Goal: Task Accomplishment & Management: Use online tool/utility

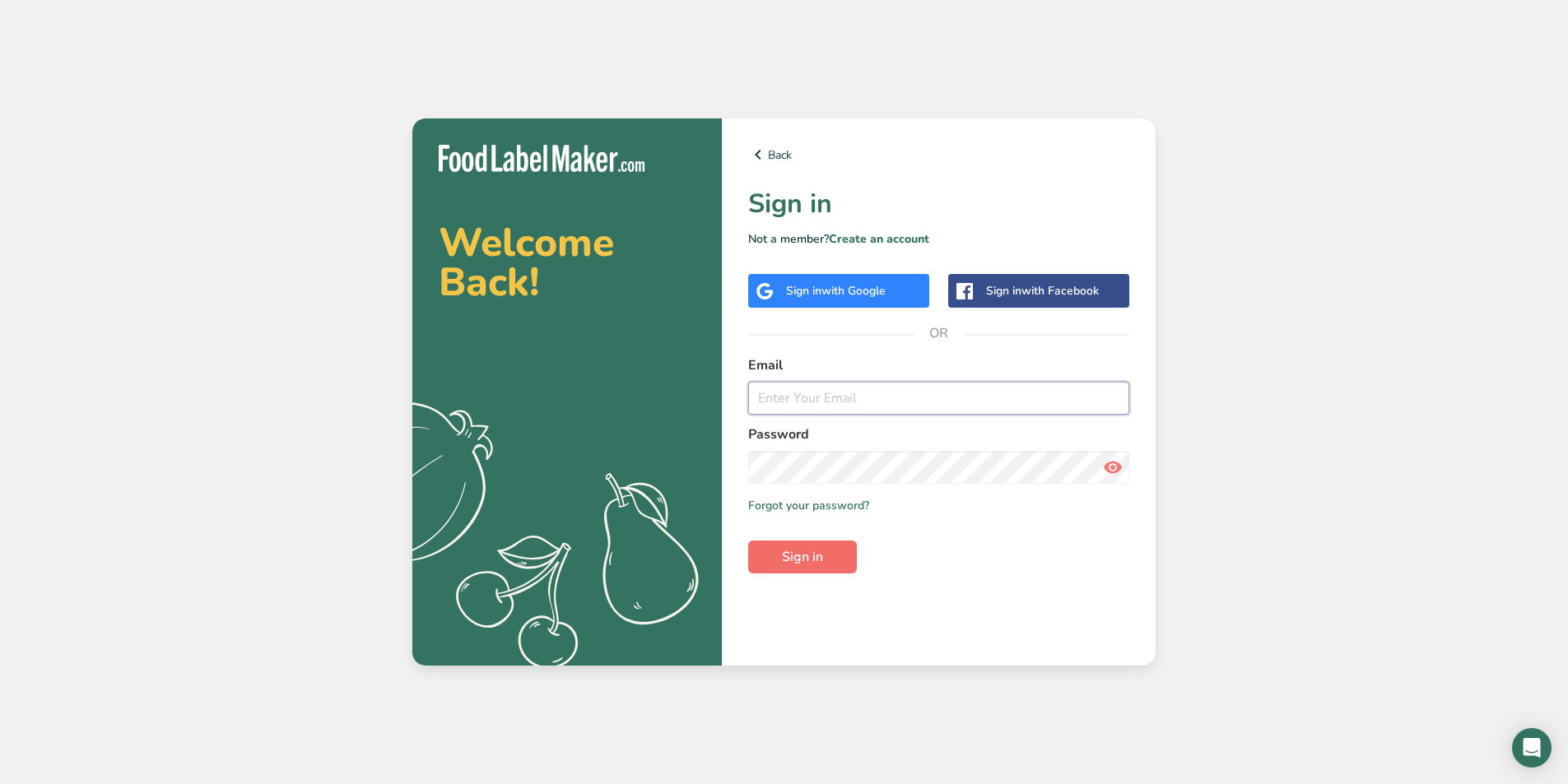
type input "[PERSON_NAME][EMAIL_ADDRESS][DOMAIN_NAME]"
click at [823, 561] on span "Sign in" at bounding box center [802, 557] width 41 height 20
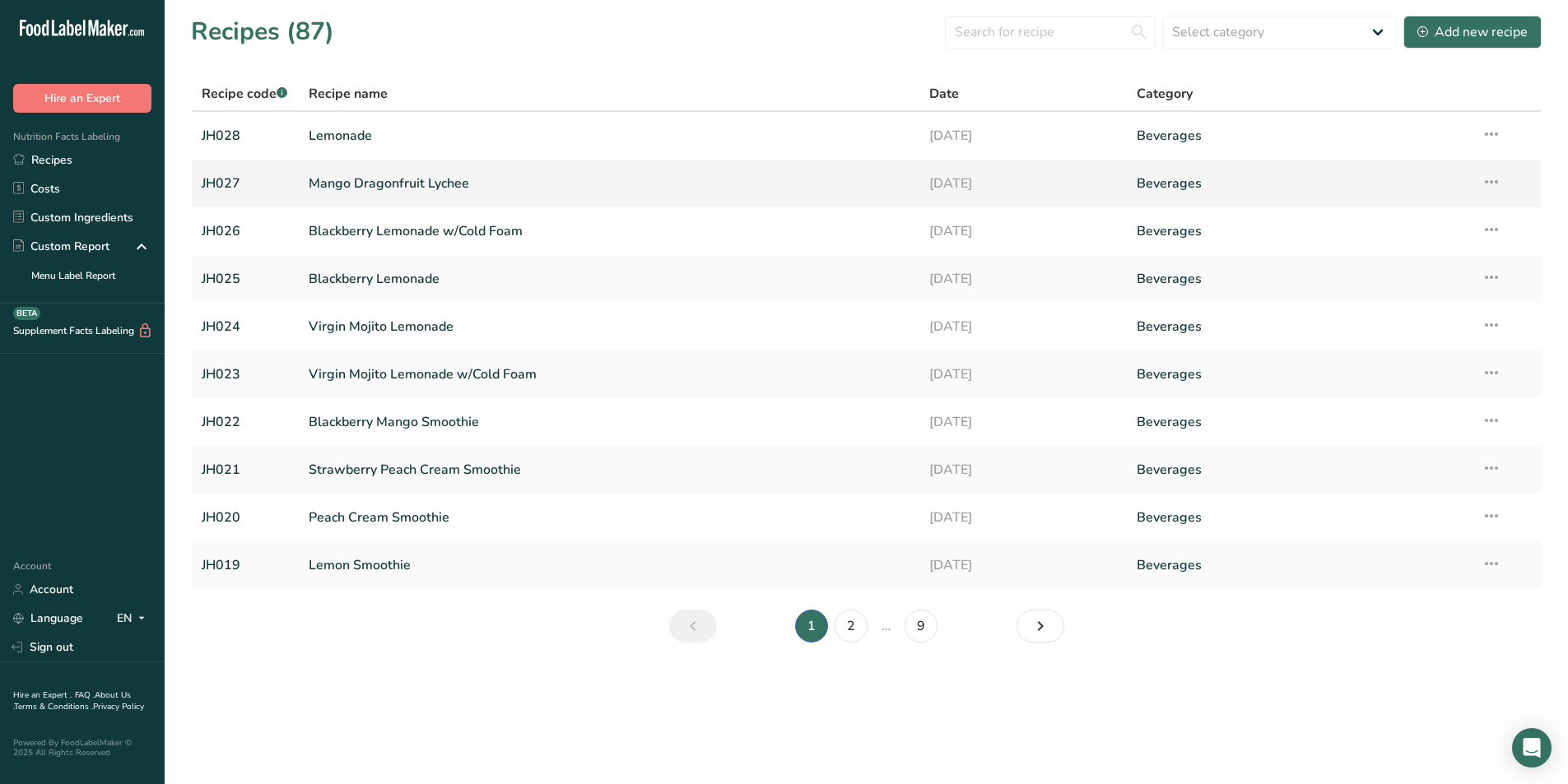
click at [409, 181] on link "Mango Dragonfruit Lychee" at bounding box center [610, 184] width 602 height 35
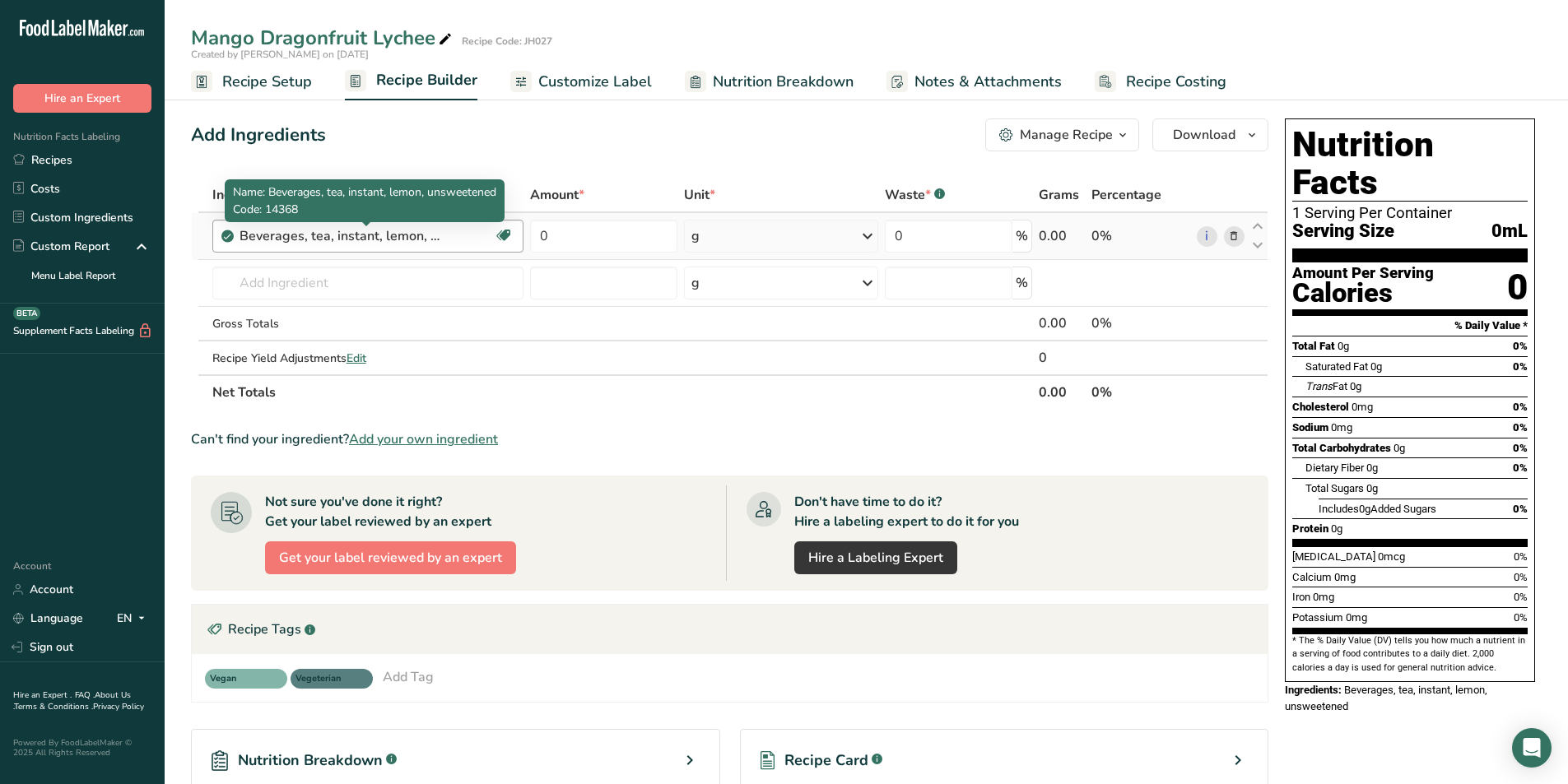
click at [439, 234] on div "Beverages, tea, instant, lemon, unsweetened" at bounding box center [342, 236] width 206 height 20
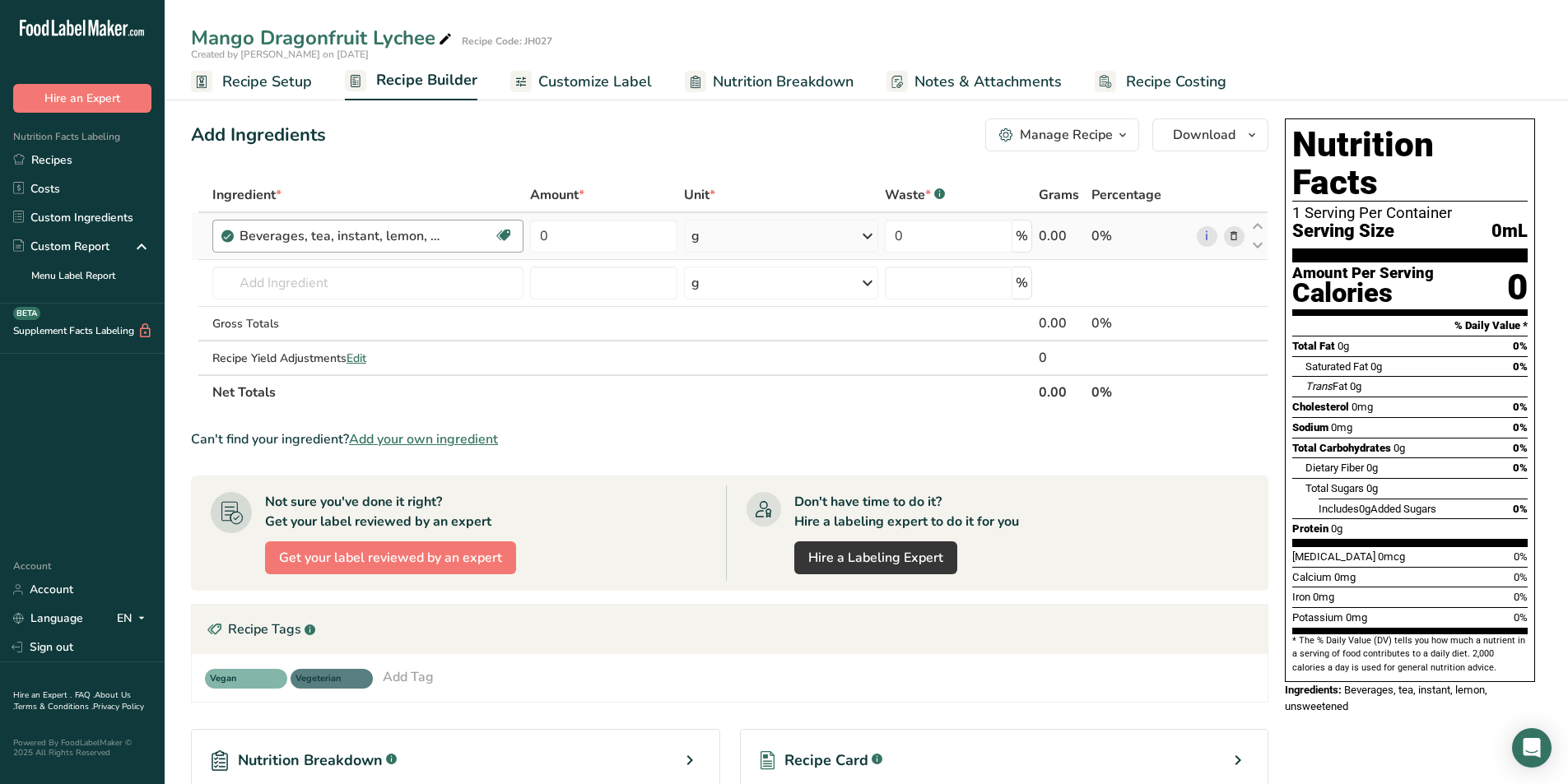
drag, startPoint x: 439, startPoint y: 235, endPoint x: 237, endPoint y: 225, distance: 202.2
click at [237, 225] on div "Beverages, tea, instant, lemon, unsweetened Dairy free Gluten free Vegan Vegeta…" at bounding box center [368, 236] width 312 height 33
click at [455, 235] on div "Beverages, tea, instant, lemon, unsweetened" at bounding box center [367, 236] width 255 height 20
drag, startPoint x: 438, startPoint y: 239, endPoint x: 210, endPoint y: 227, distance: 228.3
click at [210, 227] on td "Beverages, tea, instant, lemon, unsweetened Dairy free Gluten free Vegan Vegeta…" at bounding box center [368, 237] width 318 height 47
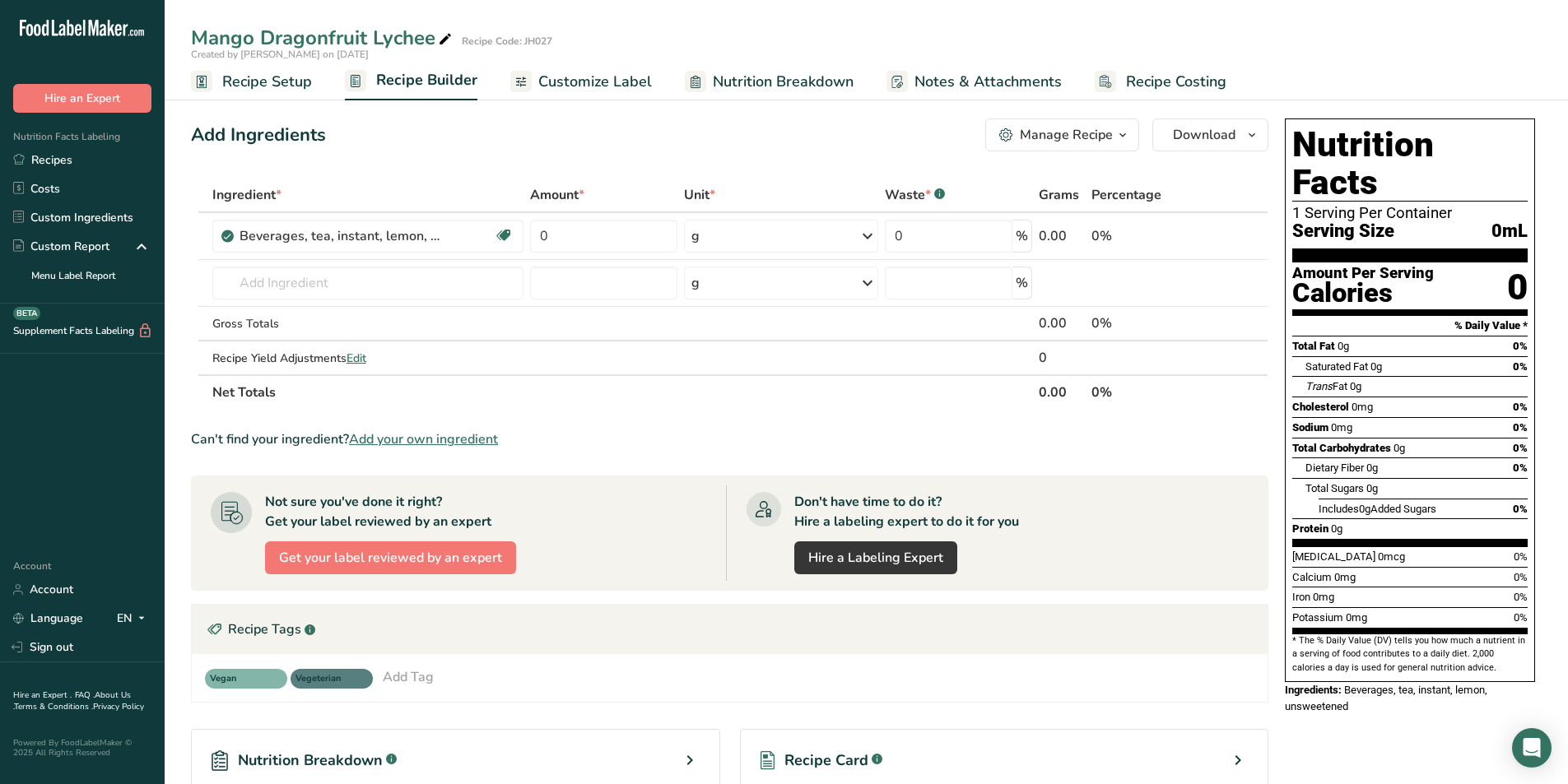
click at [500, 157] on div "Add Ingredients Manage Recipe Delete Recipe Duplicate Recipe Scale Recipe Save …" at bounding box center [734, 545] width 1087 height 867
click at [1236, 232] on icon at bounding box center [1233, 237] width 11 height 17
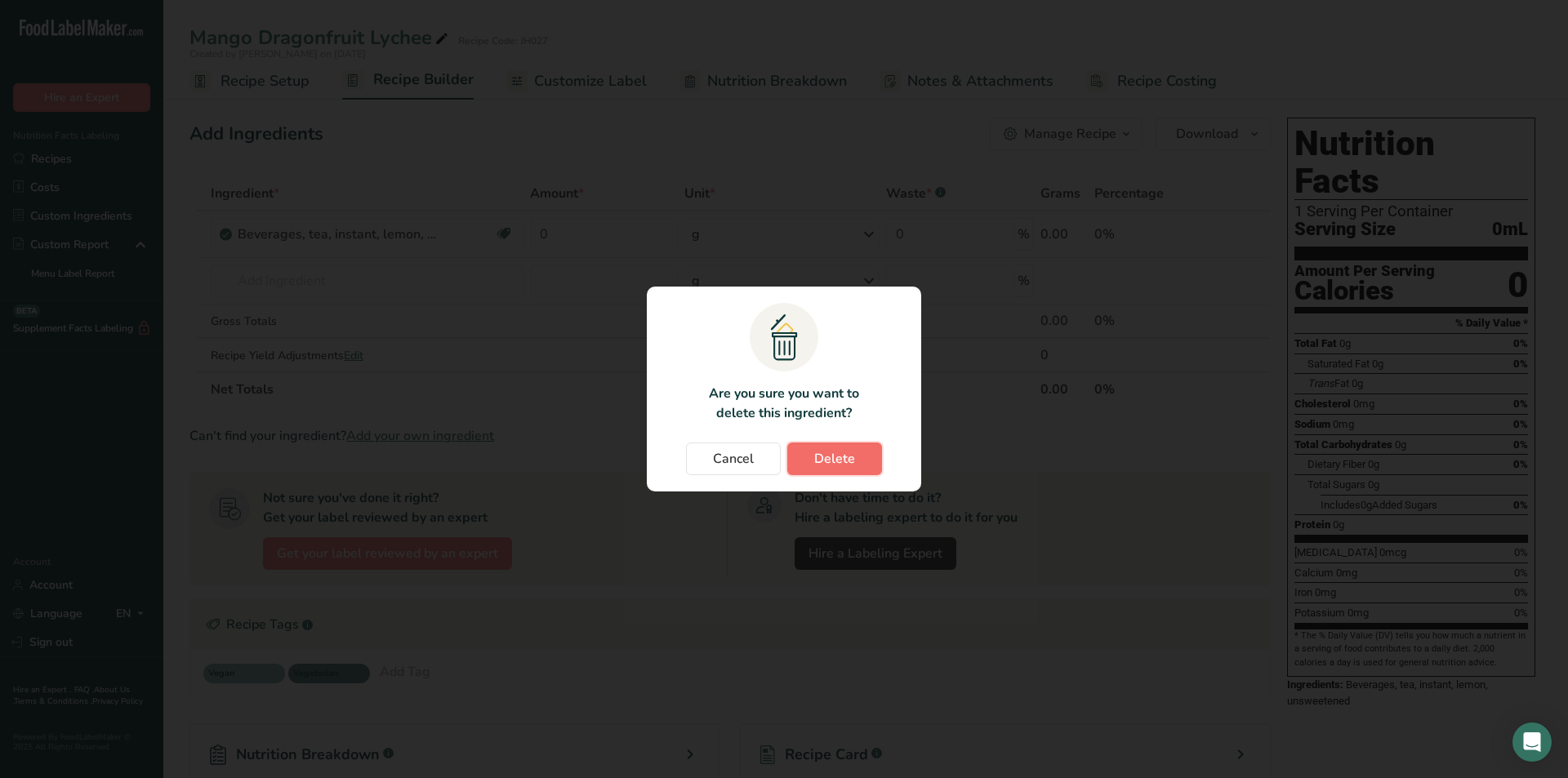
click at [817, 453] on span "Delete" at bounding box center [834, 459] width 41 height 20
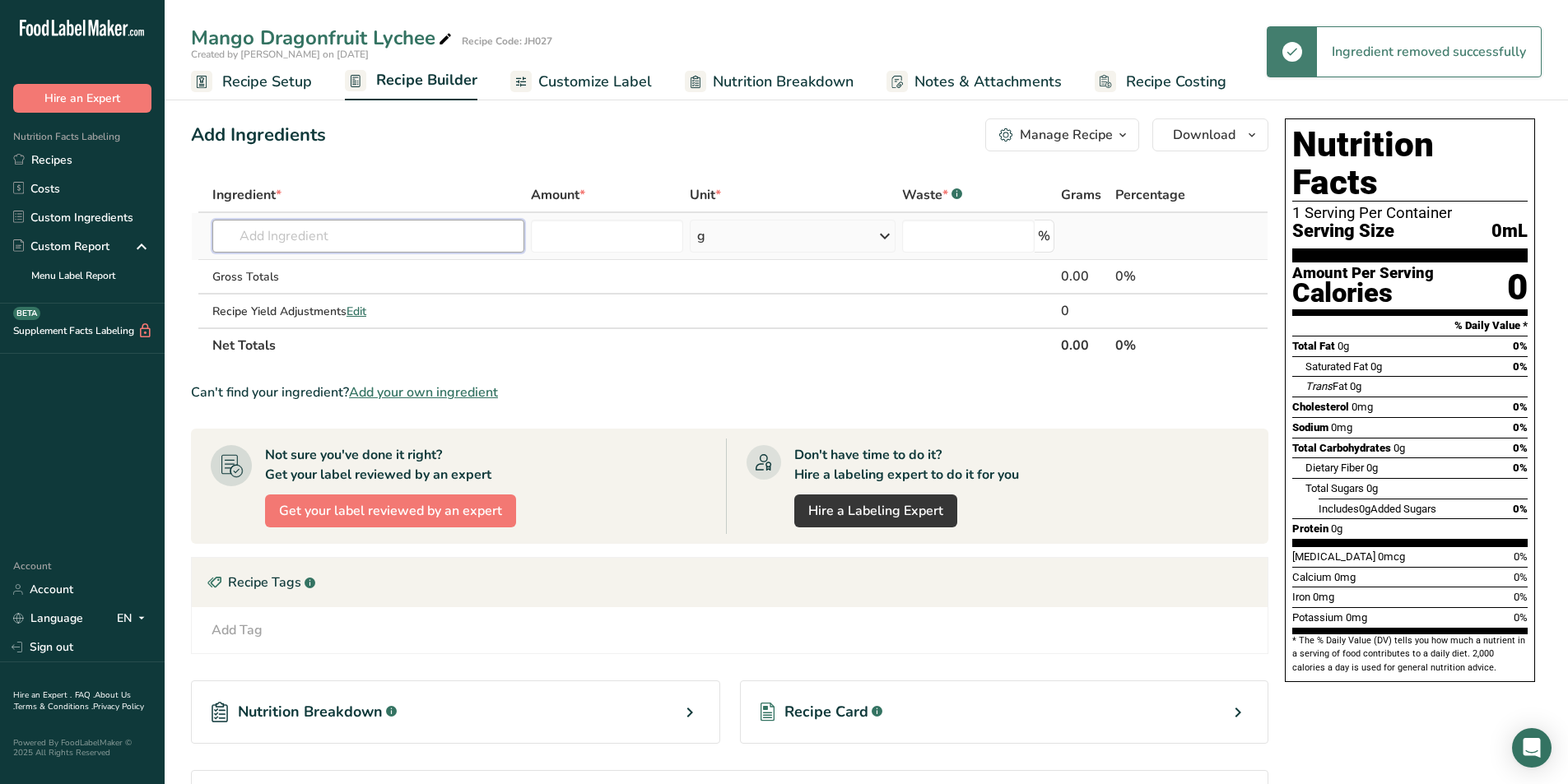
click at [296, 228] on input "text" at bounding box center [368, 236] width 312 height 33
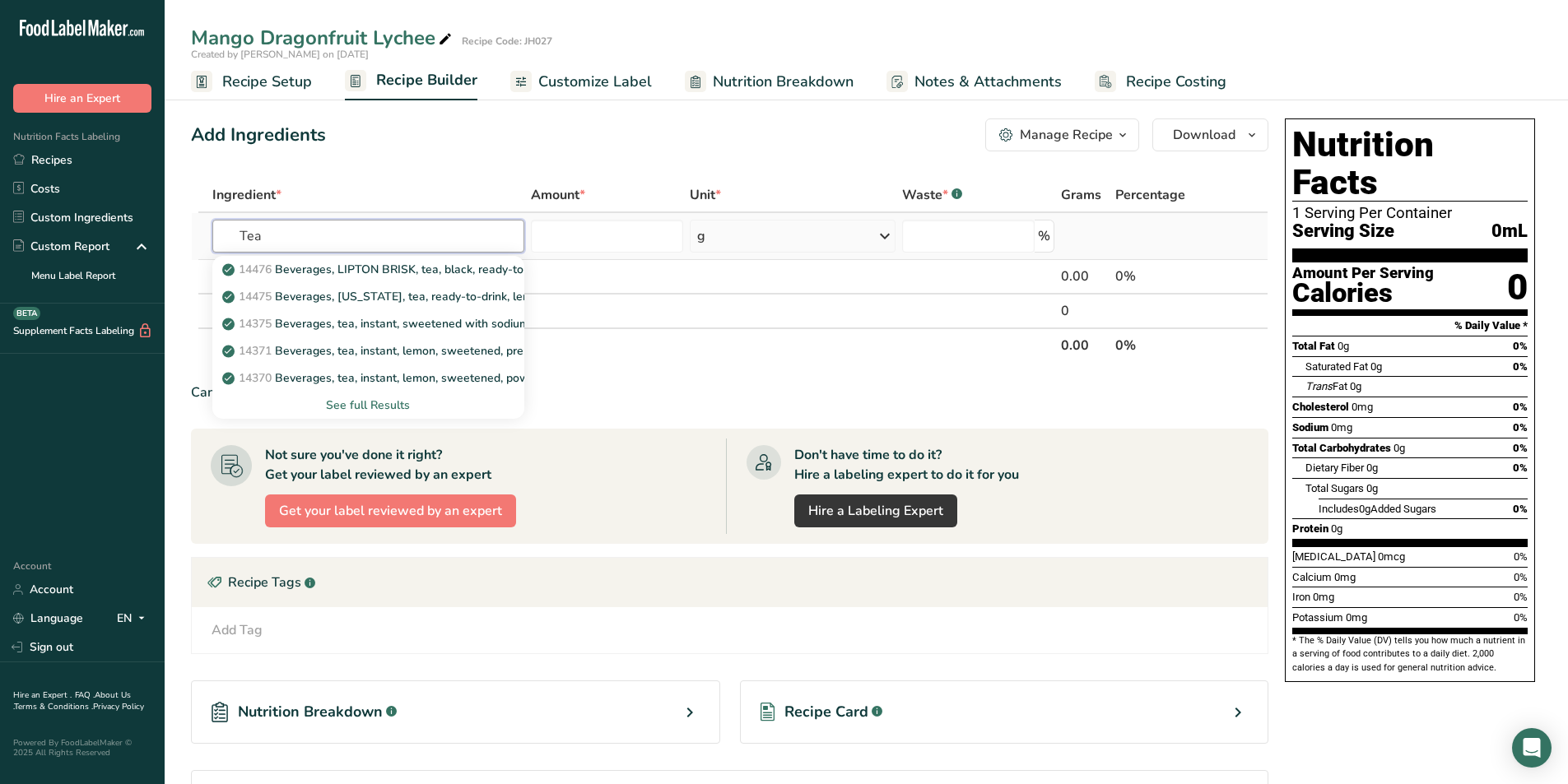
type input "Tea"
click at [371, 404] on div "See full Results" at bounding box center [368, 406] width 286 height 17
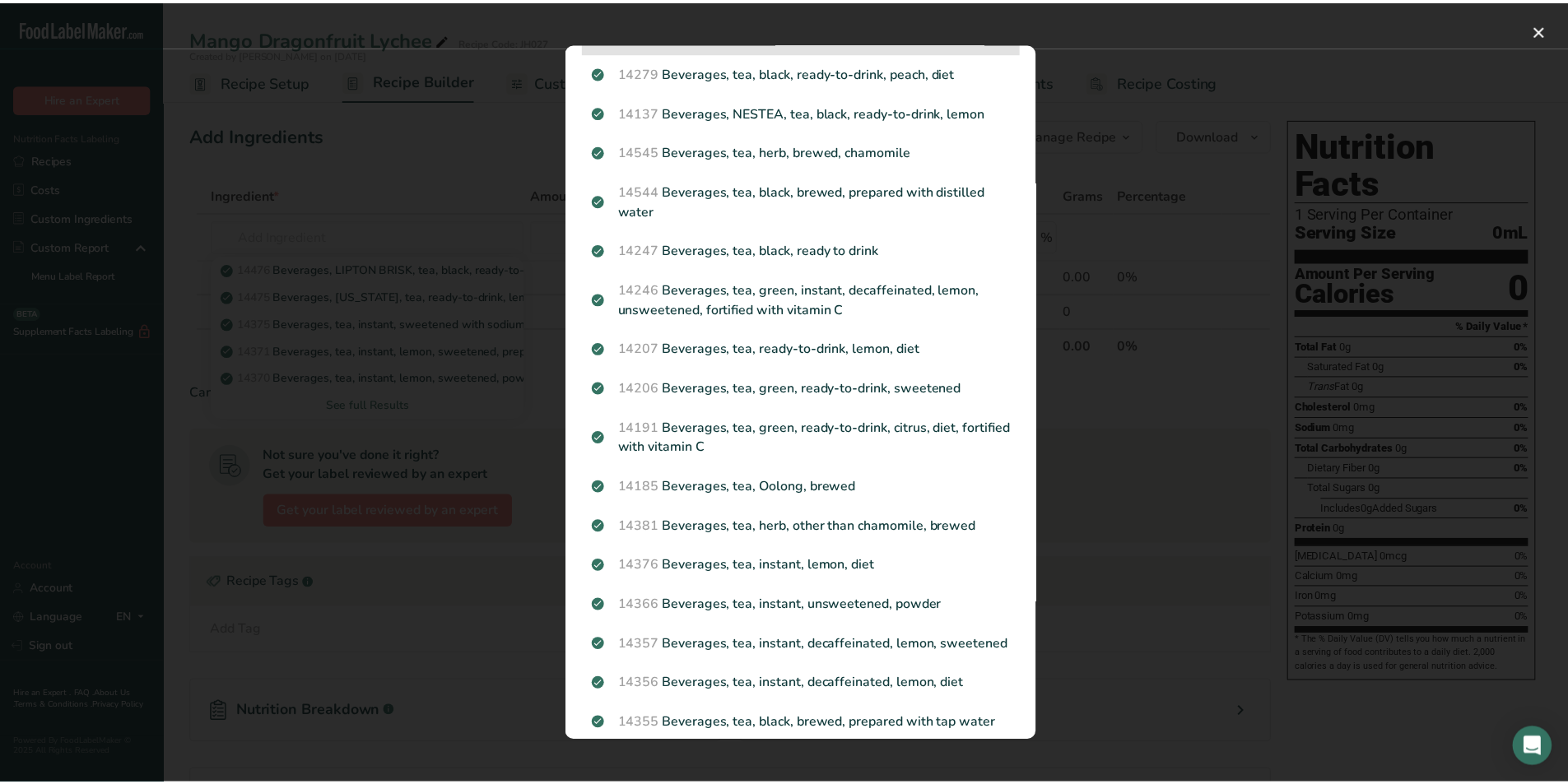
scroll to position [905, 0]
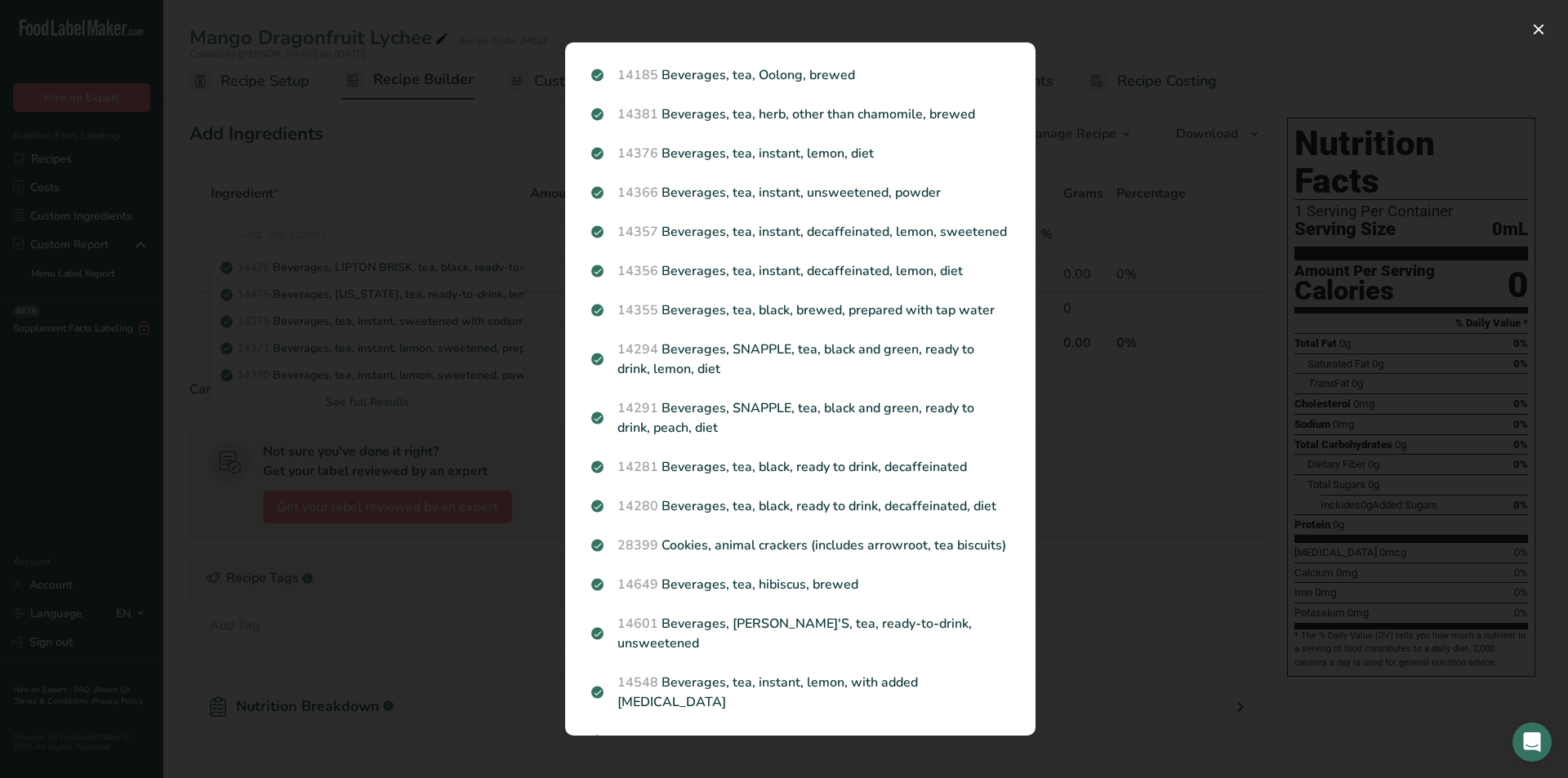
click at [404, 186] on div "Search results modal" at bounding box center [784, 389] width 1568 height 778
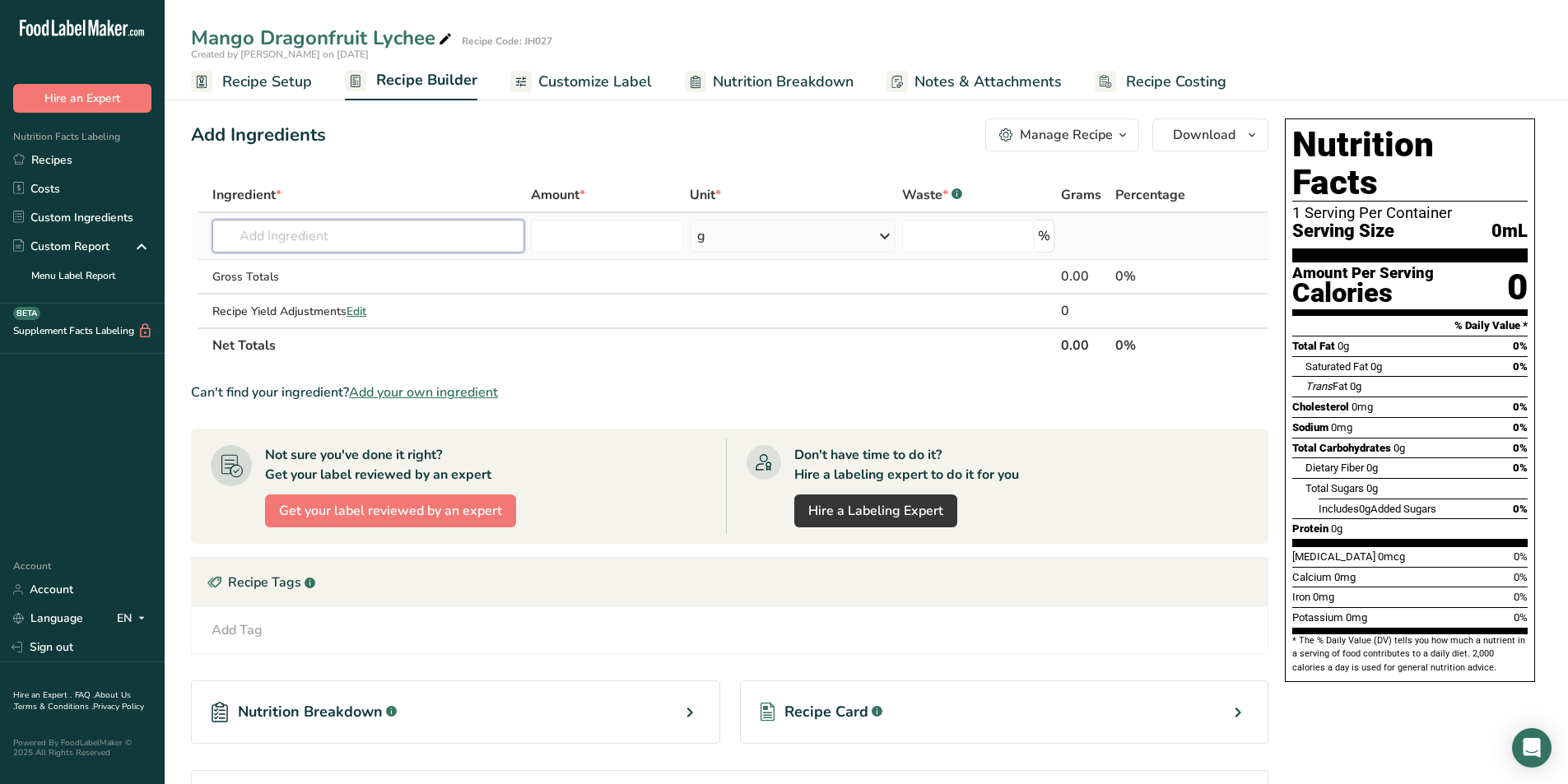
click at [398, 233] on input "text" at bounding box center [368, 236] width 312 height 33
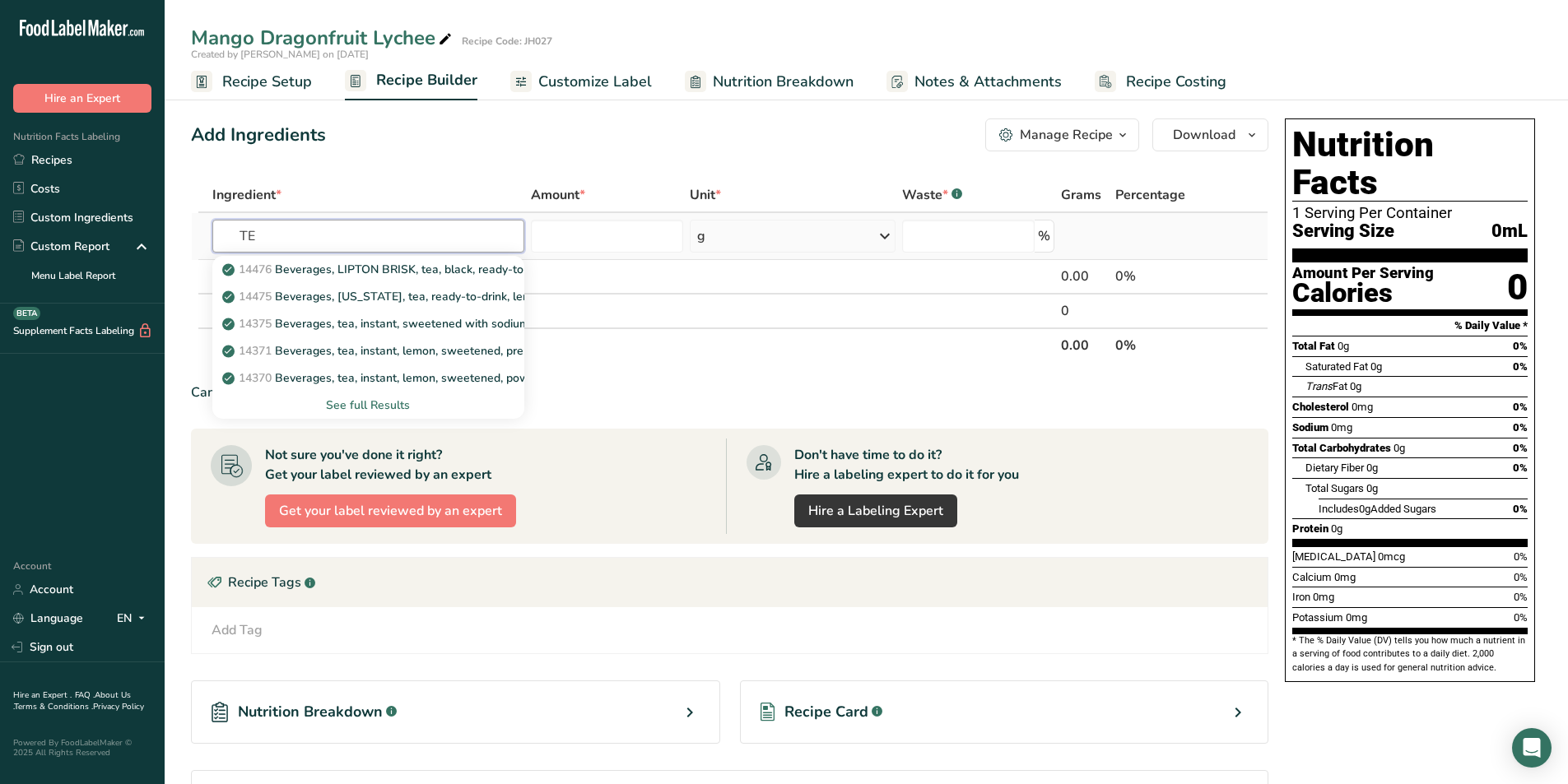
type input "T"
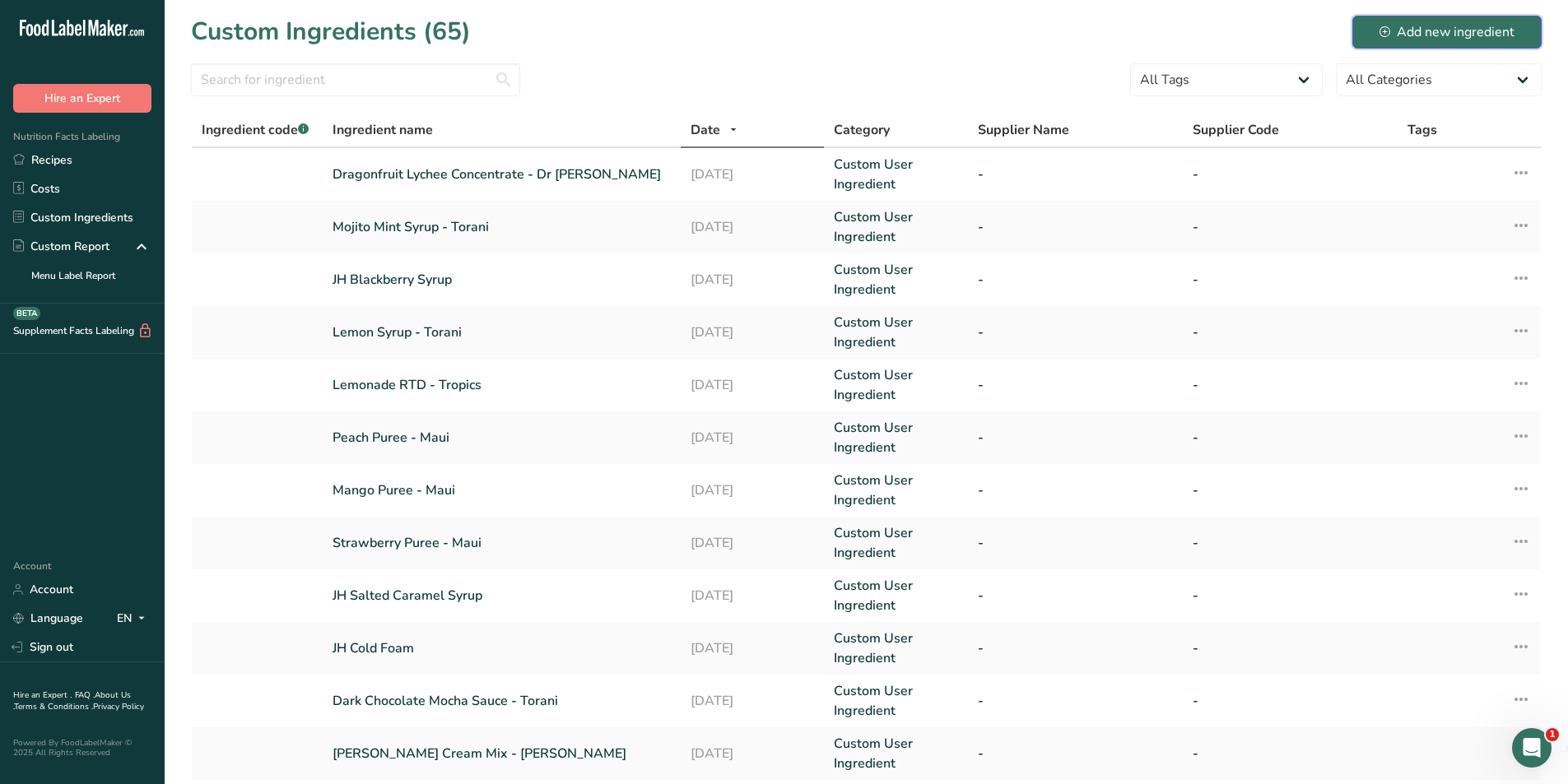
click at [1451, 26] on div "Add new ingredient" at bounding box center [1446, 31] width 135 height 20
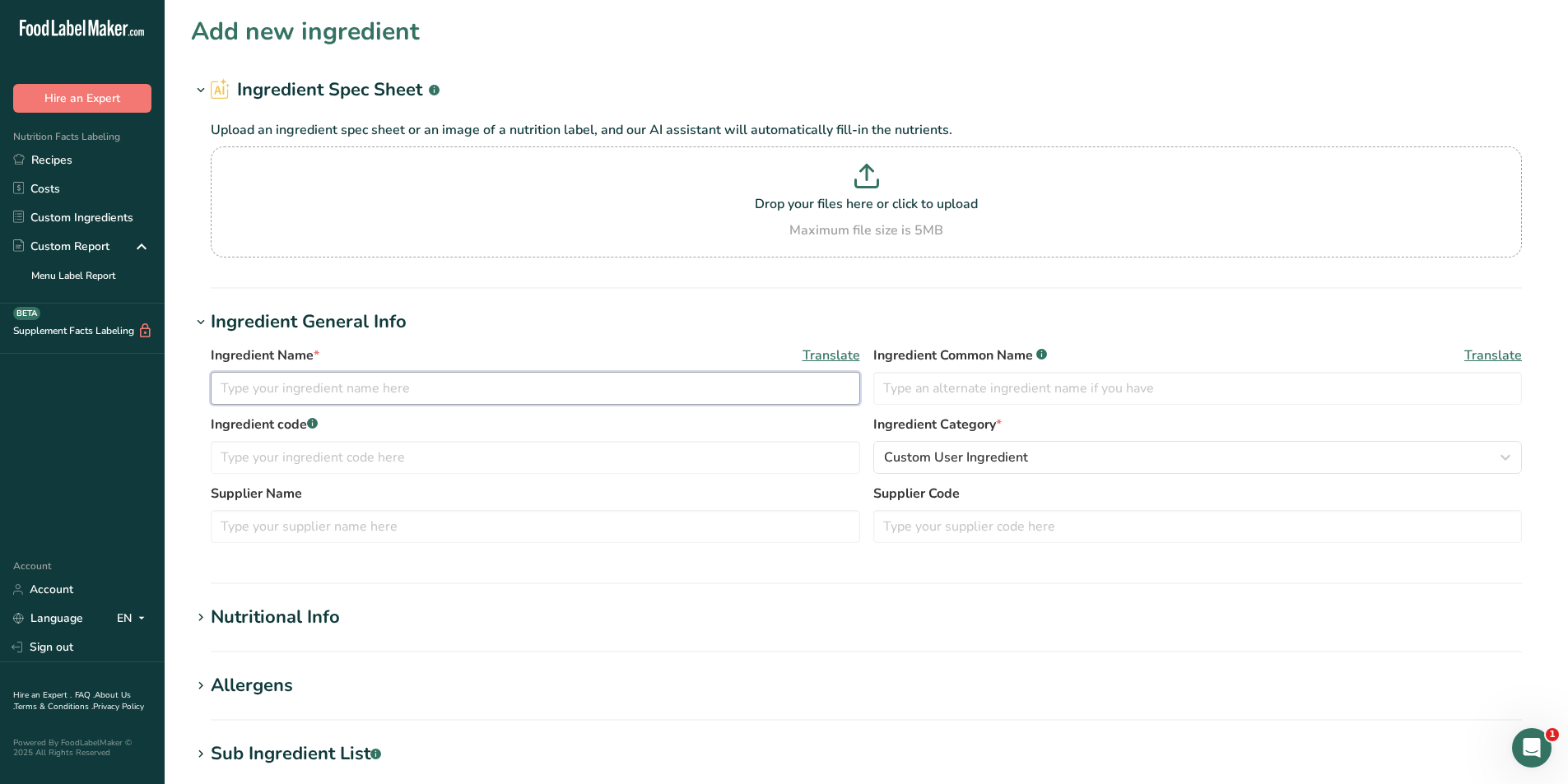
click at [332, 377] on input "text" at bounding box center [535, 388] width 649 height 33
click at [399, 387] on input "Mango Tea" at bounding box center [535, 388] width 649 height 33
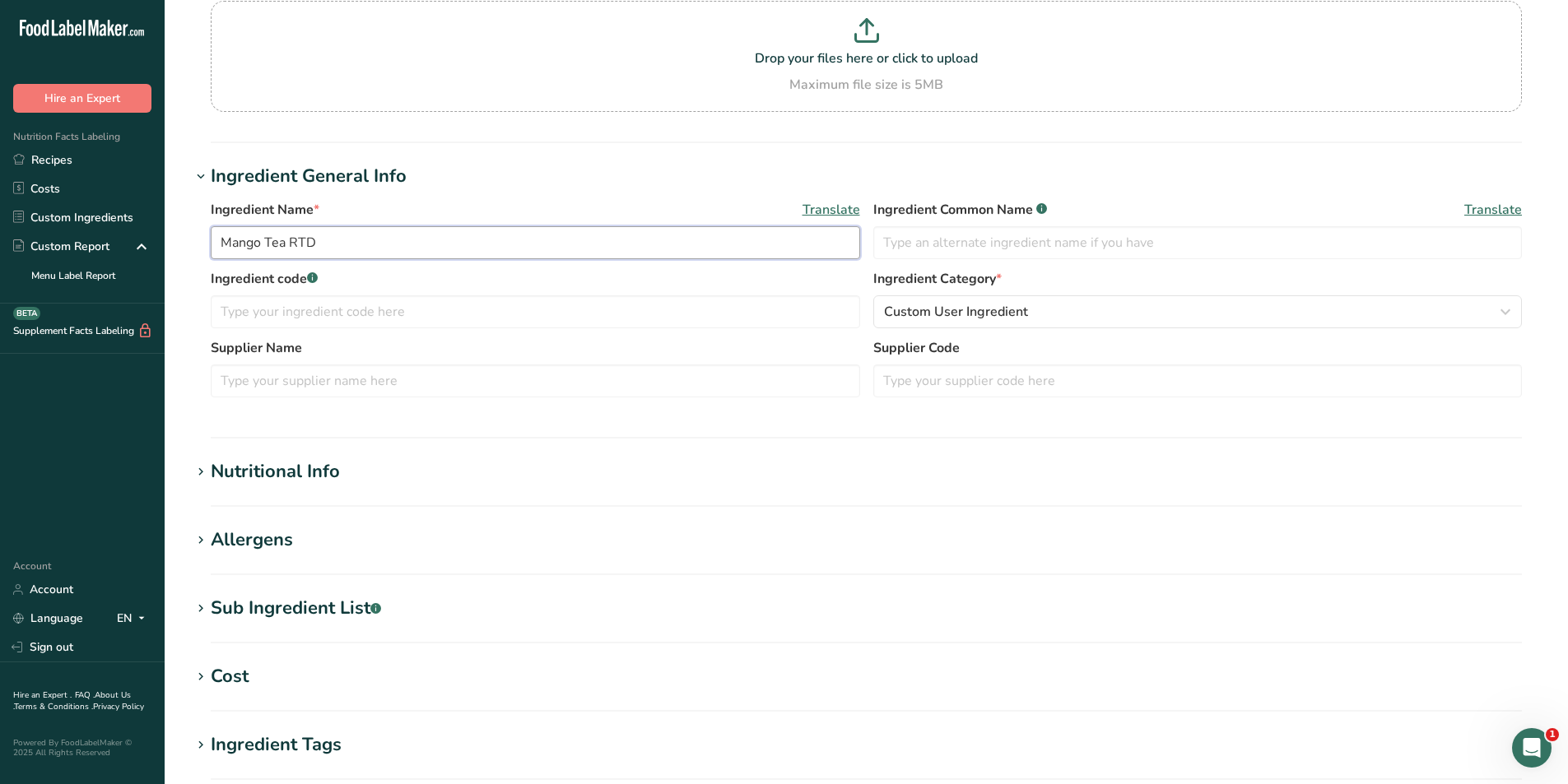
scroll to position [164, 0]
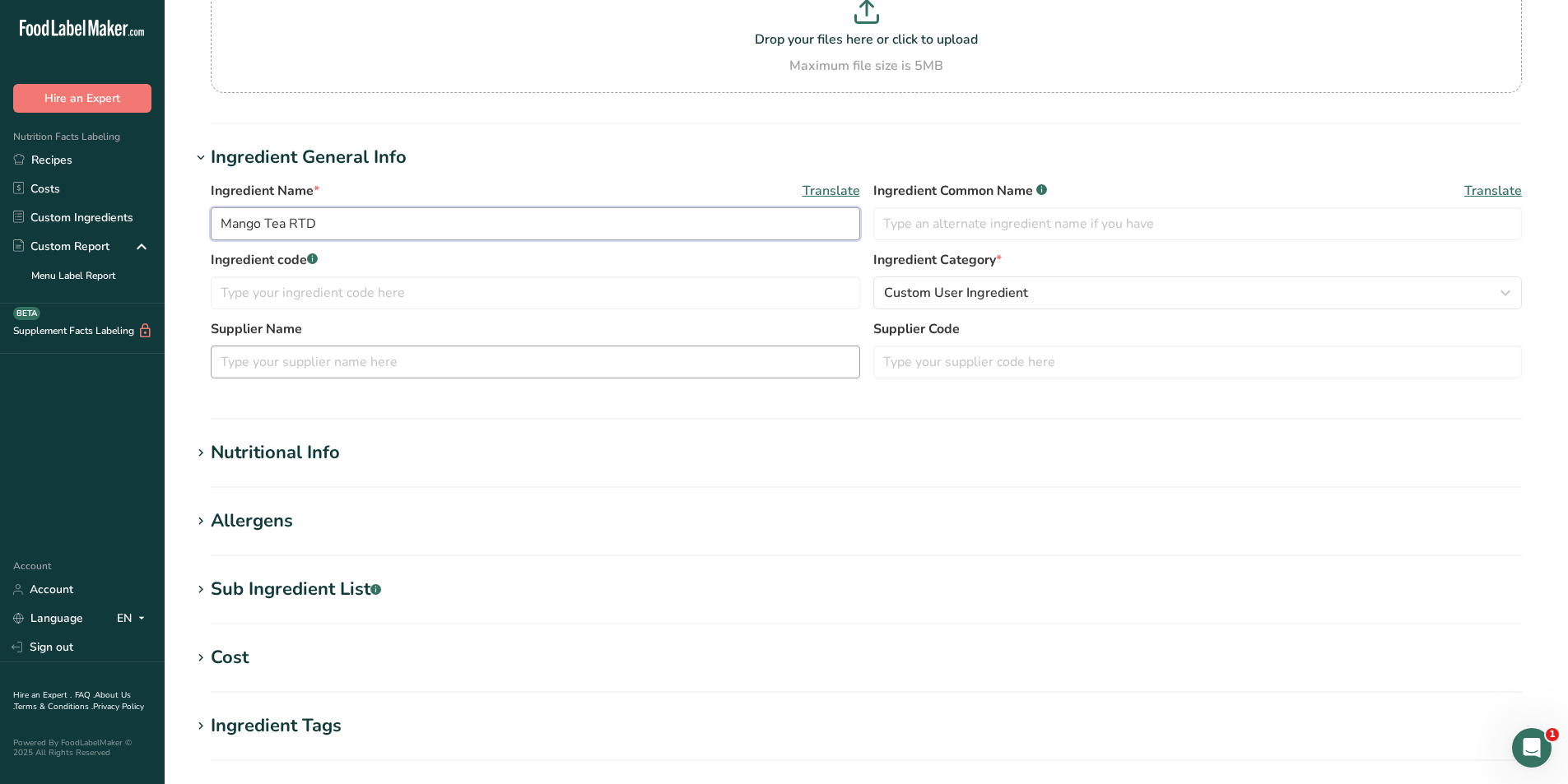
type input "Mango Tea RTD"
click at [394, 359] on input "text" at bounding box center [535, 362] width 649 height 33
type input "H"
type input "Heartland"
click at [355, 449] on h1 "Nutritional Info" at bounding box center [866, 452] width 1350 height 27
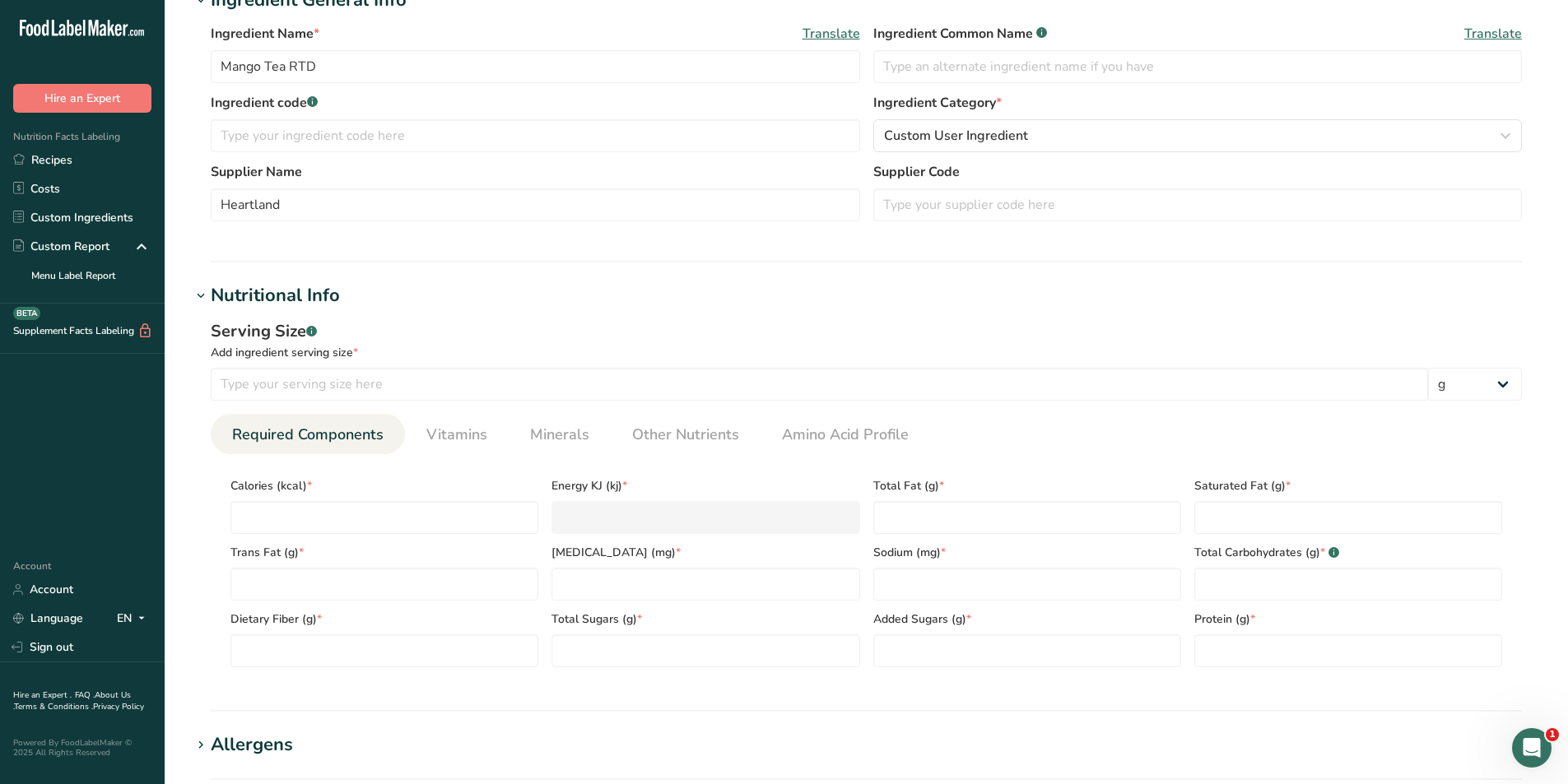
scroll to position [329, 0]
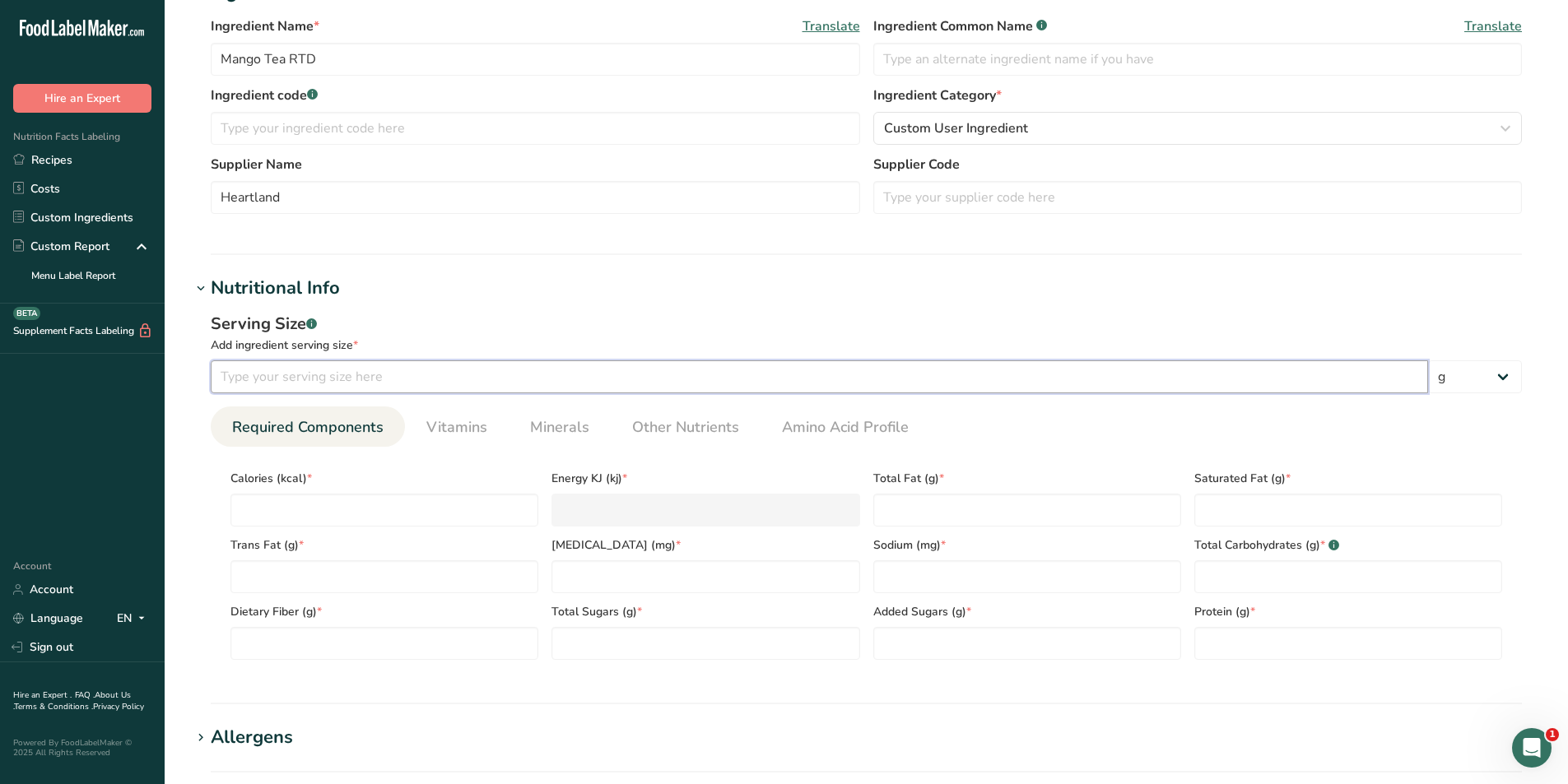
click at [333, 375] on input "number" at bounding box center [819, 377] width 1217 height 33
click at [477, 378] on input "number" at bounding box center [819, 377] width 1217 height 33
type input "99.45"
click at [1512, 382] on select "g kg mg mcg lb oz l mL fl oz tbsp tsp cup qt gallon" at bounding box center [1474, 377] width 94 height 33
select select "17"
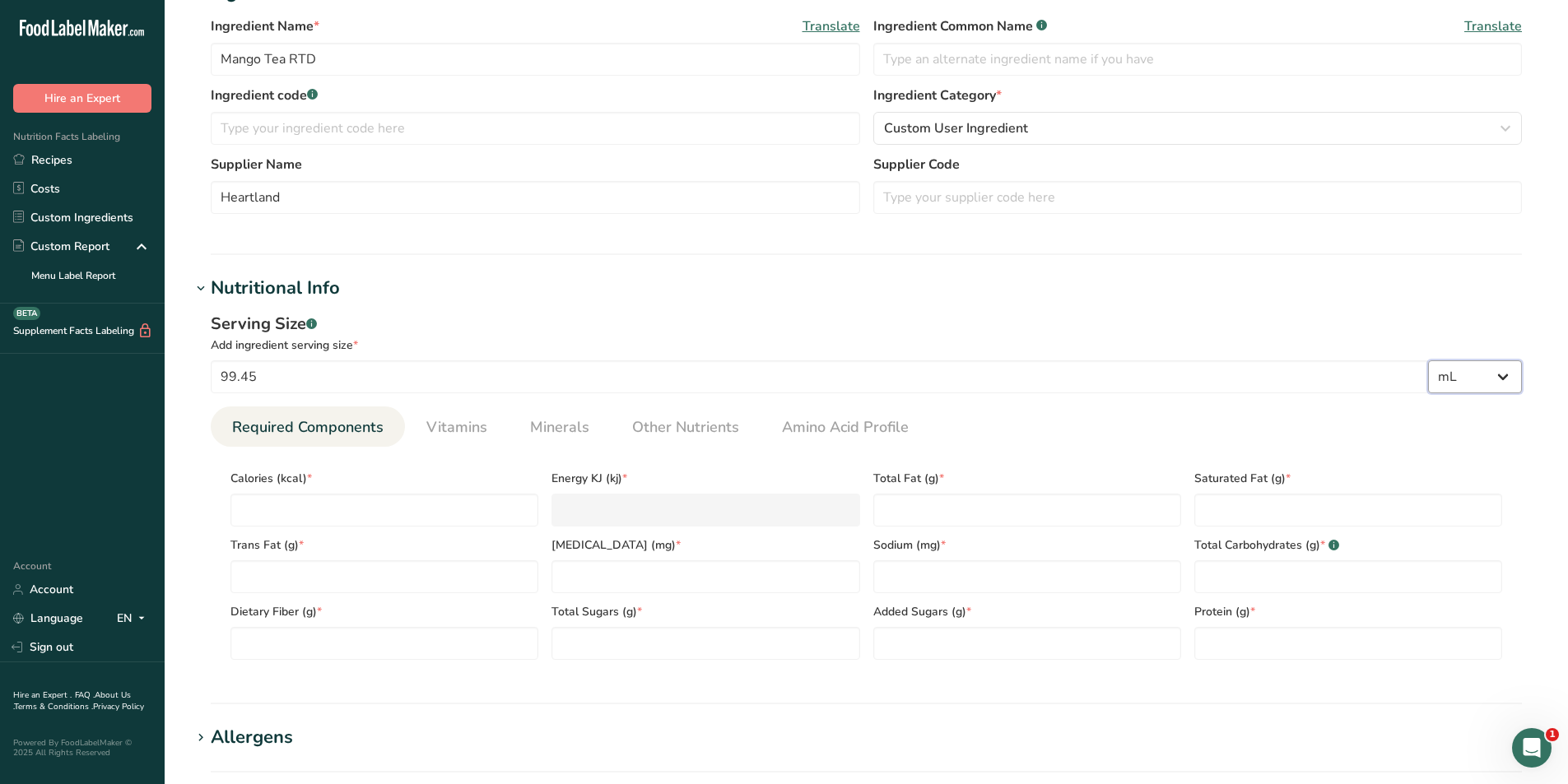
click at [1428, 360] on select "g kg mg mcg lb oz l mL fl oz tbsp tsp cup qt gallon" at bounding box center [1474, 377] width 94 height 33
select select "22"
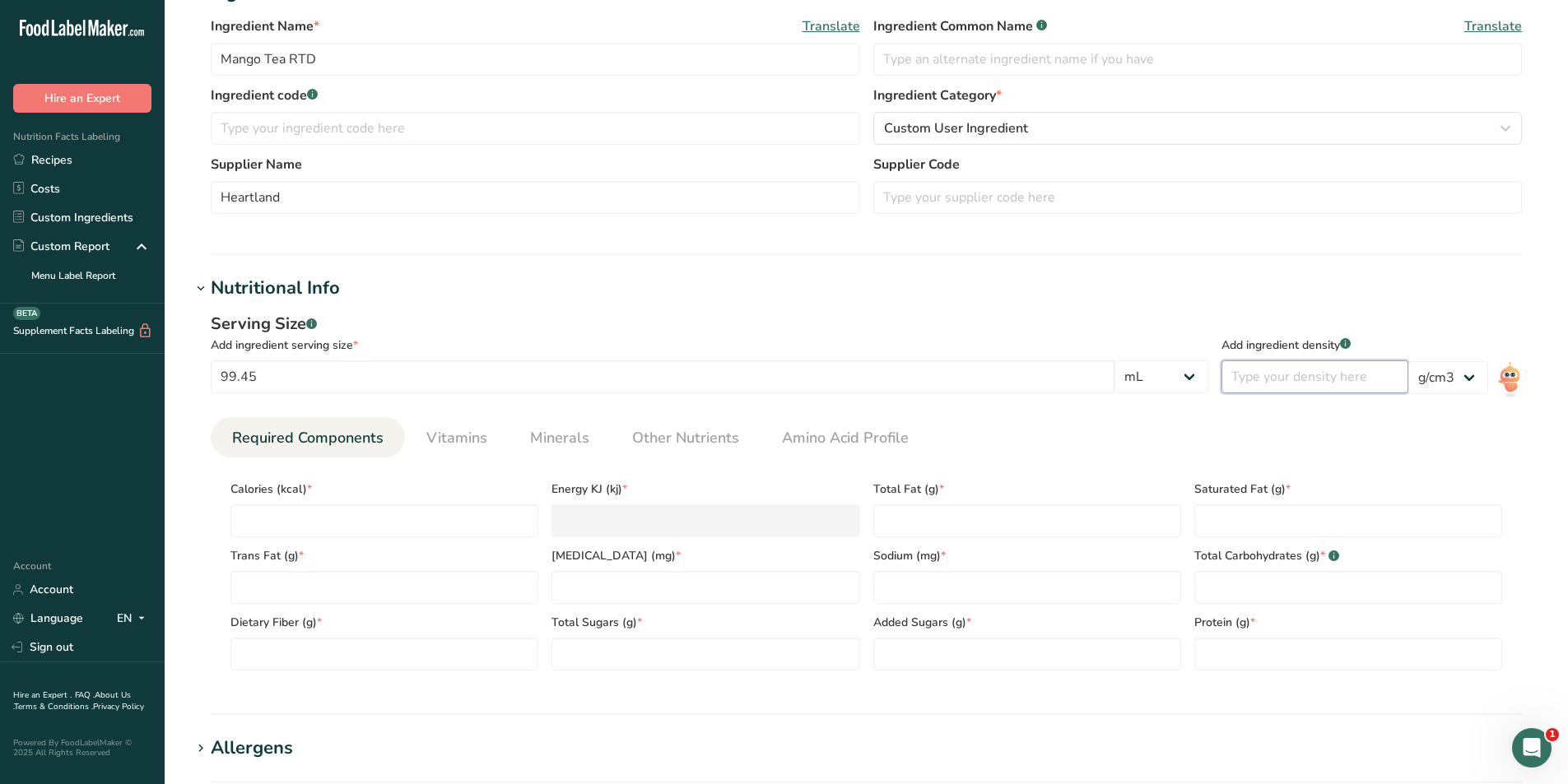
click at [1286, 387] on input "number" at bounding box center [1314, 377] width 187 height 33
click at [1279, 378] on input "number" at bounding box center [1314, 377] width 187 height 33
type input "1.0058"
click at [1214, 424] on ul "Required Components Vitamins Minerals Other Nutrients Amino Acid Profile" at bounding box center [866, 437] width 1311 height 40
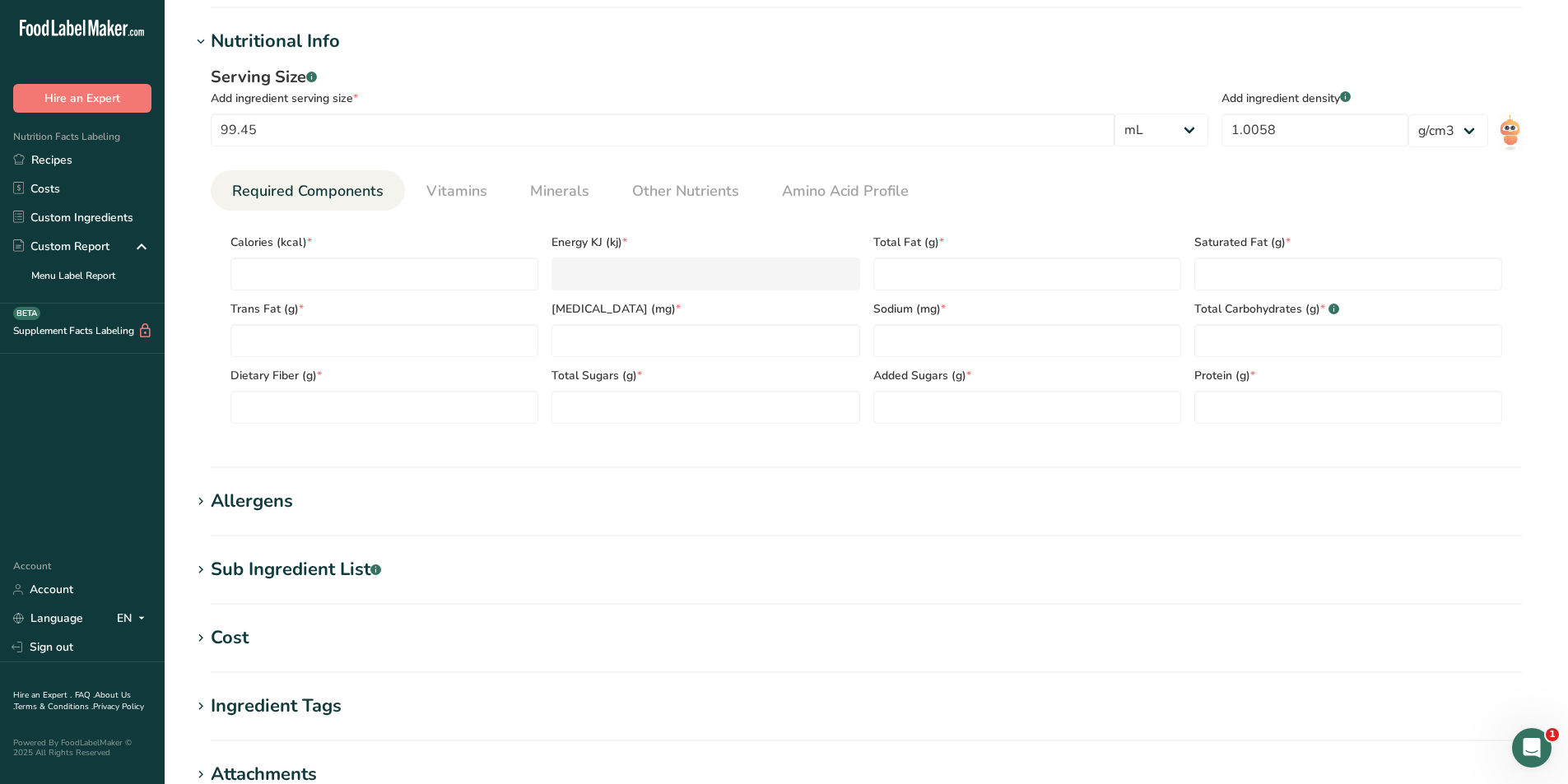
scroll to position [494, 0]
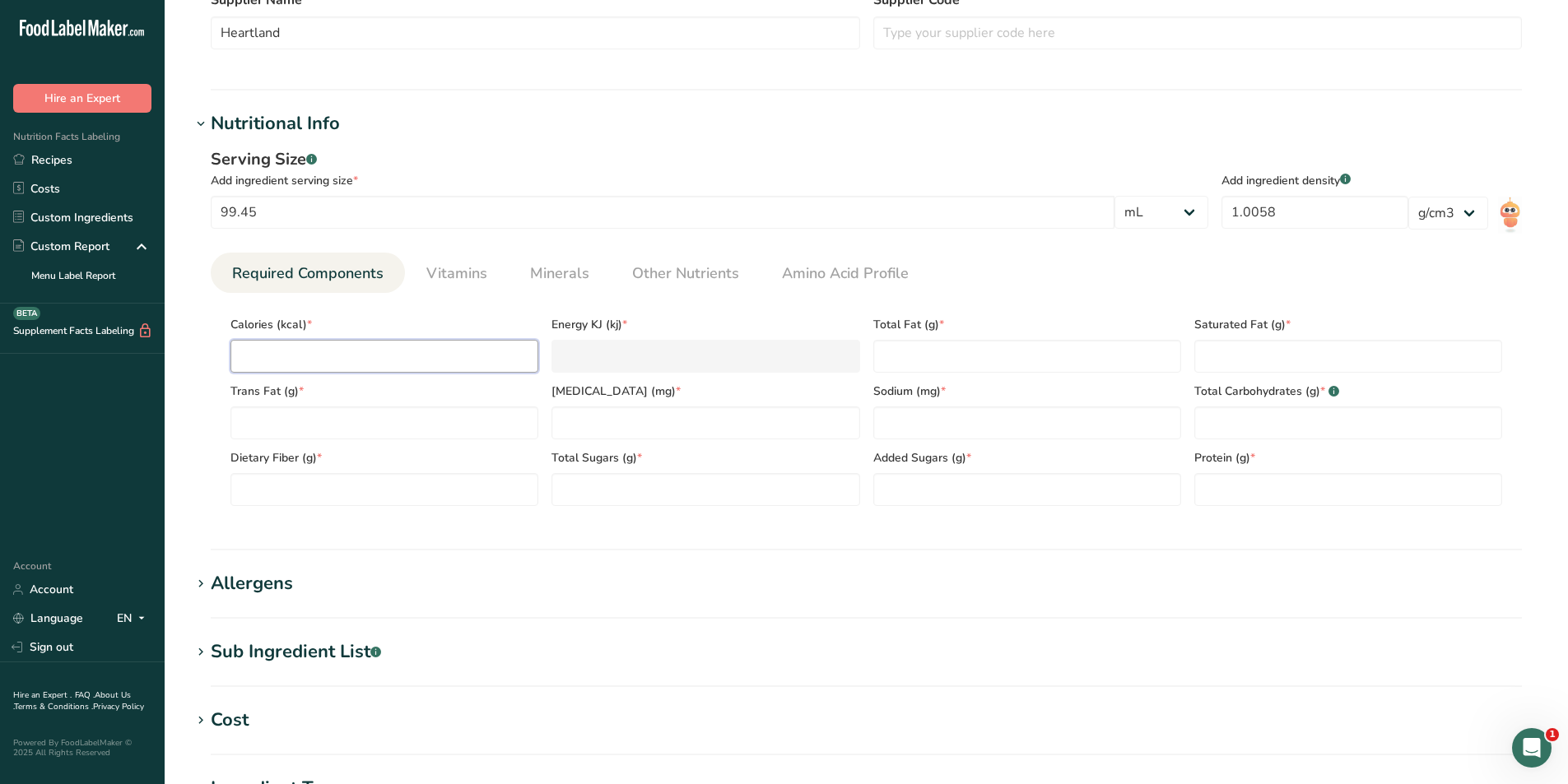
click at [317, 348] on input "number" at bounding box center [384, 357] width 308 height 33
click at [356, 350] on input "number" at bounding box center [384, 357] width 308 height 33
type input "1"
type KJ "4.2"
type input "1.06"
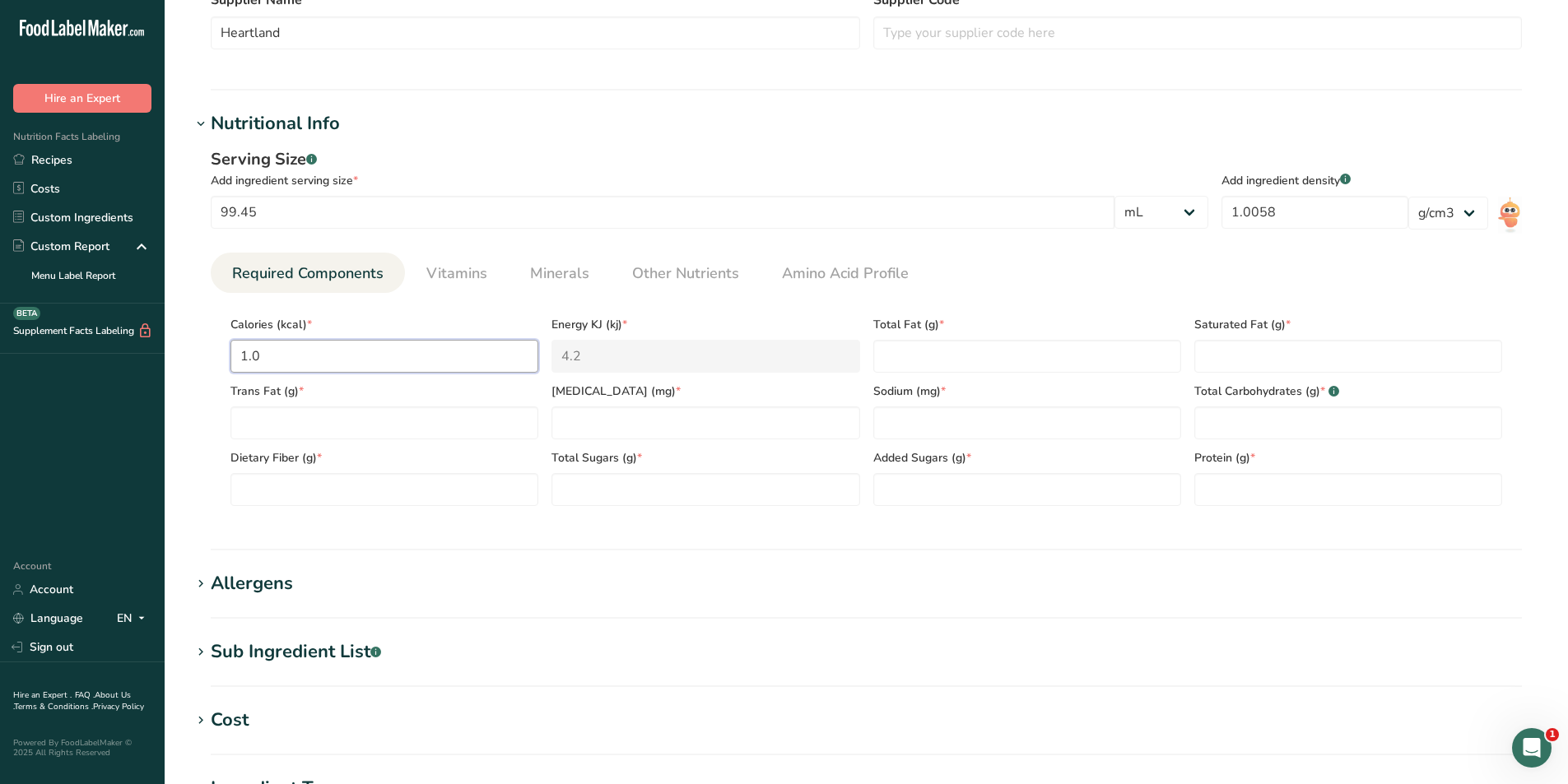
type KJ "4.4"
type input "1.06"
click at [333, 420] on Fat "number" at bounding box center [384, 423] width 308 height 33
type Fat "0"
click at [353, 483] on Fiber "number" at bounding box center [384, 489] width 308 height 33
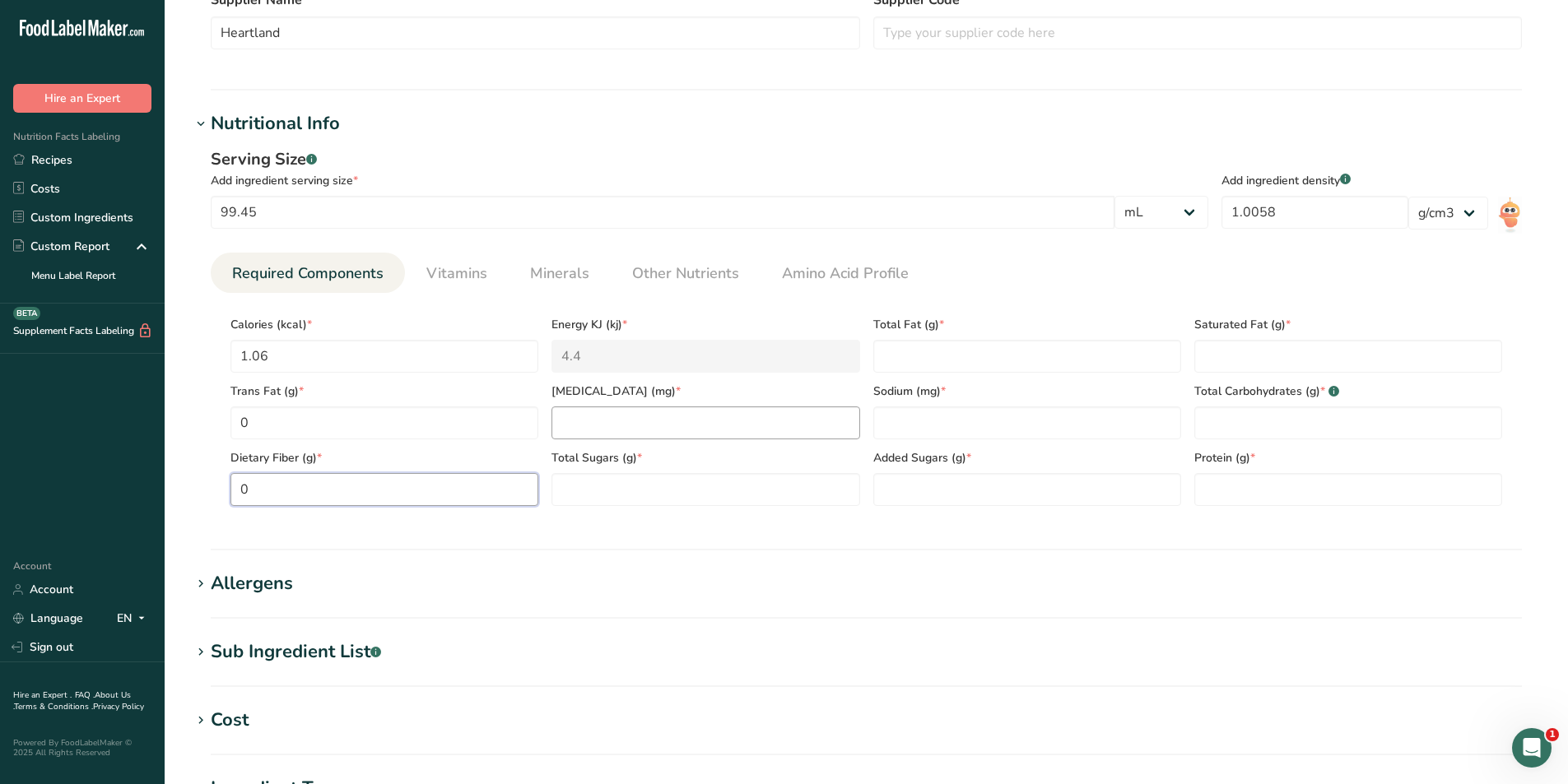
type Fiber "0"
click at [627, 423] on input "number" at bounding box center [705, 423] width 308 height 33
type input "0"
click at [645, 481] on Sugars "number" at bounding box center [705, 489] width 308 height 33
type Sugars "0.0"
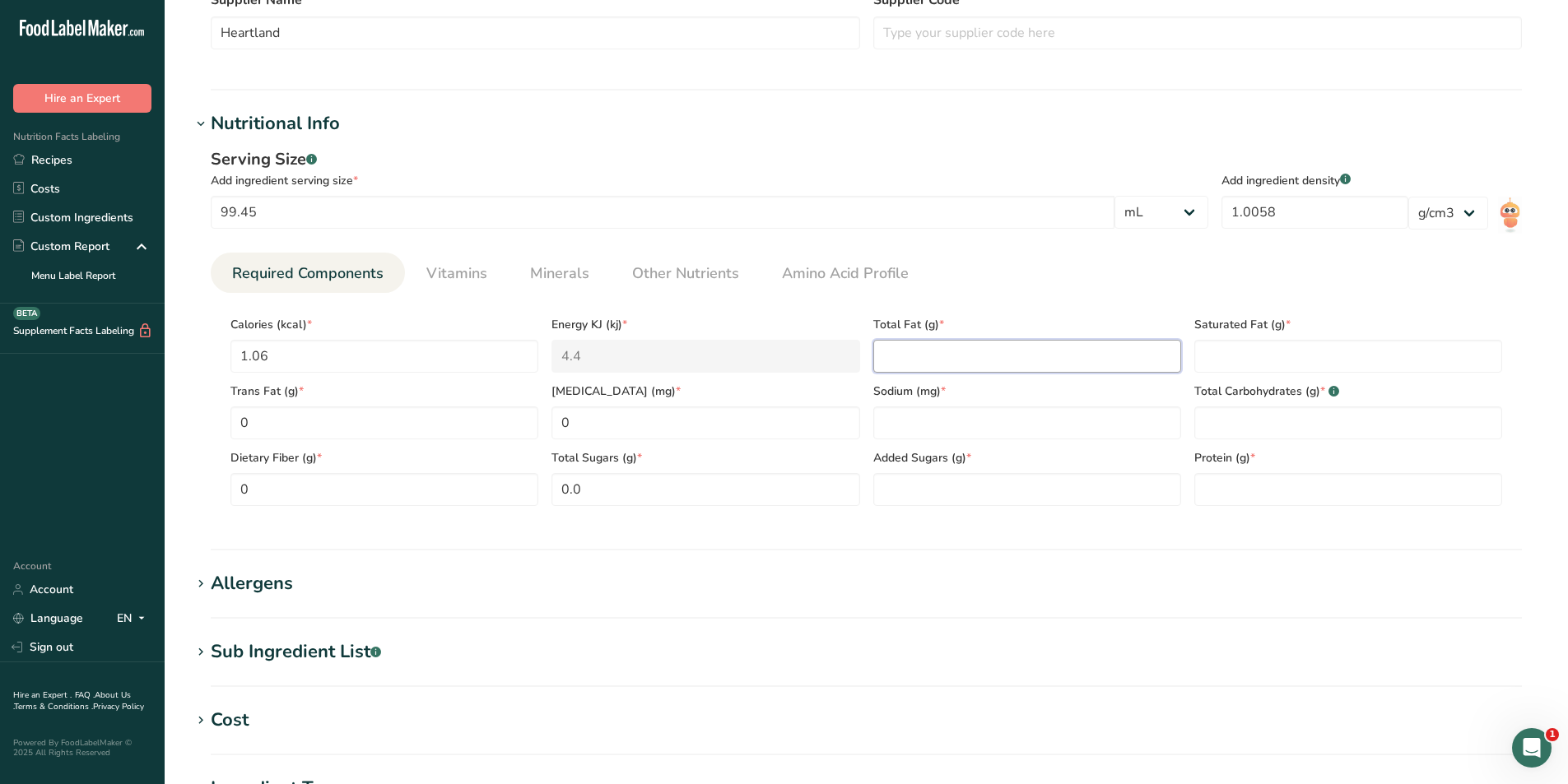
click at [938, 368] on Fat "number" at bounding box center [1027, 357] width 308 height 33
type Fat "0"
click at [997, 427] on input "number" at bounding box center [1027, 423] width 308 height 33
click at [995, 415] on input "number" at bounding box center [1027, 423] width 308 height 33
type input "0"
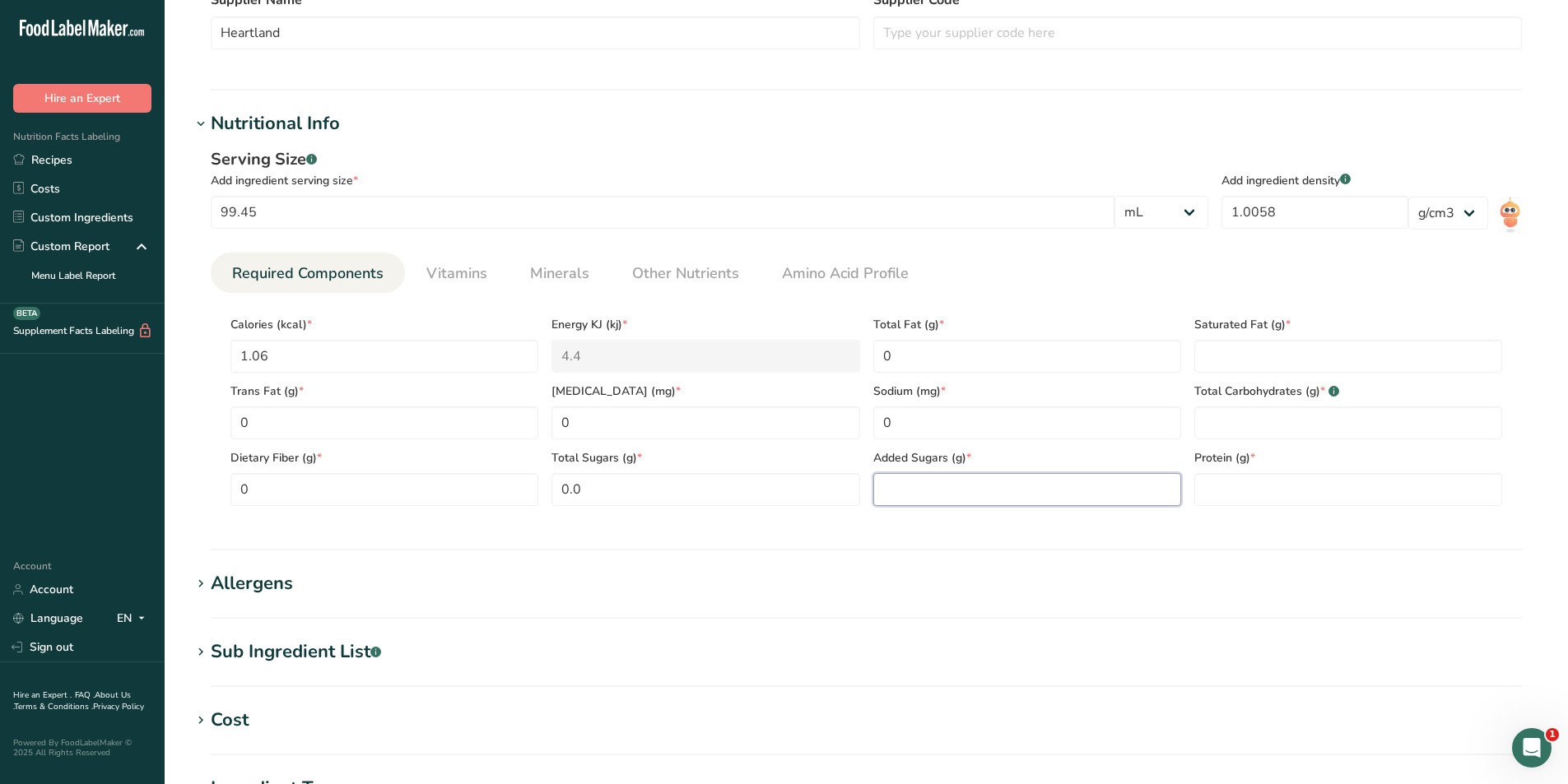
click at [954, 491] on Sugars "number" at bounding box center [1027, 489] width 308 height 33
type Sugars "0"
click at [1318, 350] on Fat "number" at bounding box center [1348, 357] width 308 height 33
type Fat "0"
click at [1246, 428] on Carbohydrates "number" at bounding box center [1348, 423] width 308 height 33
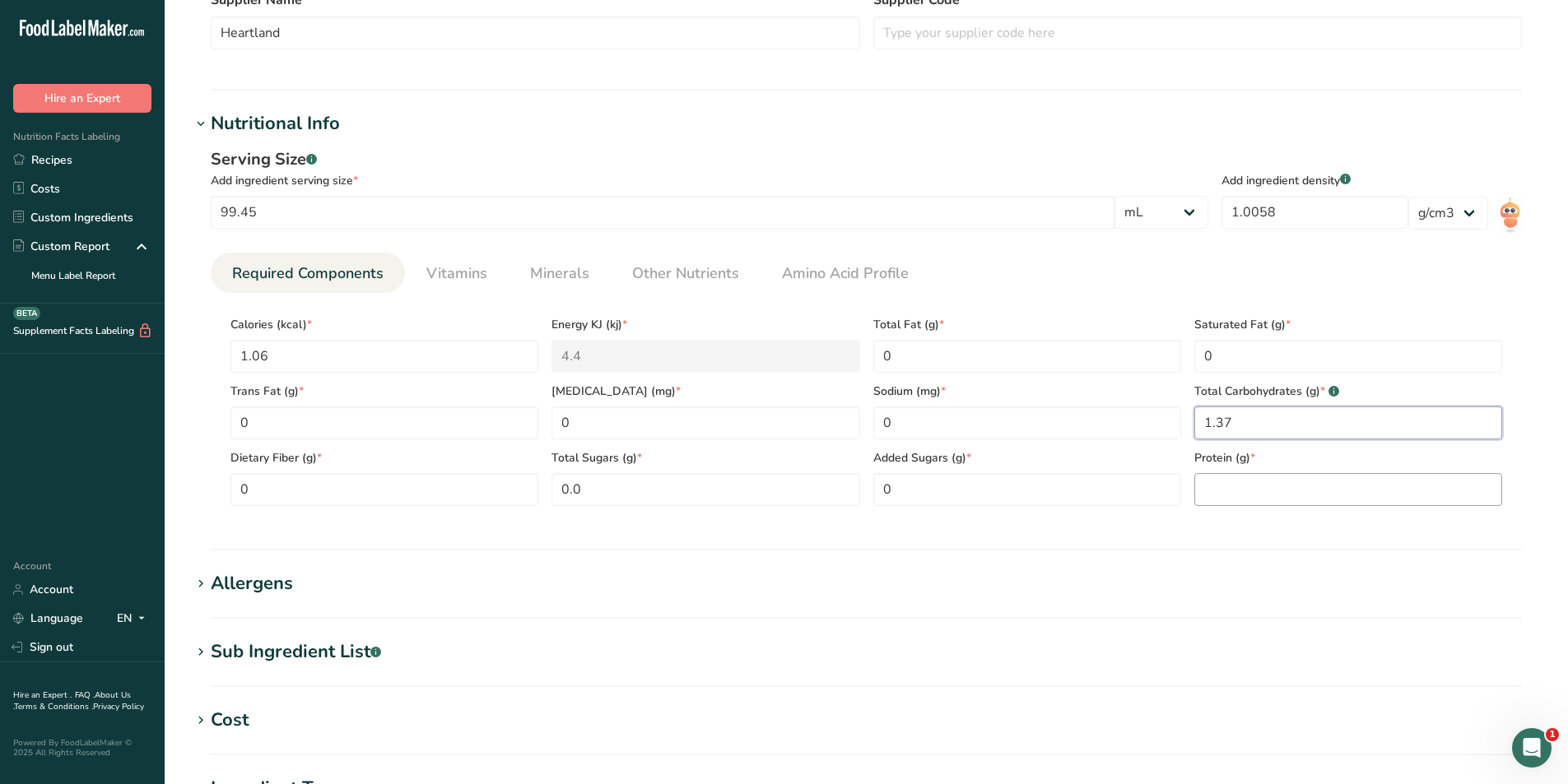
type Carbohydrates "1.37"
click at [1281, 480] on input "number" at bounding box center [1348, 489] width 308 height 33
type input "0"
click at [443, 273] on span "Vitamins" at bounding box center [456, 273] width 61 height 22
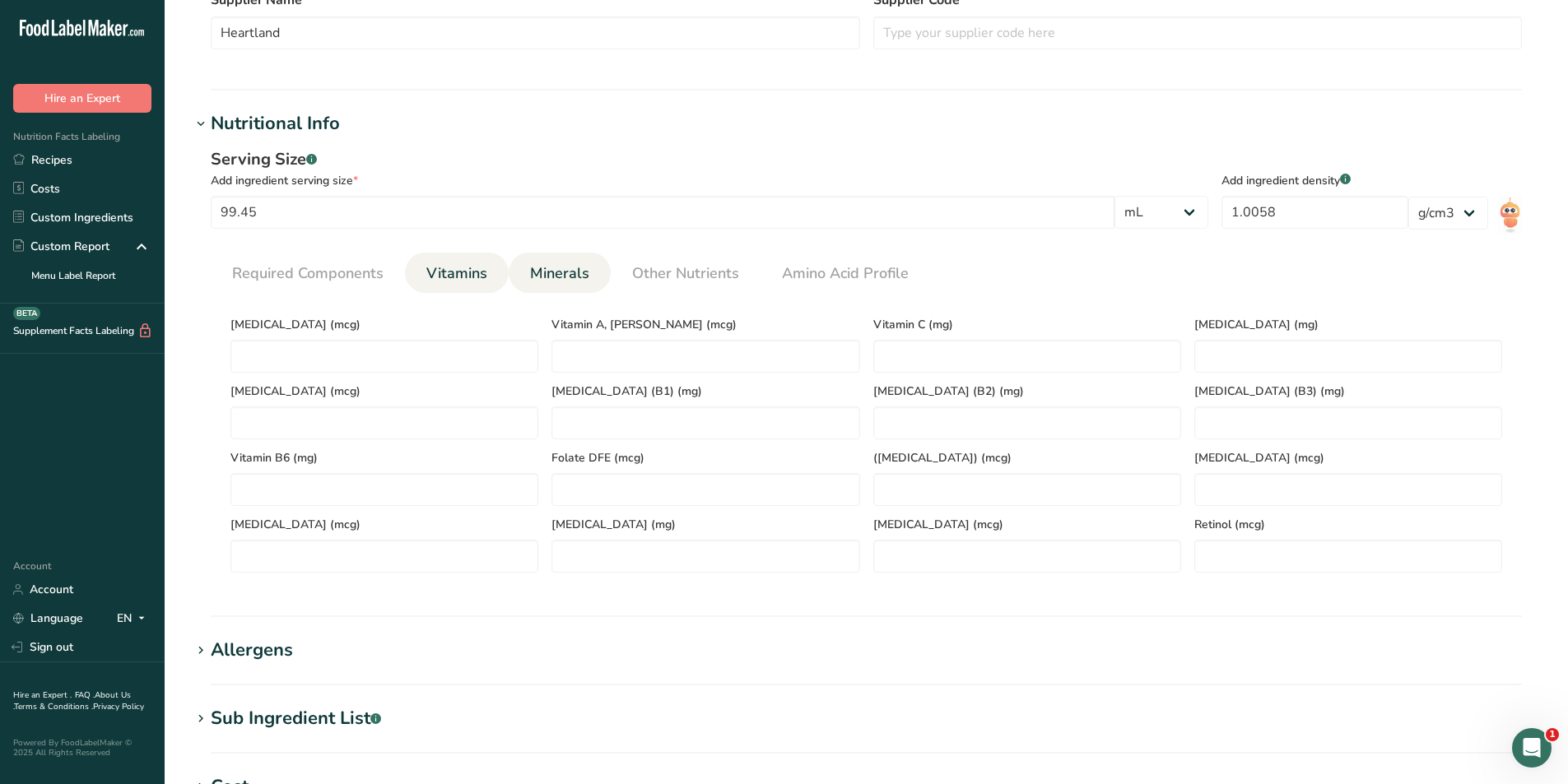
click at [550, 266] on span "Minerals" at bounding box center [560, 273] width 59 height 22
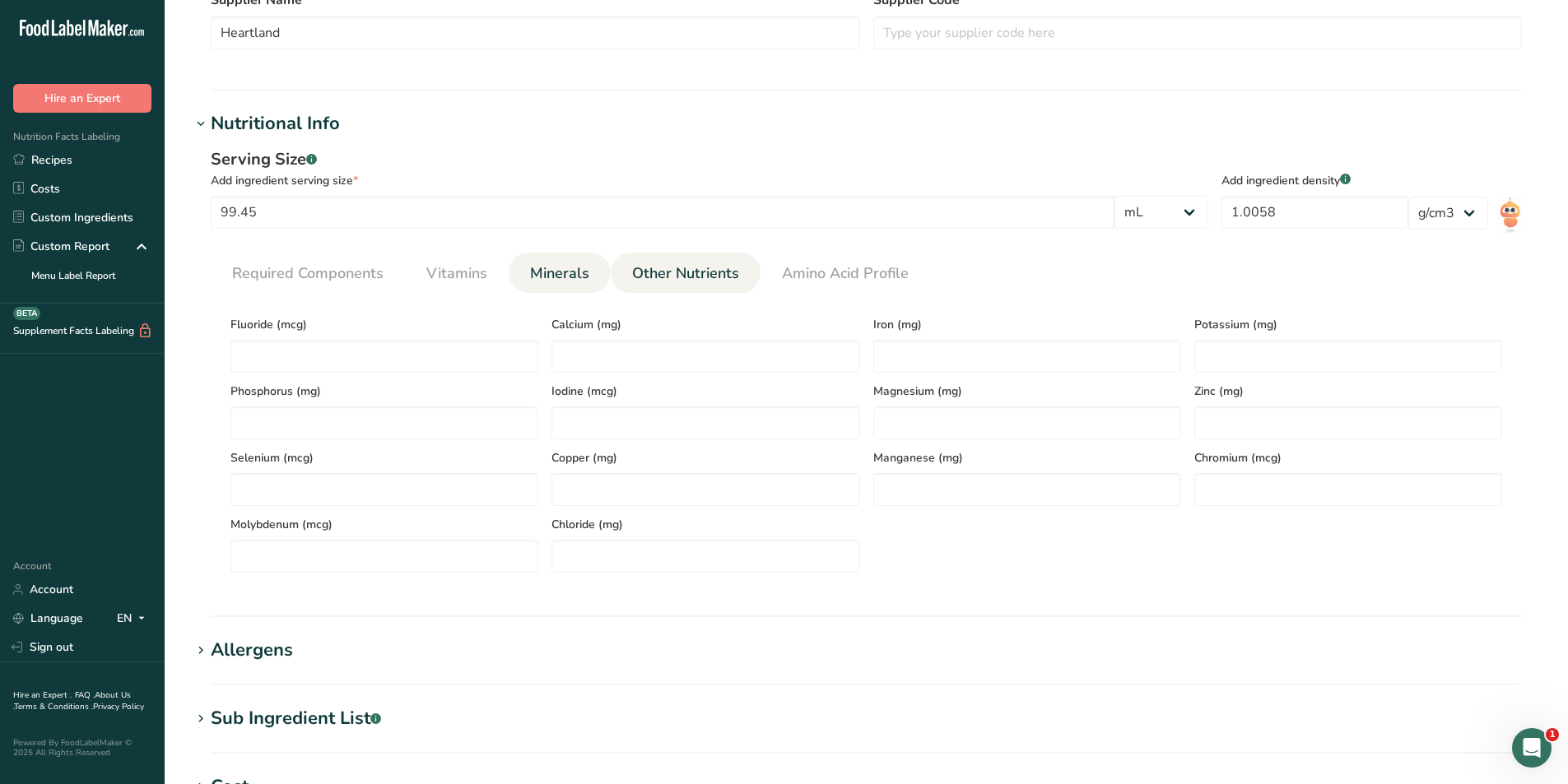
click at [685, 267] on span "Other Nutrients" at bounding box center [686, 273] width 107 height 22
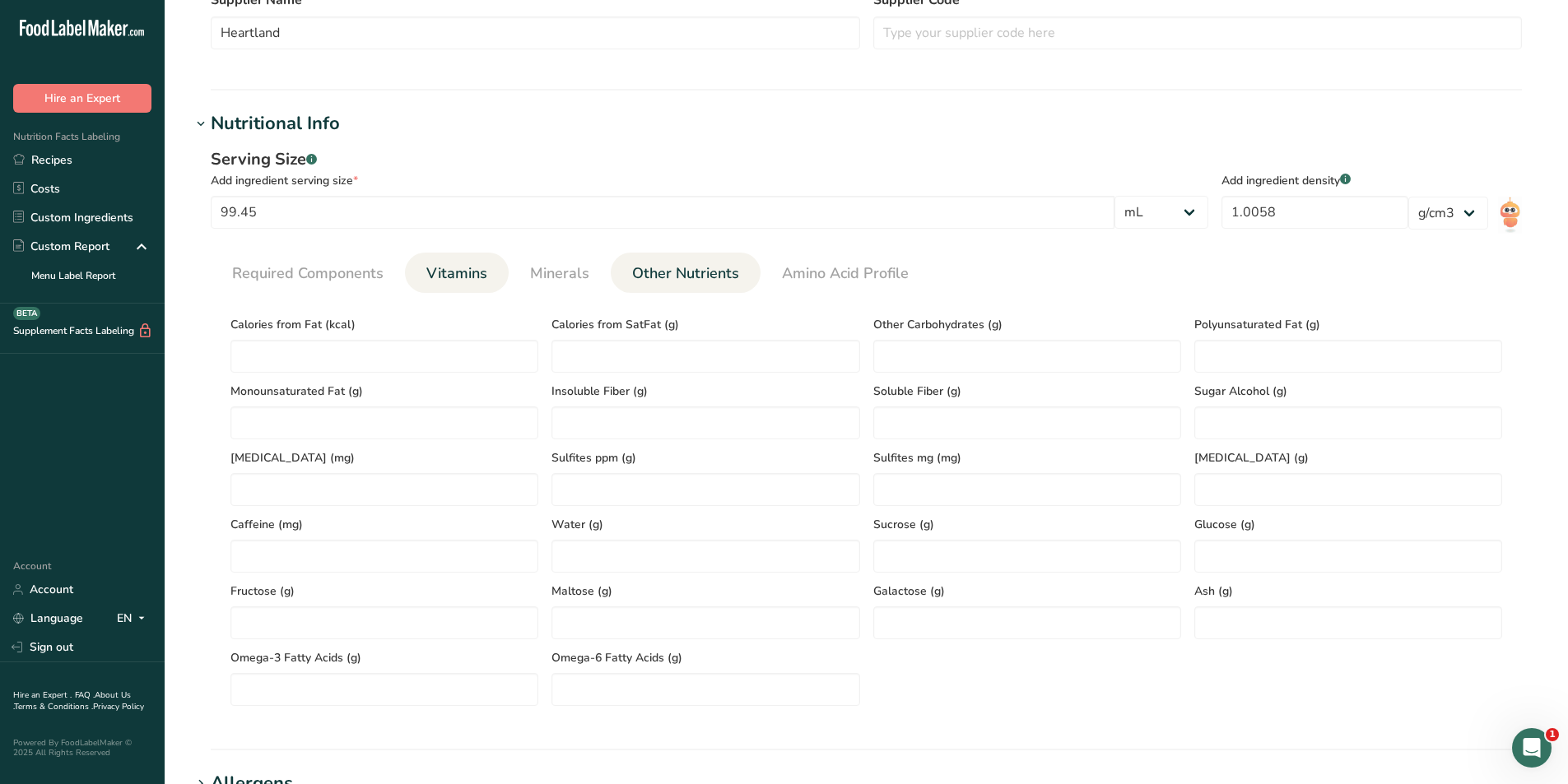
click at [467, 287] on link "Vitamins" at bounding box center [456, 274] width 74 height 42
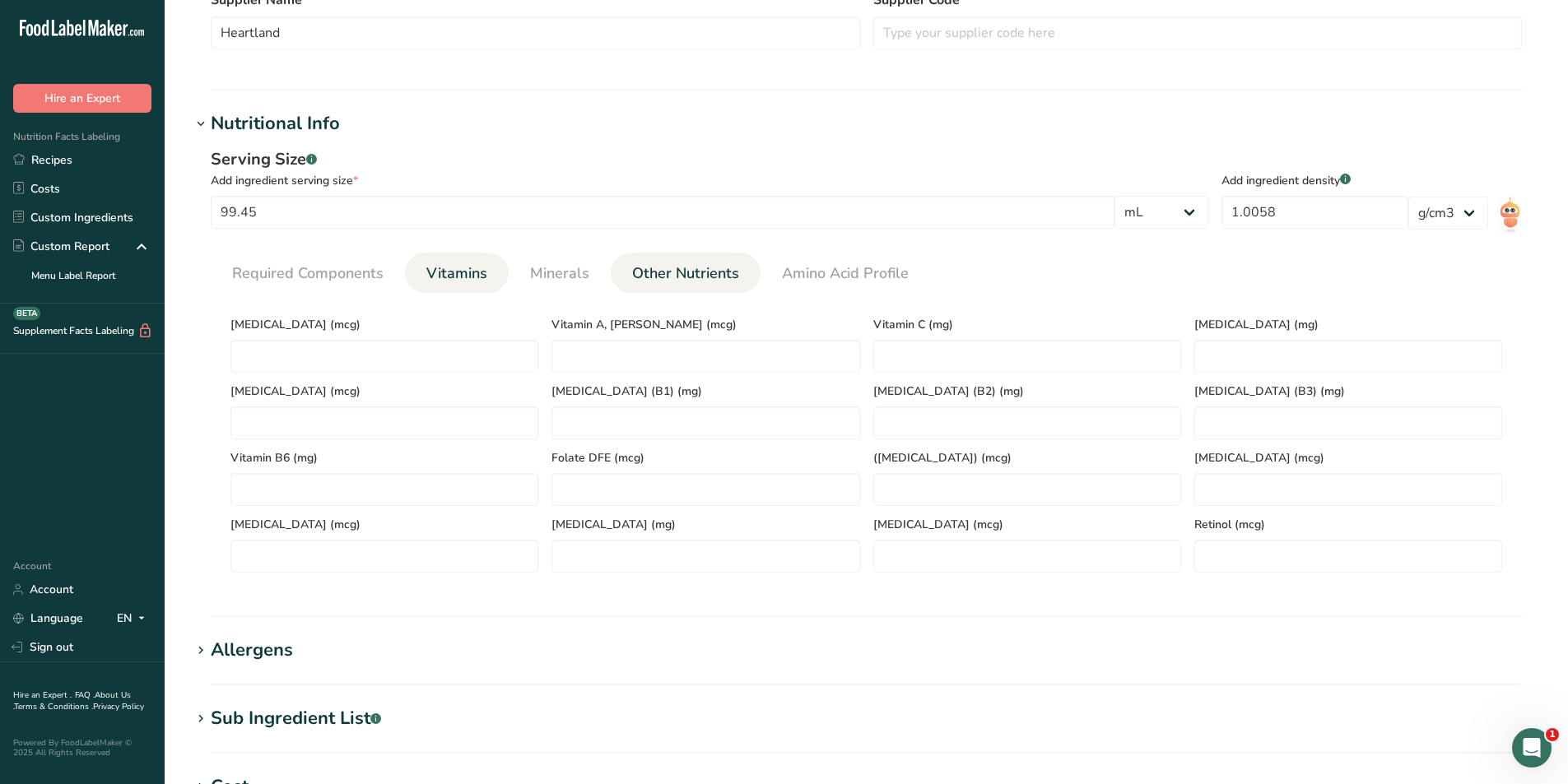
click at [691, 268] on span "Other Nutrients" at bounding box center [686, 273] width 107 height 22
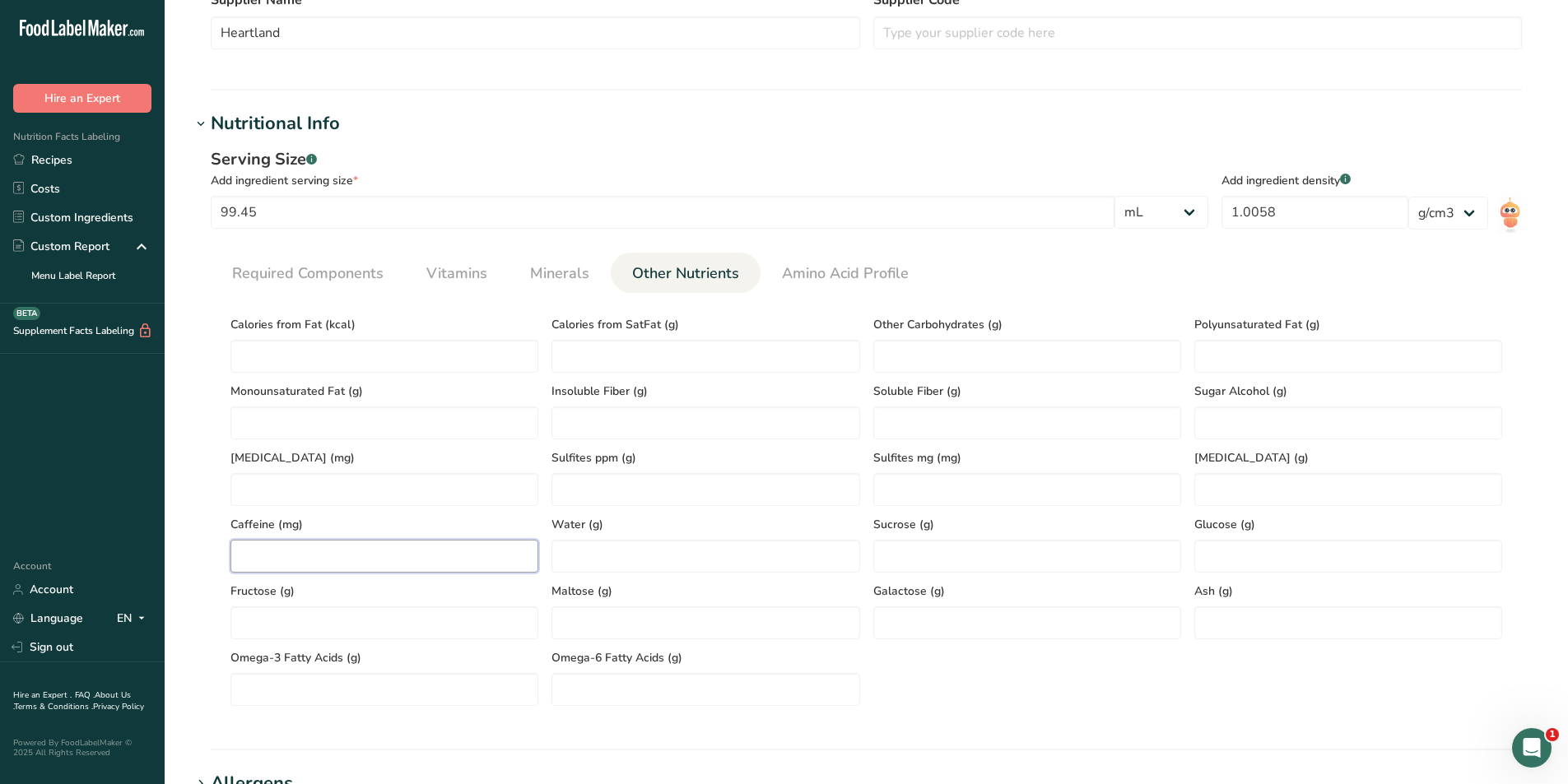
click at [367, 559] on input "number" at bounding box center [384, 556] width 308 height 33
type input "8.36"
click at [1000, 690] on div "Calories from Fat (kcal) Calories from SatFat (g) Other Carbohydrates (g) Polyu…" at bounding box center [866, 505] width 1285 height 399
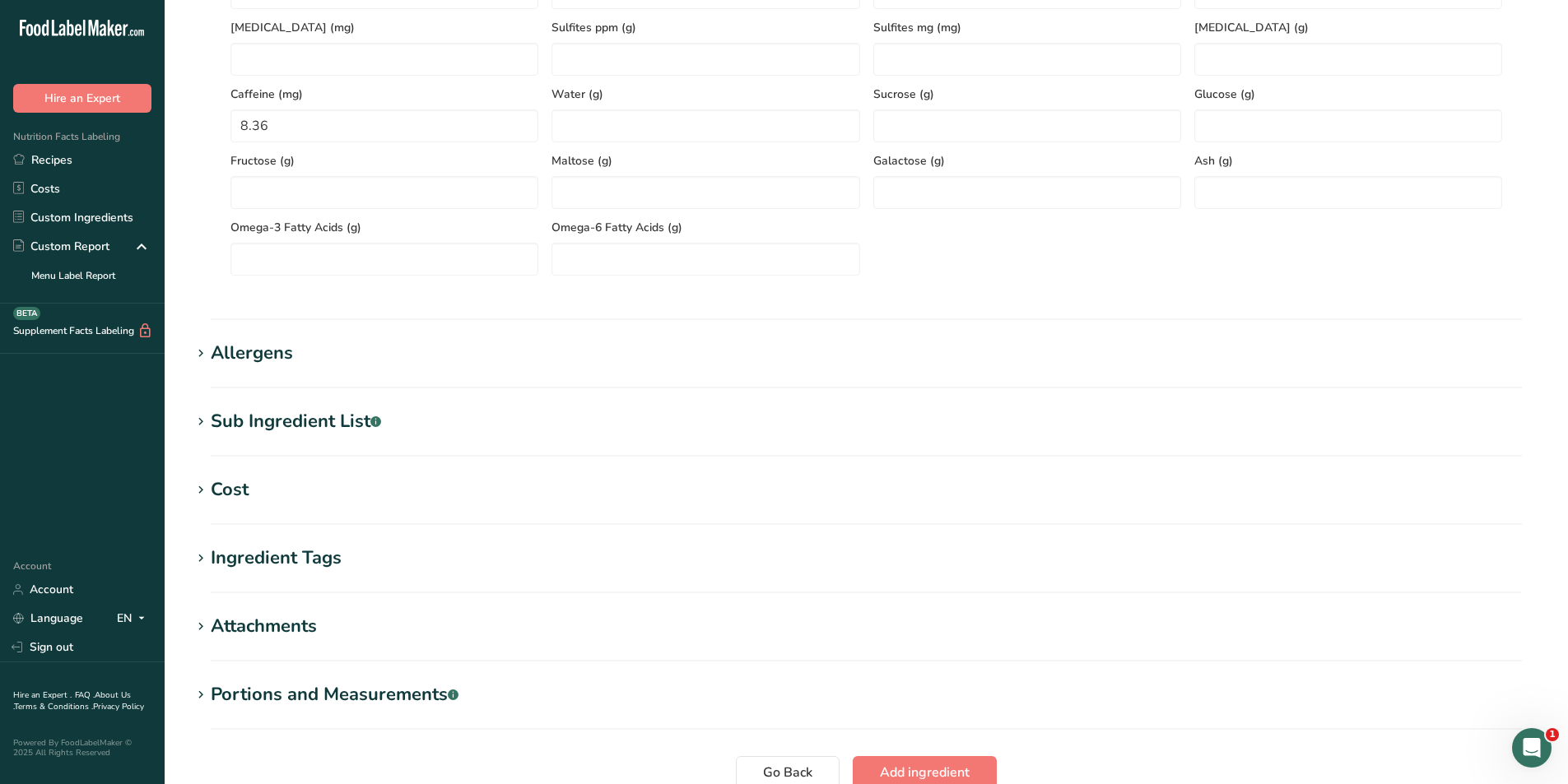
scroll to position [987, 0]
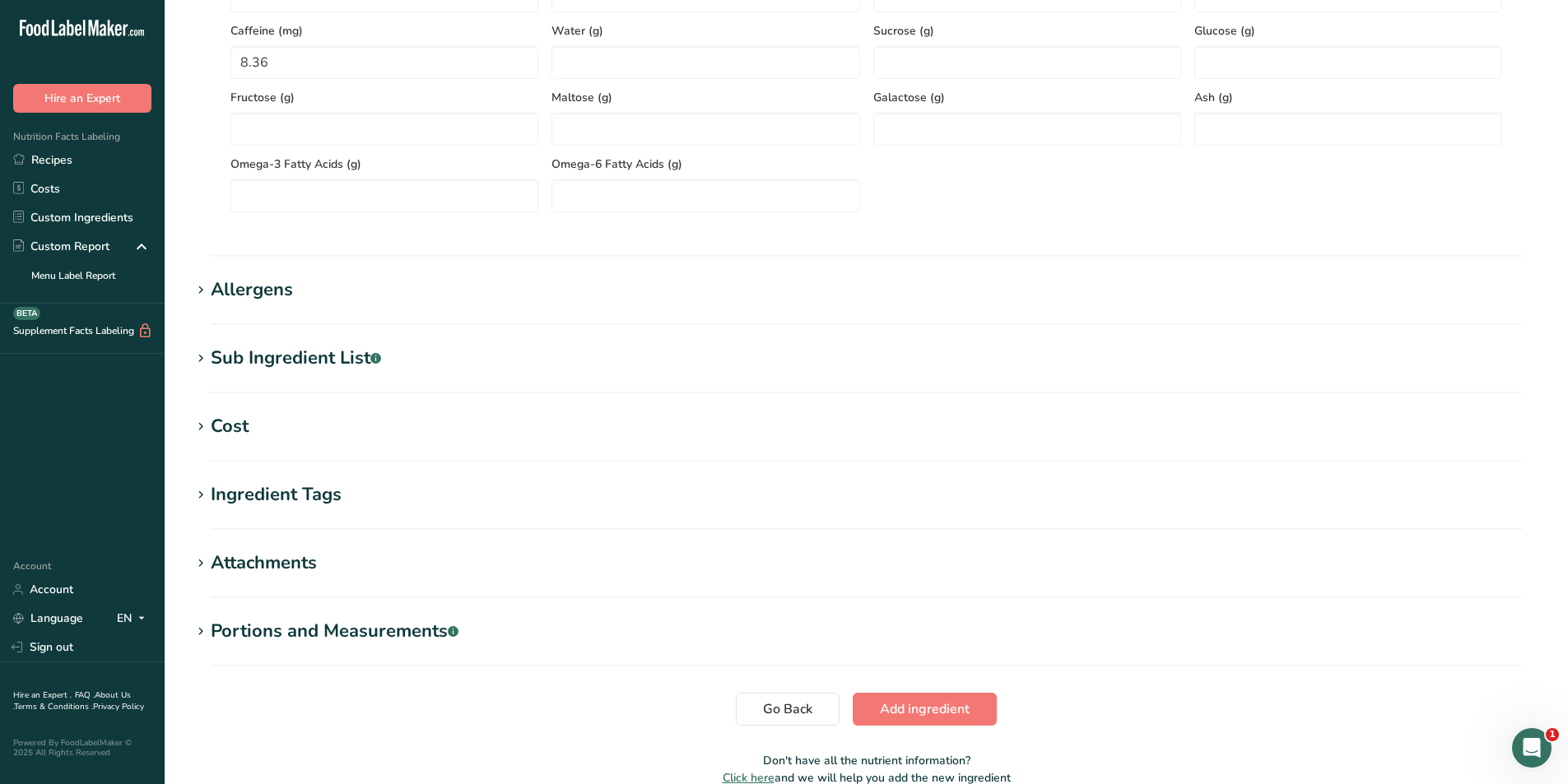
click at [254, 283] on div "Allergens" at bounding box center [252, 289] width 82 height 27
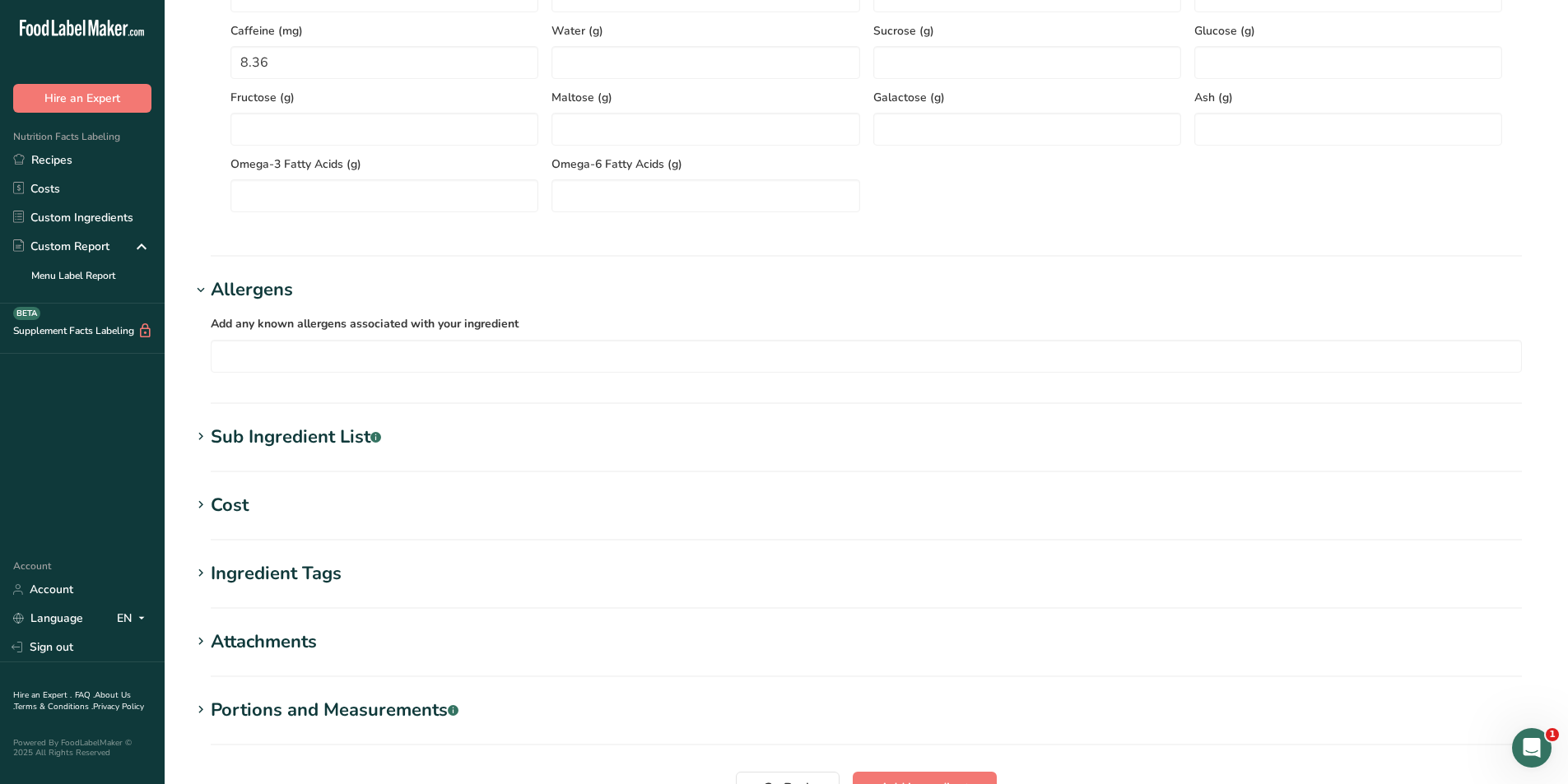
click at [328, 434] on div "Sub Ingredient List .a-a{fill:#347362;}.b-a{fill:#fff;}" at bounding box center [296, 437] width 171 height 27
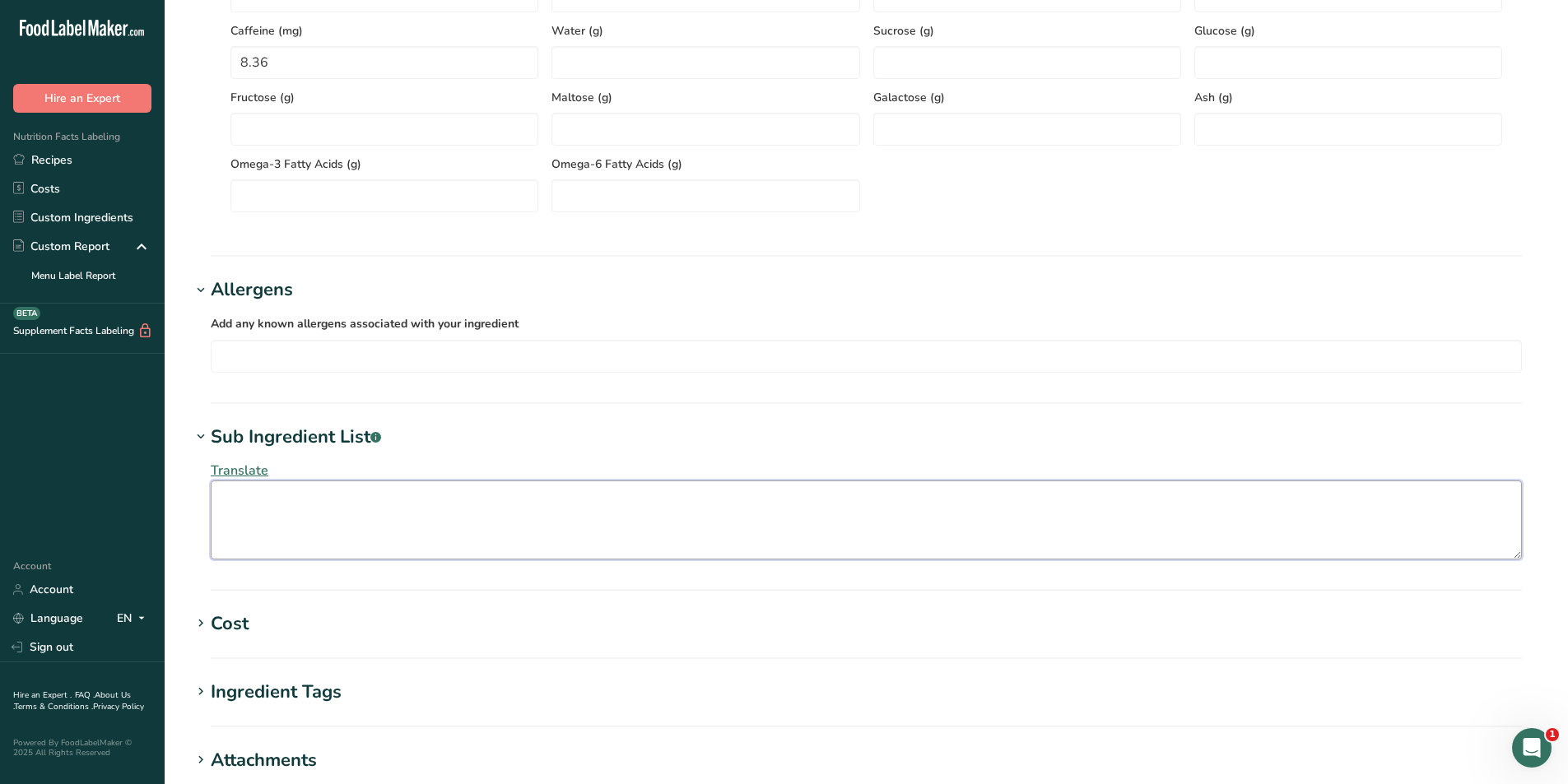
click at [359, 516] on textarea at bounding box center [866, 520] width 1311 height 79
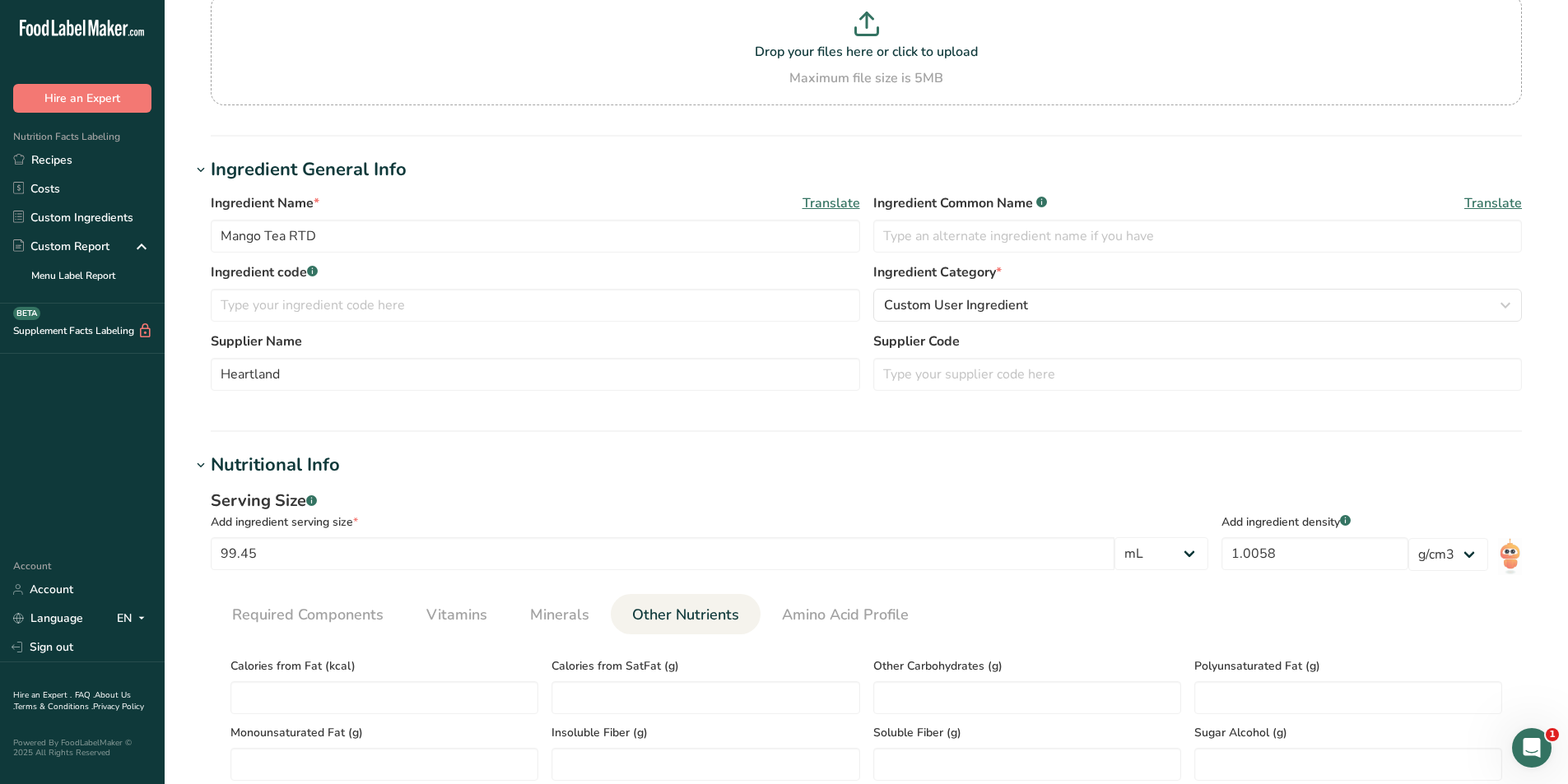
scroll to position [0, 0]
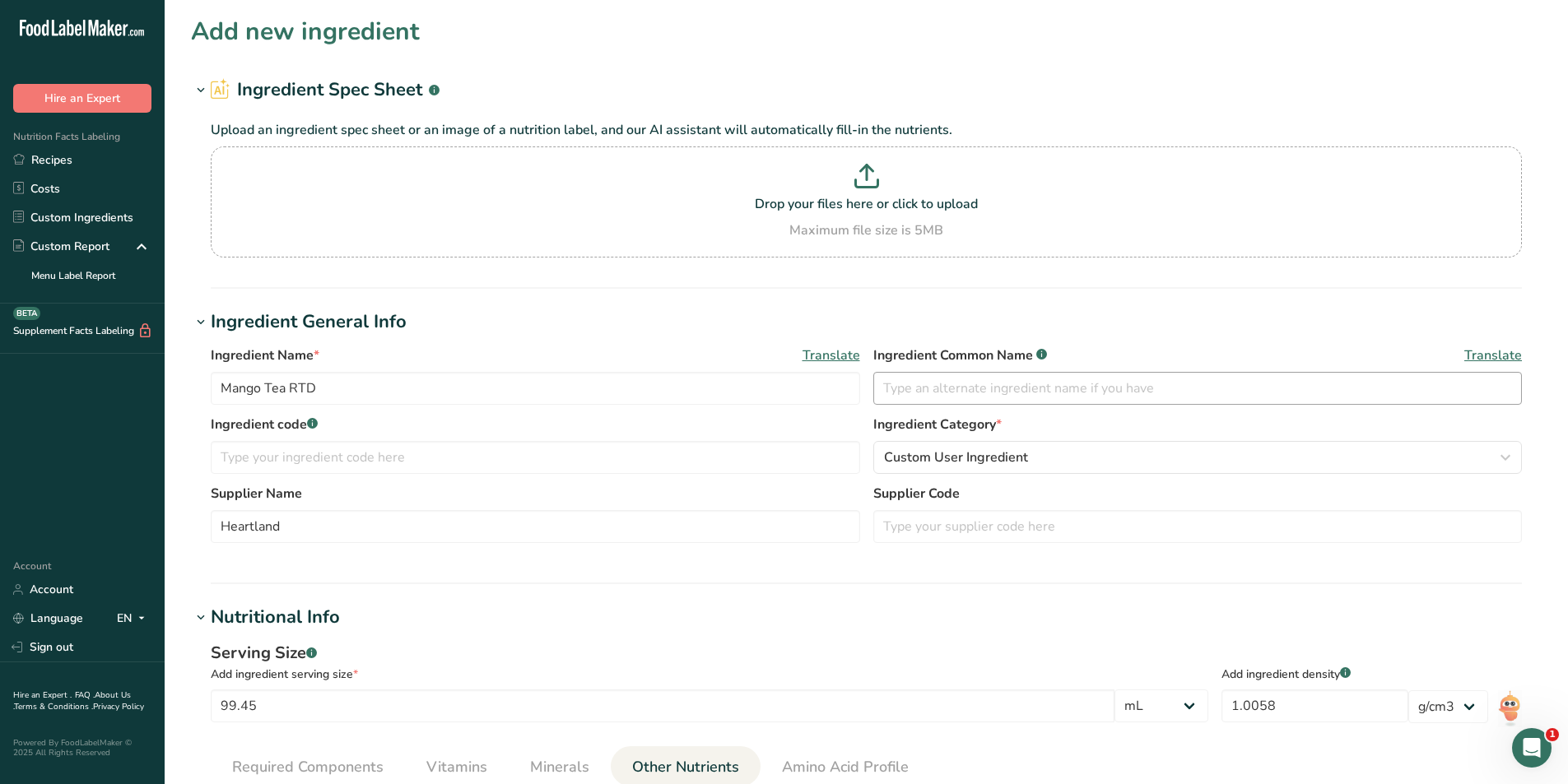
type textarea "Black Tea, Erythritol, Citric Acid, Stevia Leaf Extract, Natural Flavor"
click at [923, 390] on input "text" at bounding box center [1197, 388] width 649 height 33
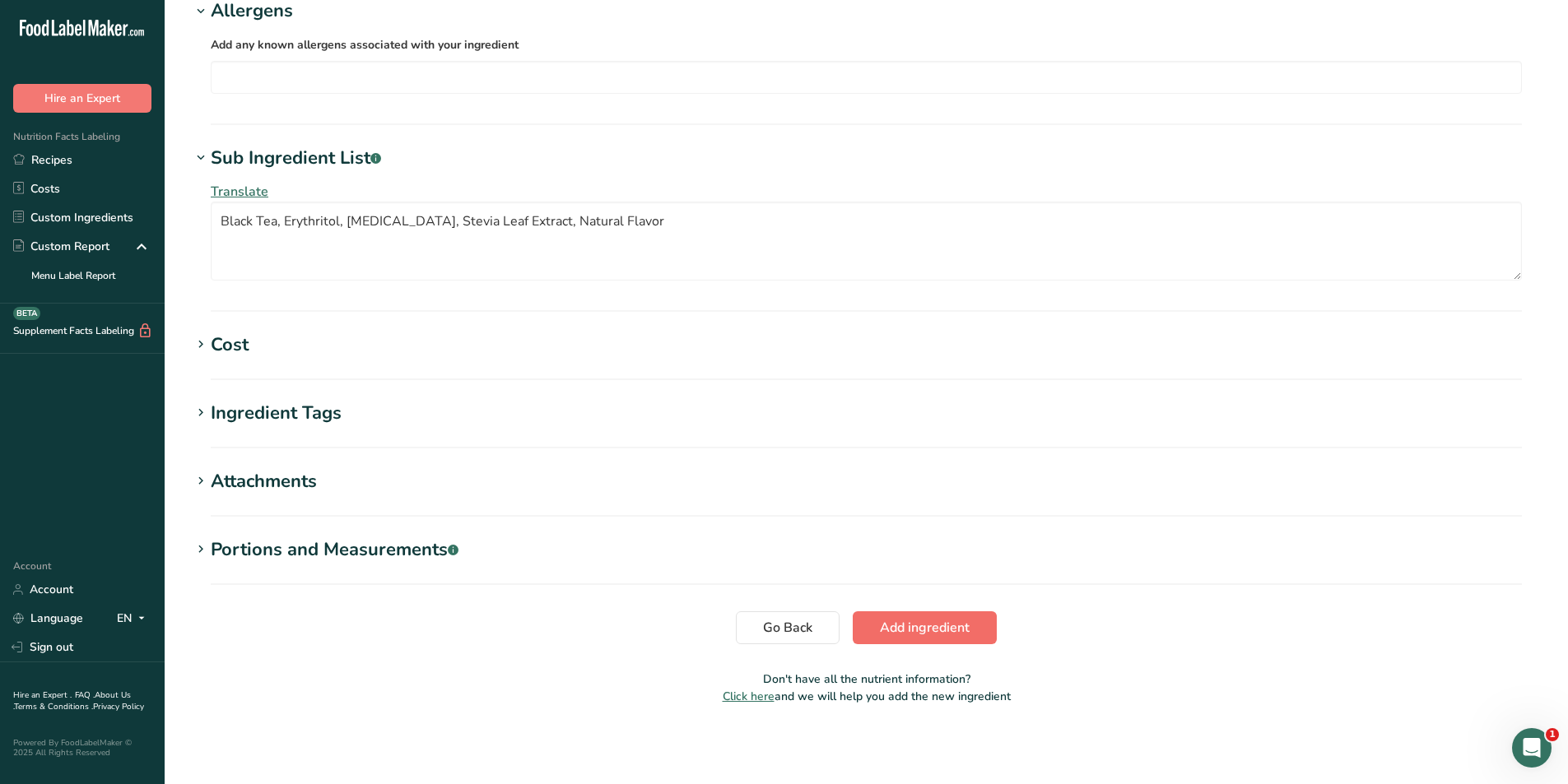
type input "Mango Tea"
click at [898, 621] on span "Add ingredient" at bounding box center [924, 628] width 90 height 20
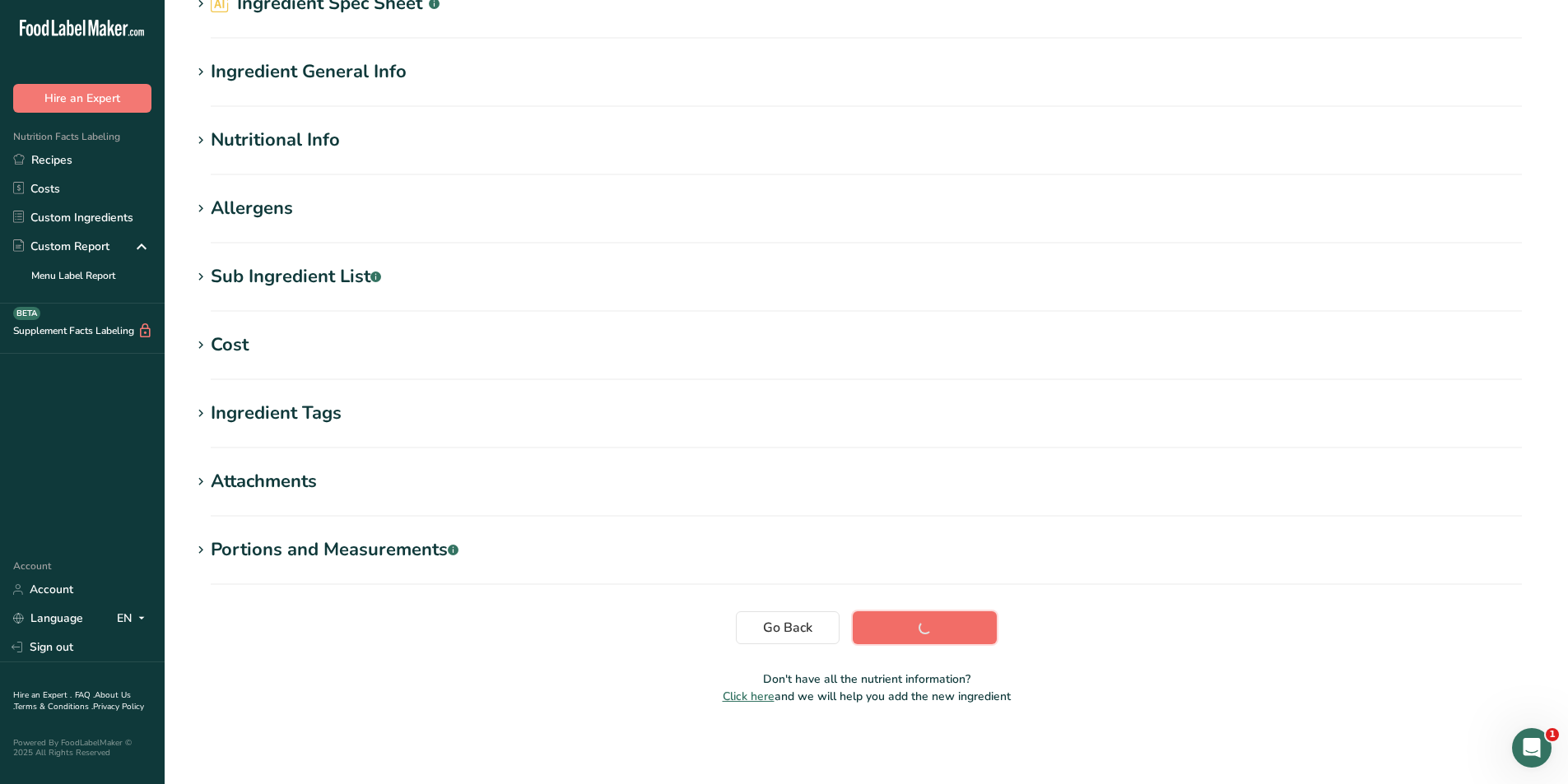
scroll to position [87, 0]
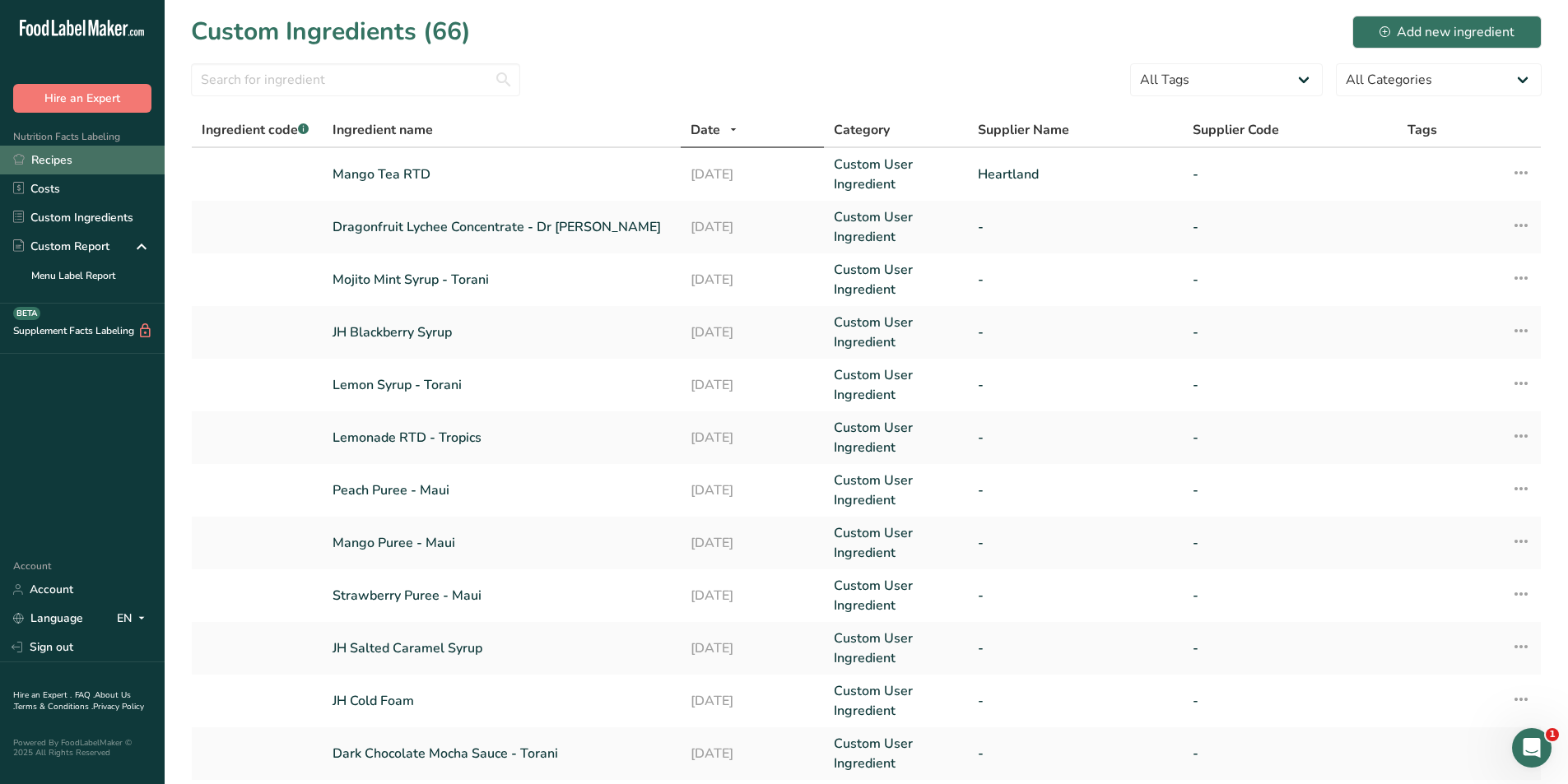
click at [44, 169] on link "Recipes" at bounding box center [82, 160] width 164 height 29
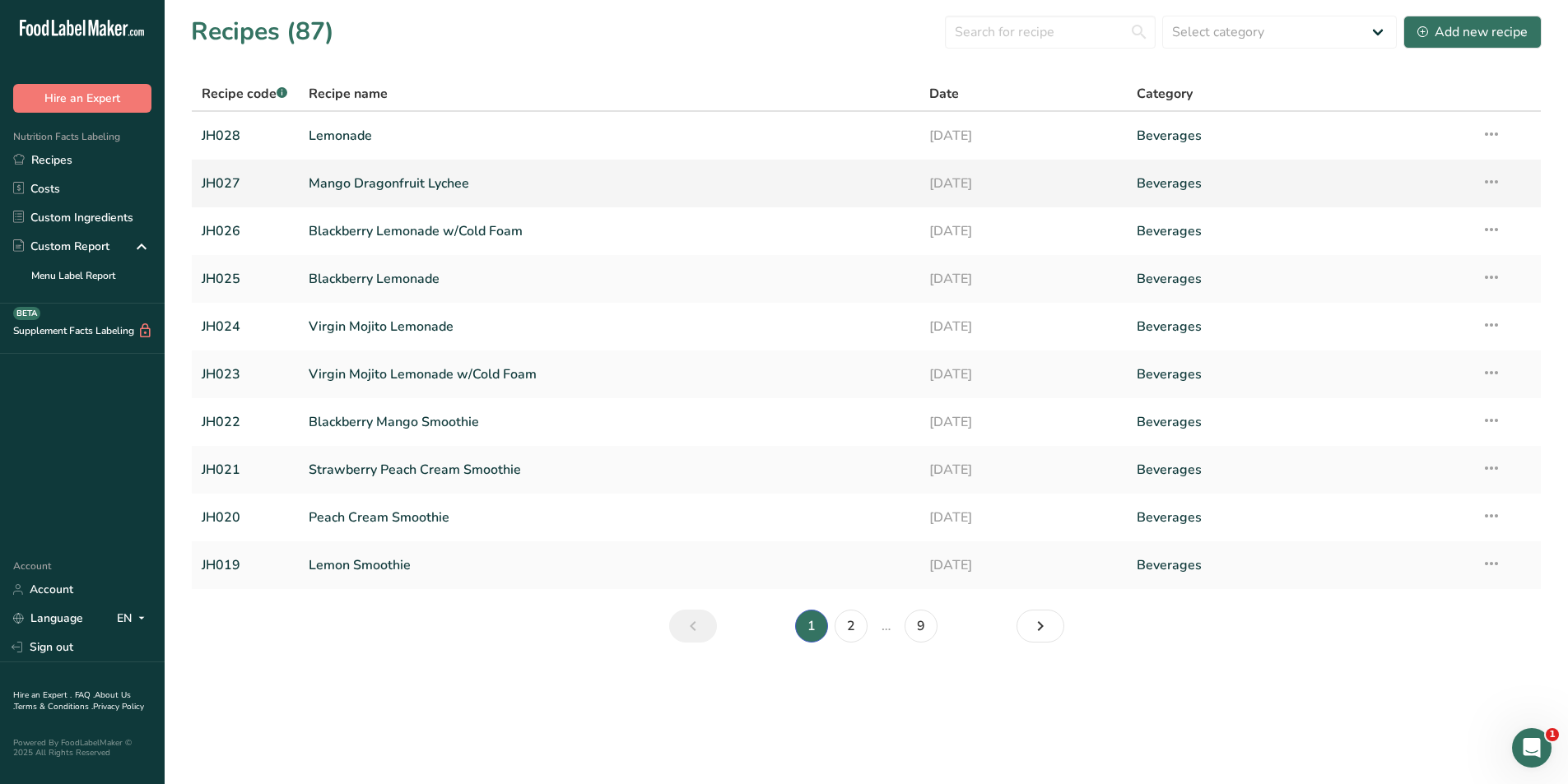
click at [388, 187] on link "Mango Dragonfruit Lychee" at bounding box center [610, 184] width 602 height 35
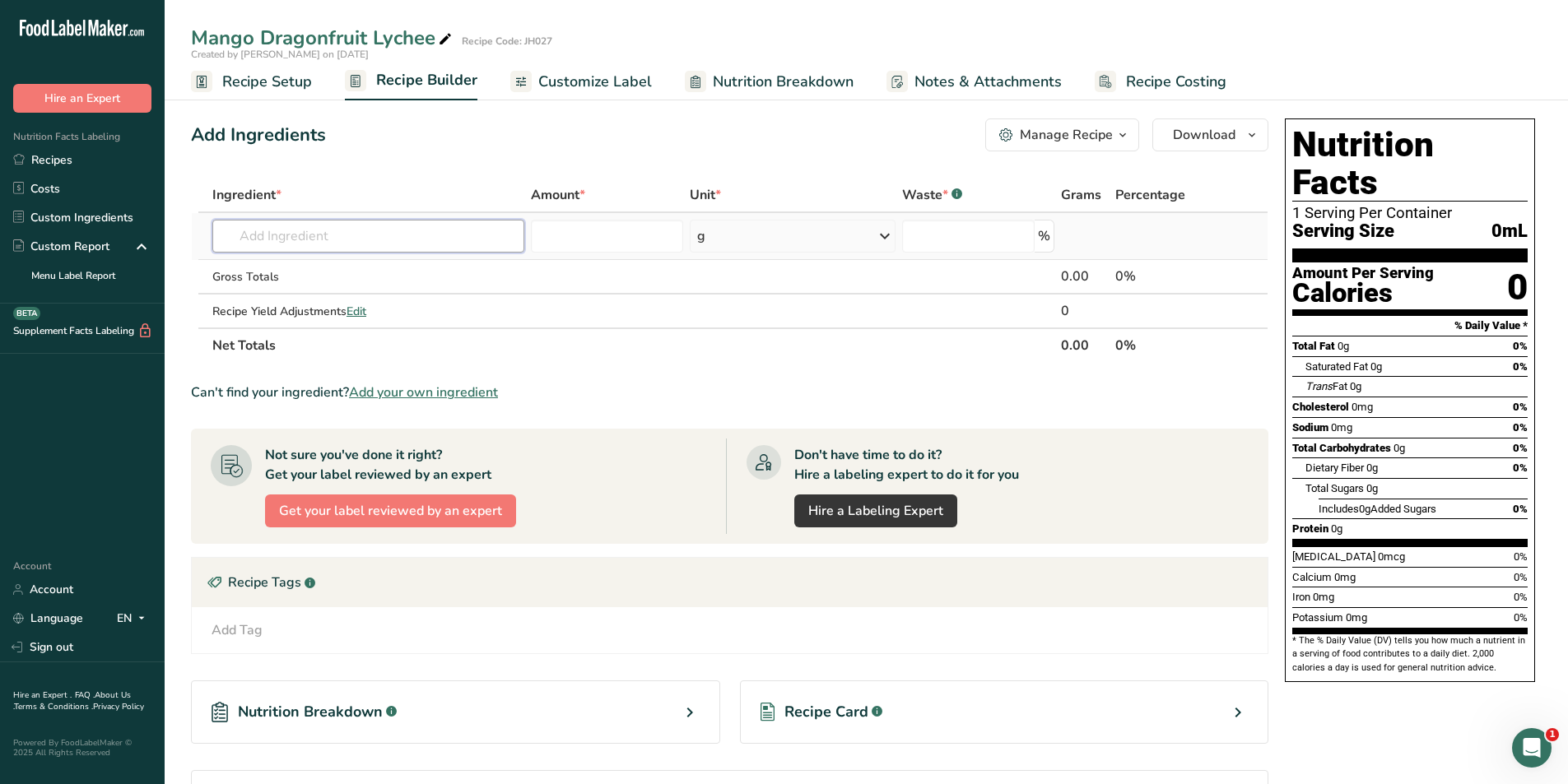
click at [317, 227] on input "text" at bounding box center [368, 236] width 312 height 33
type input "Mango Tea"
click at [321, 277] on p "Mango Tea RTD" at bounding box center [275, 269] width 100 height 17
type input "Mango Tea RTD"
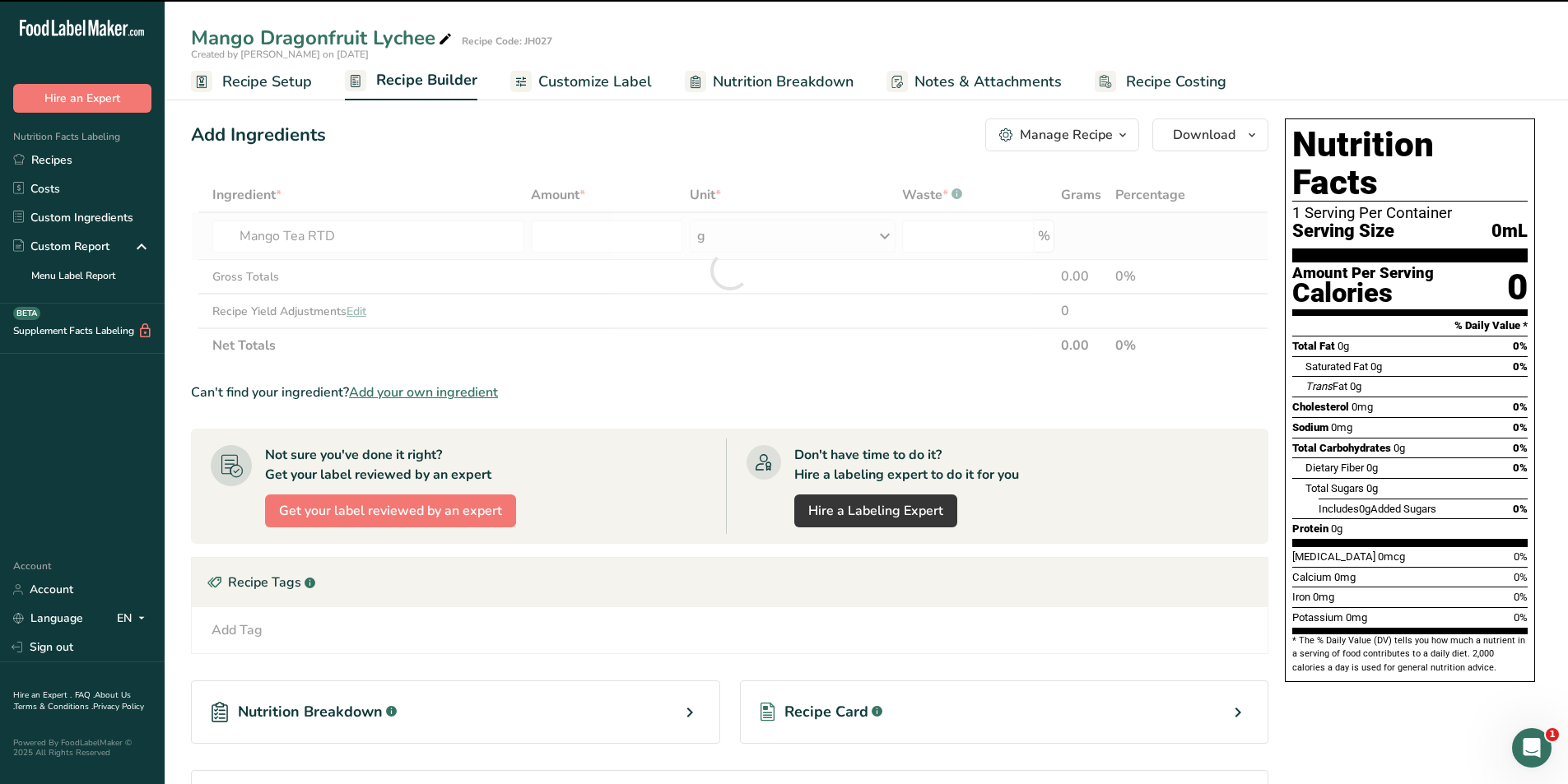
type input "0"
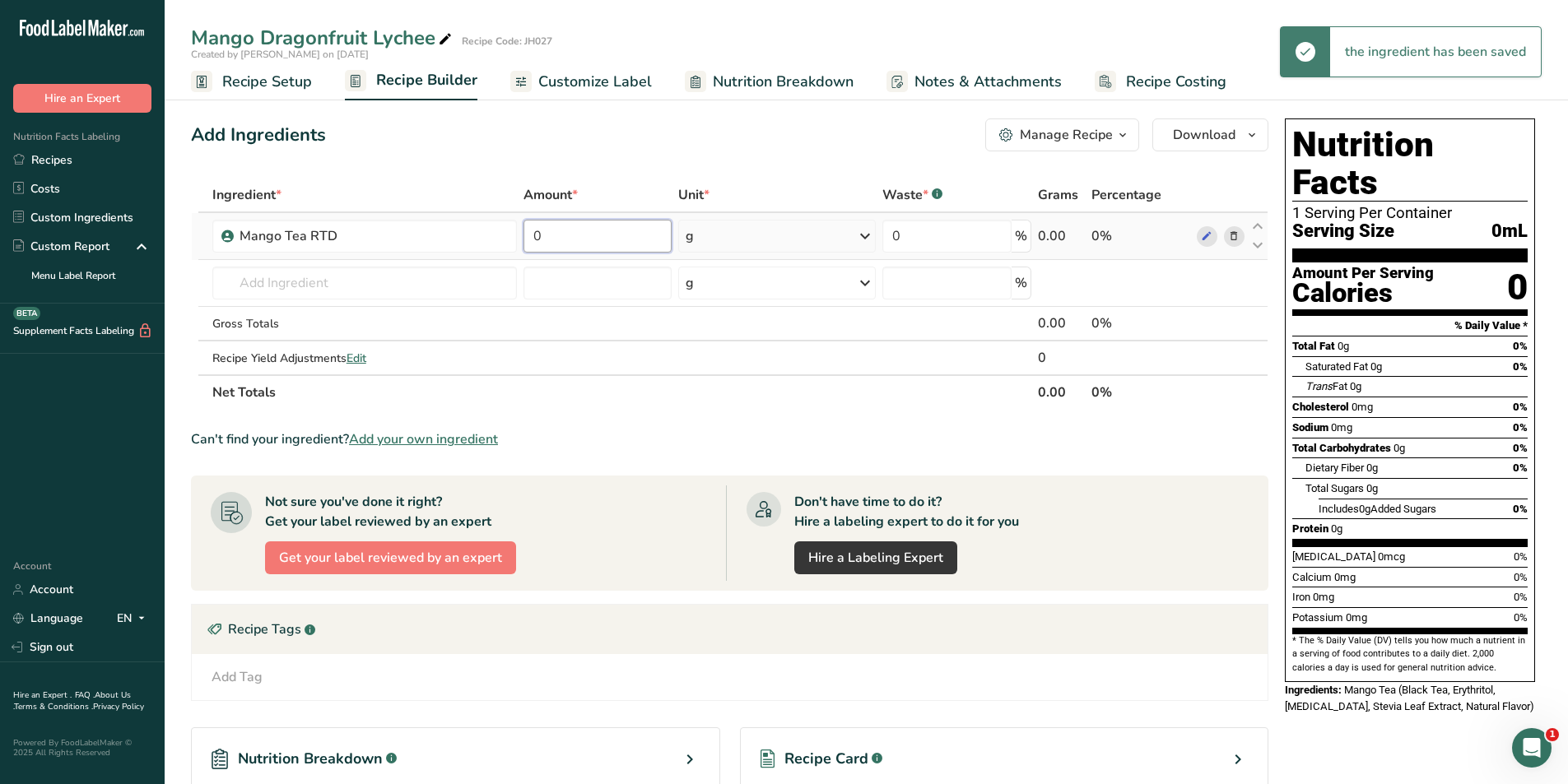
click at [561, 232] on input "0" at bounding box center [596, 236] width 148 height 33
drag, startPoint x: 565, startPoint y: 232, endPoint x: 519, endPoint y: 237, distance: 46.3
click at [519, 237] on tr "Mango Tea RTD 0 g Weight Units g kg mg See more Volume Units l mL fl oz See mor…" at bounding box center [729, 237] width 1076 height 47
type input "4.5"
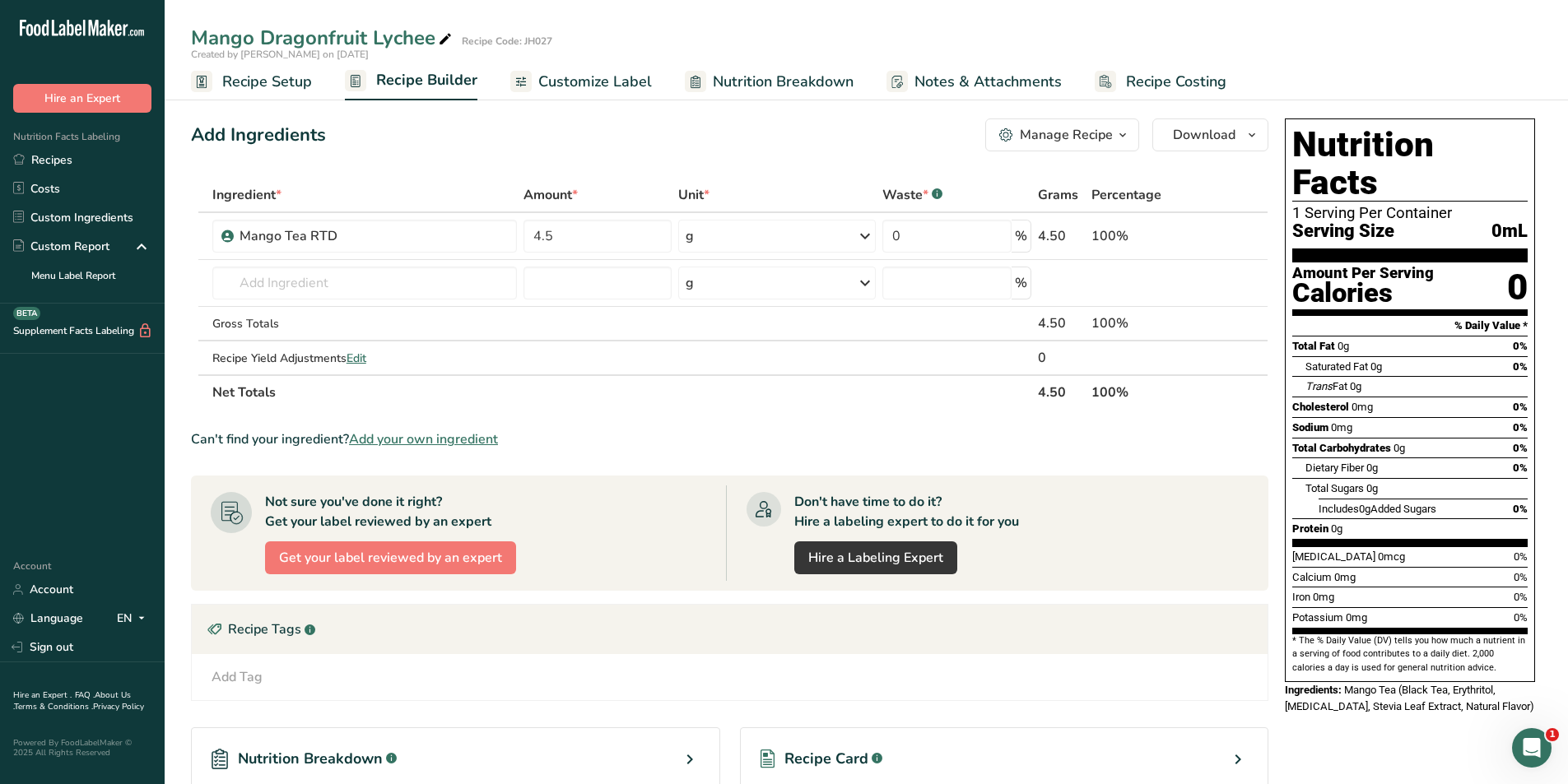
click at [843, 246] on div "Ingredient * Amount * Unit * Waste * .a-a{fill:#347362;}.b-a{fill:#fff;} Grams …" at bounding box center [729, 293] width 1077 height 232
click at [843, 233] on div "g" at bounding box center [777, 236] width 198 height 33
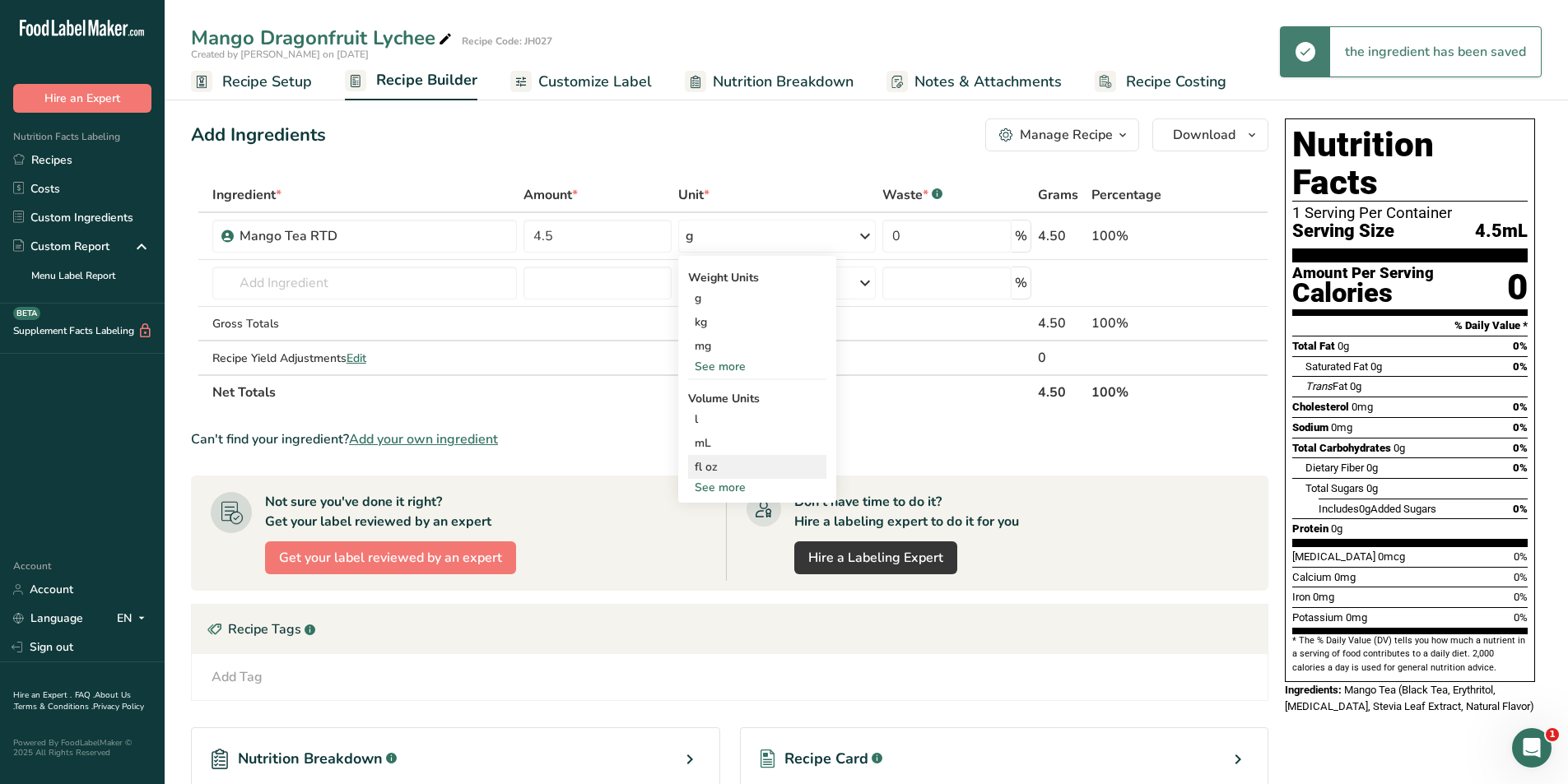
click at [697, 466] on div "fl oz" at bounding box center [756, 467] width 125 height 17
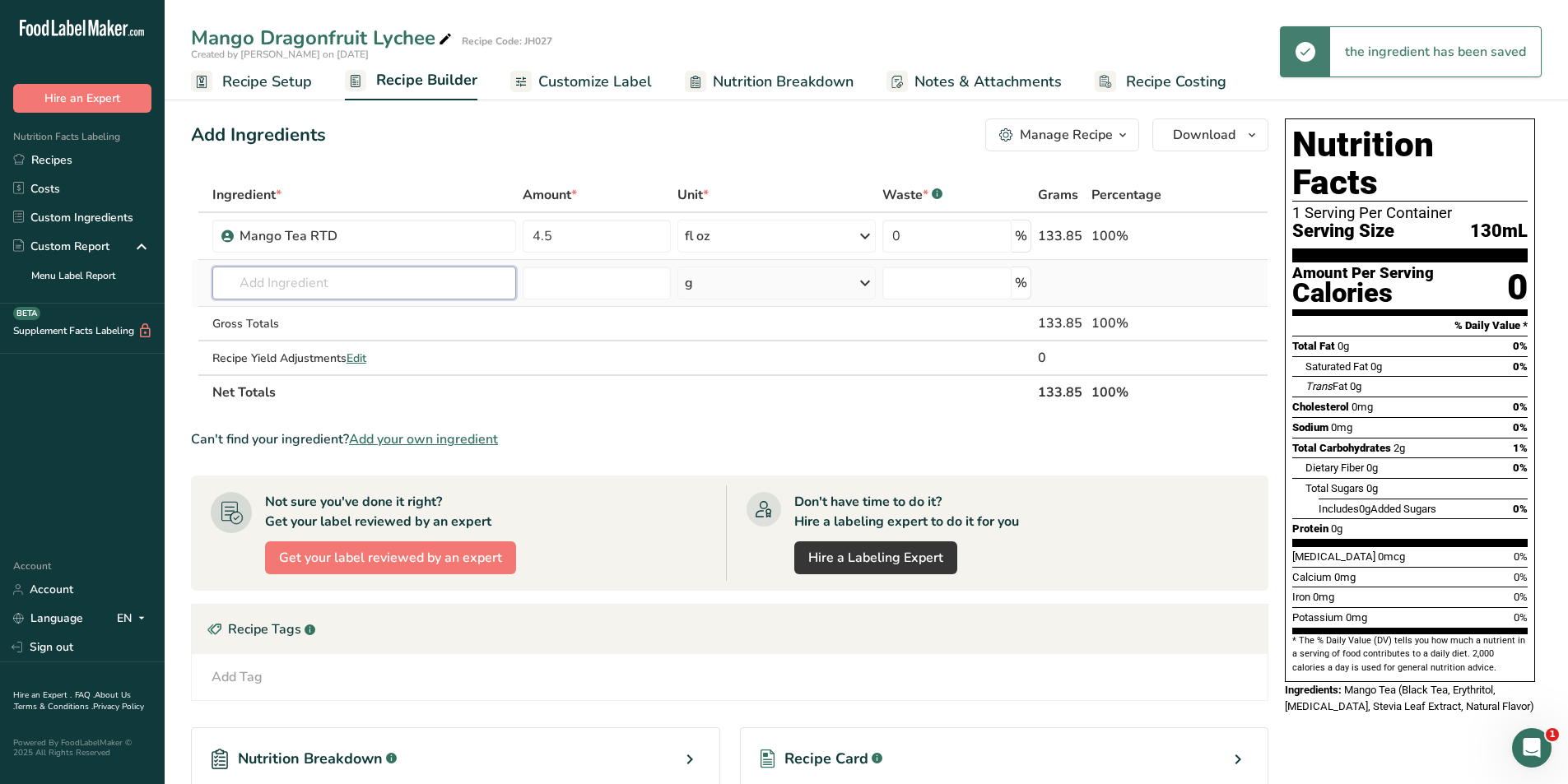
click at [345, 284] on input "text" at bounding box center [365, 283] width 304 height 33
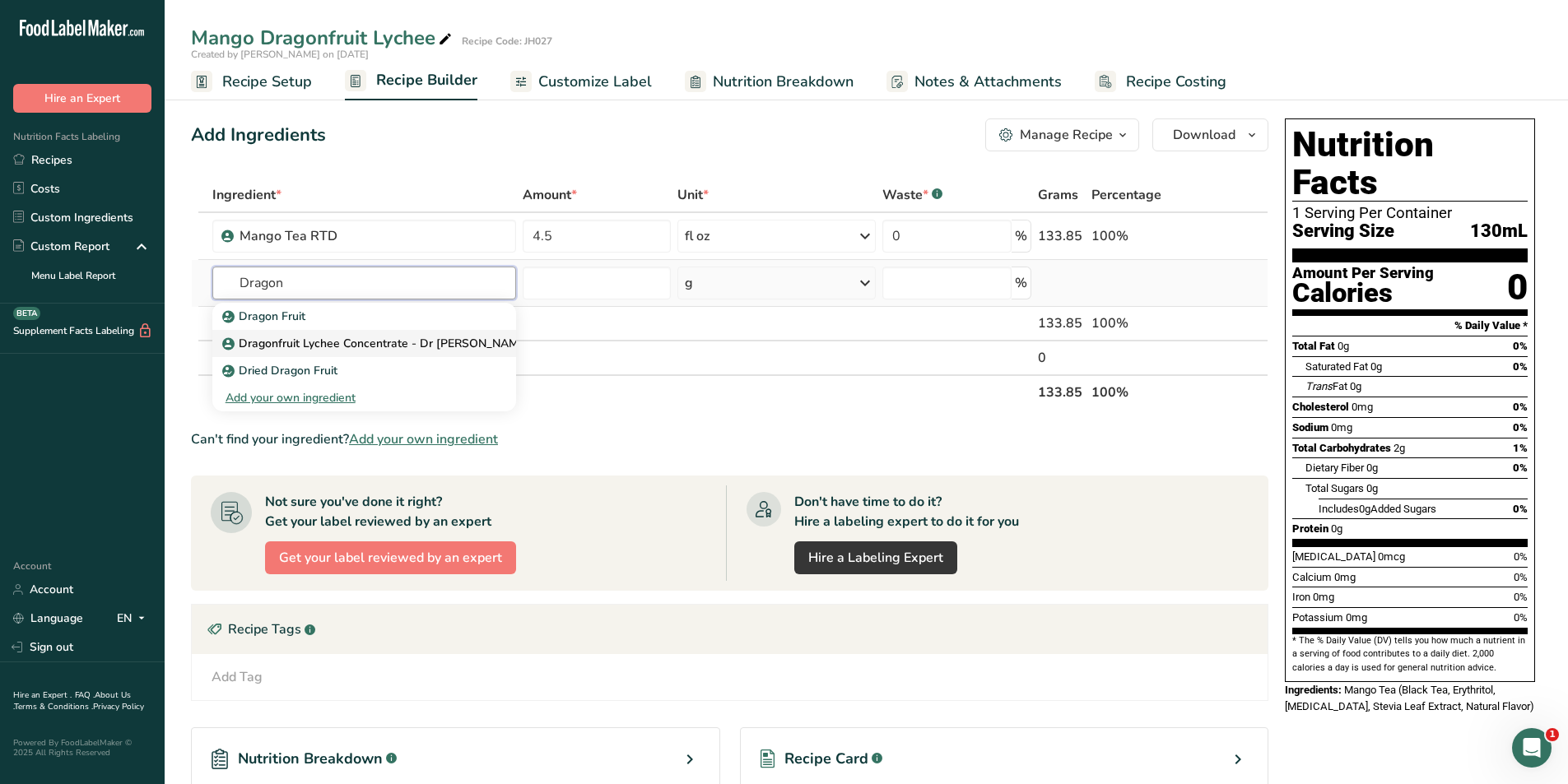
type input "Dragon"
click at [378, 340] on p "Dragonfruit Lychee Concentrate - Dr Smoothie" at bounding box center [377, 343] width 303 height 17
type input "Dragonfruit Lychee Concentrate - Dr Smoothie"
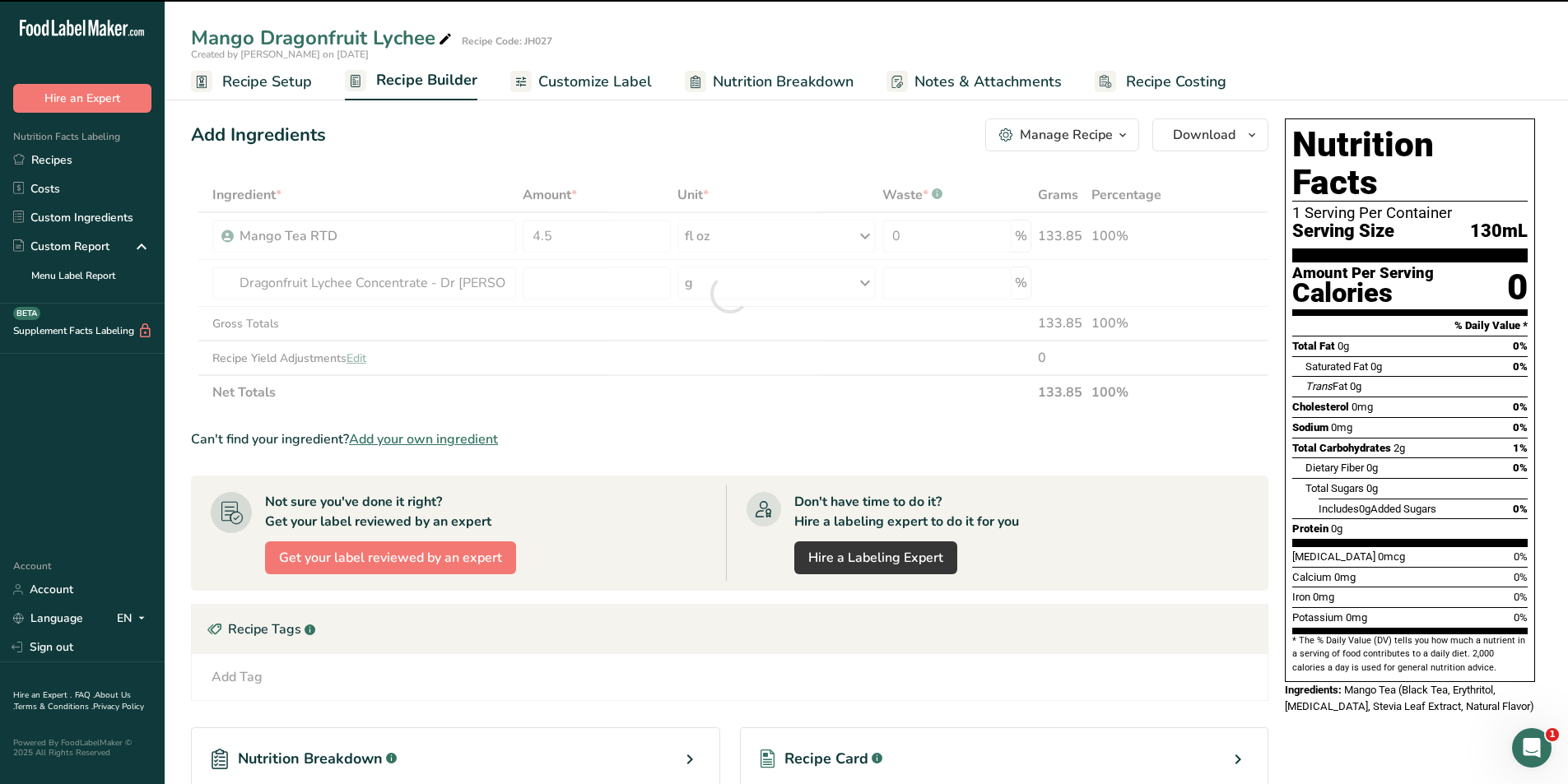
type input "0"
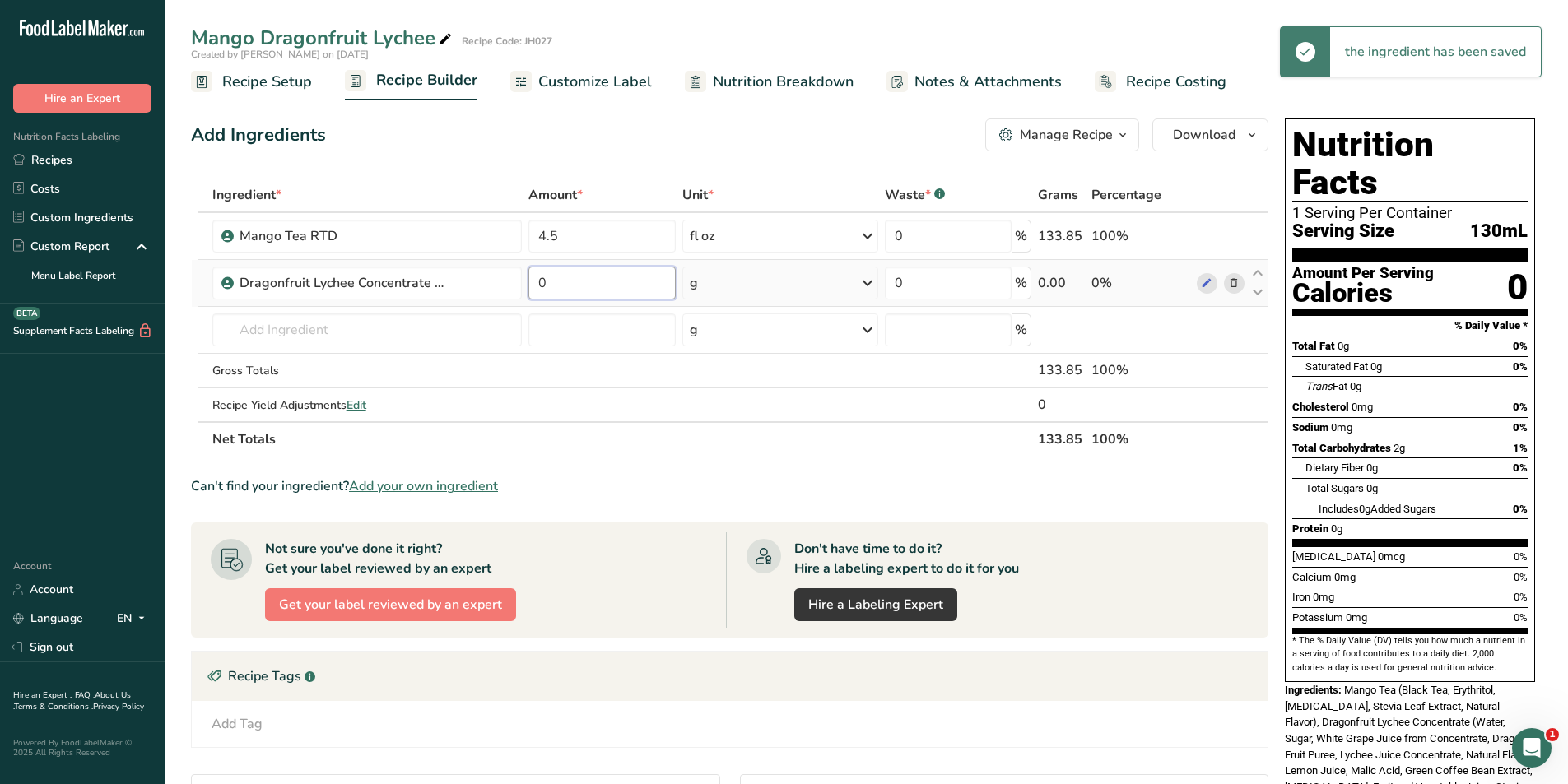
click at [544, 285] on input "0" at bounding box center [601, 283] width 146 height 33
drag, startPoint x: 548, startPoint y: 283, endPoint x: 526, endPoint y: 288, distance: 22.6
click at [526, 288] on td "0" at bounding box center [601, 283] width 153 height 47
type input "4.5"
click at [745, 281] on div "Ingredient * Amount * Unit * Waste * .a-a{fill:#347362;}.b-a{fill:#fff;} Grams …" at bounding box center [729, 316] width 1077 height 279
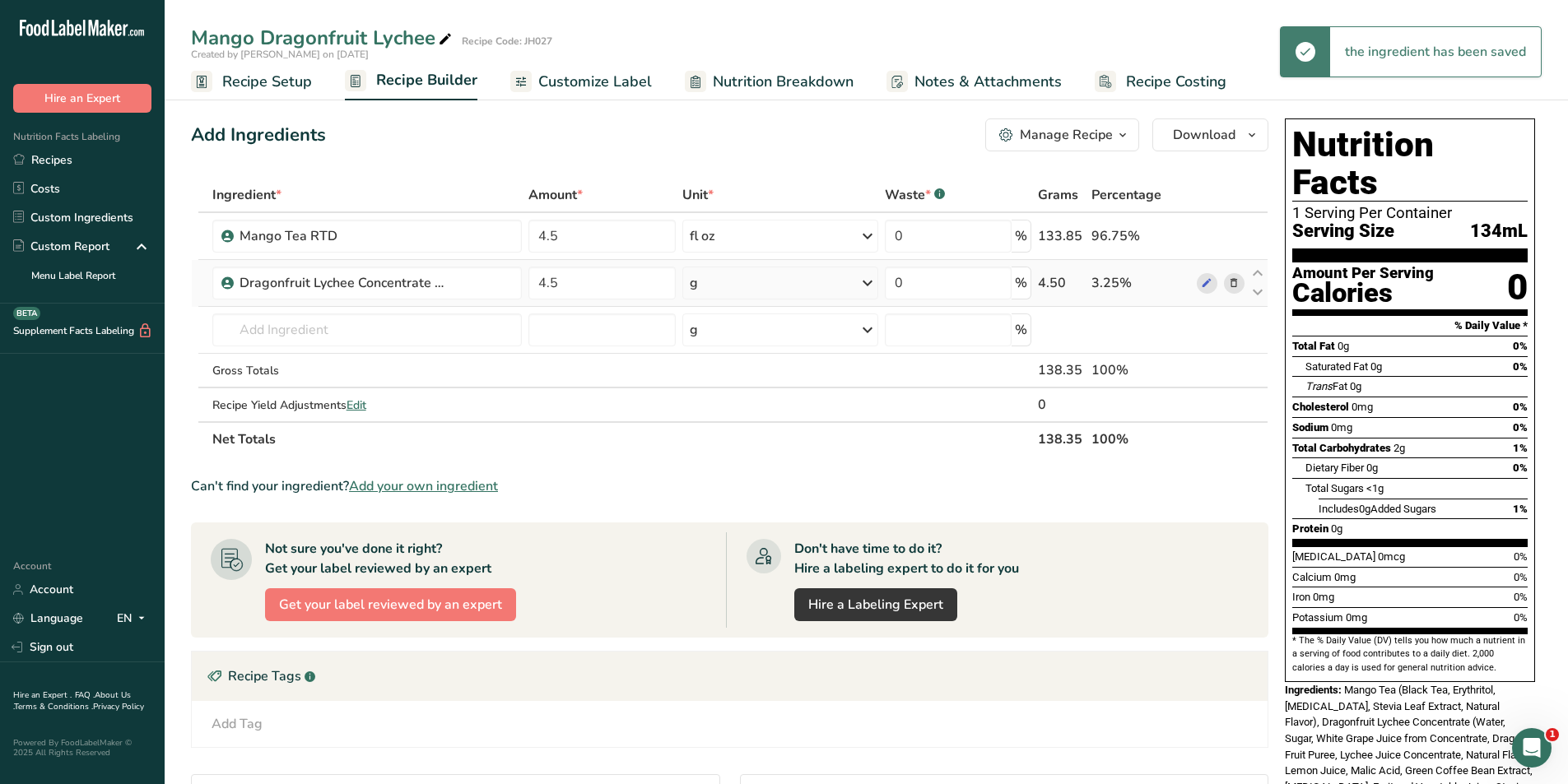
click at [795, 273] on div "g" at bounding box center [780, 283] width 196 height 33
click at [718, 510] on div "fl oz" at bounding box center [761, 514] width 125 height 17
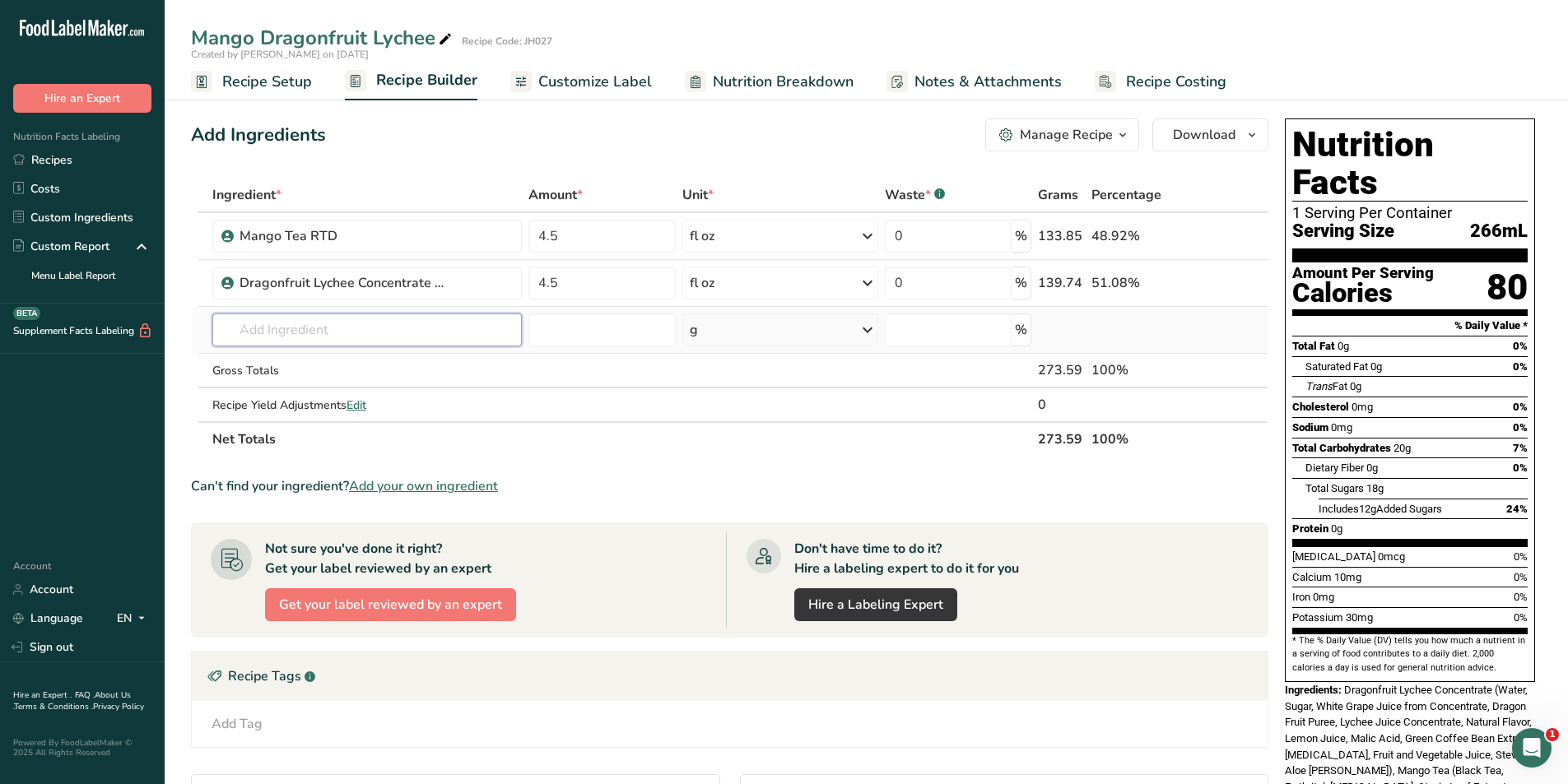
click at [325, 332] on input "text" at bounding box center [367, 330] width 310 height 33
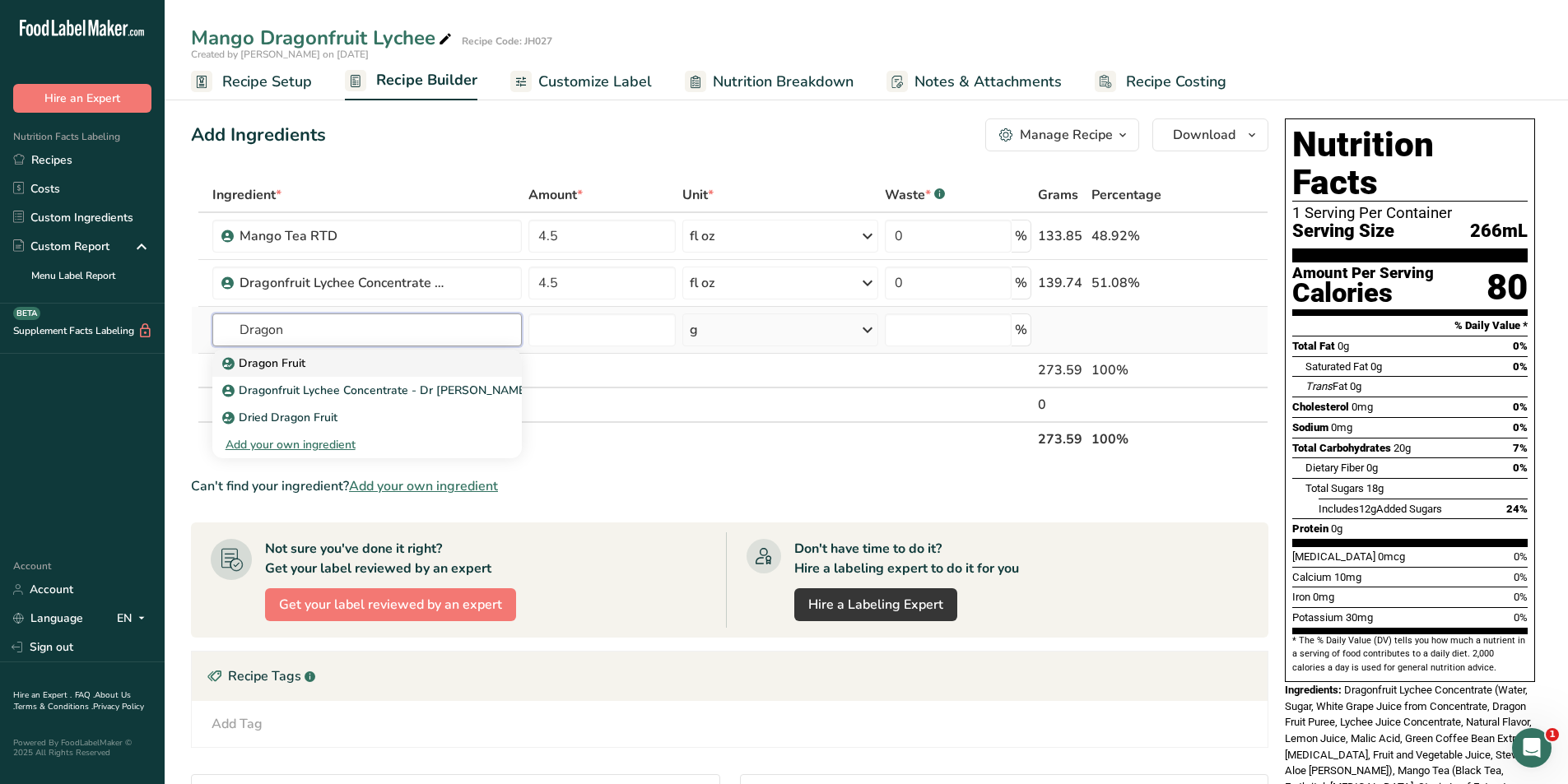
type input "Dragon"
click at [281, 351] on link "Dragon Fruit" at bounding box center [367, 363] width 310 height 27
type input "Dragon Fruit"
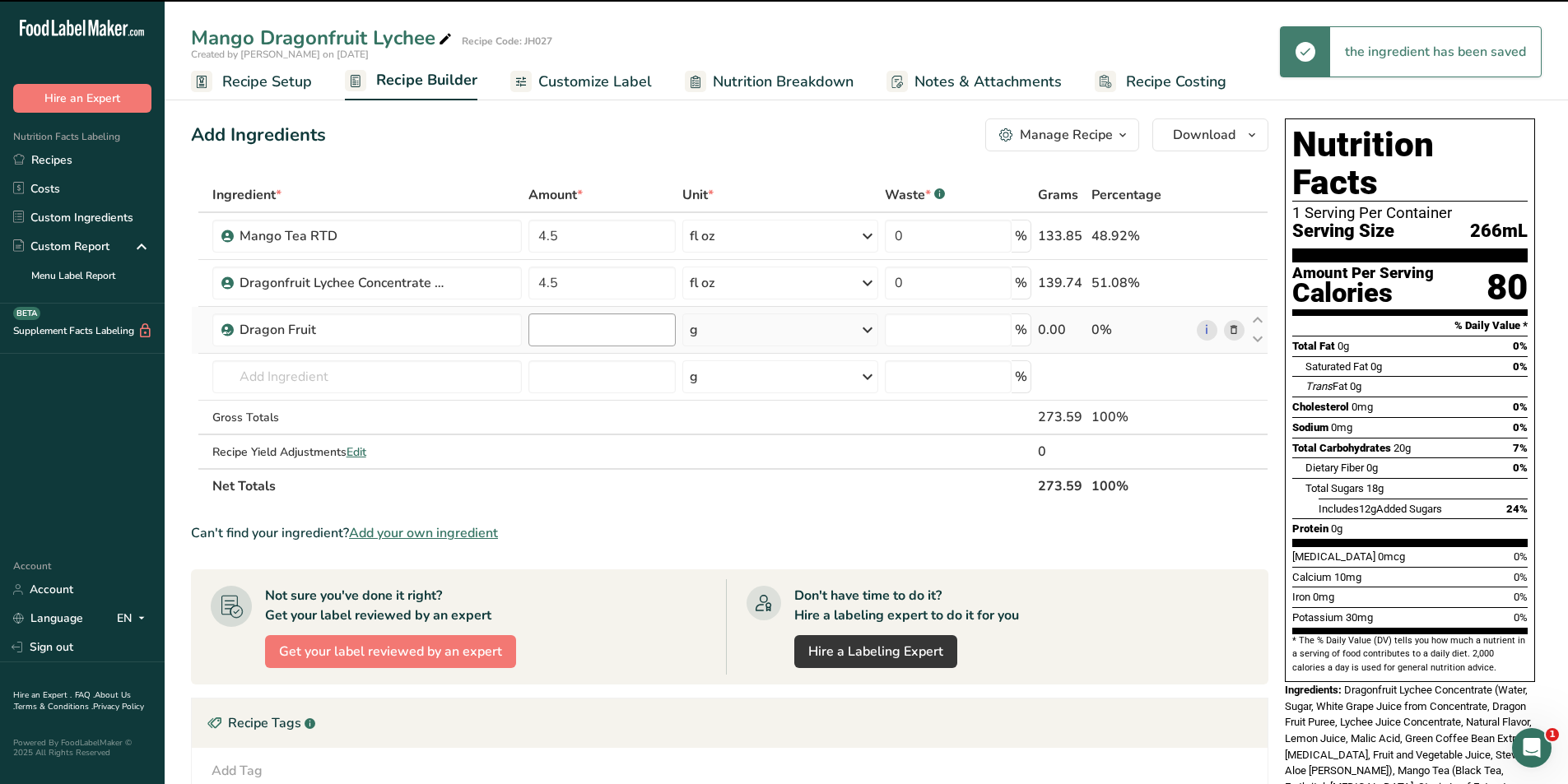
type input "0"
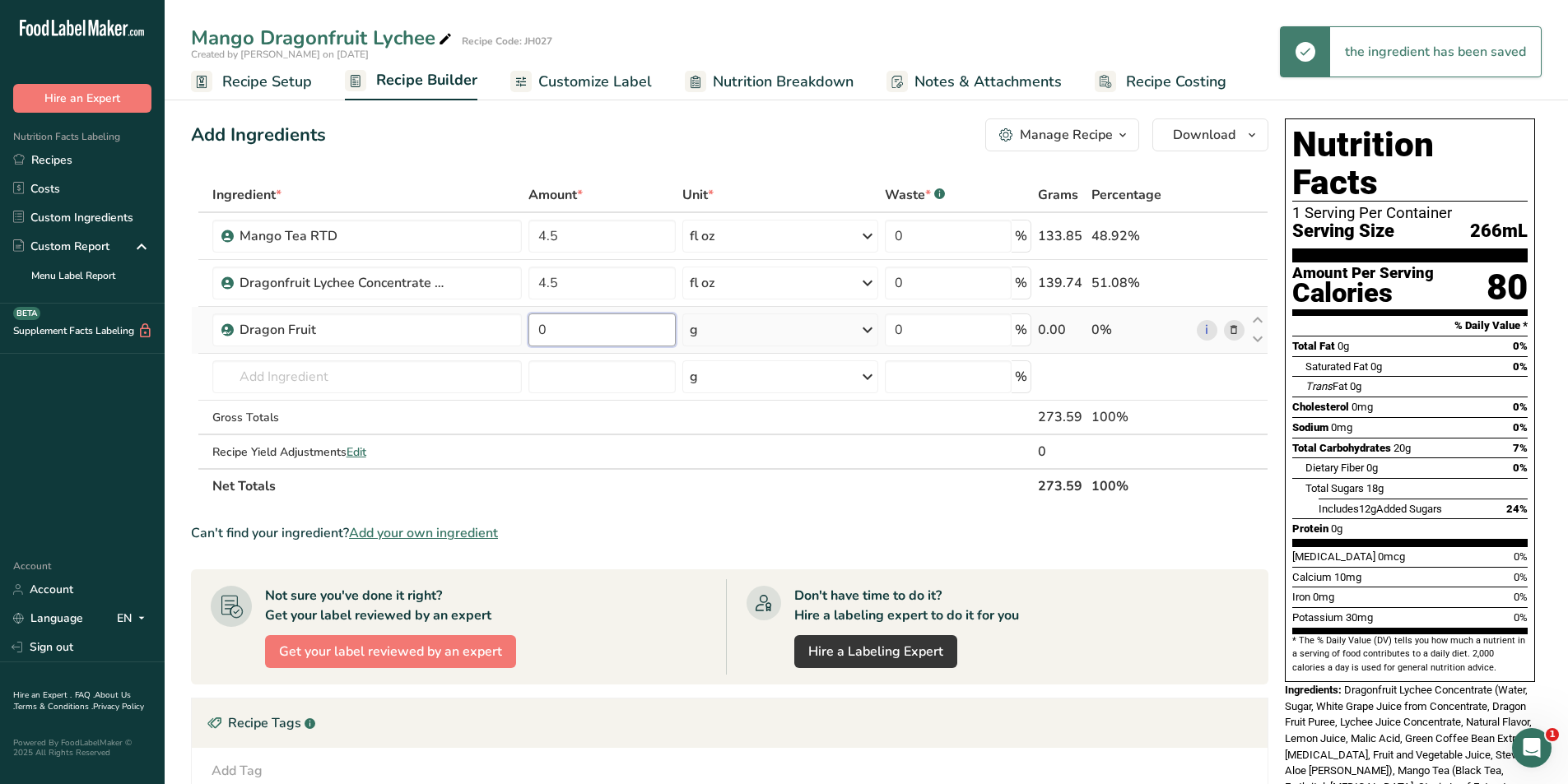
drag, startPoint x: 548, startPoint y: 330, endPoint x: 528, endPoint y: 330, distance: 20.0
click at [528, 330] on input "0" at bounding box center [601, 330] width 146 height 33
type input "28"
click at [609, 412] on div "Ingredient * Amount * Unit * Waste * .a-a{fill:#347362;}.b-a{fill:#fff;} Grams …" at bounding box center [729, 340] width 1077 height 326
click at [604, 79] on span "Customize Label" at bounding box center [595, 81] width 114 height 22
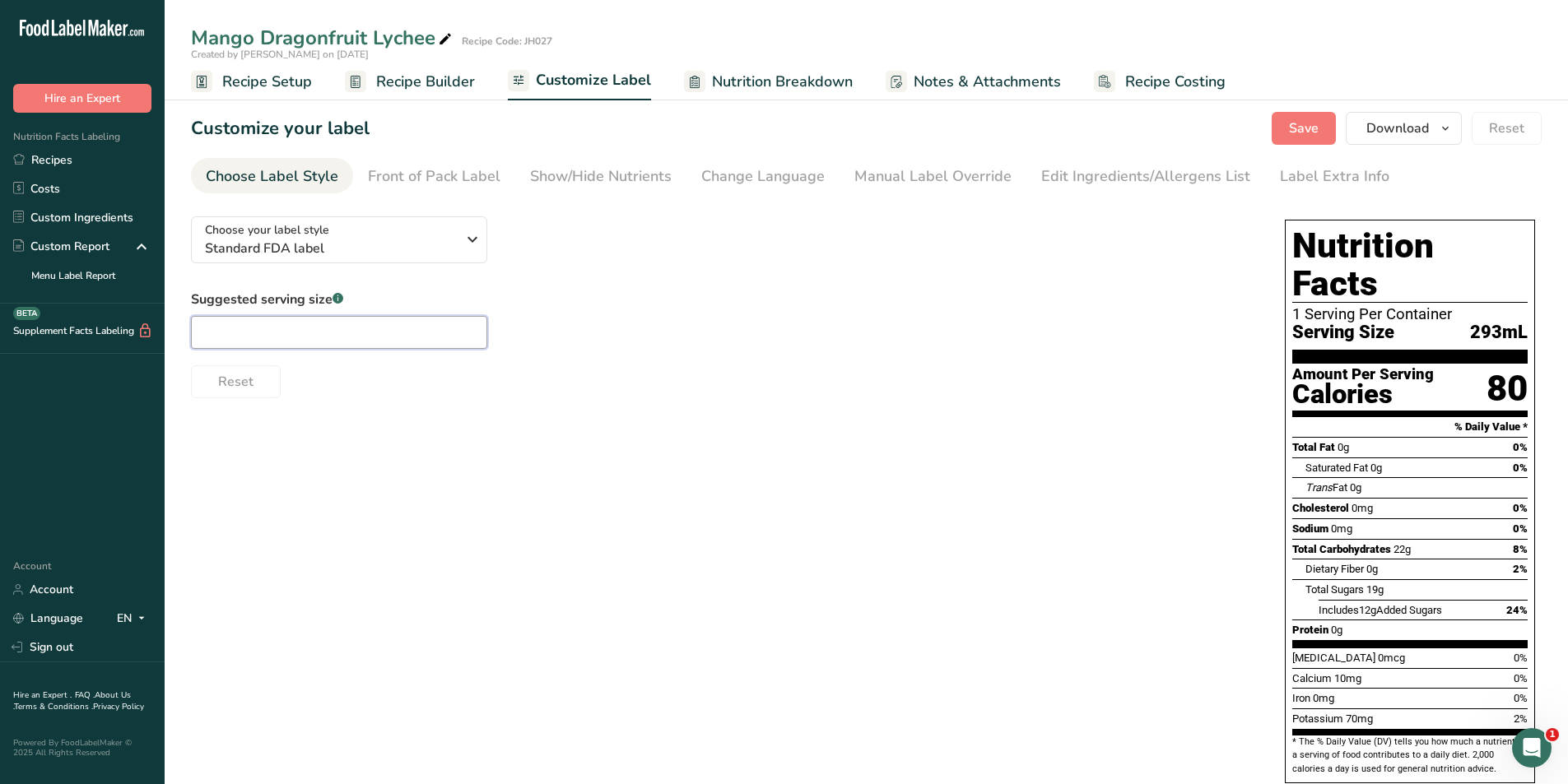
click at [319, 321] on input "text" at bounding box center [338, 332] width 296 height 33
type input "12oz"
click at [451, 177] on div "Front of Pack Label" at bounding box center [435, 176] width 133 height 22
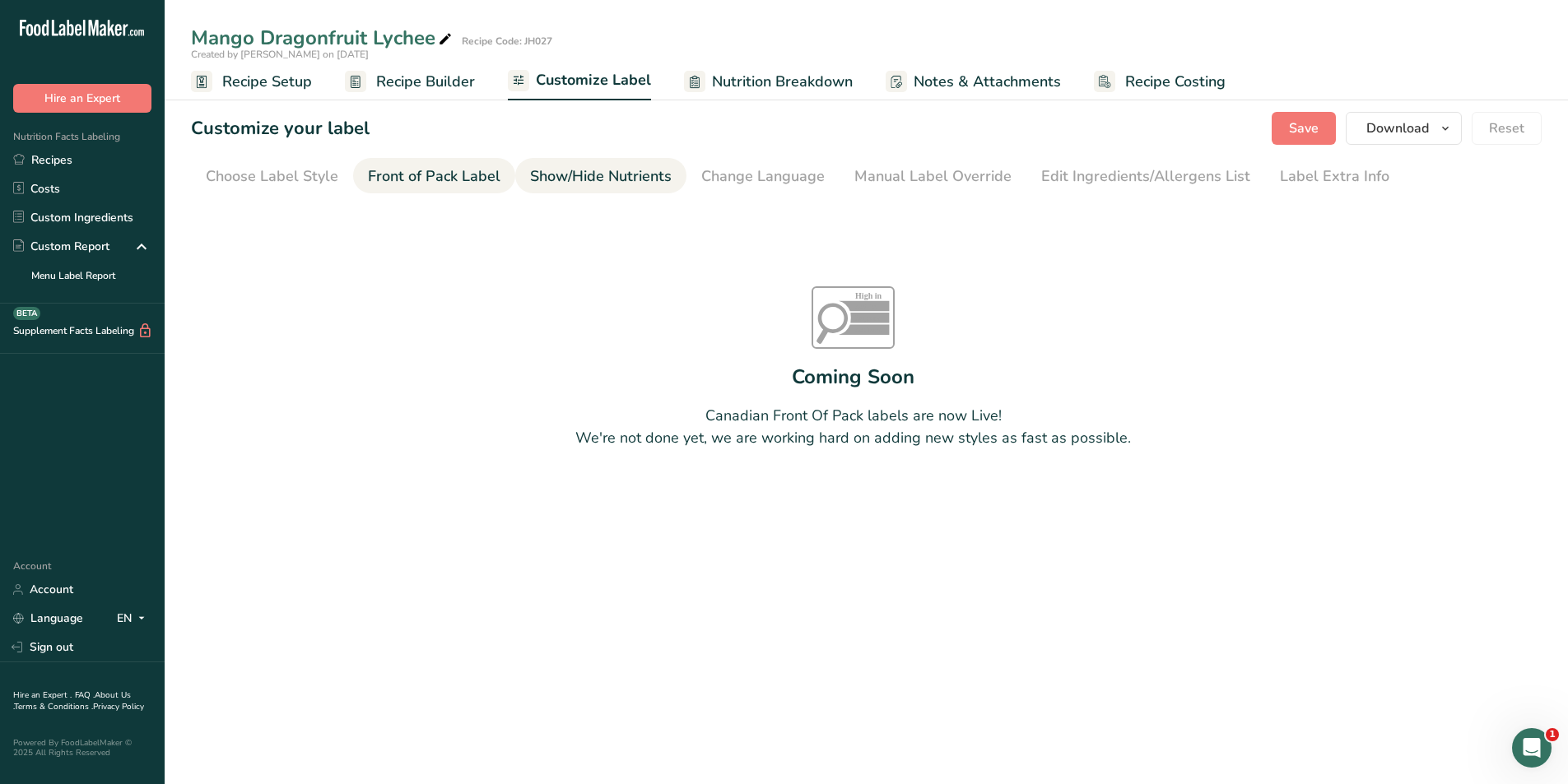
click at [615, 163] on link "Show/Hide Nutrients" at bounding box center [601, 177] width 142 height 37
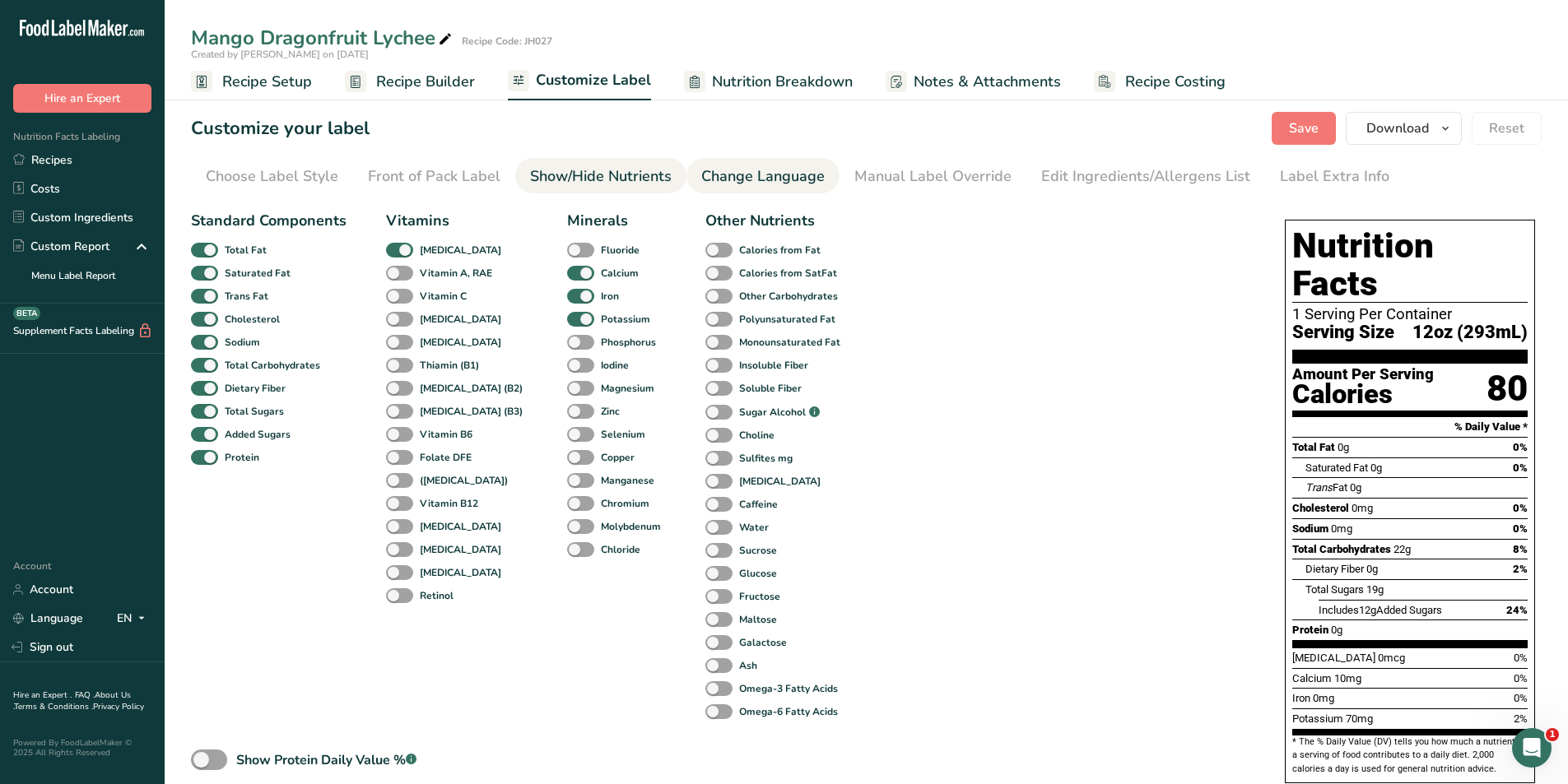
click at [767, 171] on div "Change Language" at bounding box center [763, 176] width 123 height 22
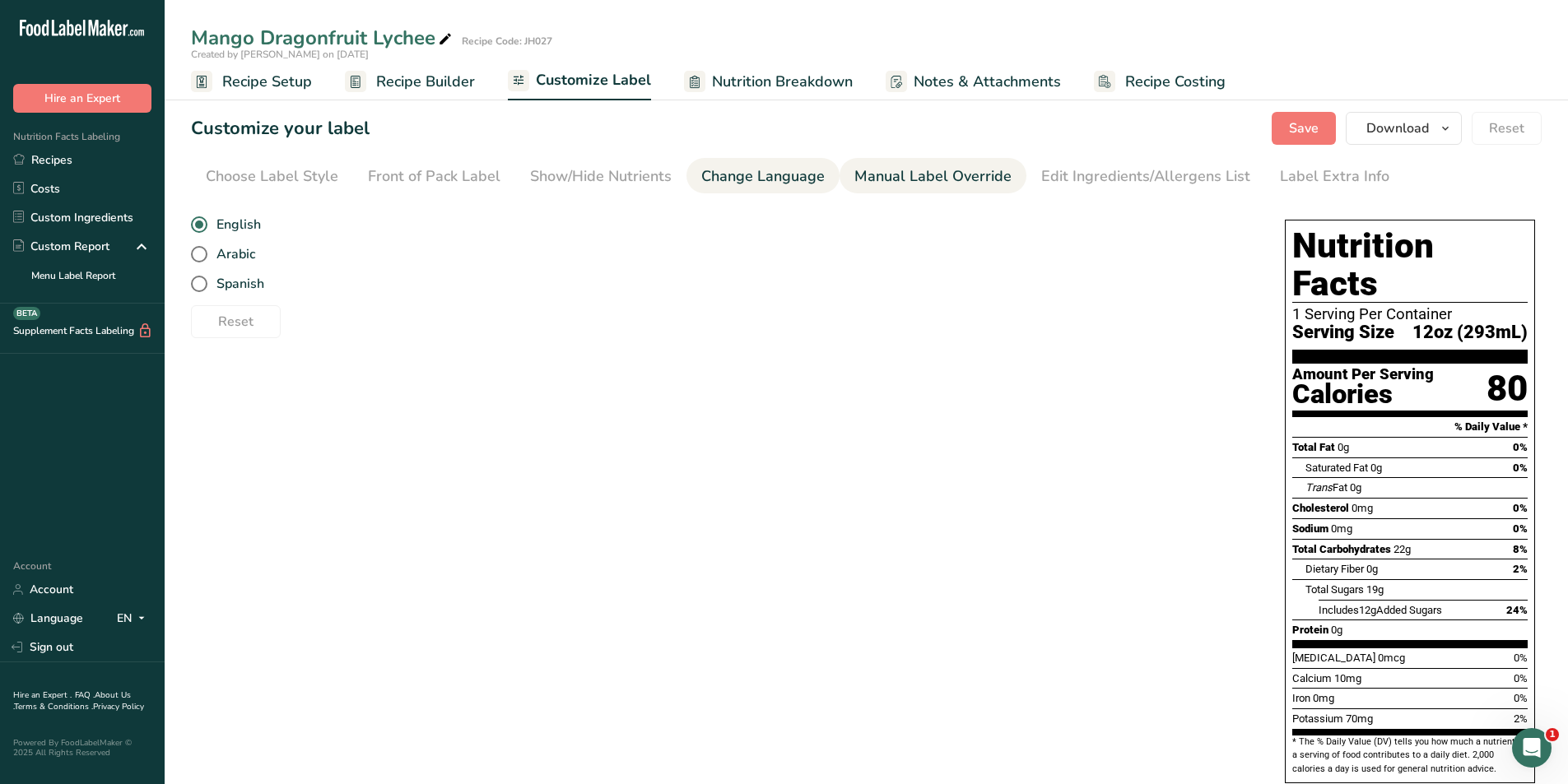
click at [913, 171] on div "Manual Label Override" at bounding box center [933, 176] width 157 height 22
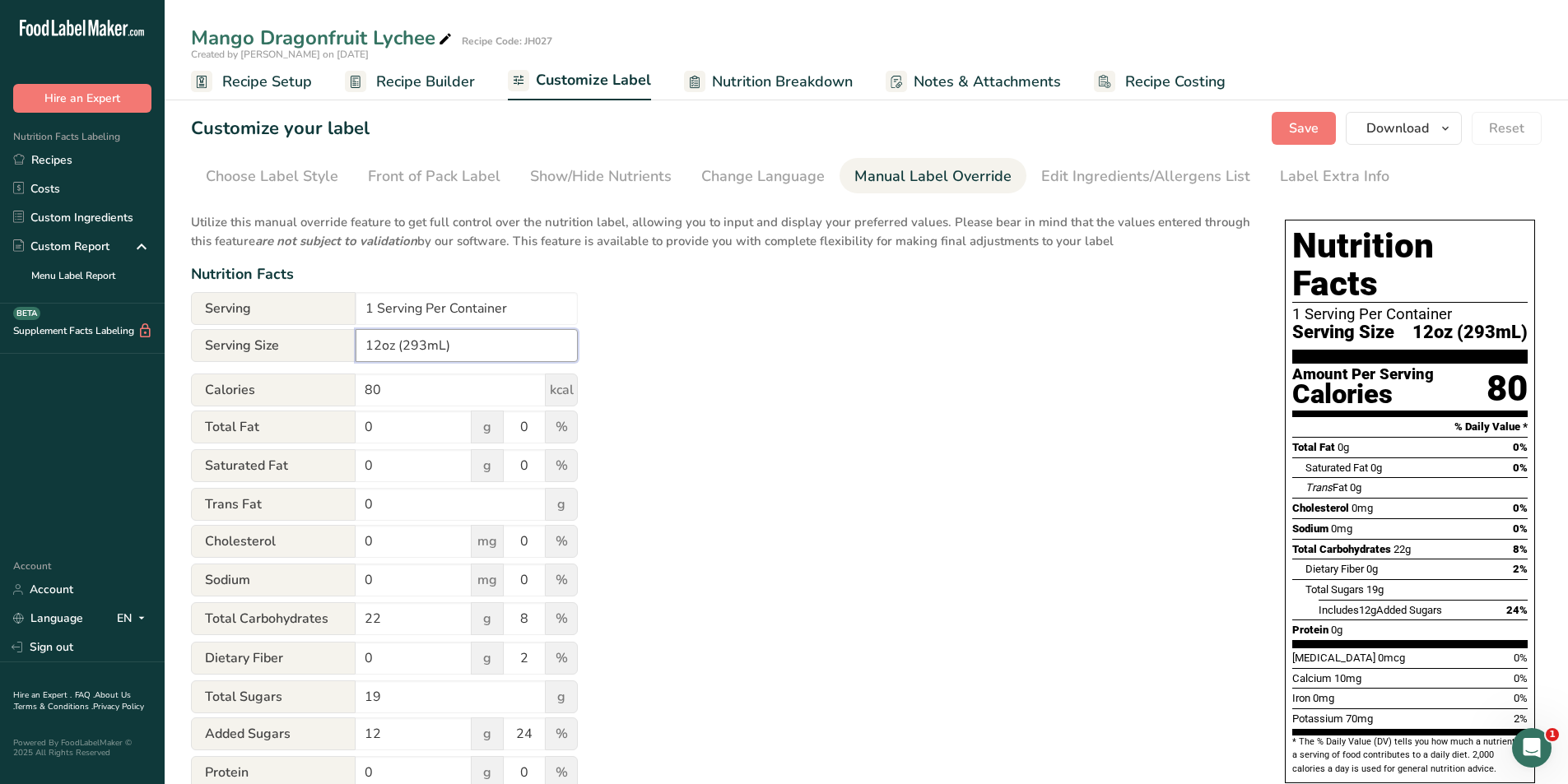
click at [427, 347] on input "12oz (293mL)" at bounding box center [467, 345] width 222 height 33
type input "12oz (355mL)"
click at [751, 328] on div "Utilize this manual override feature to get full control over the nutrition lab…" at bounding box center [721, 596] width 1061 height 787
click at [1302, 131] on span "Save" at bounding box center [1304, 128] width 30 height 20
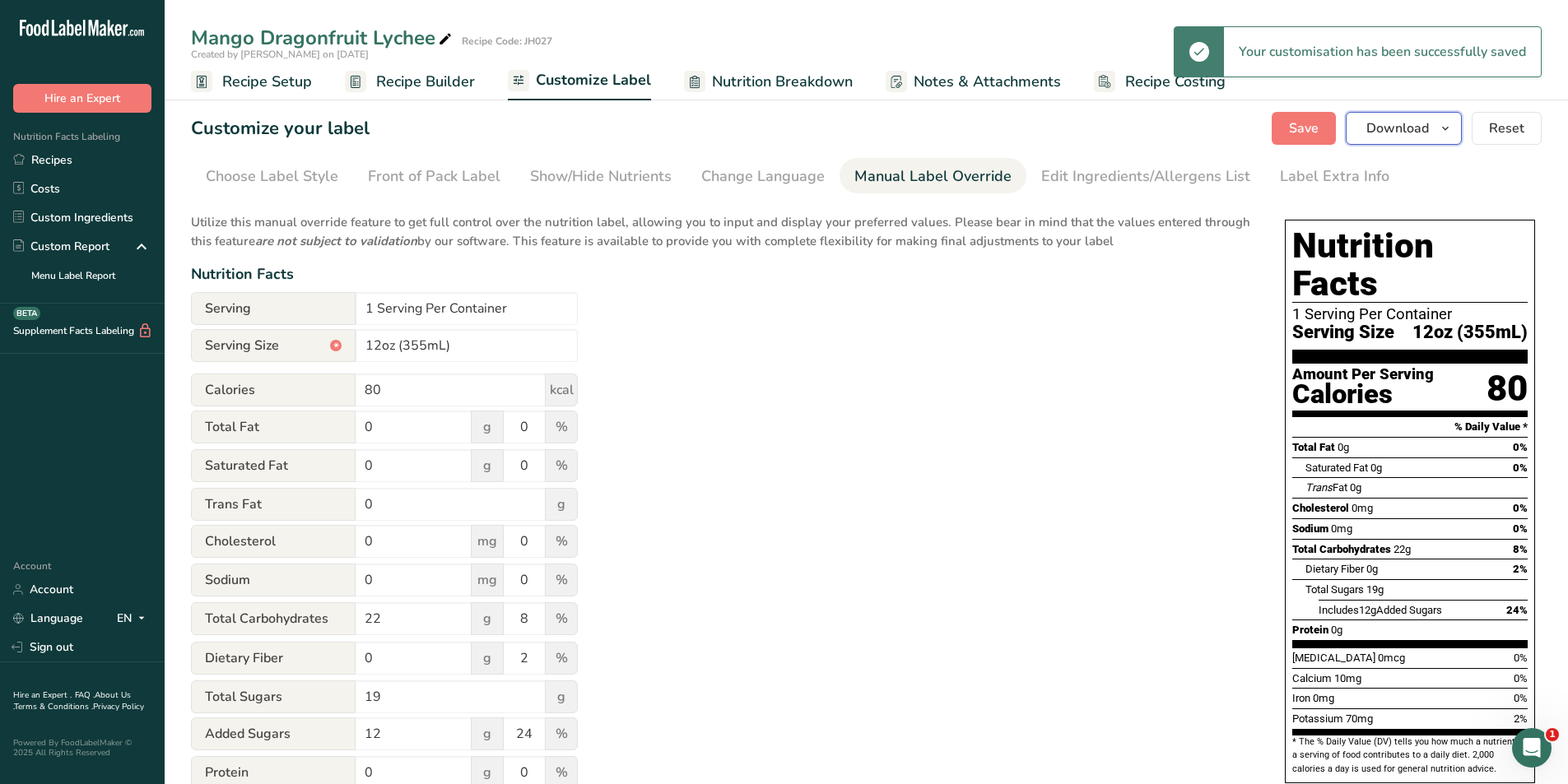
click at [1400, 133] on span "Download" at bounding box center [1397, 128] width 63 height 20
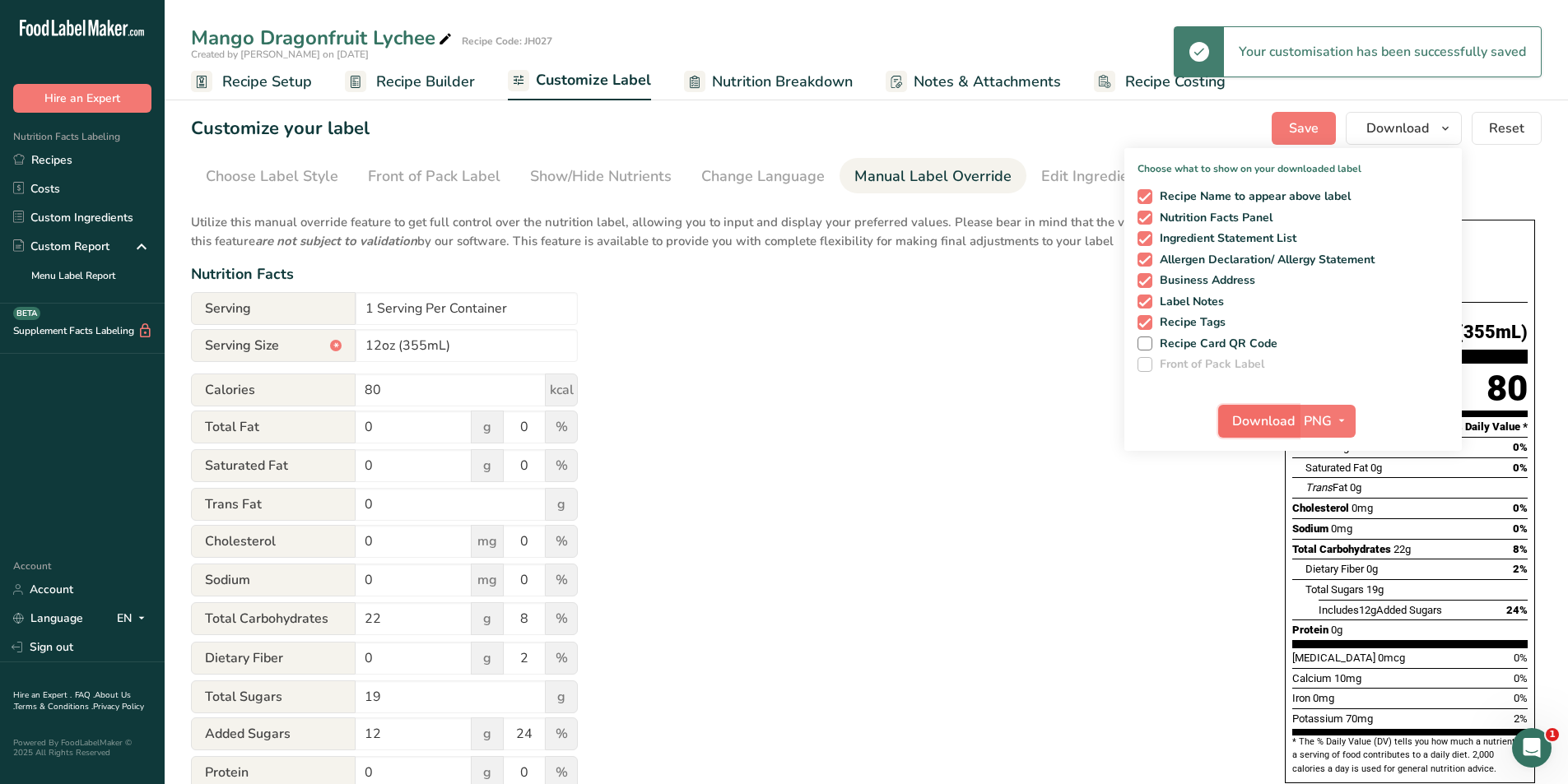
click at [1251, 424] on span "Download" at bounding box center [1264, 420] width 63 height 20
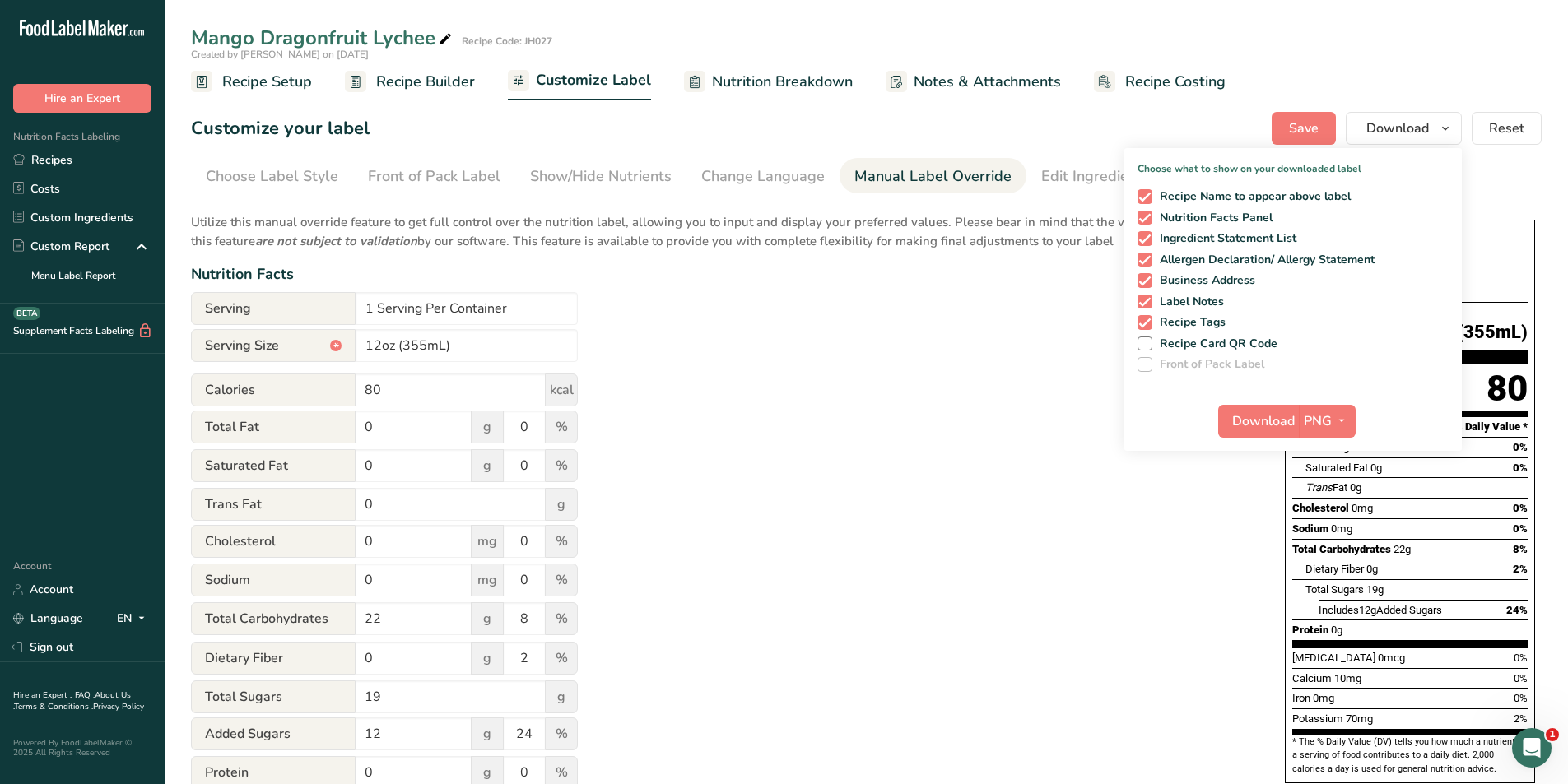
click at [822, 406] on div "Utilize this manual override feature to get full control over the nutrition lab…" at bounding box center [721, 596] width 1061 height 787
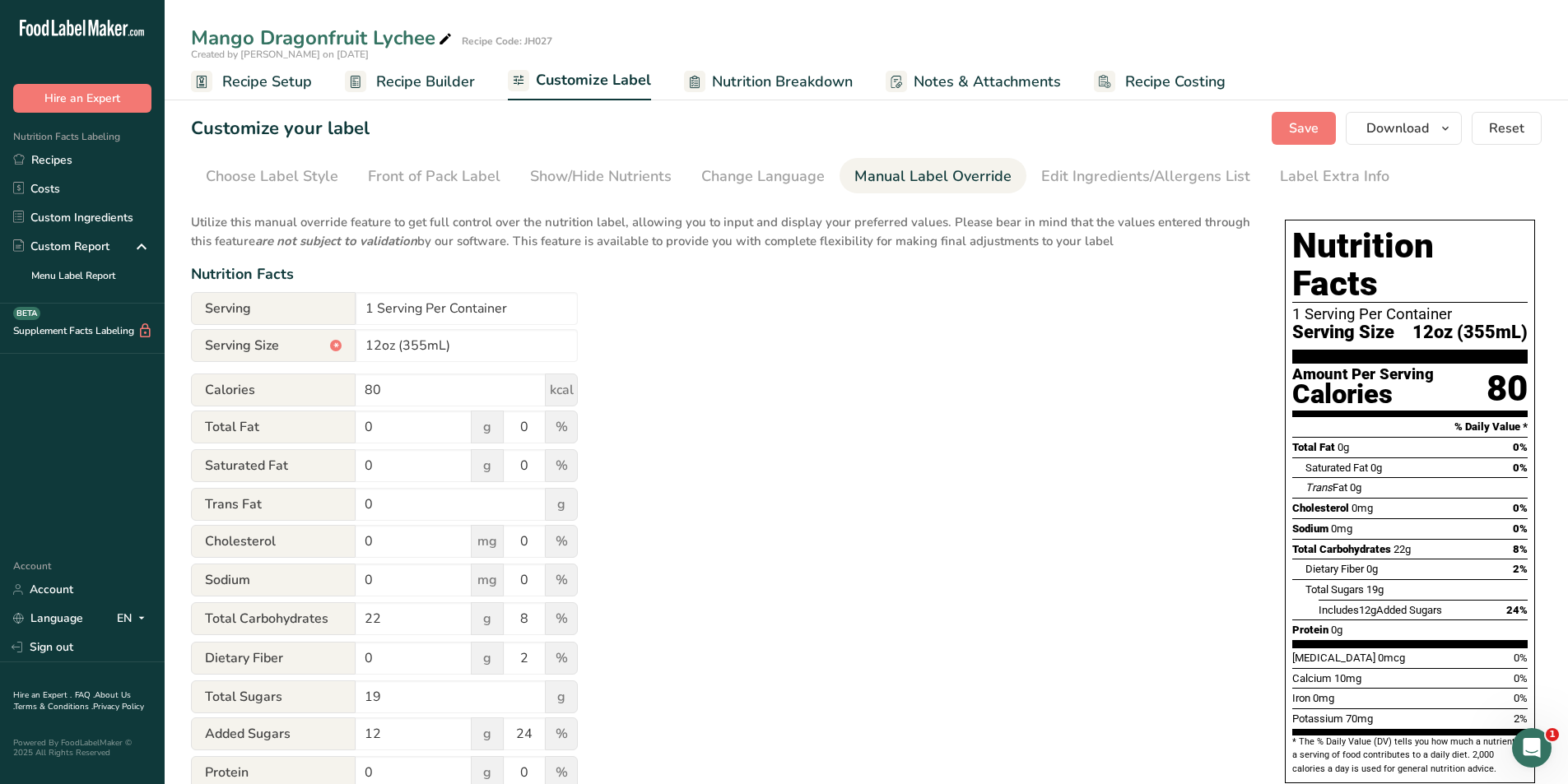
click at [915, 367] on div "Utilize this manual override feature to get full control over the nutrition lab…" at bounding box center [721, 596] width 1061 height 787
click at [410, 83] on span "Recipe Builder" at bounding box center [425, 81] width 99 height 22
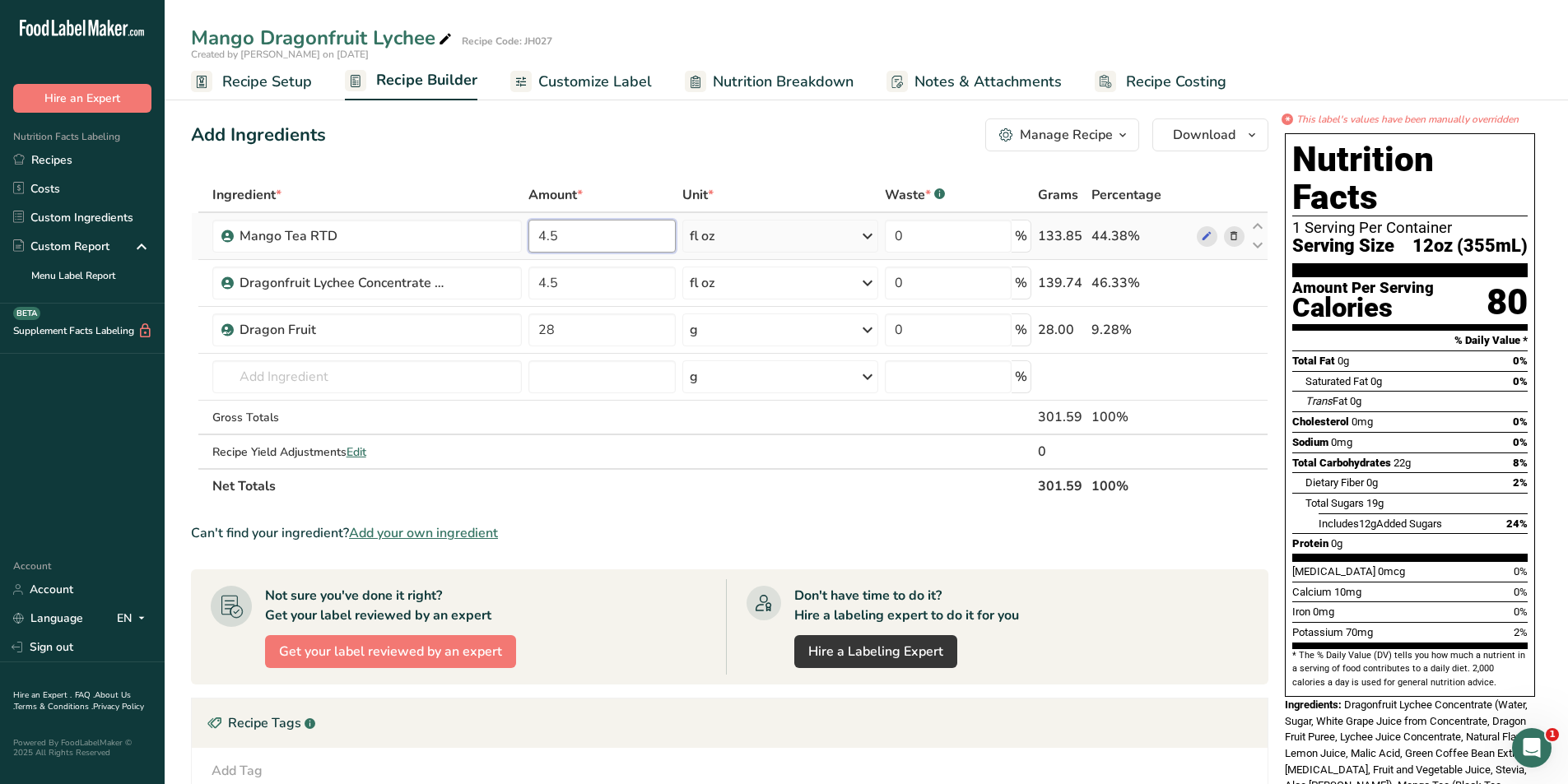
drag, startPoint x: 565, startPoint y: 233, endPoint x: 526, endPoint y: 241, distance: 39.8
click at [526, 241] on td "4.5" at bounding box center [601, 237] width 153 height 47
type input "5"
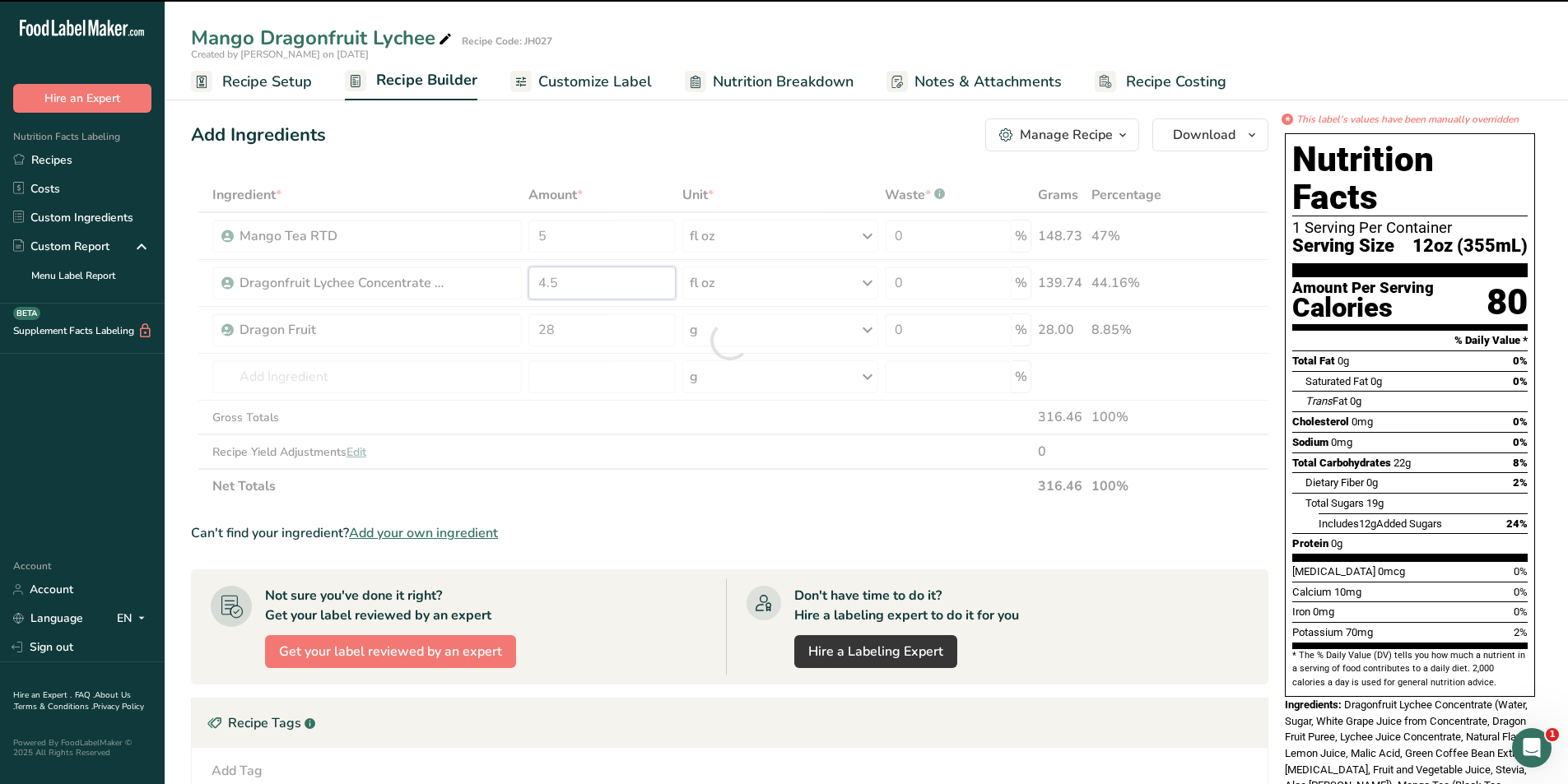
drag, startPoint x: 596, startPoint y: 281, endPoint x: 537, endPoint y: 295, distance: 60.6
click at [537, 295] on div "Ingredient * Amount * Unit * Waste * .a-a{fill:#347362;}.b-a{fill:#fff;} Grams …" at bounding box center [729, 340] width 1077 height 326
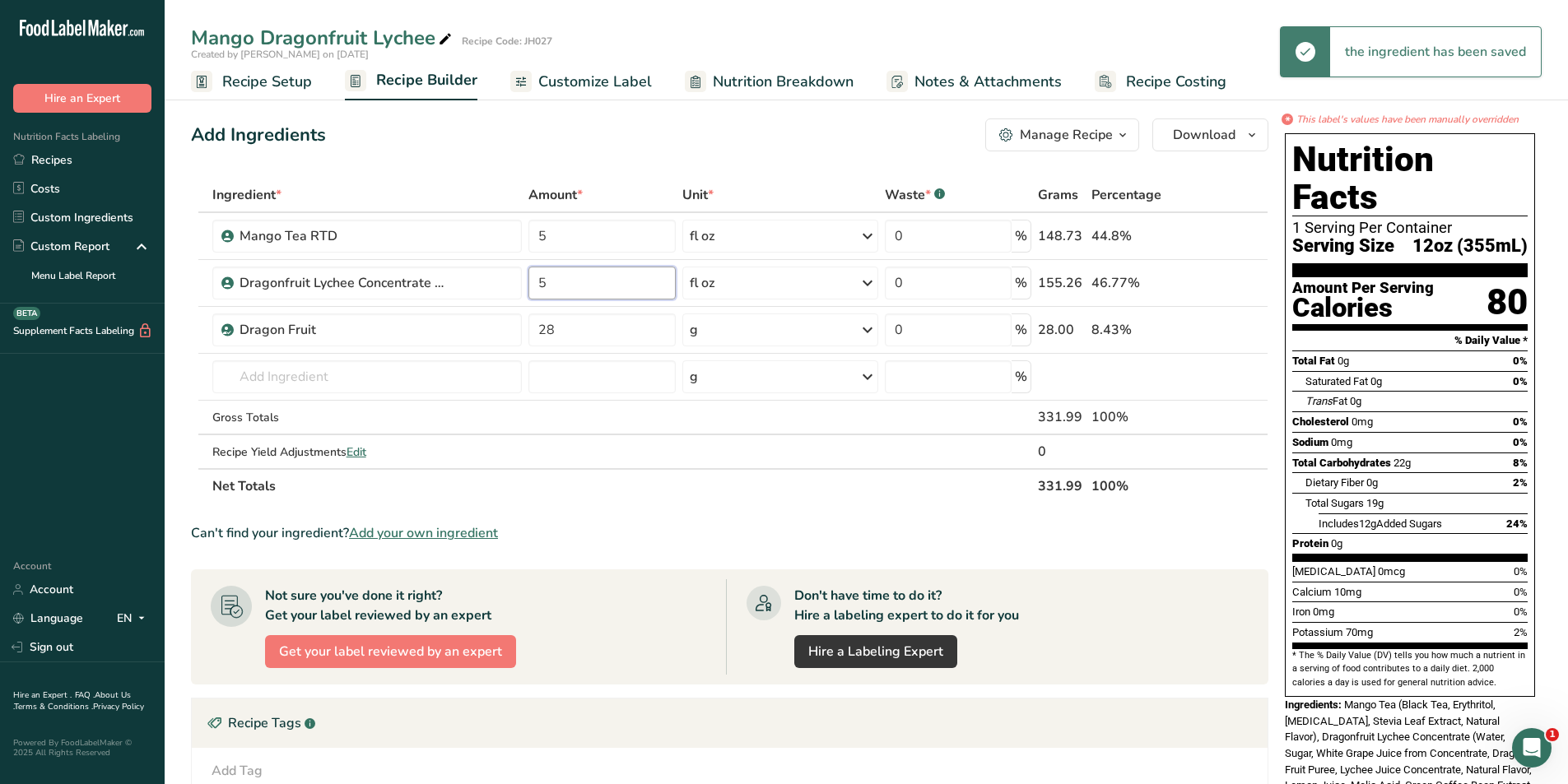
type input "5"
click at [669, 511] on section "Ingredient * Amount * Unit * Waste * .a-a{fill:#347362;}.b-a{fill:#fff;} Grams …" at bounding box center [729, 611] width 1077 height 867
click at [572, 82] on span "Customize Label" at bounding box center [595, 81] width 114 height 22
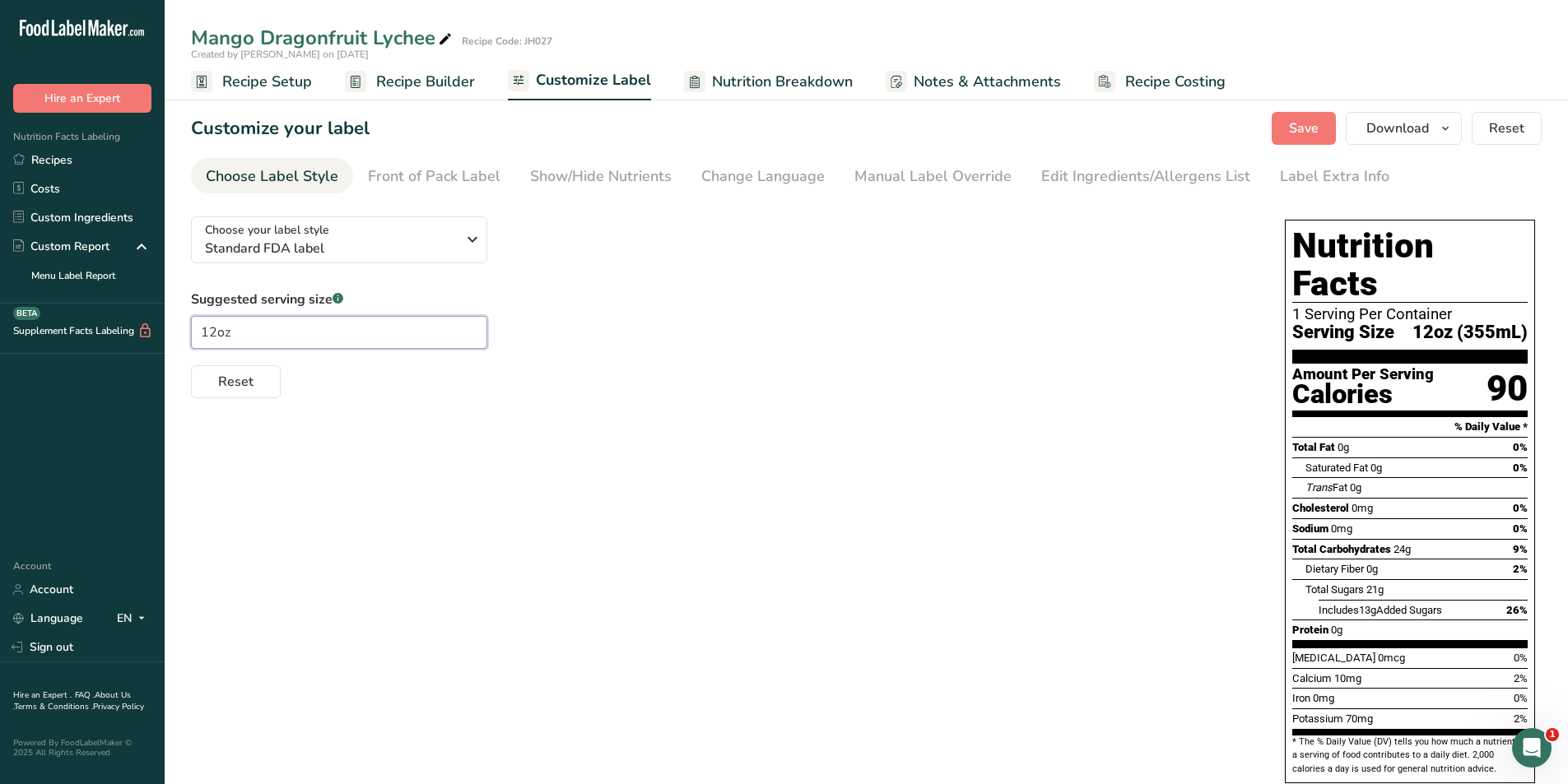
click at [219, 333] on input "12oz" at bounding box center [338, 332] width 296 height 33
type input "16oz"
click at [433, 165] on div "Front of Pack Label" at bounding box center [435, 176] width 133 height 22
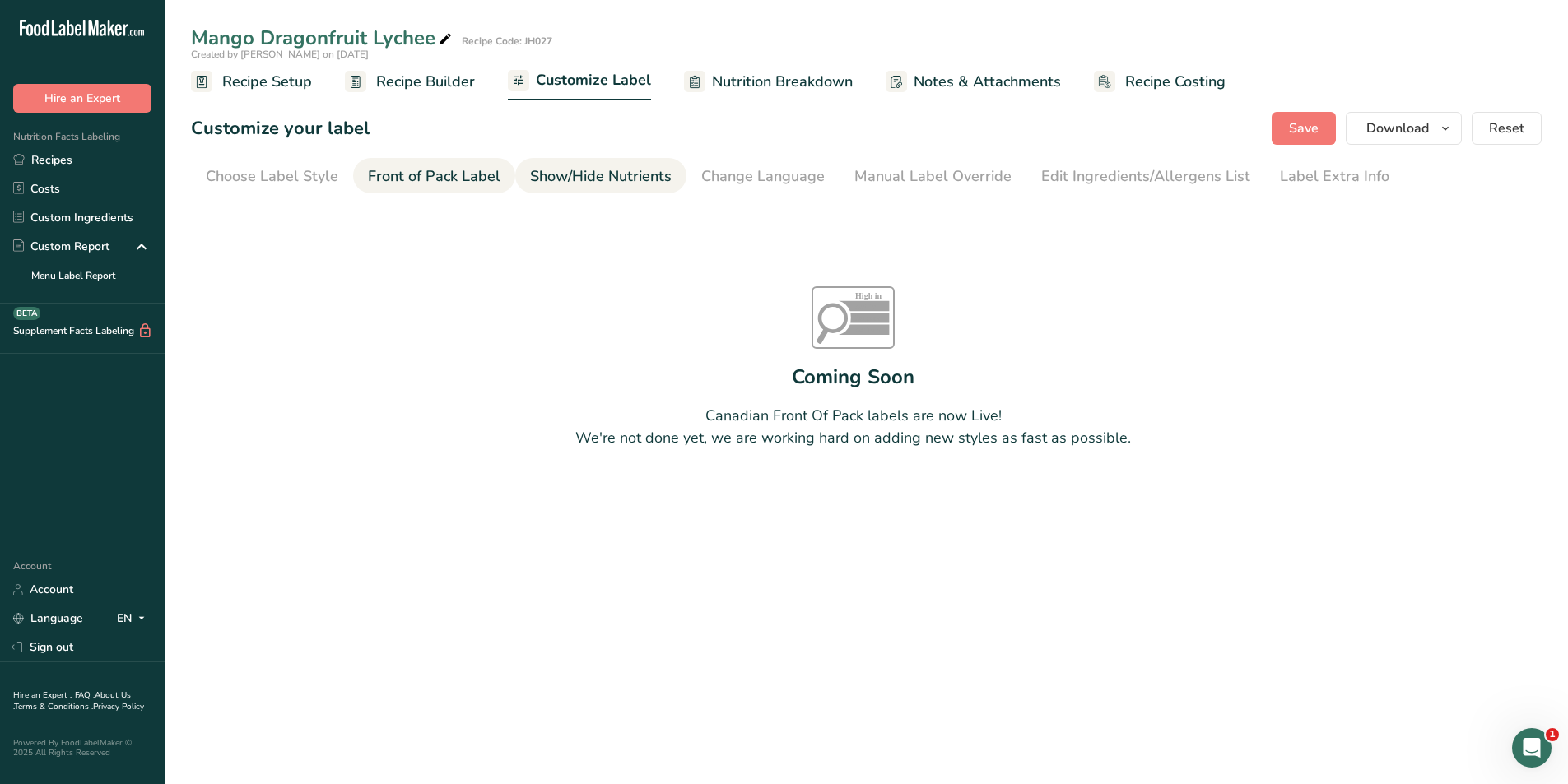
click at [579, 160] on link "Show/Hide Nutrients" at bounding box center [601, 177] width 142 height 37
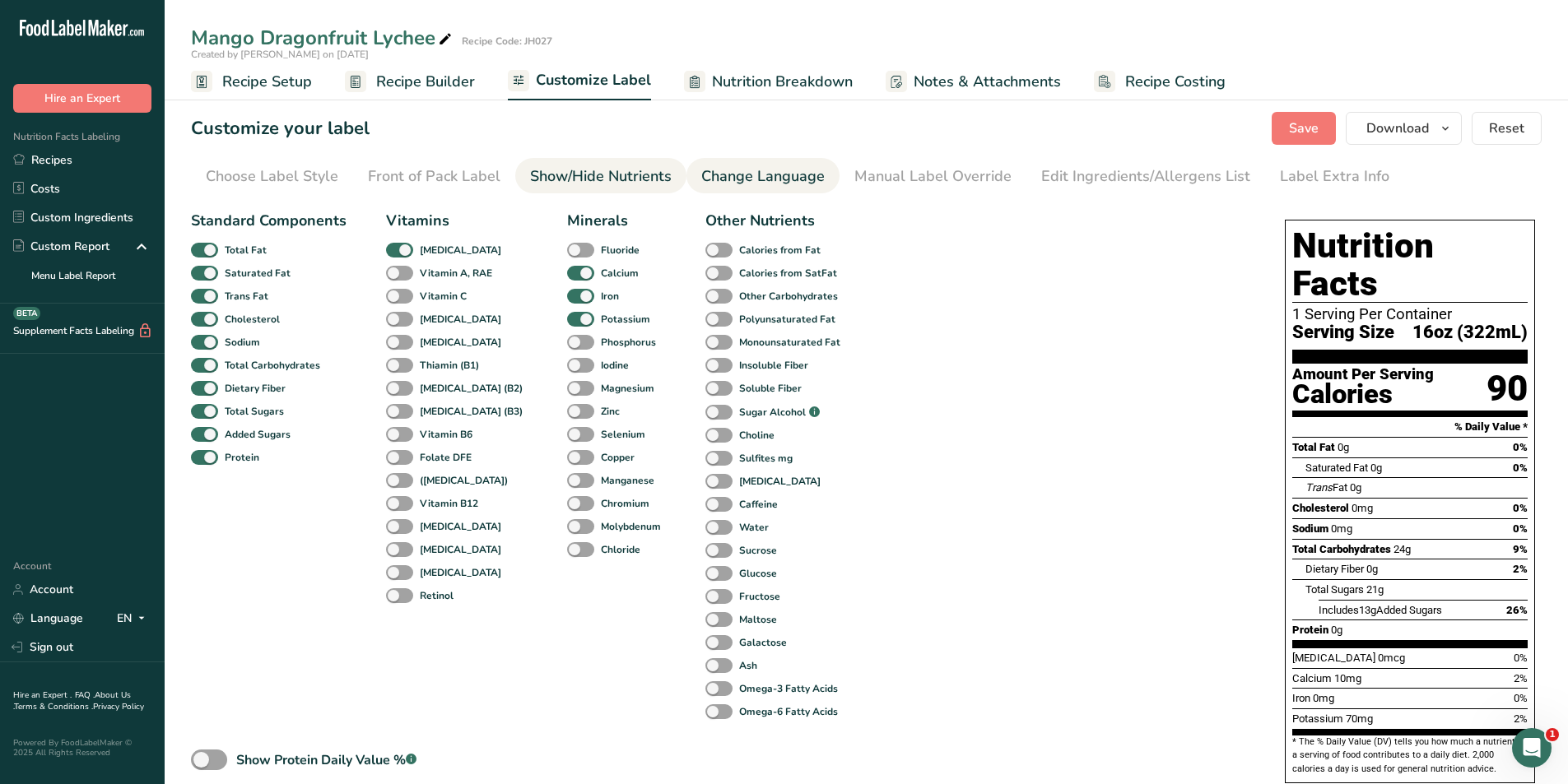
click at [756, 176] on div "Change Language" at bounding box center [763, 176] width 123 height 22
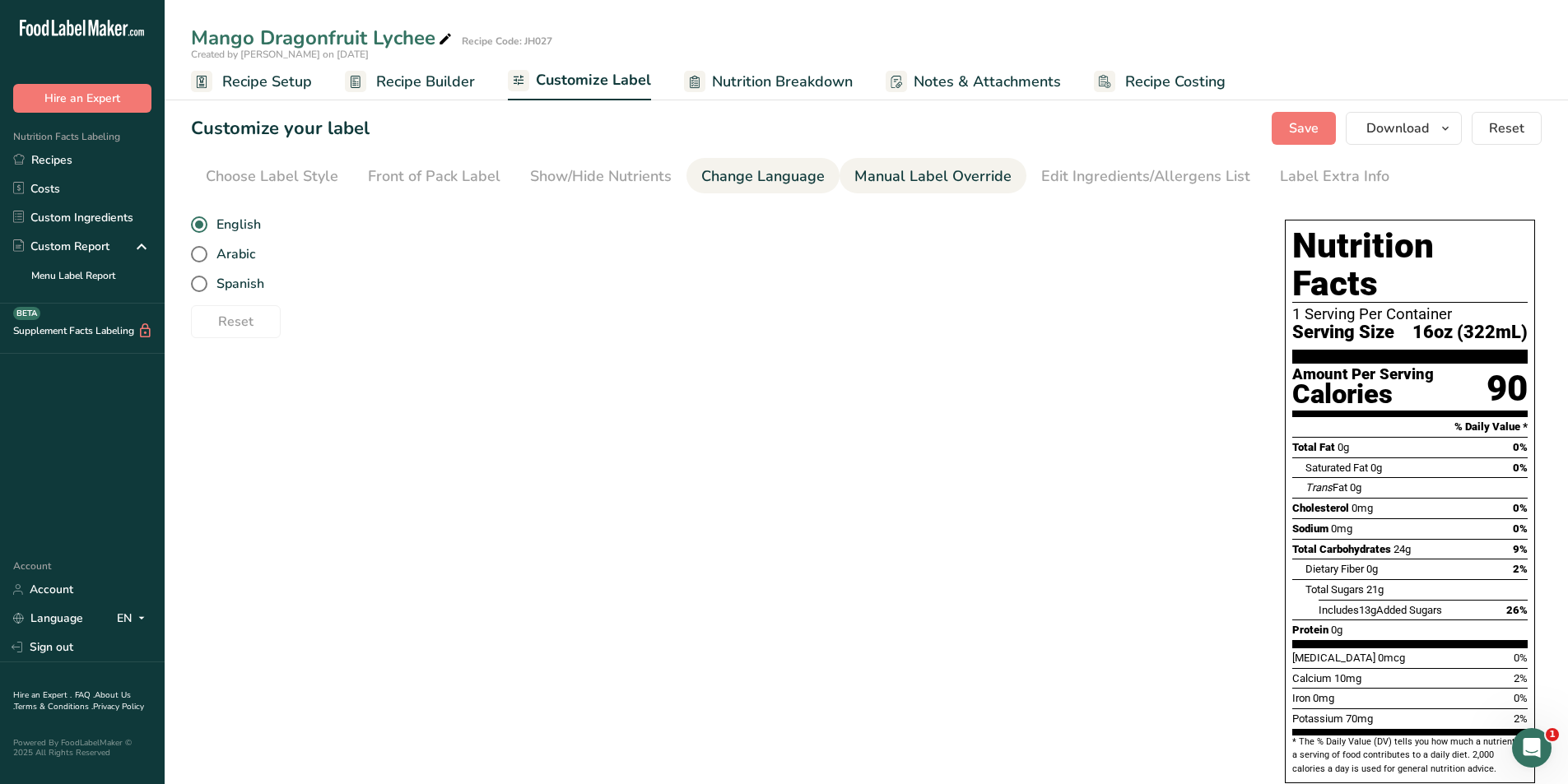
click at [912, 171] on div "Manual Label Override" at bounding box center [933, 176] width 157 height 22
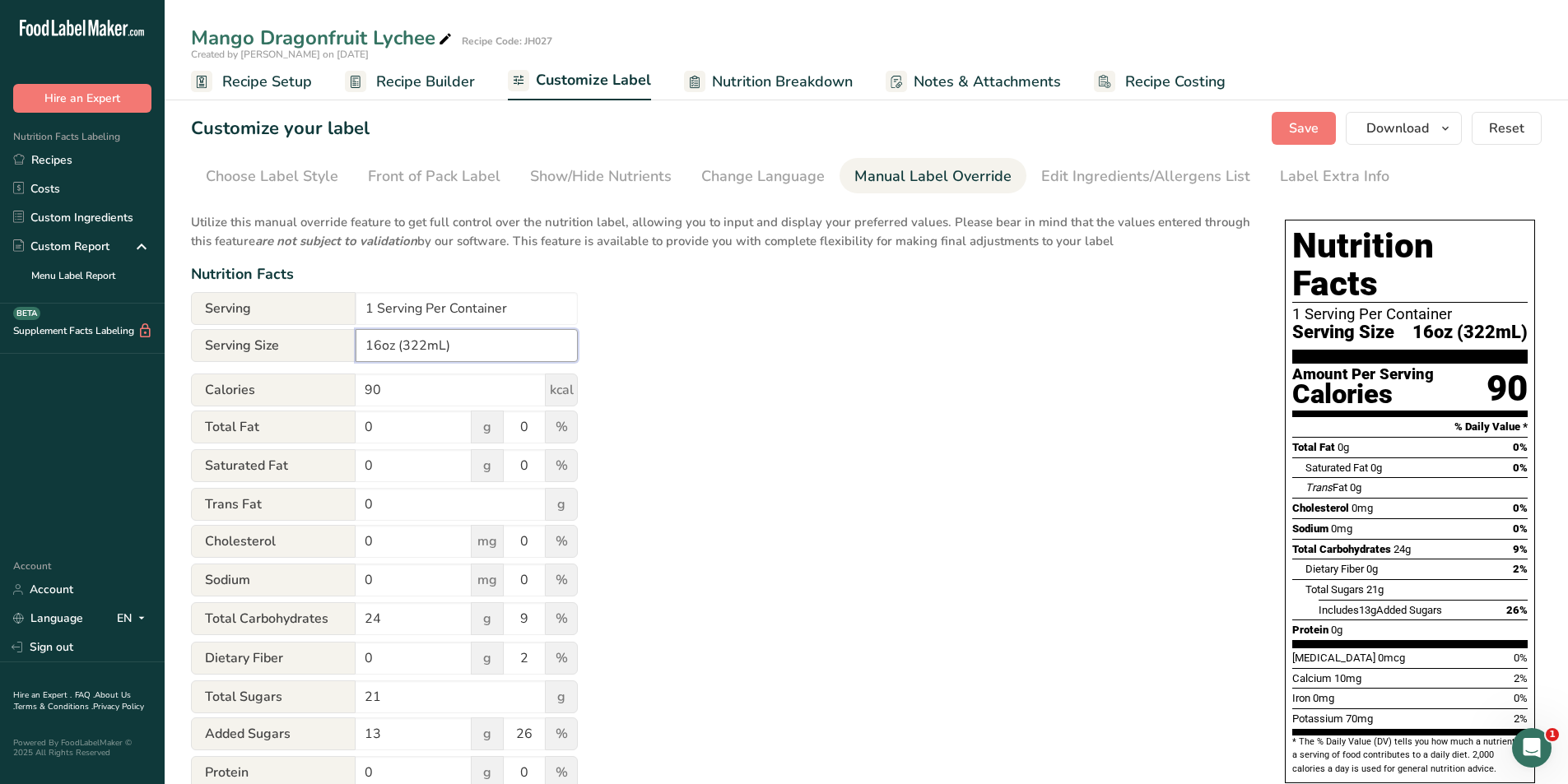
click at [424, 346] on input "16oz (322mL)" at bounding box center [467, 345] width 222 height 33
type input "16oz (473mL)"
click at [686, 342] on div "Utilize this manual override feature to get full control over the nutrition lab…" at bounding box center [721, 596] width 1061 height 787
click at [1318, 127] on span "Save" at bounding box center [1304, 128] width 30 height 20
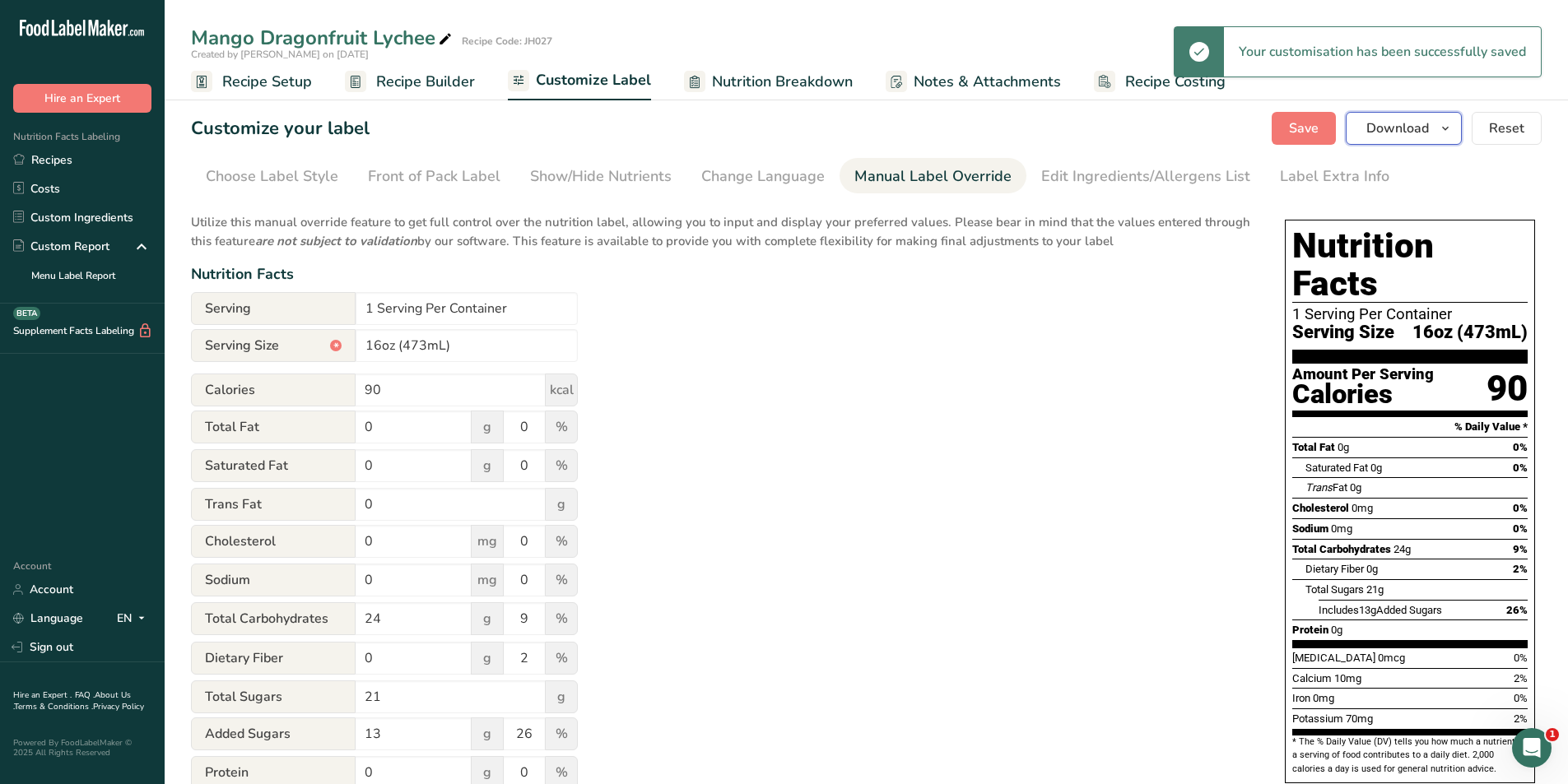
click at [1379, 129] on span "Download" at bounding box center [1397, 128] width 63 height 20
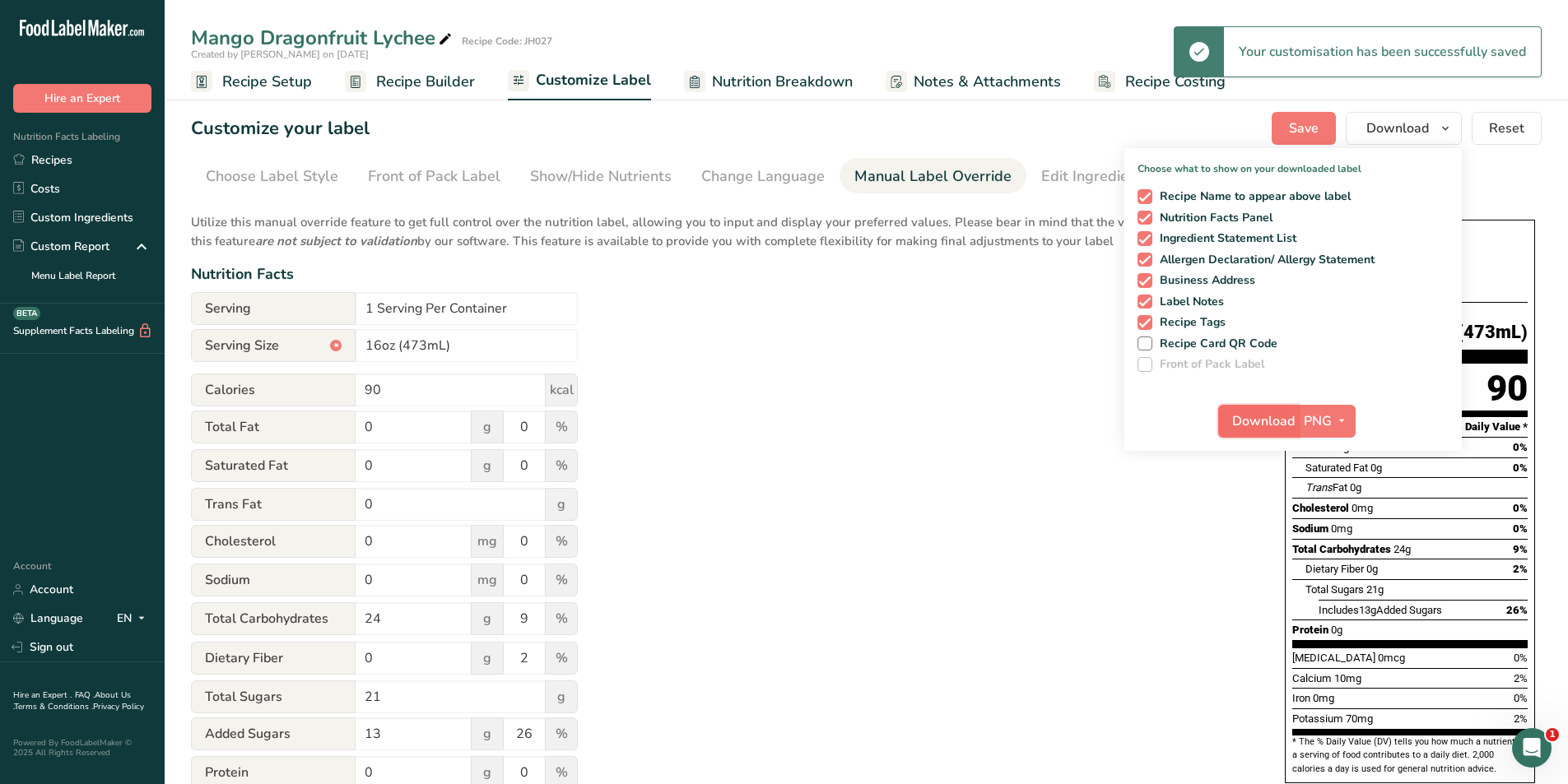
click at [1255, 427] on span "Download" at bounding box center [1264, 420] width 63 height 20
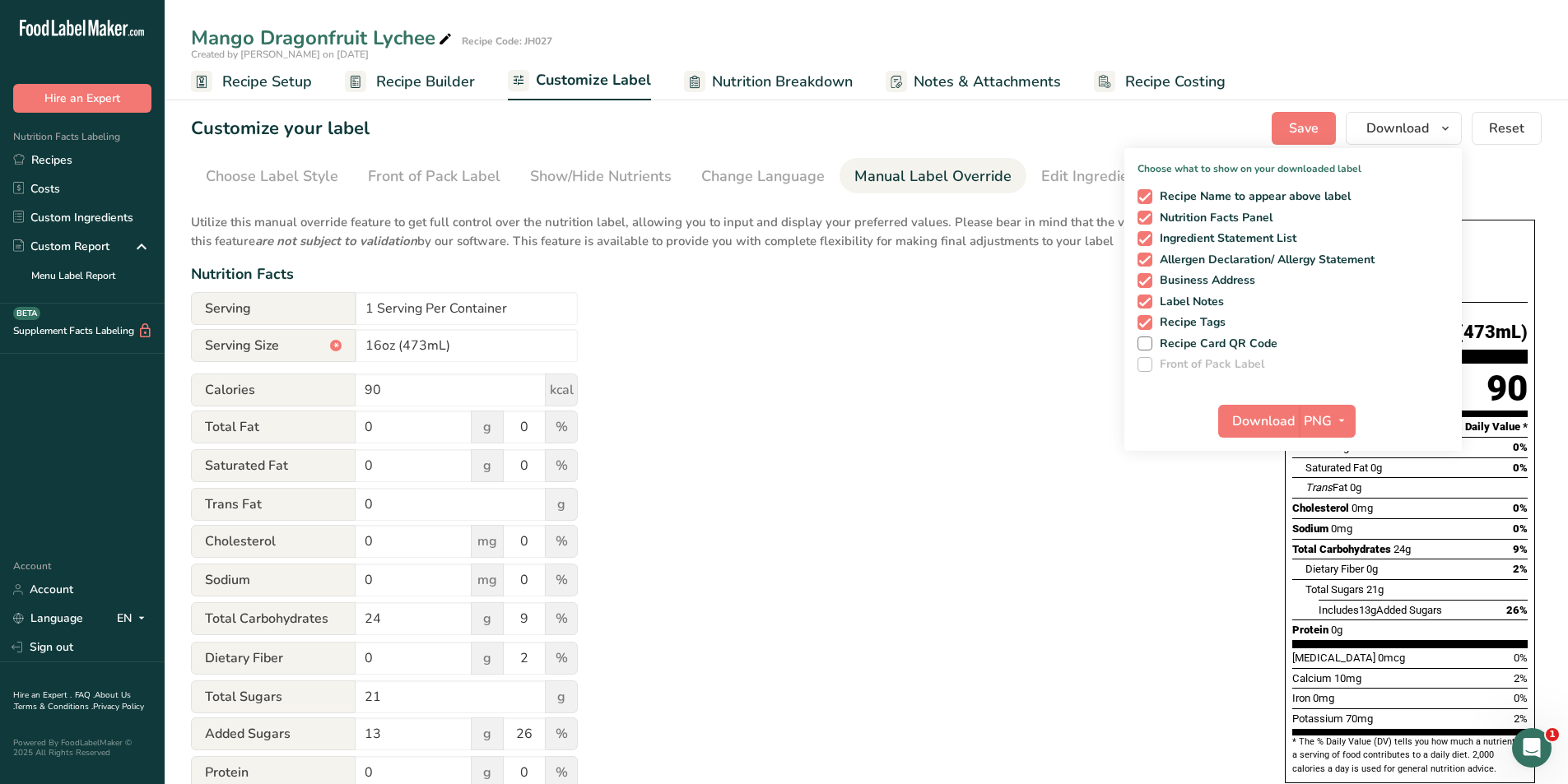
drag, startPoint x: 410, startPoint y: 80, endPoint x: 401, endPoint y: 84, distance: 9.8
click at [410, 80] on span "Recipe Builder" at bounding box center [425, 81] width 99 height 22
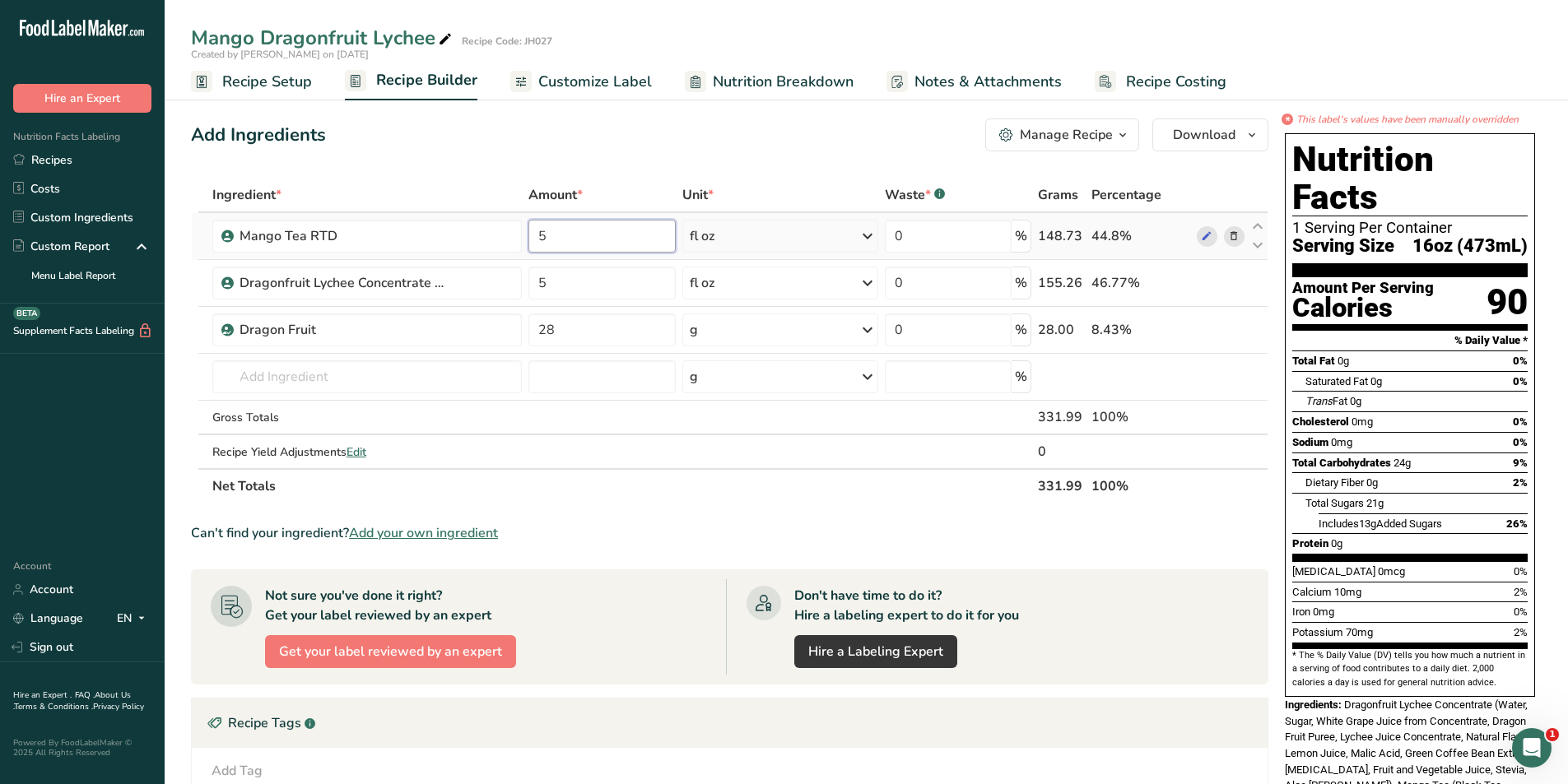
click at [575, 239] on input "5" at bounding box center [601, 236] width 146 height 33
type input "6"
click at [555, 279] on div "Ingredient * Amount * Unit * Waste * .a-a{fill:#347362;}.b-a{fill:#fff;} Grams …" at bounding box center [729, 340] width 1077 height 326
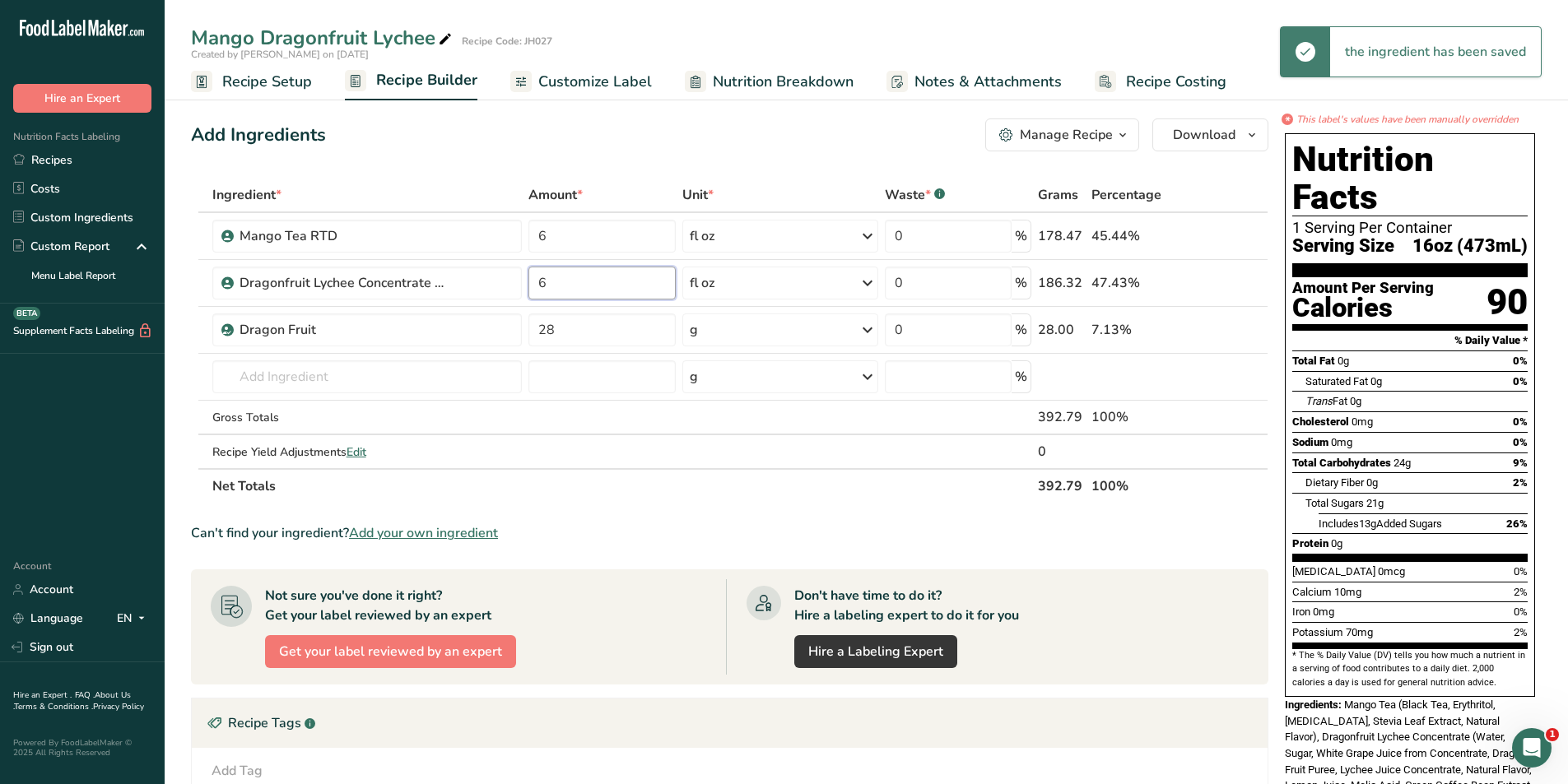
type input "6"
click at [587, 494] on div "Ingredient * Amount * Unit * Waste * .a-a{fill:#347362;}.b-a{fill:#fff;} Grams …" at bounding box center [729, 340] width 1077 height 326
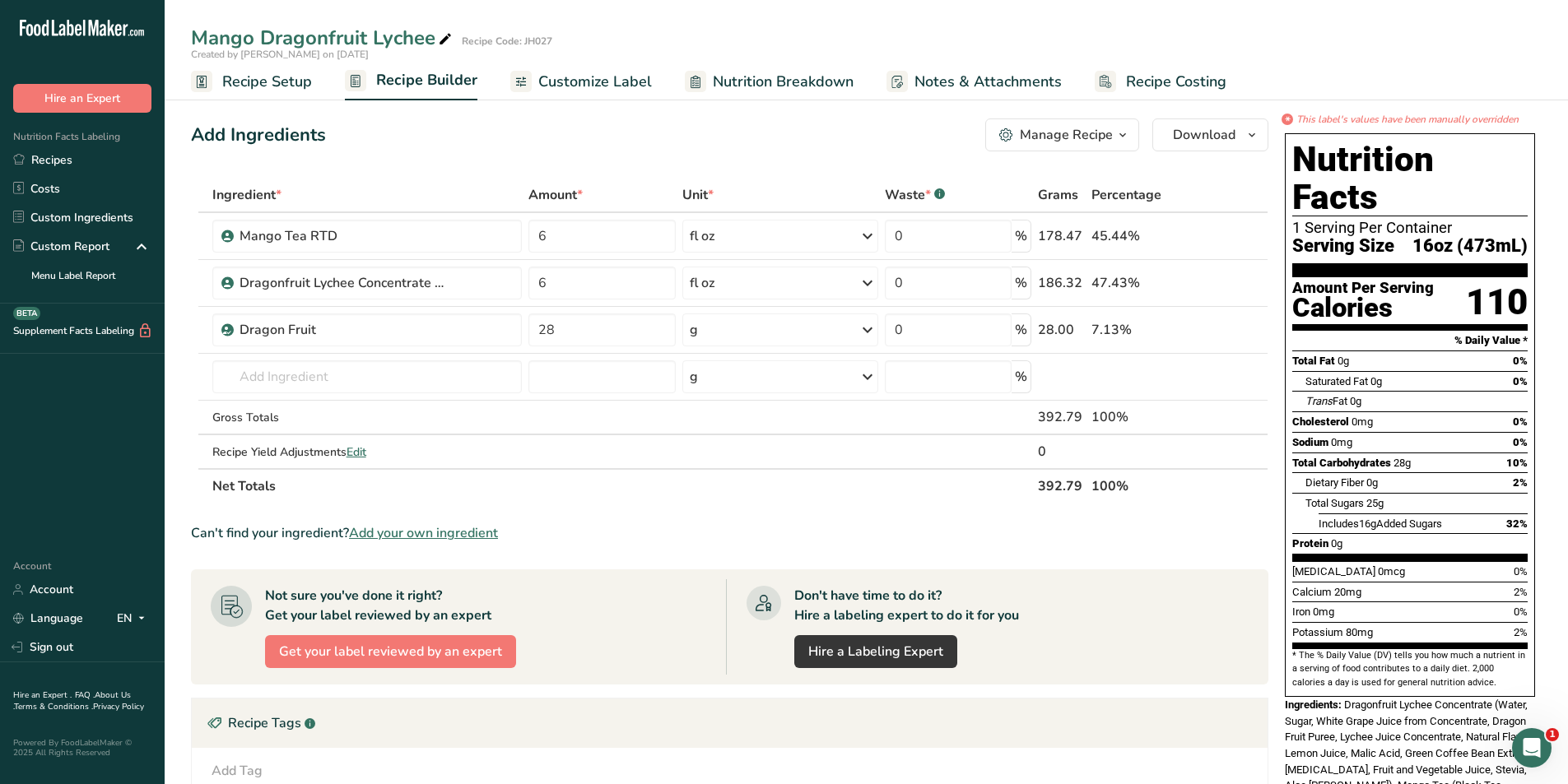
click at [538, 85] on span "Customize Label" at bounding box center [595, 81] width 114 height 22
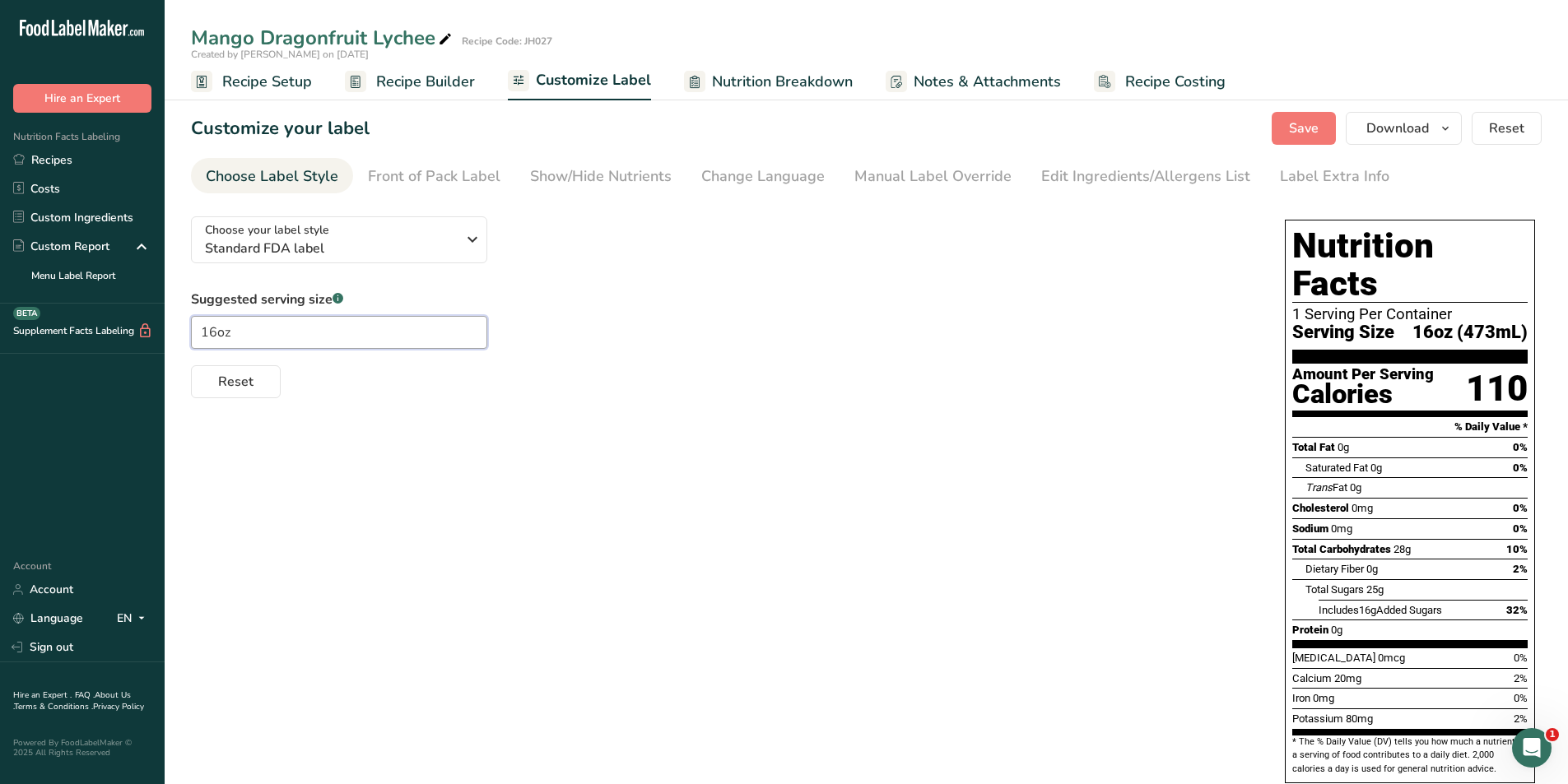
click at [214, 340] on input "16oz" at bounding box center [338, 332] width 296 height 33
type input "1oz"
type input "1oz (381mL)"
type input "oz"
type input "20oz"
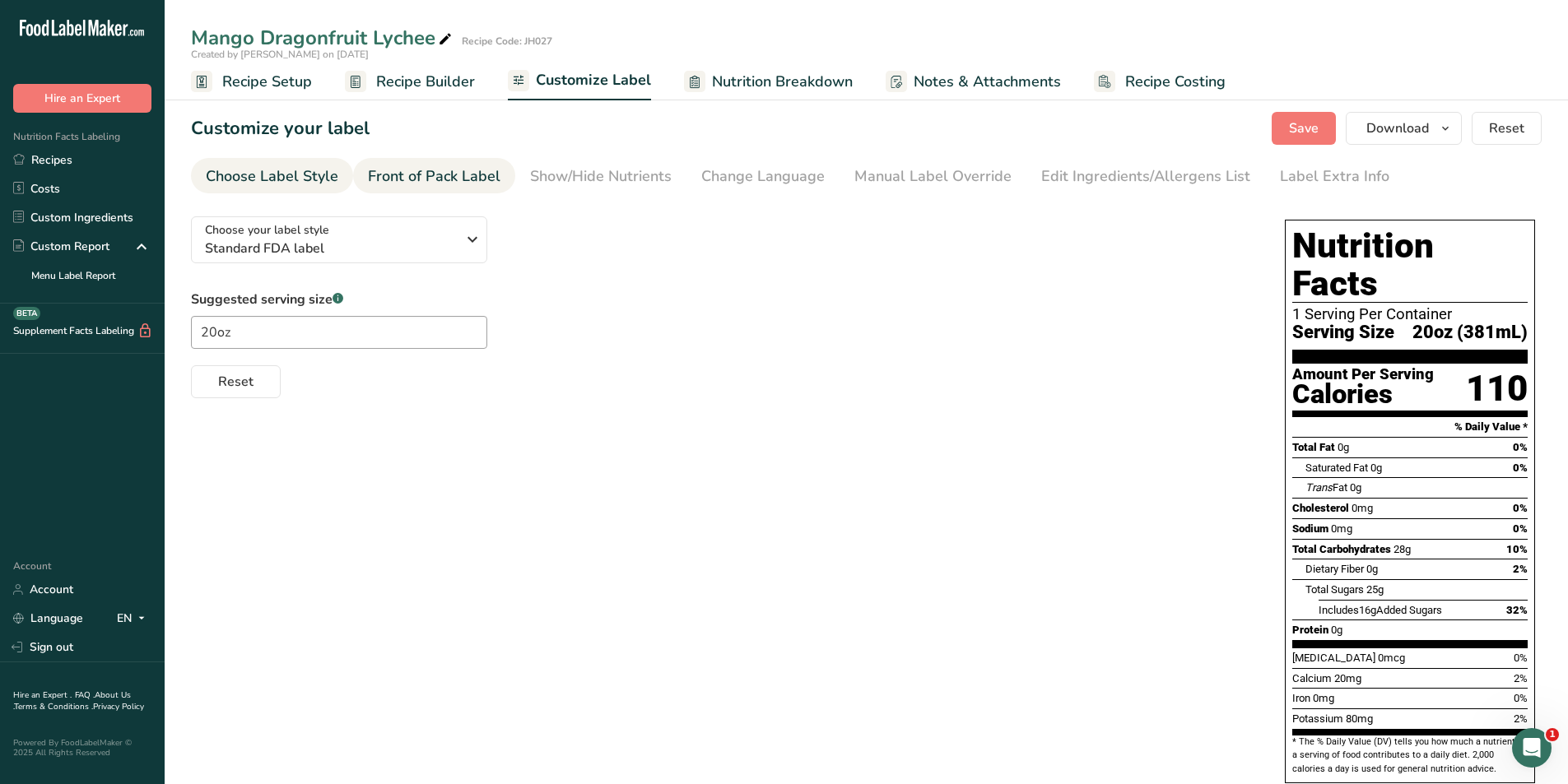
click at [449, 182] on div "Front of Pack Label" at bounding box center [435, 176] width 133 height 22
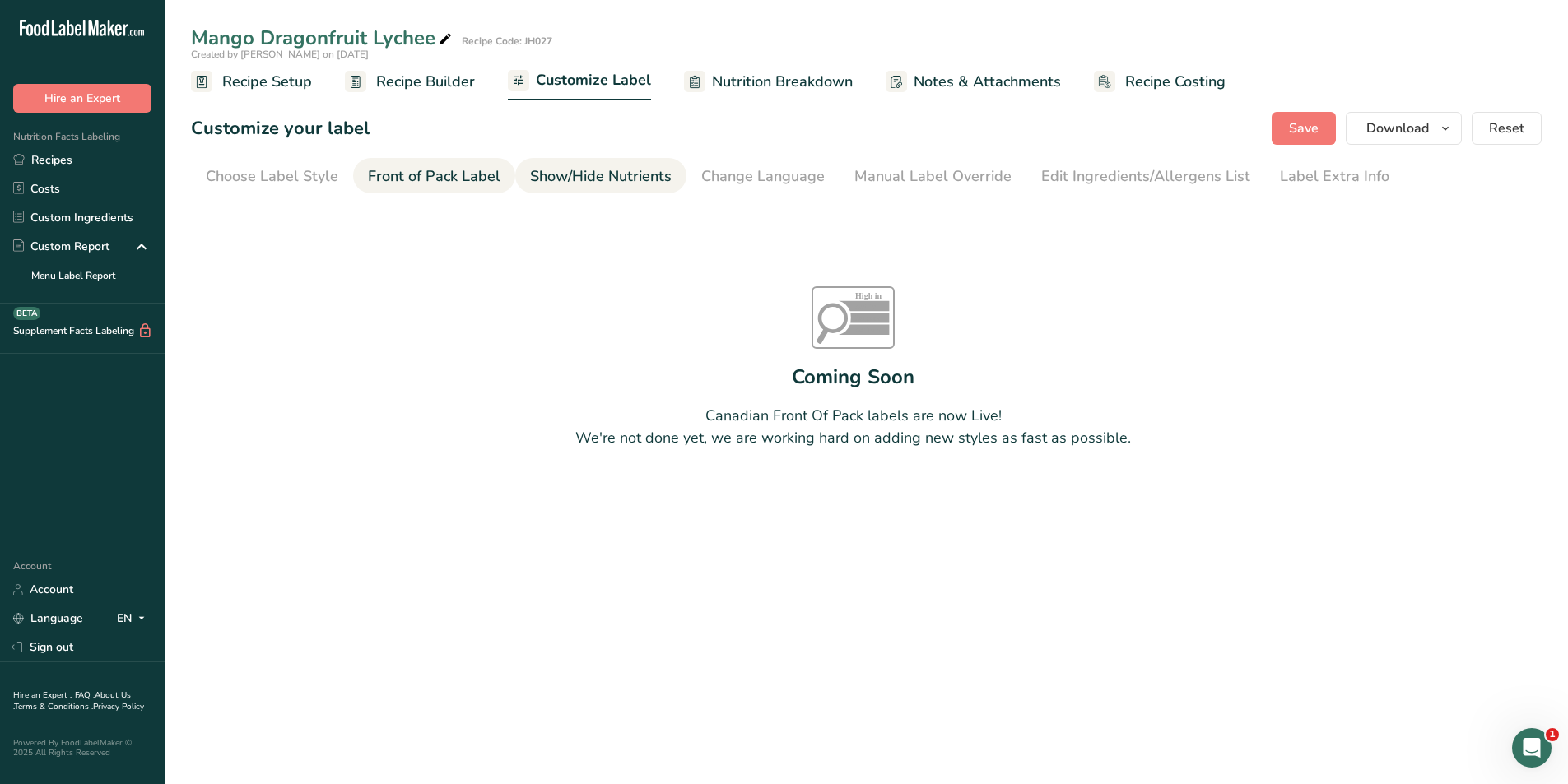
click at [620, 186] on div "Show/Hide Nutrients" at bounding box center [601, 176] width 142 height 22
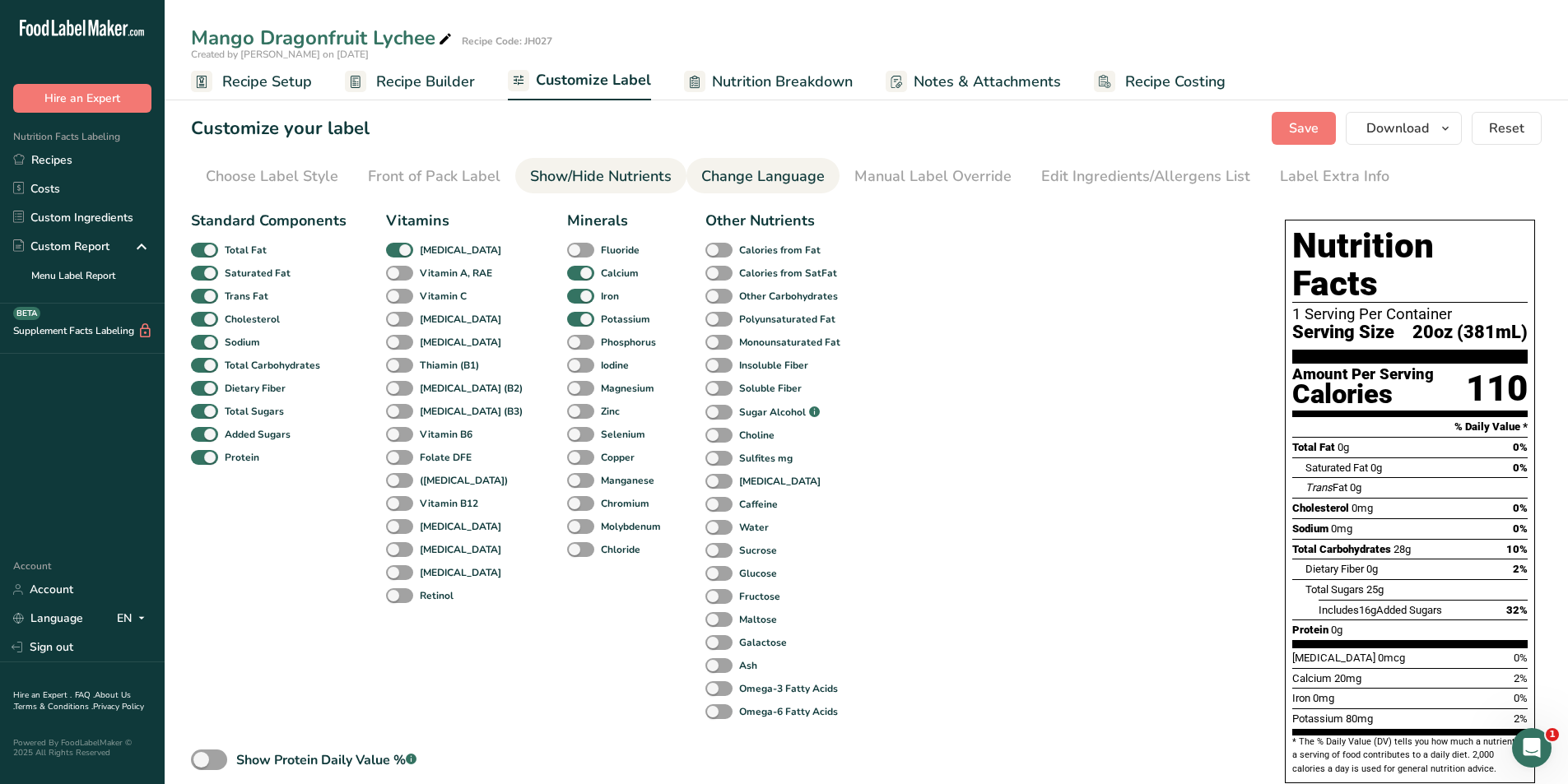
click at [789, 166] on div "Change Language" at bounding box center [763, 176] width 123 height 22
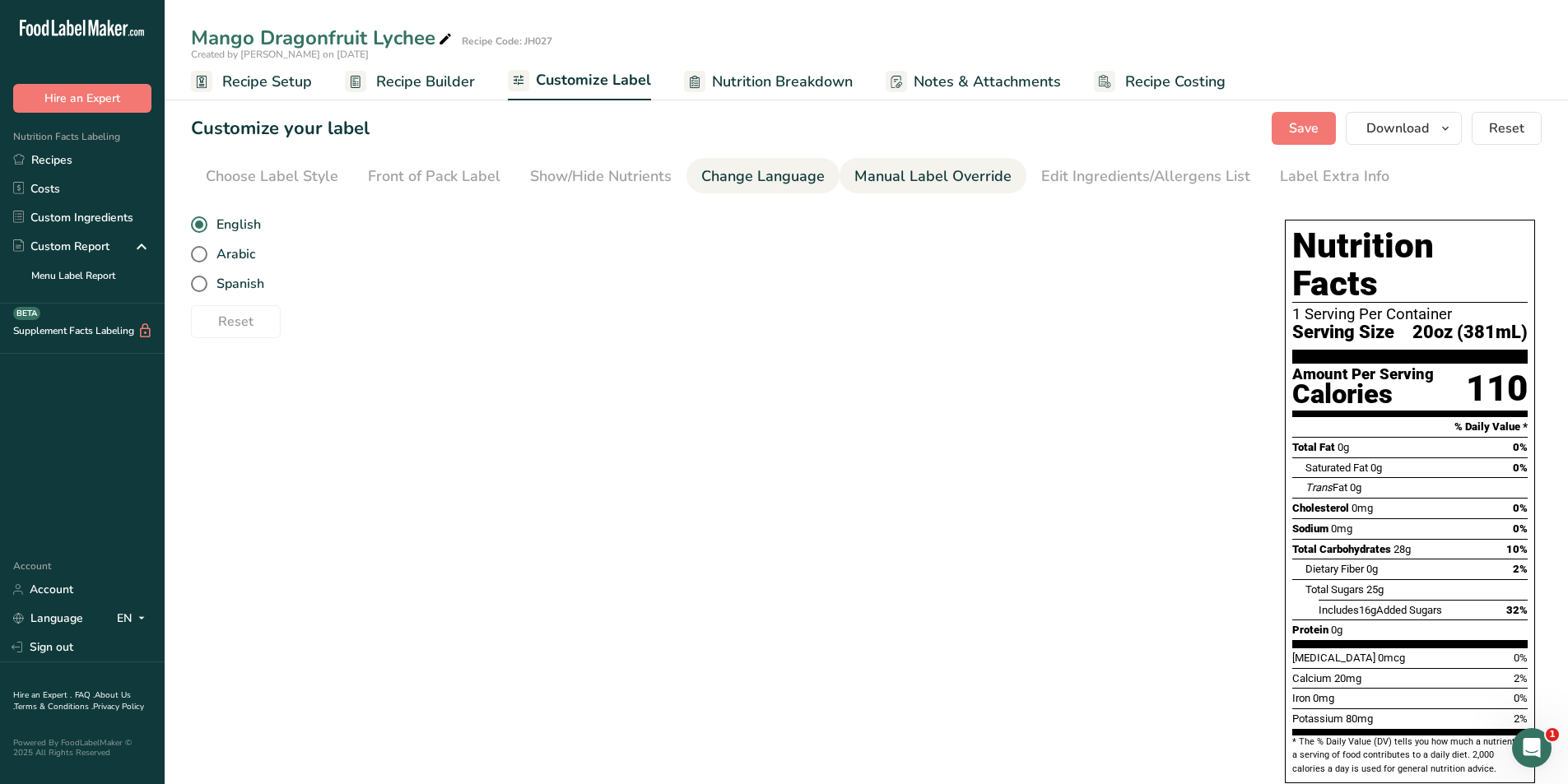
click at [931, 171] on div "Manual Label Override" at bounding box center [933, 176] width 157 height 22
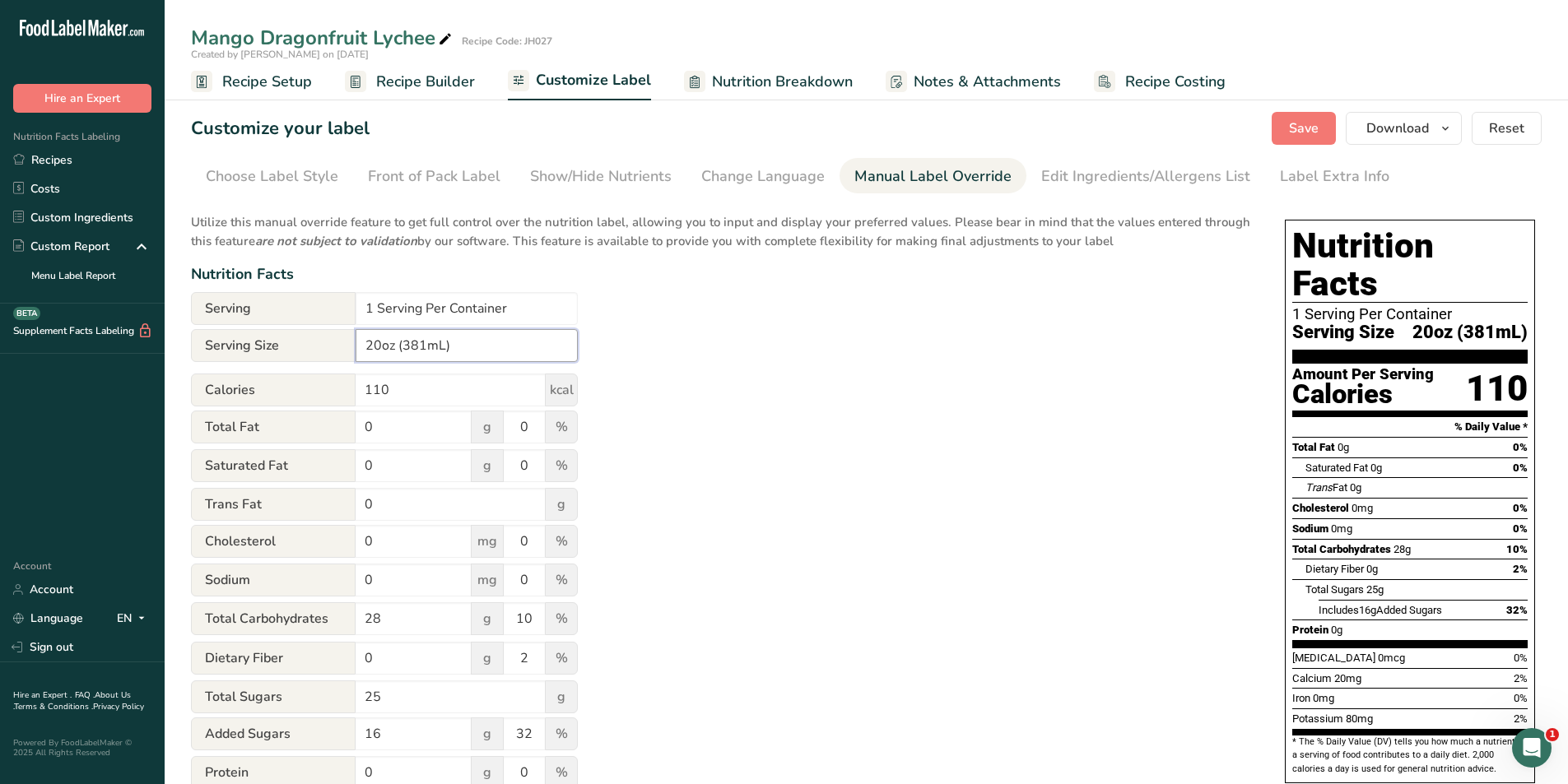
click at [423, 342] on input "20oz (381mL)" at bounding box center [467, 345] width 222 height 33
click at [699, 351] on div "Utilize this manual override feature to get full control over the nutrition lab…" at bounding box center [721, 596] width 1061 height 787
click at [938, 348] on div "Utilize this manual override feature to get full control over the nutrition lab…" at bounding box center [721, 596] width 1061 height 787
click at [1306, 165] on div "Label Extra Info" at bounding box center [1334, 176] width 109 height 22
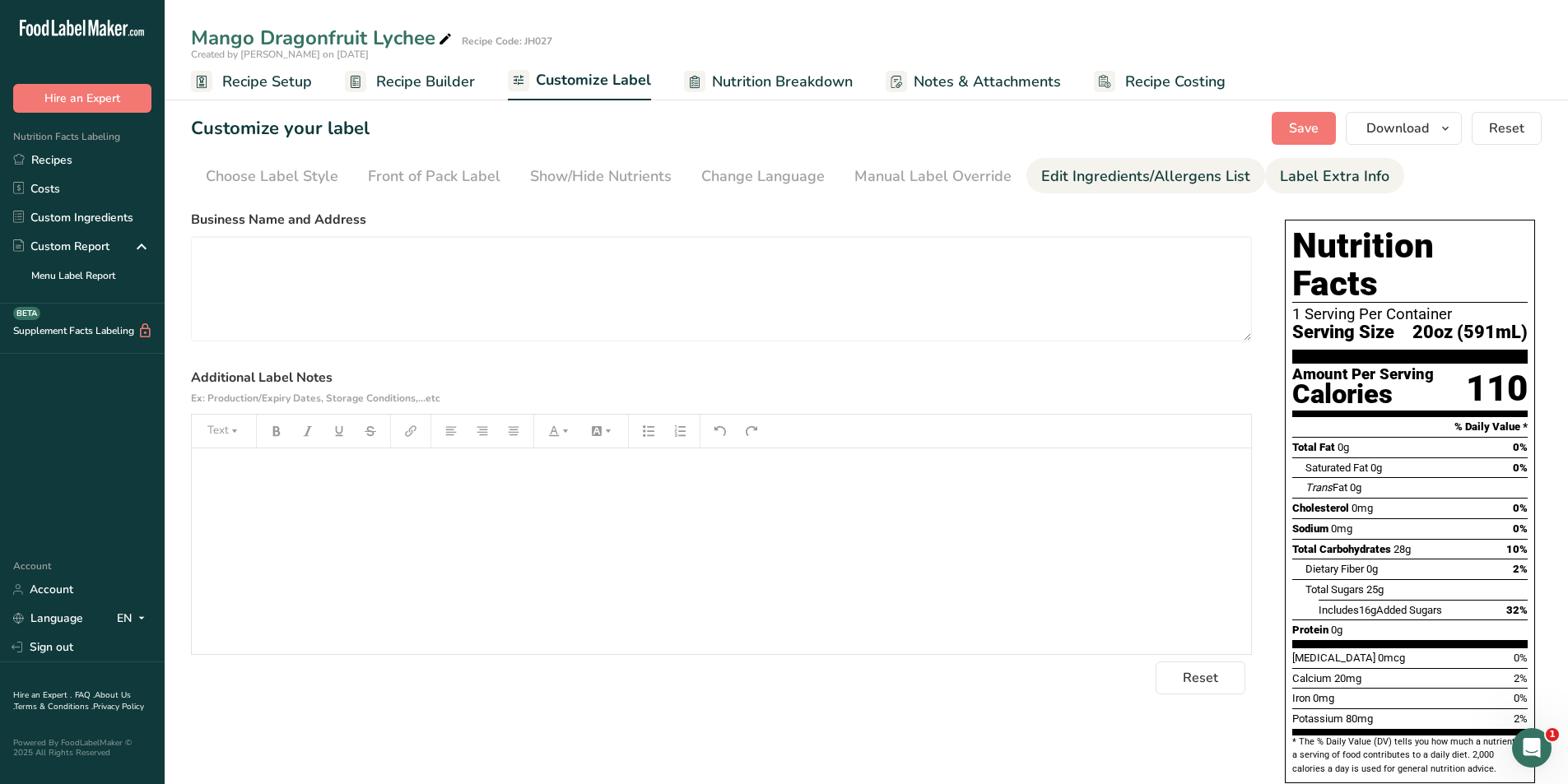
click at [1142, 160] on link "Edit Ingredients/Allergens List" at bounding box center [1145, 177] width 209 height 37
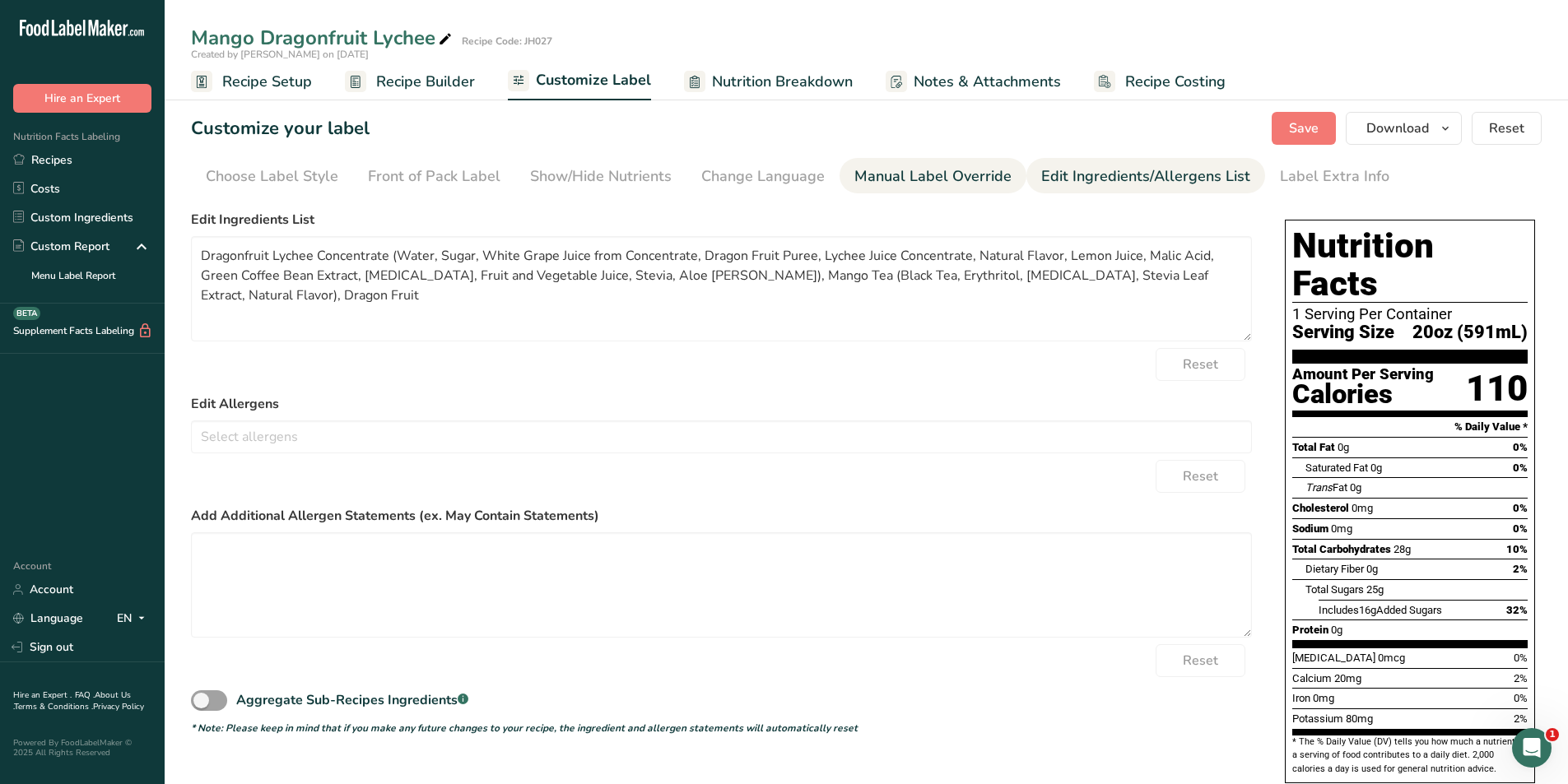
click at [966, 174] on div "Manual Label Override" at bounding box center [933, 176] width 157 height 22
type input "20oz (381mL)"
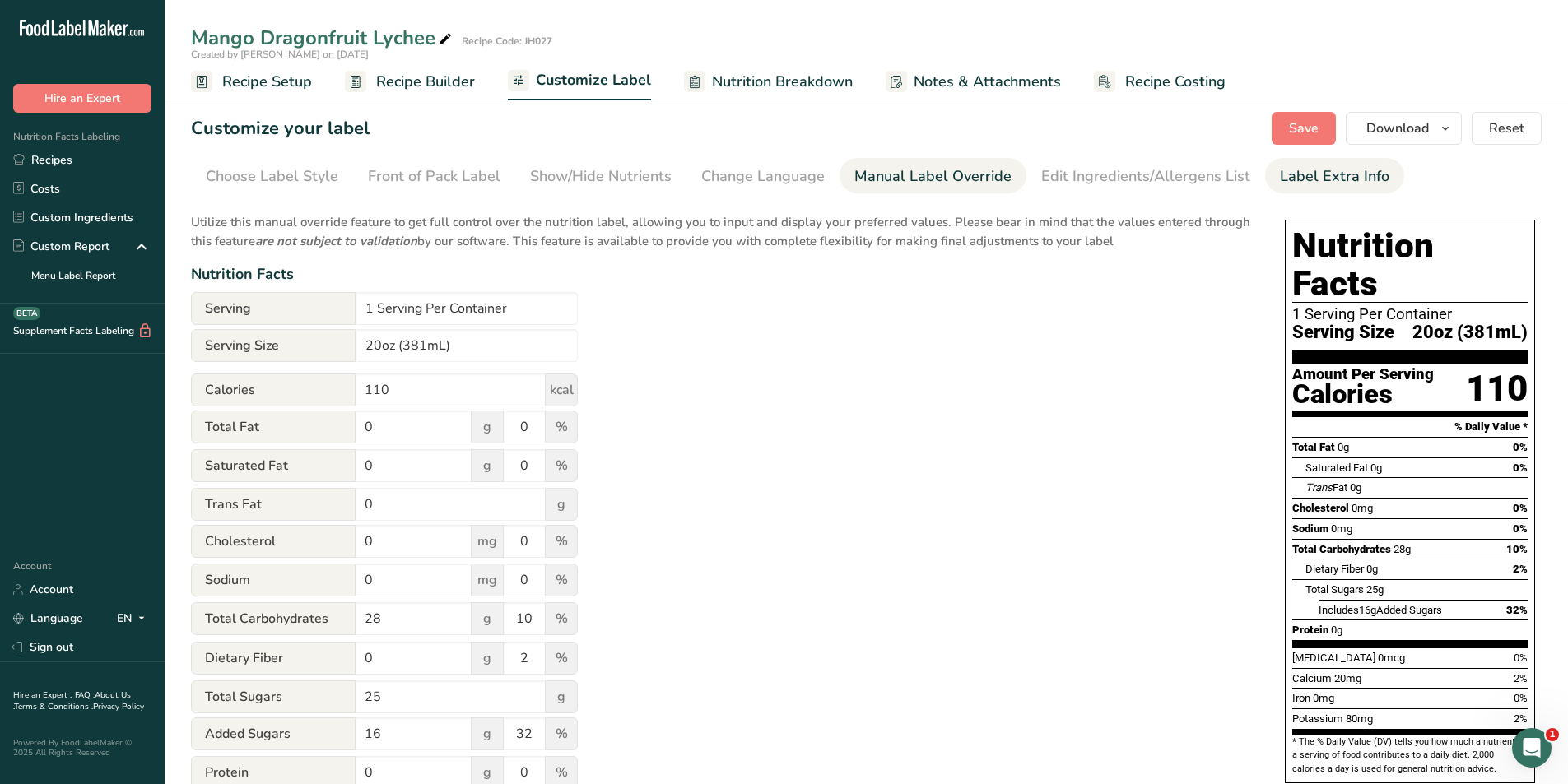
click at [1347, 181] on div "Label Extra Info" at bounding box center [1334, 176] width 109 height 22
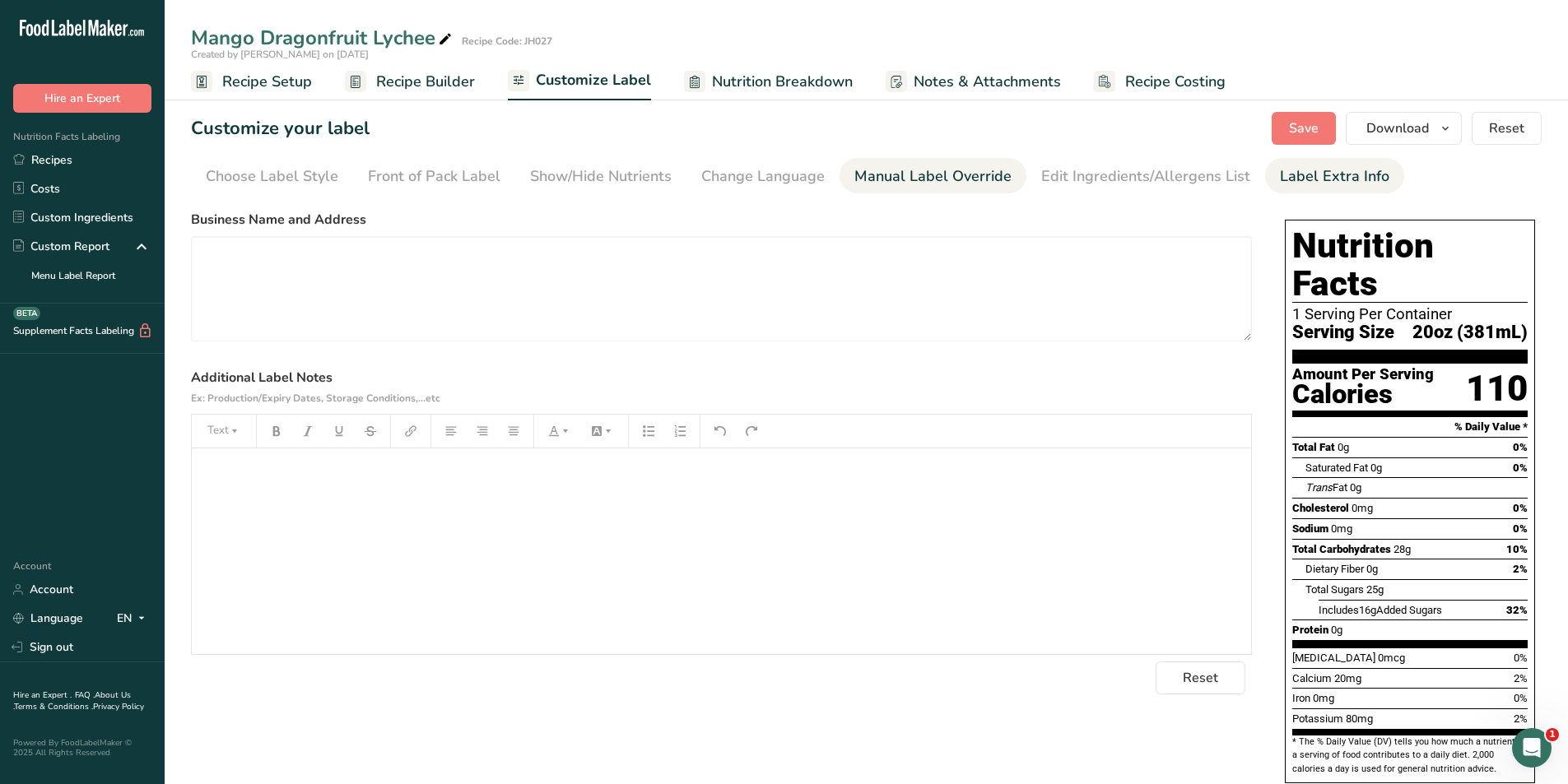
drag, startPoint x: 1135, startPoint y: 172, endPoint x: 984, endPoint y: 172, distance: 151.0
click at [1125, 172] on div "Edit Ingredients/Allergens List" at bounding box center [1145, 176] width 209 height 22
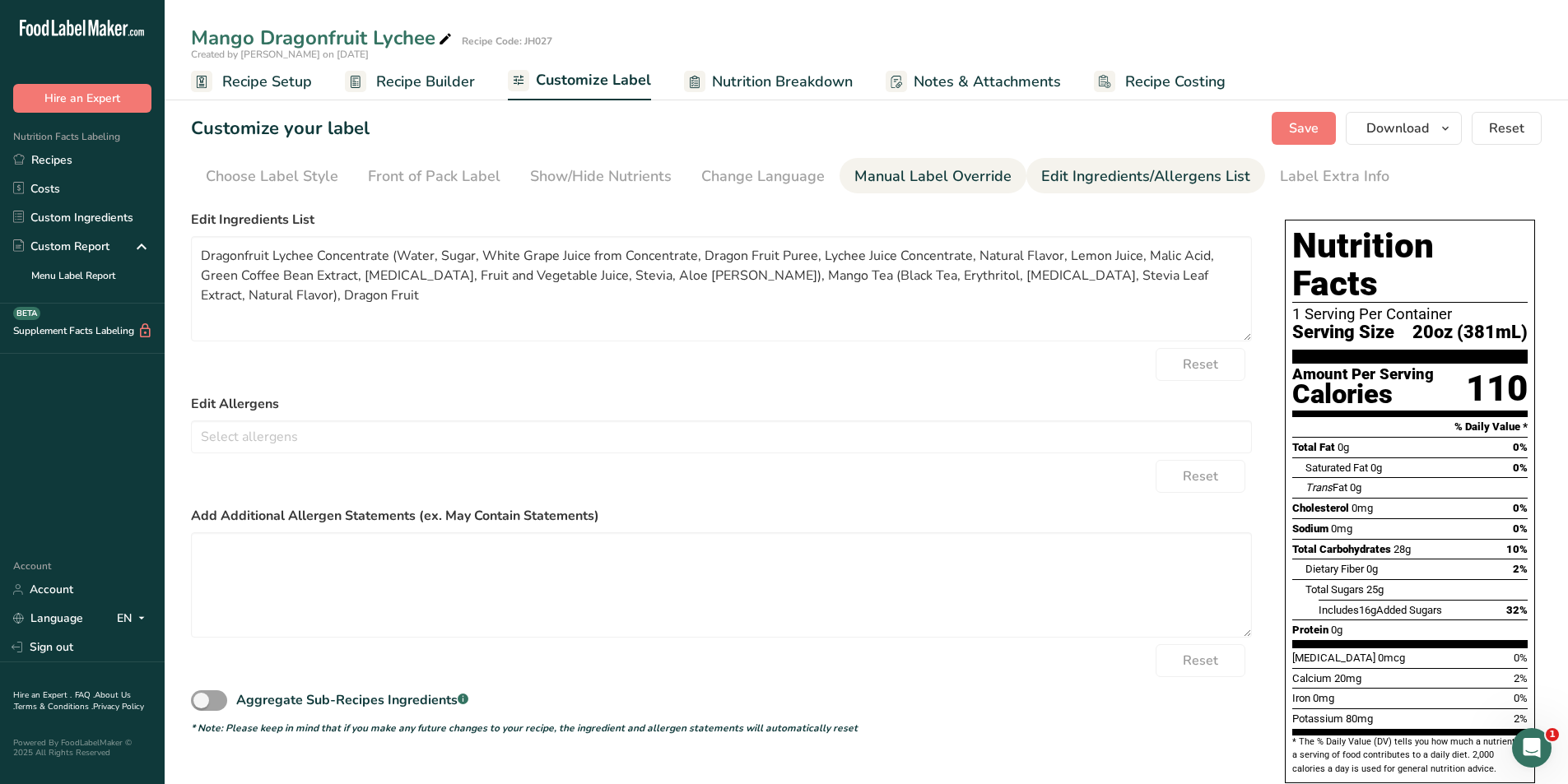
click at [941, 172] on div "Manual Label Override" at bounding box center [933, 176] width 157 height 22
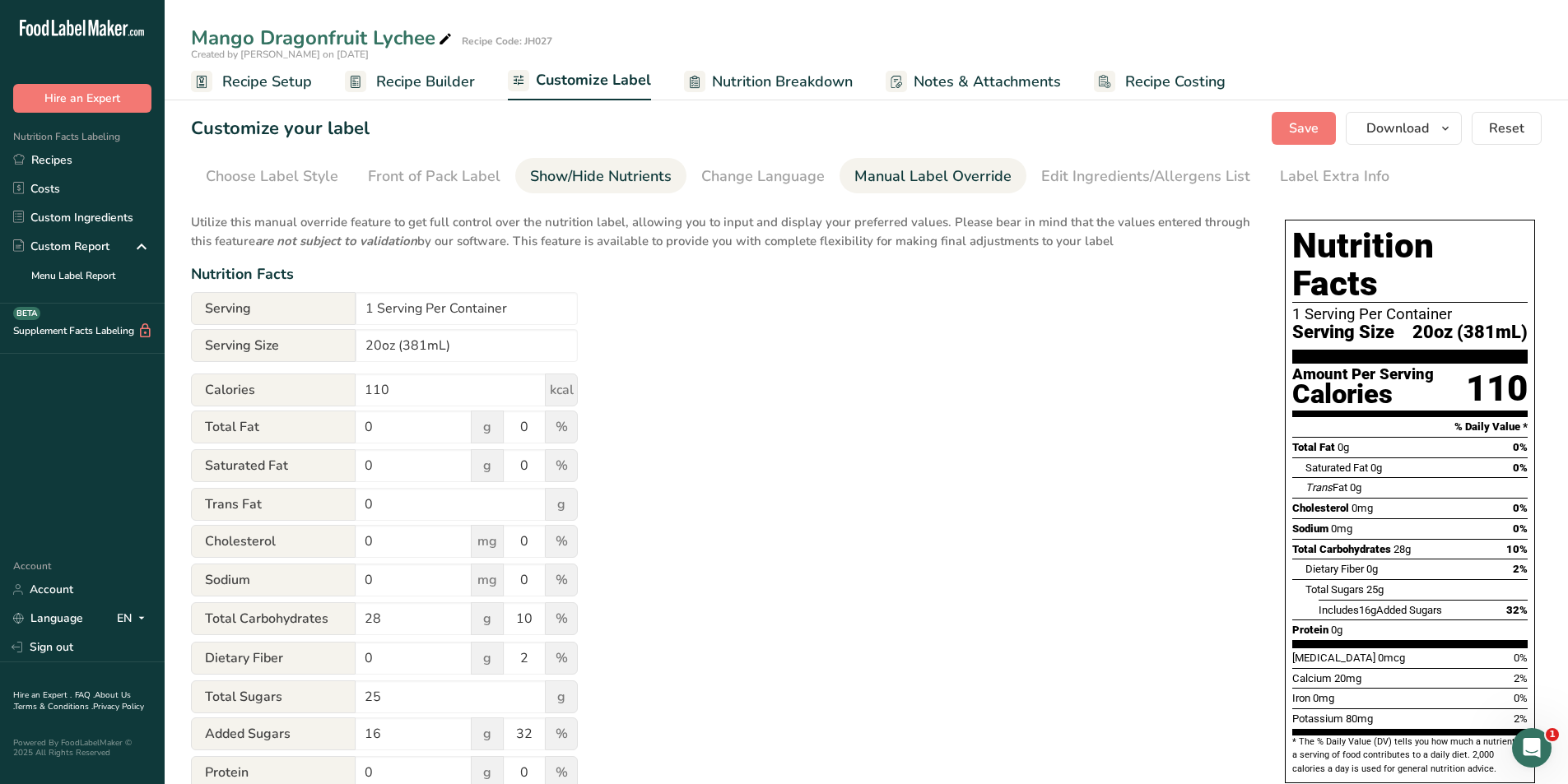
click at [577, 170] on div "Show/Hide Nutrients" at bounding box center [601, 176] width 142 height 22
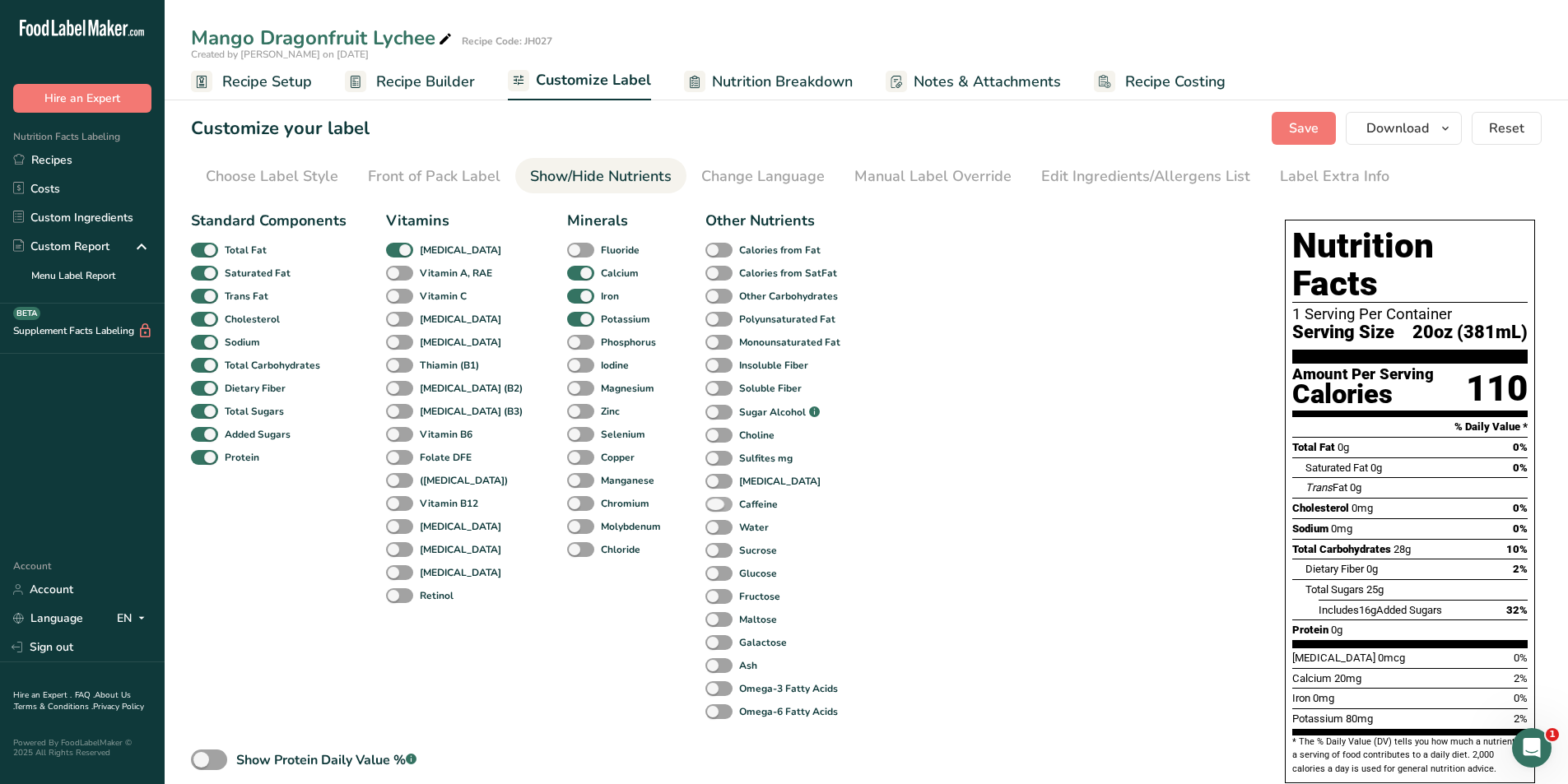
click at [705, 504] on span at bounding box center [718, 504] width 27 height 16
click at [705, 504] on input "Caffeine" at bounding box center [710, 503] width 10 height 10
click at [705, 504] on span at bounding box center [718, 504] width 27 height 16
click at [705, 504] on input "Caffeine" at bounding box center [710, 503] width 10 height 10
checkbox input "false"
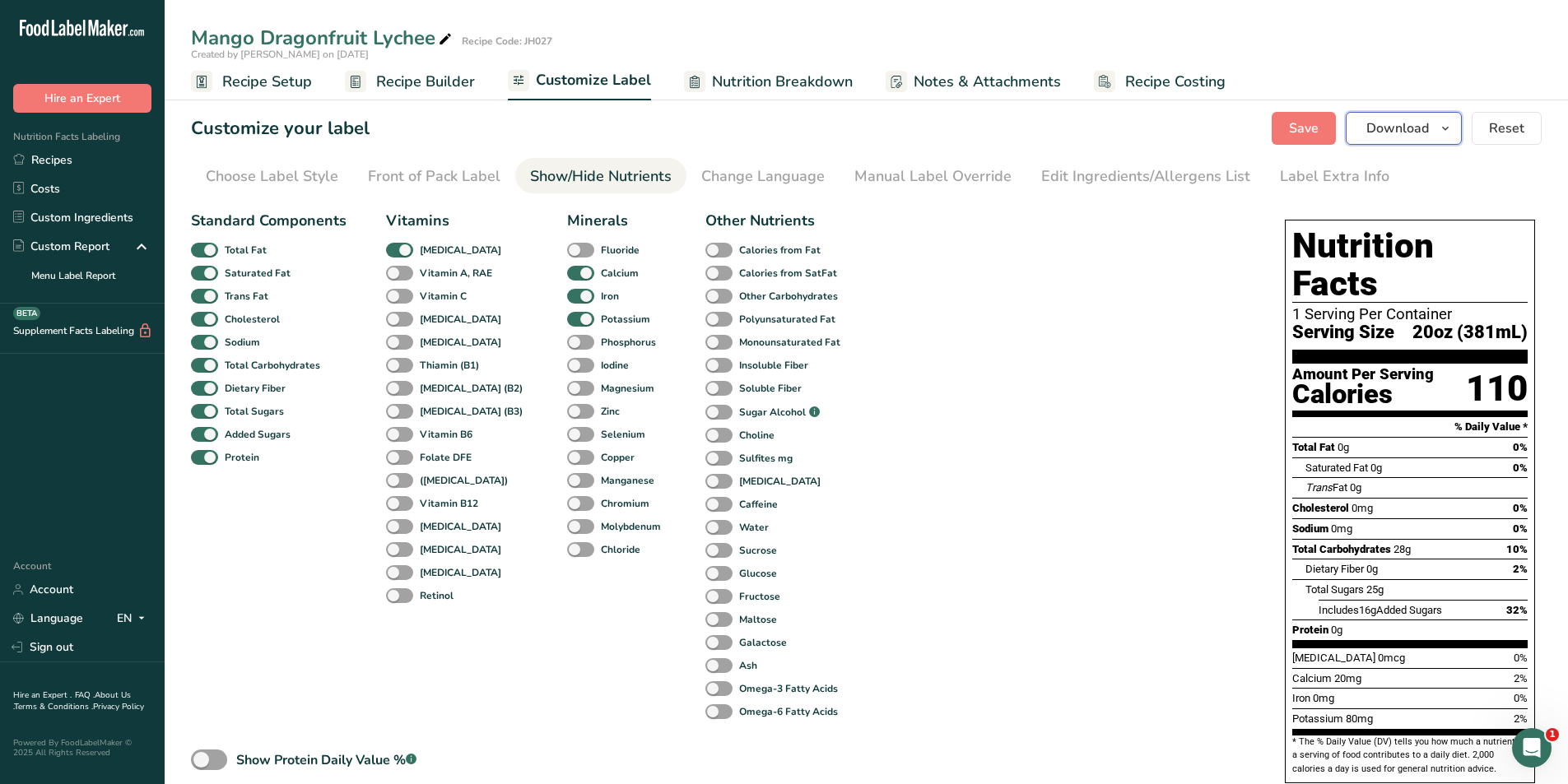
click at [1378, 123] on span "Download" at bounding box center [1397, 128] width 63 height 20
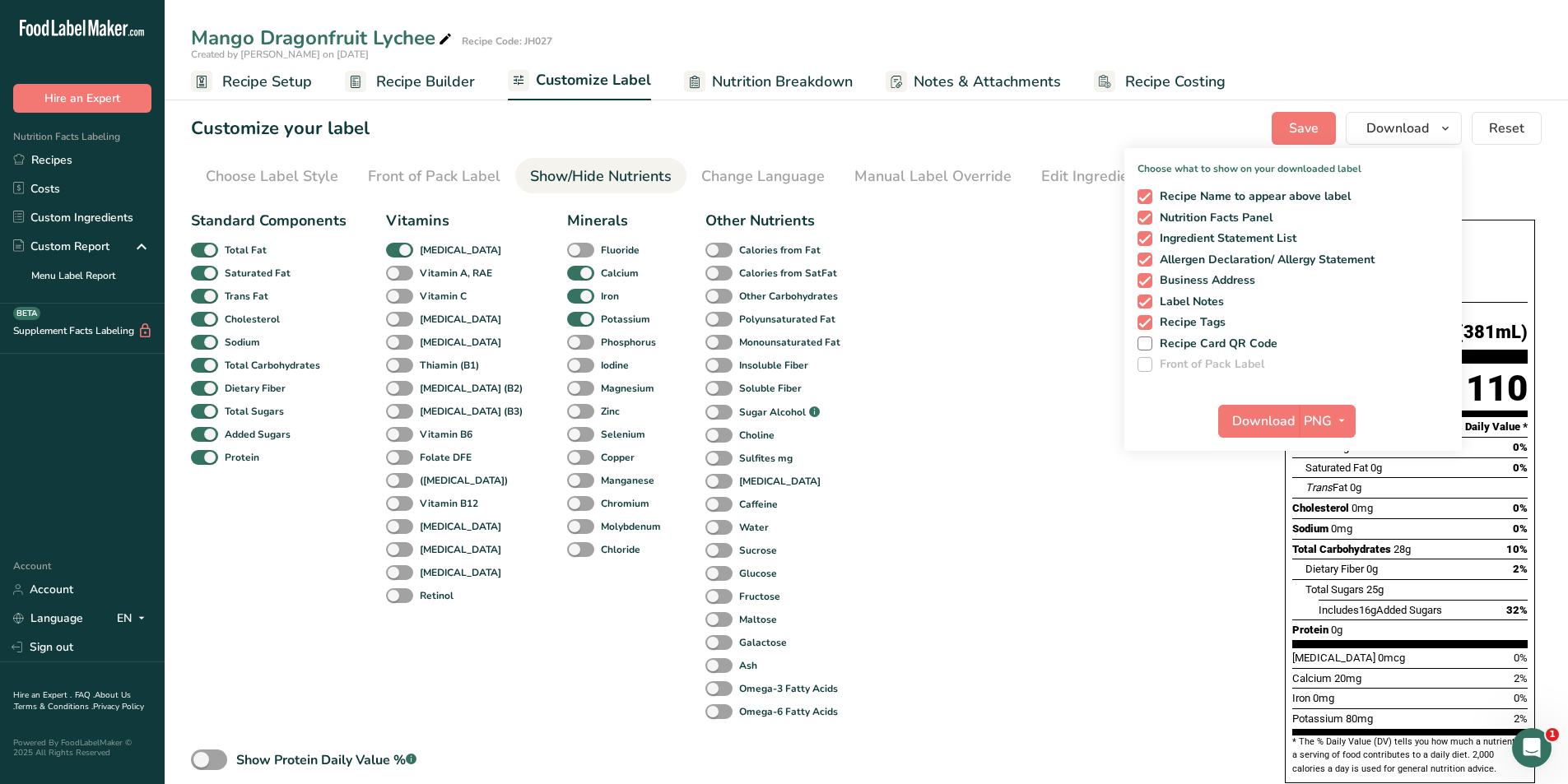
click at [996, 415] on div "Standard Components Total Fat Saturated Fat Trans Fat Cholesterol Sodium Total …" at bounding box center [721, 559] width 1061 height 713
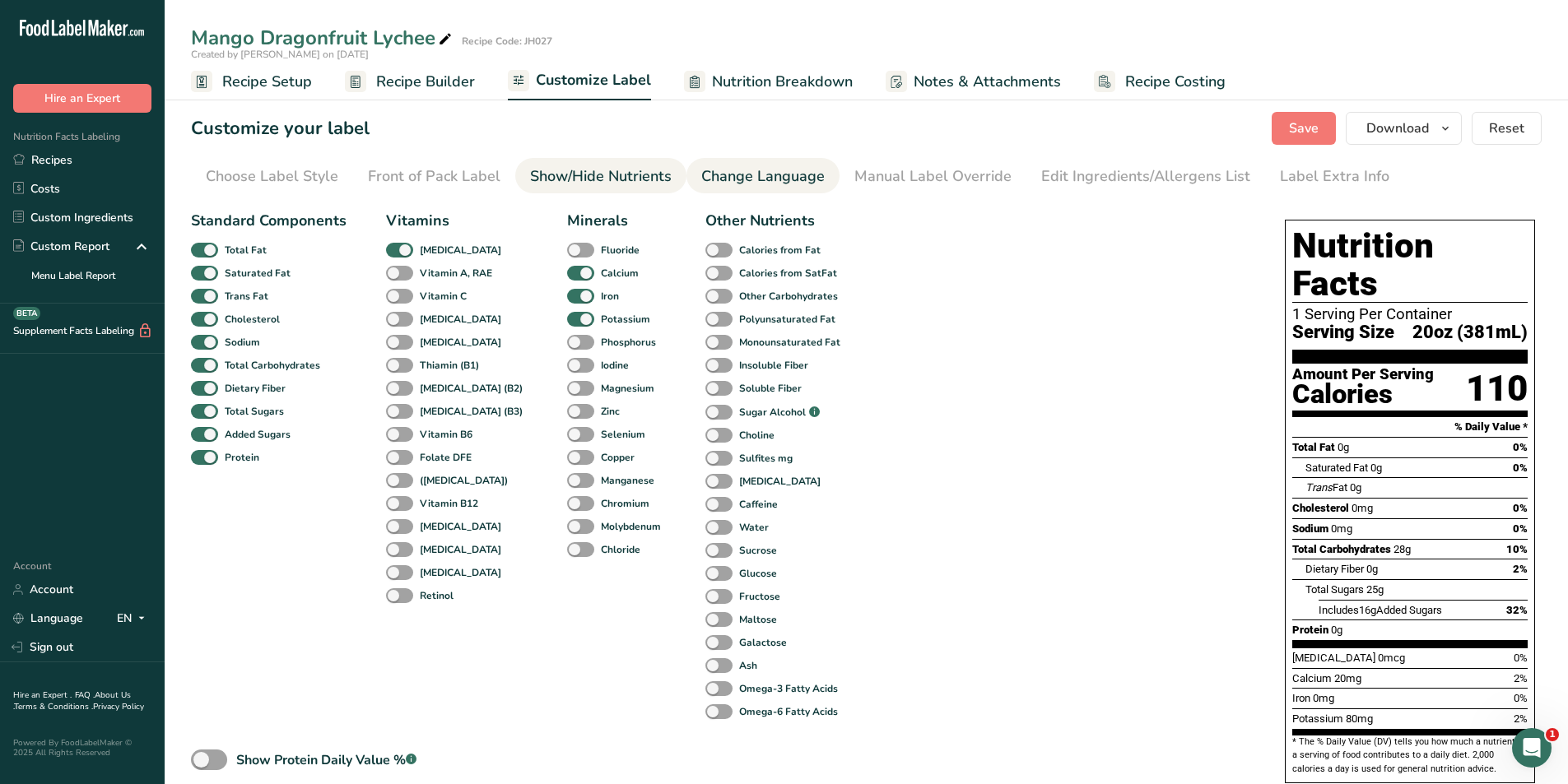
click at [787, 179] on div "Change Language" at bounding box center [763, 176] width 123 height 22
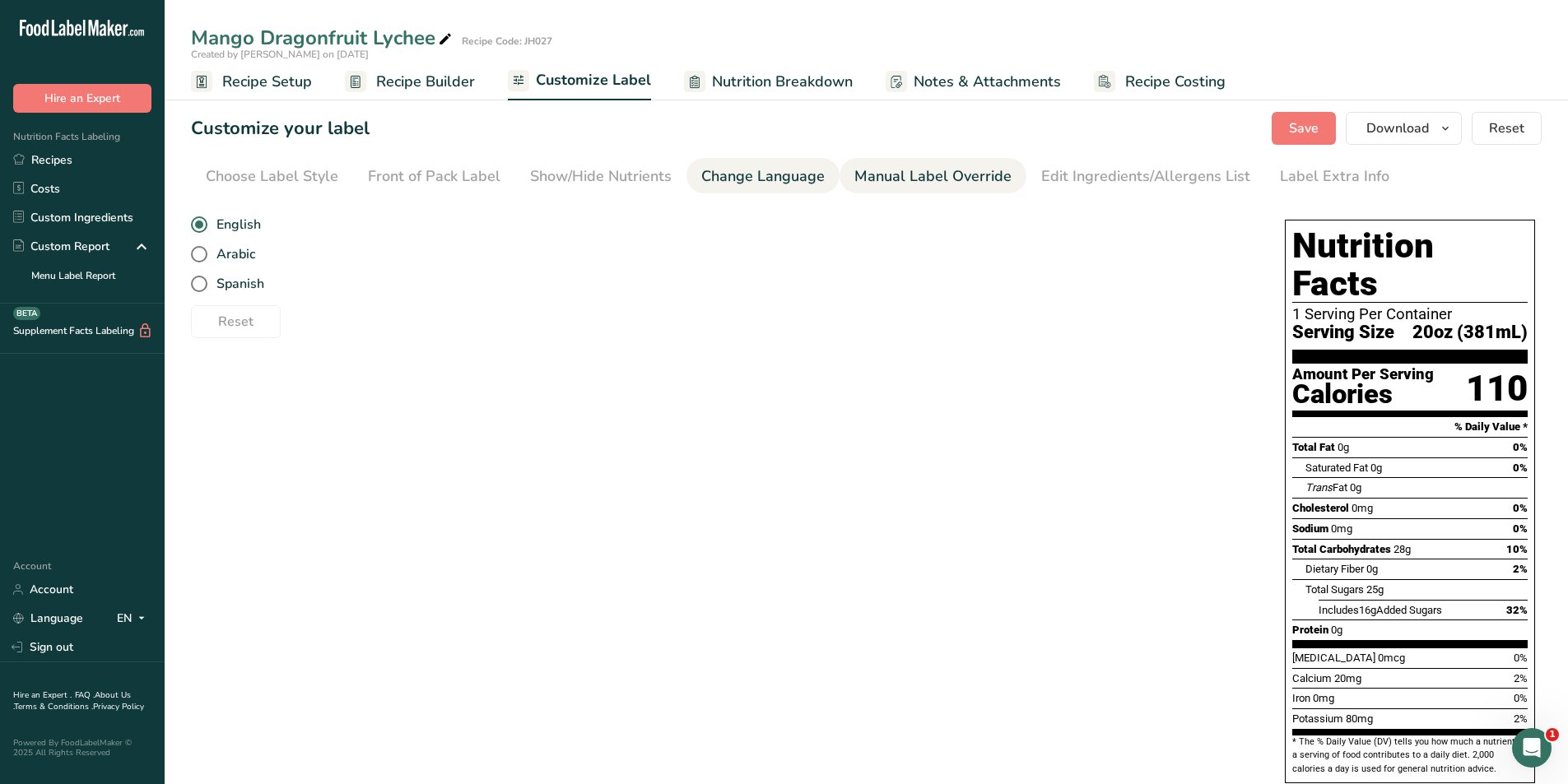
click at [884, 171] on div "Manual Label Override" at bounding box center [933, 176] width 157 height 22
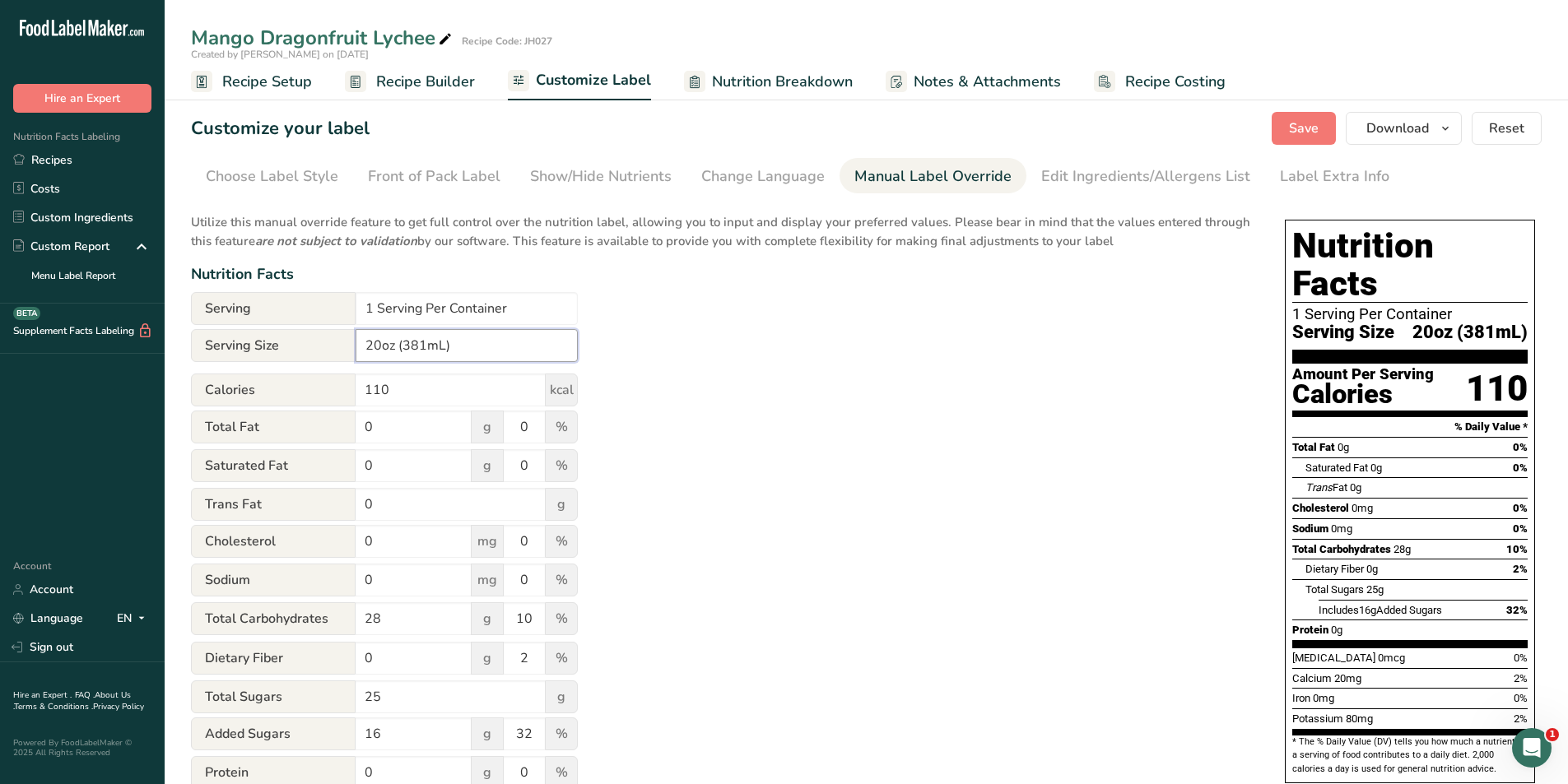
click at [426, 344] on input "20oz (381mL)" at bounding box center [467, 345] width 222 height 33
type input "20oz (591mL)"
click at [955, 425] on div "Utilize this manual override feature to get full control over the nutrition lab…" at bounding box center [721, 596] width 1061 height 787
click at [1318, 131] on span "Save" at bounding box center [1304, 128] width 30 height 20
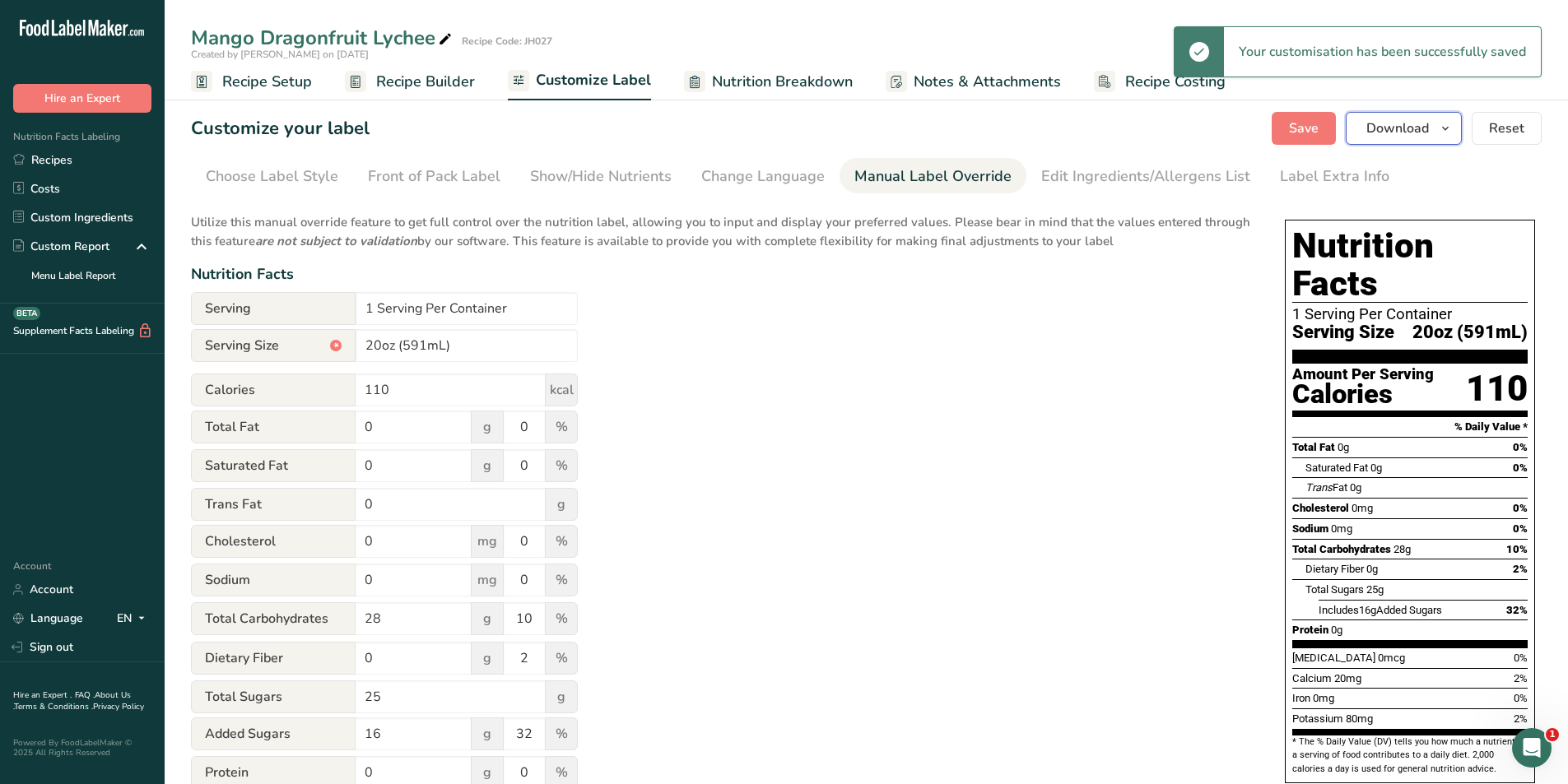
click at [1388, 128] on span "Download" at bounding box center [1397, 128] width 63 height 20
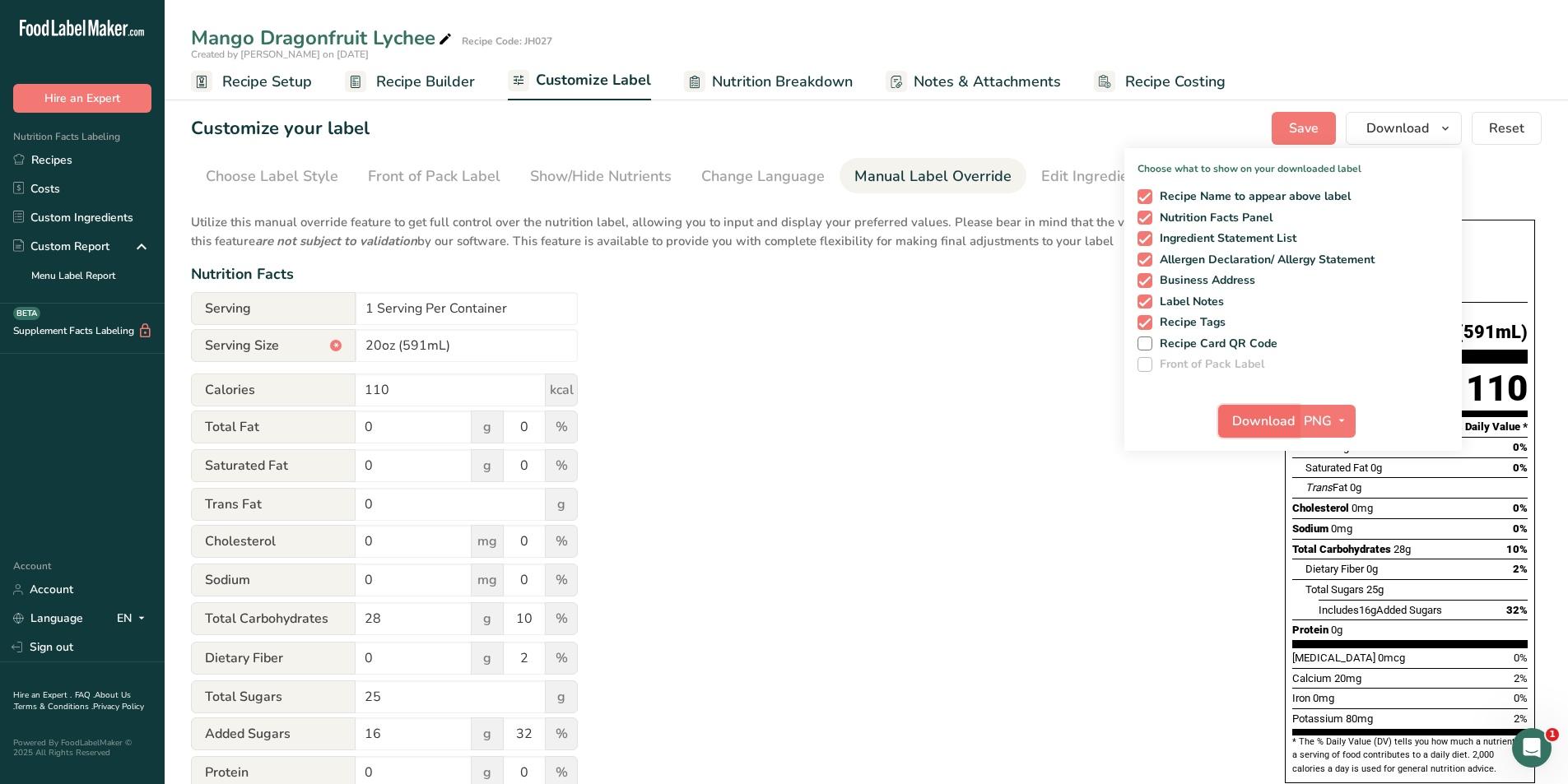
click at [1241, 413] on span "Download" at bounding box center [1264, 420] width 63 height 20
click at [253, 73] on span "Recipe Setup" at bounding box center [267, 81] width 90 height 22
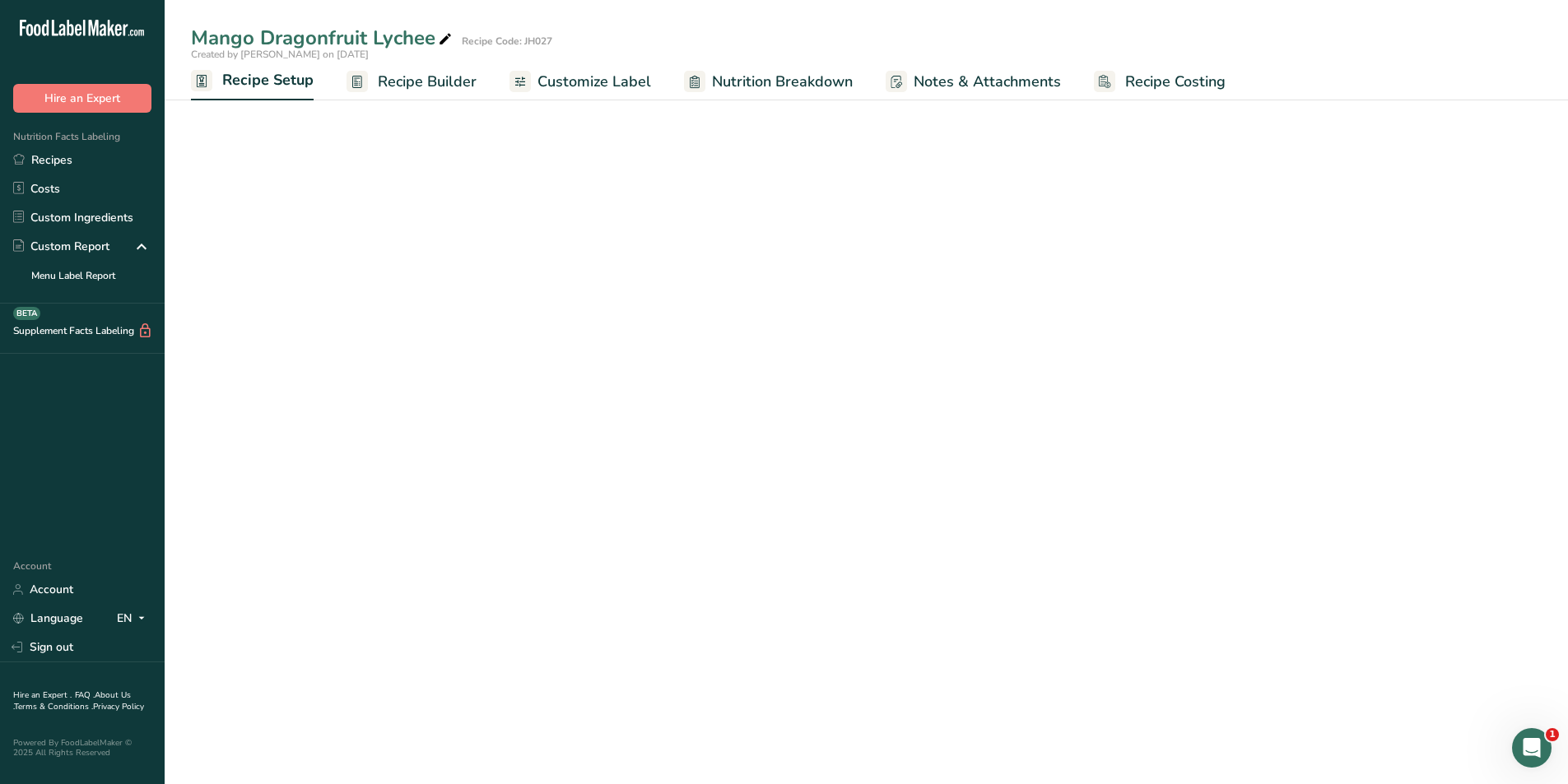
select select "22"
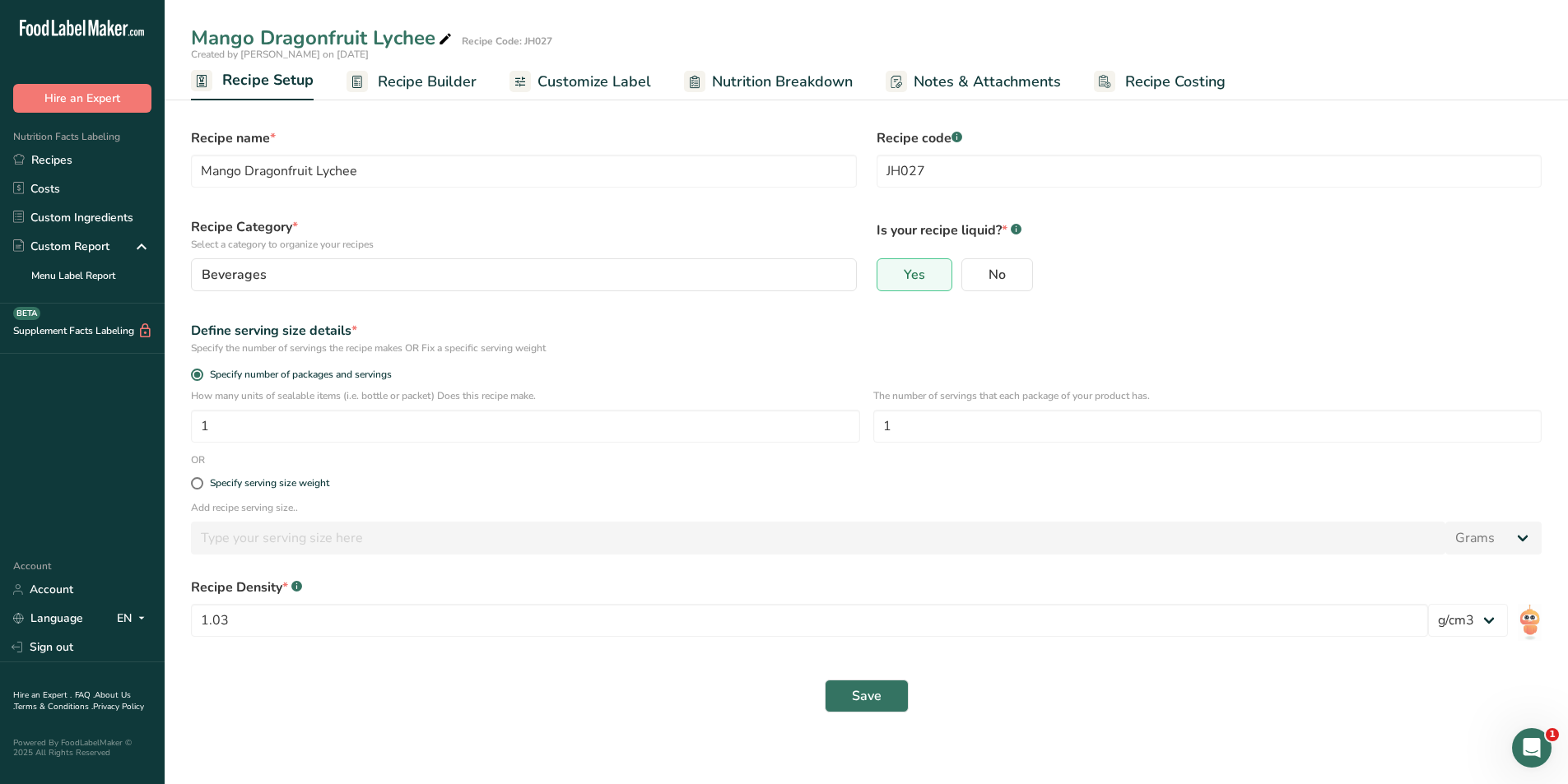
click at [411, 77] on span "Recipe Builder" at bounding box center [427, 81] width 99 height 22
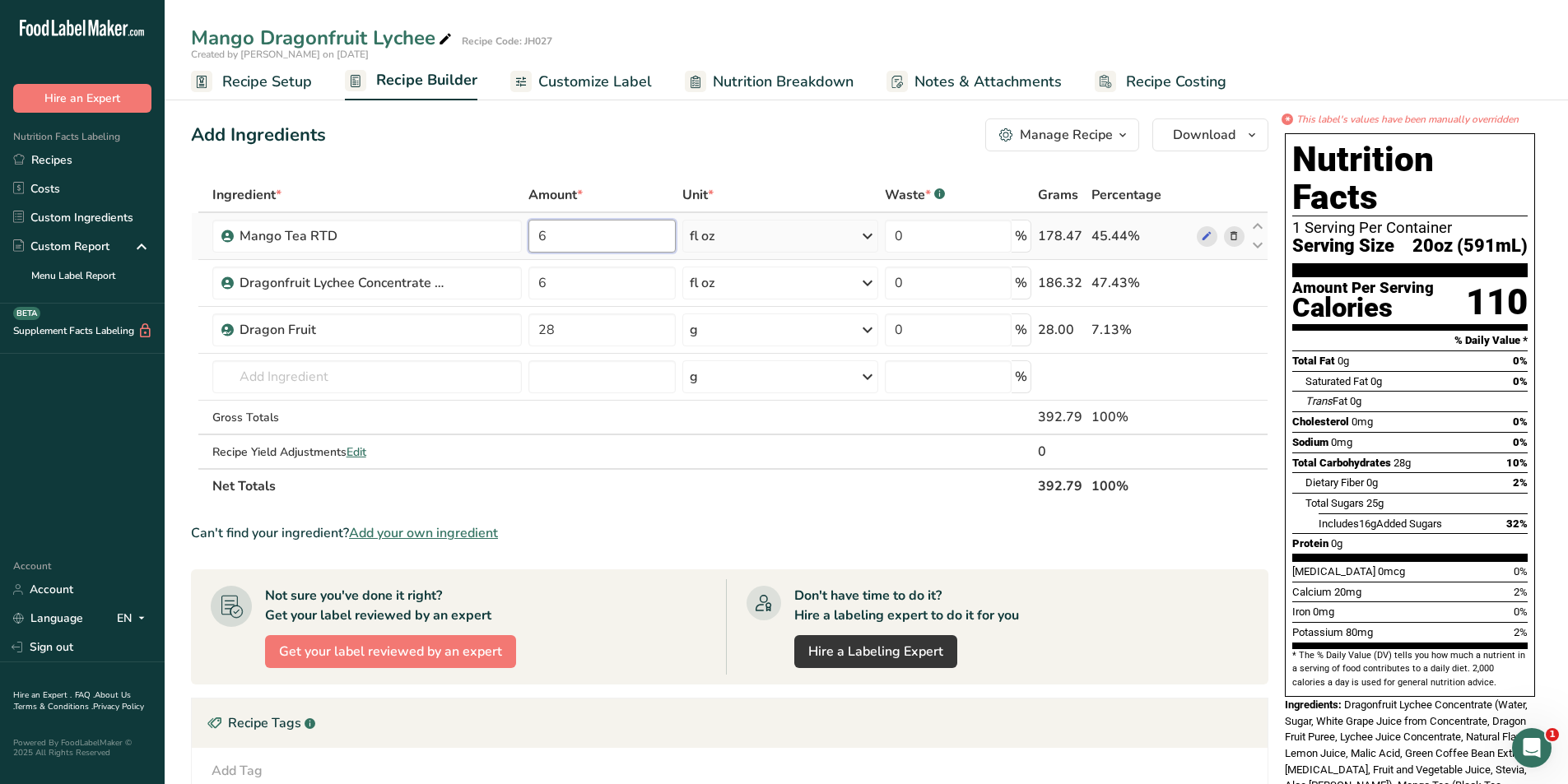
drag, startPoint x: 590, startPoint y: 229, endPoint x: 539, endPoint y: 242, distance: 52.6
click at [539, 242] on input "6" at bounding box center [601, 236] width 146 height 33
type input "7"
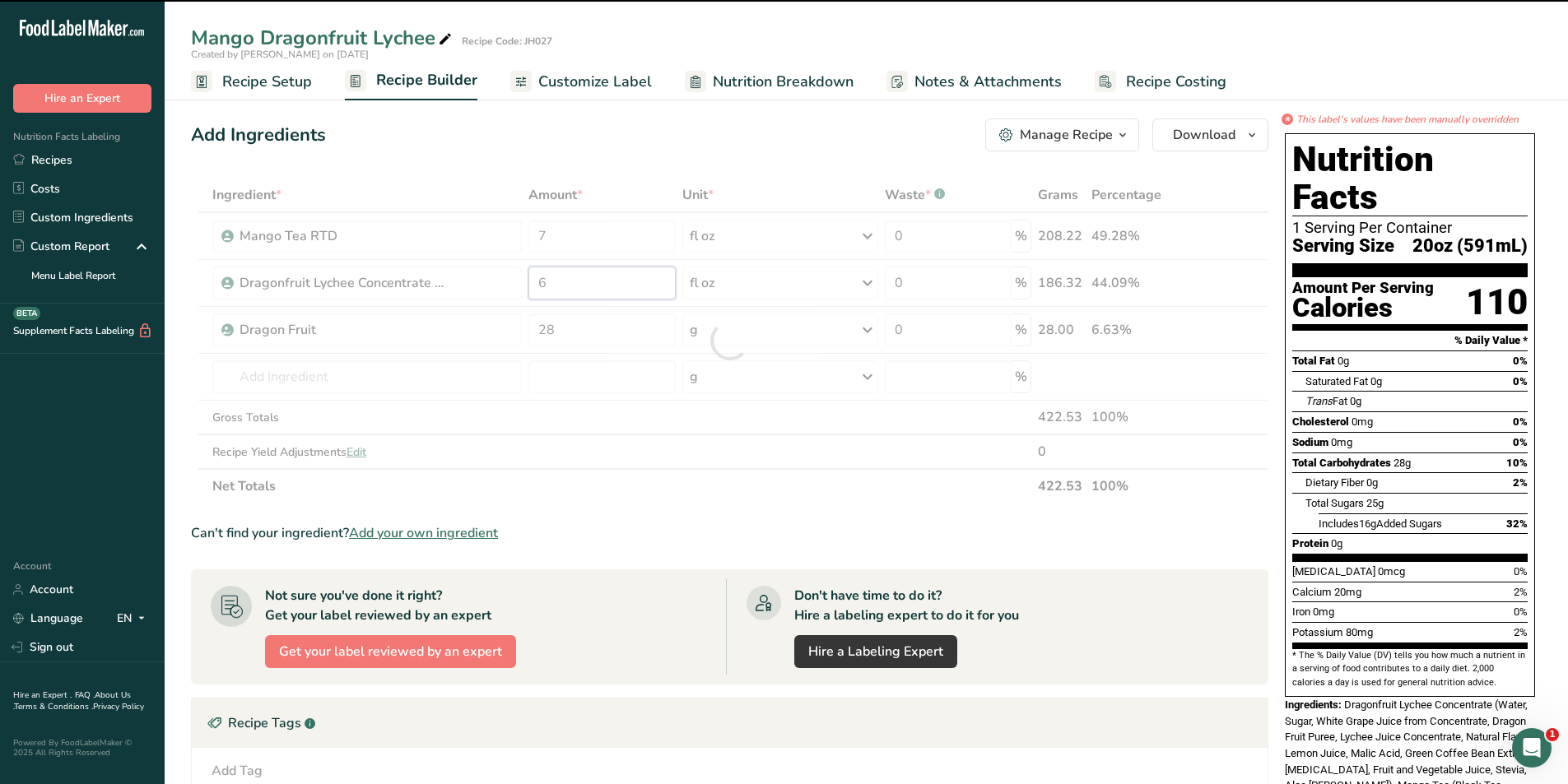
drag, startPoint x: 558, startPoint y: 276, endPoint x: 526, endPoint y: 286, distance: 33.5
click at [526, 286] on div "Ingredient * Amount * Unit * Waste * .a-a{fill:#347362;}.b-a{fill:#fff;} Grams …" at bounding box center [729, 340] width 1077 height 326
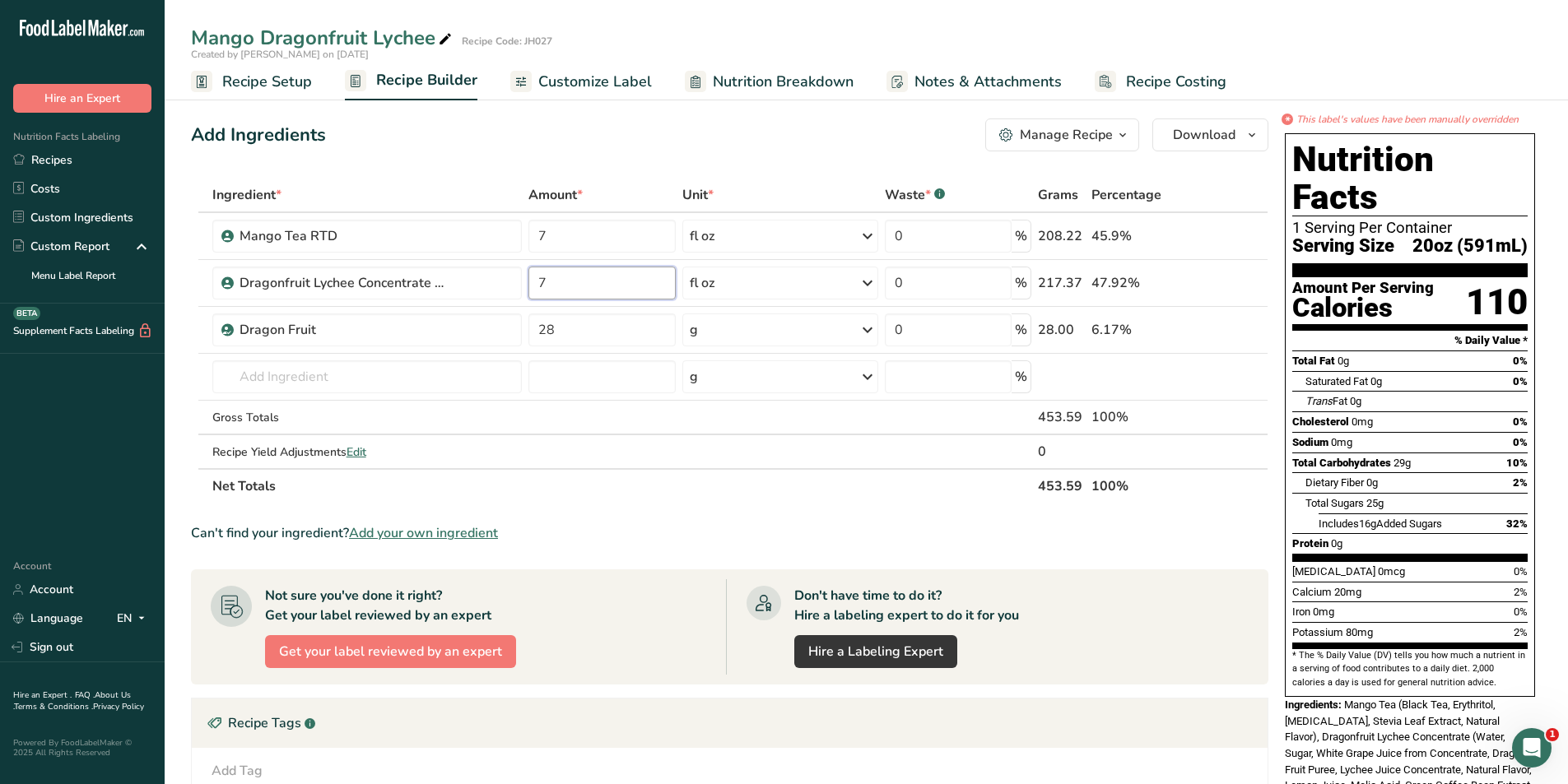
type input "7"
click at [718, 142] on div "Add Ingredients Manage Recipe Delete Recipe Duplicate Recipe Scale Recipe Save …" at bounding box center [729, 135] width 1077 height 33
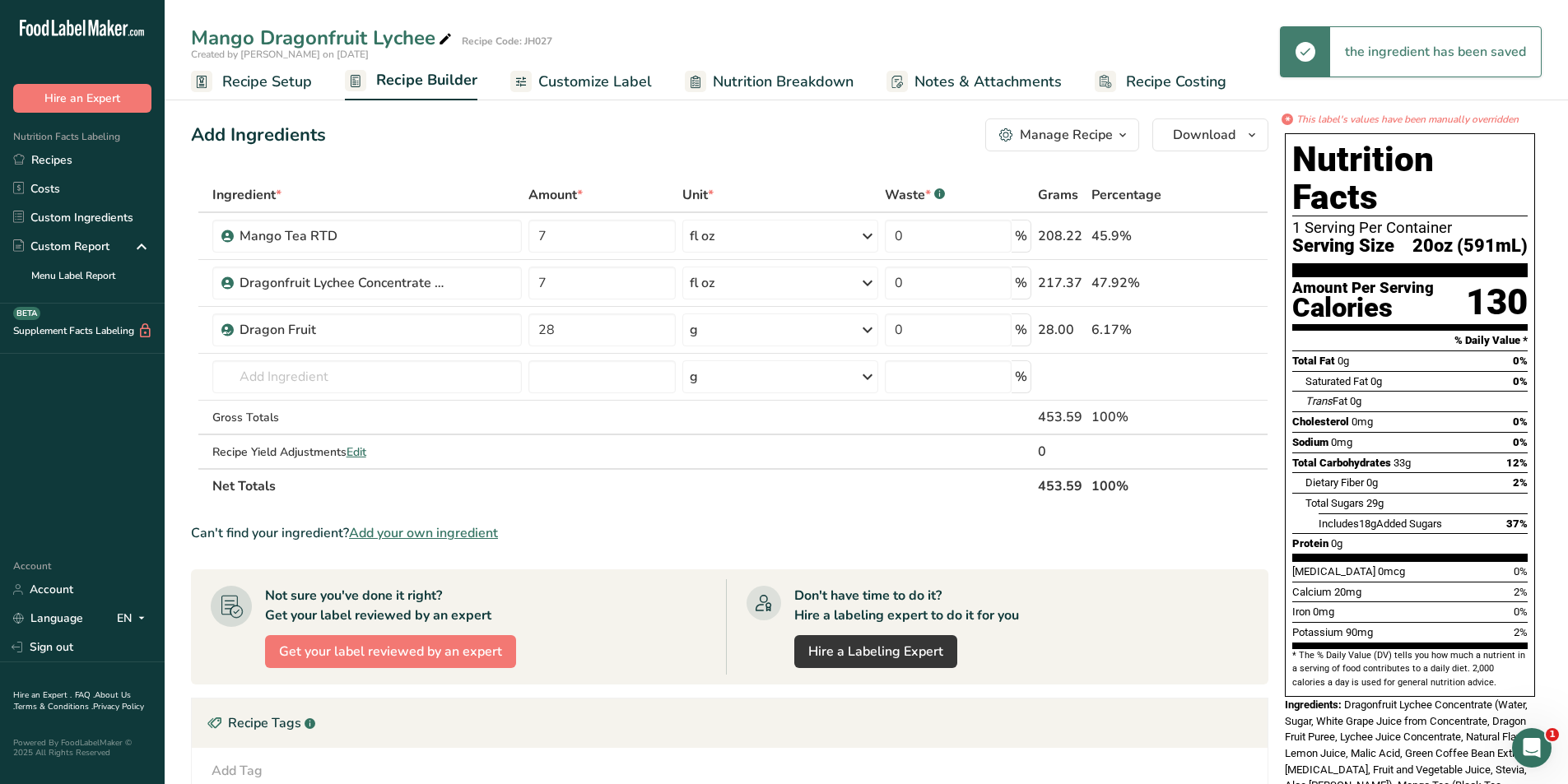
click at [593, 84] on span "Customize Label" at bounding box center [595, 81] width 114 height 22
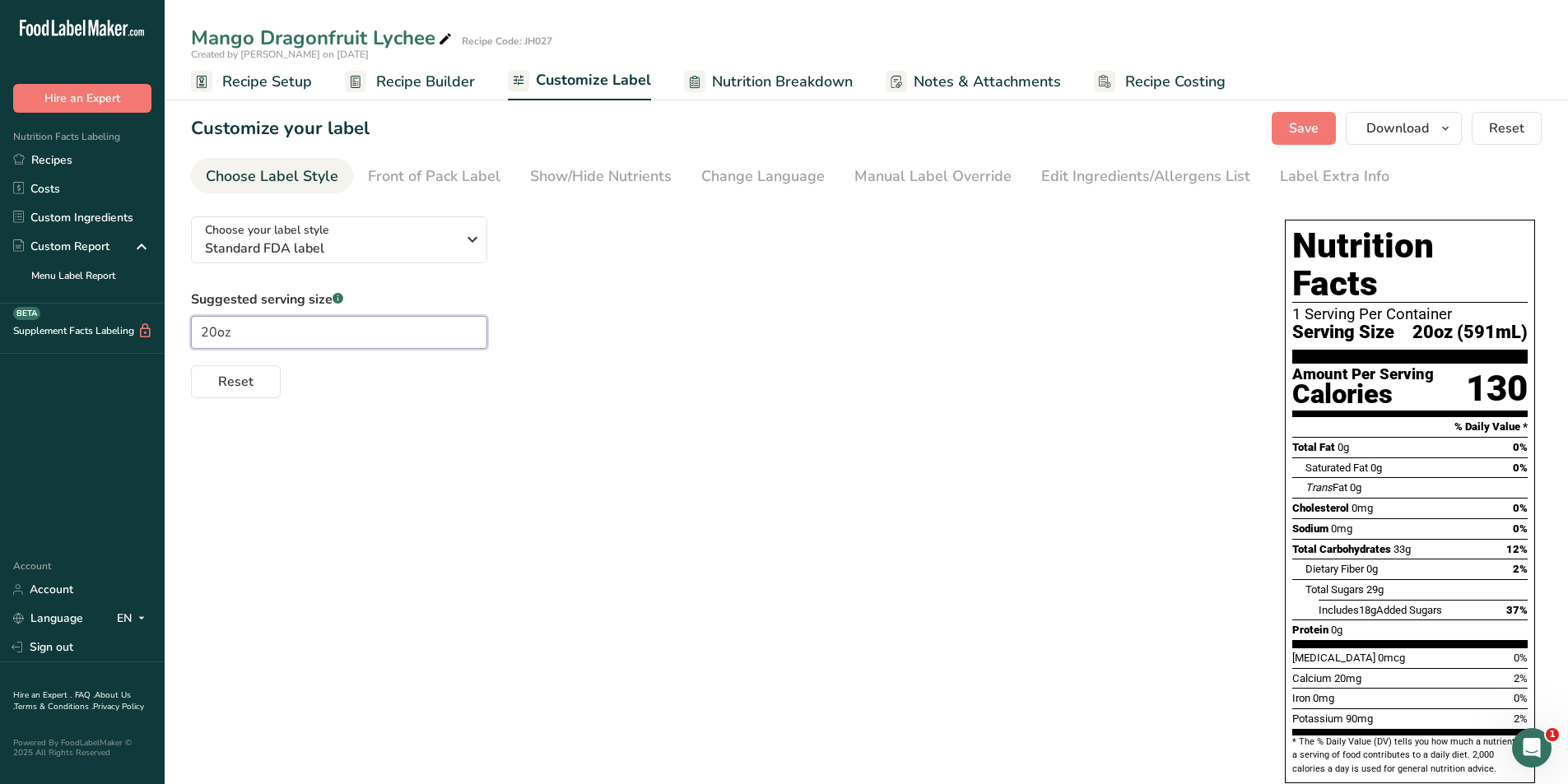
click at [213, 334] on input "20oz" at bounding box center [338, 332] width 296 height 33
type input "24oz"
click at [898, 174] on div "Manual Label Override" at bounding box center [933, 176] width 157 height 22
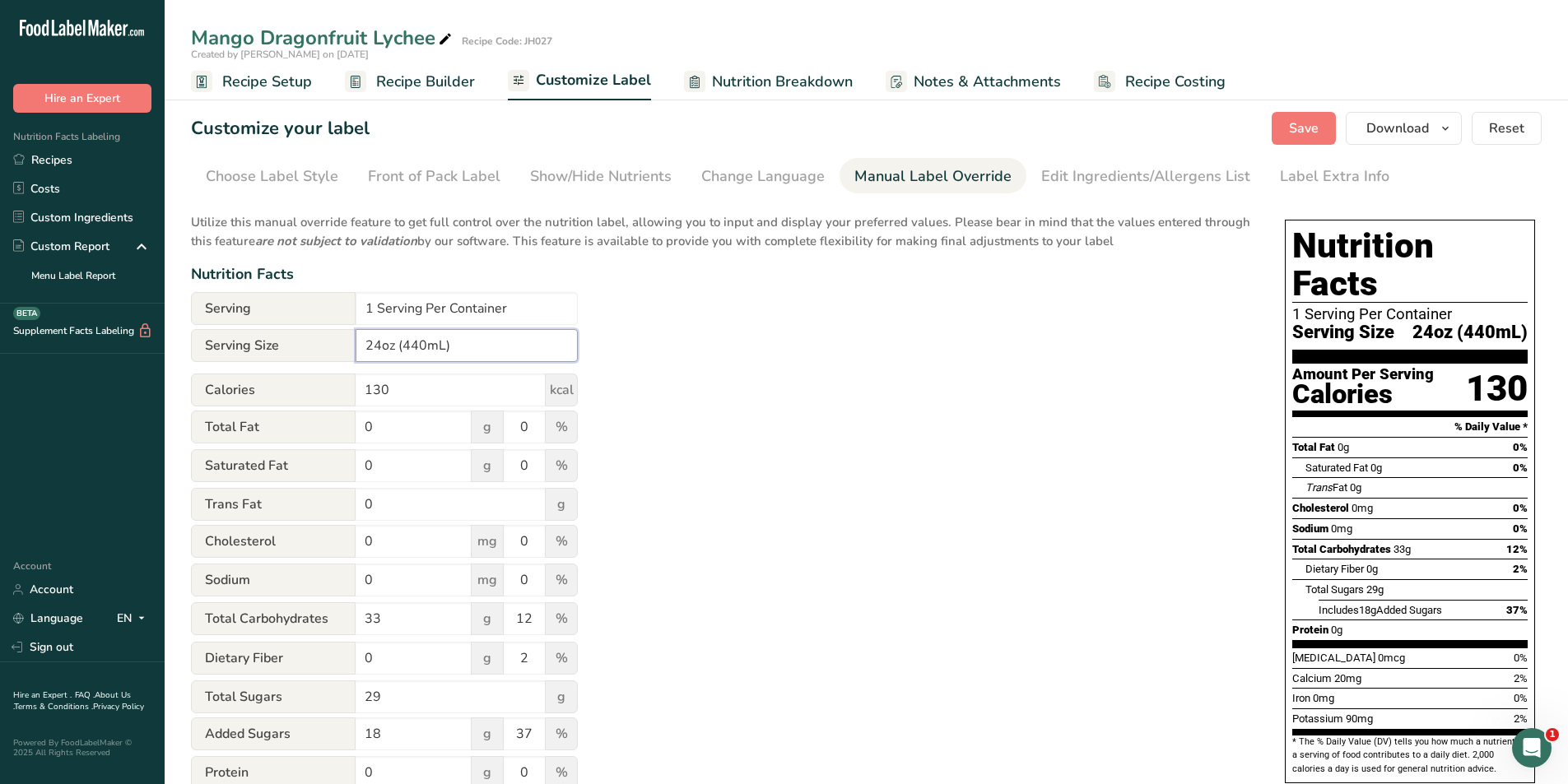
click at [426, 342] on input "24oz (440mL)" at bounding box center [467, 345] width 222 height 33
type input "24oz (710mL)"
click at [656, 343] on div "Utilize this manual override feature to get full control over the nutrition lab…" at bounding box center [721, 596] width 1061 height 787
click at [1301, 126] on span "Save" at bounding box center [1304, 128] width 30 height 20
click at [1409, 134] on span "Download" at bounding box center [1397, 128] width 63 height 20
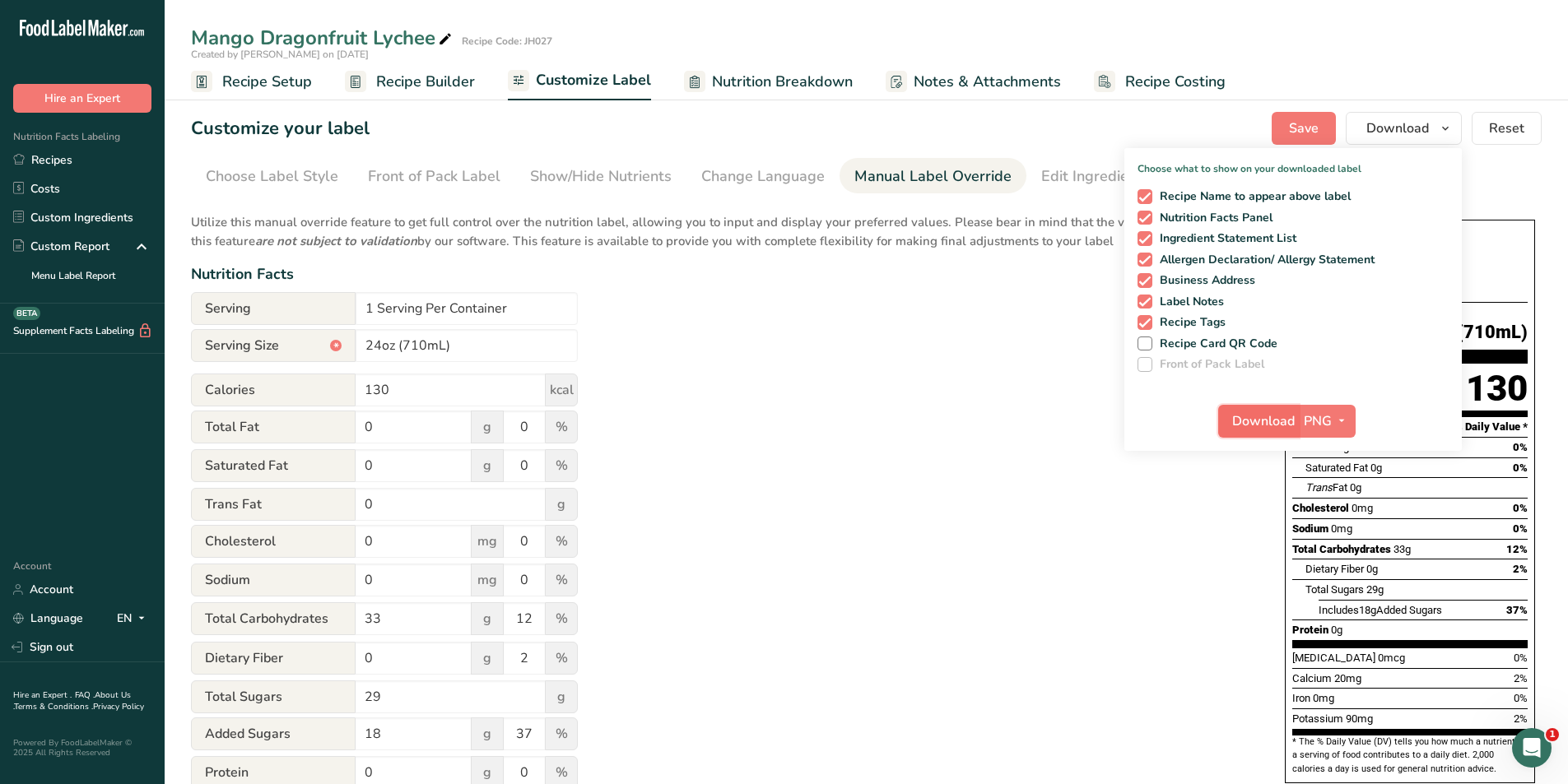
click at [1259, 428] on span "Download" at bounding box center [1264, 420] width 63 height 20
click at [1017, 382] on div "Utilize this manual override feature to get full control over the nutrition lab…" at bounding box center [721, 596] width 1061 height 787
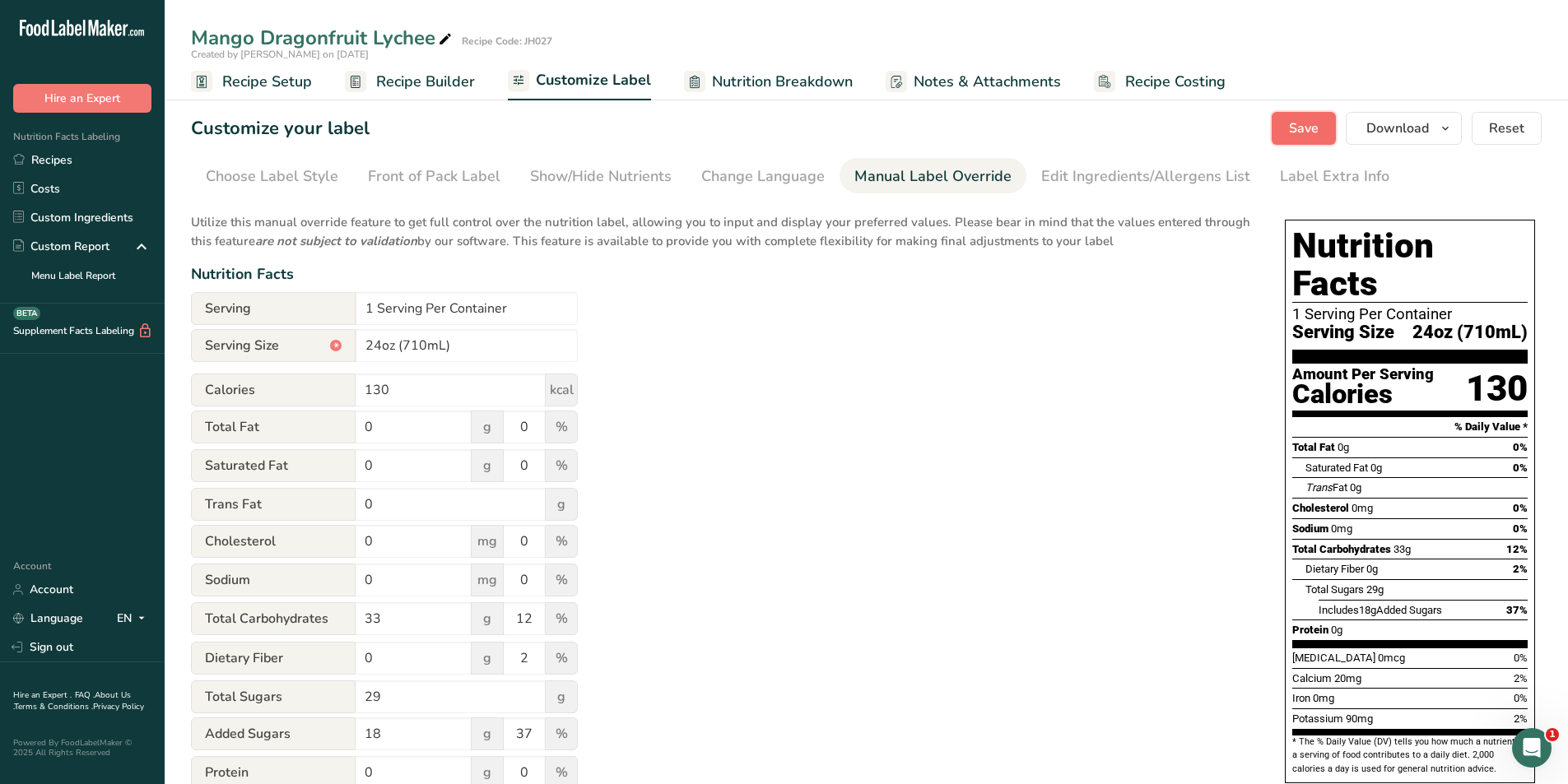
click at [1309, 125] on span "Save" at bounding box center [1304, 128] width 30 height 20
click at [43, 160] on link "Recipes" at bounding box center [82, 160] width 164 height 29
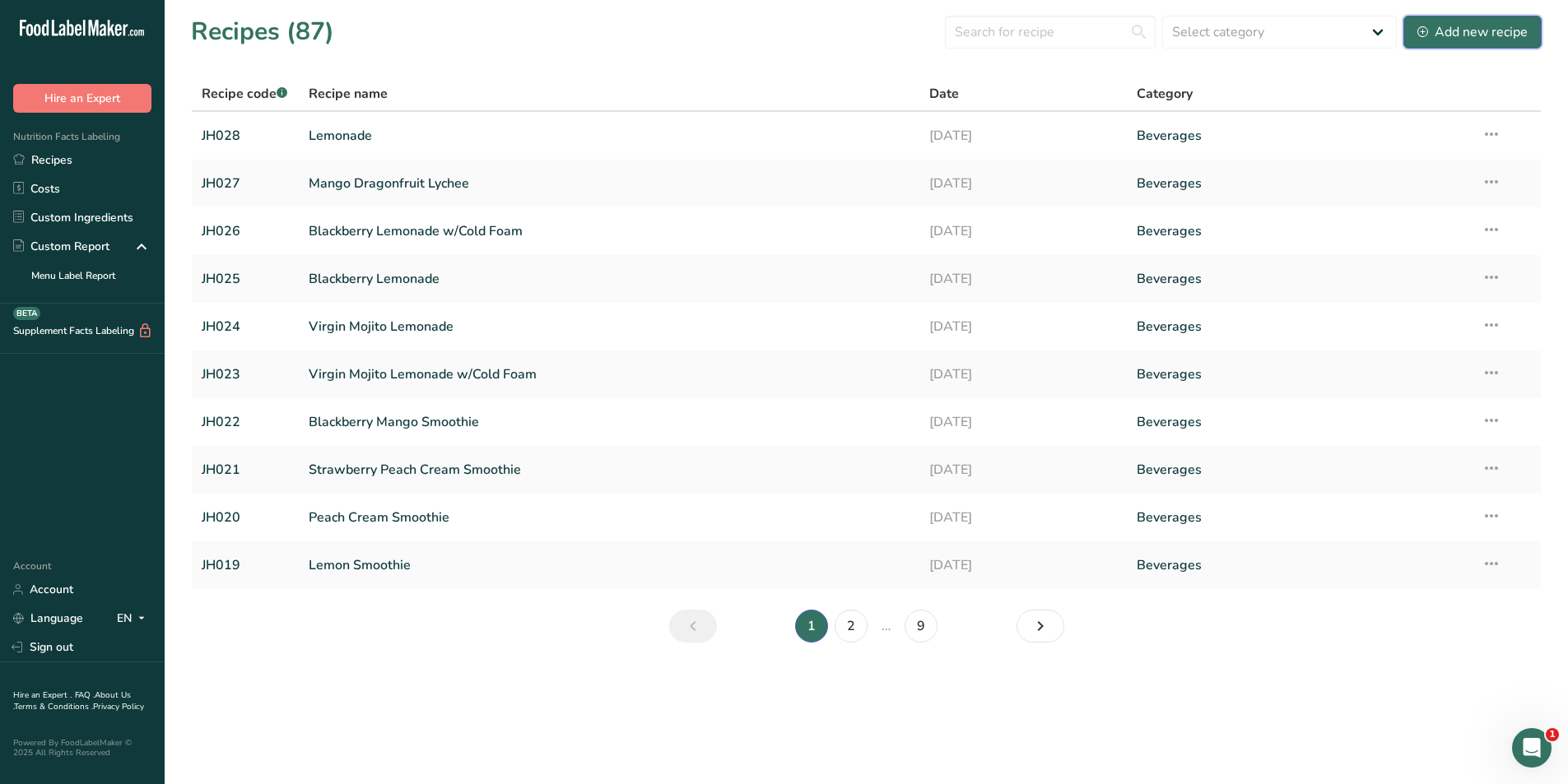
click at [1459, 38] on div "Add new recipe" at bounding box center [1472, 31] width 110 height 20
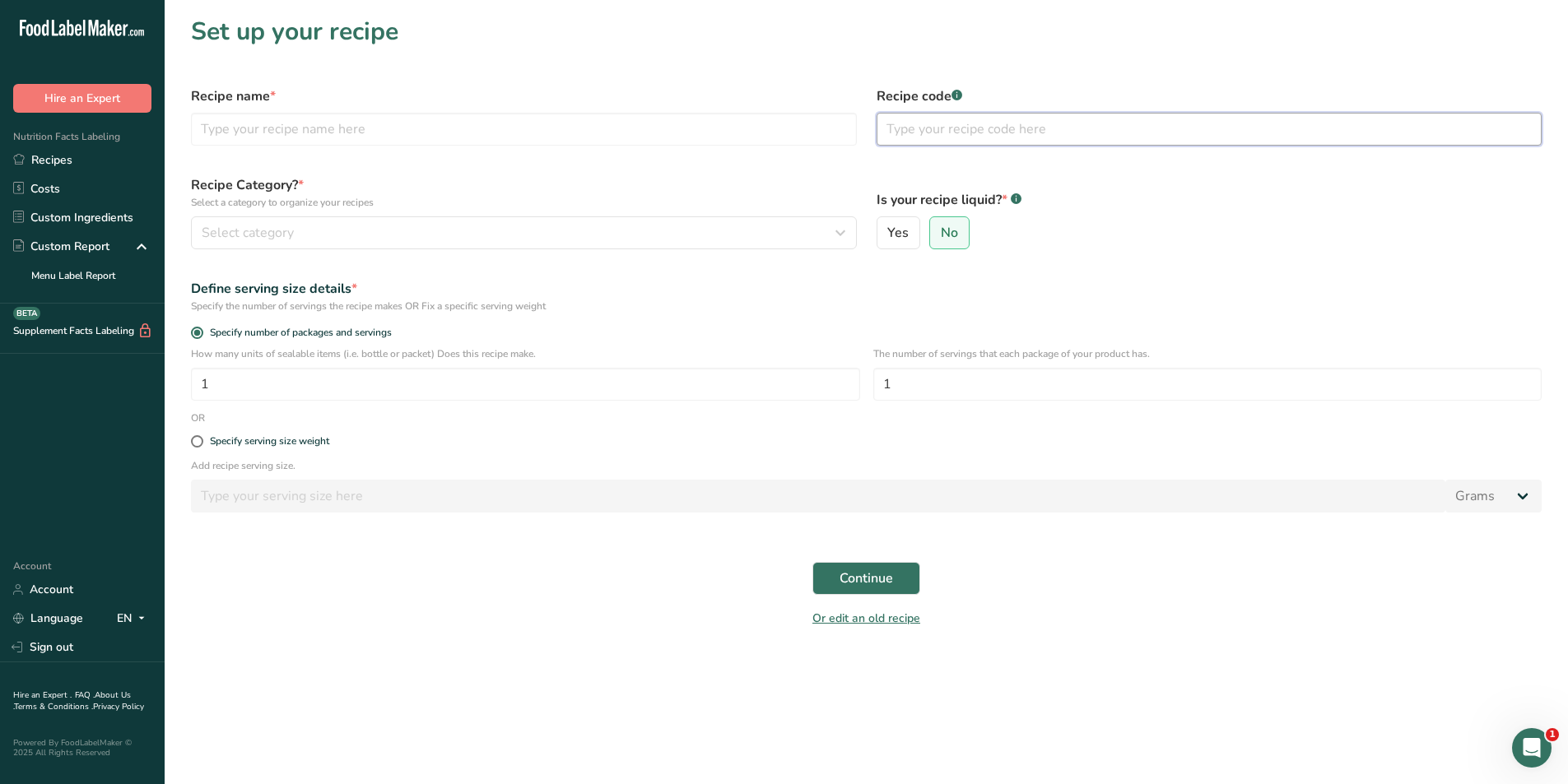
click at [983, 124] on input "text" at bounding box center [1209, 129] width 666 height 33
type input "JH029"
click at [449, 122] on input "text" at bounding box center [523, 129] width 666 height 33
type input "Dragonfruit Lychee Lemonade"
click at [433, 197] on p "Select a category to organize your recipes" at bounding box center [523, 202] width 666 height 15
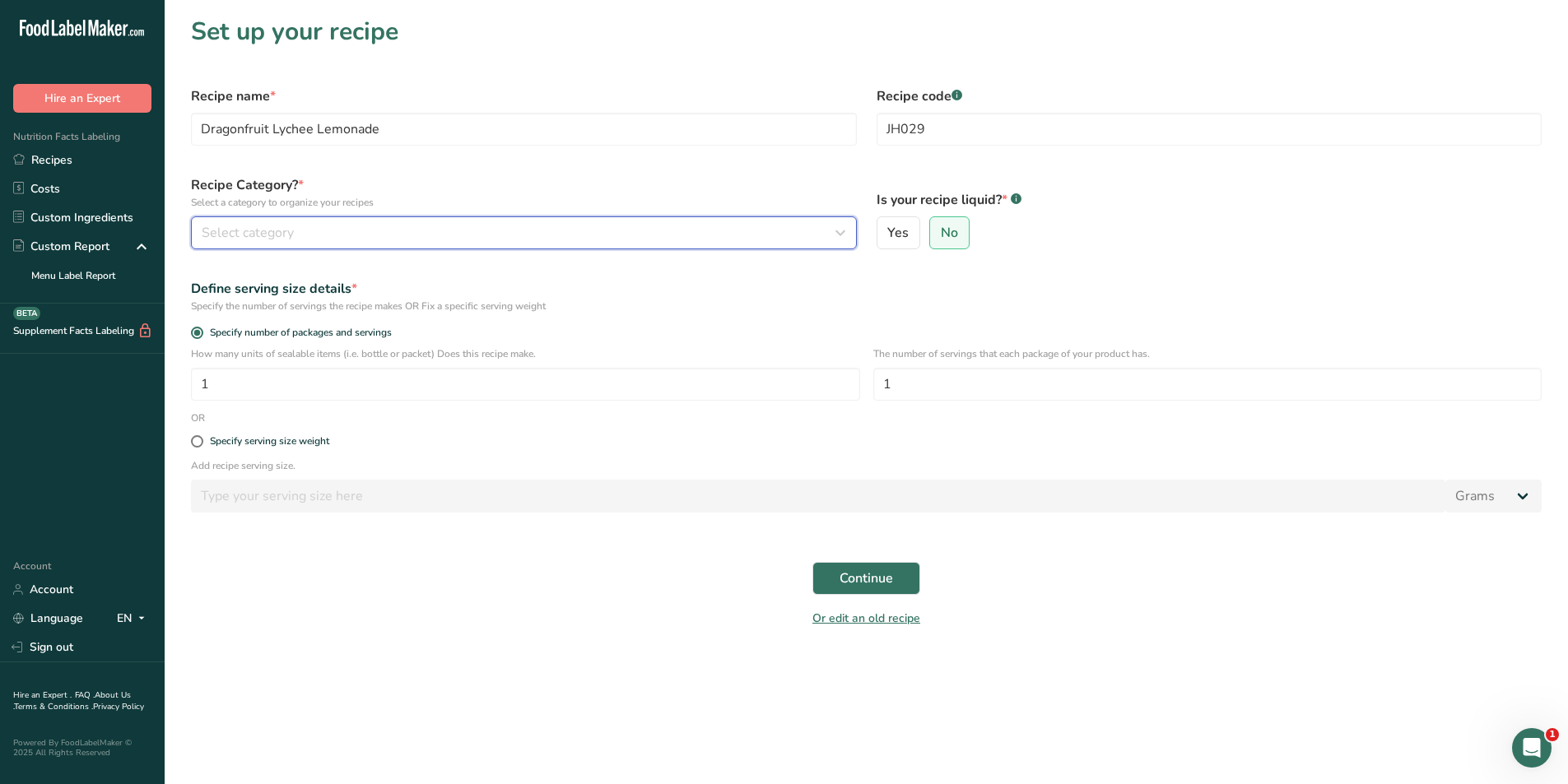
click at [371, 227] on div "Select category" at bounding box center [519, 232] width 635 height 20
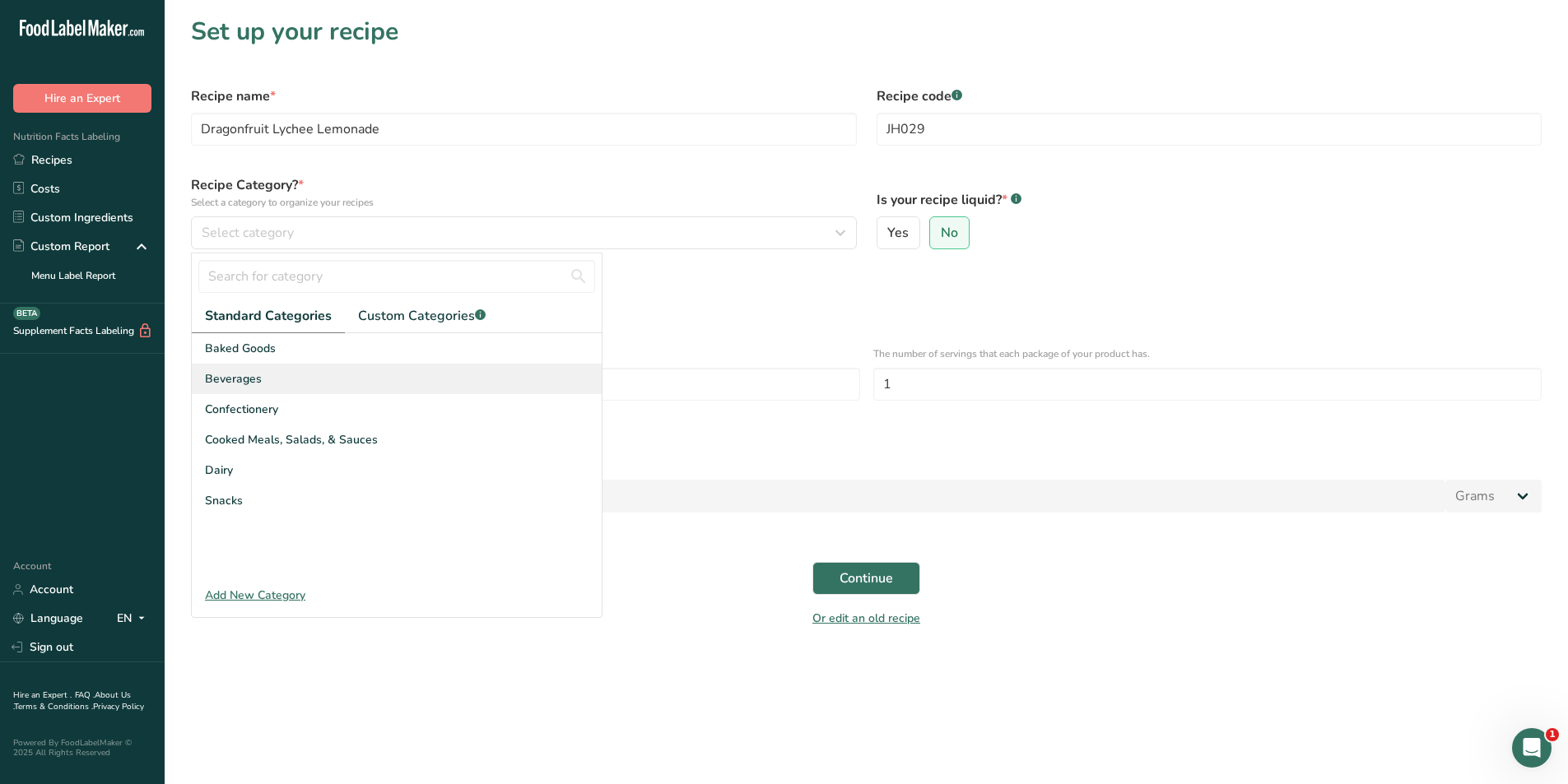
click at [259, 374] on span "Beverages" at bounding box center [233, 378] width 57 height 17
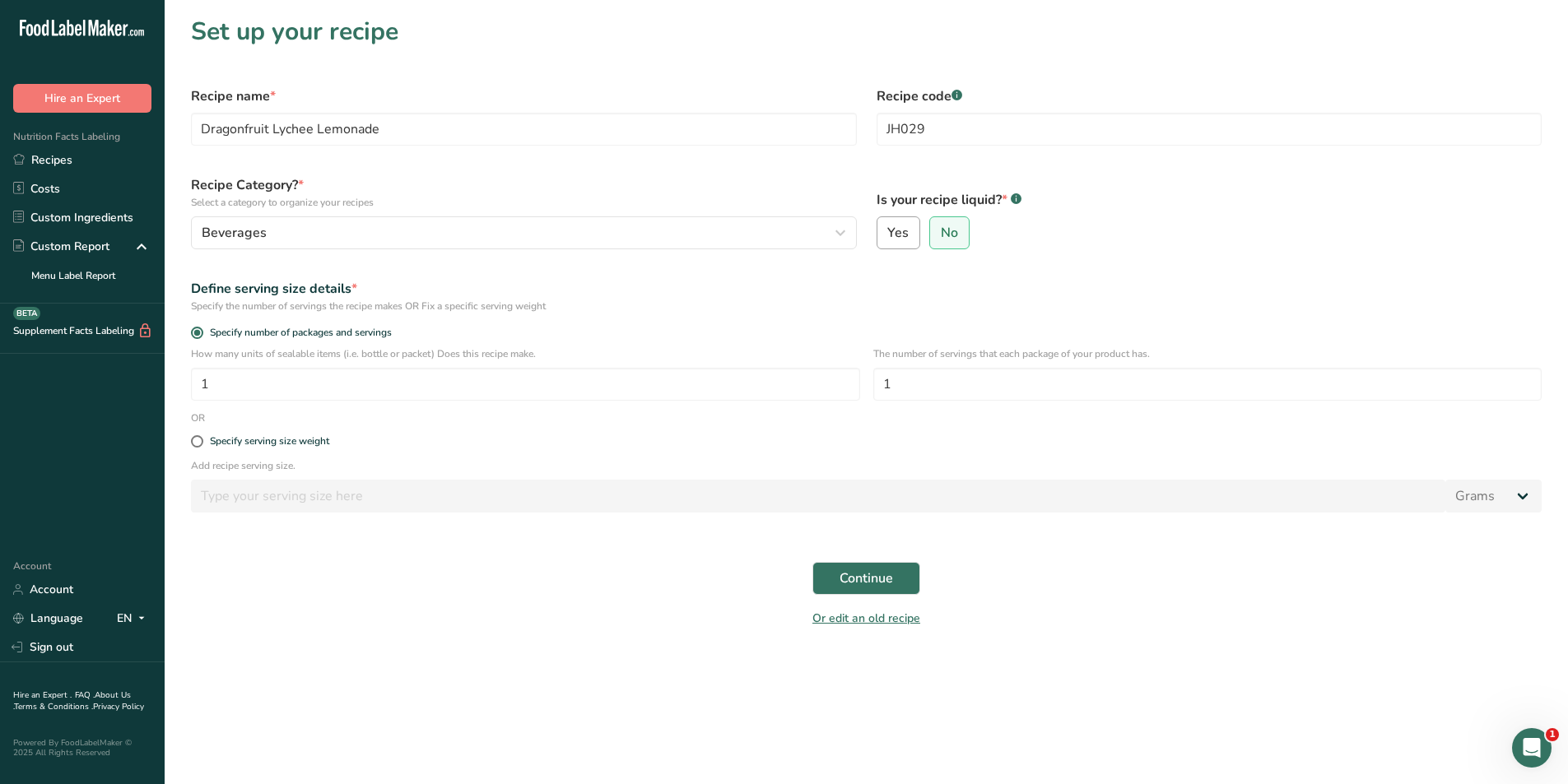
click at [900, 241] on span "Yes" at bounding box center [897, 232] width 21 height 17
click at [888, 239] on input "Yes" at bounding box center [882, 233] width 10 height 10
radio input "true"
radio input "false"
select select "22"
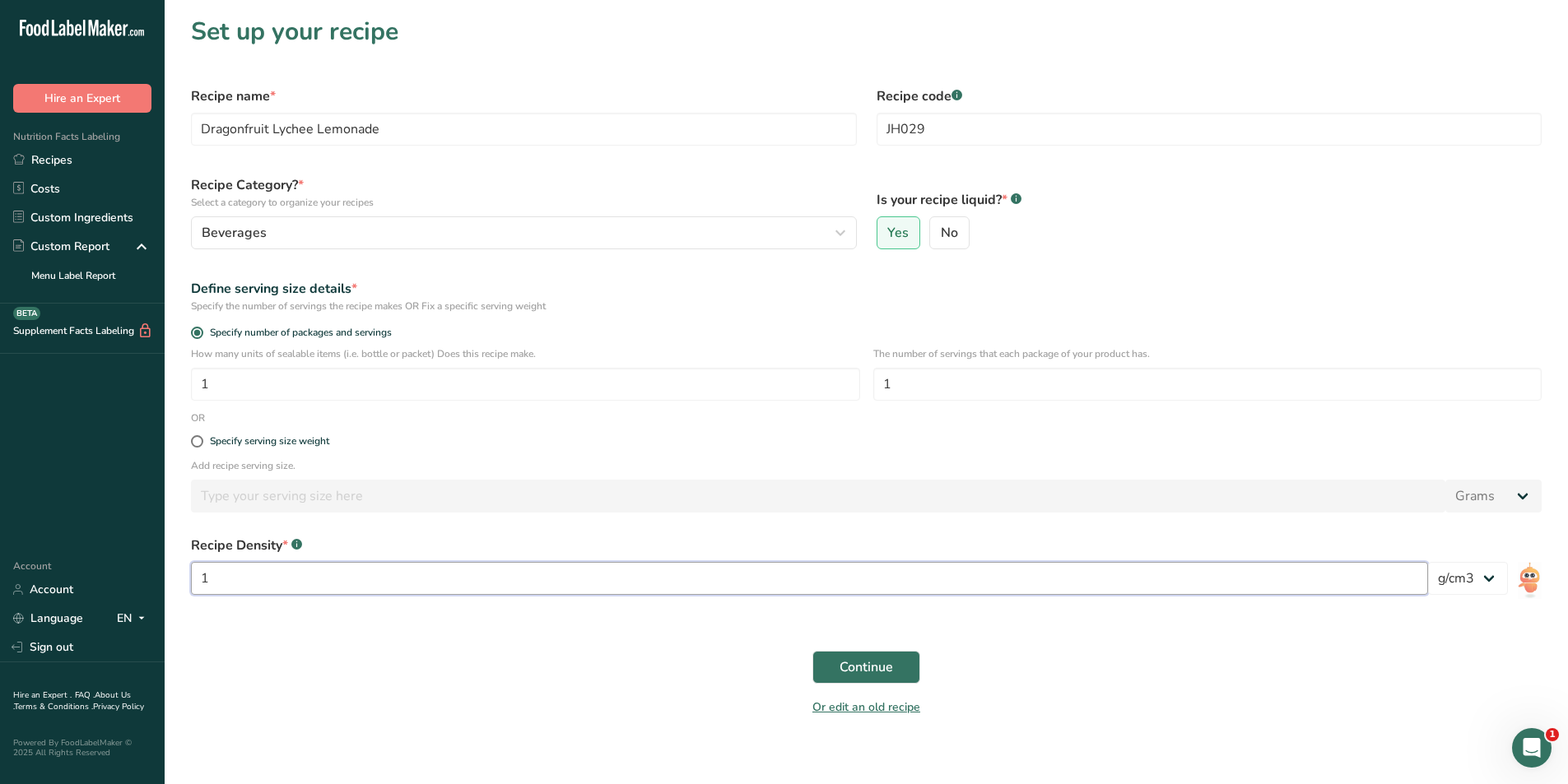
click at [376, 587] on input "1" at bounding box center [809, 579] width 1237 height 33
click at [1531, 581] on img at bounding box center [1529, 580] width 24 height 37
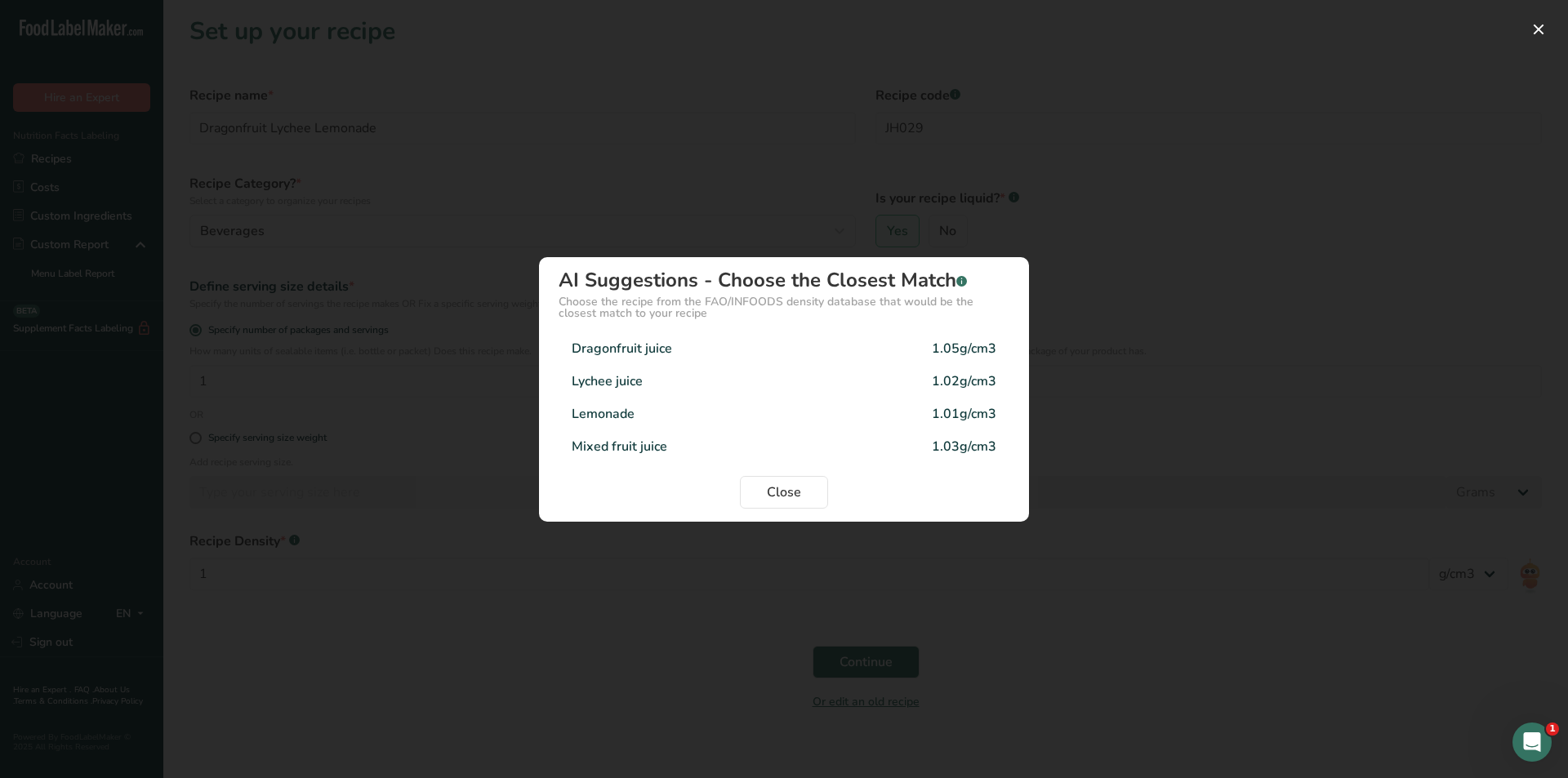
click at [663, 441] on div "Mixed fruit juice" at bounding box center [620, 446] width 95 height 20
type input "1.03"
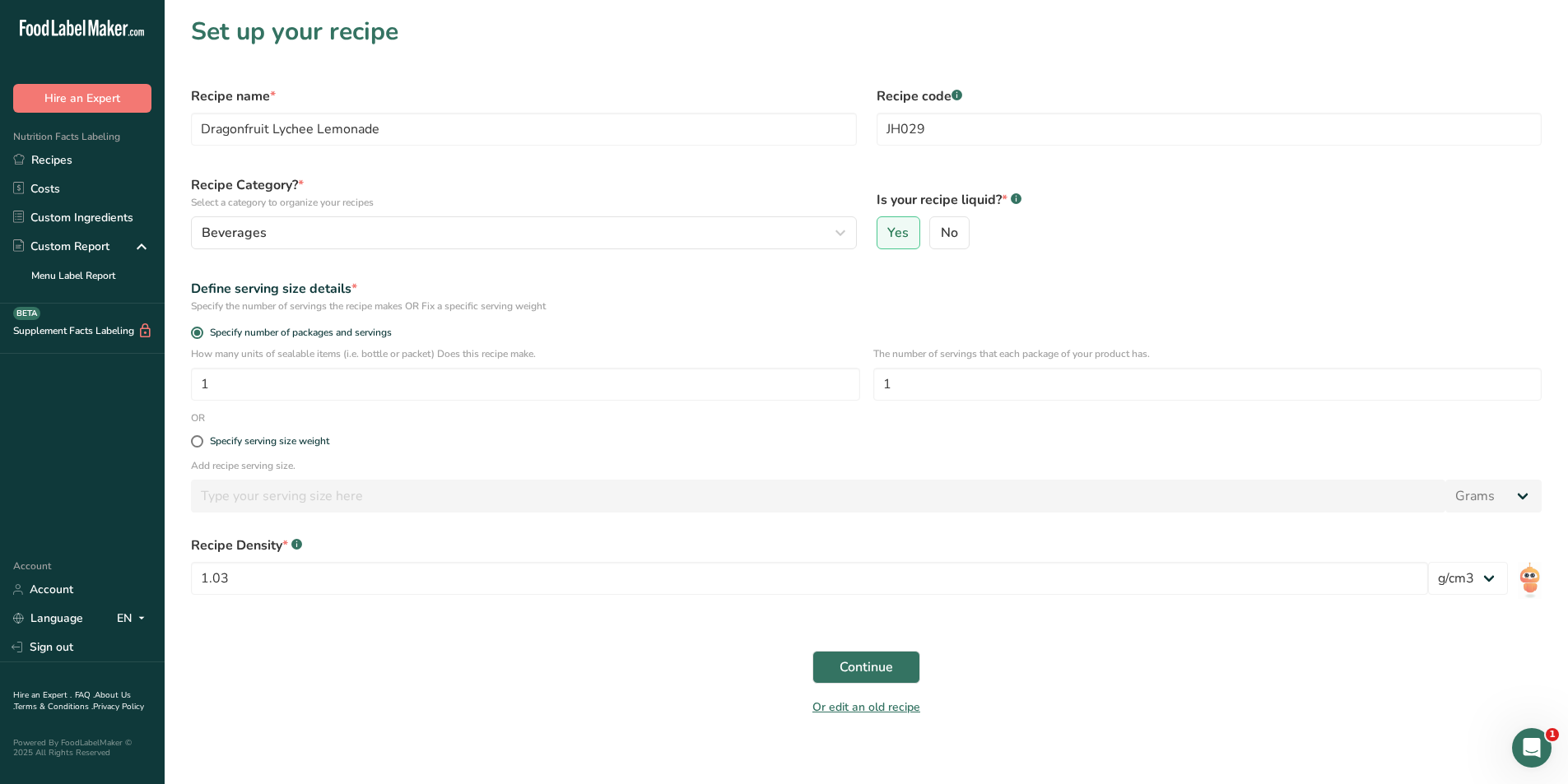
click at [547, 716] on div "Or edit an old recipe" at bounding box center [866, 710] width 1370 height 33
click at [877, 670] on span "Continue" at bounding box center [866, 667] width 53 height 20
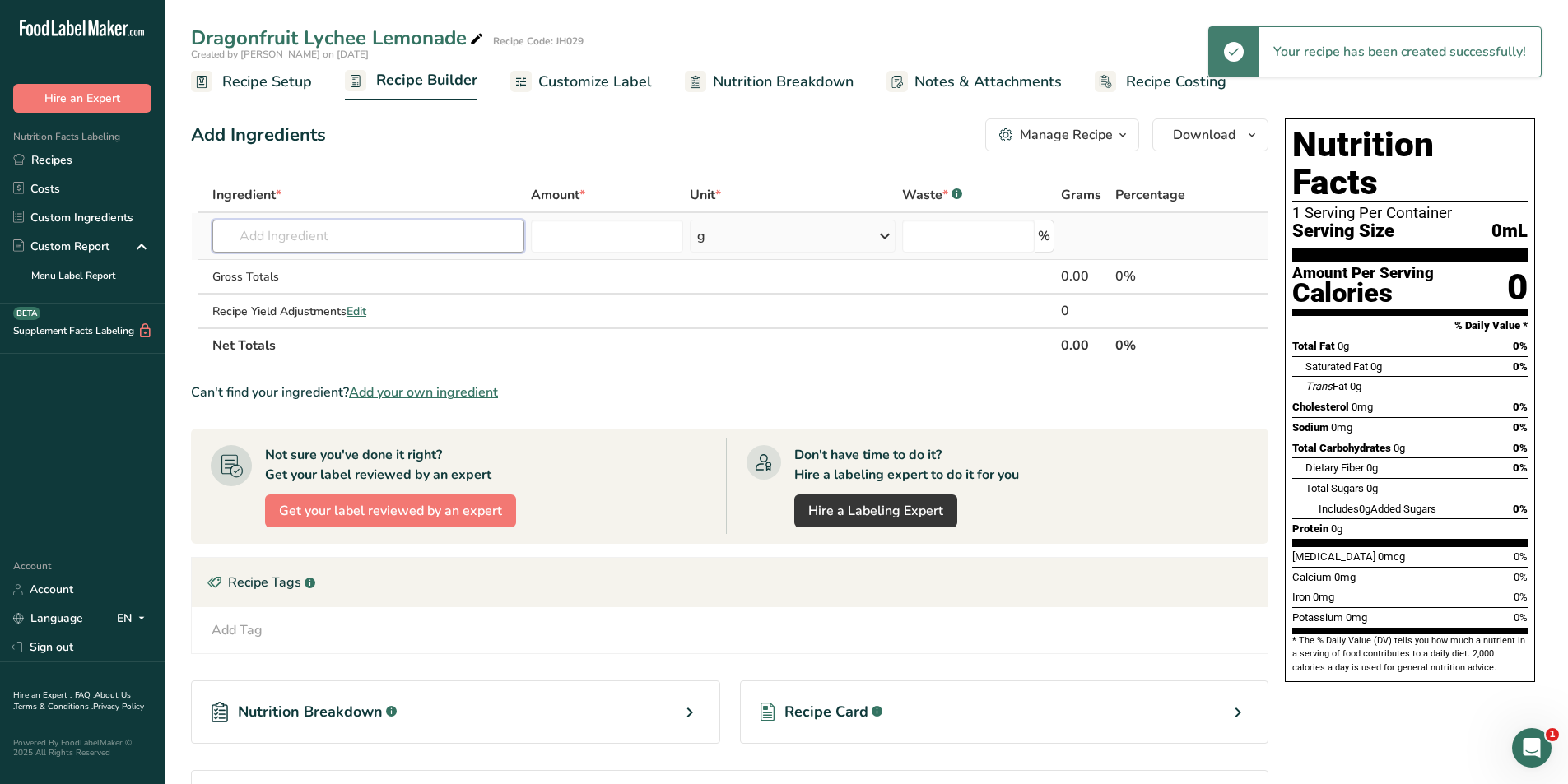
click at [305, 234] on input "text" at bounding box center [368, 236] width 312 height 33
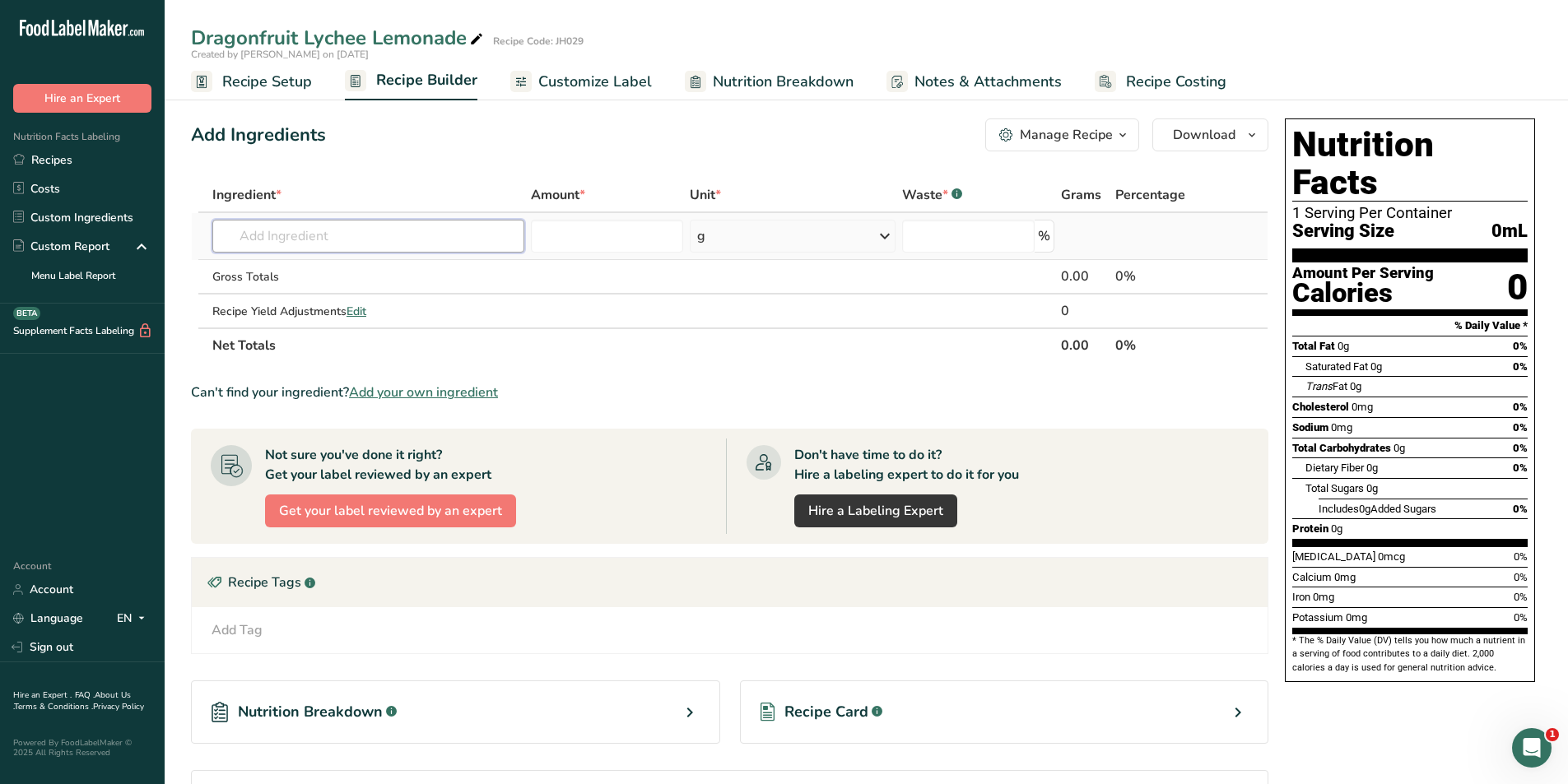
type input "M"
type input "Dragonfruit"
click at [366, 286] on link "Dragonfruit Lychee Concentrate - Dr Smoothie" at bounding box center [368, 296] width 312 height 27
type input "Dragonfruit Lychee Concentrate - Dr Smoothie"
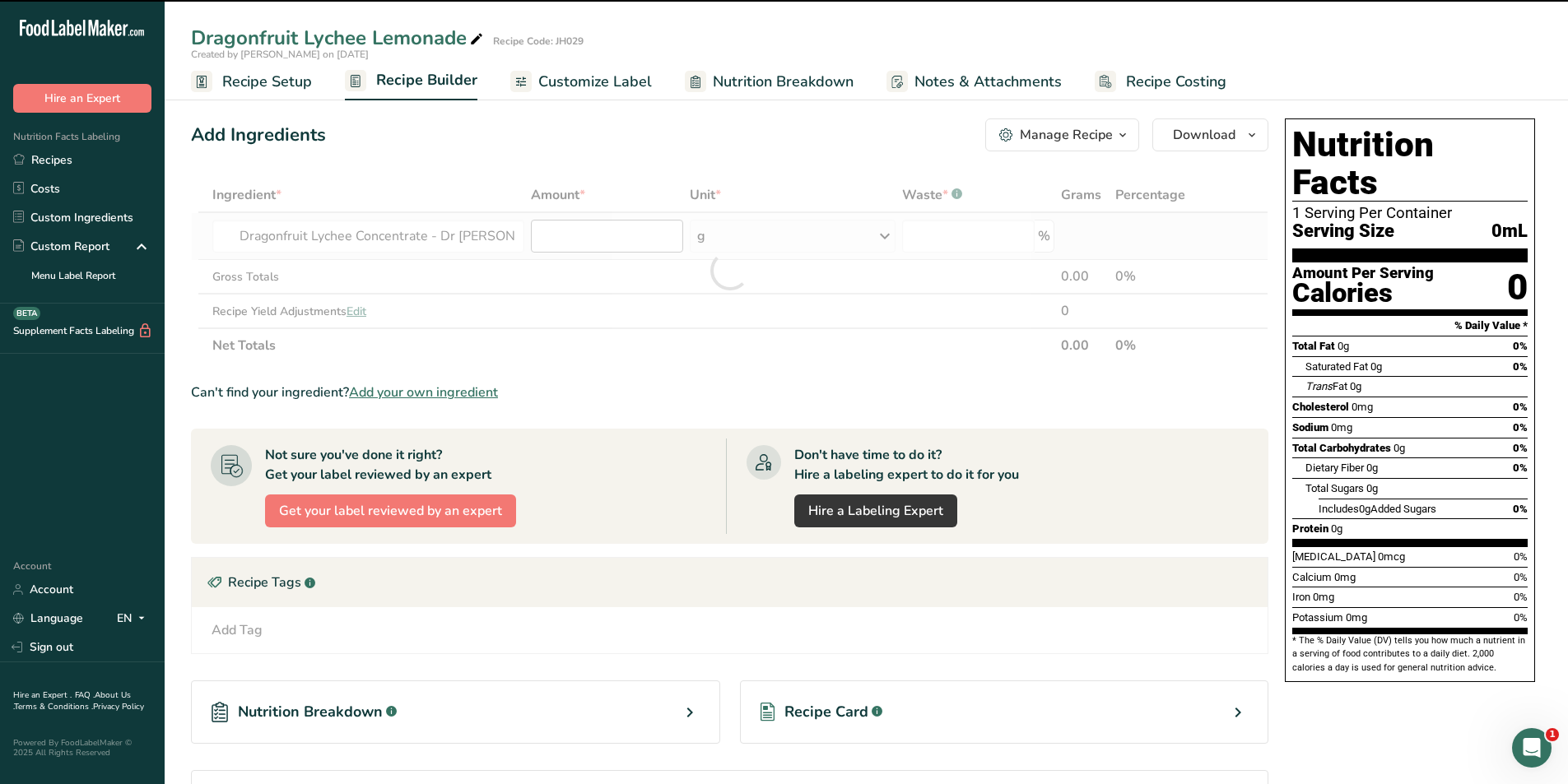
type input "0"
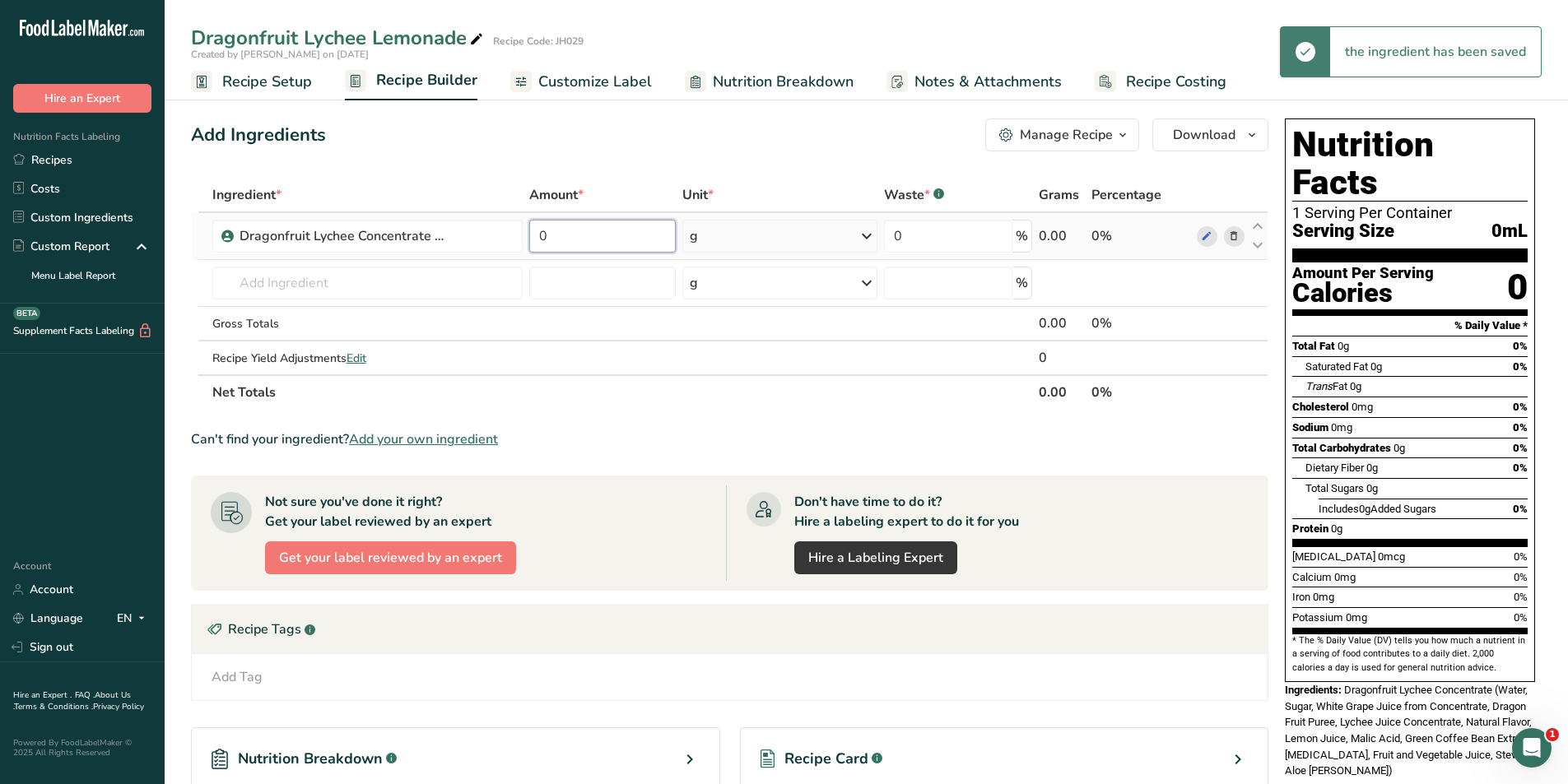
drag, startPoint x: 582, startPoint y: 242, endPoint x: 523, endPoint y: 225, distance: 61.4
click at [523, 225] on tr "Dragonfruit Lychee Concentrate - Dr Smoothie 0 g Weight Units g kg mg See more …" at bounding box center [729, 237] width 1076 height 47
type input "4.5"
click at [766, 242] on div "Ingredient * Amount * Unit * Waste * .a-a{fill:#347362;}.b-a{fill:#fff;} Grams …" at bounding box center [729, 293] width 1077 height 232
click at [794, 240] on div "g" at bounding box center [779, 236] width 195 height 33
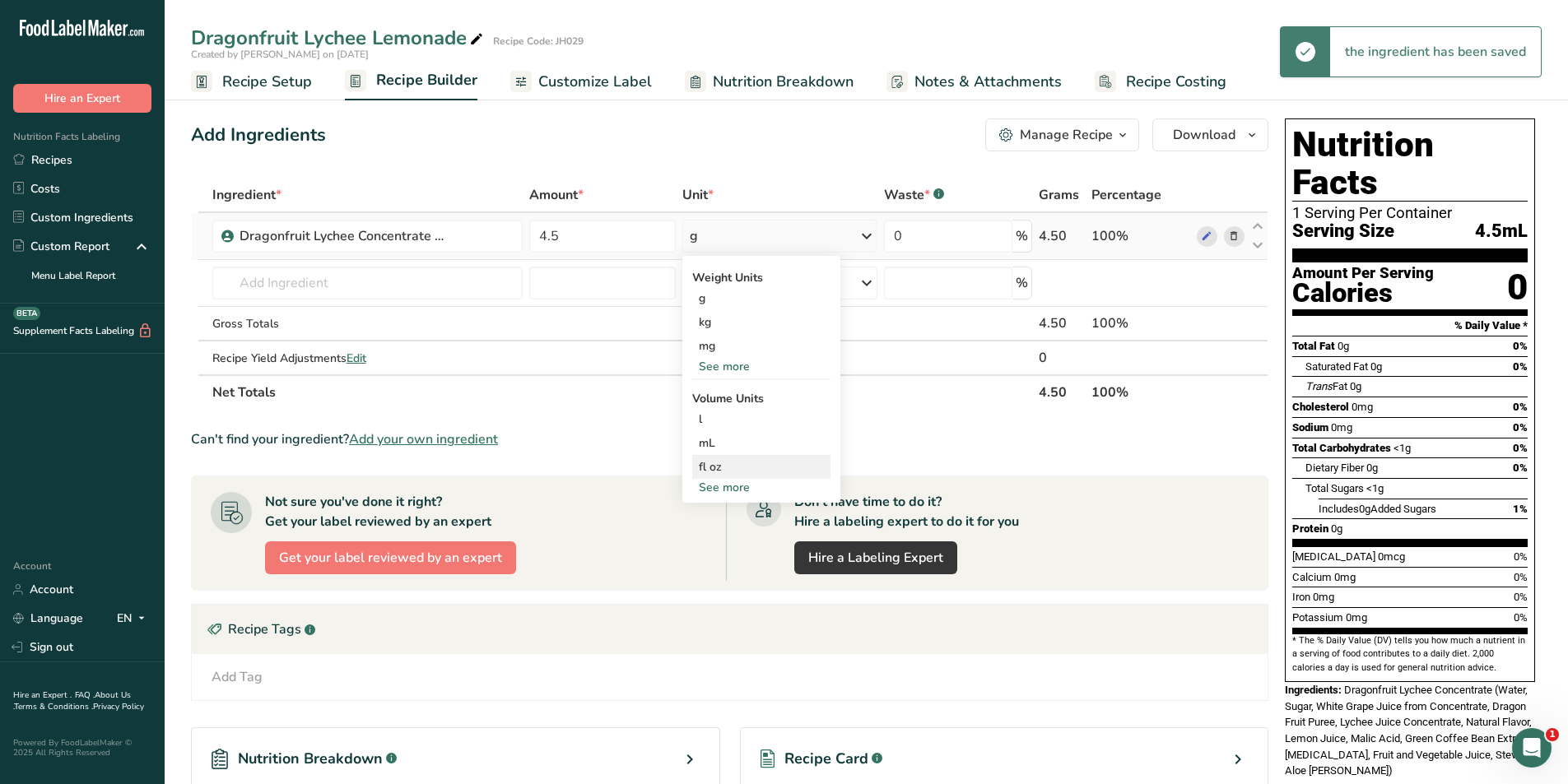
click at [718, 460] on div "fl oz" at bounding box center [761, 467] width 125 height 17
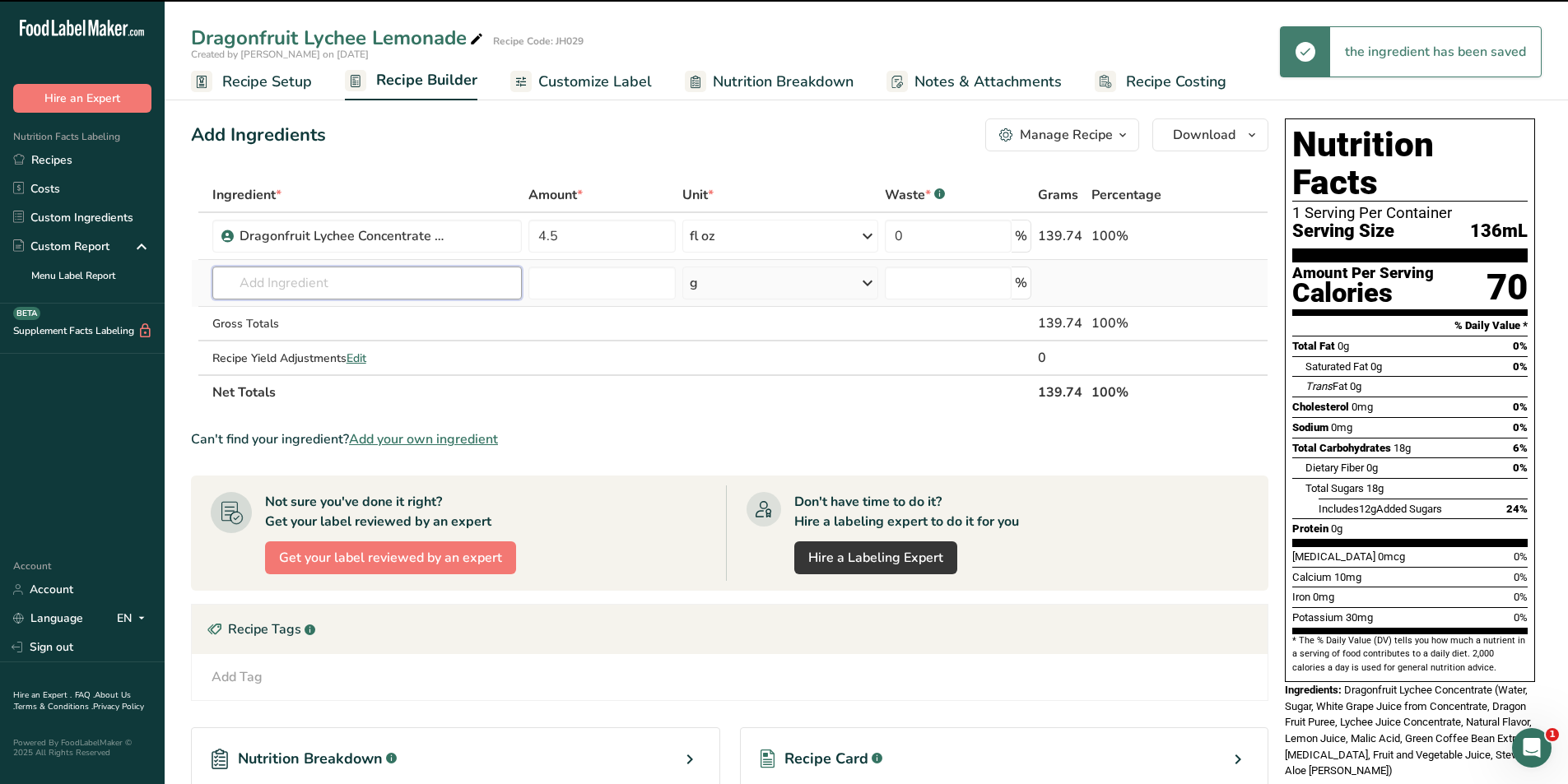
click at [308, 279] on input "text" at bounding box center [367, 283] width 310 height 33
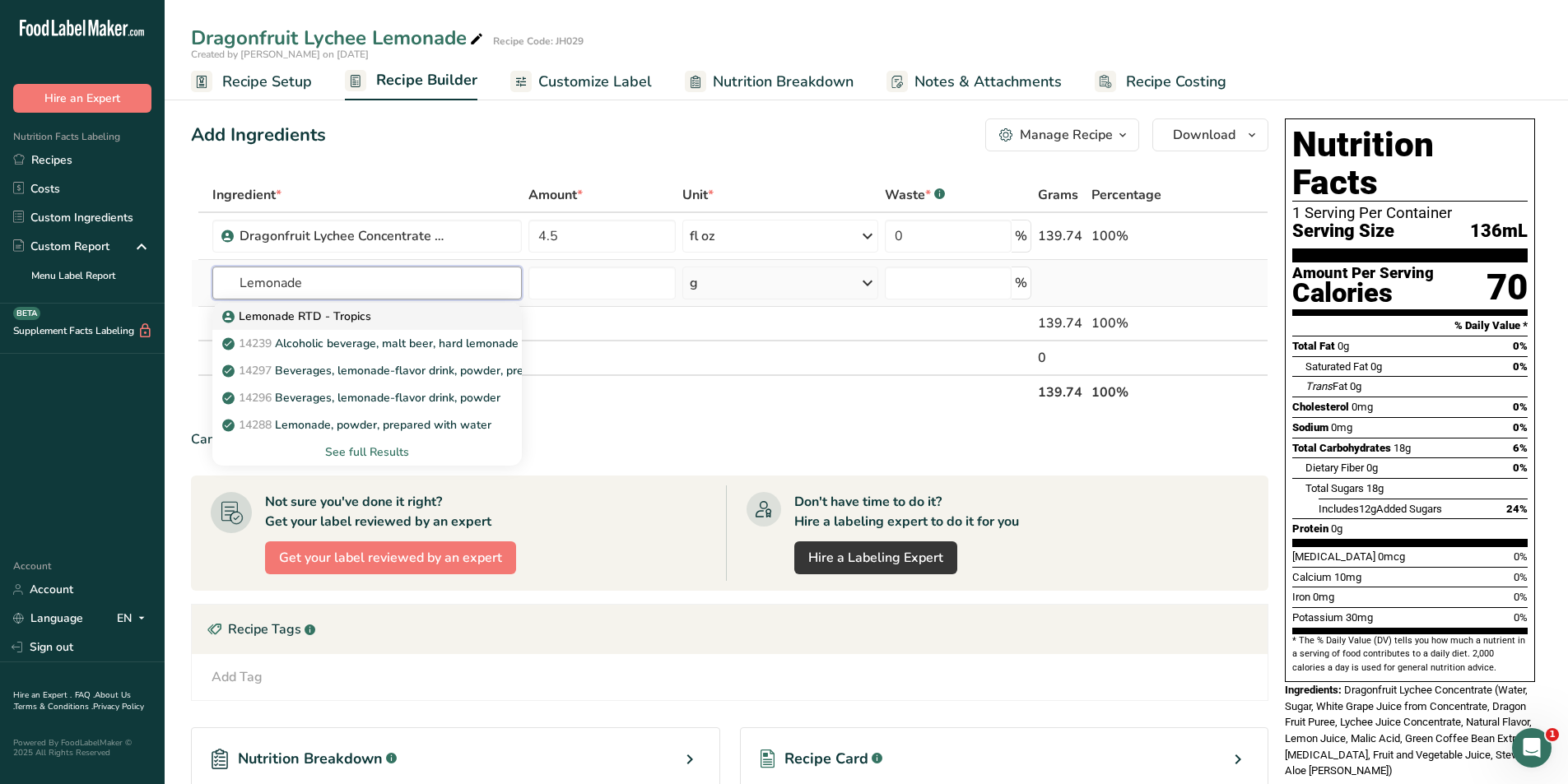
type input "Lemonade"
click at [361, 317] on p "Lemonade RTD - Tropics" at bounding box center [298, 316] width 146 height 17
type input "Lemonade RTD - Tropics"
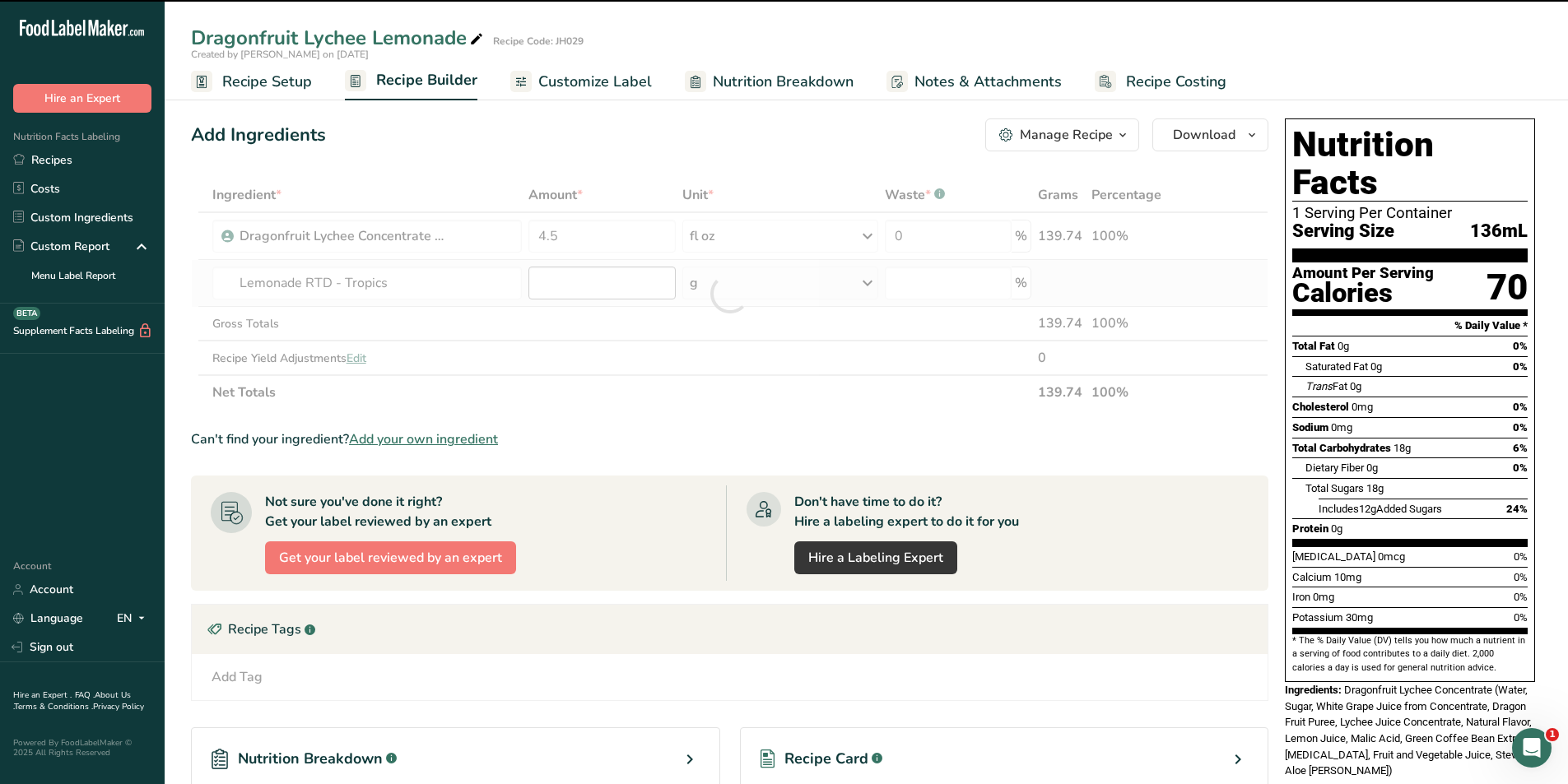
type input "0"
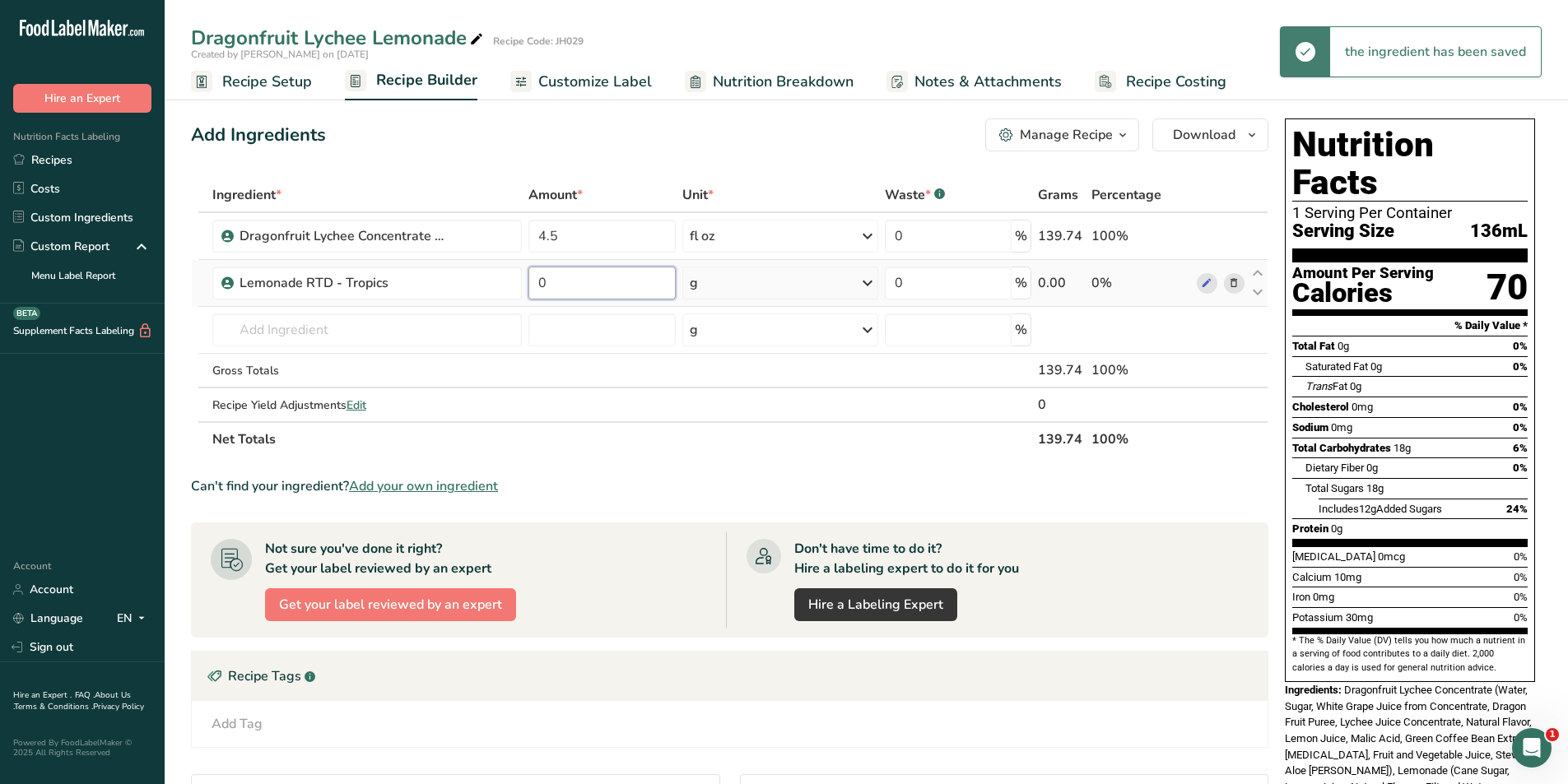
click at [576, 279] on input "0" at bounding box center [601, 283] width 146 height 33
drag, startPoint x: 574, startPoint y: 279, endPoint x: 524, endPoint y: 282, distance: 50.1
click at [524, 282] on tr "Lemonade RTD - Tropics 0 g Weight Units g kg mg See more Volume Units l mL fl o…" at bounding box center [729, 283] width 1076 height 47
type input "4.5"
click at [770, 288] on div "Ingredient * Amount * Unit * Waste * .a-a{fill:#347362;}.b-a{fill:#fff;} Grams …" at bounding box center [729, 316] width 1077 height 279
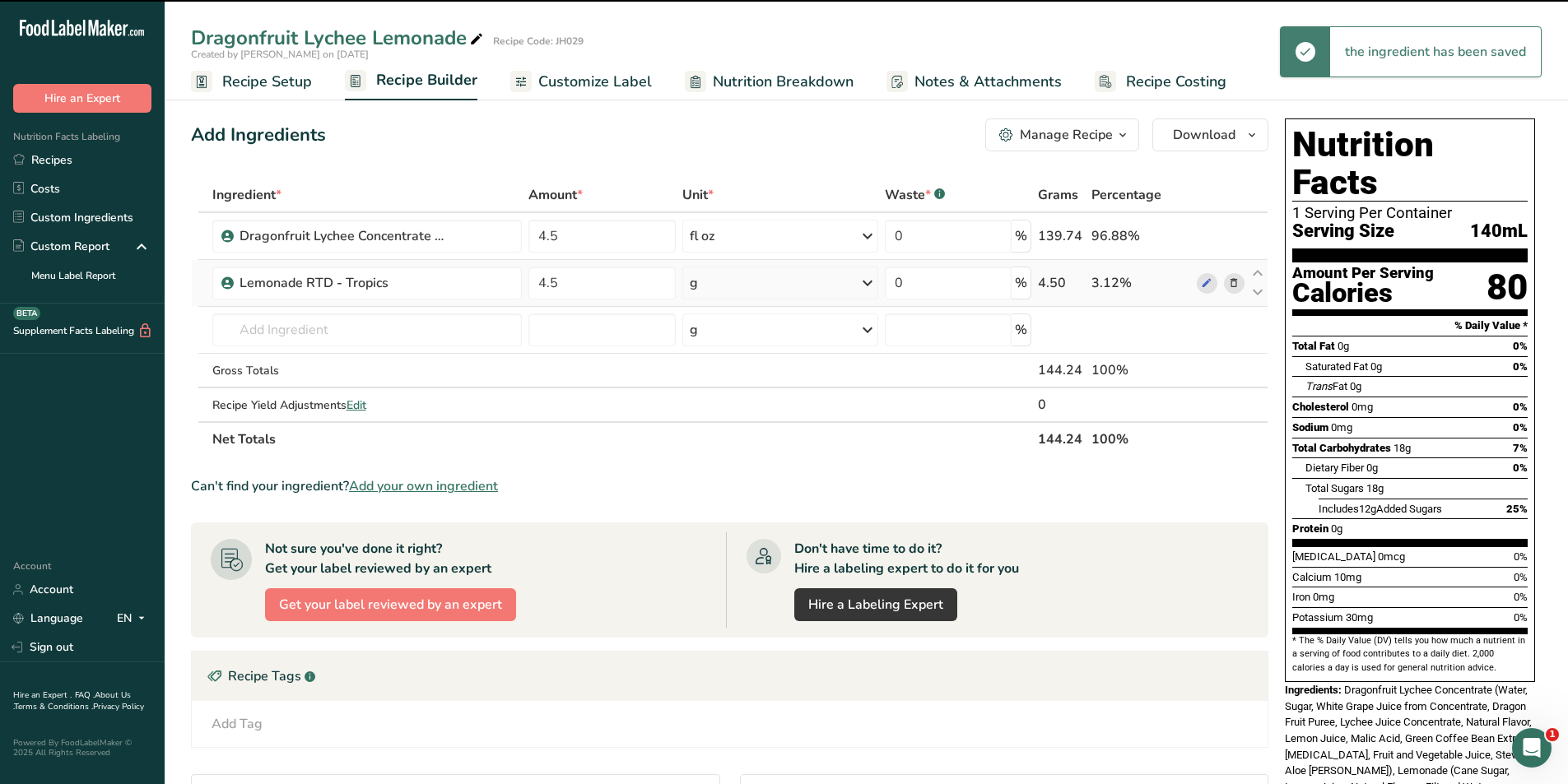
click at [770, 288] on div "g" at bounding box center [780, 283] width 196 height 33
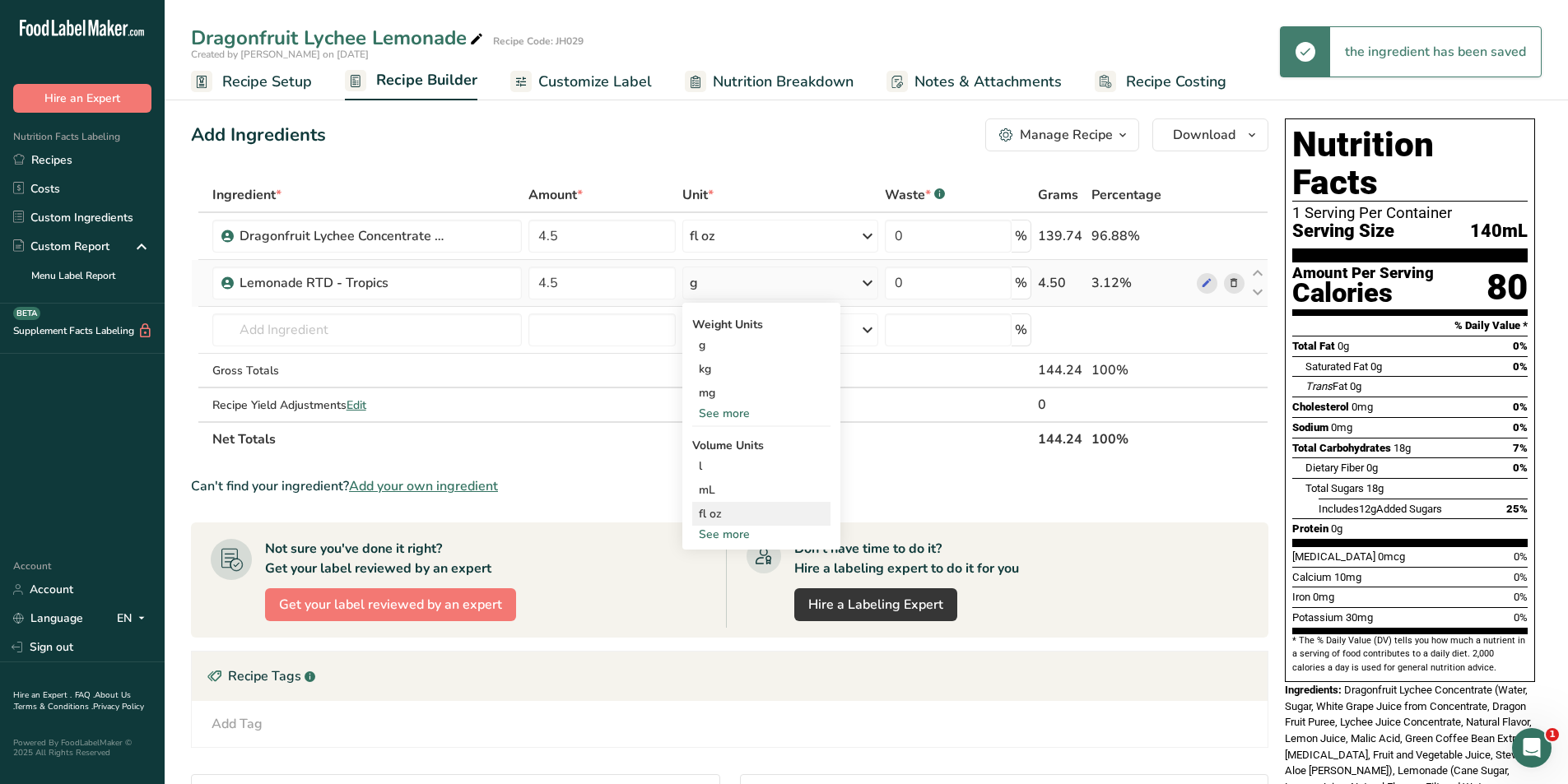
click at [714, 510] on div "fl oz" at bounding box center [761, 514] width 125 height 17
click at [380, 334] on input "text" at bounding box center [367, 330] width 310 height 33
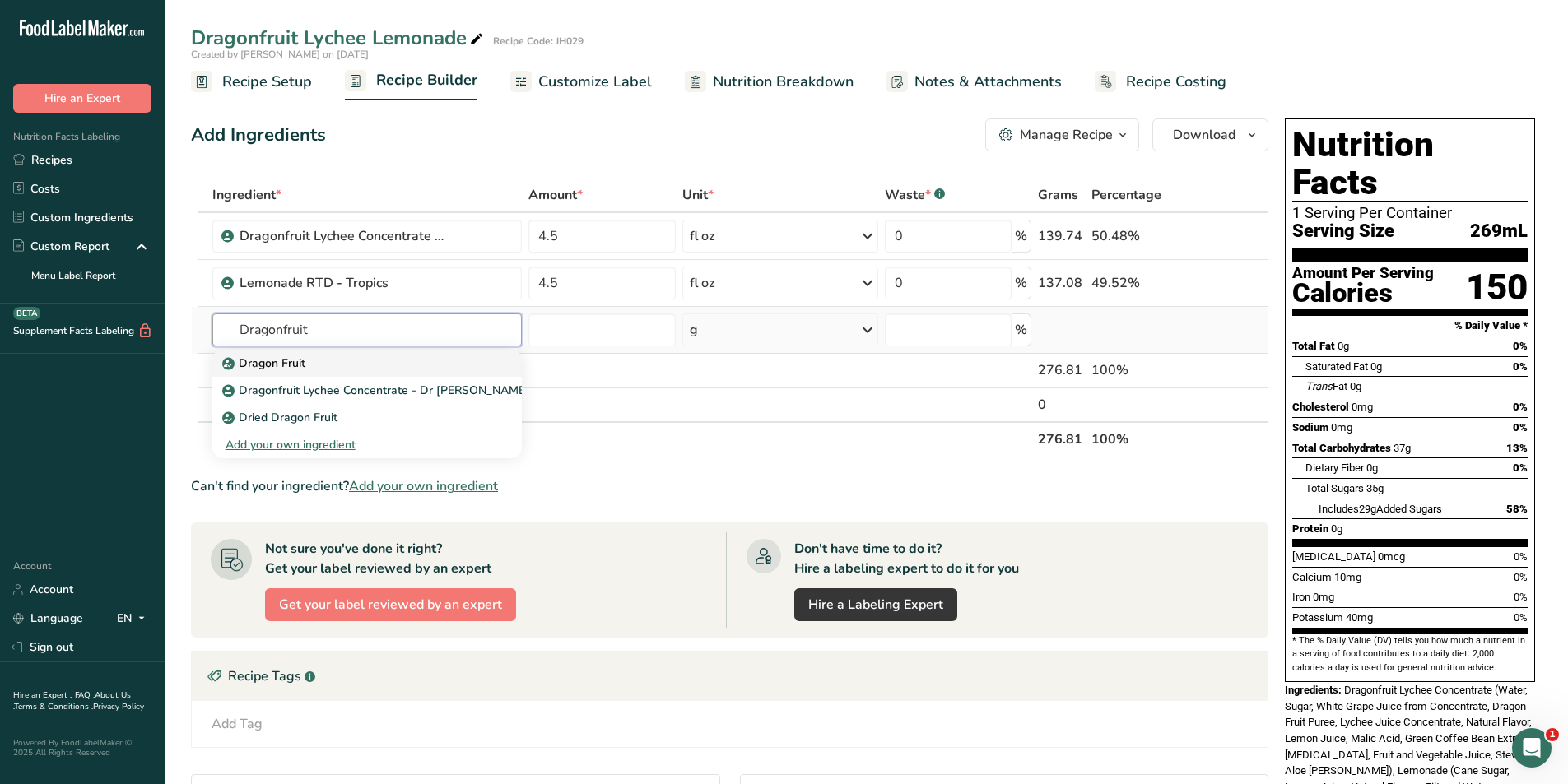
type input "Dragonfruit"
click at [326, 371] on link "Dragon Fruit" at bounding box center [367, 363] width 310 height 27
type input "Dragon Fruit"
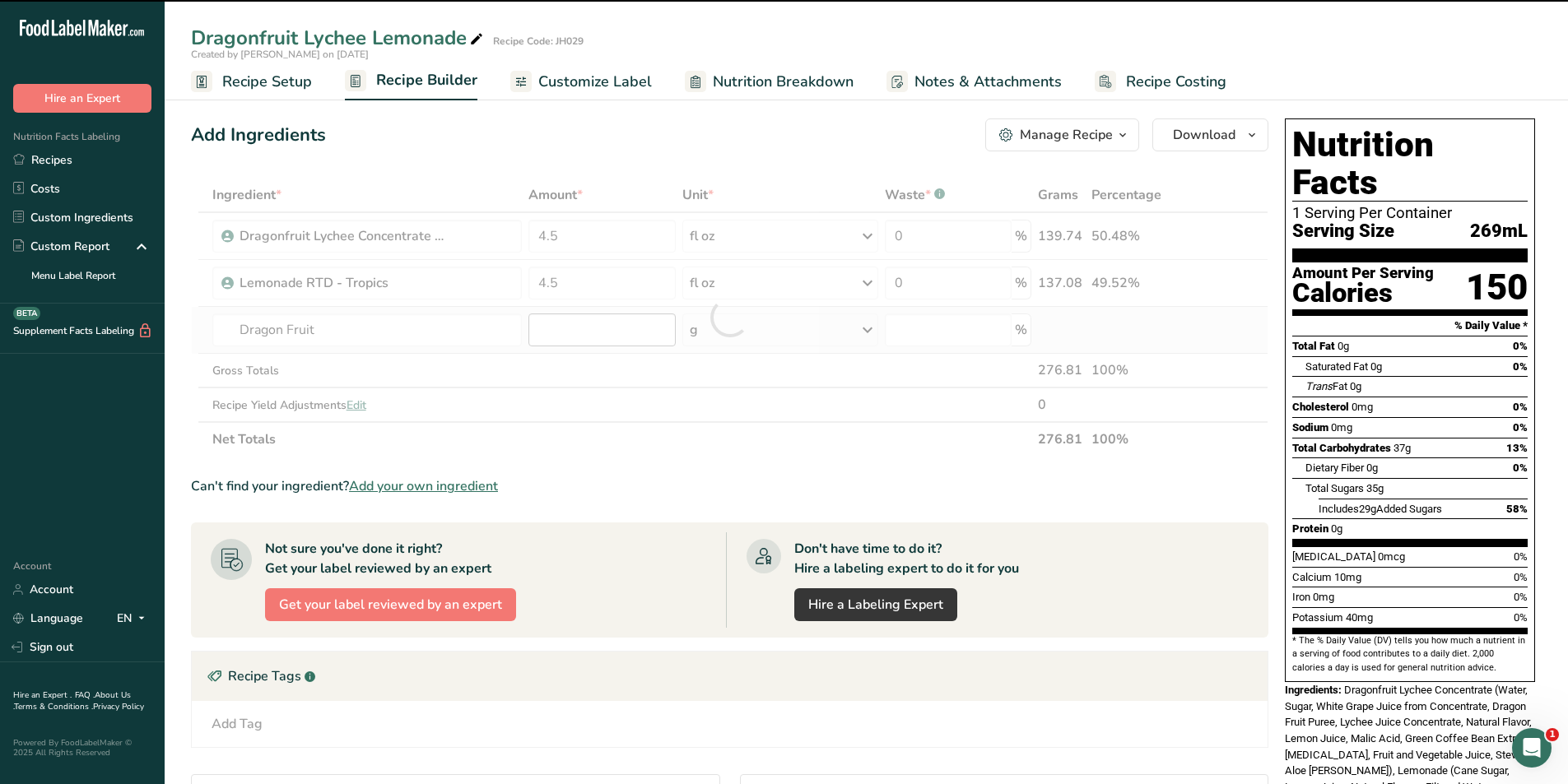
type input "0"
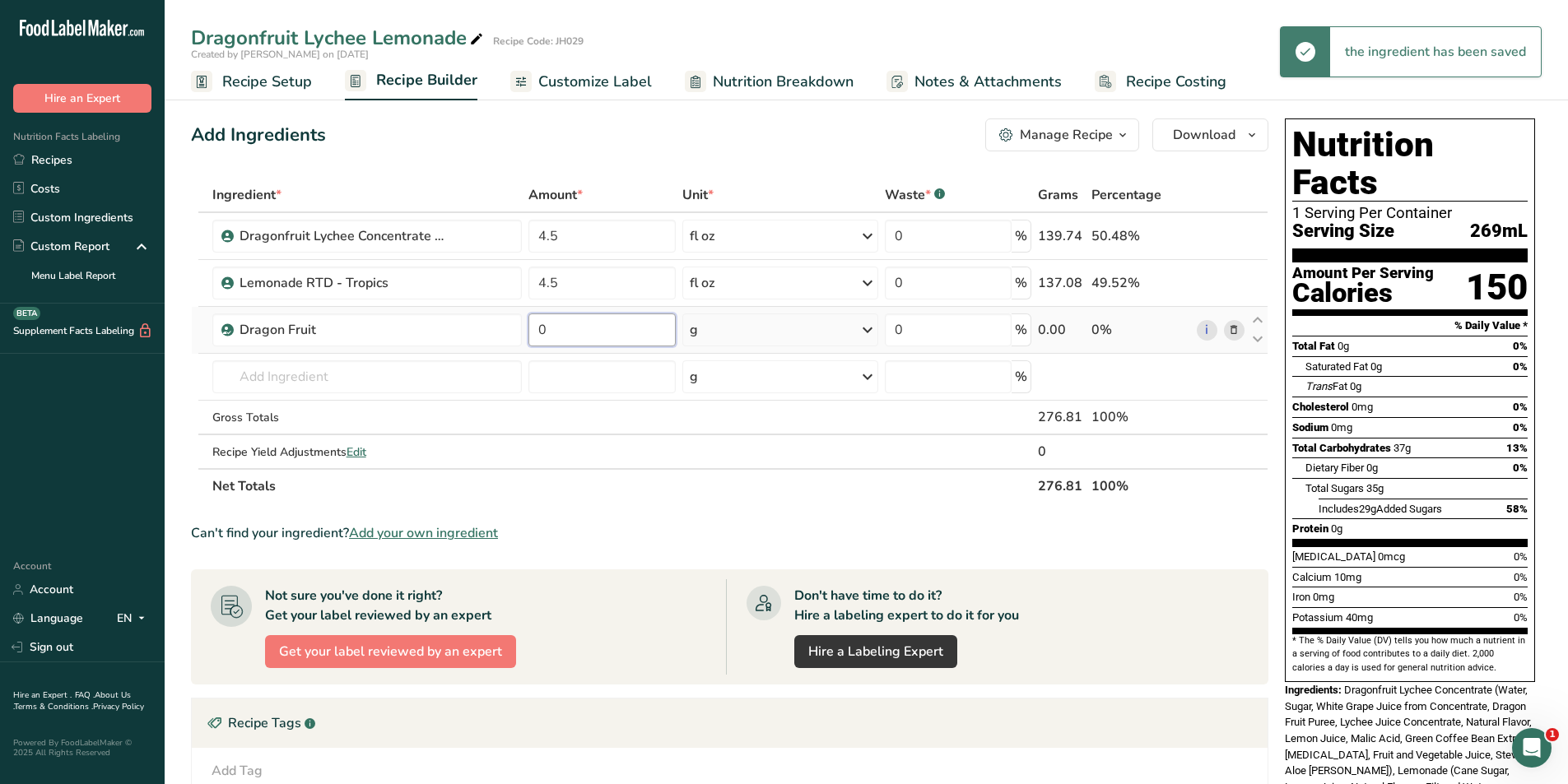
click at [576, 327] on input "0" at bounding box center [601, 330] width 146 height 33
drag, startPoint x: 576, startPoint y: 327, endPoint x: 532, endPoint y: 330, distance: 44.1
click at [532, 330] on input "0" at bounding box center [601, 330] width 146 height 33
type input "28"
click at [714, 515] on section "Ingredient * Amount * Unit * Waste * .a-a{fill:#347362;}.b-a{fill:#fff;} Grams …" at bounding box center [729, 611] width 1077 height 867
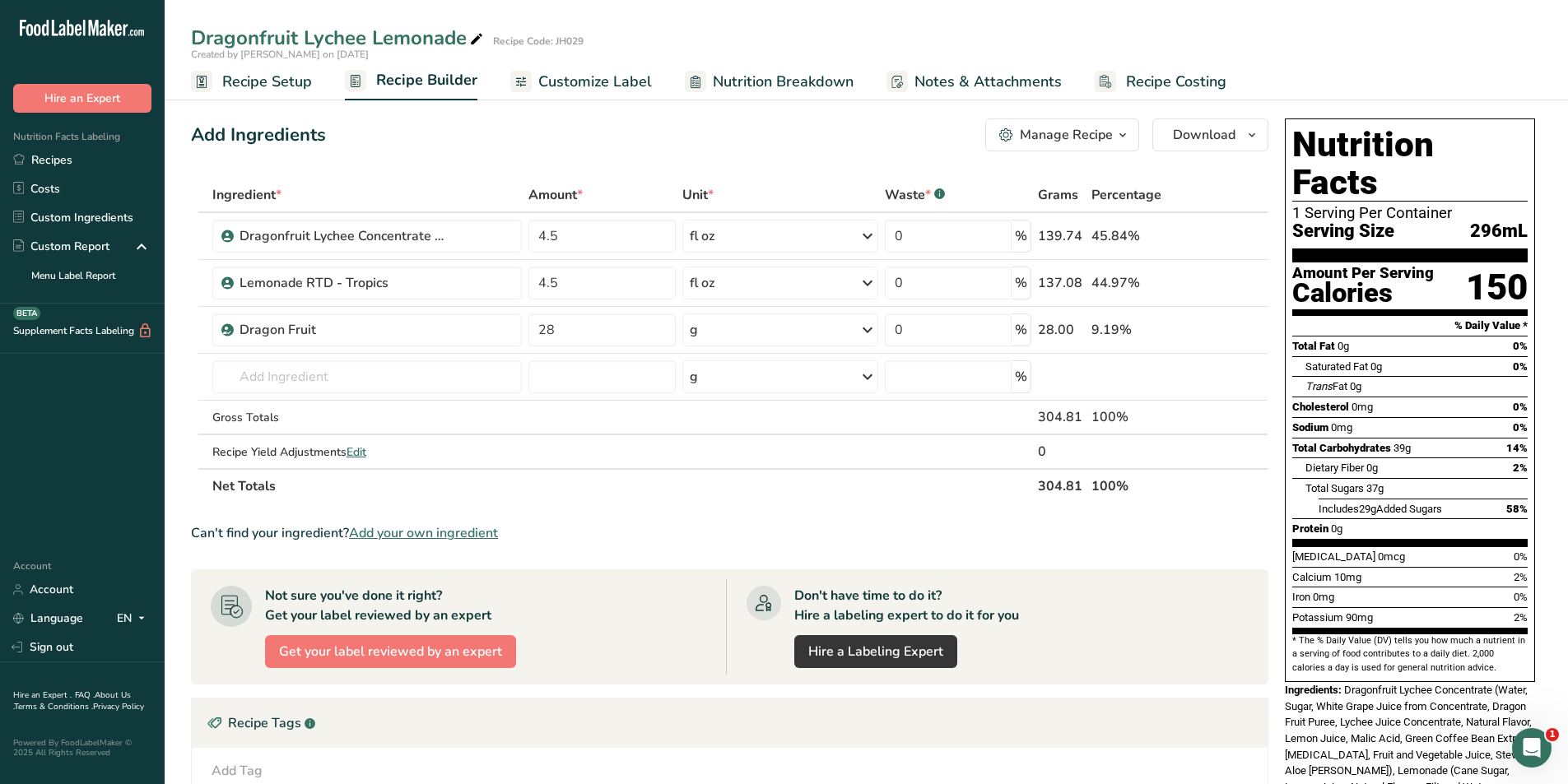
click at [584, 77] on span "Customize Label" at bounding box center [595, 81] width 114 height 22
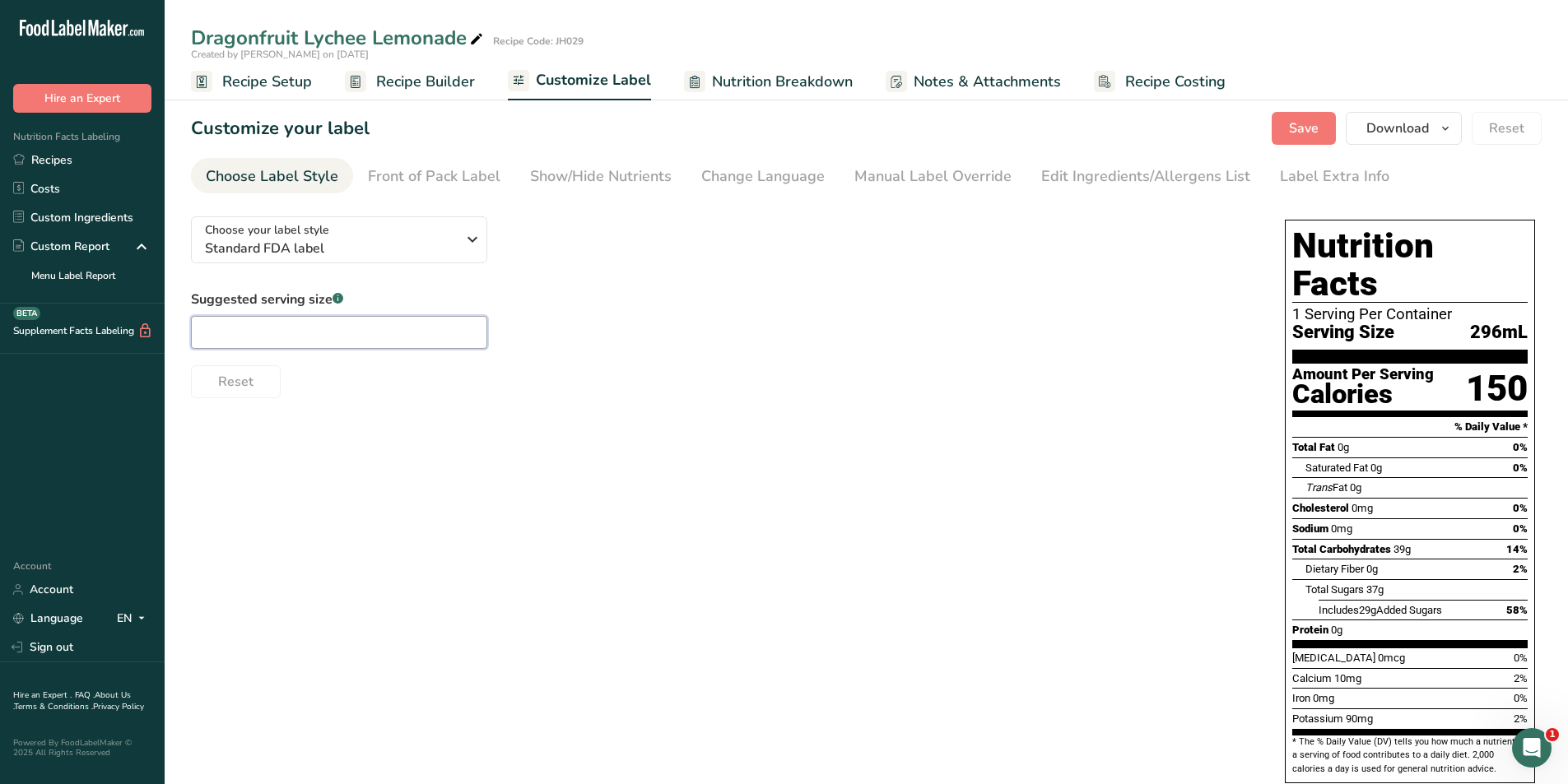
click at [264, 326] on input "text" at bounding box center [338, 332] width 296 height 33
type input "12oz"
click at [449, 177] on div "Front of Pack Label" at bounding box center [435, 176] width 133 height 22
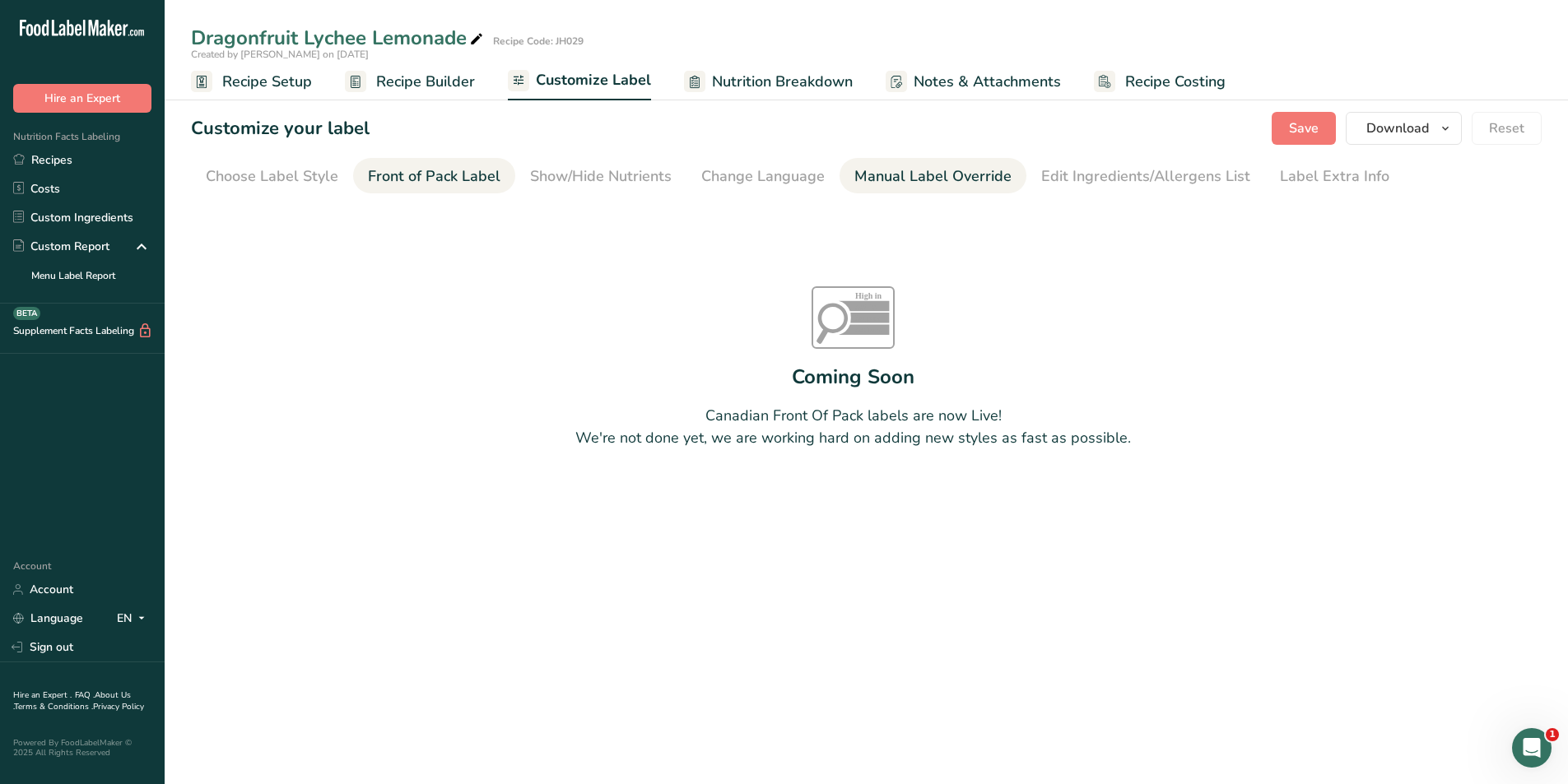
click at [910, 184] on div "Manual Label Override" at bounding box center [933, 176] width 157 height 22
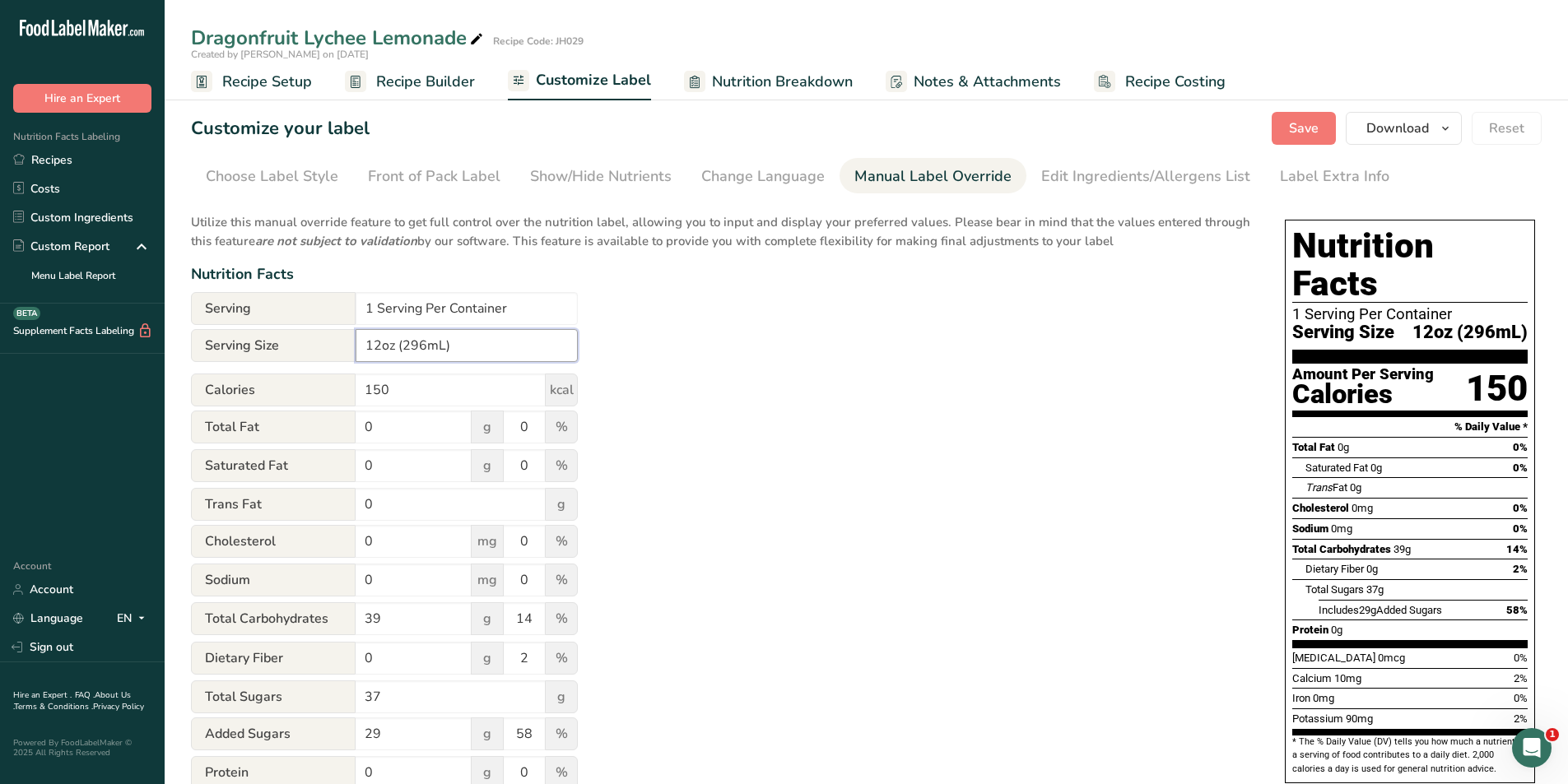
click at [424, 342] on input "12oz (296mL)" at bounding box center [467, 345] width 222 height 33
type input "12oz (355mL)"
click at [752, 335] on div "Utilize this manual override feature to get full control over the nutrition lab…" at bounding box center [721, 596] width 1061 height 787
click at [1105, 176] on div "Edit Ingredients/Allergens List" at bounding box center [1145, 176] width 209 height 22
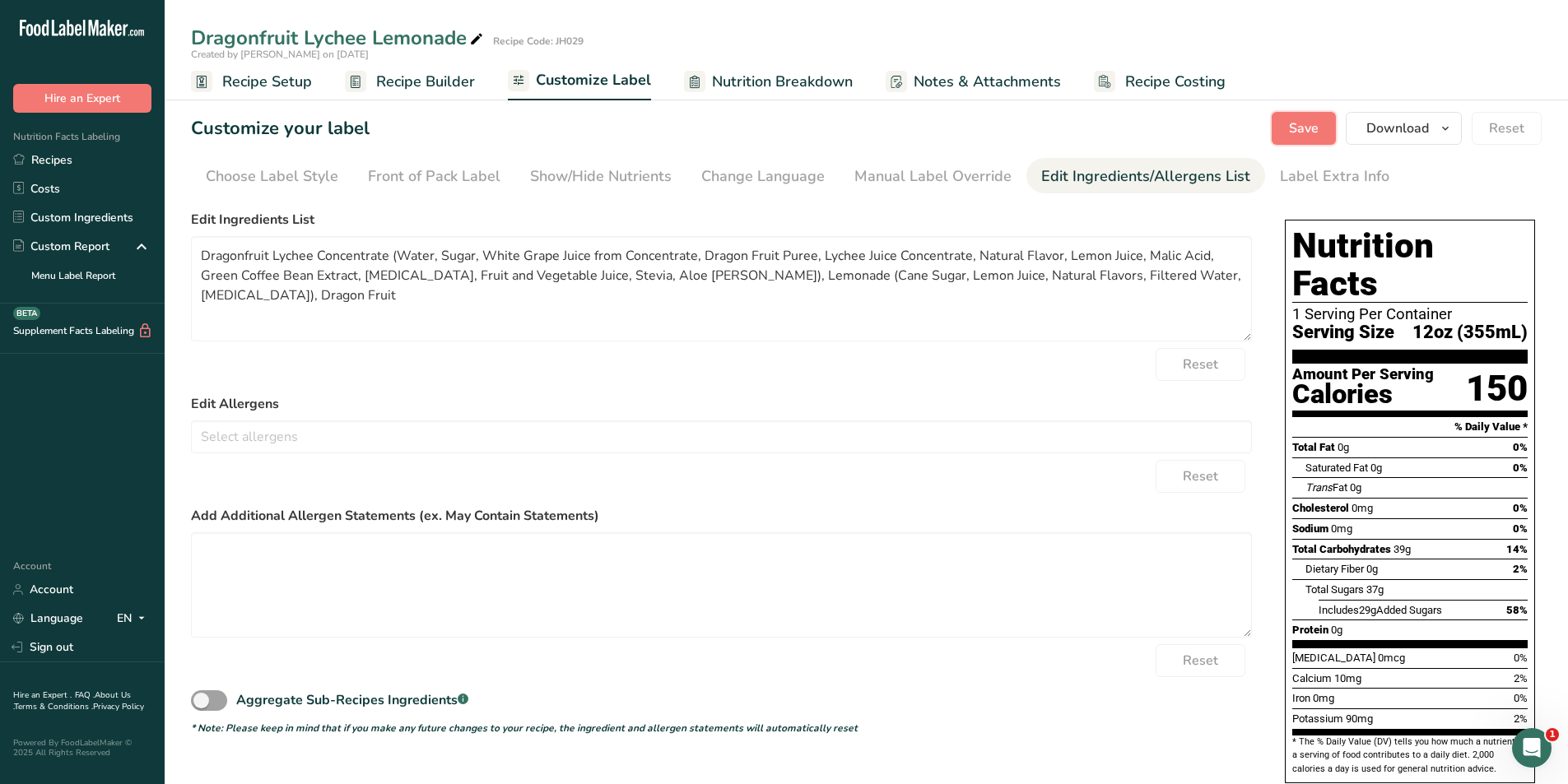
click at [1308, 129] on span "Save" at bounding box center [1304, 128] width 30 height 20
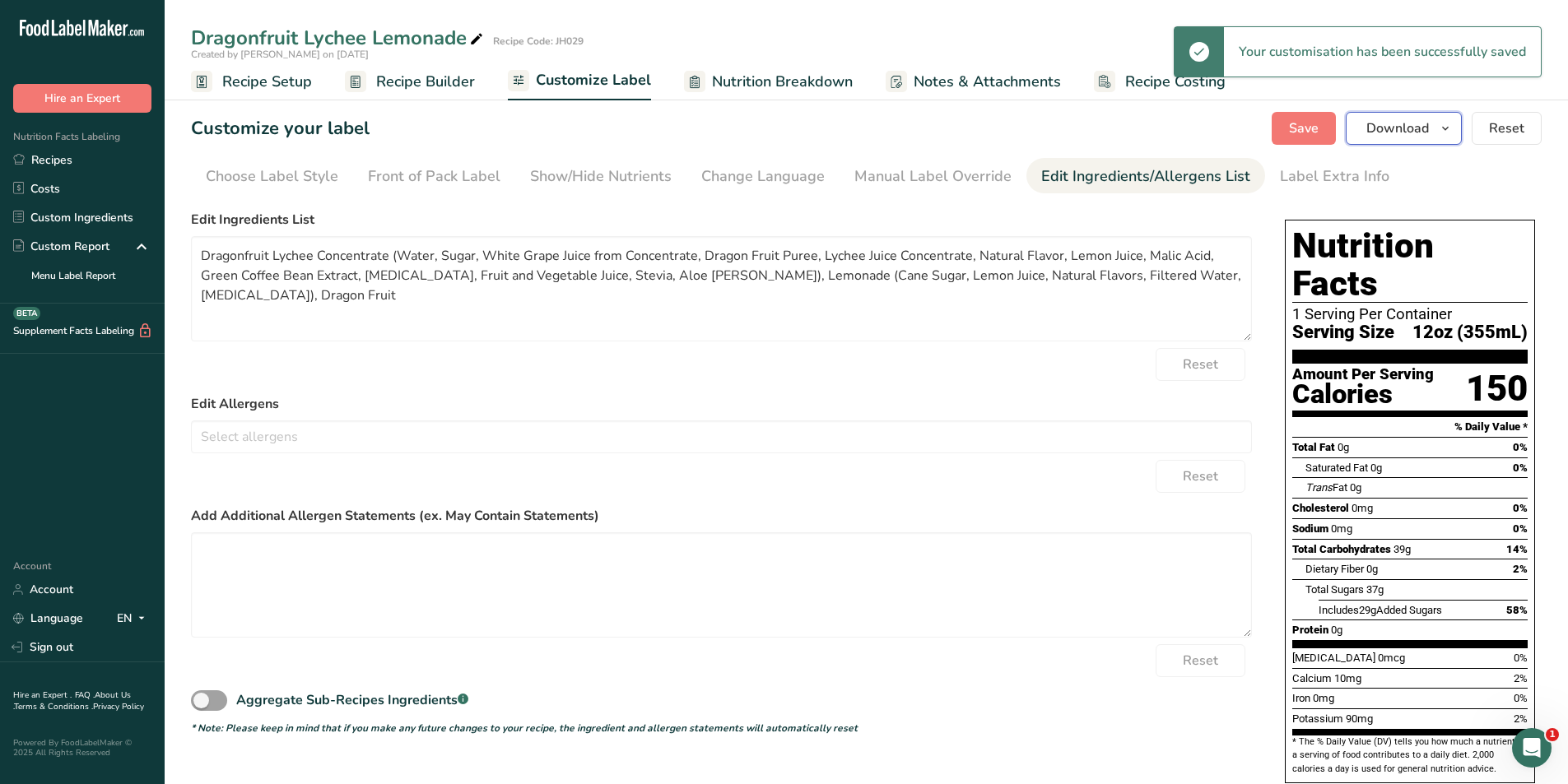
click at [1438, 134] on span "button" at bounding box center [1445, 128] width 20 height 20
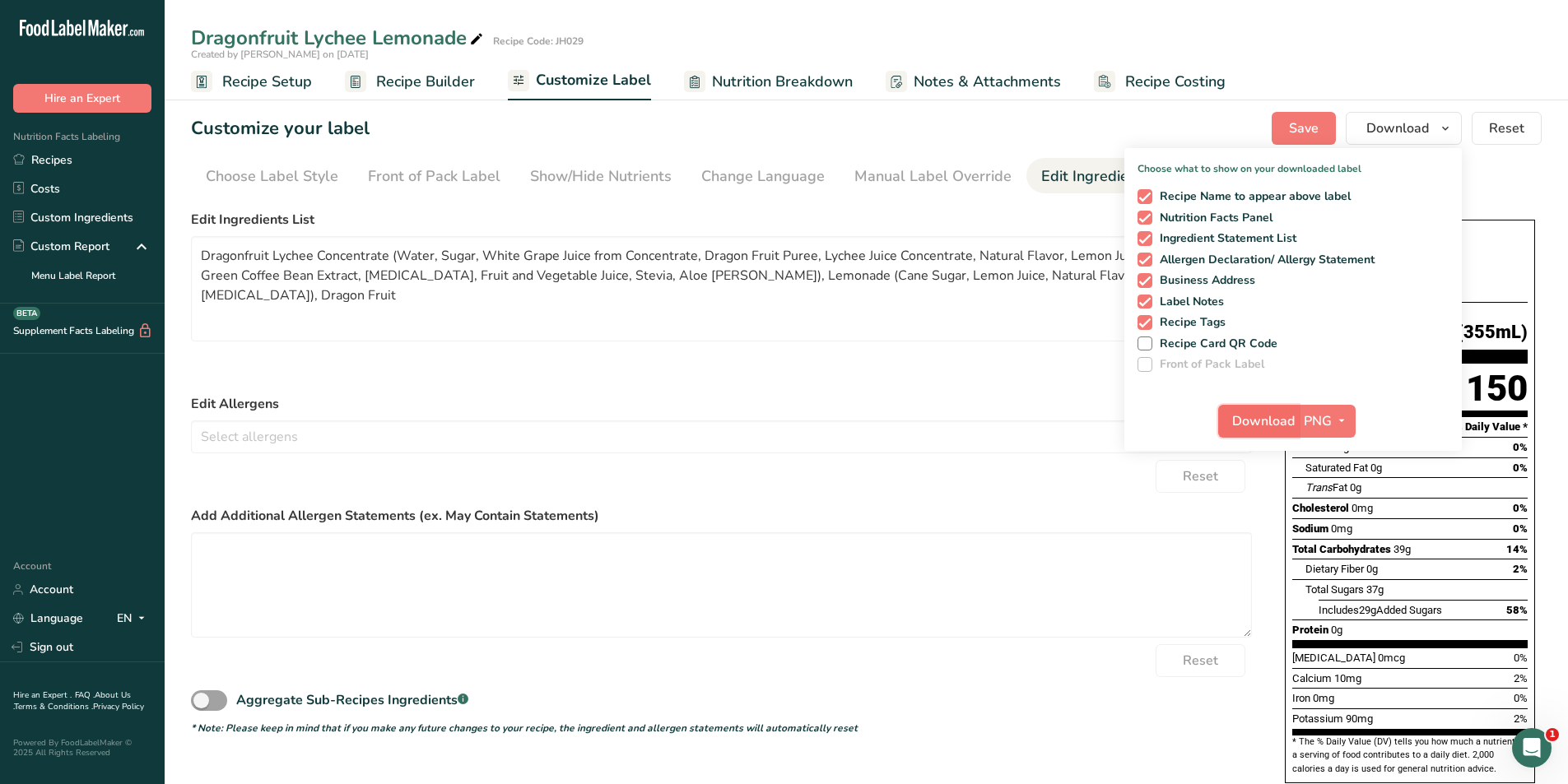
click at [1251, 420] on span "Download" at bounding box center [1264, 420] width 63 height 20
click at [390, 79] on span "Recipe Builder" at bounding box center [425, 81] width 99 height 22
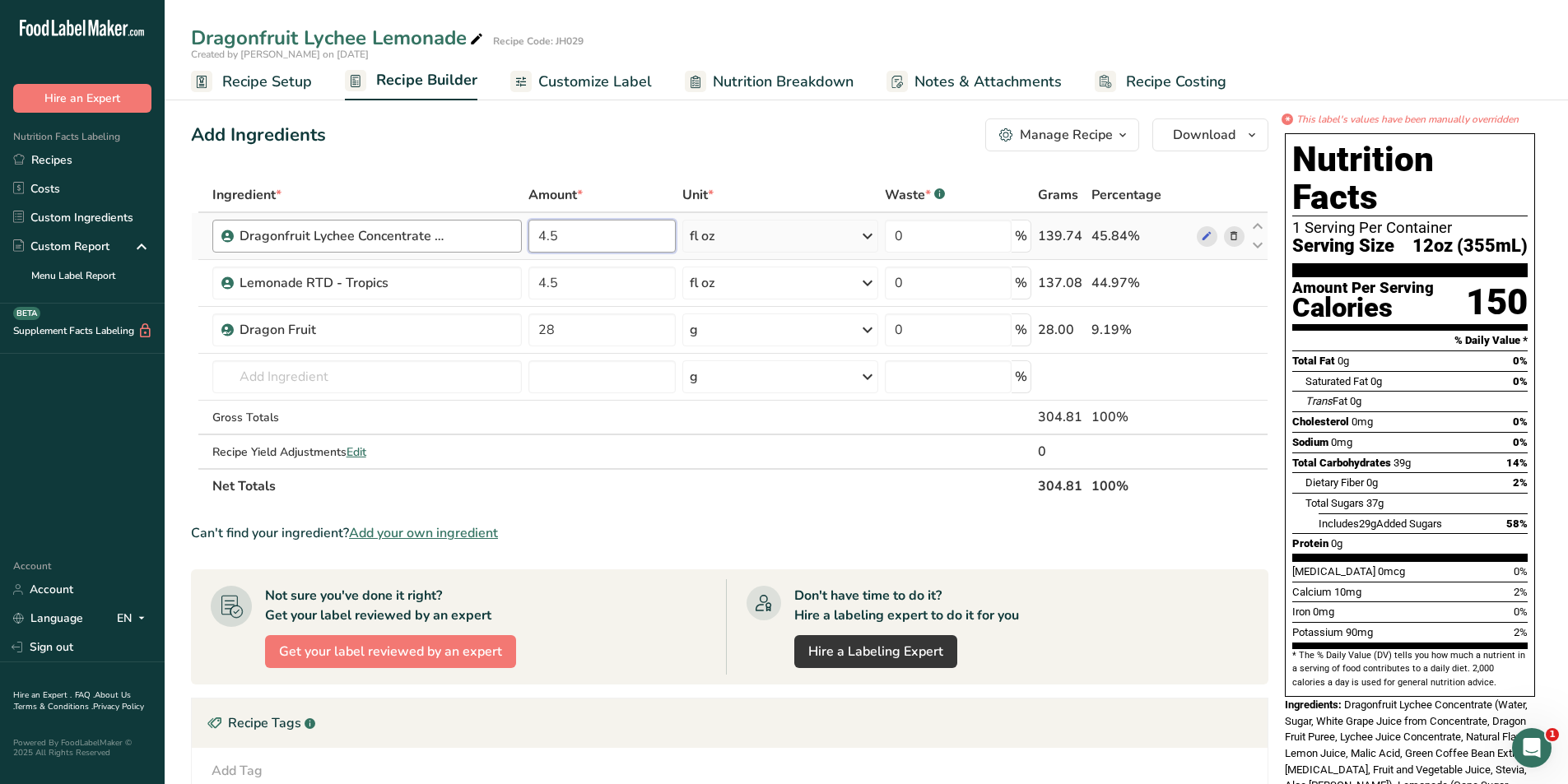
drag, startPoint x: 566, startPoint y: 232, endPoint x: 488, endPoint y: 232, distance: 78.0
click at [488, 232] on tr "Dragonfruit Lychee Concentrate - Dr Smoothie 4.5 fl oz Weight Units g kg mg See…" at bounding box center [729, 237] width 1076 height 47
type input "5"
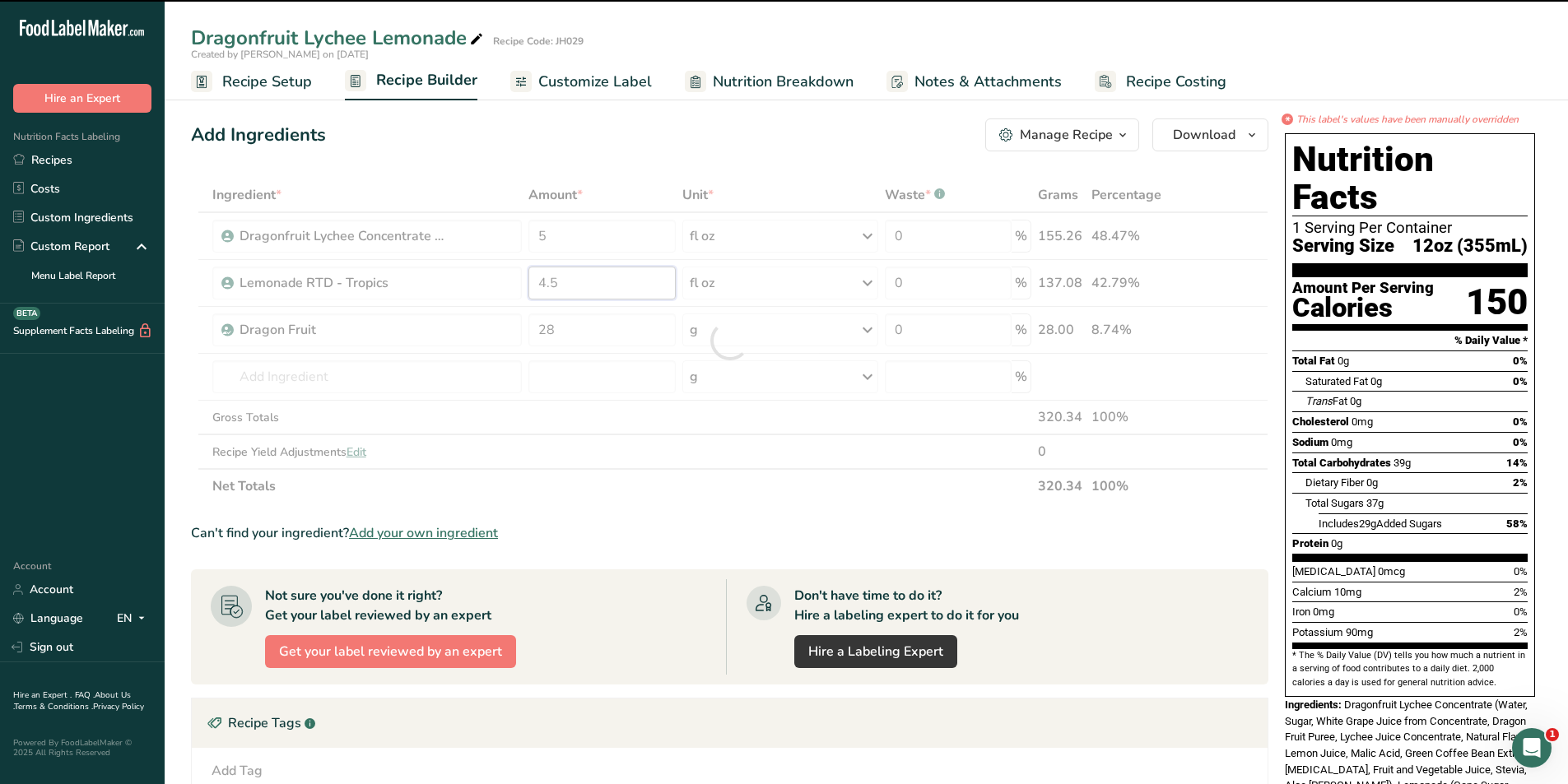
drag, startPoint x: 581, startPoint y: 283, endPoint x: 527, endPoint y: 290, distance: 54.5
click at [527, 290] on div "Ingredient * Amount * Unit * Waste * .a-a{fill:#347362;}.b-a{fill:#fff;} Grams …" at bounding box center [729, 340] width 1077 height 326
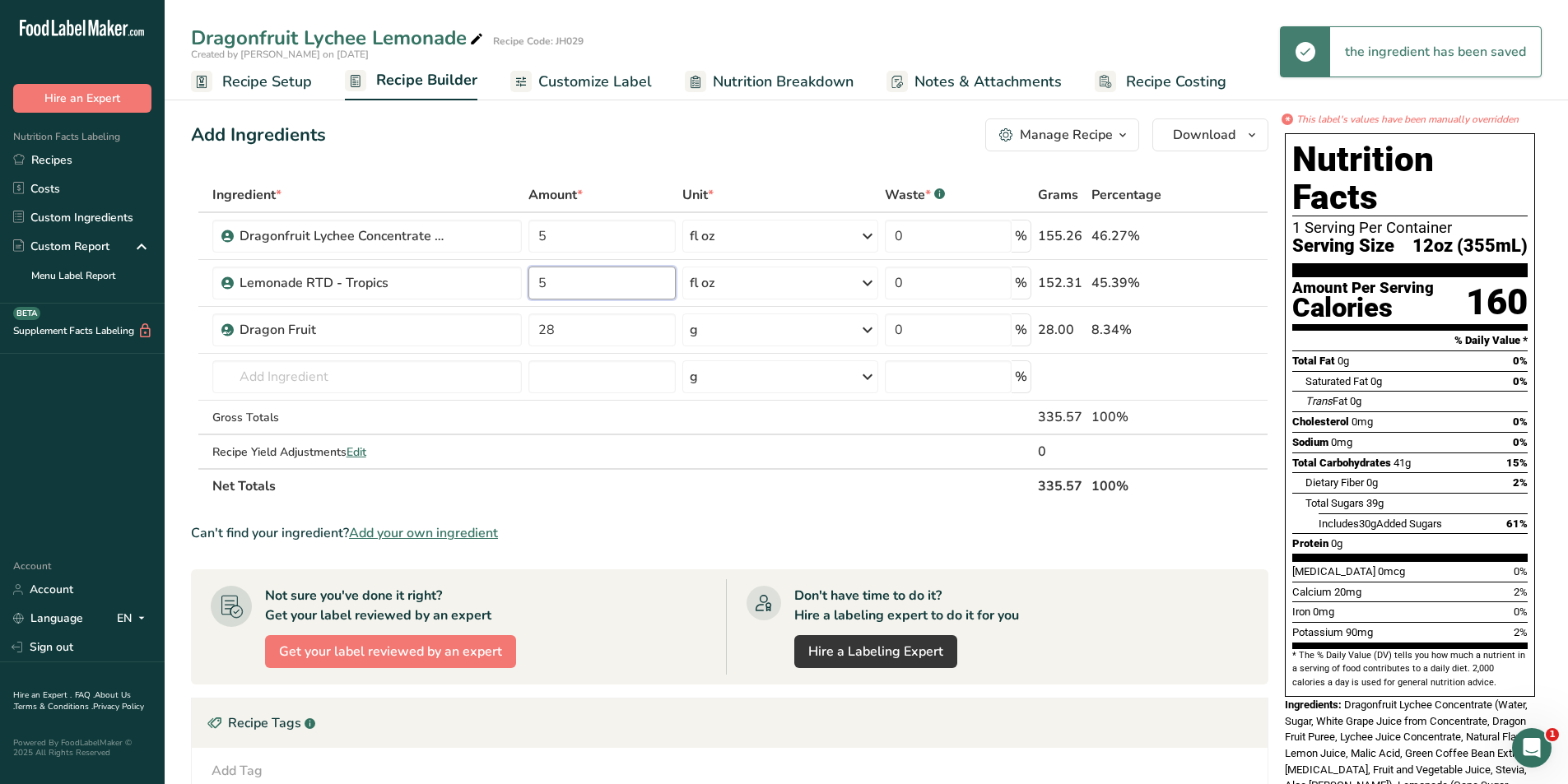
type input "5"
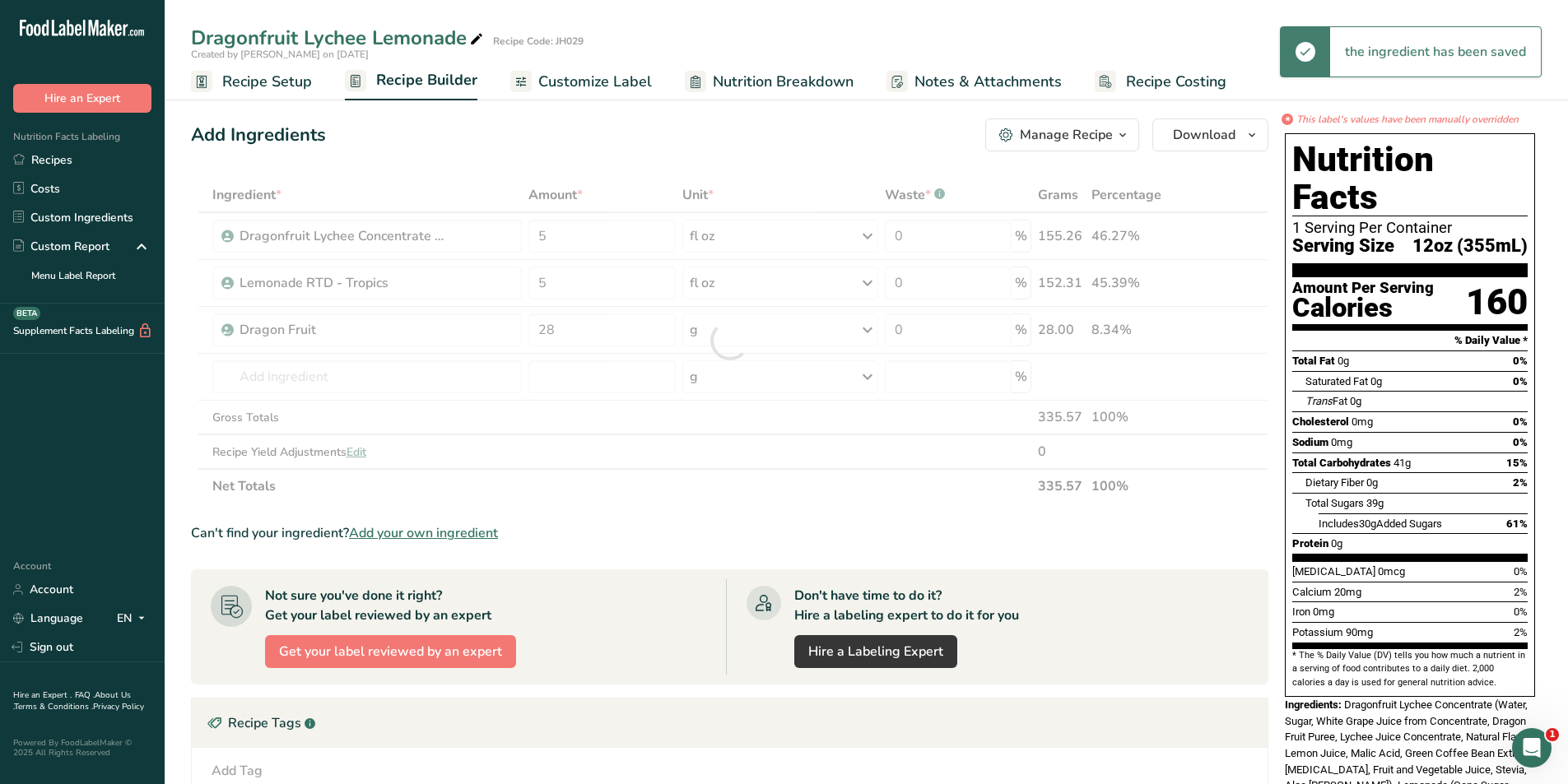
click at [812, 170] on div "Add Ingredients Manage Recipe Delete Recipe Duplicate Recipe Scale Recipe Save …" at bounding box center [734, 591] width 1087 height 959
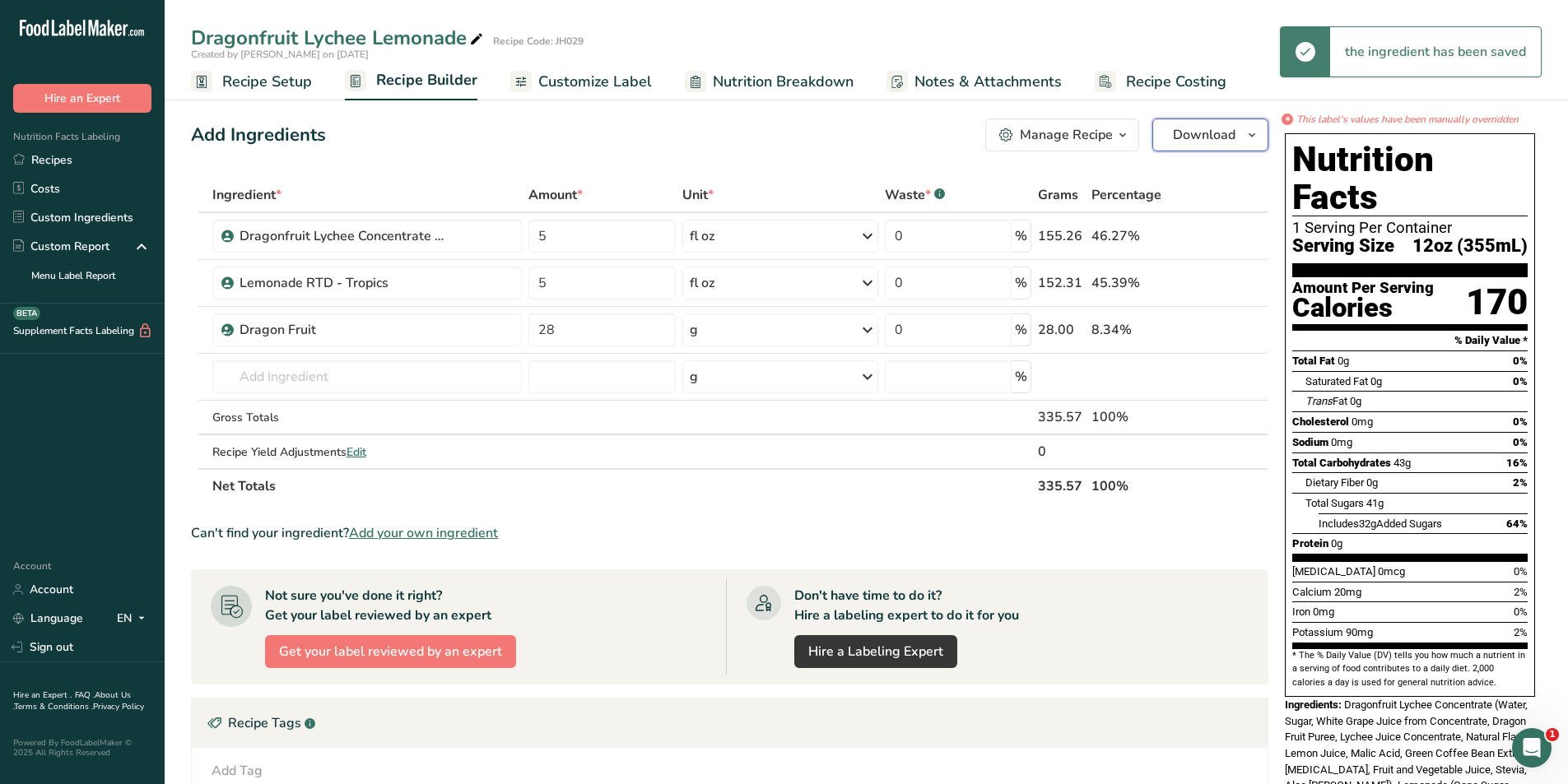
click at [1212, 136] on span "Download" at bounding box center [1204, 135] width 63 height 20
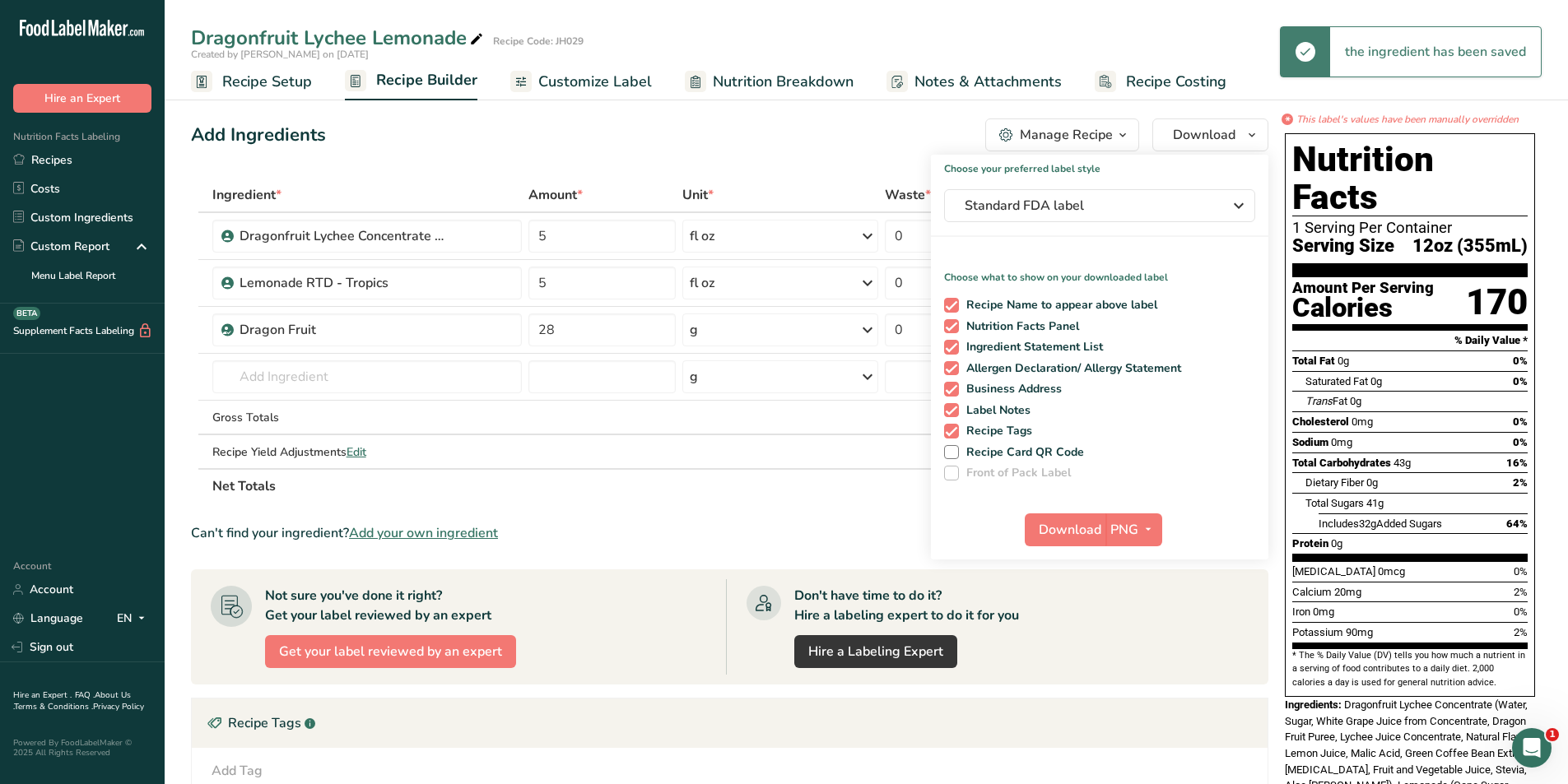
click at [502, 146] on div "Add Ingredients Manage Recipe Delete Recipe Duplicate Recipe Scale Recipe Save …" at bounding box center [729, 135] width 1077 height 33
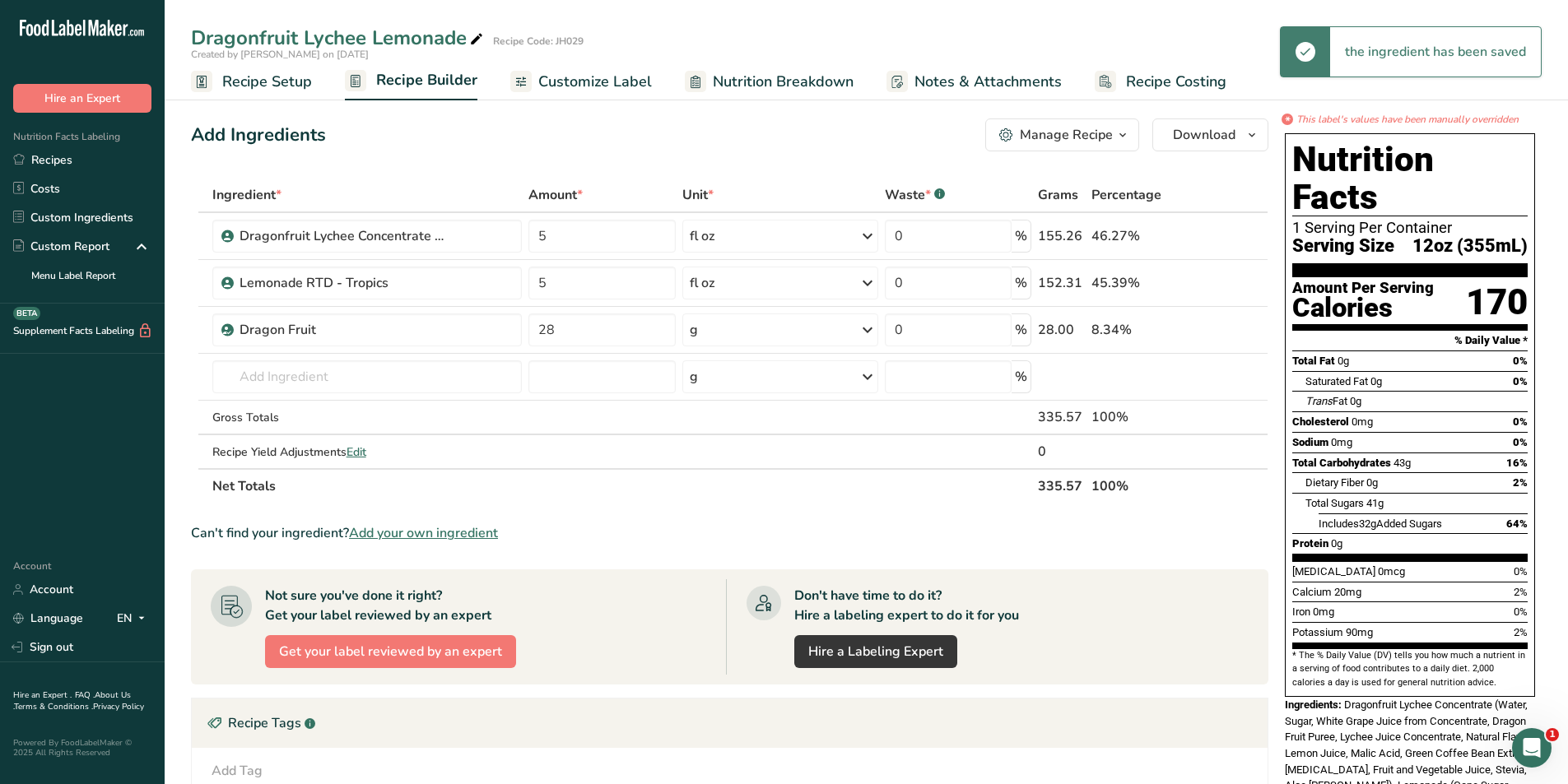
click at [588, 72] on span "Customize Label" at bounding box center [595, 81] width 114 height 22
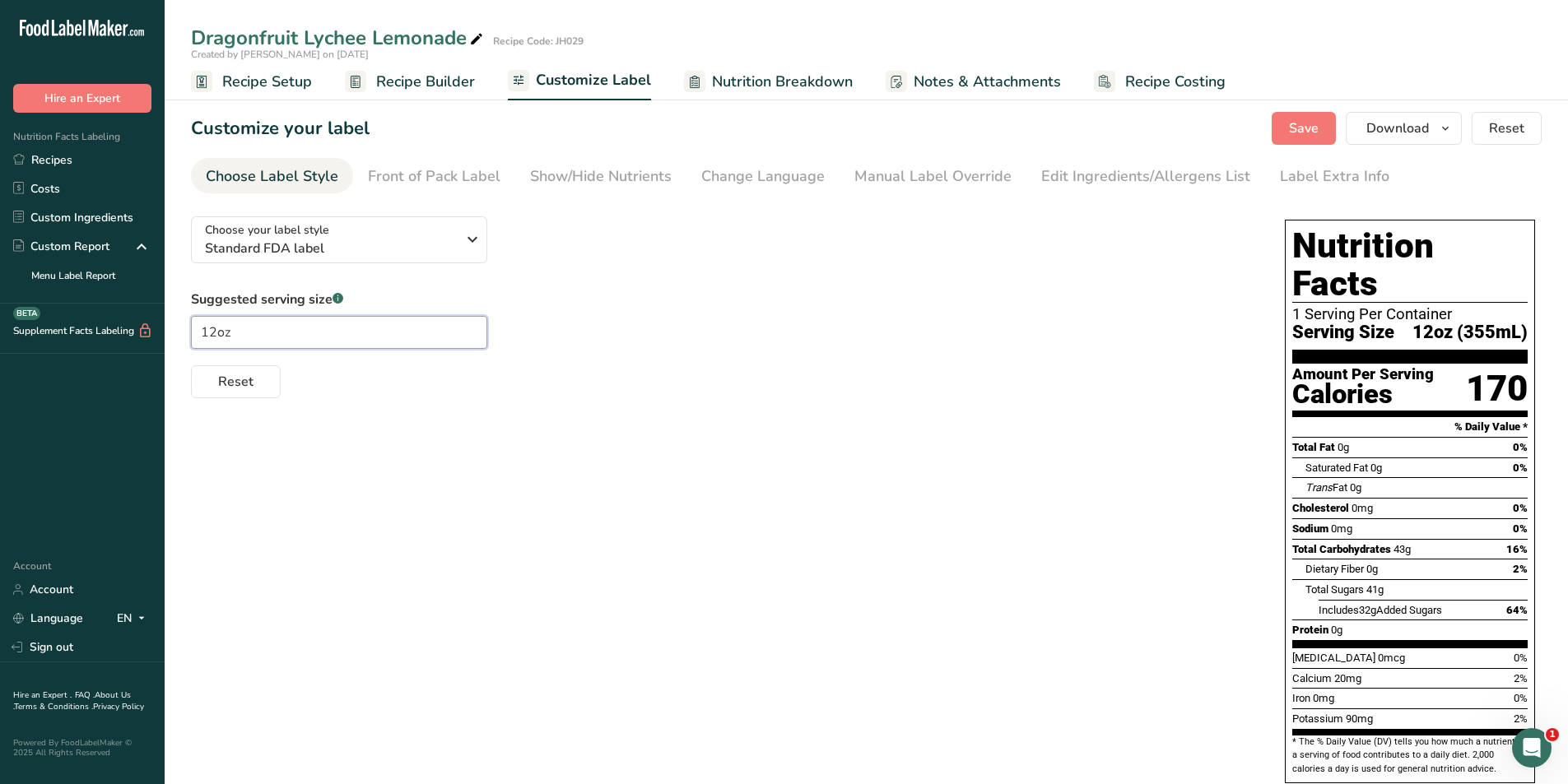
click at [215, 336] on input "12oz" at bounding box center [338, 332] width 296 height 33
type input "16oz"
click at [468, 169] on div "Front of Pack Label" at bounding box center [435, 176] width 133 height 22
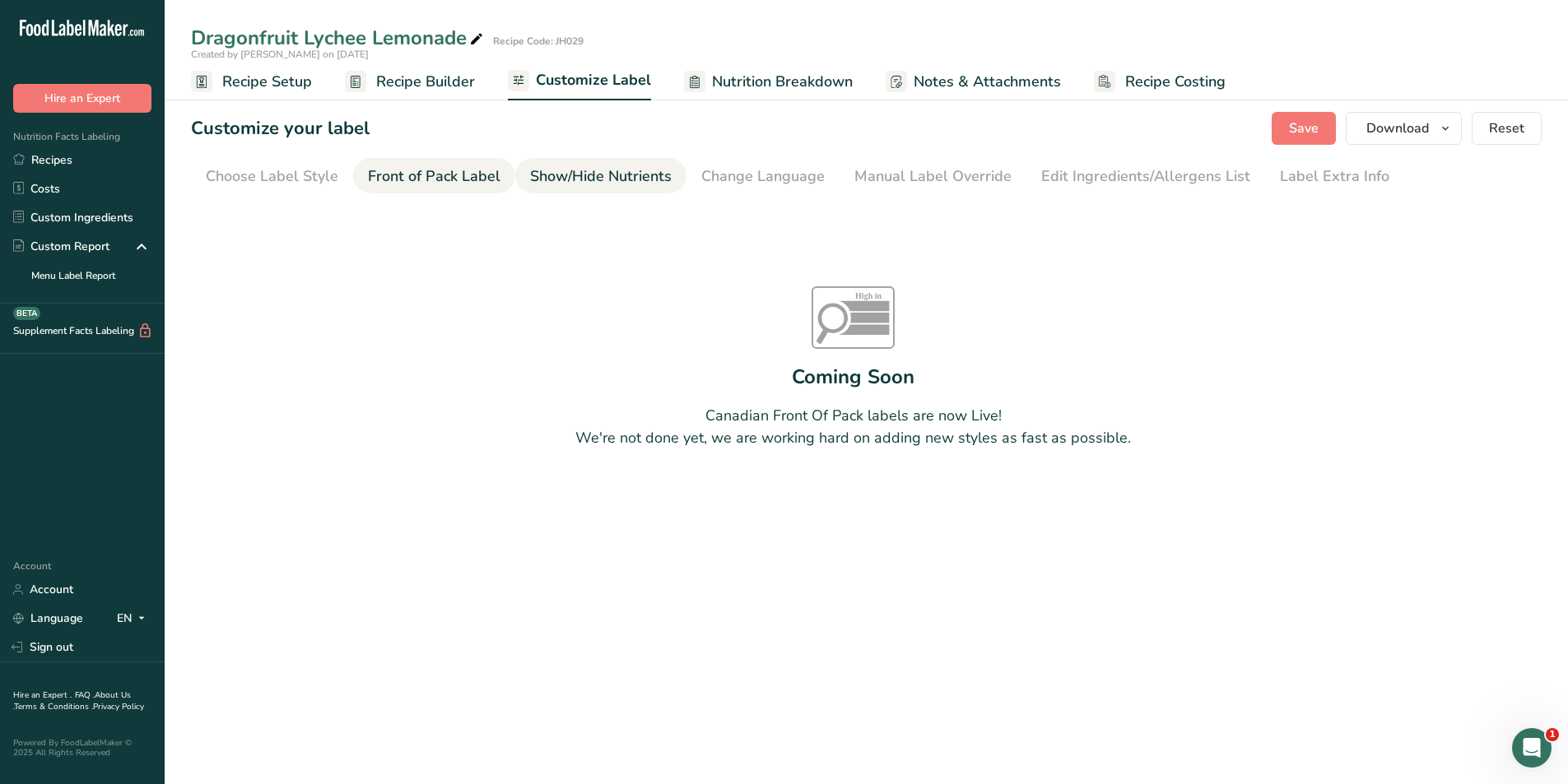
click at [594, 175] on div "Show/Hide Nutrients" at bounding box center [601, 176] width 142 height 22
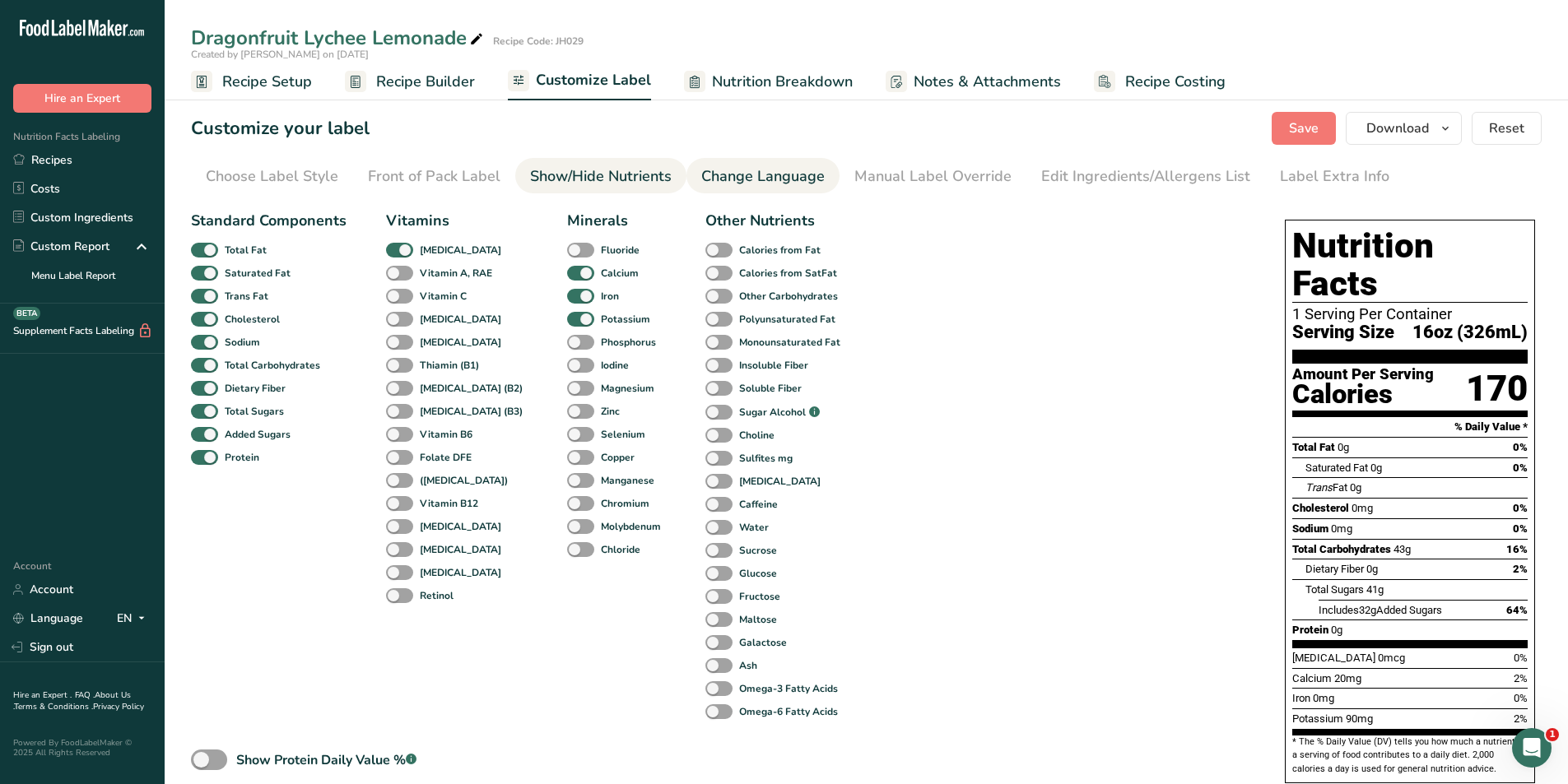
click at [774, 177] on div "Change Language" at bounding box center [763, 176] width 123 height 22
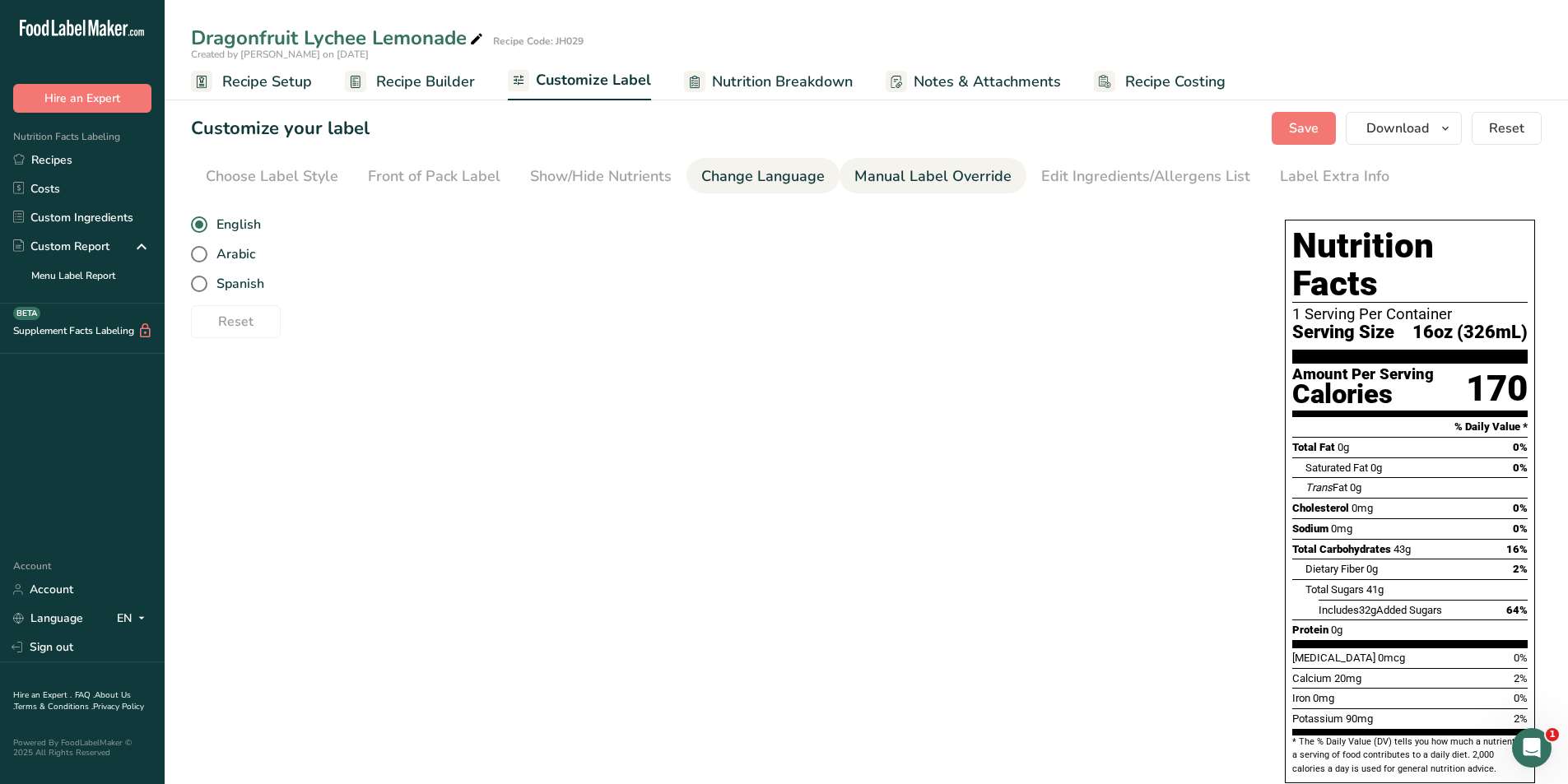
click at [893, 177] on div "Manual Label Override" at bounding box center [933, 176] width 157 height 22
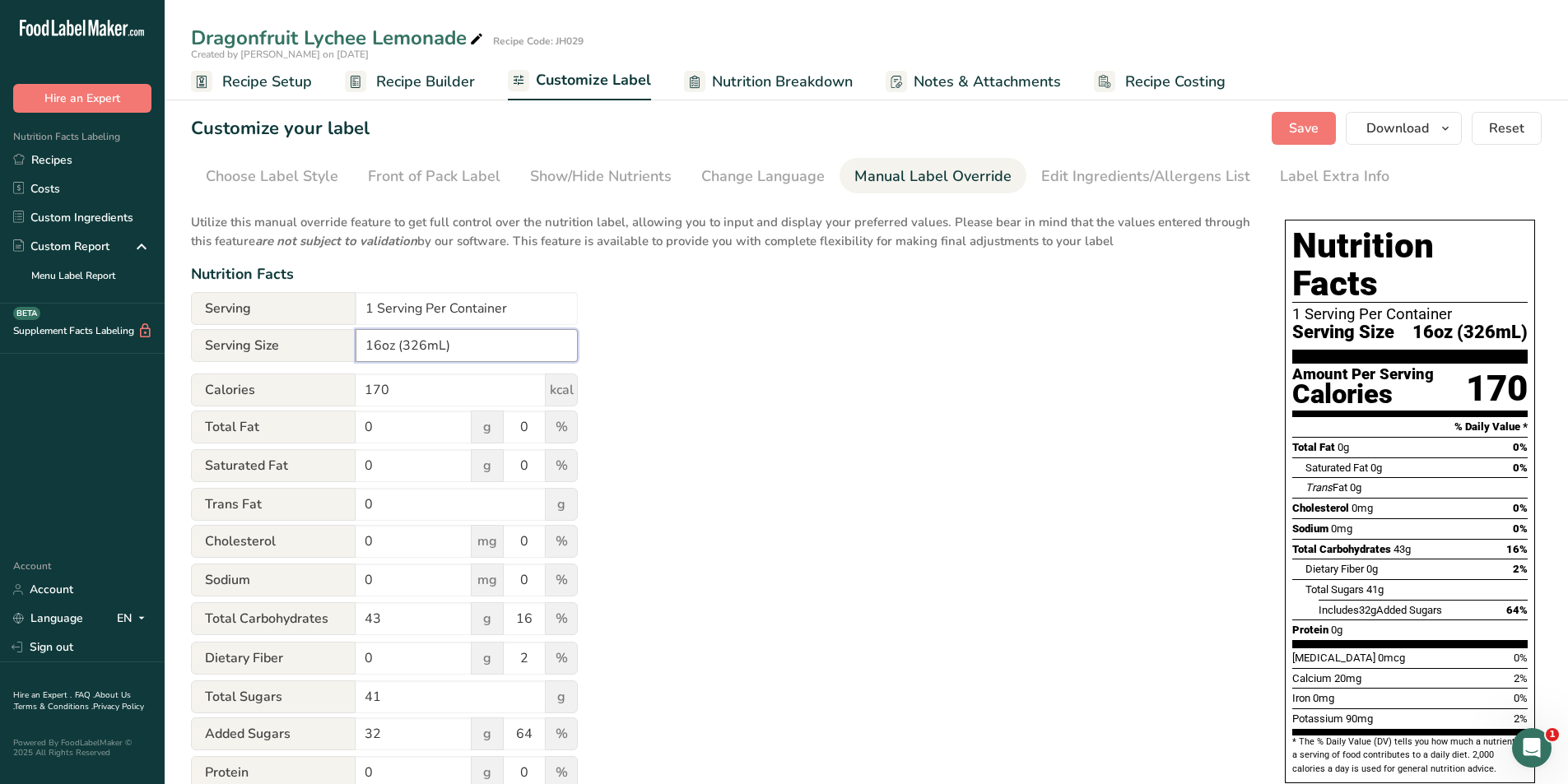
click at [422, 344] on input "16oz (326mL)" at bounding box center [467, 345] width 222 height 33
type input "16oz (473mL)"
click at [795, 338] on div "Utilize this manual override feature to get full control over the nutrition lab…" at bounding box center [721, 596] width 1061 height 787
click at [1301, 130] on span "Save" at bounding box center [1304, 128] width 30 height 20
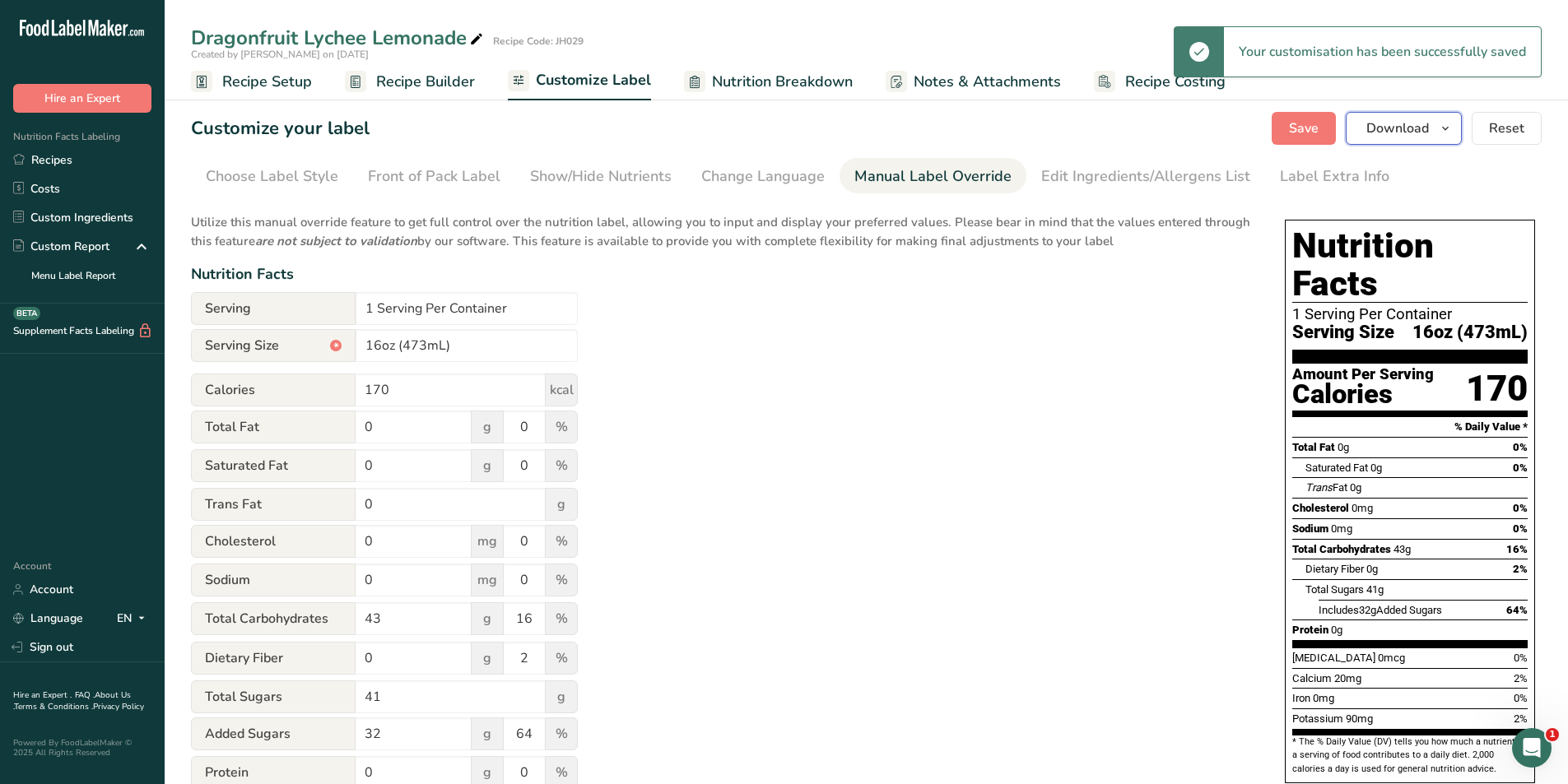
click at [1398, 142] on button "Download" at bounding box center [1404, 128] width 116 height 33
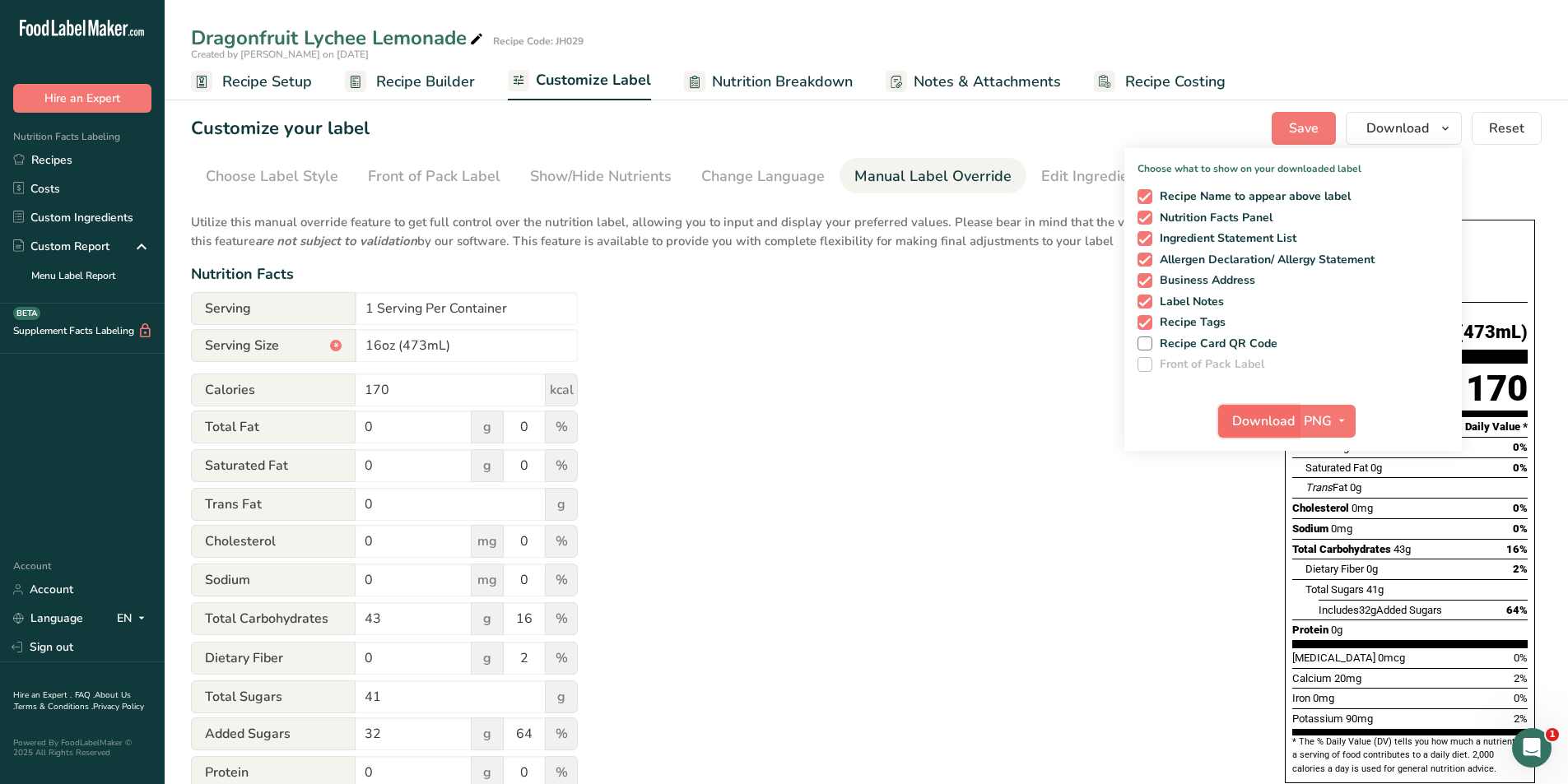
click at [1241, 416] on span "Download" at bounding box center [1264, 420] width 63 height 20
click at [993, 425] on div "Utilize this manual override feature to get full control over the nutrition lab…" at bounding box center [721, 596] width 1061 height 787
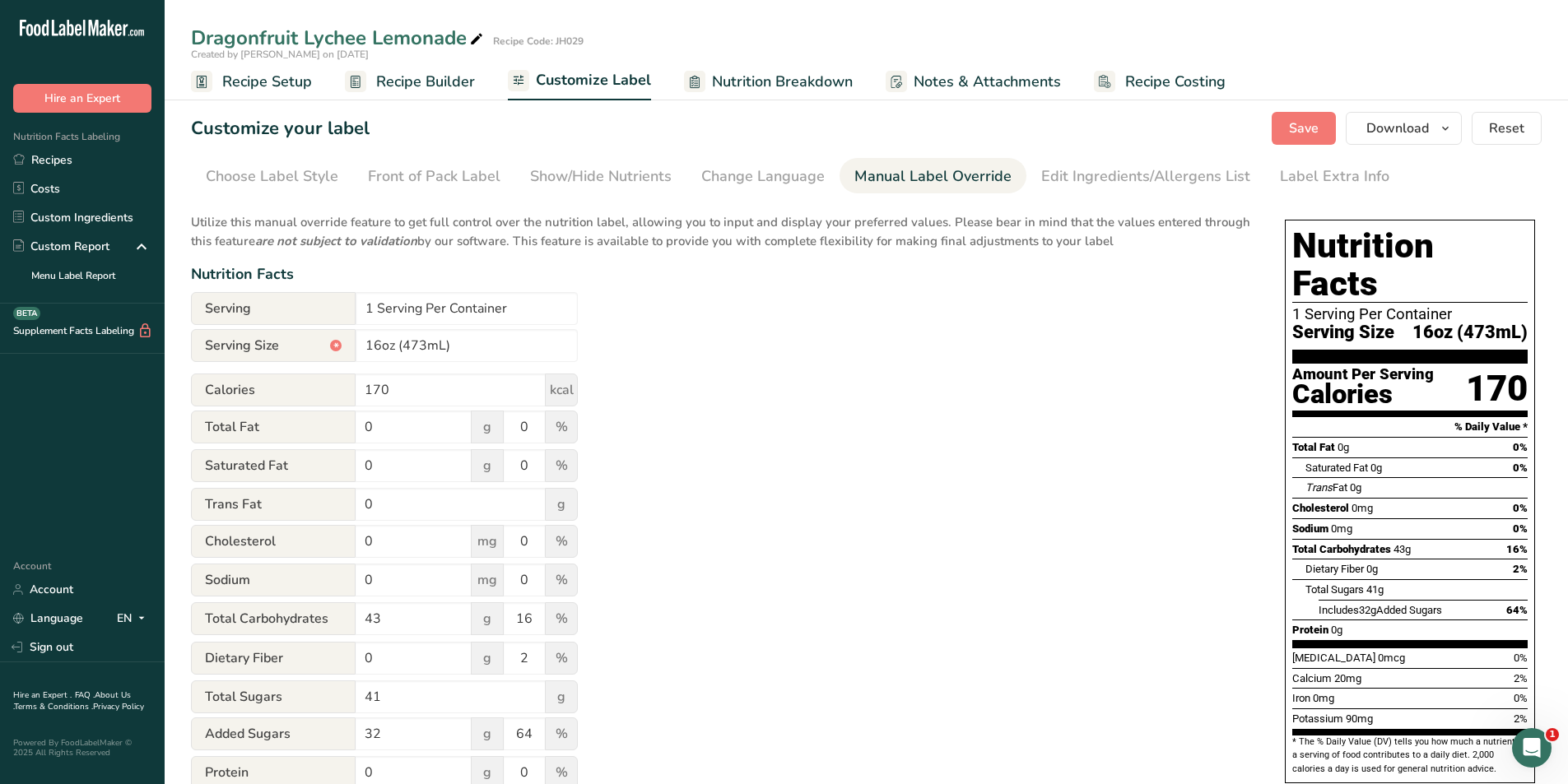
click at [280, 79] on span "Recipe Setup" at bounding box center [267, 81] width 90 height 22
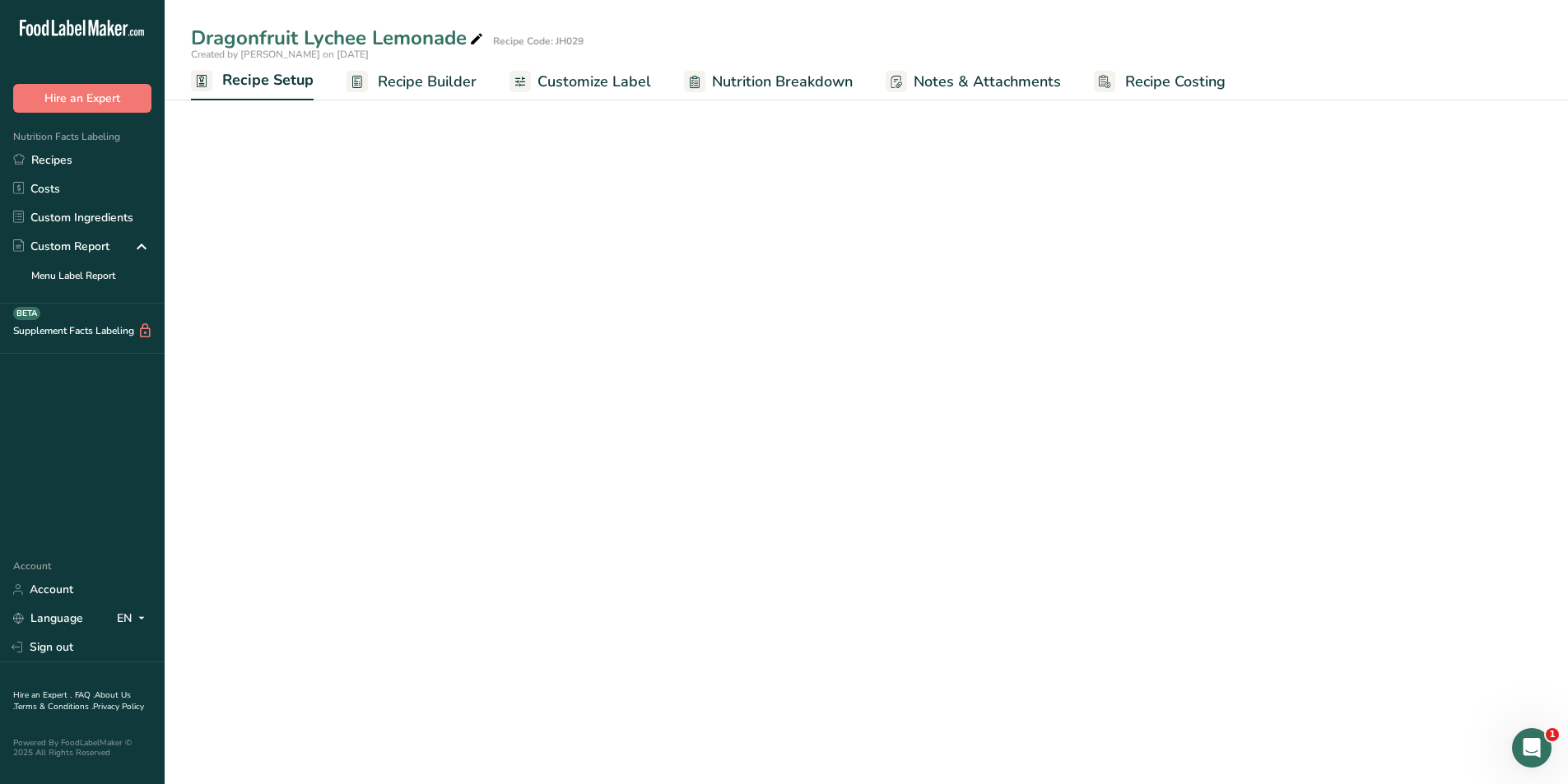
select select "22"
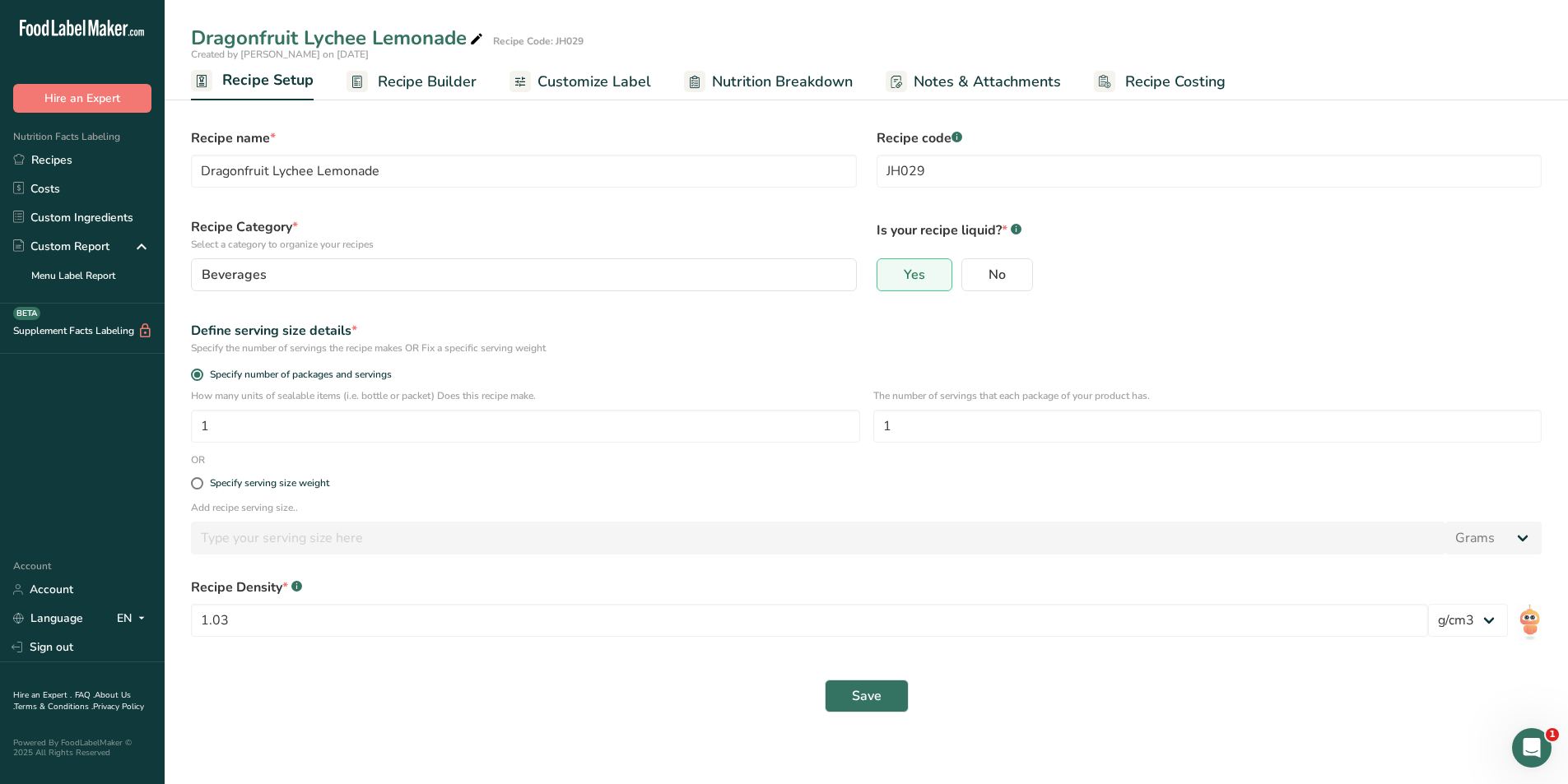
click at [411, 78] on span "Recipe Builder" at bounding box center [427, 81] width 99 height 22
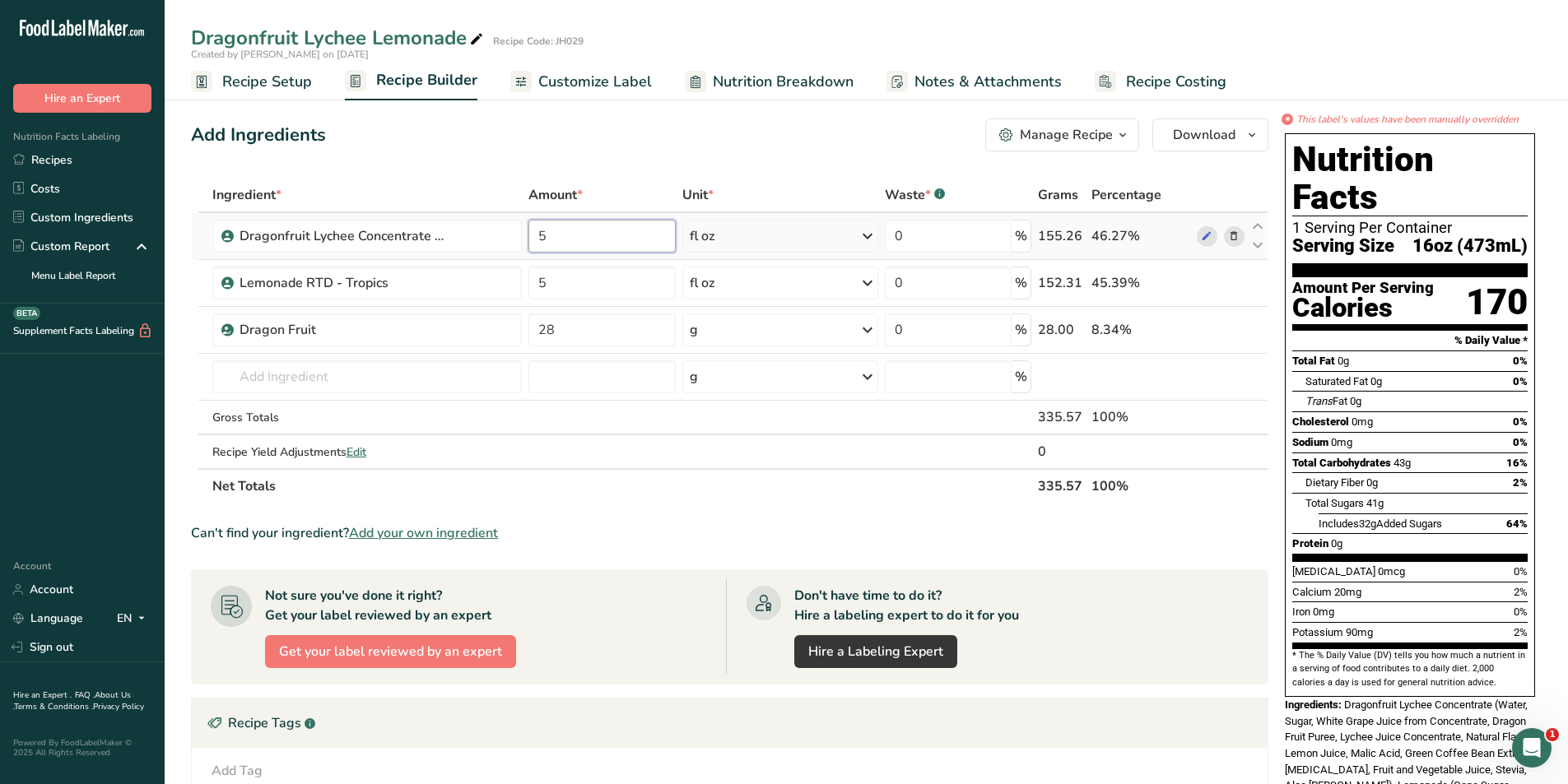
click at [568, 237] on input "5" at bounding box center [601, 236] width 146 height 33
type input "6"
click at [562, 274] on div "Ingredient * Amount * Unit * Waste * .a-a{fill:#347362;}.b-a{fill:#fff;} Grams …" at bounding box center [729, 340] width 1077 height 326
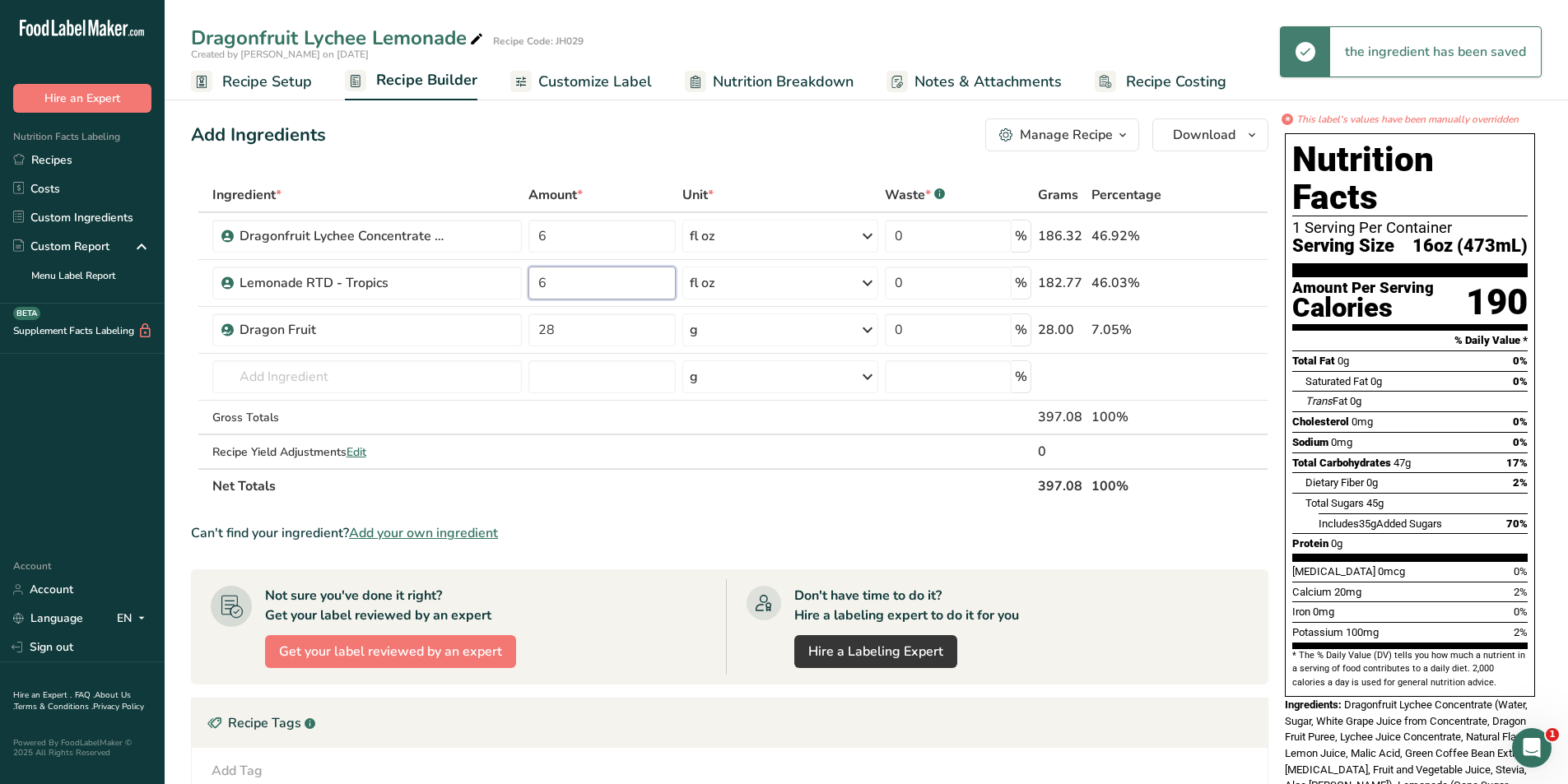
type input "6"
click at [632, 508] on section "Ingredient * Amount * Unit * Waste * .a-a{fill:#347362;}.b-a{fill:#fff;} Grams …" at bounding box center [729, 611] width 1077 height 867
click at [582, 86] on span "Customize Label" at bounding box center [595, 81] width 114 height 22
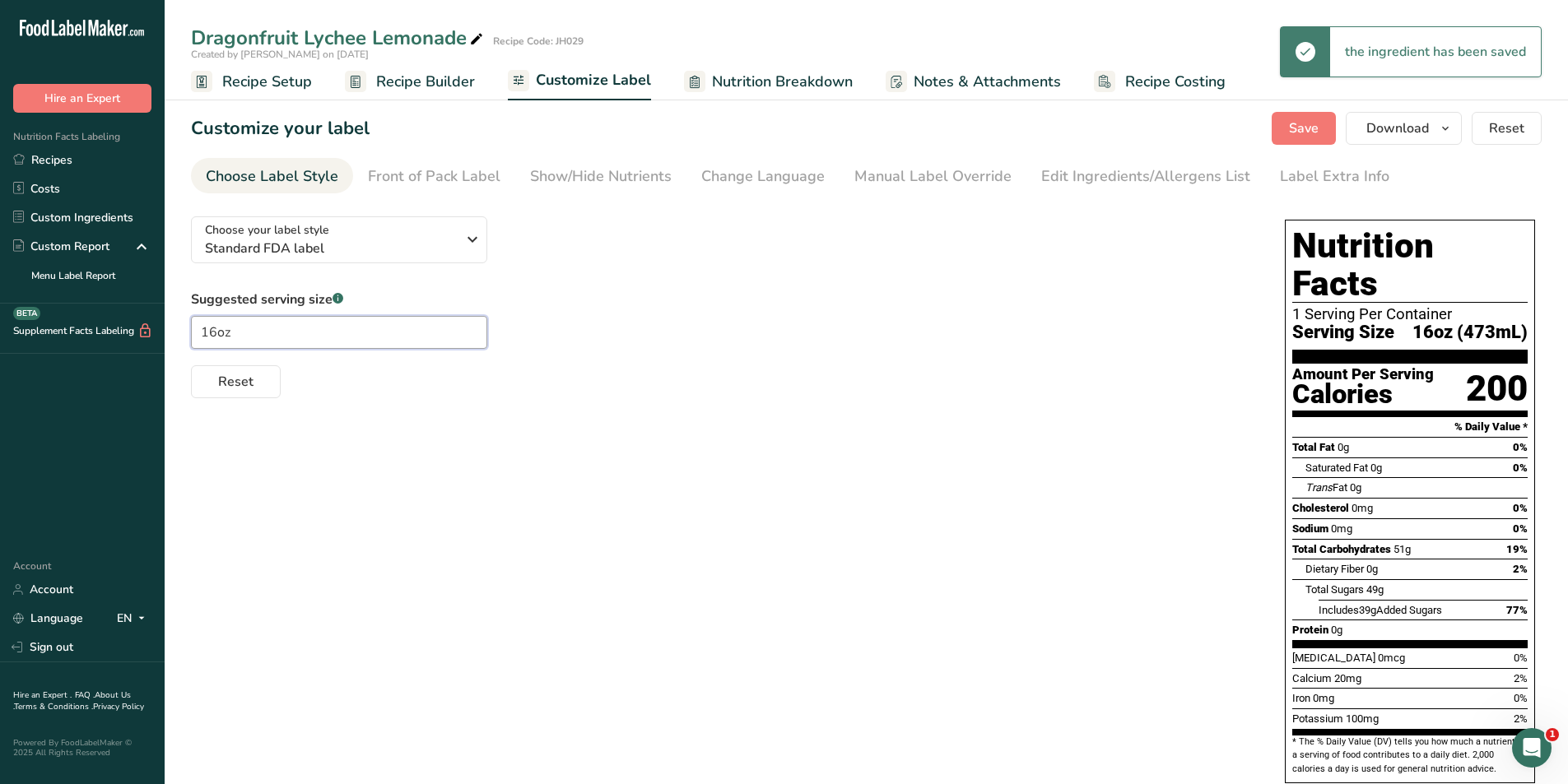
drag, startPoint x: 213, startPoint y: 332, endPoint x: 189, endPoint y: 337, distance: 24.5
click at [189, 337] on section "Customize your label Save Download Choose what to show on your downloaded label…" at bounding box center [866, 520] width 1403 height 870
type input "20oz"
click at [704, 235] on div "Choose your label style Standard FDA label USA (FDA) Standard FDA label Tabular…" at bounding box center [721, 300] width 1061 height 195
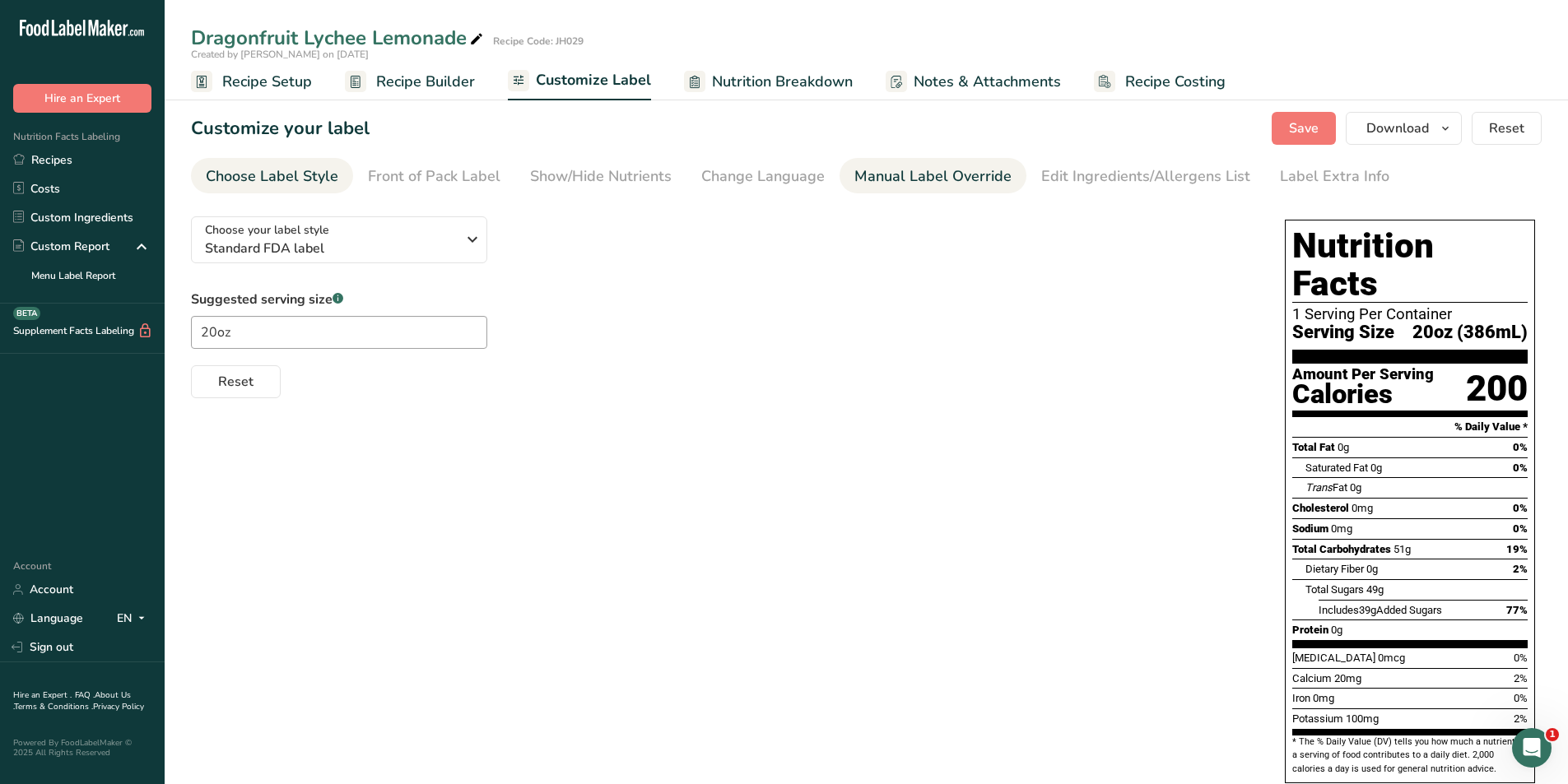
click at [948, 178] on div "Manual Label Override" at bounding box center [933, 176] width 157 height 22
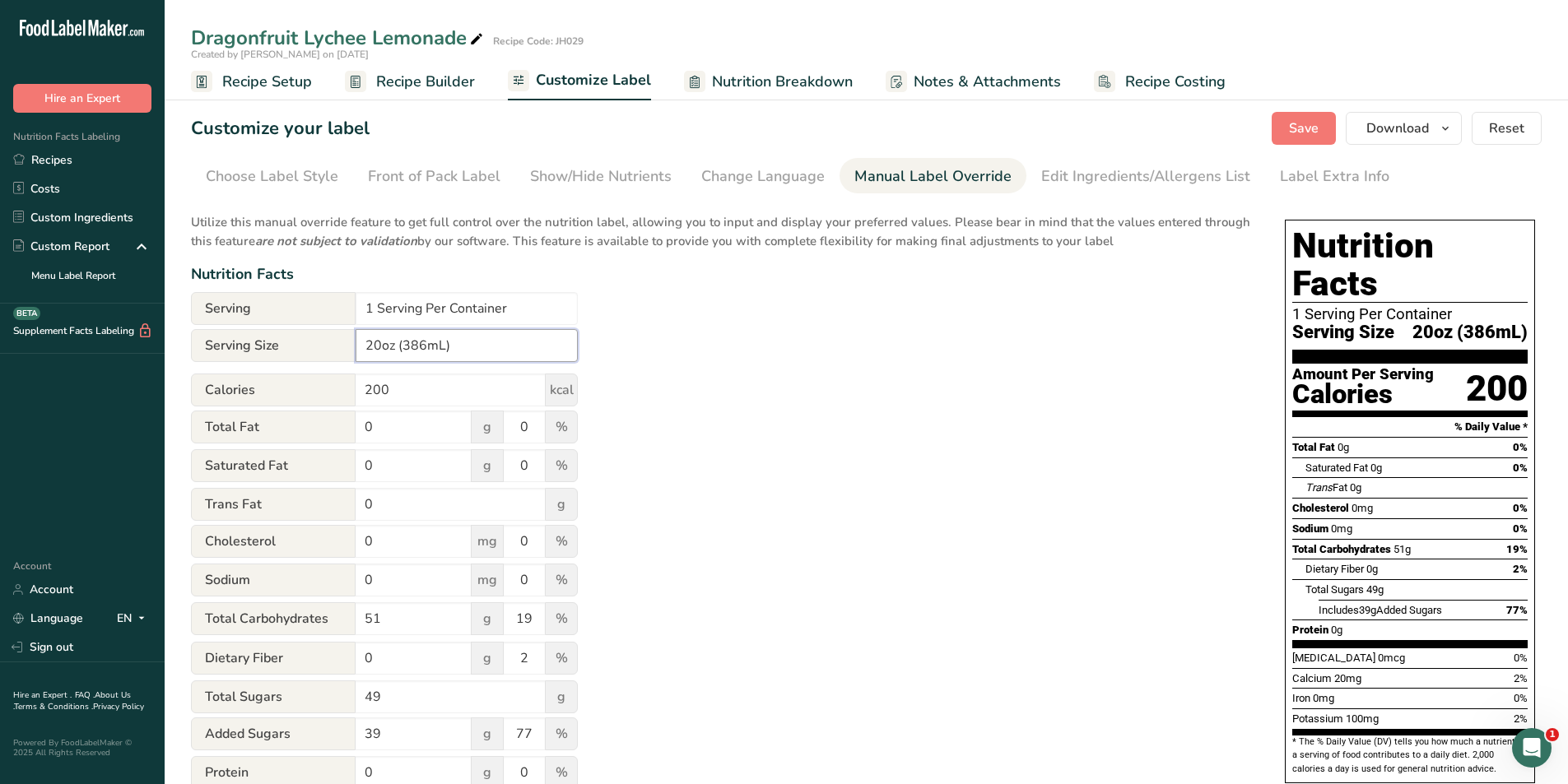
click at [422, 347] on input "20oz (386mL)" at bounding box center [467, 345] width 222 height 33
type input "20oz (591mL)"
click at [733, 324] on div "Utilize this manual override feature to get full control over the nutrition lab…" at bounding box center [721, 596] width 1061 height 787
click at [1318, 130] on span "Save" at bounding box center [1304, 128] width 30 height 20
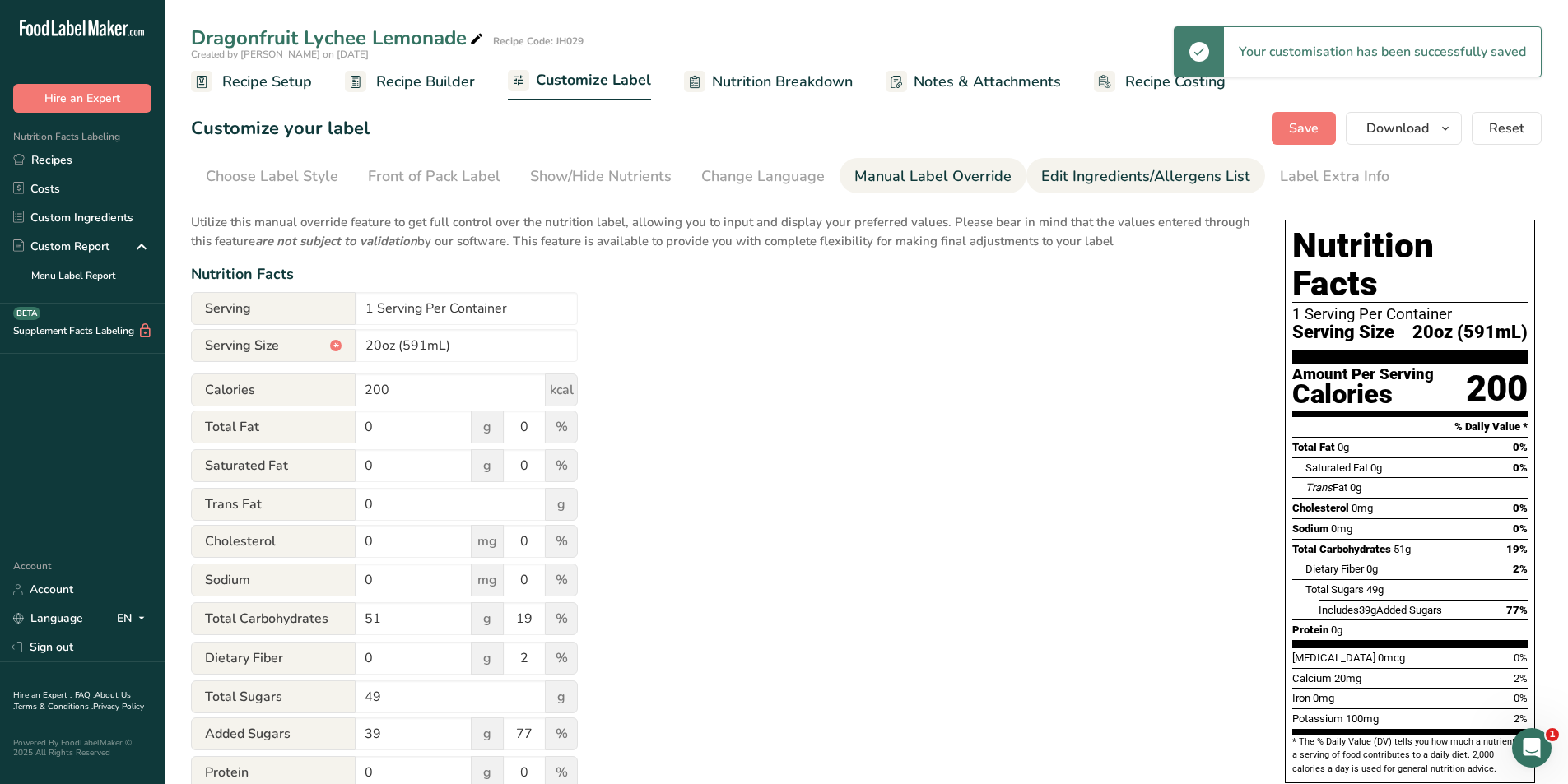
click at [1132, 184] on div "Edit Ingredients/Allergens List" at bounding box center [1145, 176] width 209 height 22
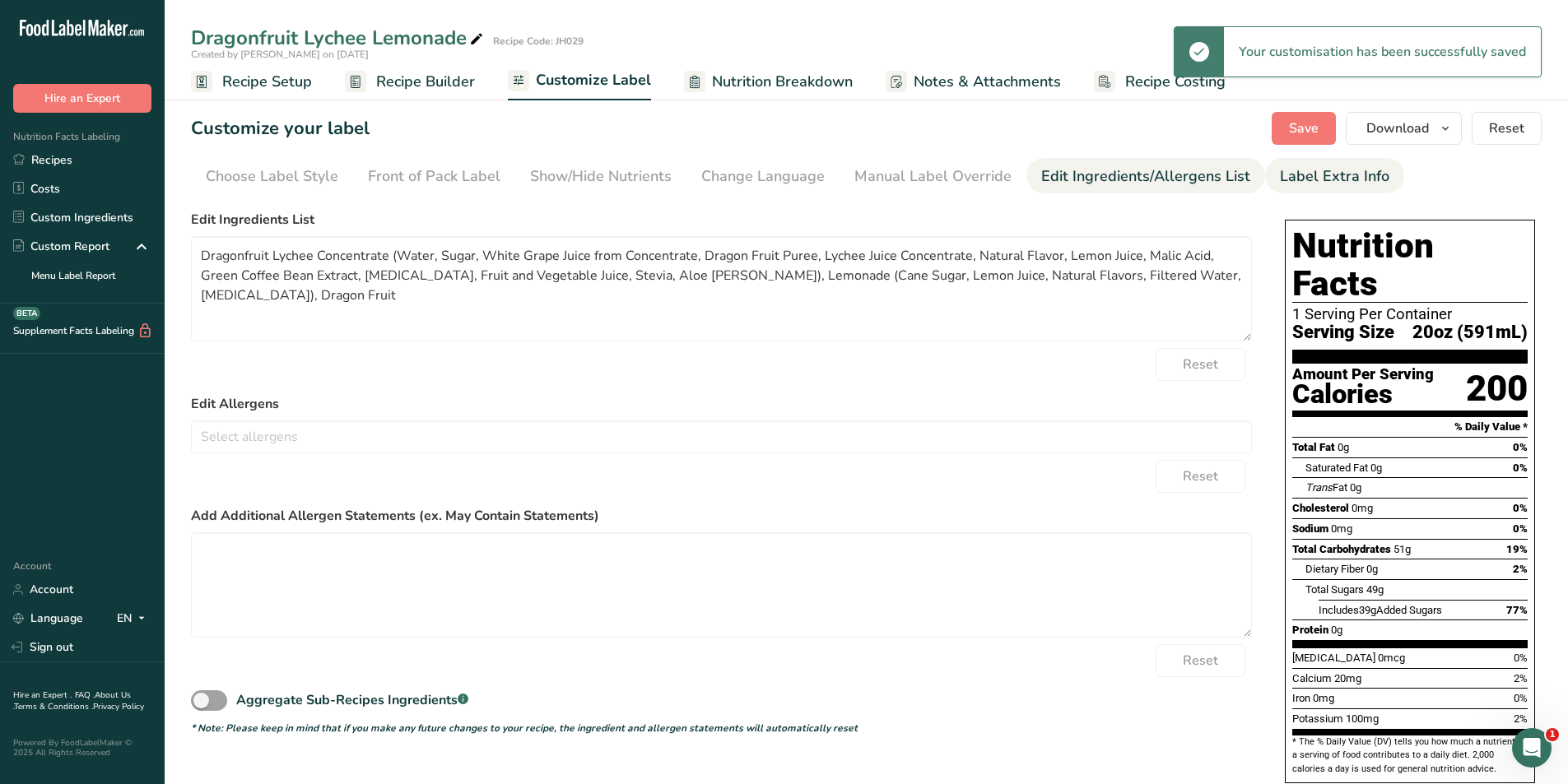
click at [1318, 177] on div "Label Extra Info" at bounding box center [1334, 176] width 109 height 22
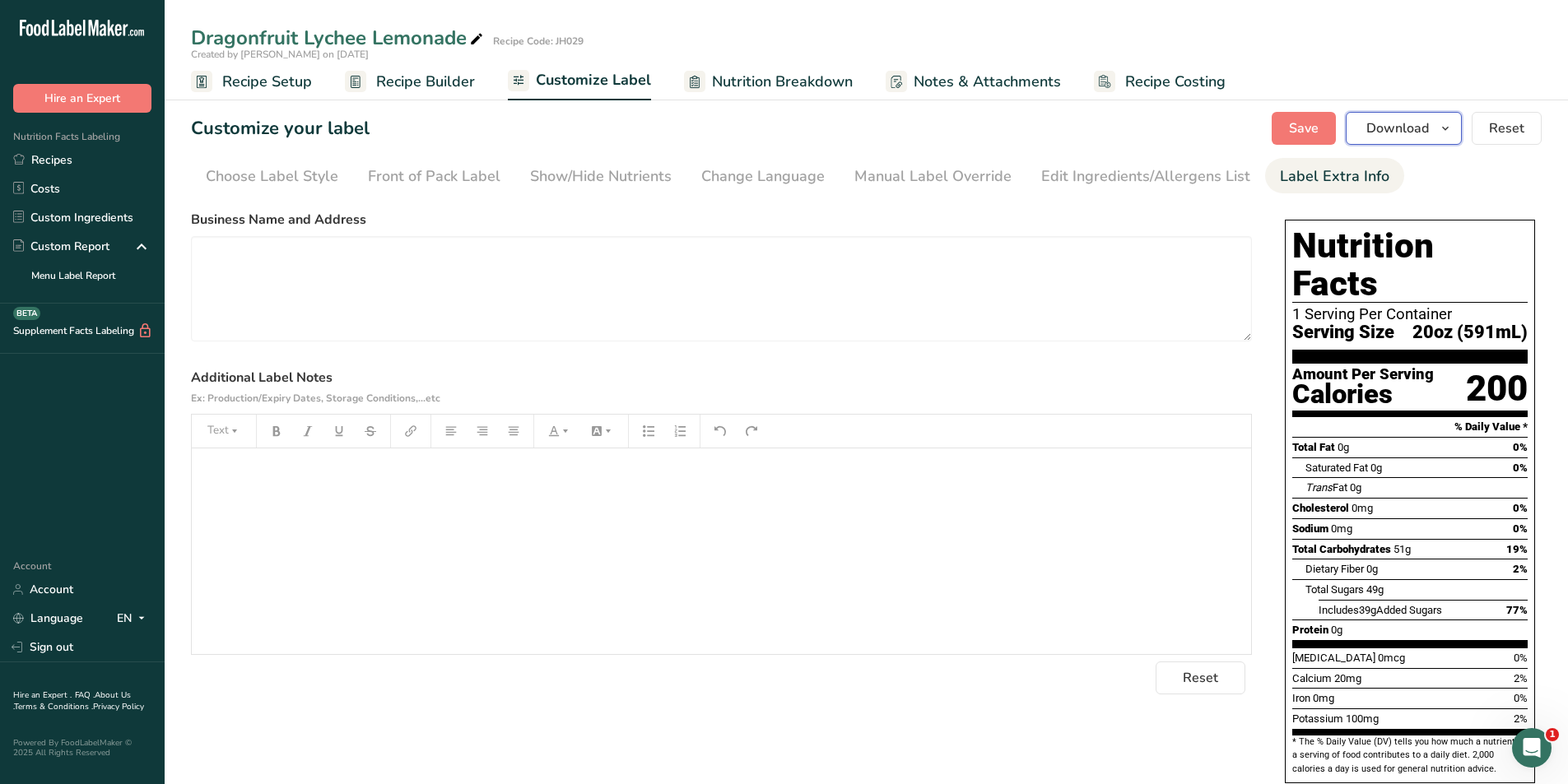
click at [1399, 120] on span "Download" at bounding box center [1397, 128] width 63 height 20
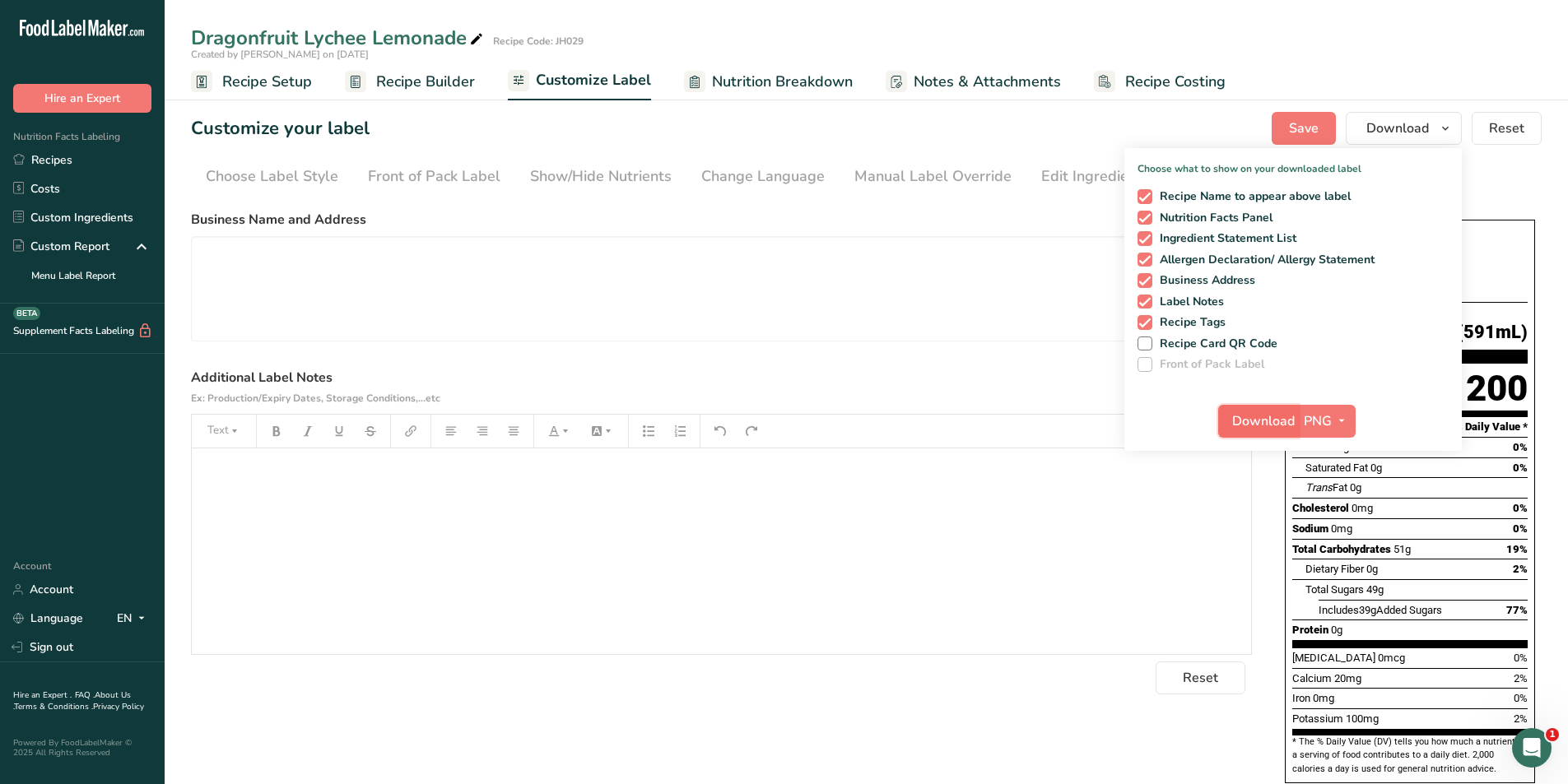
click at [1253, 423] on span "Download" at bounding box center [1264, 420] width 63 height 20
click at [283, 81] on span "Recipe Setup" at bounding box center [267, 81] width 90 height 22
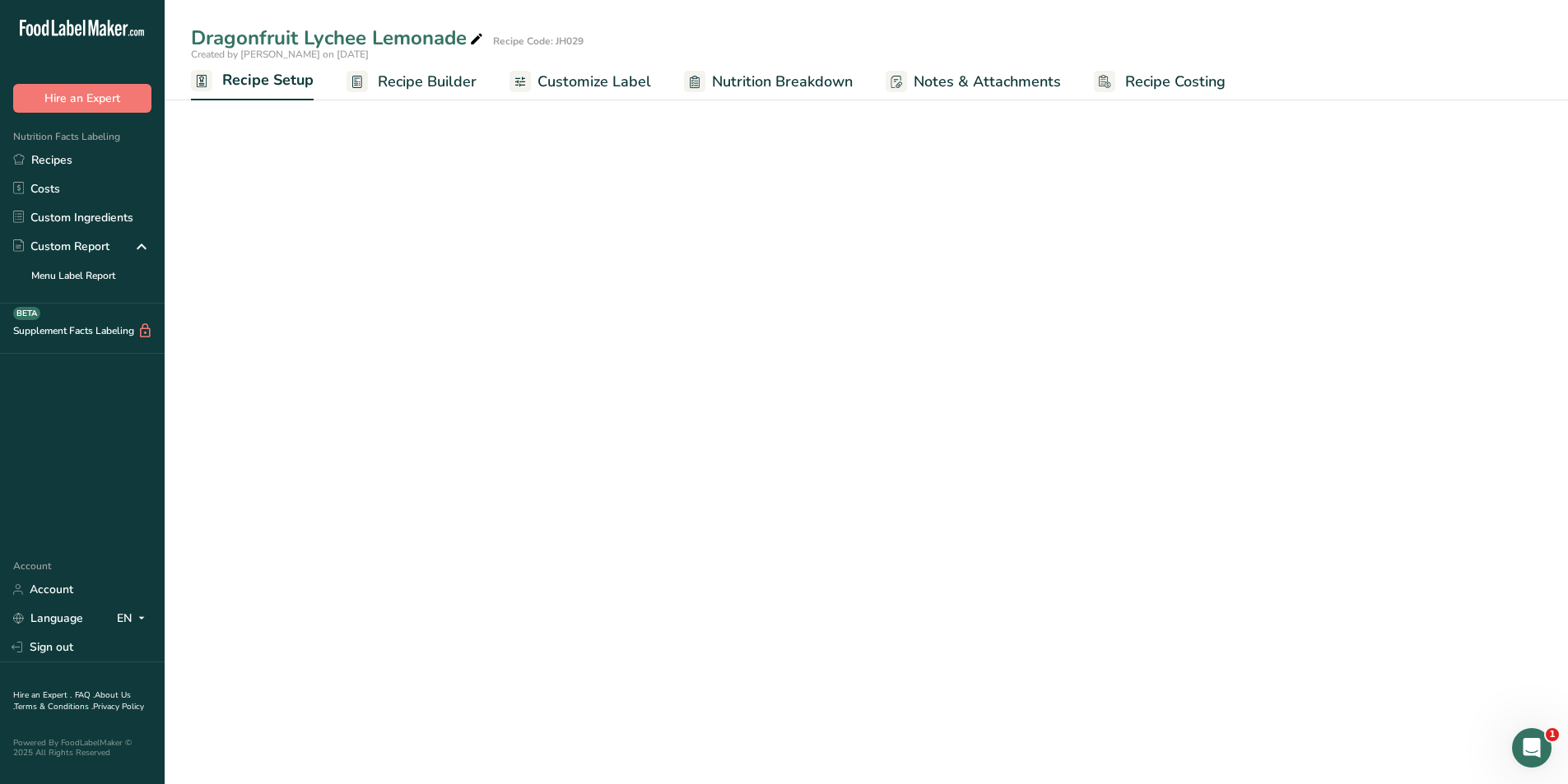
select select "22"
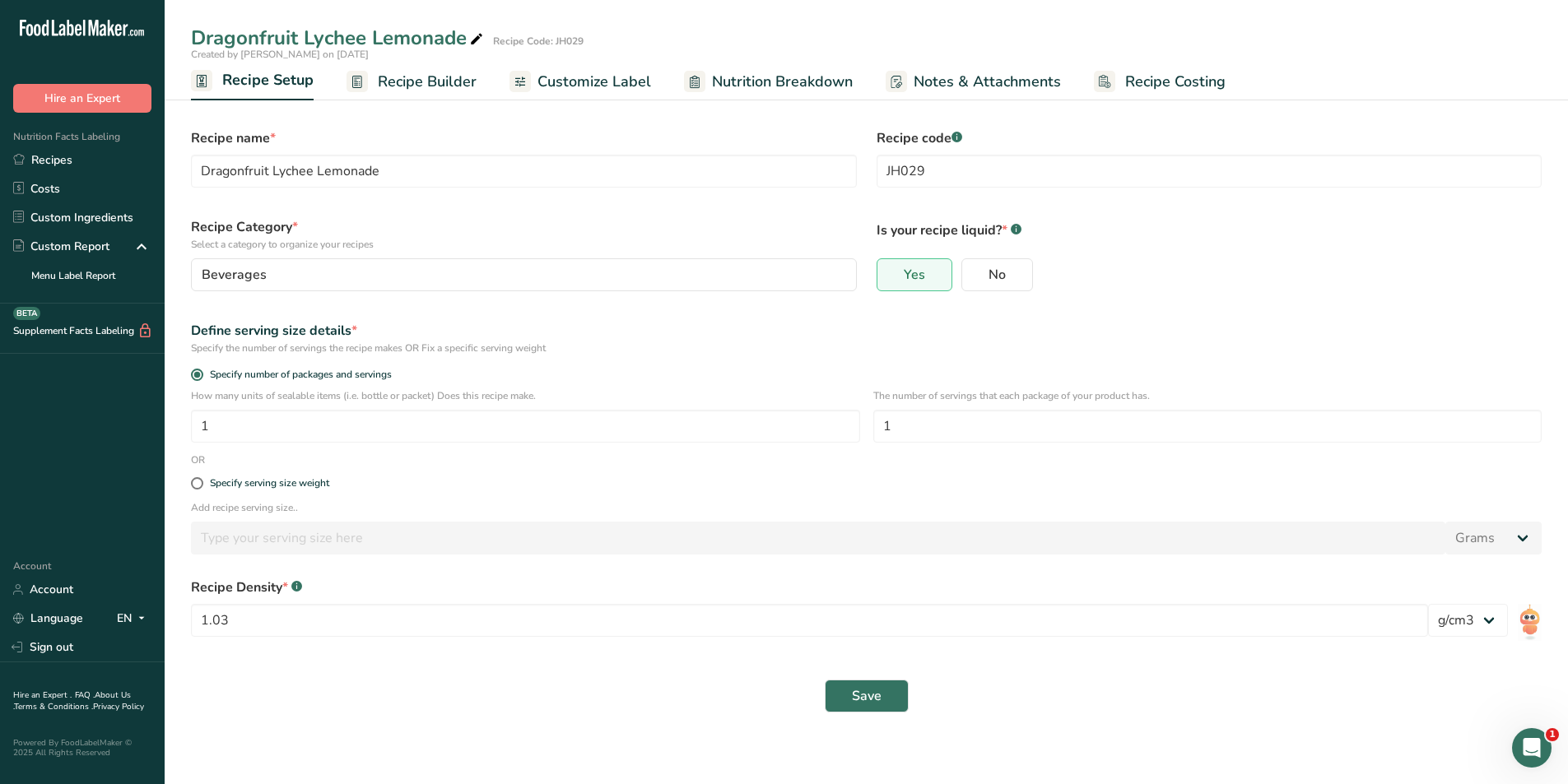
click at [392, 77] on span "Recipe Builder" at bounding box center [427, 81] width 99 height 22
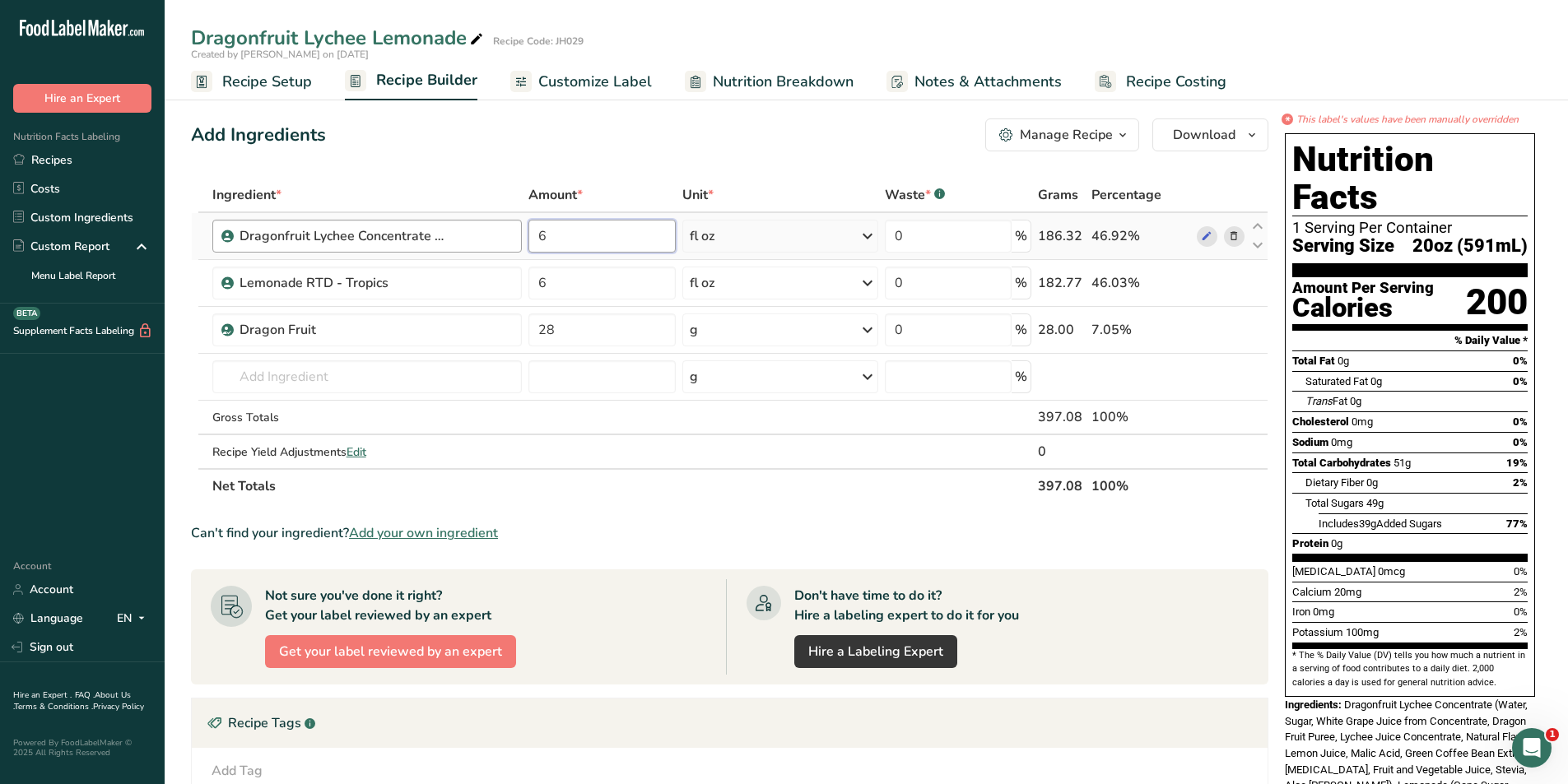
drag, startPoint x: 598, startPoint y: 236, endPoint x: 477, endPoint y: 245, distance: 121.3
click at [493, 242] on tr "Dragonfruit Lychee Concentrate - Dr Smoothie 6 fl oz Weight Units g kg mg See m…" at bounding box center [729, 237] width 1076 height 47
type input "7"
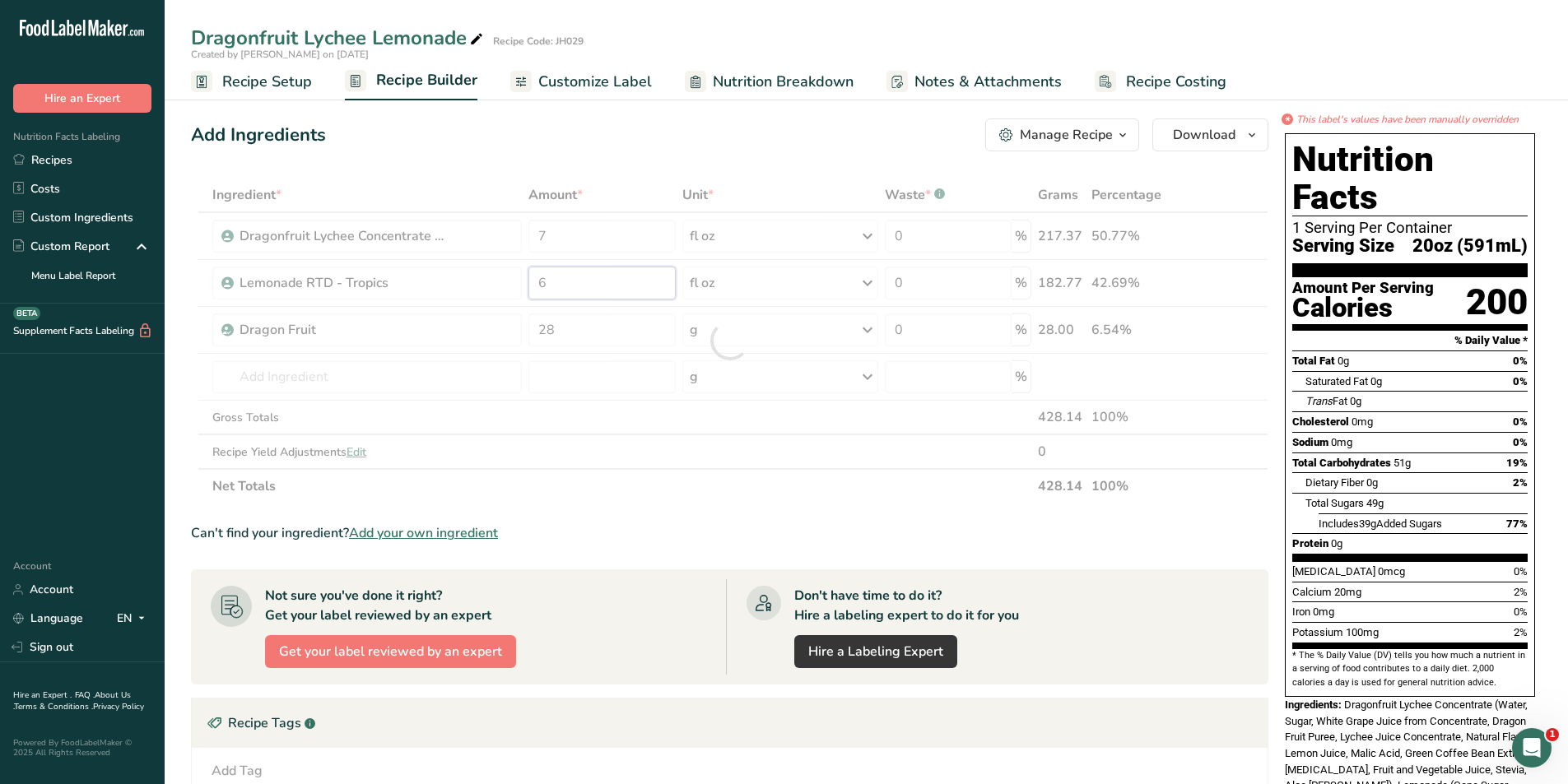
drag, startPoint x: 570, startPoint y: 290, endPoint x: 537, endPoint y: 289, distance: 33.0
click at [537, 289] on div "Ingredient * Amount * Unit * Waste * .a-a{fill:#347362;}.b-a{fill:#fff;} Grams …" at bounding box center [729, 340] width 1077 height 326
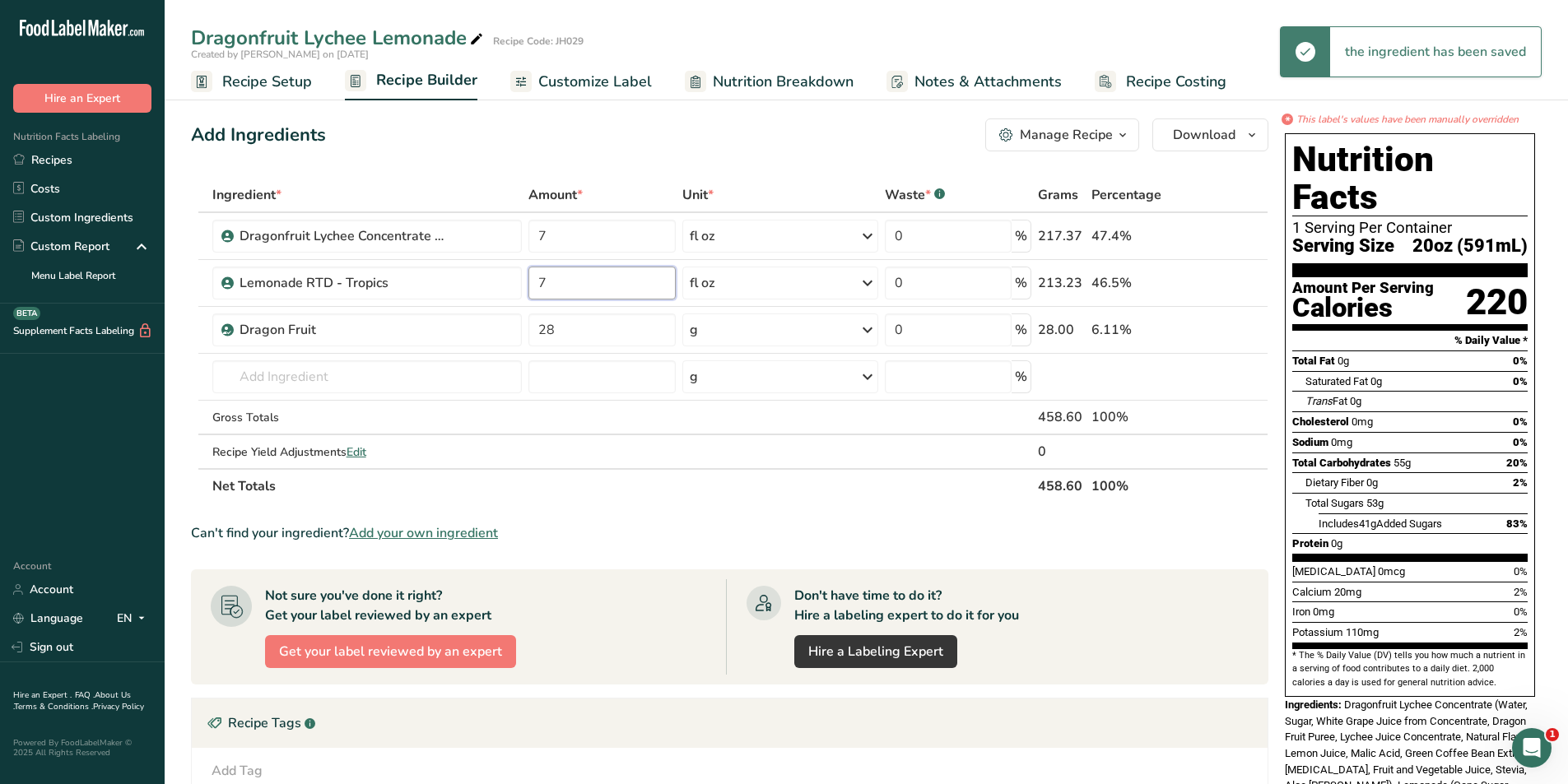
type input "7"
click at [638, 516] on section "Ingredient * Amount * Unit * Waste * .a-a{fill:#347362;}.b-a{fill:#fff;} Grams …" at bounding box center [729, 611] width 1077 height 867
click at [561, 87] on span "Customize Label" at bounding box center [595, 81] width 114 height 22
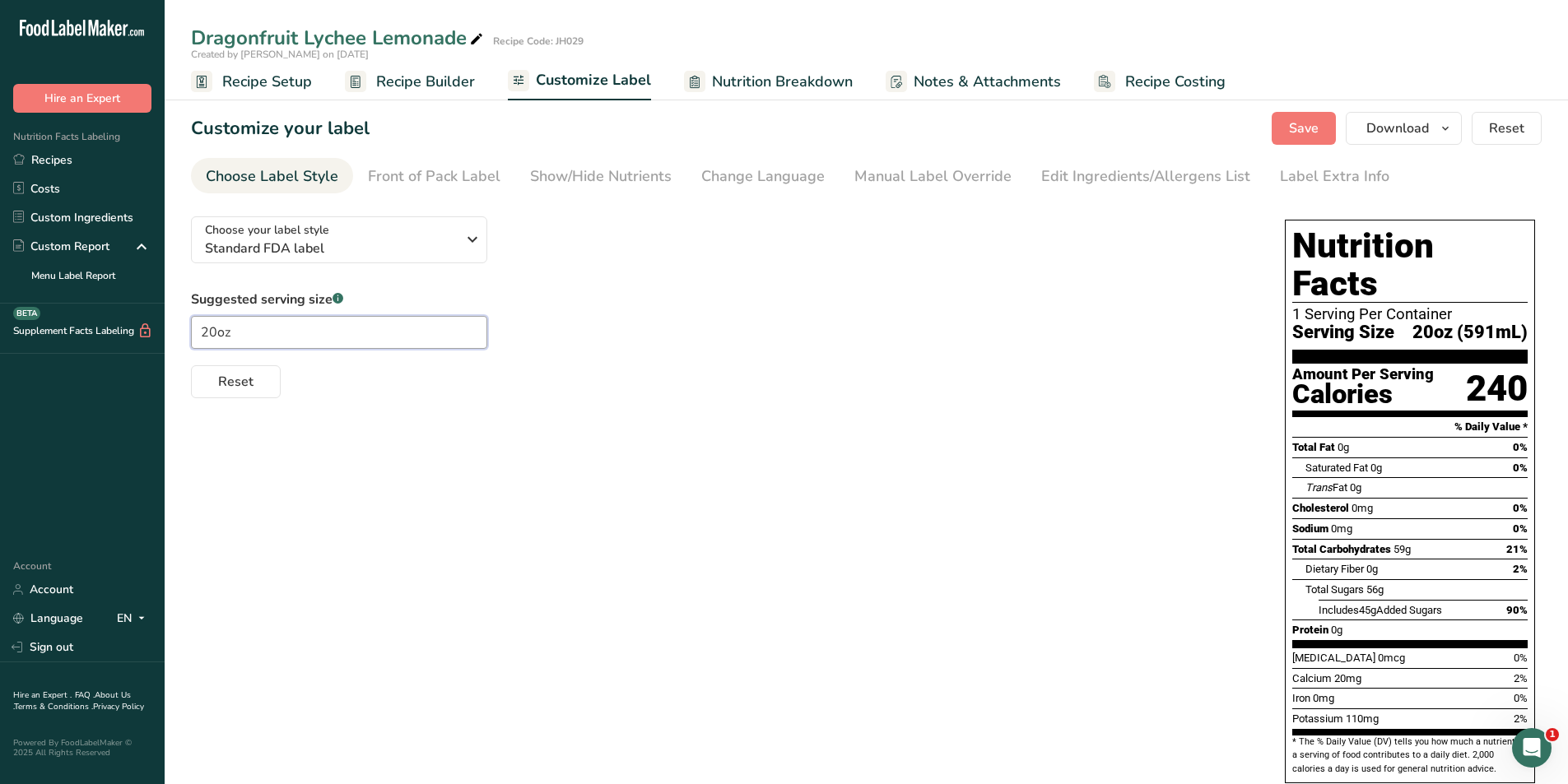
click at [211, 335] on input "20oz" at bounding box center [338, 332] width 296 height 33
type input "24oz"
click at [979, 174] on div "Manual Label Override" at bounding box center [933, 176] width 157 height 22
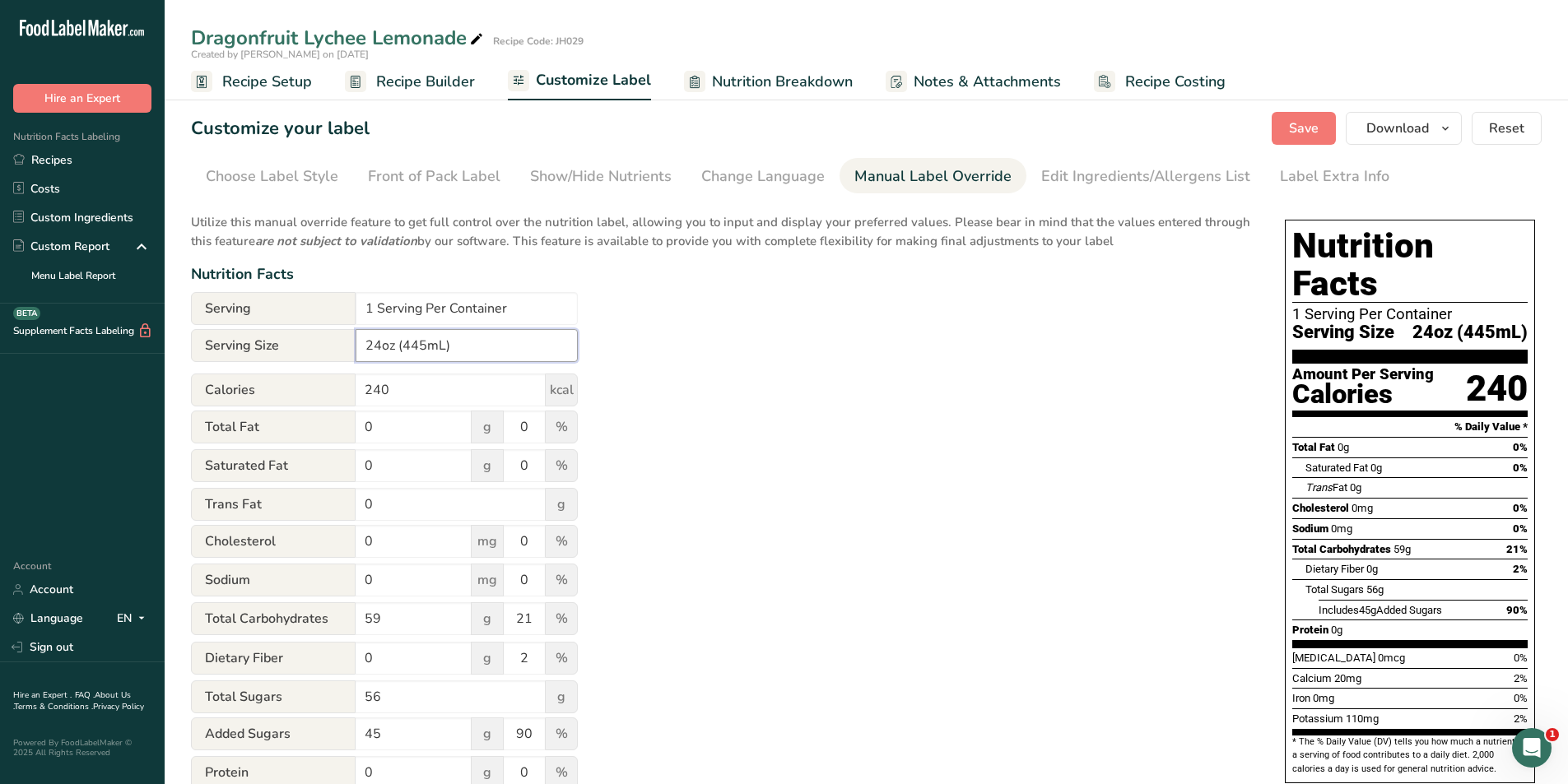
click at [425, 342] on input "24oz (445mL)" at bounding box center [467, 345] width 222 height 33
type input "24oz (710mL)"
click at [700, 326] on div "Utilize this manual override feature to get full control over the nutrition lab…" at bounding box center [721, 596] width 1061 height 787
click at [1296, 133] on span "Save" at bounding box center [1304, 128] width 30 height 20
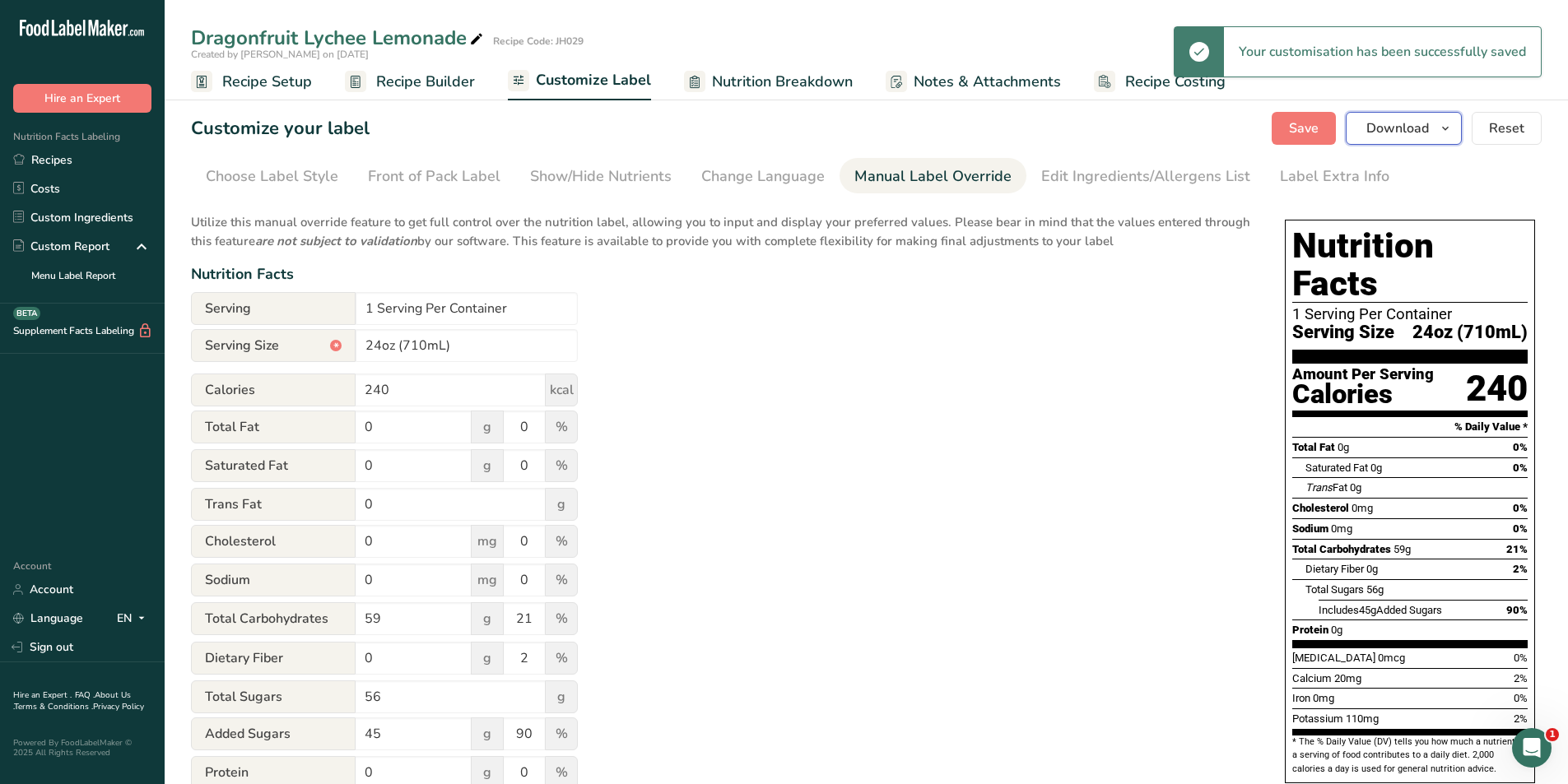
click at [1392, 122] on span "Download" at bounding box center [1397, 128] width 63 height 20
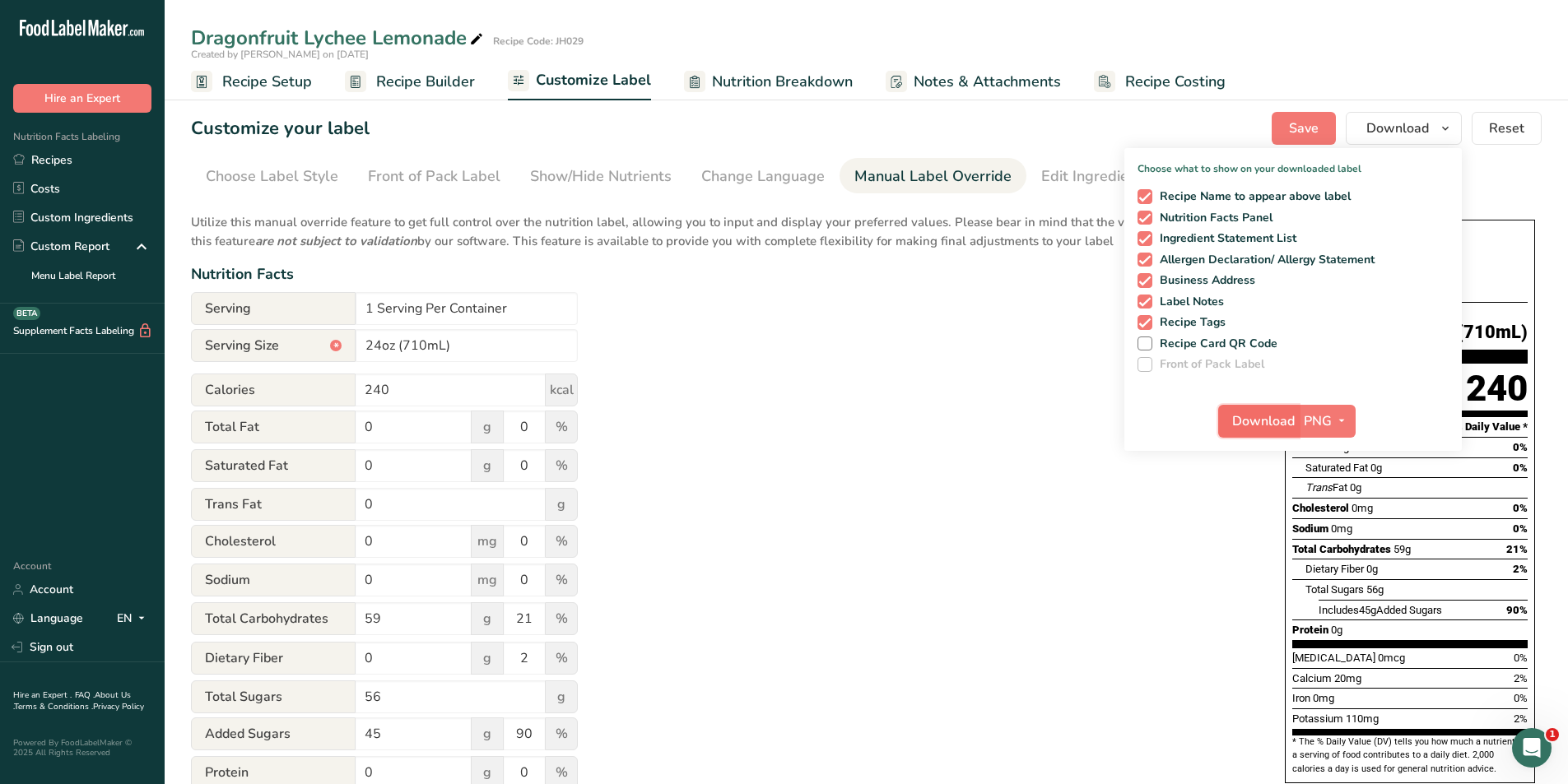
click at [1247, 413] on span "Download" at bounding box center [1264, 420] width 63 height 20
click at [999, 454] on div "Utilize this manual override feature to get full control over the nutrition lab…" at bounding box center [721, 596] width 1061 height 787
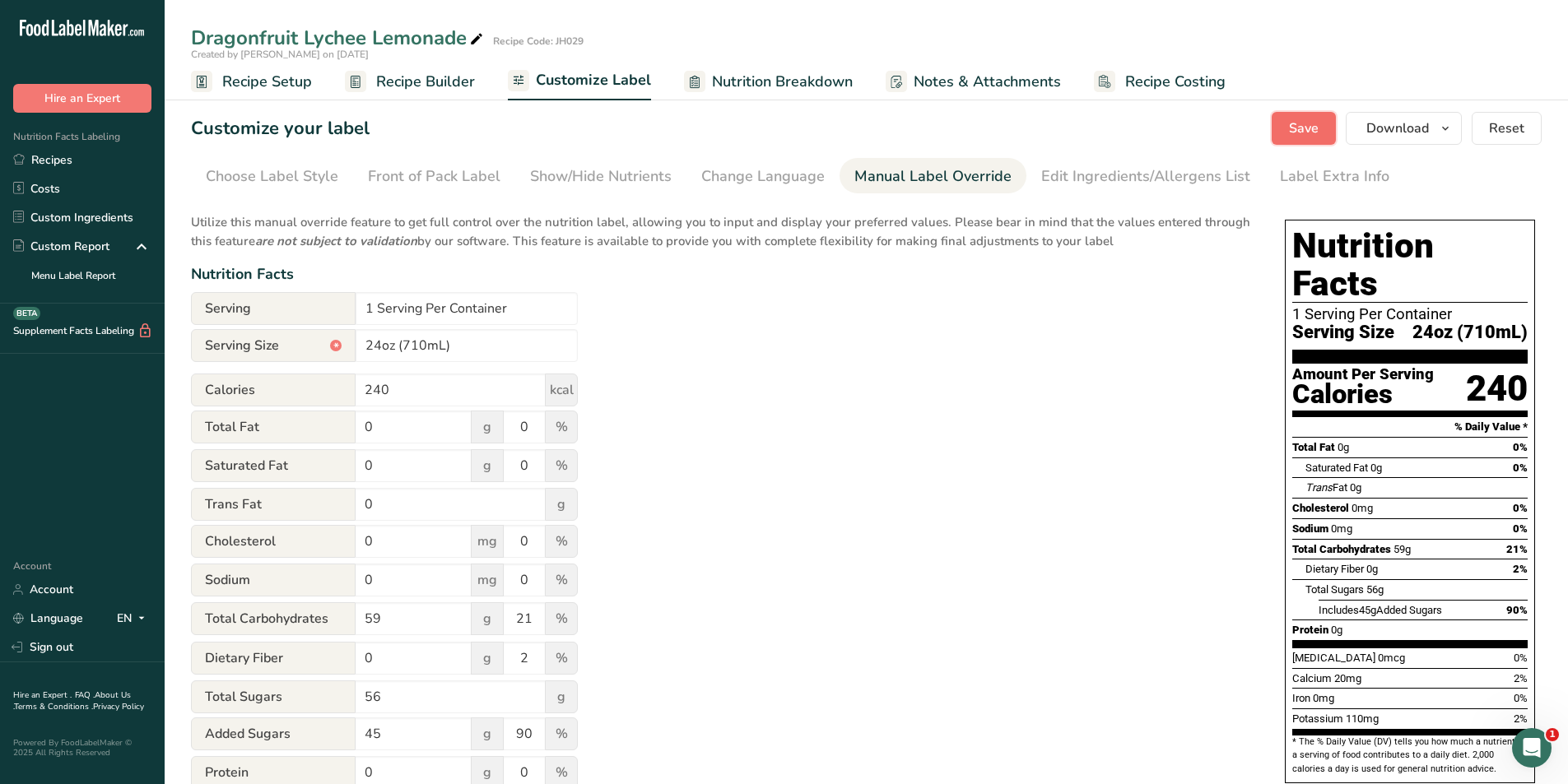
click at [1294, 119] on span "Save" at bounding box center [1304, 128] width 30 height 20
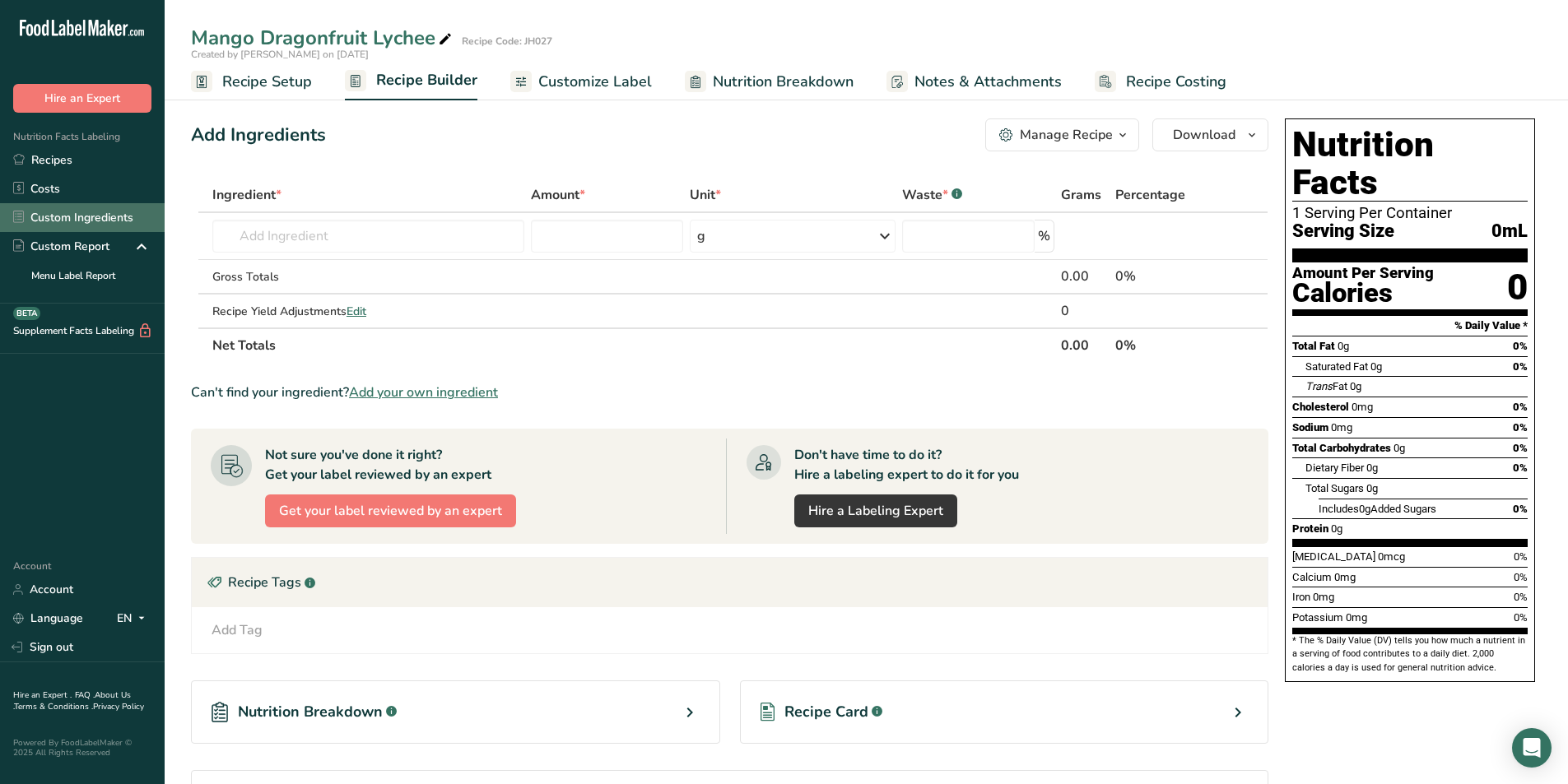
click at [60, 219] on link "Custom Ingredients" at bounding box center [82, 217] width 164 height 29
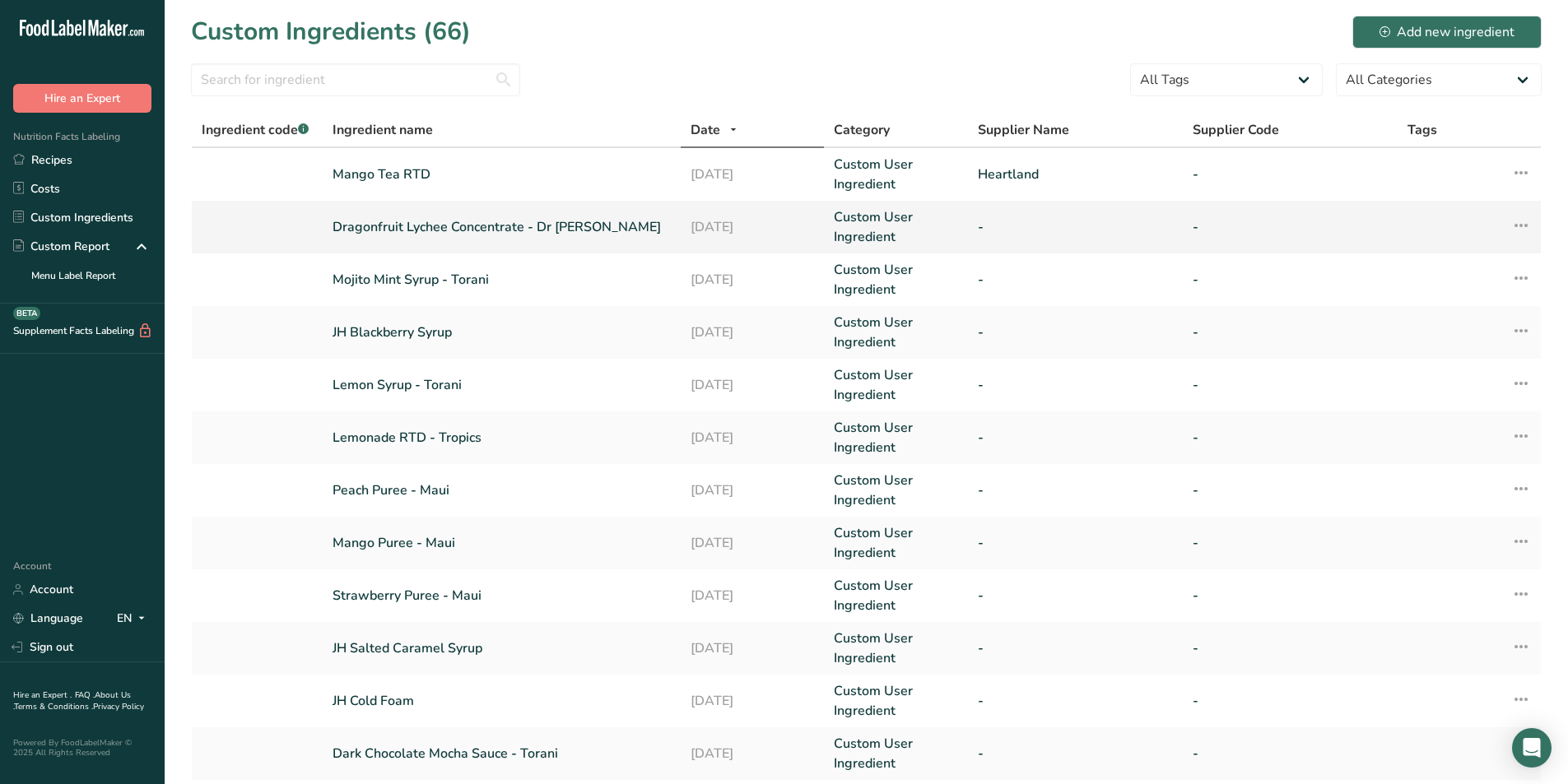
click at [487, 223] on link "Dragonfruit Lychee Concentrate - Dr [PERSON_NAME]" at bounding box center [501, 226] width 338 height 20
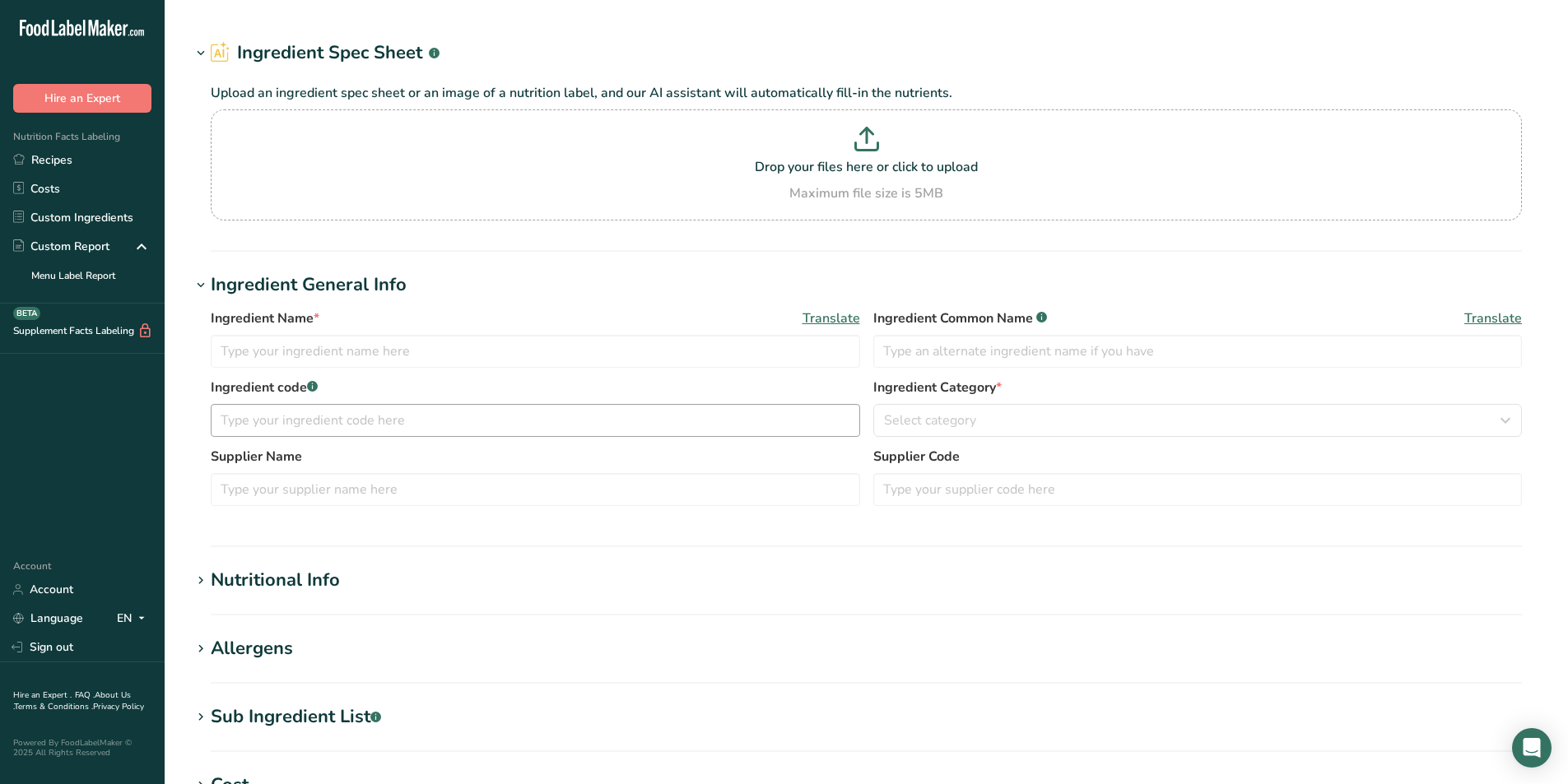
type input "Dragonfruit Lychee Concentrate - Dr [PERSON_NAME]"
type input "Dragonfruit Lychee Concentrate"
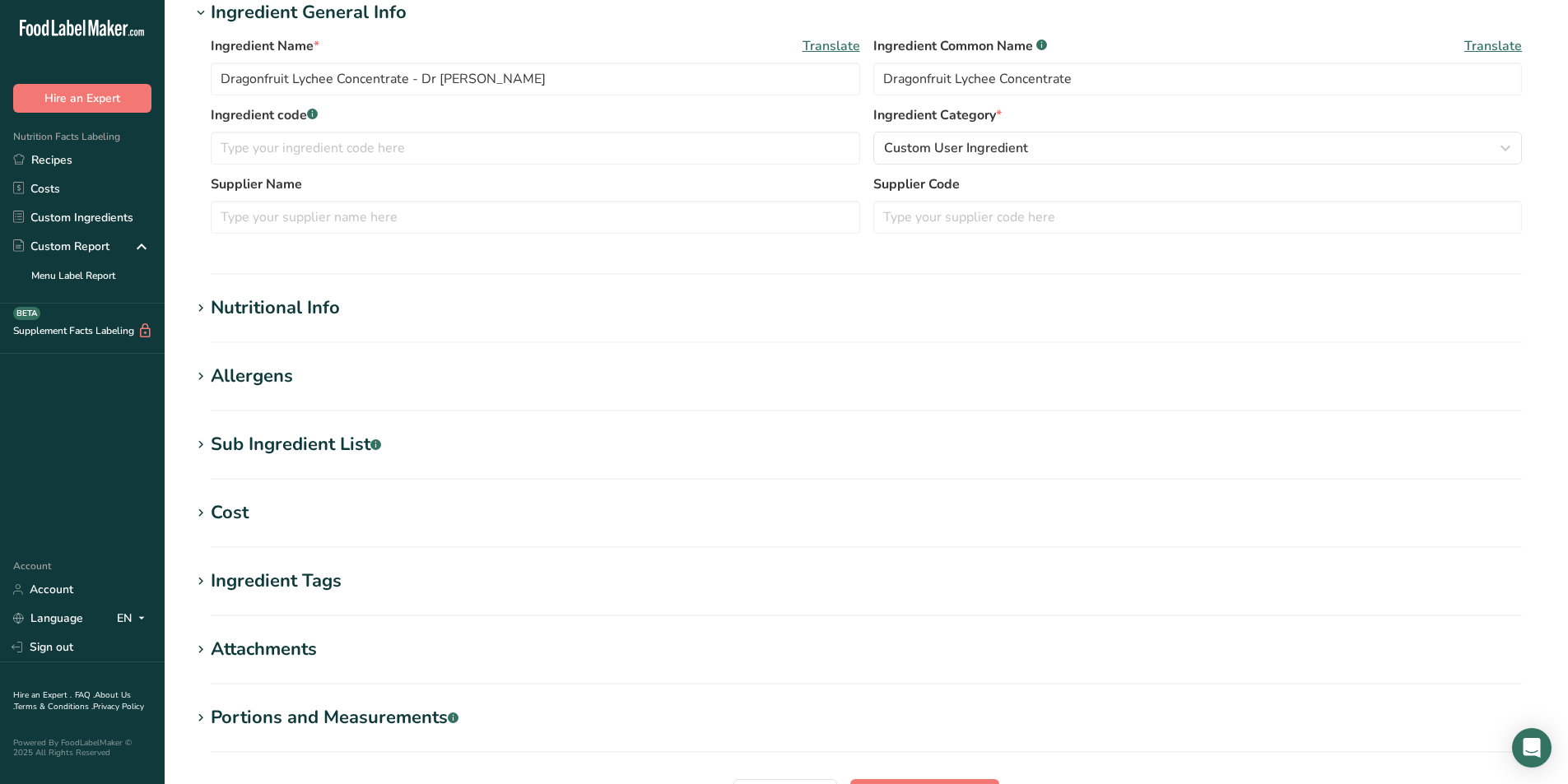
scroll to position [329, 0]
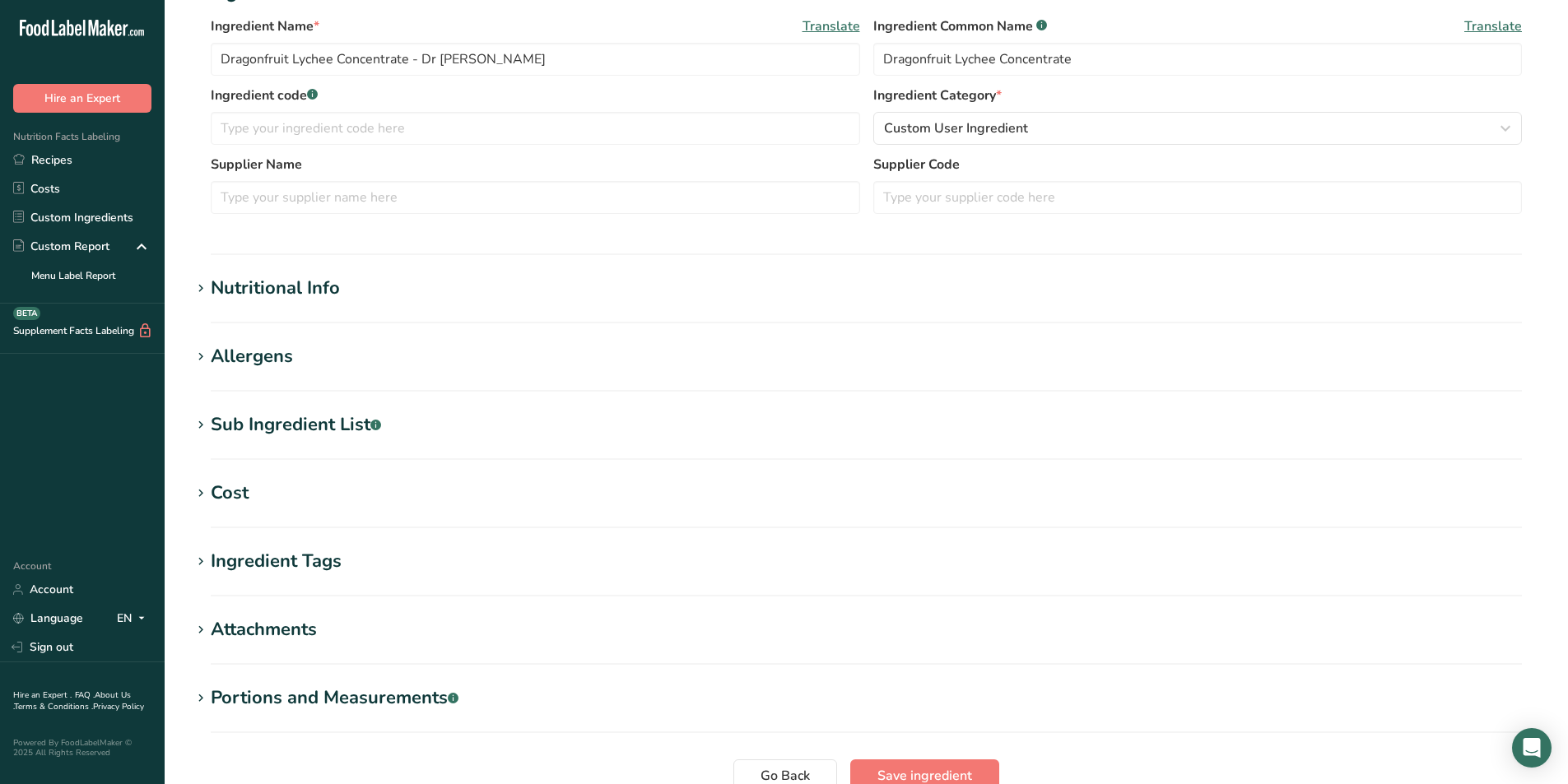
click at [286, 281] on div "Nutritional Info" at bounding box center [275, 288] width 129 height 27
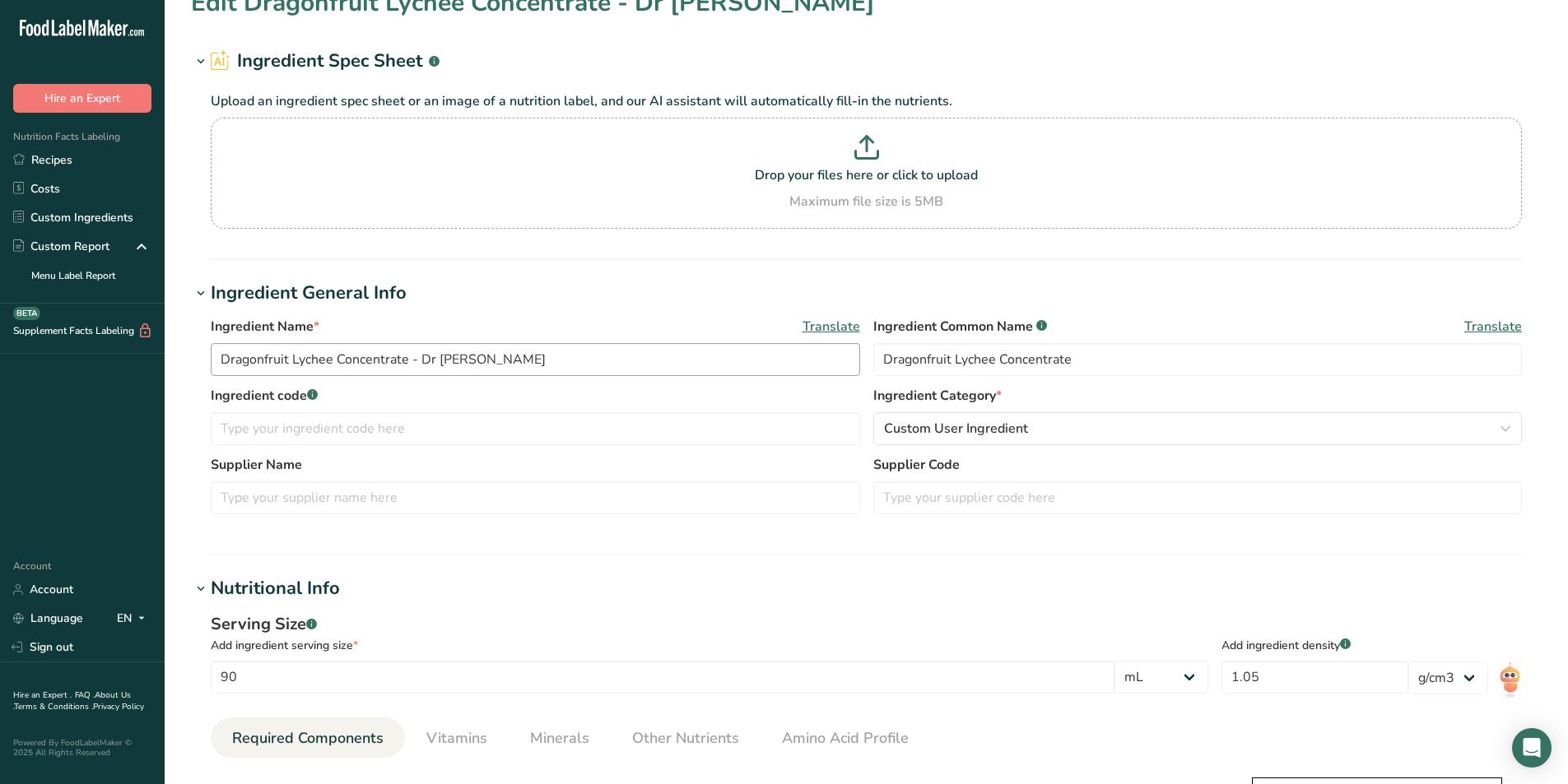
scroll to position [0, 0]
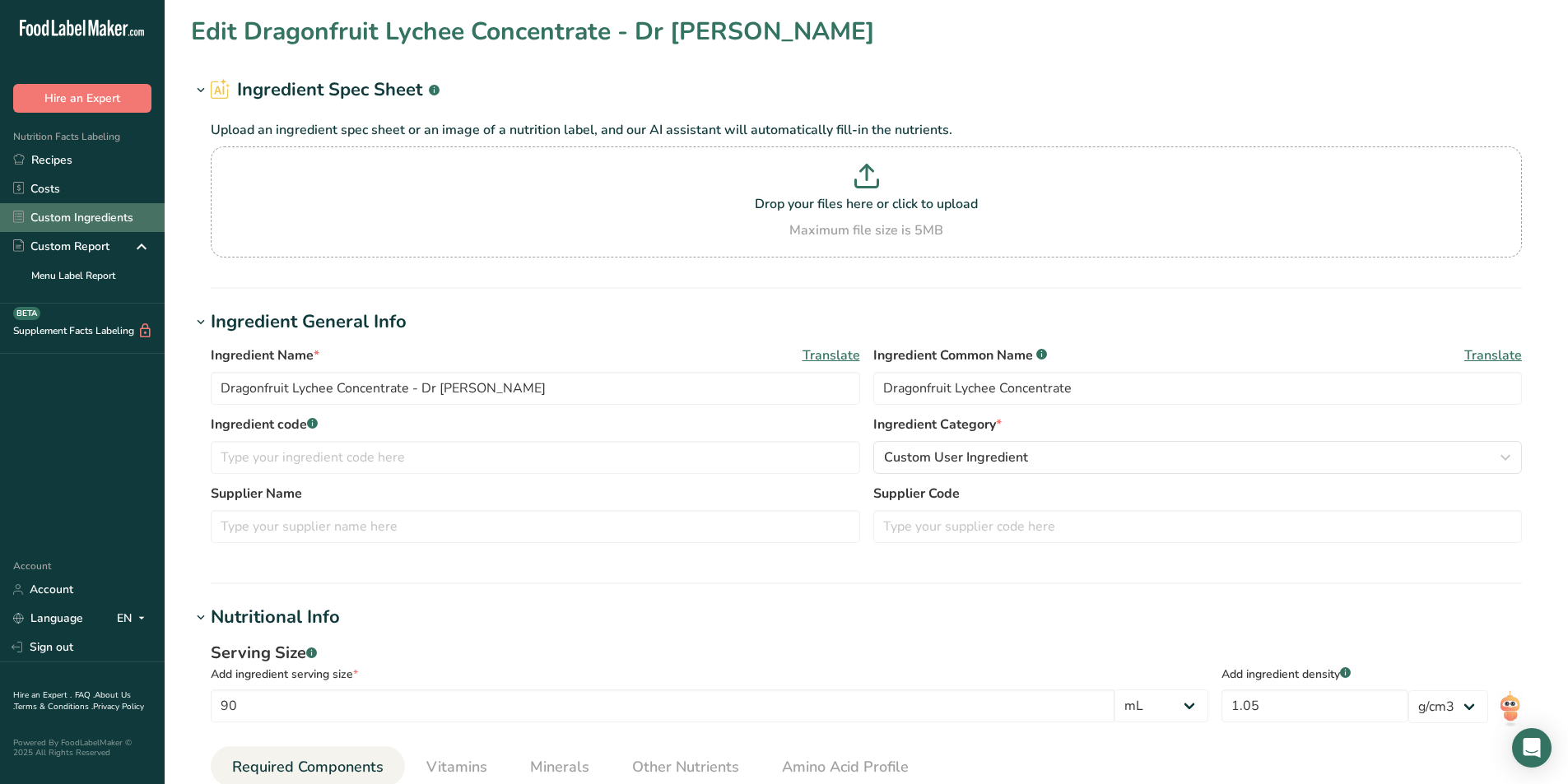
click at [87, 213] on link "Custom Ingredients" at bounding box center [82, 217] width 164 height 29
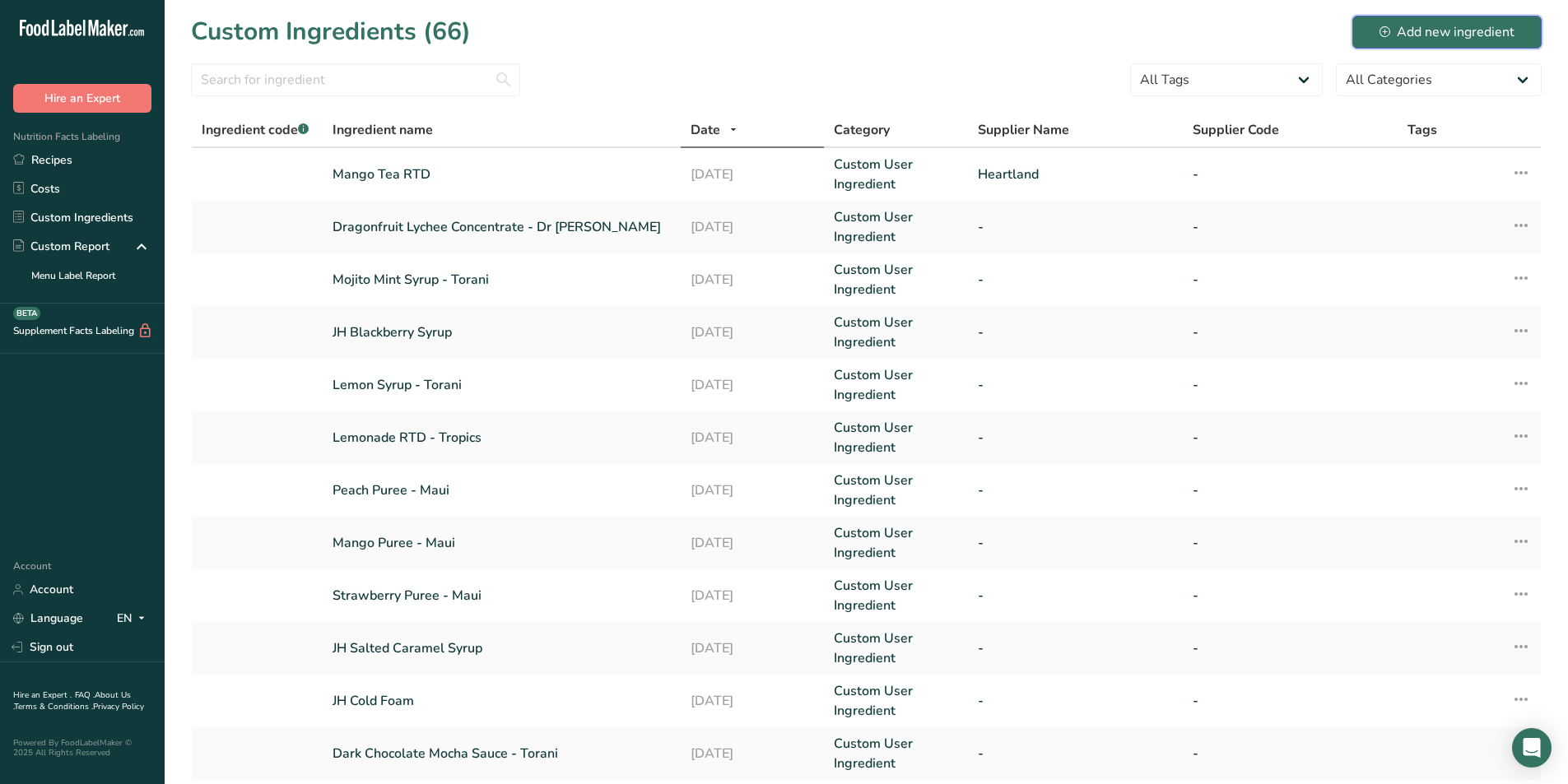
click at [1430, 24] on div "Add new ingredient" at bounding box center [1446, 31] width 135 height 20
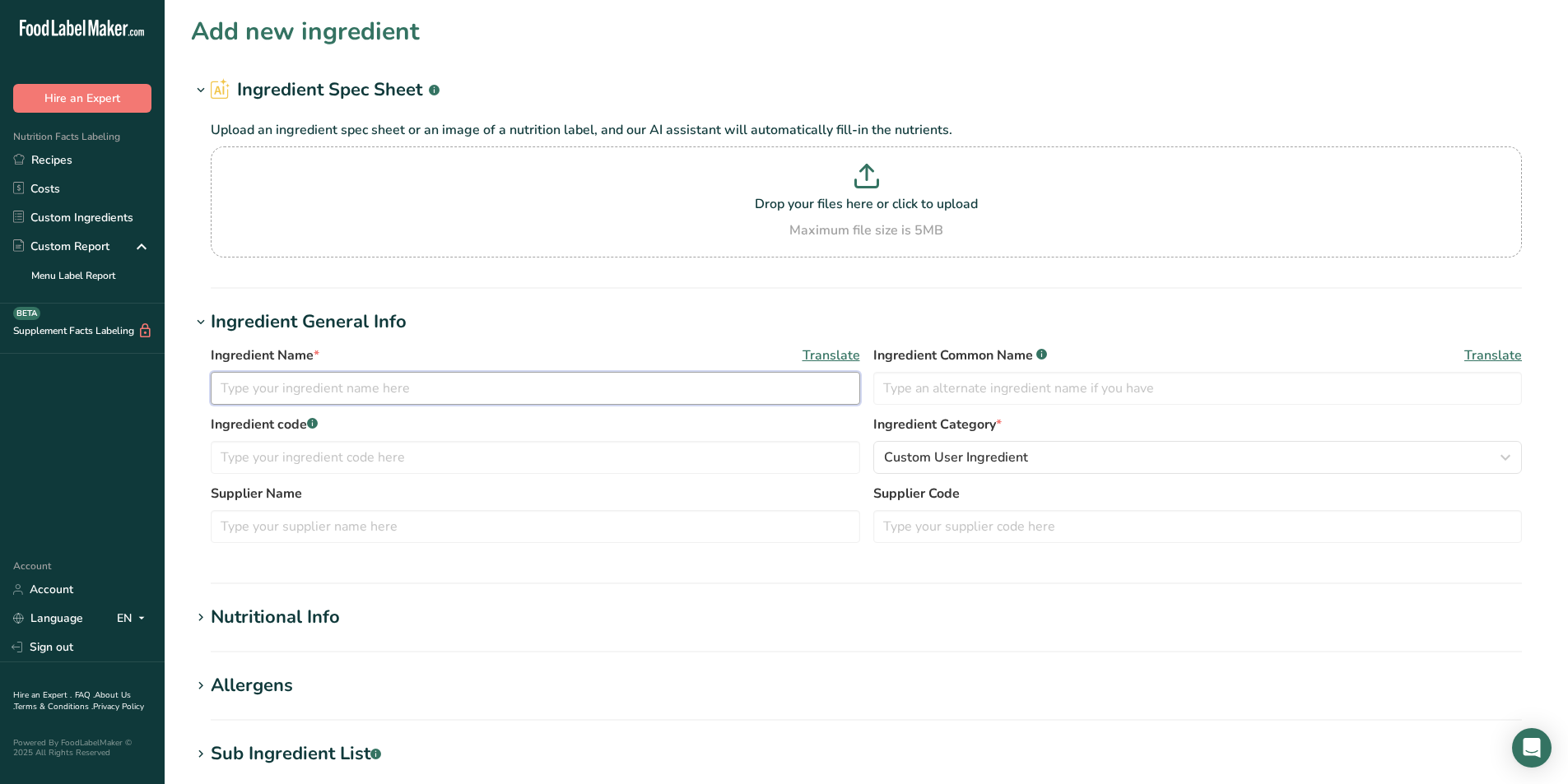
click at [387, 384] on input "text" at bounding box center [535, 388] width 649 height 33
type input "D"
type input "Refreshers Watermelon Cucumber Mint - Dr. Smoothi"
click at [924, 384] on input "text" at bounding box center [1197, 388] width 649 height 33
type input "Watermelon Cucumber Mint Refresher"
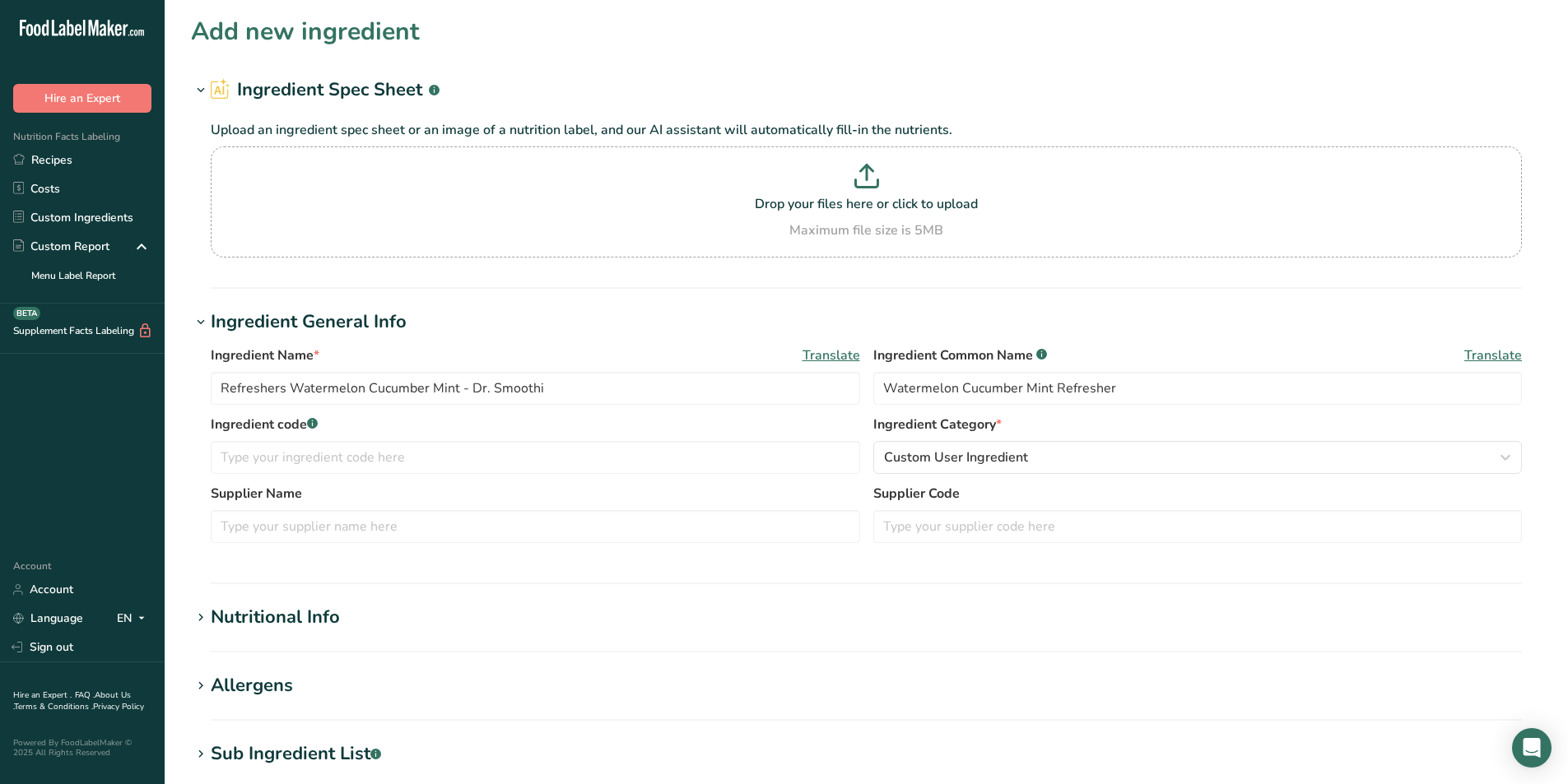
click at [1179, 341] on div "Ingredient Name * Translate Refreshers Watermelon Cucumber Mint - Dr. Smoothi I…" at bounding box center [866, 449] width 1350 height 227
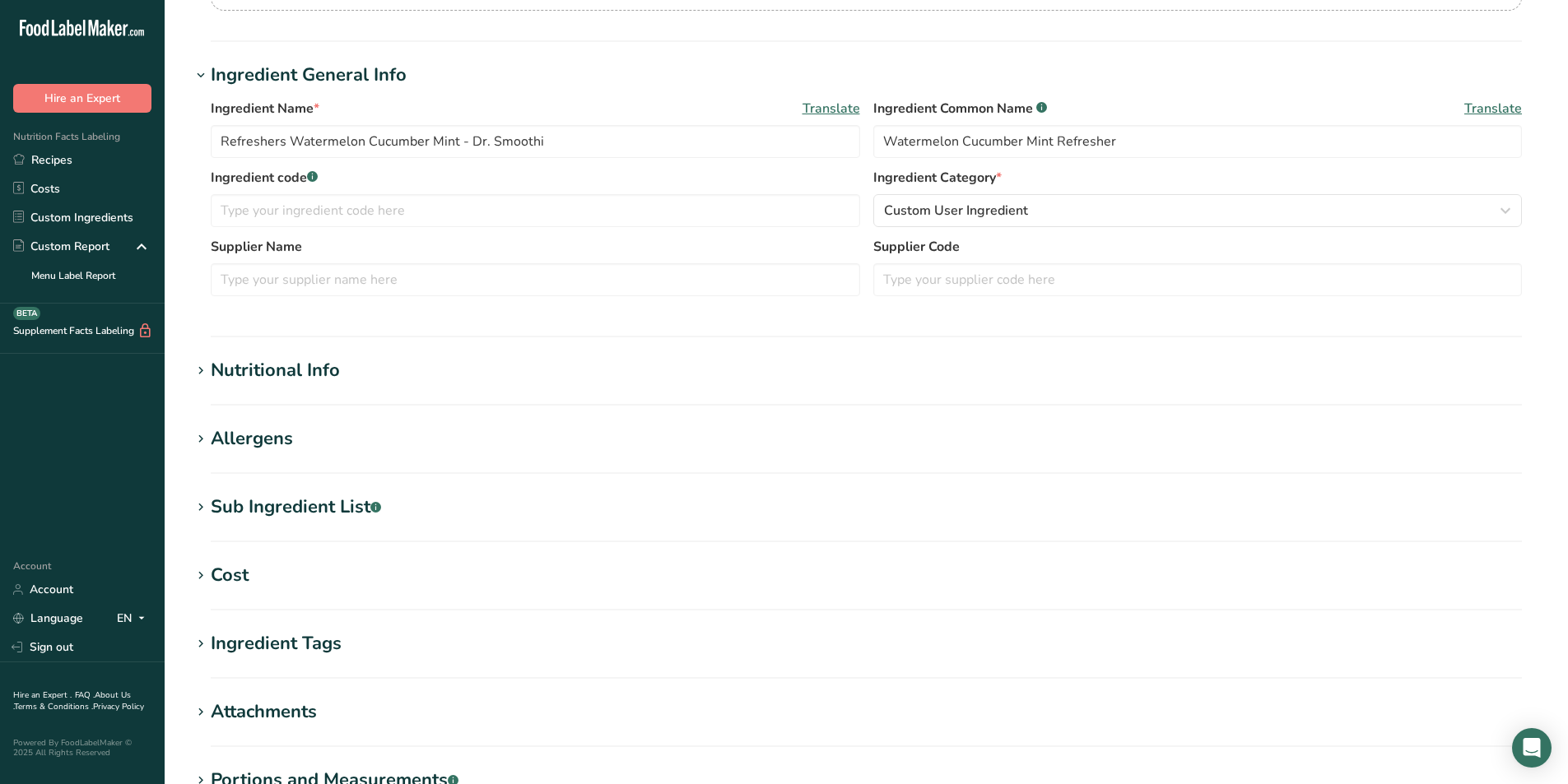
click at [350, 378] on h1 "Nutritional Info" at bounding box center [866, 370] width 1350 height 27
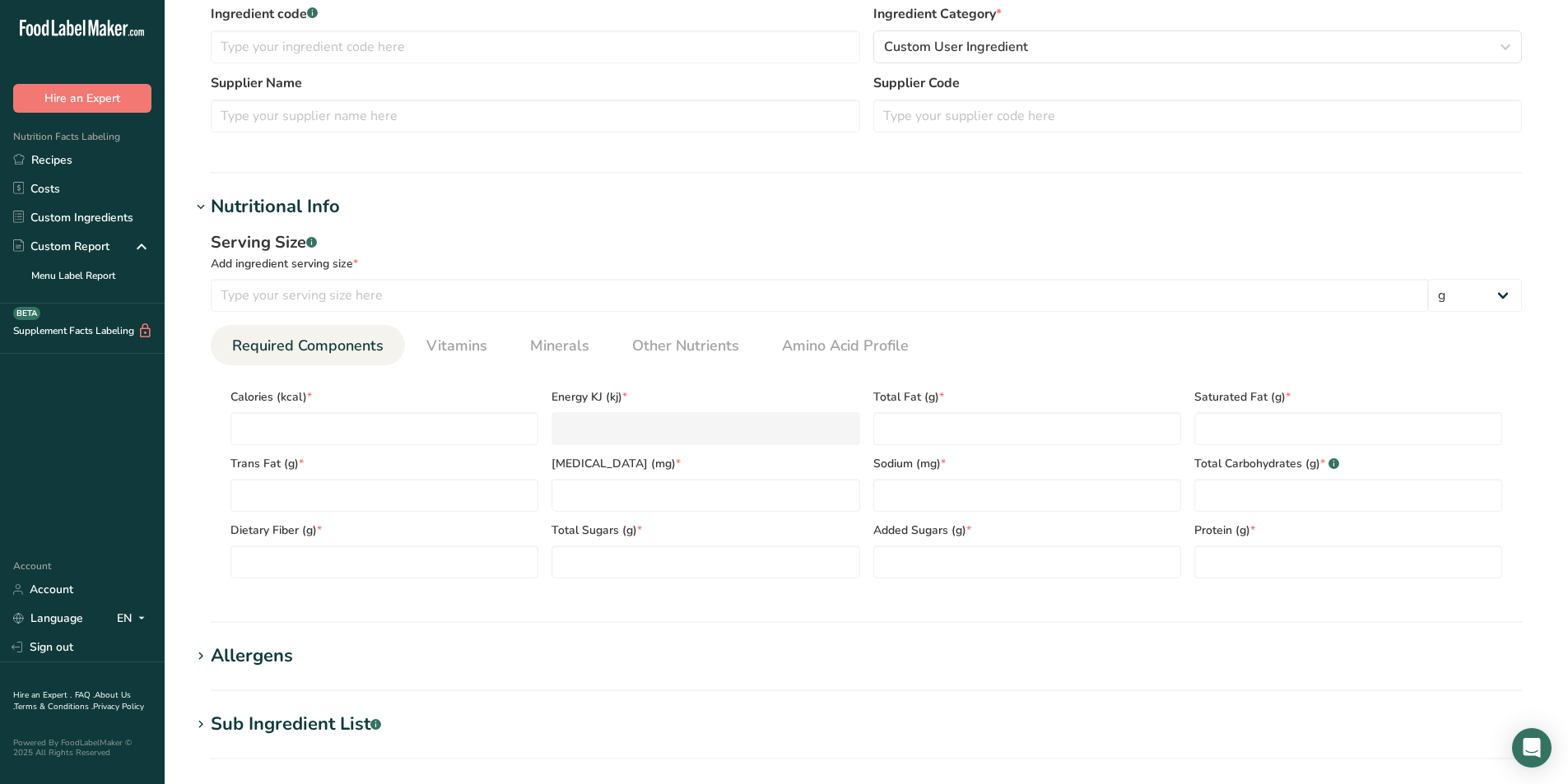
scroll to position [411, 0]
click at [469, 299] on input "number" at bounding box center [819, 295] width 1217 height 33
type input "90"
click at [1487, 300] on select "g kg mg mcg lb oz l mL fl oz tbsp tsp cup qt gallon" at bounding box center [1474, 295] width 94 height 33
select select "17"
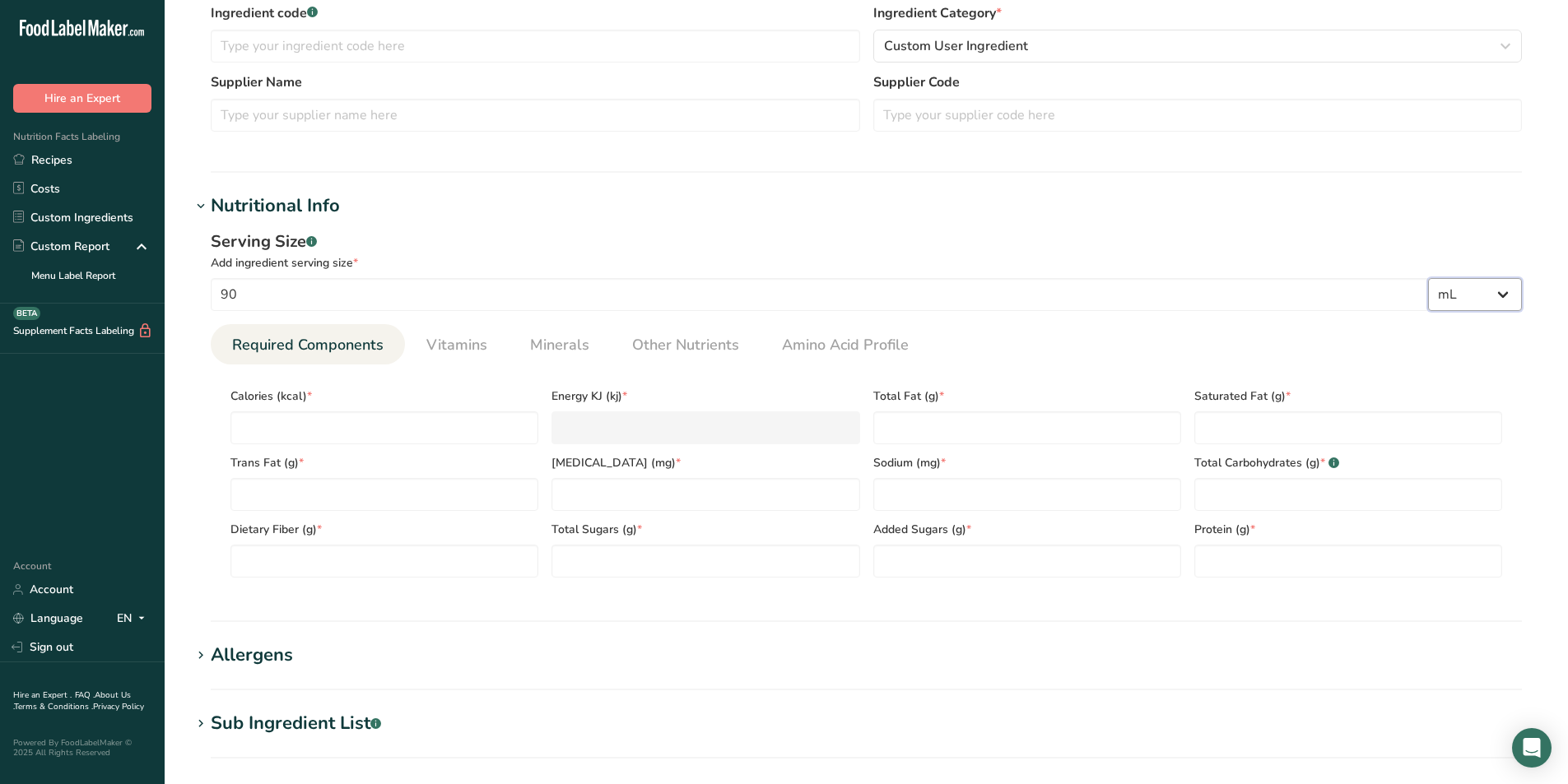
click at [1428, 278] on select "g kg mg mcg lb oz l mL fl oz tbsp tsp cup qt gallon" at bounding box center [1474, 295] width 94 height 33
select select "22"
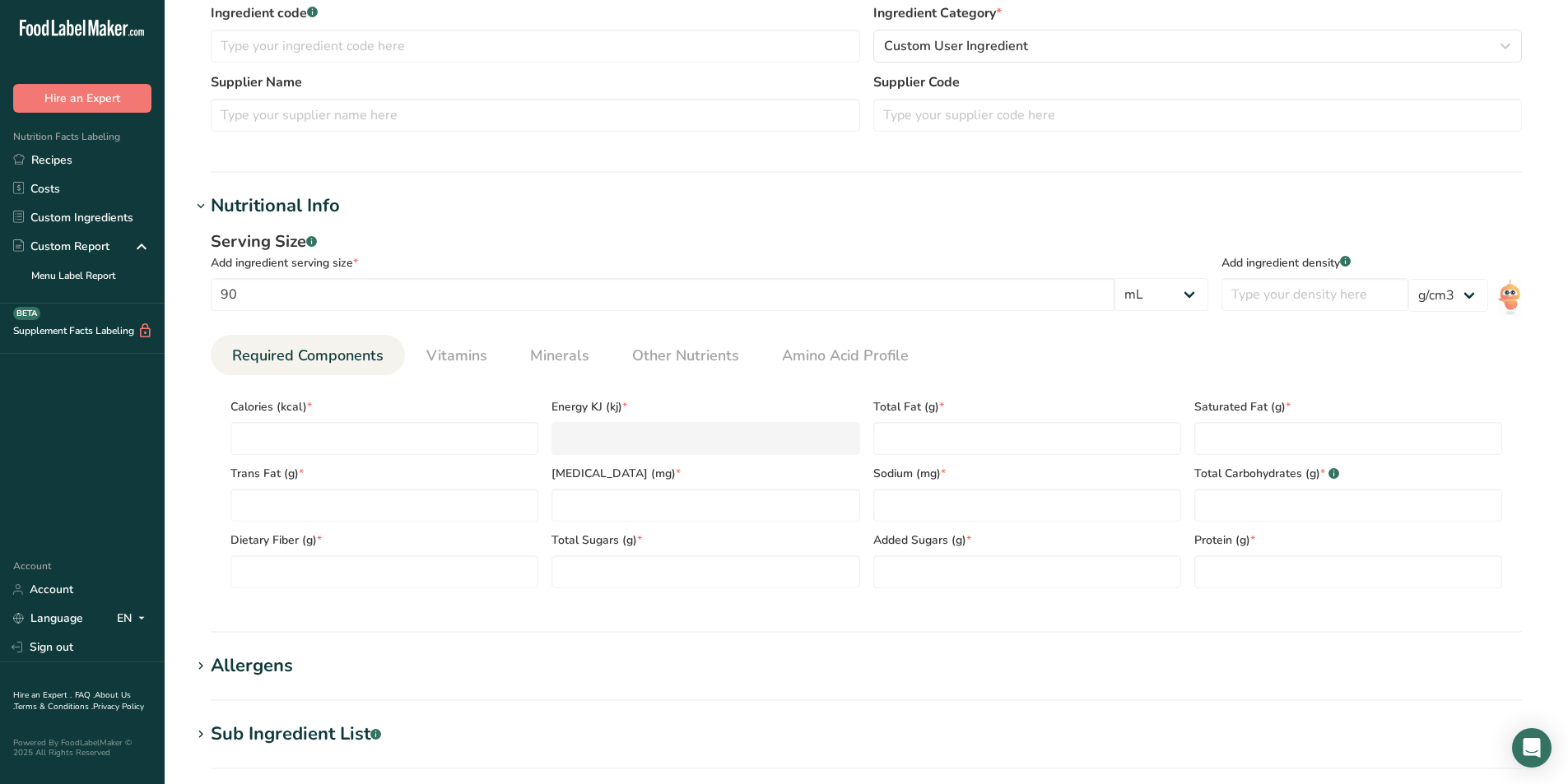
click at [1344, 313] on div "Add ingredient density .a-a{fill:#347362;}.b-a{fill:#fff;} lb/ft3 g/cm3" at bounding box center [1370, 275] width 300 height 92
click at [1365, 292] on input "number" at bounding box center [1314, 295] width 187 height 33
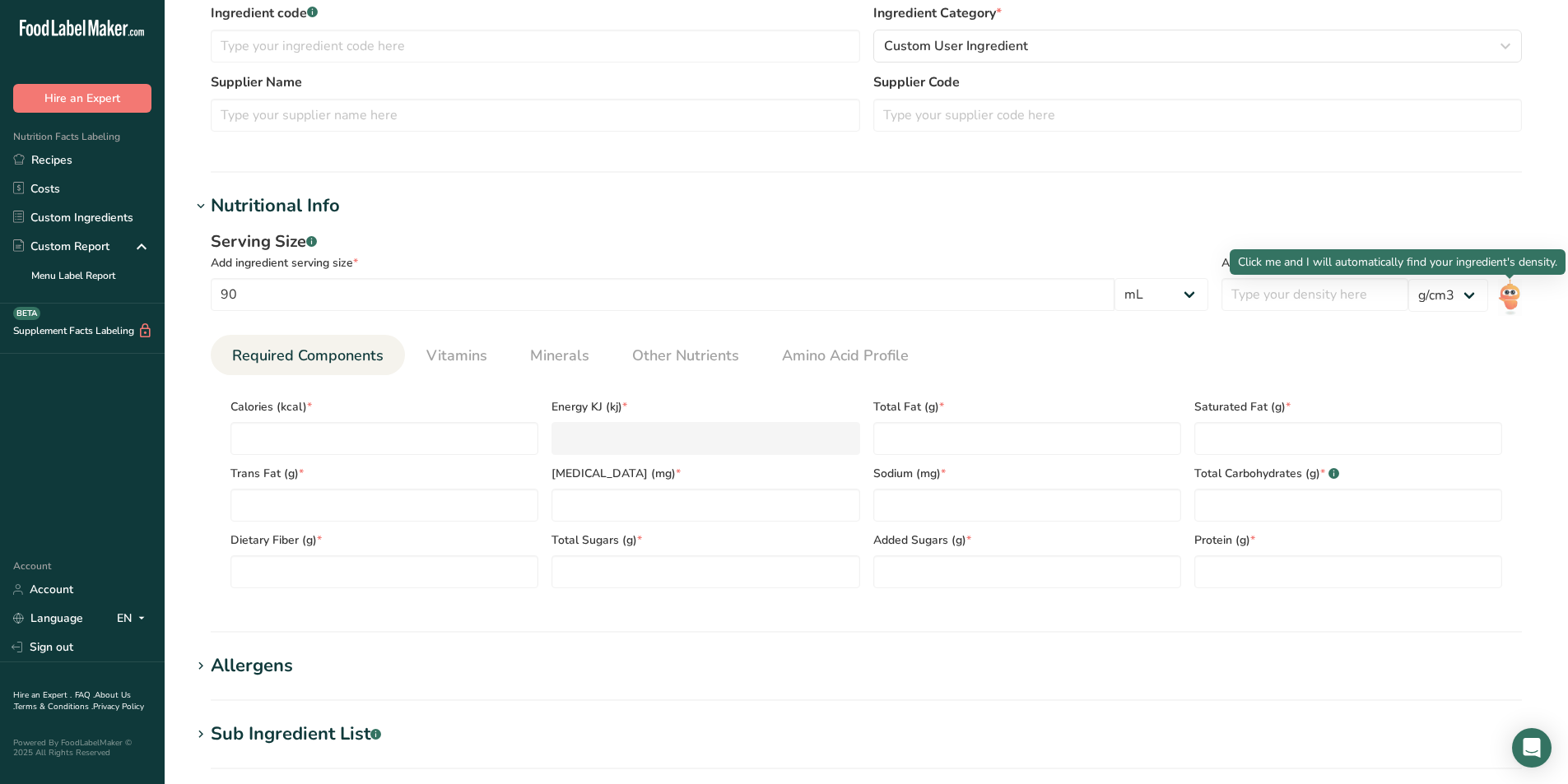
click at [1514, 300] on img at bounding box center [1509, 297] width 24 height 37
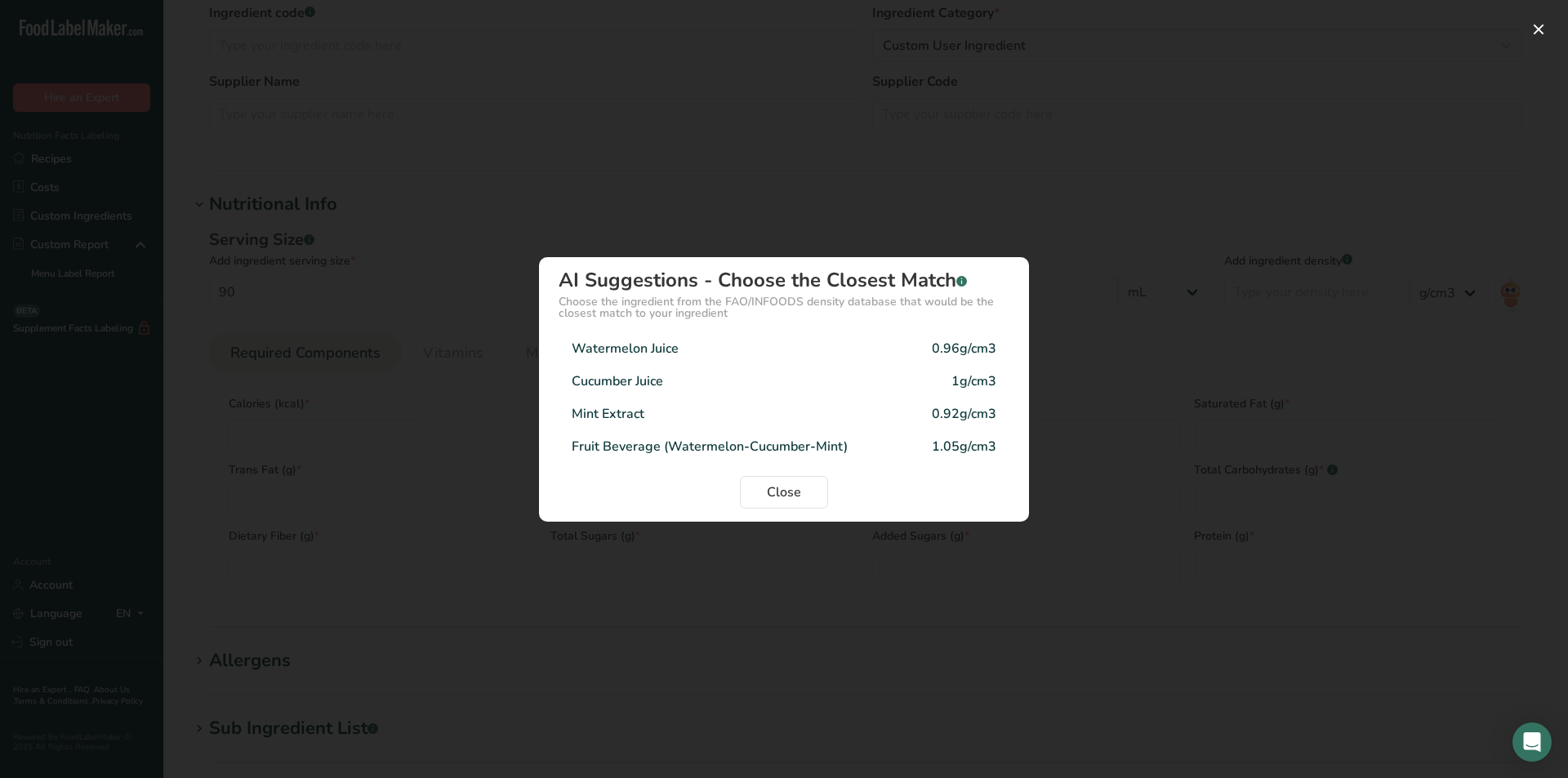
click at [736, 449] on div "Fruit Beverage (Watermelon-Cucumber-Mint)" at bounding box center [710, 446] width 276 height 20
type input "1.05"
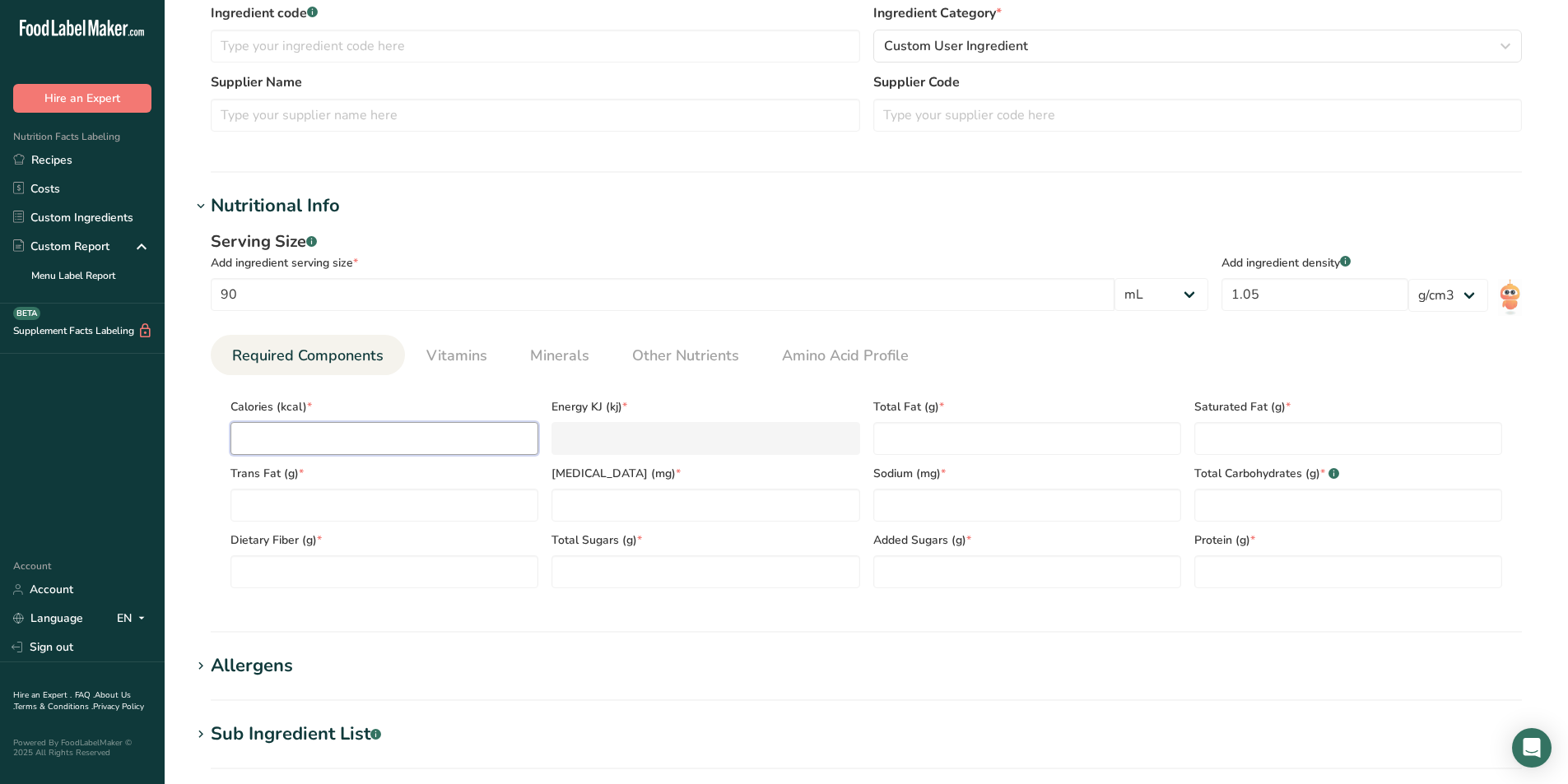
click at [388, 427] on input "number" at bounding box center [384, 439] width 308 height 33
type input "7"
type KJ "29.3"
type input "70"
type KJ "292.9"
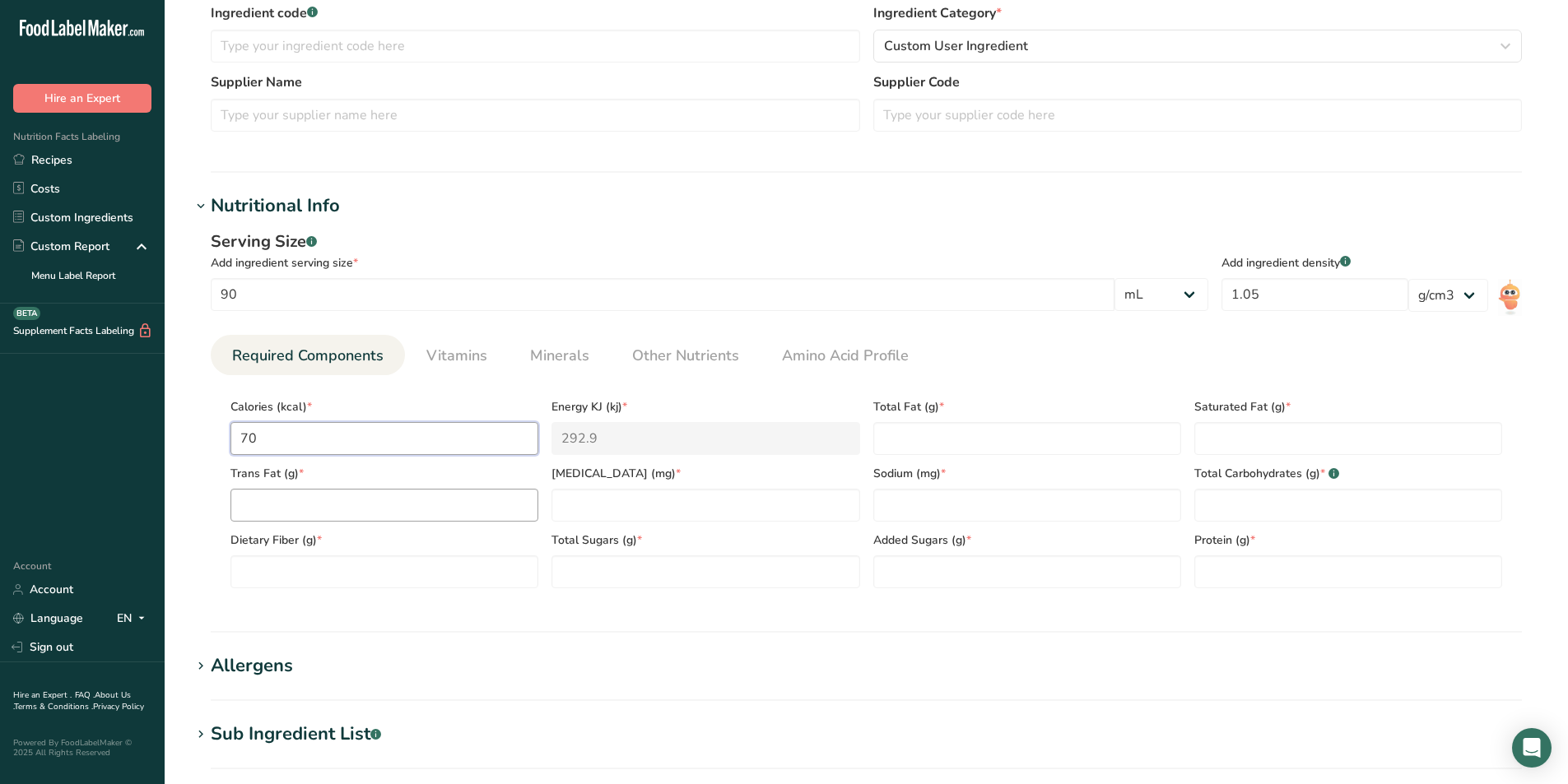
type input "70"
click at [391, 491] on Fat "number" at bounding box center [384, 505] width 308 height 33
type Fat "0"
click at [385, 572] on Fiber "number" at bounding box center [384, 572] width 308 height 33
type Fiber "0"
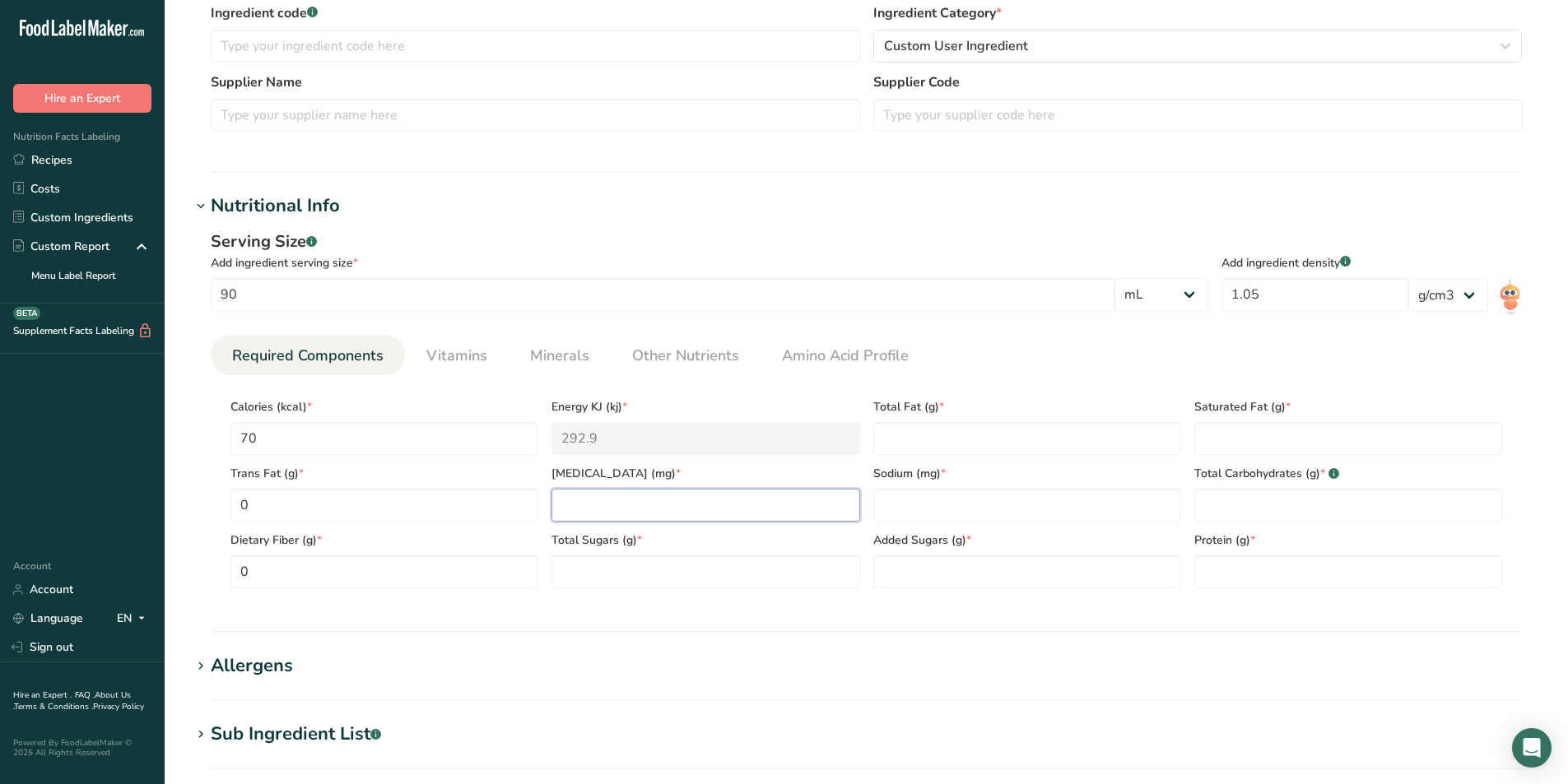
click at [624, 503] on input "number" at bounding box center [705, 505] width 308 height 33
type input "0"
click at [624, 565] on Sugars "number" at bounding box center [705, 572] width 308 height 33
type Sugars "16"
click at [902, 562] on Sugars "number" at bounding box center [1027, 572] width 308 height 33
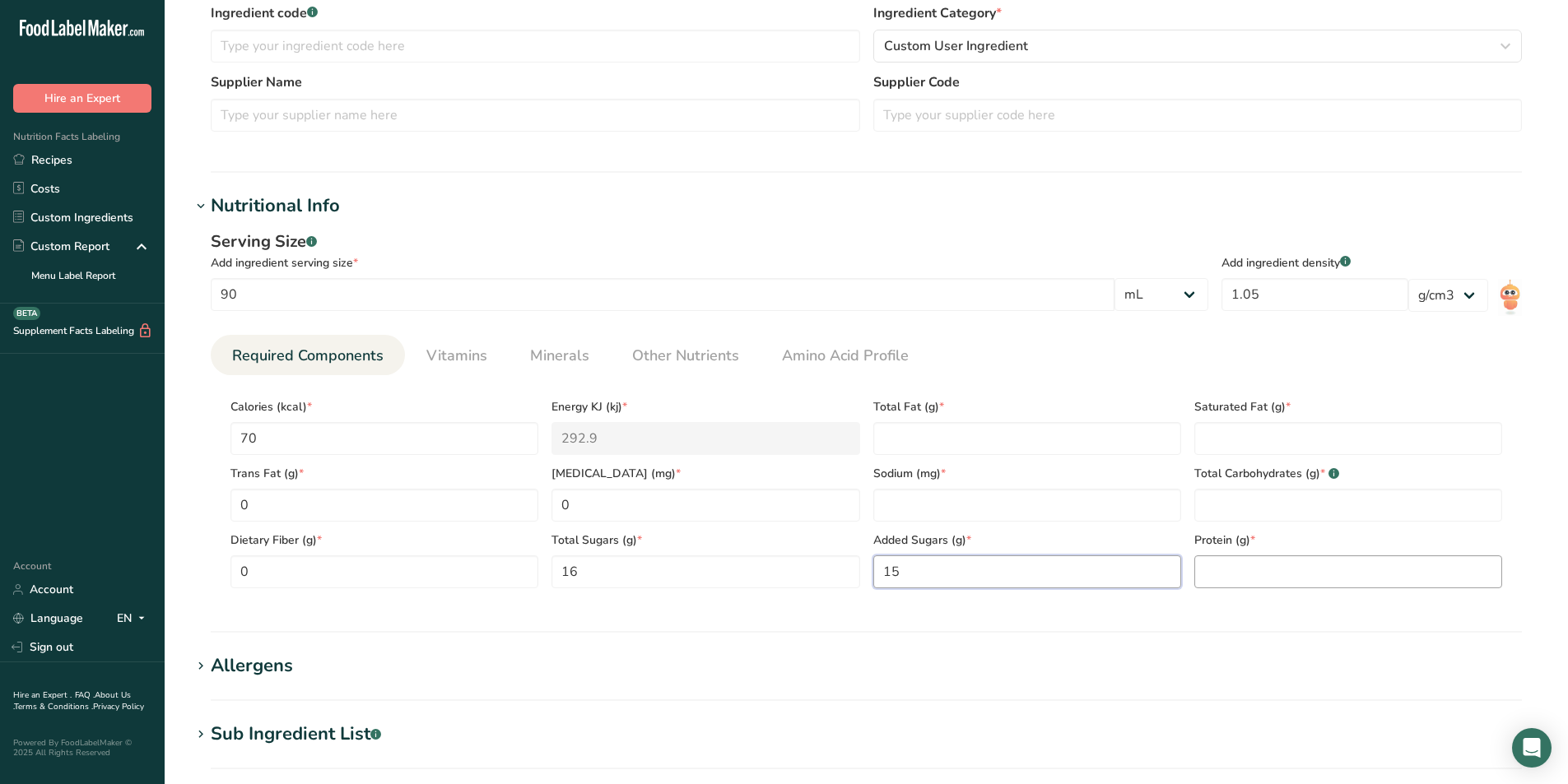
type Sugars "15"
click at [1321, 571] on input "number" at bounding box center [1348, 572] width 308 height 33
type input "0"
click at [1252, 505] on Carbohydrates "number" at bounding box center [1348, 505] width 308 height 33
type Carbohydrates "16"
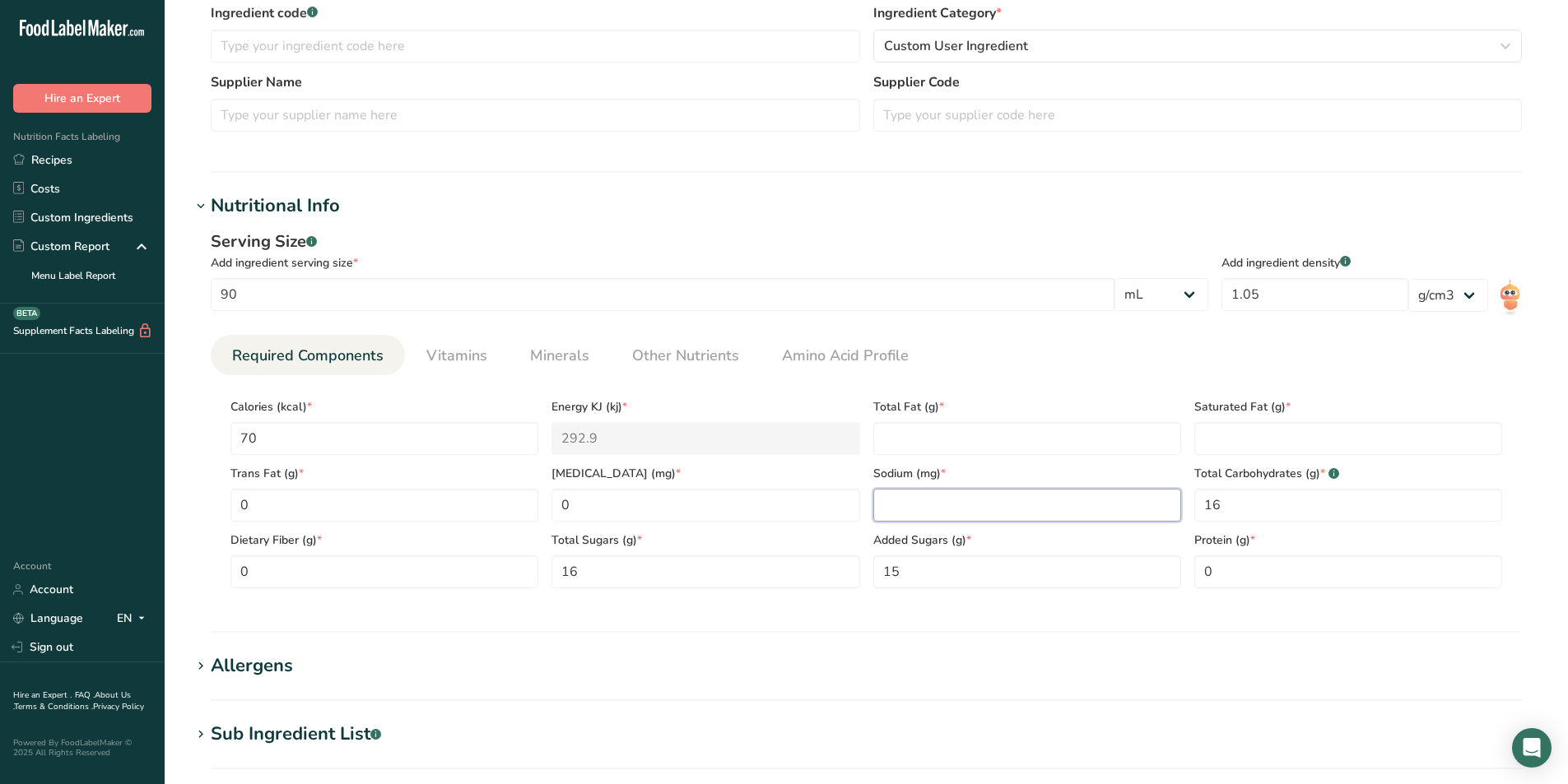
click at [979, 495] on input "number" at bounding box center [1027, 505] width 308 height 33
type input "0"
click at [909, 445] on Fat "number" at bounding box center [1027, 439] width 308 height 33
type Fat "0"
click at [1307, 423] on Fat "number" at bounding box center [1348, 439] width 308 height 33
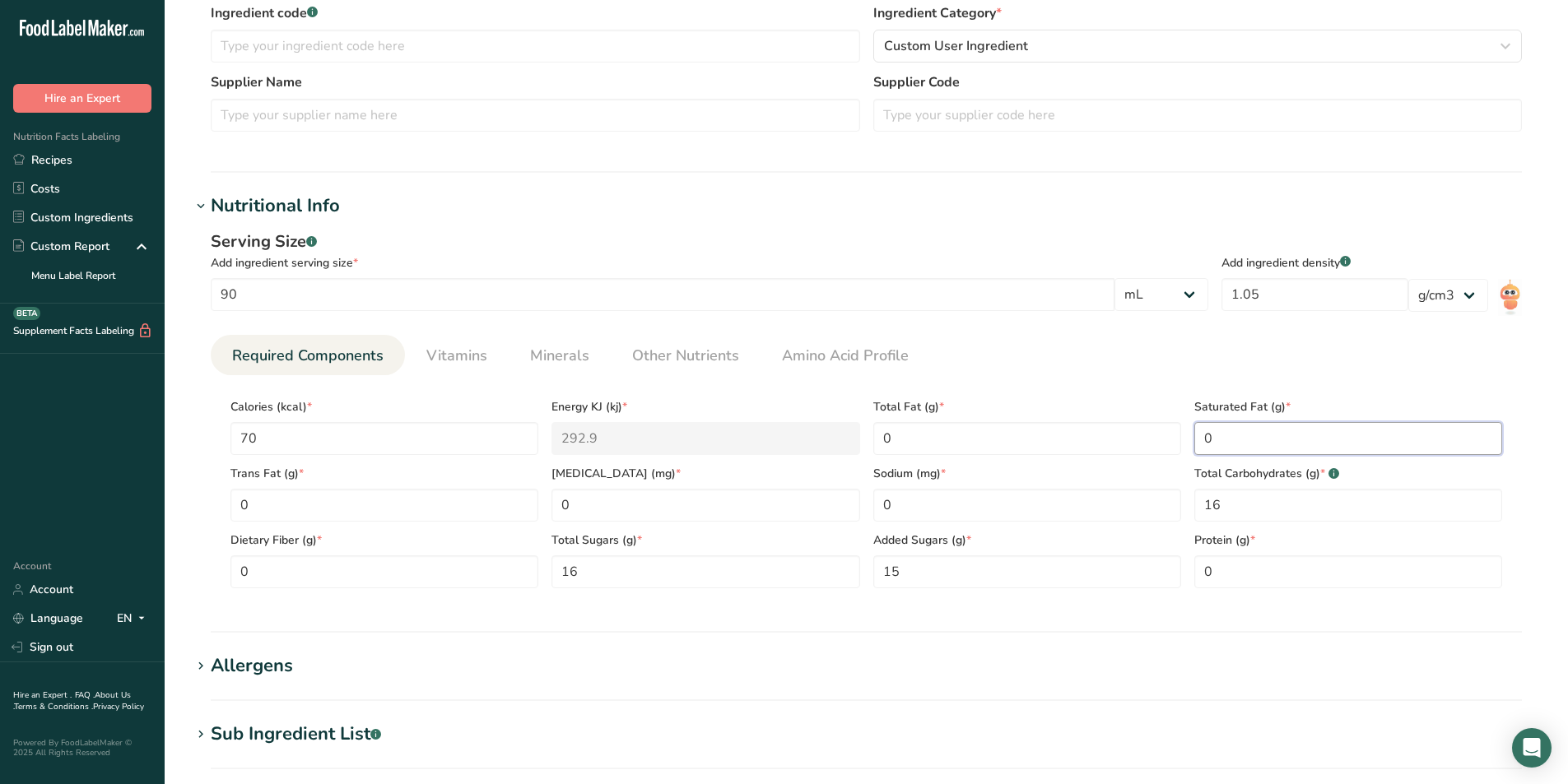
type Fat "0"
click at [1131, 369] on ul "Required Components Vitamins Minerals Other Nutrients Amino Acid Profile" at bounding box center [866, 355] width 1311 height 40
click at [460, 350] on span "Vitamins" at bounding box center [456, 355] width 61 height 22
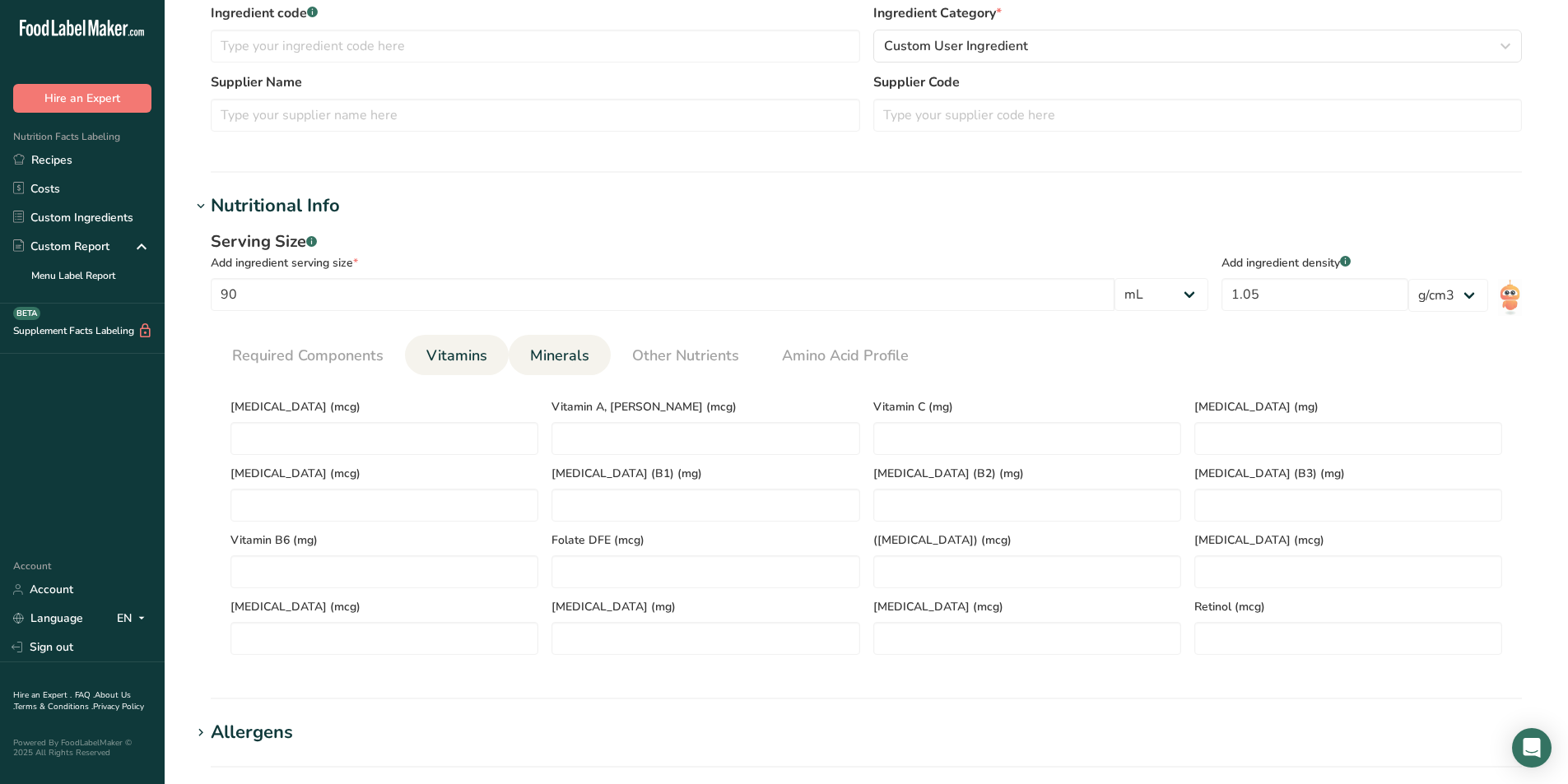
click at [558, 356] on span "Minerals" at bounding box center [560, 355] width 59 height 22
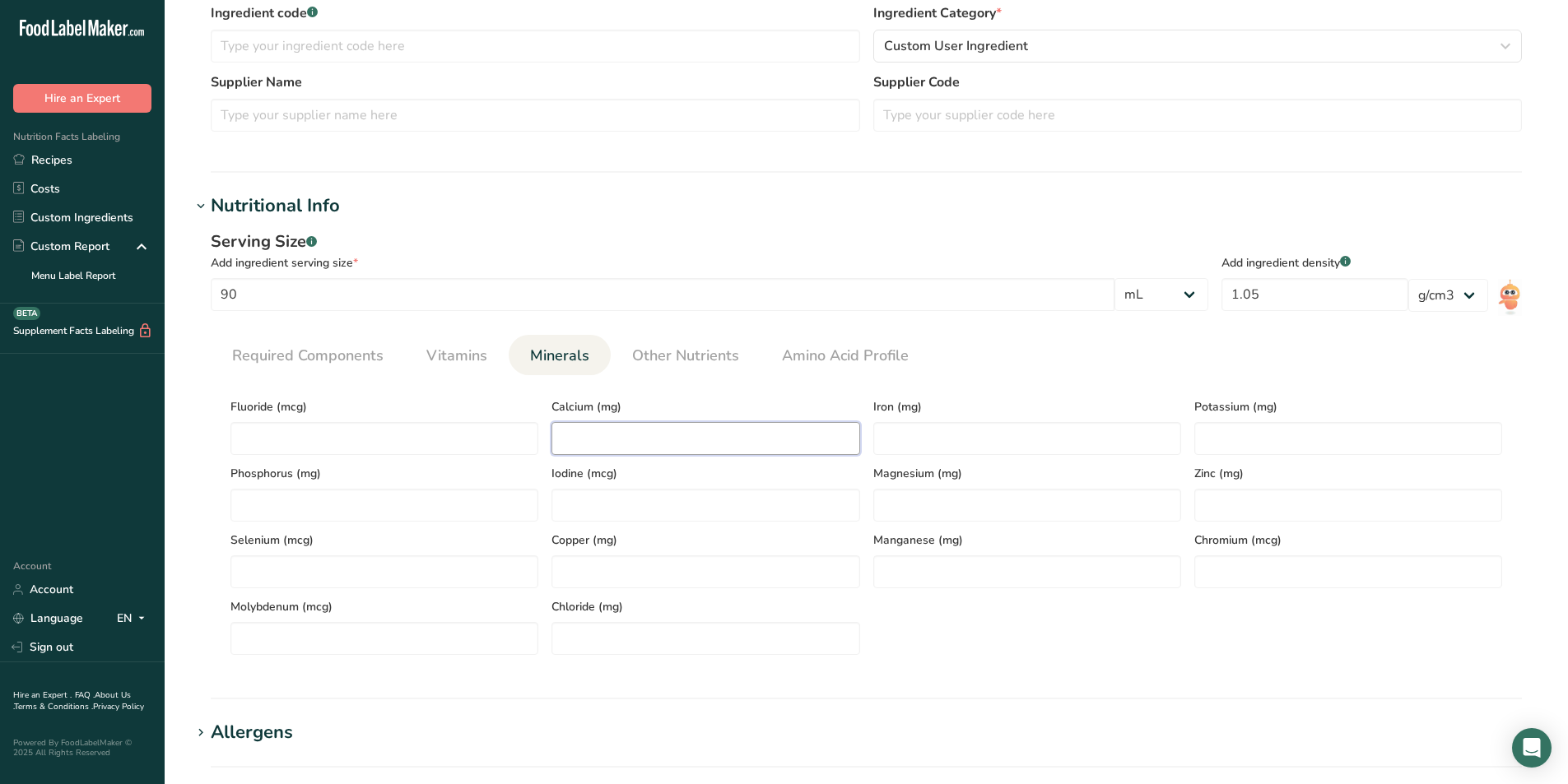
click at [667, 449] on input "number" at bounding box center [705, 439] width 308 height 33
type input "3"
click at [1265, 428] on input "number" at bounding box center [1348, 439] width 308 height 33
type input "39"
click at [1202, 626] on div "Fluoride (mcg) Calcium (mg) 3 Iron (mg) Potassium (mg) 39 Phosphorus (mg) Iodin…" at bounding box center [866, 521] width 1285 height 267
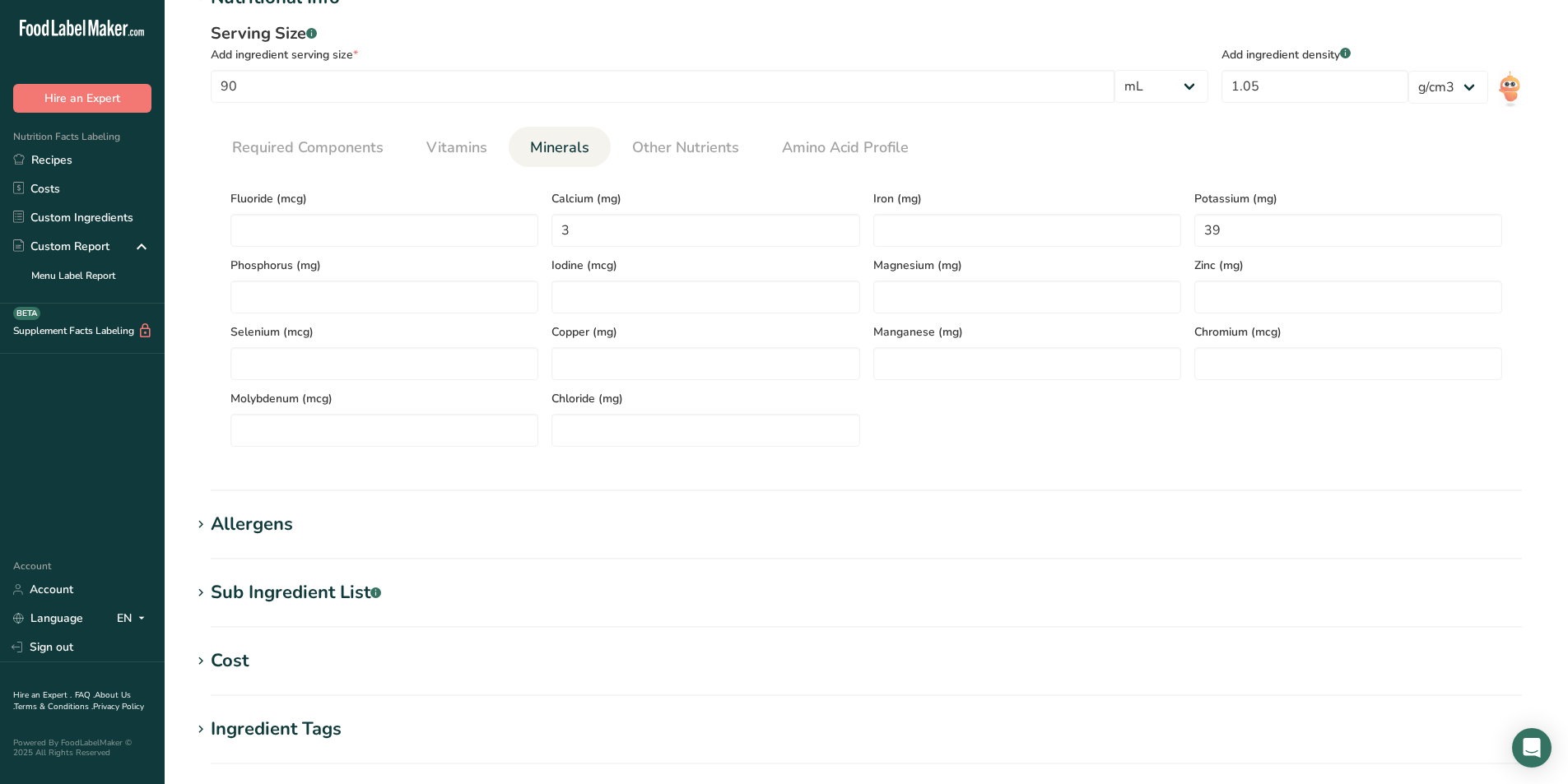
scroll to position [822, 0]
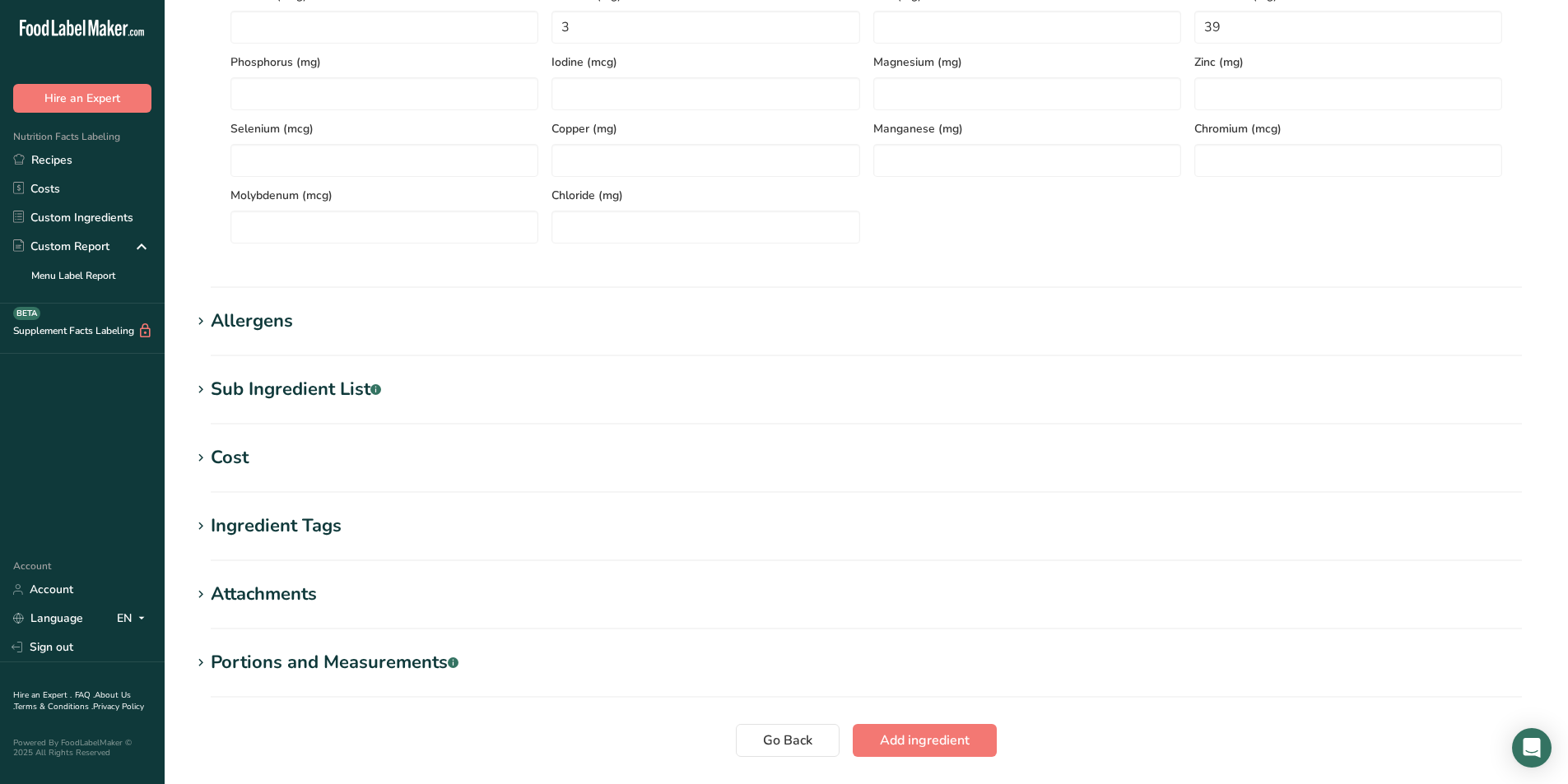
click at [266, 384] on div "Sub Ingredient List .a-a{fill:#347362;}.b-a{fill:#fff;}" at bounding box center [296, 389] width 171 height 27
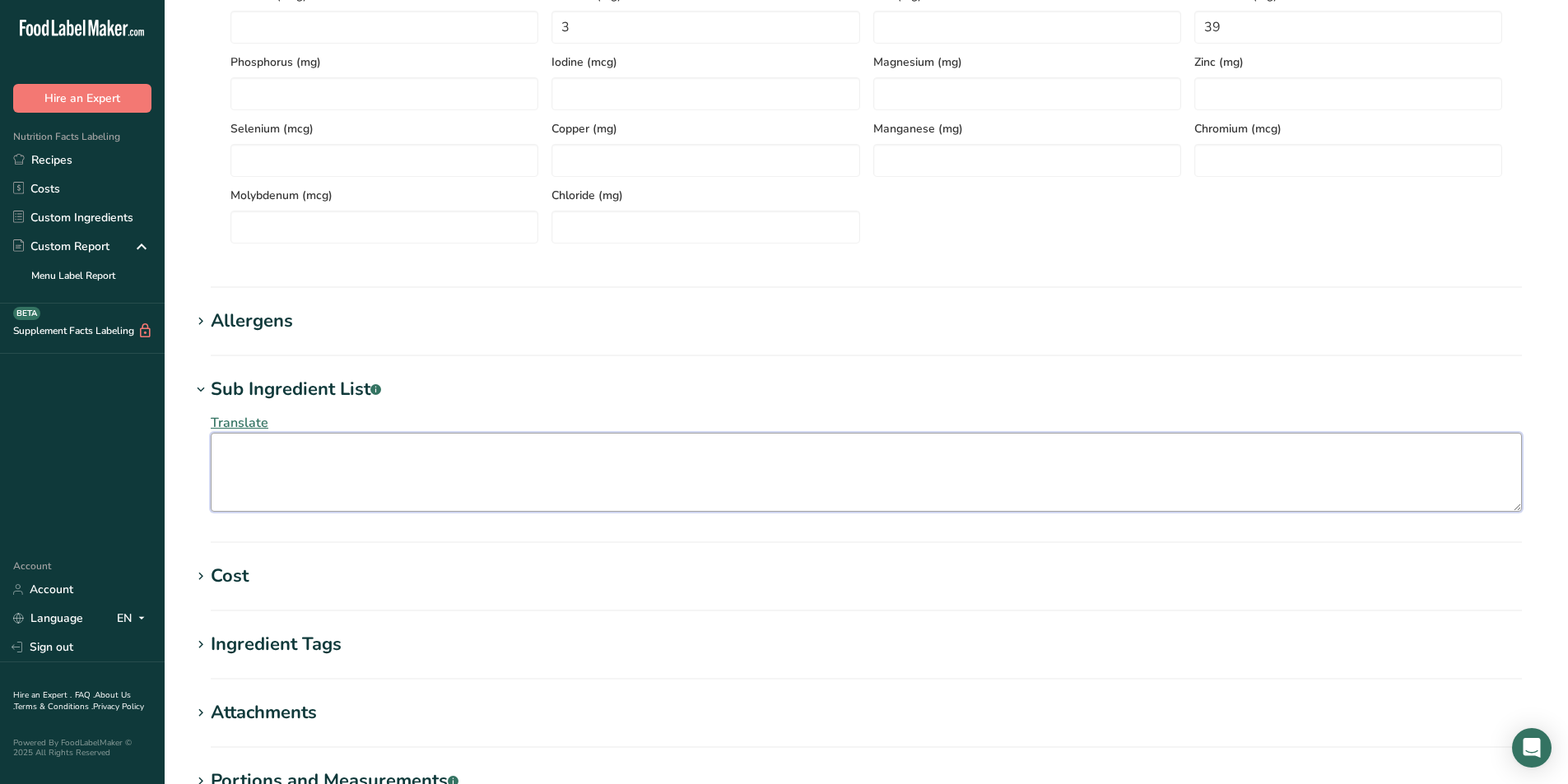
click at [414, 442] on textarea at bounding box center [866, 472] width 1311 height 79
type textarea "F"
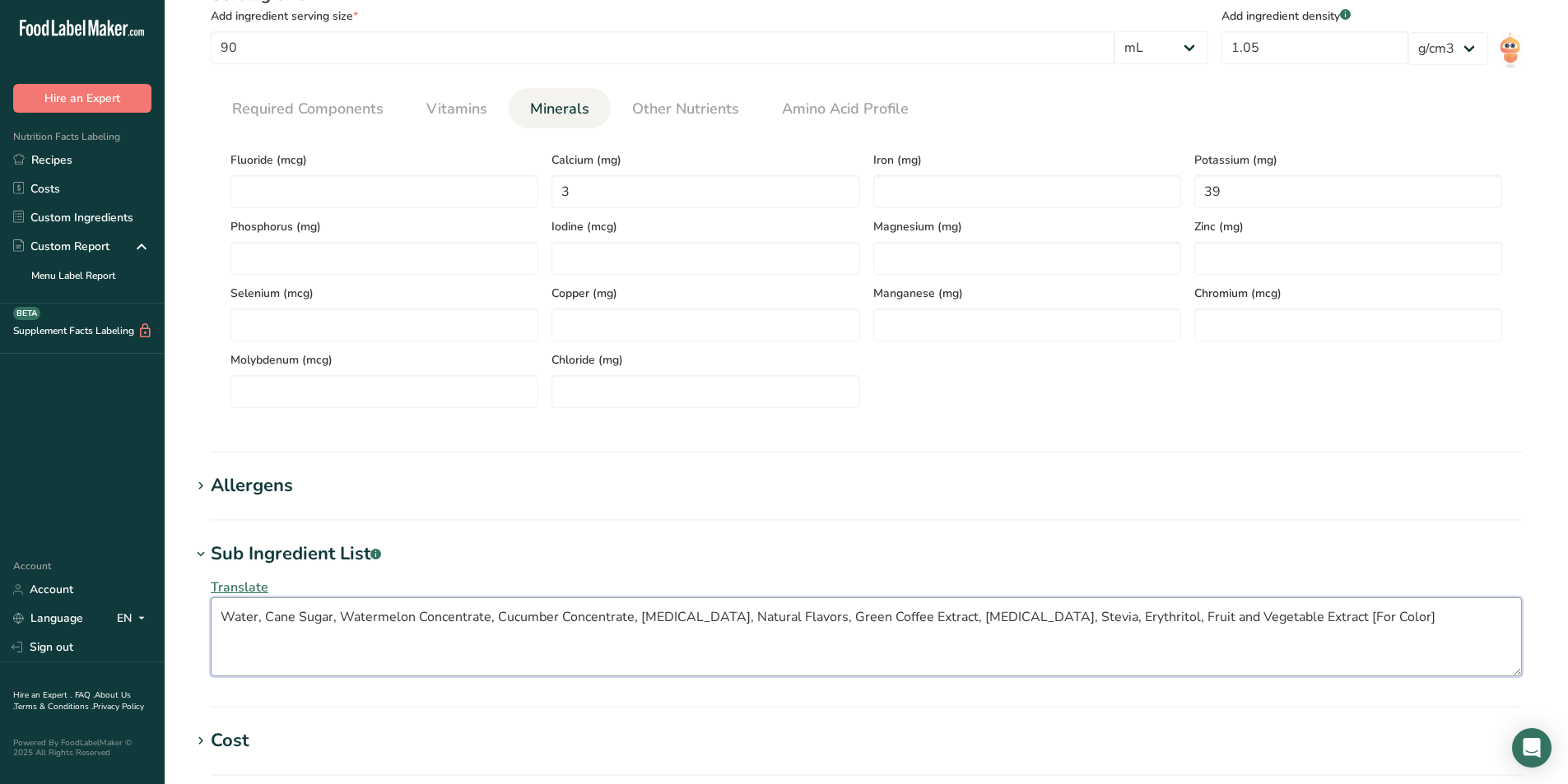
scroll to position [1053, 0]
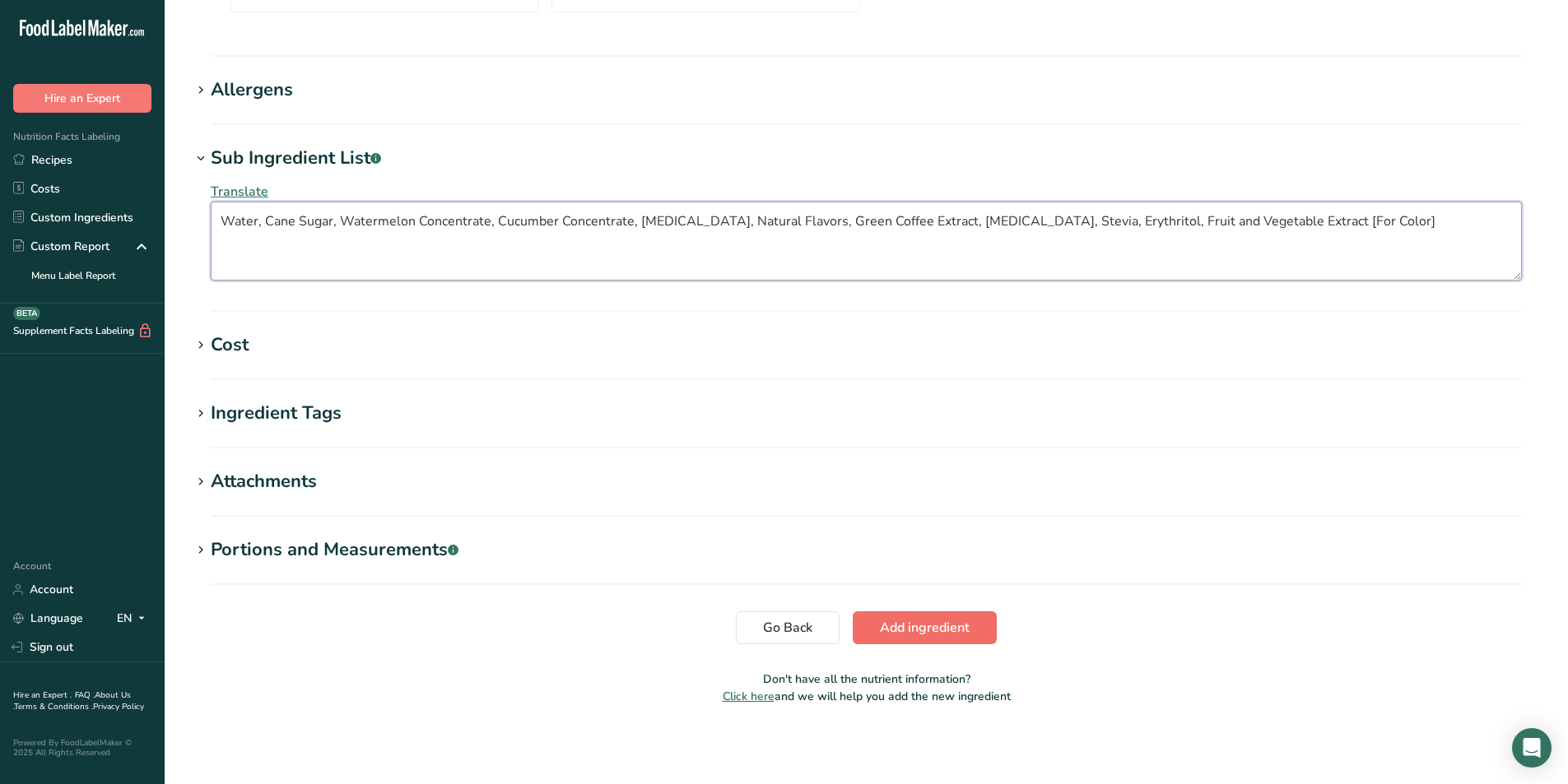
type textarea "Water, Cane Sugar, Watermelon Concentrate, Cucumber Concentrate, Citric Acid, N…"
click at [931, 635] on span "Add ingredient" at bounding box center [924, 628] width 90 height 20
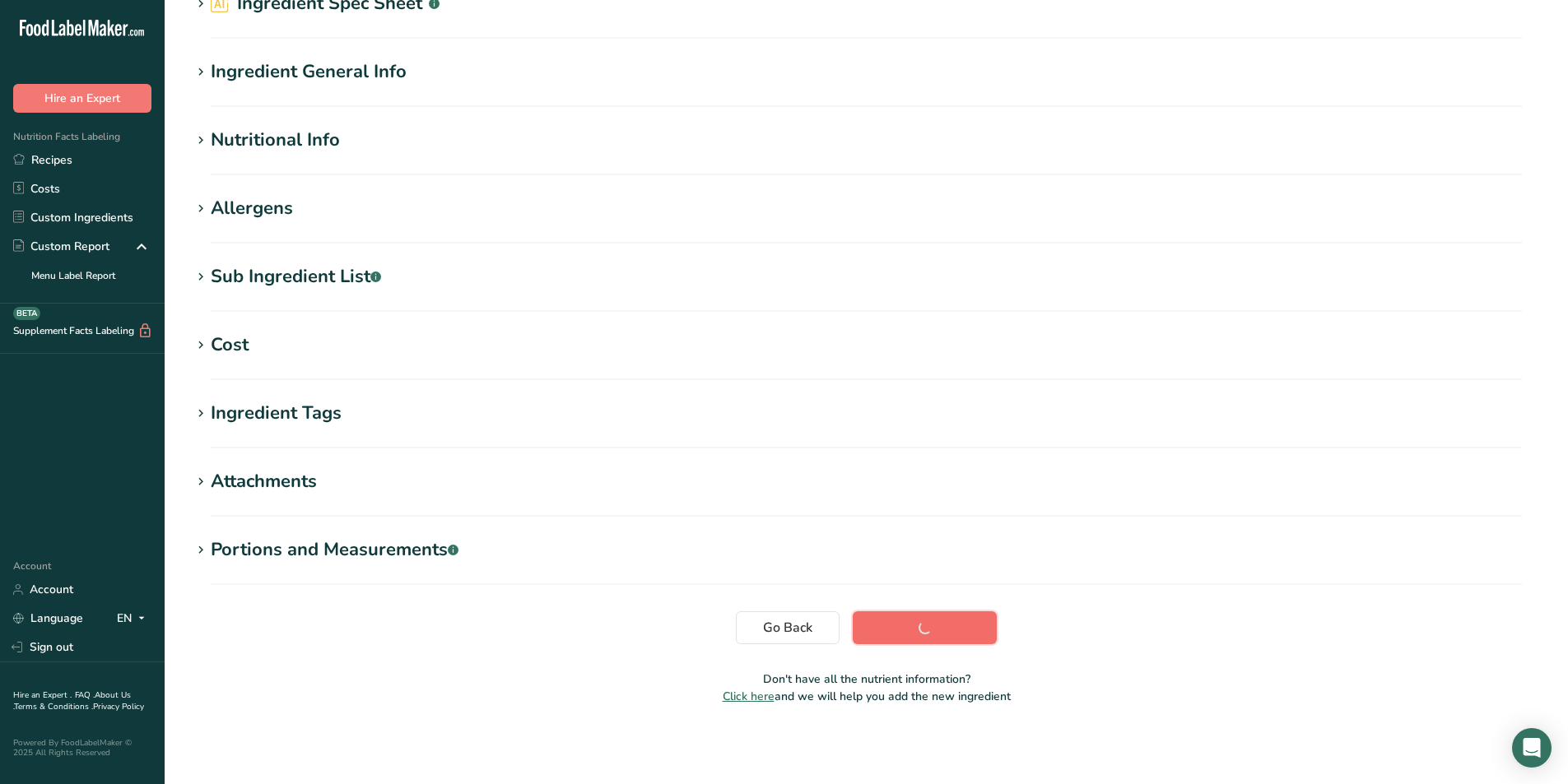
scroll to position [87, 0]
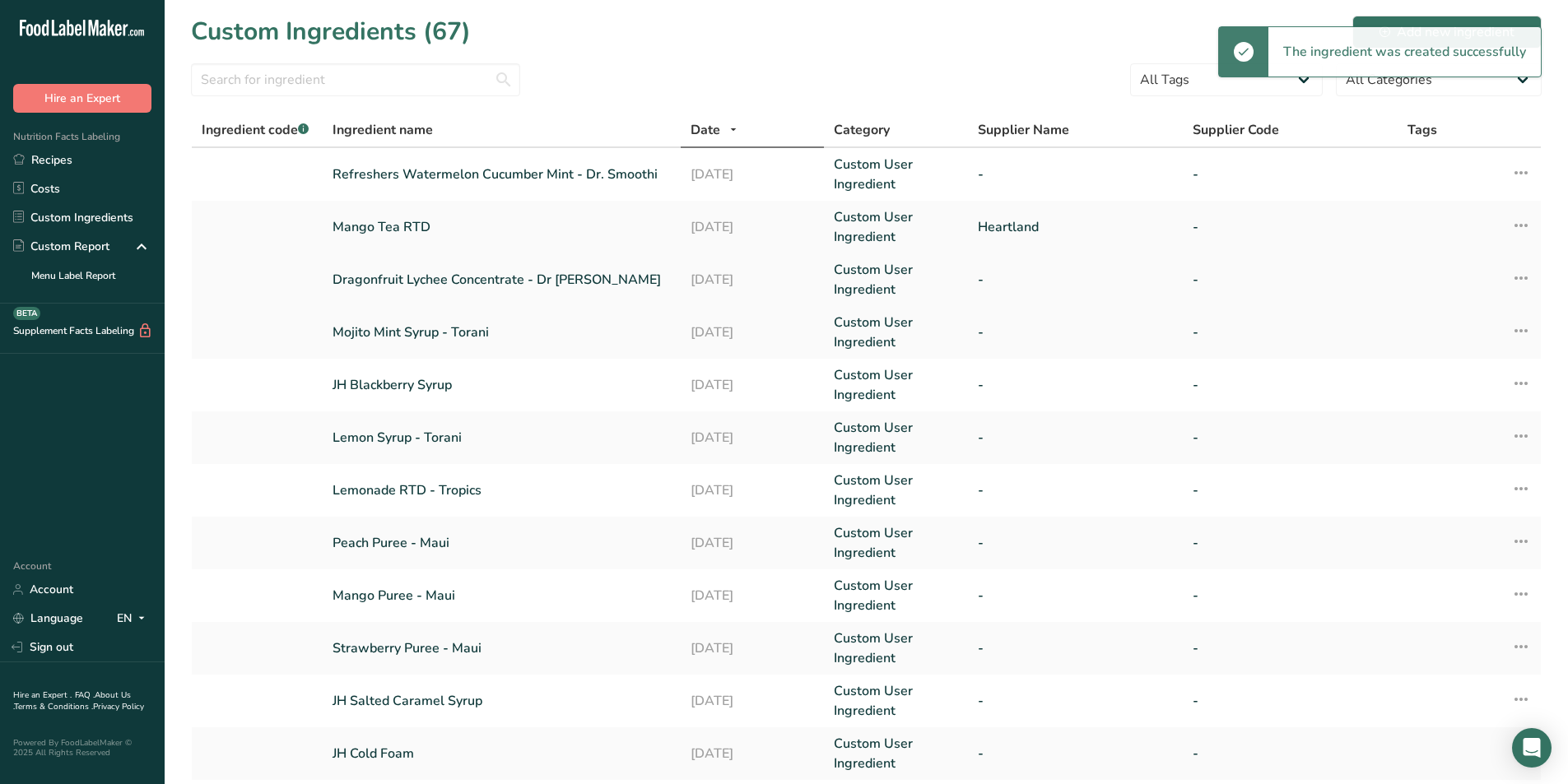
click at [518, 282] on link "Dragonfruit Lychee Concentrate - Dr Smoothie" at bounding box center [501, 280] width 338 height 20
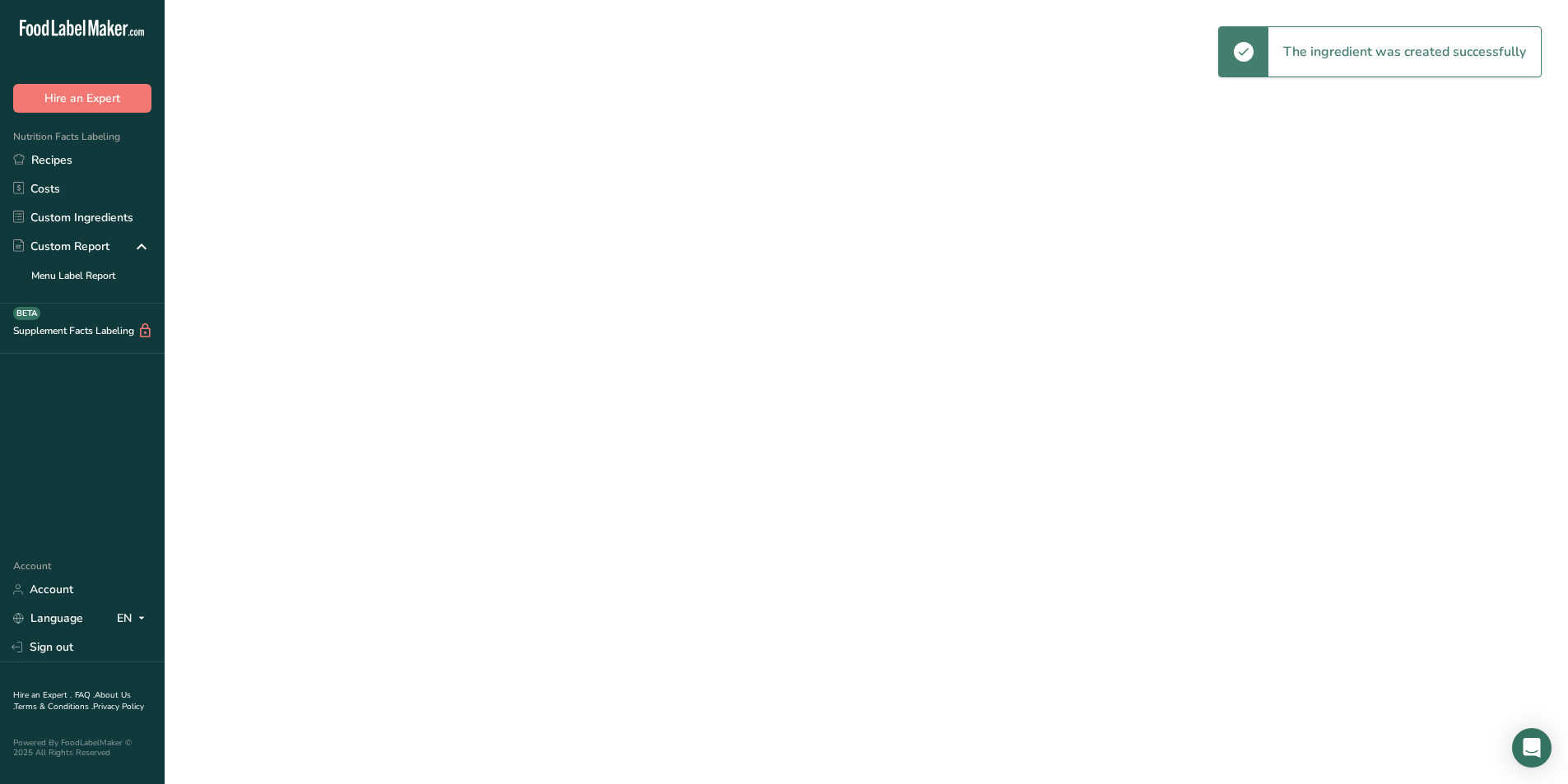
select select "17"
select select "22"
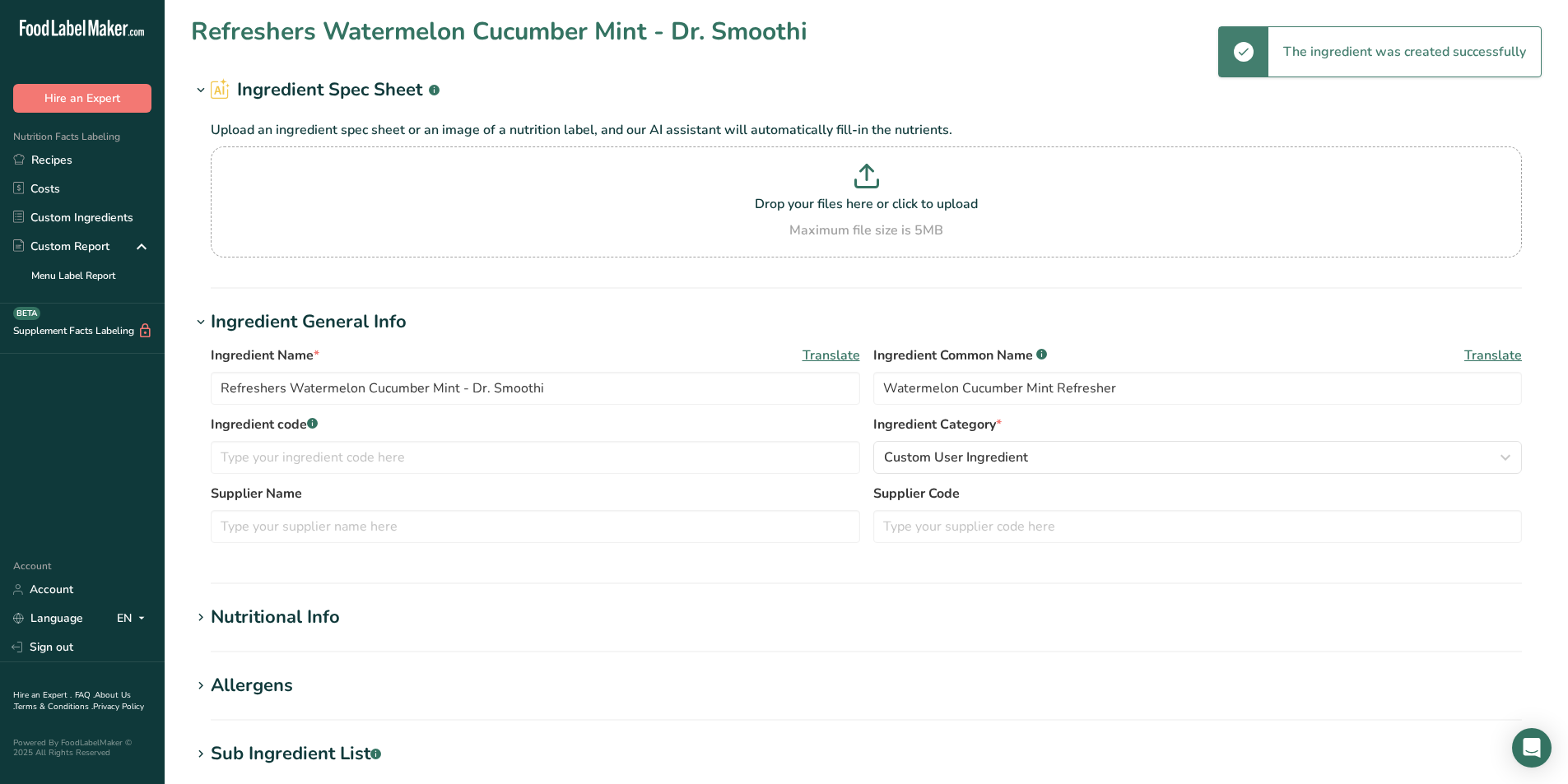
type input "Dragonfruit Lychee Concentrate - Dr Smoothie"
type input "Dragonfruit Lychee Concentrate"
type input "50"
type KJ "209.2"
type Fat "0"
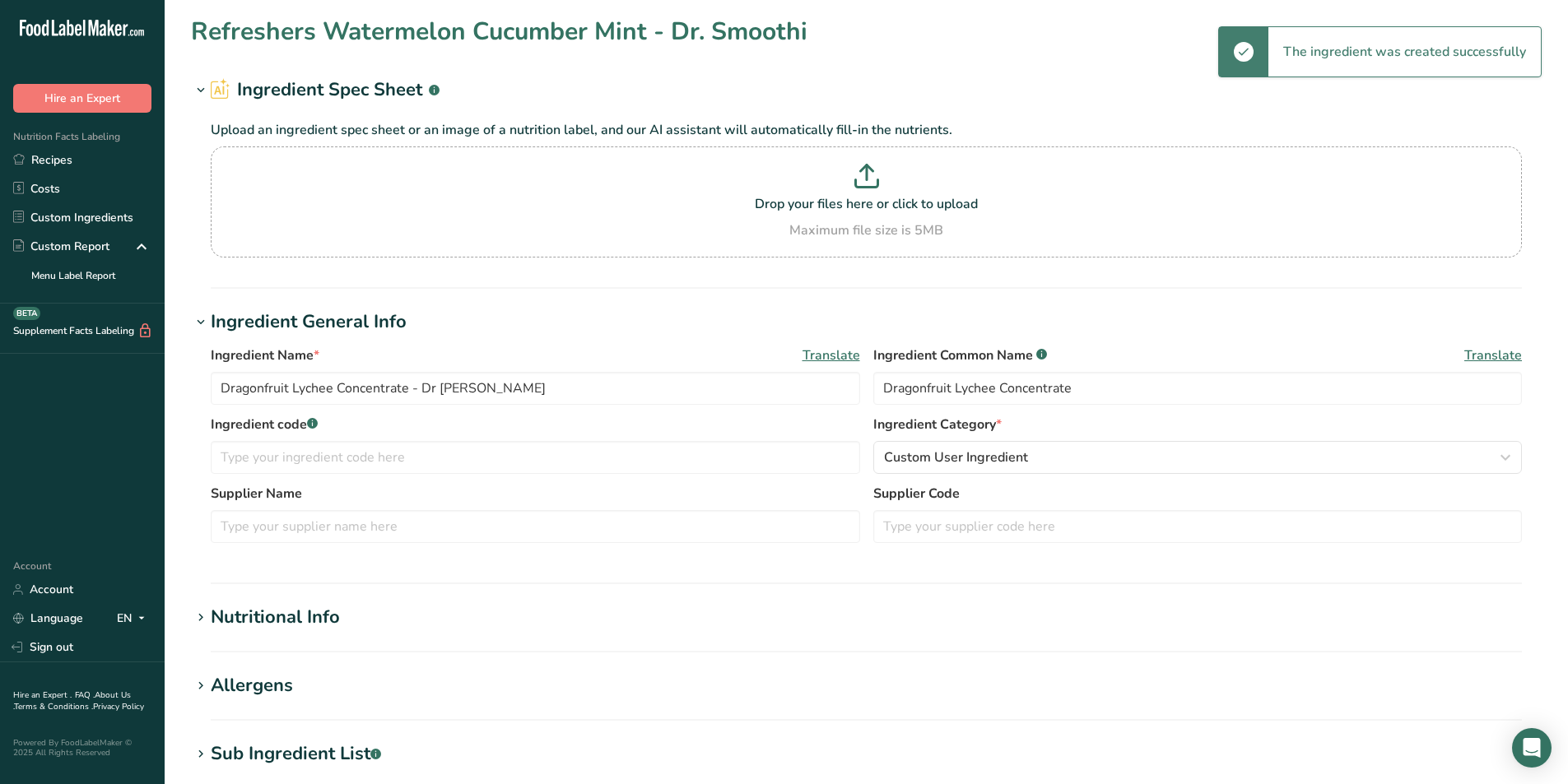
type Fat "0"
type input "0"
type Carbohydrates "12"
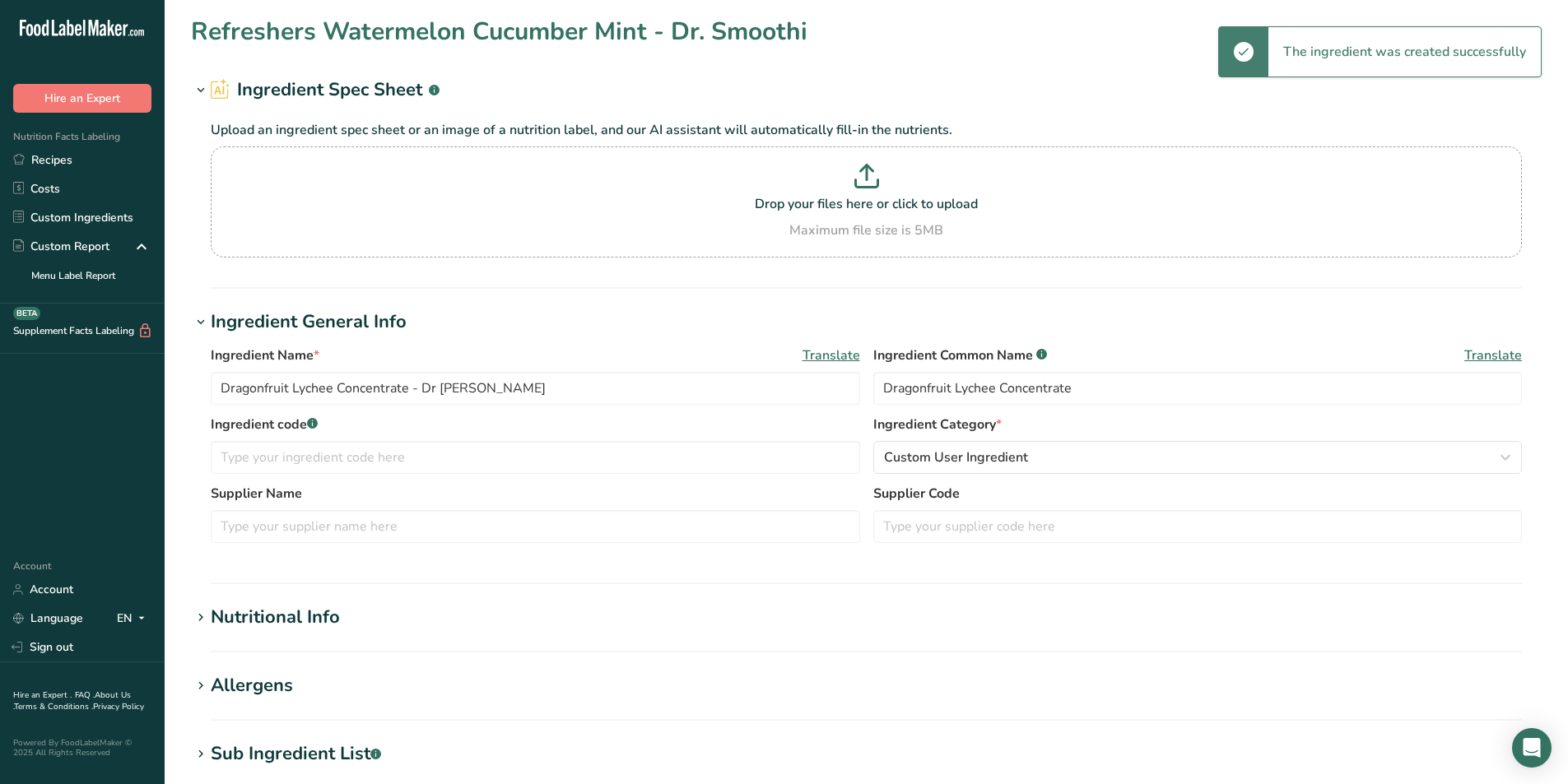
type Fiber "0"
type Sugars "12"
type Sugars "8"
type input "0"
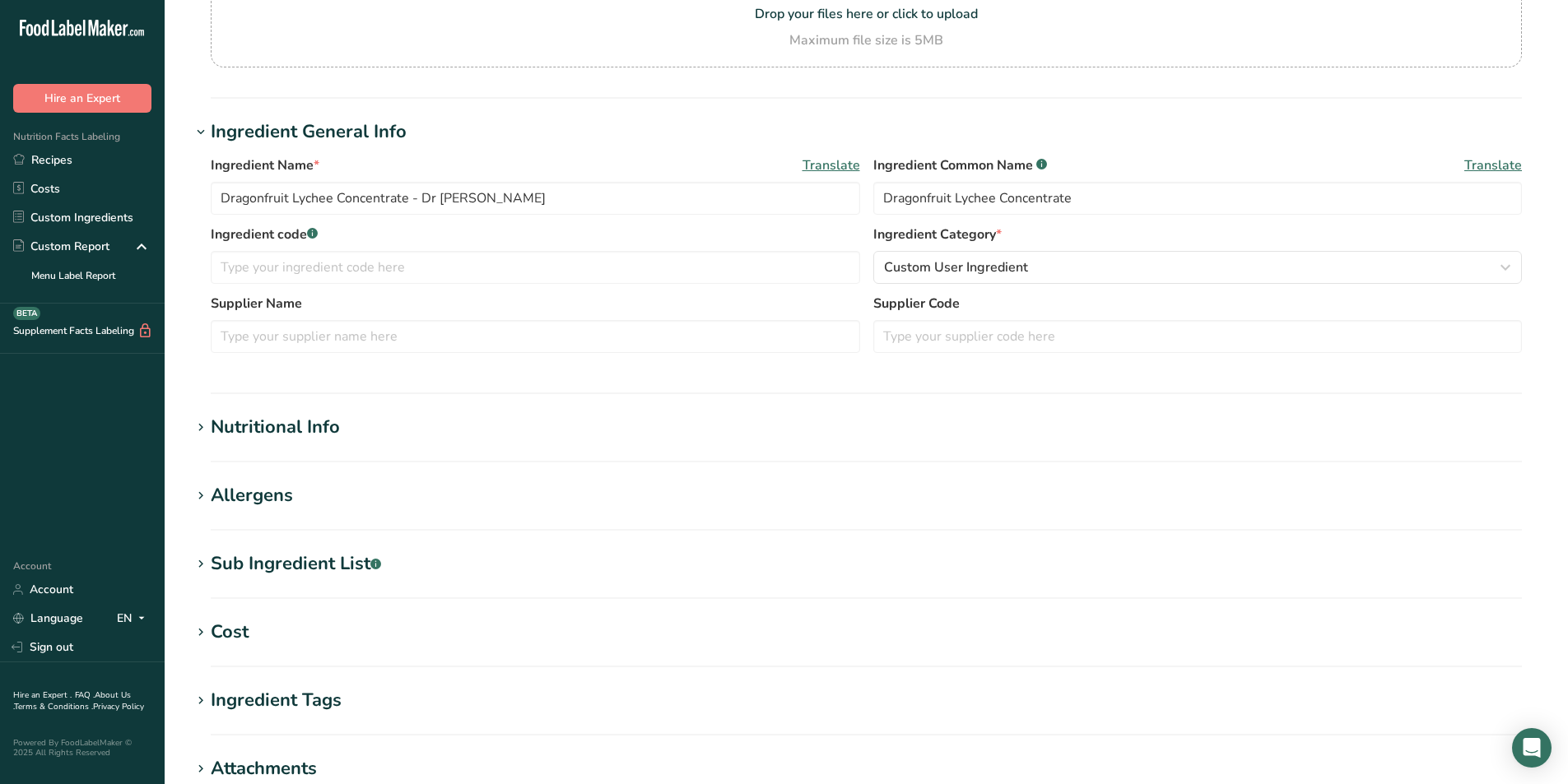
scroll to position [329, 0]
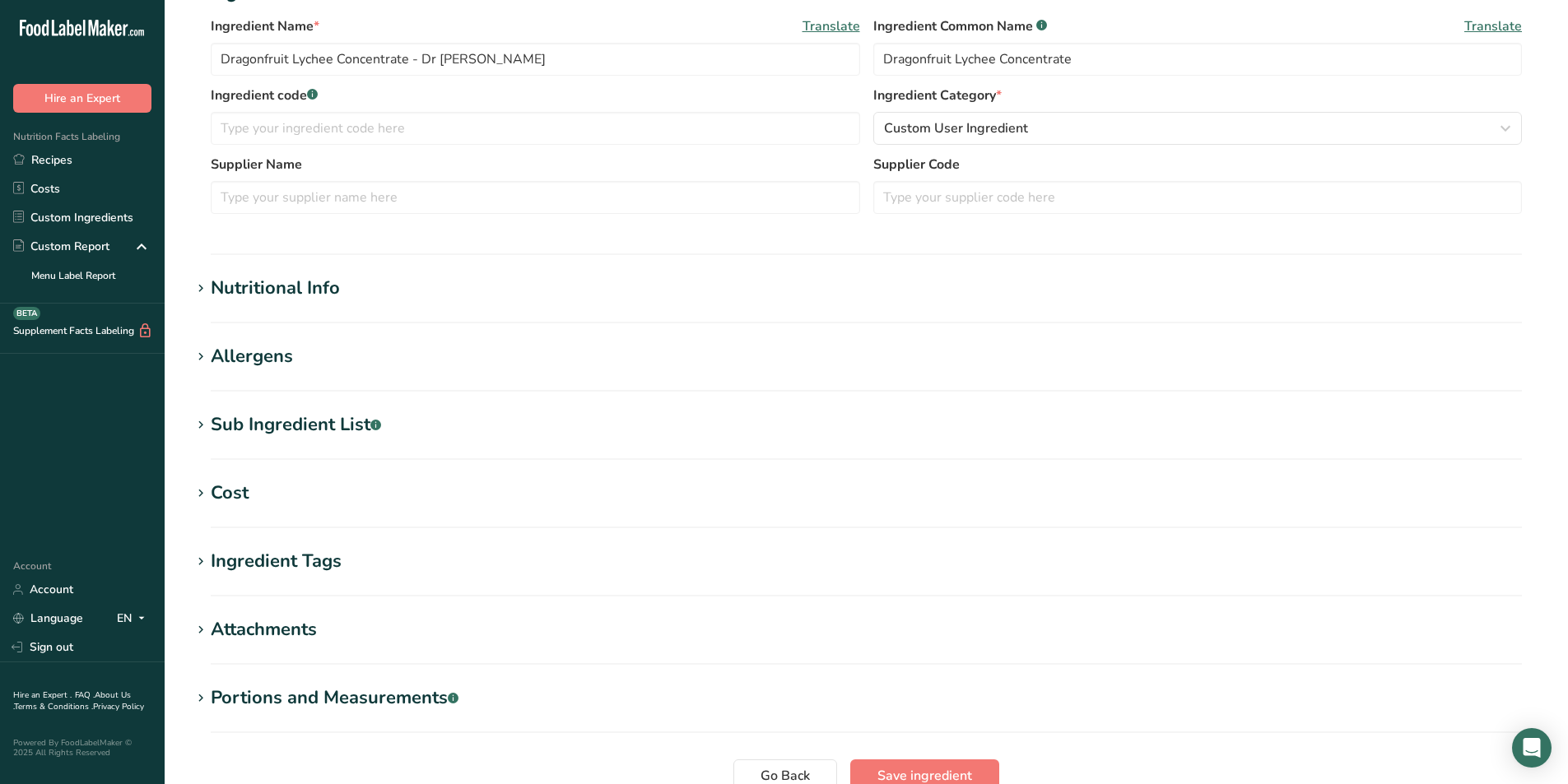
click at [352, 295] on h1 "Nutritional Info" at bounding box center [866, 288] width 1350 height 27
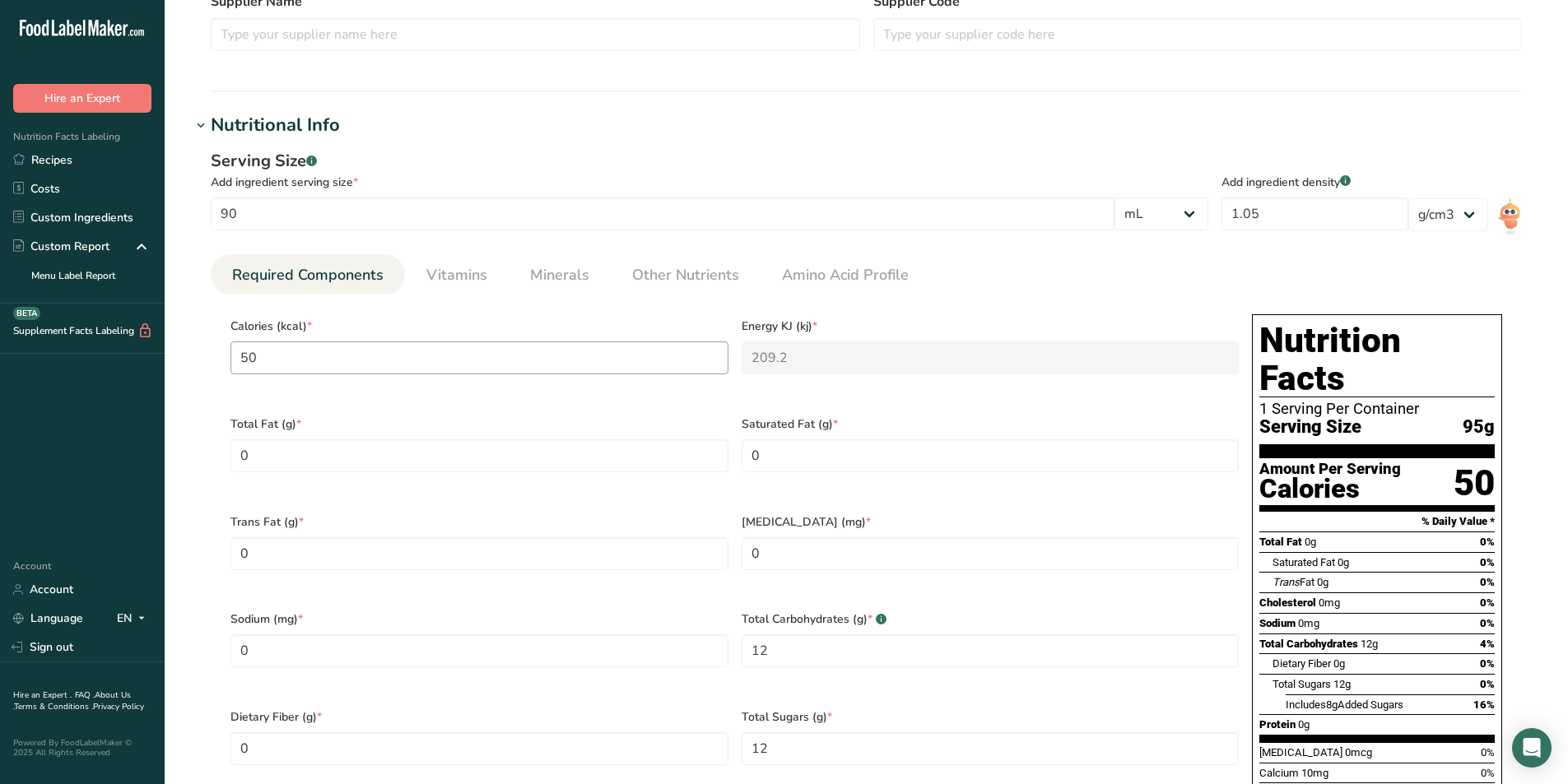
scroll to position [494, 0]
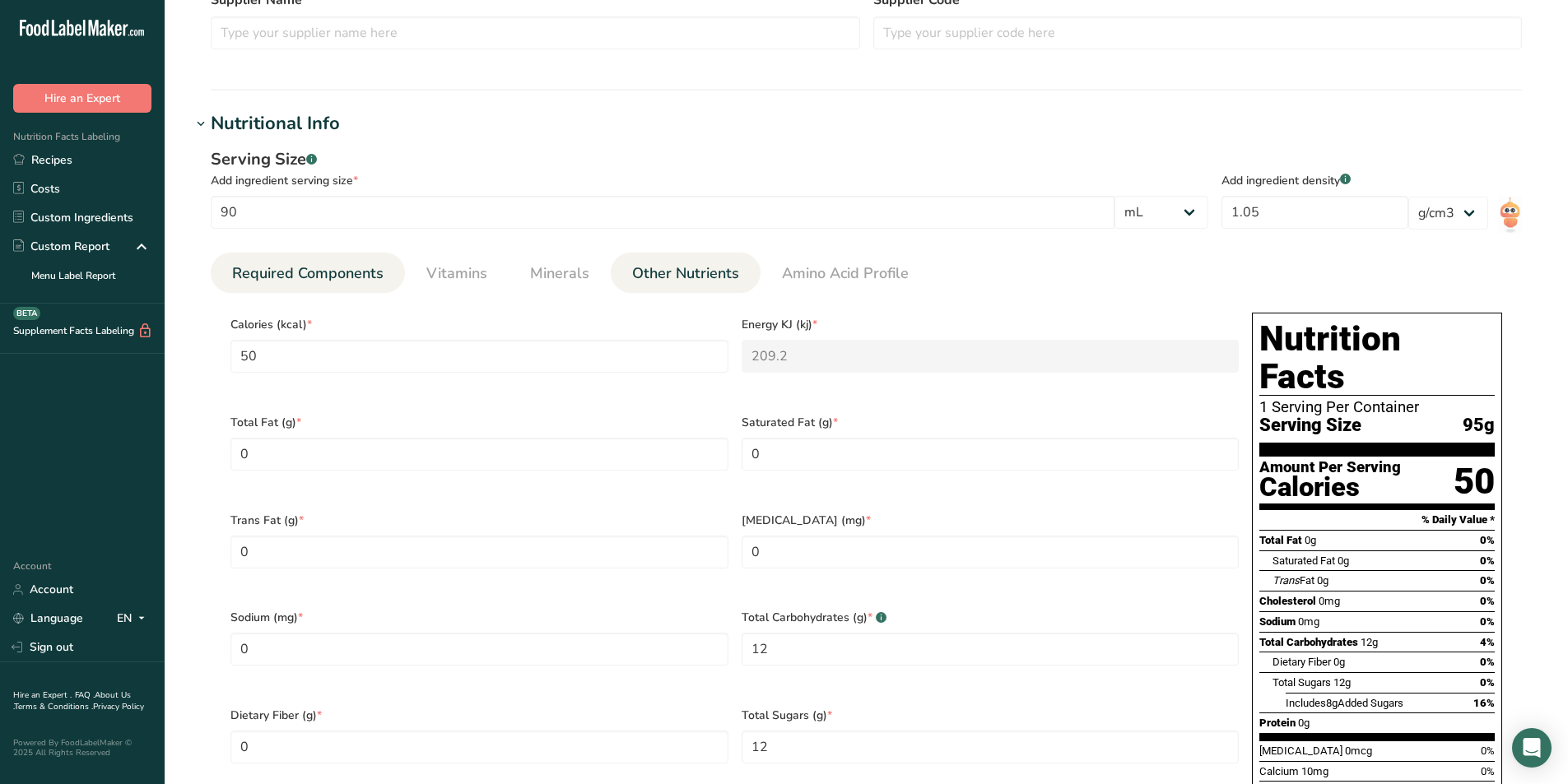
click at [632, 262] on span "Other Nutrients" at bounding box center [686, 273] width 107 height 22
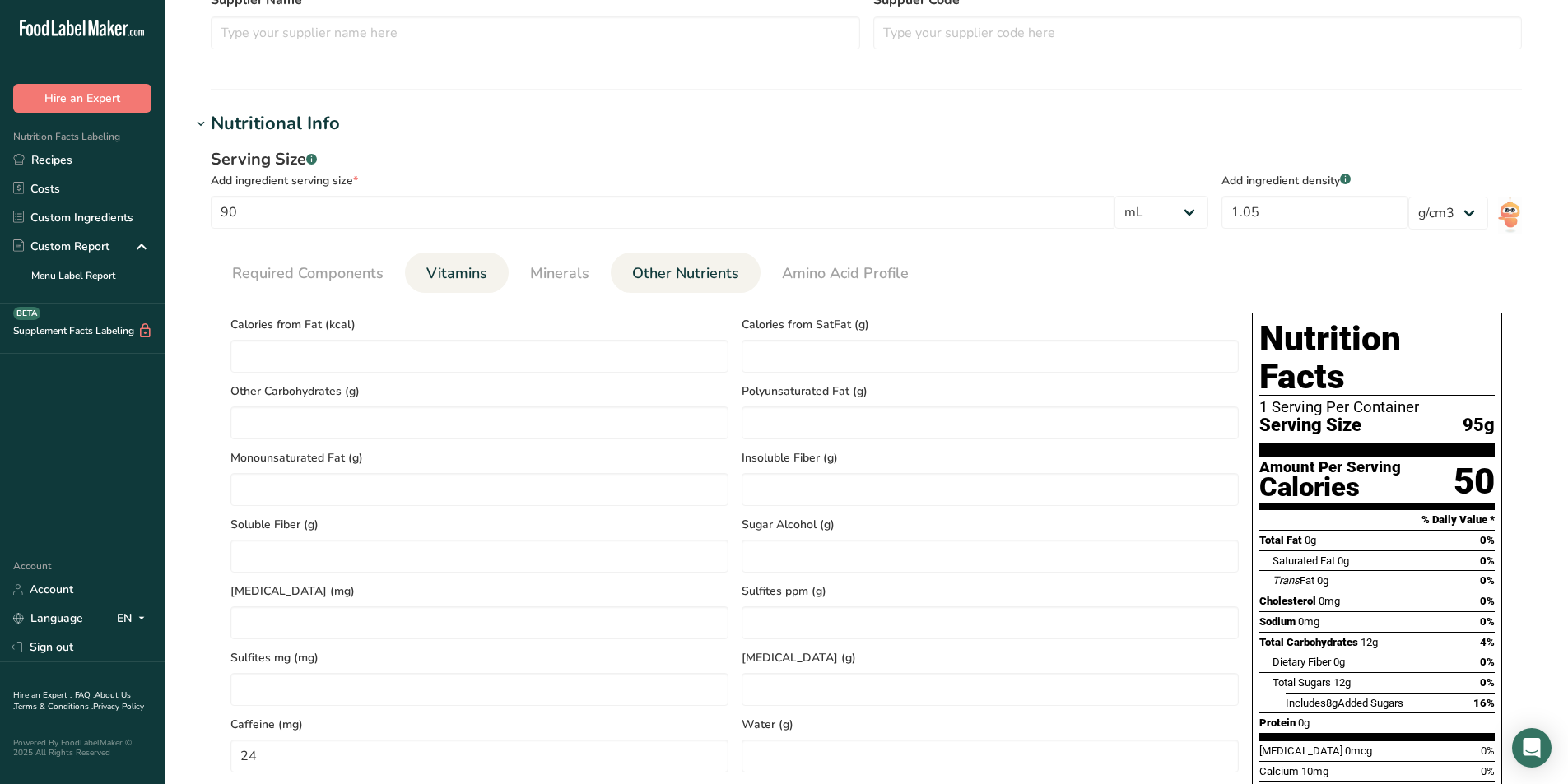
click at [472, 268] on span "Vitamins" at bounding box center [456, 273] width 61 height 22
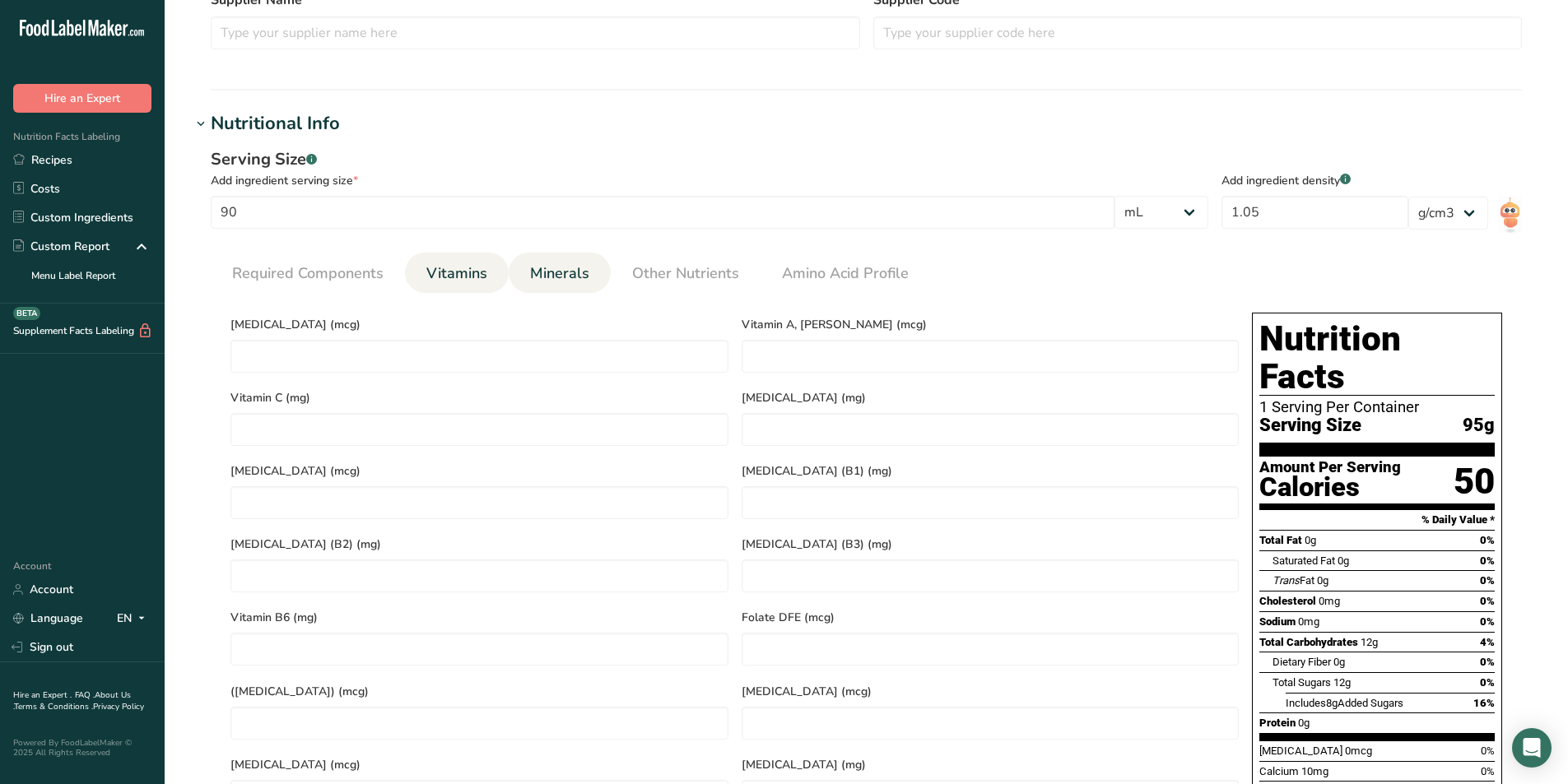
click at [555, 267] on span "Minerals" at bounding box center [560, 273] width 59 height 22
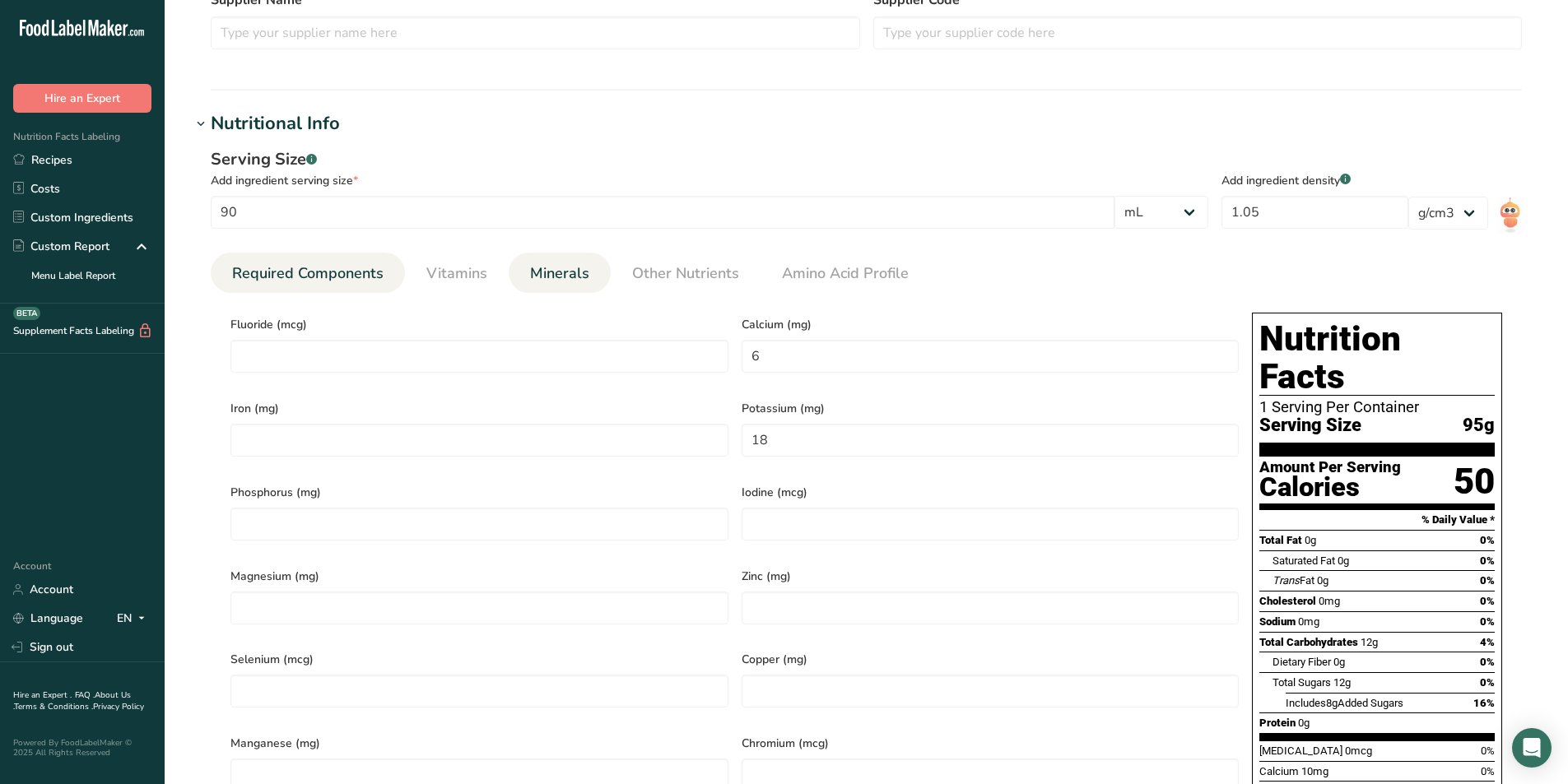
click at [357, 274] on span "Required Components" at bounding box center [307, 273] width 151 height 22
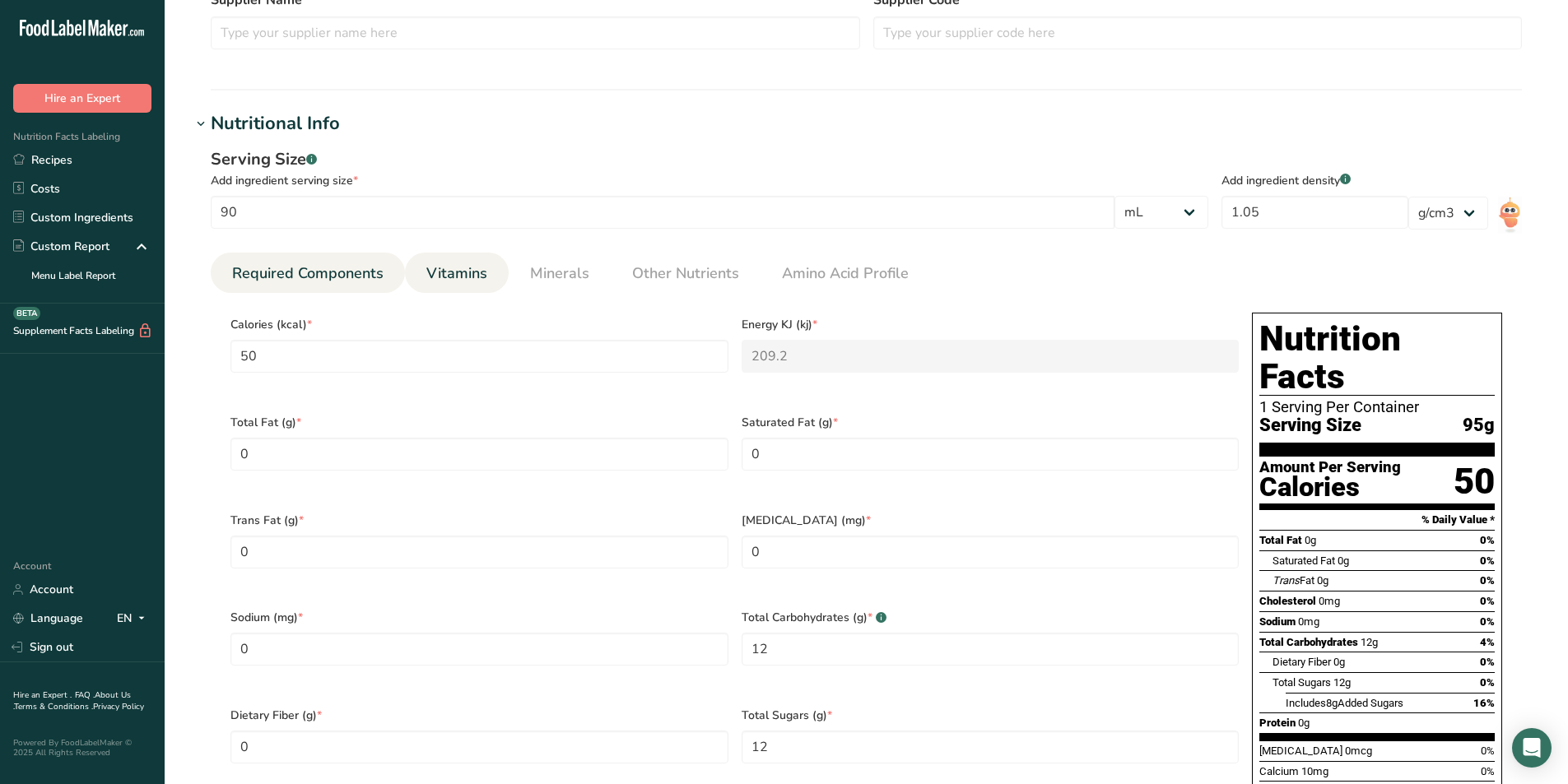
click at [459, 271] on span "Vitamins" at bounding box center [456, 273] width 61 height 22
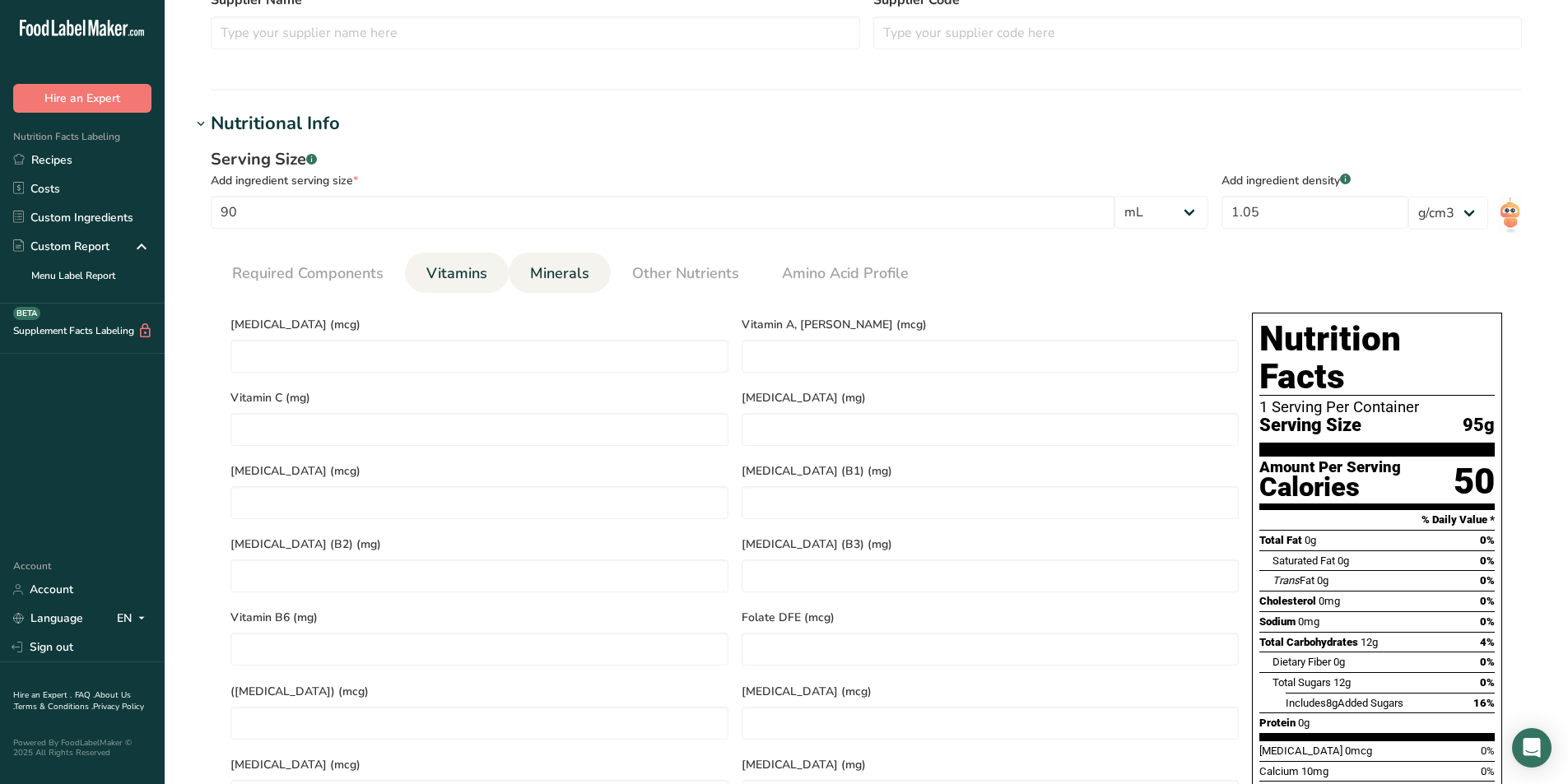
click at [547, 277] on span "Minerals" at bounding box center [560, 273] width 59 height 22
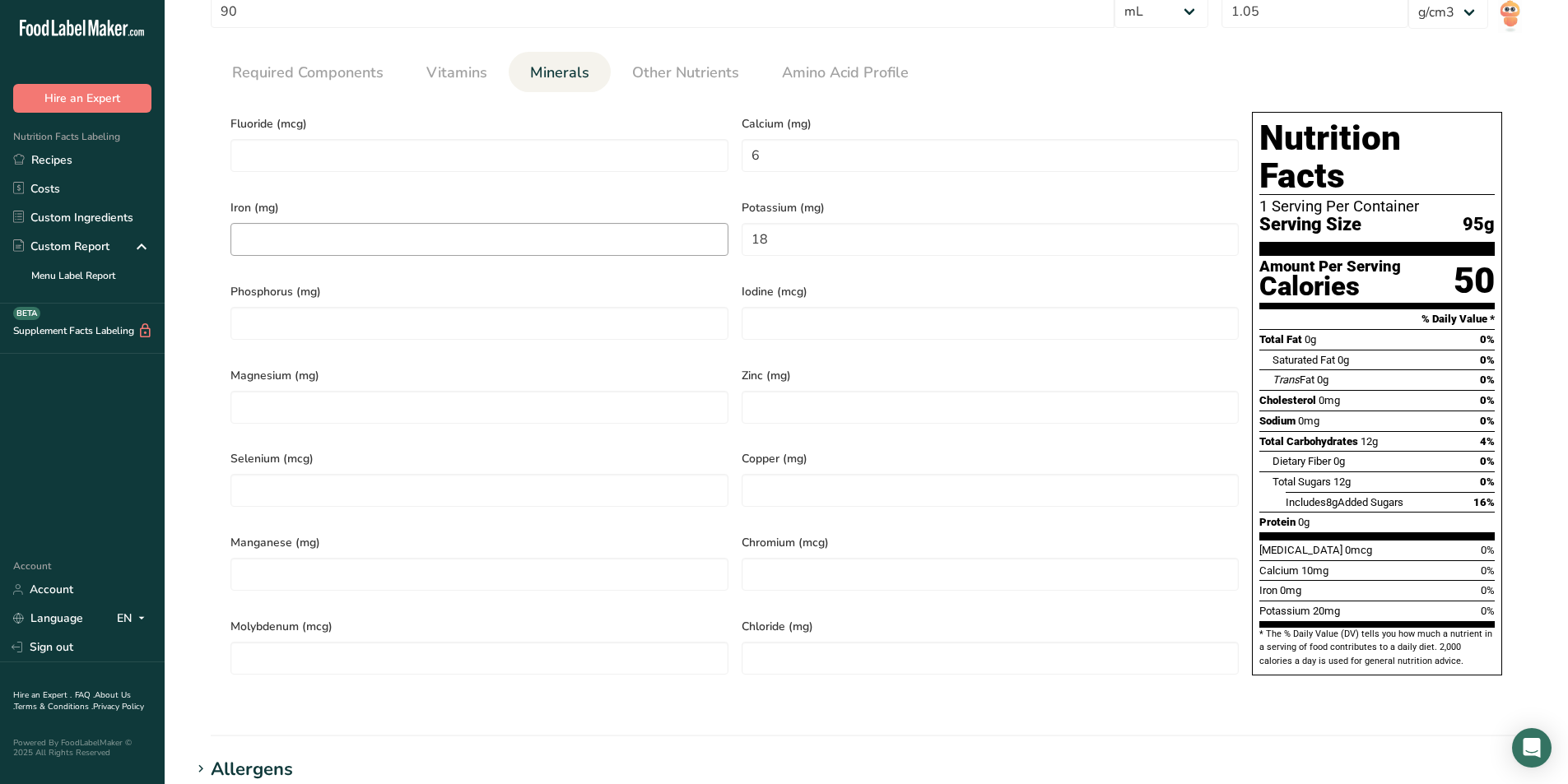
scroll to position [658, 0]
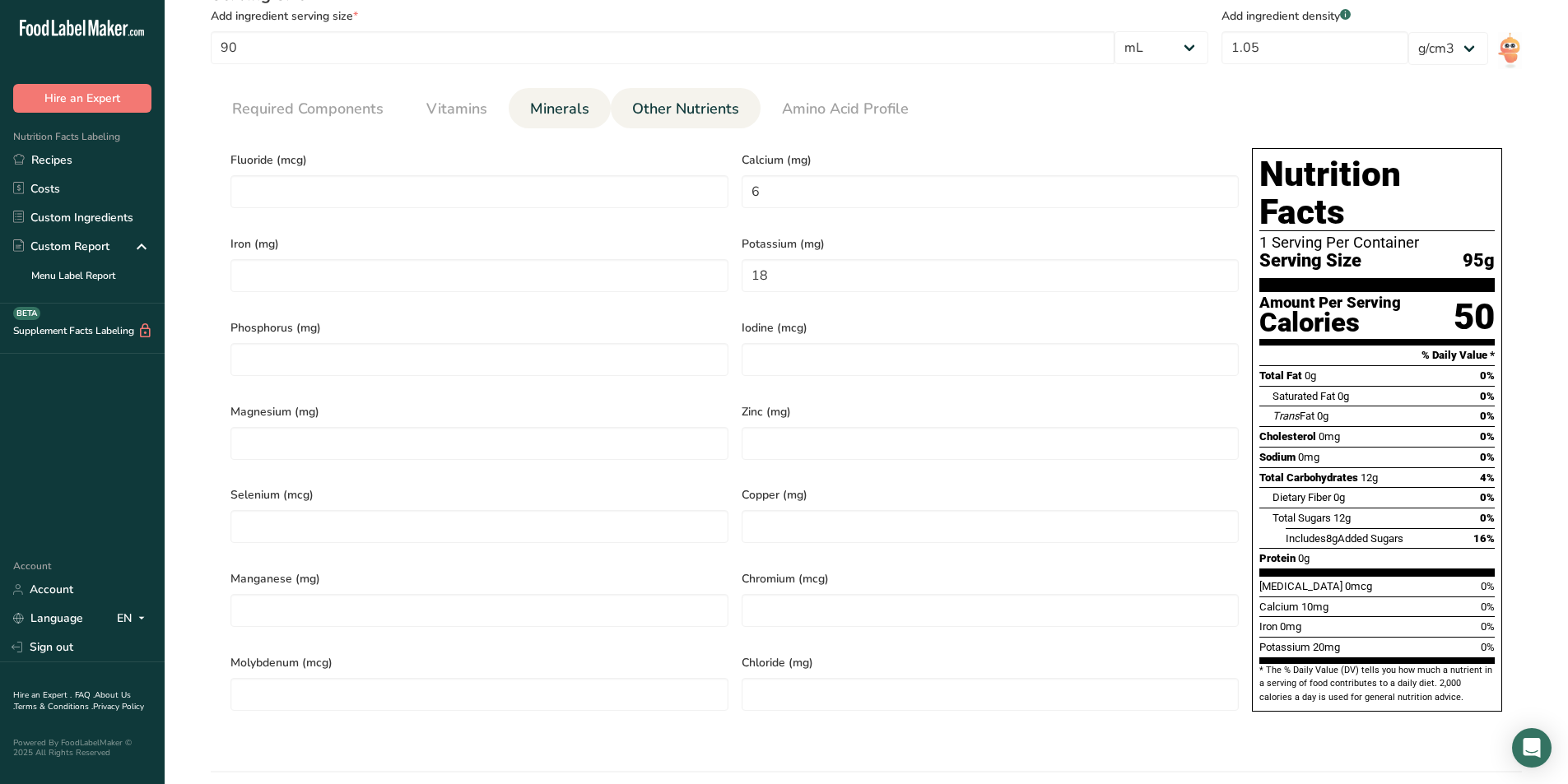
click at [663, 114] on span "Other Nutrients" at bounding box center [686, 108] width 107 height 22
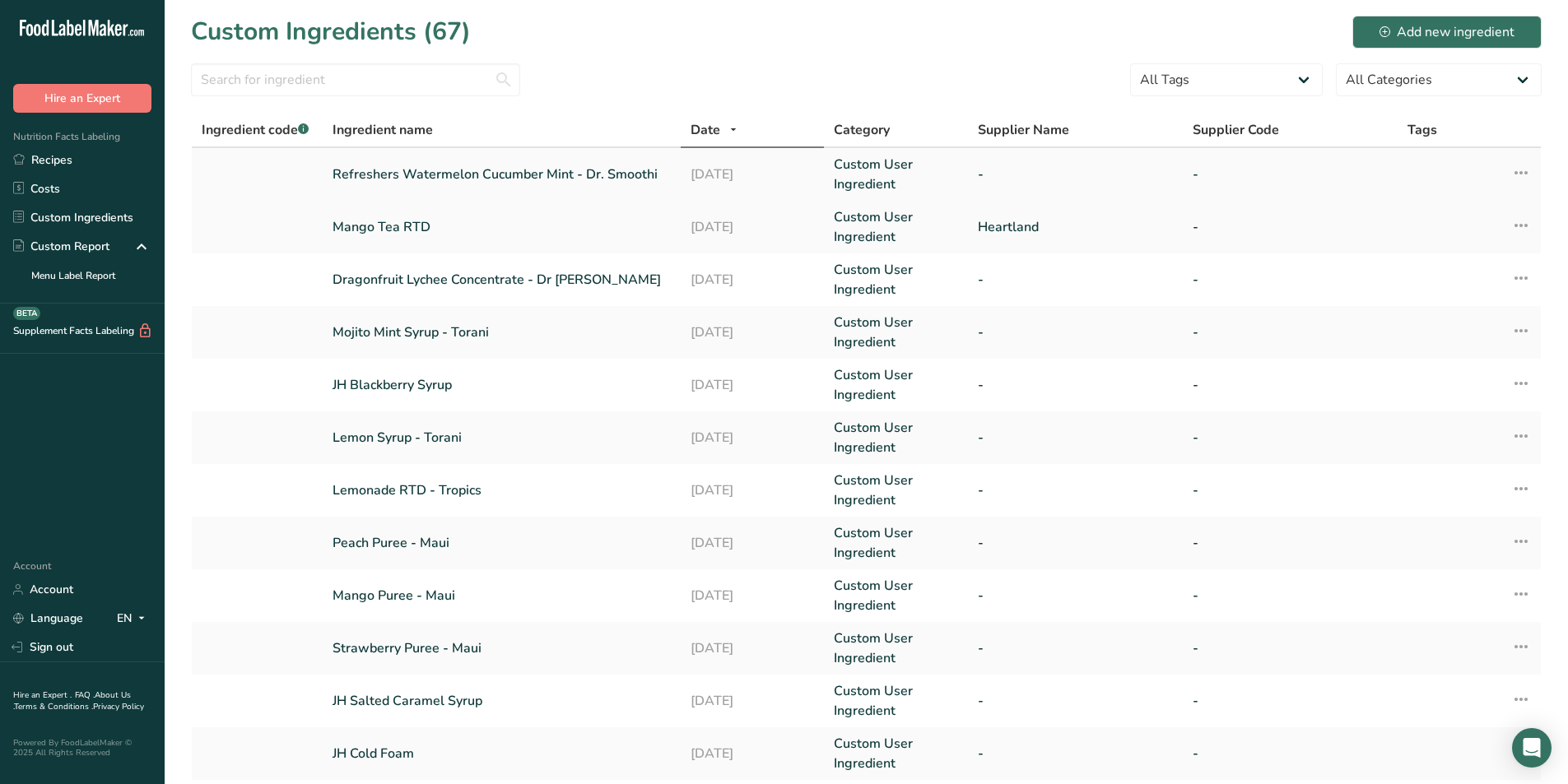
click at [524, 172] on link "Refreshers Watermelon Cucumber Mint - Dr. Smoothi" at bounding box center [501, 174] width 338 height 20
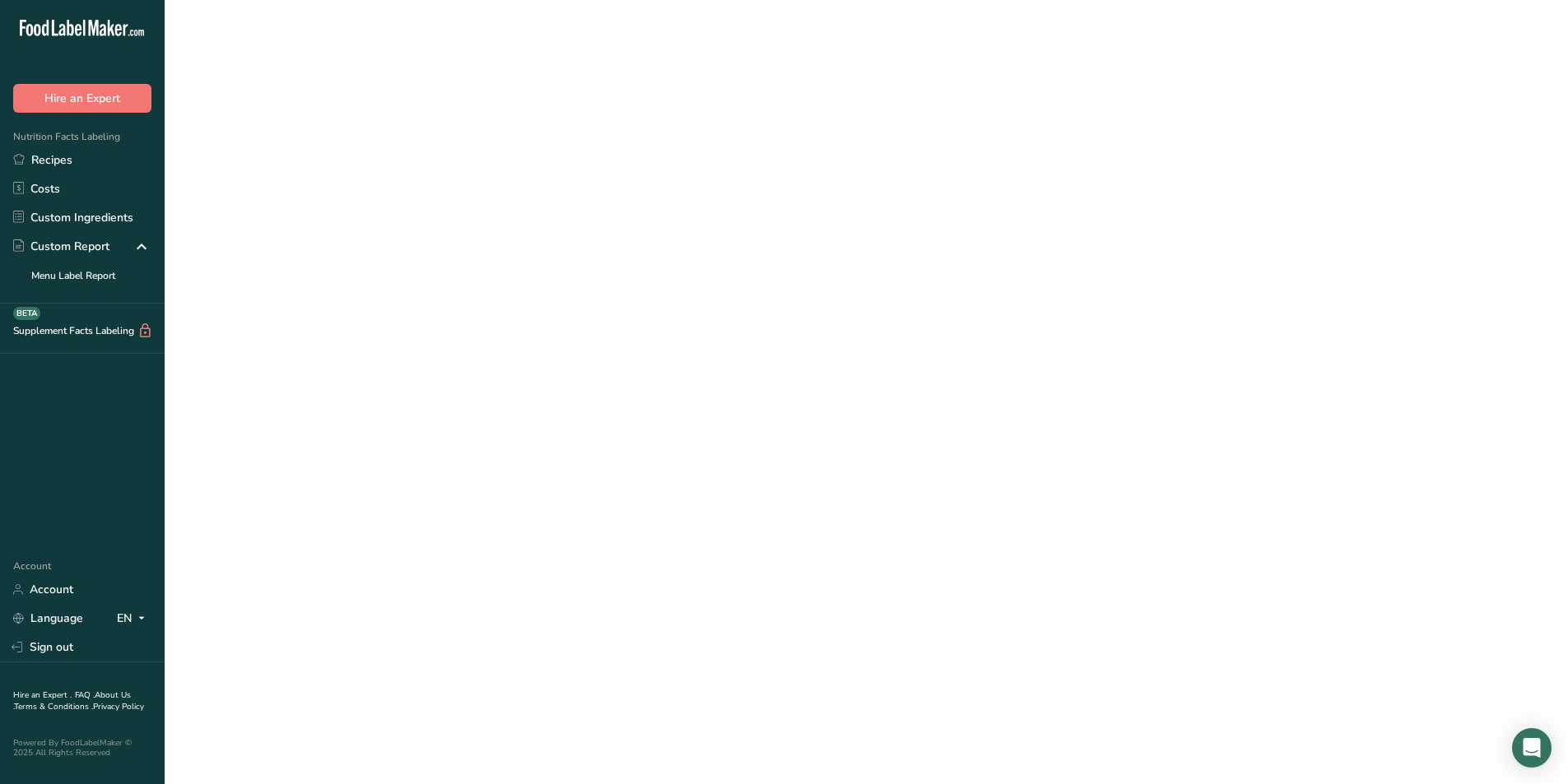
select select "17"
select select "22"
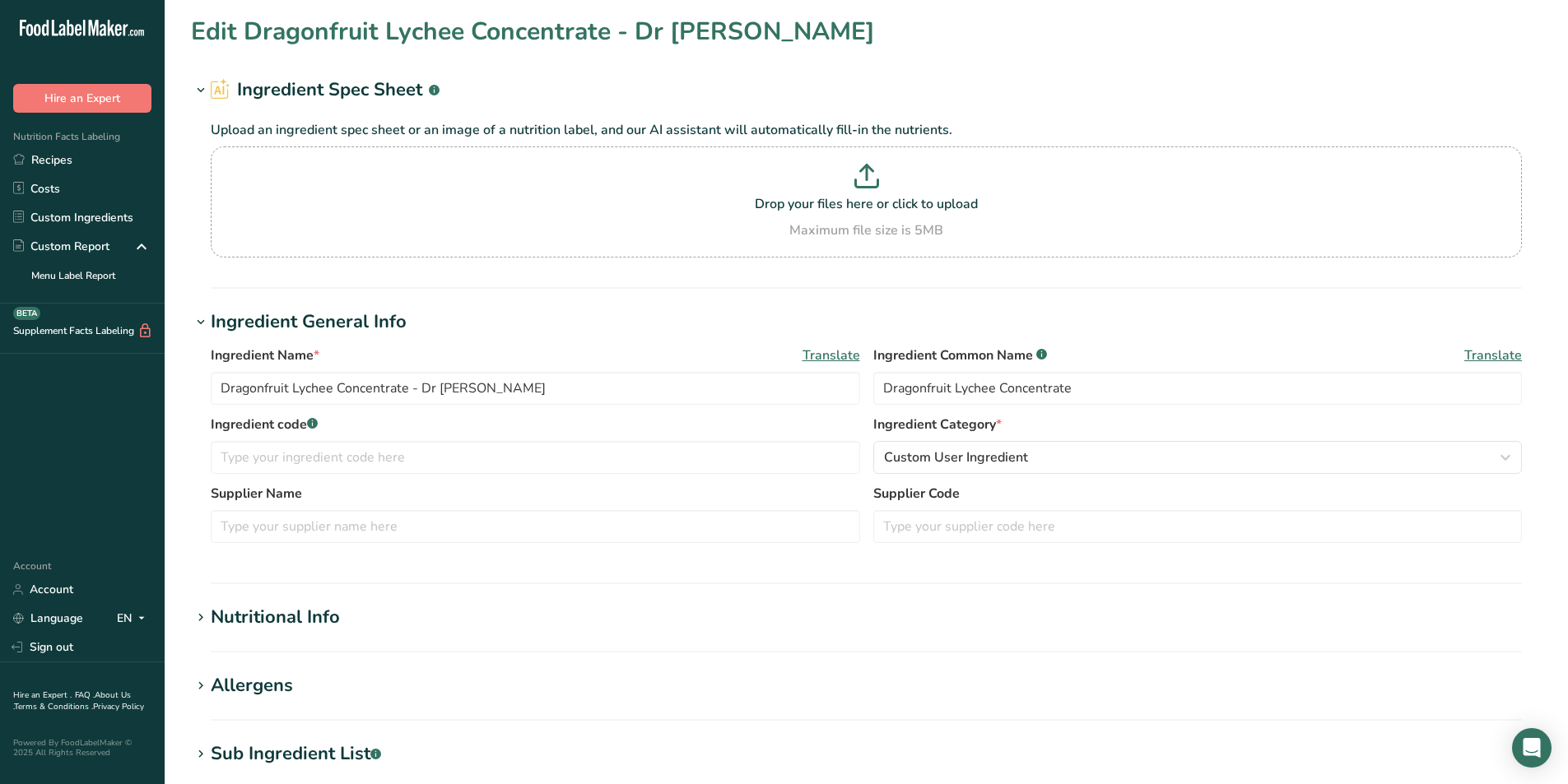
type input "Refreshers Watermelon Cucumber Mint - Dr. Smoothi"
type input "Watermelon Cucumber Mint Refresher"
type input "70"
type KJ "292.9"
type Fat "0"
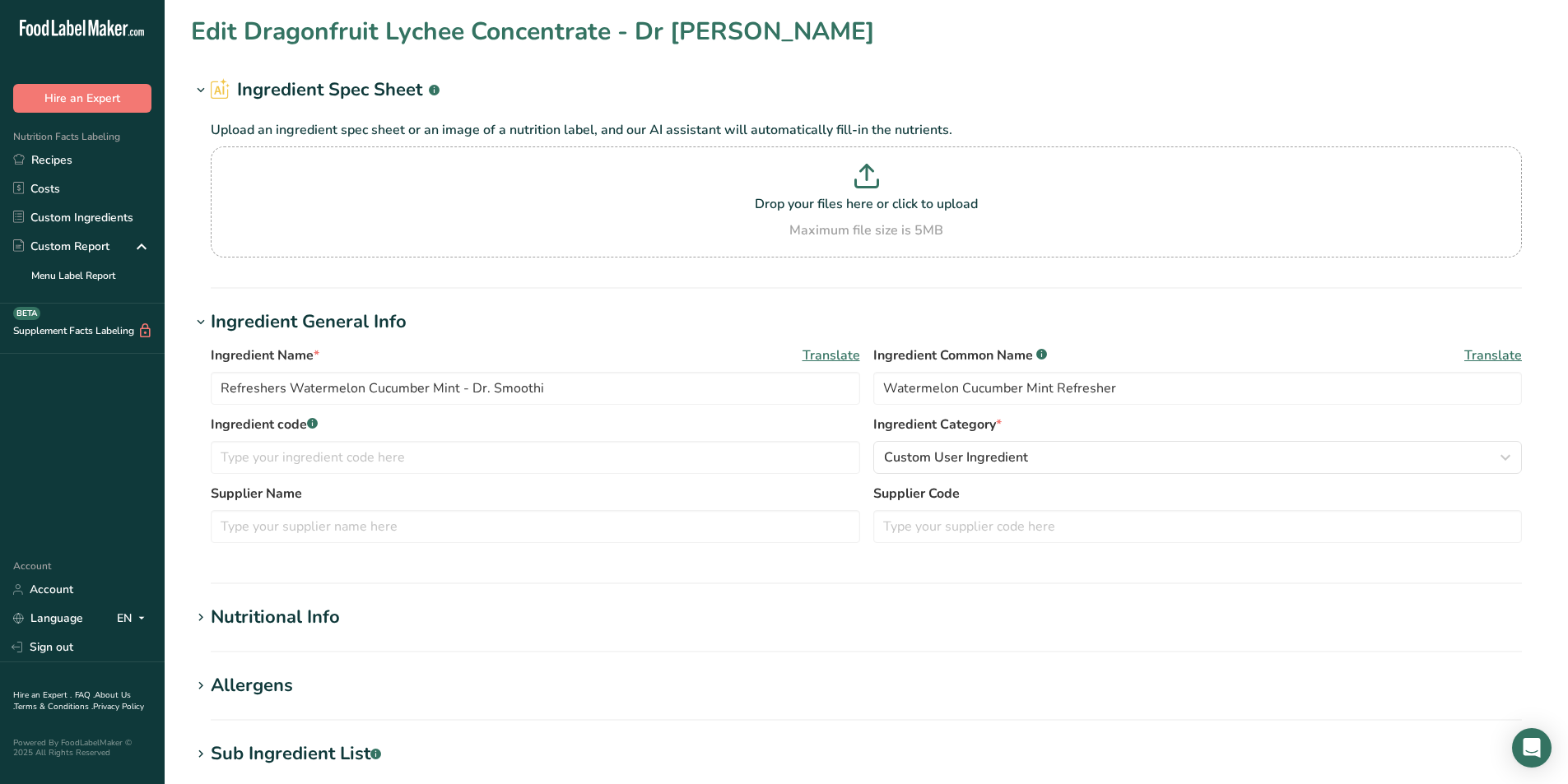
type Fat "0"
type input "0"
type Carbohydrates "16"
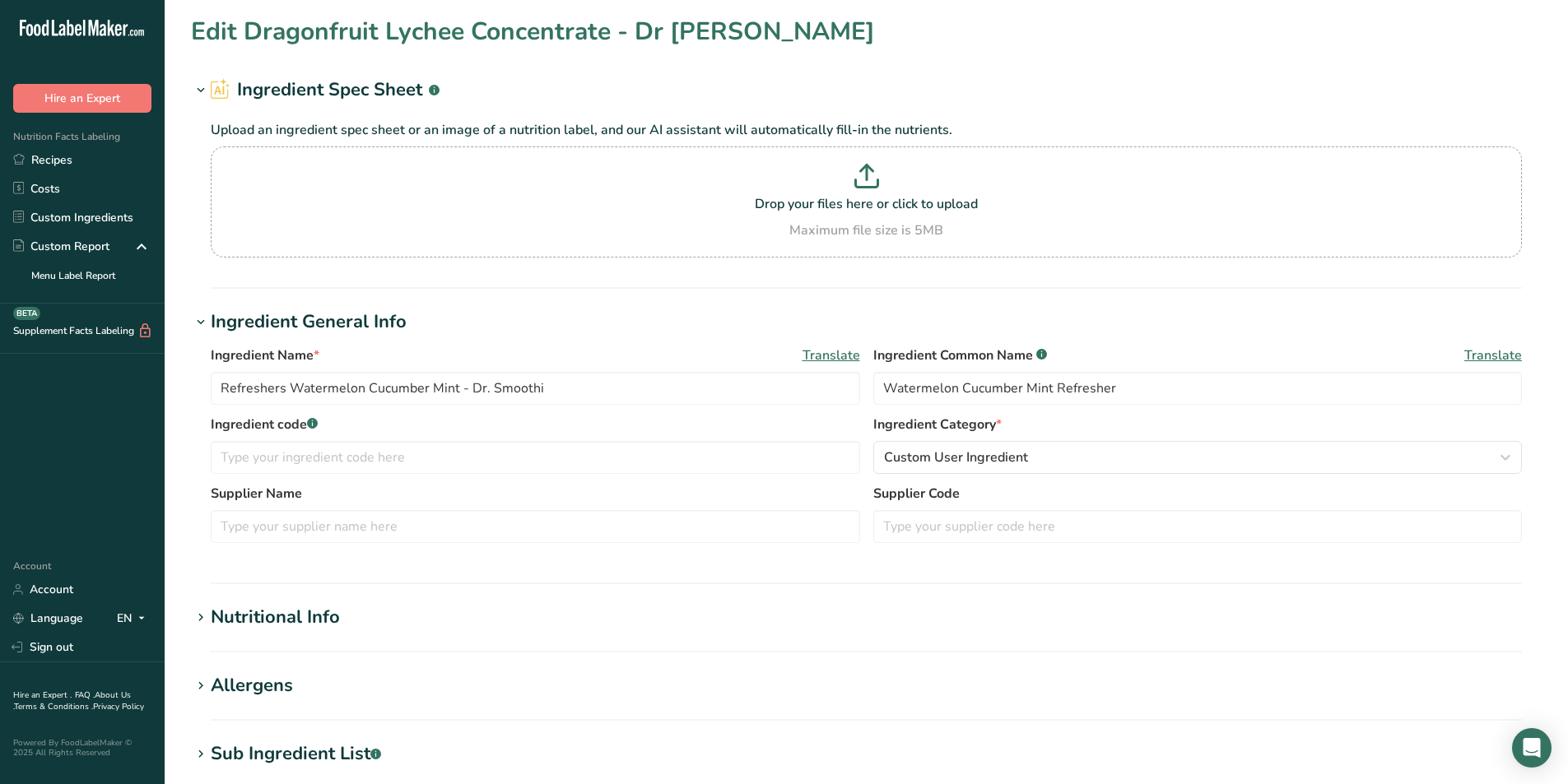
type Fiber "0"
type Sugars "16"
type Sugars "15"
type input "0"
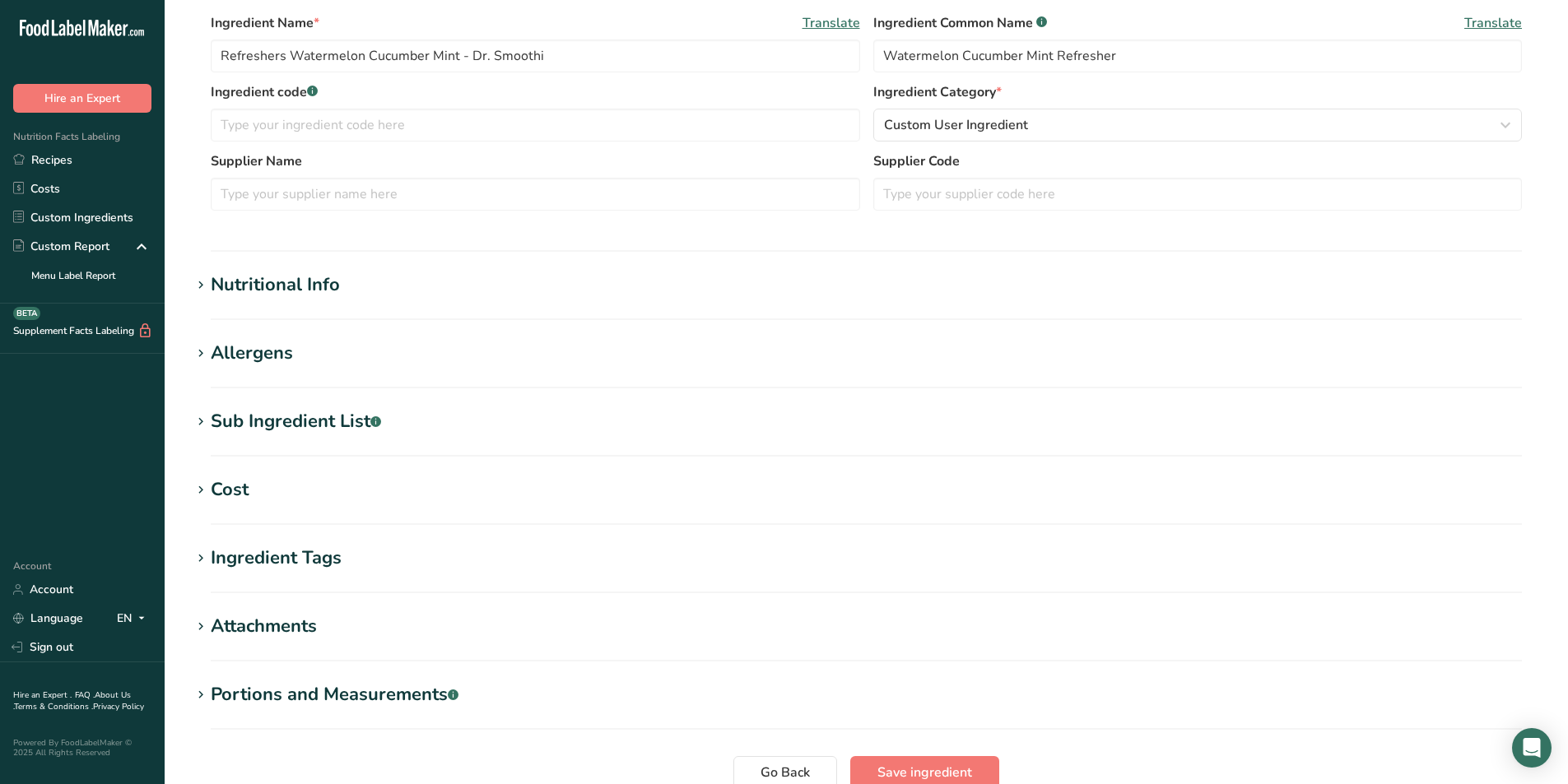
scroll to position [411, 0]
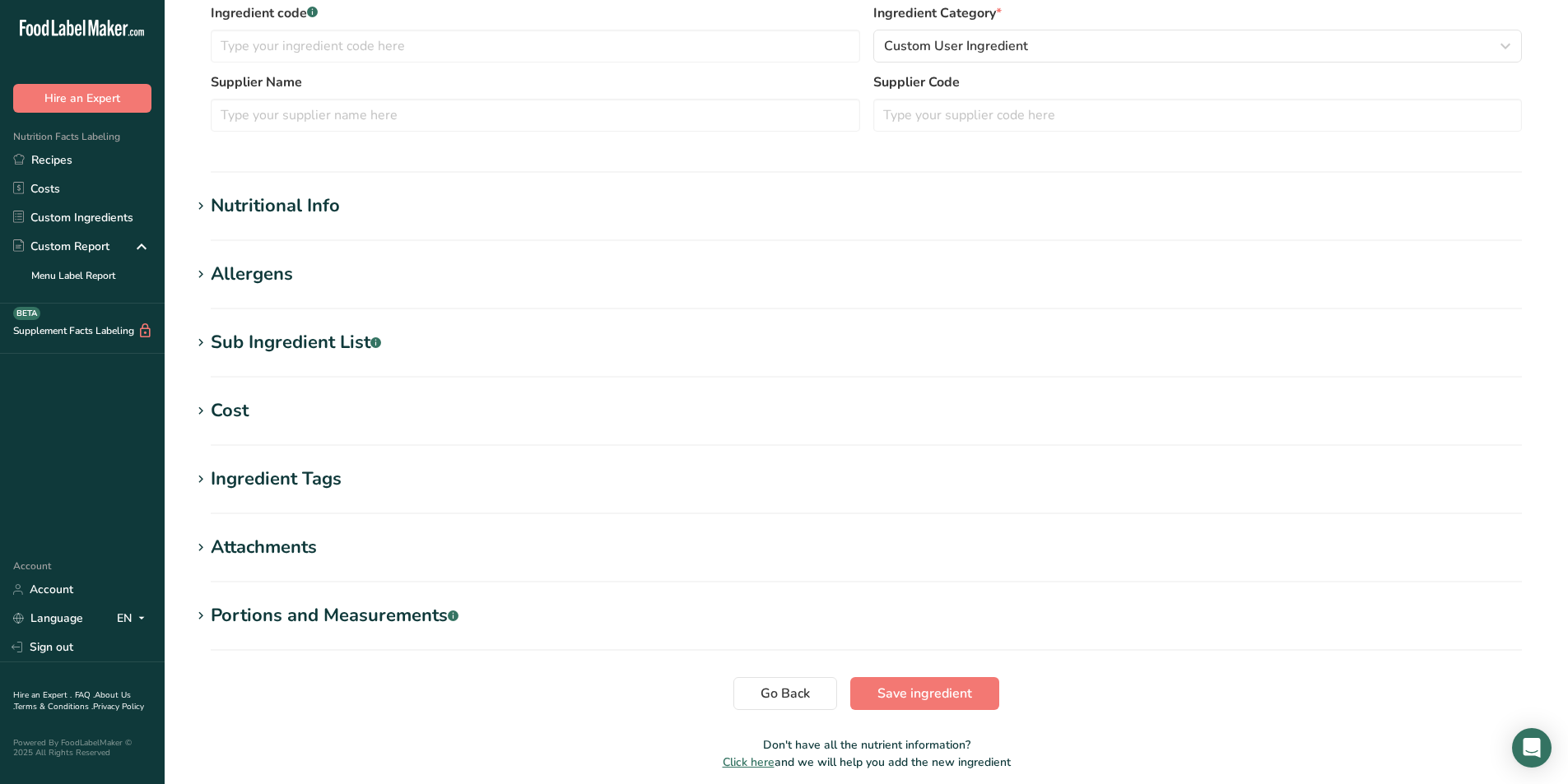
click at [276, 203] on div "Nutritional Info" at bounding box center [275, 205] width 129 height 27
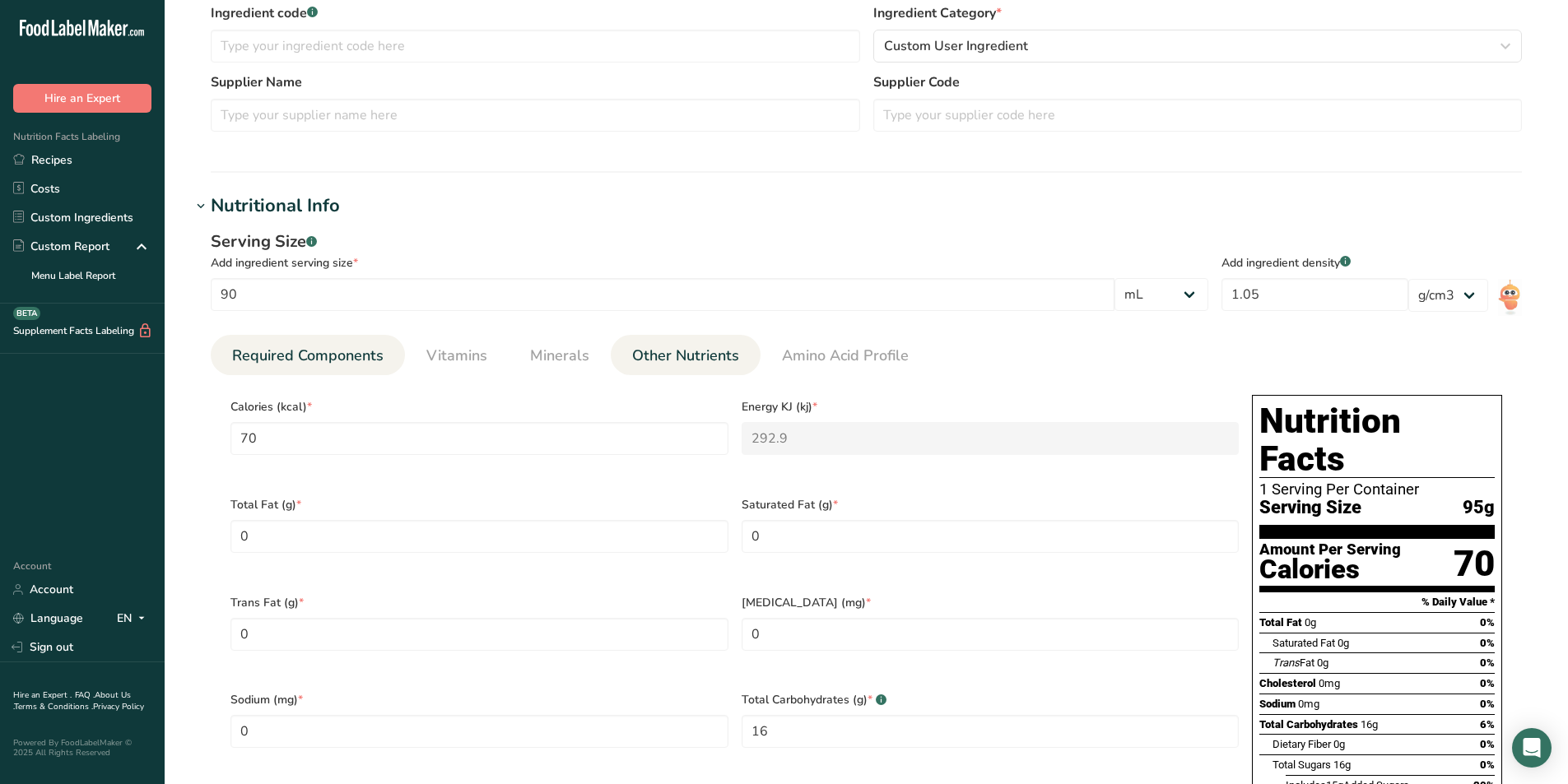
click at [671, 344] on span "Other Nutrients" at bounding box center [686, 355] width 107 height 22
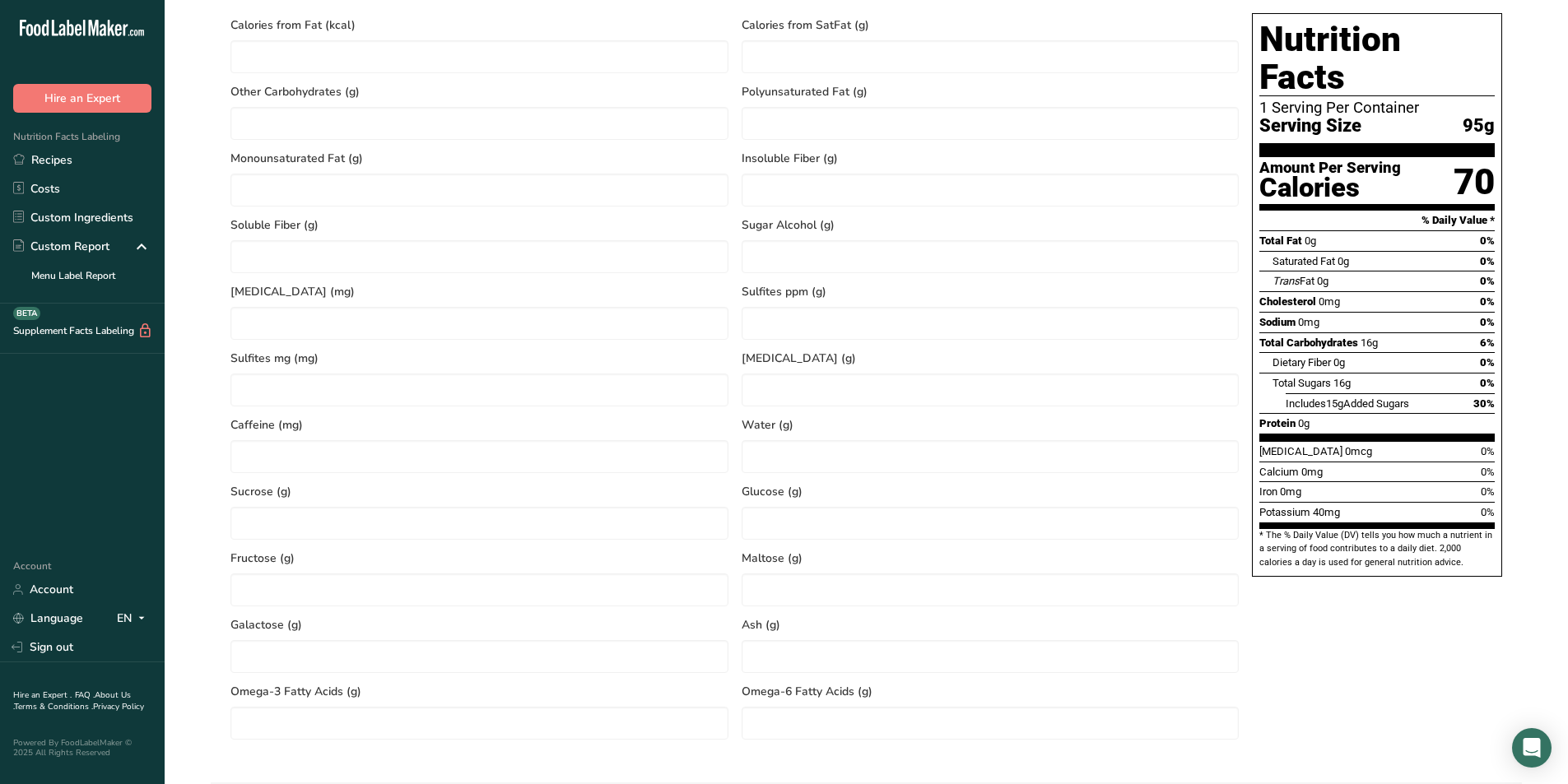
scroll to position [822, 0]
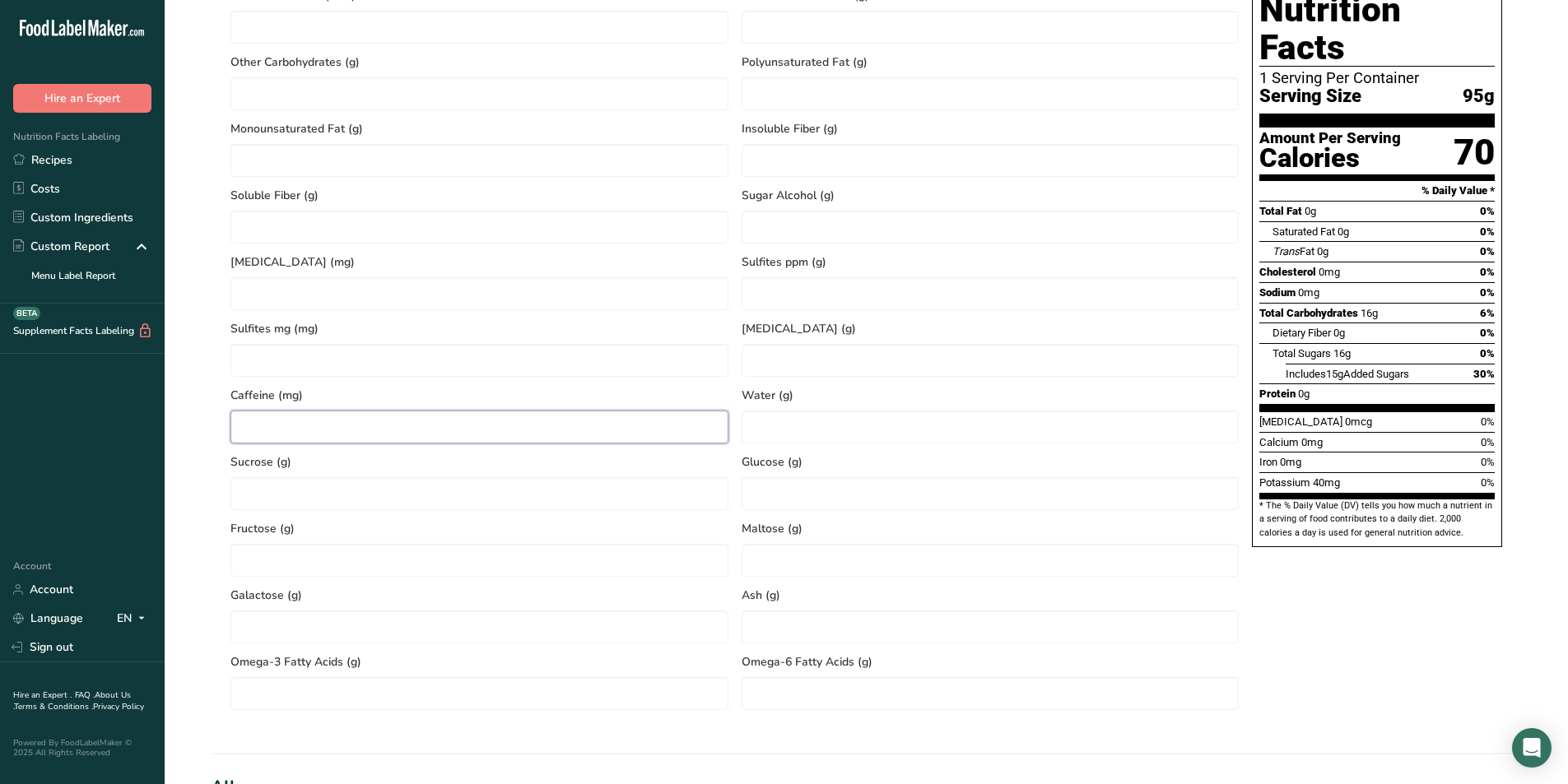
click at [394, 432] on input "number" at bounding box center [478, 427] width 498 height 33
type input "24"
click at [1313, 552] on div "Nutrition Facts 1 Serving Per Container Serving Size 95g Amount Per Serving Cal…" at bounding box center [1376, 338] width 263 height 723
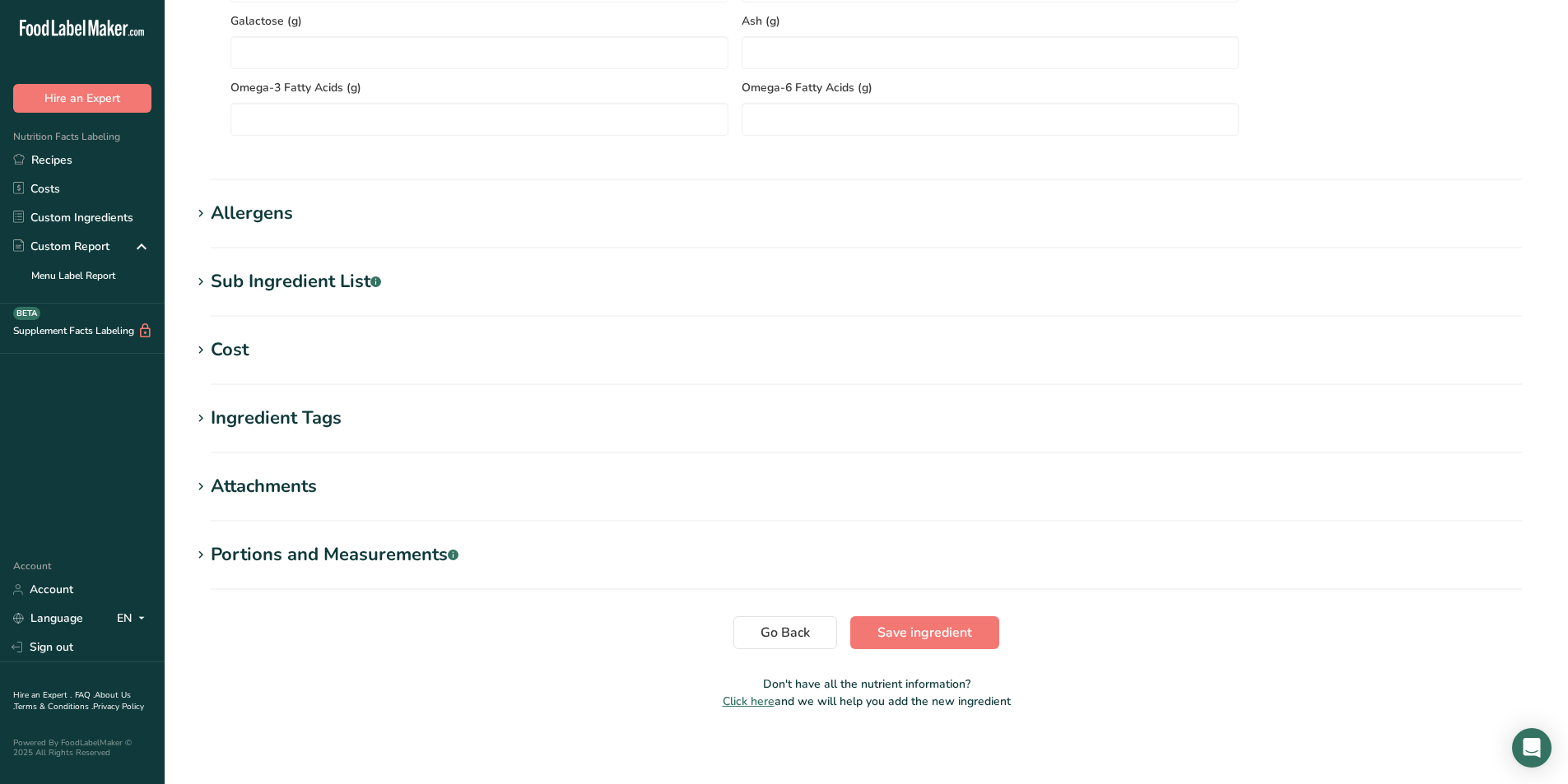
scroll to position [1401, 0]
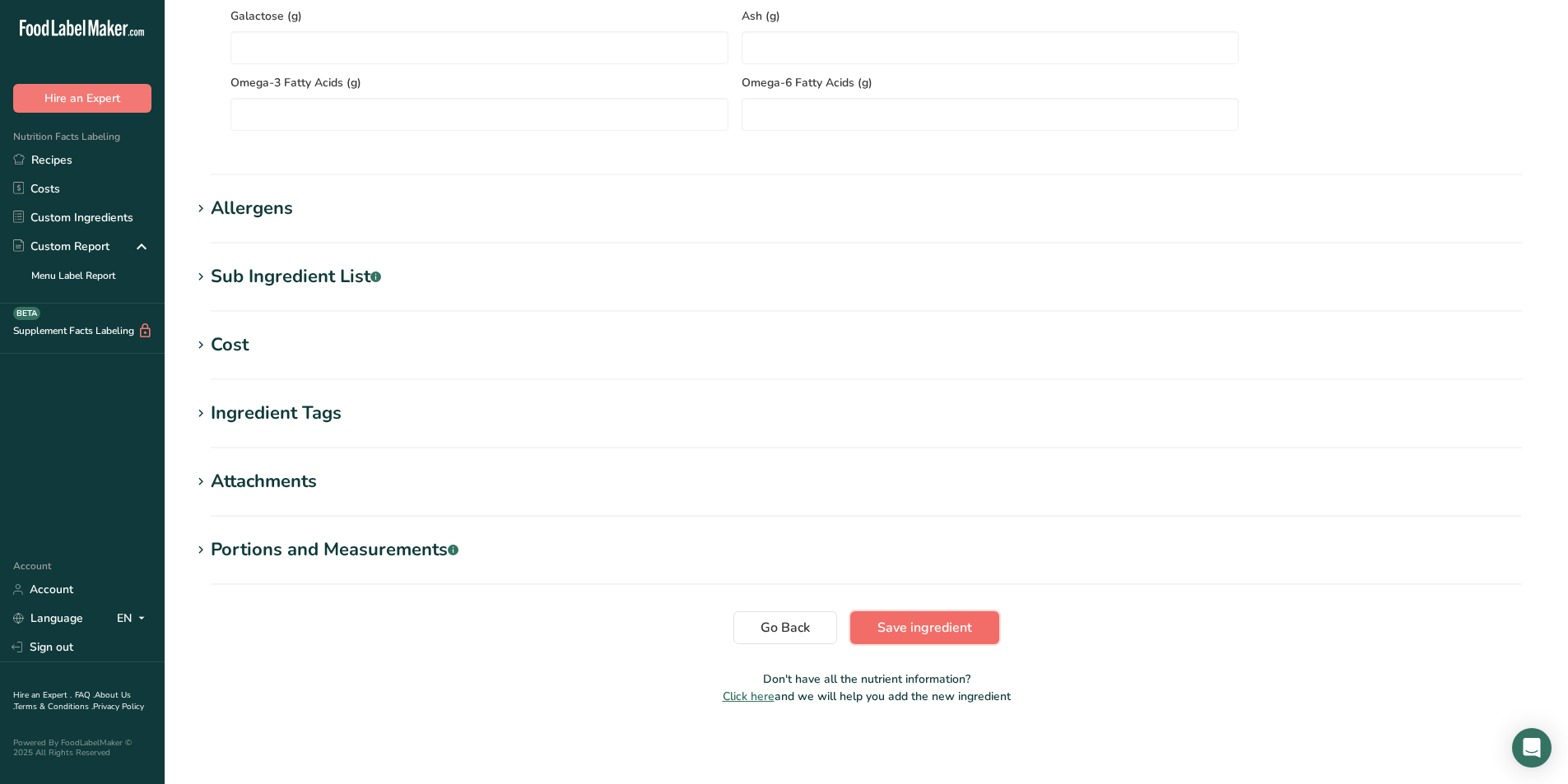
click at [944, 629] on span "Save ingredient" at bounding box center [924, 628] width 94 height 20
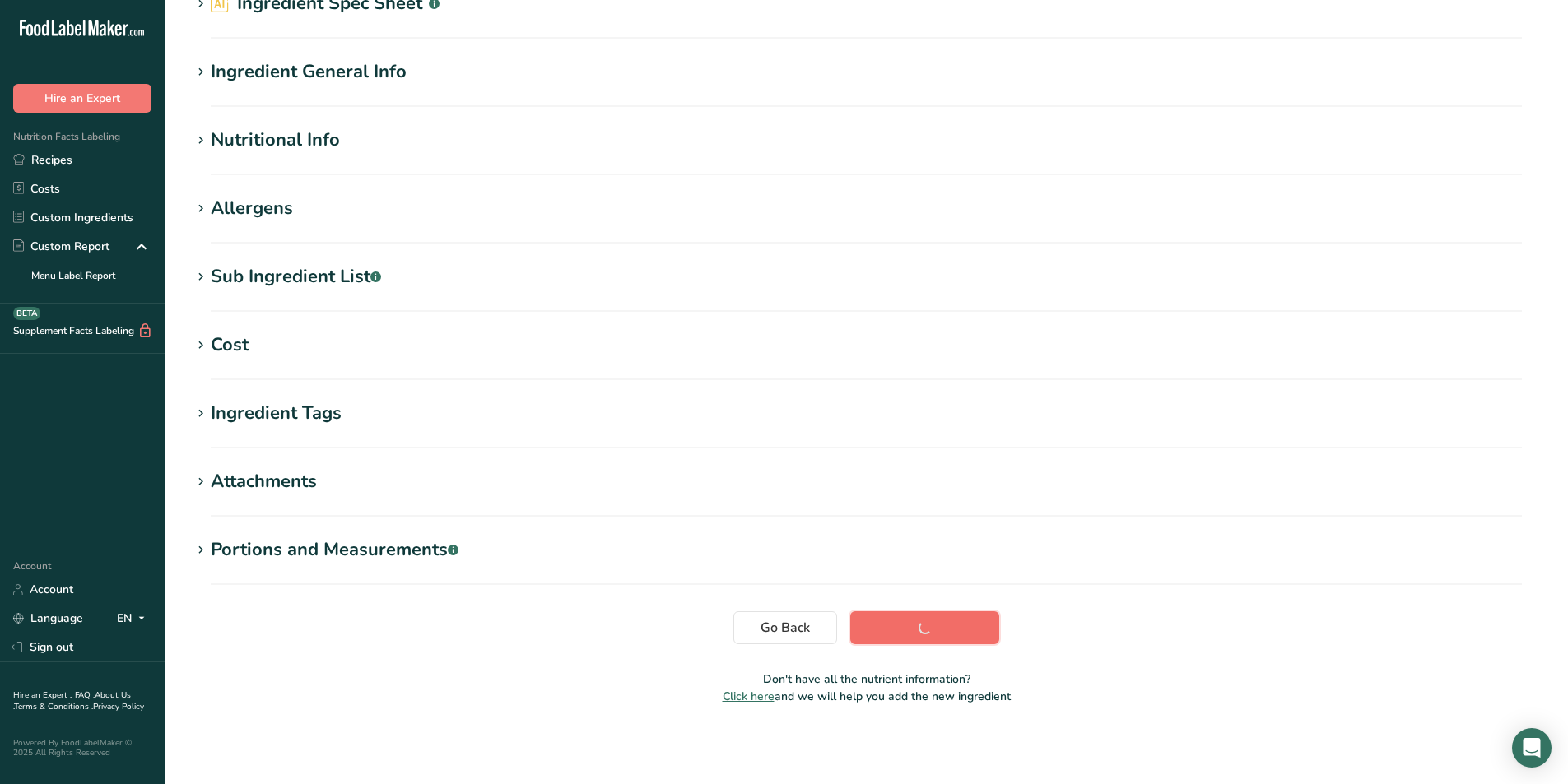
scroll to position [87, 0]
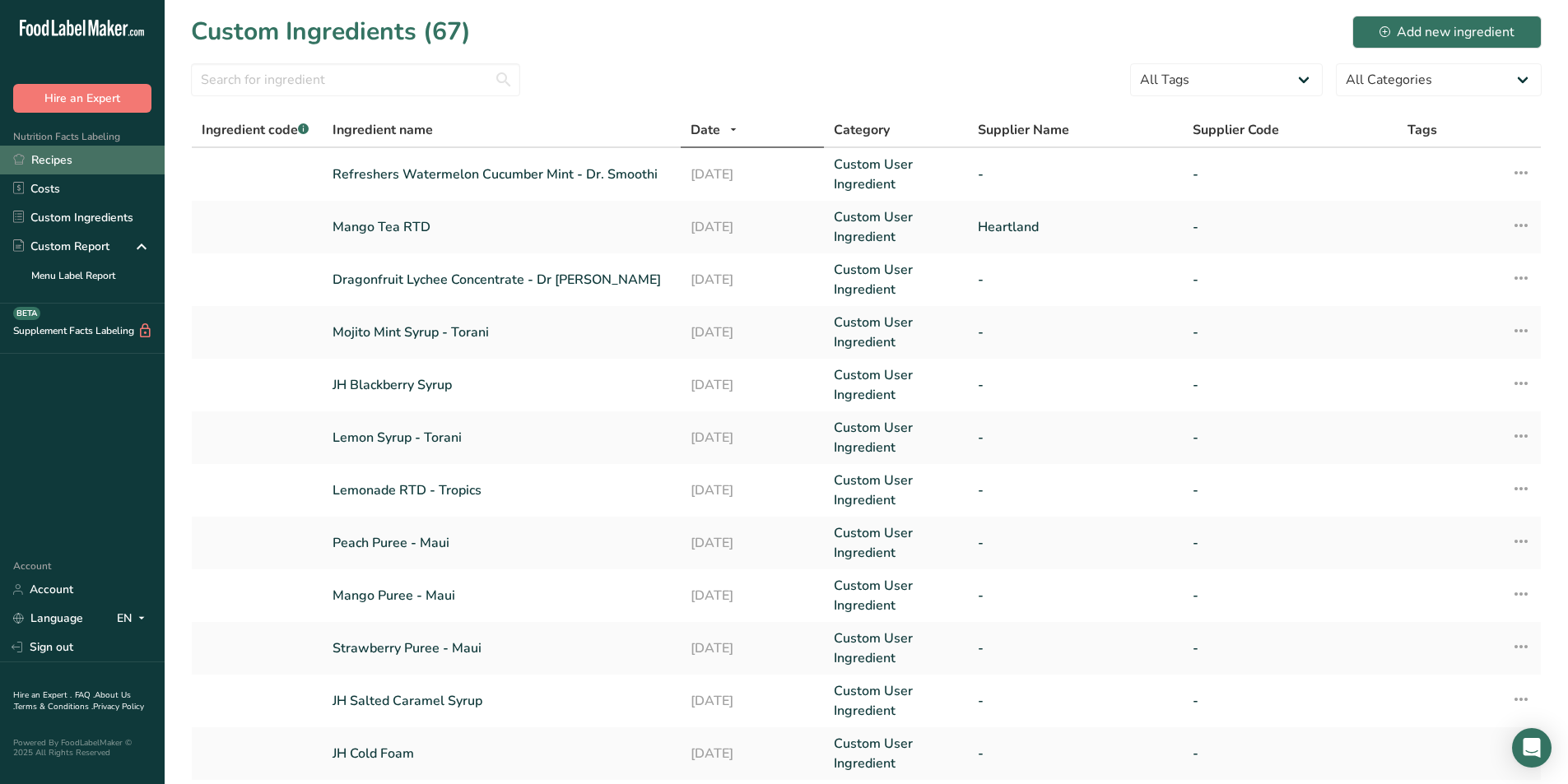
click at [62, 160] on link "Recipes" at bounding box center [82, 160] width 164 height 29
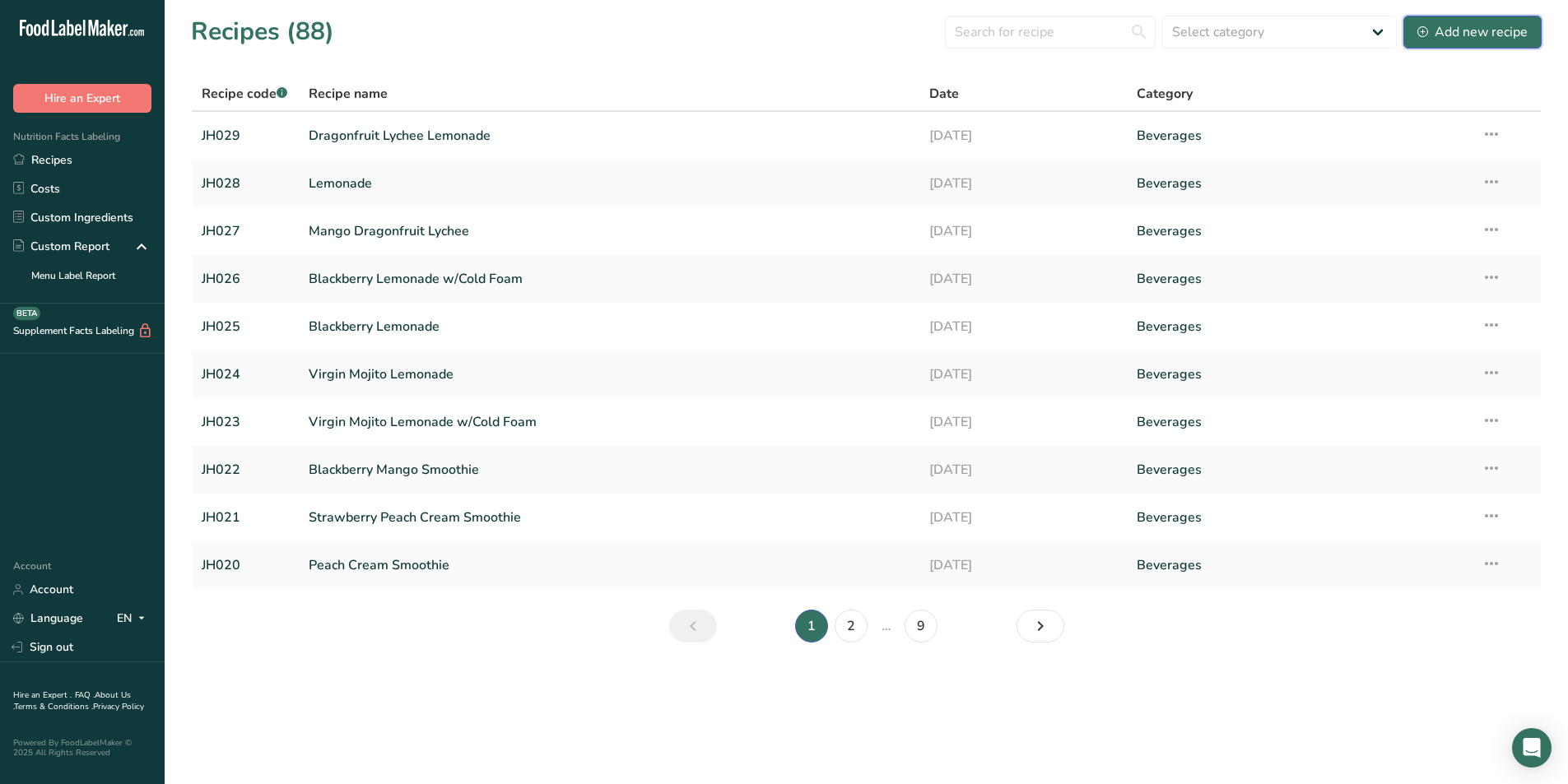
click at [1487, 28] on div "Add new recipe" at bounding box center [1472, 31] width 110 height 20
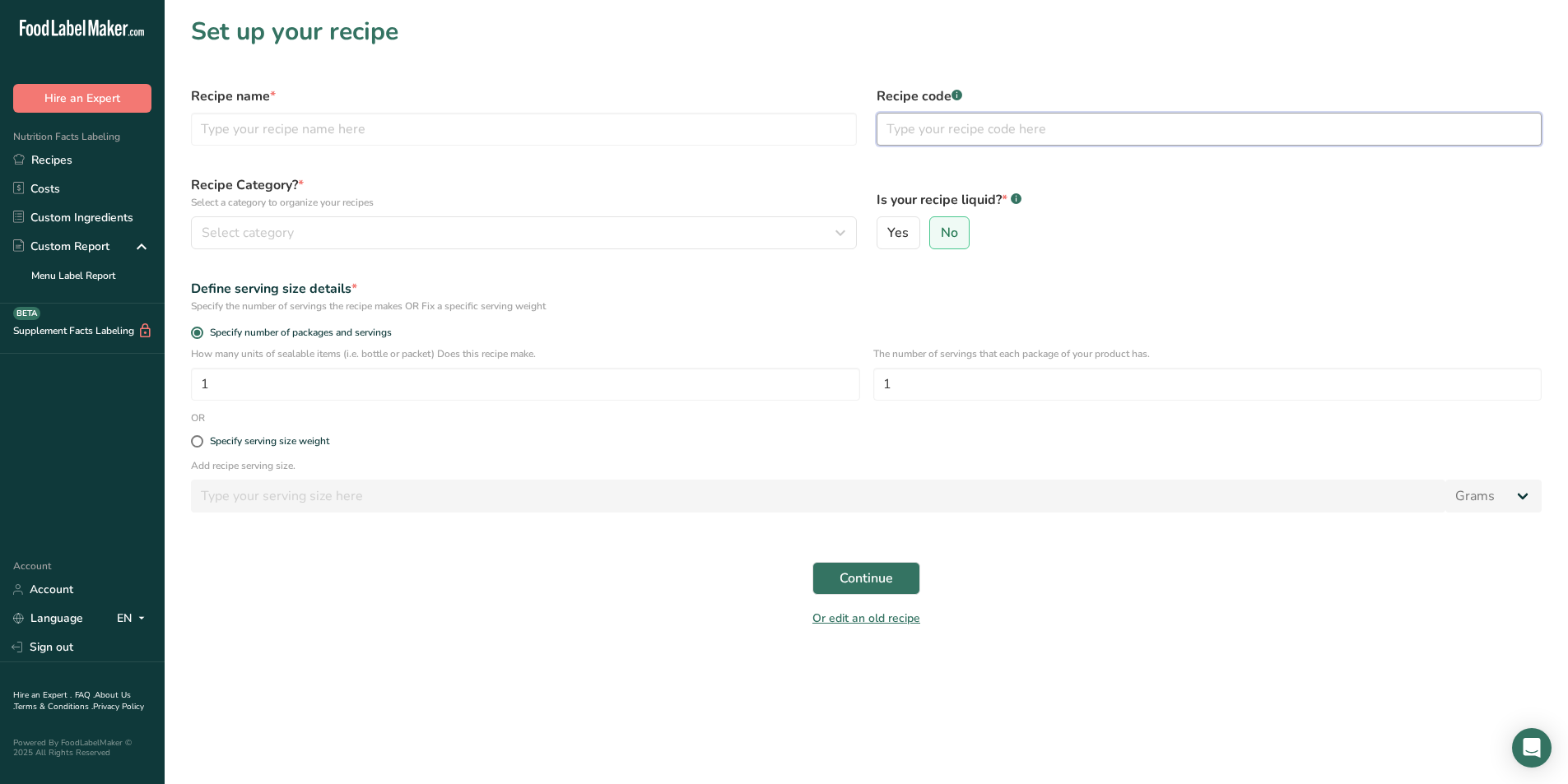
click at [997, 121] on input "text" at bounding box center [1209, 129] width 666 height 33
type input "JH030"
click at [269, 119] on input "text" at bounding box center [523, 129] width 666 height 33
type input "Watermelon Cucumber Mint Lemonade"
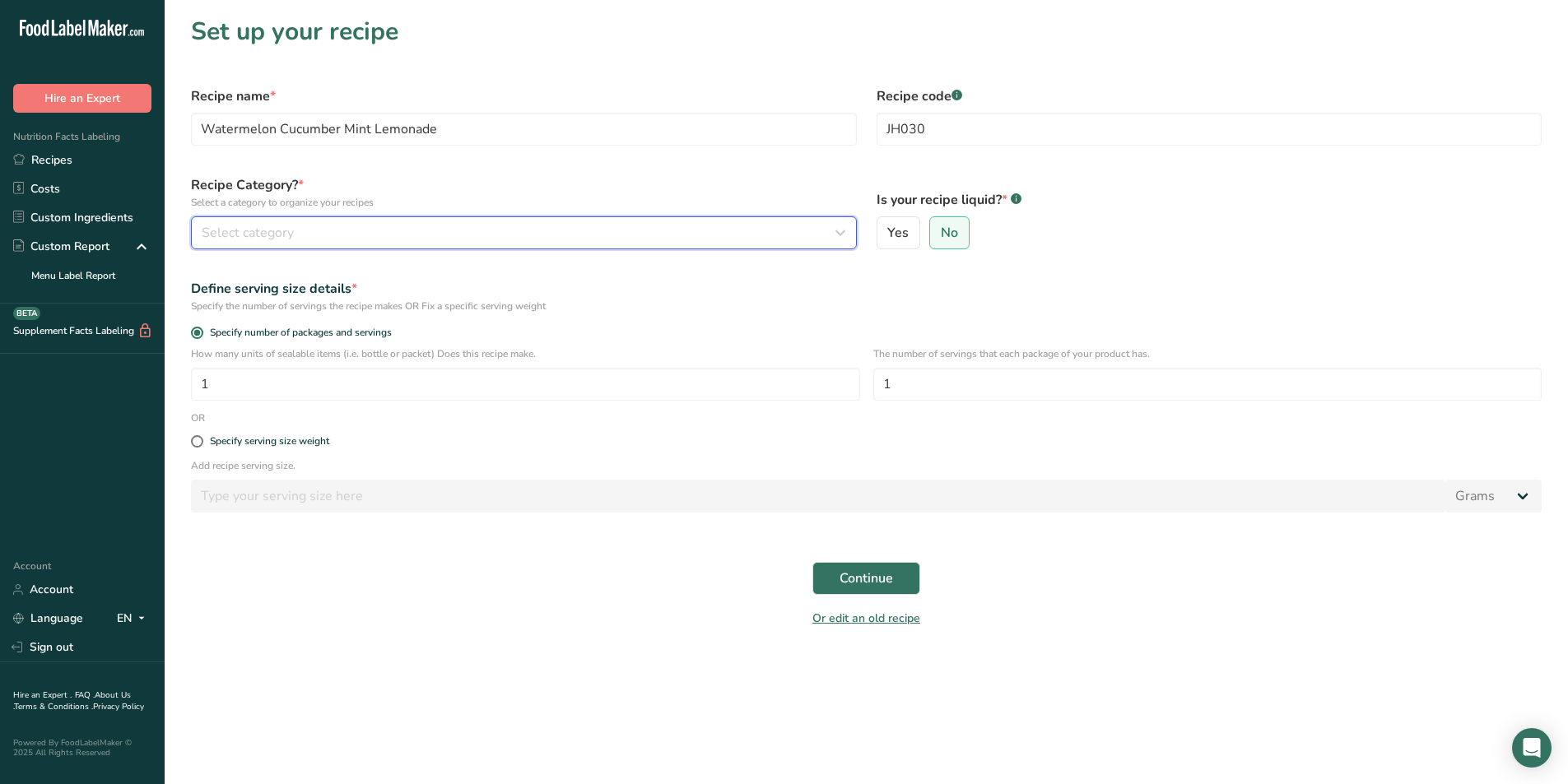
click at [488, 239] on div "Select category" at bounding box center [519, 232] width 635 height 20
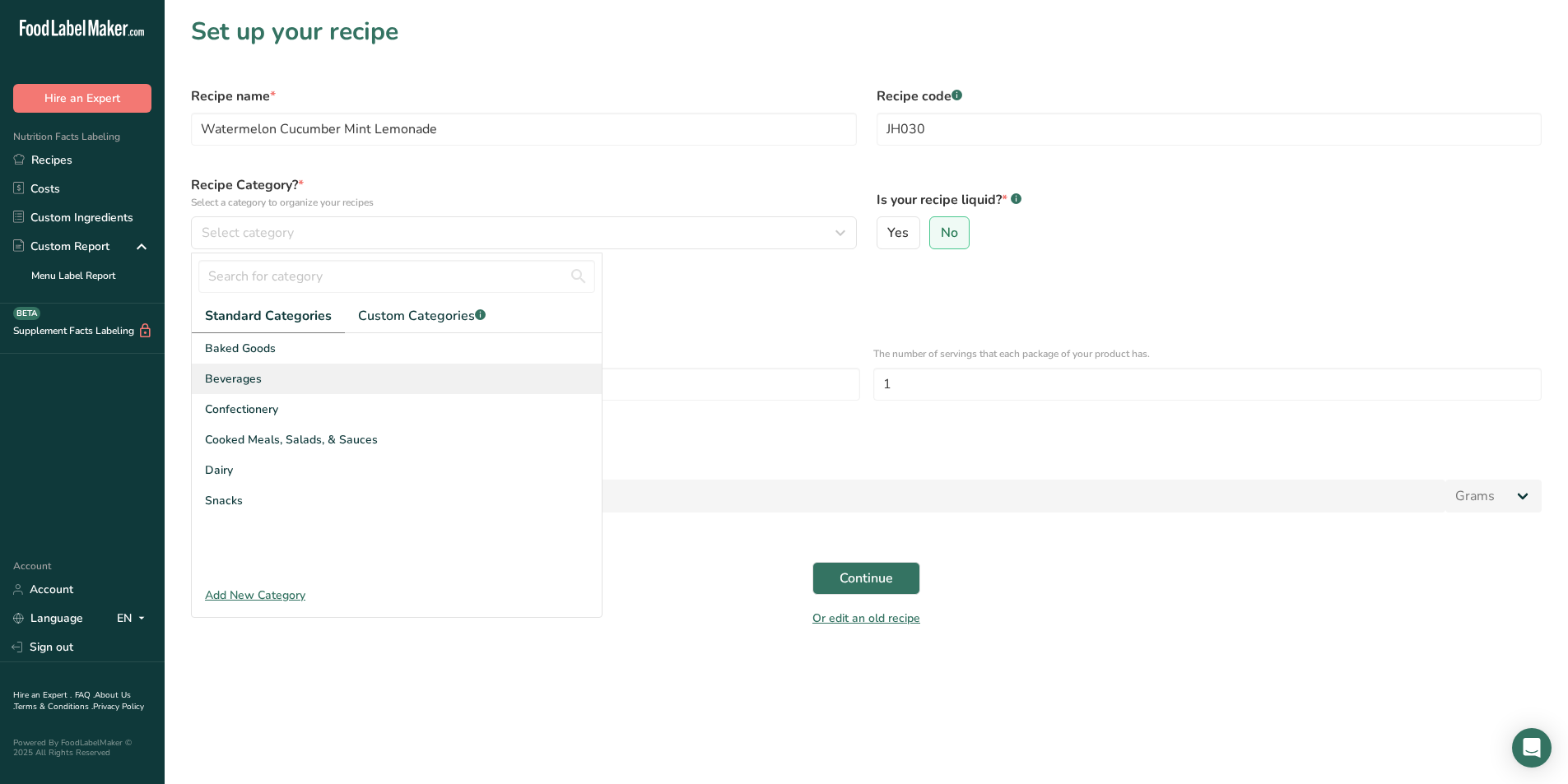
click at [256, 384] on span "Beverages" at bounding box center [233, 378] width 57 height 17
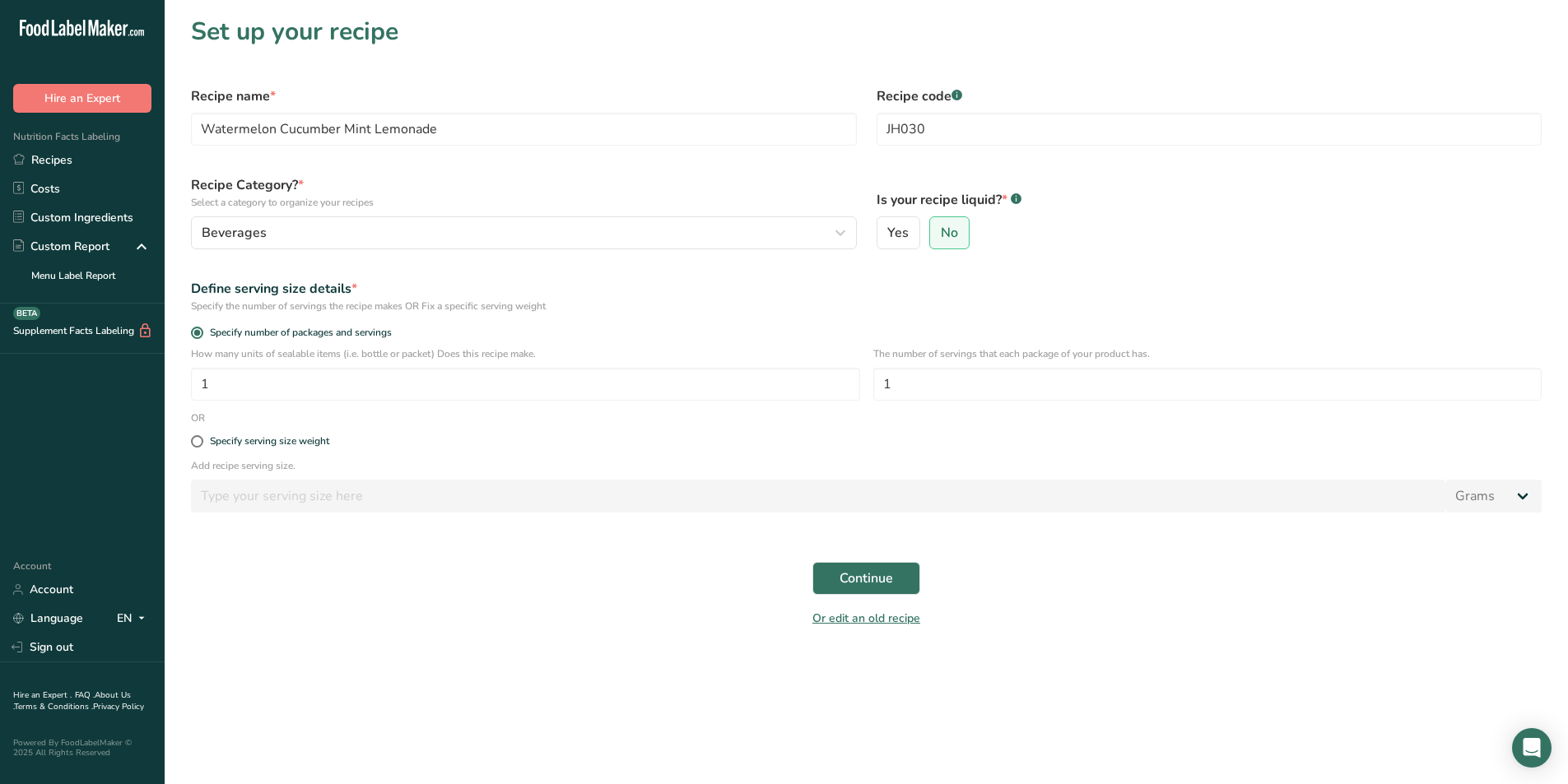
click at [764, 295] on div "Define serving size details *" at bounding box center [866, 288] width 1350 height 20
click at [907, 238] on span "Yes" at bounding box center [897, 232] width 21 height 17
click at [888, 238] on input "Yes" at bounding box center [882, 233] width 10 height 10
radio input "true"
radio input "false"
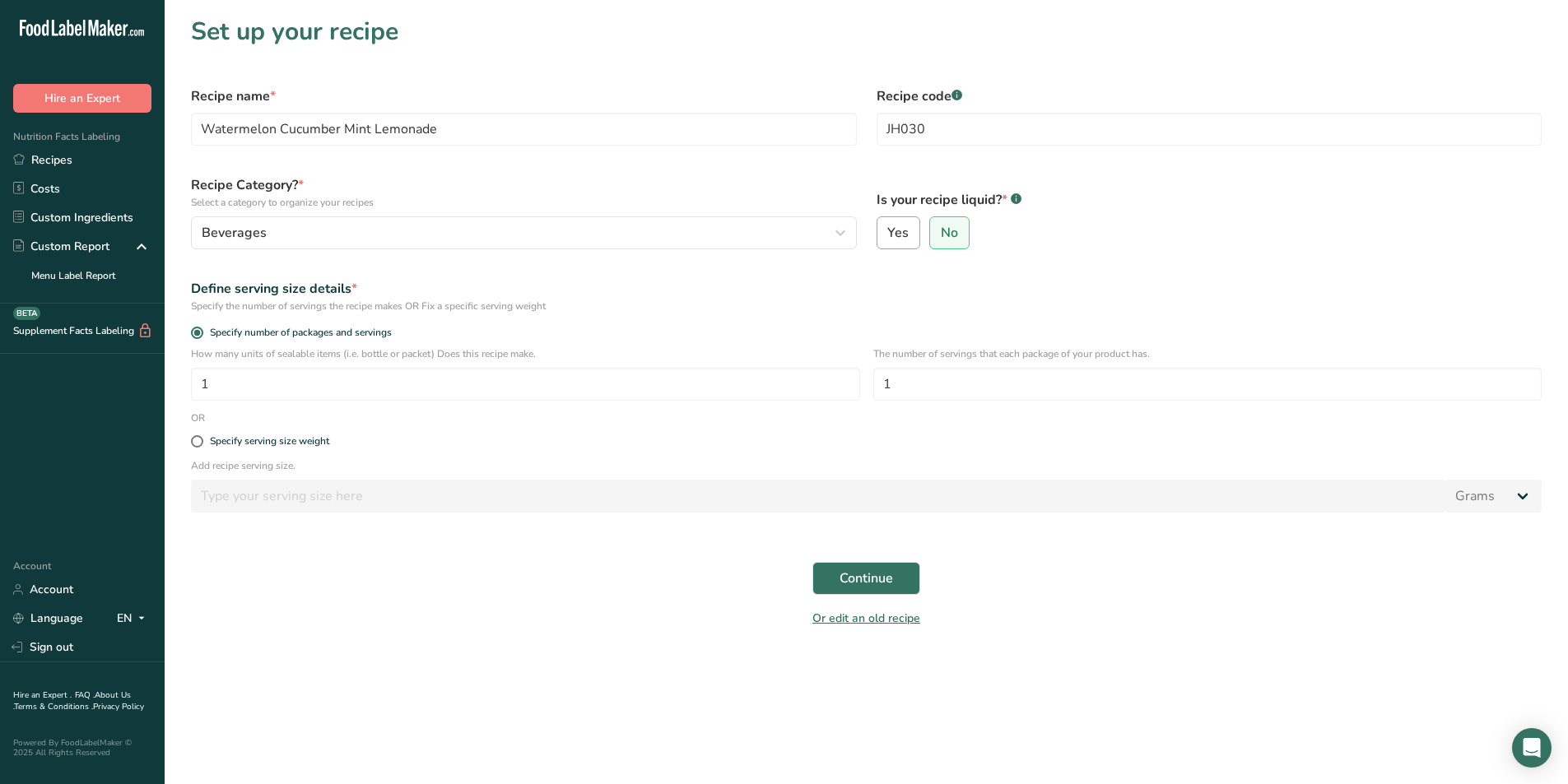
select select "22"
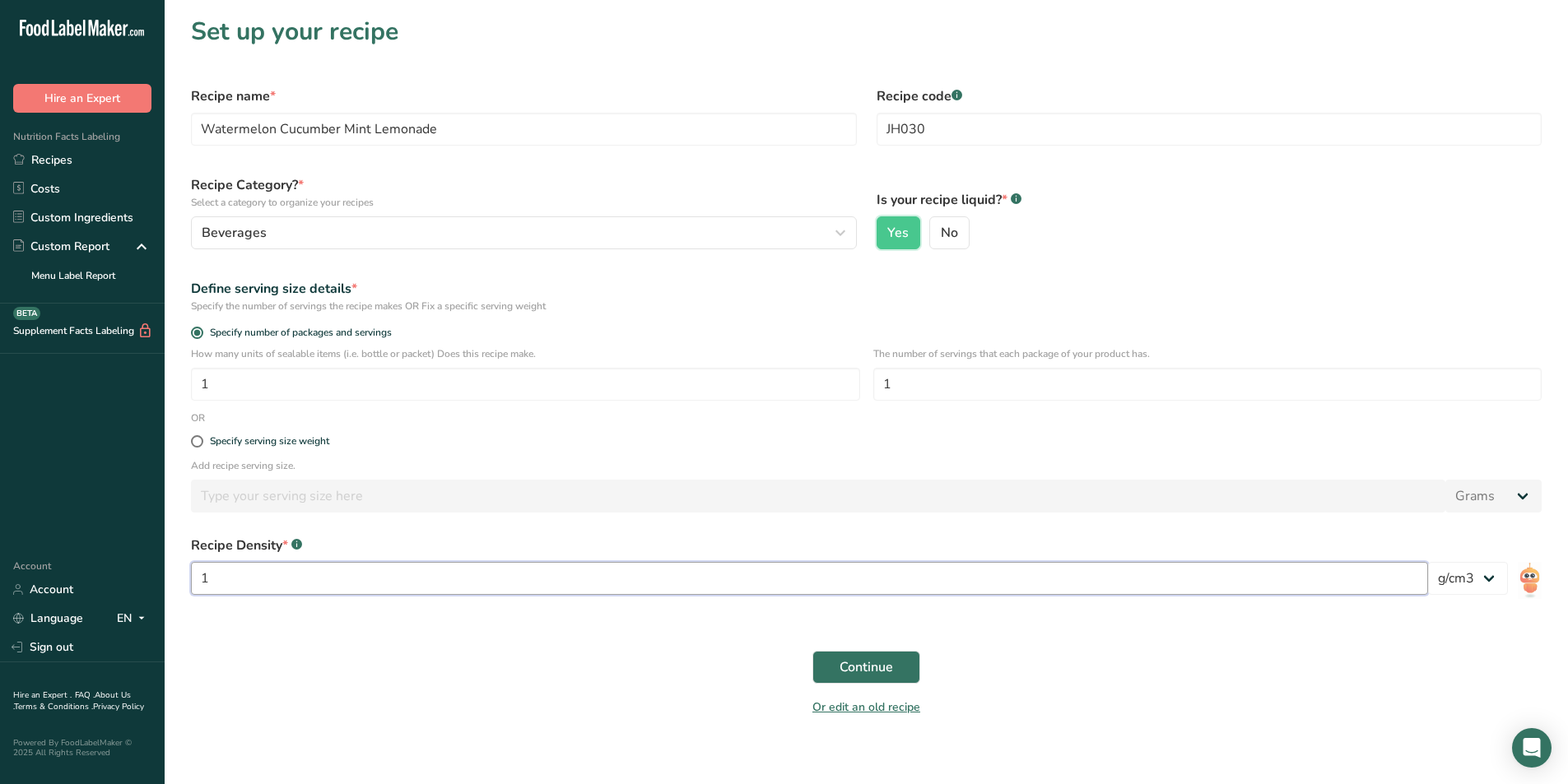
click at [490, 587] on input "1" at bounding box center [809, 579] width 1237 height 33
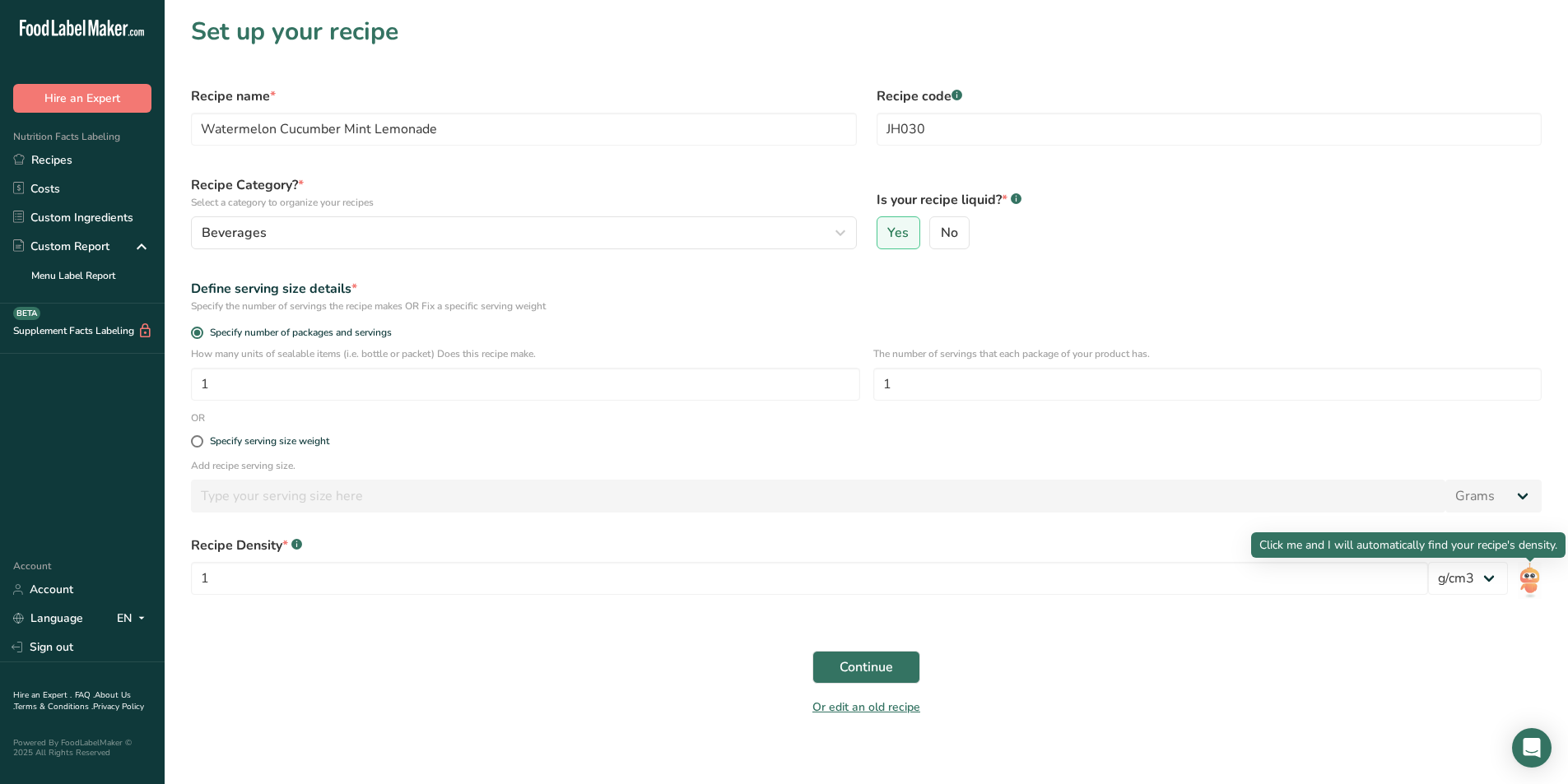
click at [1522, 569] on img at bounding box center [1529, 580] width 24 height 37
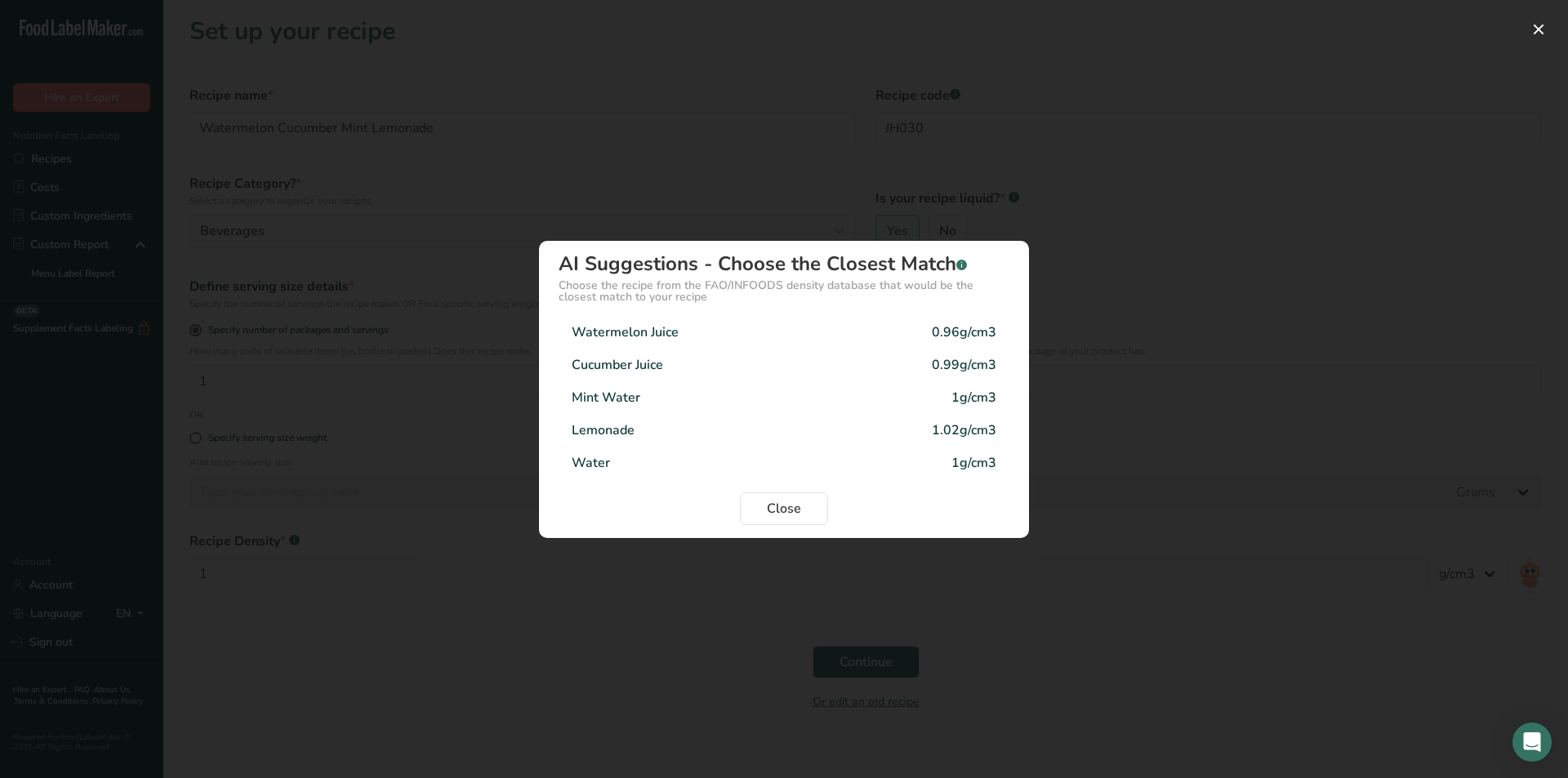
click at [631, 430] on div "Lemonade" at bounding box center [603, 430] width 62 height 20
type input "1.02"
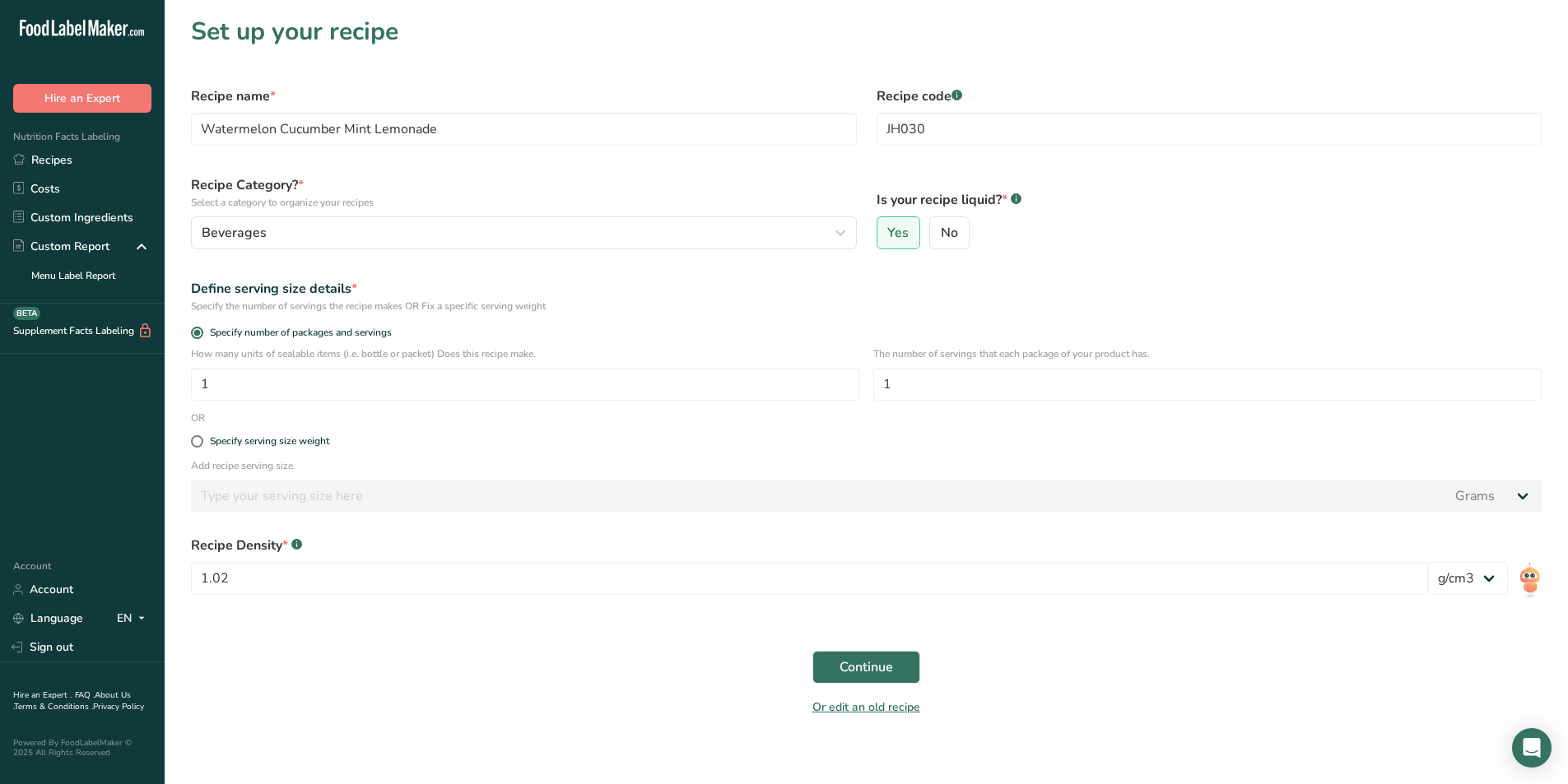
click at [609, 672] on div "Continue" at bounding box center [866, 667] width 1370 height 52
click at [894, 664] on button "Continue" at bounding box center [866, 667] width 108 height 33
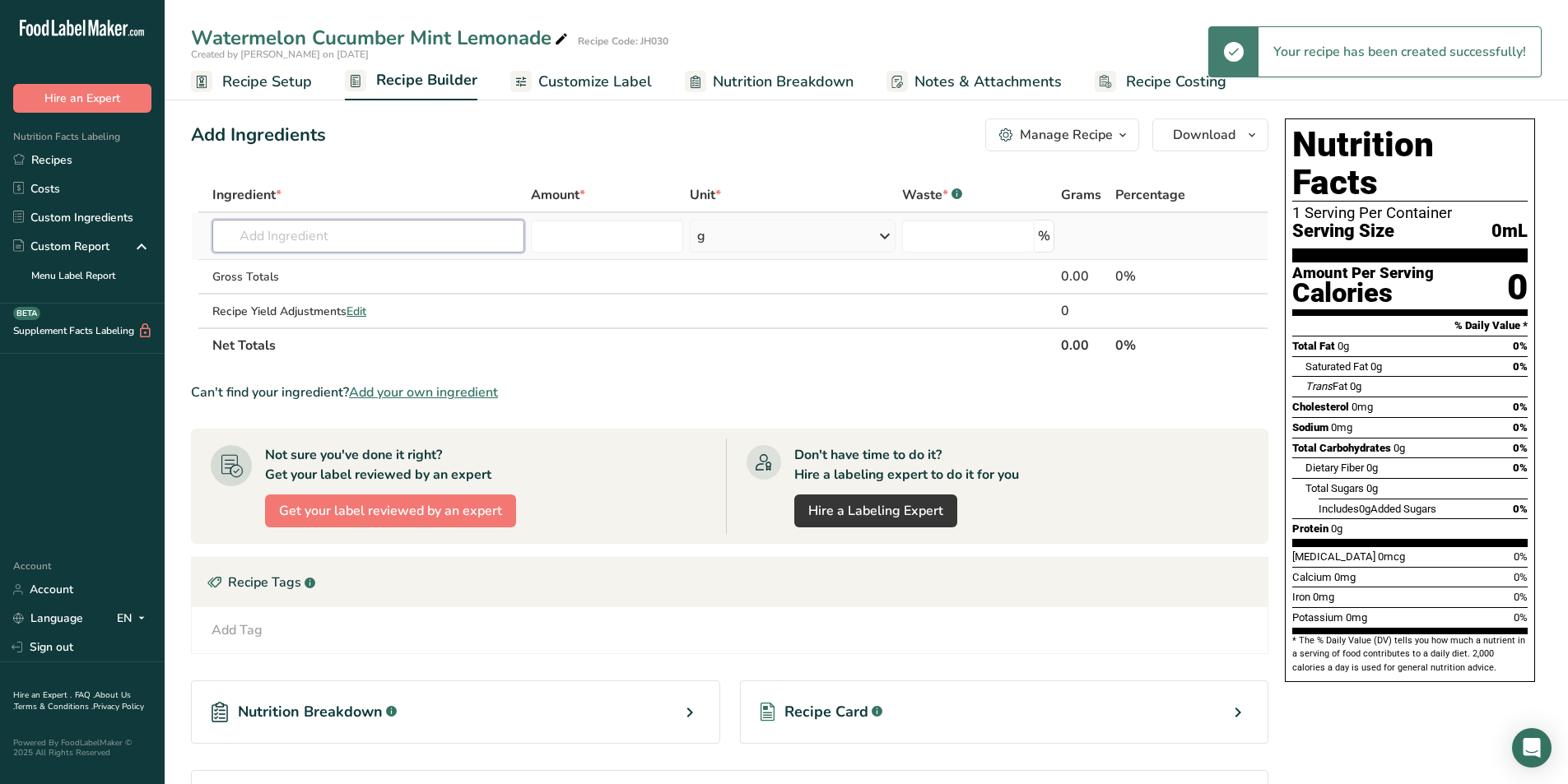
click at [431, 243] on input "text" at bounding box center [368, 236] width 312 height 33
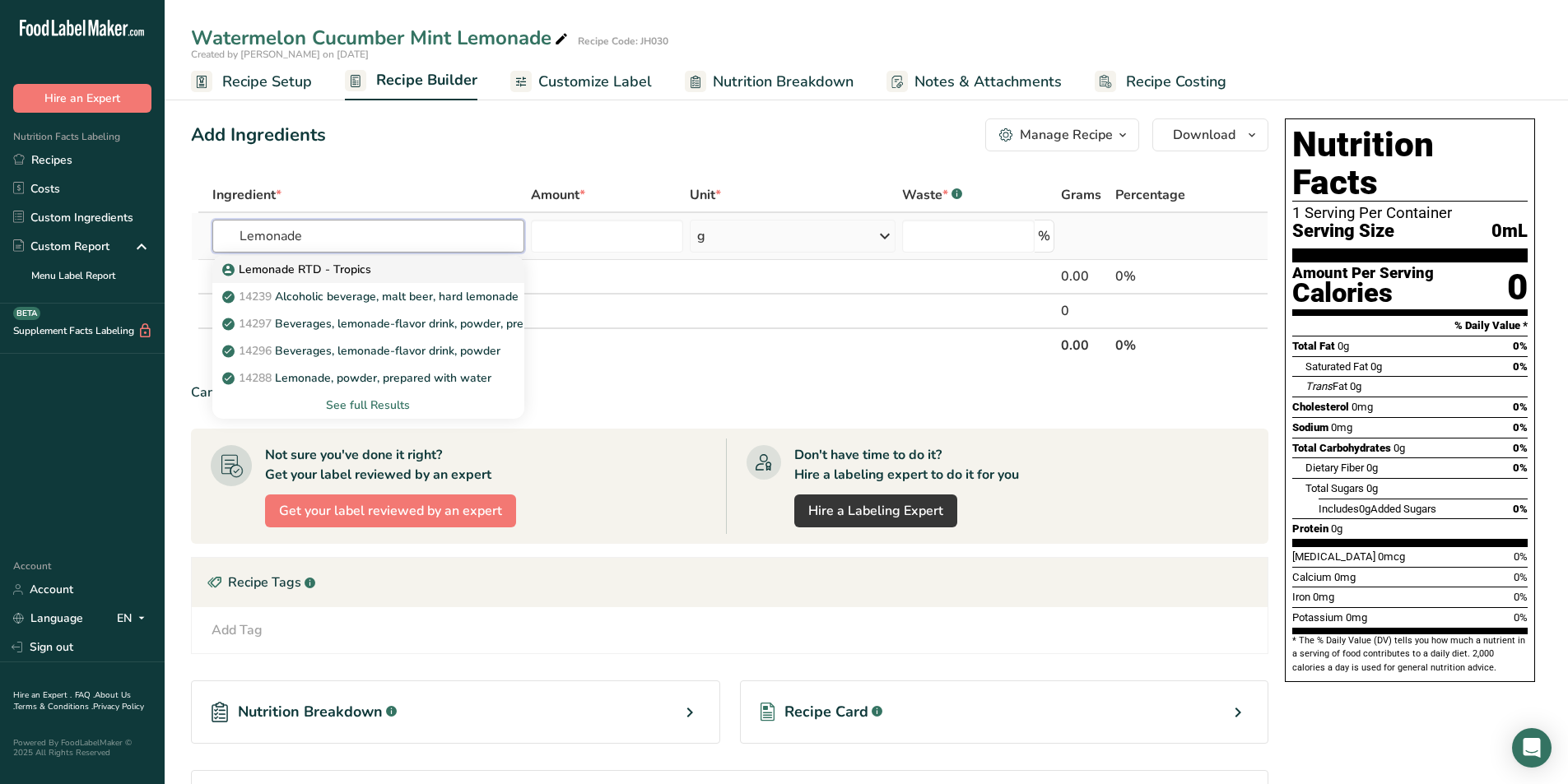
type input "Lemonade"
click at [367, 268] on p "Lemonade RTD - Tropics" at bounding box center [298, 269] width 146 height 17
type input "Lemonade RTD - Tropics"
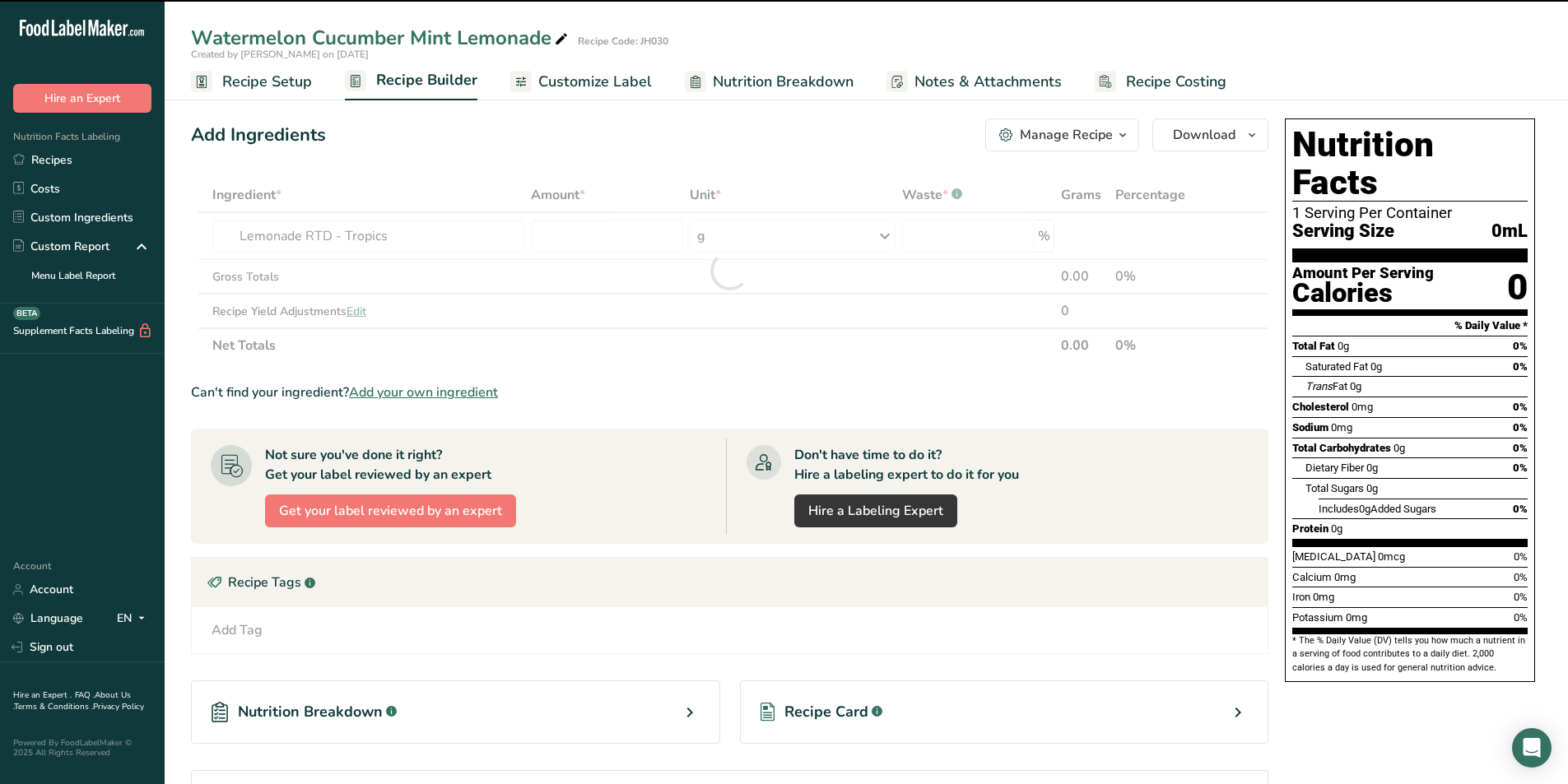
type input "0"
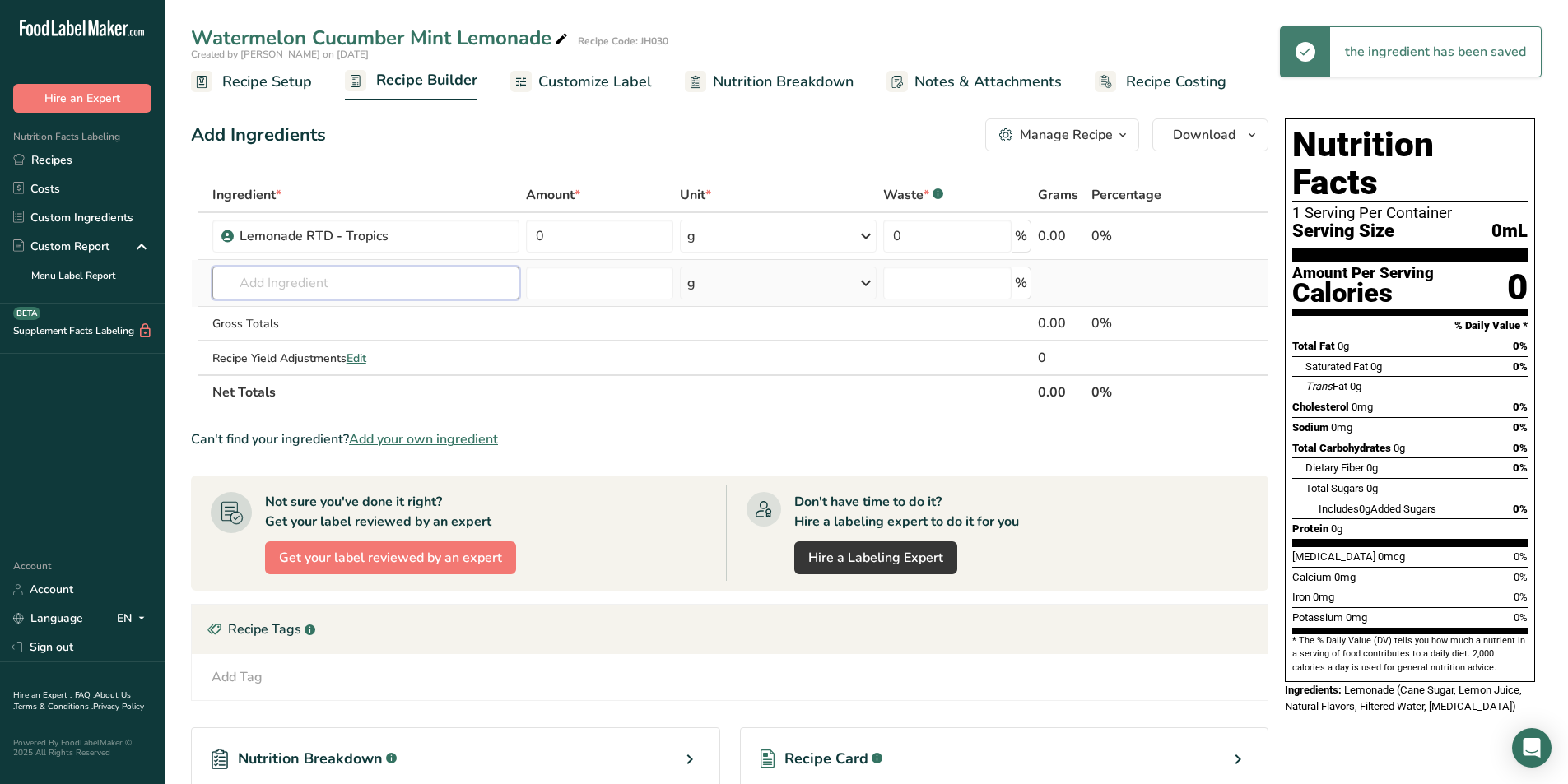
click at [358, 272] on input "text" at bounding box center [366, 283] width 307 height 33
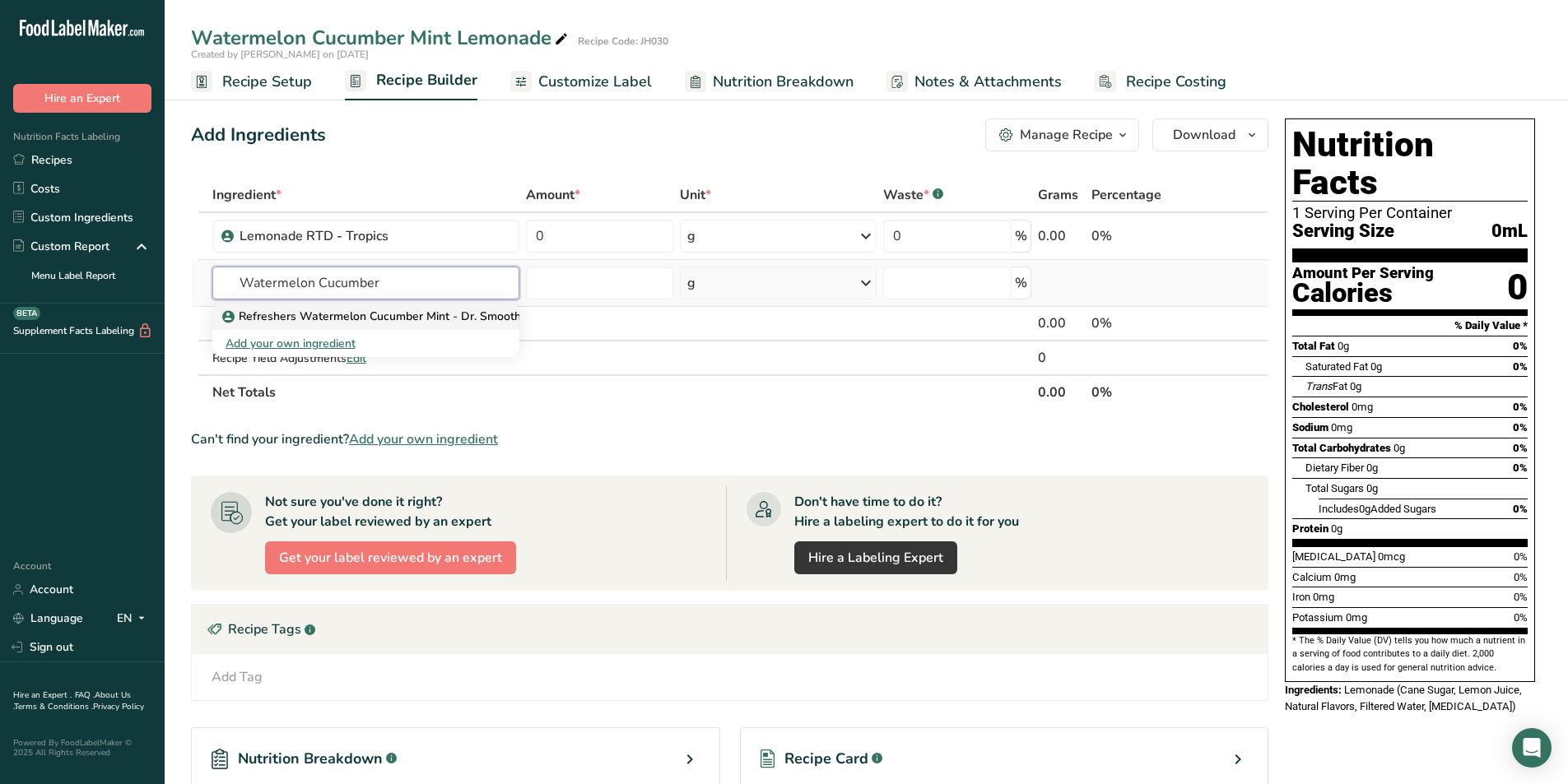
type input "Watermelon Cucumber"
click at [379, 313] on p "Refreshers Watermelon Cucumber Mint - Dr. Smoothi" at bounding box center [374, 316] width 298 height 17
type input "Refreshers Watermelon Cucumber Mint - Dr. Smoothi"
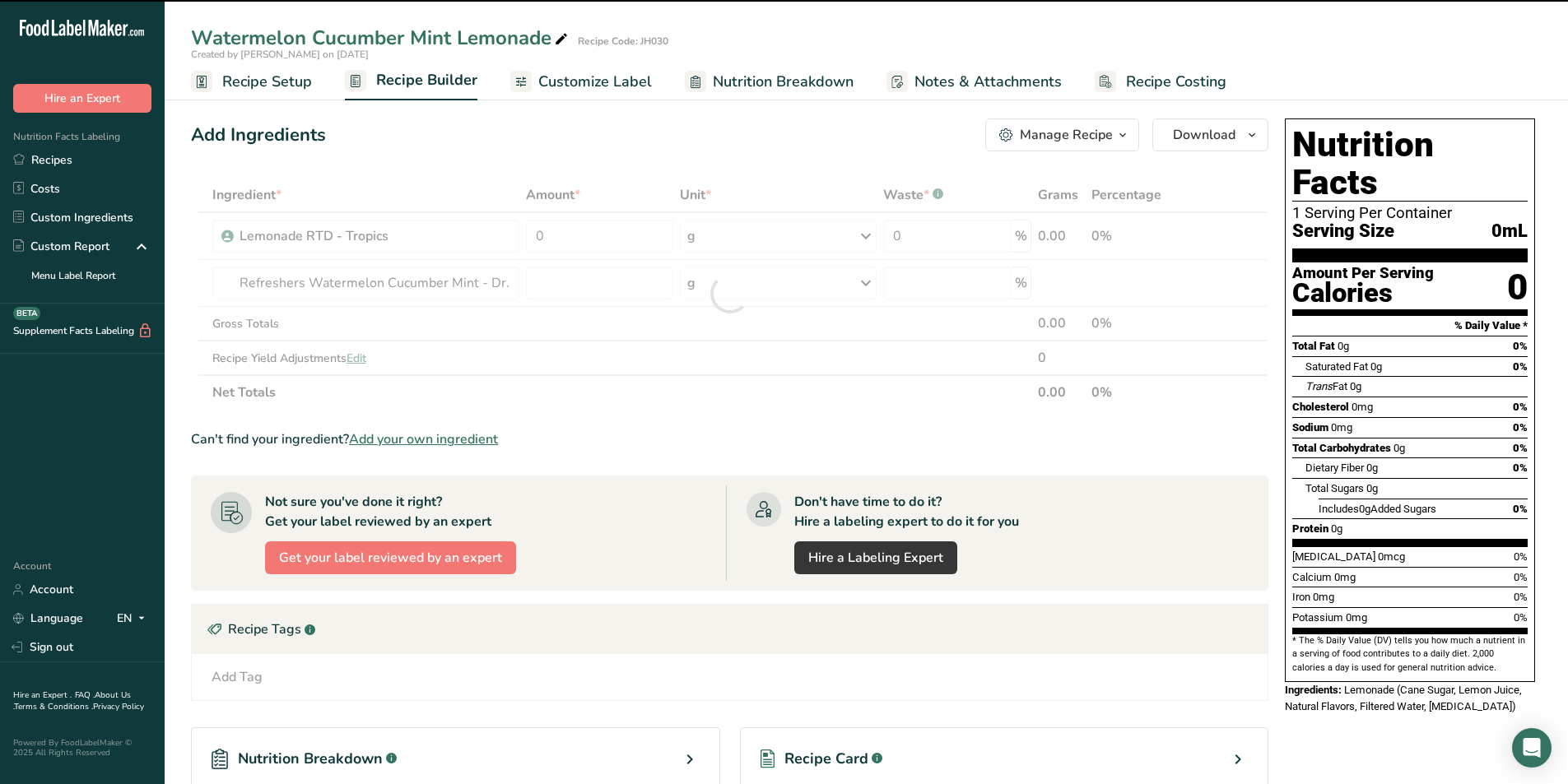
type input "0"
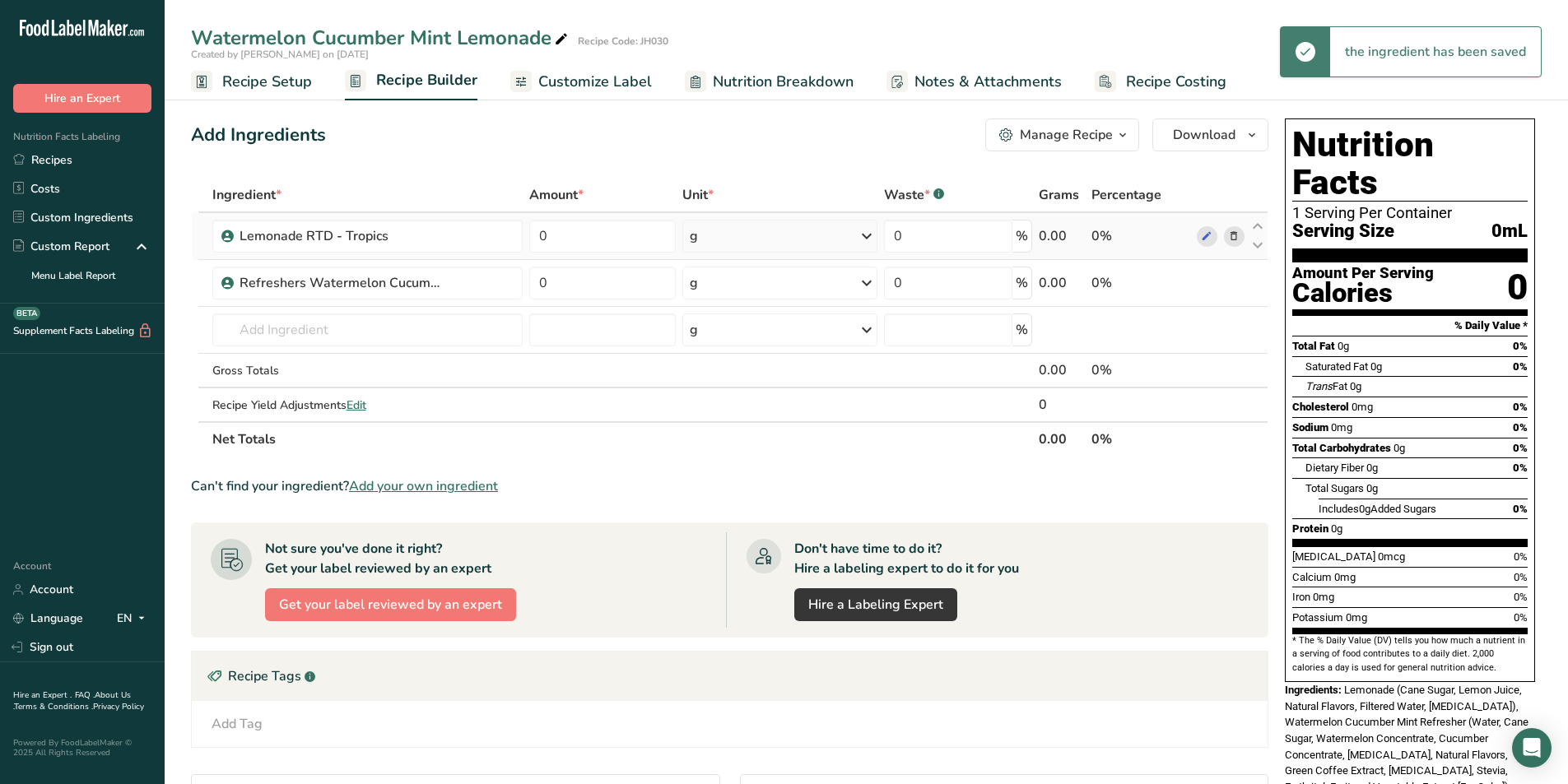
click at [847, 239] on div "g" at bounding box center [779, 236] width 195 height 33
click at [746, 461] on div "fl oz" at bounding box center [761, 467] width 125 height 17
click at [859, 281] on icon at bounding box center [868, 283] width 20 height 30
click at [722, 512] on div "fl oz" at bounding box center [761, 514] width 125 height 17
drag, startPoint x: 561, startPoint y: 230, endPoint x: 534, endPoint y: 235, distance: 27.5
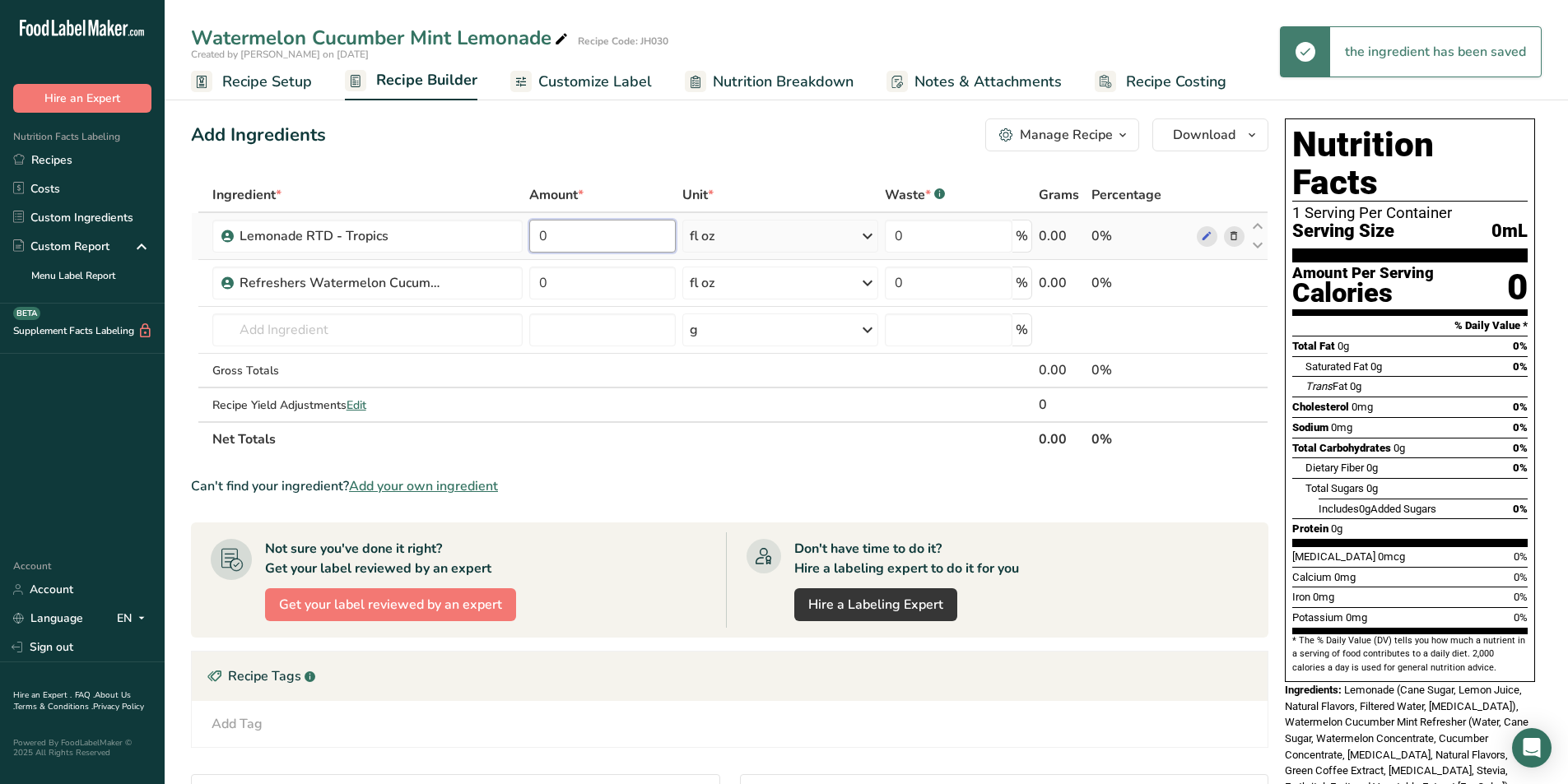
click at [534, 235] on input "0" at bounding box center [602, 236] width 146 height 33
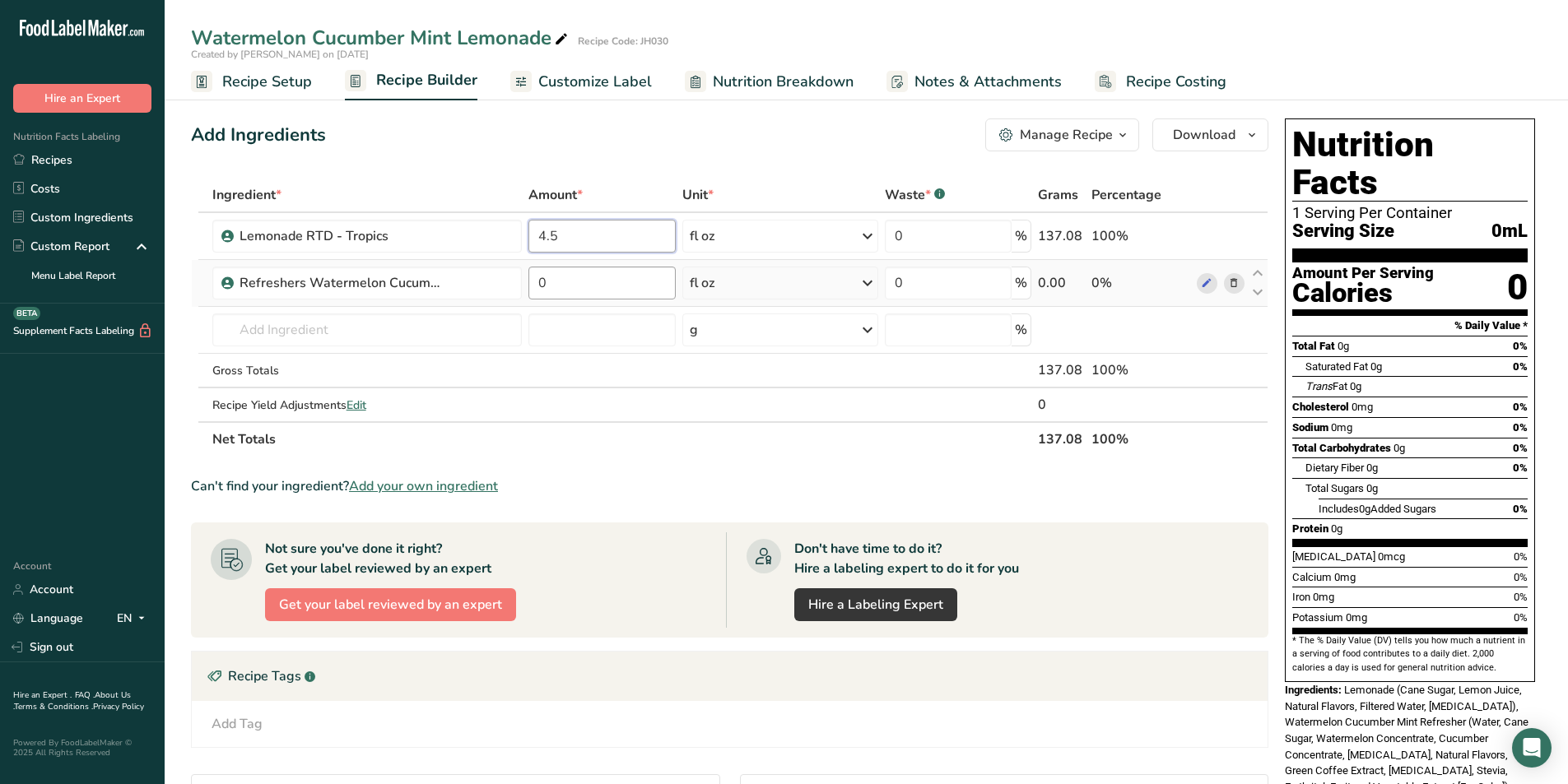
type input "4.5"
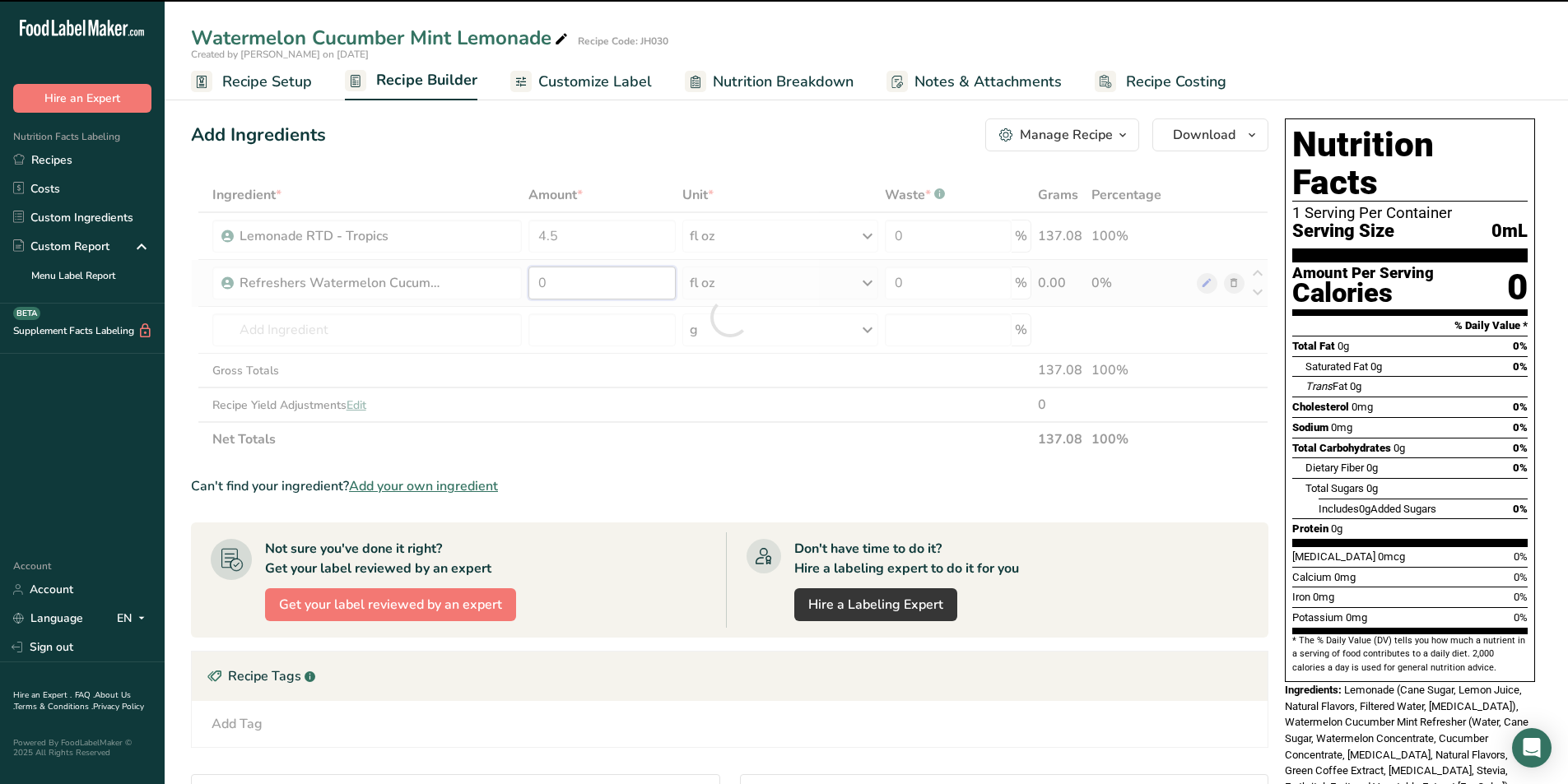
click at [537, 289] on div "Ingredient * Amount * Unit * Waste * .a-a{fill:#347362;}.b-a{fill:#fff;} Grams …" at bounding box center [729, 316] width 1077 height 279
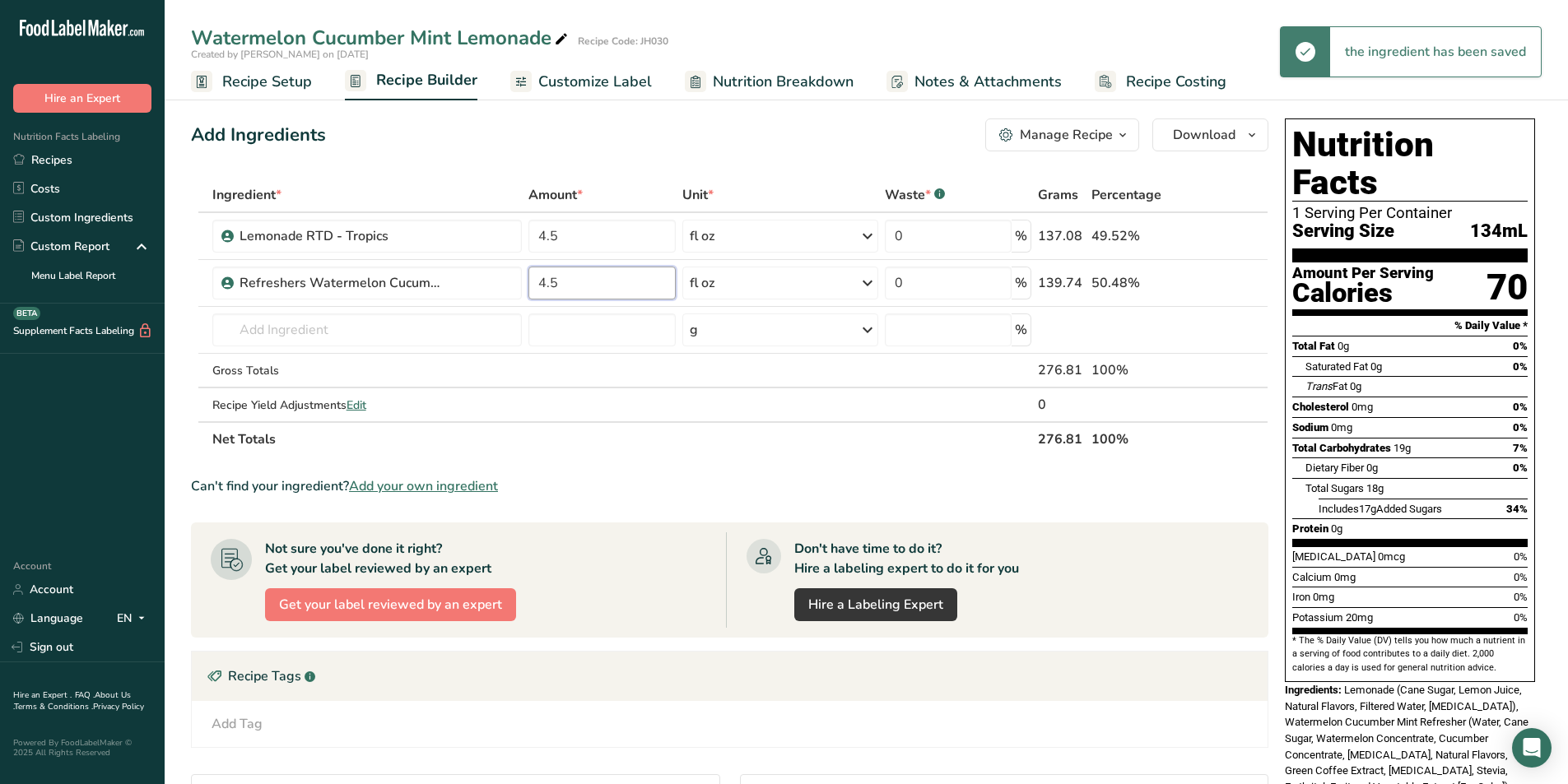
type input "4.5"
click at [659, 469] on section "Ingredient * Amount * Unit * Waste * .a-a{fill:#347362;}.b-a{fill:#fff;} Grams …" at bounding box center [729, 587] width 1077 height 820
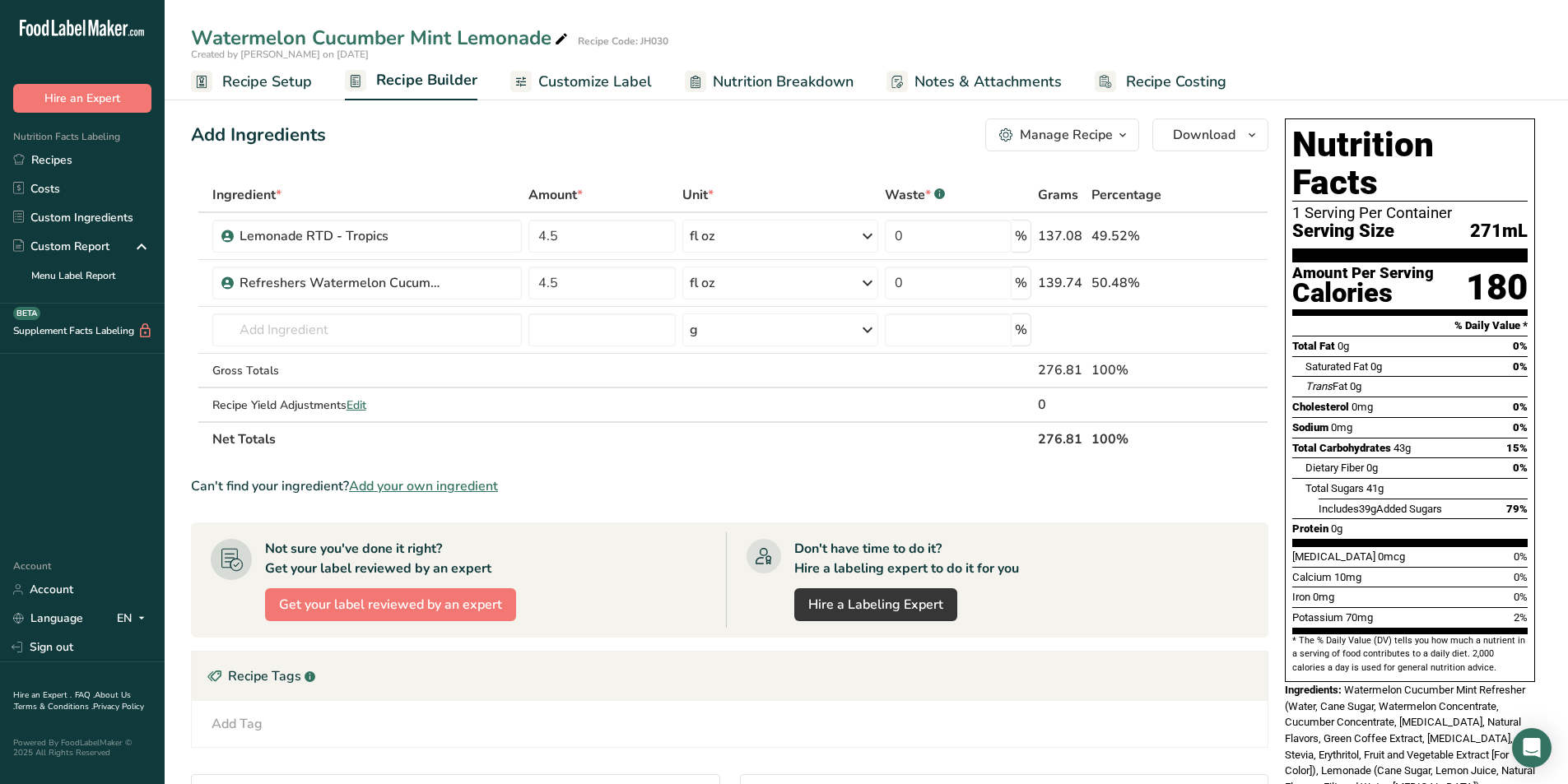
click at [844, 491] on div "Can't find your ingredient? Add your own ingredient" at bounding box center [729, 486] width 1077 height 20
click at [579, 84] on span "Customize Label" at bounding box center [595, 81] width 114 height 22
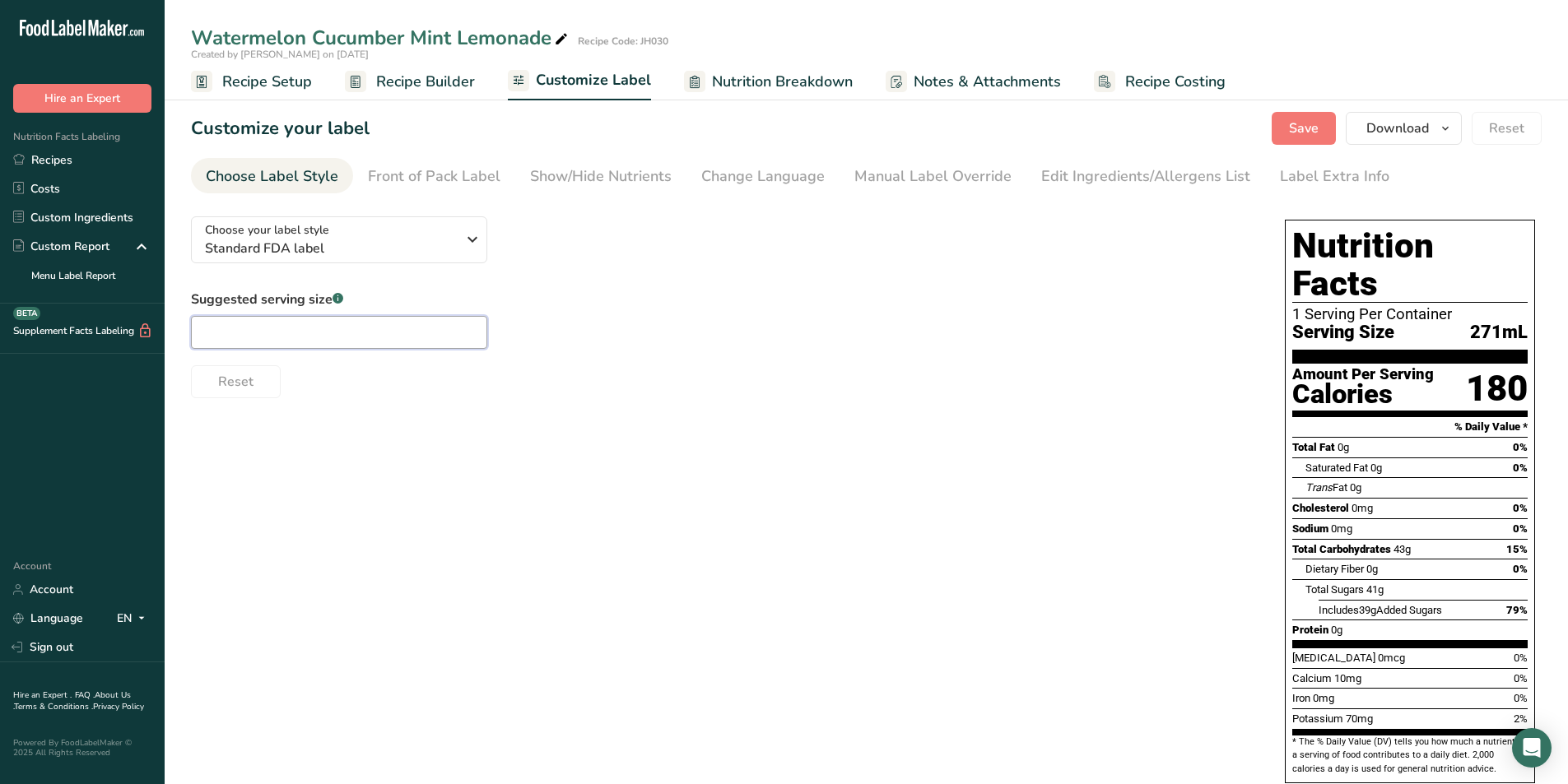
click at [218, 334] on input "text" at bounding box center [338, 332] width 296 height 33
type input "1"
type input "12oz"
click at [944, 175] on div "Manual Label Override" at bounding box center [933, 176] width 157 height 22
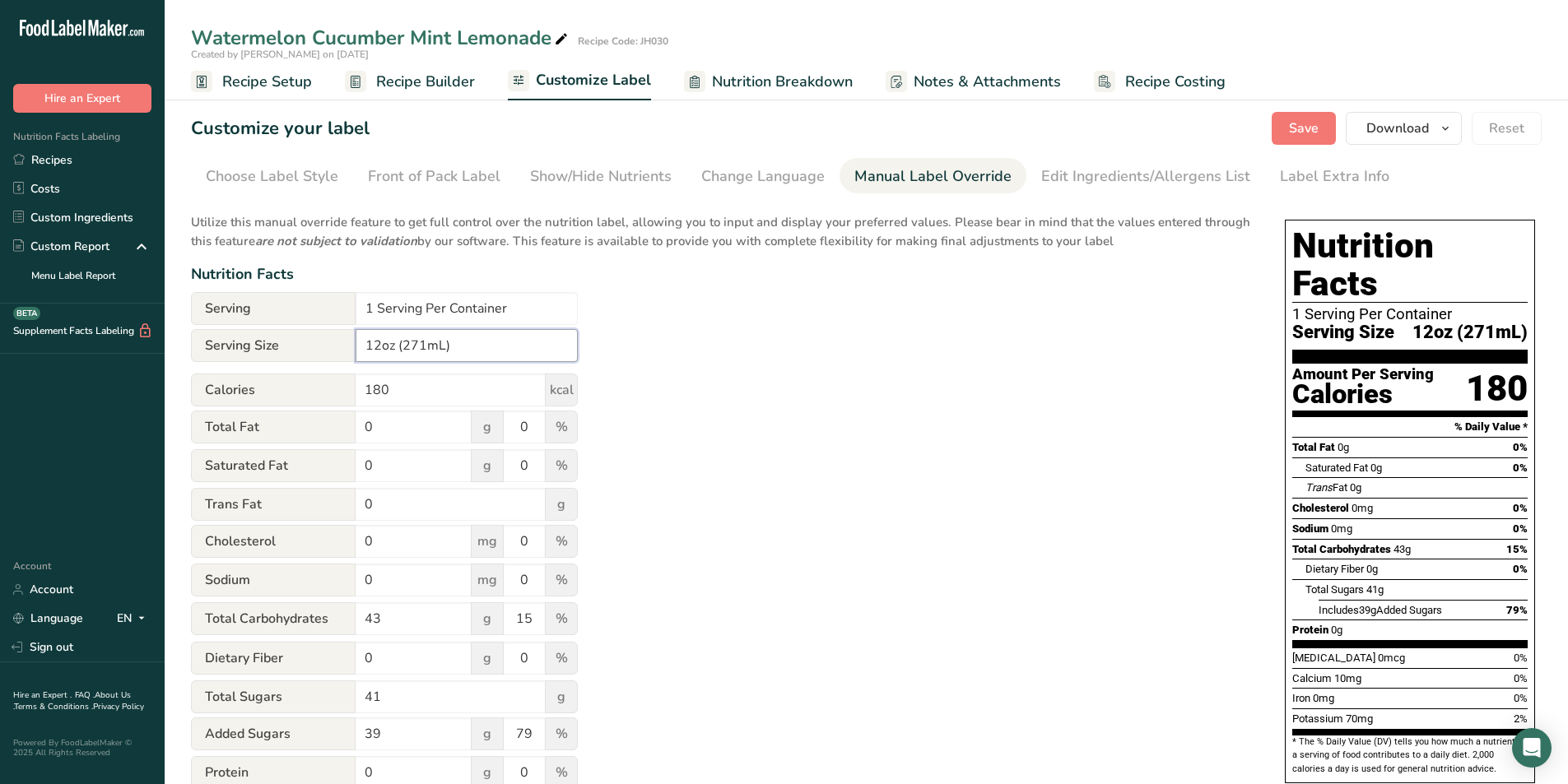
click at [423, 343] on input "12oz (271mL)" at bounding box center [467, 345] width 222 height 33
type input "12oz (355mL)"
click at [907, 325] on div "Utilize this manual override feature to get full control over the nutrition lab…" at bounding box center [721, 596] width 1061 height 787
click at [1288, 133] on button "Save" at bounding box center [1303, 128] width 64 height 33
click at [1376, 128] on span "Download" at bounding box center [1397, 128] width 63 height 20
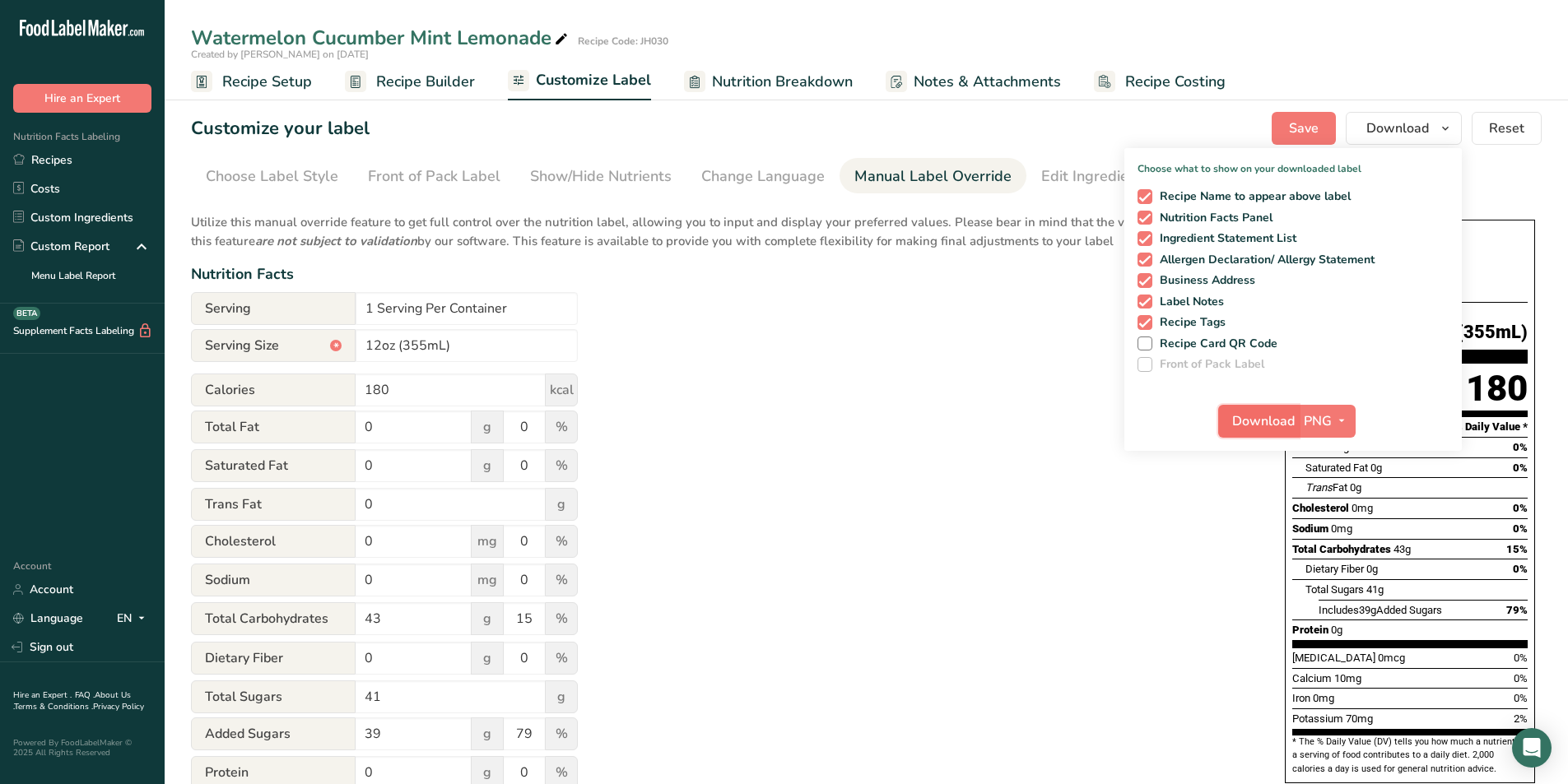
click at [1260, 420] on span "Download" at bounding box center [1264, 420] width 63 height 20
click at [280, 78] on span "Recipe Setup" at bounding box center [267, 81] width 90 height 22
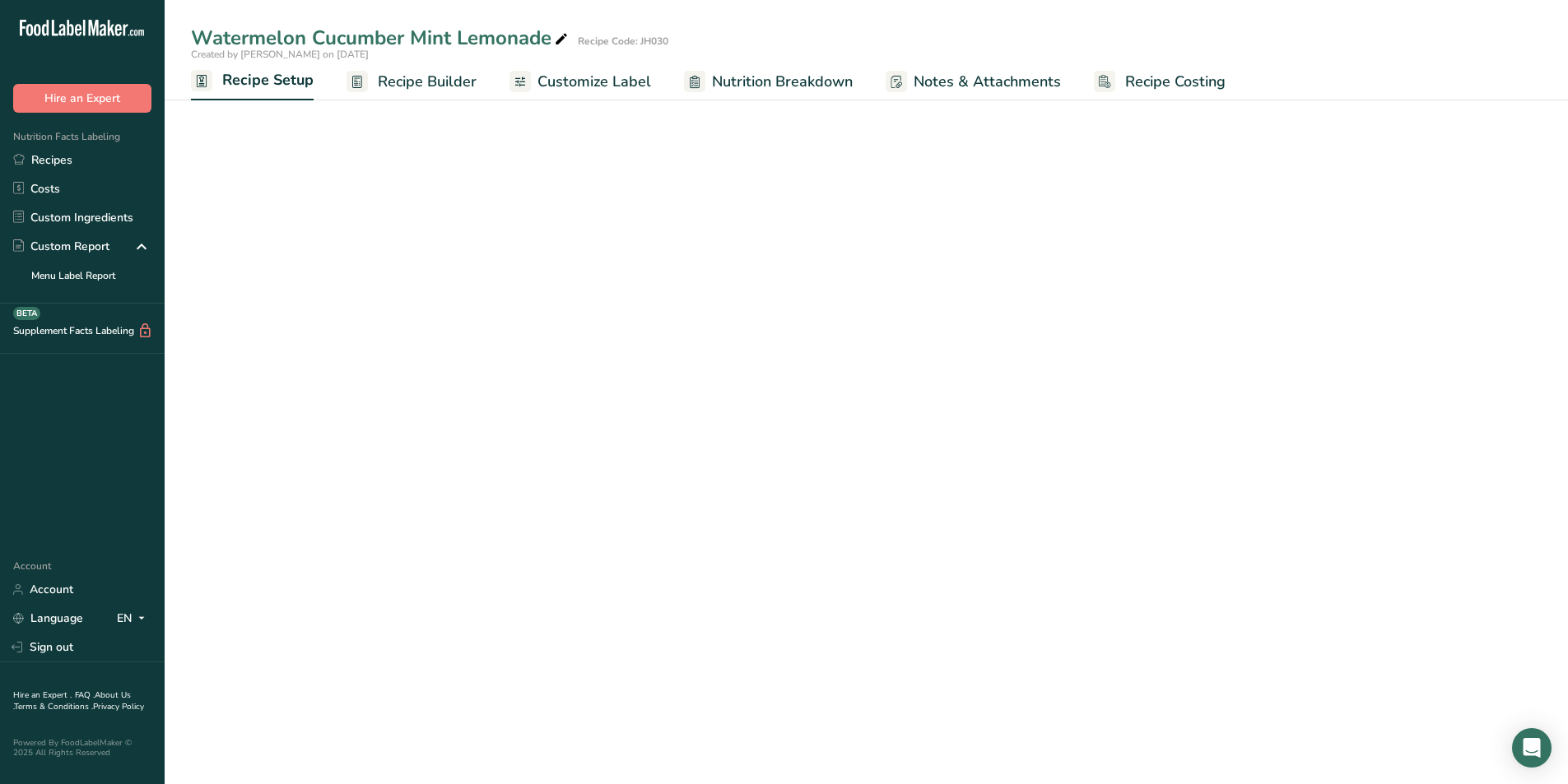
select select "22"
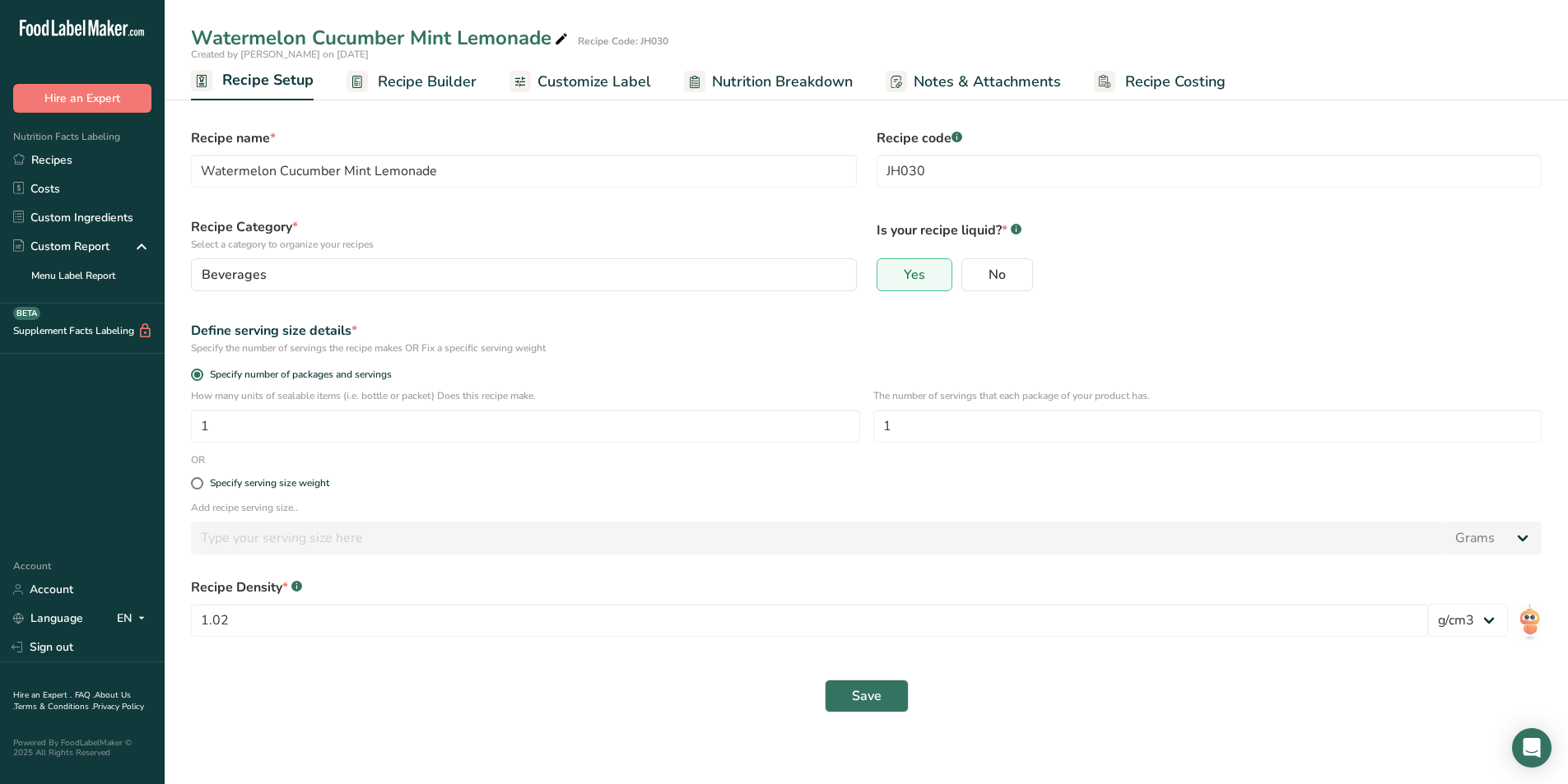
click at [426, 81] on span "Recipe Builder" at bounding box center [427, 81] width 99 height 22
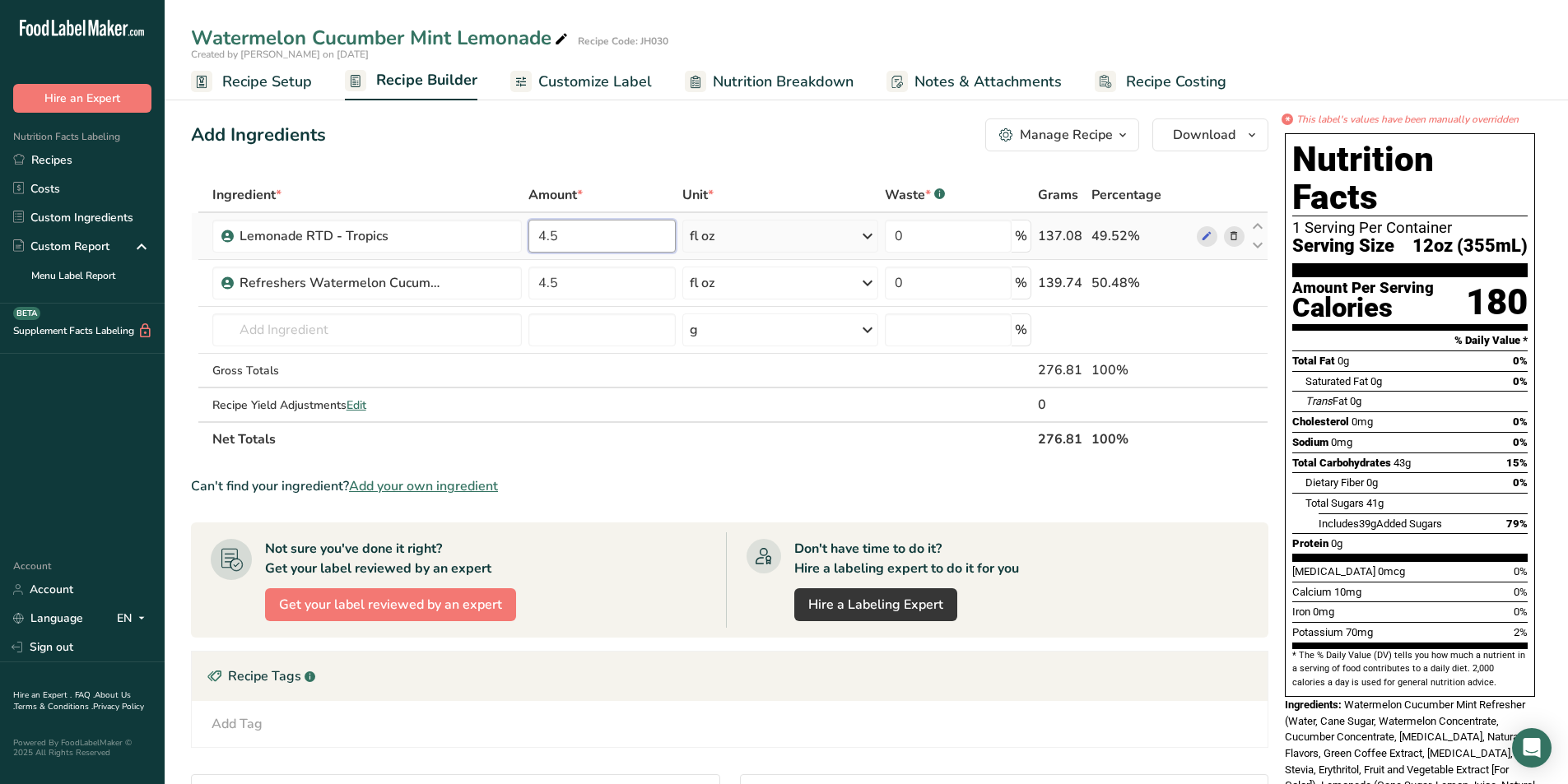
drag, startPoint x: 576, startPoint y: 239, endPoint x: 527, endPoint y: 235, distance: 49.2
click at [527, 235] on td "4.5" at bounding box center [601, 237] width 153 height 47
type input "5"
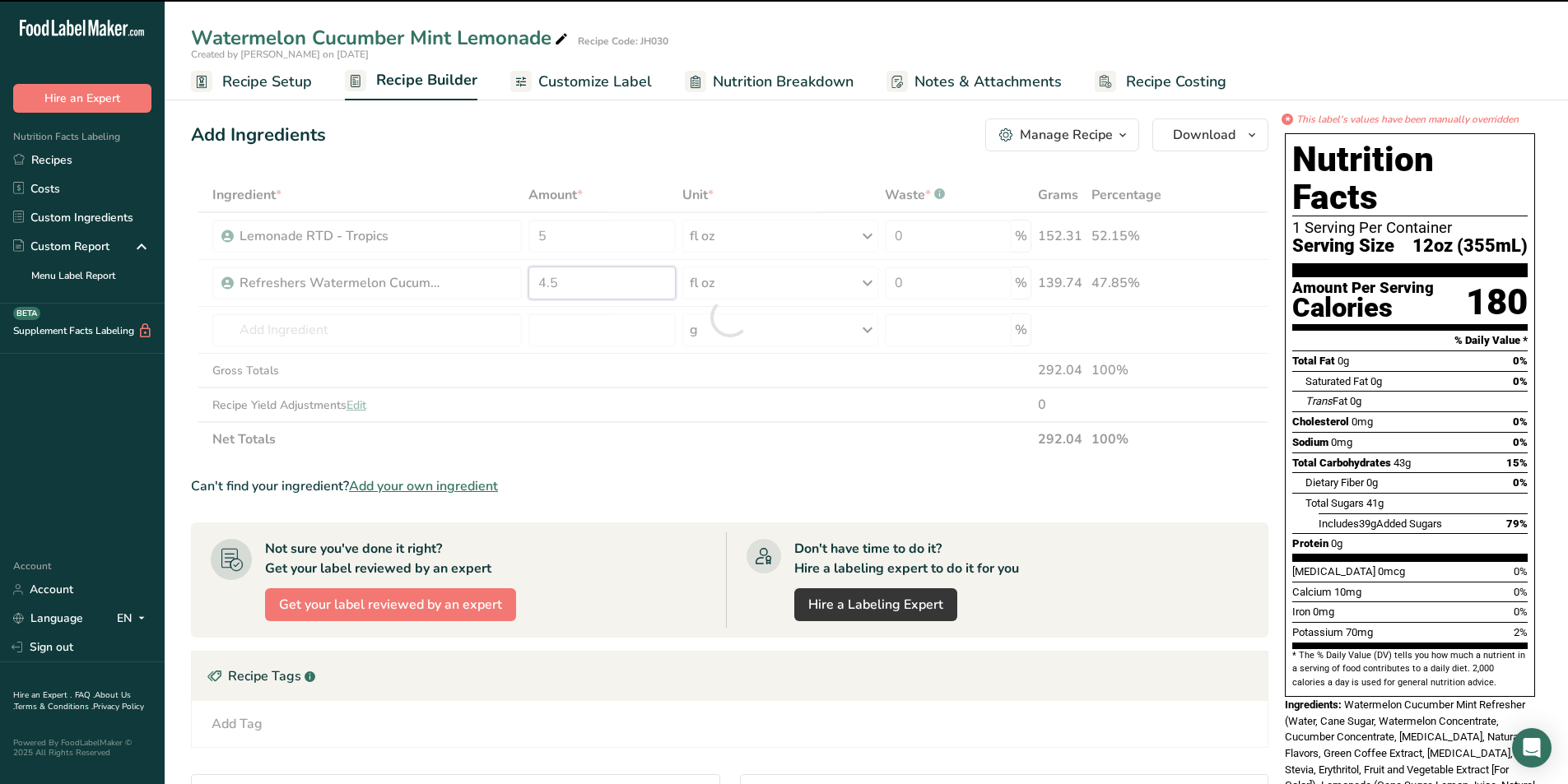
drag, startPoint x: 574, startPoint y: 287, endPoint x: 532, endPoint y: 292, distance: 42.3
click at [532, 292] on div "Ingredient * Amount * Unit * Waste * .a-a{fill:#347362;}.b-a{fill:#fff;} Grams …" at bounding box center [729, 316] width 1077 height 279
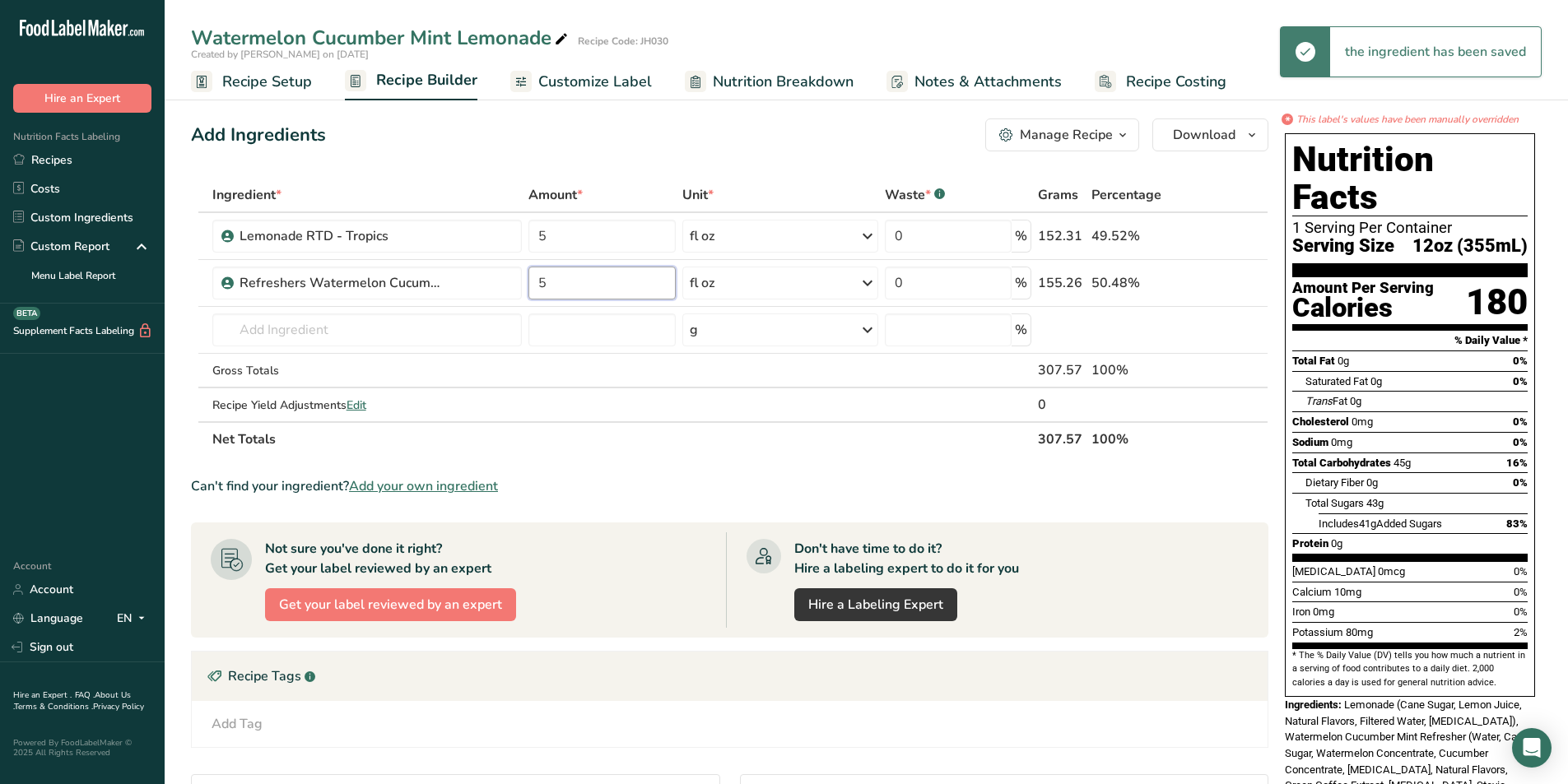
type input "5"
click at [602, 452] on div "Ingredient * Amount * Unit * Waste * .a-a{fill:#347362;}.b-a{fill:#fff;} Grams …" at bounding box center [729, 316] width 1077 height 279
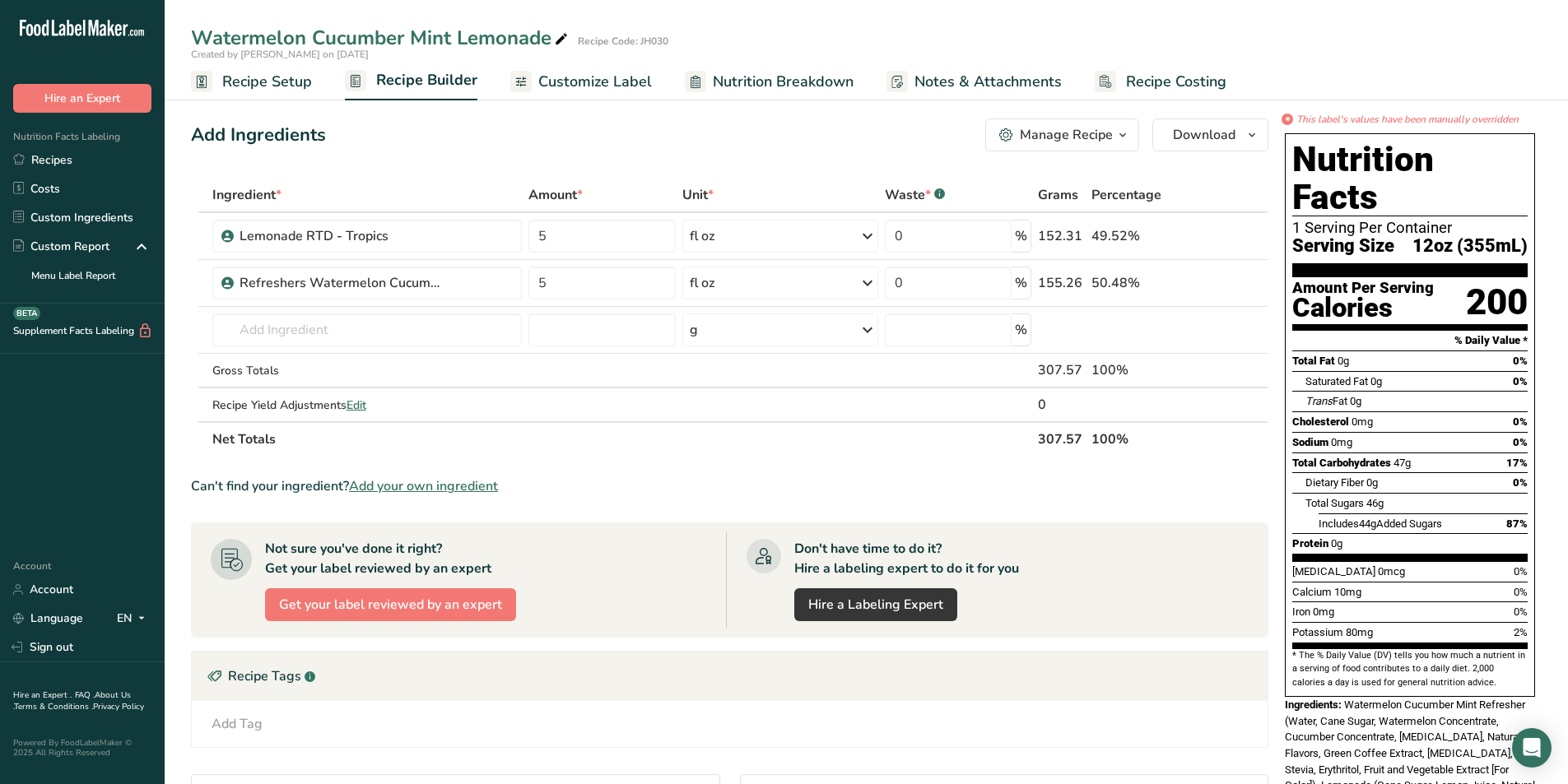
click at [591, 87] on span "Customize Label" at bounding box center [595, 81] width 114 height 22
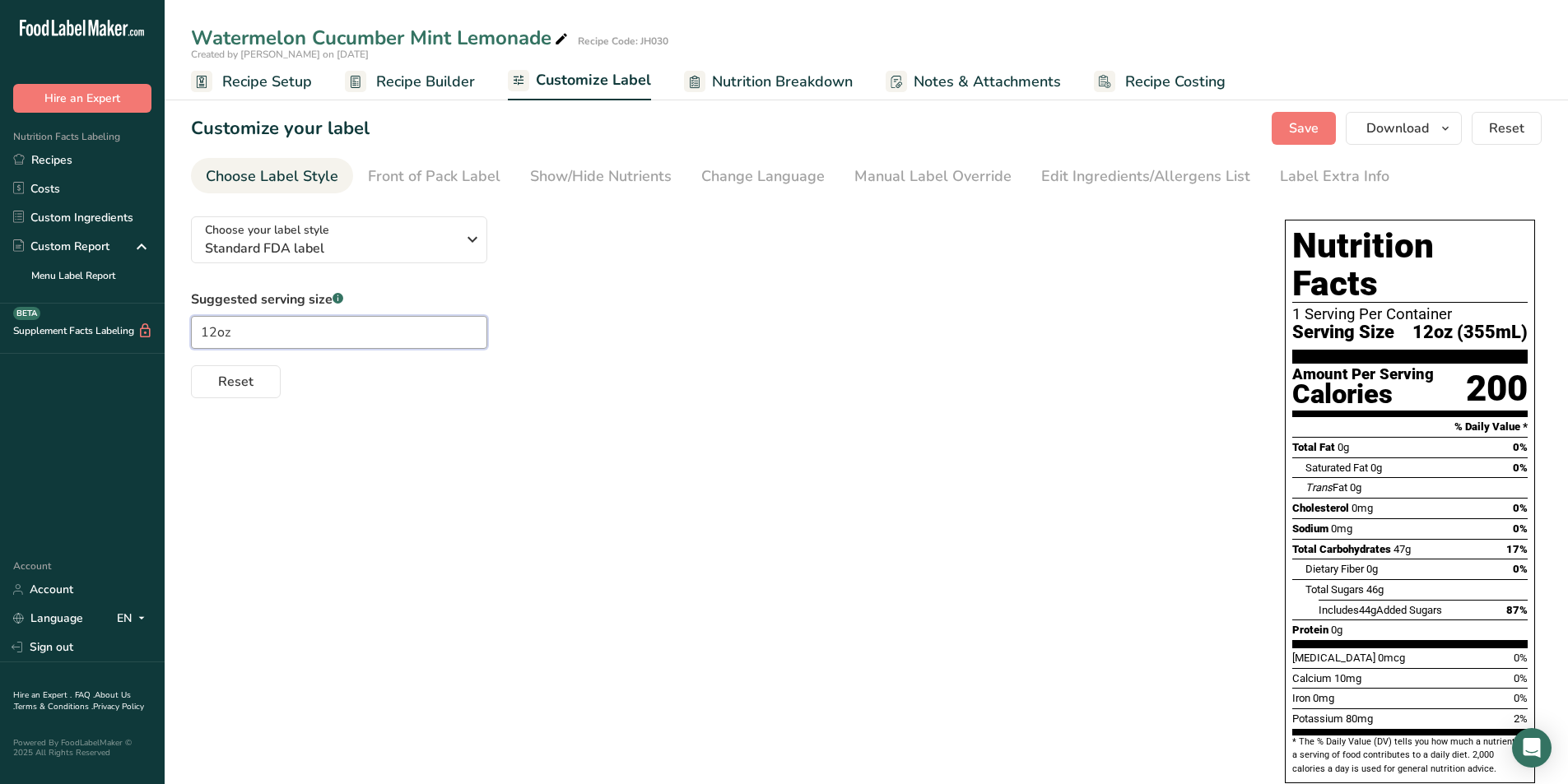
click at [215, 338] on input "12oz" at bounding box center [338, 332] width 296 height 33
type input "1oz"
type input "1oz (302mL)"
type input "16oz"
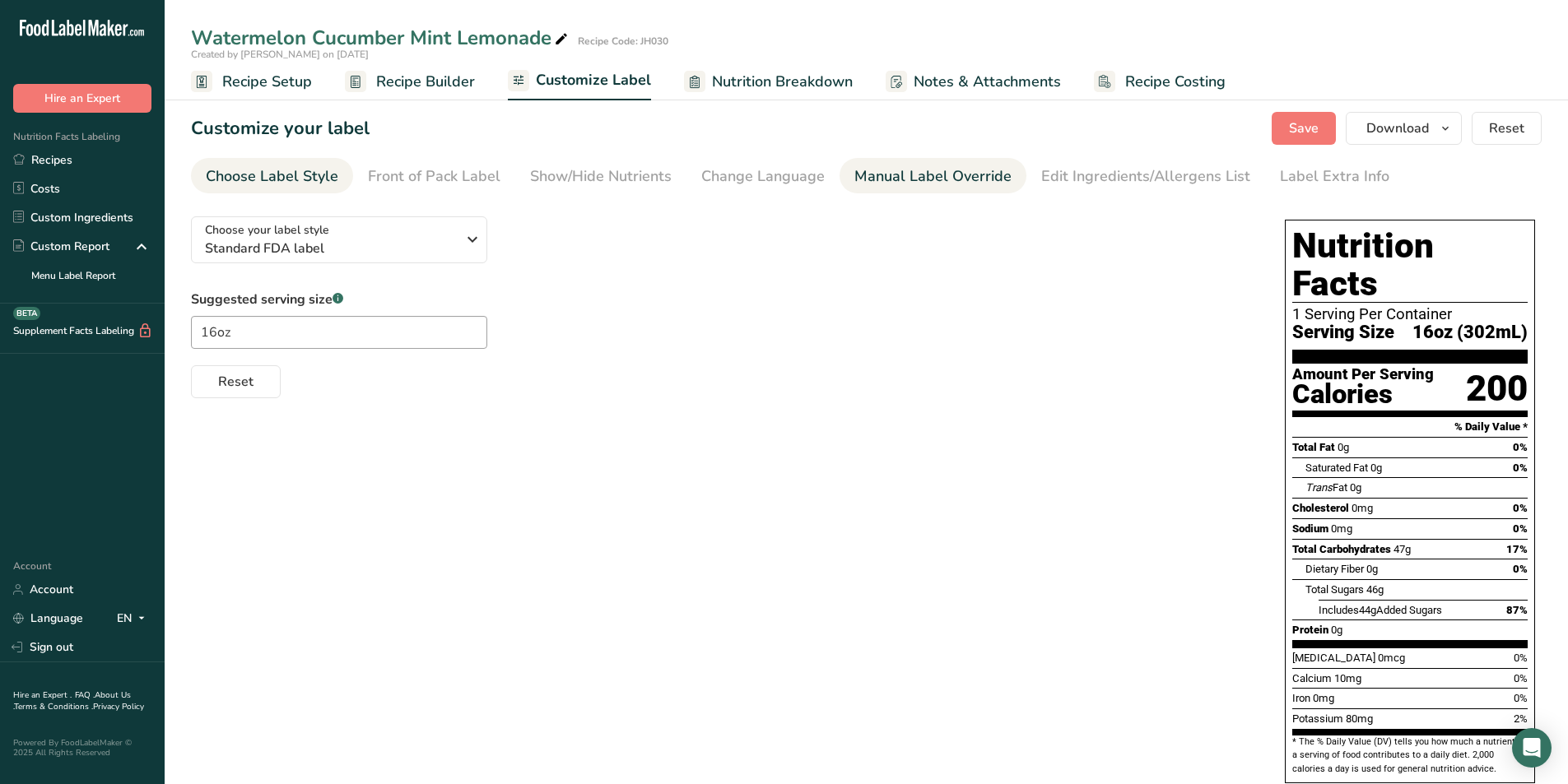
click at [886, 176] on div "Manual Label Override" at bounding box center [933, 176] width 157 height 22
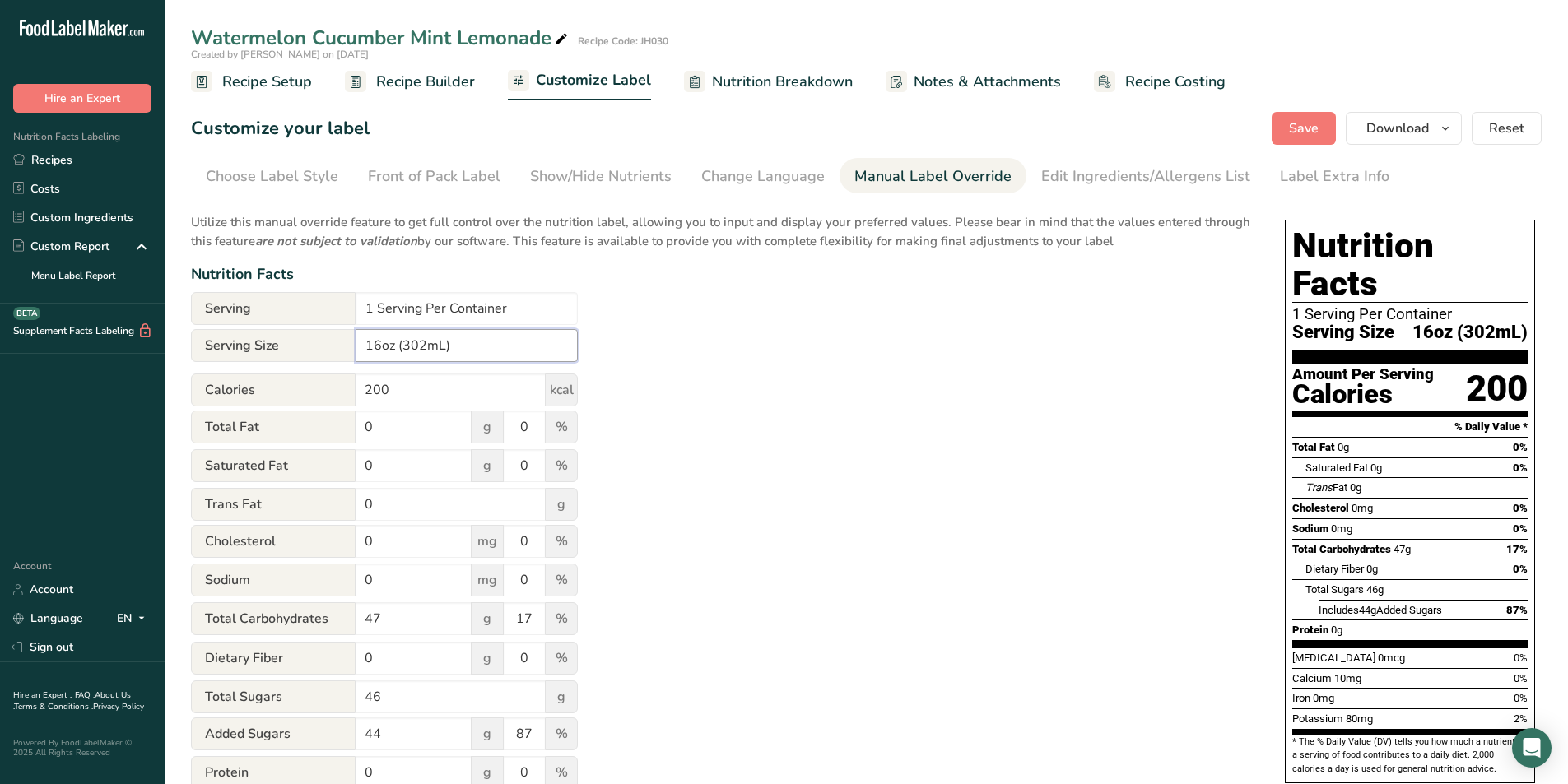
click at [425, 348] on input "16oz (302mL)" at bounding box center [467, 345] width 222 height 33
type input "16oz (473mL)"
click at [1013, 388] on div "Utilize this manual override feature to get full control over the nutrition lab…" at bounding box center [721, 596] width 1061 height 787
click at [1304, 128] on span "Save" at bounding box center [1304, 128] width 30 height 20
click at [1399, 126] on span "Download" at bounding box center [1397, 128] width 63 height 20
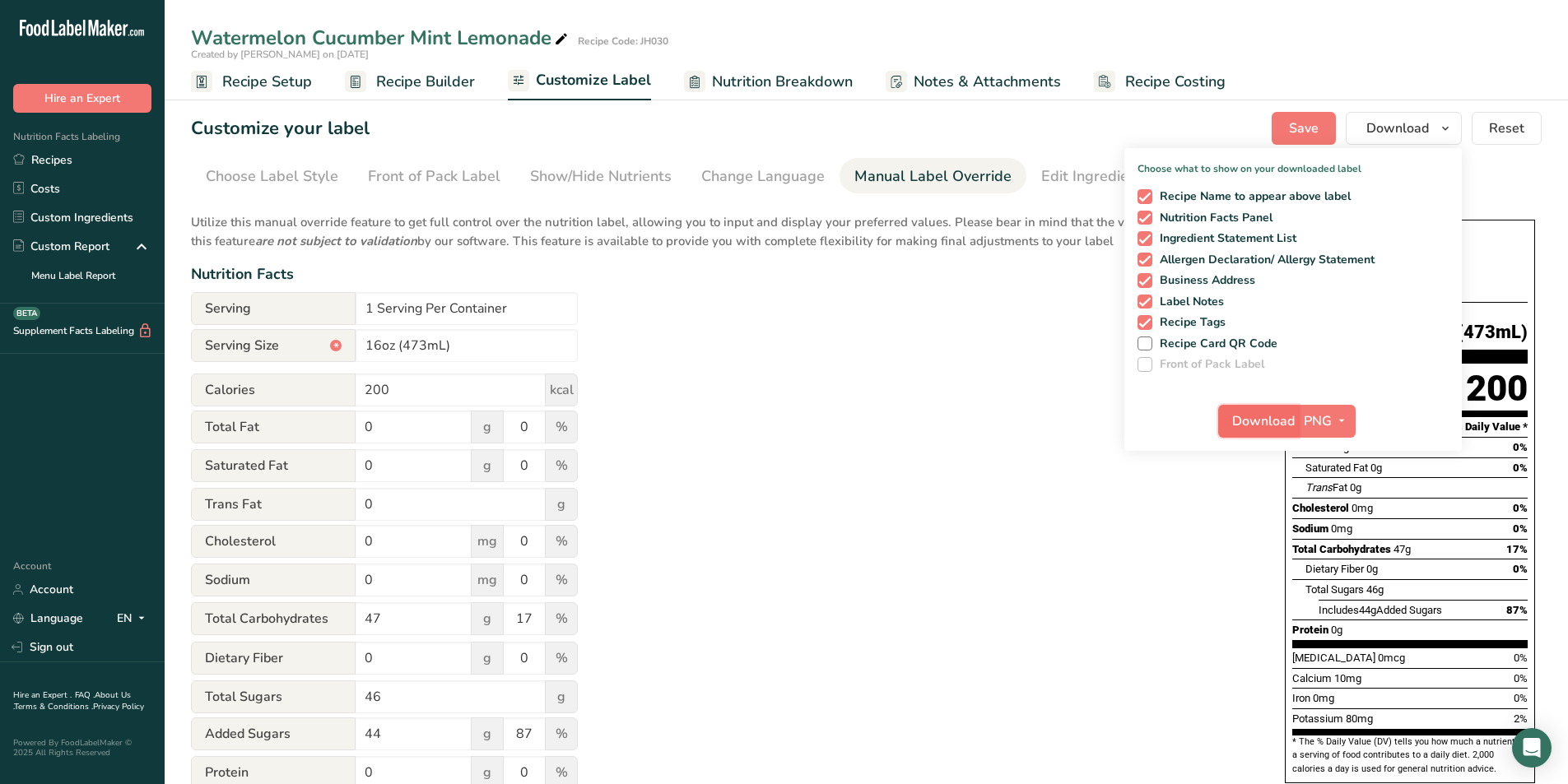
click at [1244, 413] on span "Download" at bounding box center [1264, 420] width 63 height 20
click at [428, 86] on span "Recipe Builder" at bounding box center [425, 81] width 99 height 22
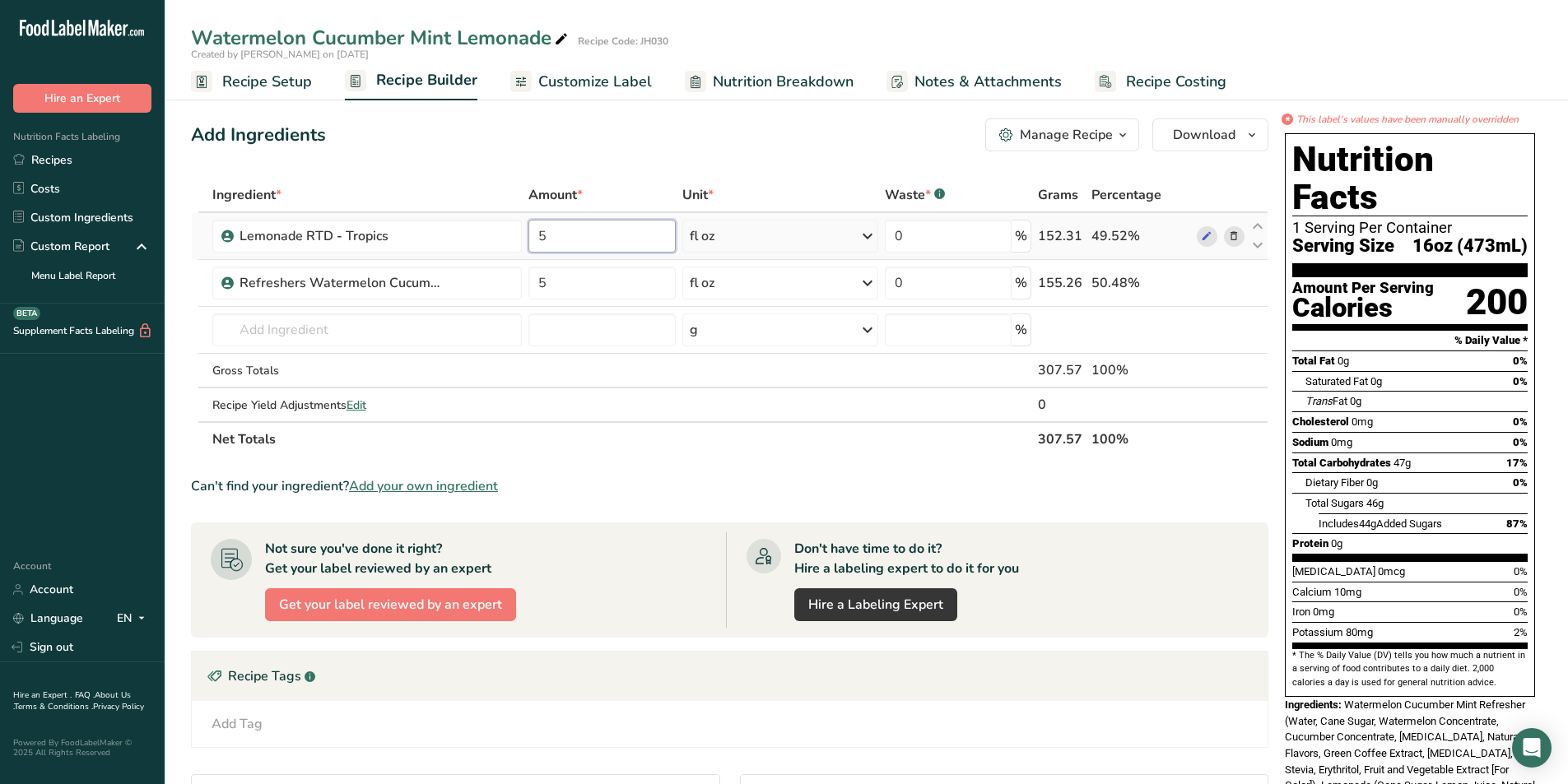
click at [578, 234] on input "5" at bounding box center [601, 236] width 146 height 33
type input "6"
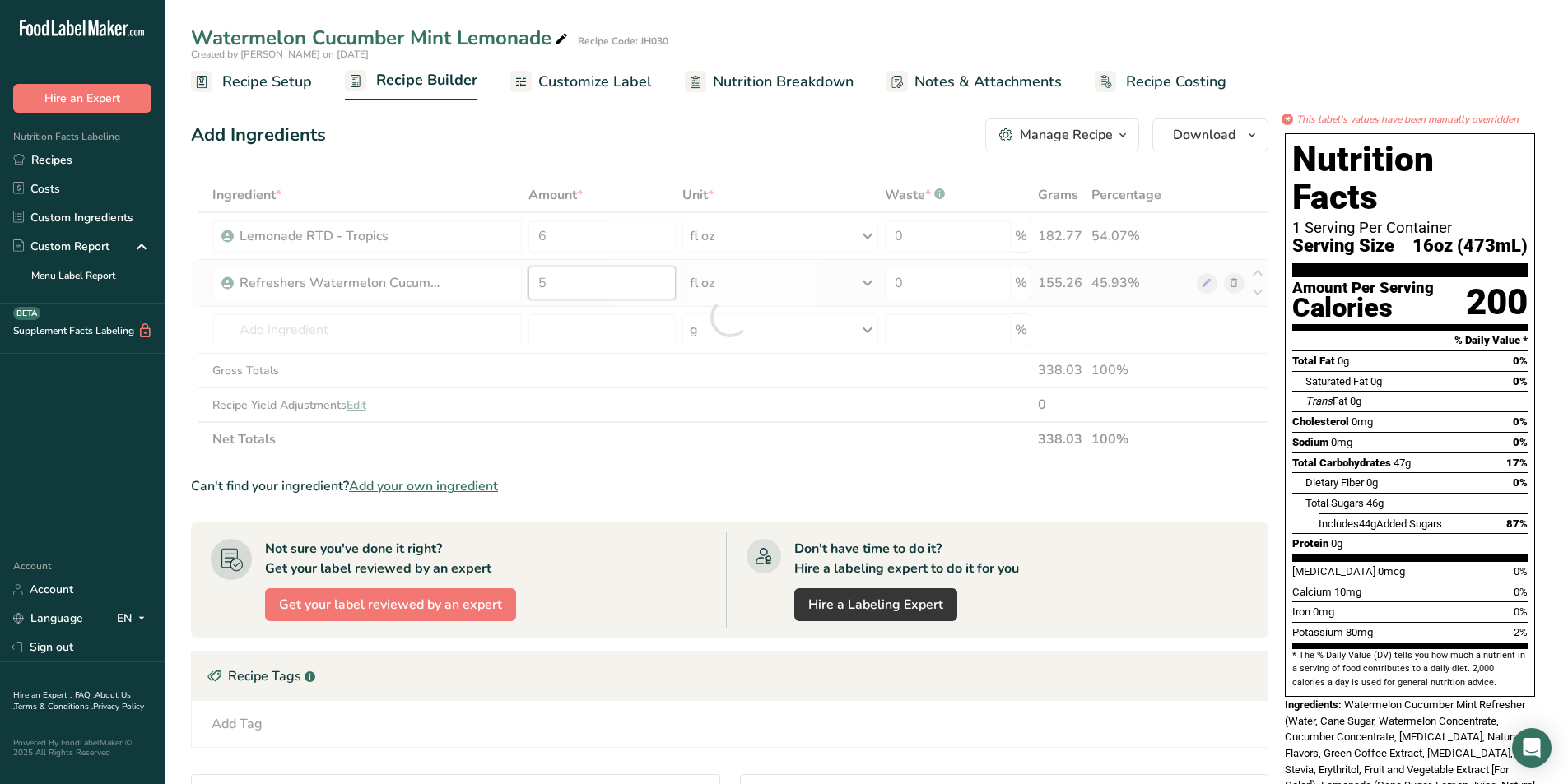
click at [579, 279] on div "Ingredient * Amount * Unit * Waste * .a-a{fill:#347362;}.b-a{fill:#fff;} Grams …" at bounding box center [729, 316] width 1077 height 279
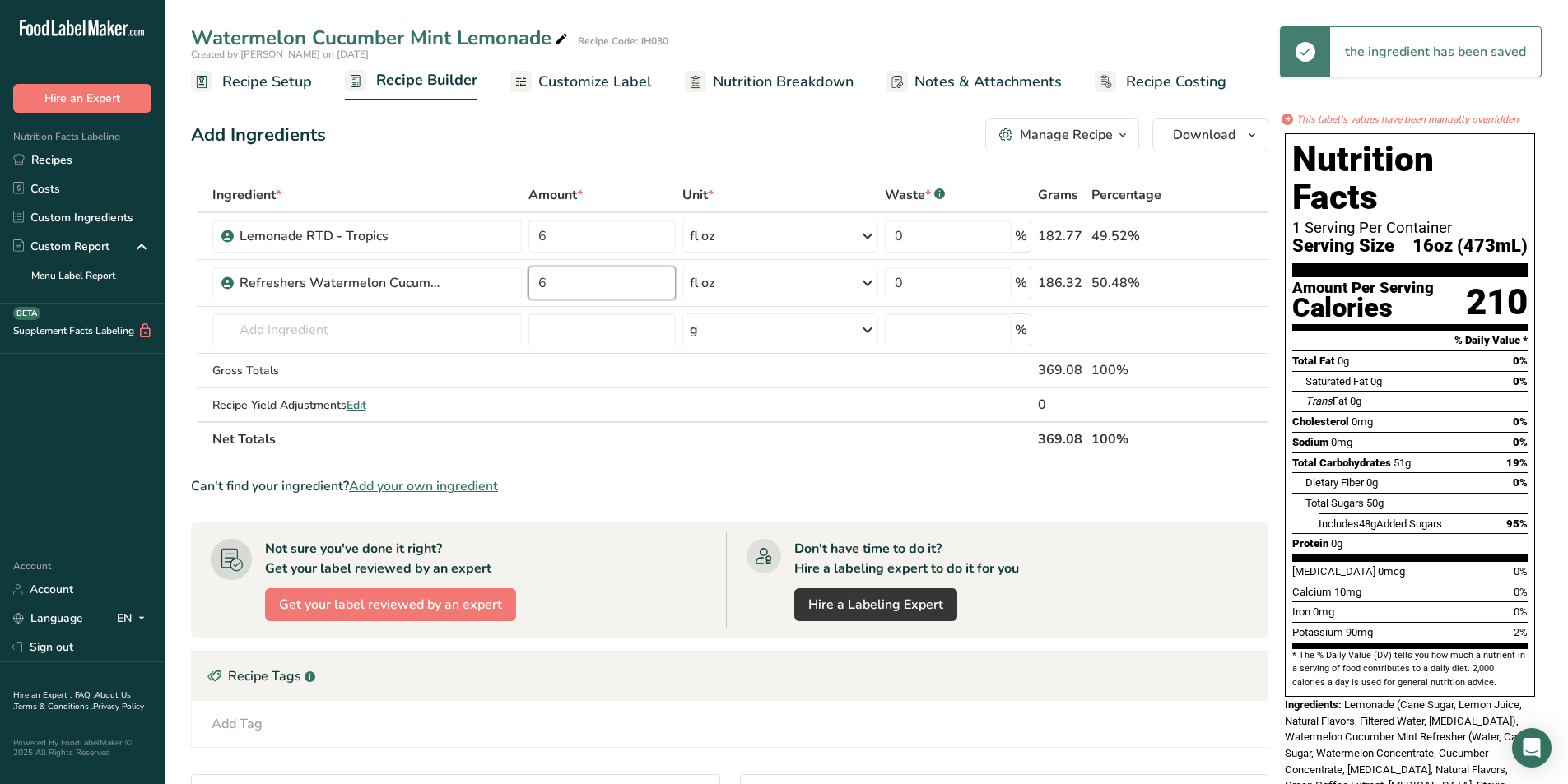
type input "6"
click at [753, 460] on section "Ingredient * Amount * Unit * Waste * .a-a{fill:#347362;}.b-a{fill:#fff;} Grams …" at bounding box center [729, 587] width 1077 height 820
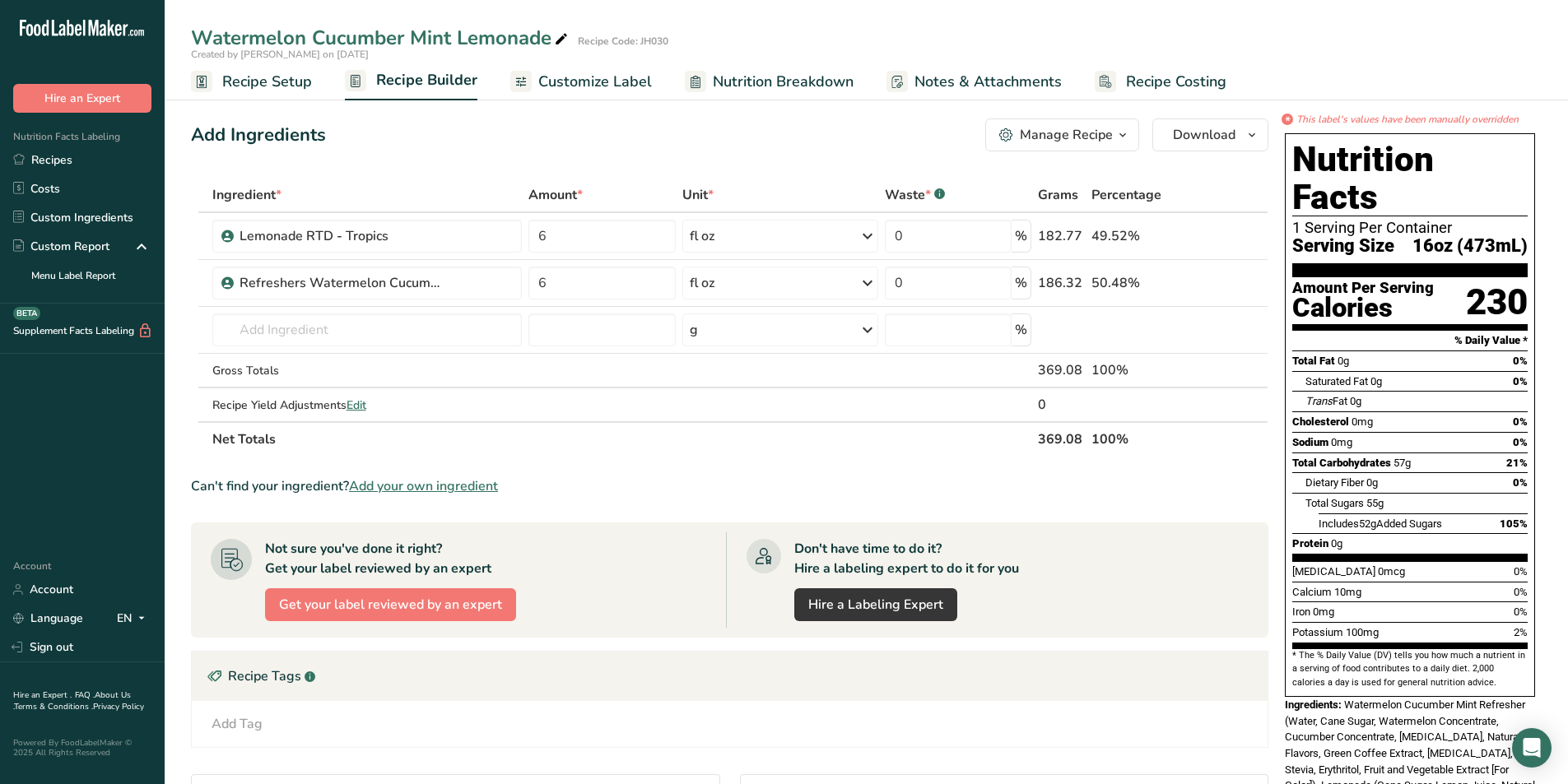
click at [577, 89] on span "Customize Label" at bounding box center [595, 81] width 114 height 22
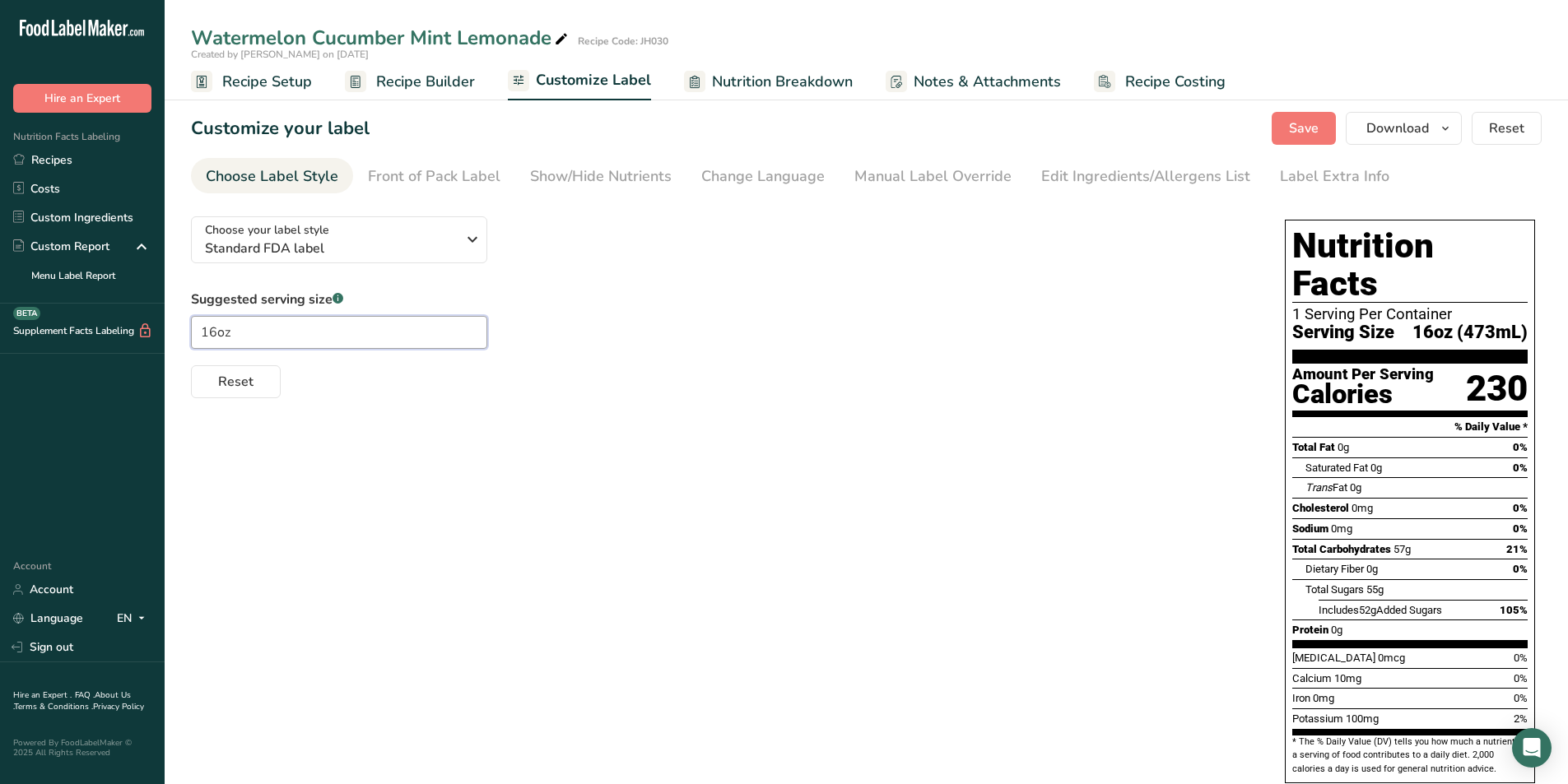
drag, startPoint x: 217, startPoint y: 333, endPoint x: 194, endPoint y: 337, distance: 23.3
click at [194, 337] on input "16oz" at bounding box center [338, 332] width 296 height 33
type input "20oz"
click at [673, 315] on div "Suggested serving size .a-a{fill:#347362;}.b-a{fill:#fff;} 20oz Reset" at bounding box center [721, 343] width 1061 height 108
click at [447, 169] on div "Front of Pack Label" at bounding box center [435, 176] width 133 height 22
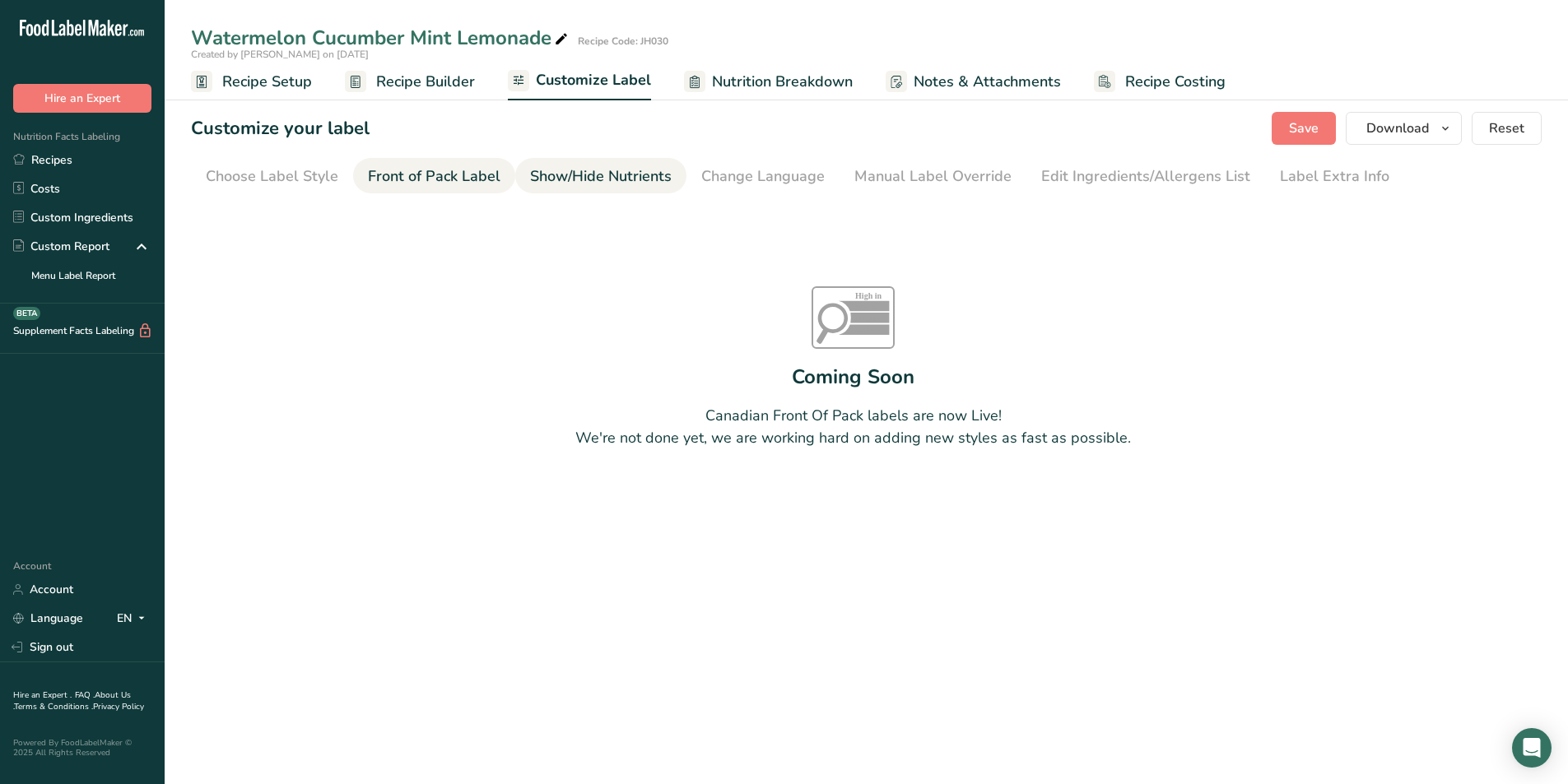
click at [583, 169] on div "Show/Hide Nutrients" at bounding box center [601, 176] width 142 height 22
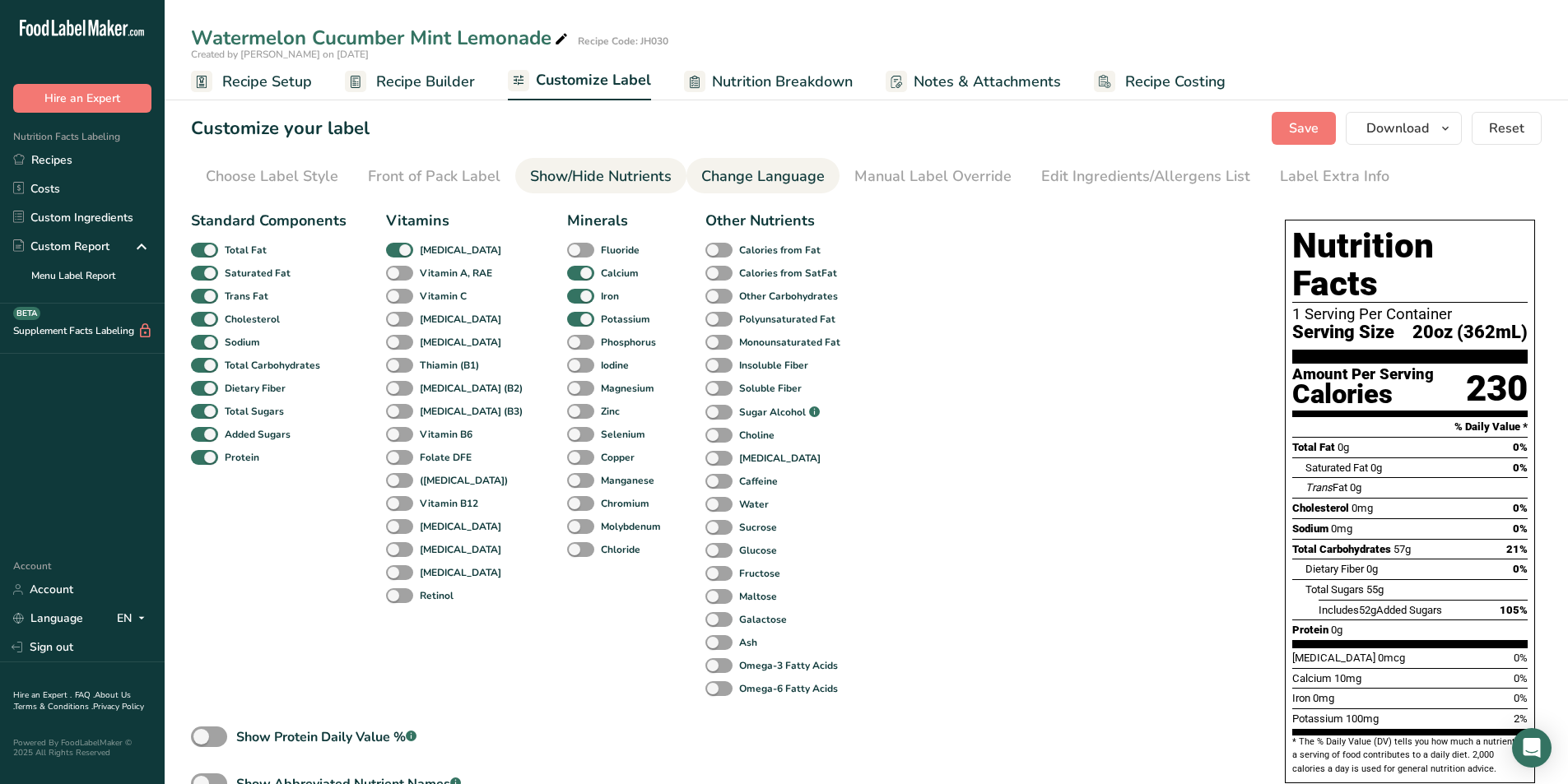
click at [760, 167] on div "Change Language" at bounding box center [763, 176] width 123 height 22
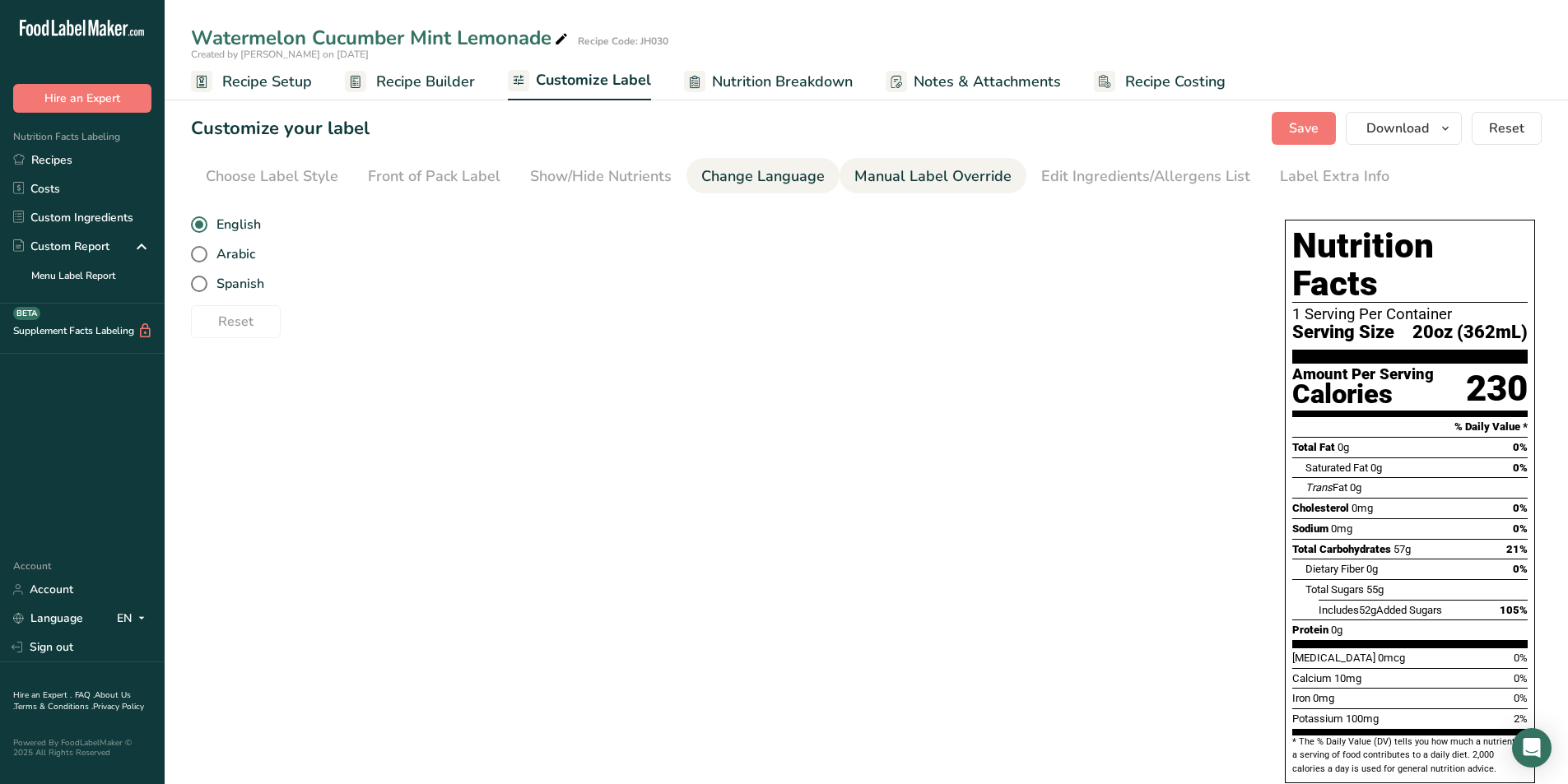
click at [891, 166] on div "Manual Label Override" at bounding box center [933, 176] width 157 height 22
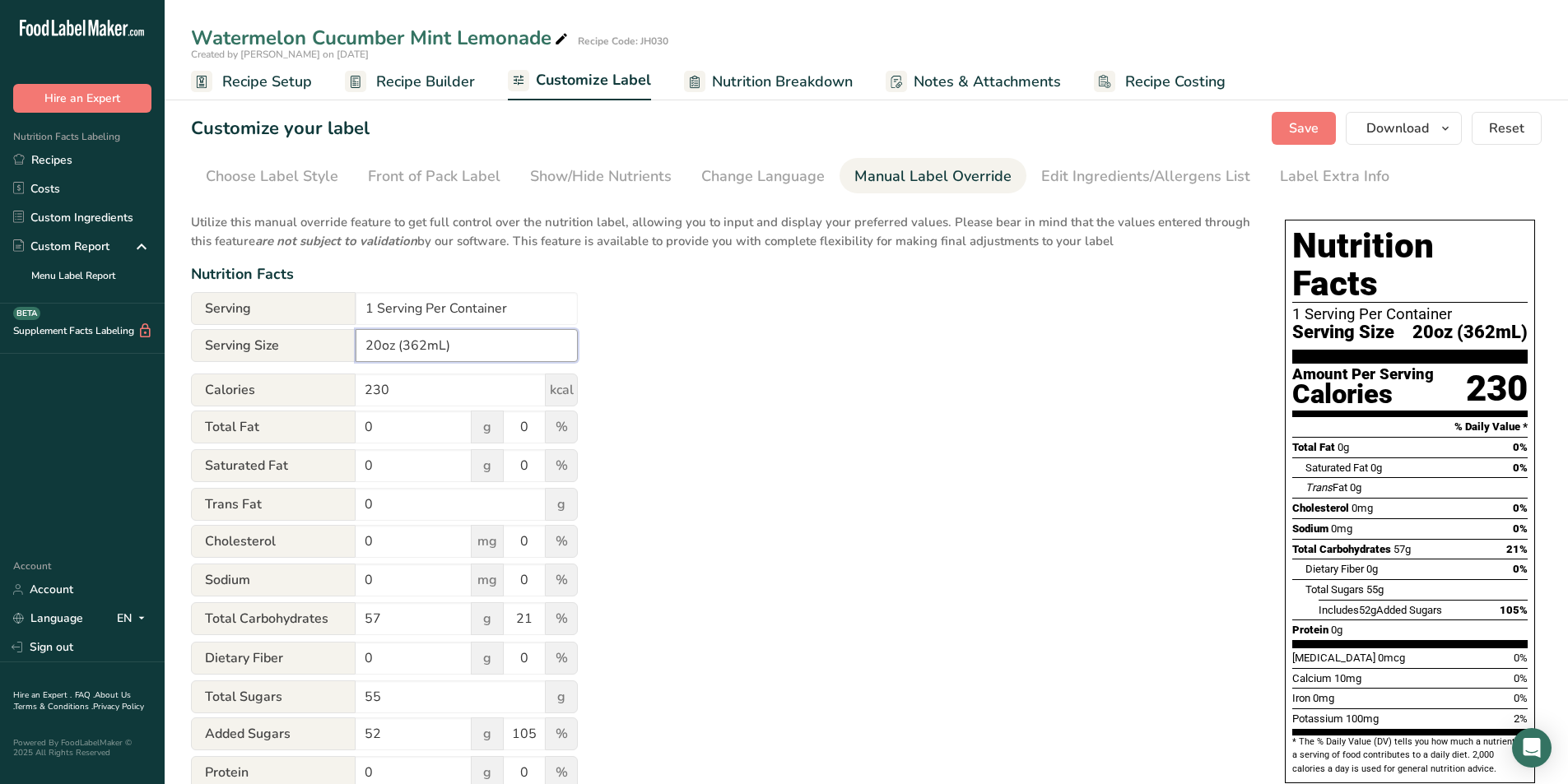
click at [427, 342] on input "20oz (362mL)" at bounding box center [467, 345] width 222 height 33
type input "20oz (591mL)"
click at [765, 372] on div "Utilize this manual override feature to get full control over the nutrition lab…" at bounding box center [721, 596] width 1061 height 787
click at [1305, 122] on span "Save" at bounding box center [1304, 128] width 30 height 20
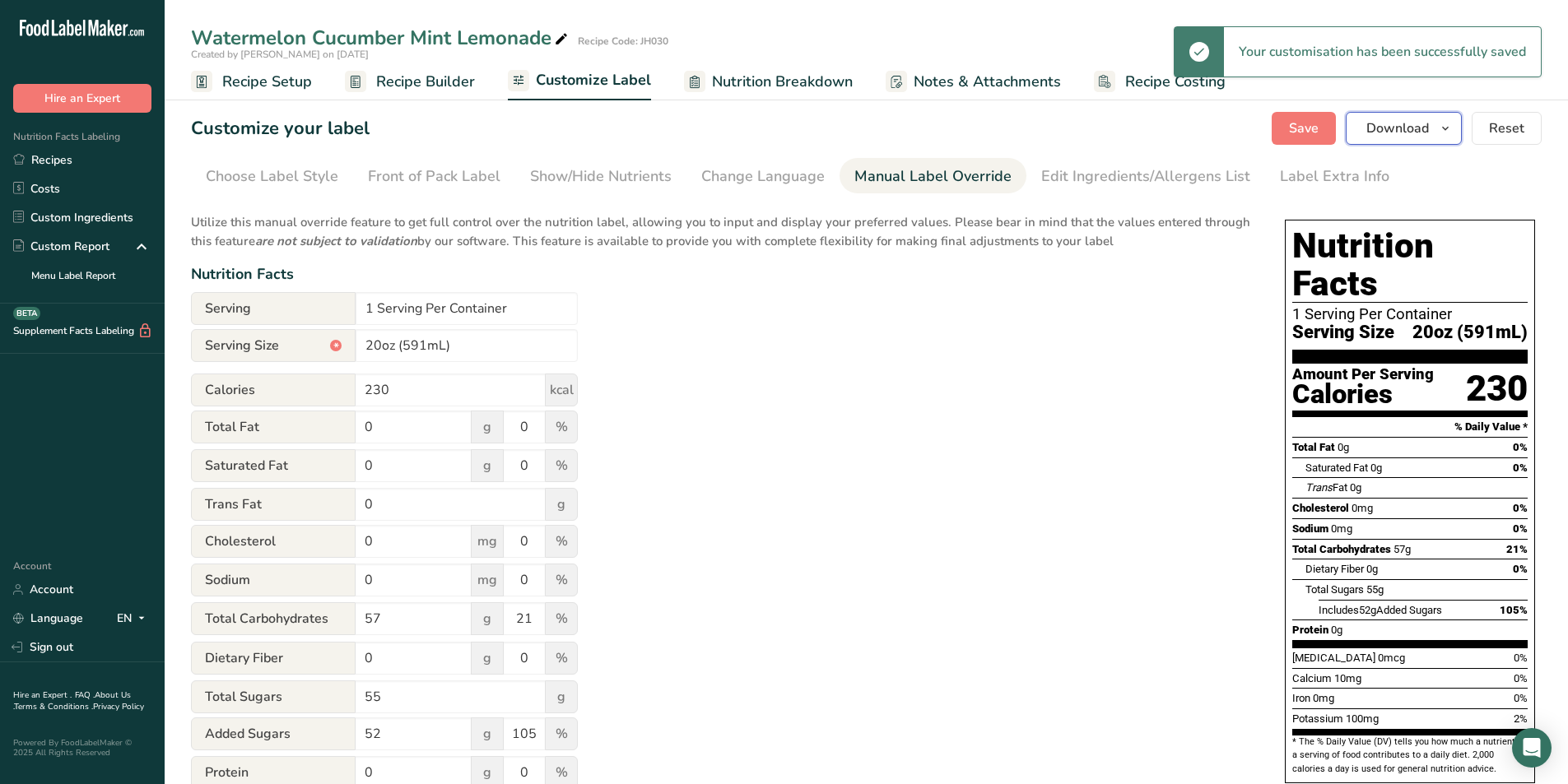
click at [1396, 125] on span "Download" at bounding box center [1397, 128] width 63 height 20
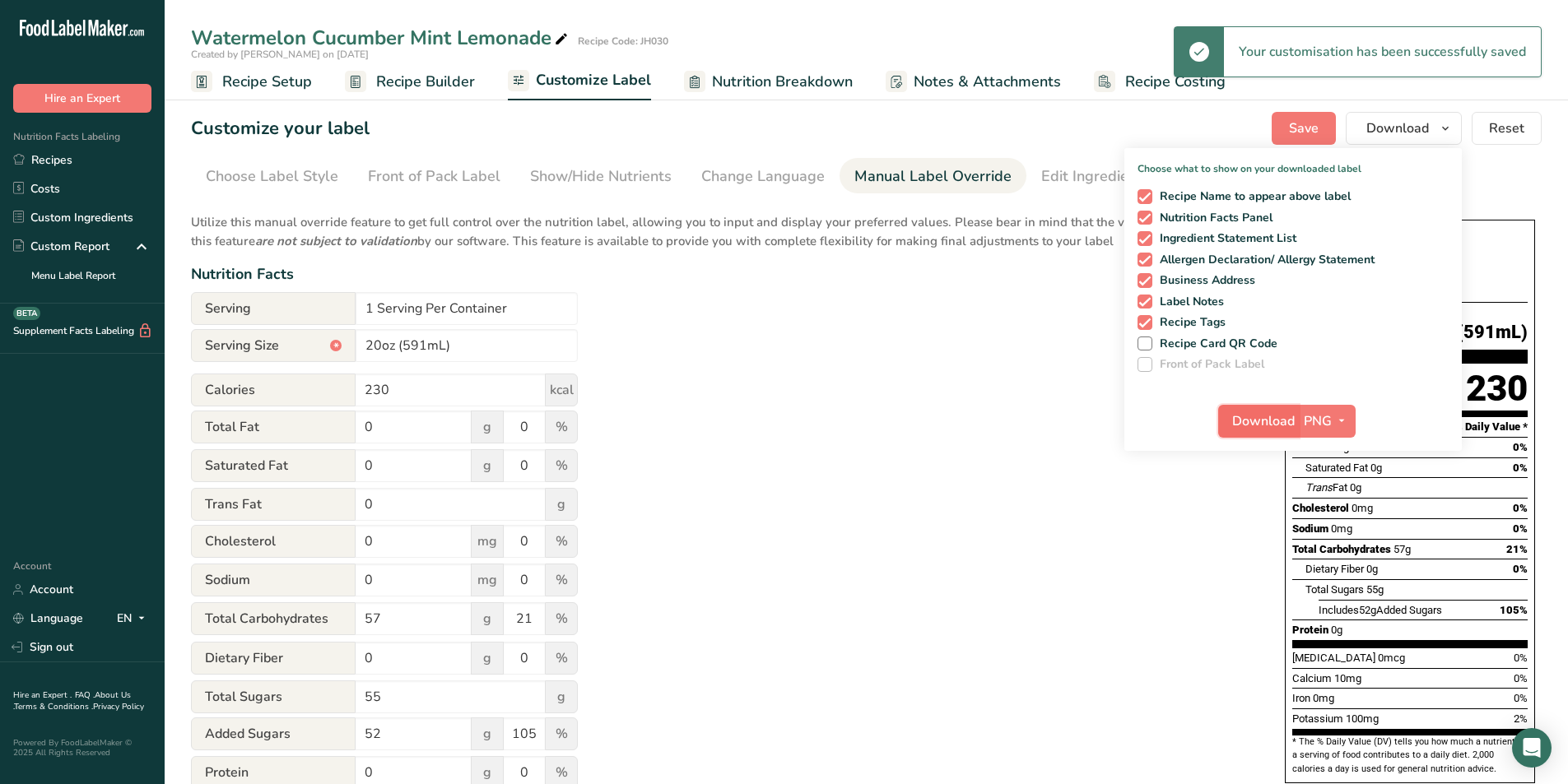
click at [1241, 416] on span "Download" at bounding box center [1264, 420] width 63 height 20
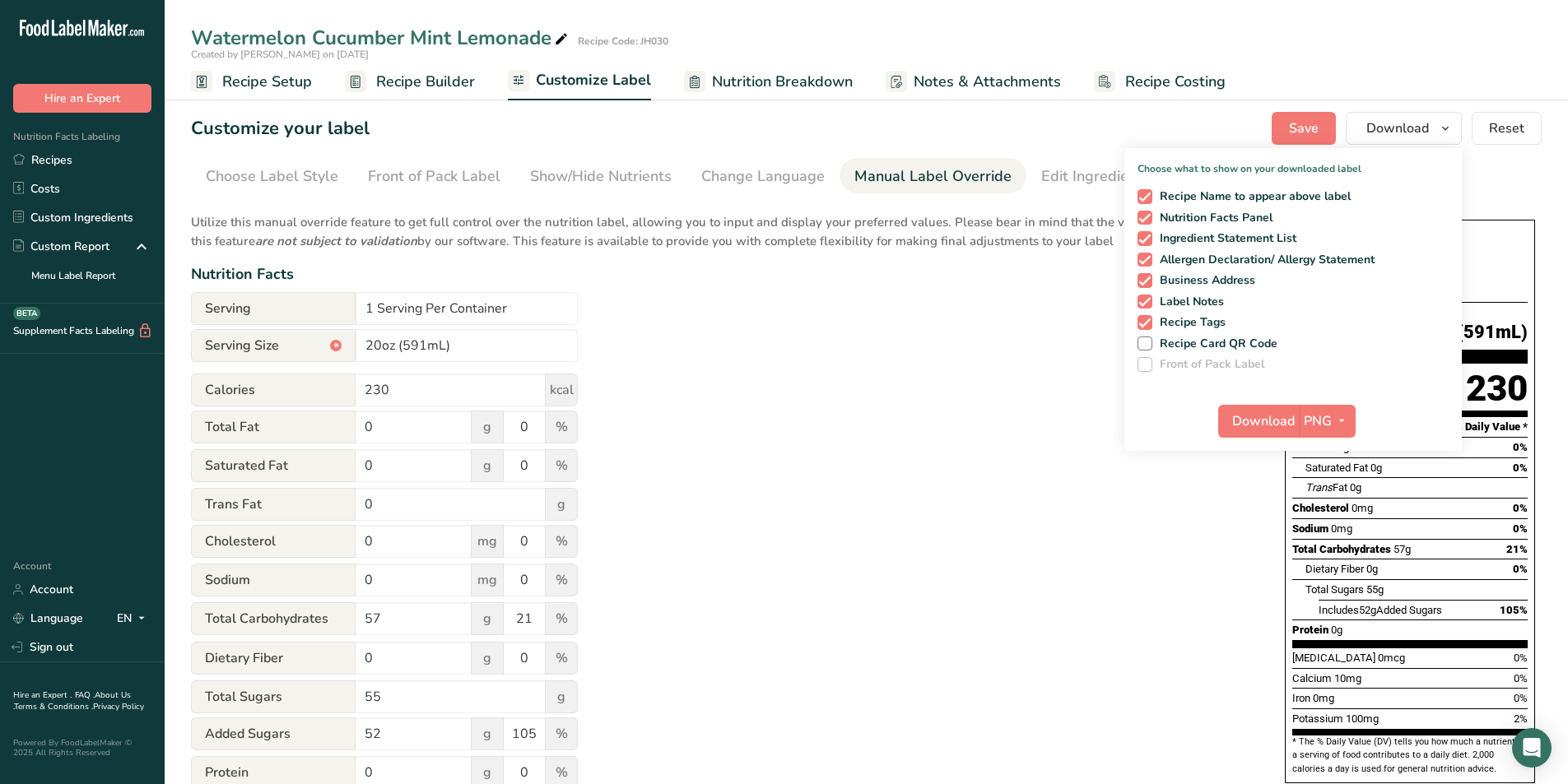
click at [909, 421] on div "Utilize this manual override feature to get full control over the nutrition lab…" at bounding box center [721, 596] width 1061 height 787
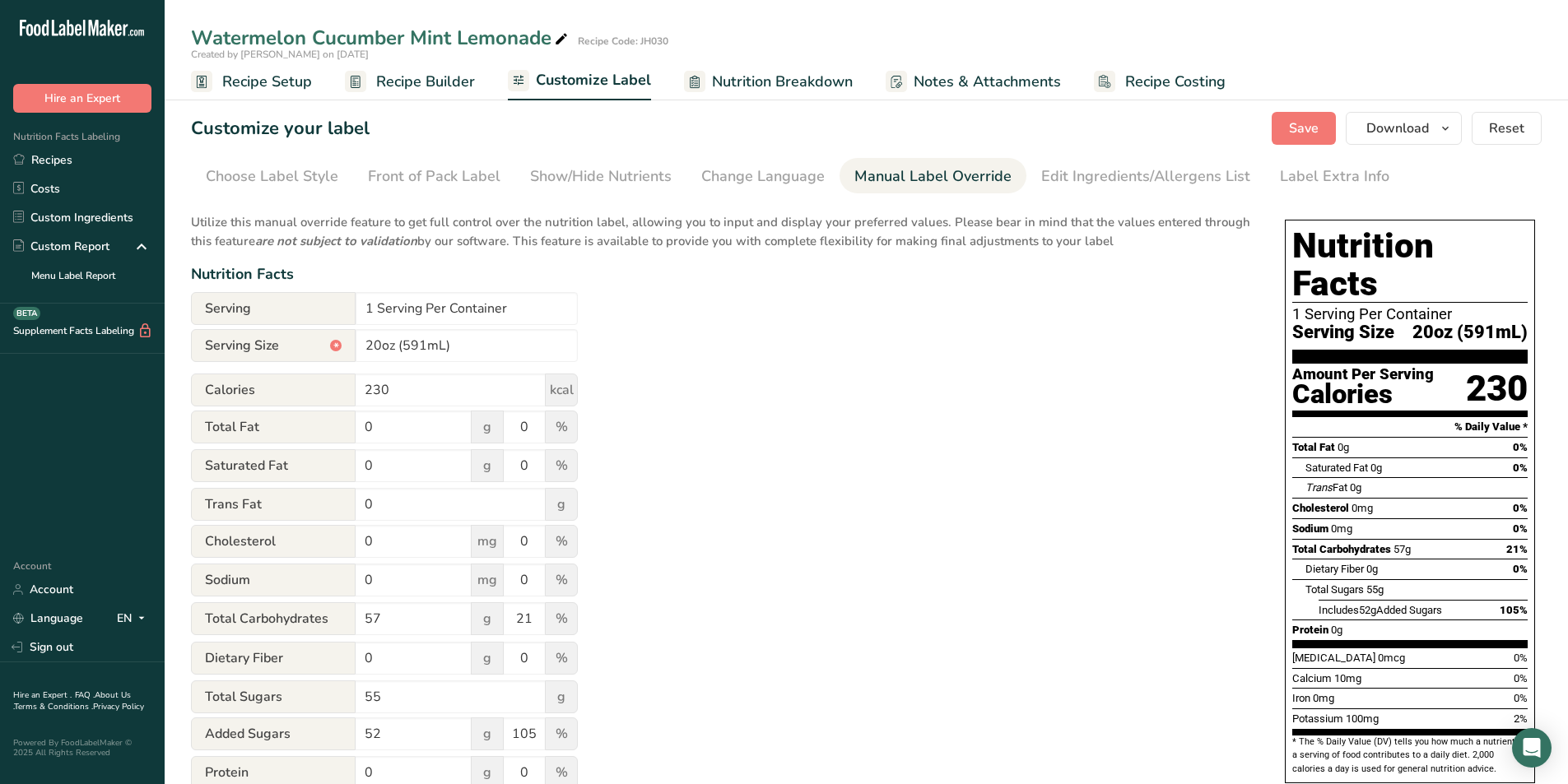
click at [412, 82] on span "Recipe Builder" at bounding box center [425, 81] width 99 height 22
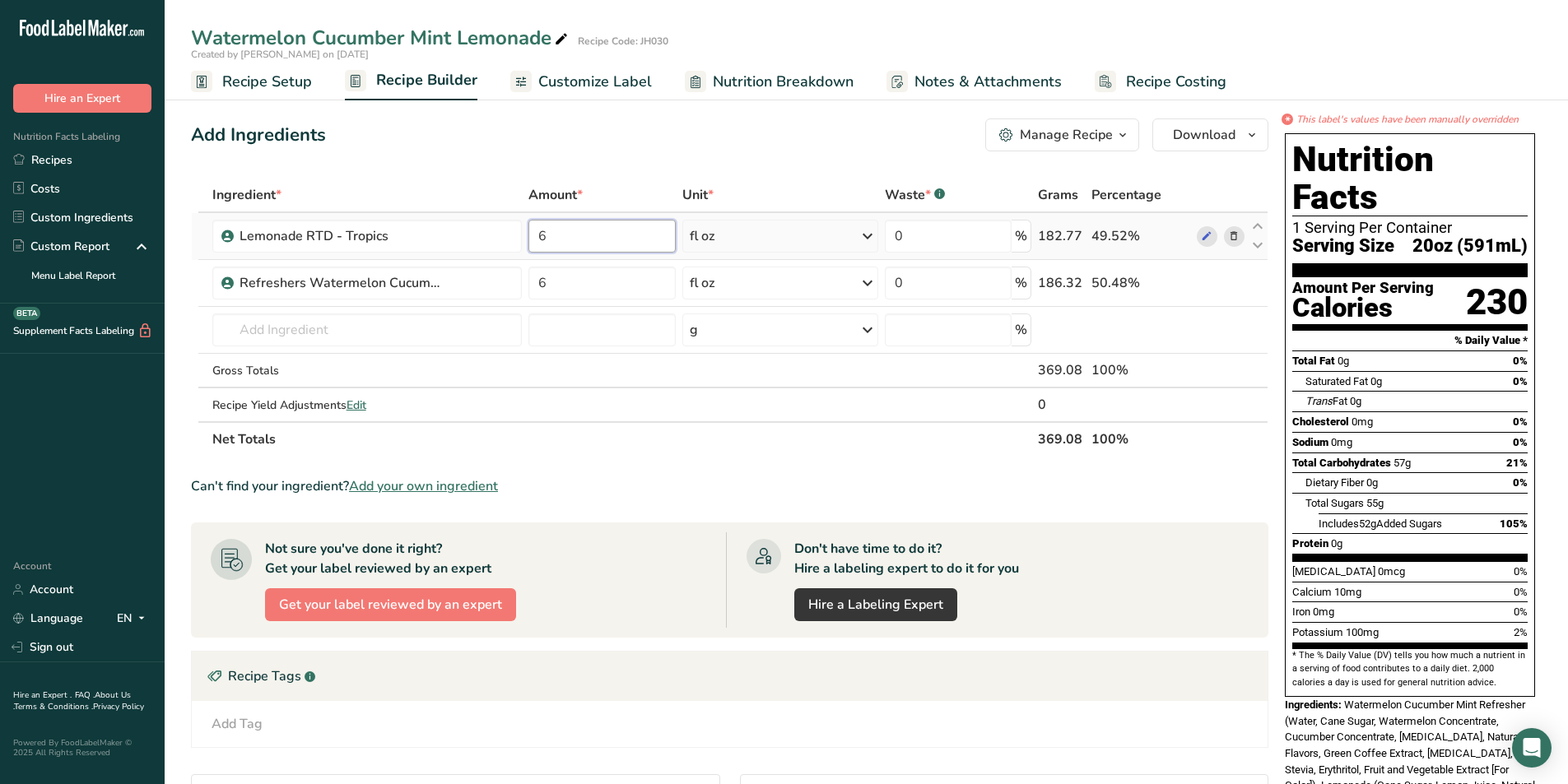
drag, startPoint x: 554, startPoint y: 236, endPoint x: 529, endPoint y: 241, distance: 25.5
click at [529, 241] on input "6" at bounding box center [601, 236] width 146 height 33
type input "7"
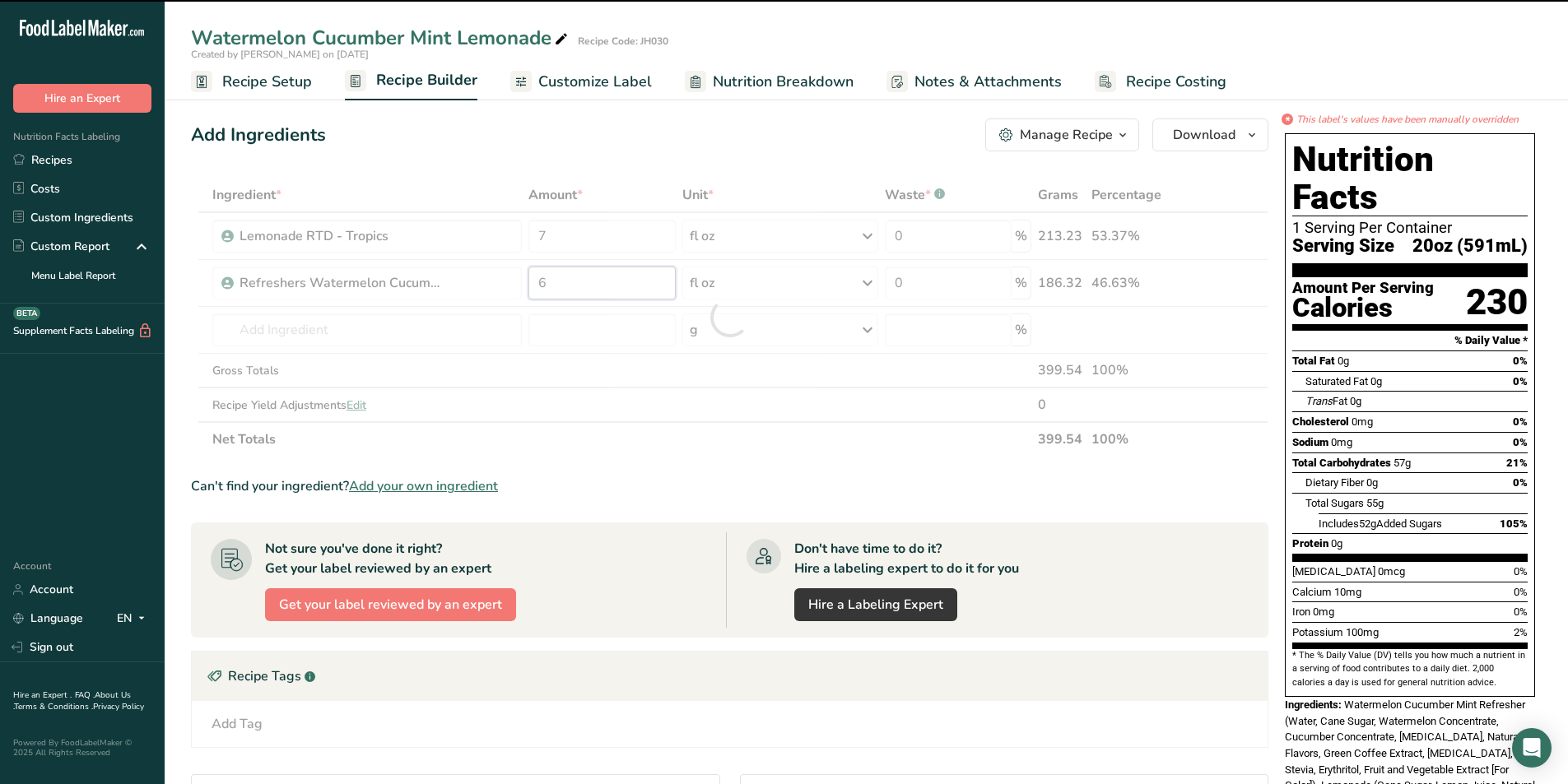
drag, startPoint x: 554, startPoint y: 284, endPoint x: 533, endPoint y: 283, distance: 21.0
click at [533, 283] on div "Ingredient * Amount * Unit * Waste * .a-a{fill:#347362;}.b-a{fill:#fff;} Grams …" at bounding box center [729, 316] width 1077 height 279
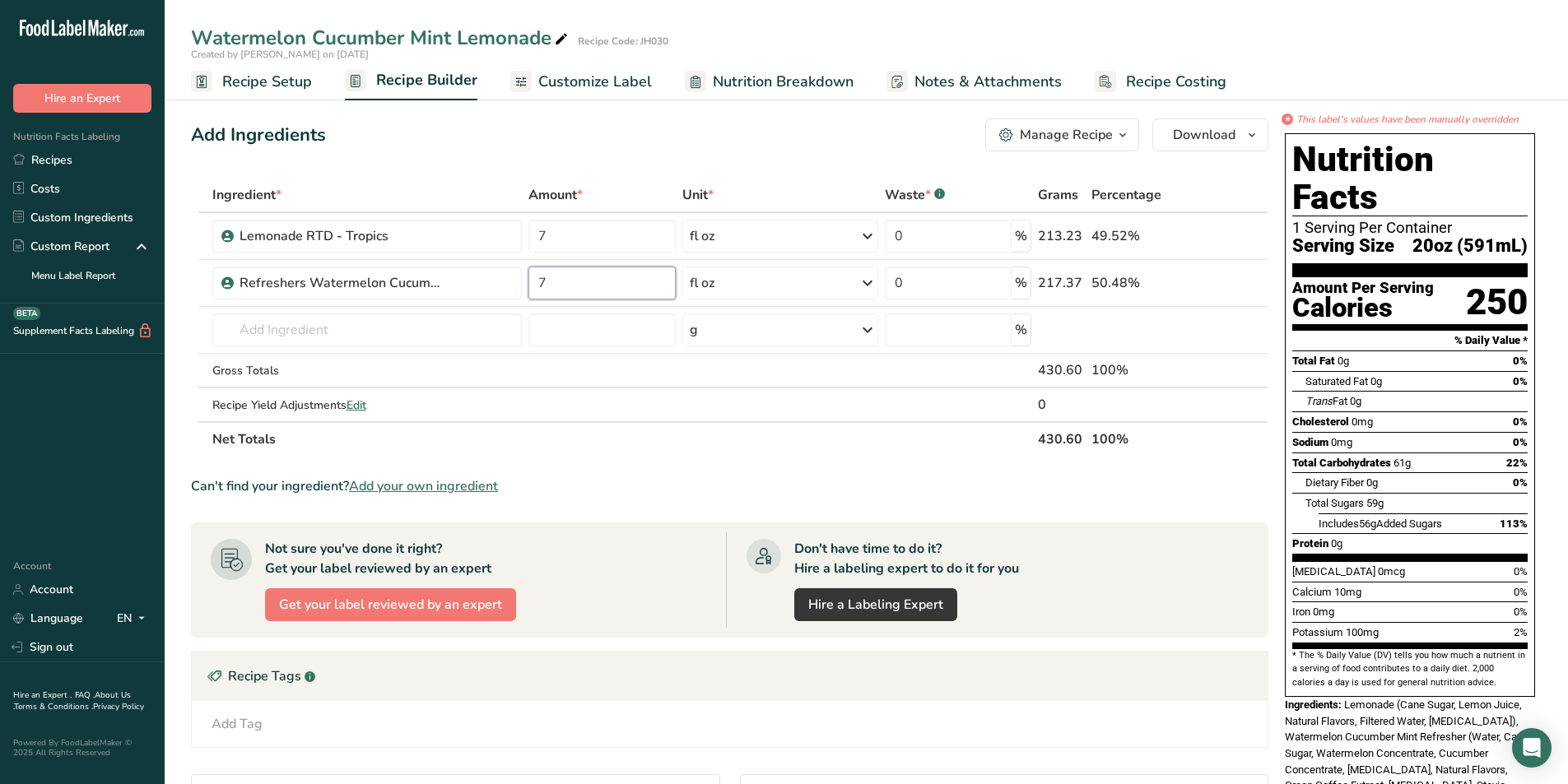
type input "7"
click at [707, 454] on div "Ingredient * Amount * Unit * Waste * .a-a{fill:#347362;}.b-a{fill:#fff;} Grams …" at bounding box center [729, 316] width 1077 height 279
click at [601, 78] on span "Customize Label" at bounding box center [595, 81] width 114 height 22
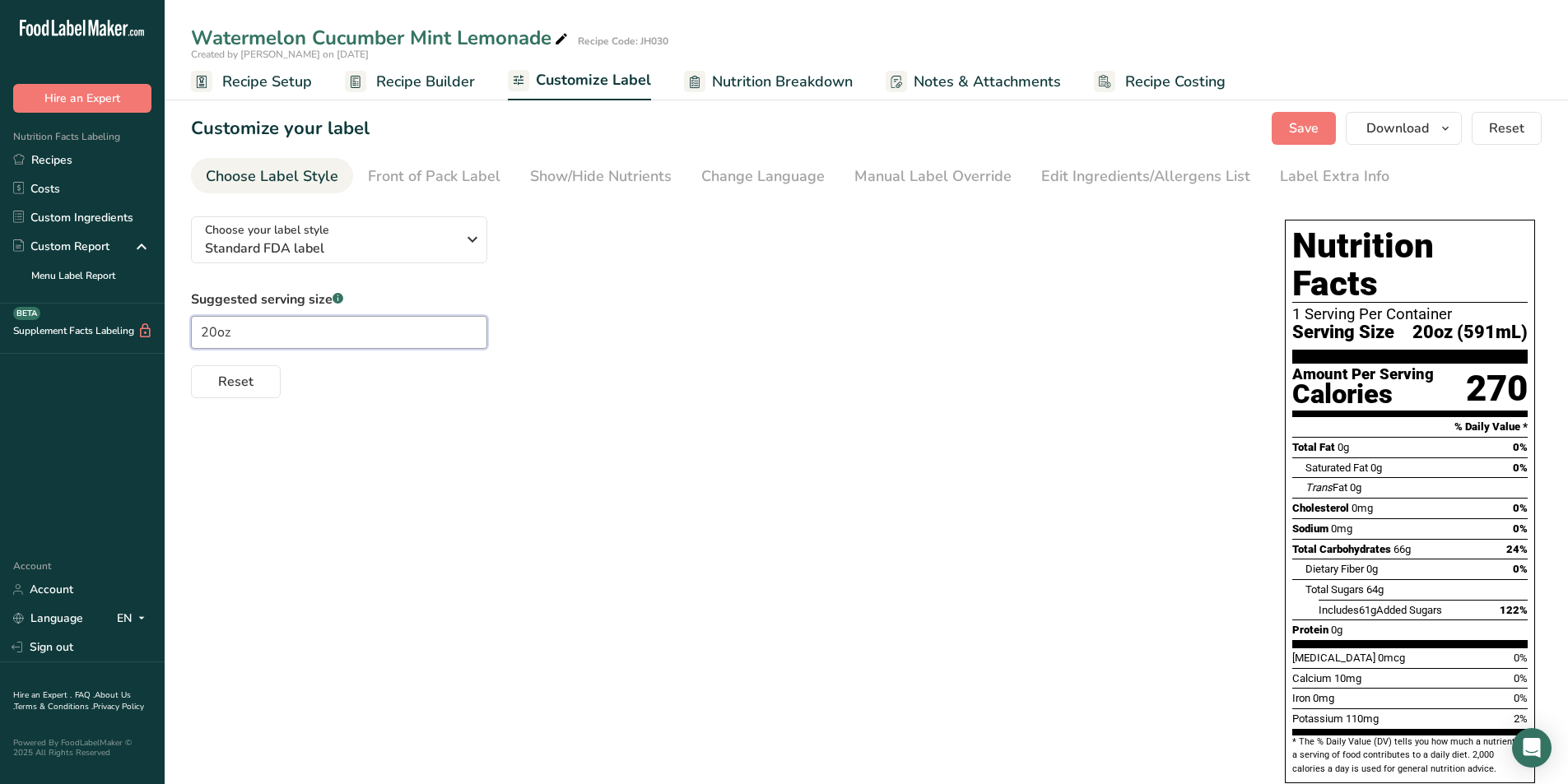
click at [214, 333] on input "20oz" at bounding box center [338, 332] width 296 height 33
type input "2oz"
type input "2oz (422mL)"
type input "24oz"
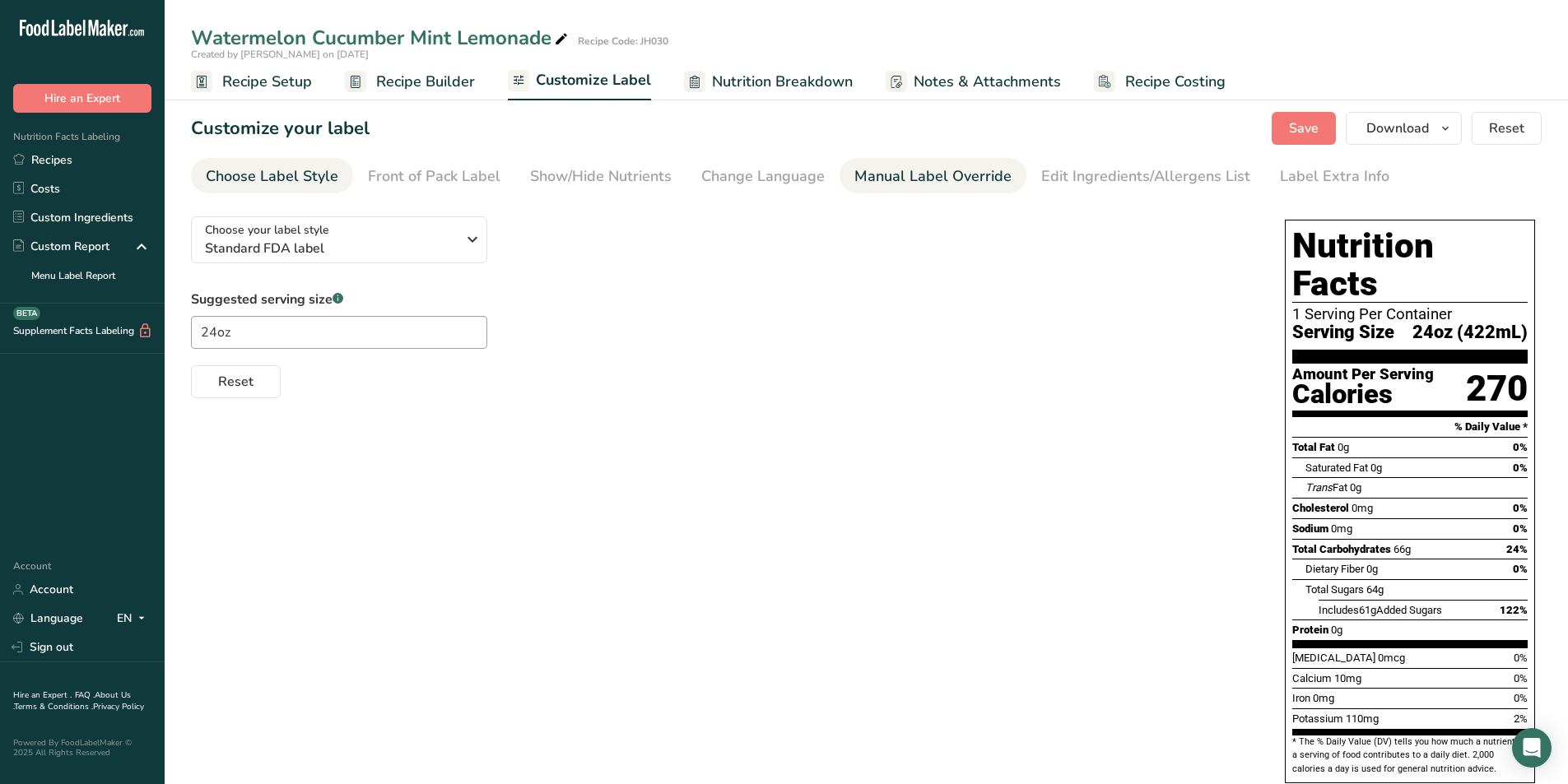
click at [965, 182] on div "Manual Label Override" at bounding box center [933, 176] width 157 height 22
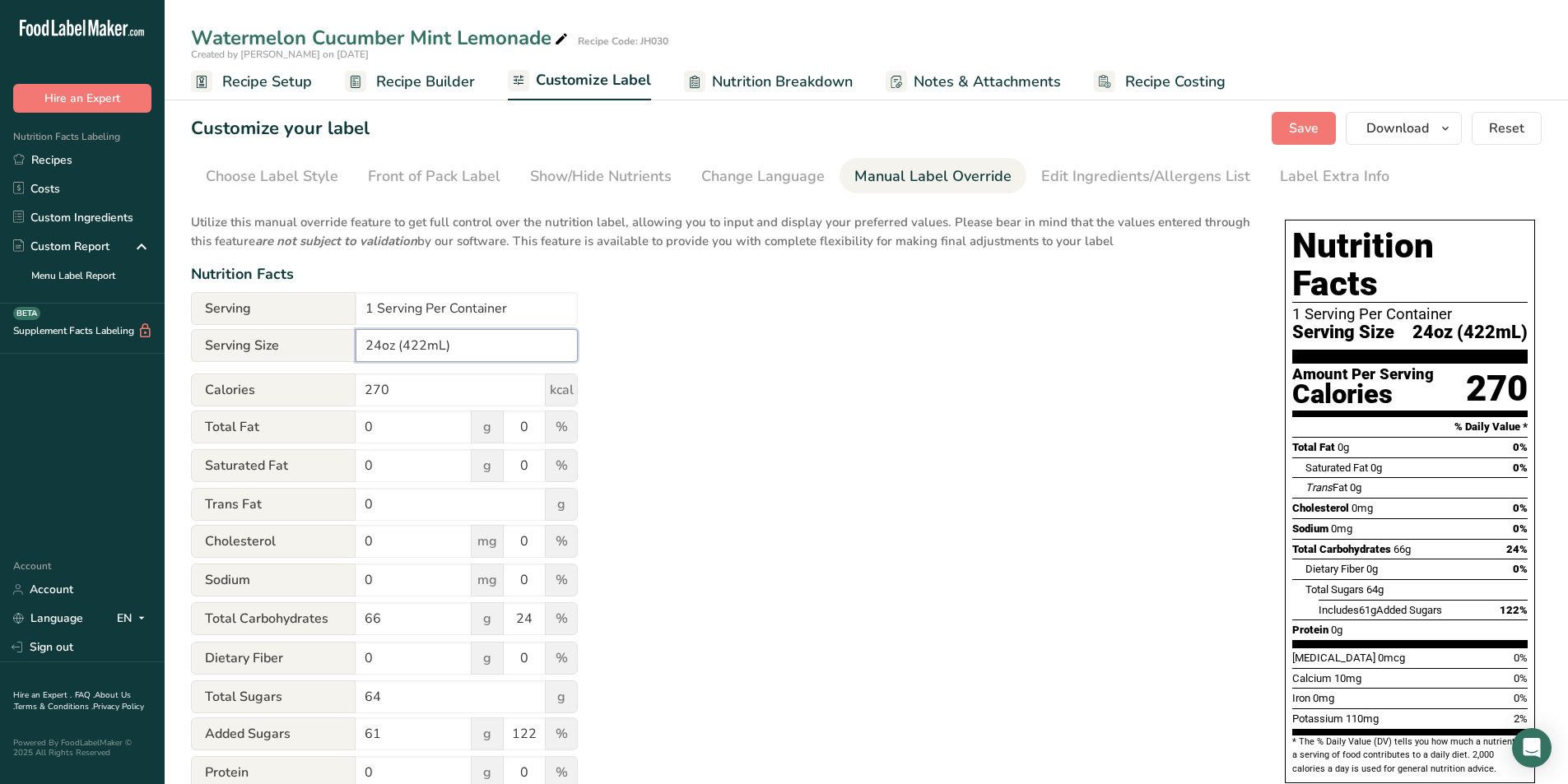
click at [425, 350] on input "24oz (422mL)" at bounding box center [467, 345] width 222 height 33
type input "24oz (710mL)"
click at [799, 316] on div "Utilize this manual override feature to get full control over the nutrition lab…" at bounding box center [721, 596] width 1061 height 787
click at [1294, 128] on span "Save" at bounding box center [1304, 128] width 30 height 20
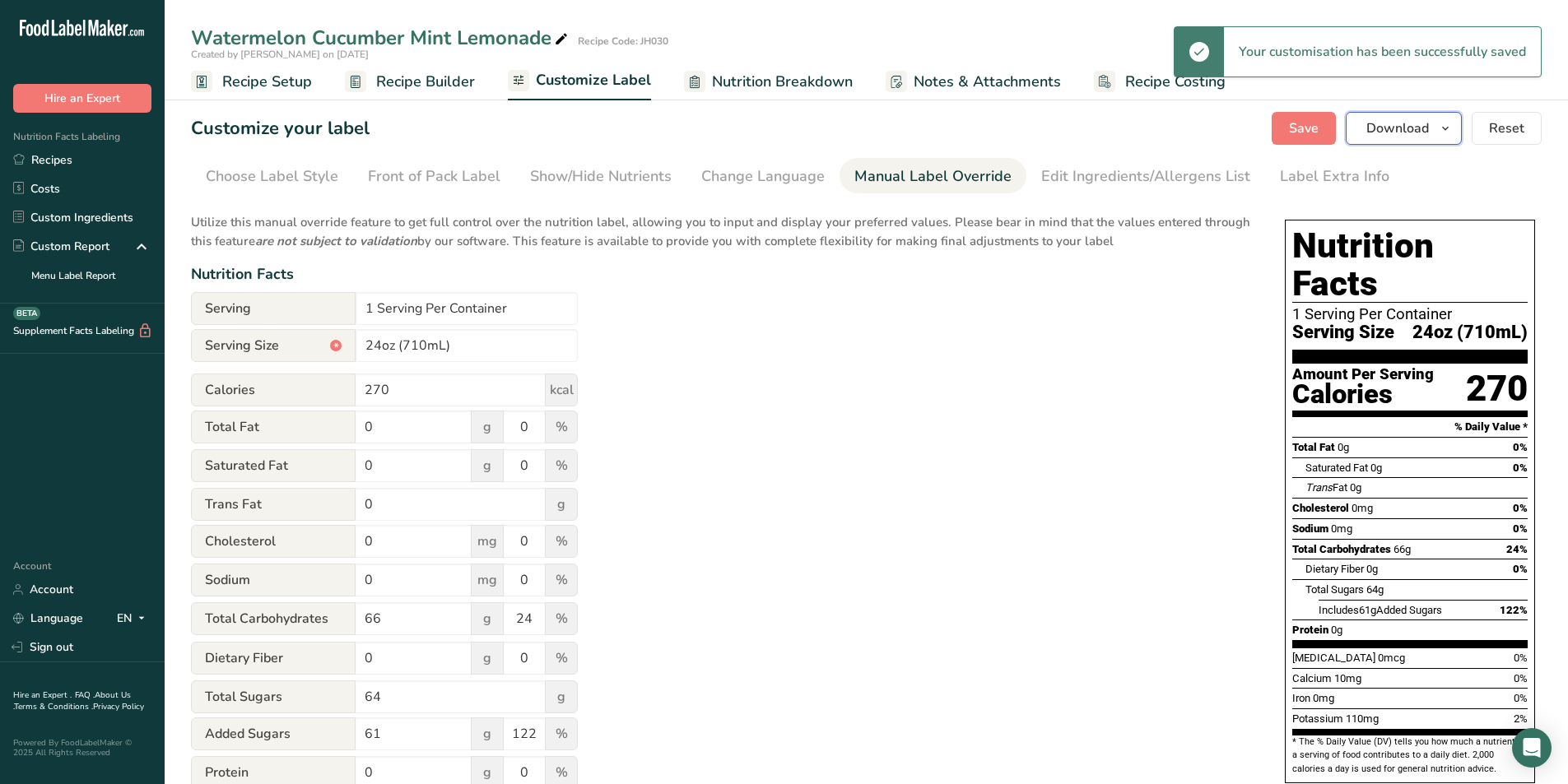
click at [1392, 133] on span "Download" at bounding box center [1397, 128] width 63 height 20
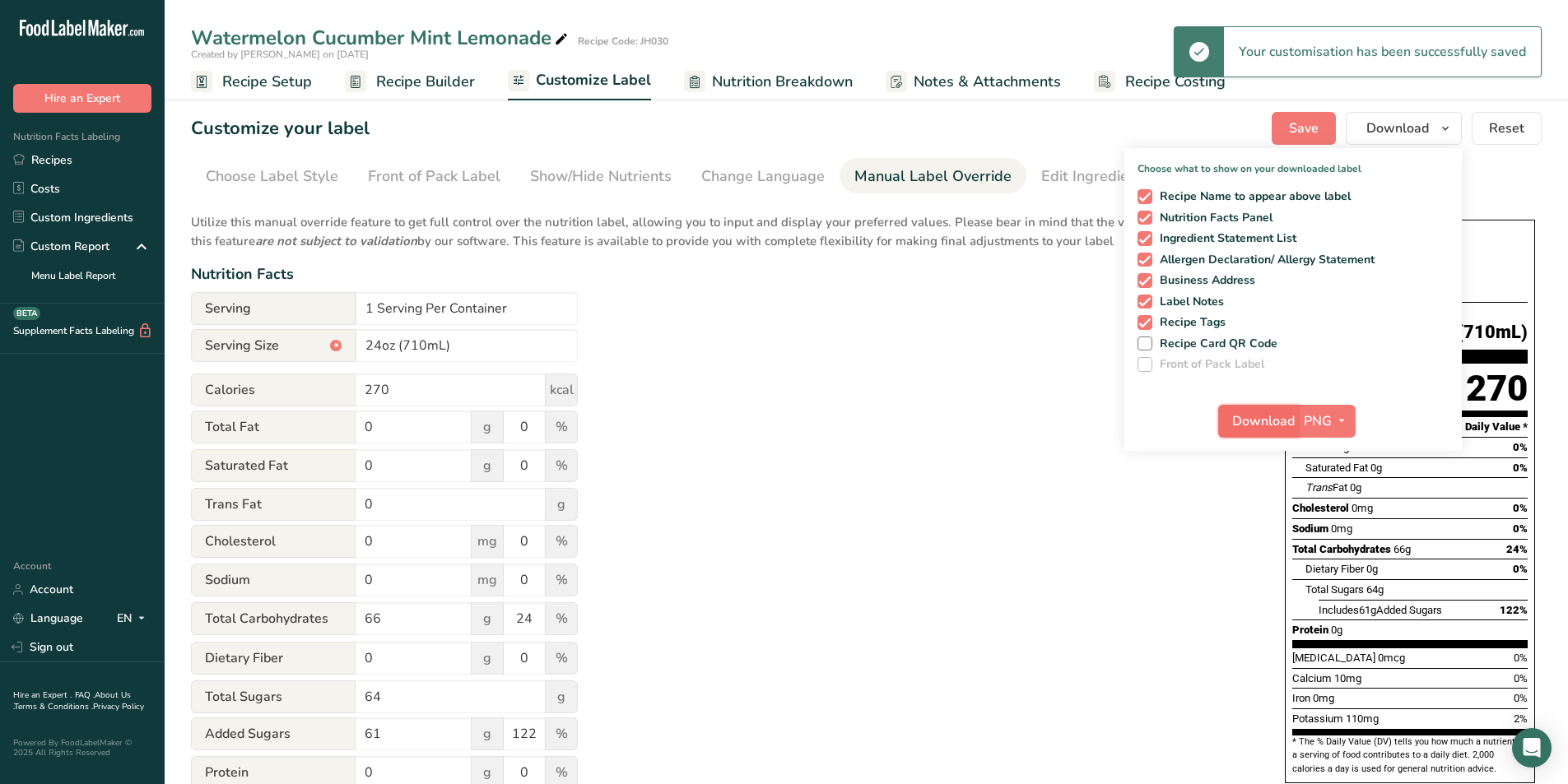
click at [1242, 421] on span "Download" at bounding box center [1264, 420] width 63 height 20
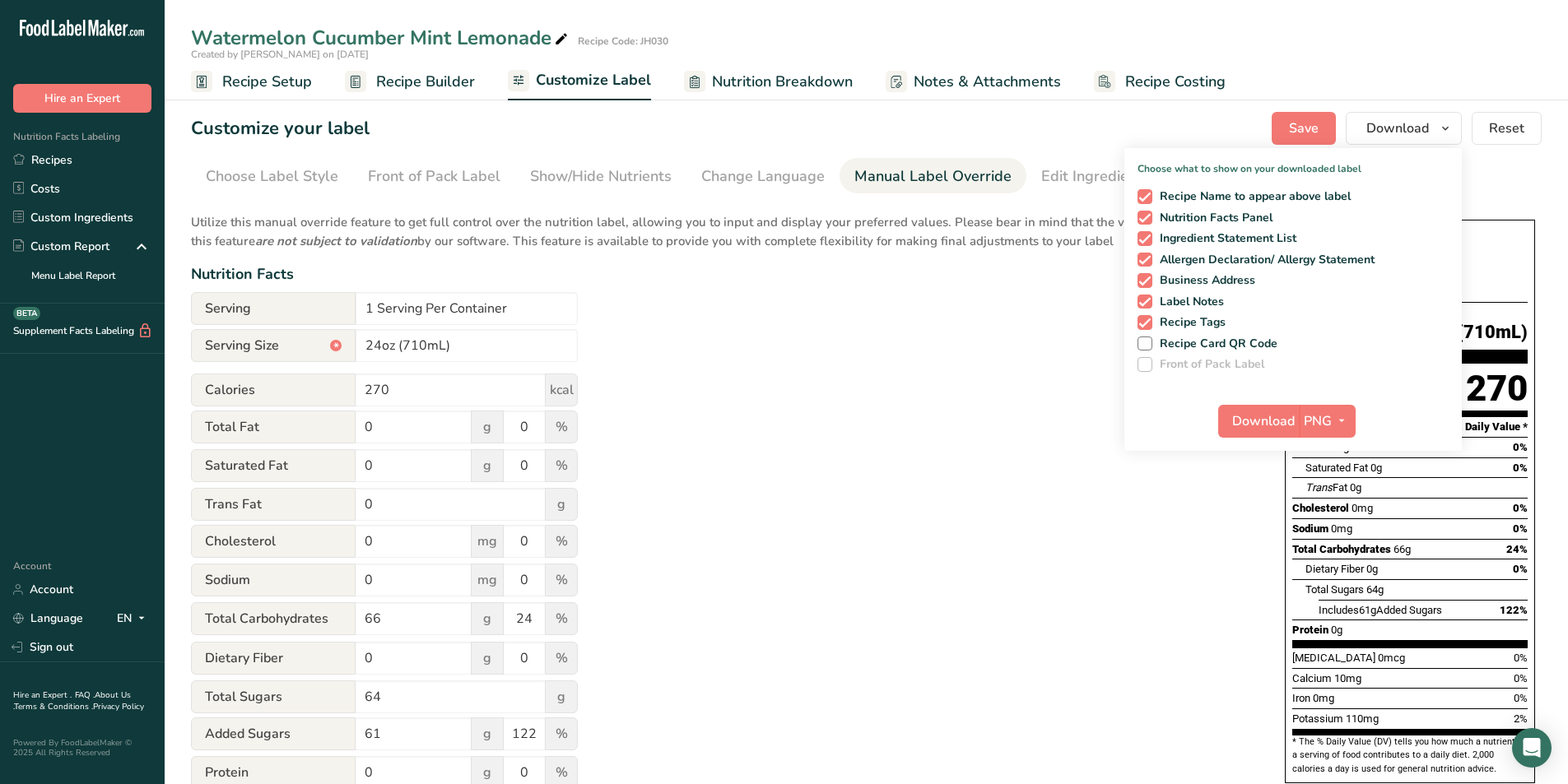
click at [843, 352] on div "Utilize this manual override feature to get full control over the nutrition lab…" at bounding box center [721, 596] width 1061 height 787
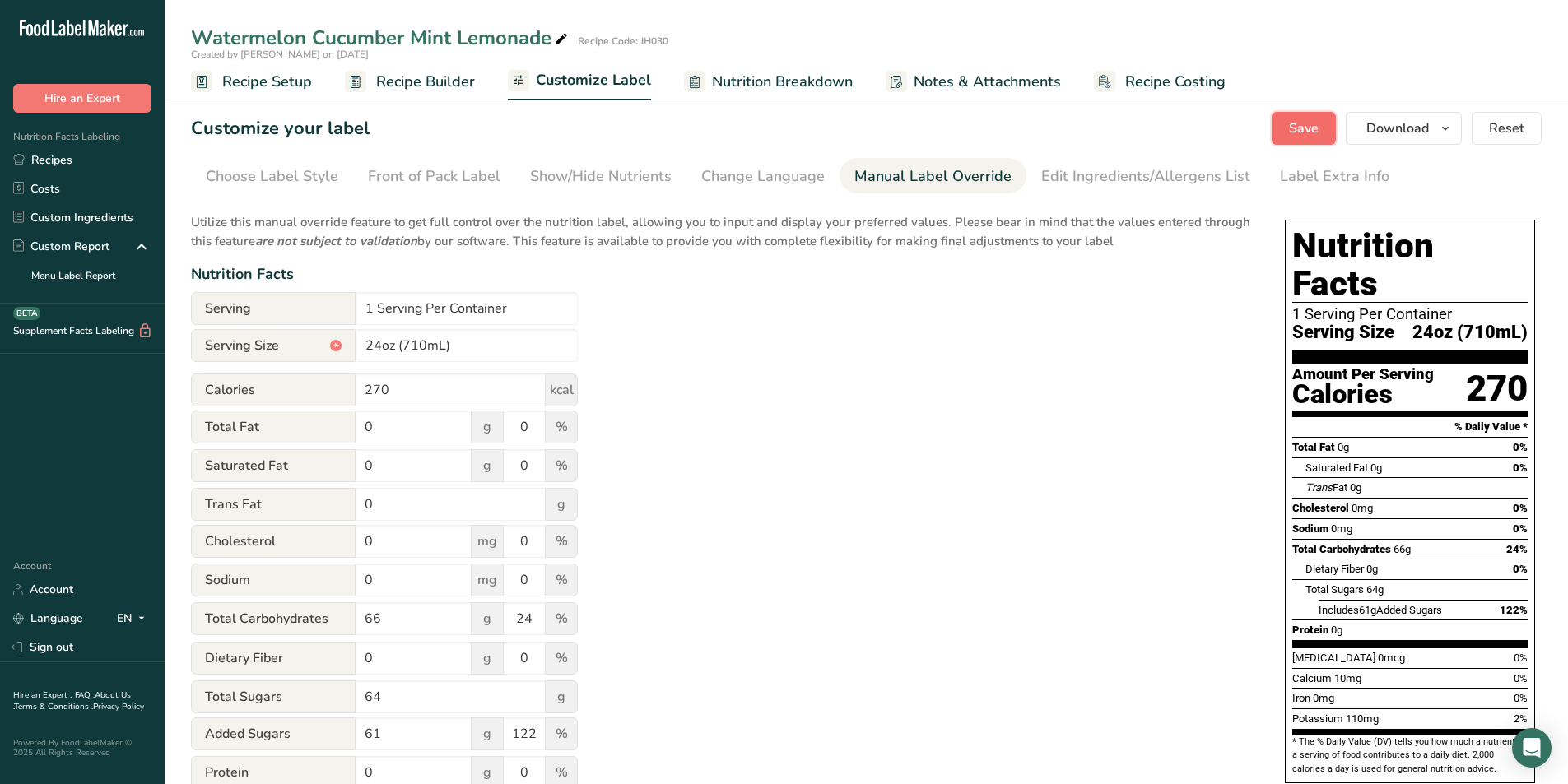
click at [1300, 114] on button "Save" at bounding box center [1303, 128] width 64 height 33
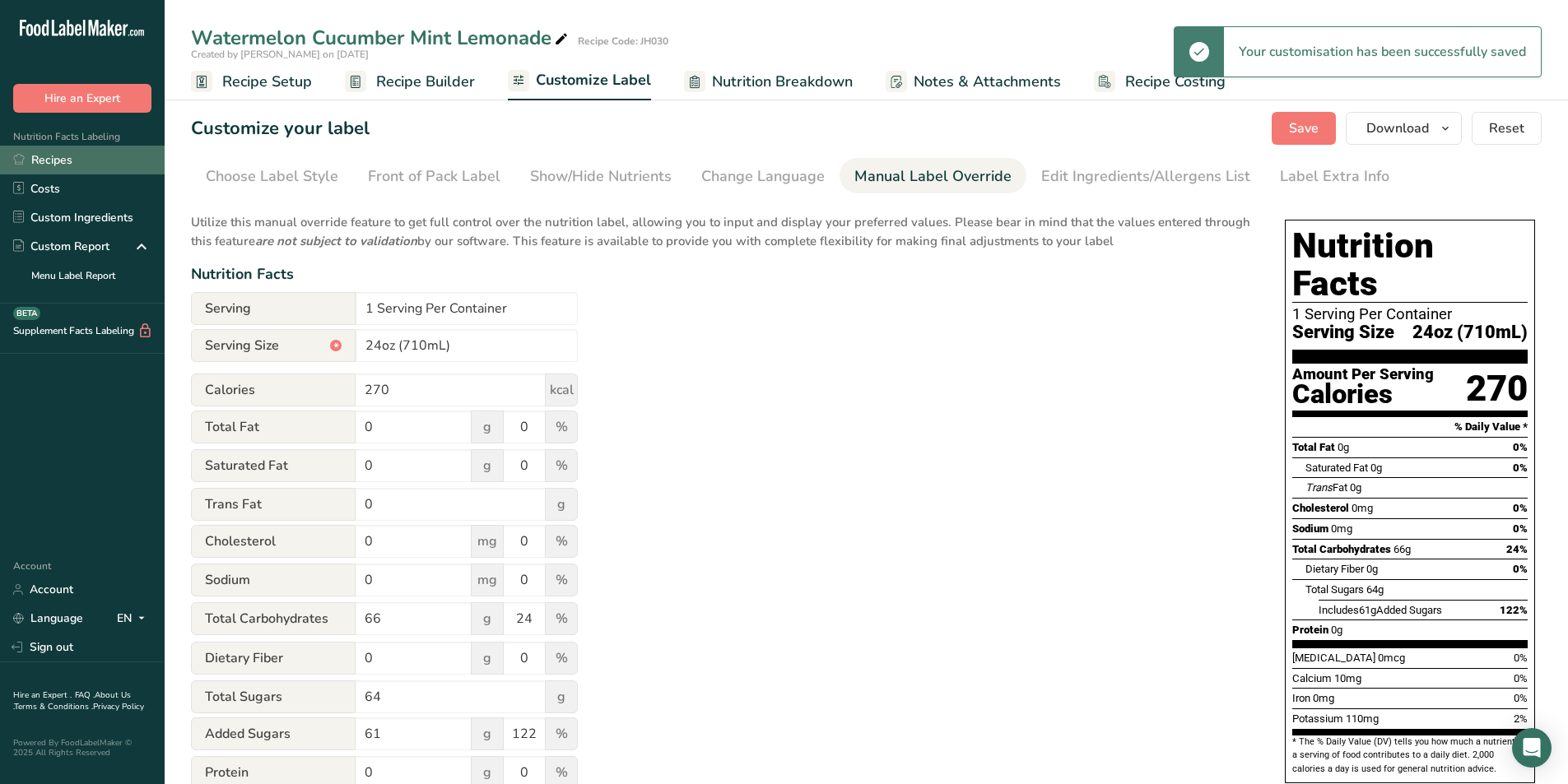
click at [49, 163] on link "Recipes" at bounding box center [82, 160] width 164 height 29
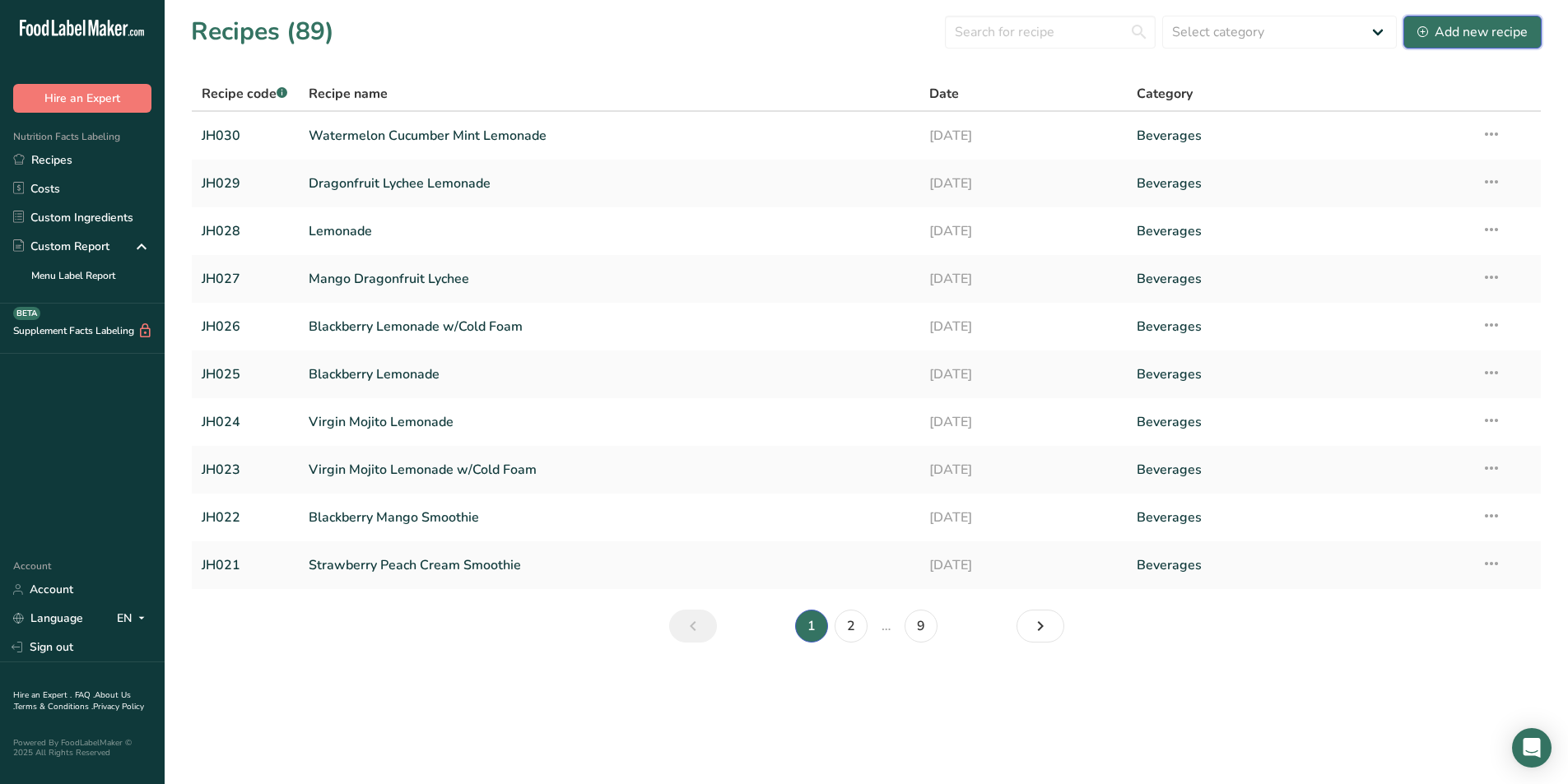
click at [1462, 39] on div "Add new recipe" at bounding box center [1472, 31] width 110 height 20
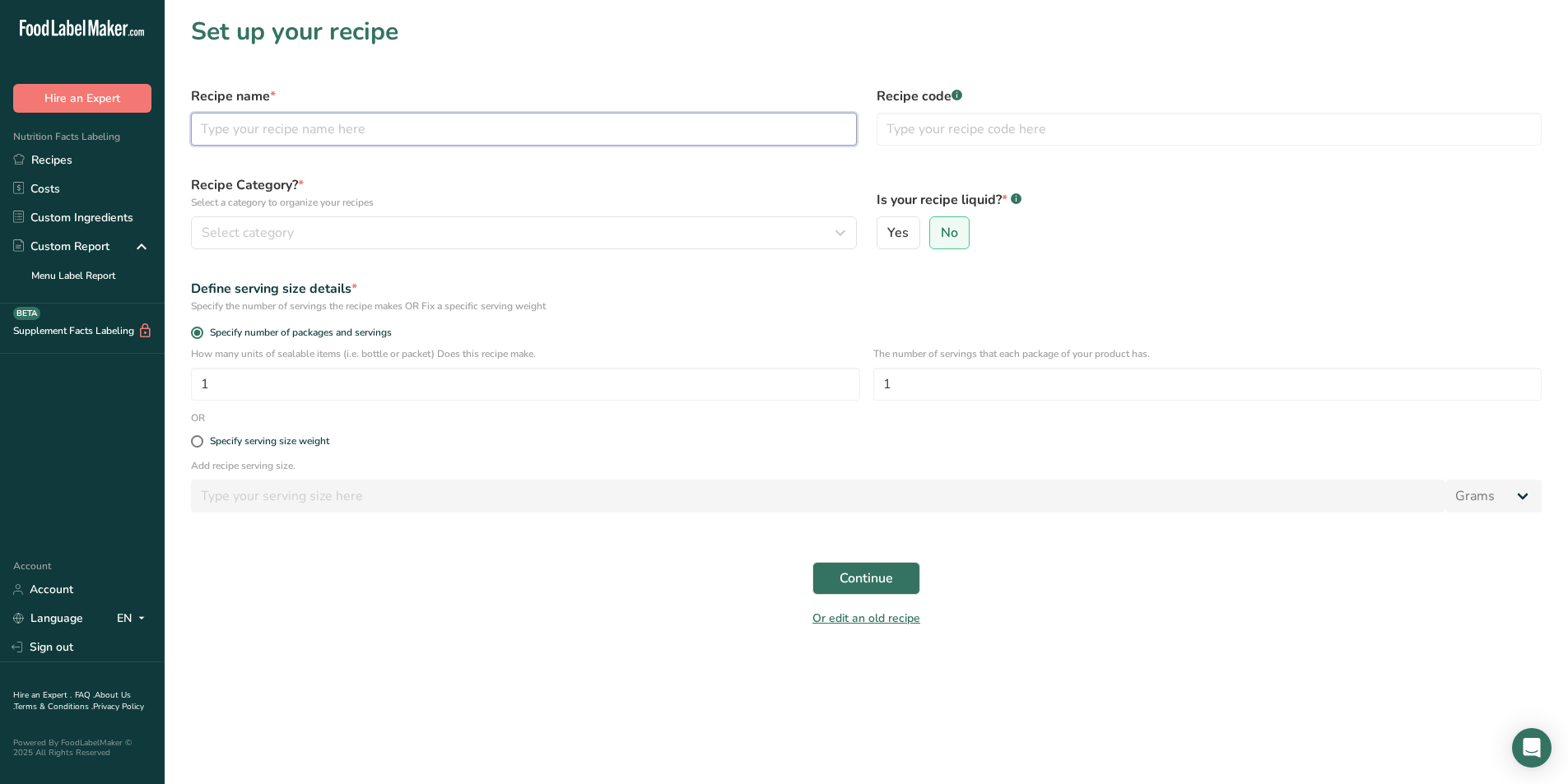
click at [279, 135] on input "text" at bounding box center [523, 129] width 666 height 33
type input "JH031"
click at [987, 144] on input "text" at bounding box center [1209, 129] width 666 height 33
drag, startPoint x: 263, startPoint y: 120, endPoint x: 182, endPoint y: 128, distance: 81.4
click at [182, 128] on div "Recipe name * JH031" at bounding box center [524, 116] width 686 height 79
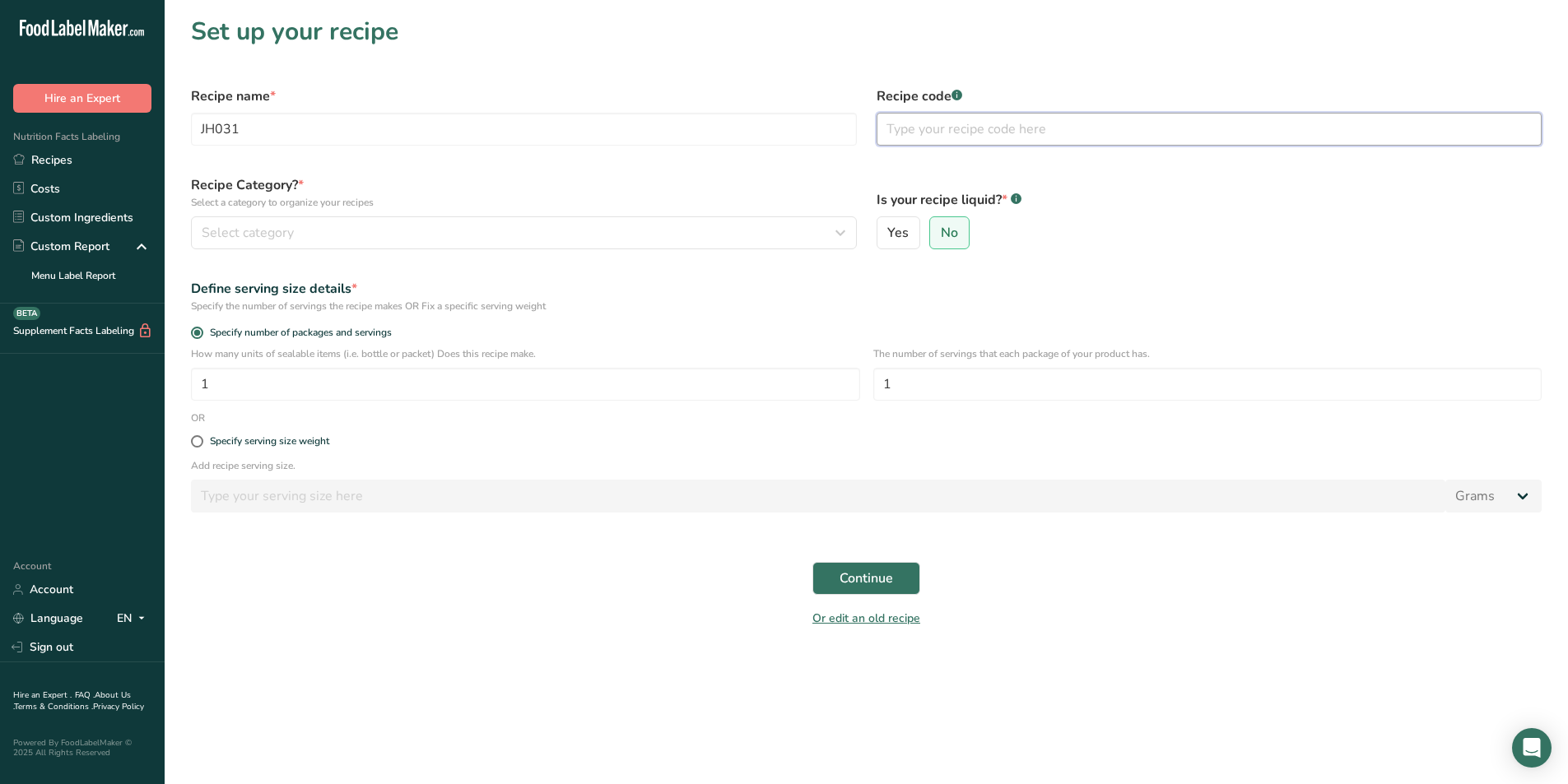
click at [940, 128] on input "text" at bounding box center [1209, 129] width 666 height 33
type input "JH031"
drag, startPoint x: 374, startPoint y: 126, endPoint x: -47, endPoint y: 66, distance: 425.3
click at [0, 66] on html ".a-20{fill:#fff;} Hire an Expert Nutrition Facts Labeling Recipes Costs Custom …" at bounding box center [784, 392] width 1568 height 784
type input "[PERSON_NAME]"
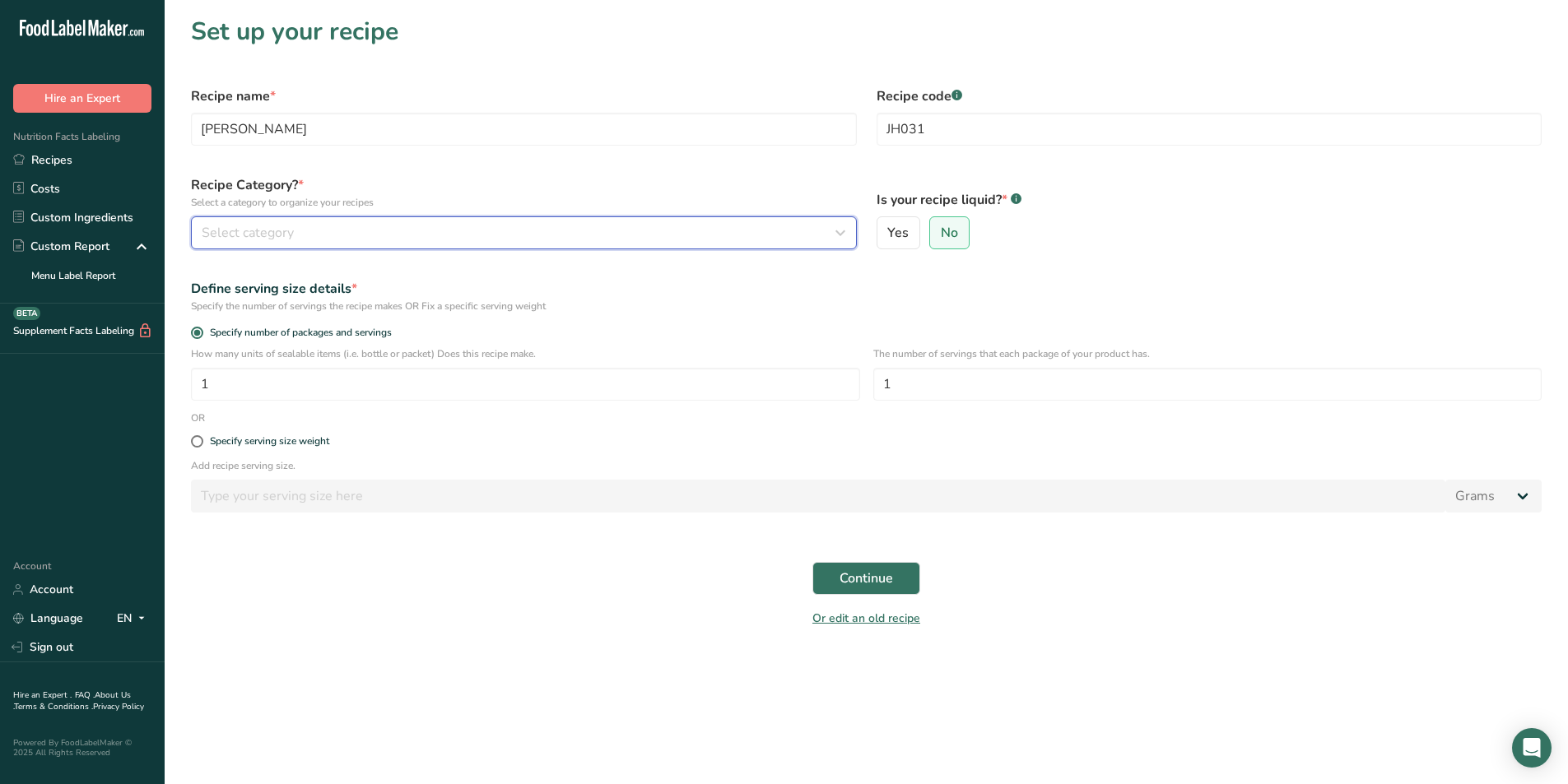
click at [700, 225] on div "Select category" at bounding box center [519, 232] width 635 height 20
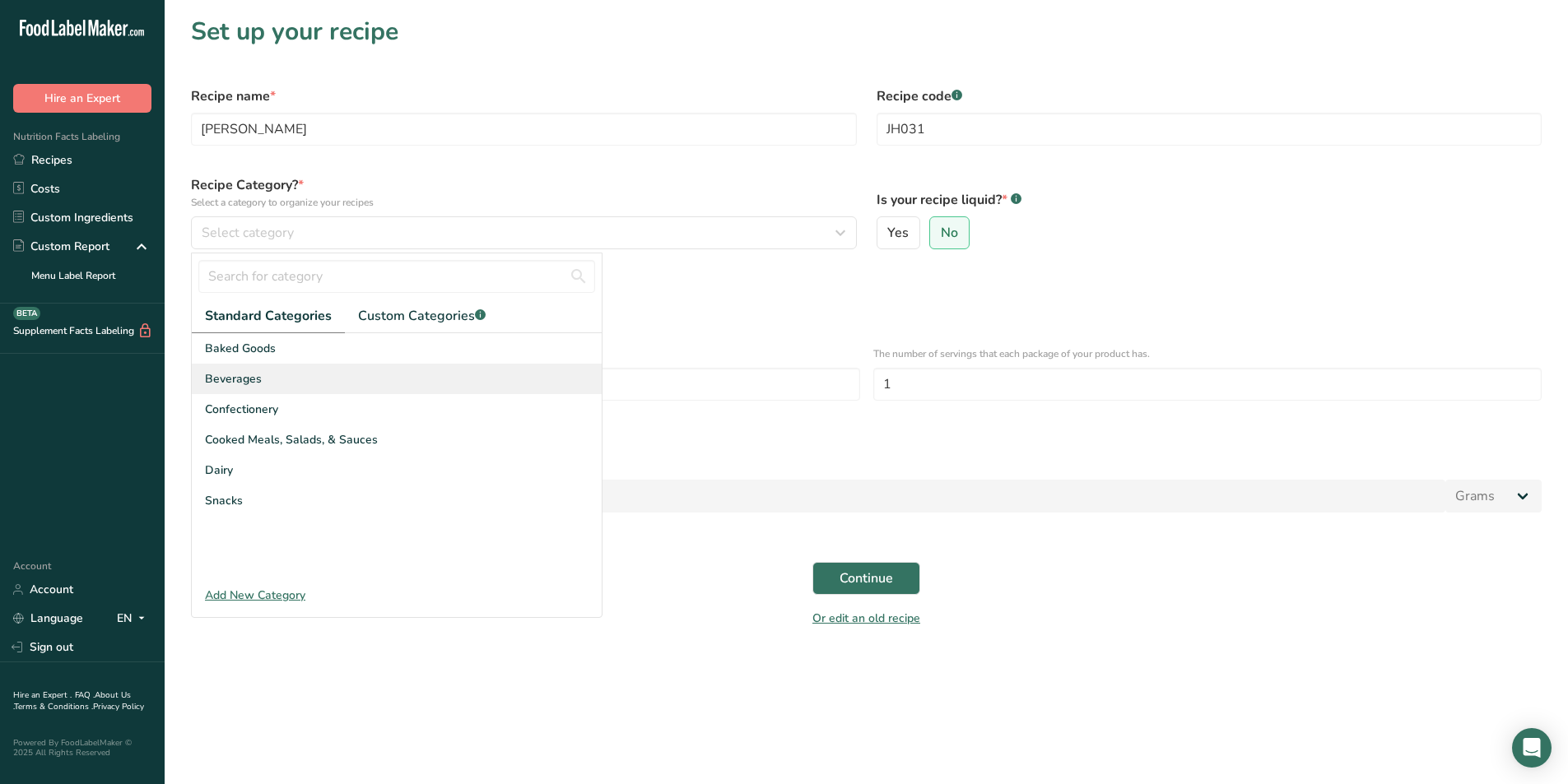
click at [296, 392] on div "Beverages" at bounding box center [396, 378] width 410 height 31
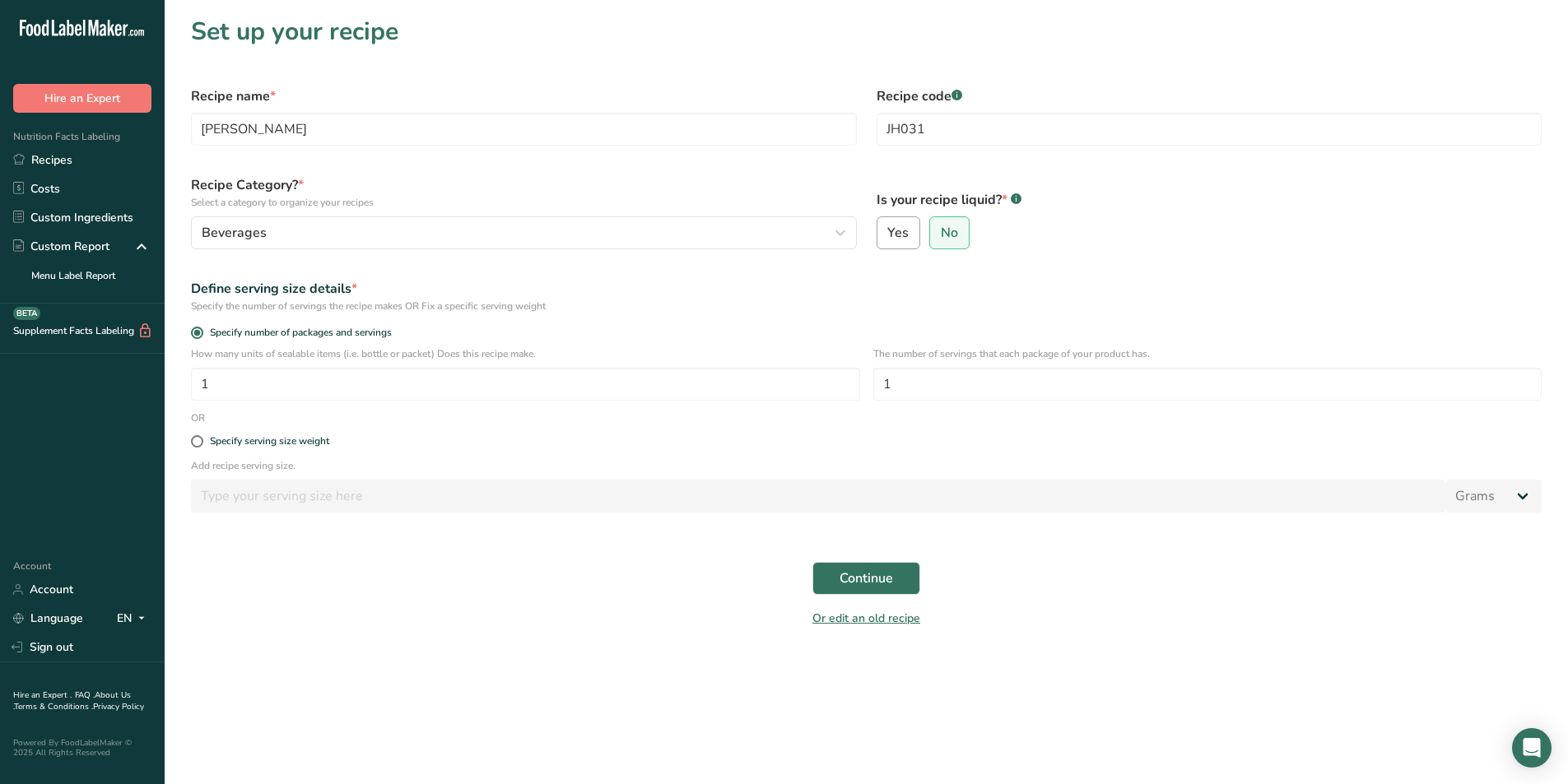
click at [903, 225] on span "Yes" at bounding box center [897, 232] width 21 height 17
click at [888, 228] on input "Yes" at bounding box center [882, 233] width 10 height 10
radio input "true"
radio input "false"
select select "22"
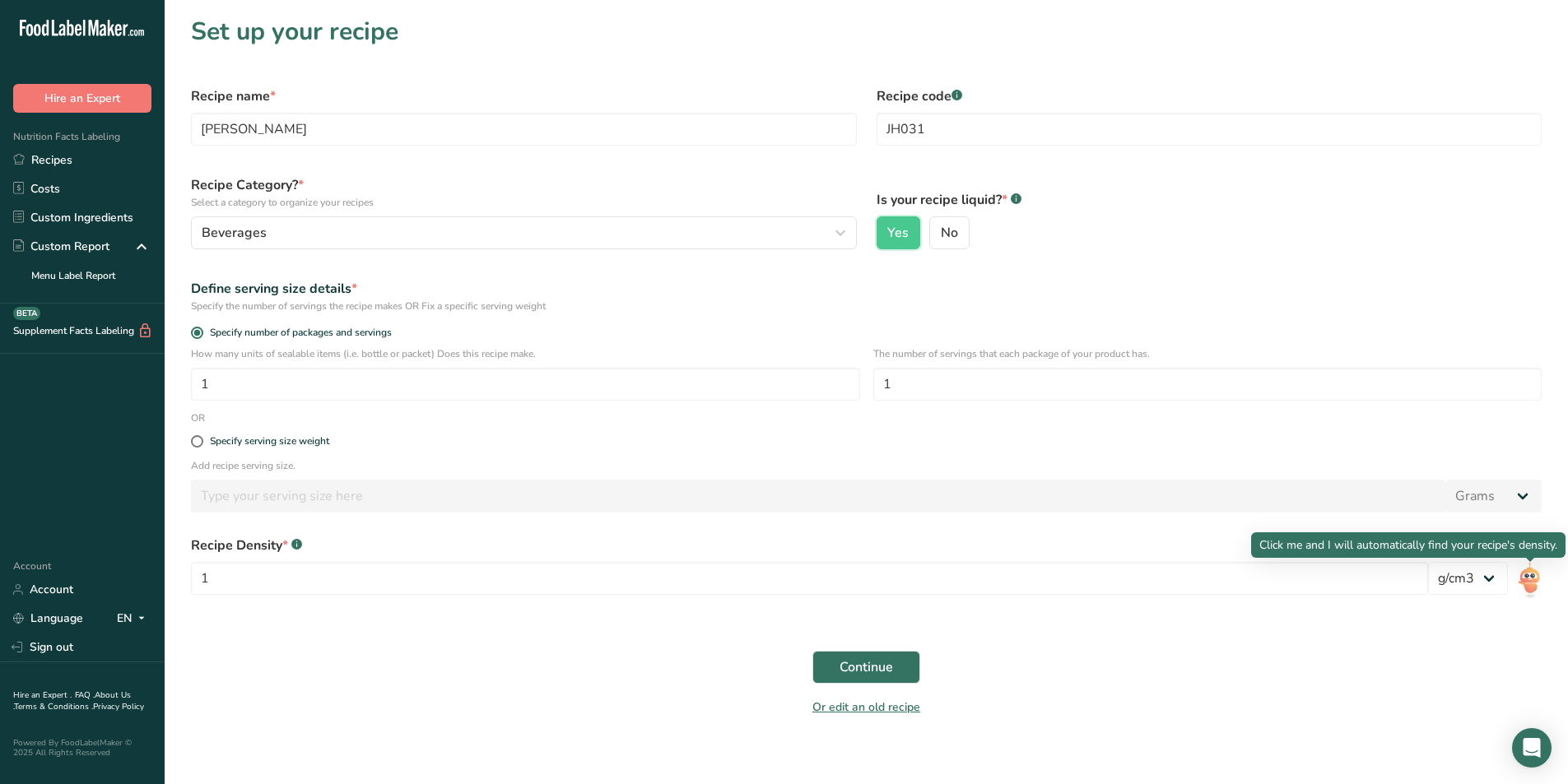
click at [1535, 572] on img at bounding box center [1529, 580] width 24 height 37
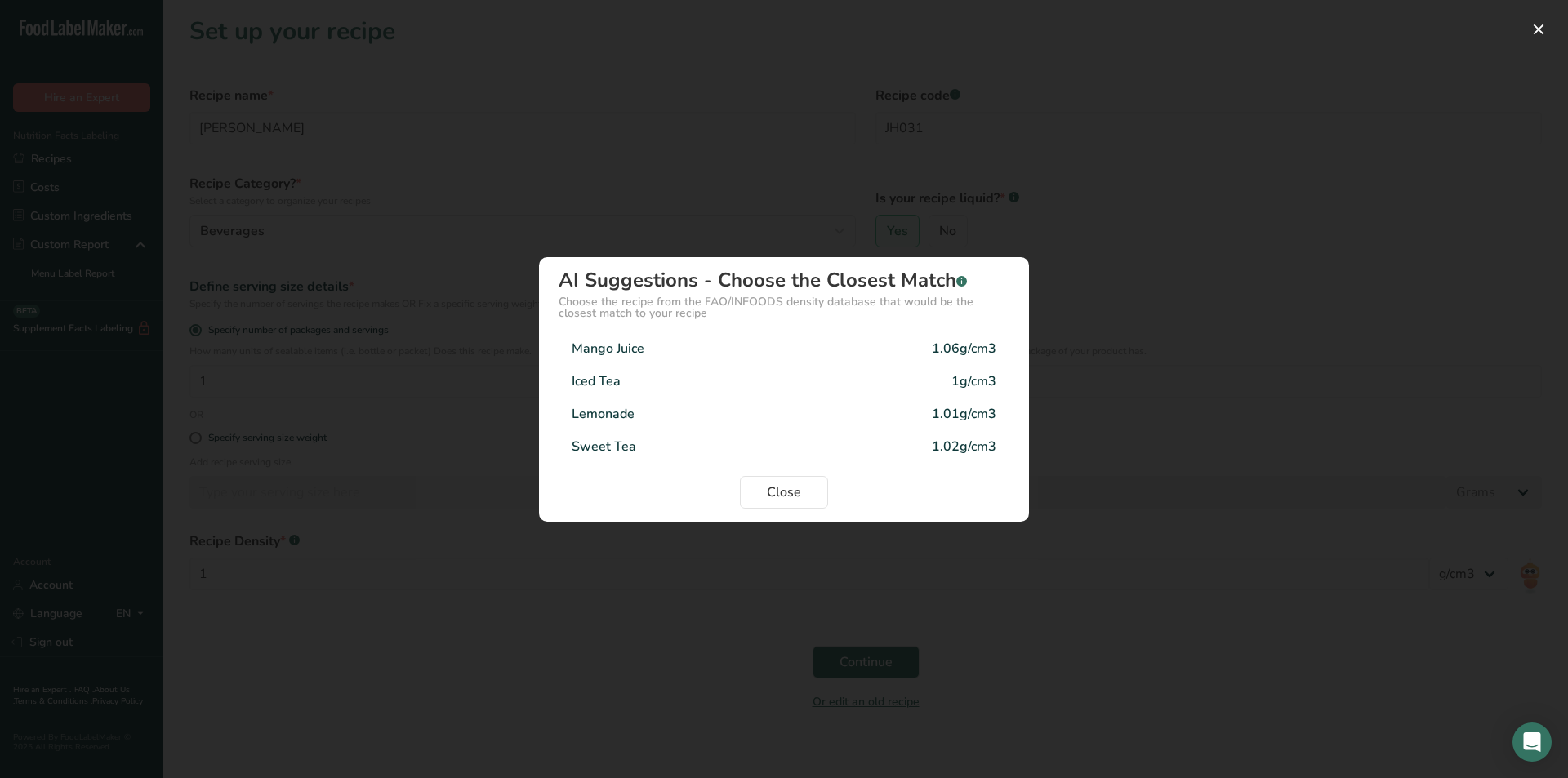
click at [637, 413] on div "Lemonade 1.01g/cm3" at bounding box center [784, 414] width 450 height 33
type input "1.01"
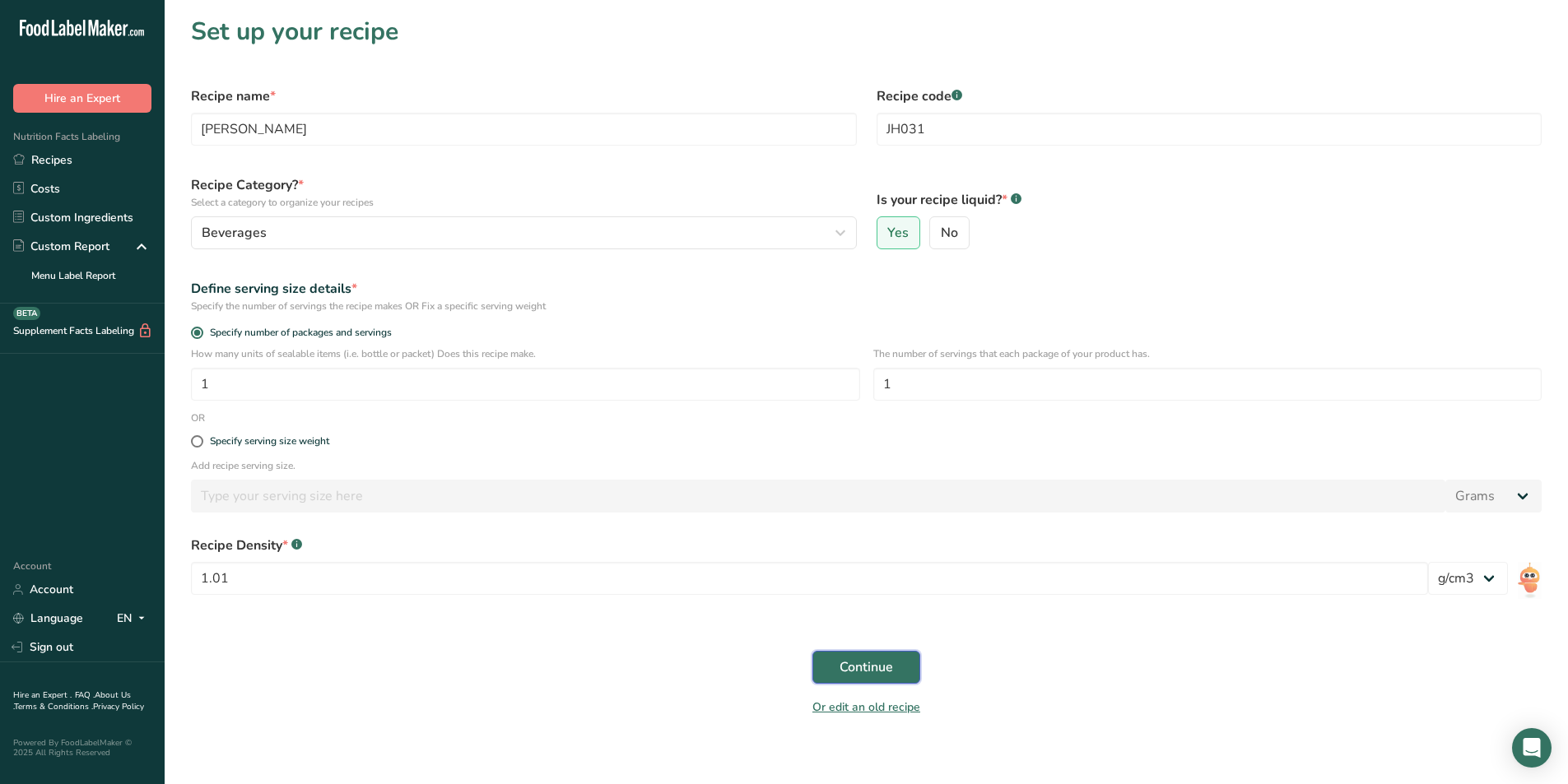
click at [872, 665] on span "Continue" at bounding box center [866, 667] width 53 height 20
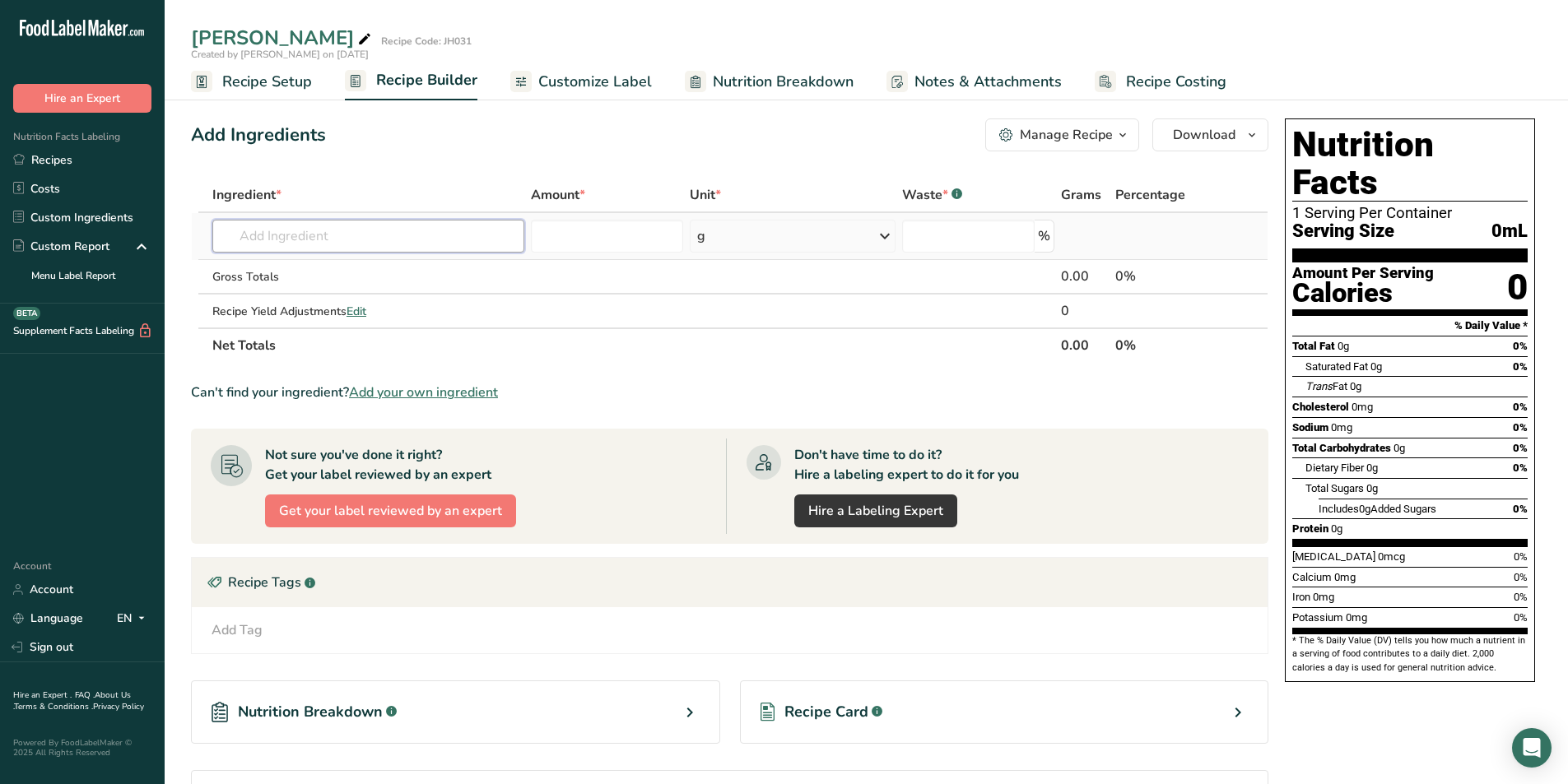
click at [334, 230] on input "text" at bounding box center [368, 236] width 312 height 33
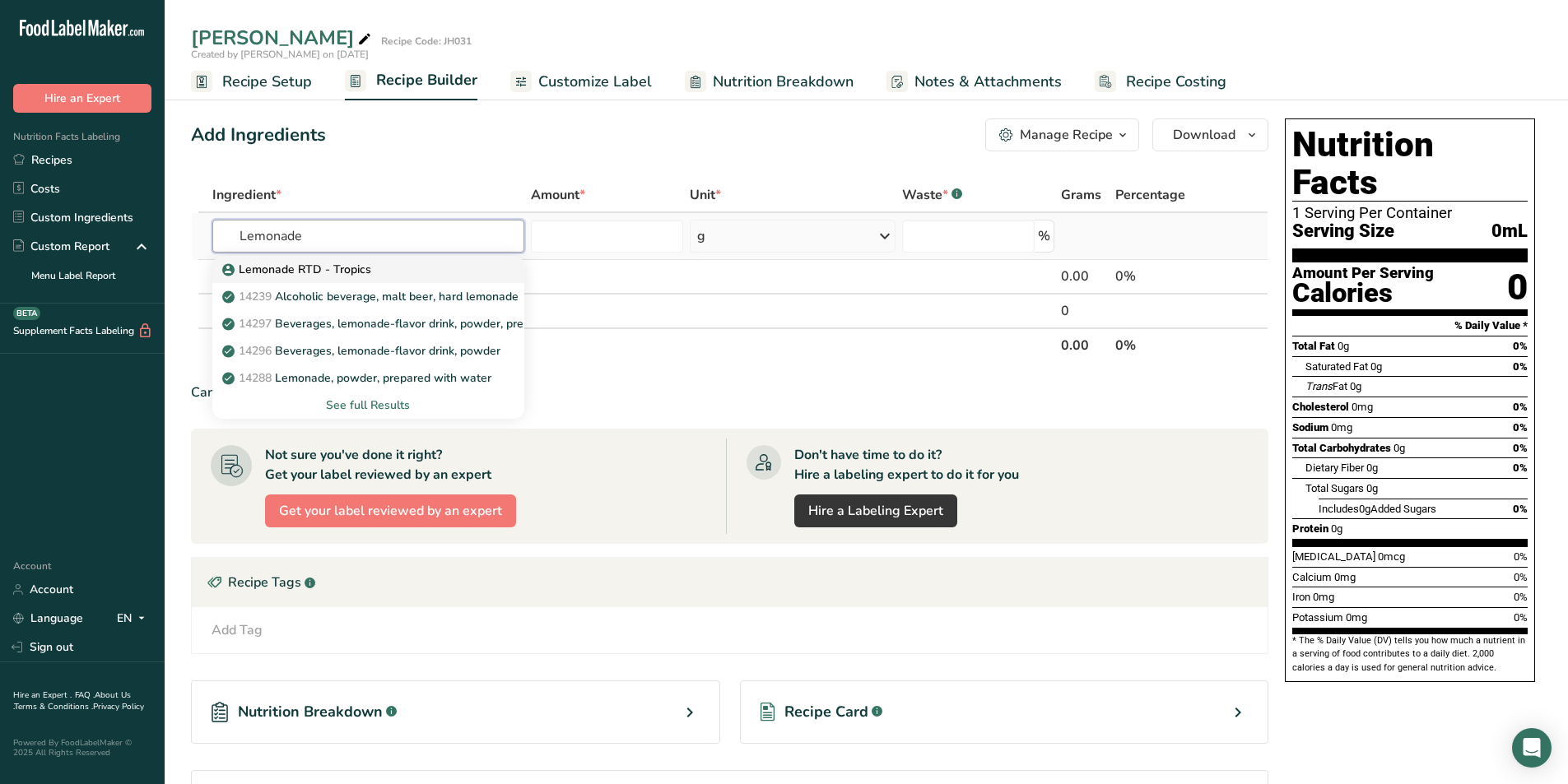
type input "Lemonade"
click at [355, 266] on p "Lemonade RTD - Tropics" at bounding box center [298, 269] width 146 height 17
type input "Lemonade RTD - Tropics"
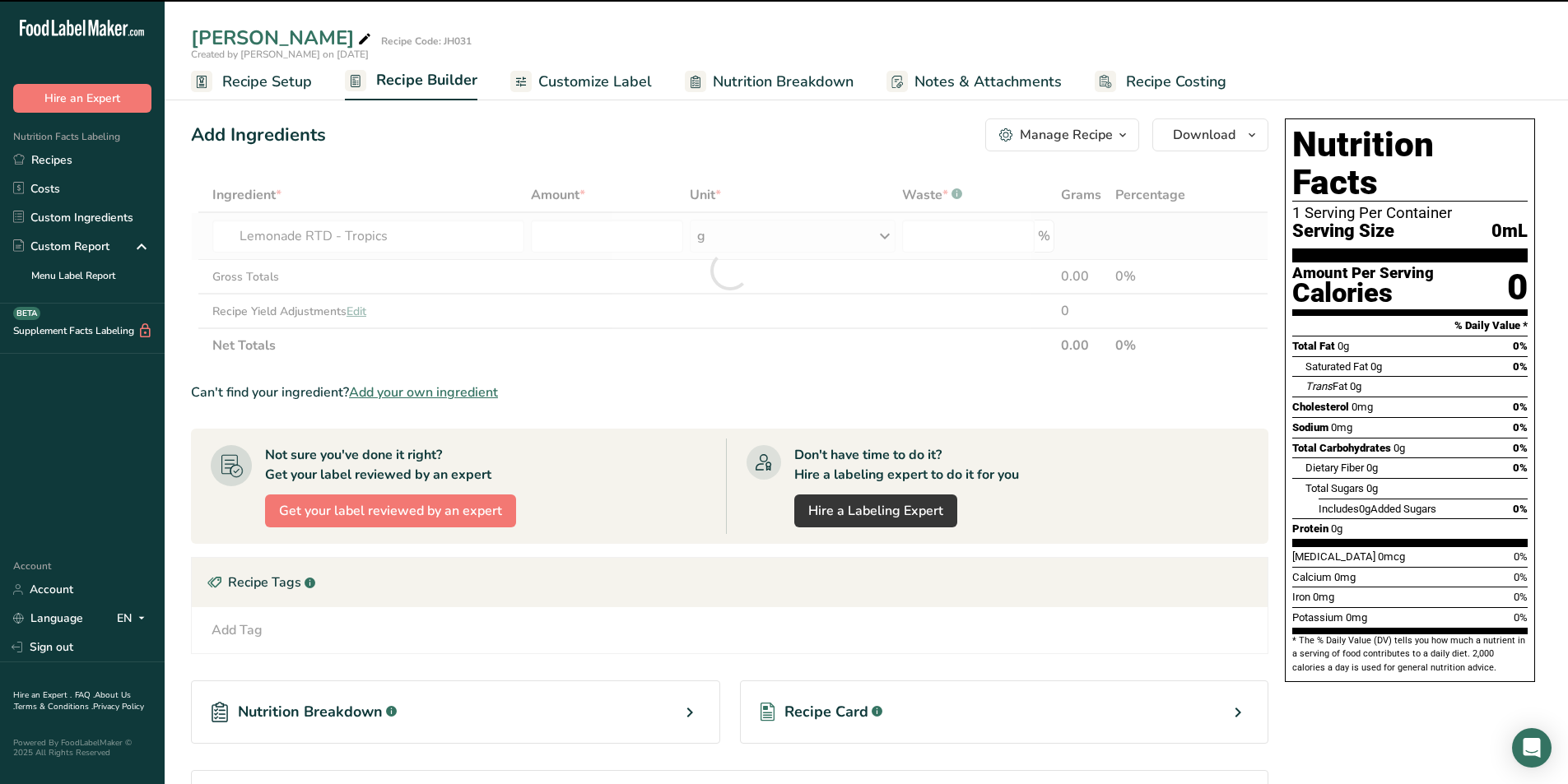
type input "0"
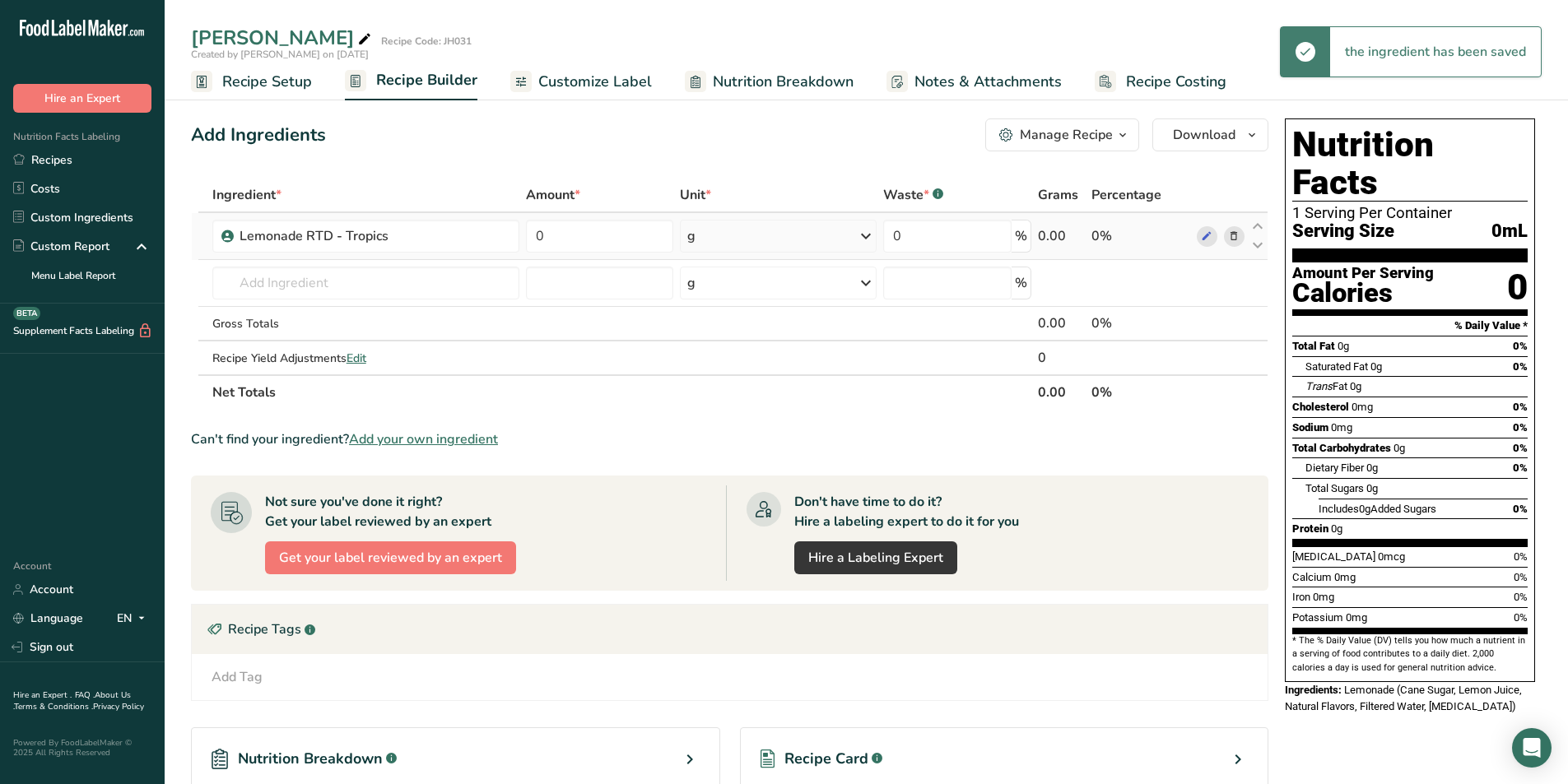
click at [758, 244] on div "g" at bounding box center [777, 236] width 197 height 33
click at [707, 460] on div "fl oz" at bounding box center [758, 467] width 125 height 17
drag, startPoint x: 558, startPoint y: 232, endPoint x: 532, endPoint y: 234, distance: 26.1
click at [532, 234] on input "0" at bounding box center [598, 236] width 147 height 33
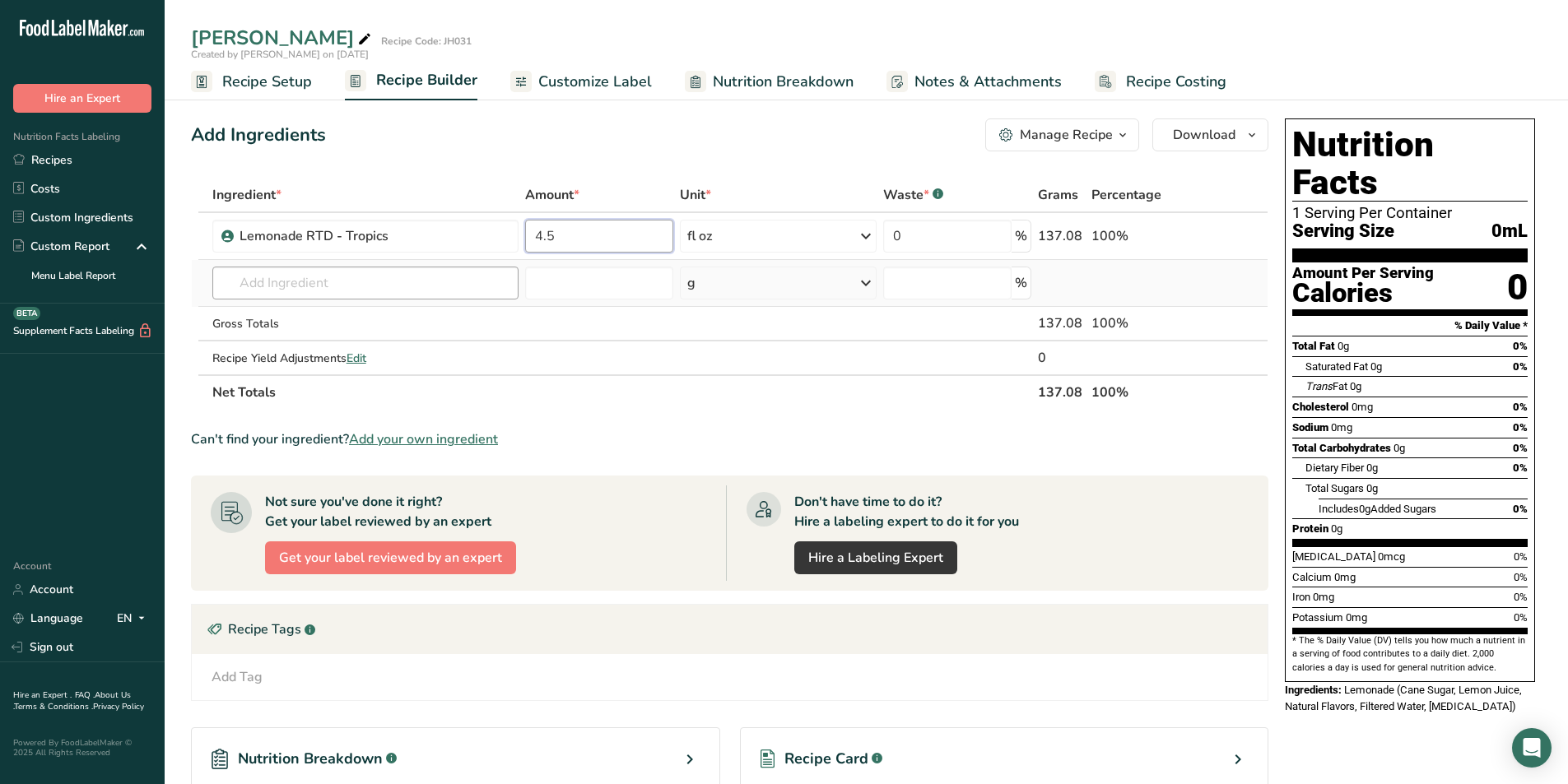
type input "4.5"
click at [385, 279] on div "Ingredient * Amount * Unit * Waste * .a-a{fill:#347362;}.b-a{fill:#fff;} Grams …" at bounding box center [729, 293] width 1077 height 232
type input "Mango Tea"
click at [345, 304] on link "Mango Tea RTD" at bounding box center [366, 316] width 307 height 27
type input "Mango Tea RTD"
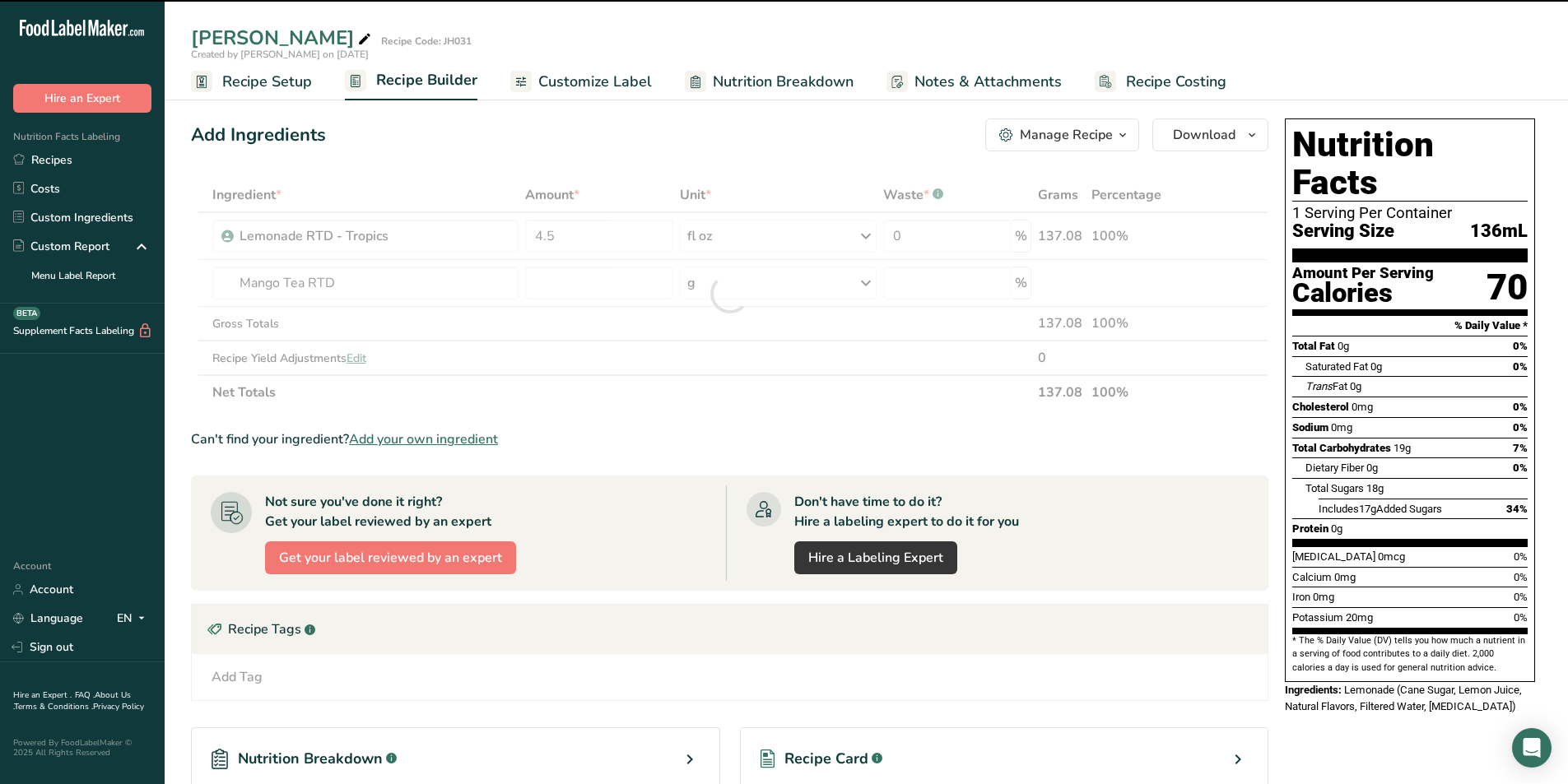
type input "0"
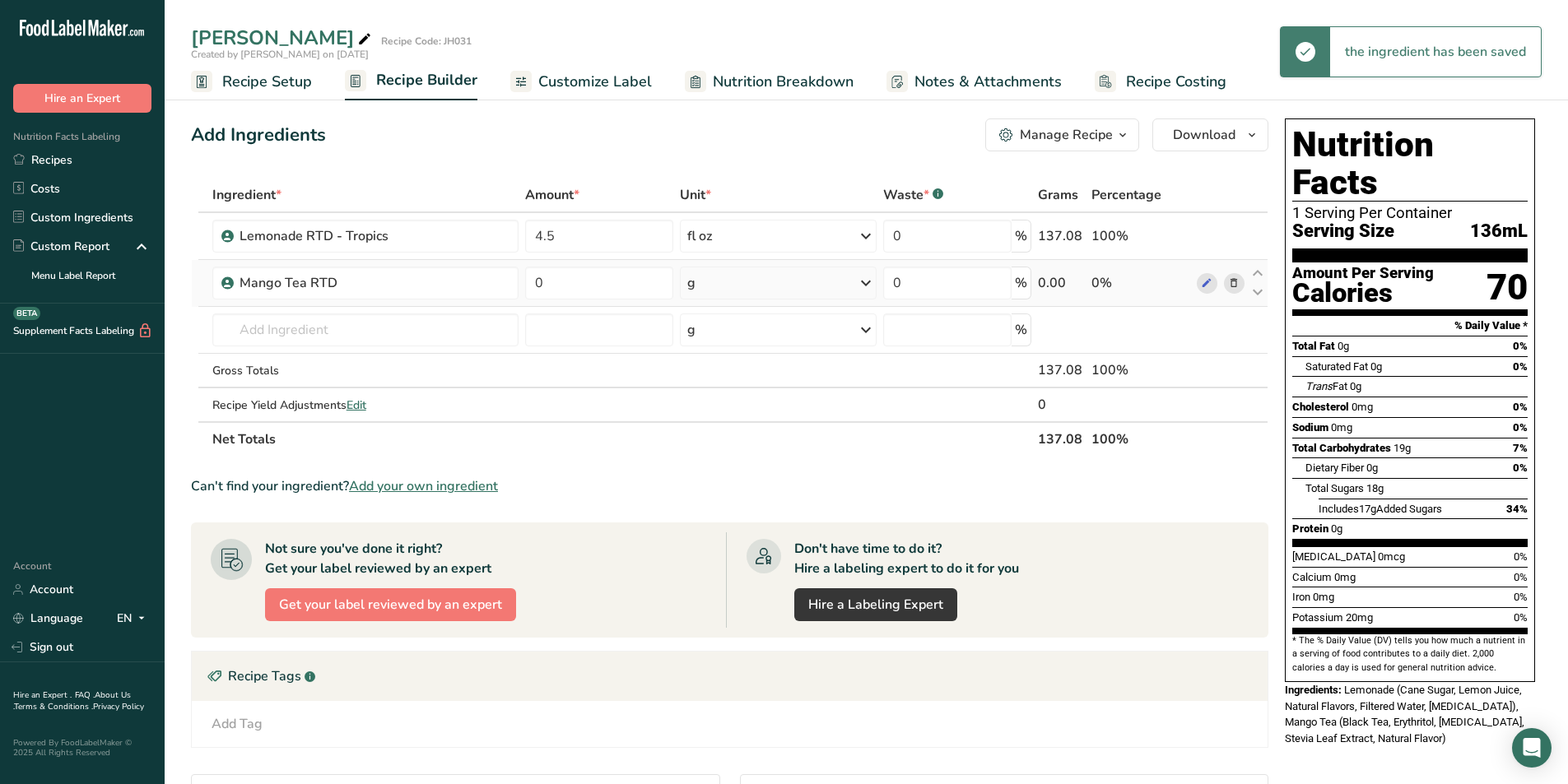
click at [749, 280] on div "g" at bounding box center [778, 283] width 198 height 33
click at [718, 512] on div "fl oz" at bounding box center [758, 514] width 125 height 17
drag, startPoint x: 554, startPoint y: 274, endPoint x: 537, endPoint y: 276, distance: 17.1
click at [537, 276] on input "0" at bounding box center [598, 283] width 147 height 33
type input "4.5"
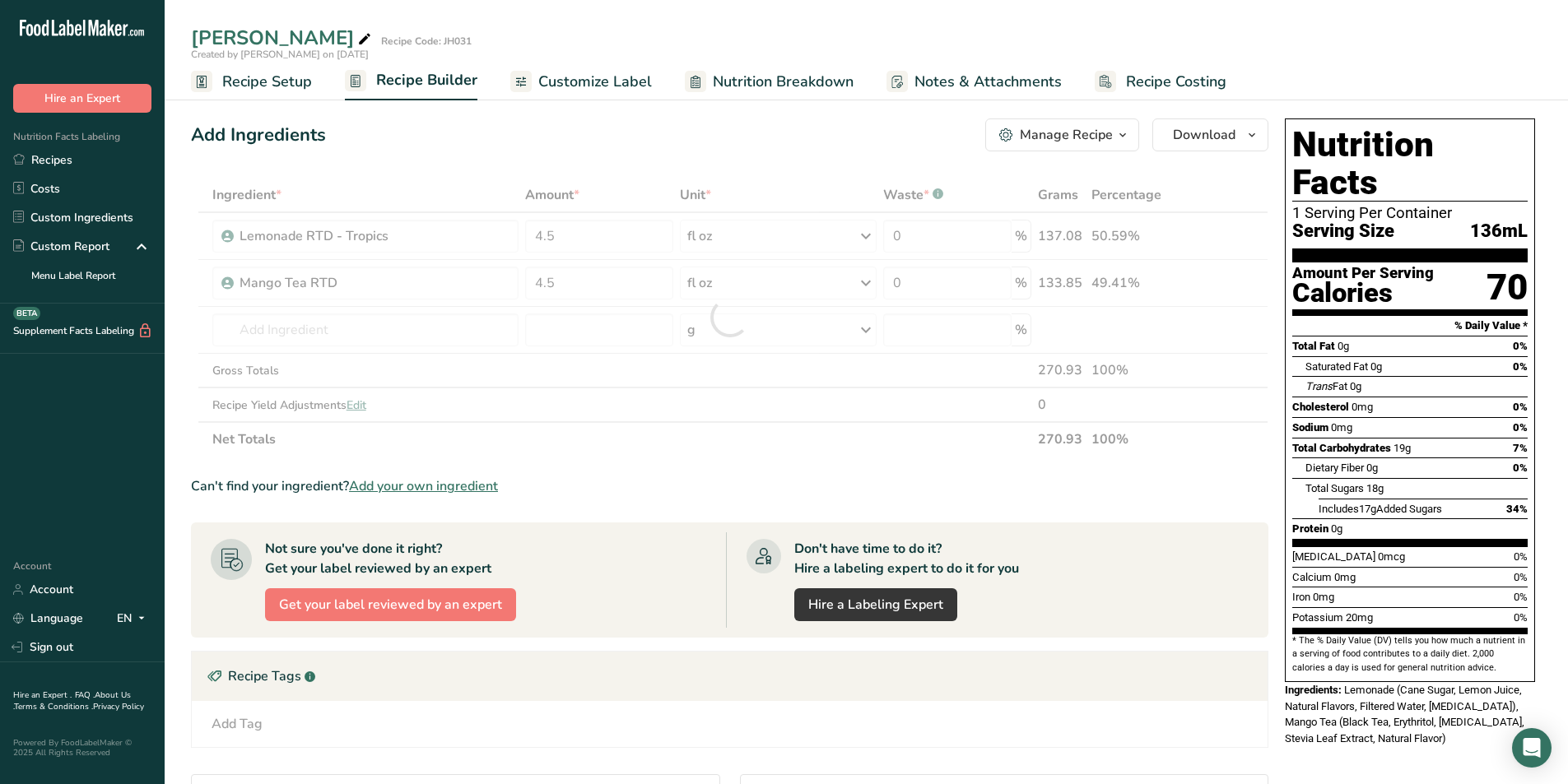
click at [807, 465] on section "Ingredient * Amount * Unit * Waste * .a-a{fill:#347362;}.b-a{fill:#fff;} Grams …" at bounding box center [729, 587] width 1077 height 820
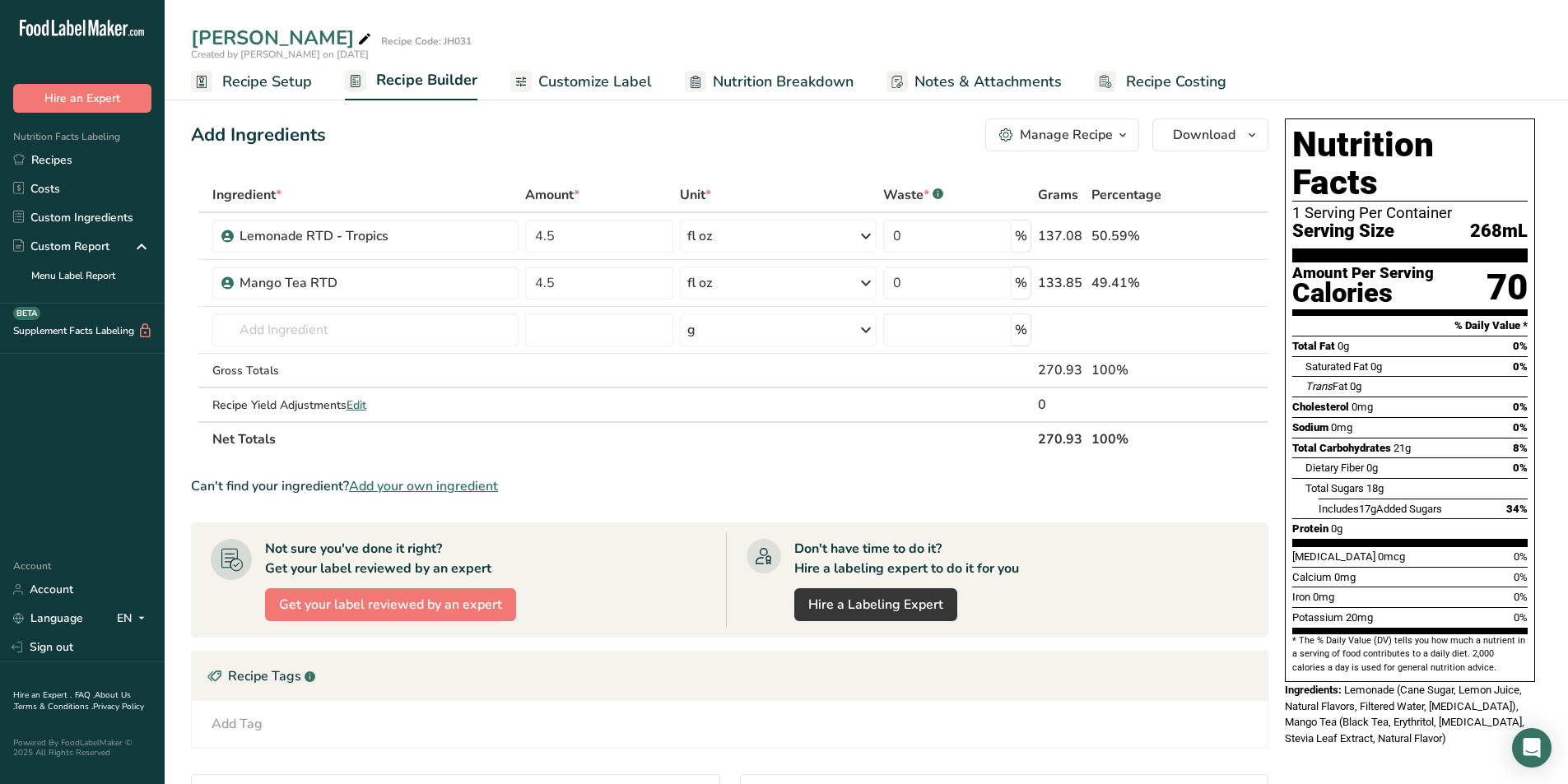
click at [579, 91] on span "Customize Label" at bounding box center [595, 81] width 114 height 22
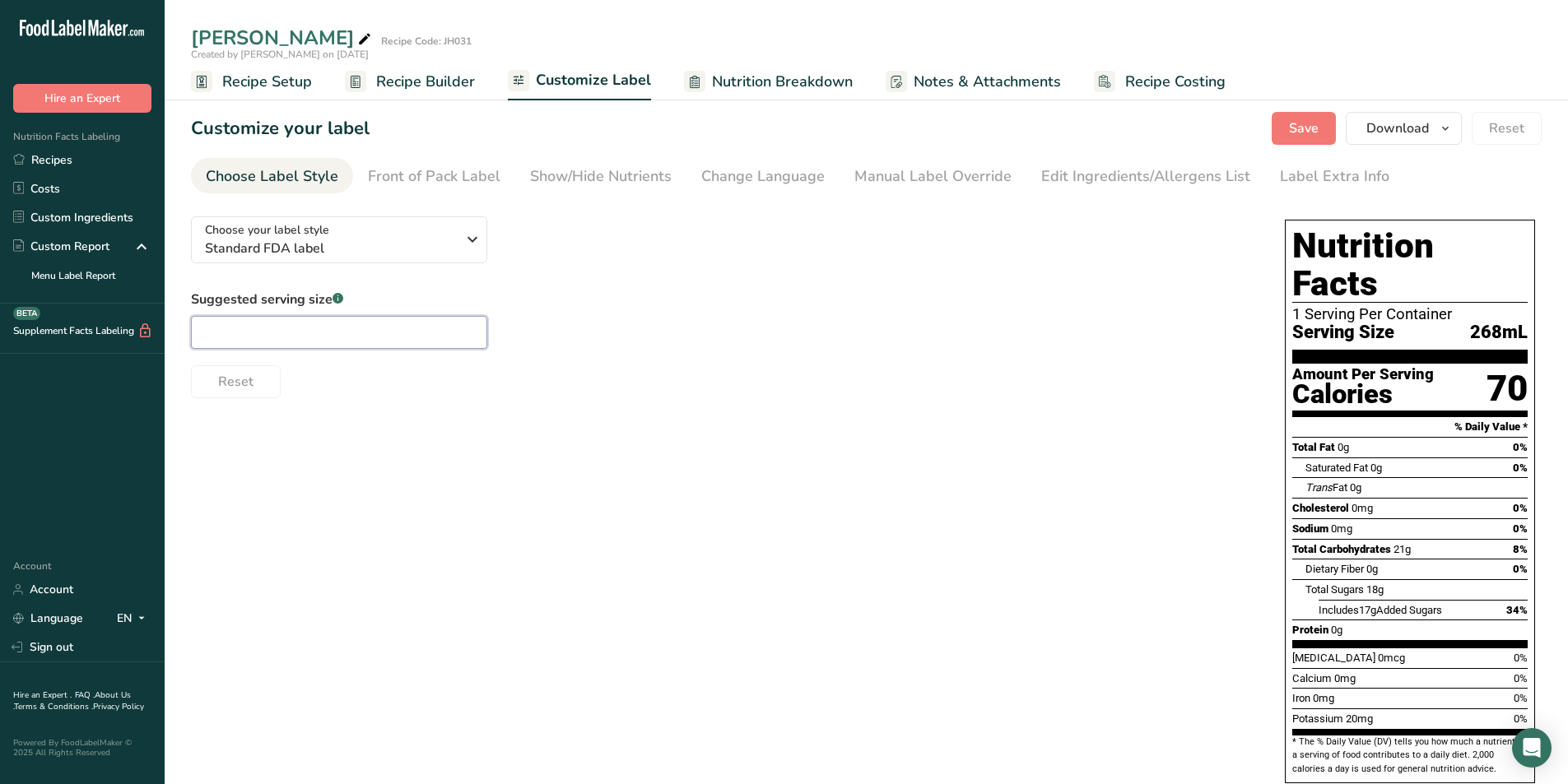
click at [334, 332] on input "text" at bounding box center [338, 332] width 296 height 33
type input "12oz"
click at [443, 163] on link "Front of Pack Label" at bounding box center [435, 177] width 133 height 37
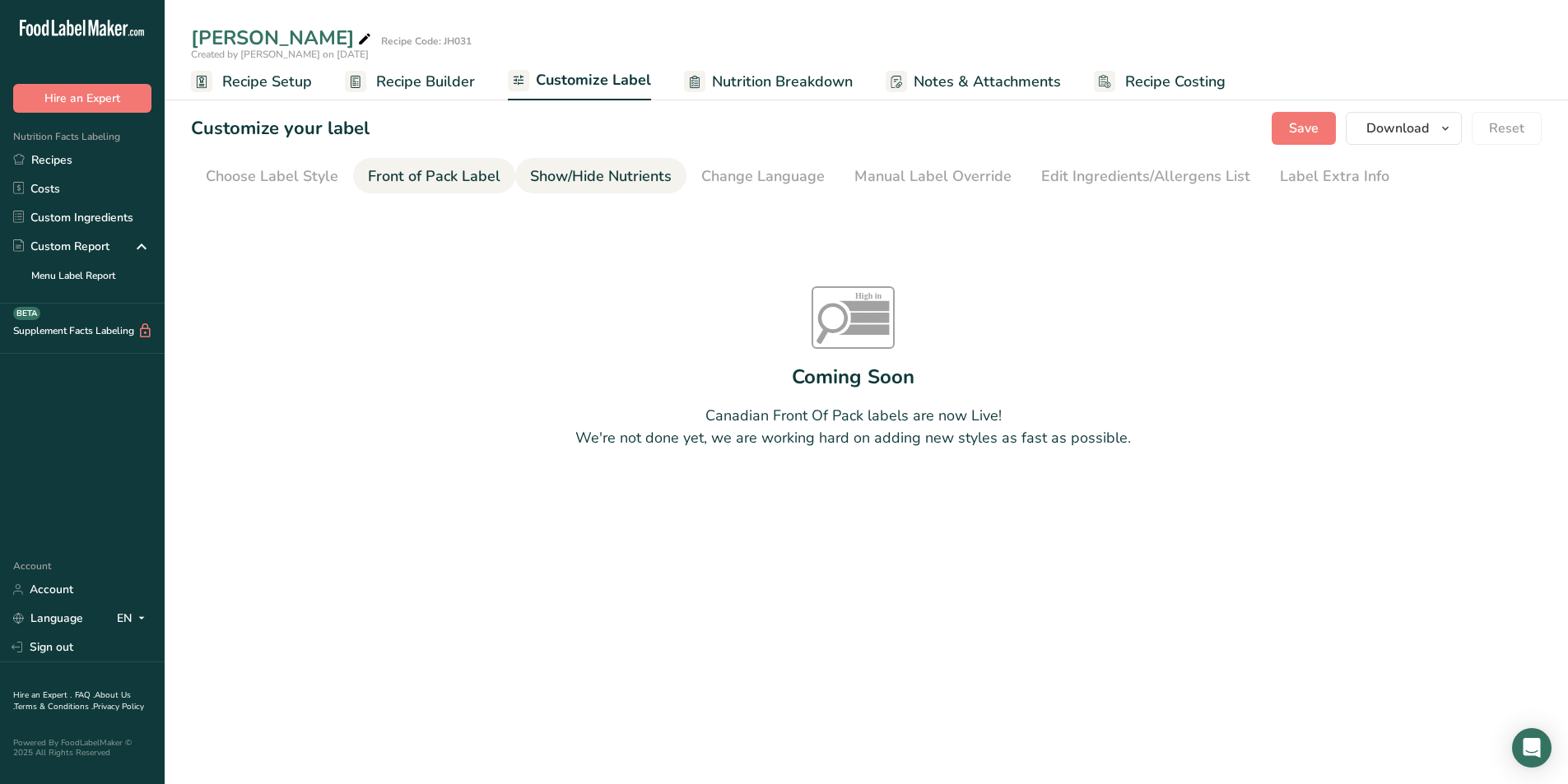
click at [633, 166] on div "Show/Hide Nutrients" at bounding box center [601, 176] width 142 height 22
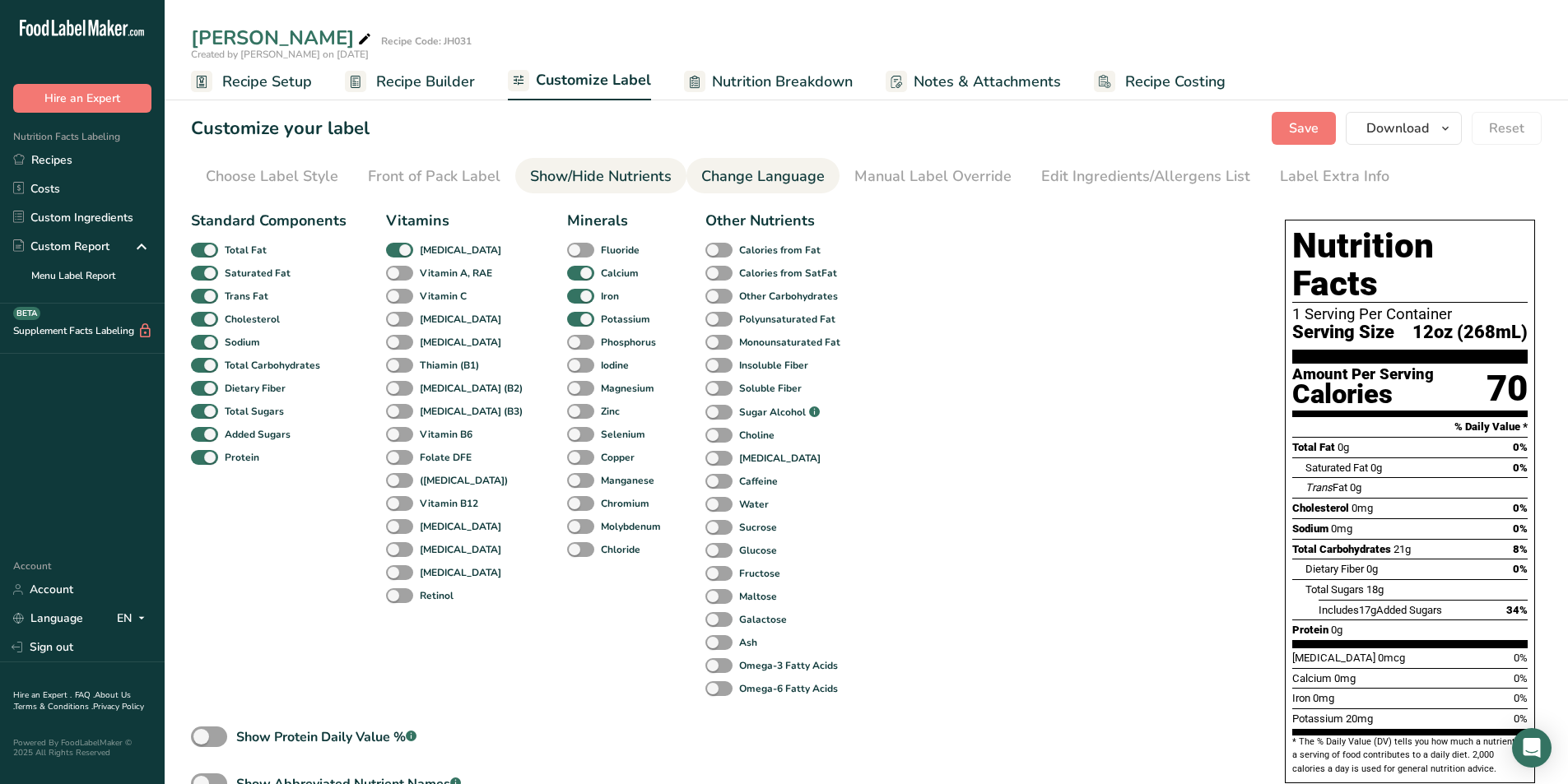
click at [749, 166] on div "Change Language" at bounding box center [763, 176] width 123 height 22
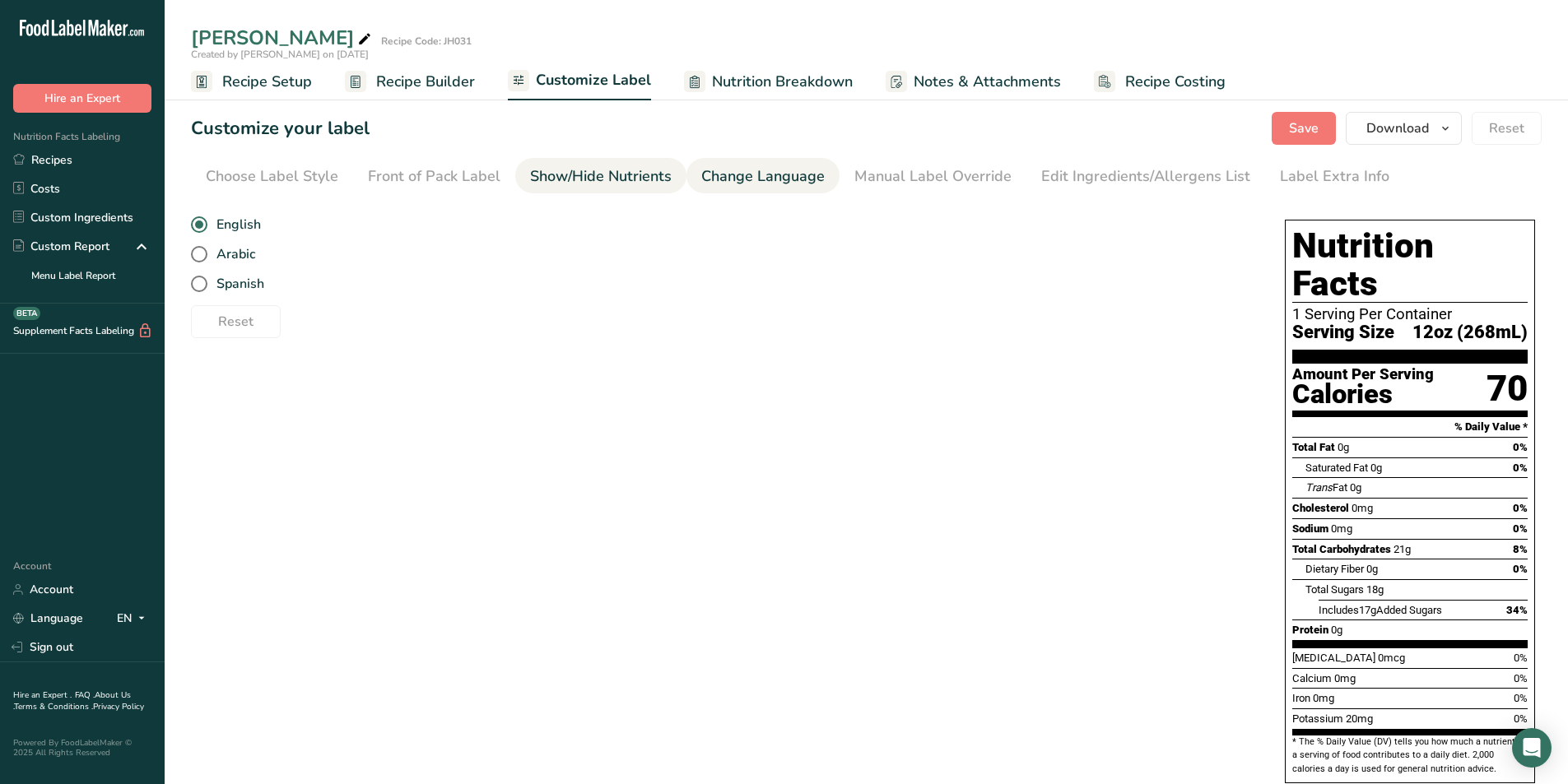
click at [593, 183] on div "Show/Hide Nutrients" at bounding box center [601, 176] width 142 height 22
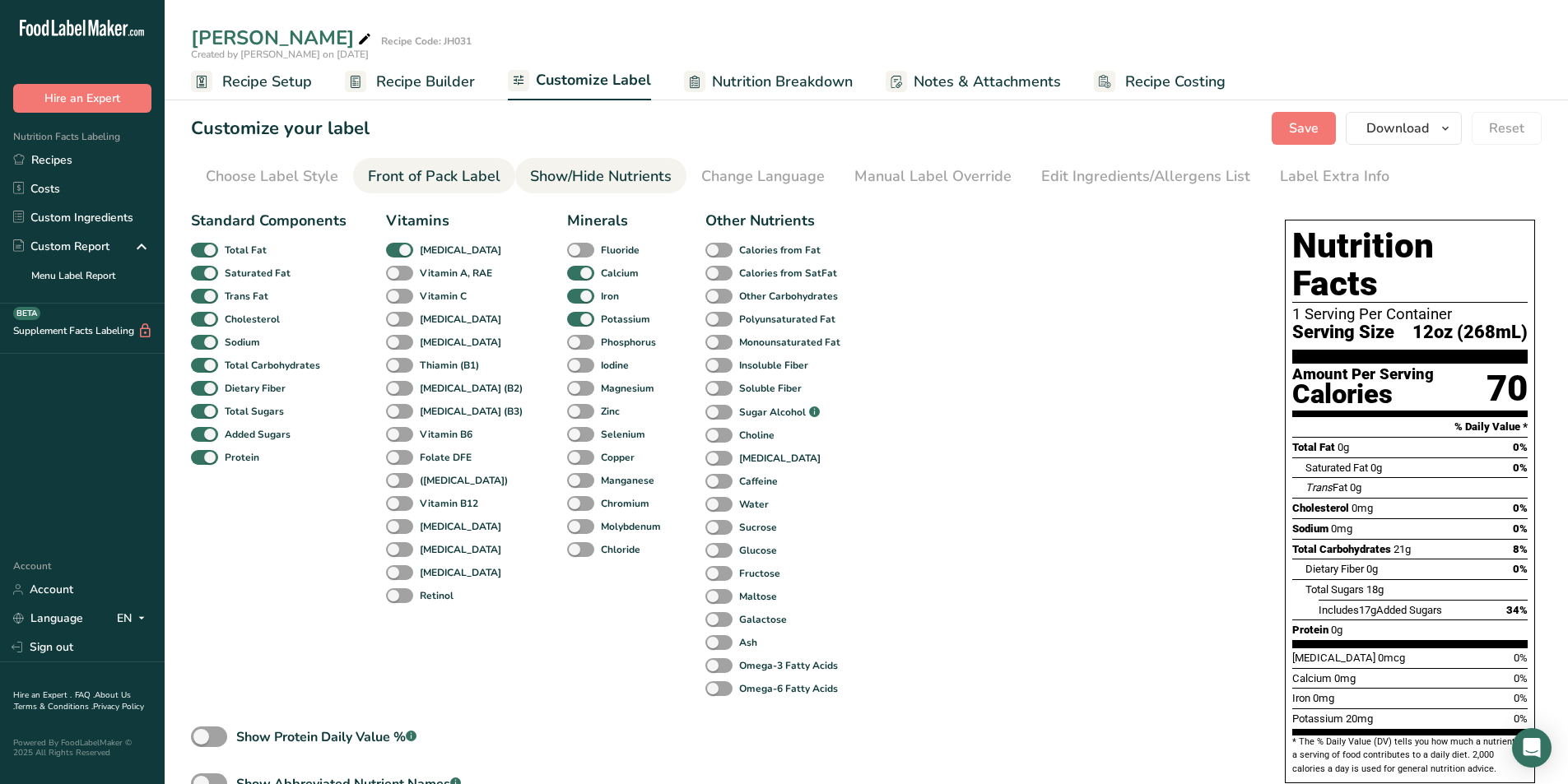
click at [446, 175] on div "Front of Pack Label" at bounding box center [435, 176] width 133 height 22
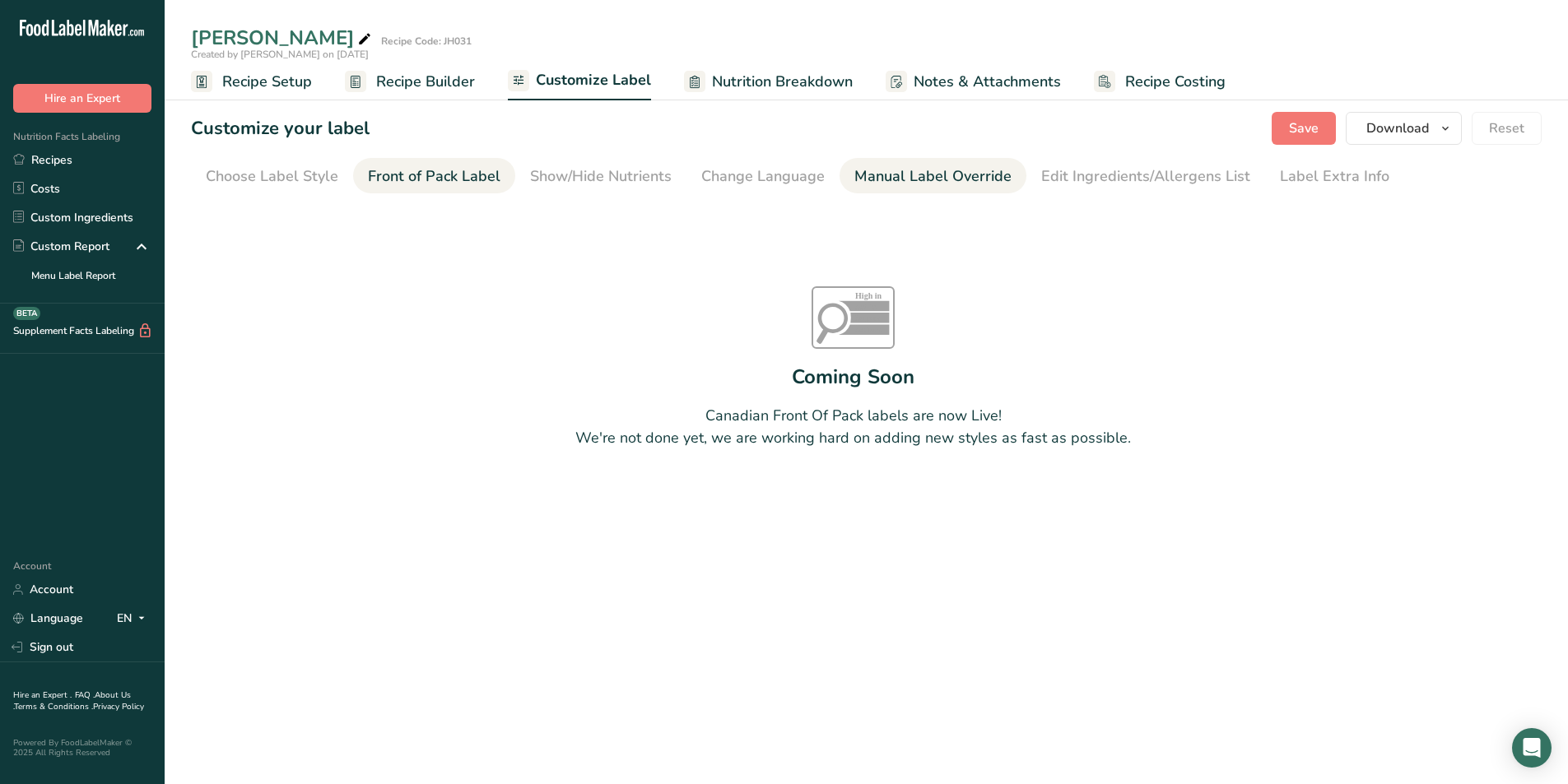
click at [889, 168] on div "Manual Label Override" at bounding box center [933, 176] width 157 height 22
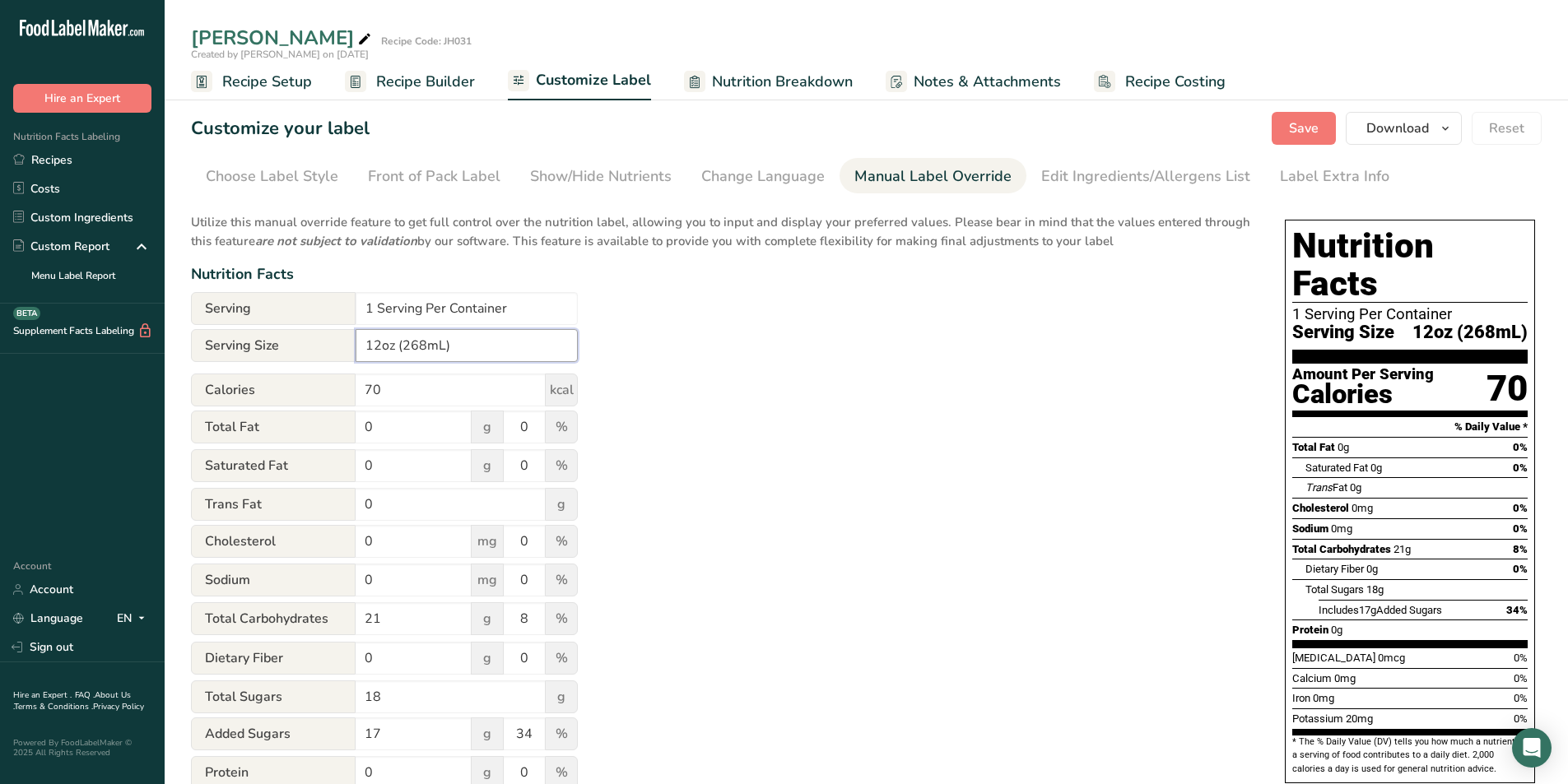
click at [423, 346] on input "12oz (268mL)" at bounding box center [467, 345] width 222 height 33
type input "12oz (355mL)"
click at [1044, 404] on div "Utilize this manual override feature to get full control over the nutrition lab…" at bounding box center [721, 596] width 1061 height 787
click at [1292, 125] on span "Save" at bounding box center [1304, 128] width 30 height 20
click at [1390, 128] on span "Download" at bounding box center [1397, 128] width 63 height 20
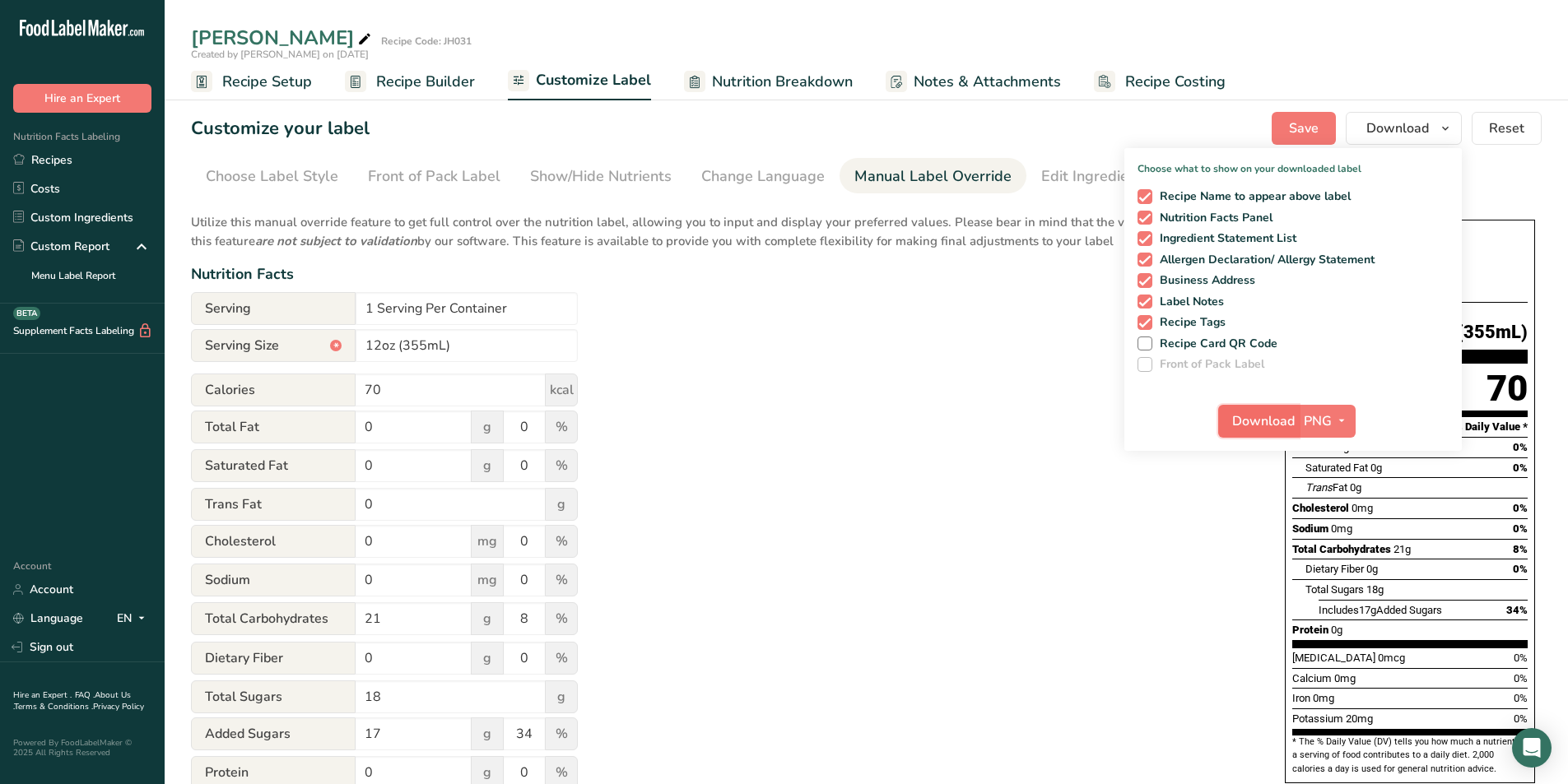
click at [1258, 428] on span "Download" at bounding box center [1264, 420] width 63 height 20
click at [937, 333] on div "Utilize this manual override feature to get full control over the nutrition lab…" at bounding box center [721, 596] width 1061 height 787
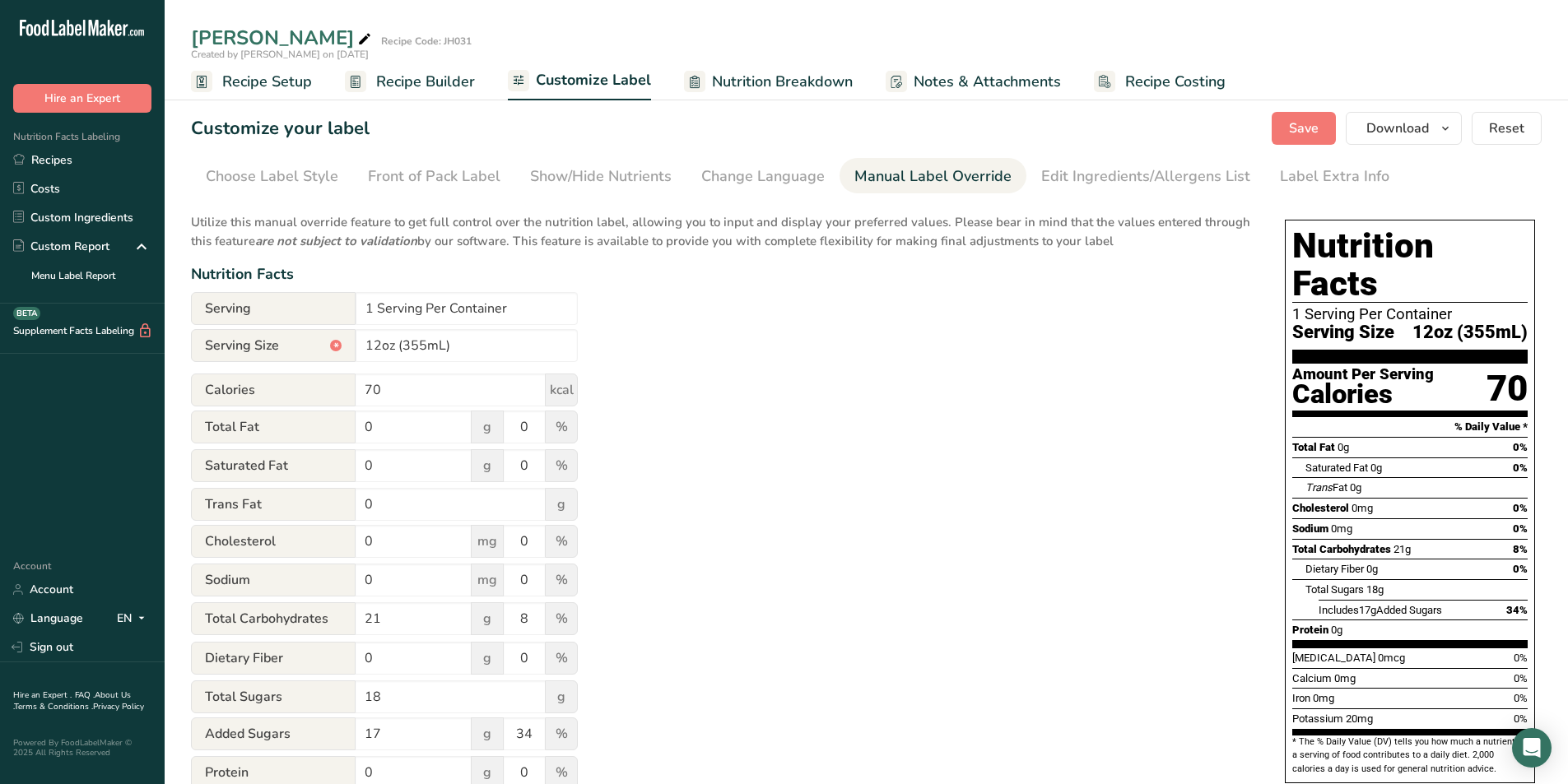
click at [290, 80] on span "Recipe Setup" at bounding box center [267, 81] width 90 height 22
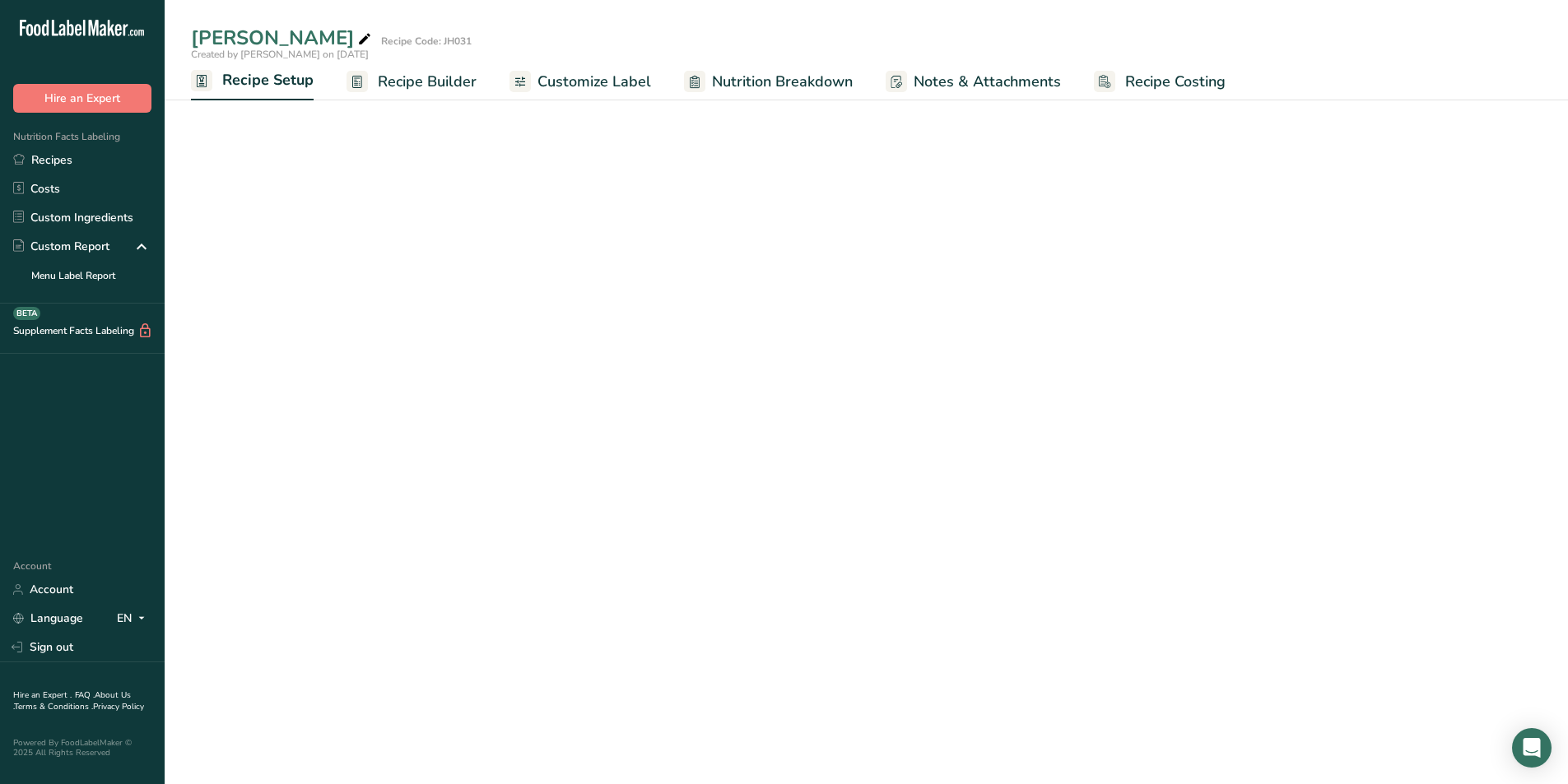
select select "22"
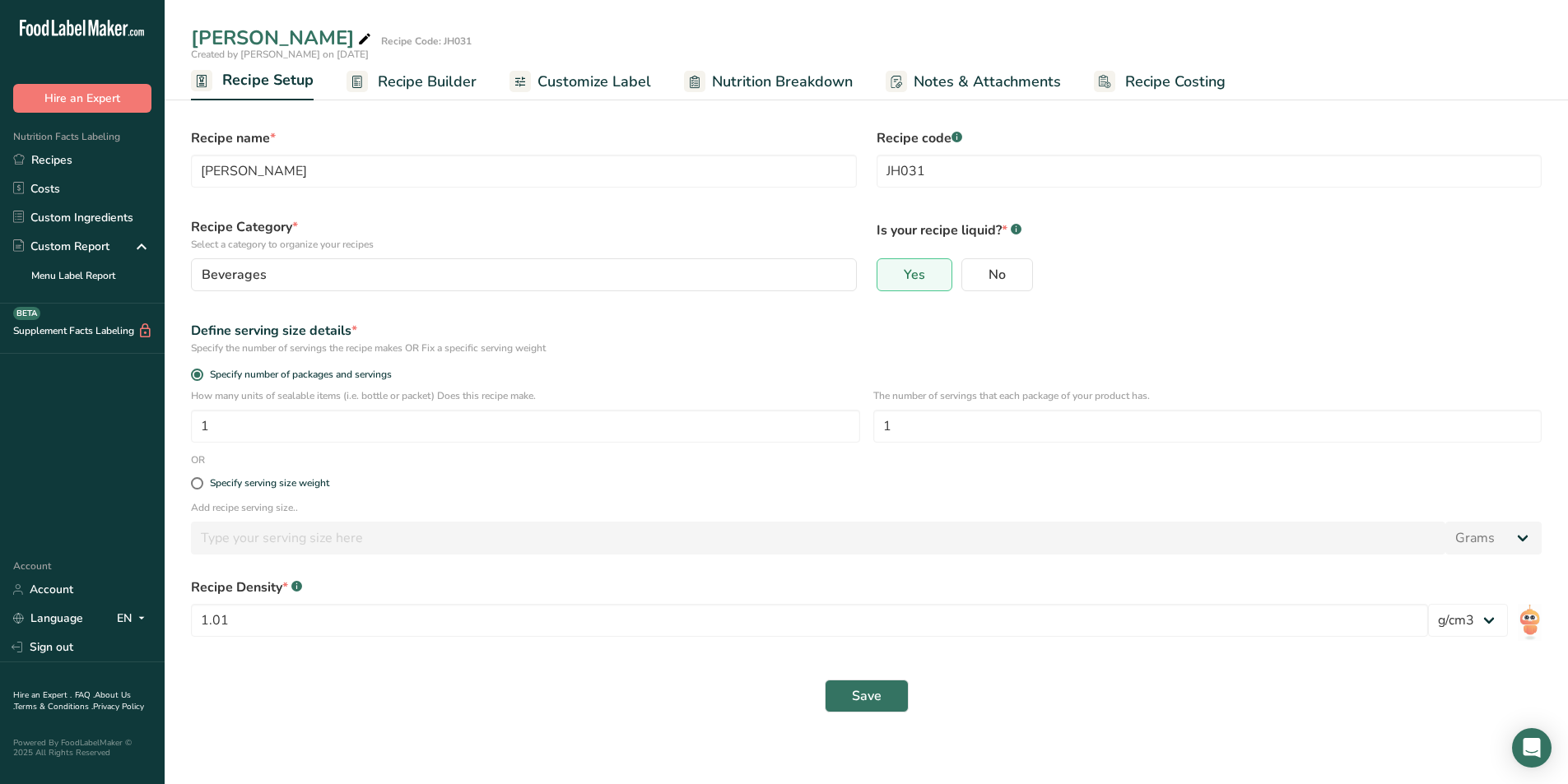
click at [384, 81] on span "Recipe Builder" at bounding box center [427, 81] width 99 height 22
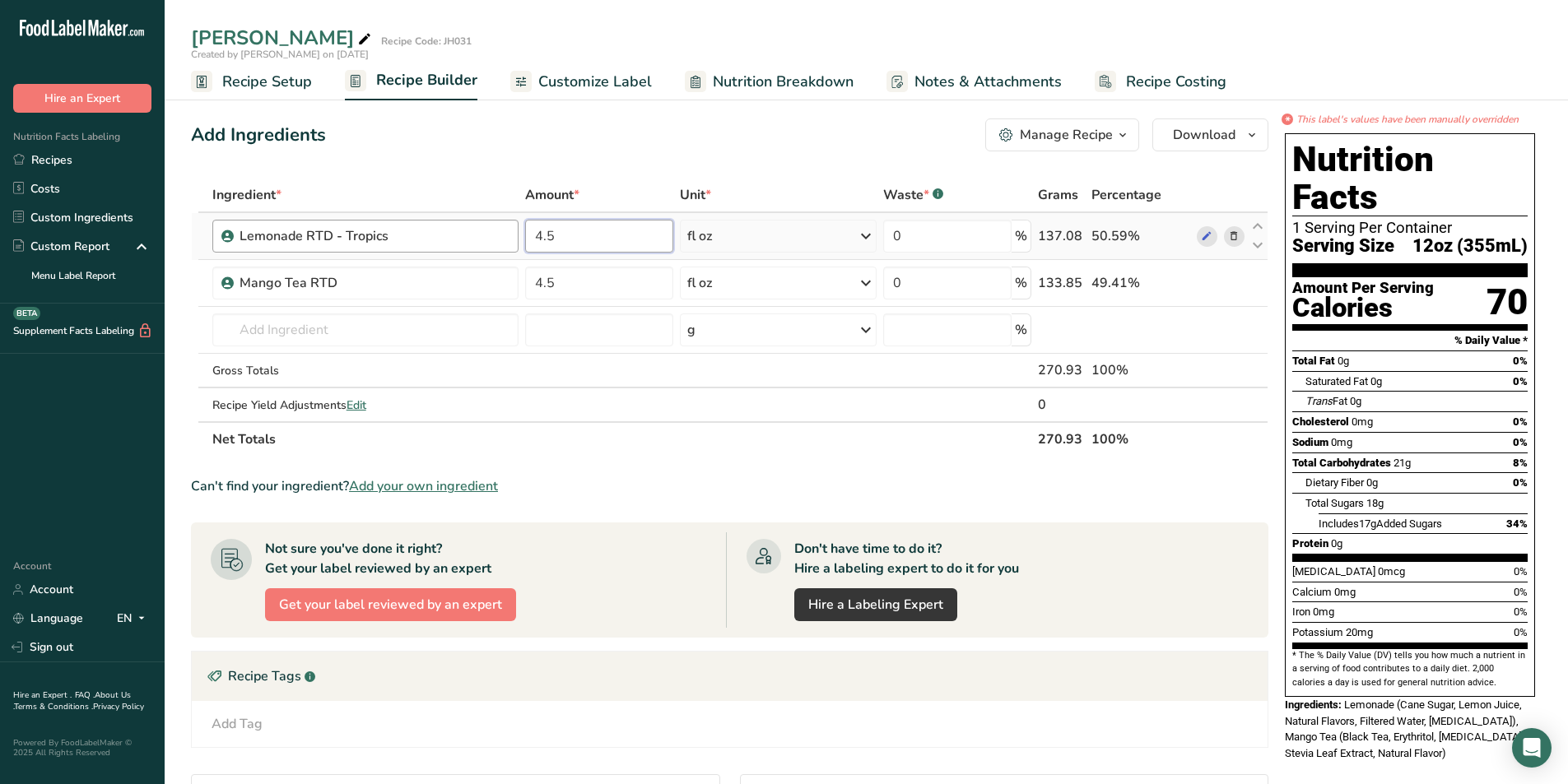
drag, startPoint x: 575, startPoint y: 243, endPoint x: 489, endPoint y: 242, distance: 86.0
click at [489, 242] on tr "Lemonade RTD - Tropics 4.5 fl oz Weight Units g kg mg See more Volume Units l m…" at bounding box center [729, 237] width 1076 height 47
type input "5"
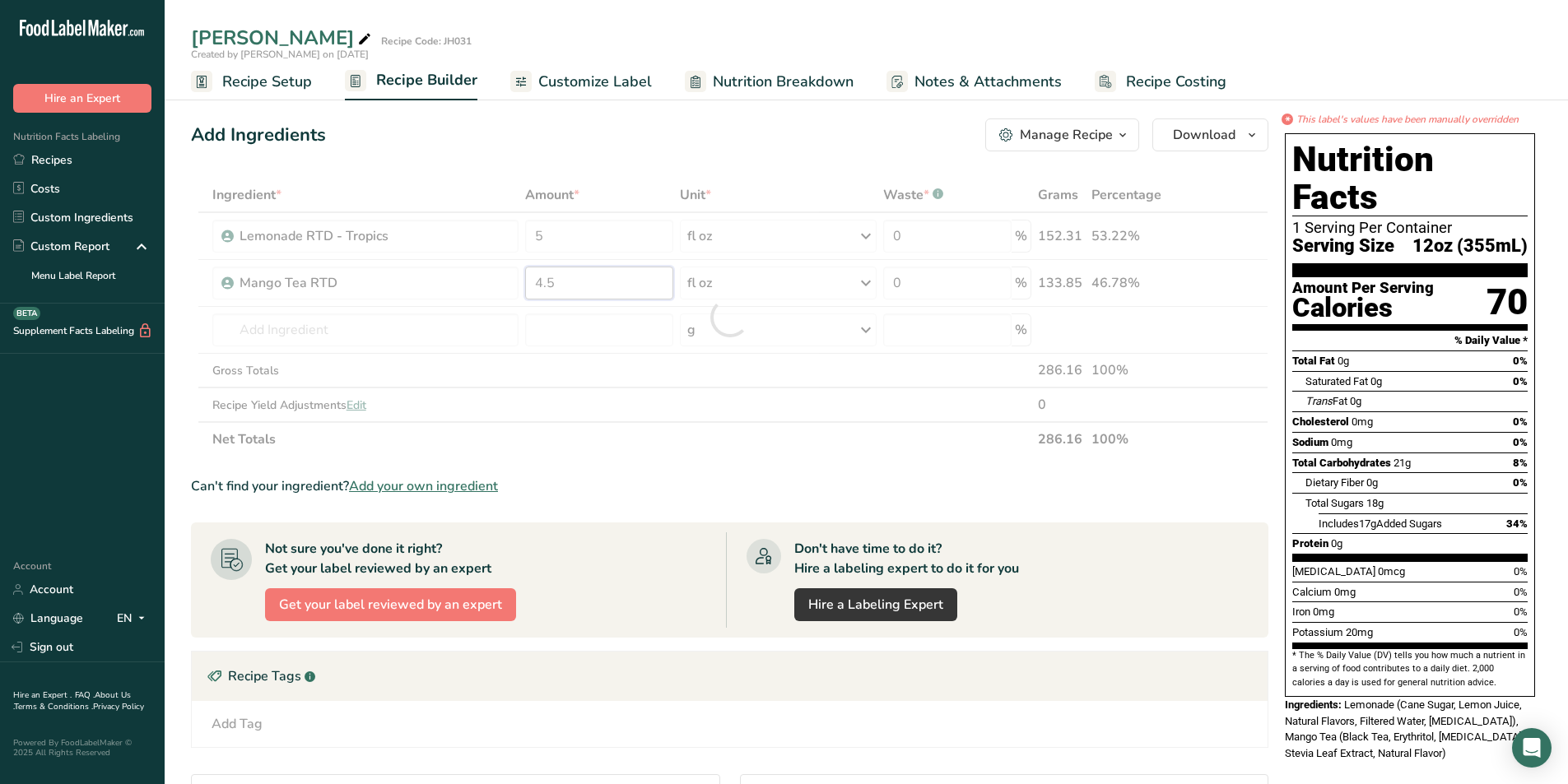
drag, startPoint x: 582, startPoint y: 279, endPoint x: 498, endPoint y: 279, distance: 84.0
click at [498, 279] on div "Ingredient * Amount * Unit * Waste * .a-a{fill:#347362;}.b-a{fill:#fff;} Grams …" at bounding box center [729, 316] width 1077 height 279
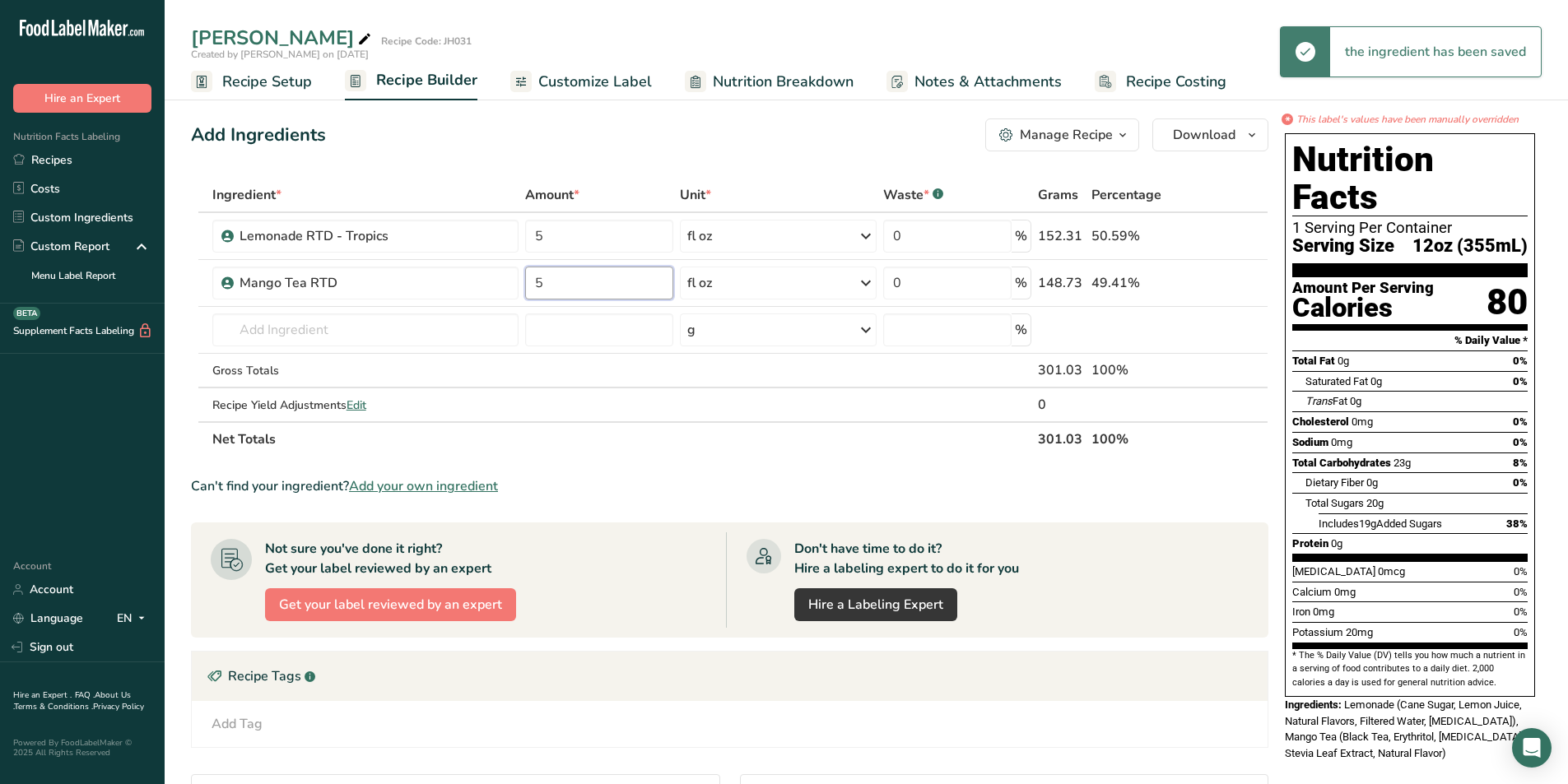
type input "5"
click at [637, 464] on section "Ingredient * Amount * Unit * Waste * .a-a{fill:#347362;}.b-a{fill:#fff;} Grams …" at bounding box center [729, 587] width 1077 height 820
click at [599, 73] on span "Customize Label" at bounding box center [595, 81] width 114 height 22
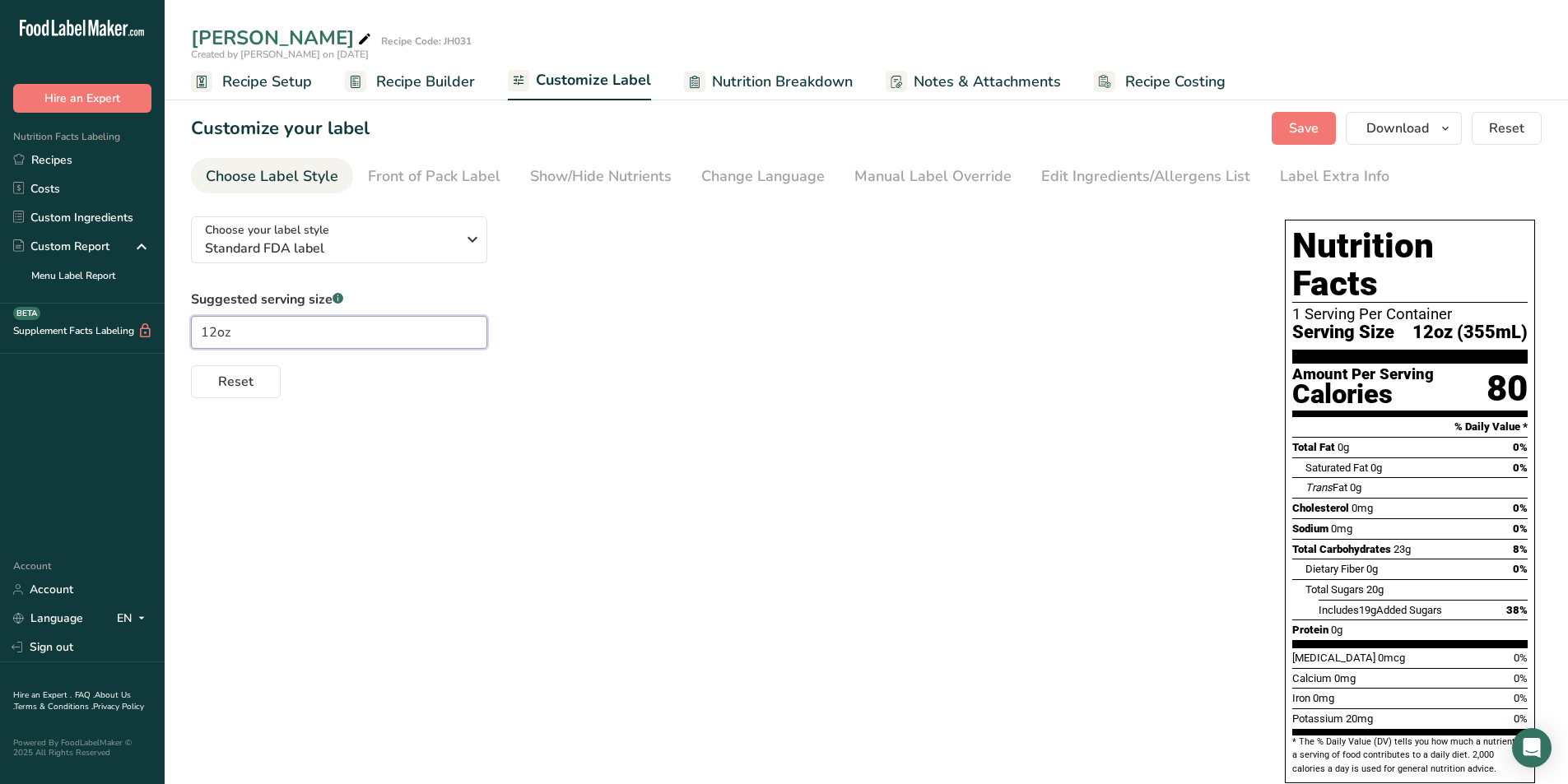
drag, startPoint x: 215, startPoint y: 332, endPoint x: 182, endPoint y: 333, distance: 33.0
click at [182, 333] on section "Customize your label Save Download Choose what to show on your downloaded label…" at bounding box center [866, 488] width 1403 height 805
type input "16oz"
click at [749, 331] on div "Suggested serving size .a-a{fill:#347362;}.b-a{fill:#fff;} 16oz Reset" at bounding box center [721, 343] width 1061 height 108
click at [447, 177] on div "Front of Pack Label" at bounding box center [435, 176] width 133 height 22
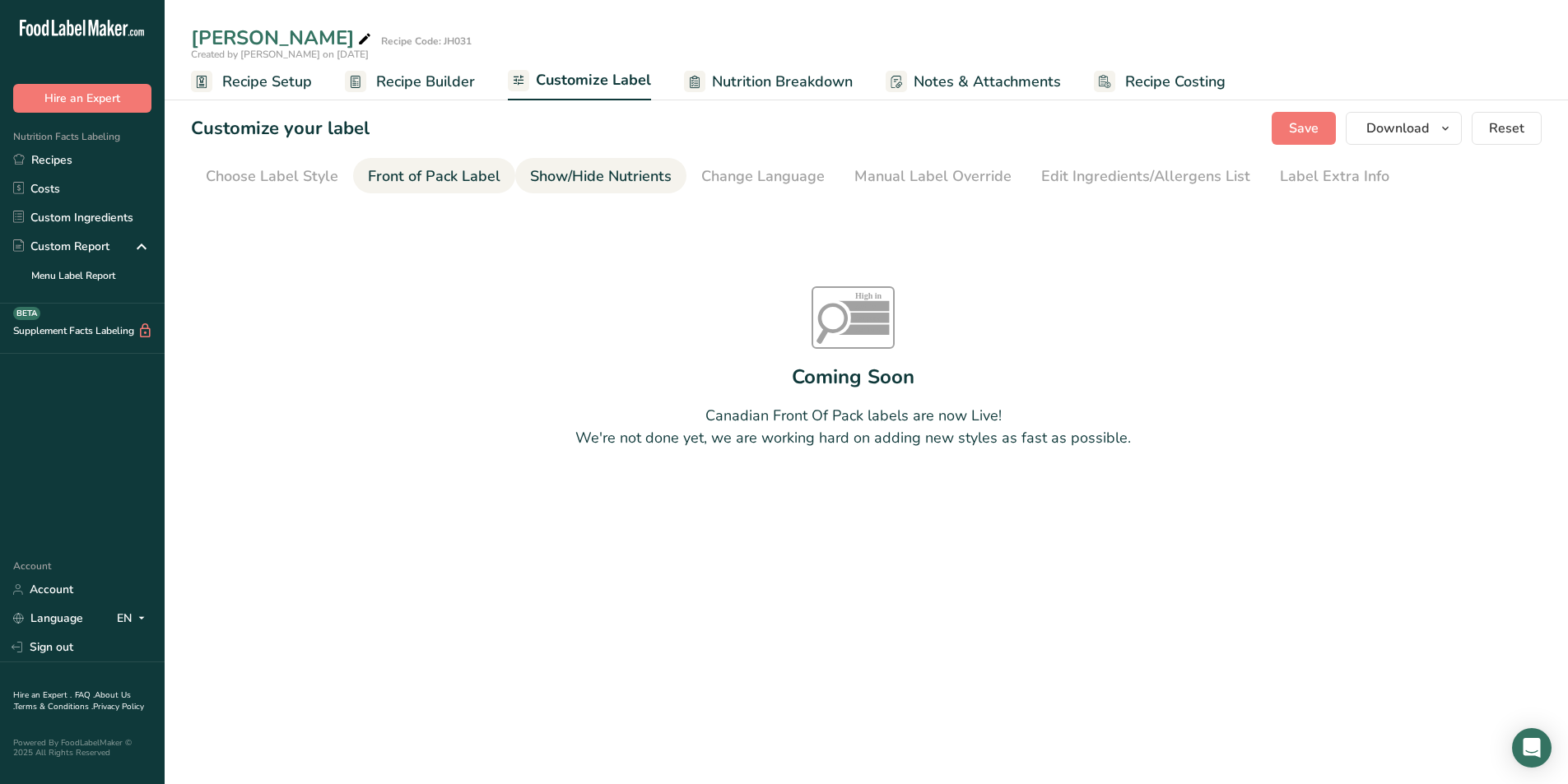
click at [590, 183] on div "Show/Hide Nutrients" at bounding box center [601, 176] width 142 height 22
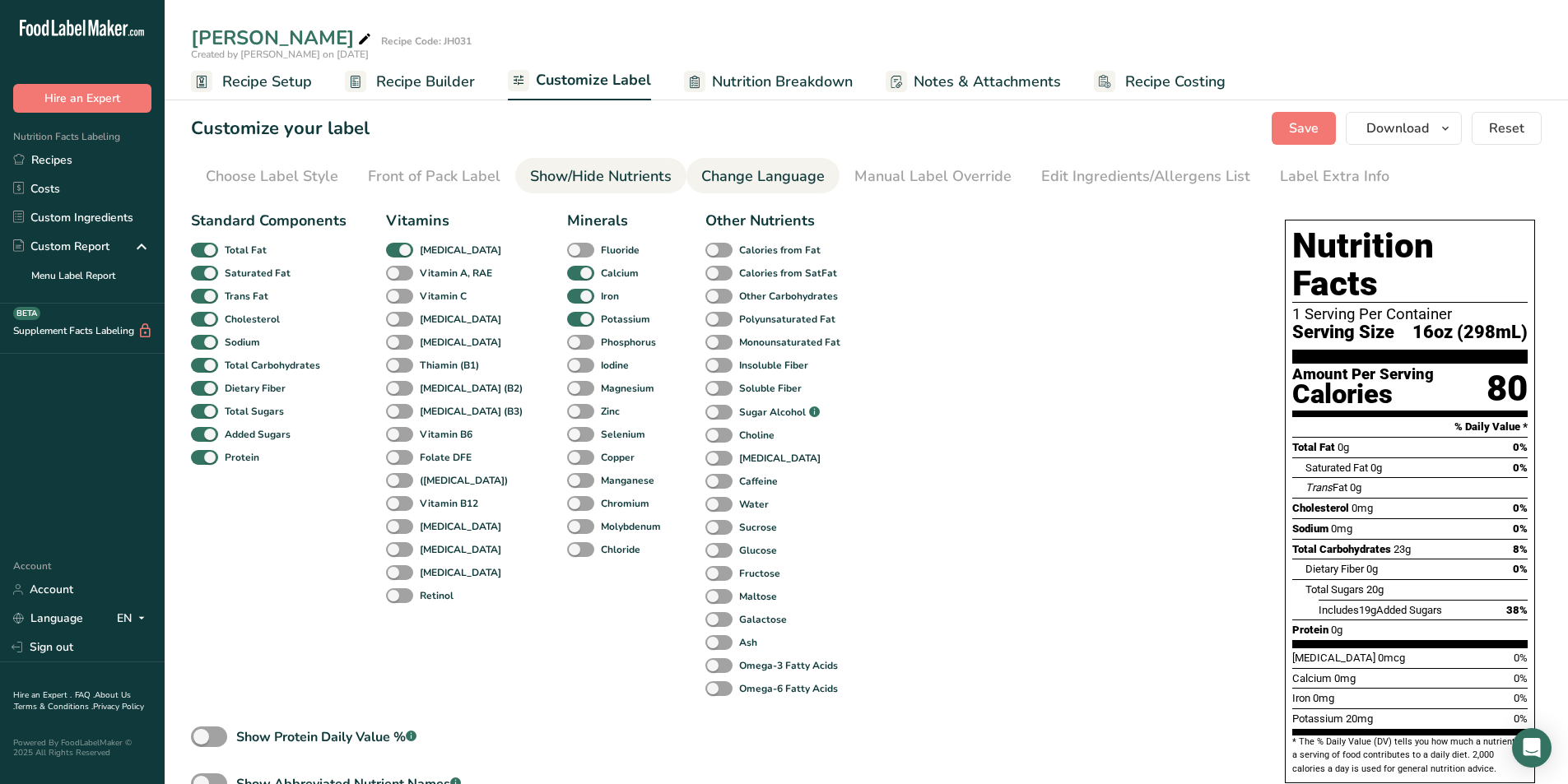
click at [768, 177] on div "Change Language" at bounding box center [763, 176] width 123 height 22
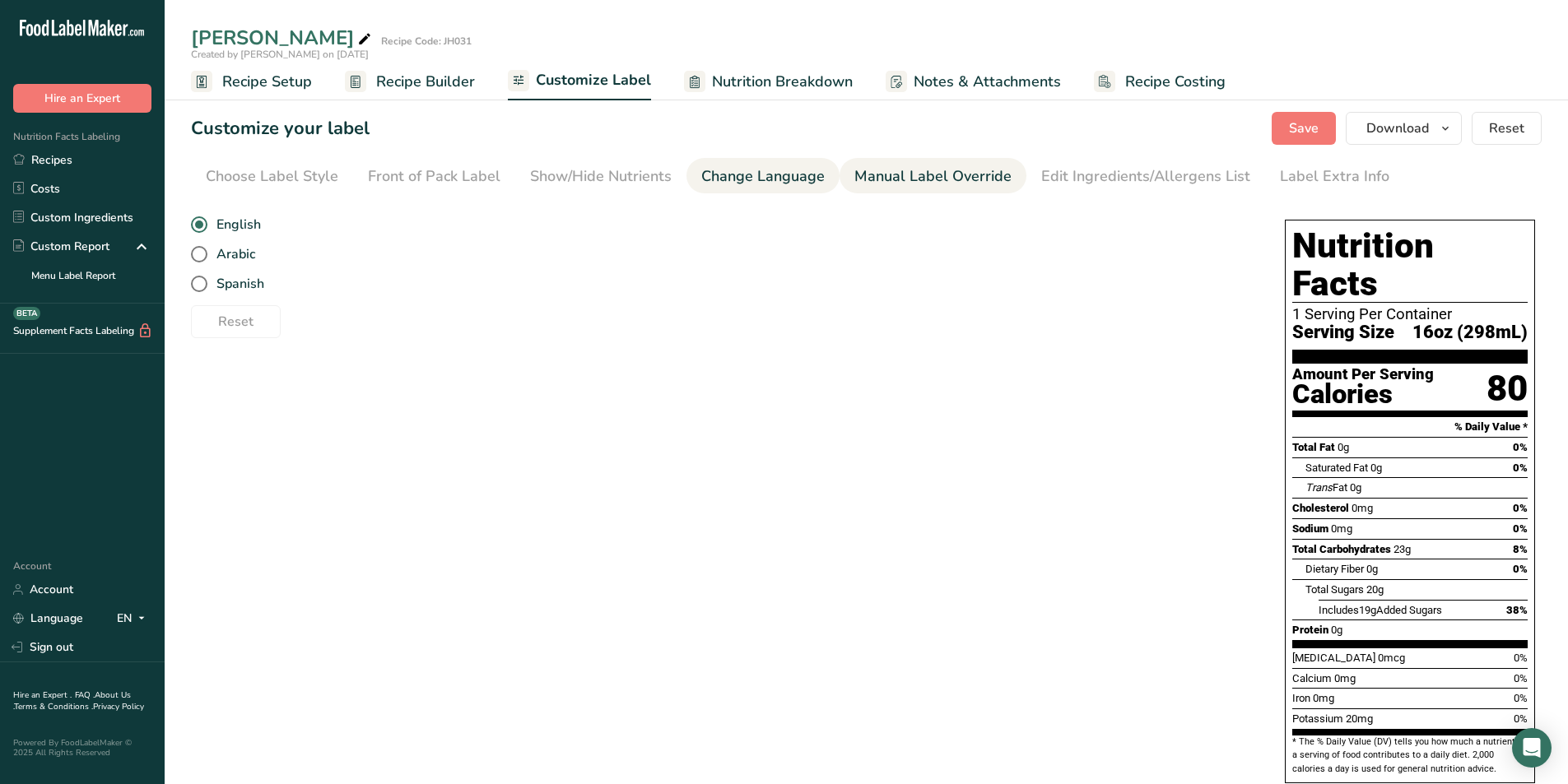
click at [882, 174] on div "Manual Label Override" at bounding box center [933, 176] width 157 height 22
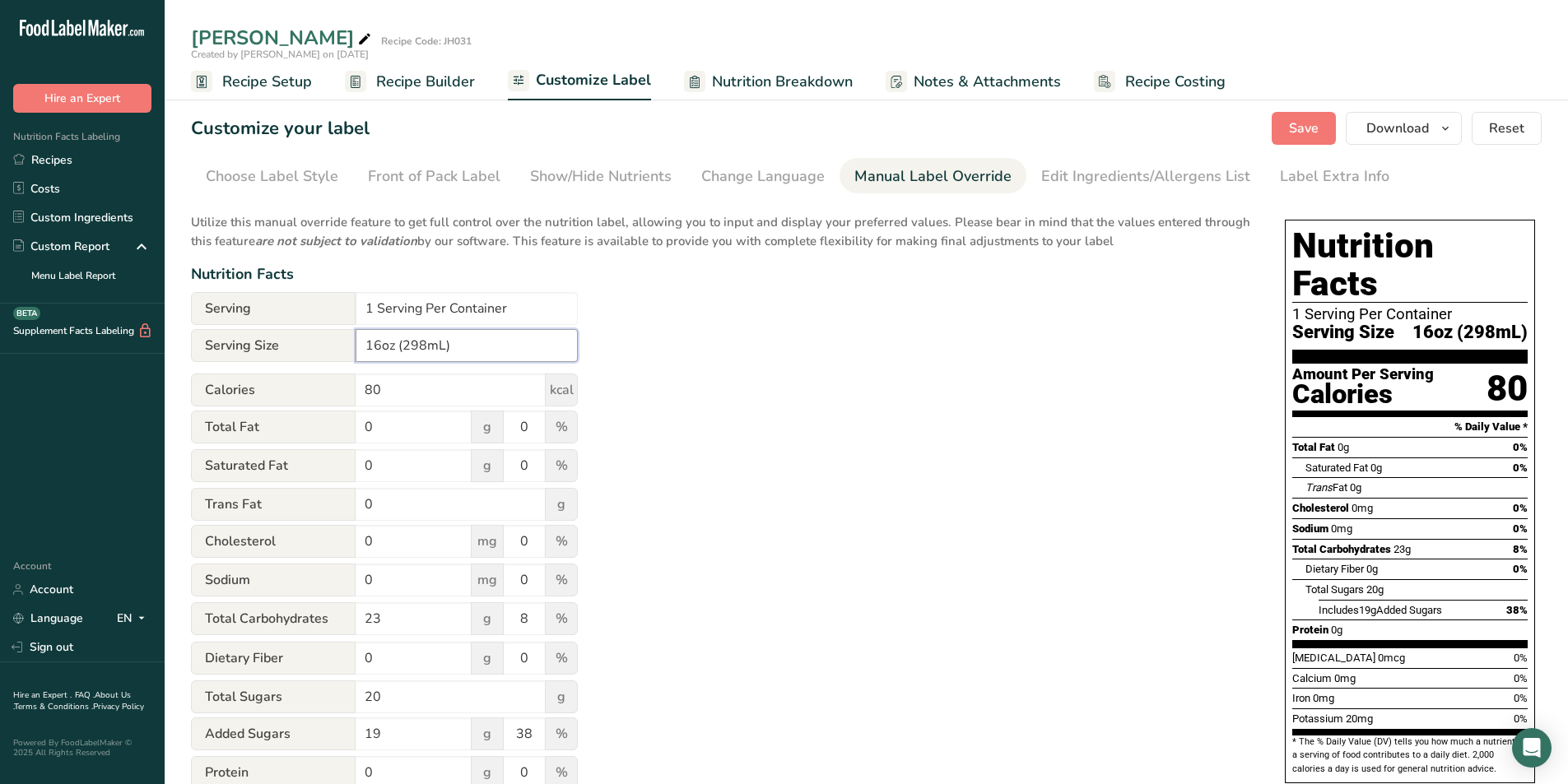
click at [426, 342] on input "16oz (298mL)" at bounding box center [467, 345] width 222 height 33
type input "16oz (473mL)"
click at [791, 351] on div "Utilize this manual override feature to get full control over the nutrition lab…" at bounding box center [721, 596] width 1061 height 787
click at [755, 349] on div "Utilize this manual override feature to get full control over the nutrition lab…" at bounding box center [721, 596] width 1061 height 787
click at [1314, 124] on span "Save" at bounding box center [1304, 128] width 30 height 20
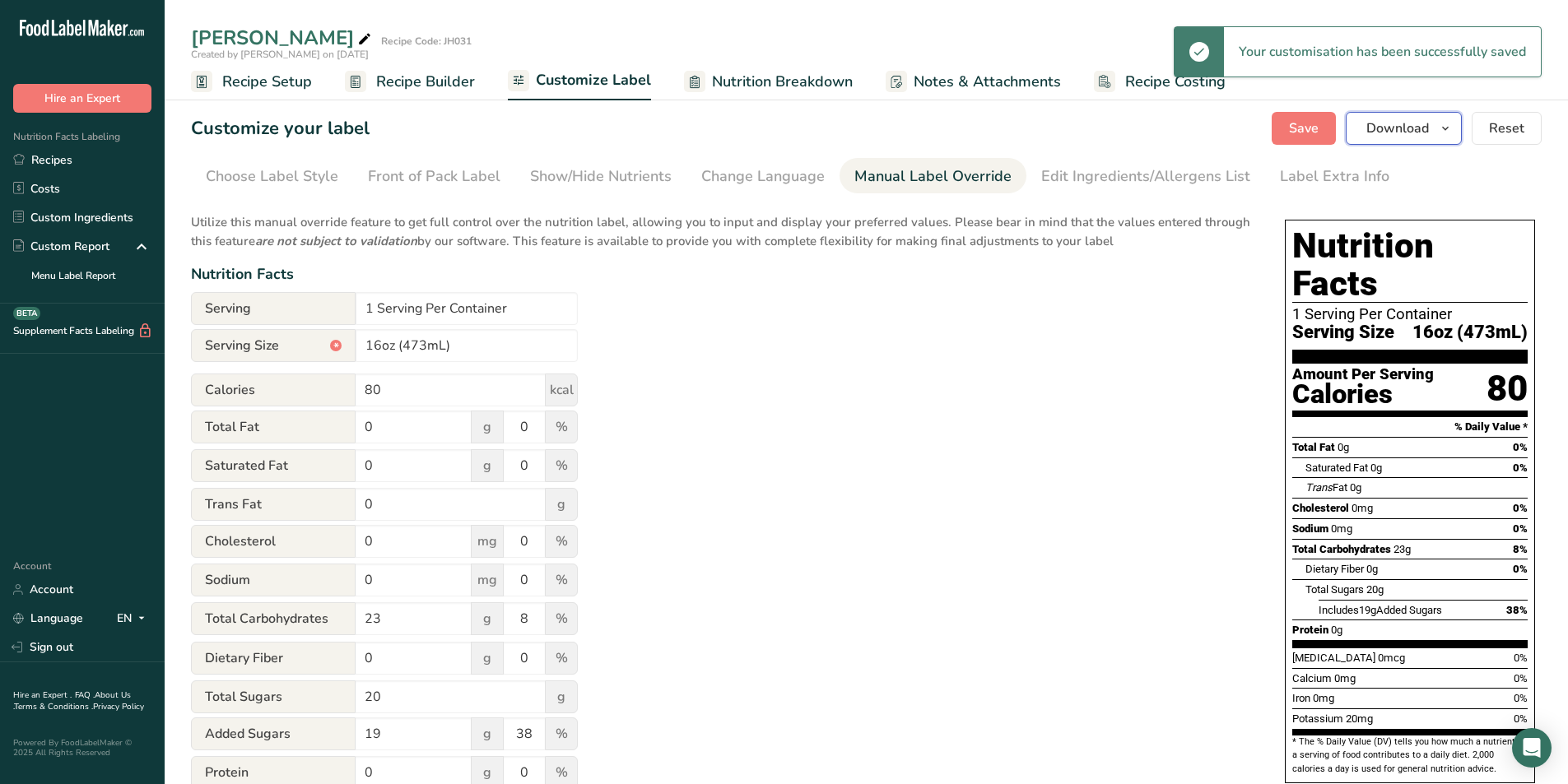
click at [1384, 138] on button "Download" at bounding box center [1404, 128] width 116 height 33
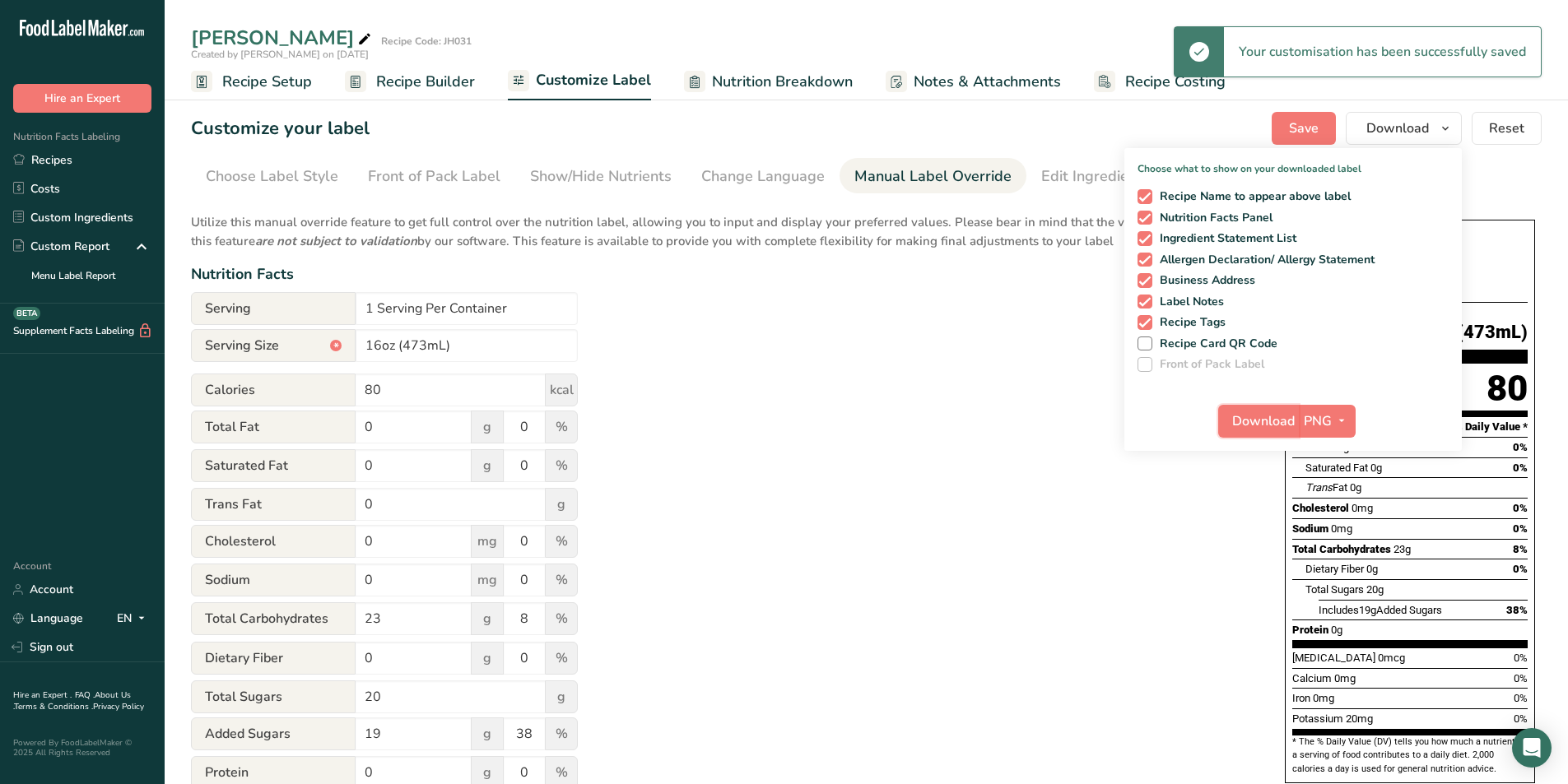
drag, startPoint x: 1278, startPoint y: 415, endPoint x: 1207, endPoint y: 415, distance: 71.0
click at [1278, 415] on span "Download" at bounding box center [1264, 420] width 63 height 20
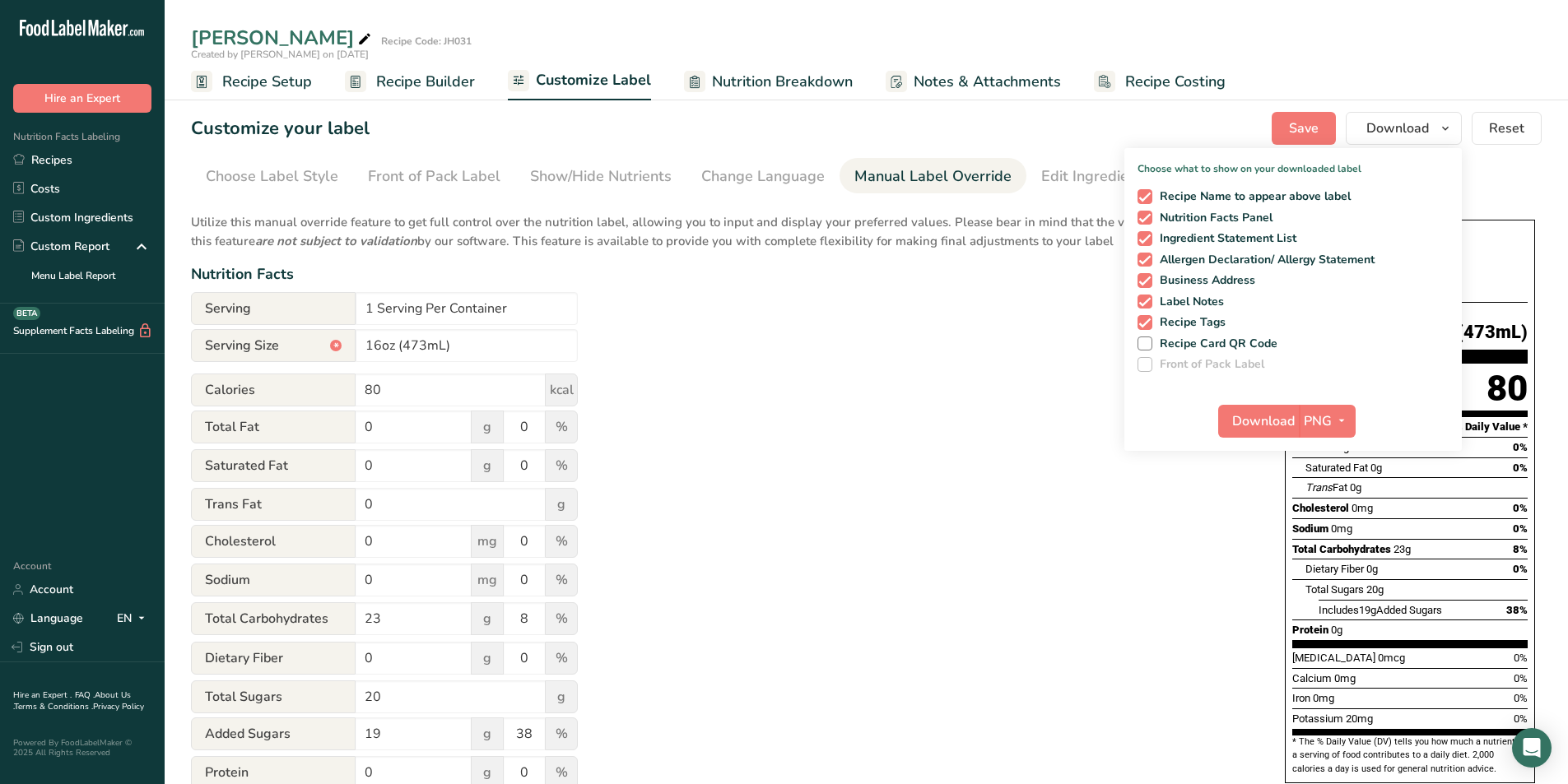
click at [264, 79] on span "Recipe Setup" at bounding box center [267, 81] width 90 height 22
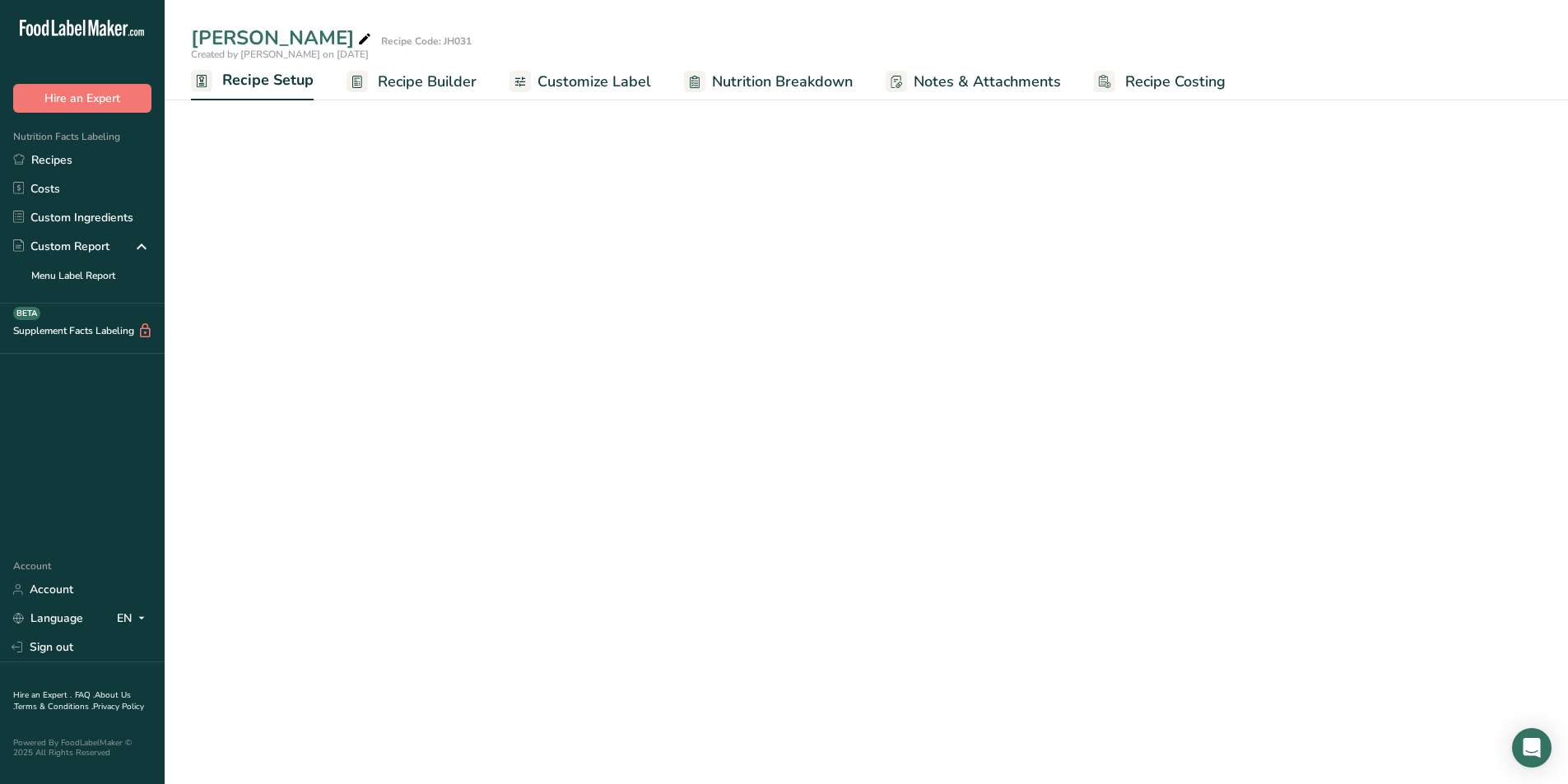
select select "22"
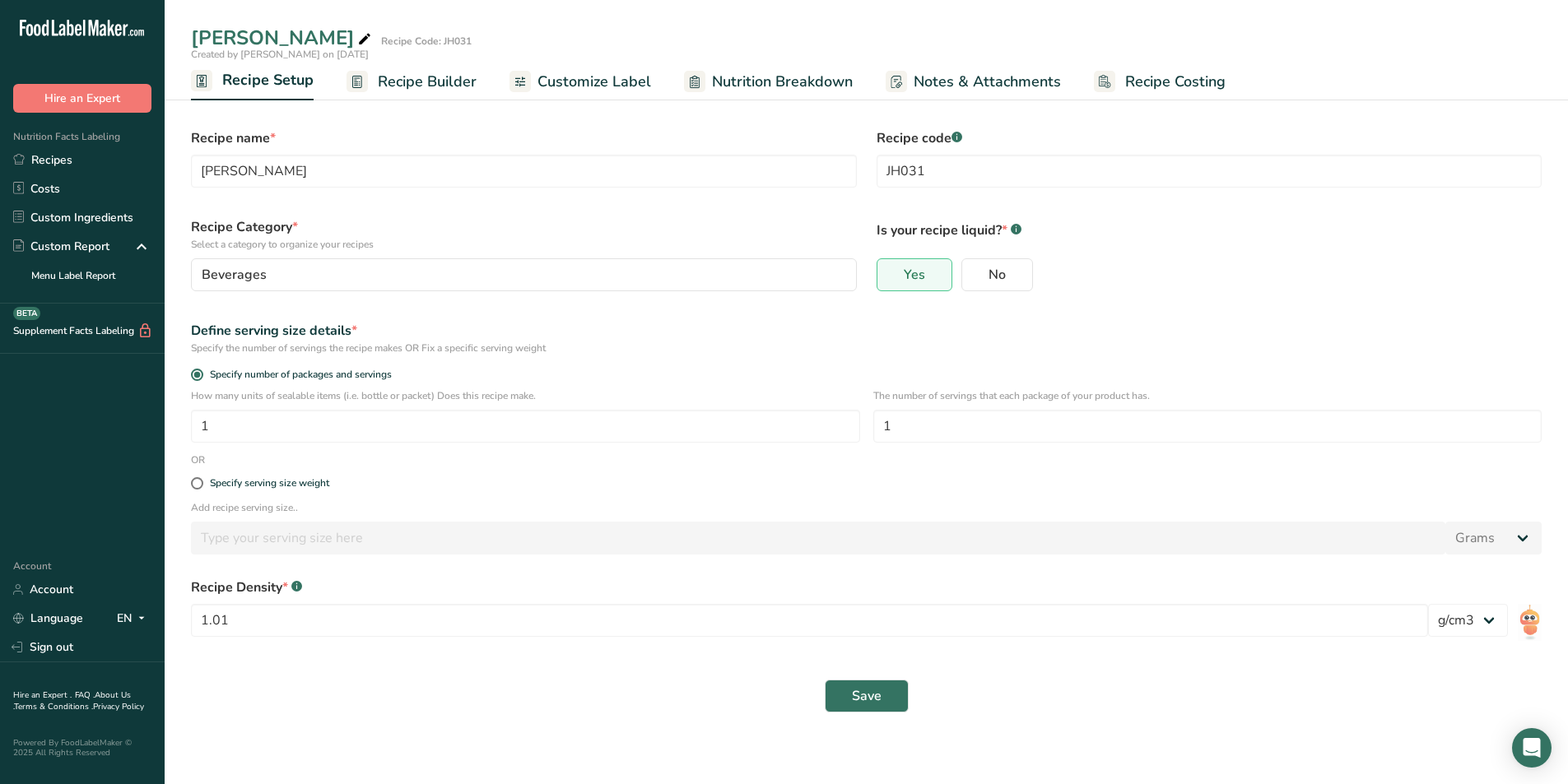
click at [418, 81] on span "Recipe Builder" at bounding box center [427, 81] width 99 height 22
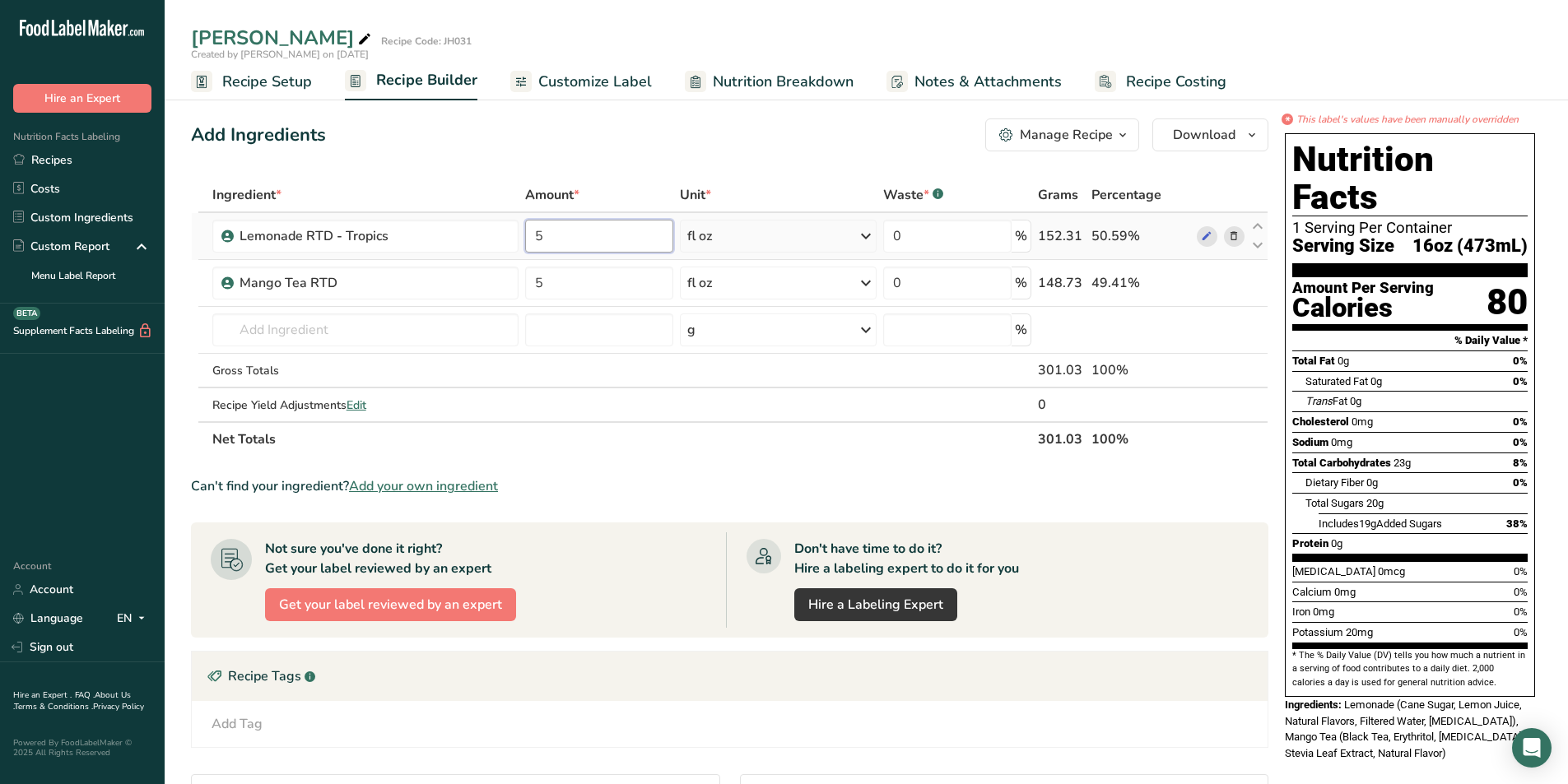
drag, startPoint x: 561, startPoint y: 243, endPoint x: 529, endPoint y: 242, distance: 32.0
click at [529, 242] on input "5" at bounding box center [598, 236] width 147 height 33
type input "6"
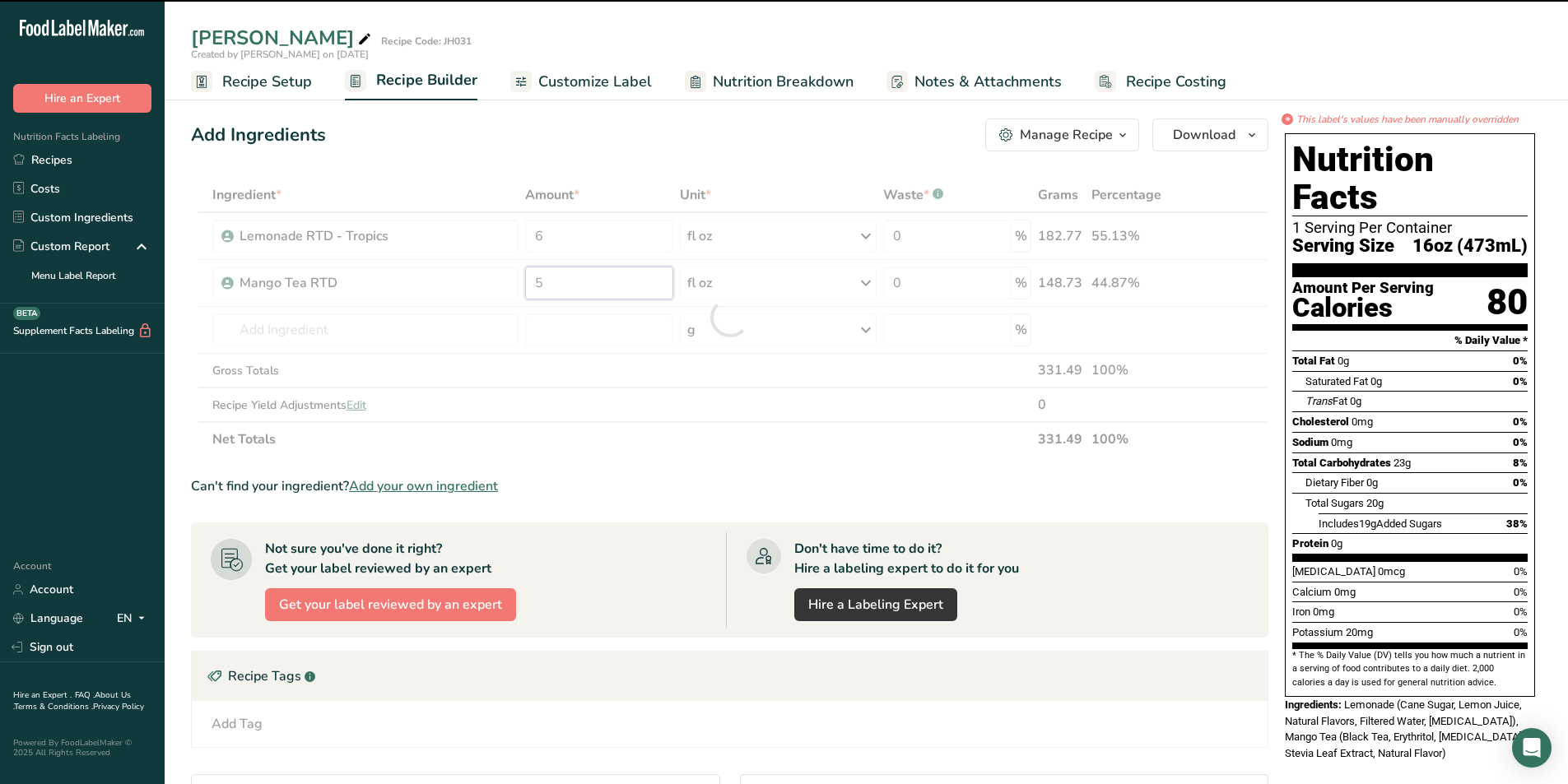
drag, startPoint x: 557, startPoint y: 274, endPoint x: 532, endPoint y: 284, distance: 26.9
click at [532, 284] on div "Ingredient * Amount * Unit * Waste * .a-a{fill:#347362;}.b-a{fill:#fff;} Grams …" at bounding box center [729, 316] width 1077 height 279
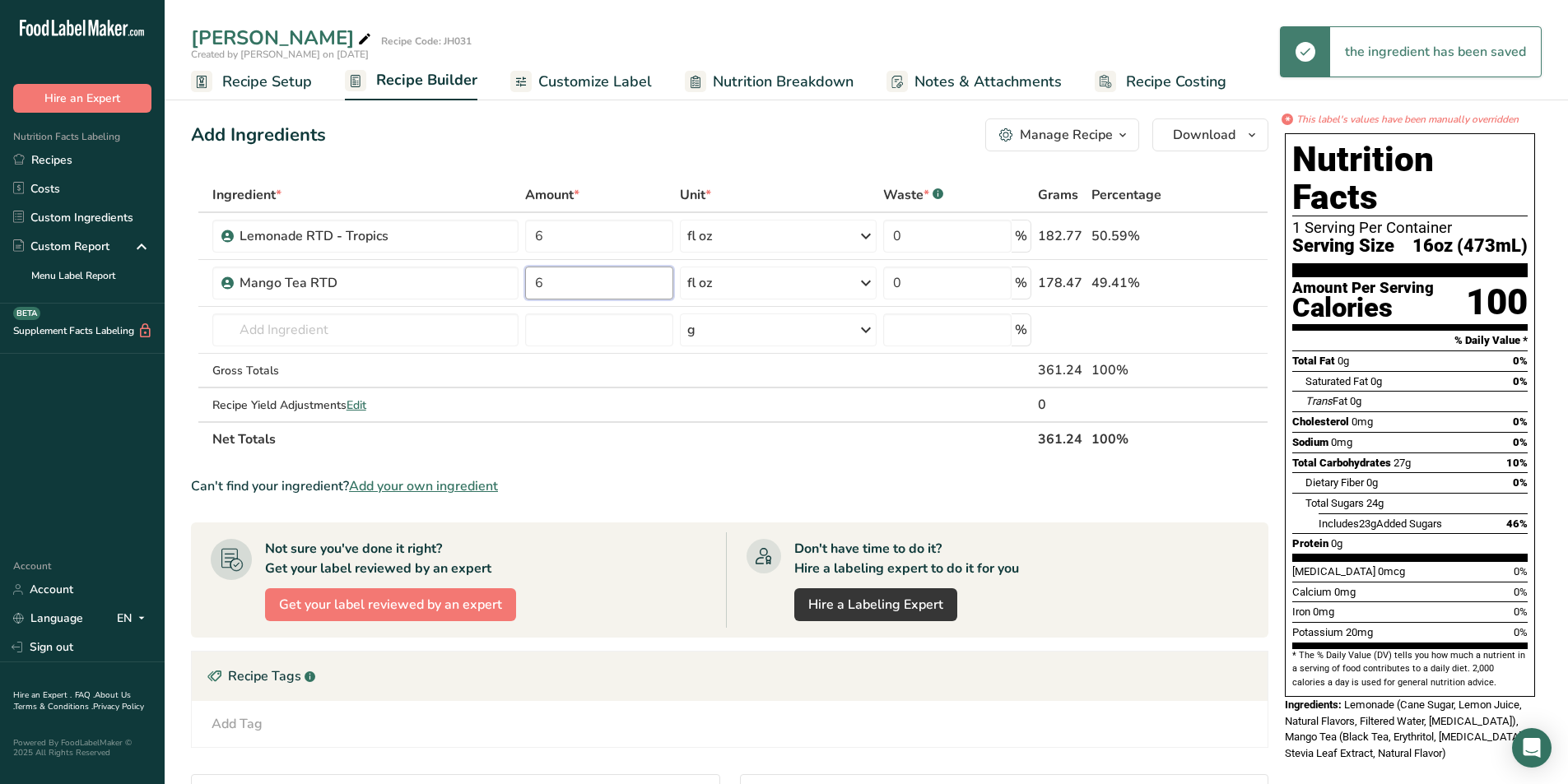
type input "6"
click at [634, 467] on section "Ingredient * Amount * Unit * Waste * .a-a{fill:#347362;}.b-a{fill:#fff;} Grams …" at bounding box center [729, 587] width 1077 height 820
click at [570, 80] on span "Customize Label" at bounding box center [595, 81] width 114 height 22
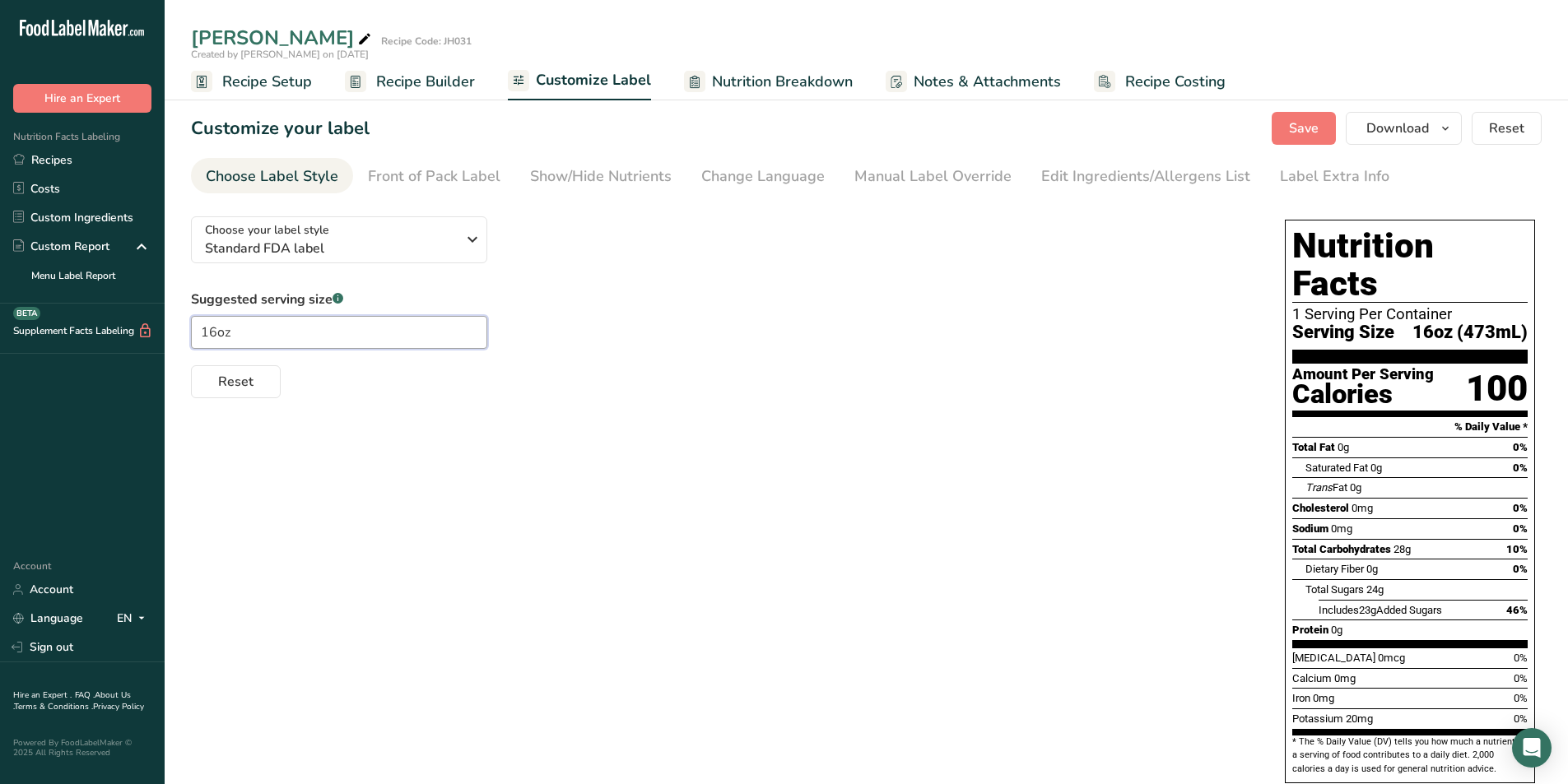
drag, startPoint x: 216, startPoint y: 332, endPoint x: 185, endPoint y: 331, distance: 31.0
click at [185, 331] on section "Customize your label Save Download Choose what to show on your downloaded label…" at bounding box center [866, 488] width 1403 height 805
type input "20oz"
click at [918, 174] on div "Manual Label Override" at bounding box center [933, 176] width 157 height 22
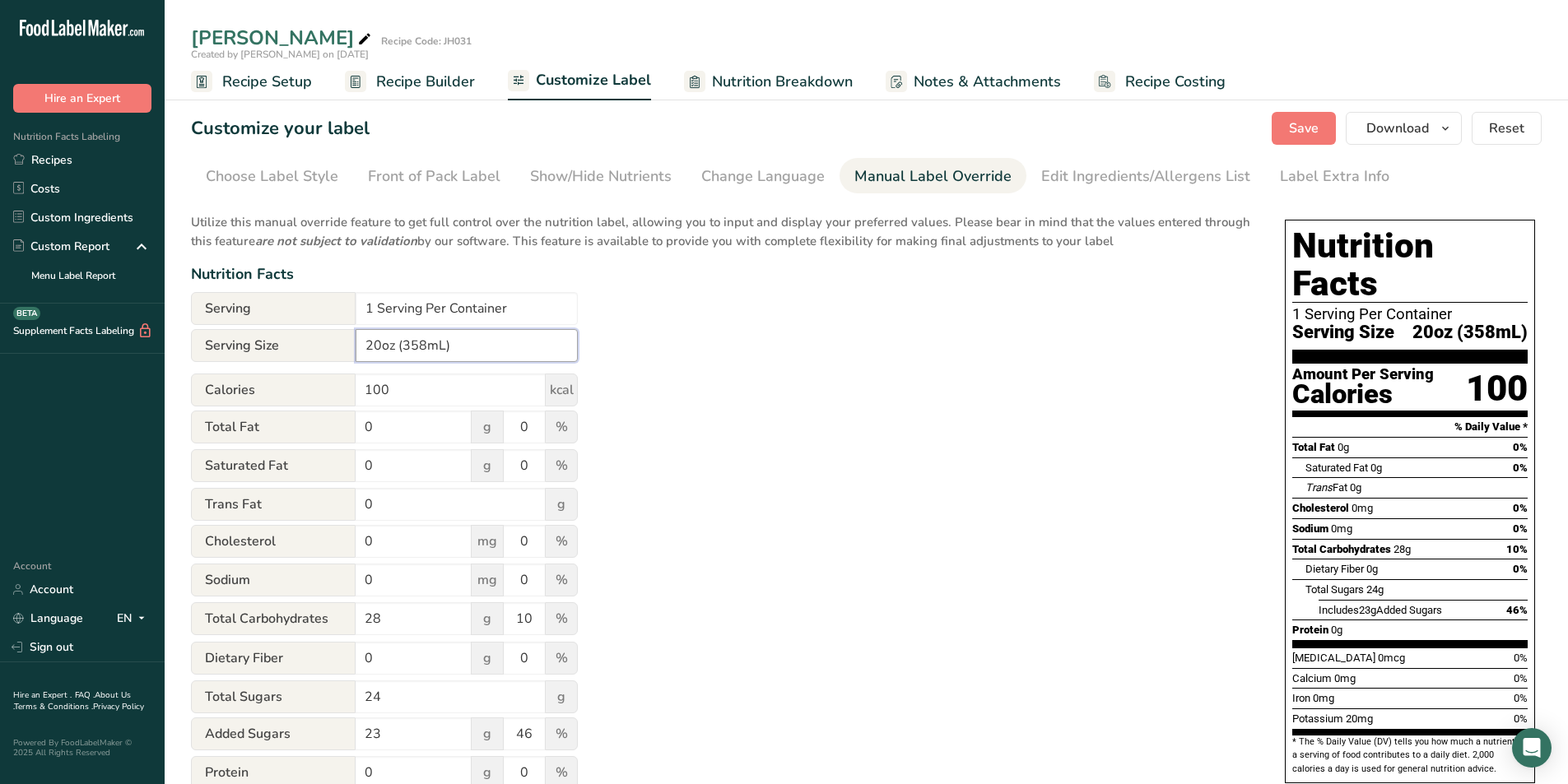
click at [425, 348] on input "20oz (358mL)" at bounding box center [467, 345] width 222 height 33
type input "20oz (591mL)"
click at [890, 385] on div "Utilize this manual override feature to get full control over the nutrition lab…" at bounding box center [721, 596] width 1061 height 787
click at [1311, 129] on span "Save" at bounding box center [1304, 128] width 30 height 20
click at [1395, 121] on span "Download" at bounding box center [1397, 128] width 63 height 20
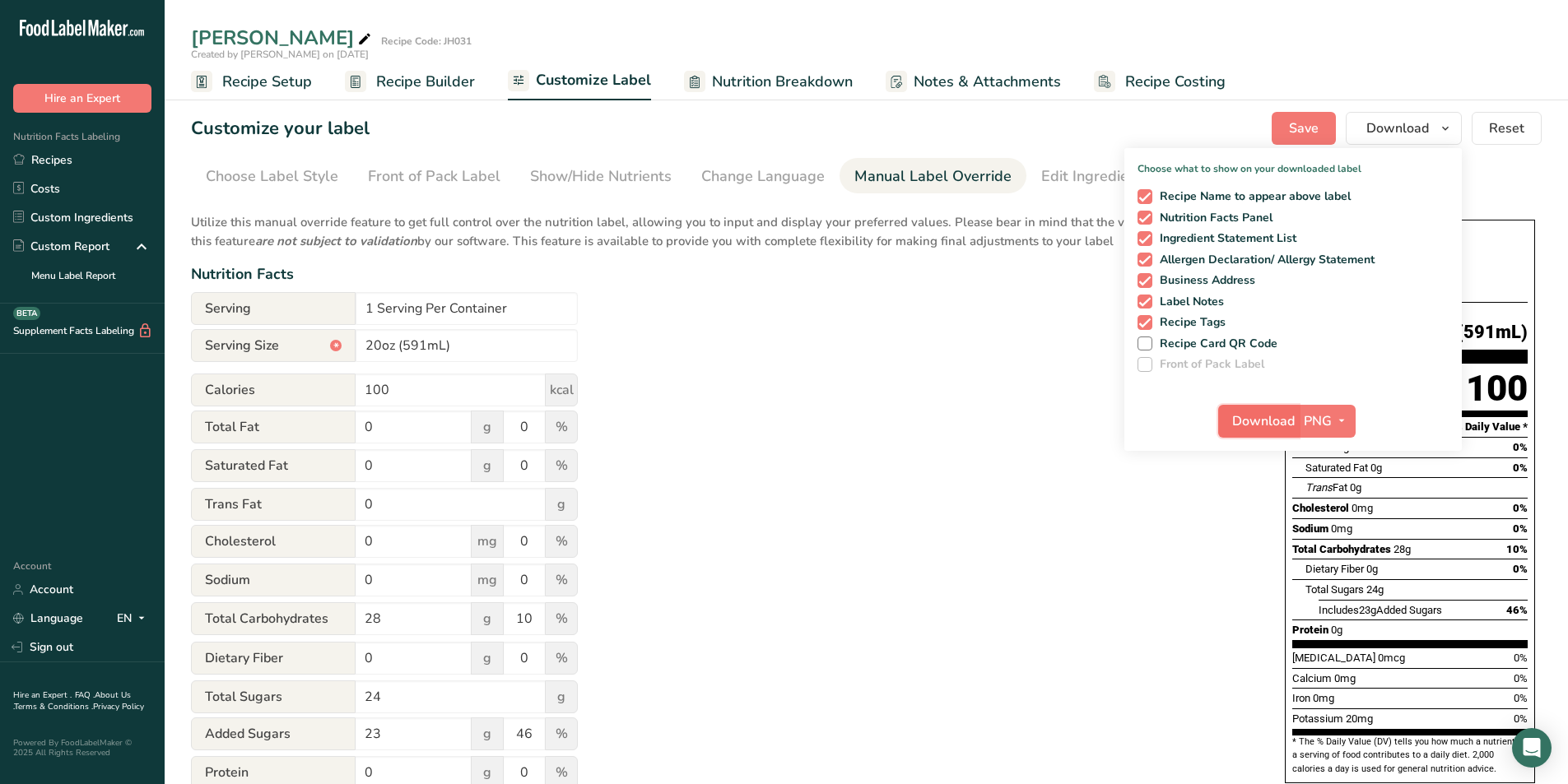
click at [1248, 424] on span "Download" at bounding box center [1264, 420] width 63 height 20
drag, startPoint x: 823, startPoint y: 384, endPoint x: 823, endPoint y: 375, distance: 9.0
click at [823, 384] on div "Utilize this manual override feature to get full control over the nutrition lab…" at bounding box center [721, 596] width 1061 height 787
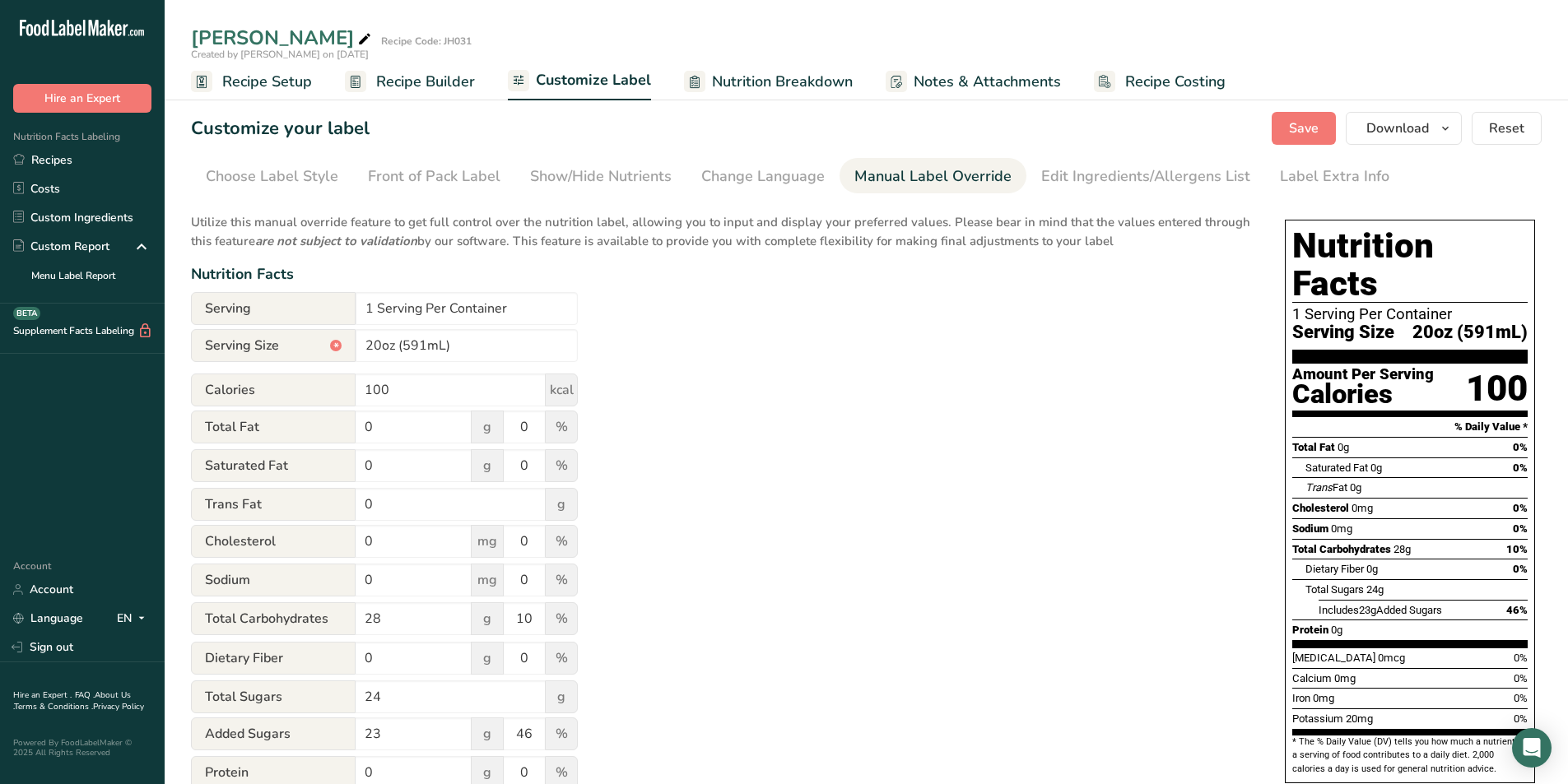
click at [398, 82] on span "Recipe Builder" at bounding box center [425, 81] width 99 height 22
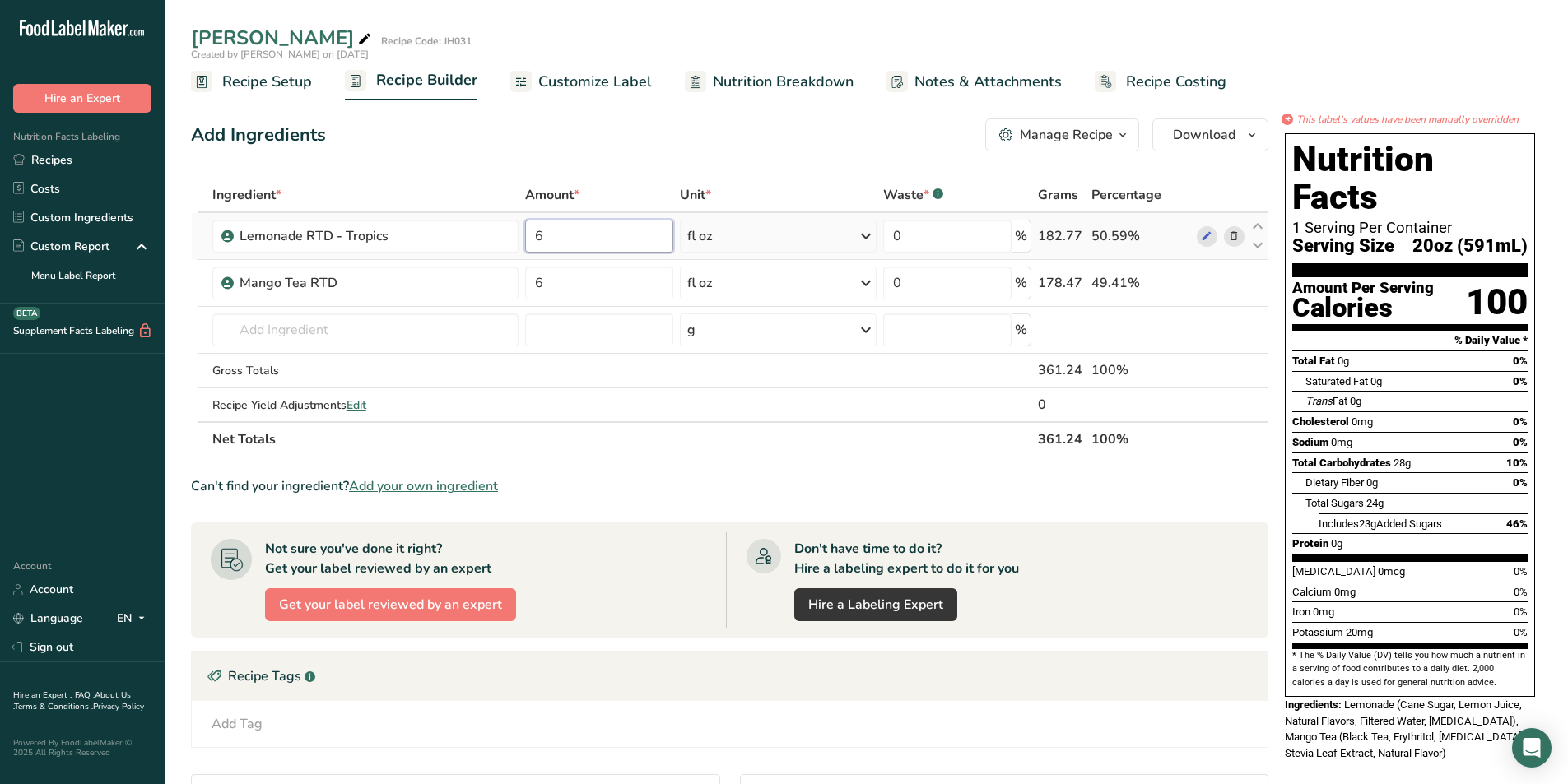
drag, startPoint x: 547, startPoint y: 239, endPoint x: 533, endPoint y: 242, distance: 14.3
click at [533, 242] on input "6" at bounding box center [598, 236] width 147 height 33
type input "7"
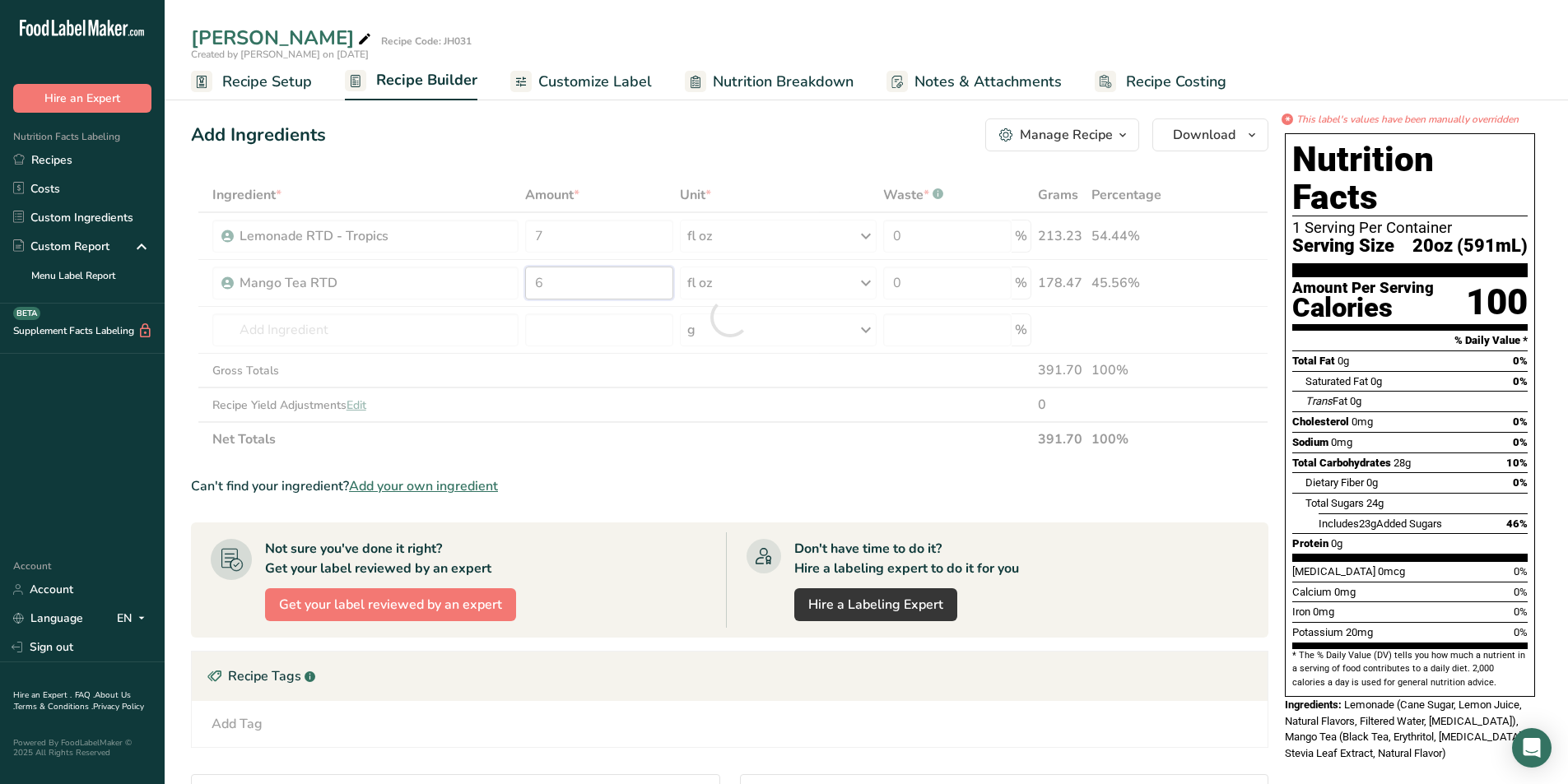
drag, startPoint x: 579, startPoint y: 283, endPoint x: 535, endPoint y: 290, distance: 44.6
click at [535, 290] on div "Ingredient * Amount * Unit * Waste * .a-a{fill:#347362;}.b-a{fill:#fff;} Grams …" at bounding box center [729, 316] width 1077 height 279
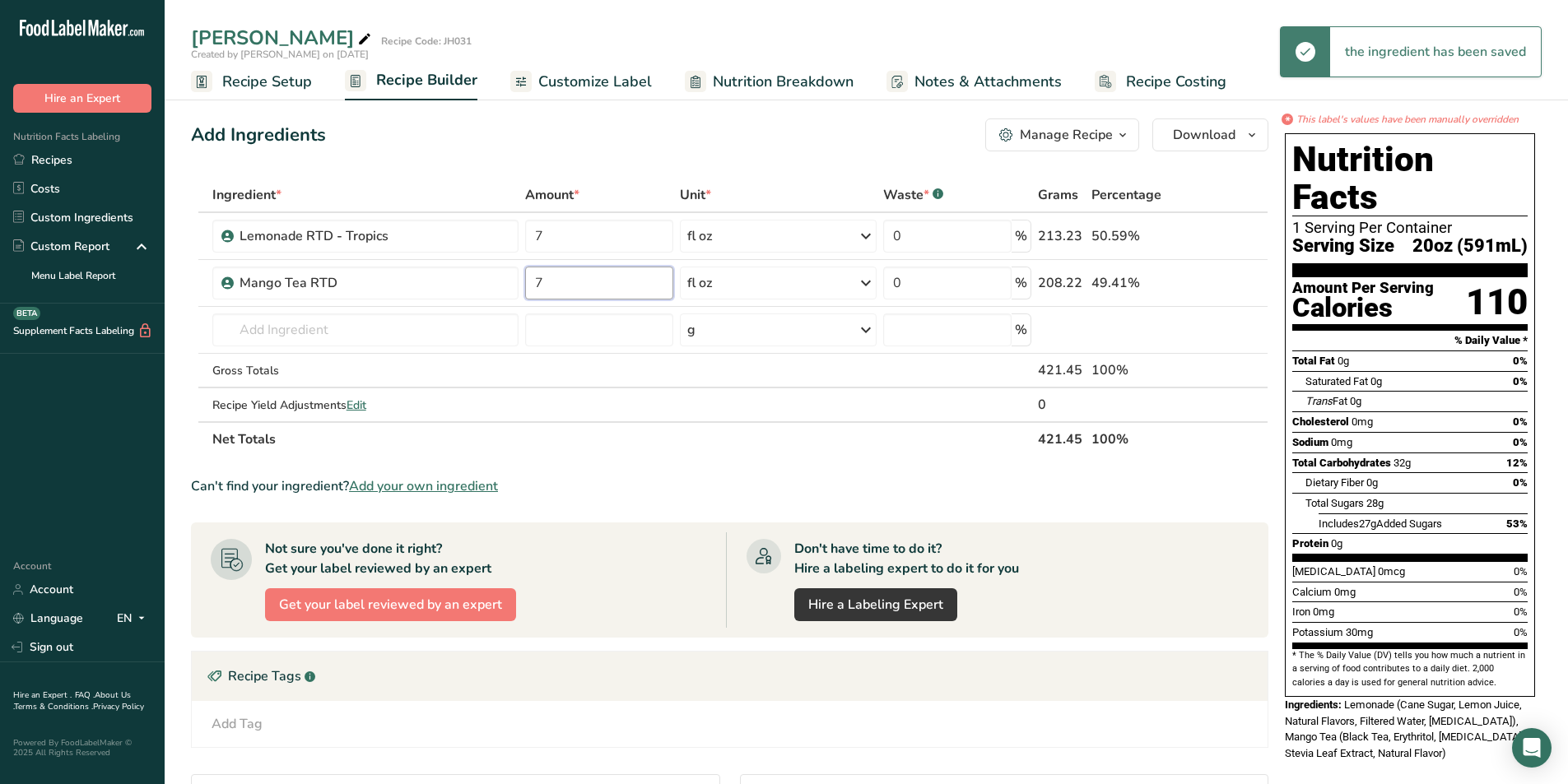
type input "7"
click at [754, 477] on div "Can't find your ingredient? Add your own ingredient" at bounding box center [729, 486] width 1077 height 20
click at [570, 78] on span "Customize Label" at bounding box center [595, 81] width 114 height 22
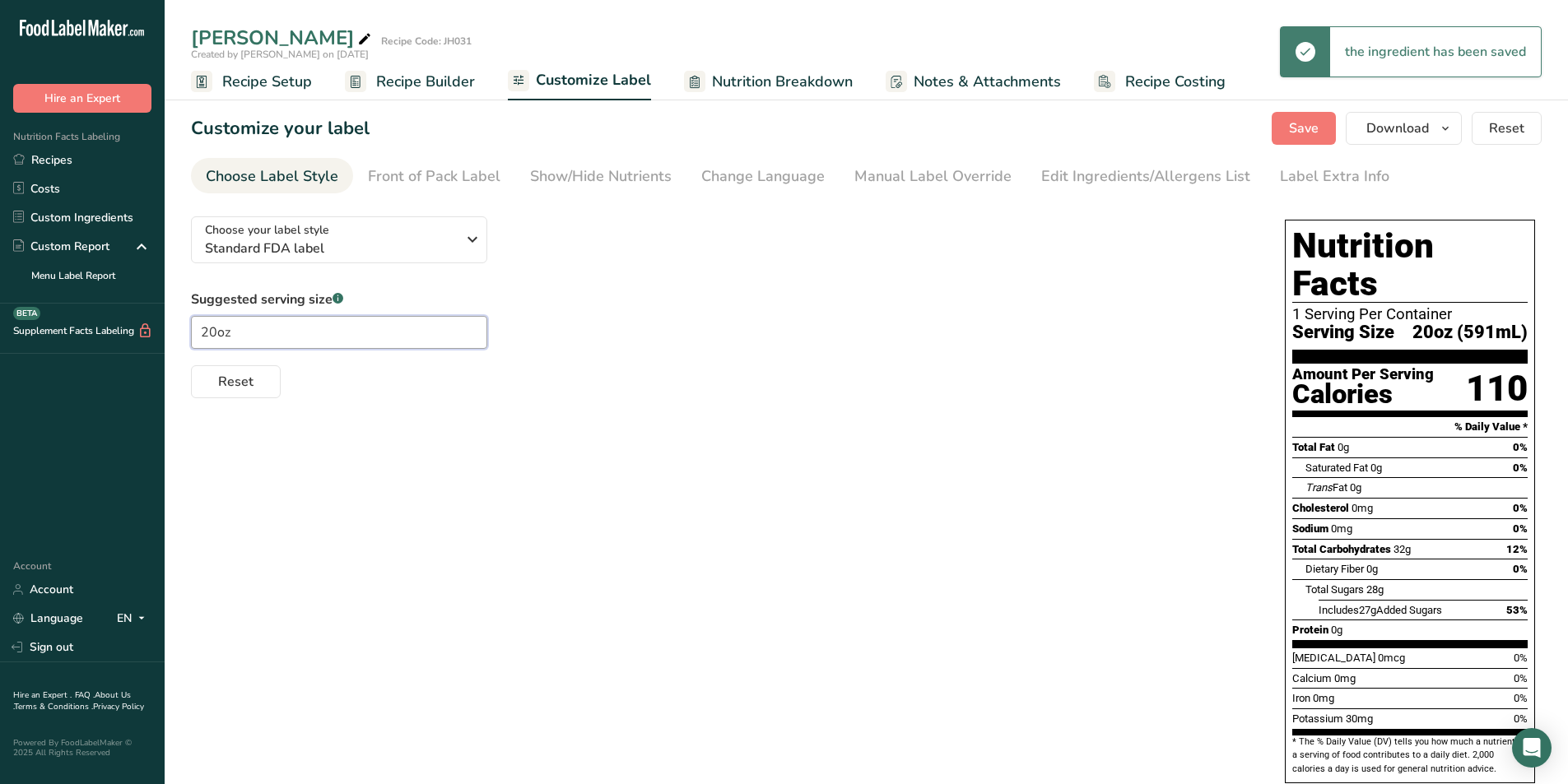
click at [216, 334] on input "20oz" at bounding box center [338, 332] width 296 height 33
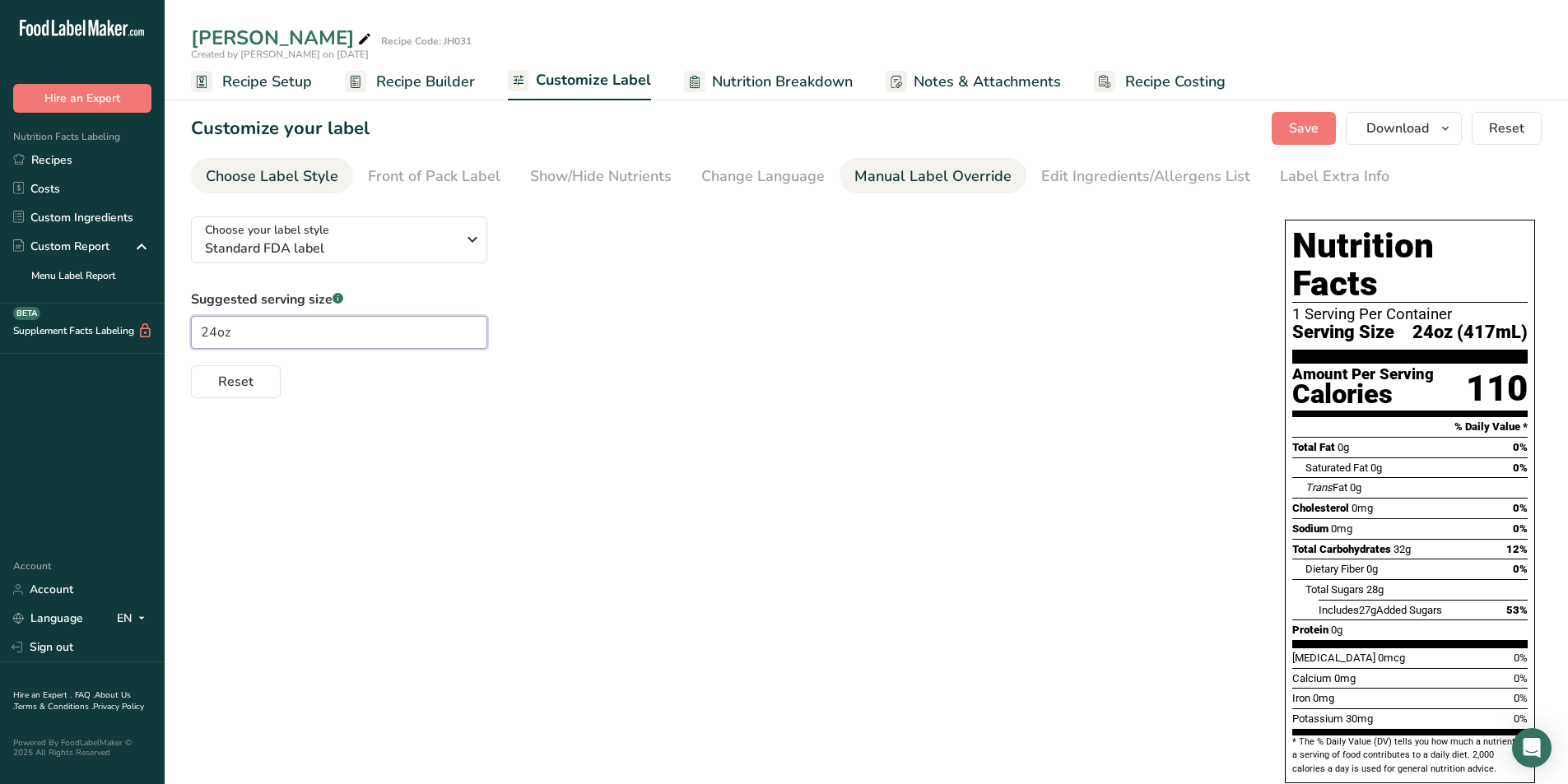
type input "24oz"
click at [883, 184] on div "Manual Label Override" at bounding box center [933, 176] width 157 height 22
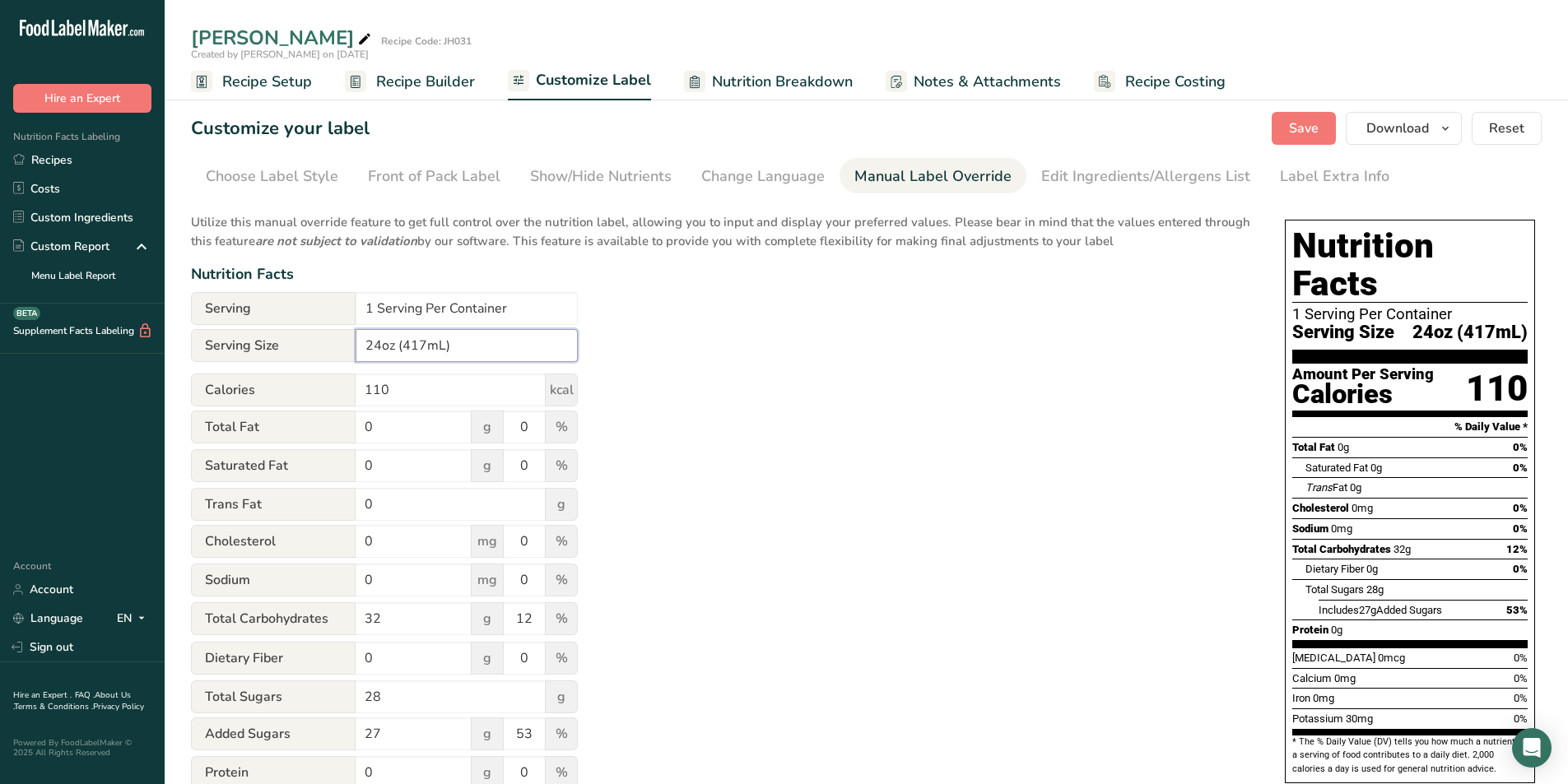
click at [425, 346] on input "24oz (417mL)" at bounding box center [467, 345] width 222 height 33
type input "24oz (710mL)"
click at [821, 343] on div "Utilize this manual override feature to get full control over the nutrition lab…" at bounding box center [721, 596] width 1061 height 787
click at [1321, 129] on button "Save" at bounding box center [1303, 128] width 64 height 33
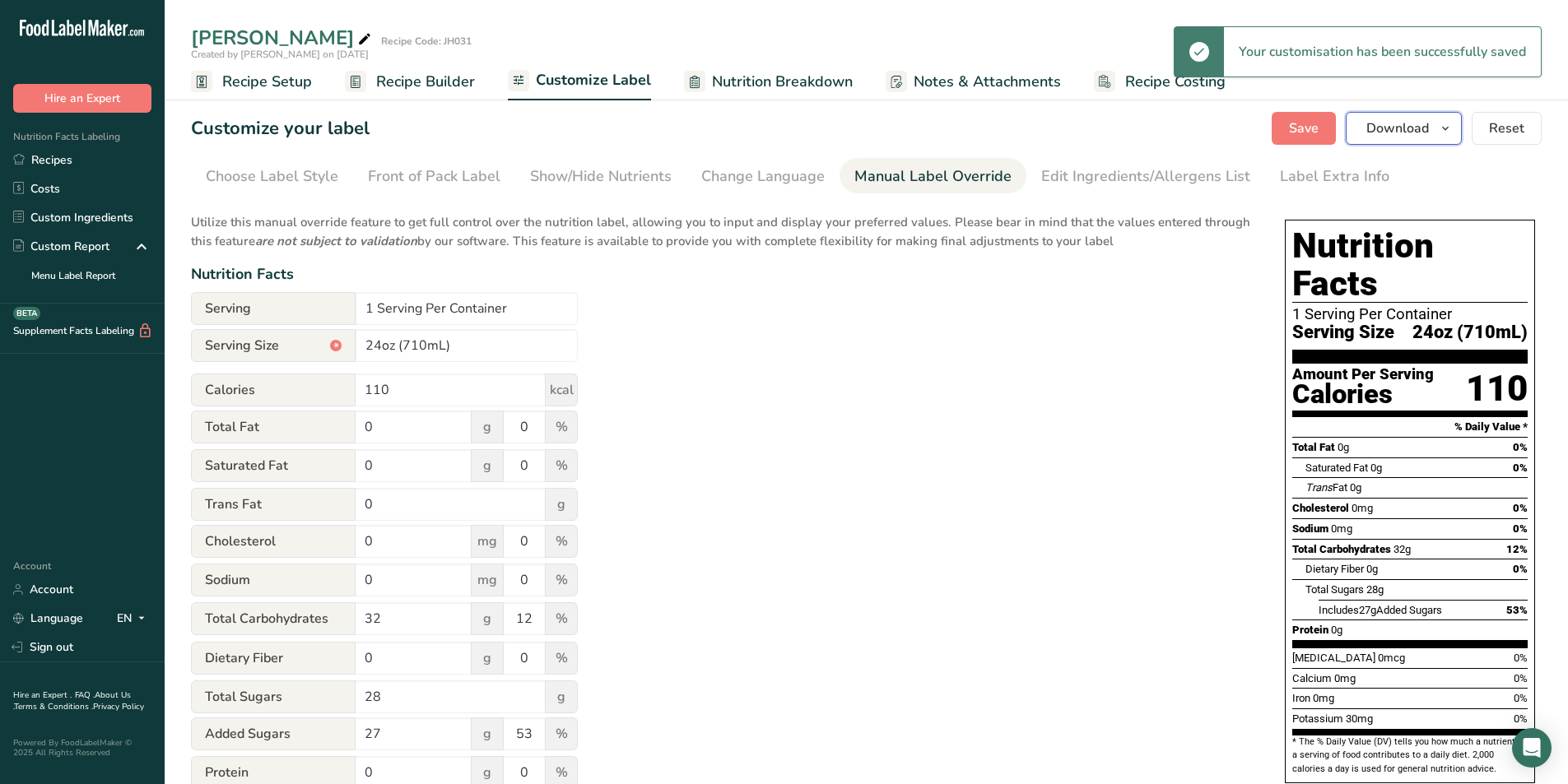
click at [1400, 119] on span "Download" at bounding box center [1397, 128] width 63 height 20
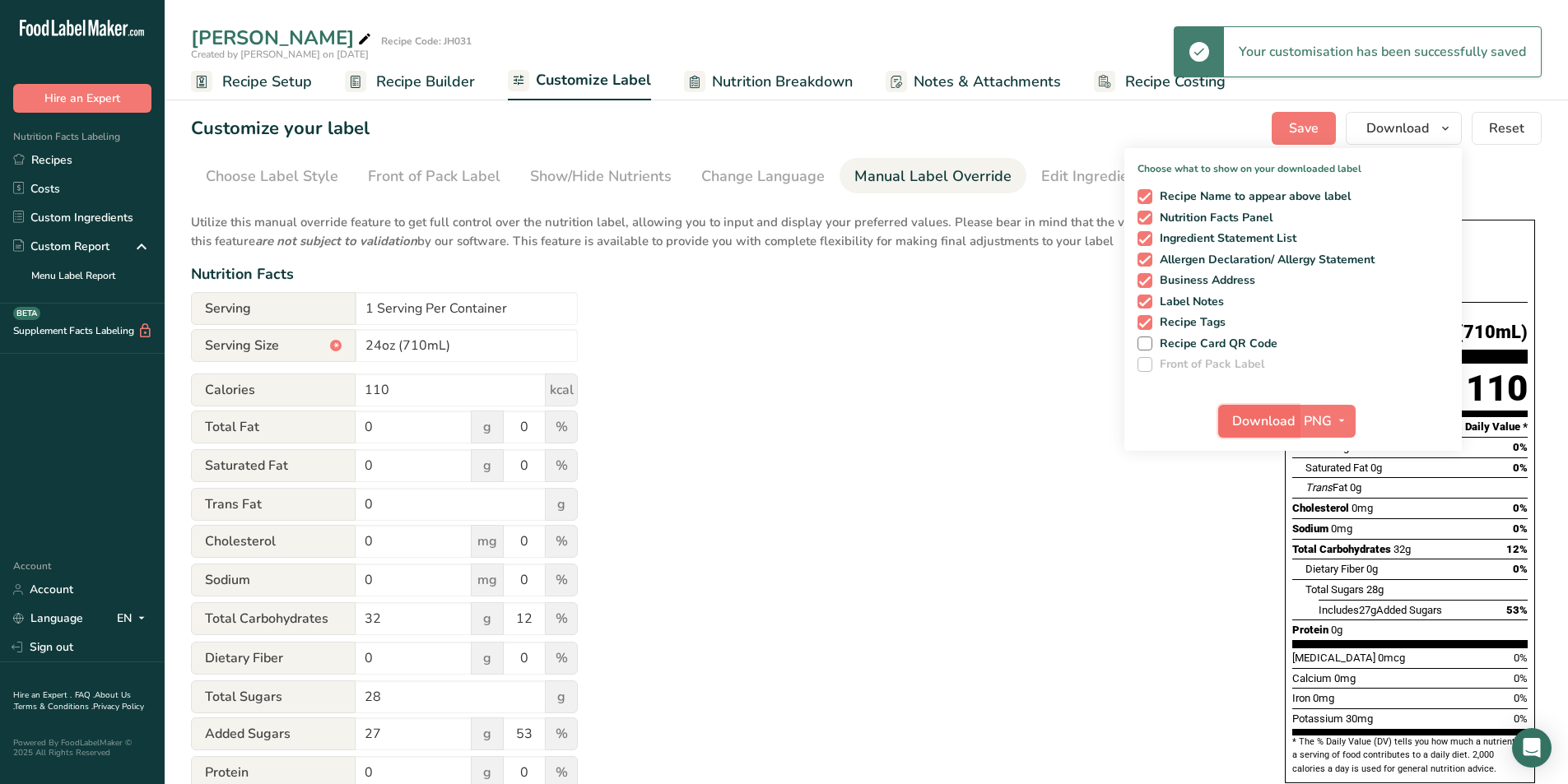
click at [1238, 427] on span "Download" at bounding box center [1264, 420] width 63 height 20
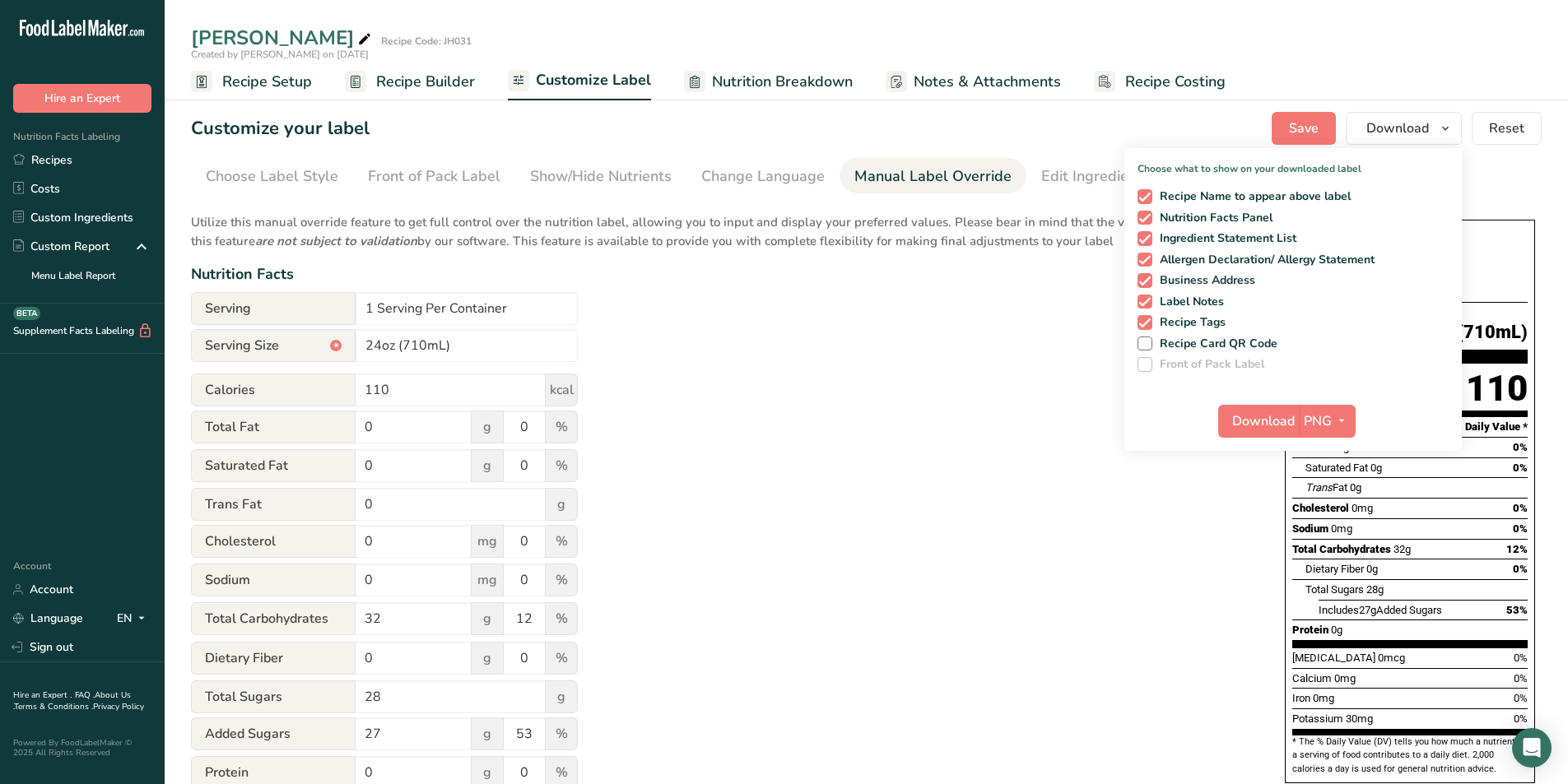
click at [951, 486] on div "Utilize this manual override feature to get full control over the nutrition lab…" at bounding box center [721, 596] width 1061 height 787
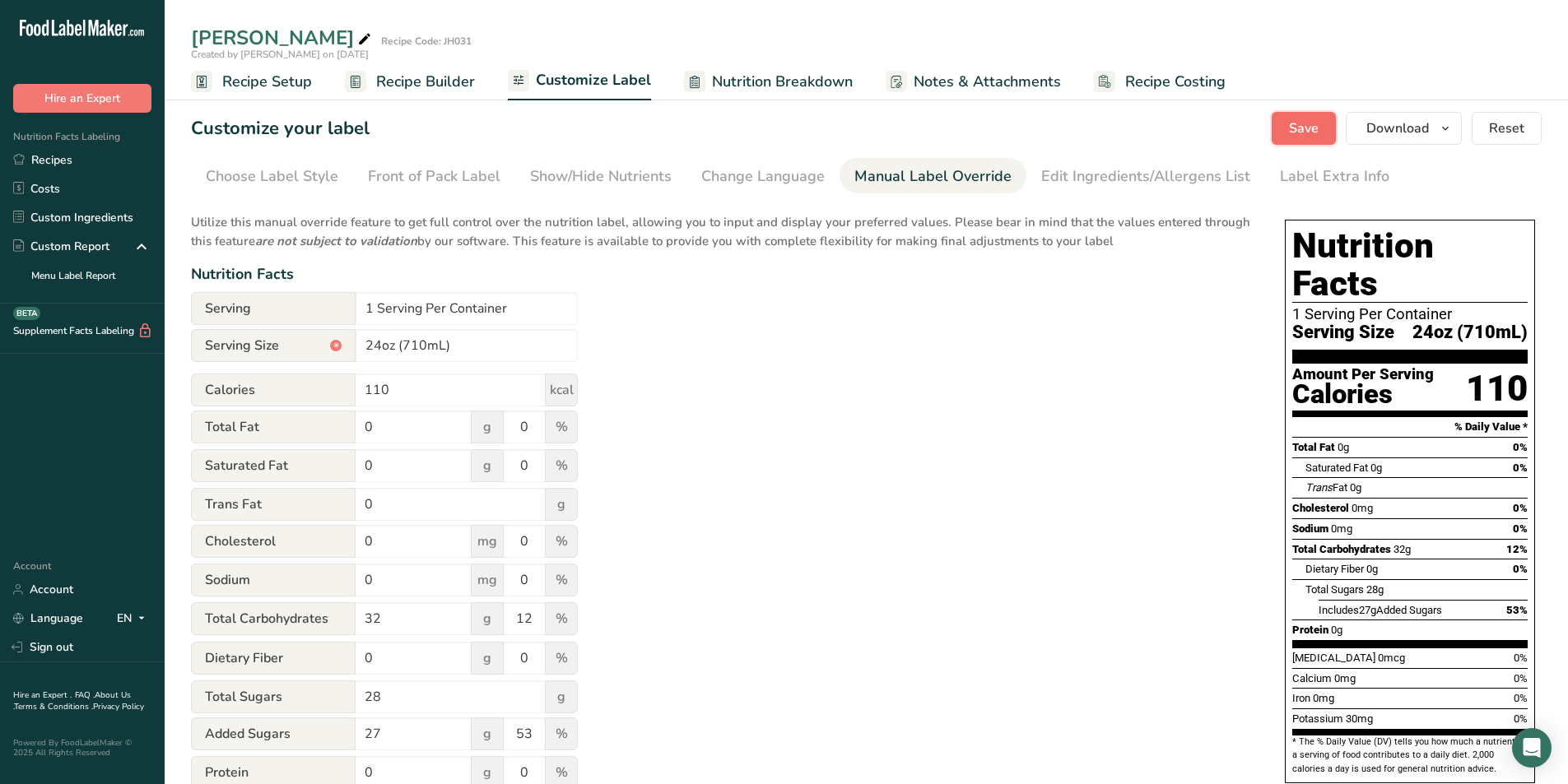
click at [1318, 133] on span "Save" at bounding box center [1304, 128] width 30 height 20
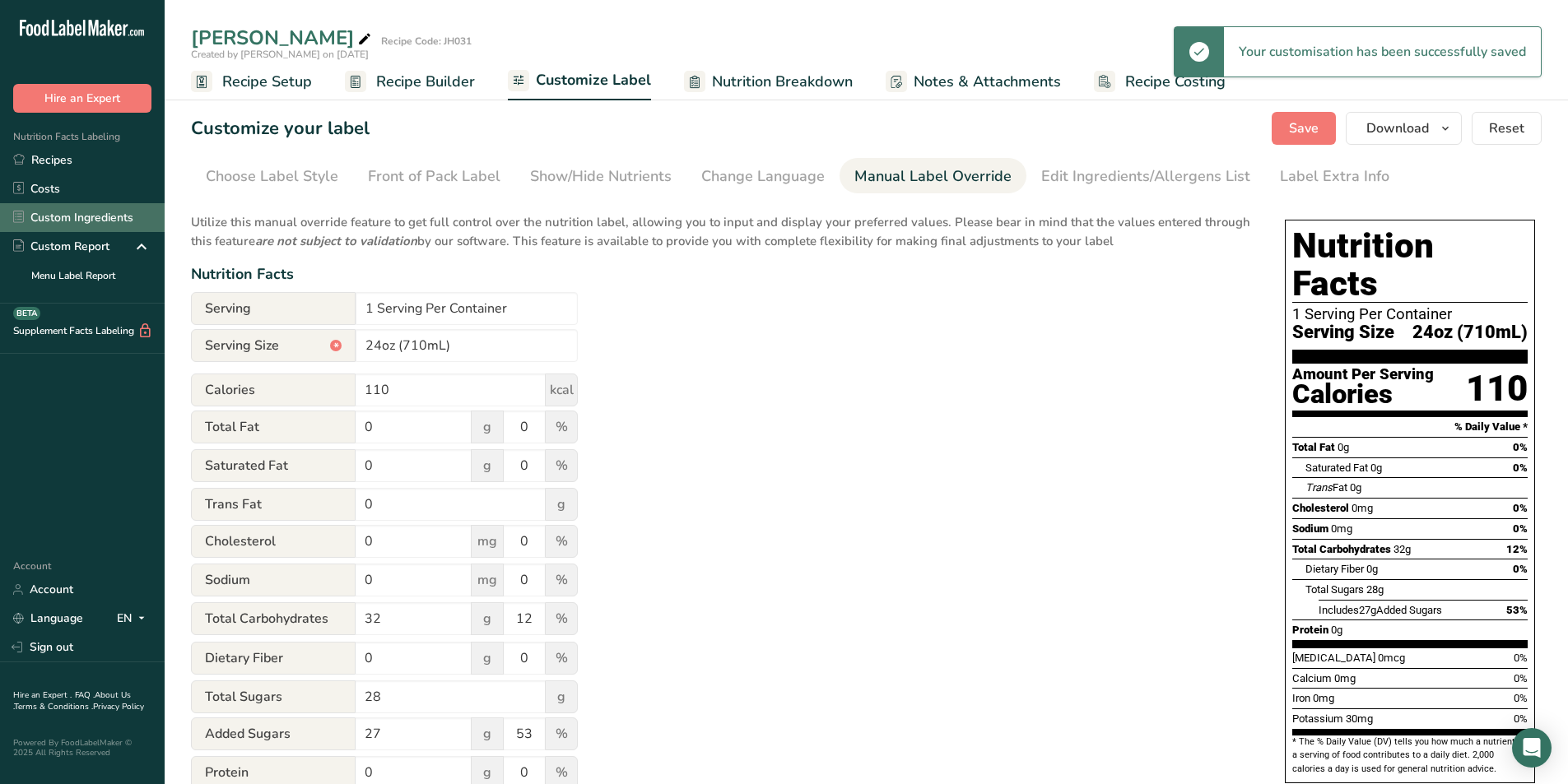
click at [72, 216] on link "Custom Ingredients" at bounding box center [82, 217] width 164 height 29
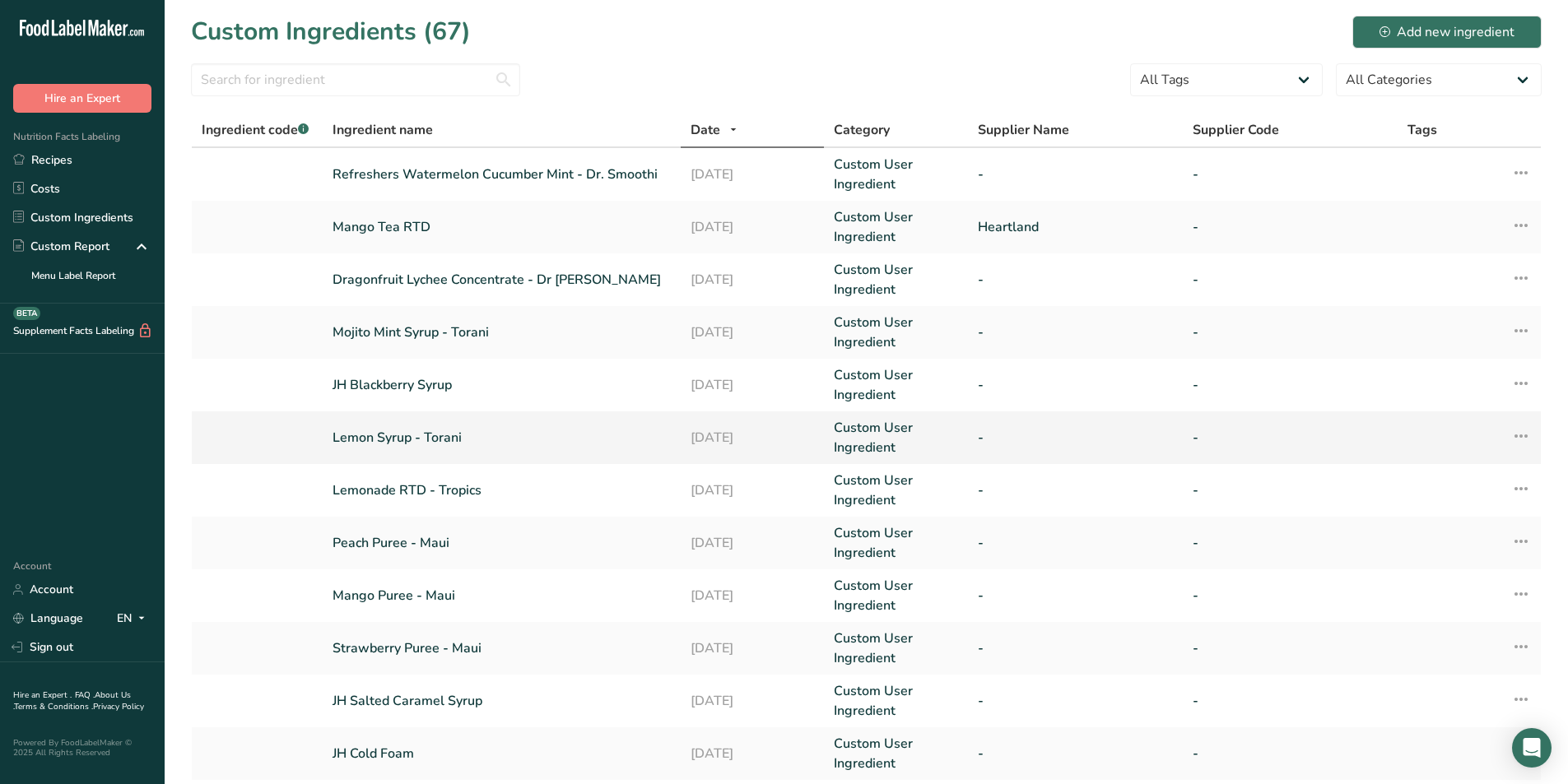
click at [410, 437] on link "Lemon Syrup - Torani" at bounding box center [501, 437] width 338 height 20
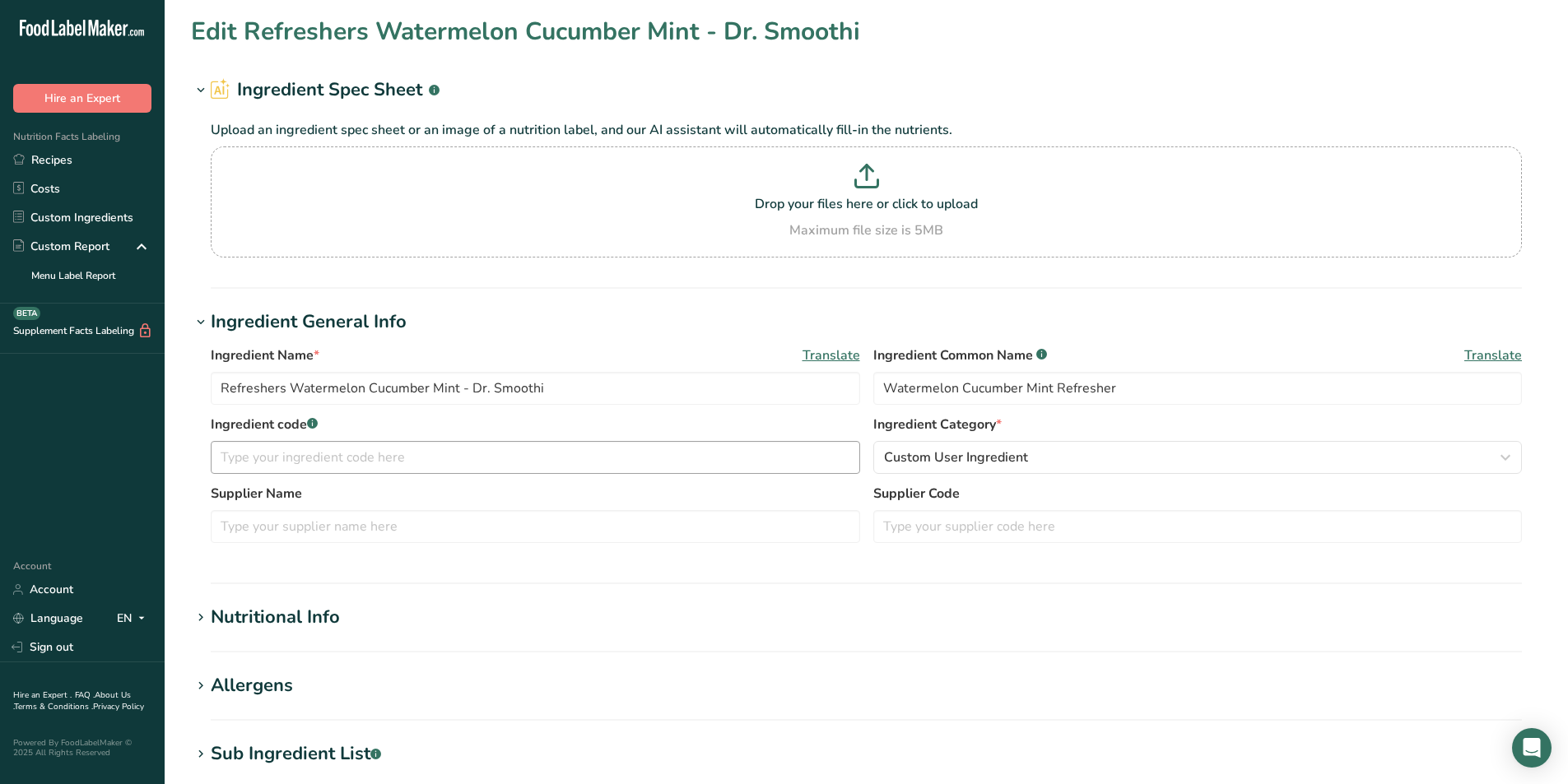
type input "Lemon Syrup - Torani"
type input "Lemon Syrup"
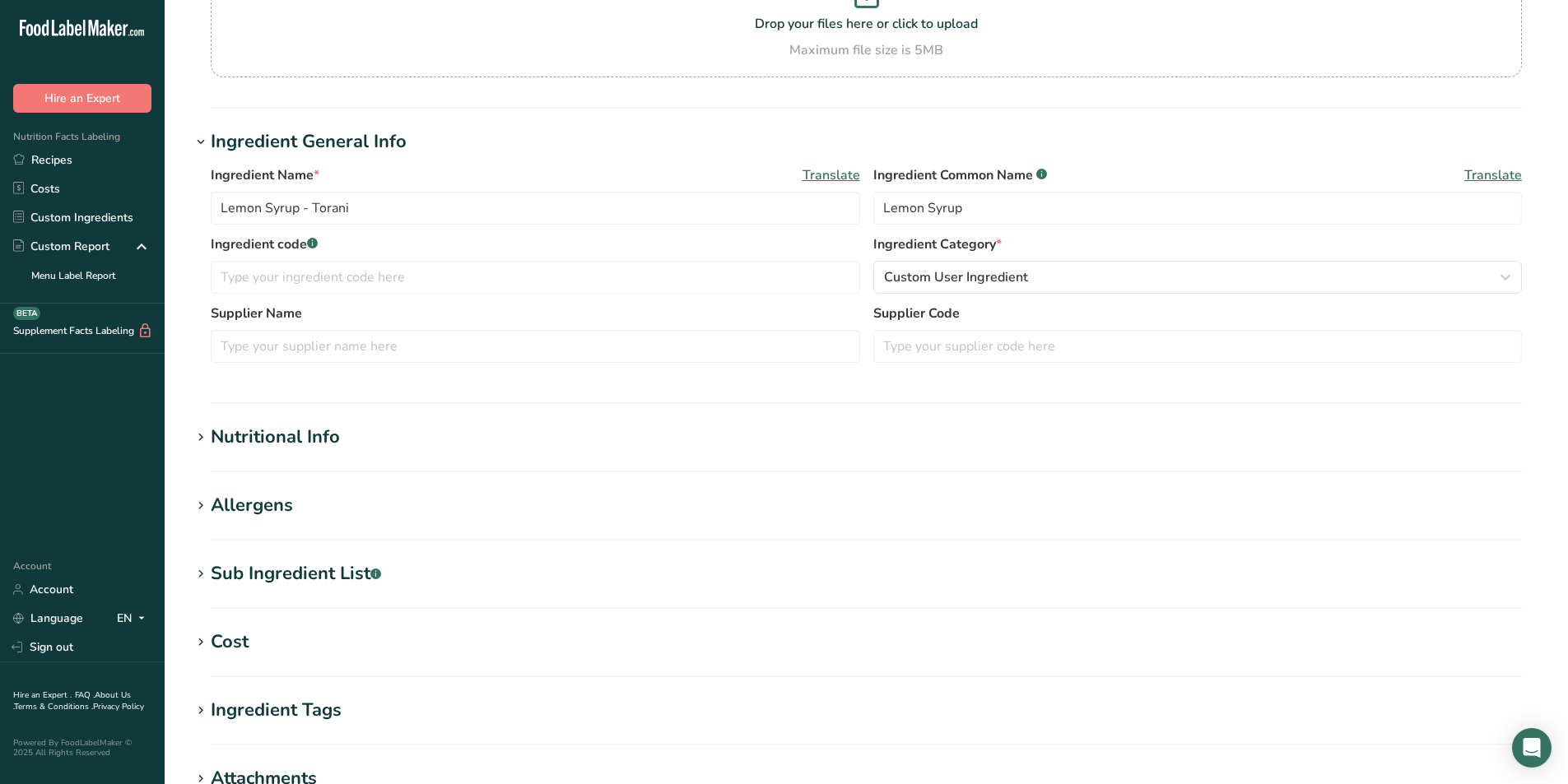
scroll to position [246, 0]
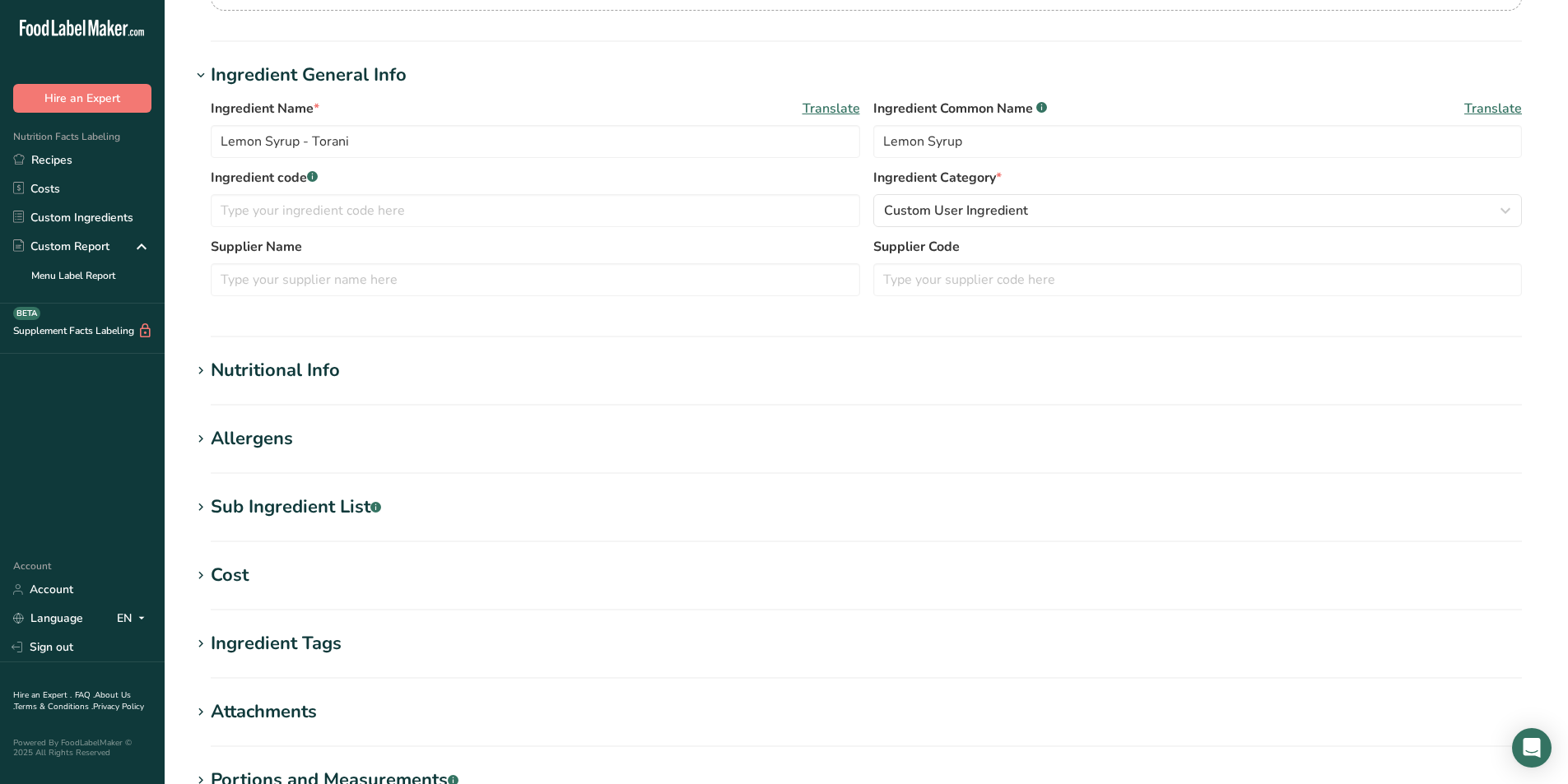
click at [267, 379] on div "Nutritional Info" at bounding box center [275, 370] width 129 height 27
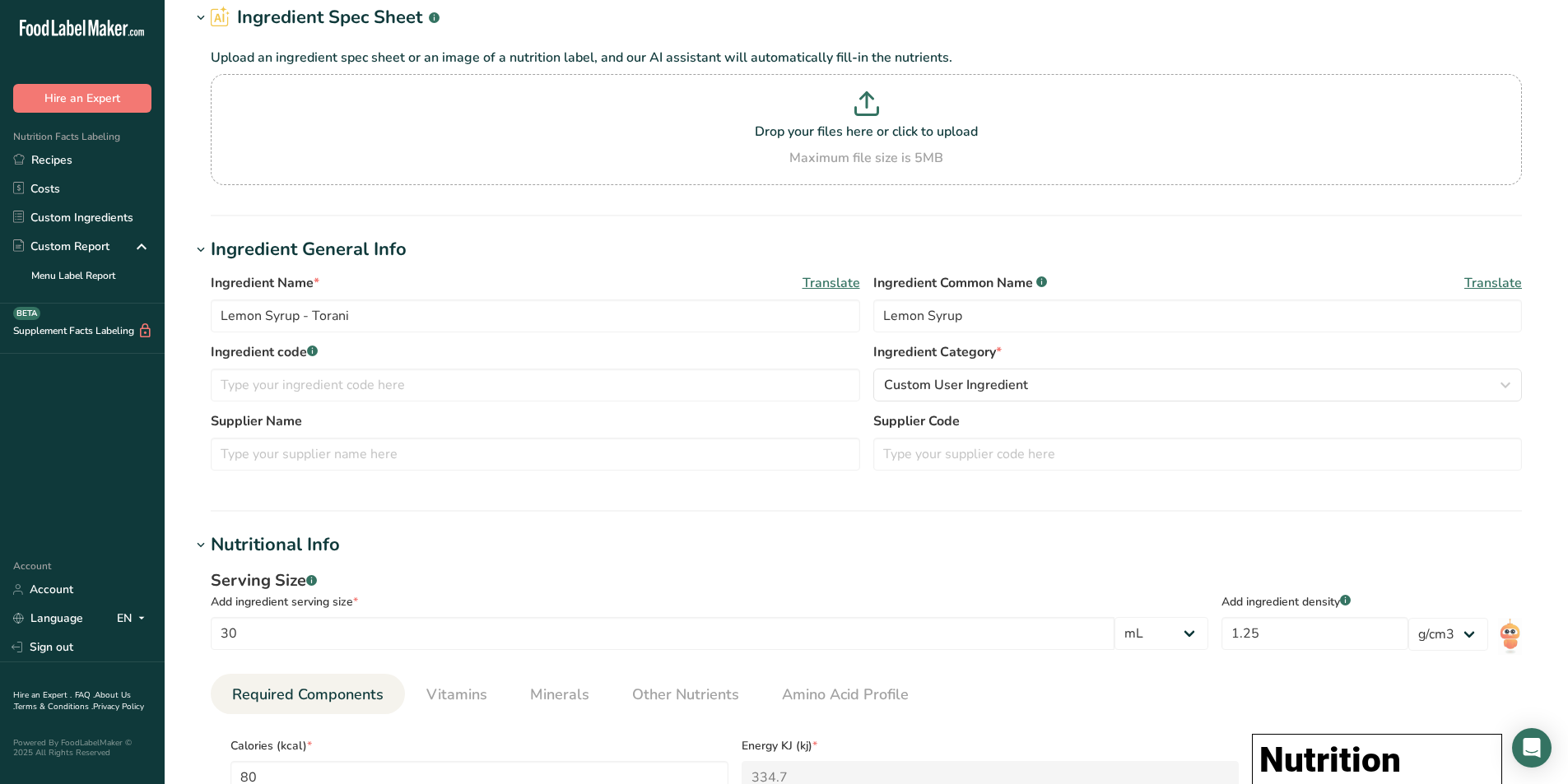
scroll to position [0, 0]
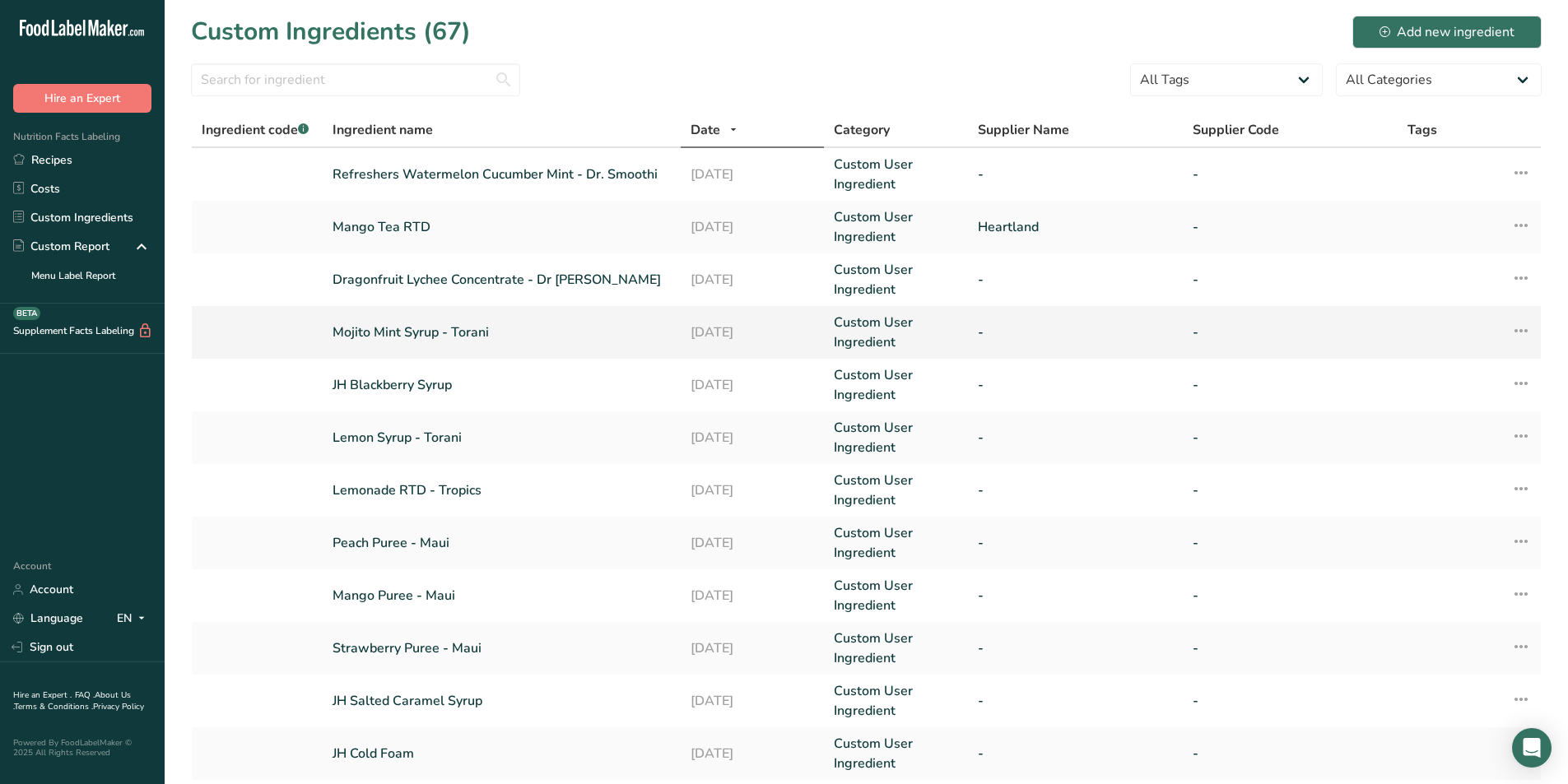
click at [477, 332] on link "Mojito Mint Syrup - Torani" at bounding box center [501, 332] width 338 height 20
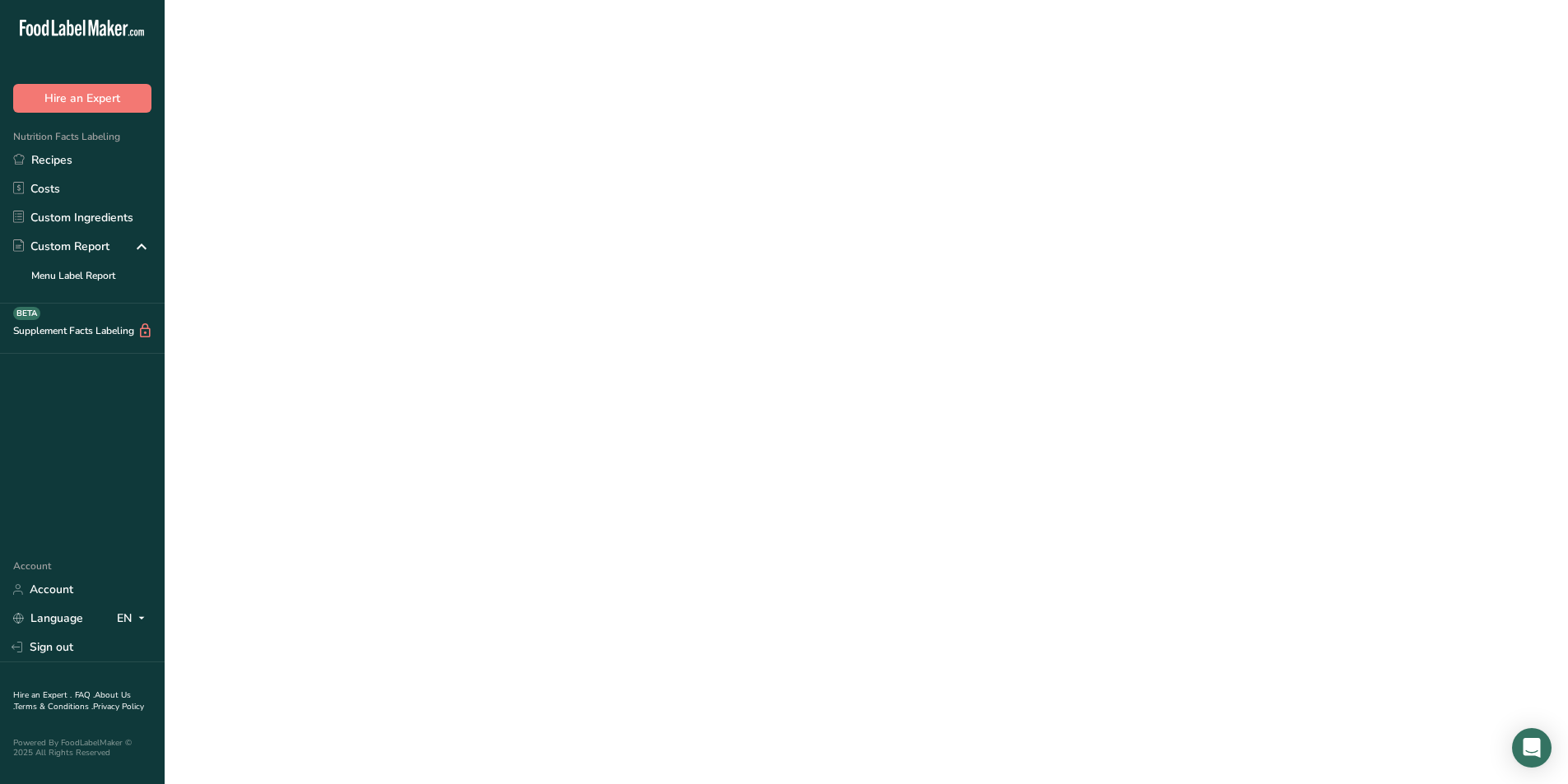
select select "17"
select select "22"
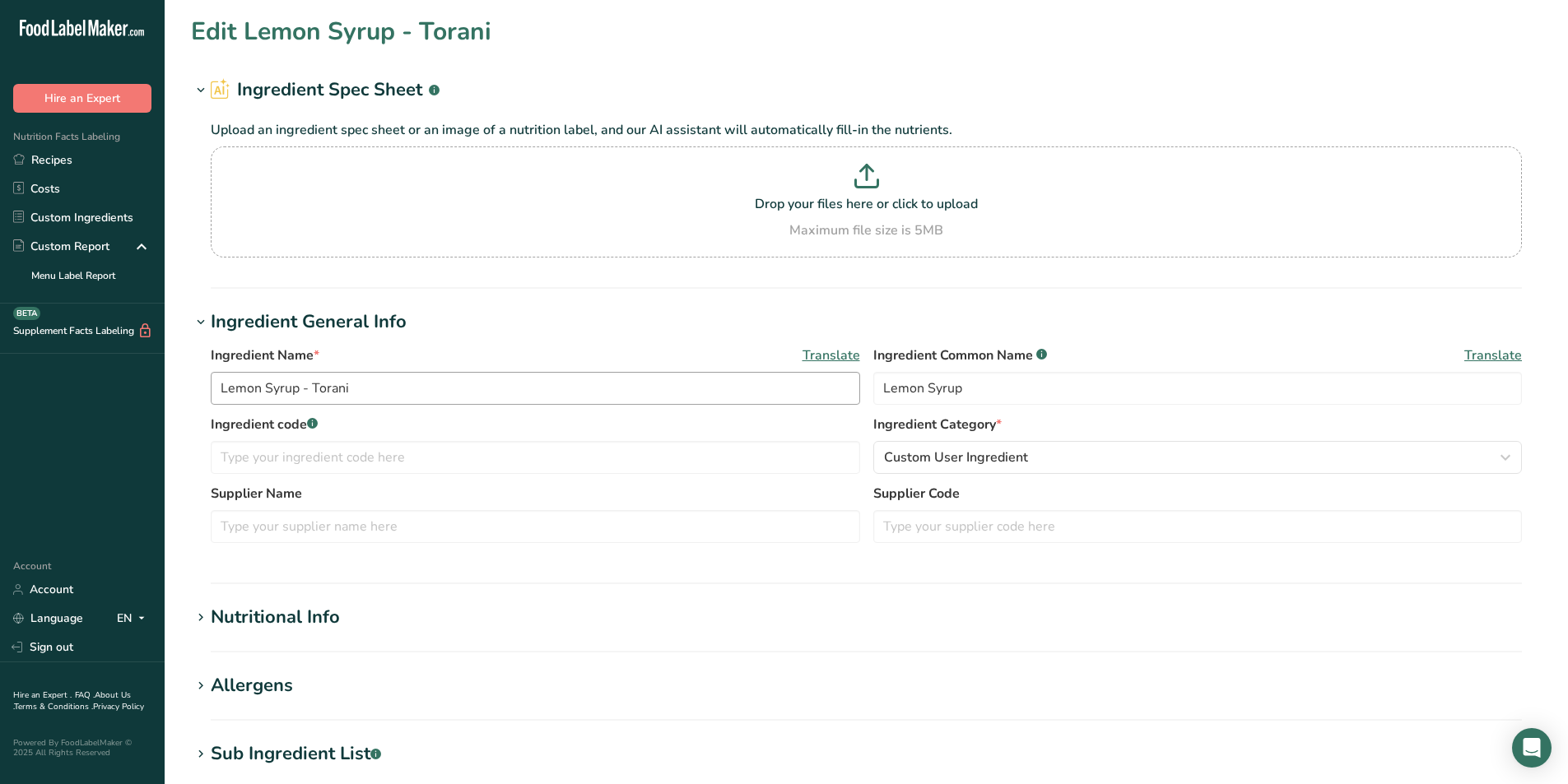
type input "Mojito Mint Syrup - Torani"
type input "Mojito Mint Syrup"
type input "1.2"
type input "90"
type KJ "376.6"
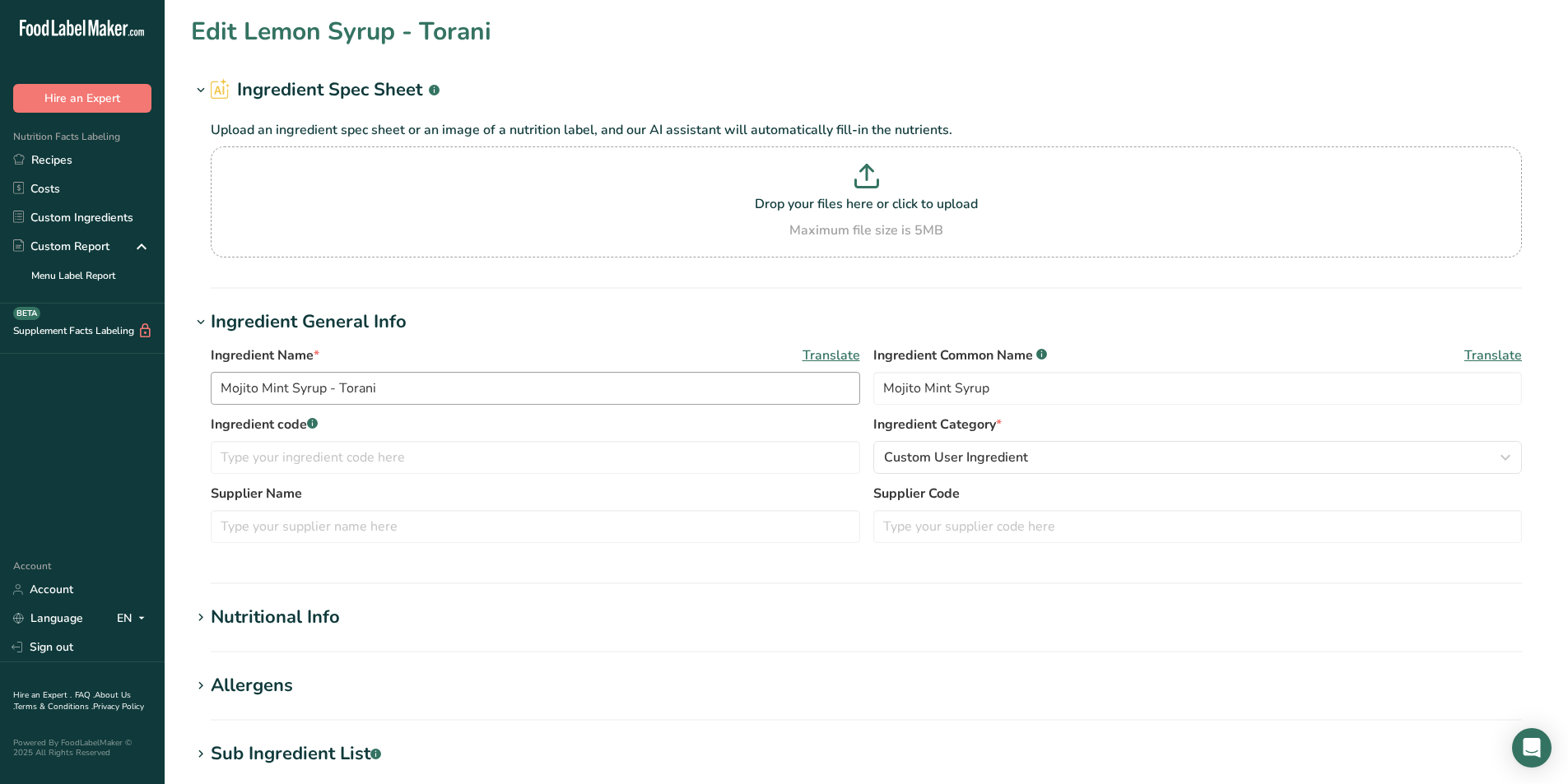
type Fat "0"
type input "0"
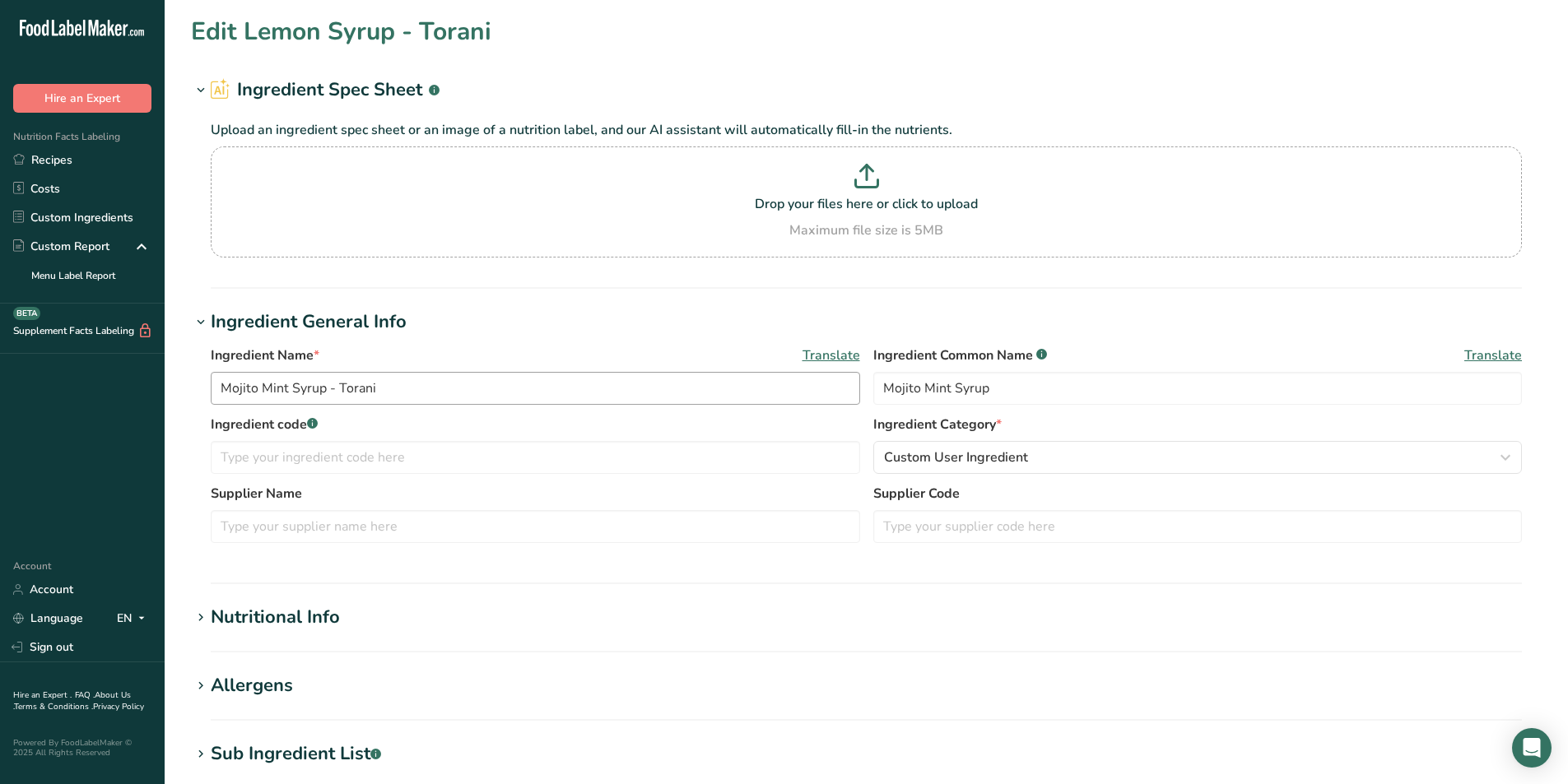
type Carbohydrates "24"
type Fiber "0"
type Sugars "23"
type input "0"
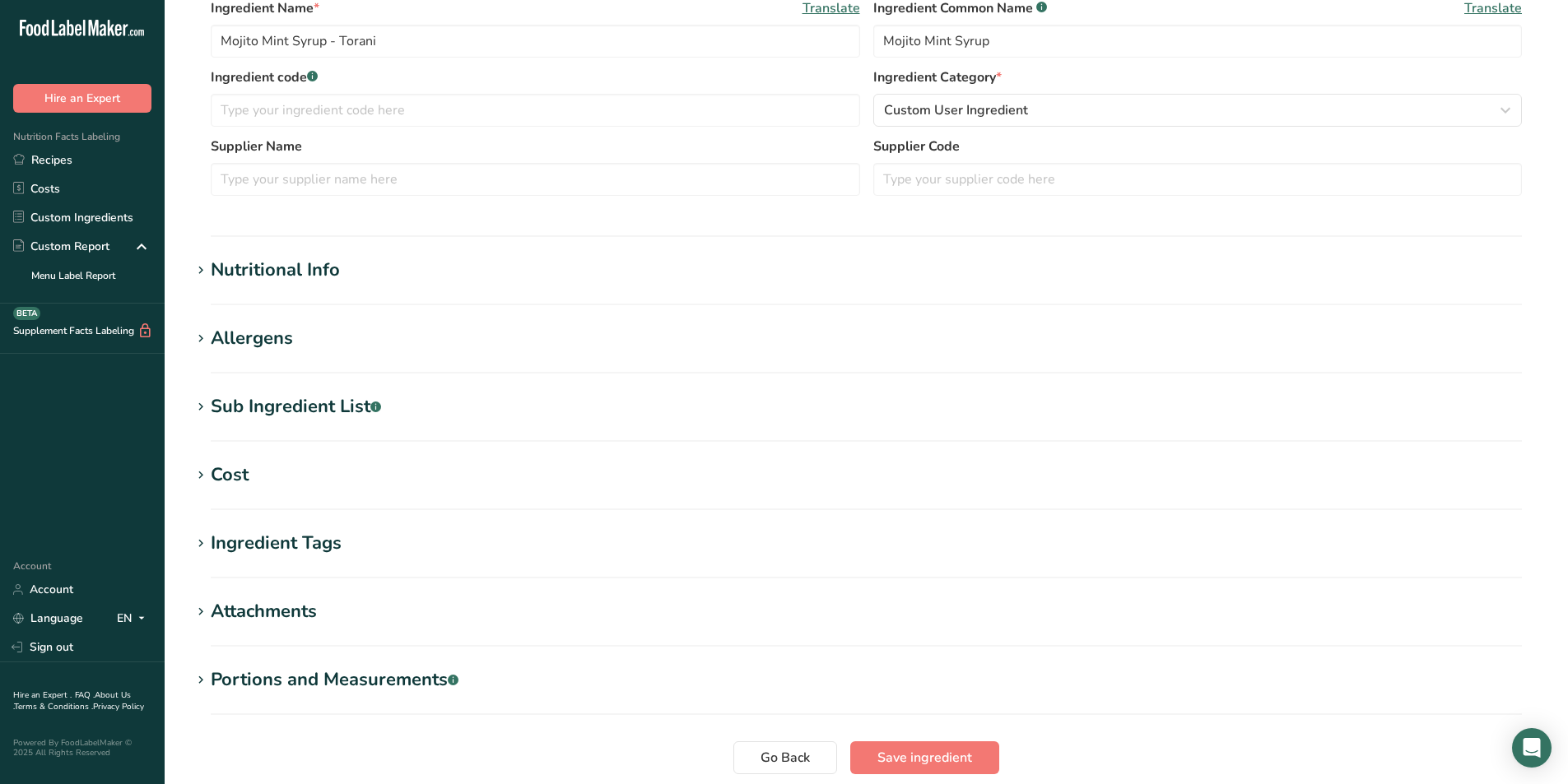
scroll to position [477, 0]
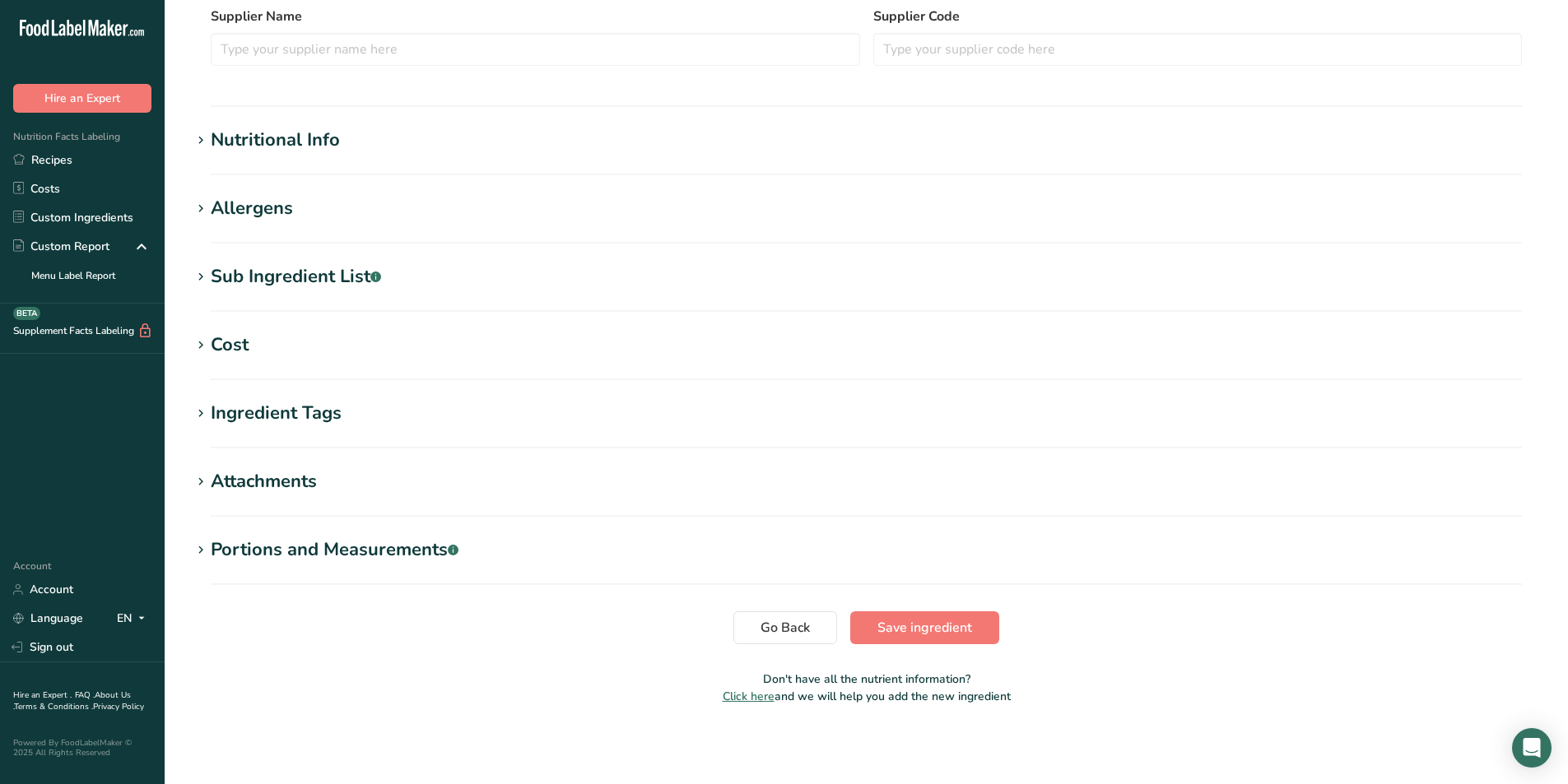
click at [320, 140] on div "Nutritional Info" at bounding box center [275, 140] width 129 height 27
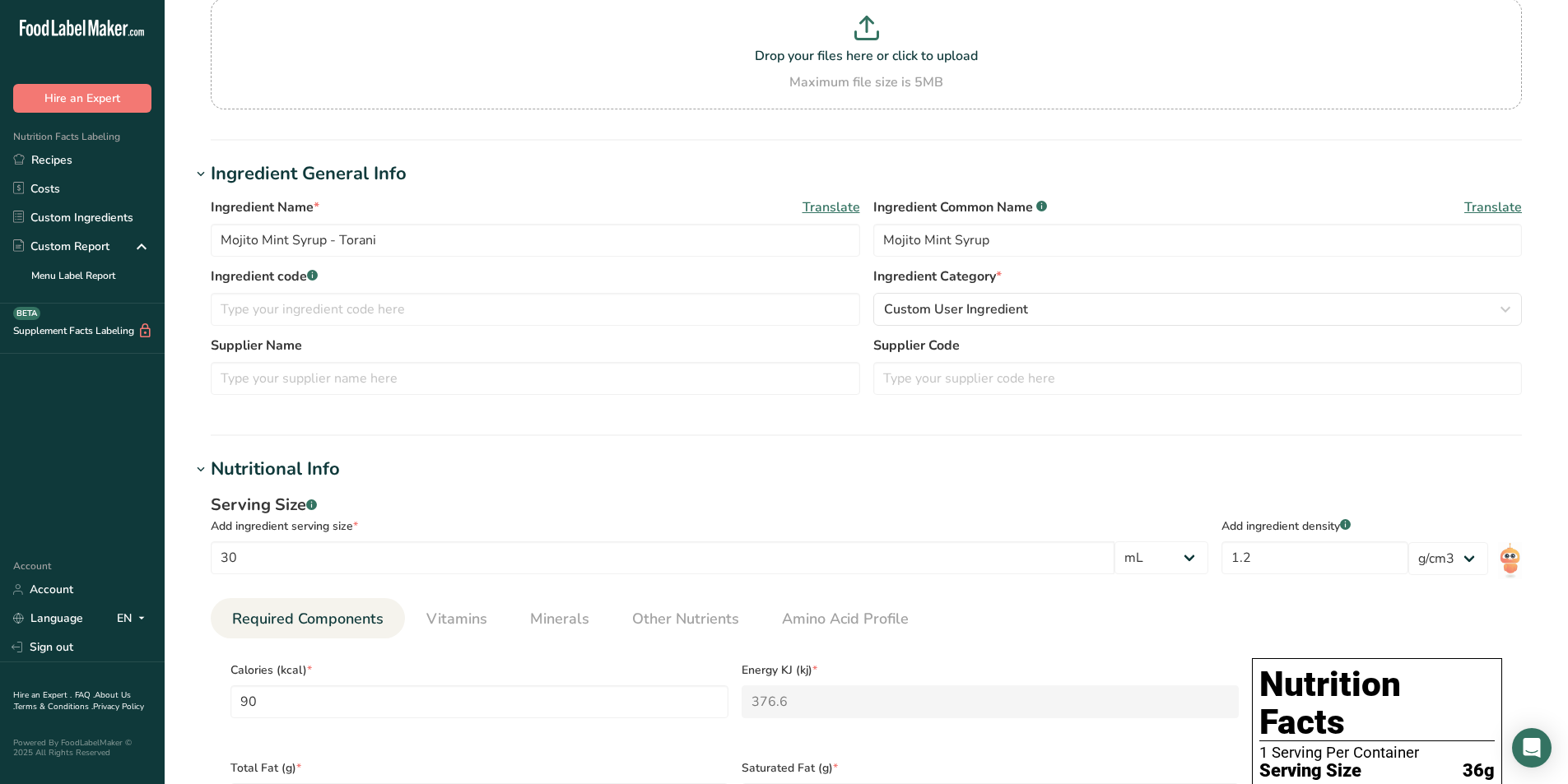
scroll to position [0, 0]
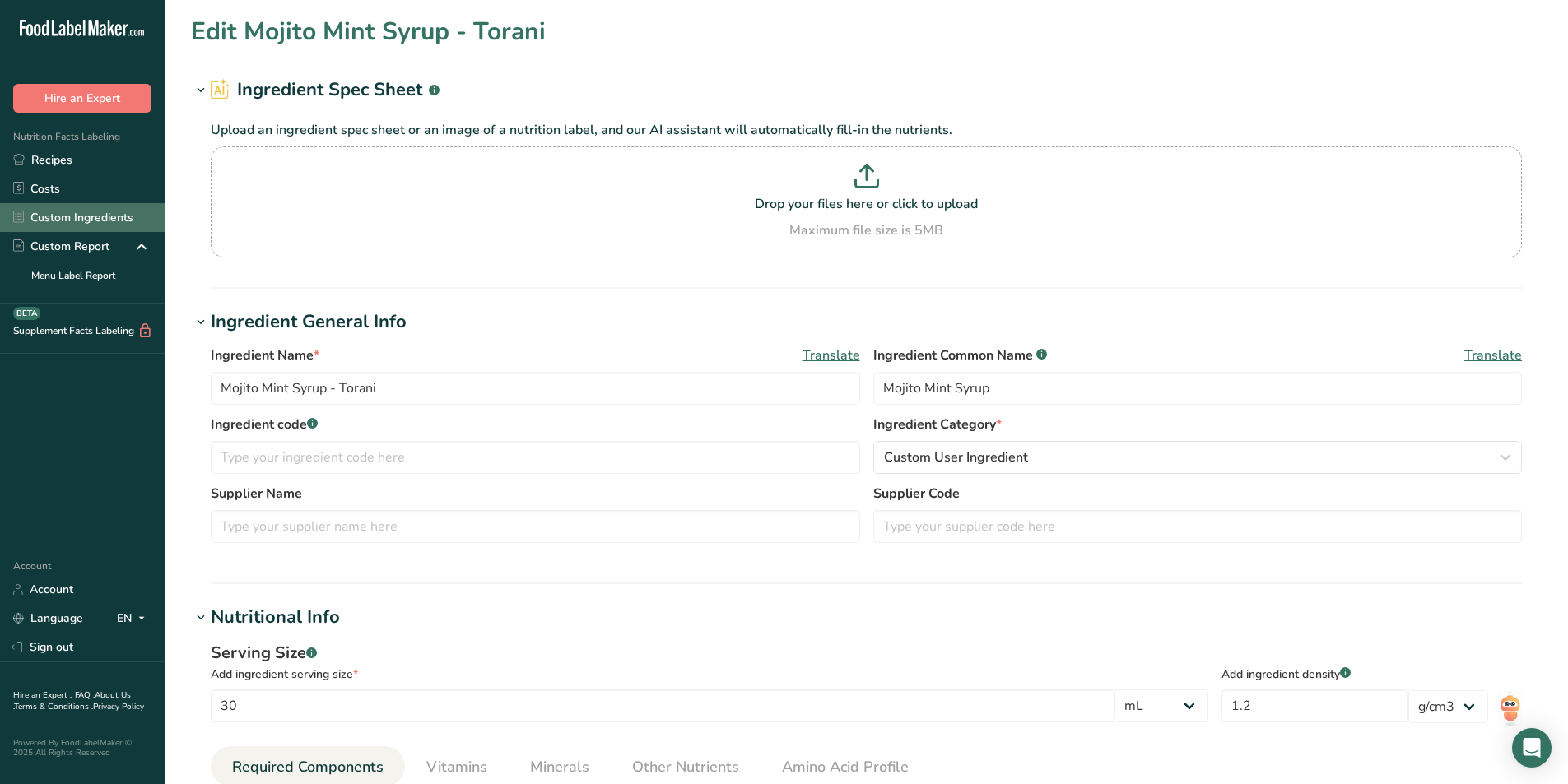
click at [74, 214] on link "Custom Ingredients" at bounding box center [82, 217] width 164 height 29
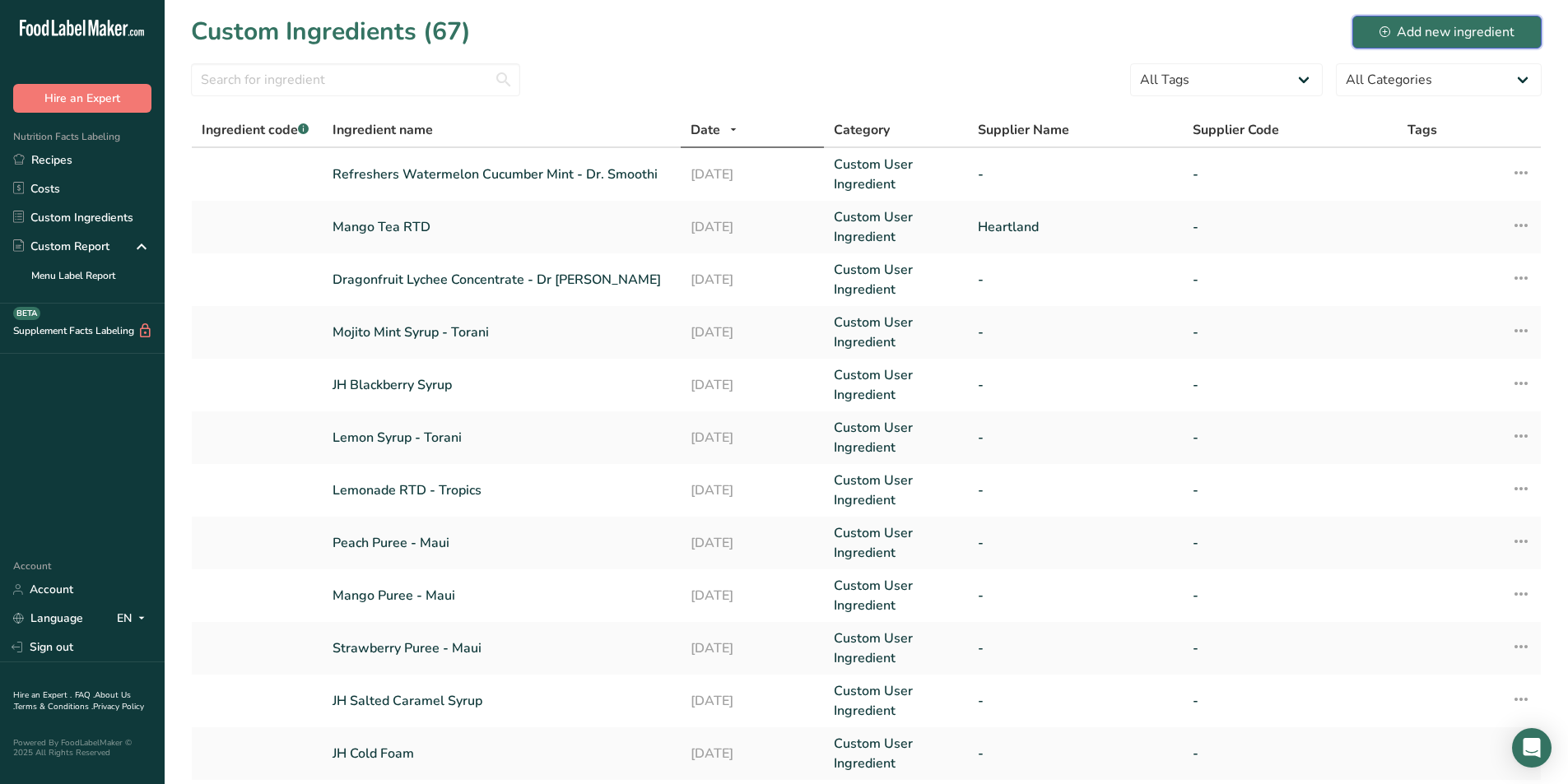
click at [1415, 24] on div "Add new ingredient" at bounding box center [1446, 31] width 135 height 20
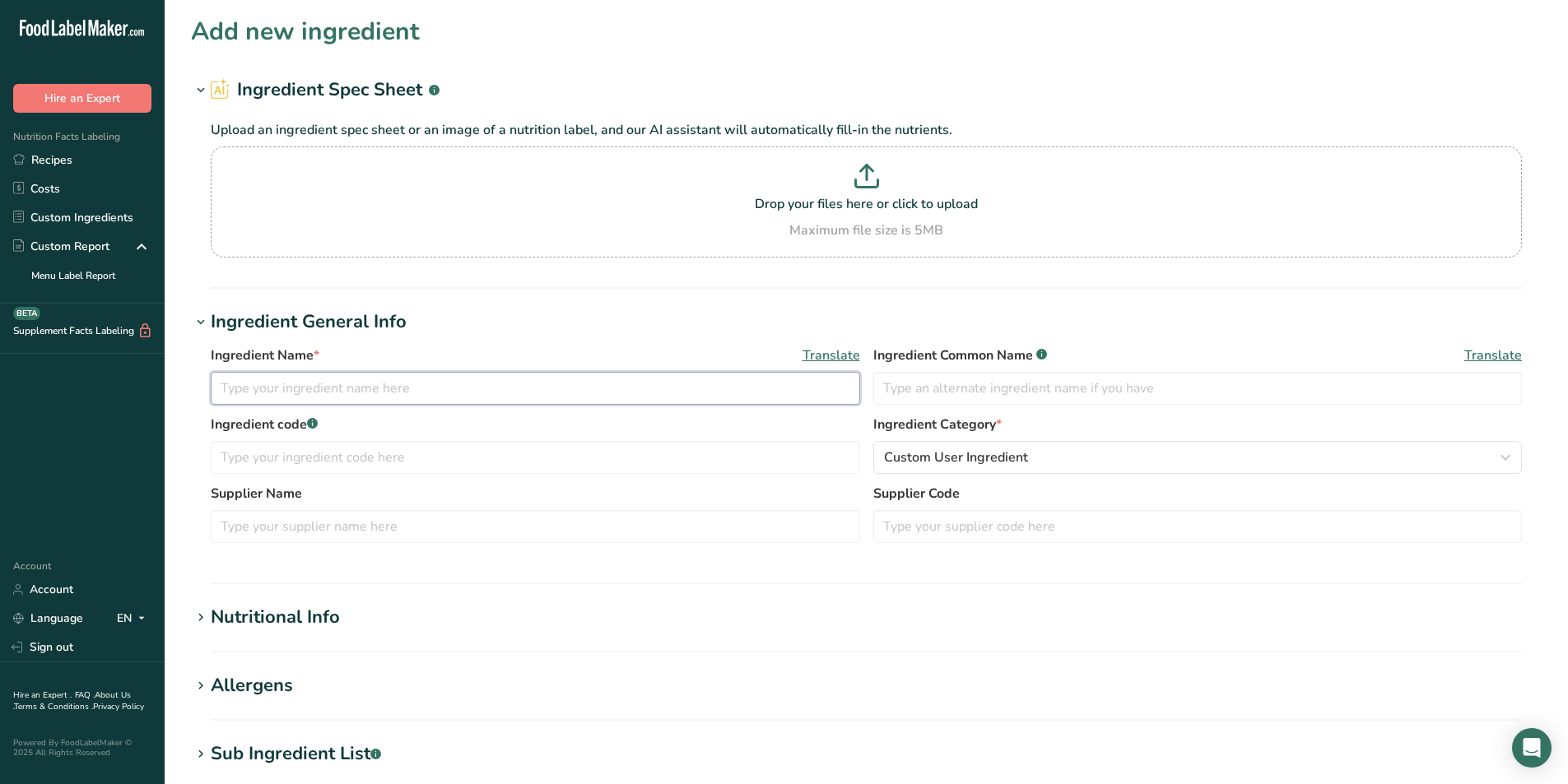
click at [373, 383] on input "text" at bounding box center [535, 388] width 649 height 33
click at [951, 387] on input "text" at bounding box center [1197, 388] width 649 height 33
click at [412, 398] on input "Strawberry Syrup" at bounding box center [535, 388] width 649 height 33
type input "Strawberry Syrup - Torani"
click at [1075, 389] on input "text" at bounding box center [1197, 388] width 649 height 33
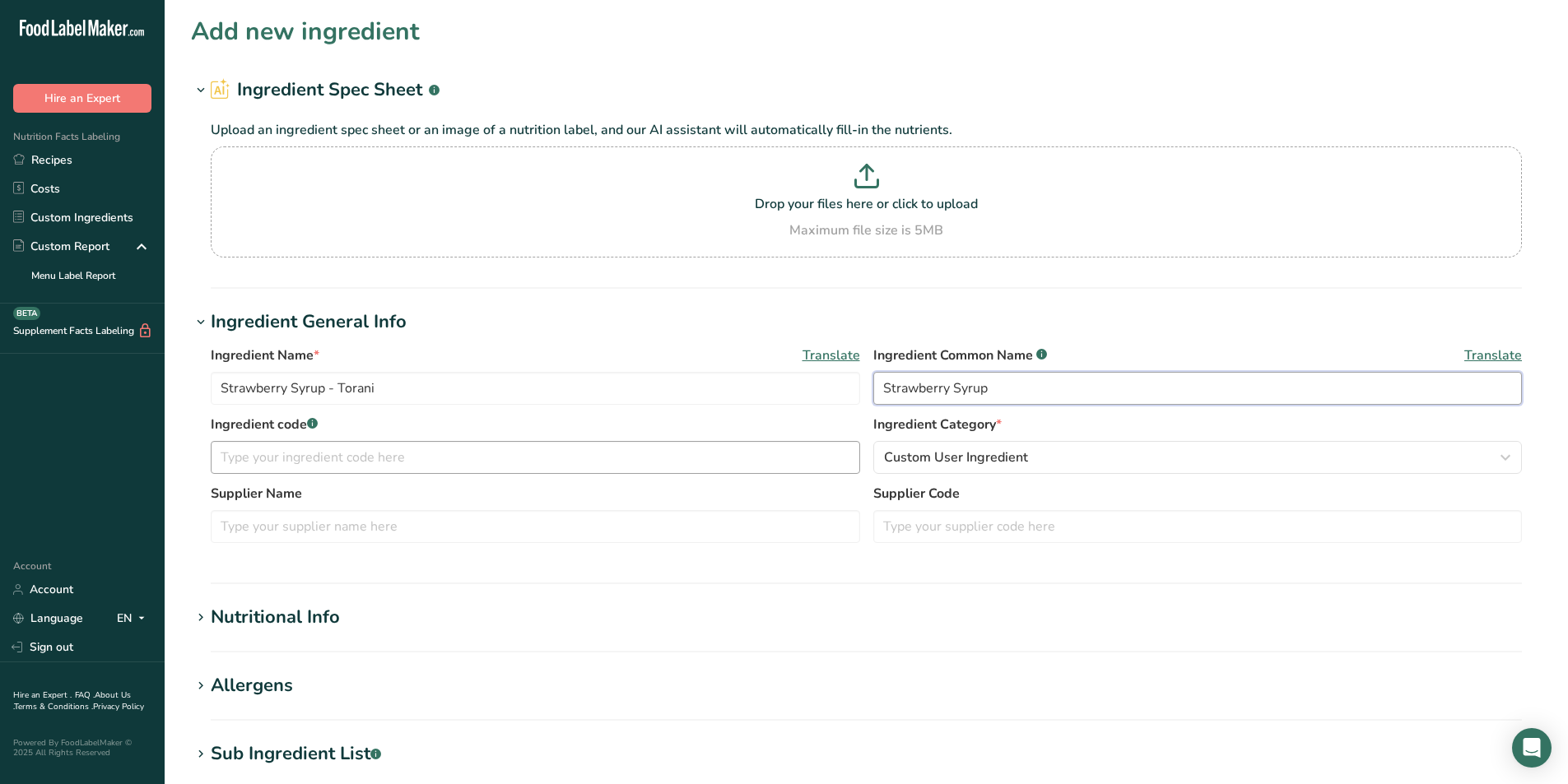
type input "Strawberry Syrup"
click at [516, 460] on input "text" at bounding box center [535, 457] width 649 height 33
click at [380, 616] on h1 "Nutritional Info" at bounding box center [866, 617] width 1350 height 27
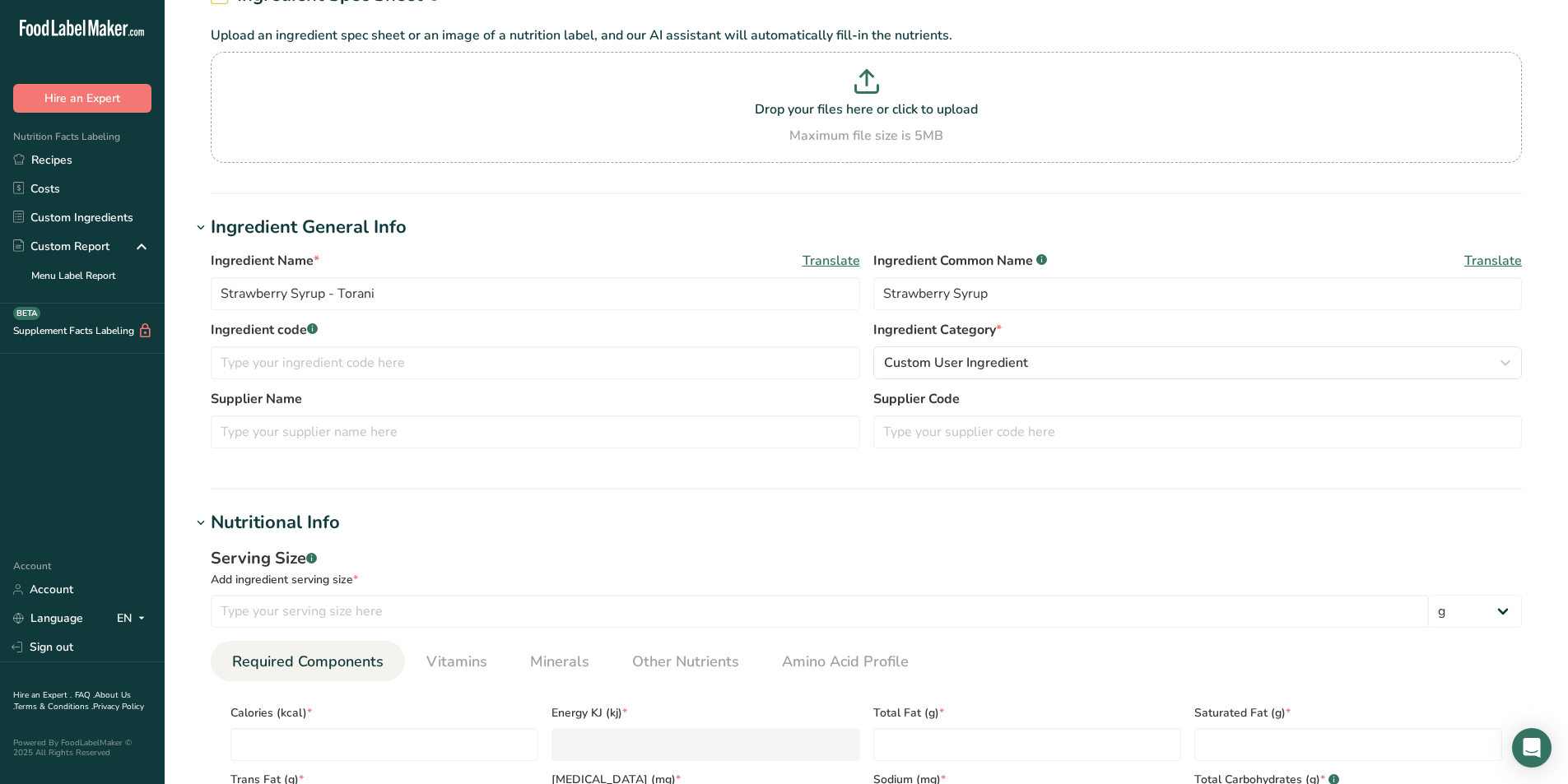
scroll to position [329, 0]
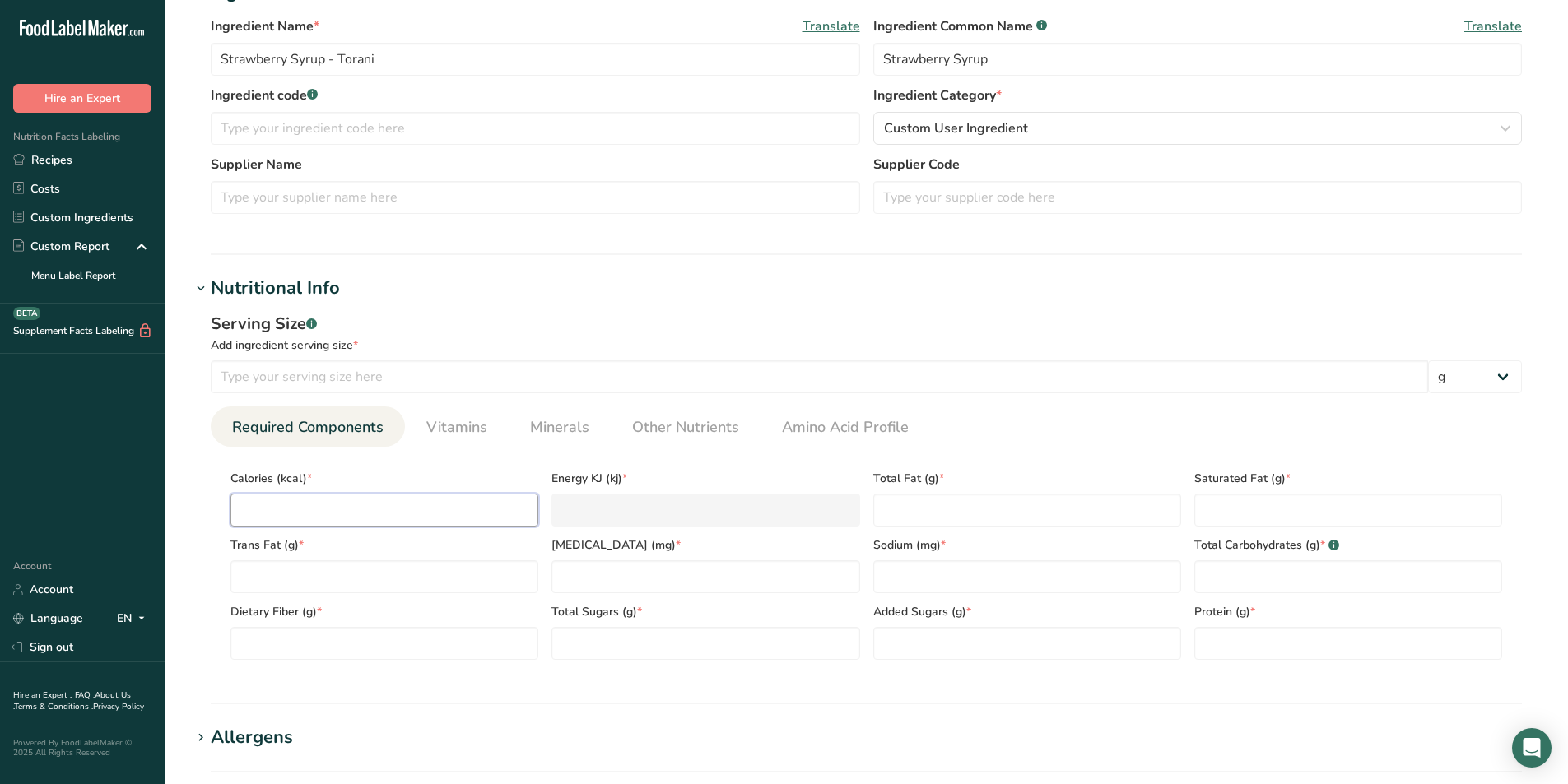
click at [329, 500] on input "number" at bounding box center [384, 510] width 308 height 33
type input "8"
type KJ "33.5"
type input "80"
type KJ "334.7"
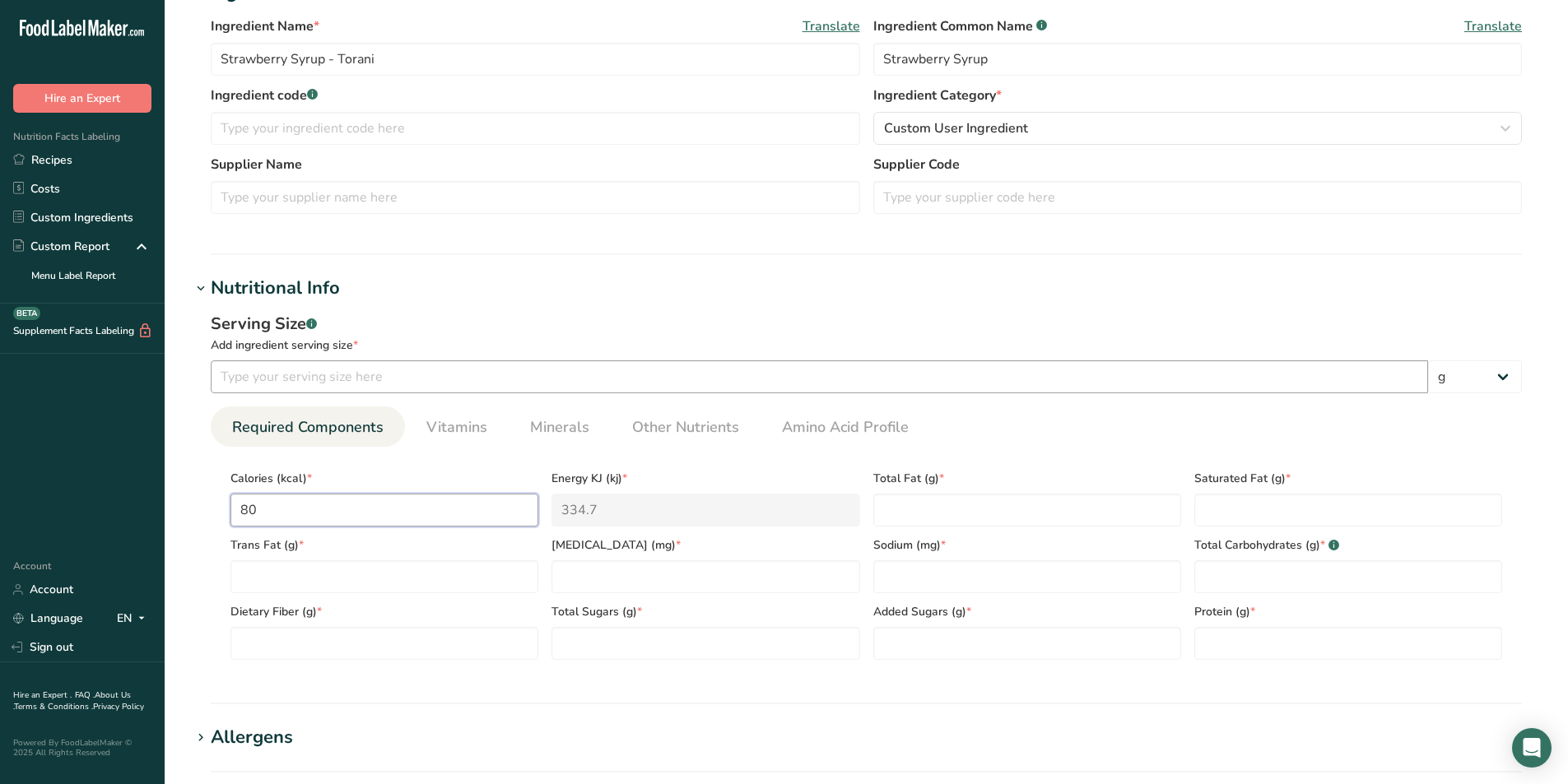
type input "80"
click at [353, 369] on input "number" at bounding box center [819, 377] width 1217 height 33
type input "30"
click at [1494, 376] on select "g kg mg mcg lb oz l mL fl oz tbsp tsp cup qt gallon" at bounding box center [1474, 377] width 94 height 33
select select "17"
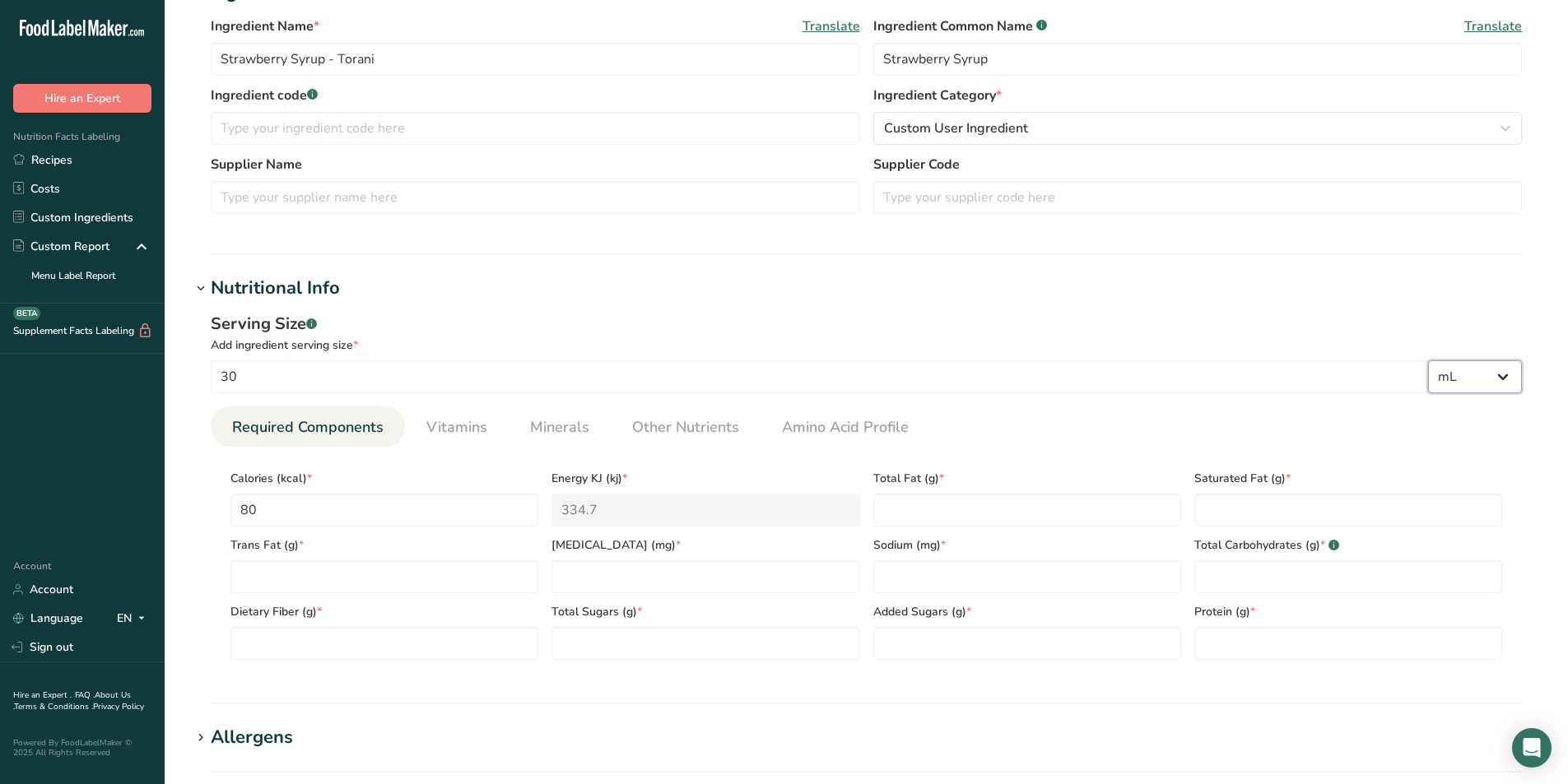
click at [1428, 360] on select "g kg mg mcg lb oz l mL fl oz tbsp tsp cup qt gallon" at bounding box center [1474, 377] width 94 height 33
select select "22"
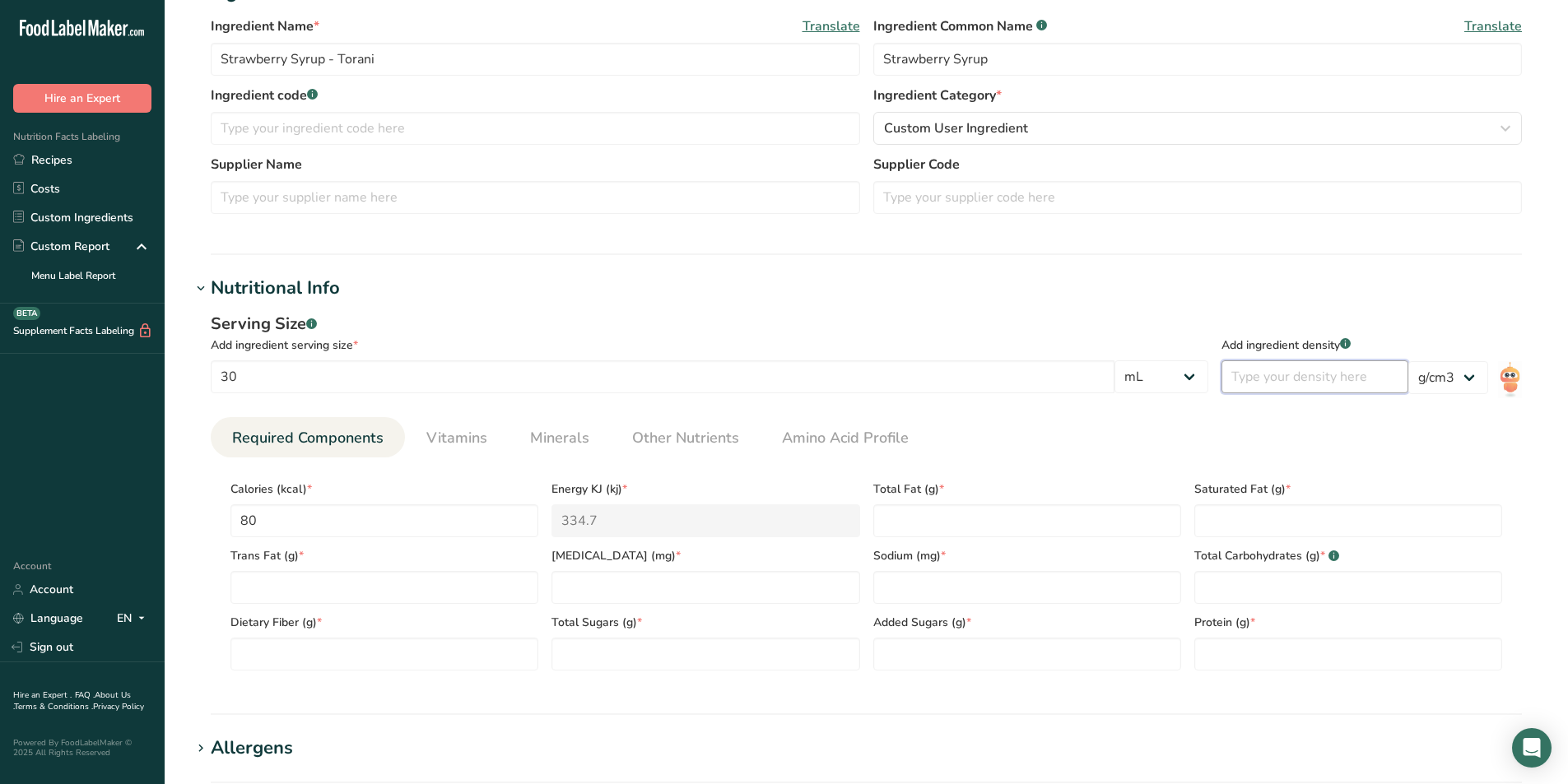
click at [1359, 378] on input "number" at bounding box center [1314, 377] width 187 height 33
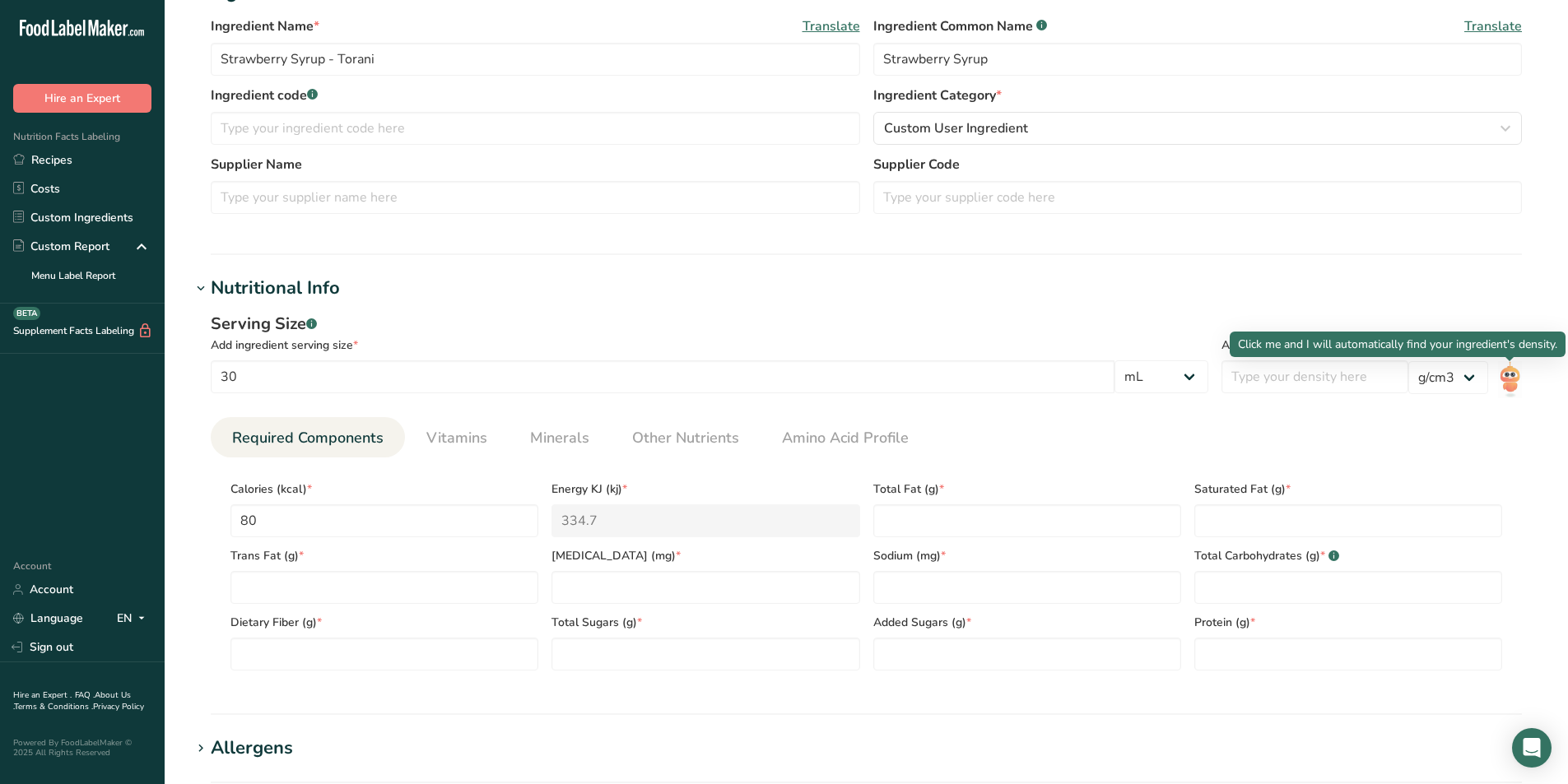
click at [1502, 373] on img at bounding box center [1509, 379] width 24 height 37
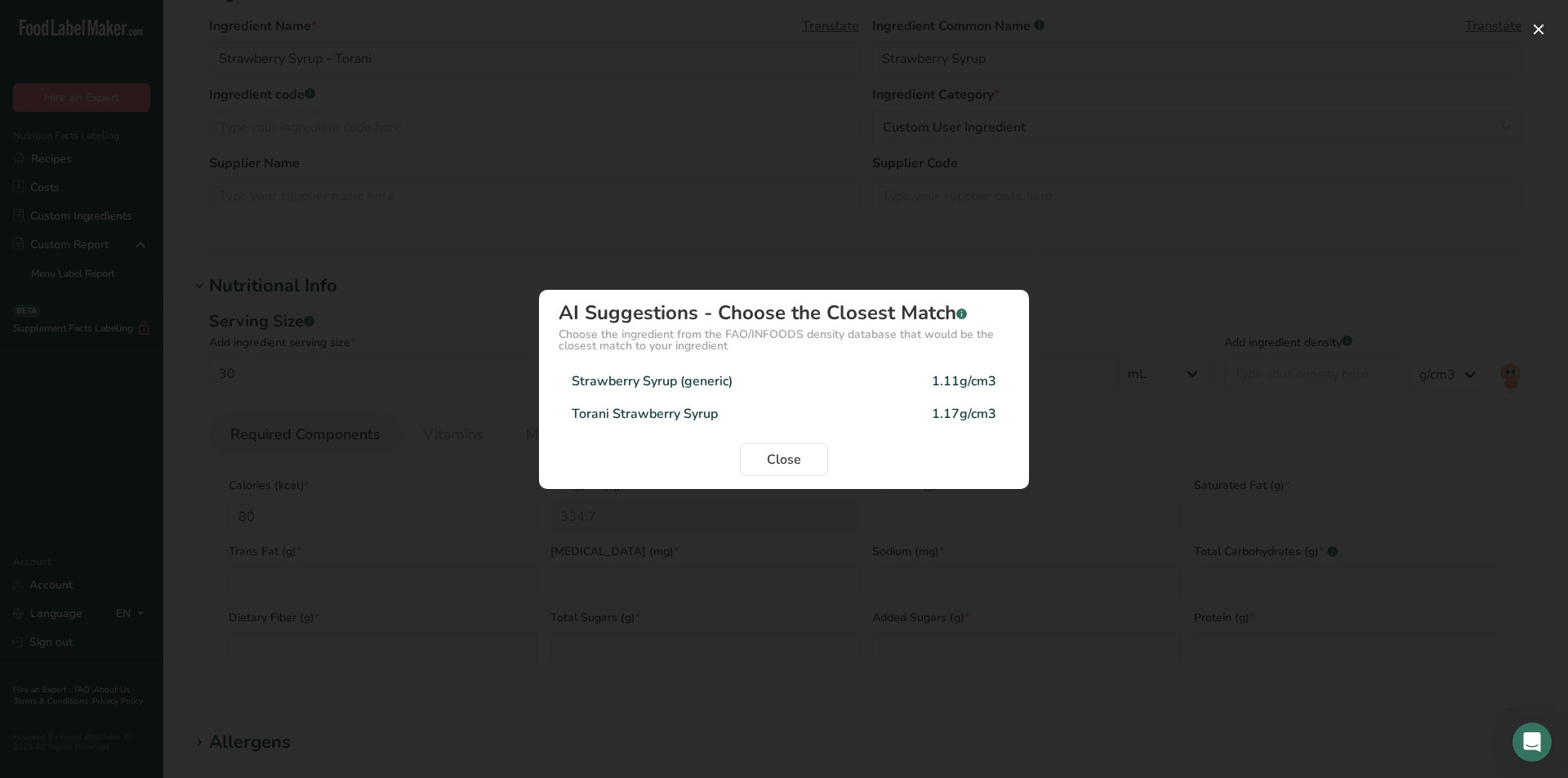
click at [653, 408] on div "Torani Strawberry Syrup" at bounding box center [645, 414] width 146 height 20
type input "1.17"
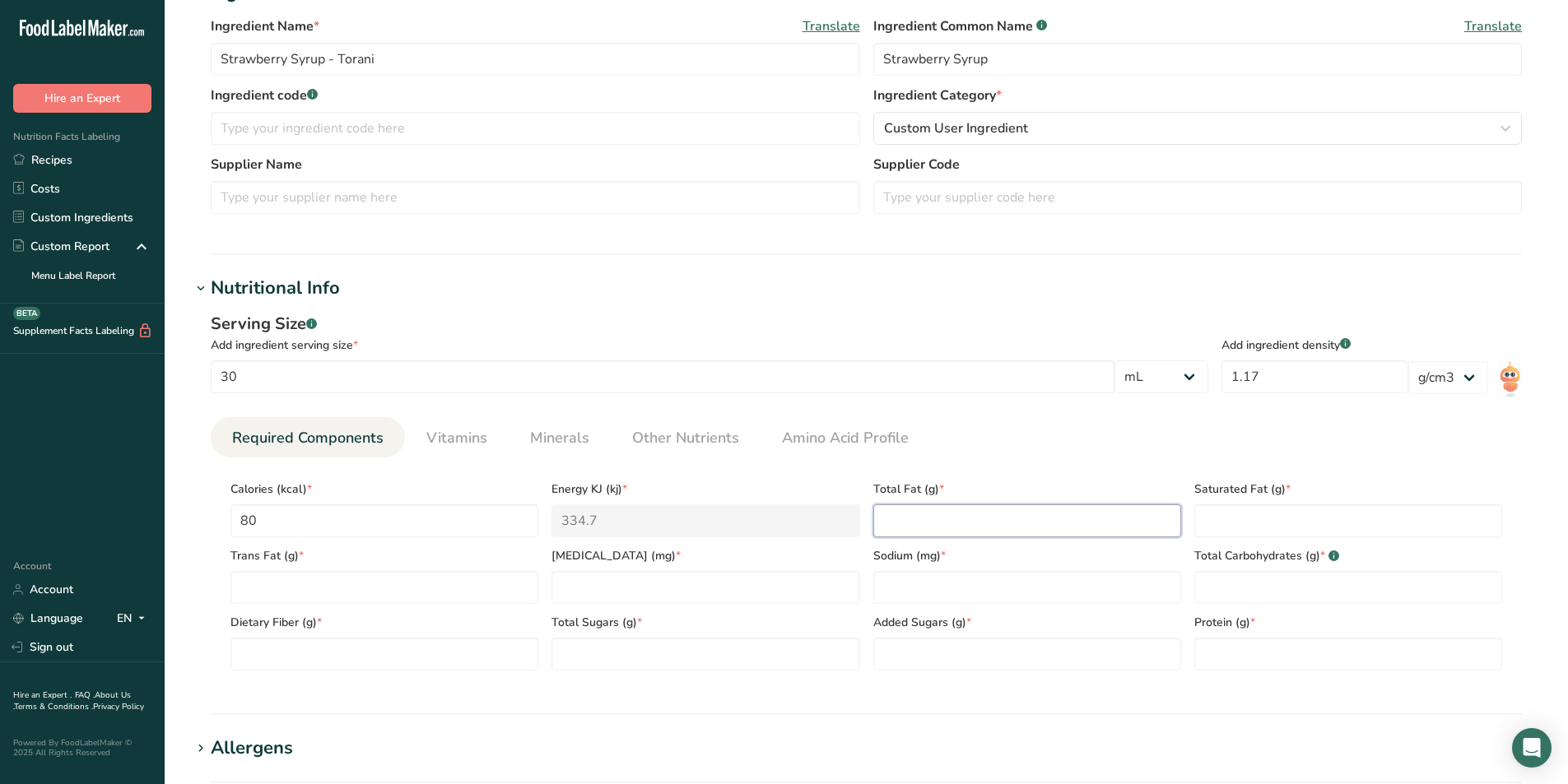
click at [938, 523] on Fat "number" at bounding box center [1027, 521] width 308 height 33
click at [271, 582] on Fat "number" at bounding box center [384, 587] width 308 height 33
type Fat "0"
click at [294, 649] on Fiber "number" at bounding box center [384, 654] width 308 height 33
type Fiber "0"
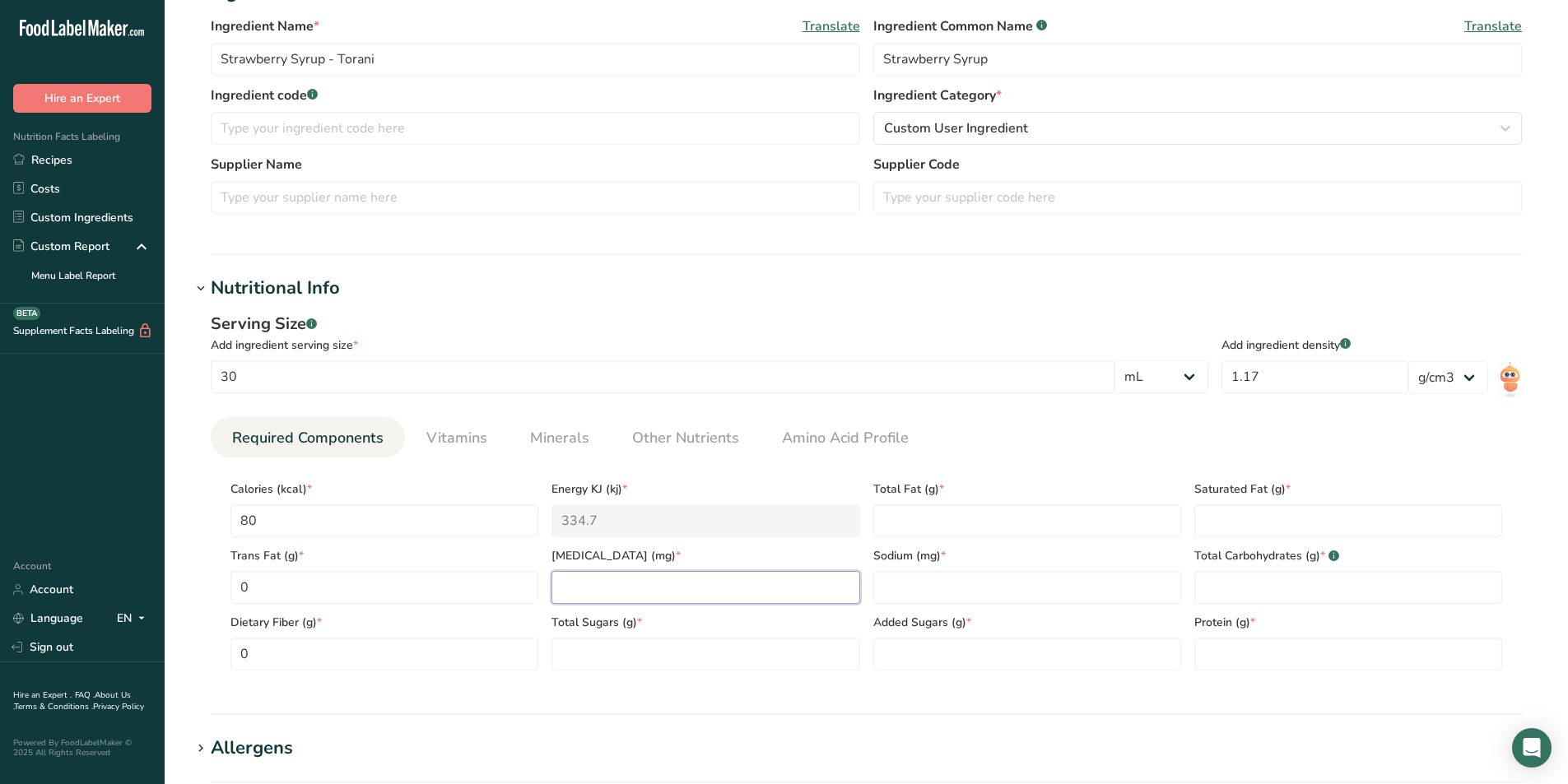
click at [569, 587] on input "number" at bounding box center [705, 587] width 308 height 33
type input "0"
click at [593, 640] on Sugars "number" at bounding box center [705, 654] width 308 height 33
type Sugars "19"
click at [940, 651] on Sugars "number" at bounding box center [1027, 654] width 308 height 33
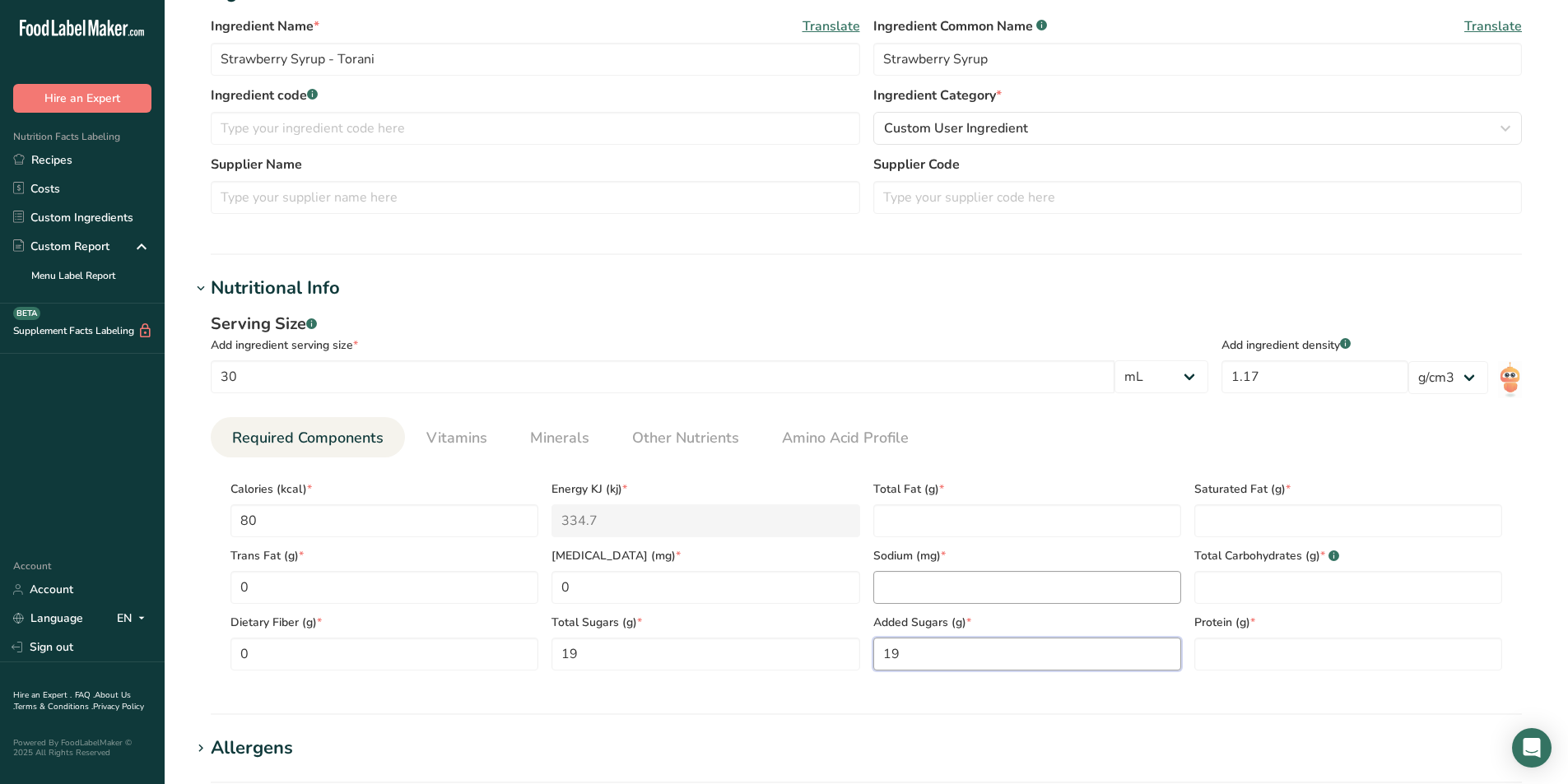
type Sugars "19"
click at [904, 586] on input "number" at bounding box center [1027, 587] width 308 height 33
type input "0"
click at [902, 516] on Fat "number" at bounding box center [1027, 521] width 308 height 33
type Fat "0"
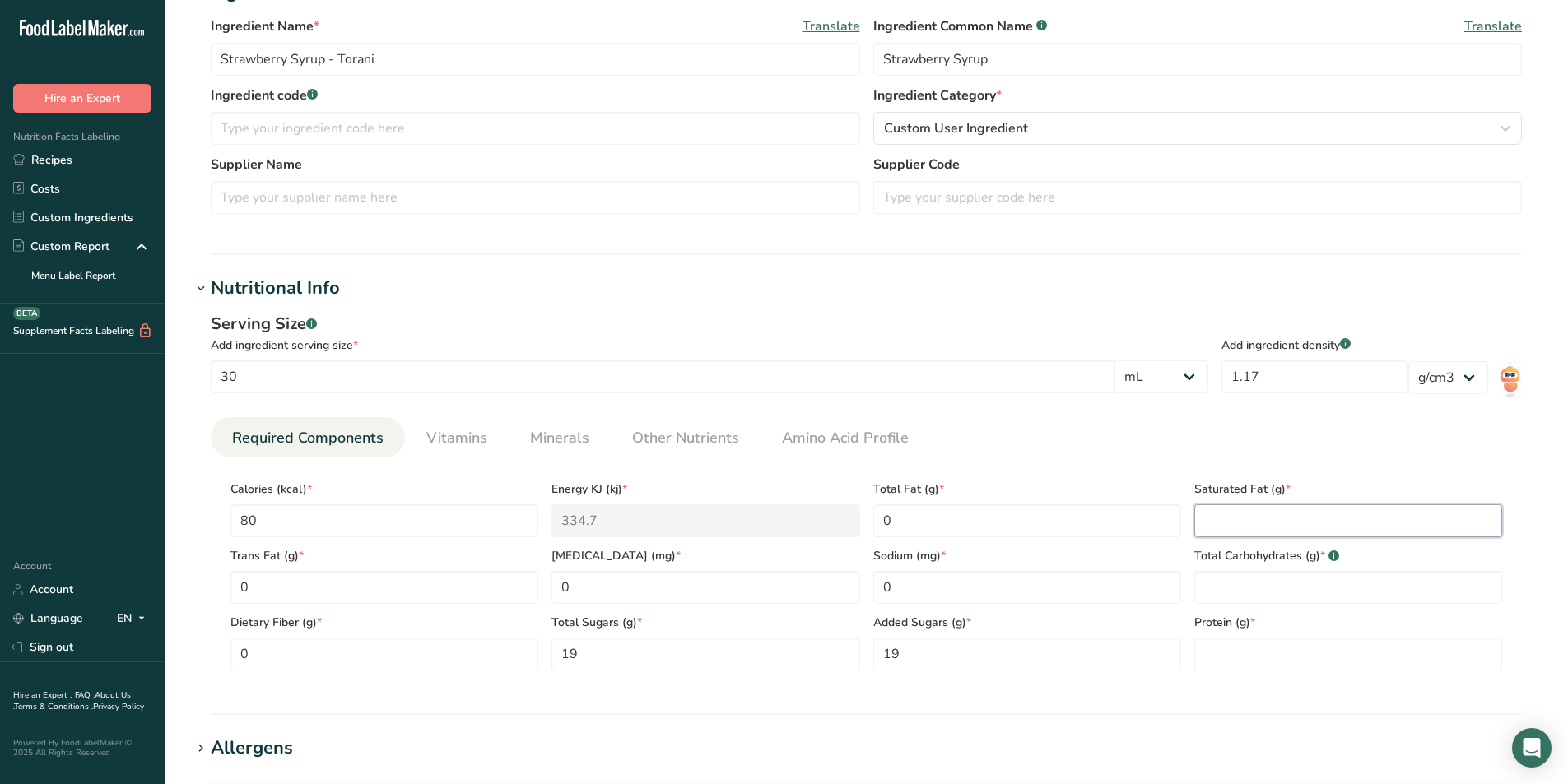
click at [1258, 517] on Fat "number" at bounding box center [1348, 521] width 308 height 33
type Fat "0"
click at [1251, 590] on Carbohydrates "number" at bounding box center [1348, 587] width 308 height 33
type Carbohydrates "20"
click at [1234, 662] on input "number" at bounding box center [1348, 654] width 308 height 33
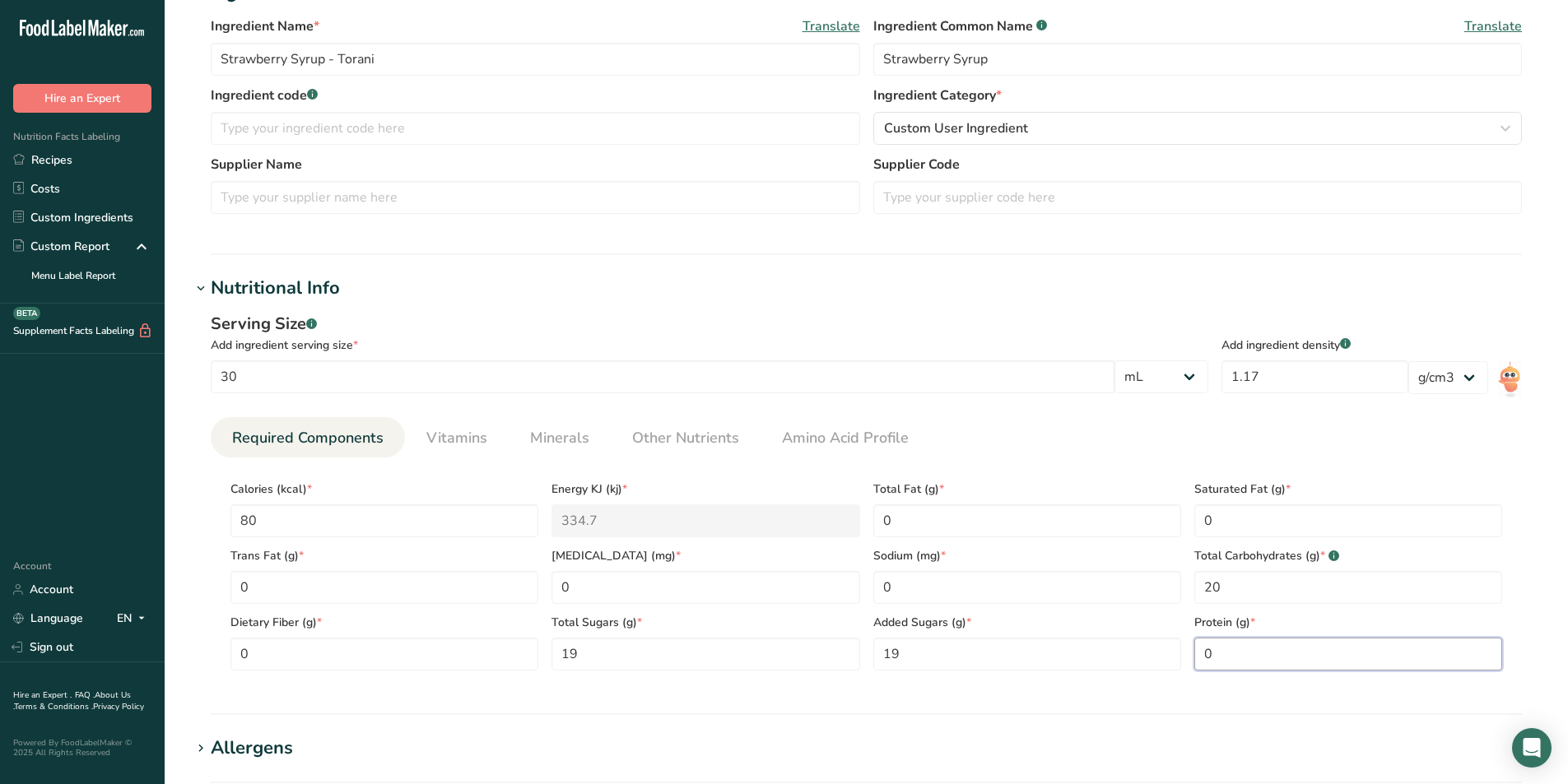
type input "0"
click at [821, 690] on div "Serving Size .a-a{fill:#347362;}.b-a{fill:#fff;} Add ingredient serving size * …" at bounding box center [866, 497] width 1350 height 392
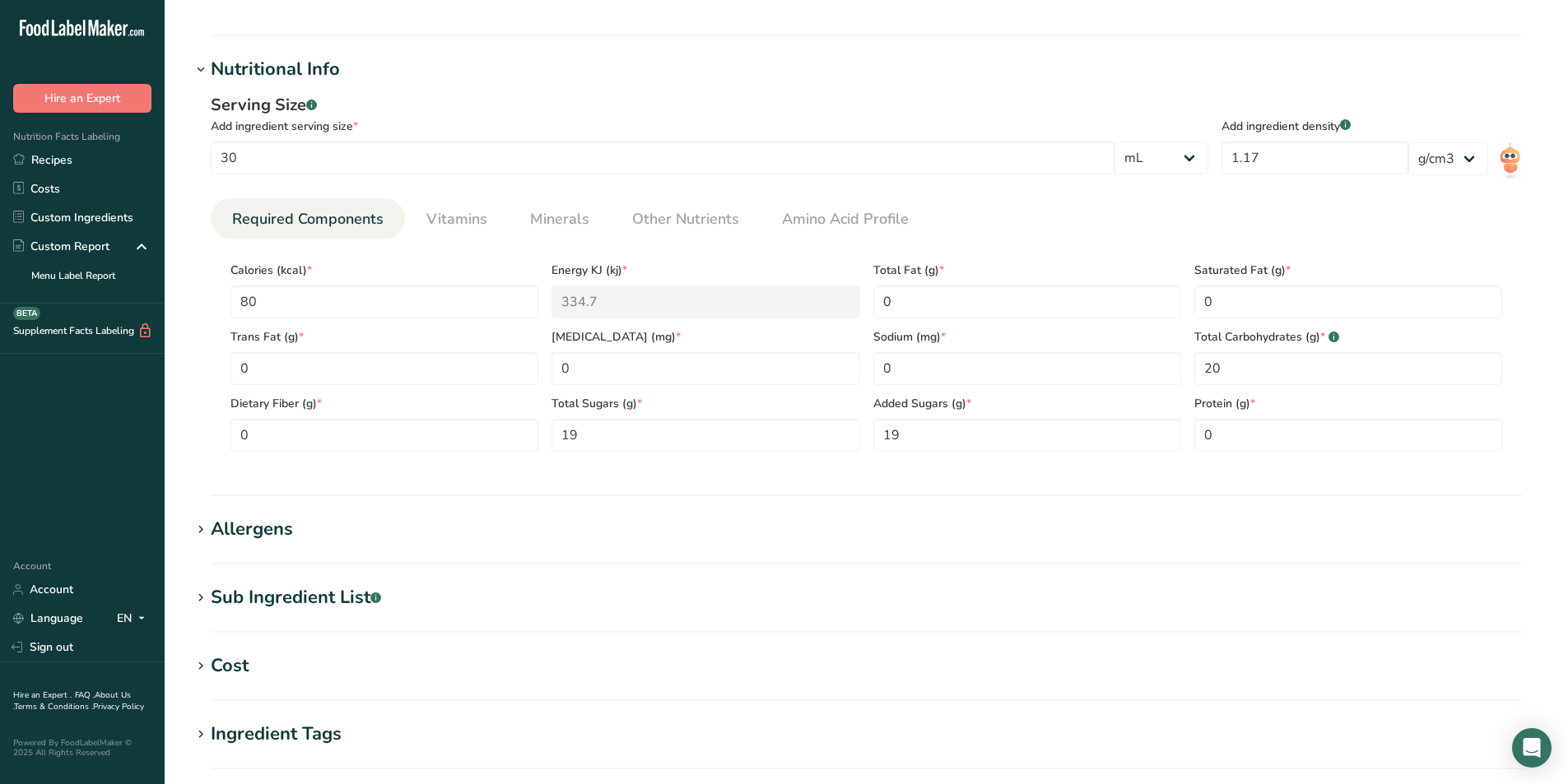
scroll to position [457, 0]
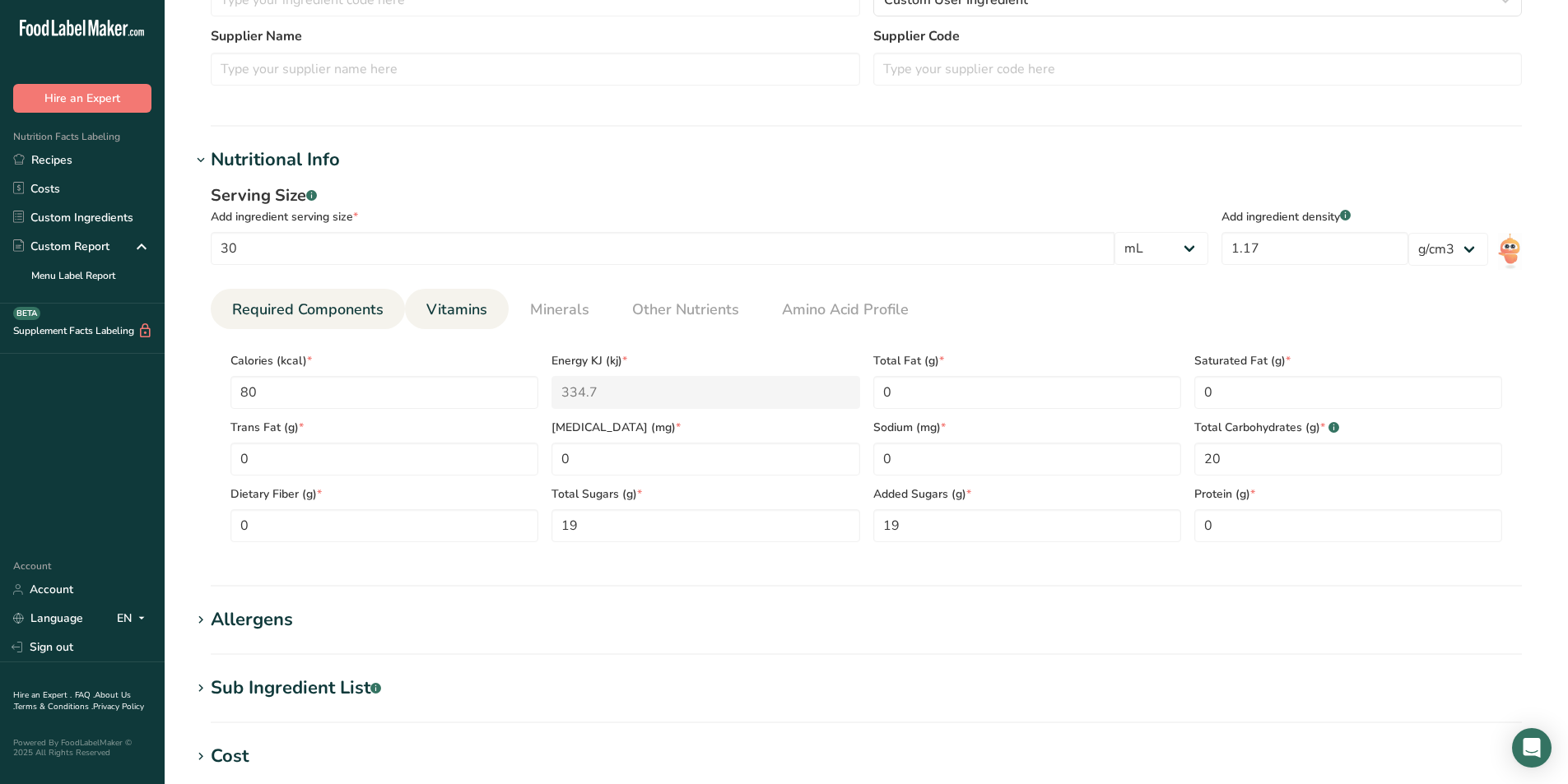
click at [455, 307] on span "Vitamins" at bounding box center [456, 309] width 61 height 22
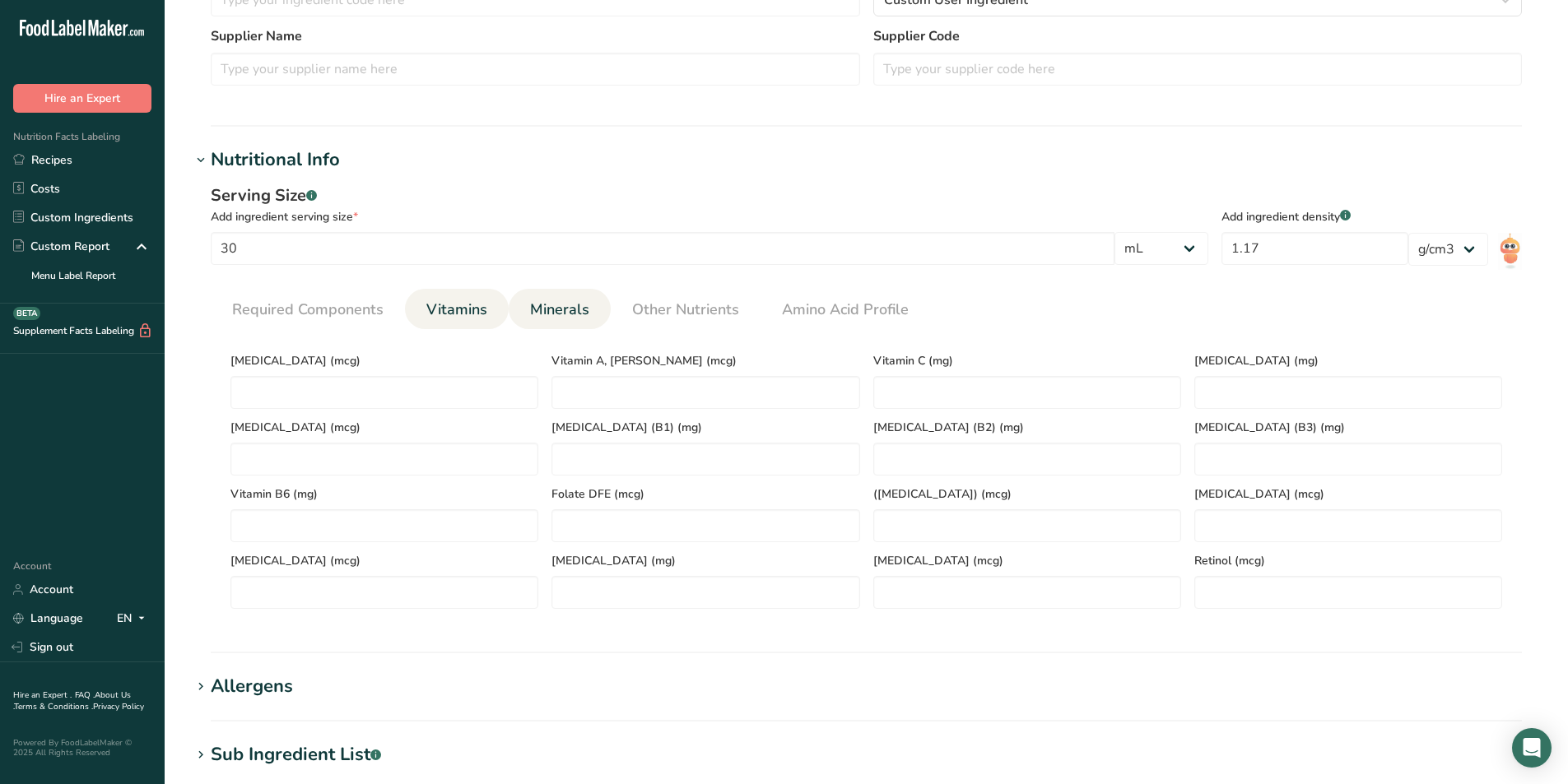
click at [545, 302] on span "Minerals" at bounding box center [560, 309] width 59 height 22
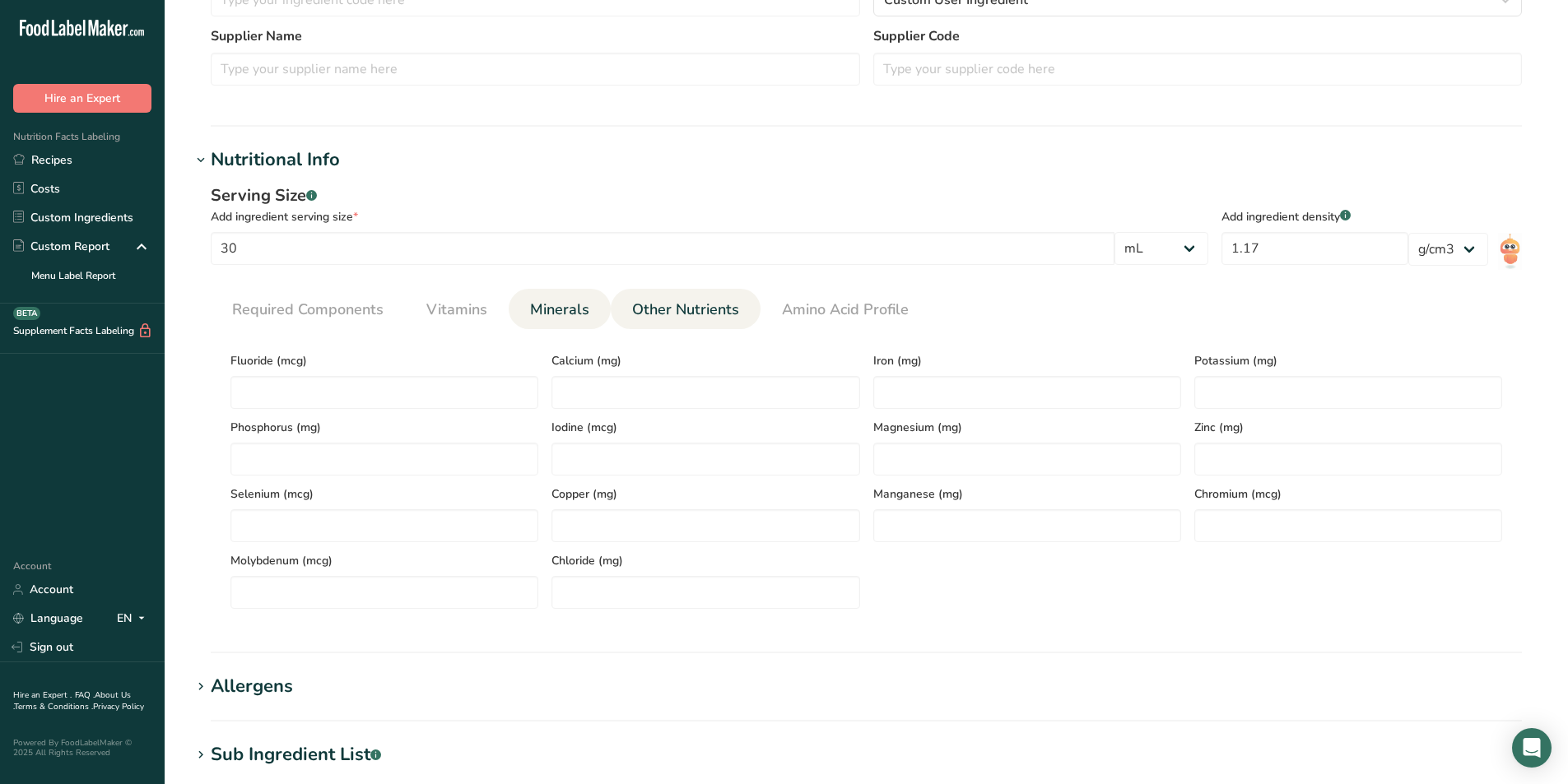
click at [671, 300] on span "Other Nutrients" at bounding box center [686, 309] width 107 height 22
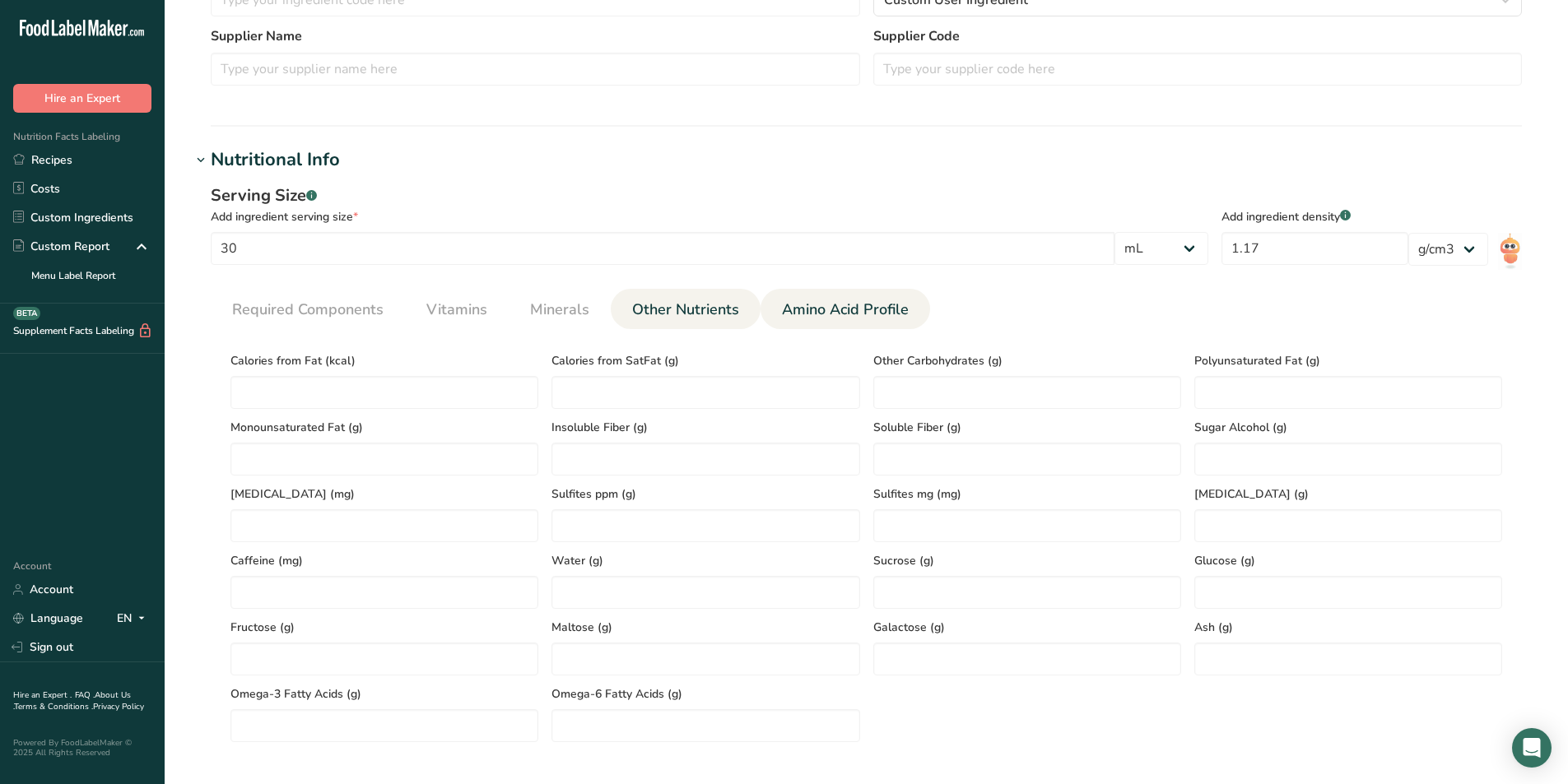
click at [817, 312] on span "Amino Acid Profile" at bounding box center [845, 309] width 127 height 22
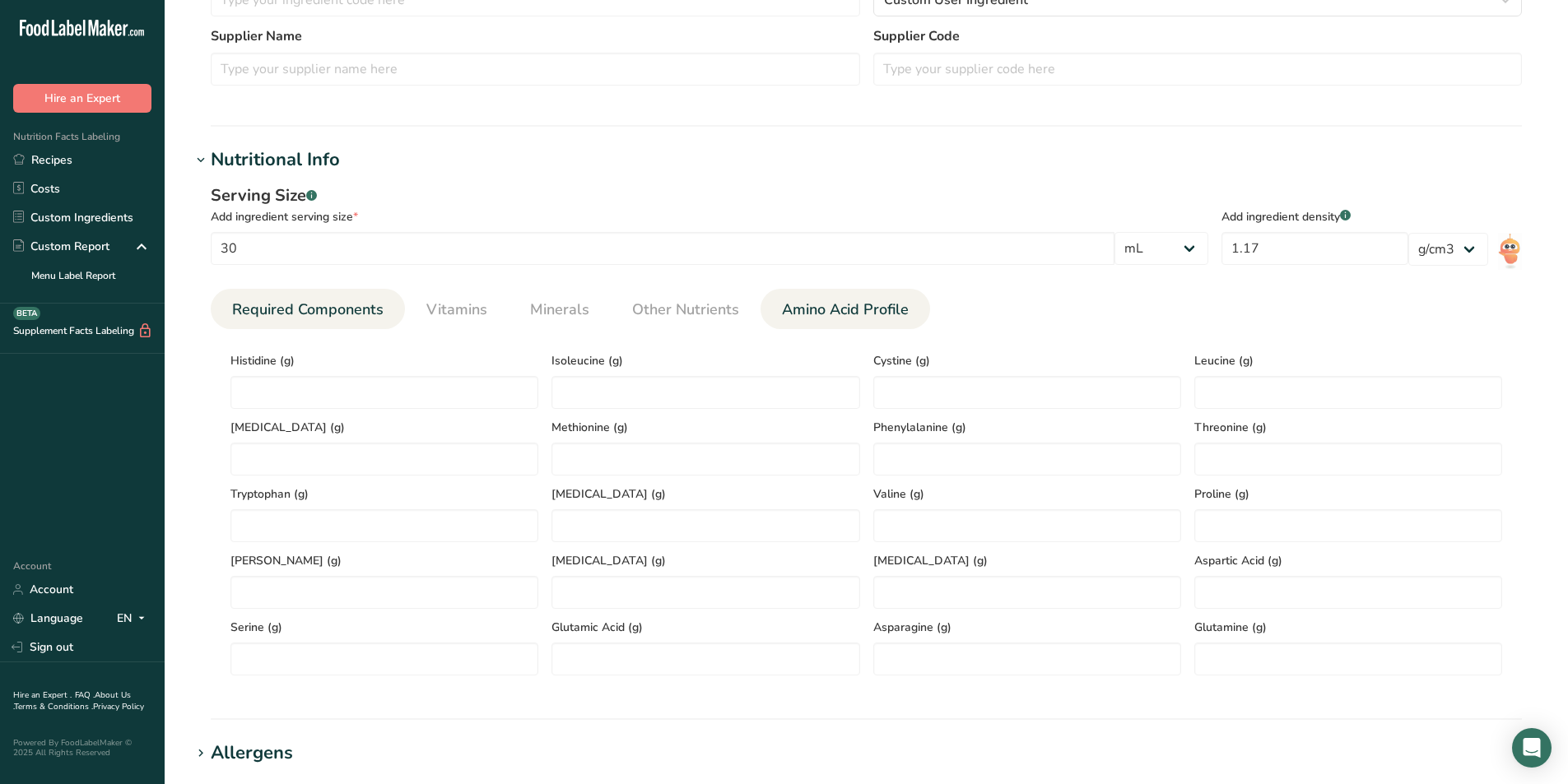
click at [328, 311] on span "Required Components" at bounding box center [307, 309] width 151 height 22
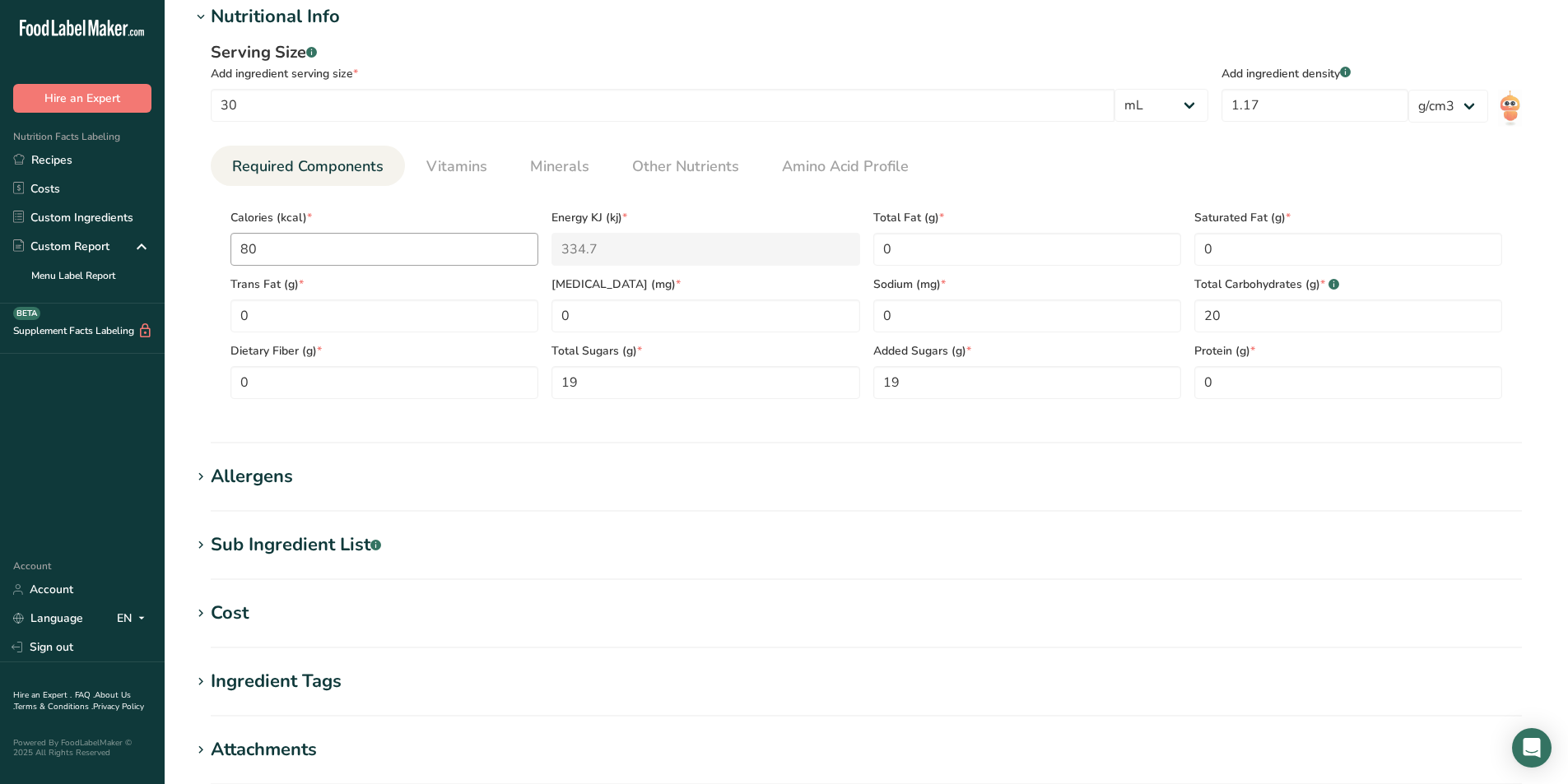
scroll to position [787, 0]
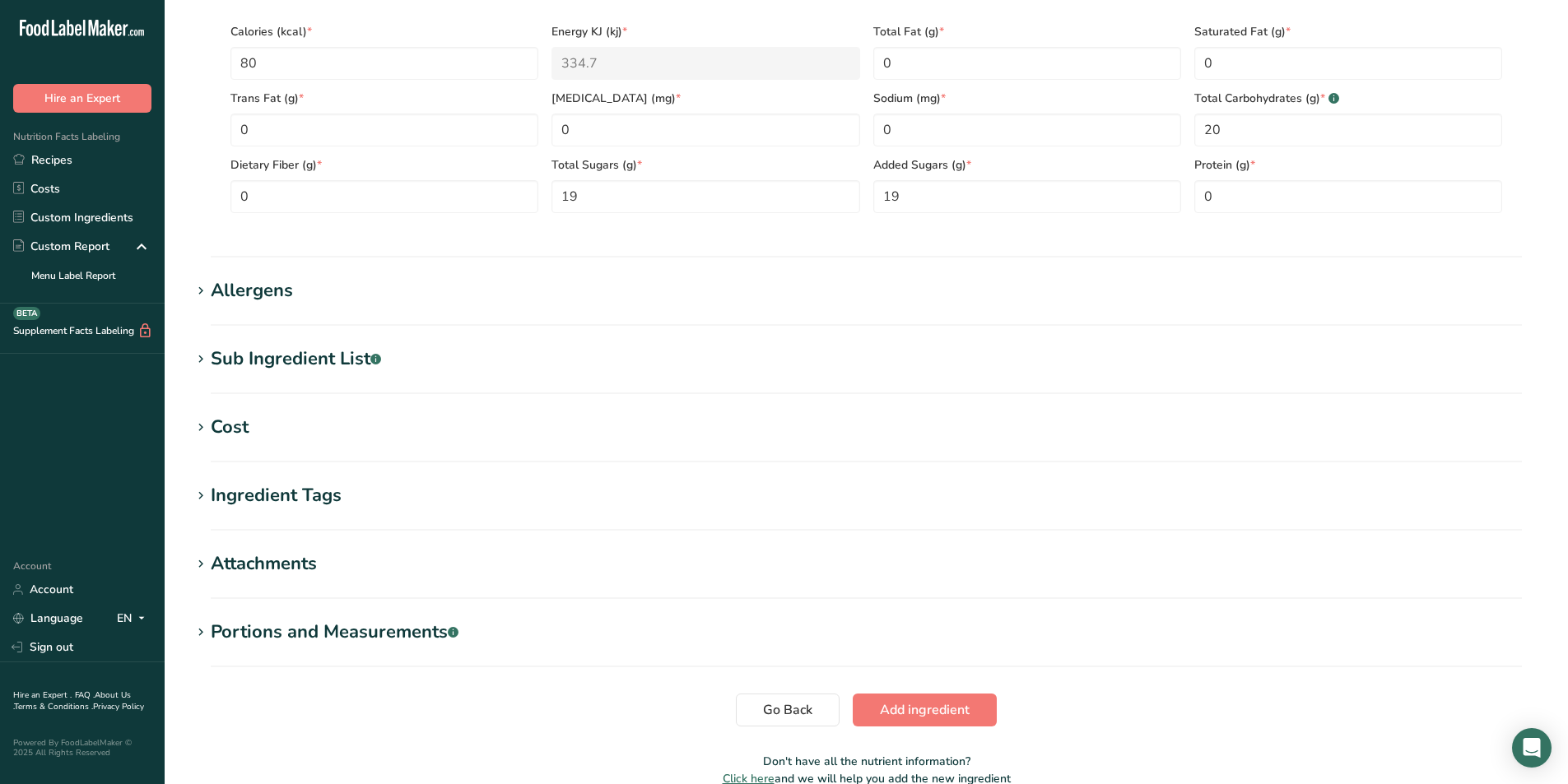
click at [271, 355] on div "Sub Ingredient List .a-a{fill:#347362;}.b-a{fill:#fff;}" at bounding box center [296, 358] width 171 height 27
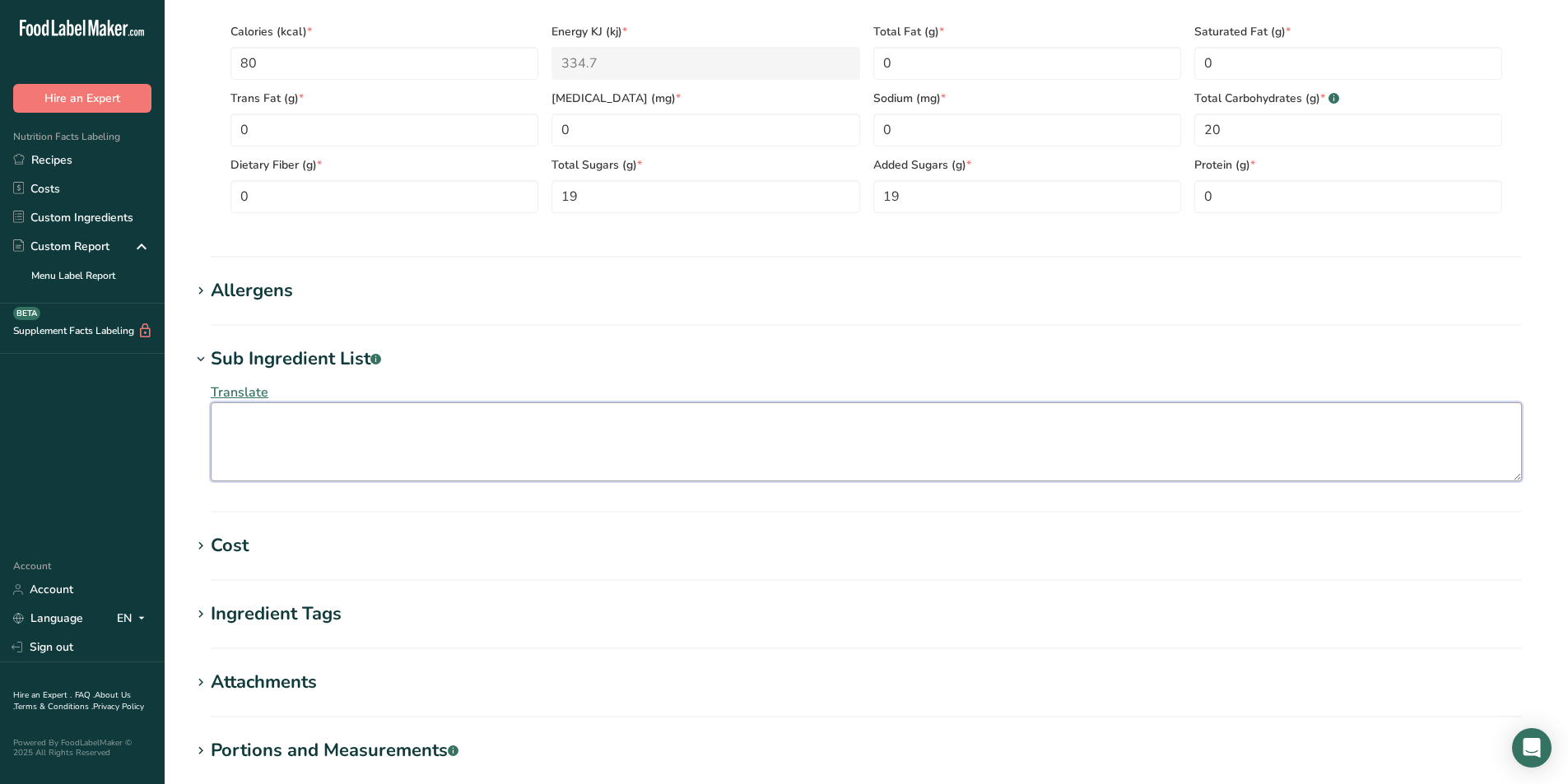
click at [289, 425] on textarea at bounding box center [866, 441] width 1311 height 79
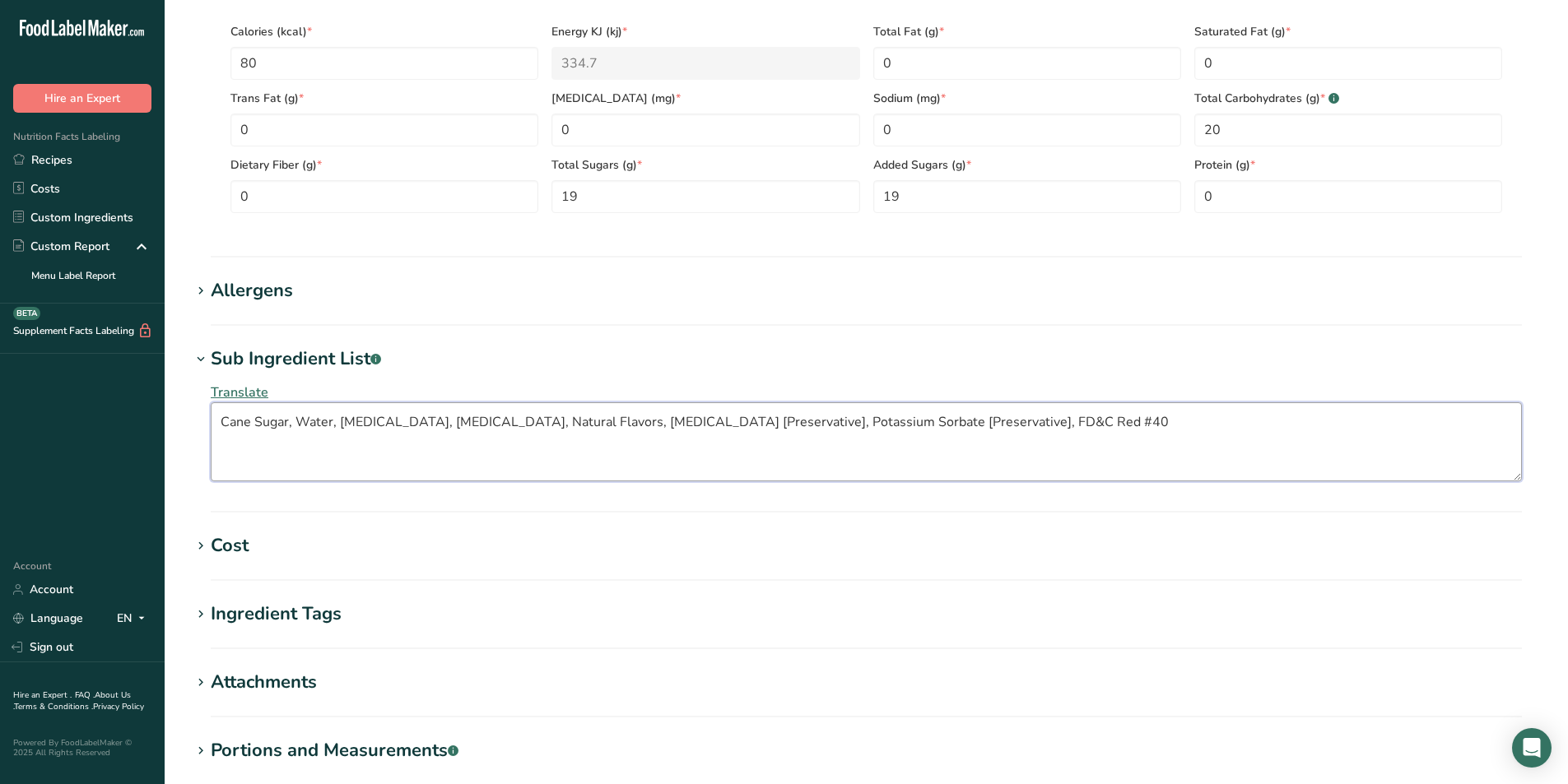
type textarea "Cane Sugar, Water, Citric Acid, Tartaric Acid, Natural Flavors, Sodium Benzoate…"
click at [906, 370] on h1 "Sub Ingredient List .a-a{fill:#347362;}.b-a{fill:#fff;}" at bounding box center [866, 358] width 1350 height 27
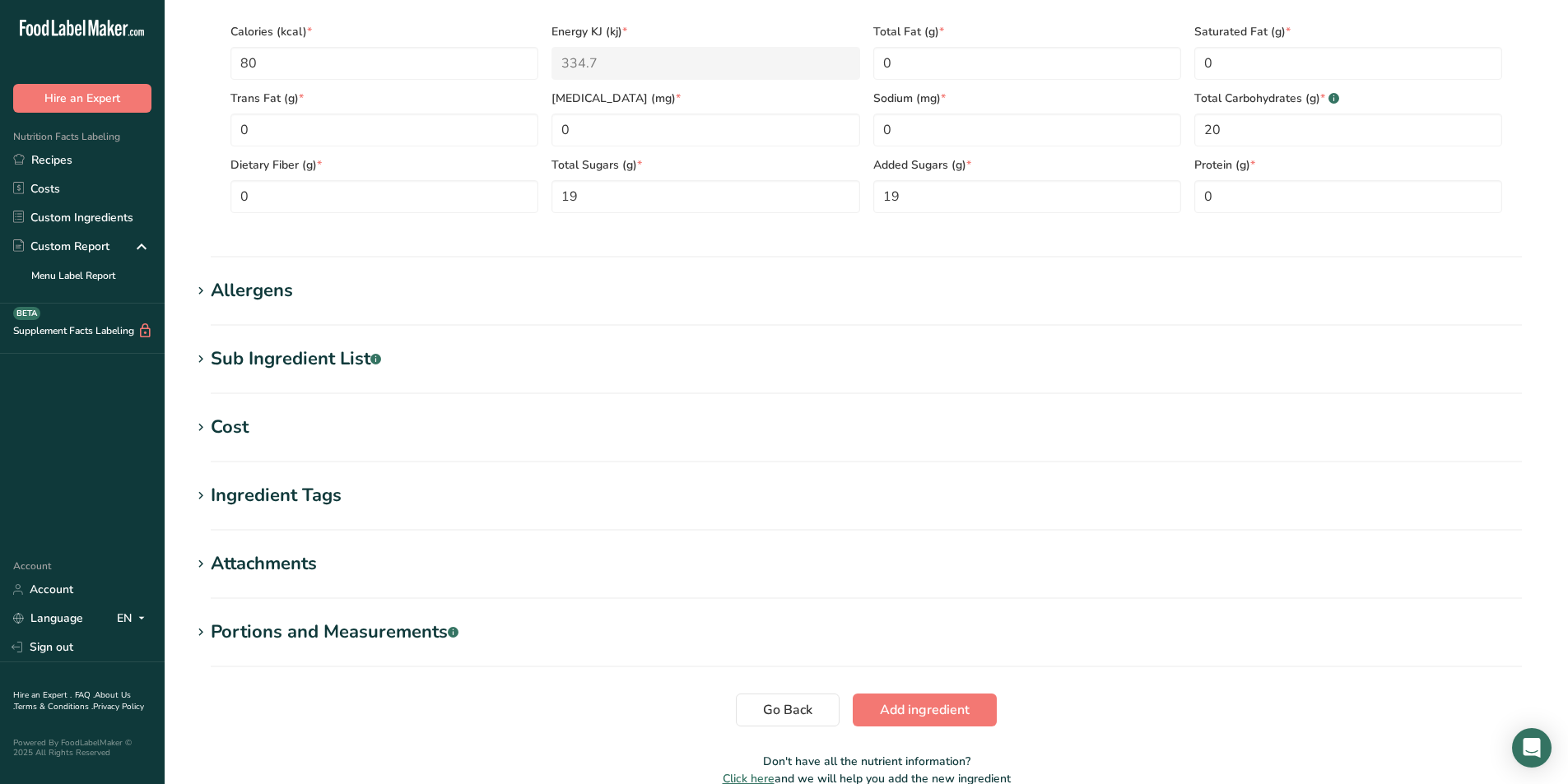
click at [314, 356] on div "Sub Ingredient List .a-a{fill:#347362;}.b-a{fill:#fff;}" at bounding box center [296, 358] width 171 height 27
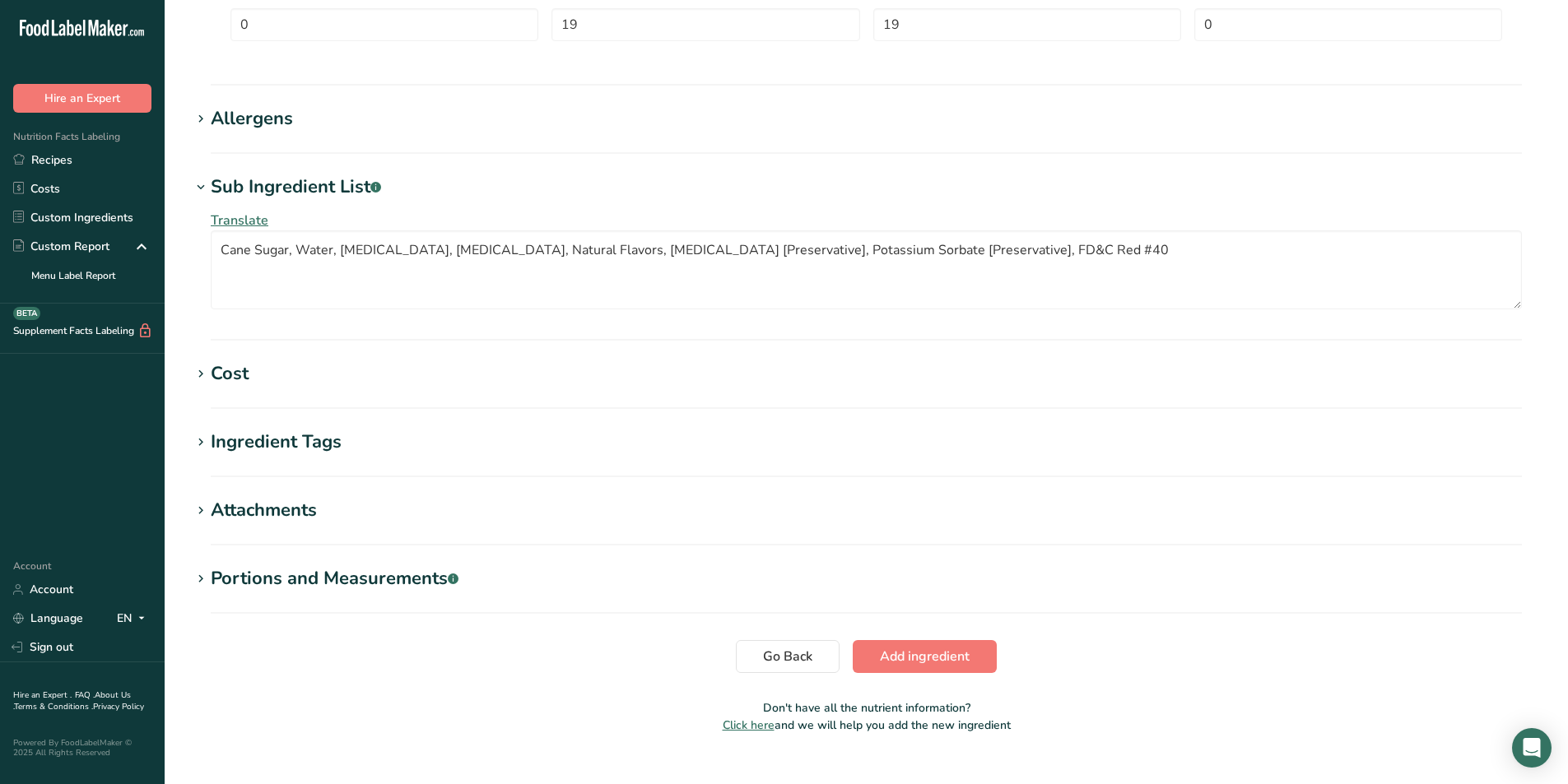
scroll to position [987, 0]
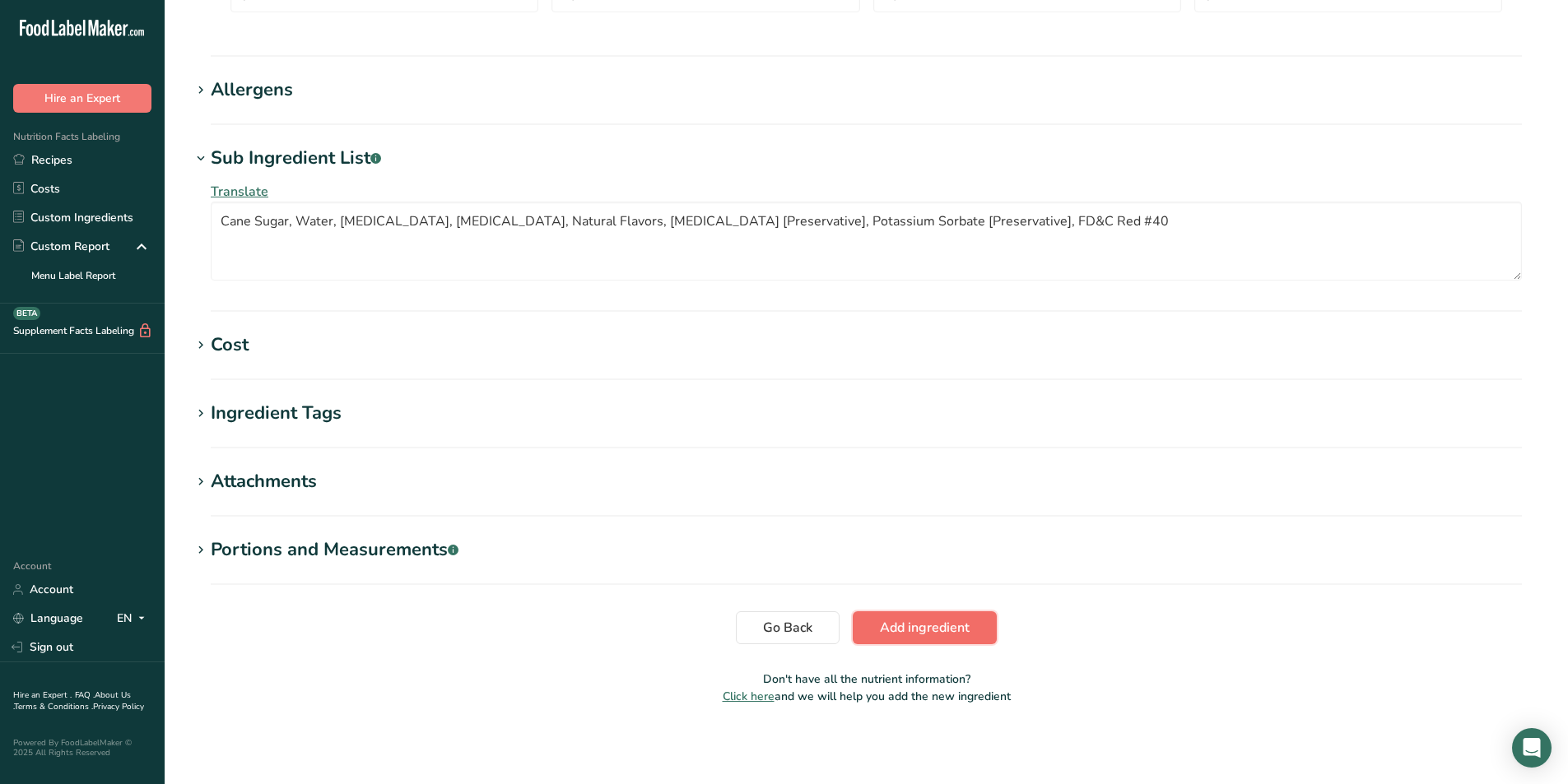
click at [884, 635] on span "Add ingredient" at bounding box center [924, 628] width 90 height 20
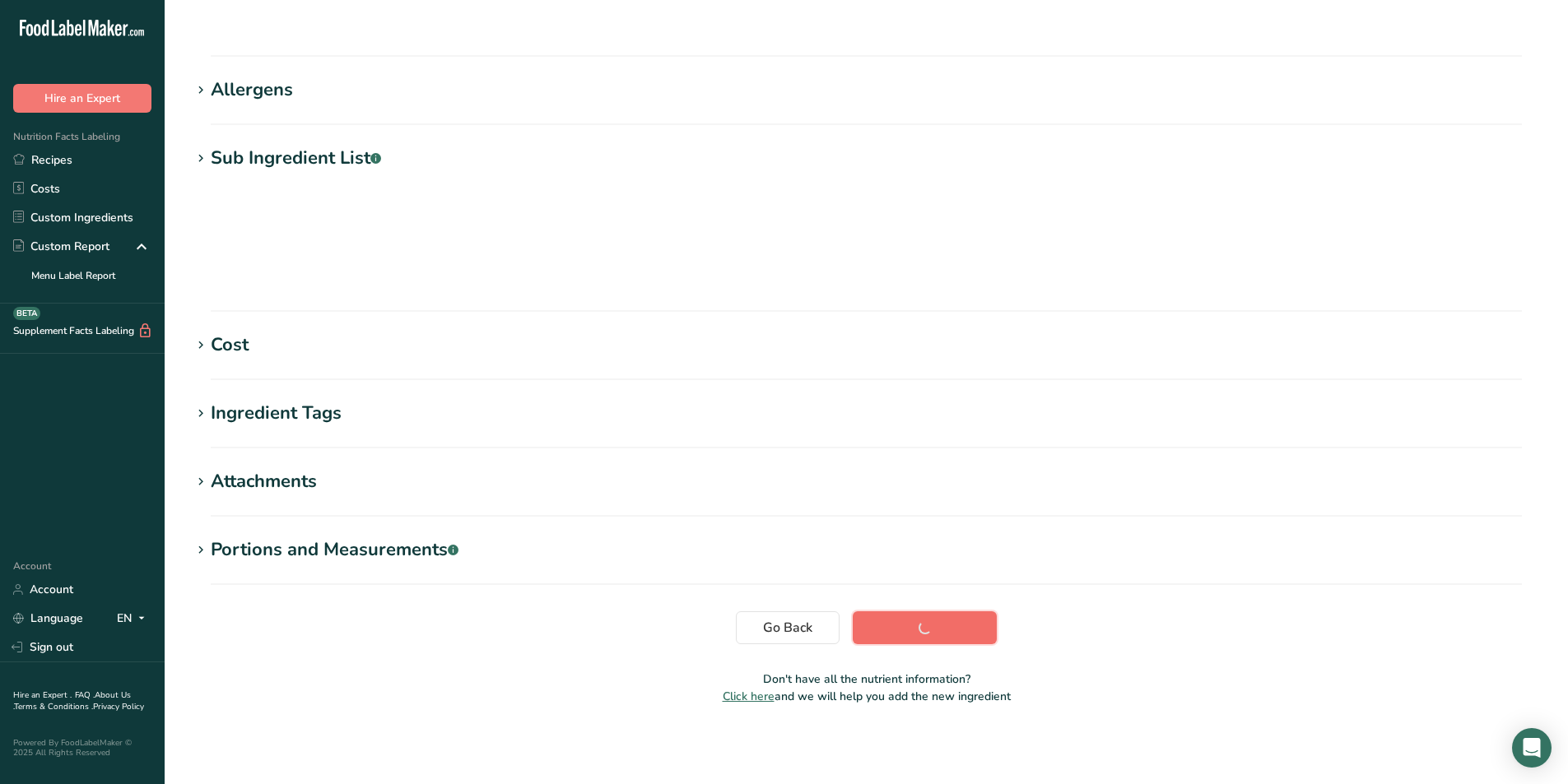
scroll to position [87, 0]
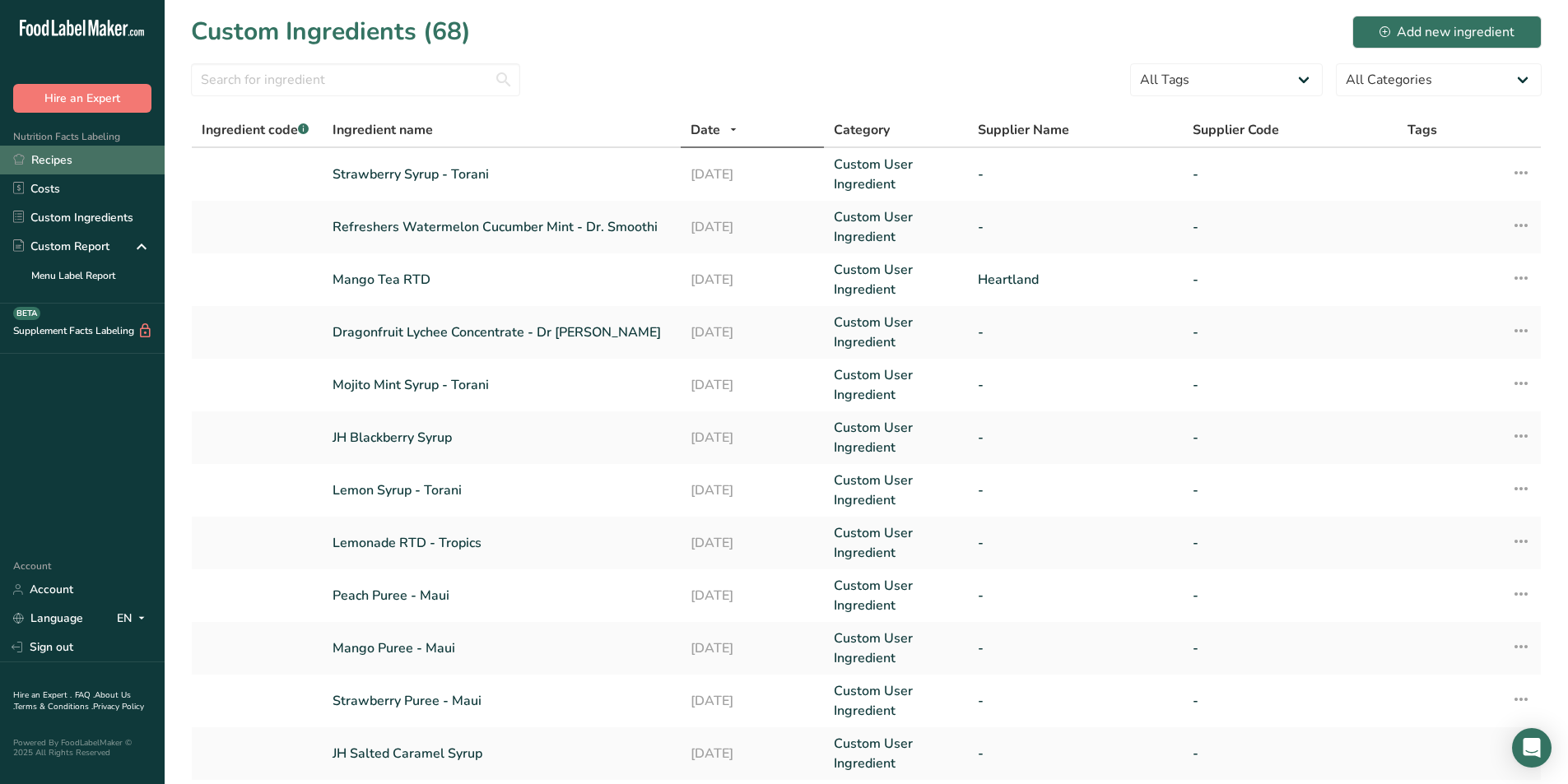
click at [60, 159] on link "Recipes" at bounding box center [82, 160] width 164 height 29
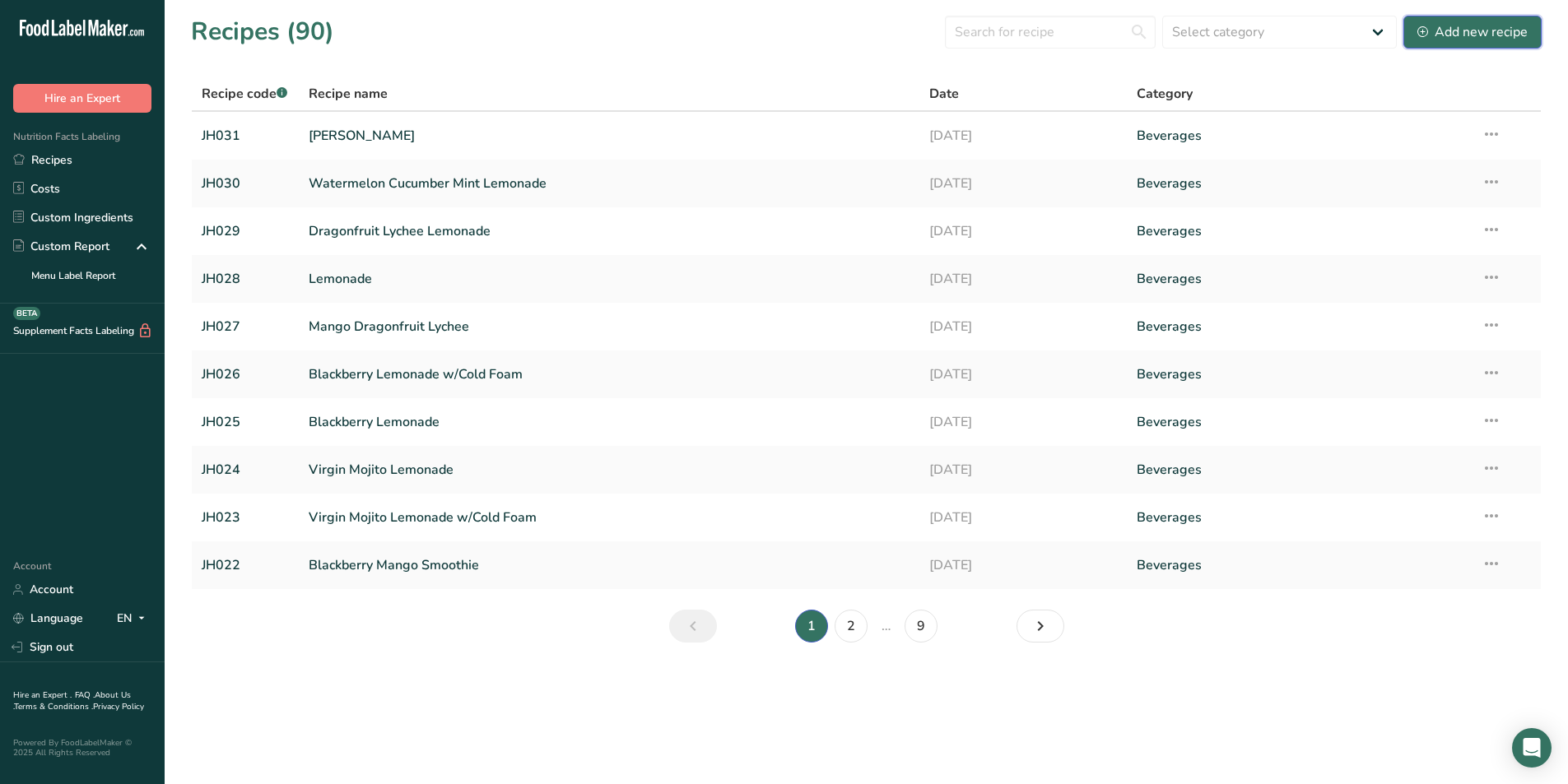
click at [1441, 26] on div "Add new recipe" at bounding box center [1472, 31] width 110 height 20
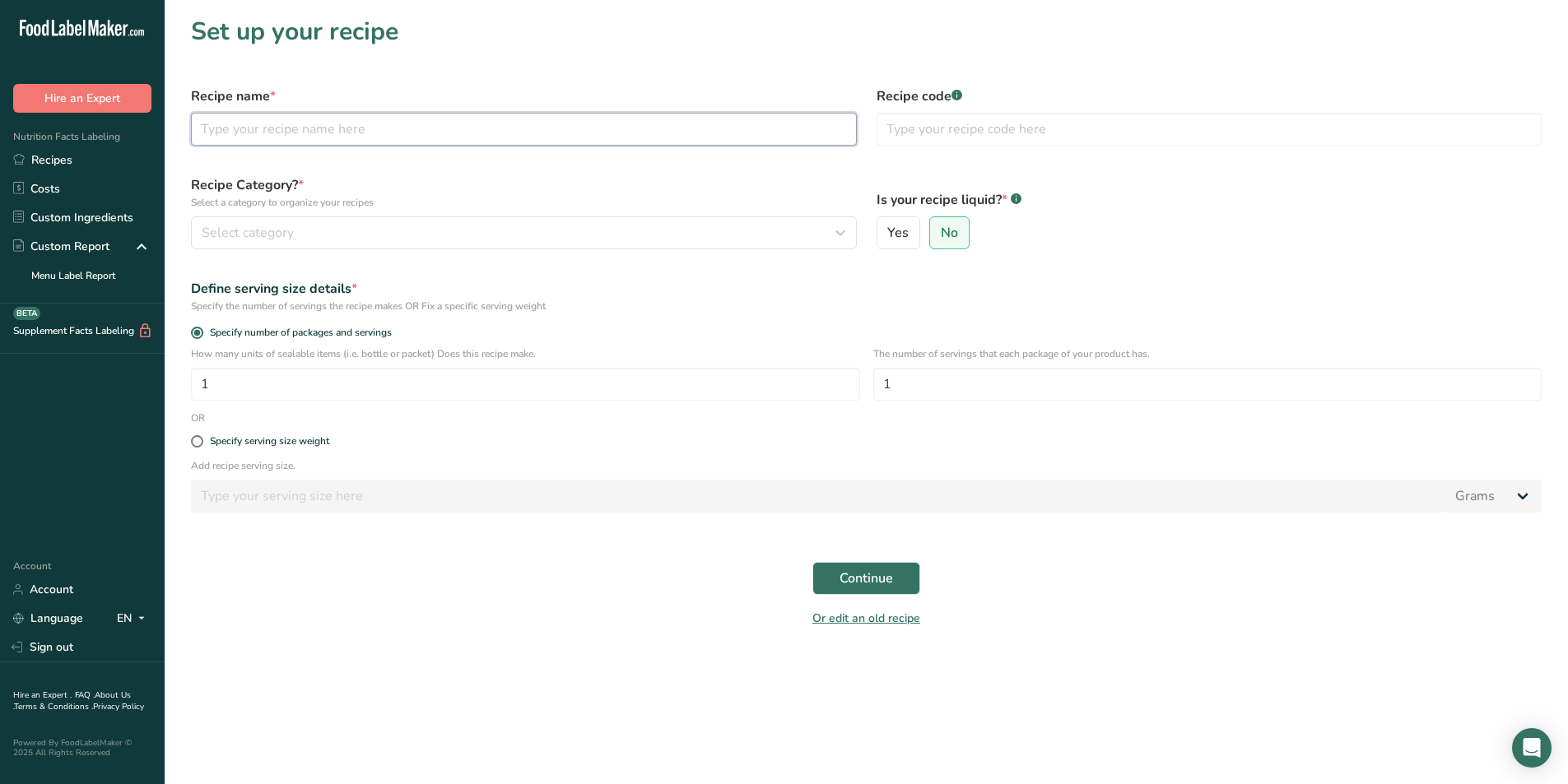
click at [338, 124] on input "text" at bounding box center [523, 129] width 666 height 33
type input "Strawberry Hibiscus Lemonade Sipper"
click at [953, 128] on input "text" at bounding box center [1209, 129] width 666 height 33
type input "JH032"
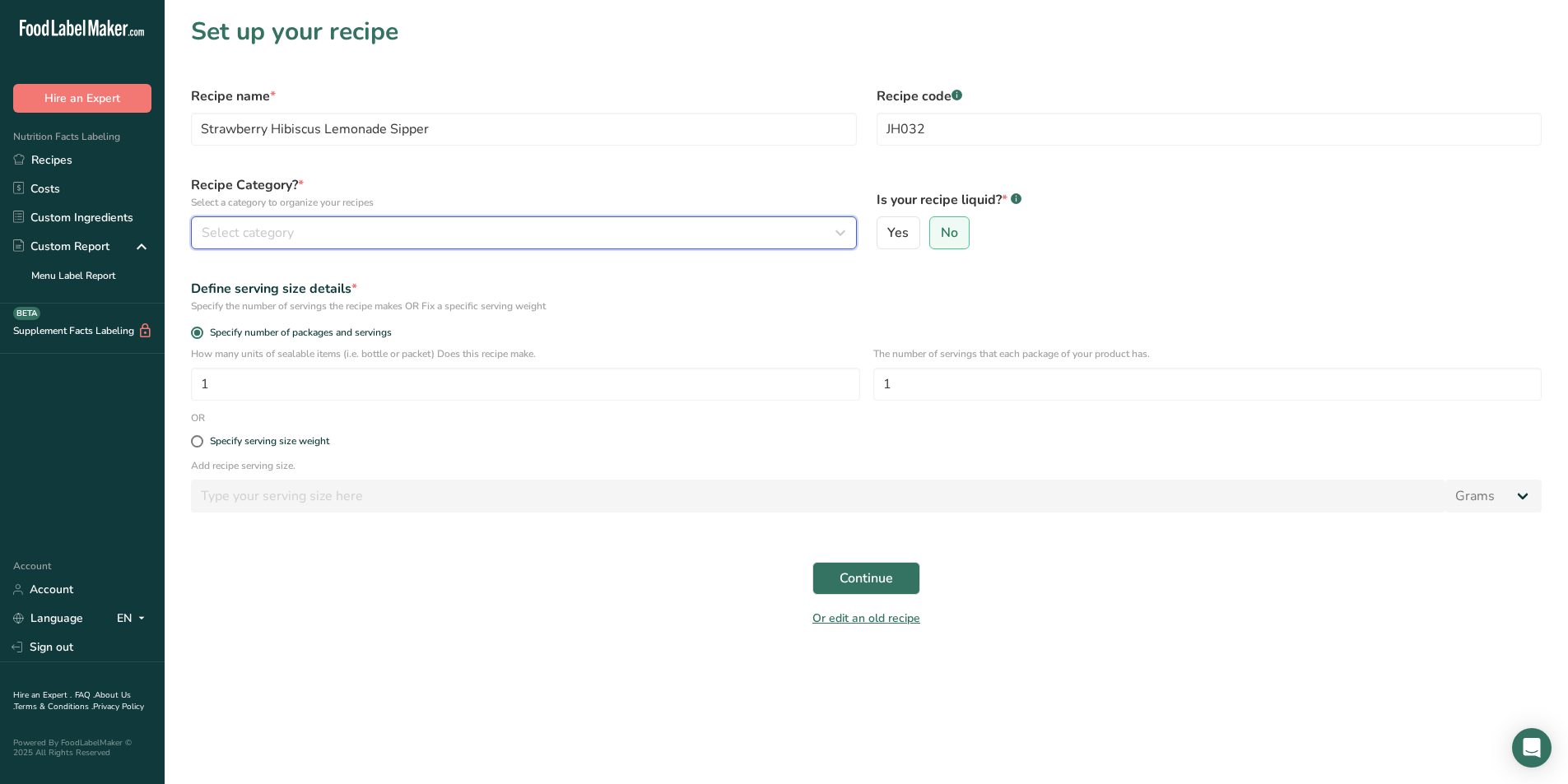
click at [537, 244] on button "Select category" at bounding box center [523, 232] width 666 height 33
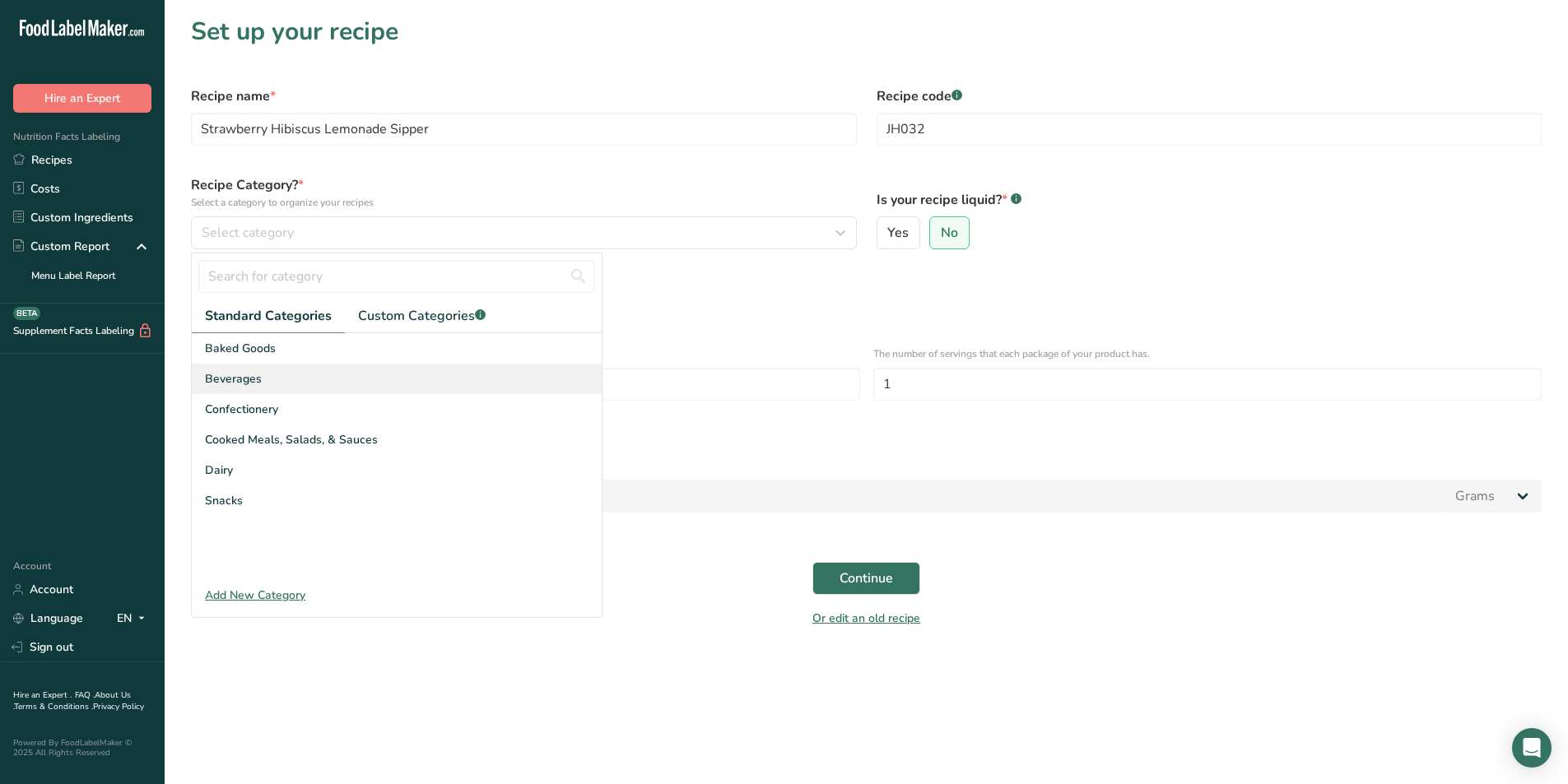
click at [274, 370] on div "Beverages" at bounding box center [396, 378] width 410 height 31
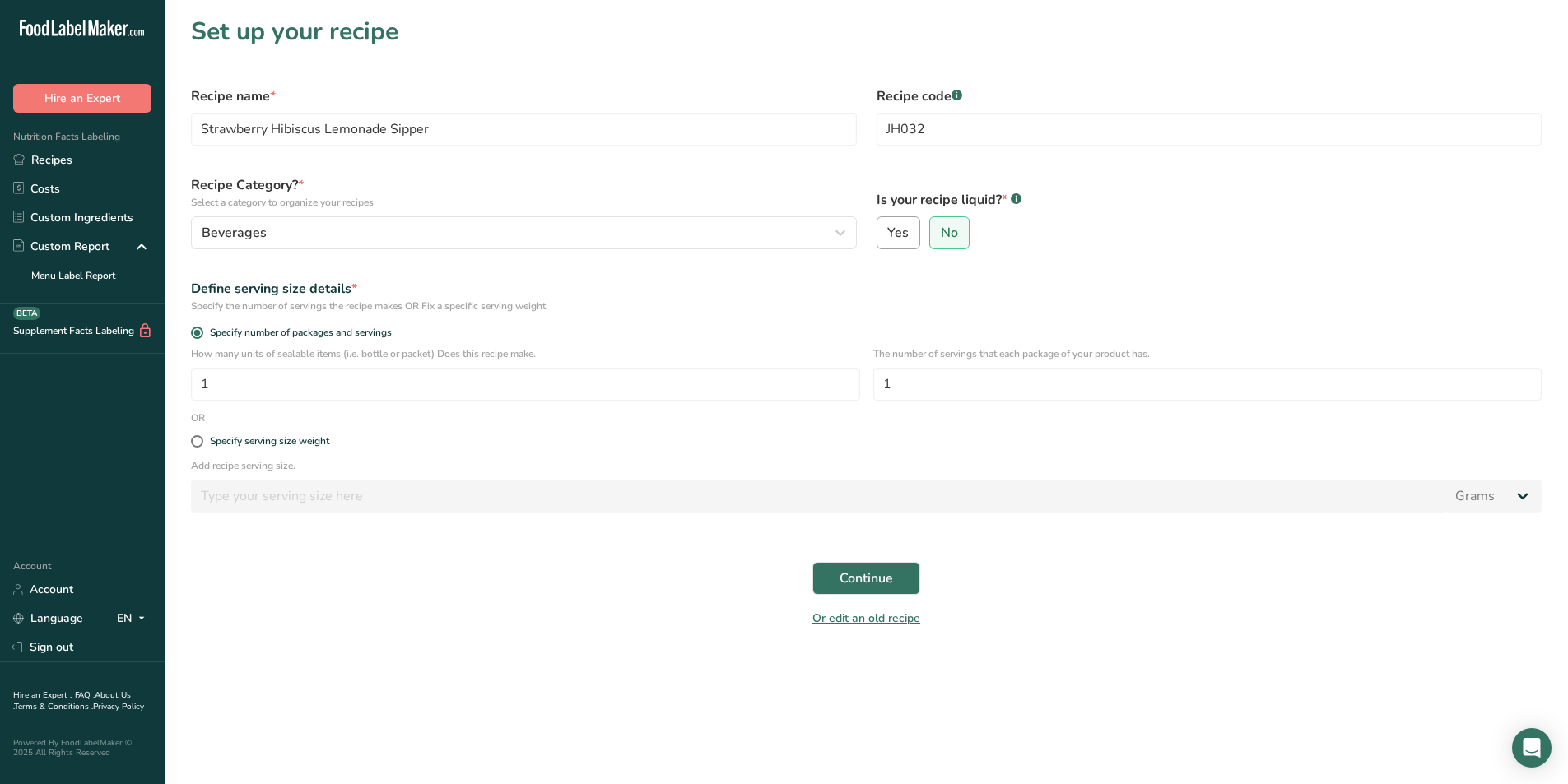
click at [898, 232] on span "Yes" at bounding box center [897, 232] width 21 height 17
click at [888, 232] on input "Yes" at bounding box center [882, 233] width 10 height 10
radio input "true"
radio input "false"
select select "22"
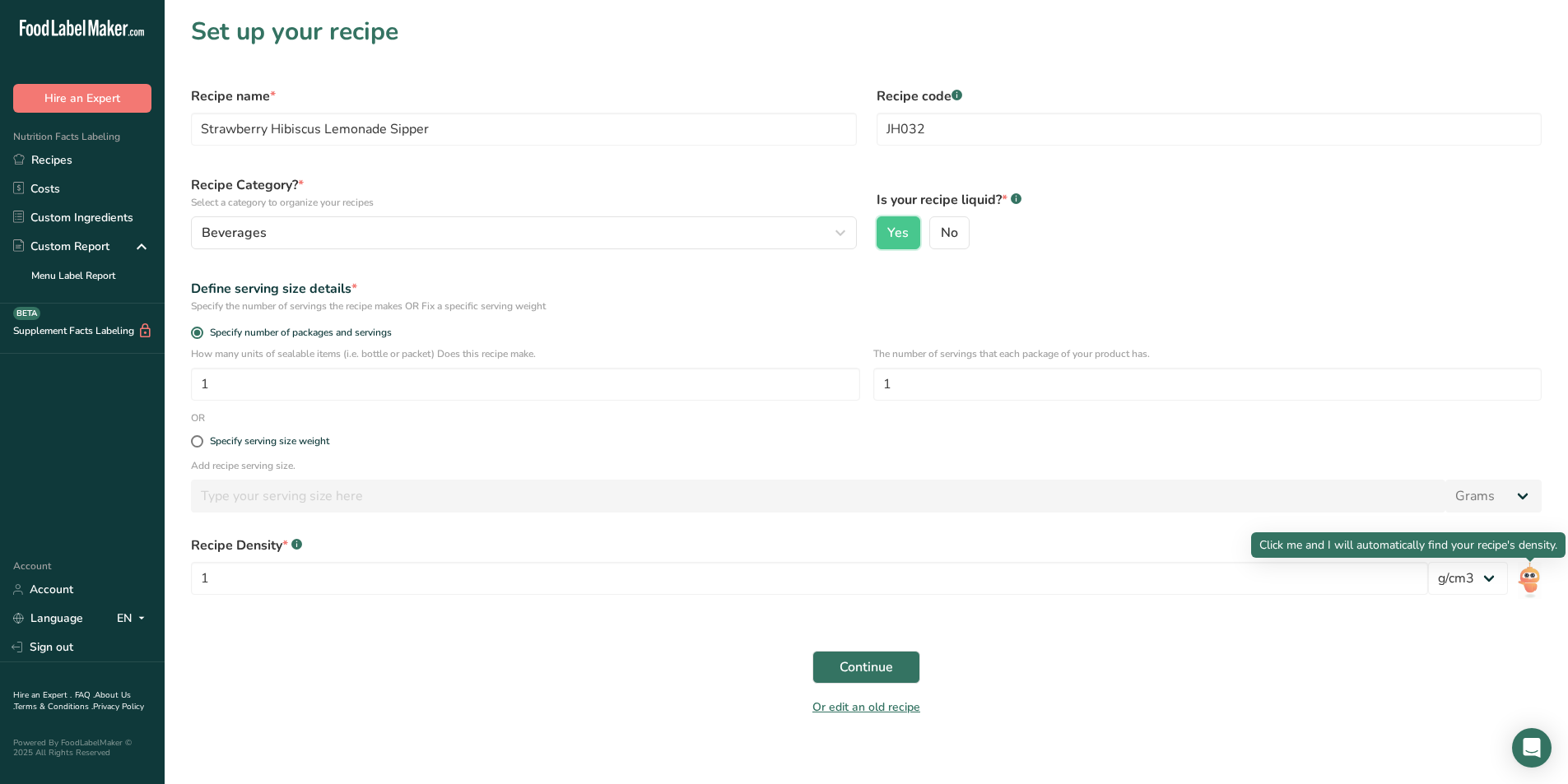
click at [1524, 590] on img at bounding box center [1529, 580] width 24 height 37
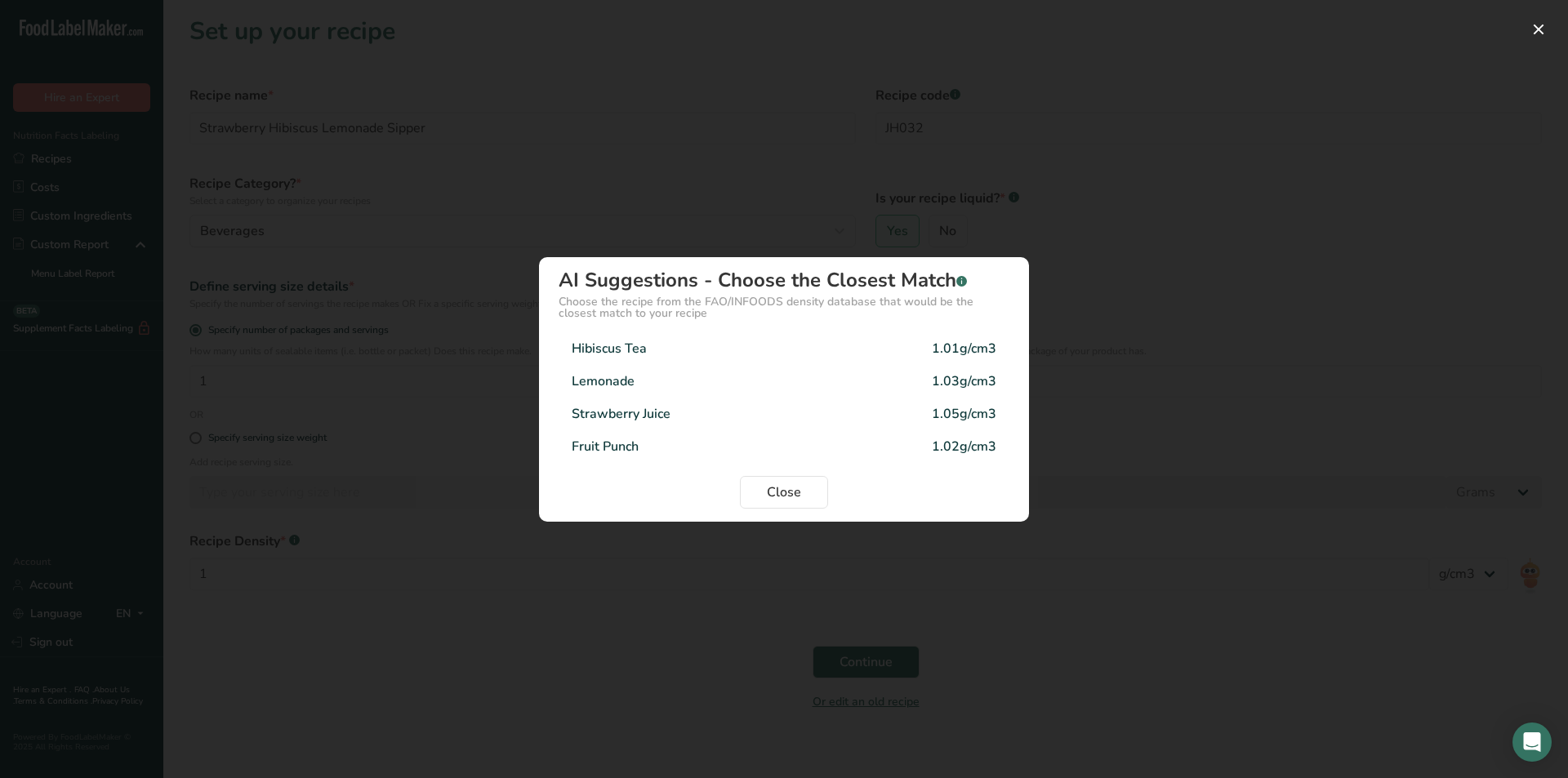
click at [683, 381] on div "Lemonade 1.03g/cm3" at bounding box center [784, 382] width 450 height 33
type input "1.03"
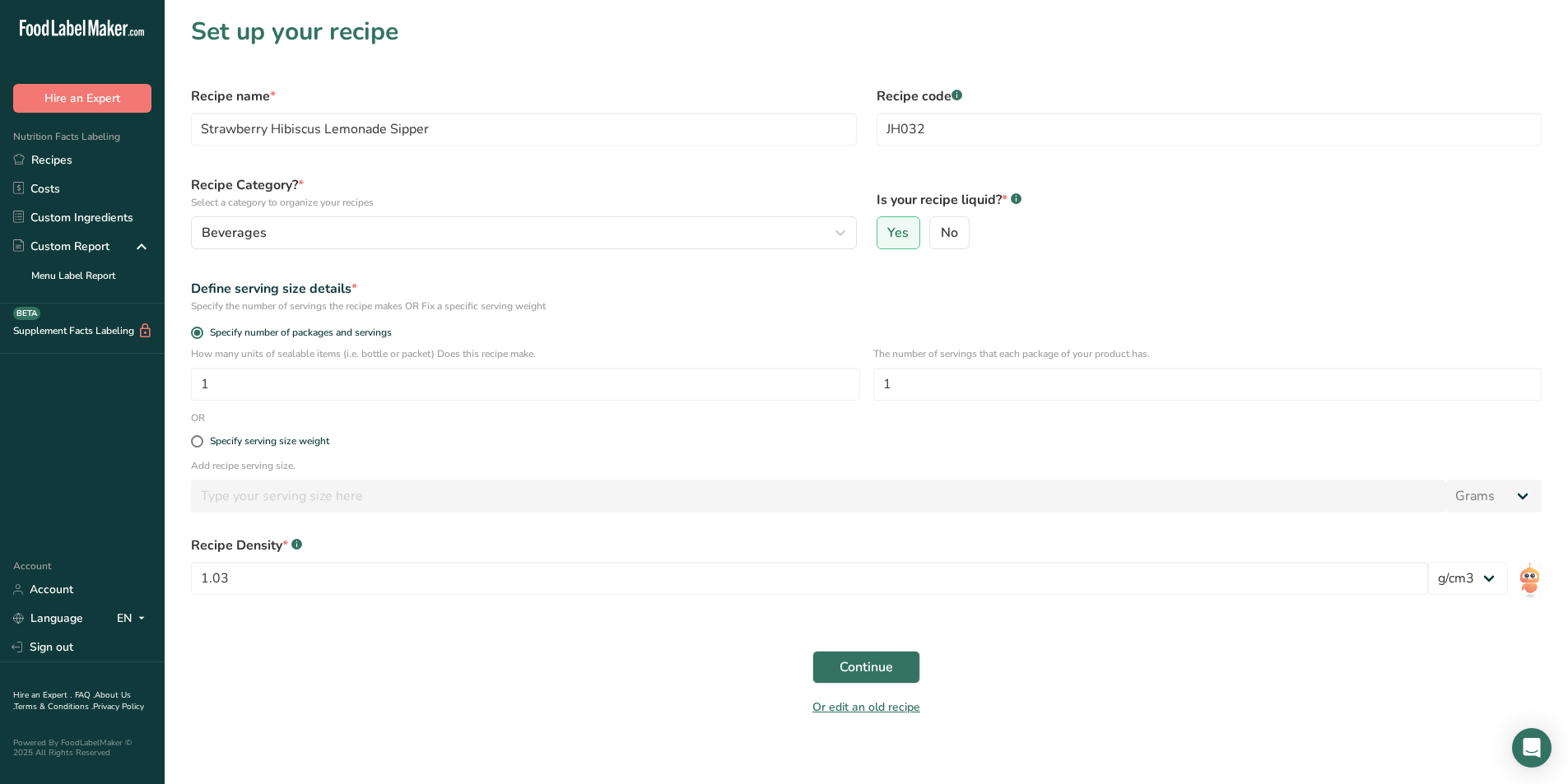
click at [572, 690] on div "Continue" at bounding box center [866, 667] width 1370 height 52
click at [882, 674] on span "Continue" at bounding box center [866, 667] width 53 height 20
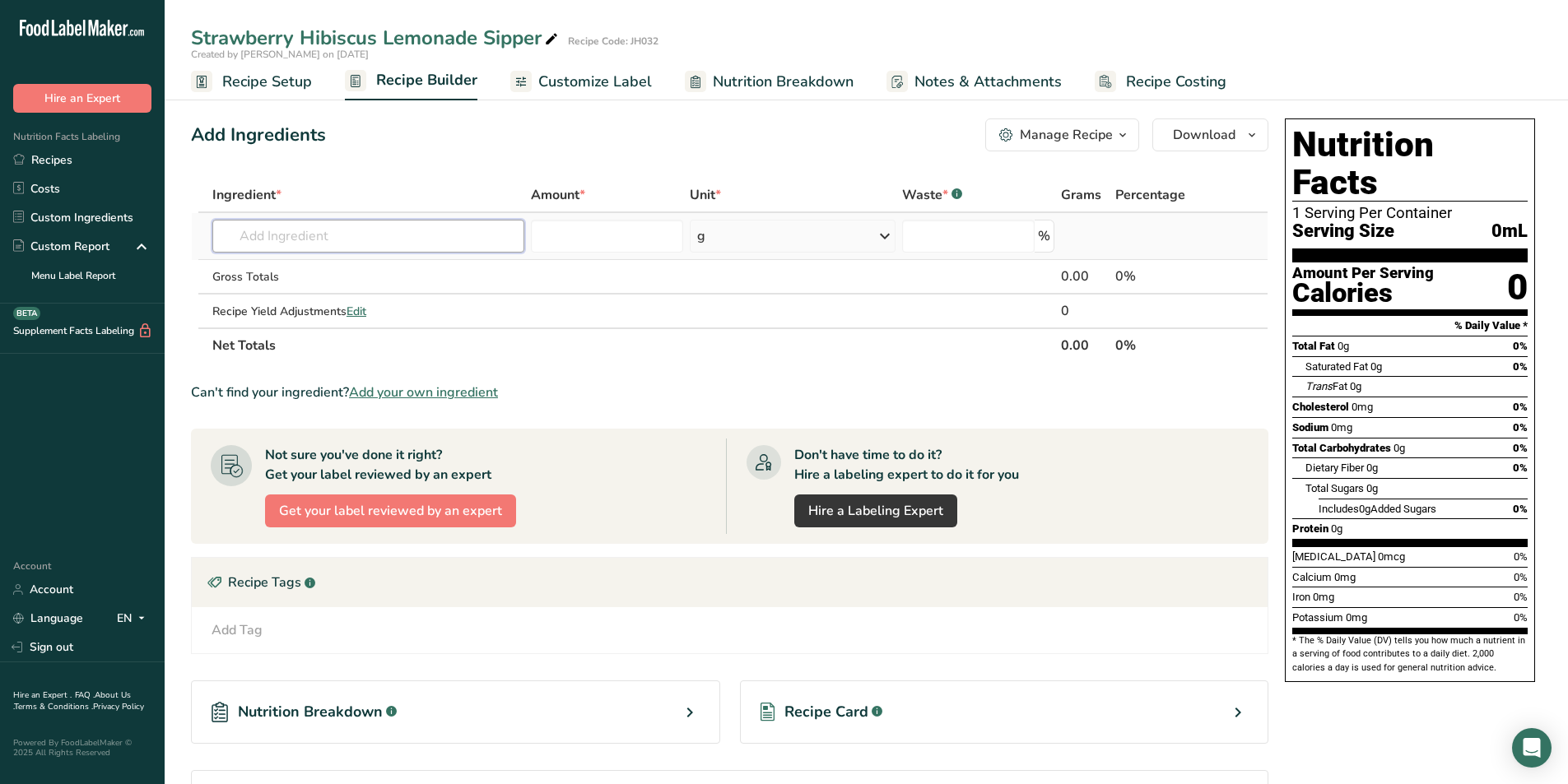
click at [317, 233] on input "text" at bounding box center [368, 236] width 312 height 33
type input "Strawberry syrup"
click at [325, 270] on p "Strawberry Syrup - Torani" at bounding box center [301, 269] width 150 height 17
type input "Strawberry Syrup - Torani"
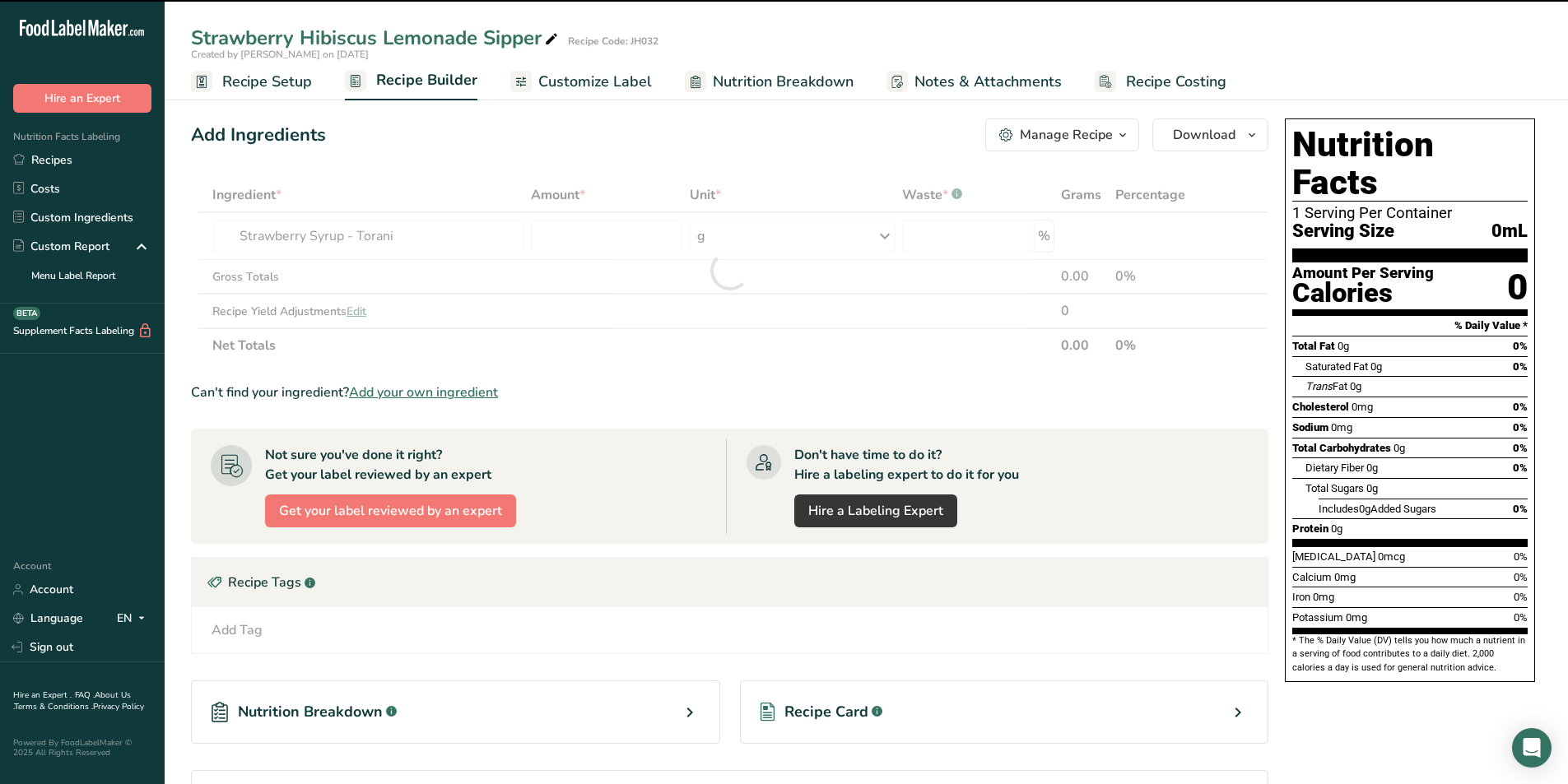
type input "0"
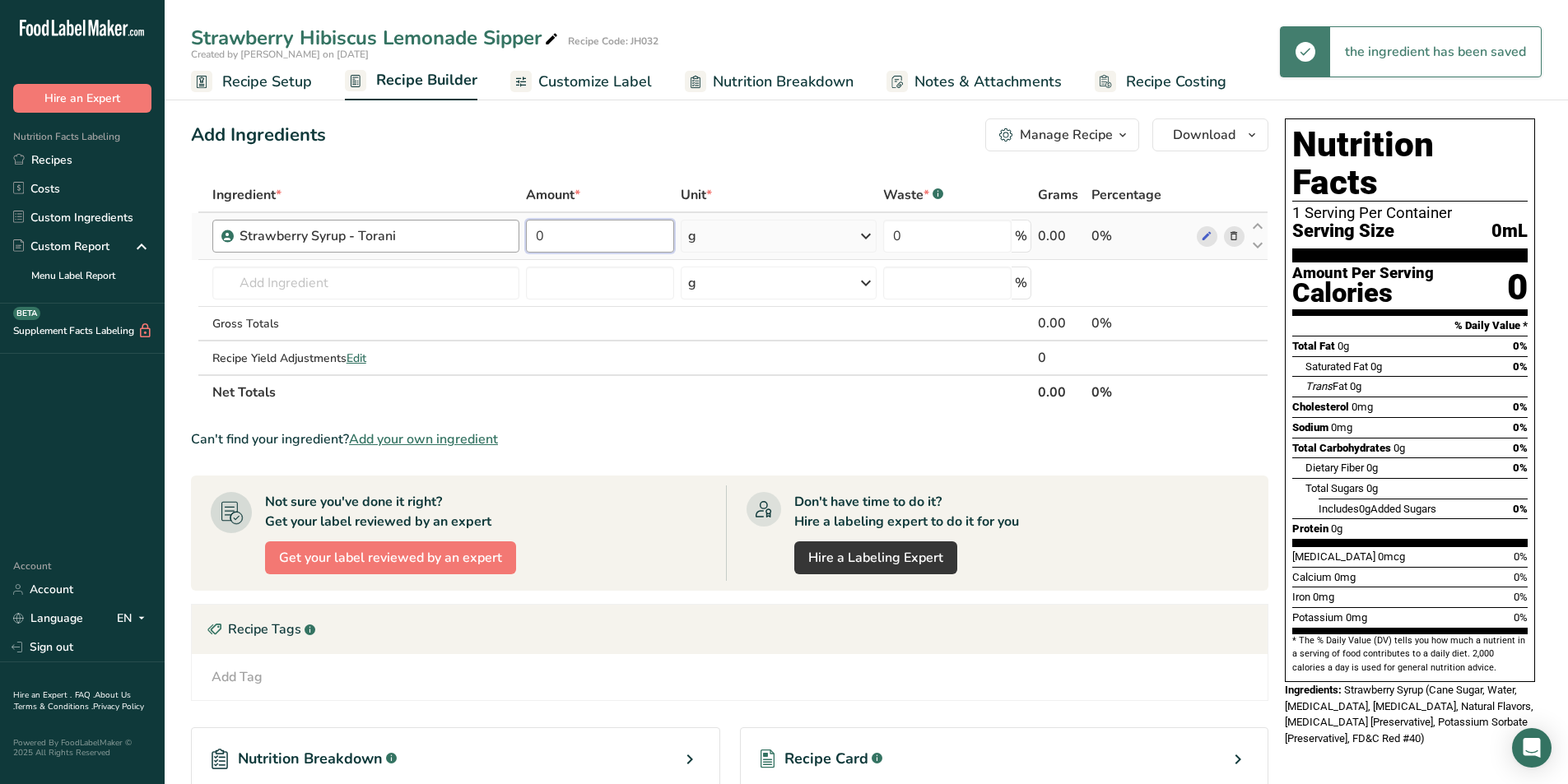
drag, startPoint x: 577, startPoint y: 229, endPoint x: 498, endPoint y: 232, distance: 79.1
click at [498, 232] on tr "Strawberry Syrup - Torani 0 g Weight Units g kg mg See more Volume Units l mL f…" at bounding box center [729, 237] width 1076 height 47
type input "14"
click at [793, 236] on div "Ingredient * Amount * Unit * Waste * .a-a{fill:#347362;}.b-a{fill:#fff;} Grams …" at bounding box center [729, 293] width 1077 height 232
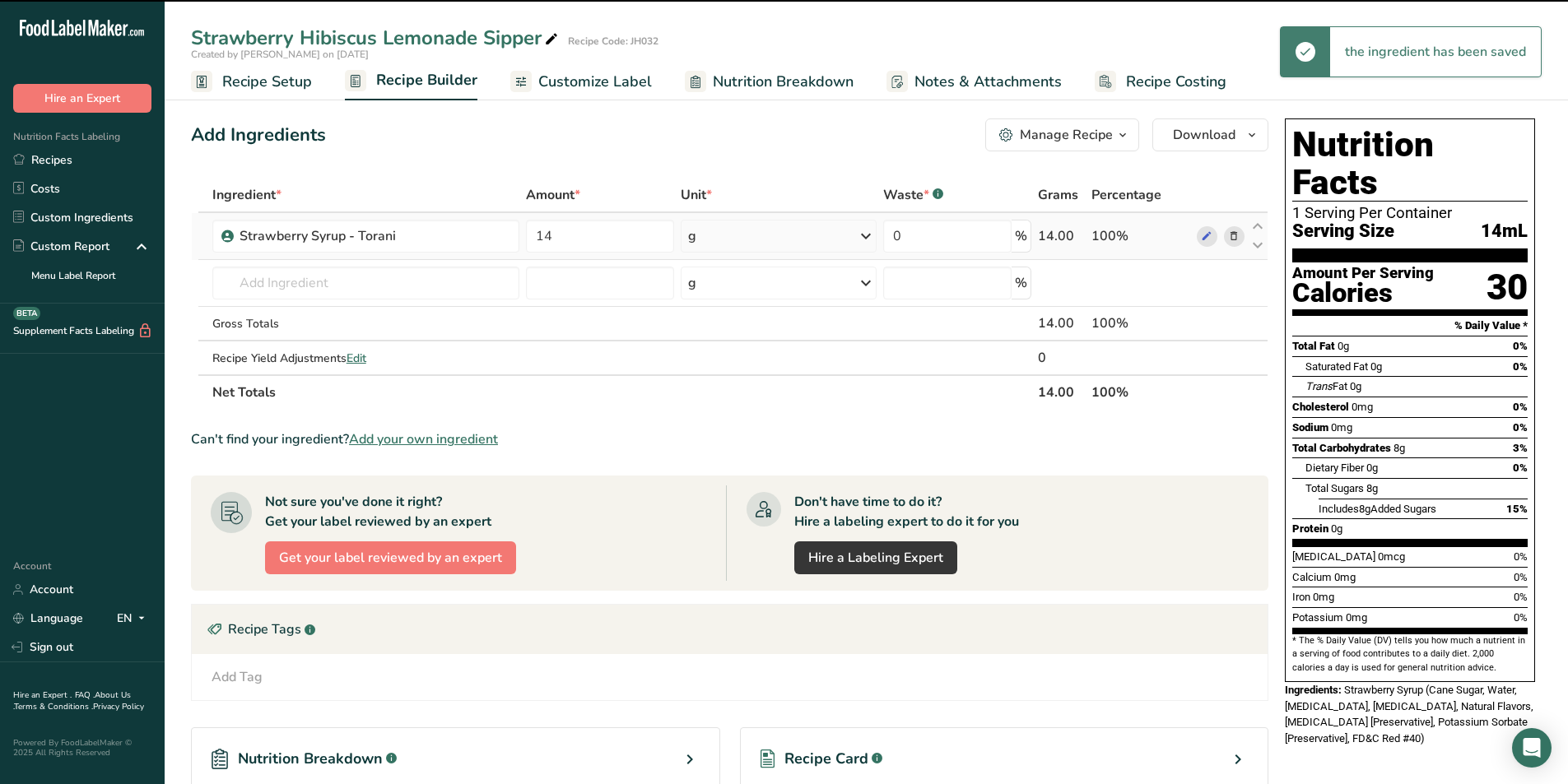
click at [842, 241] on div "g" at bounding box center [778, 236] width 197 height 33
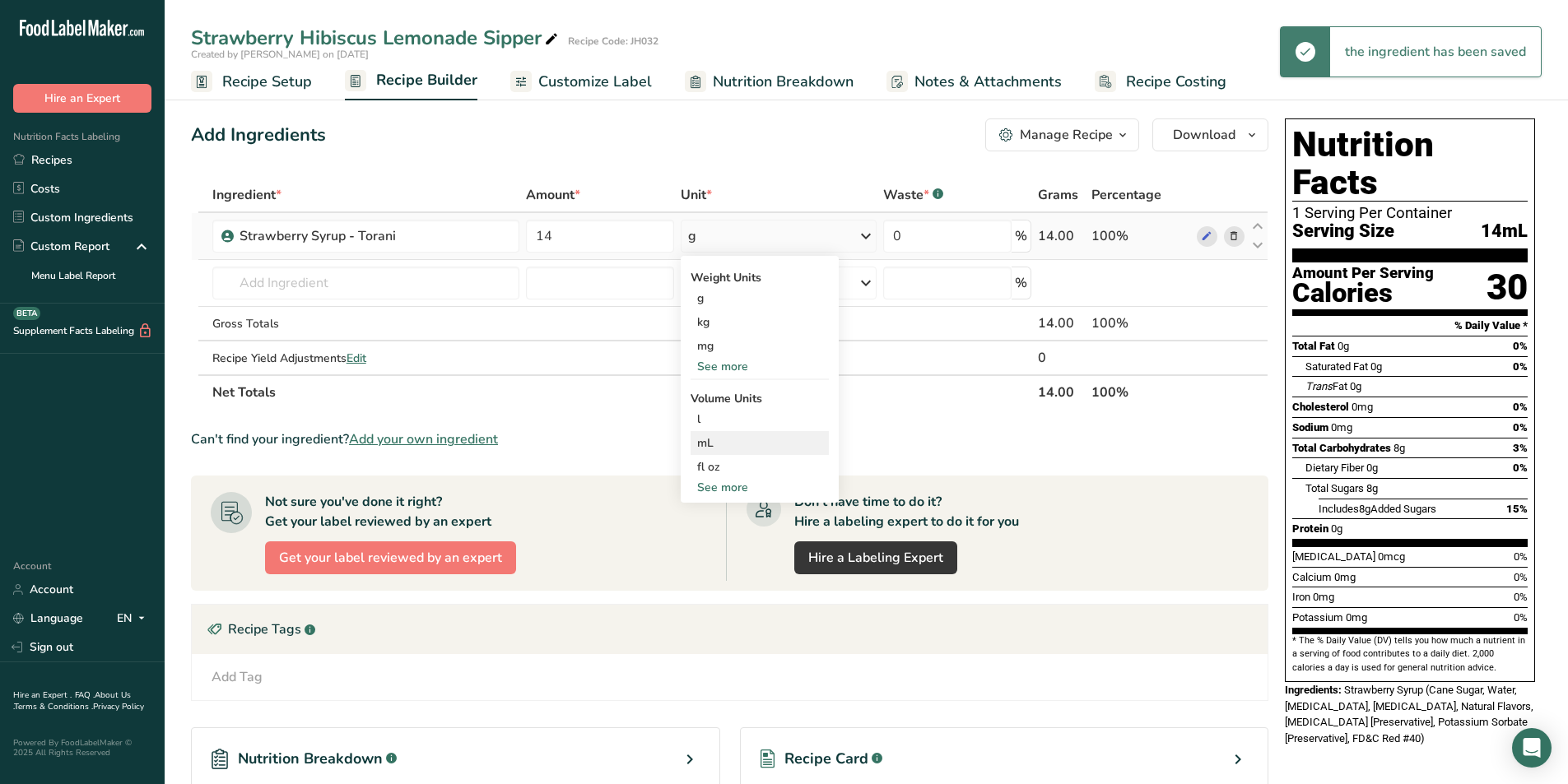
click at [714, 439] on div "mL" at bounding box center [759, 443] width 125 height 17
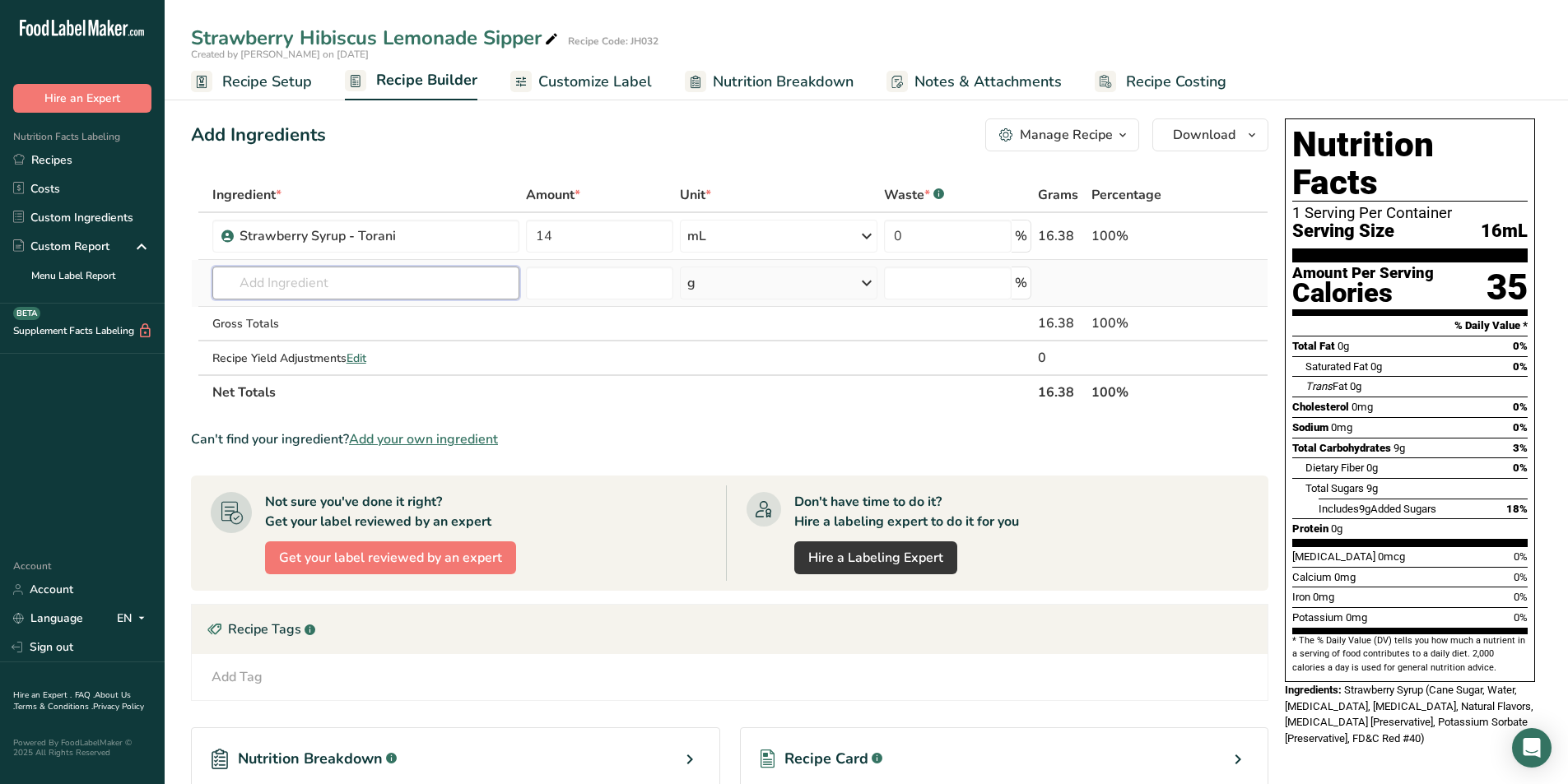
click at [384, 286] on input "text" at bounding box center [366, 283] width 307 height 33
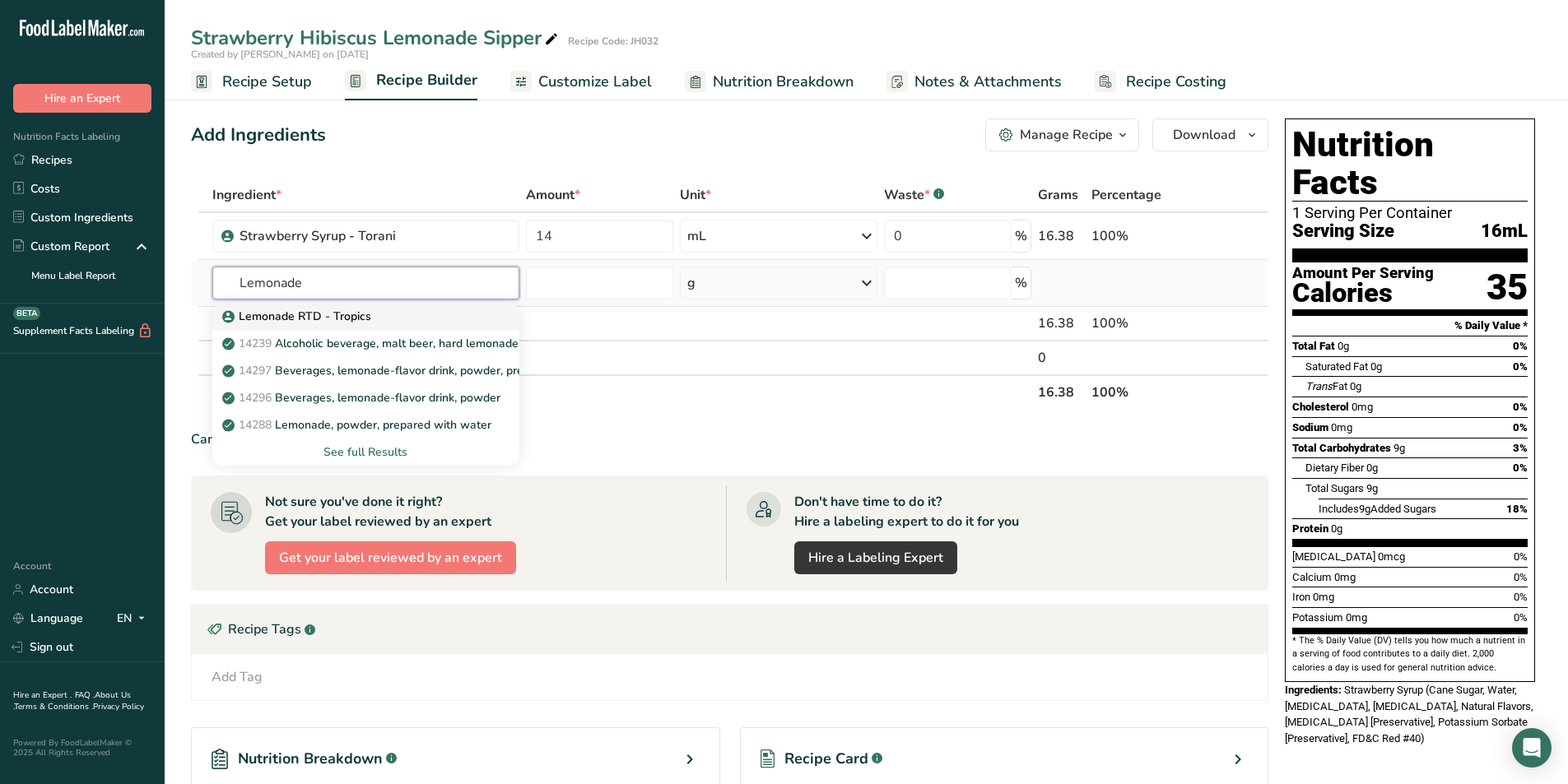
type input "Lemonade"
click at [364, 310] on p "Lemonade RTD - Tropics" at bounding box center [298, 316] width 146 height 17
type input "Lemonade RTD - Tropics"
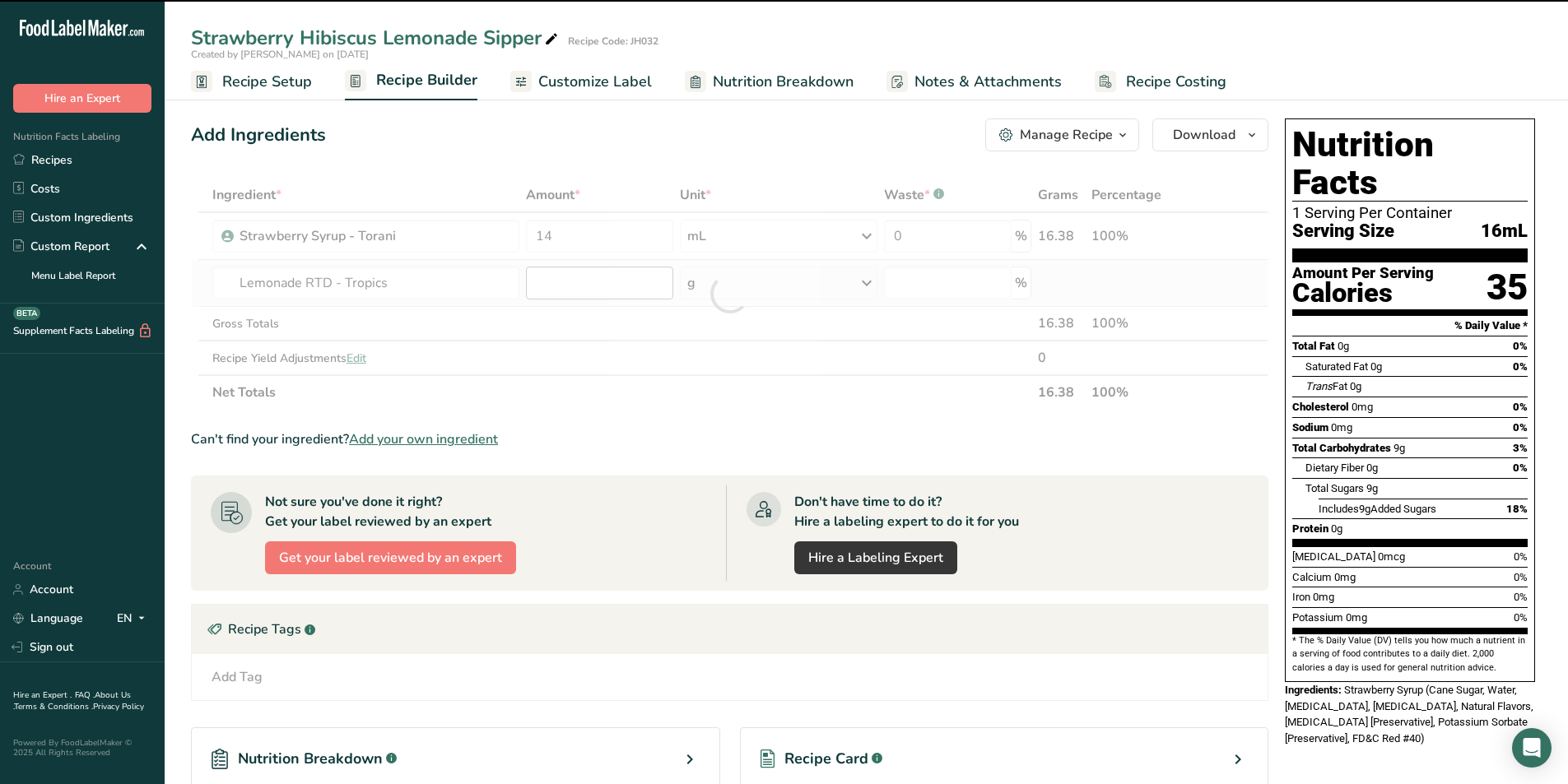
type input "0"
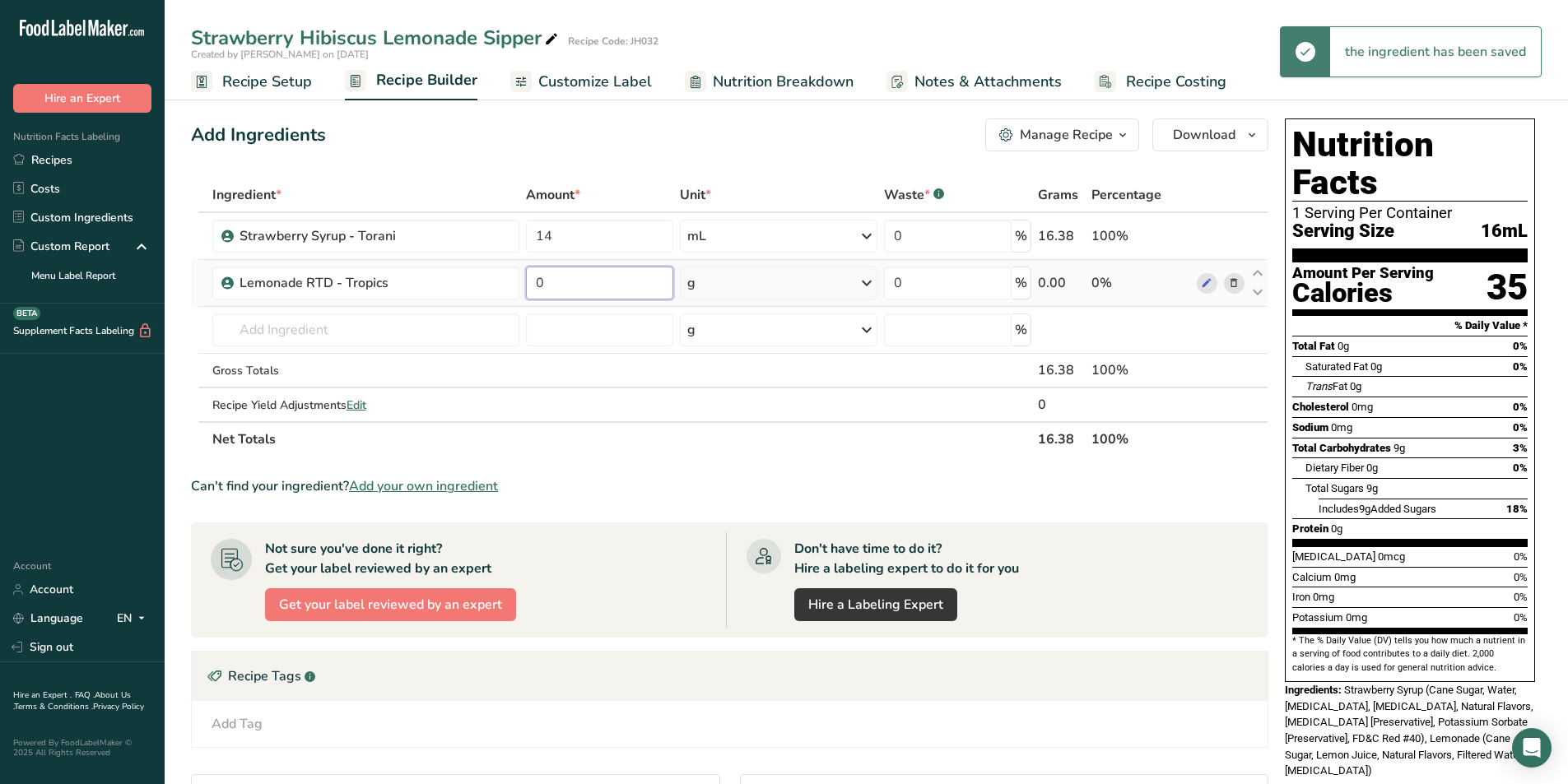
click at [586, 283] on input "0" at bounding box center [599, 283] width 147 height 33
drag, startPoint x: 586, startPoint y: 283, endPoint x: 528, endPoint y: 281, distance: 58.0
click at [528, 281] on input "0" at bounding box center [599, 283] width 147 height 33
type input "7"
click at [837, 294] on div "Ingredient * Amount * Unit * Waste * .a-a{fill:#347362;}.b-a{fill:#fff;} Grams …" at bounding box center [729, 316] width 1077 height 279
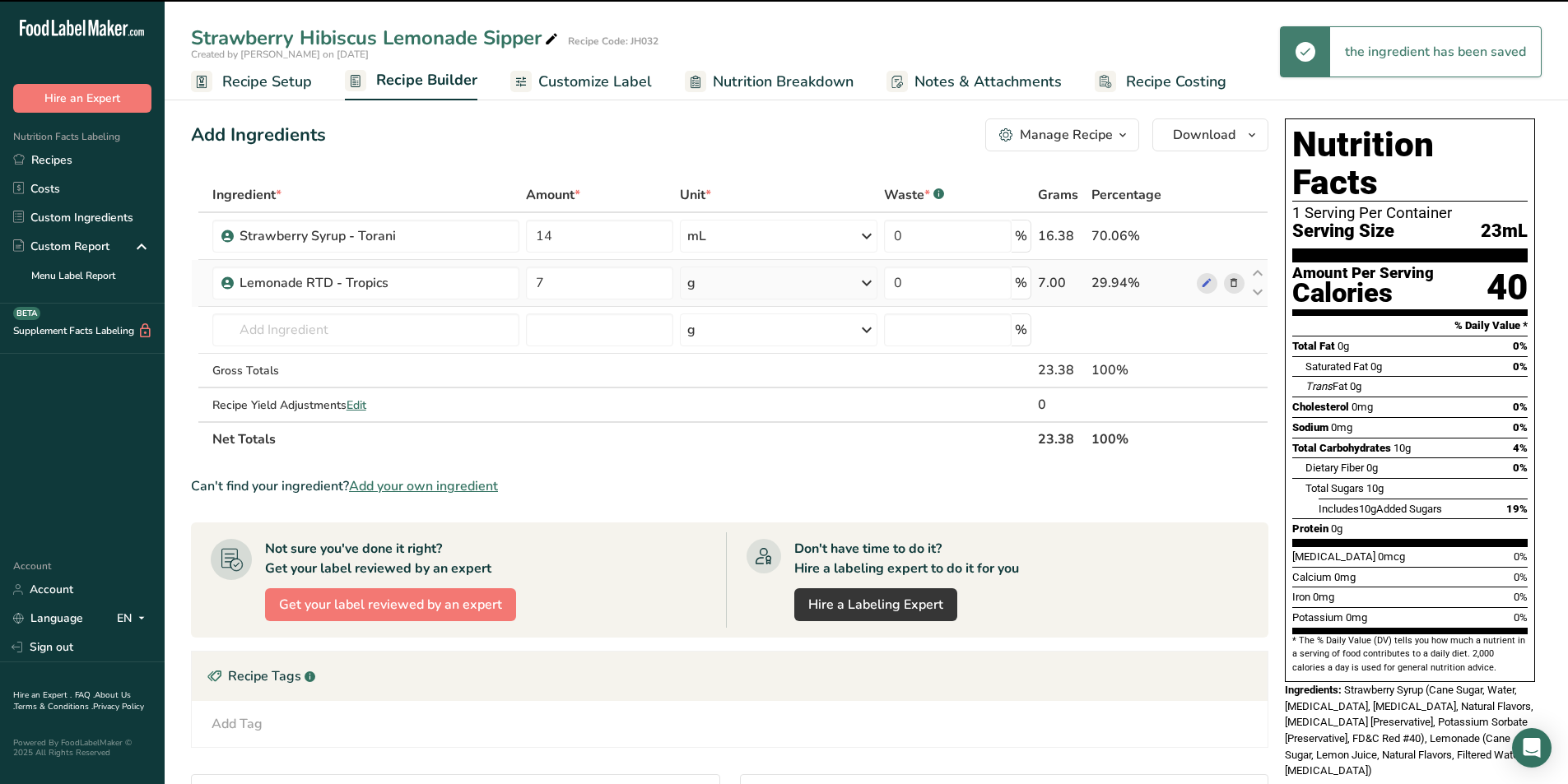
click at [763, 289] on div "g" at bounding box center [777, 283] width 197 height 33
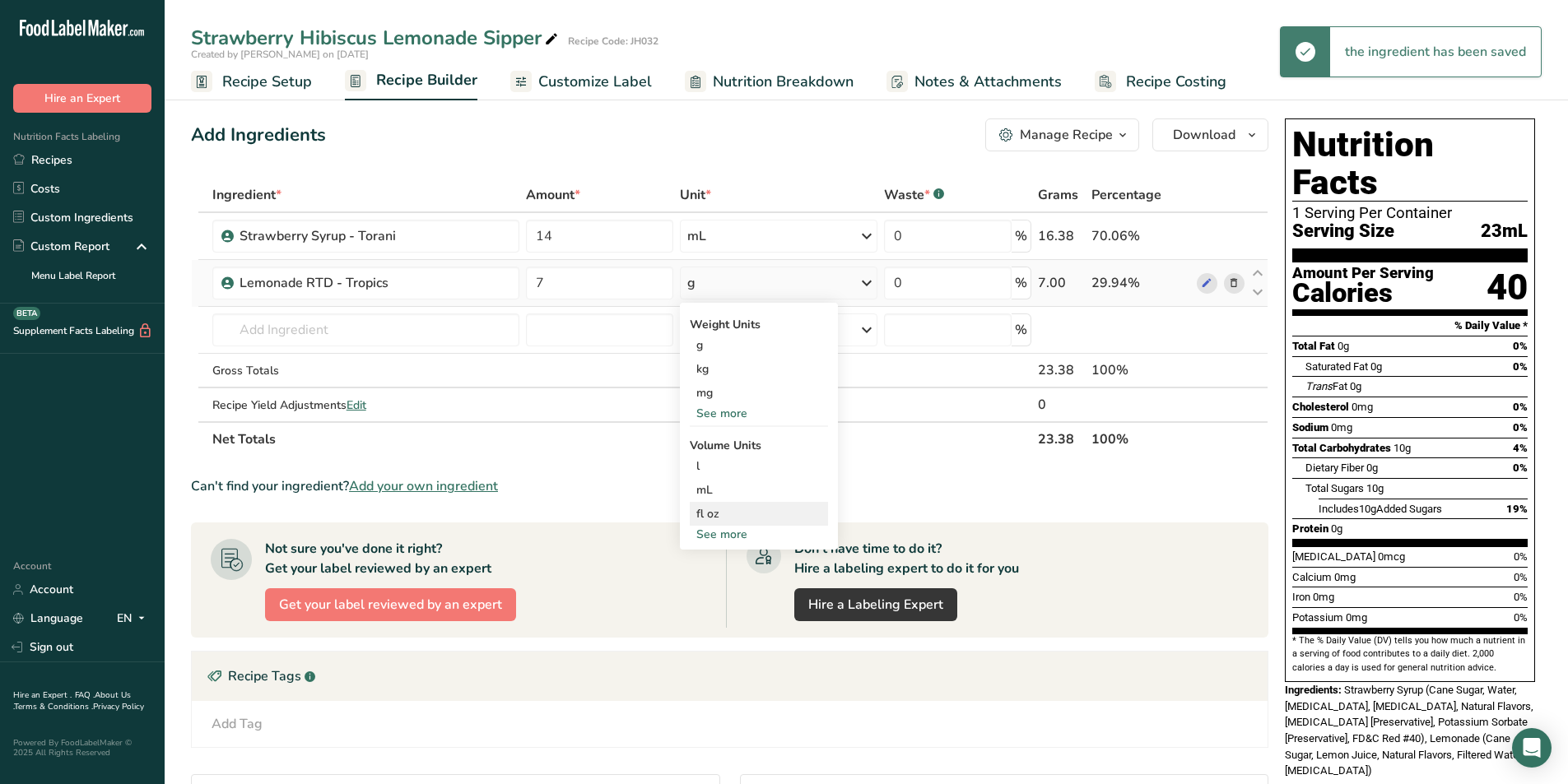
click at [719, 514] on div "fl oz" at bounding box center [758, 514] width 125 height 17
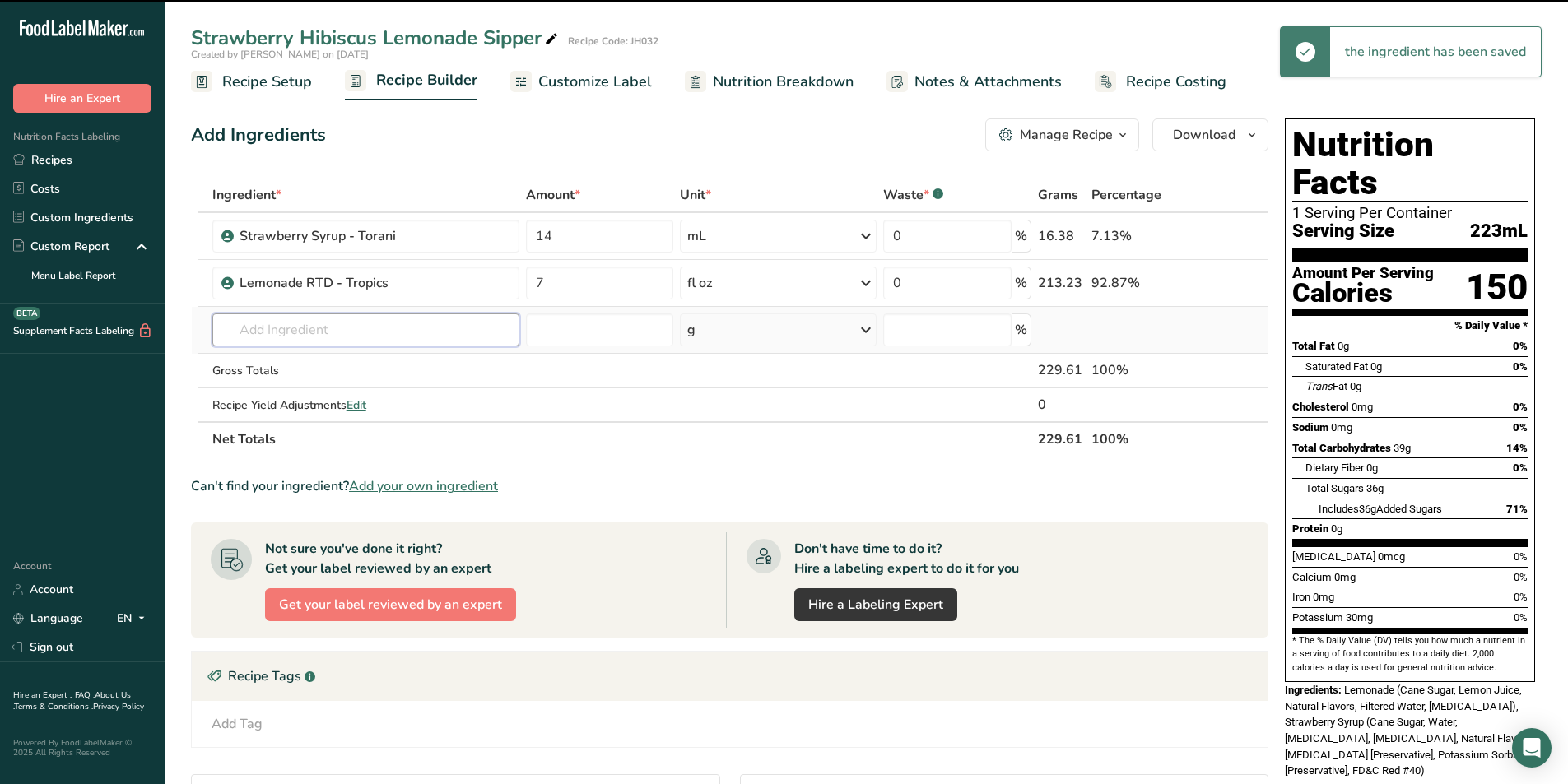
click at [303, 326] on input "text" at bounding box center [366, 330] width 307 height 33
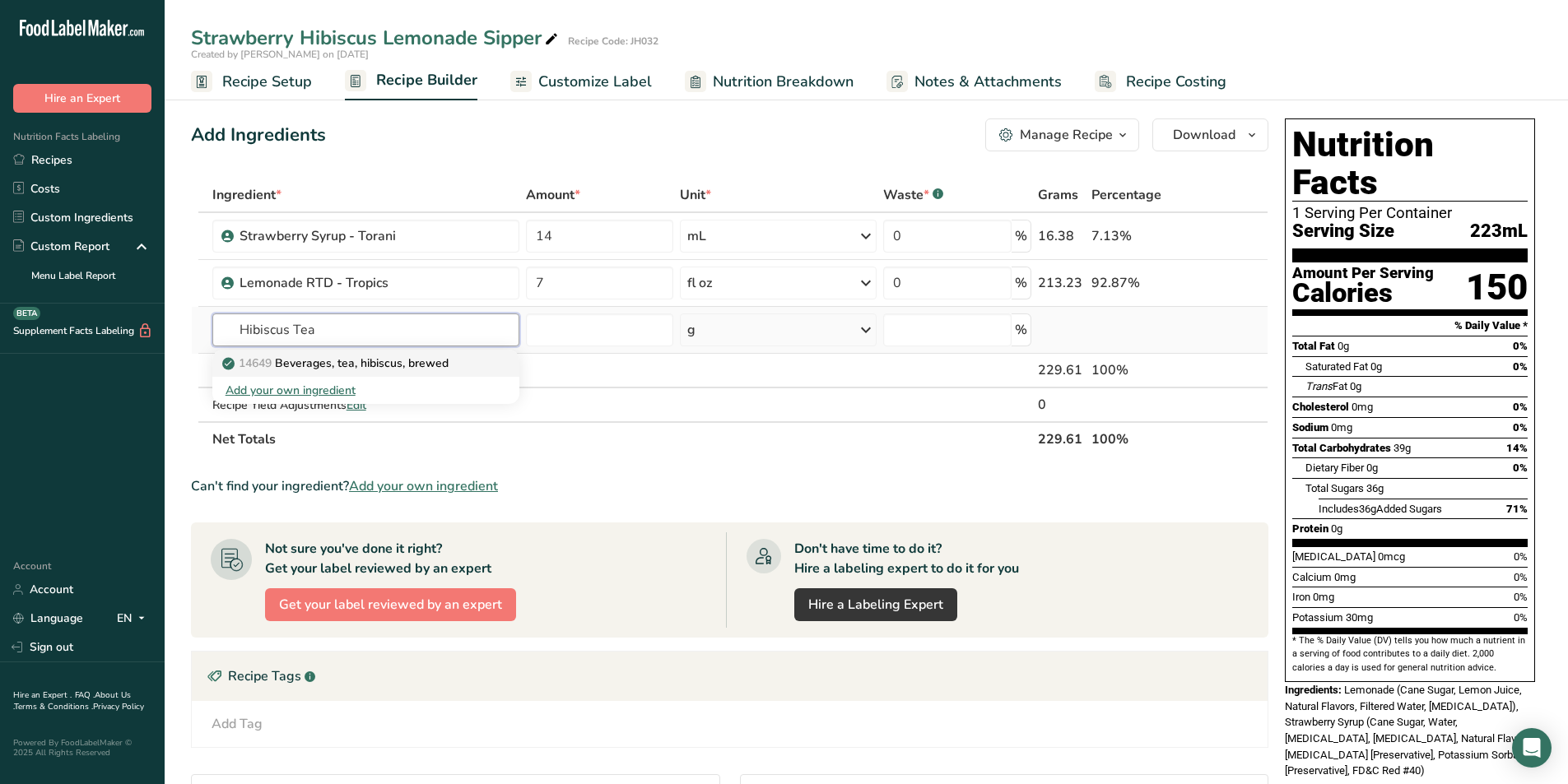
type input "Hibiscus Tea"
click at [395, 364] on p "14649 Beverages, tea, hibiscus, brewed" at bounding box center [337, 364] width 223 height 17
type input "Beverages, tea, hibiscus, brewed"
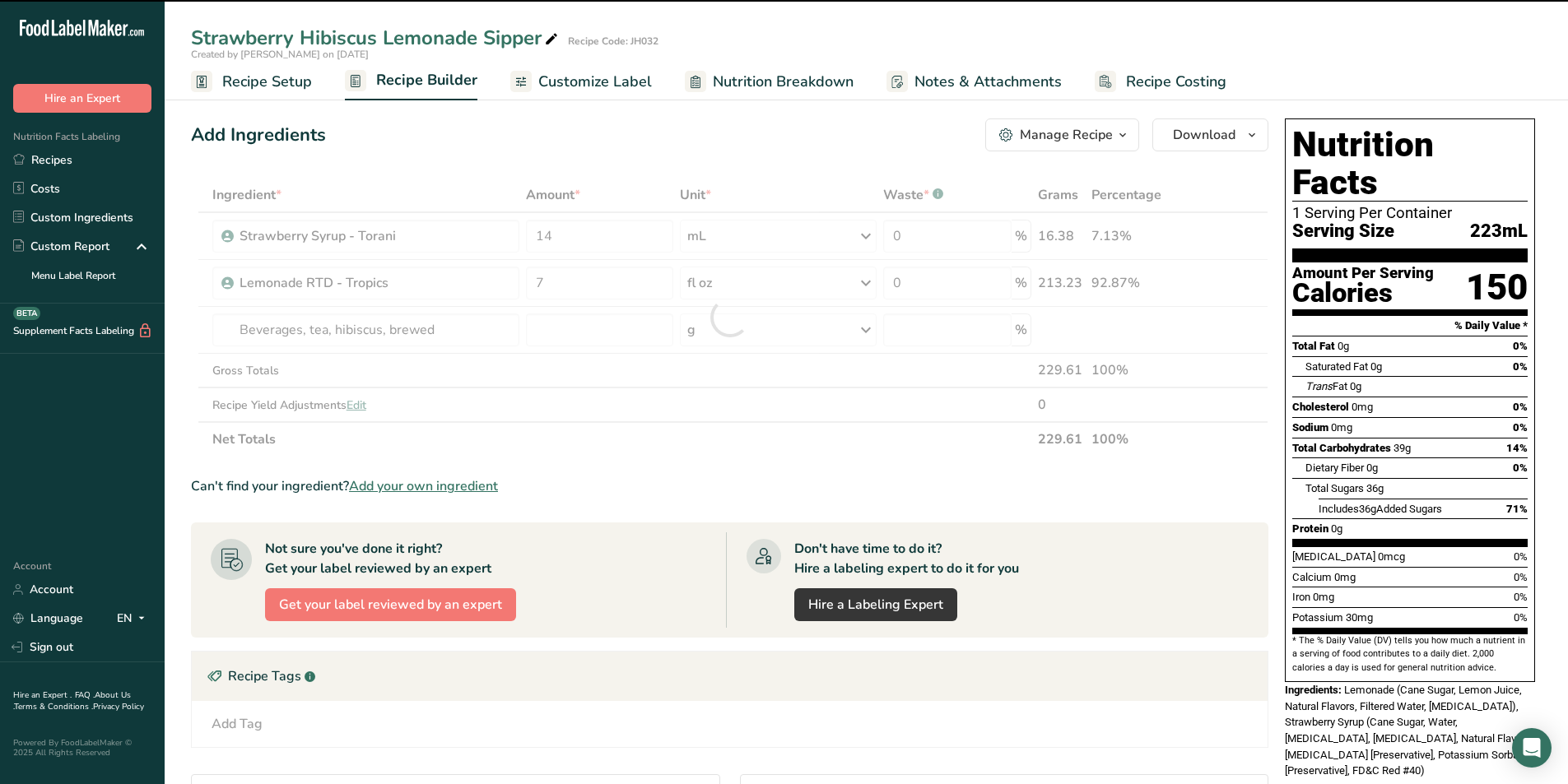
type input "0"
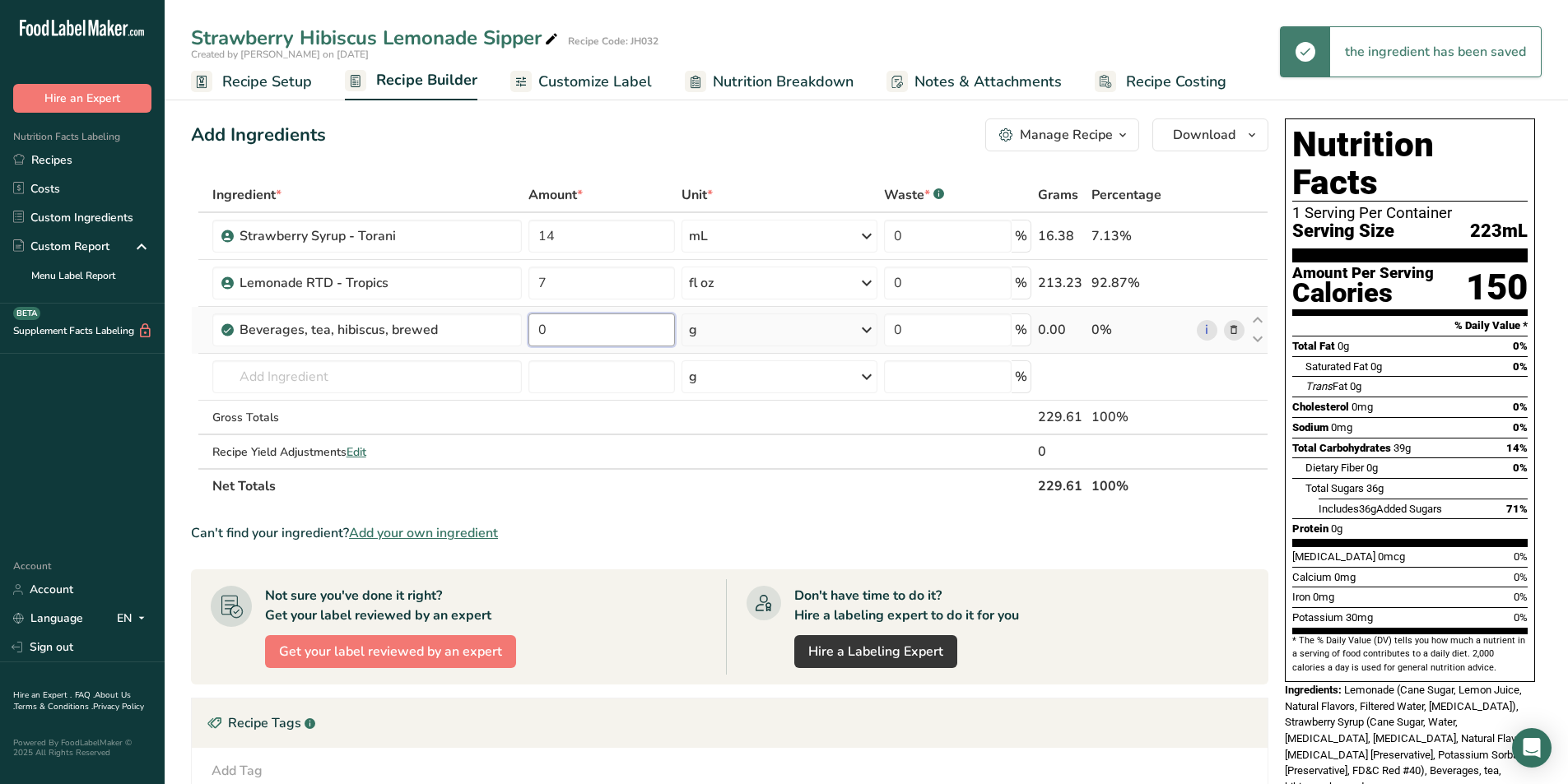
click at [579, 328] on input "0" at bounding box center [601, 330] width 146 height 33
drag, startPoint x: 579, startPoint y: 328, endPoint x: 532, endPoint y: 326, distance: 47.0
click at [532, 326] on input "0" at bounding box center [601, 330] width 146 height 33
type input "2"
click at [770, 330] on div "Ingredient * Amount * Unit * Waste * .a-a{fill:#347362;}.b-a{fill:#fff;} Grams …" at bounding box center [729, 340] width 1077 height 326
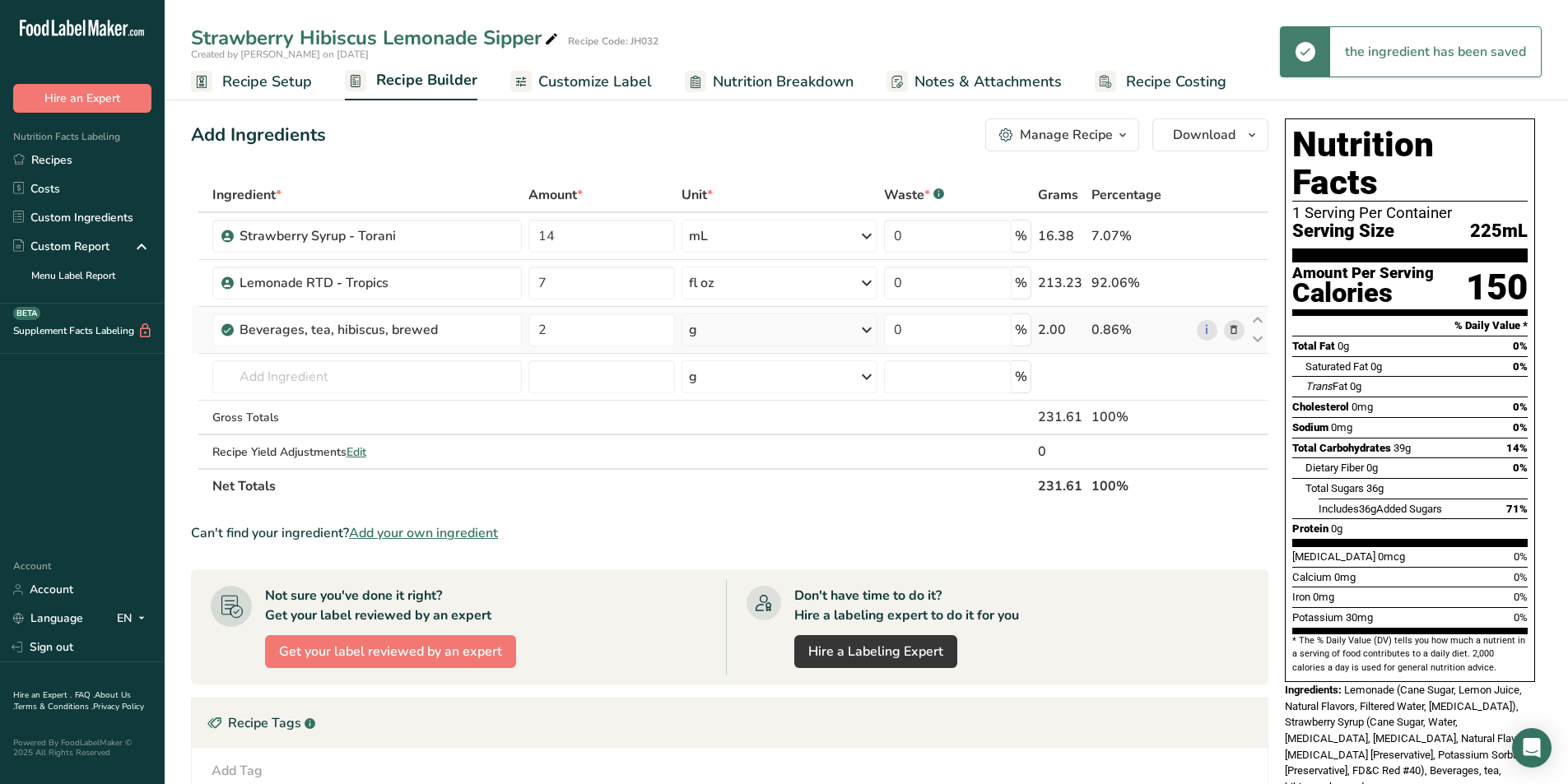
click at [819, 324] on div "g" at bounding box center [779, 330] width 196 height 33
click at [730, 605] on div "fl oz" at bounding box center [760, 610] width 125 height 17
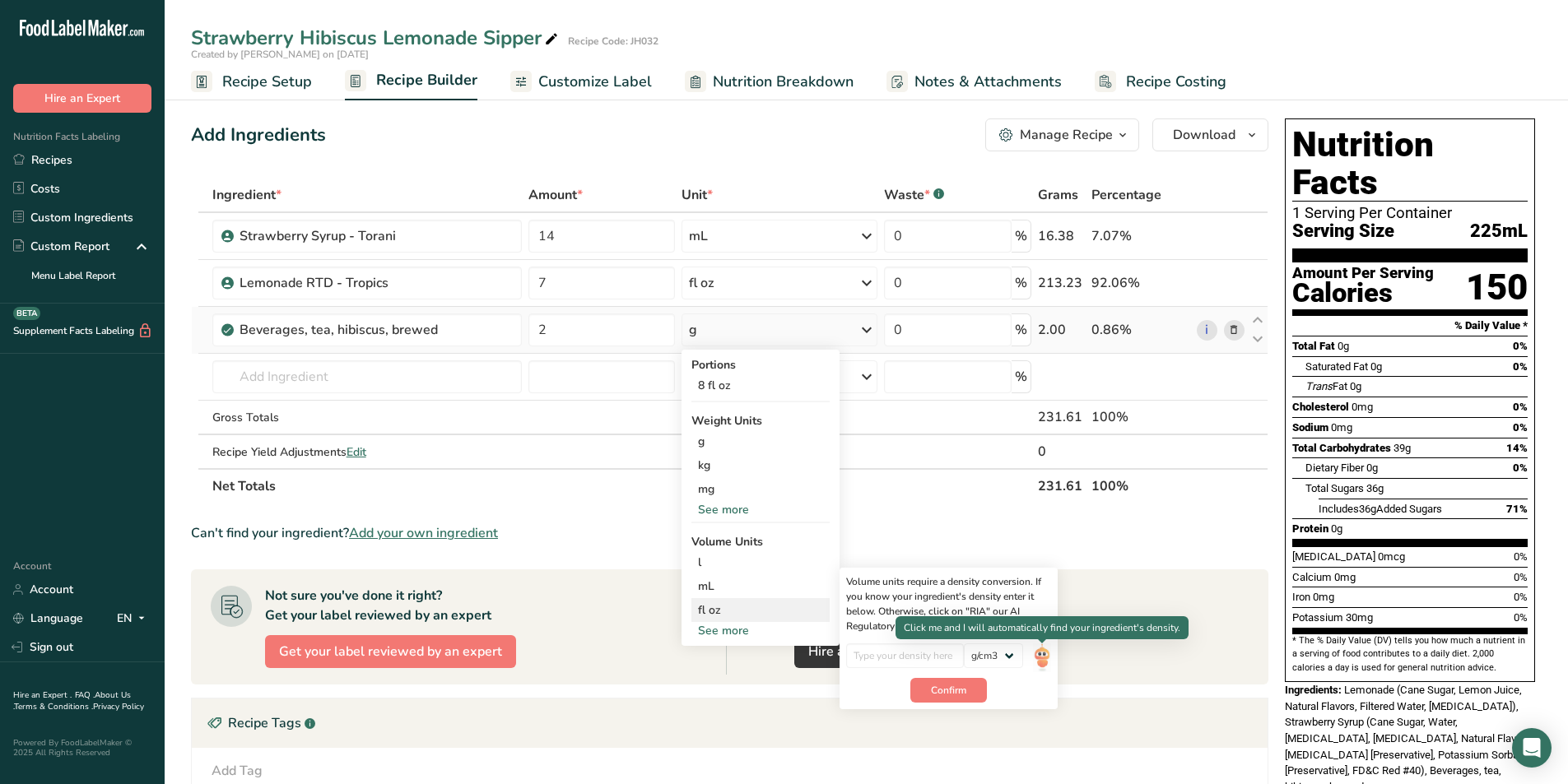
click at [1039, 660] on img at bounding box center [1042, 657] width 18 height 29
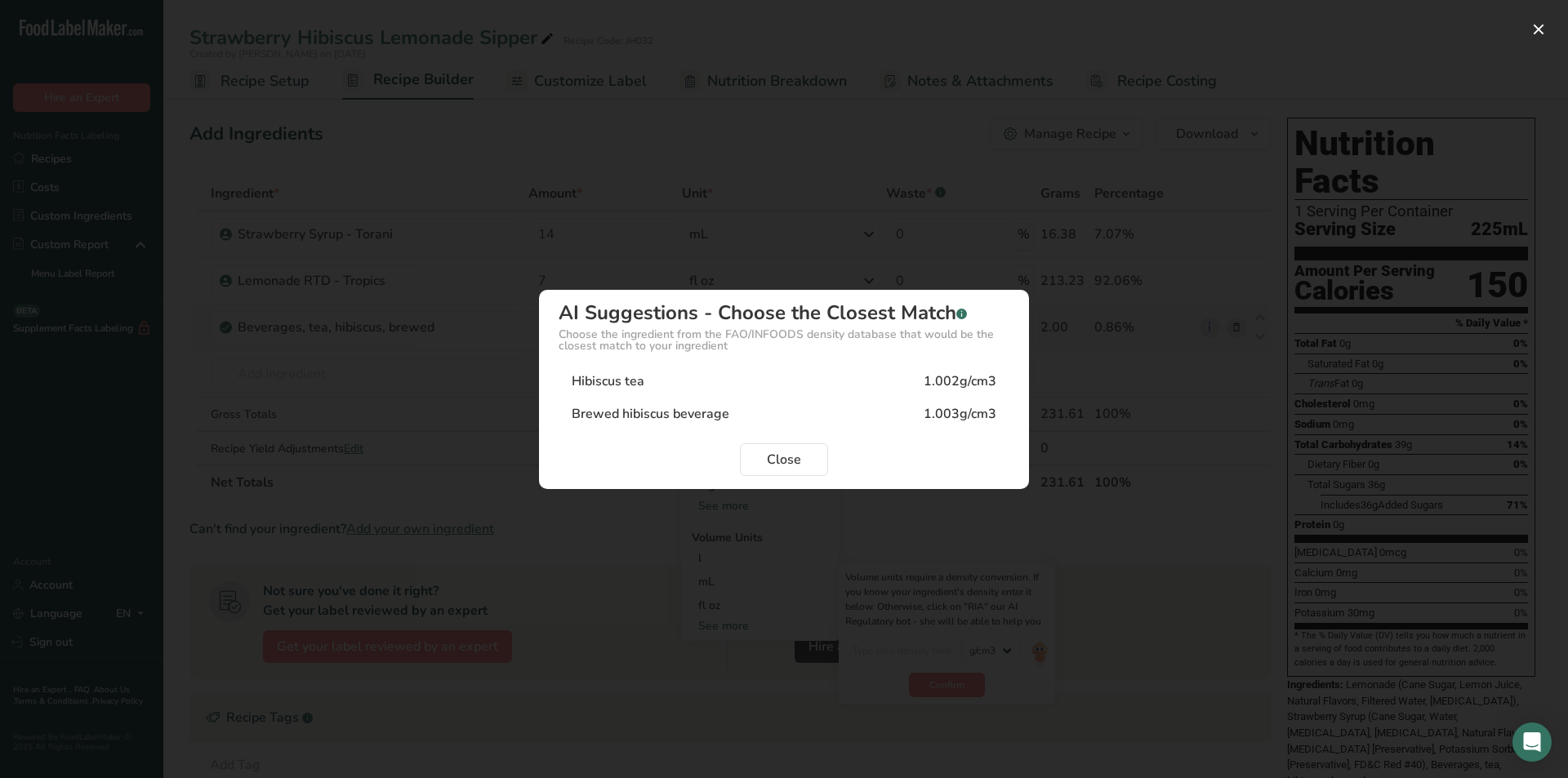
click at [667, 381] on div "Hibiscus tea 1.002g/cm3" at bounding box center [784, 382] width 450 height 33
type input "1.002"
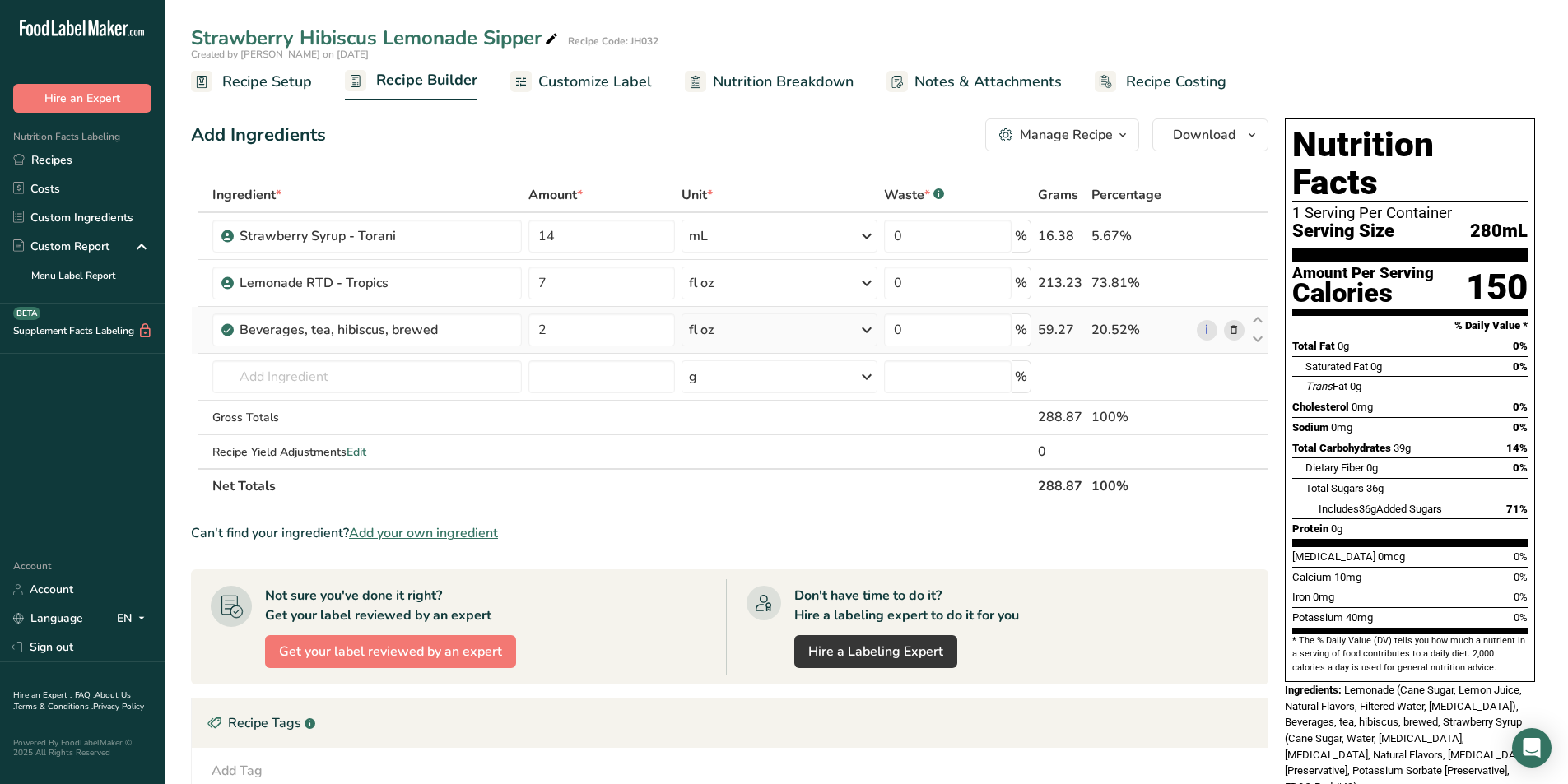
click at [555, 80] on span "Customize Label" at bounding box center [595, 81] width 114 height 22
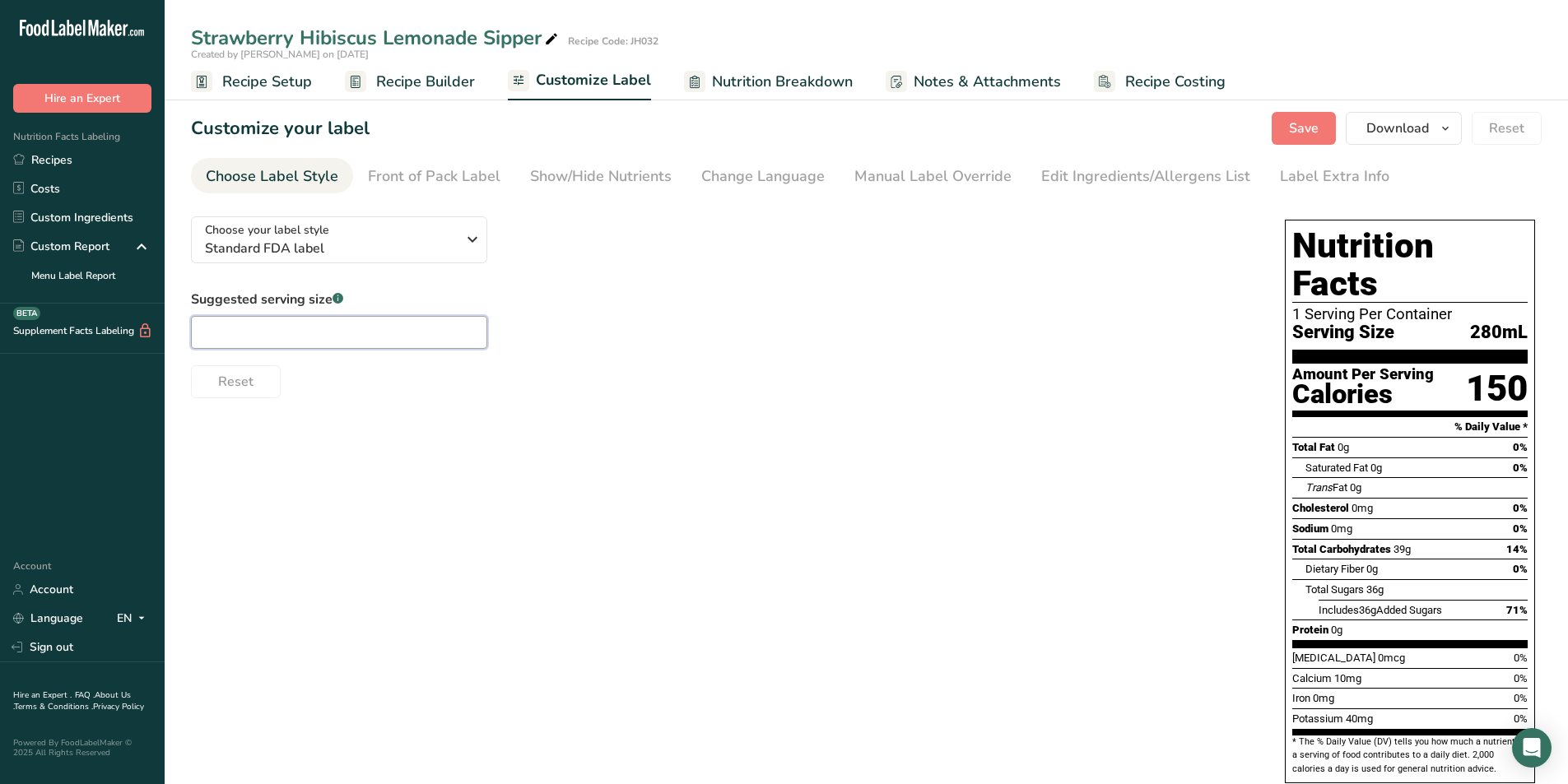
click at [248, 329] on input "text" at bounding box center [338, 332] width 296 height 33
type input "12oz"
click at [458, 182] on div "Front of Pack Label" at bounding box center [435, 176] width 133 height 22
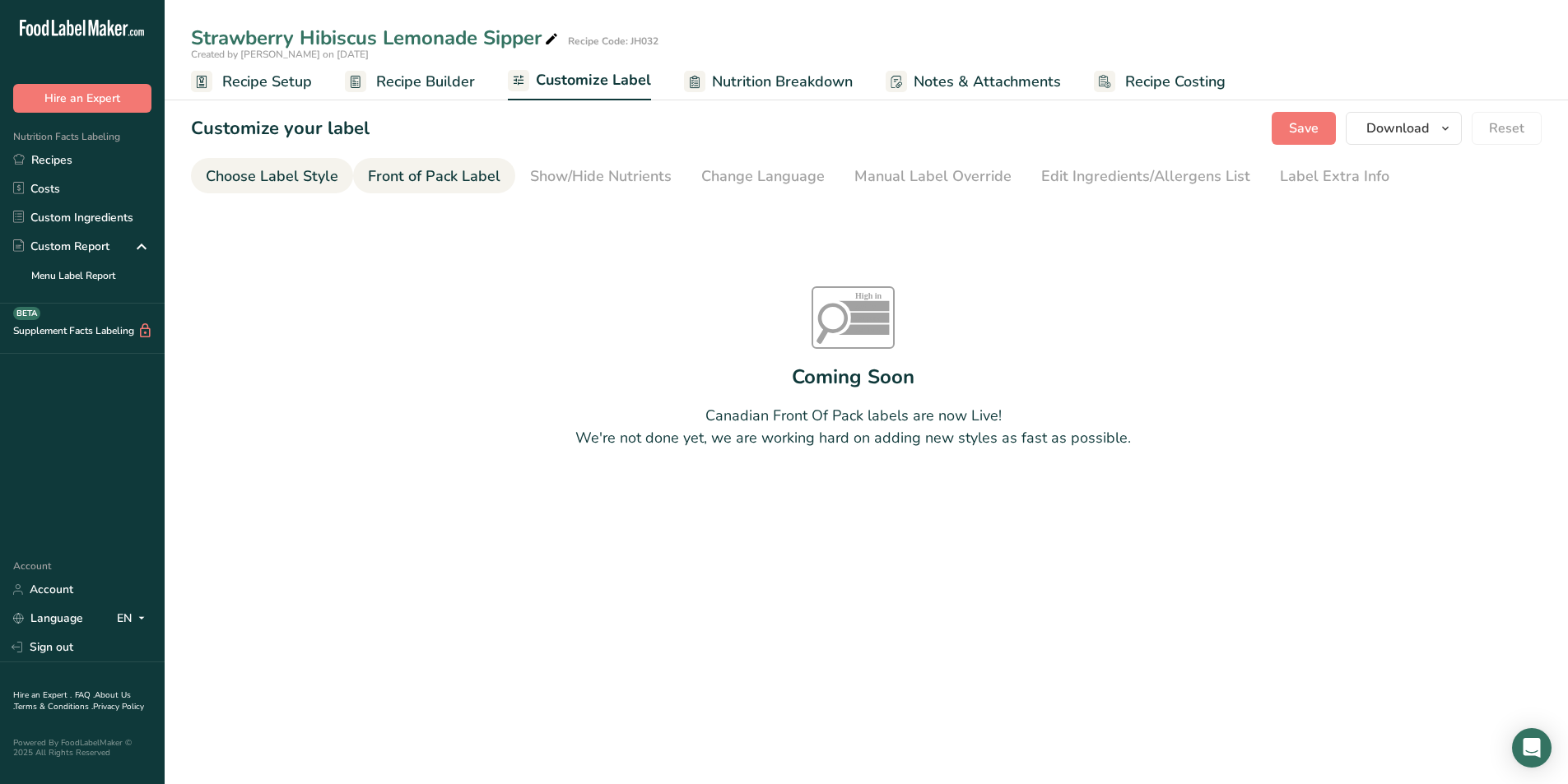
click at [299, 188] on link "Choose Label Style" at bounding box center [272, 177] width 133 height 37
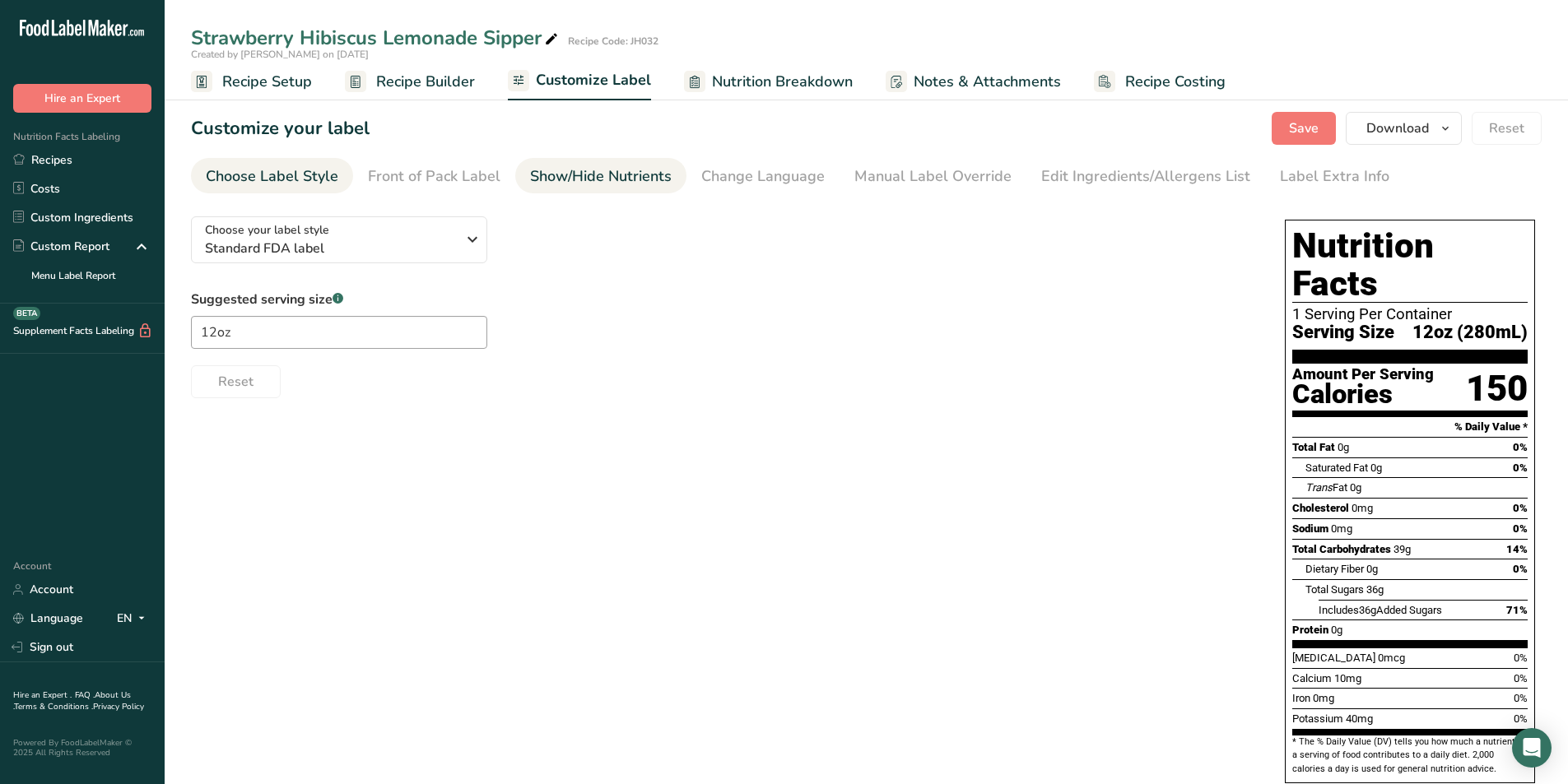
click at [608, 187] on div "Show/Hide Nutrients" at bounding box center [601, 176] width 142 height 22
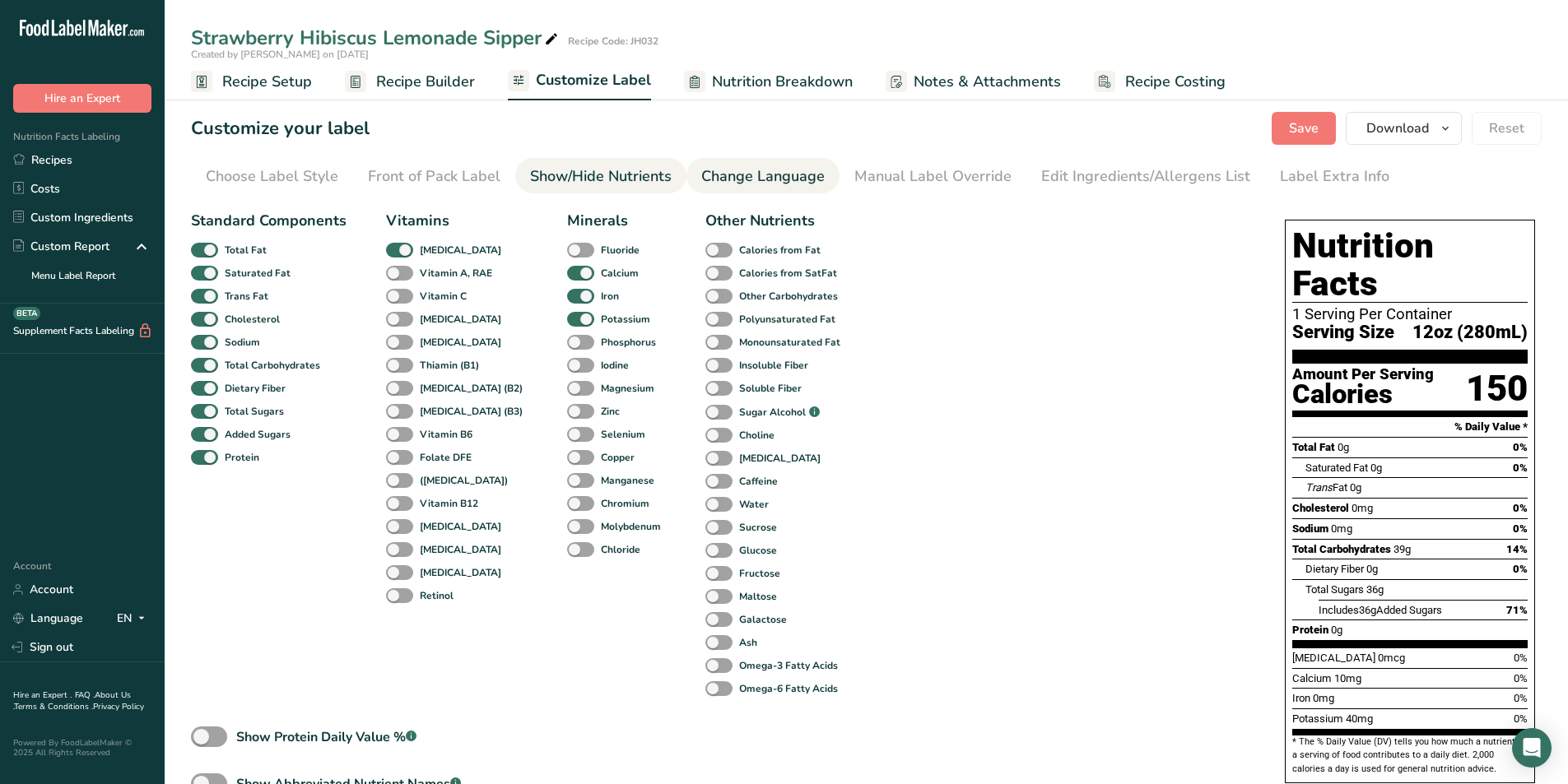
click at [756, 166] on div "Change Language" at bounding box center [763, 176] width 123 height 22
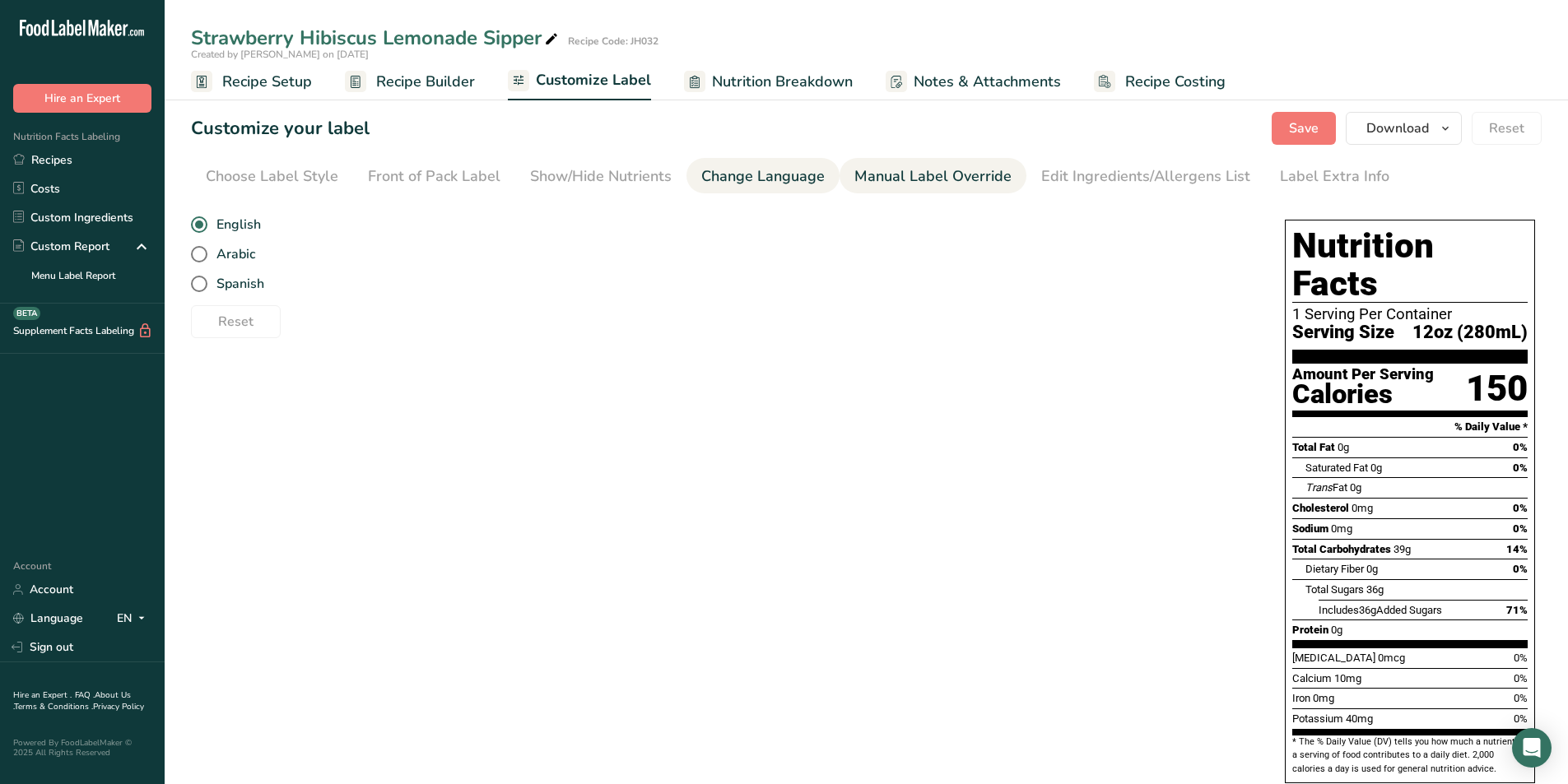
click at [856, 174] on div "Manual Label Override" at bounding box center [933, 176] width 157 height 22
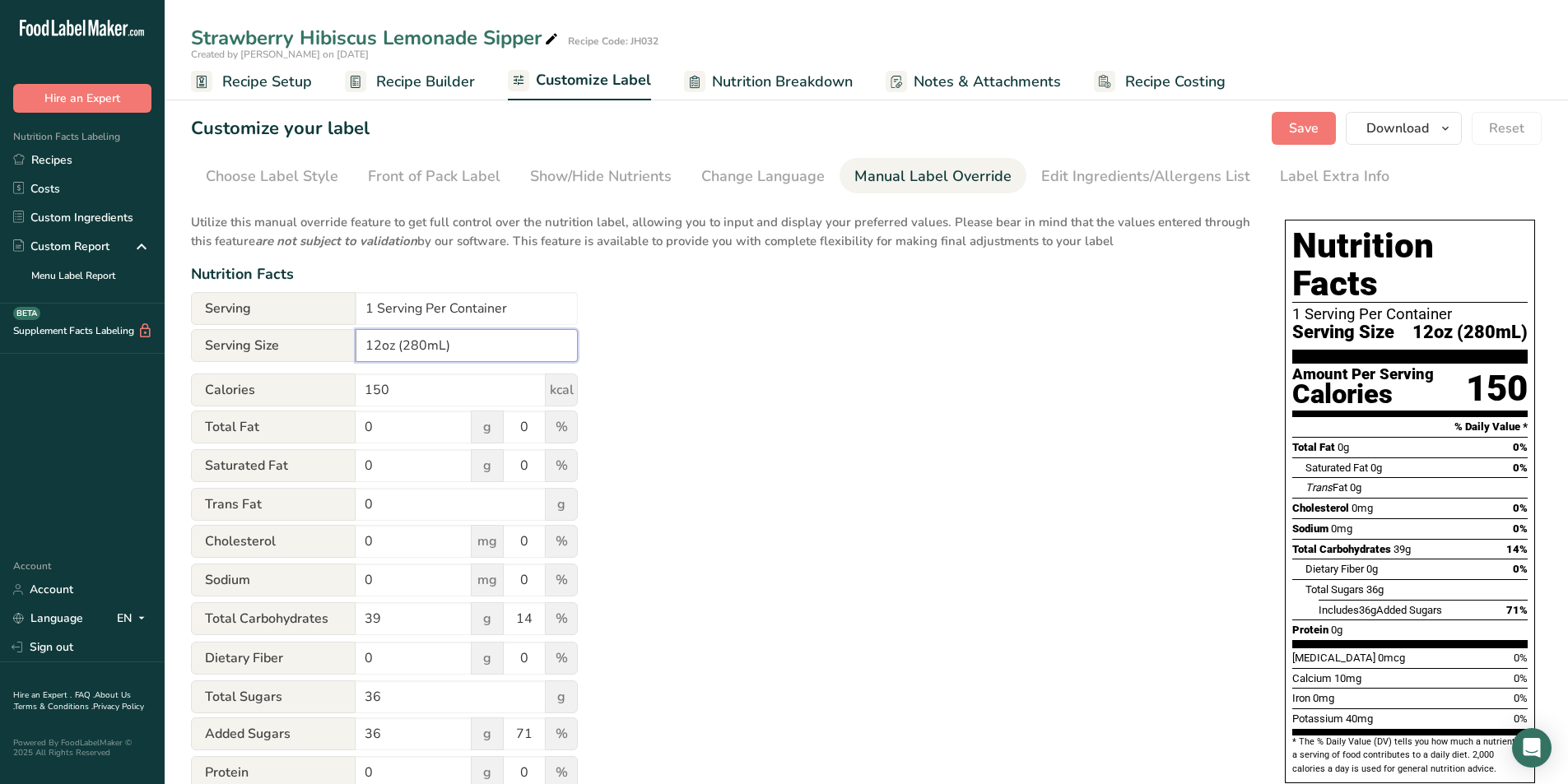
click at [421, 346] on input "12oz (280mL)" at bounding box center [467, 345] width 222 height 33
type input "12oz (355mL)"
click at [789, 340] on div "Utilize this manual override feature to get full control over the nutrition lab…" at bounding box center [721, 596] width 1061 height 787
click at [1148, 170] on div "Edit Ingredients/Allergens List" at bounding box center [1145, 176] width 209 height 22
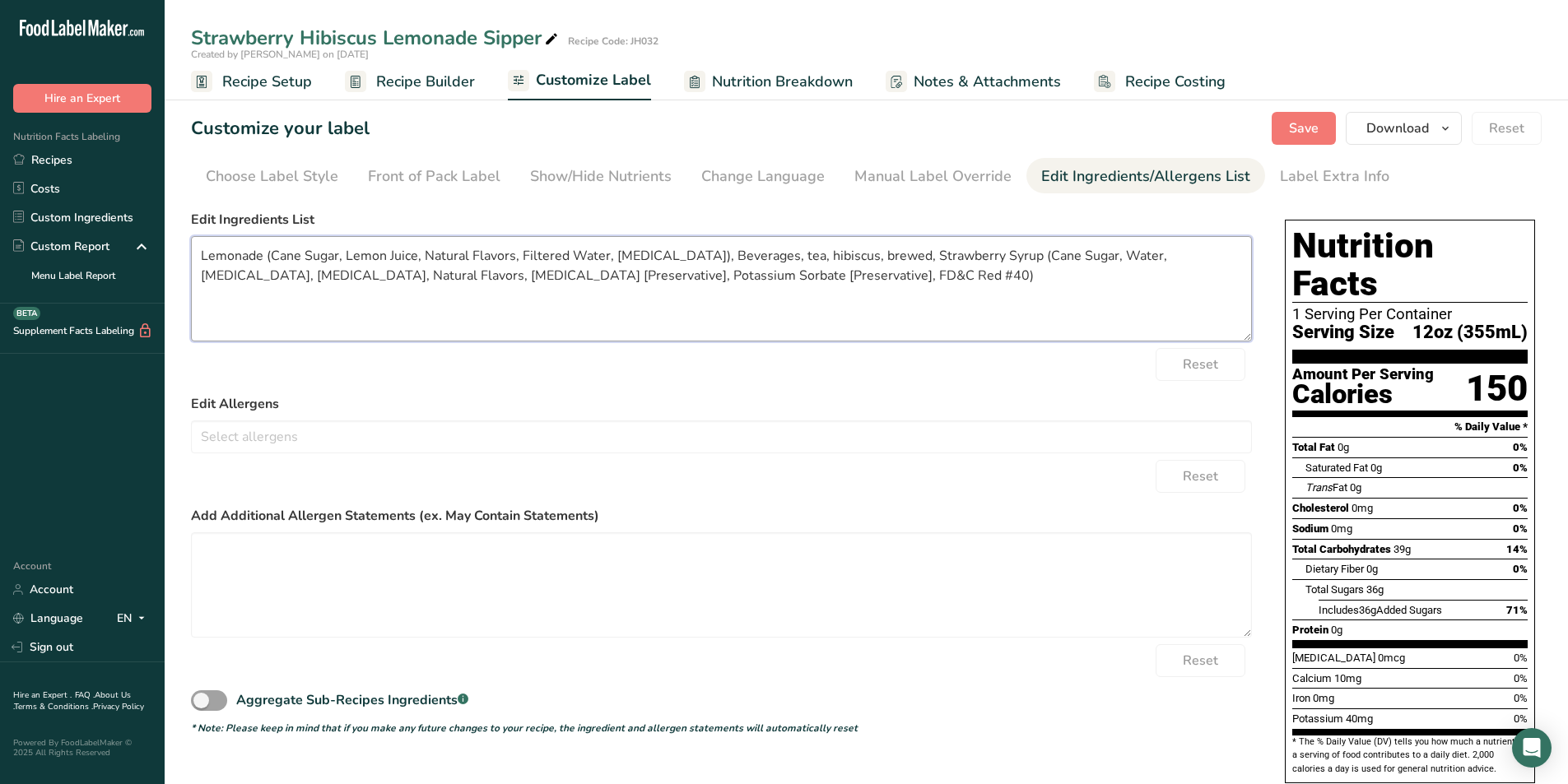
click at [682, 254] on textarea "Lemonade (Cane Sugar, Lemon Juice, Natural Flavors, Filtered Water, Citric Acid…" at bounding box center [721, 288] width 1061 height 105
drag, startPoint x: 719, startPoint y: 274, endPoint x: 200, endPoint y: 249, distance: 519.6
click at [200, 249] on textarea "Lemonade (Cane Sugar, Lemon Juice, Natural Flavors, Filtered Water, Citric Acid…" at bounding box center [721, 288] width 1061 height 105
click at [946, 314] on textarea "Lemonade (Cane Sugar, Lemon Juice, Natural Flavors, Filtered Water, Citric Acid…" at bounding box center [721, 288] width 1061 height 105
type textarea "Lemonade (Cane Sugar, Lemon Juice, Natural Flavors, Filtered Water, Citric Acid…"
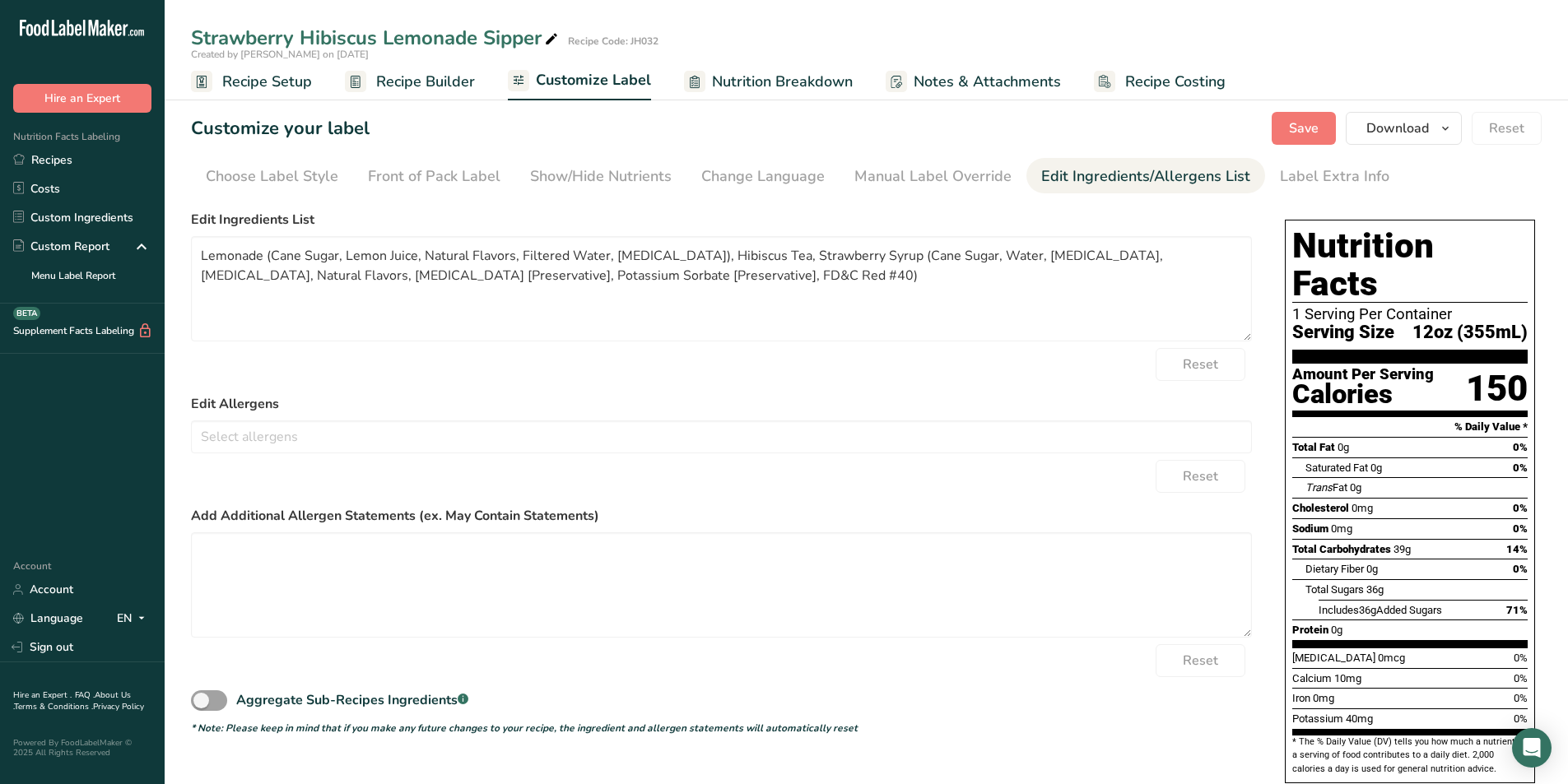
click at [888, 389] on form "Edit Ingredients List Lemonade (Cane Sugar, Lemon Juice, Natural Flavors, Filte…" at bounding box center [721, 472] width 1061 height 525
click at [1314, 118] on button "Save" at bounding box center [1303, 128] width 64 height 33
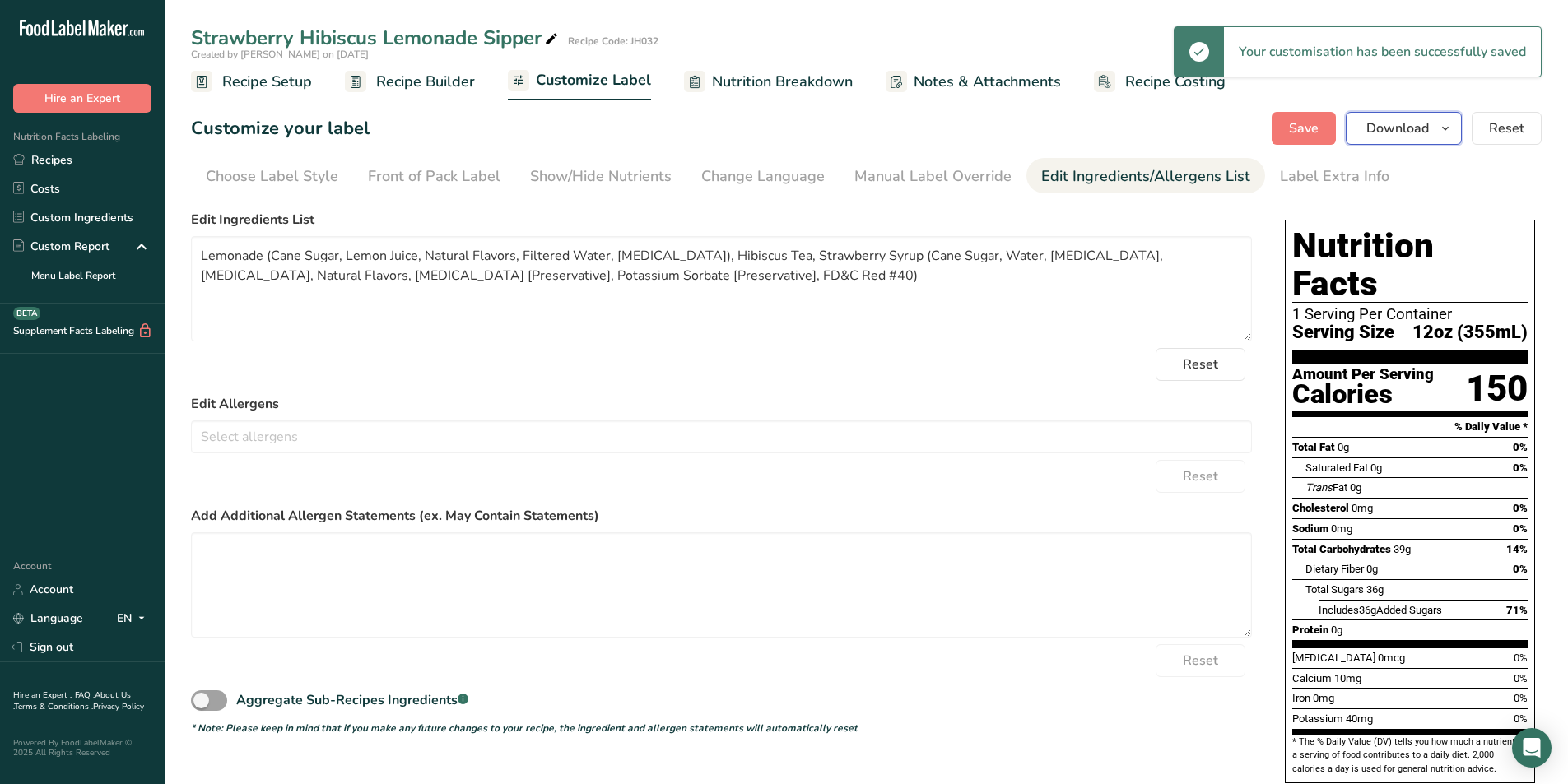
click at [1383, 131] on span "Download" at bounding box center [1397, 128] width 63 height 20
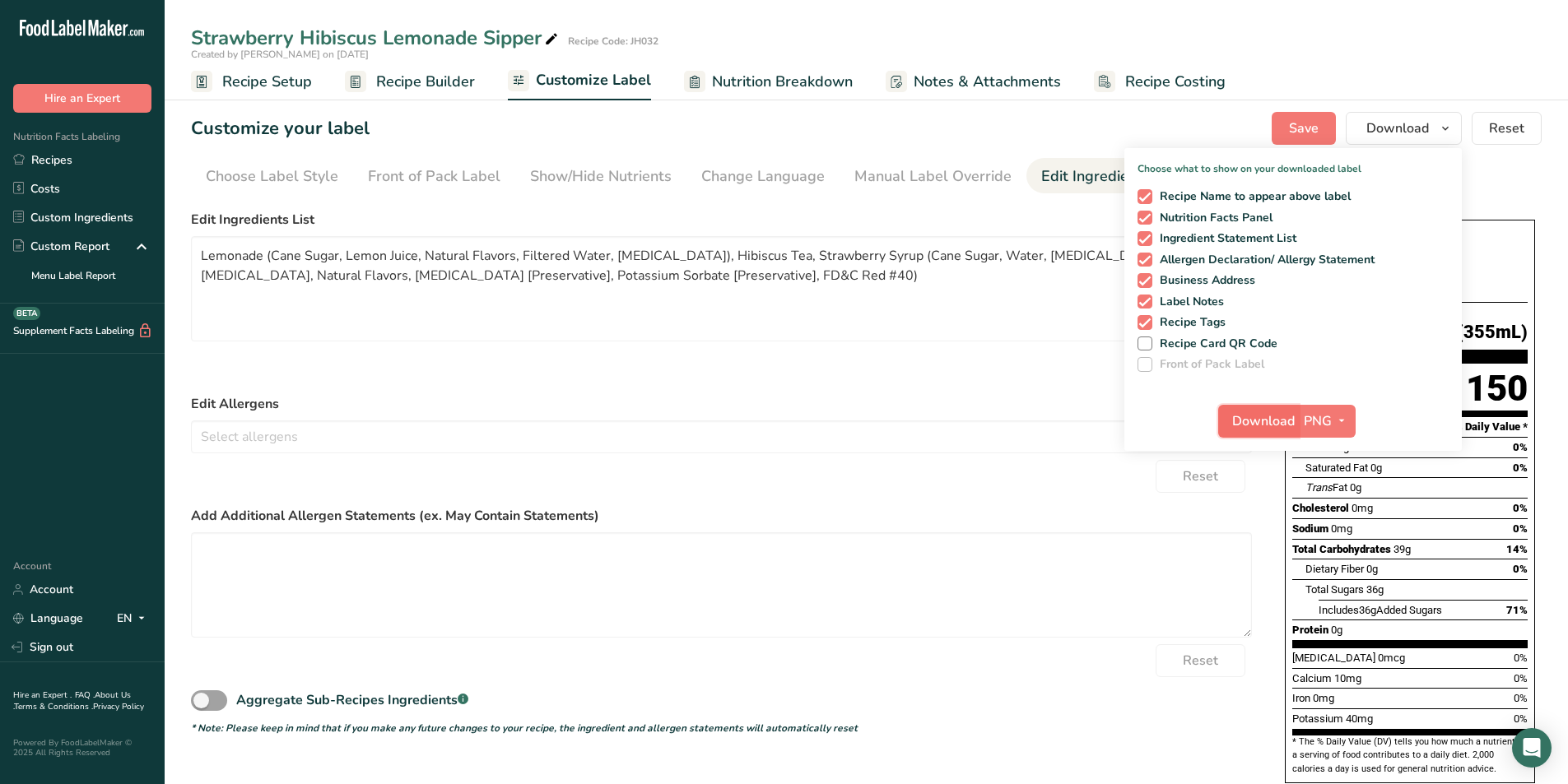
click at [1276, 429] on span "Download" at bounding box center [1264, 420] width 63 height 20
click at [1258, 419] on span "Download" at bounding box center [1264, 420] width 63 height 20
click at [722, 399] on label "Edit Allergens" at bounding box center [721, 404] width 1061 height 20
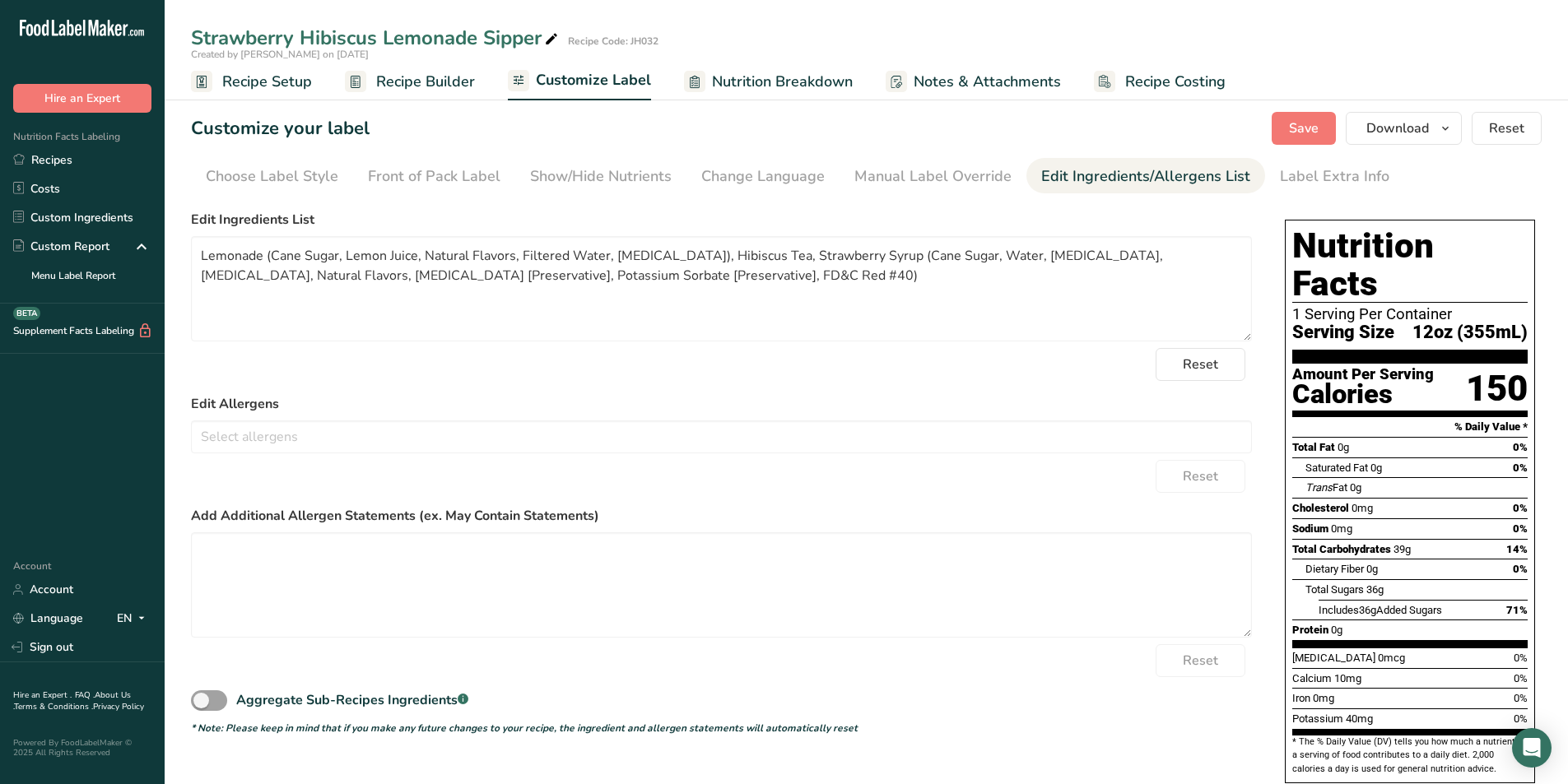
click at [272, 94] on link "Recipe Setup" at bounding box center [251, 81] width 121 height 37
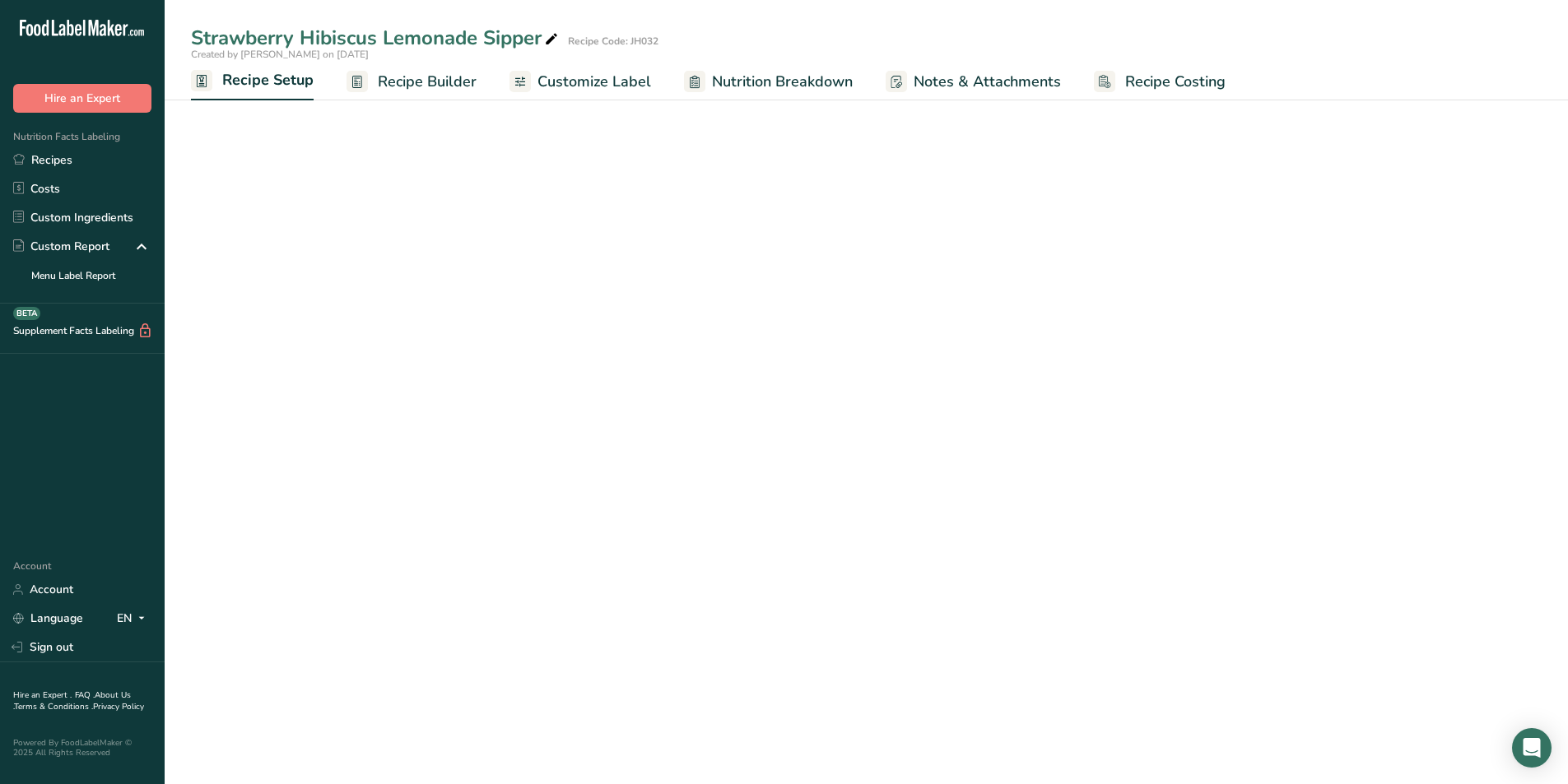
select select "22"
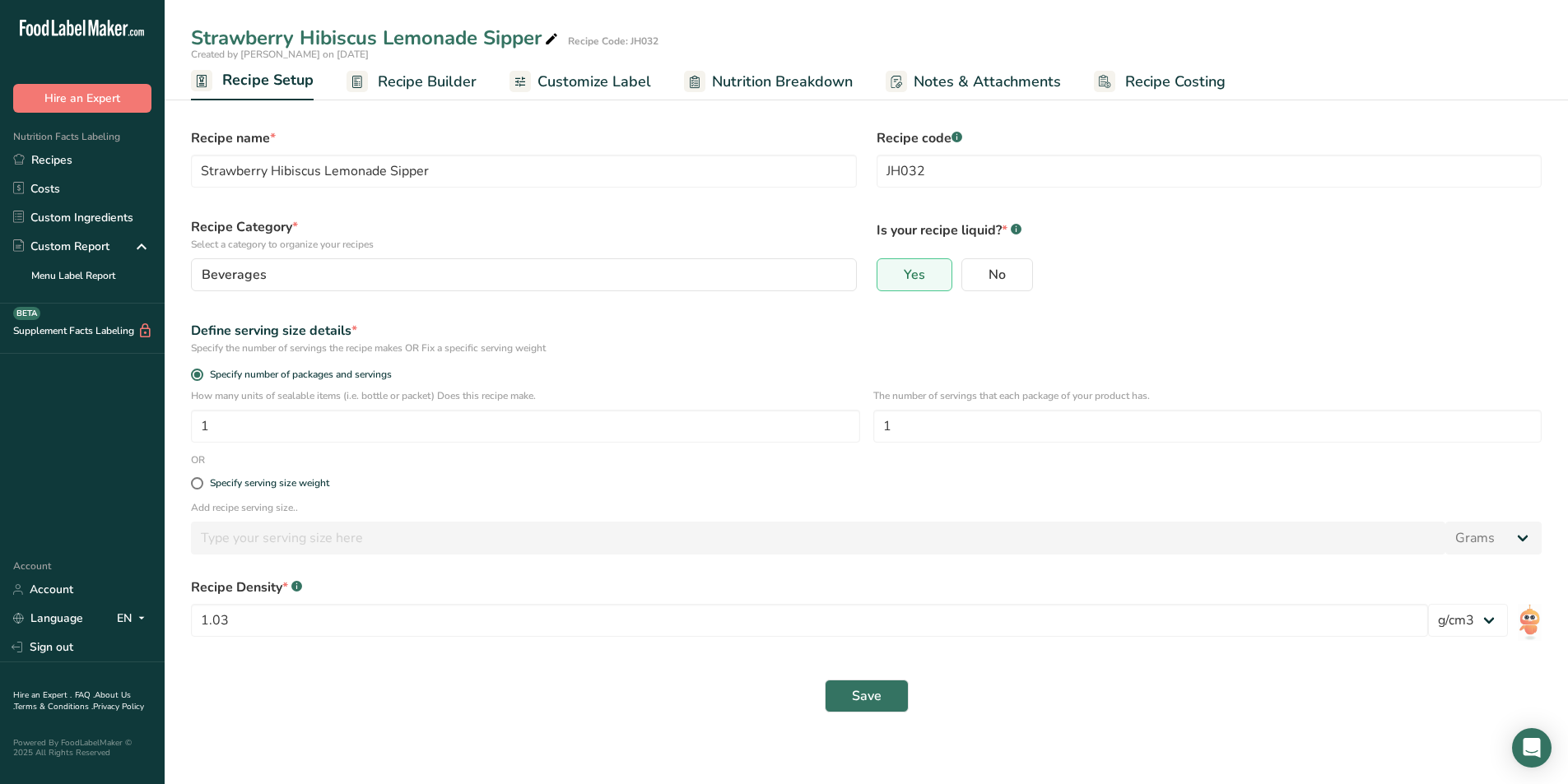
click at [378, 83] on span "Recipe Builder" at bounding box center [427, 81] width 99 height 22
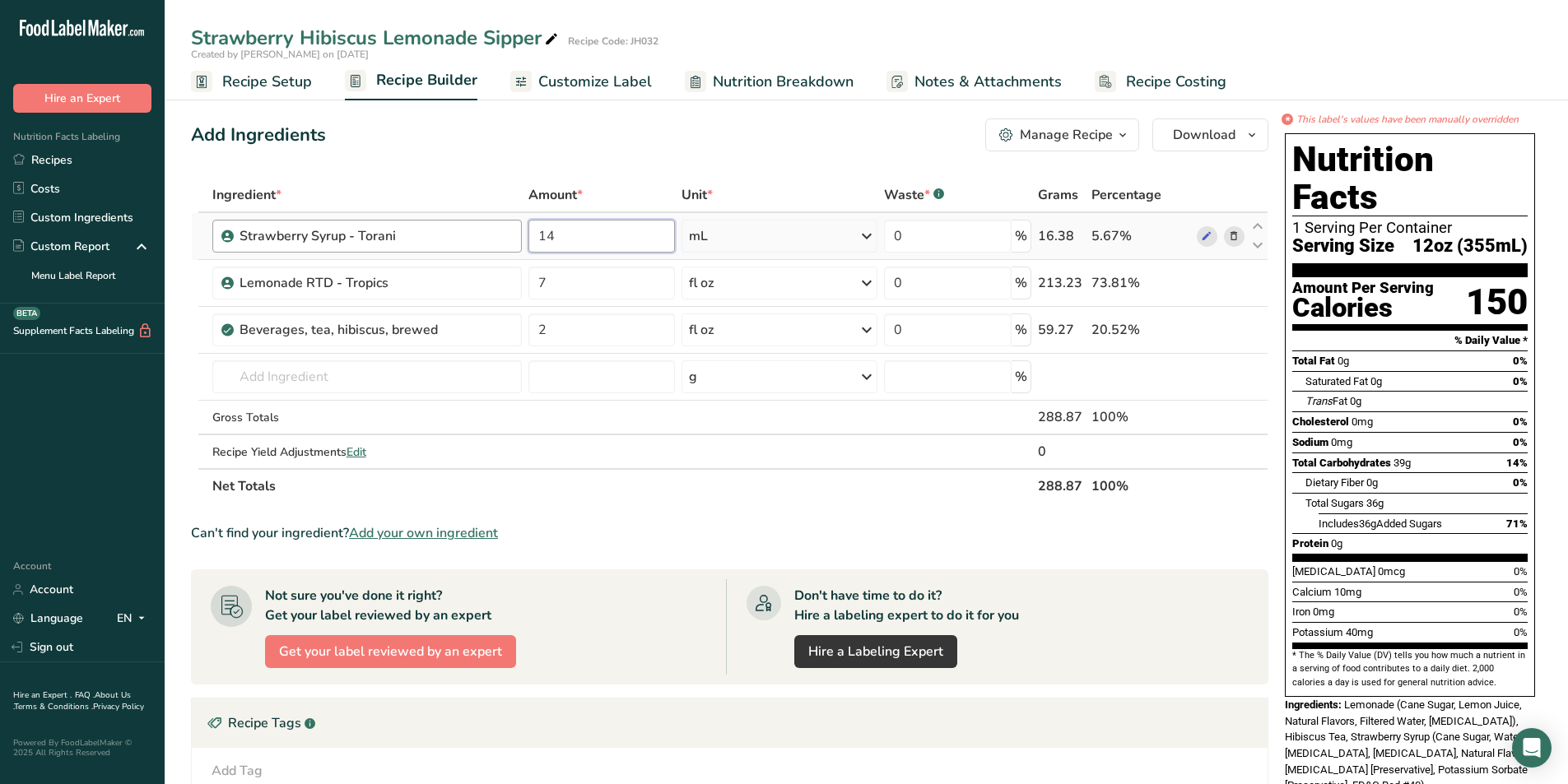
drag, startPoint x: 576, startPoint y: 240, endPoint x: 519, endPoint y: 232, distance: 57.6
click at [519, 232] on tr "Strawberry Syrup - Torani 14 mL Weight Units g kg mg See more Volume Units l mL…" at bounding box center [729, 237] width 1076 height 47
type input "21"
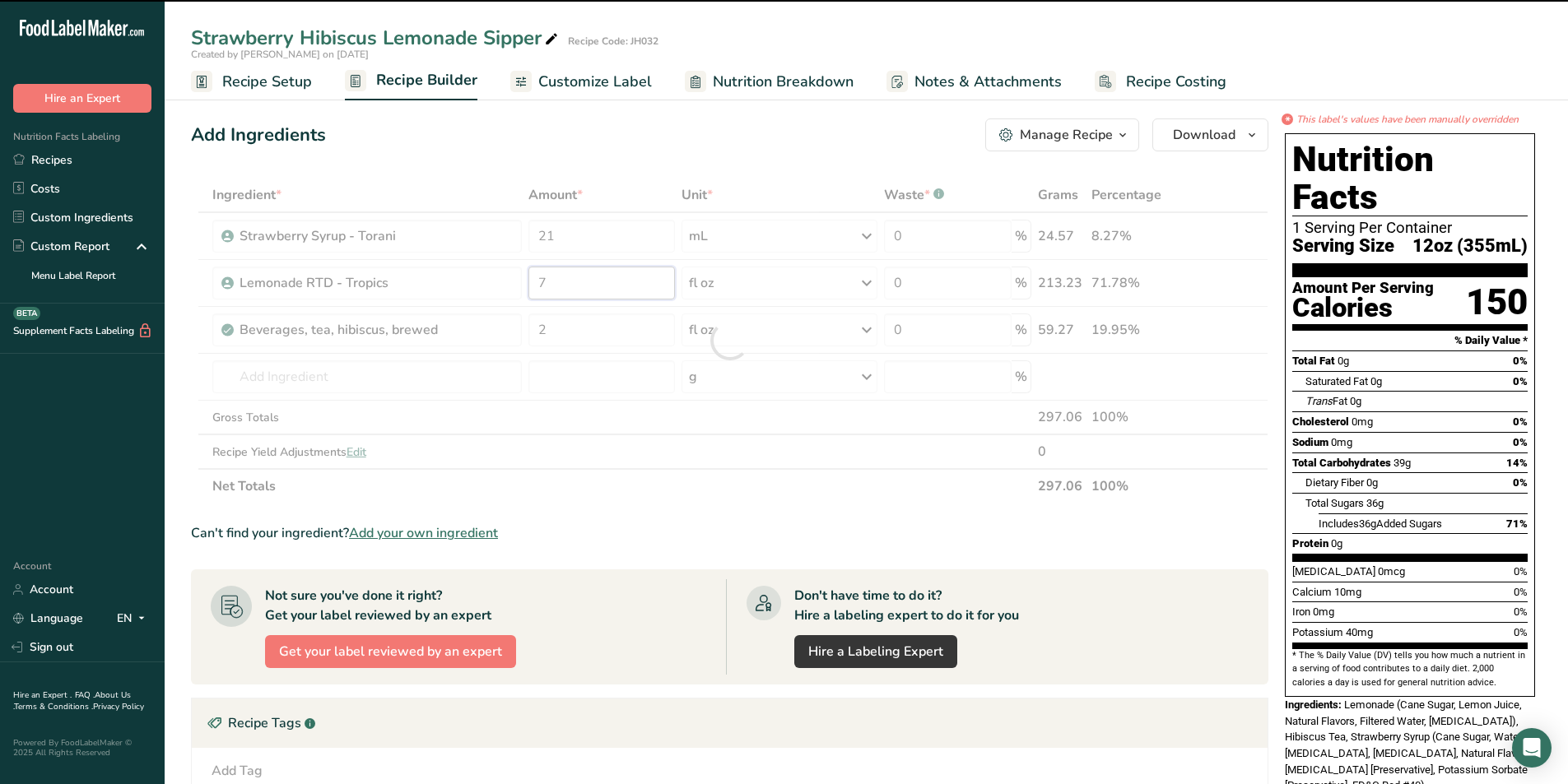
drag, startPoint x: 554, startPoint y: 277, endPoint x: 537, endPoint y: 283, distance: 18.0
click at [537, 283] on div "Ingredient * Amount * Unit * Waste * .a-a{fill:#347362;}.b-a{fill:#fff;} Grams …" at bounding box center [729, 340] width 1077 height 326
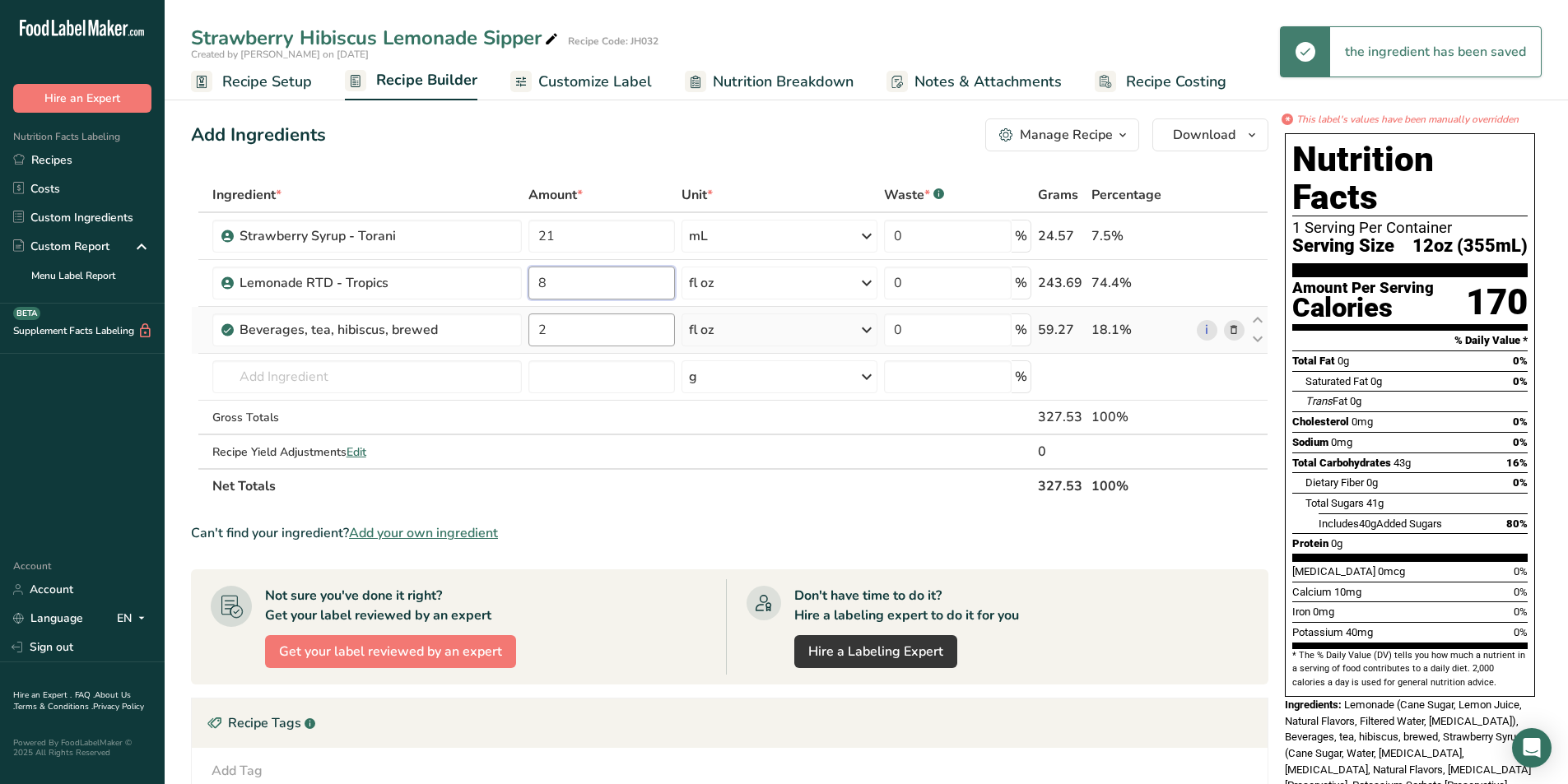
type input "8"
click at [568, 324] on div "Ingredient * Amount * Unit * Waste * .a-a{fill:#347362;}.b-a{fill:#fff;} Grams …" at bounding box center [729, 340] width 1077 height 326
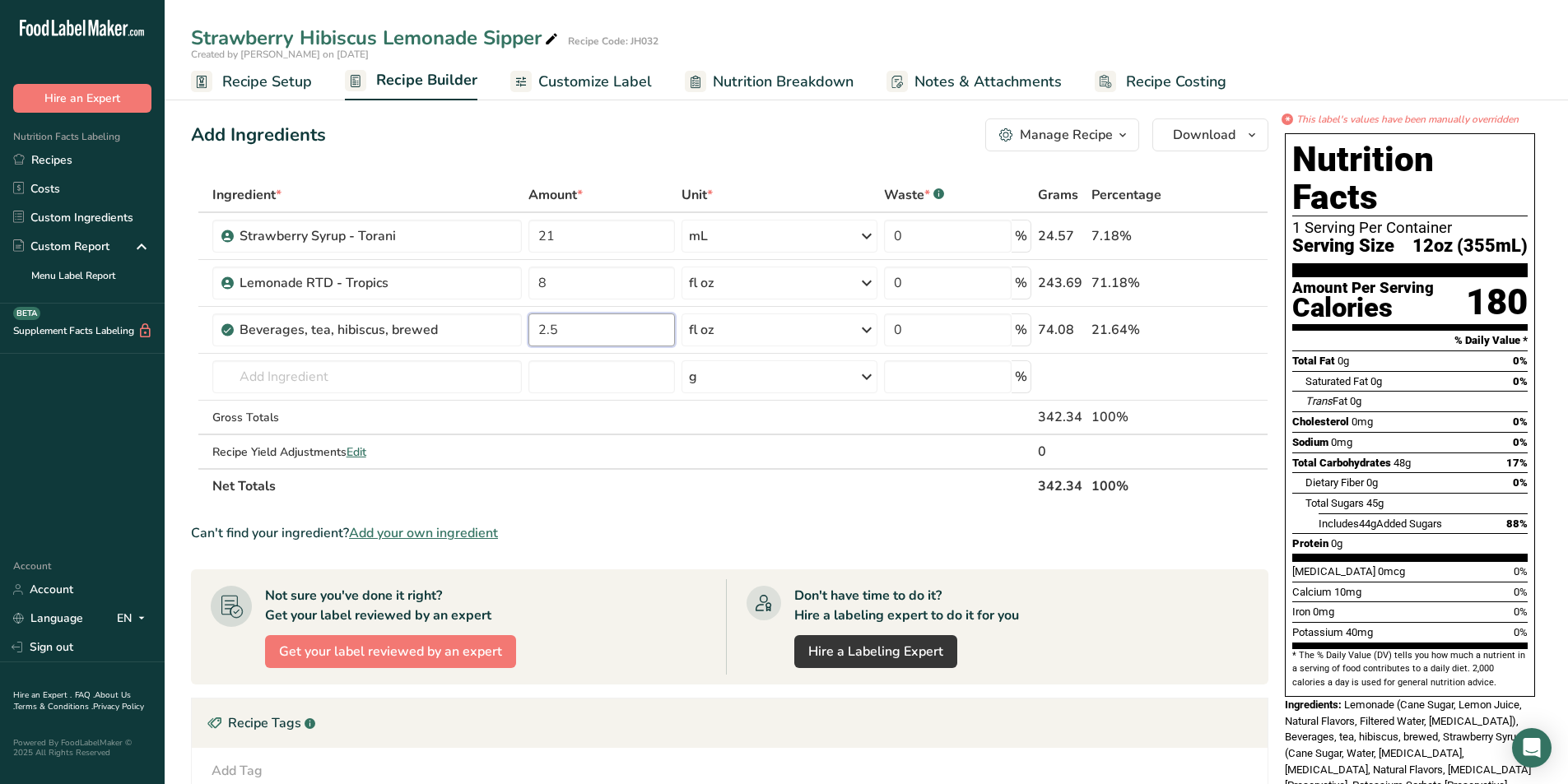
type input "2.5"
click at [712, 514] on section "Ingredient * Amount * Unit * Waste * .a-a{fill:#347362;}.b-a{fill:#fff;} Grams …" at bounding box center [729, 611] width 1077 height 867
click at [600, 81] on span "Customize Label" at bounding box center [595, 81] width 114 height 22
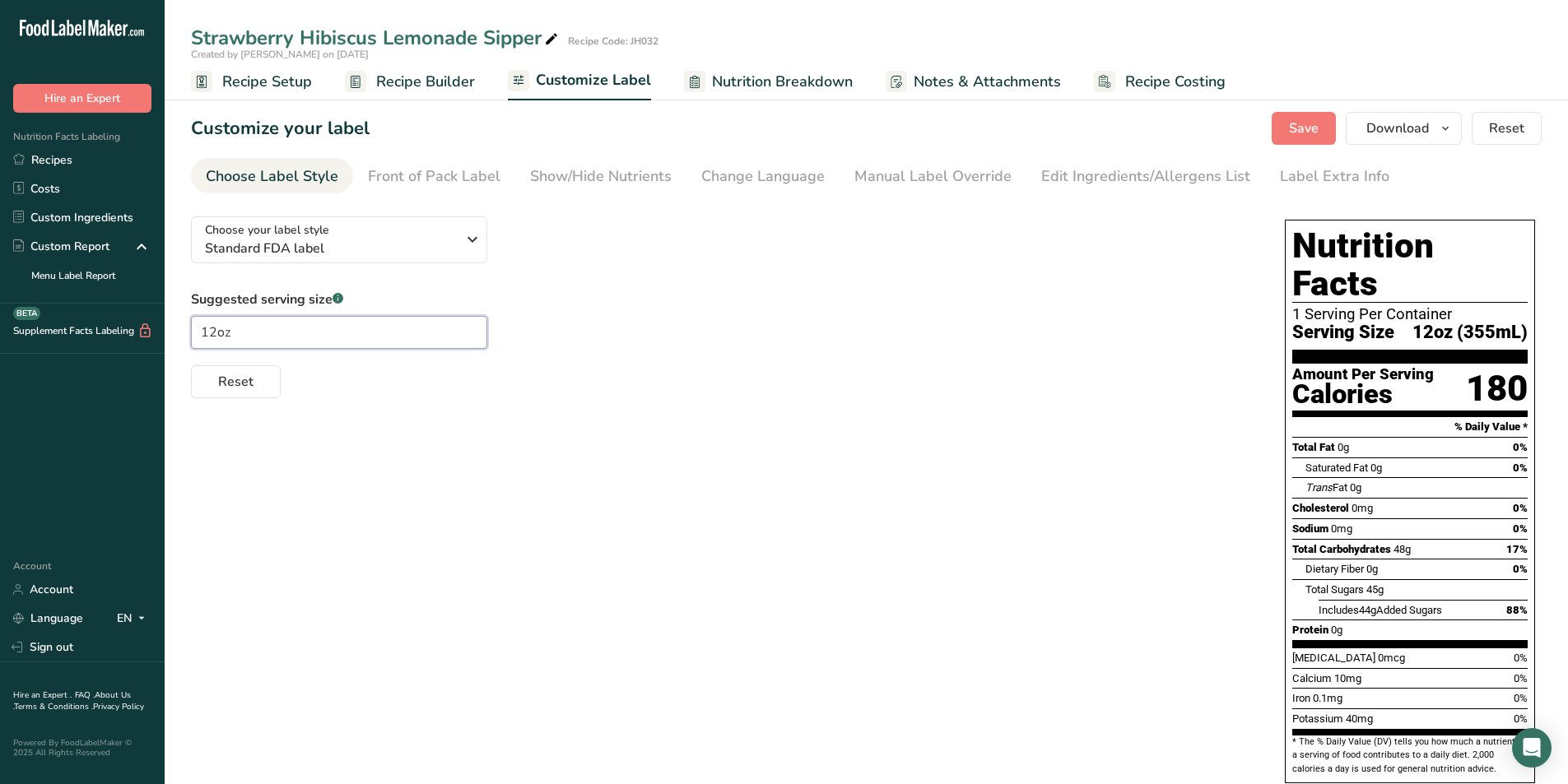
click at [218, 333] on input "12oz" at bounding box center [338, 332] width 296 height 33
type input "16oz"
click at [444, 180] on div "Front of Pack Label" at bounding box center [435, 176] width 133 height 22
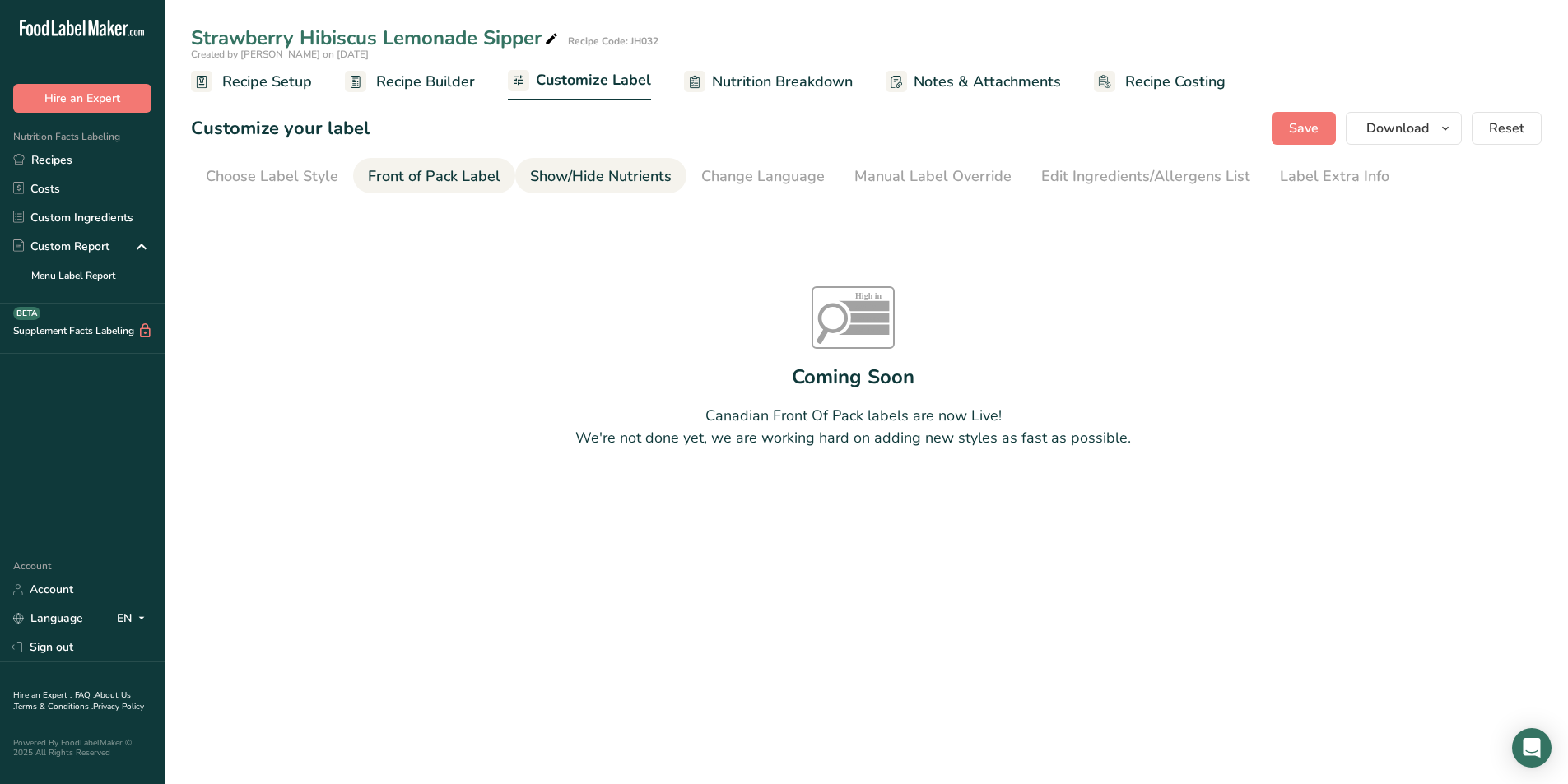
click at [572, 160] on link "Show/Hide Nutrients" at bounding box center [601, 177] width 142 height 37
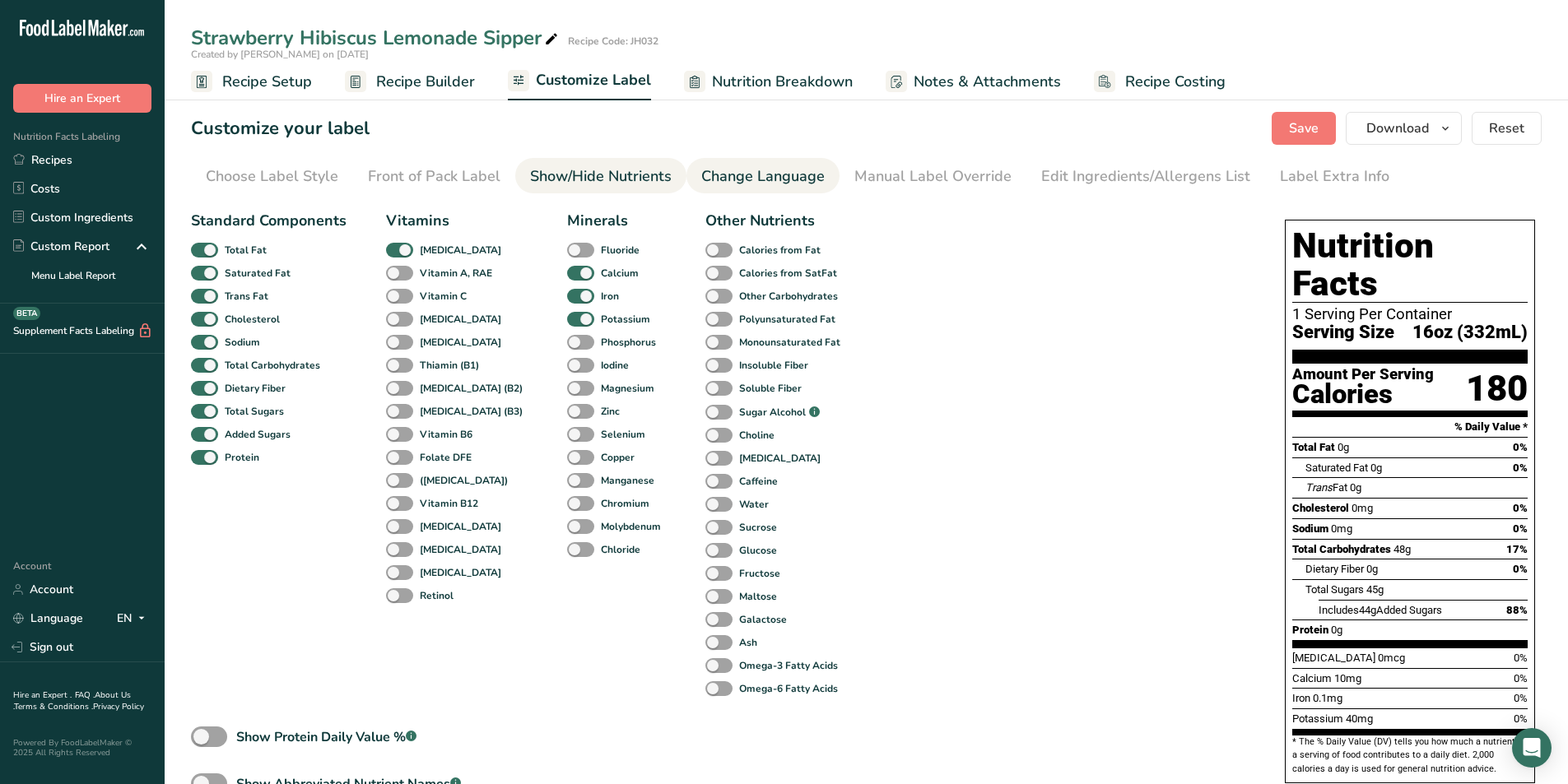
click at [748, 174] on div "Change Language" at bounding box center [763, 176] width 123 height 22
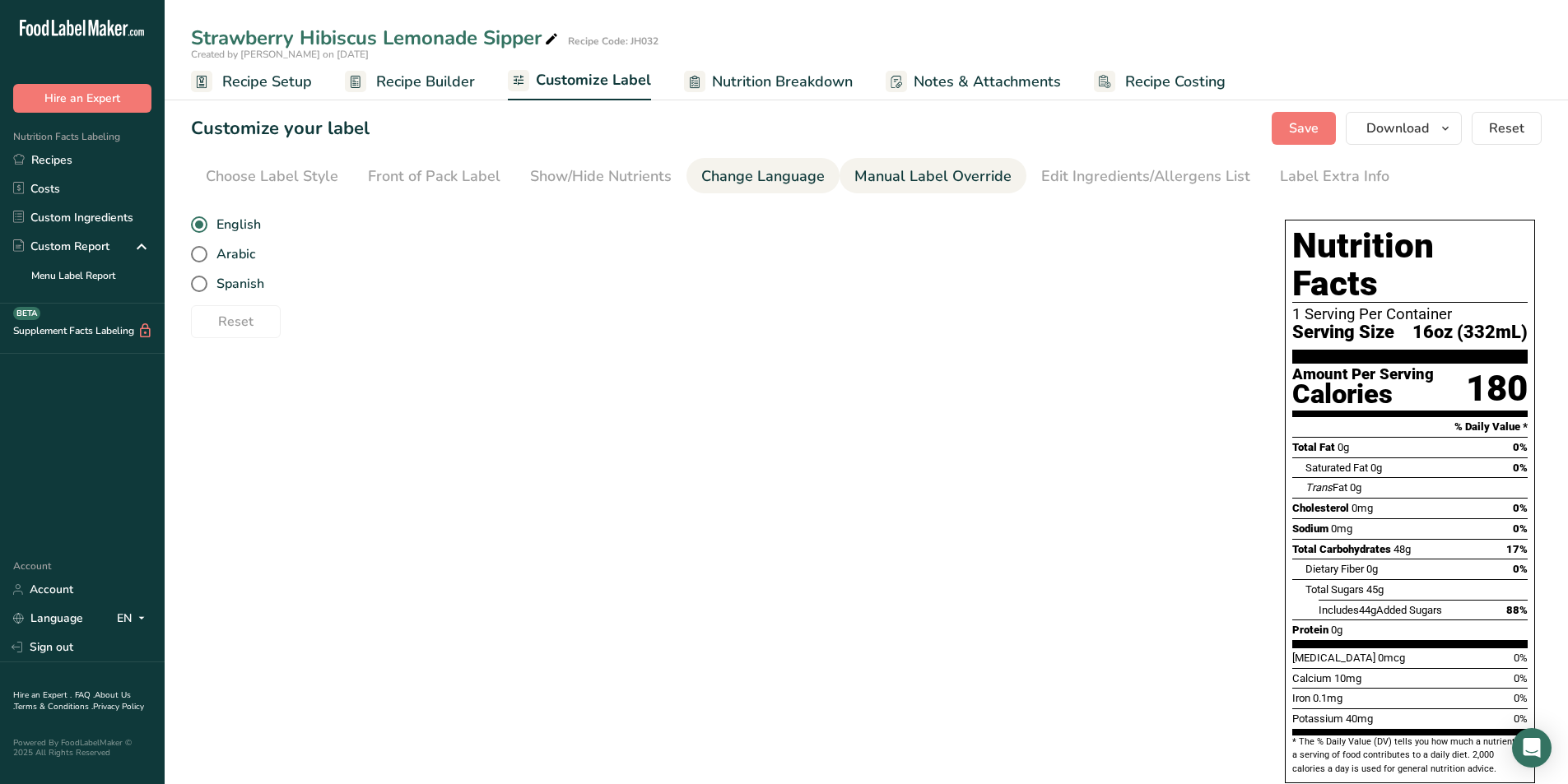
click at [906, 177] on div "Manual Label Override" at bounding box center [933, 176] width 157 height 22
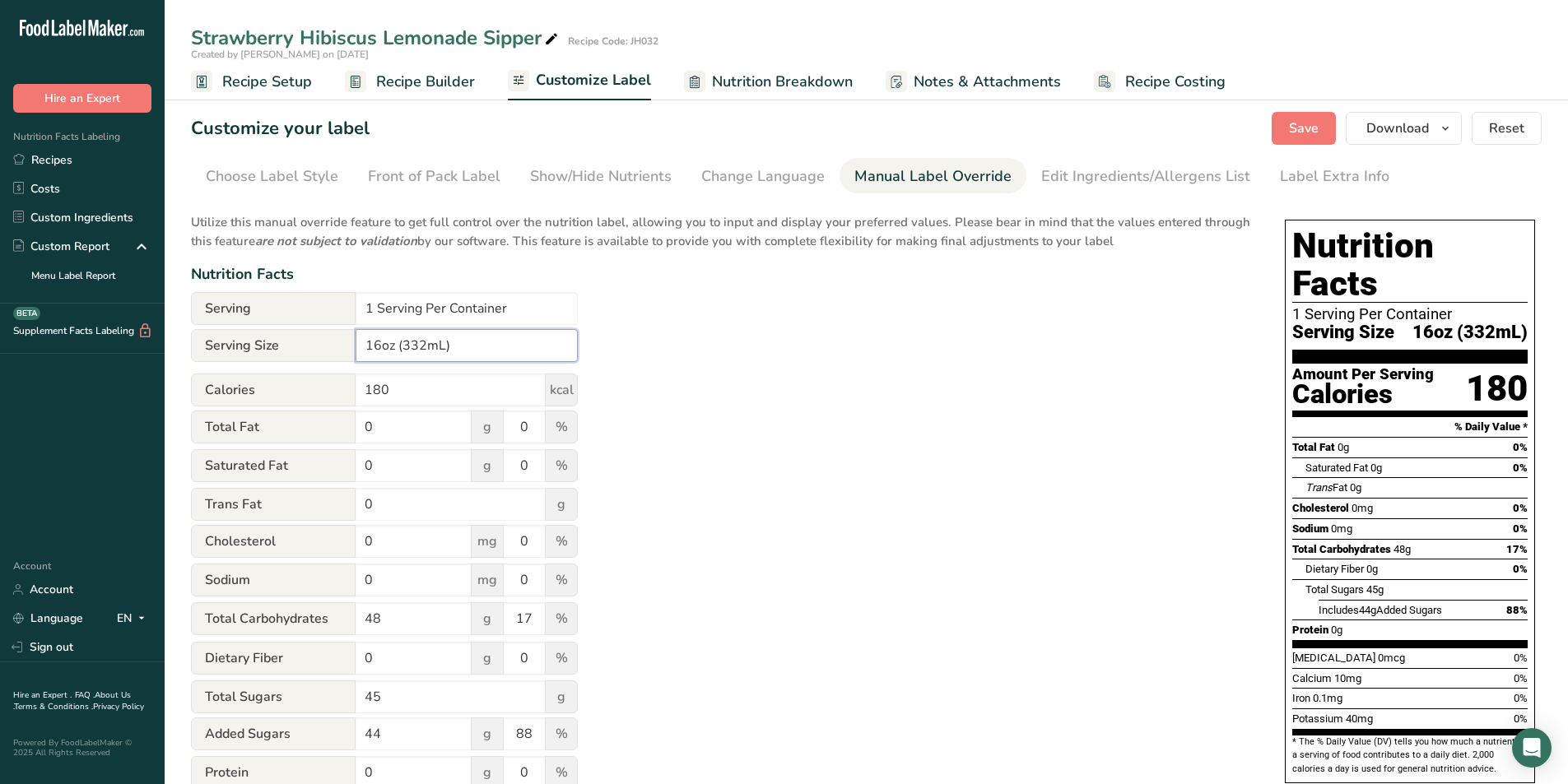
click at [424, 345] on input "16oz (332mL)" at bounding box center [467, 345] width 222 height 33
type input "16oz (473mL)"
click at [1146, 179] on div "Edit Ingredients/Allergens List" at bounding box center [1145, 176] width 209 height 22
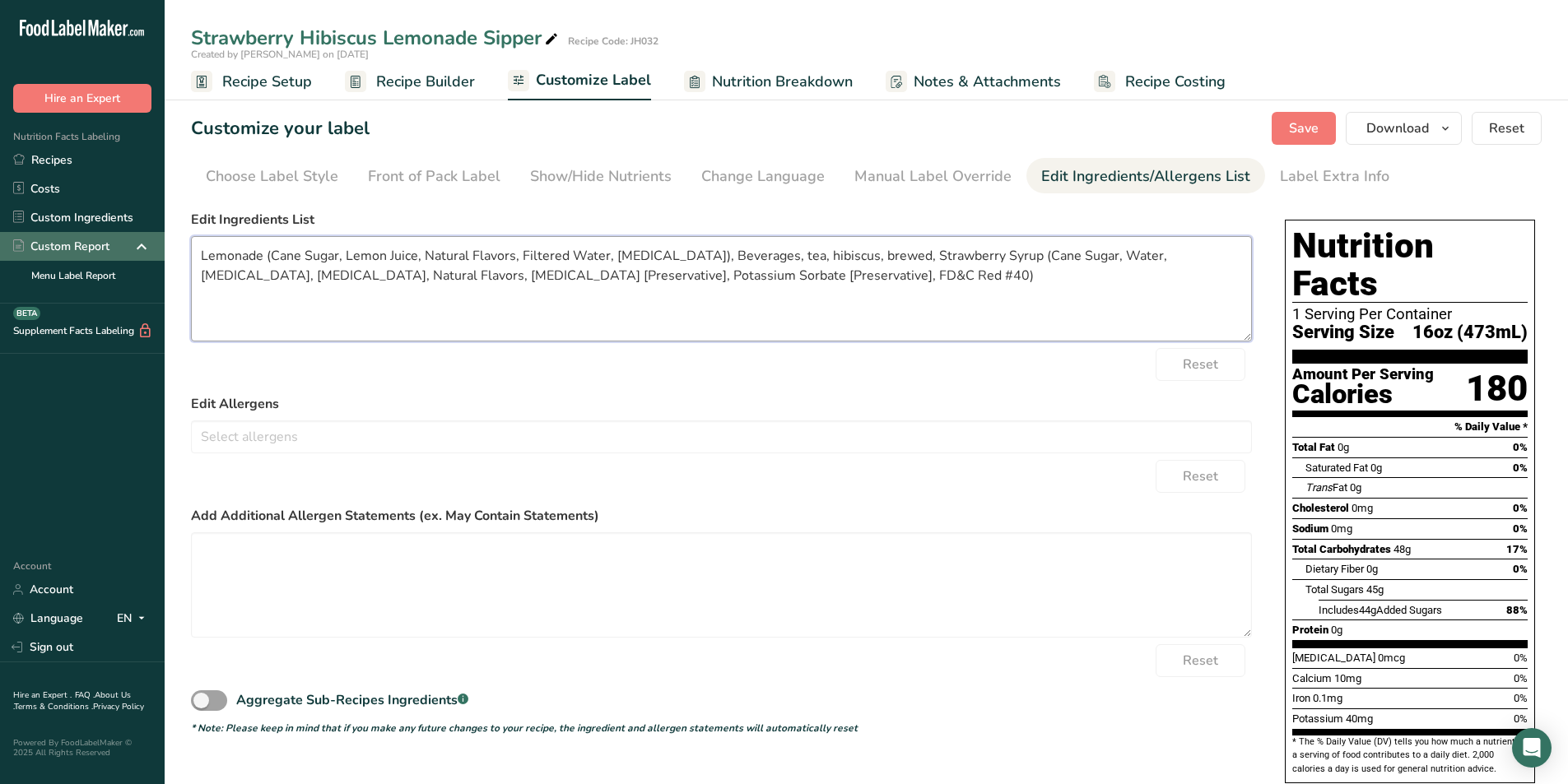
drag, startPoint x: 855, startPoint y: 276, endPoint x: 149, endPoint y: 255, distance: 706.3
click at [149, 255] on div ".a-20{fill:#fff;} Hire an Expert Nutrition Facts Labeling Recipes Costs Custom …" at bounding box center [784, 469] width 1568 height 940
paste textarea "Hibiscus Tea"
click at [718, 274] on textarea "Lemonade (Cane Sugar, Lemon Juice, Natural Flavors, Filtered Water, [MEDICAL_DA…" at bounding box center [721, 288] width 1061 height 105
type textarea "Lemonade (Cane Sugar, Lemon Juice, Natural Flavors, Filtered Water, [MEDICAL_DA…"
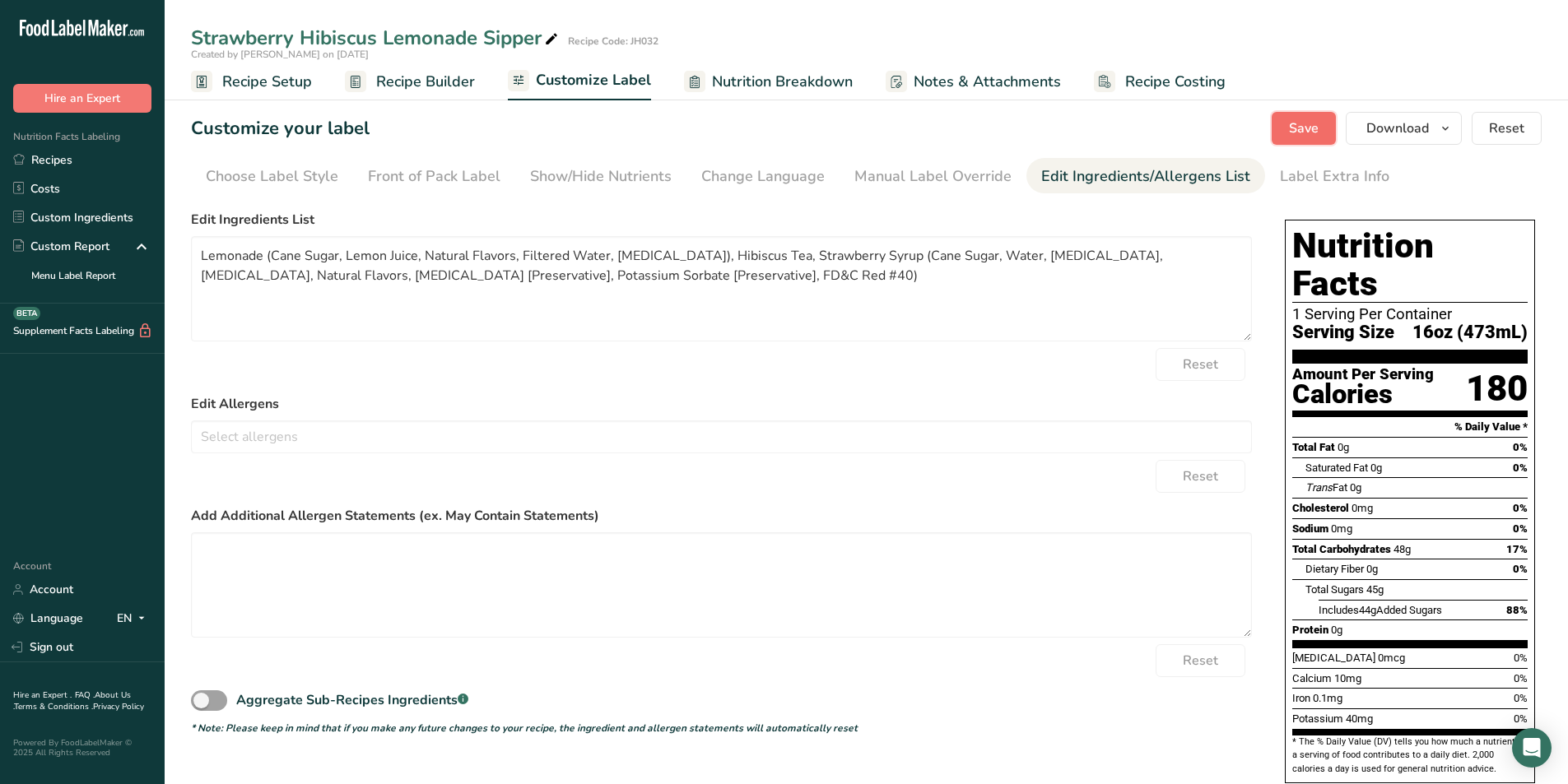
click at [1306, 131] on span "Save" at bounding box center [1304, 128] width 30 height 20
click at [1390, 120] on span "Download" at bounding box center [1397, 128] width 63 height 20
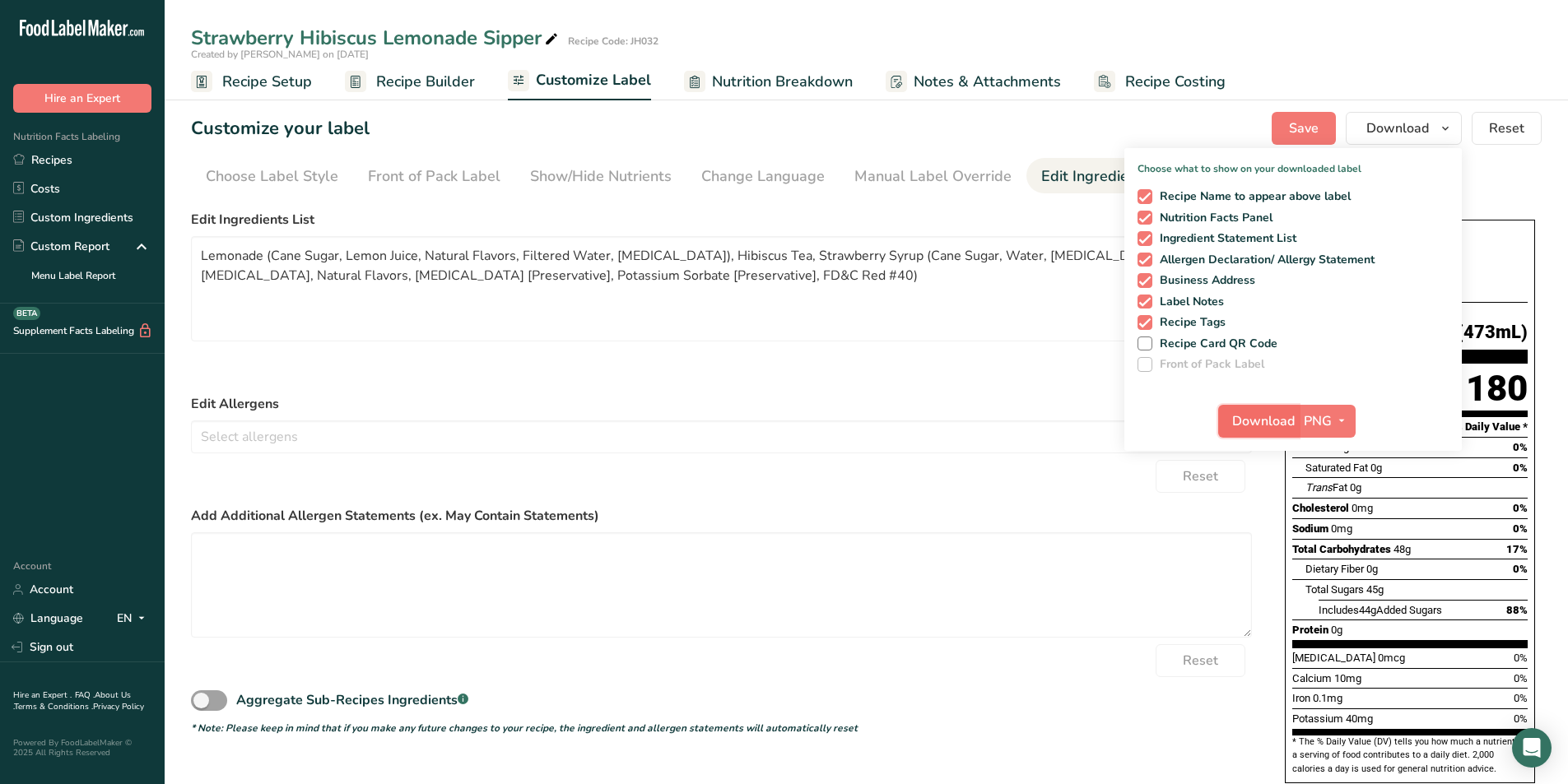
click at [1250, 427] on span "Download" at bounding box center [1264, 420] width 63 height 20
click at [708, 384] on form "Edit Ingredients List Lemonade (Cane Sugar, Lemon Juice, Natural Flavors, Filte…" at bounding box center [721, 472] width 1061 height 525
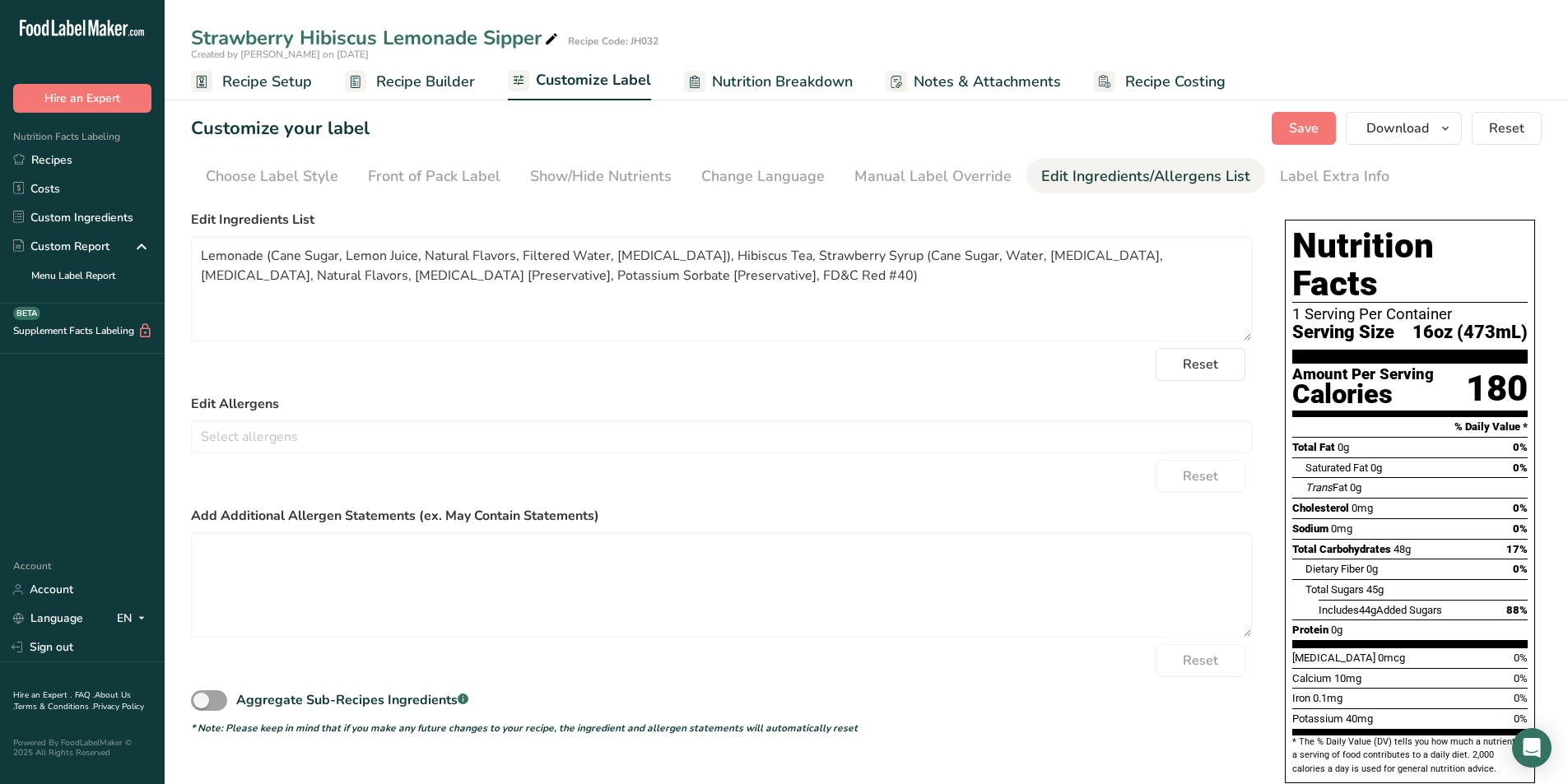
click at [273, 79] on span "Recipe Setup" at bounding box center [267, 81] width 90 height 22
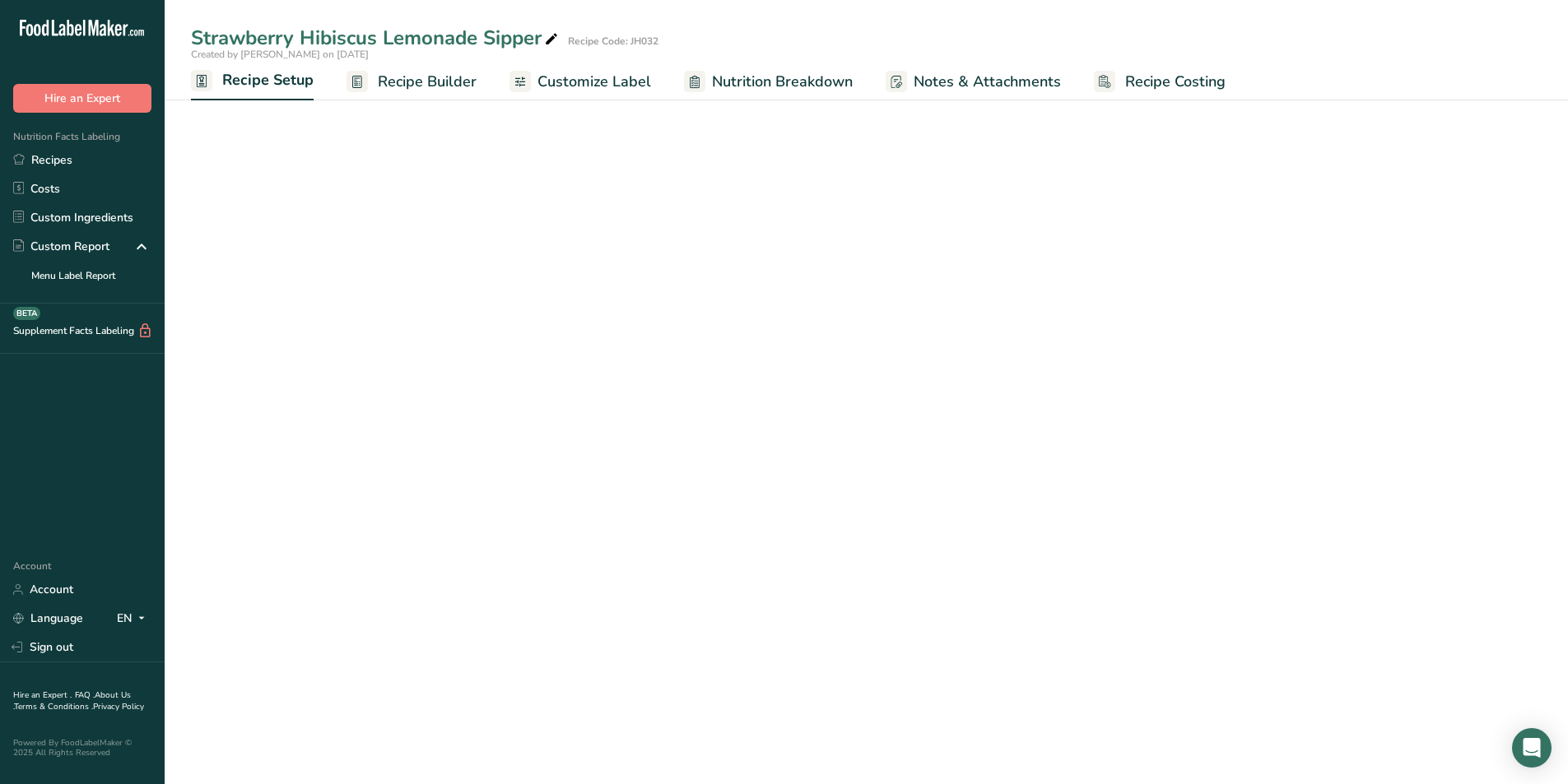
select select "22"
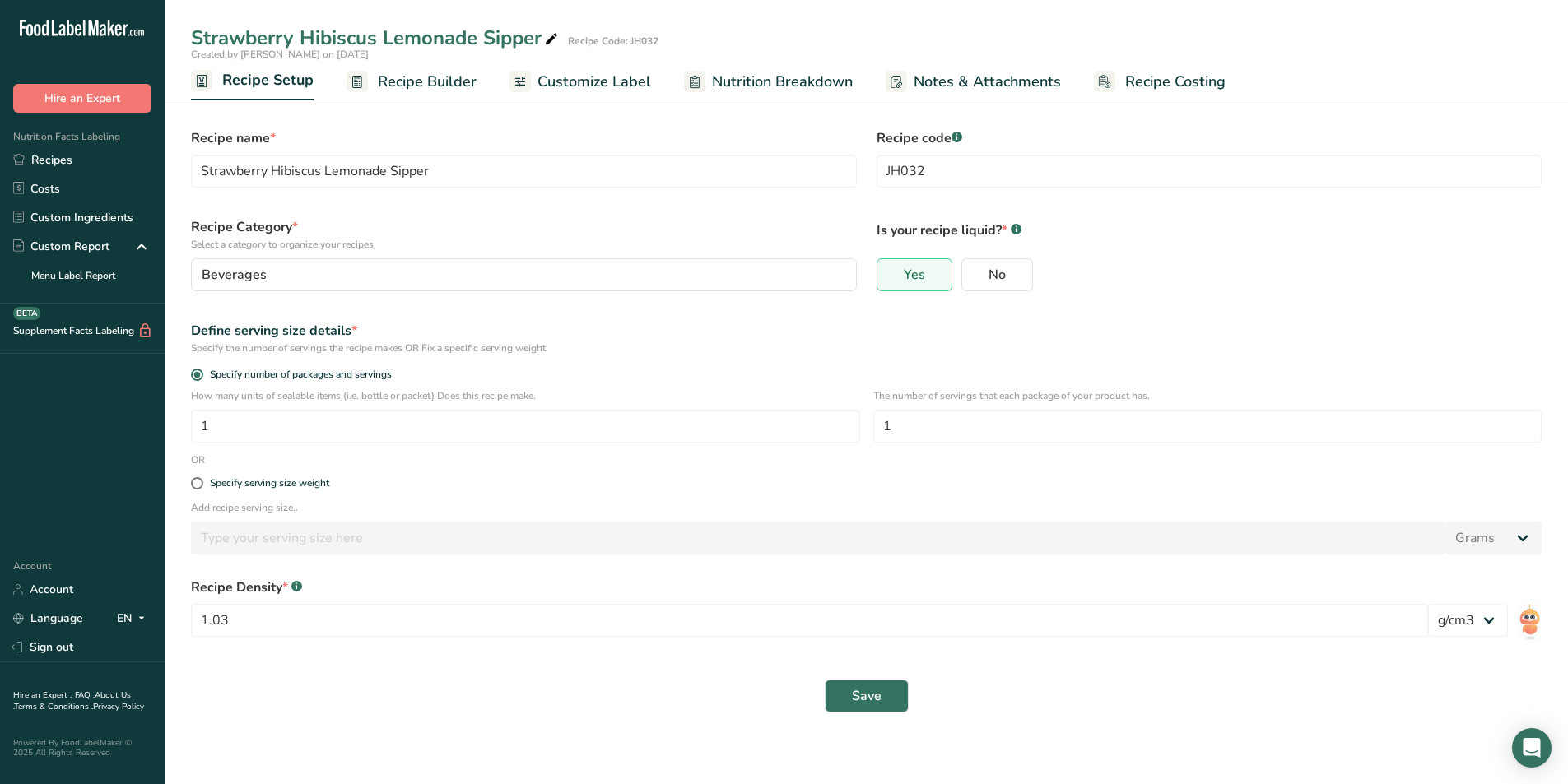
click at [413, 78] on span "Recipe Builder" at bounding box center [427, 81] width 99 height 22
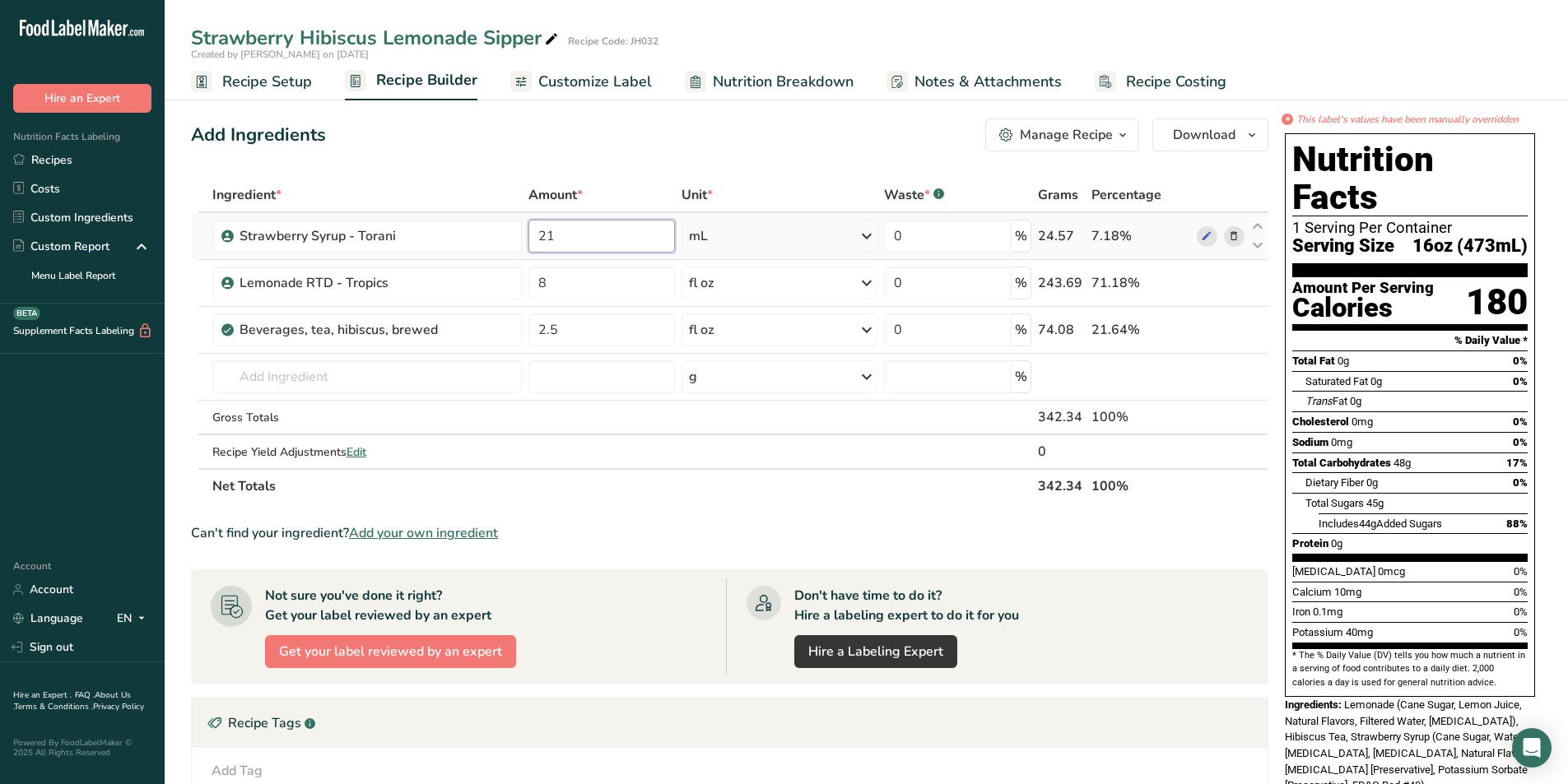
drag, startPoint x: 579, startPoint y: 243, endPoint x: 538, endPoint y: 243, distance: 41.0
click at [538, 243] on input "21" at bounding box center [601, 236] width 146 height 33
type input "28"
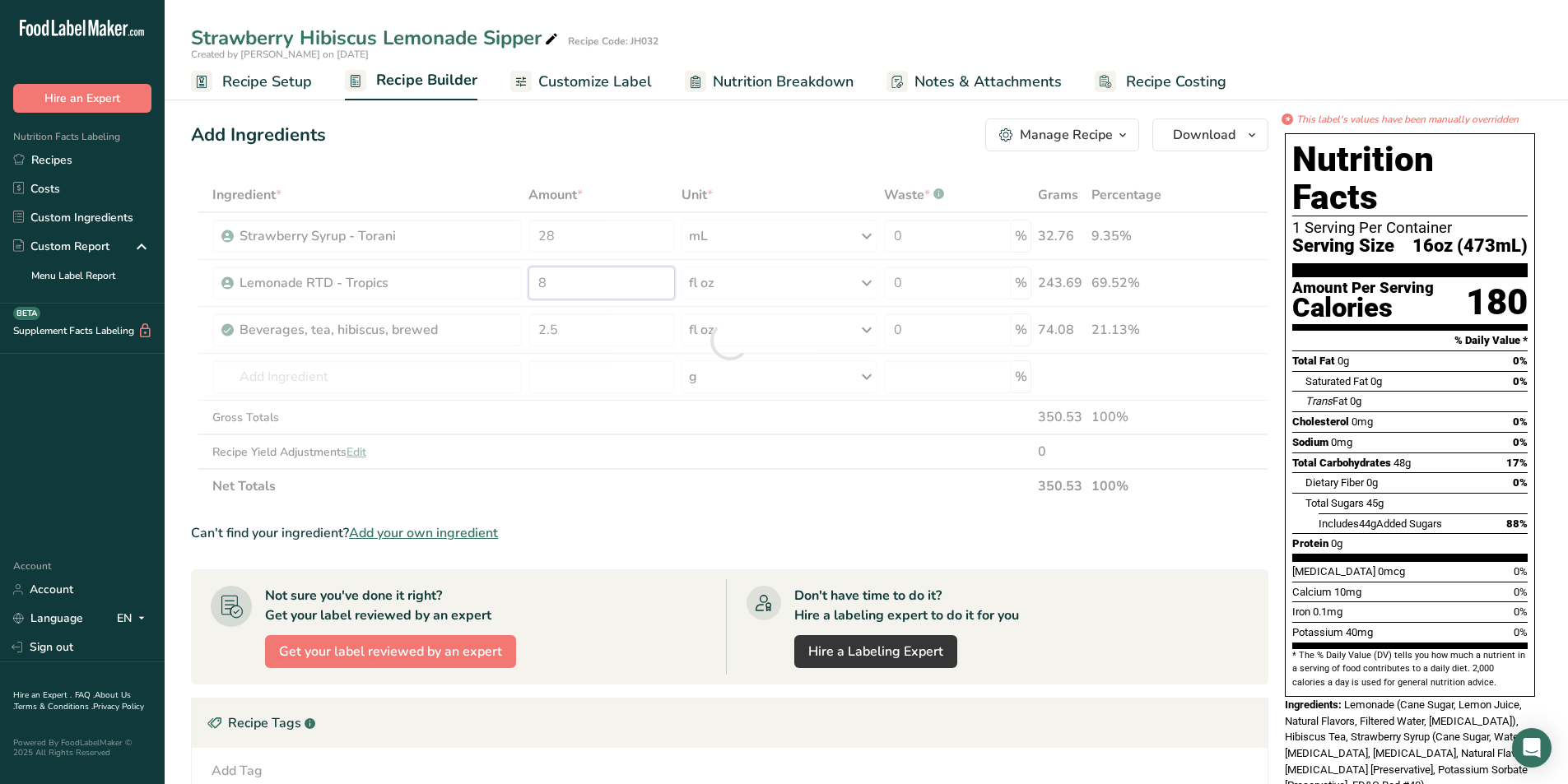
drag, startPoint x: 558, startPoint y: 278, endPoint x: 533, endPoint y: 284, distance: 25.7
click at [533, 284] on div "Ingredient * Amount * Unit * Waste * .a-a{fill:#347362;}.b-a{fill:#fff;} Grams …" at bounding box center [729, 340] width 1077 height 326
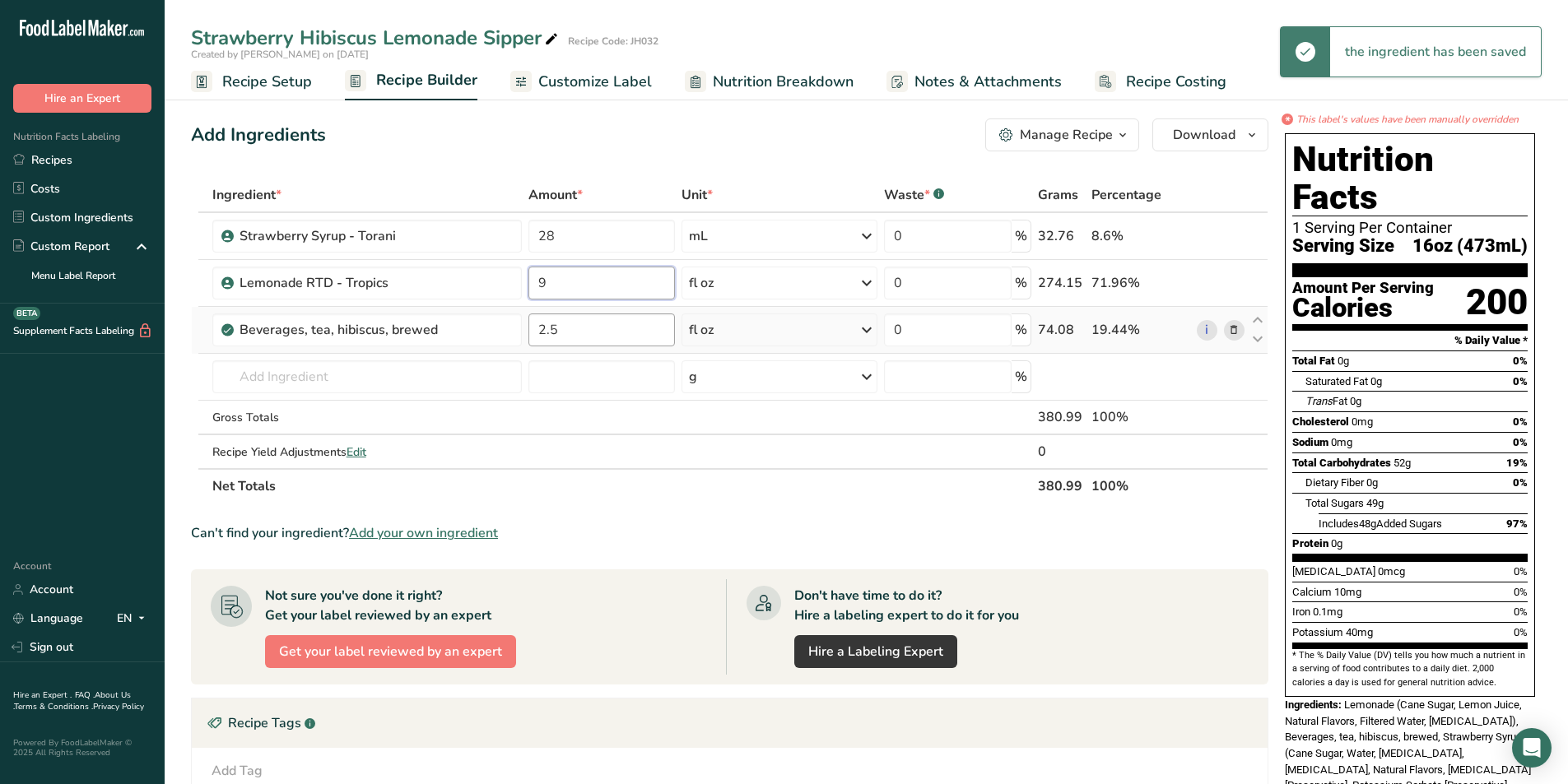
type input "9"
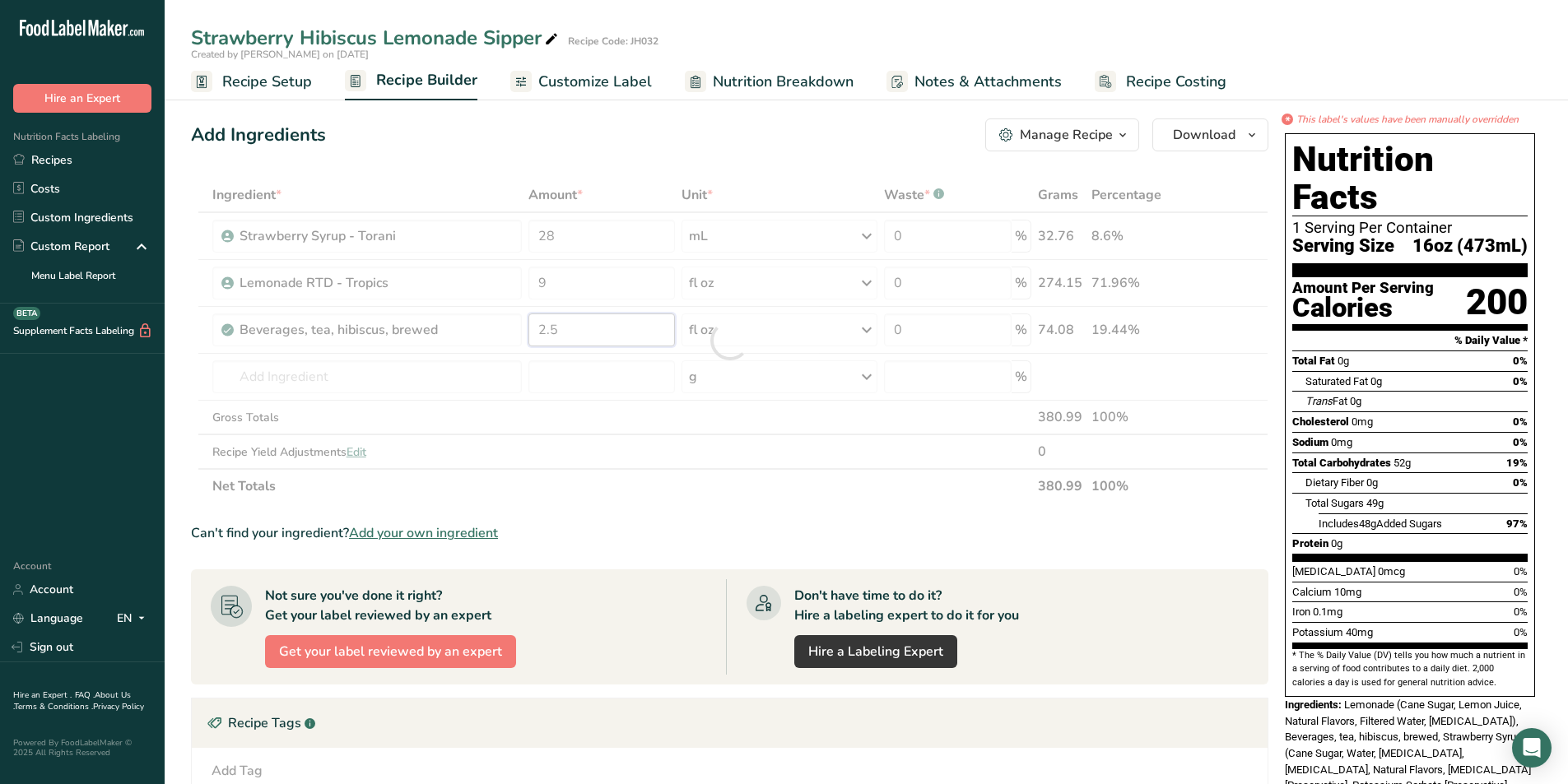
drag, startPoint x: 581, startPoint y: 330, endPoint x: 535, endPoint y: 330, distance: 46.0
click at [535, 330] on div "Ingredient * Amount * Unit * Waste * .a-a{fill:#347362;}.b-a{fill:#fff;} Grams …" at bounding box center [729, 340] width 1077 height 326
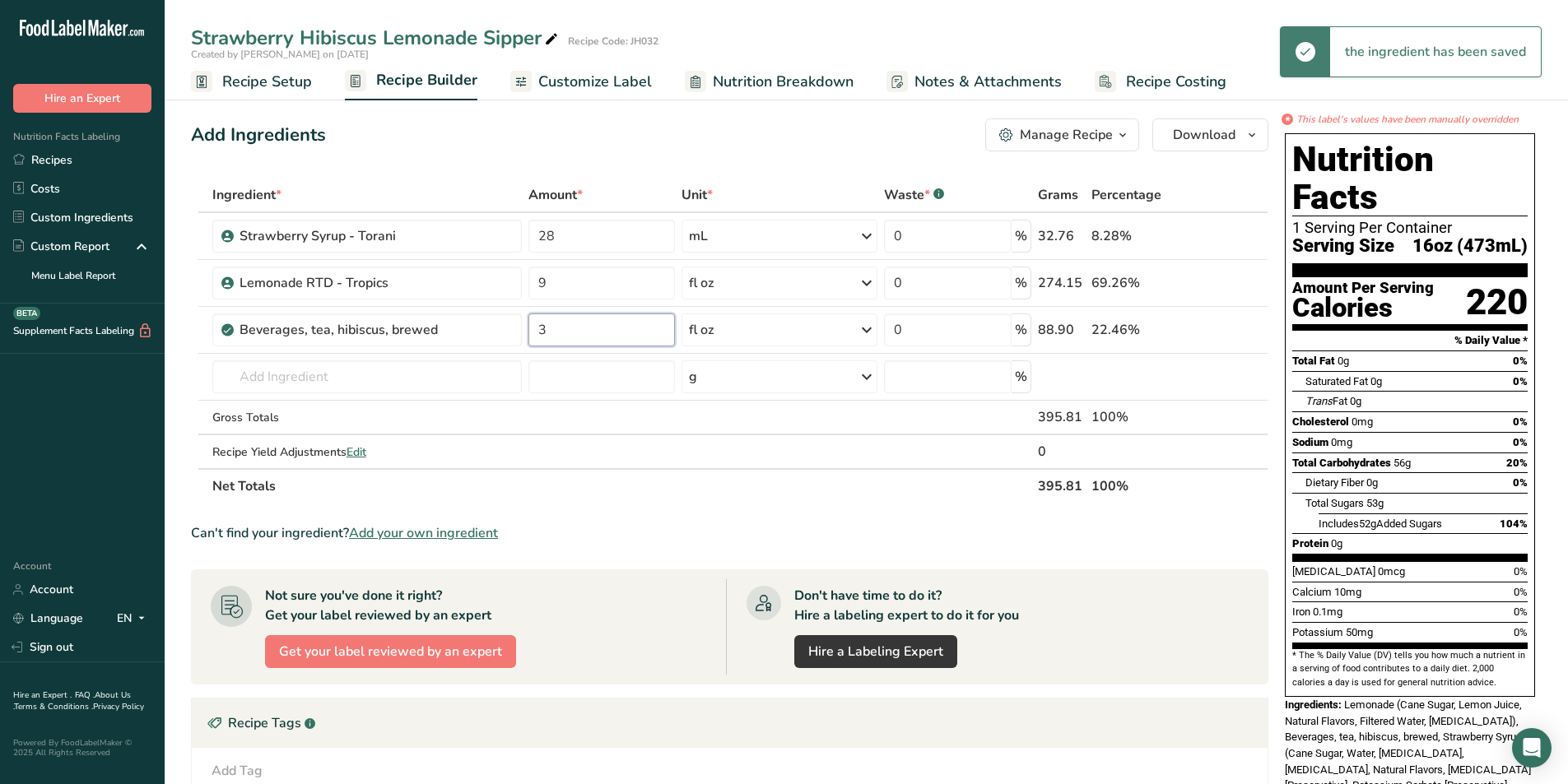
type input "3"
click at [603, 497] on div "Ingredient * Amount * Unit * Waste * .a-a{fill:#347362;}.b-a{fill:#fff;} Grams …" at bounding box center [729, 340] width 1077 height 326
click at [568, 73] on span "Customize Label" at bounding box center [595, 81] width 114 height 22
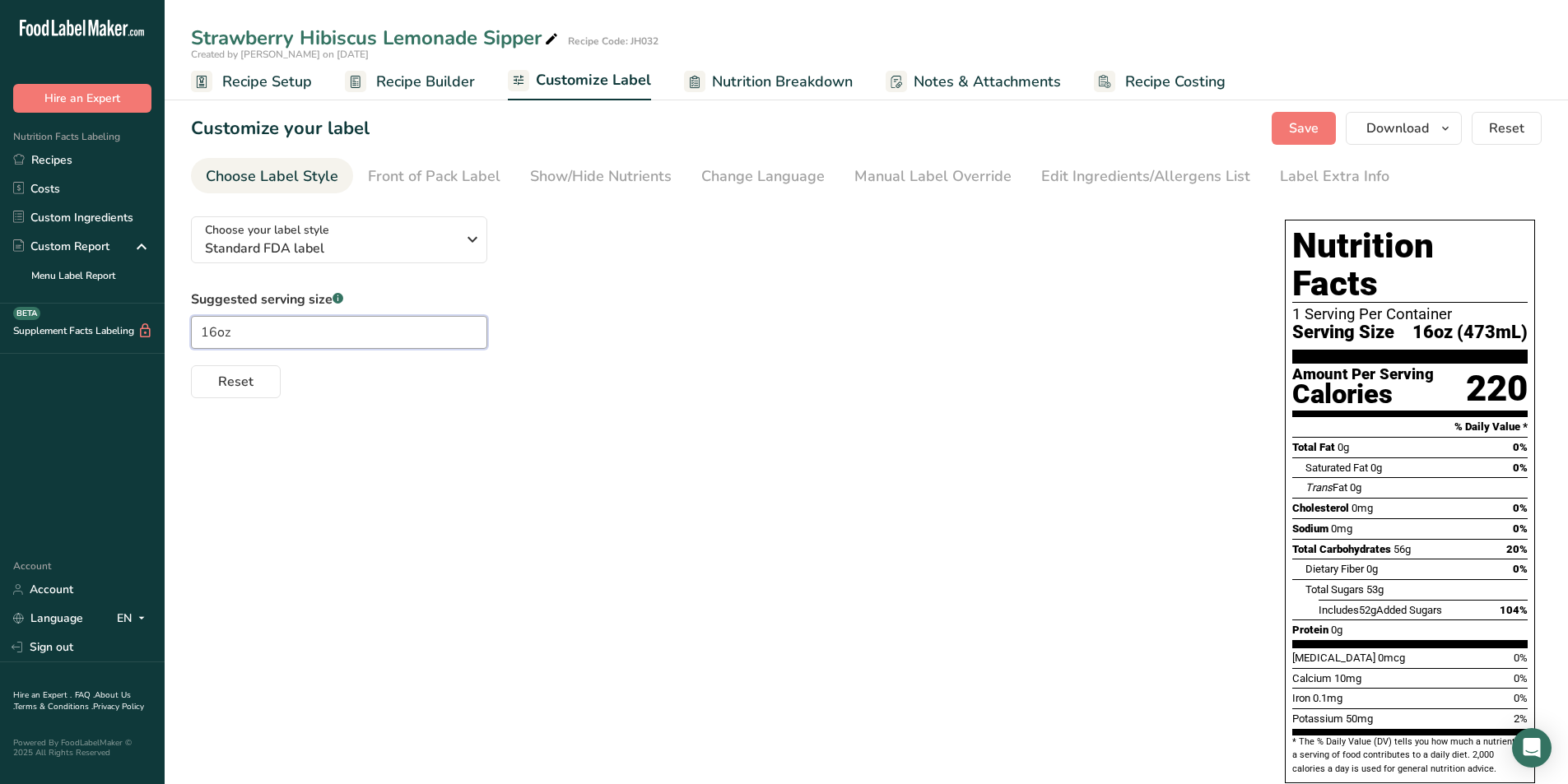
drag, startPoint x: 216, startPoint y: 332, endPoint x: 184, endPoint y: 337, distance: 32.4
click at [184, 337] on section "Customize your label Save Download Choose what to show on your downloaded label…" at bounding box center [866, 512] width 1403 height 854
type input "20oz"
click at [439, 181] on div "Front of Pack Label" at bounding box center [435, 176] width 133 height 22
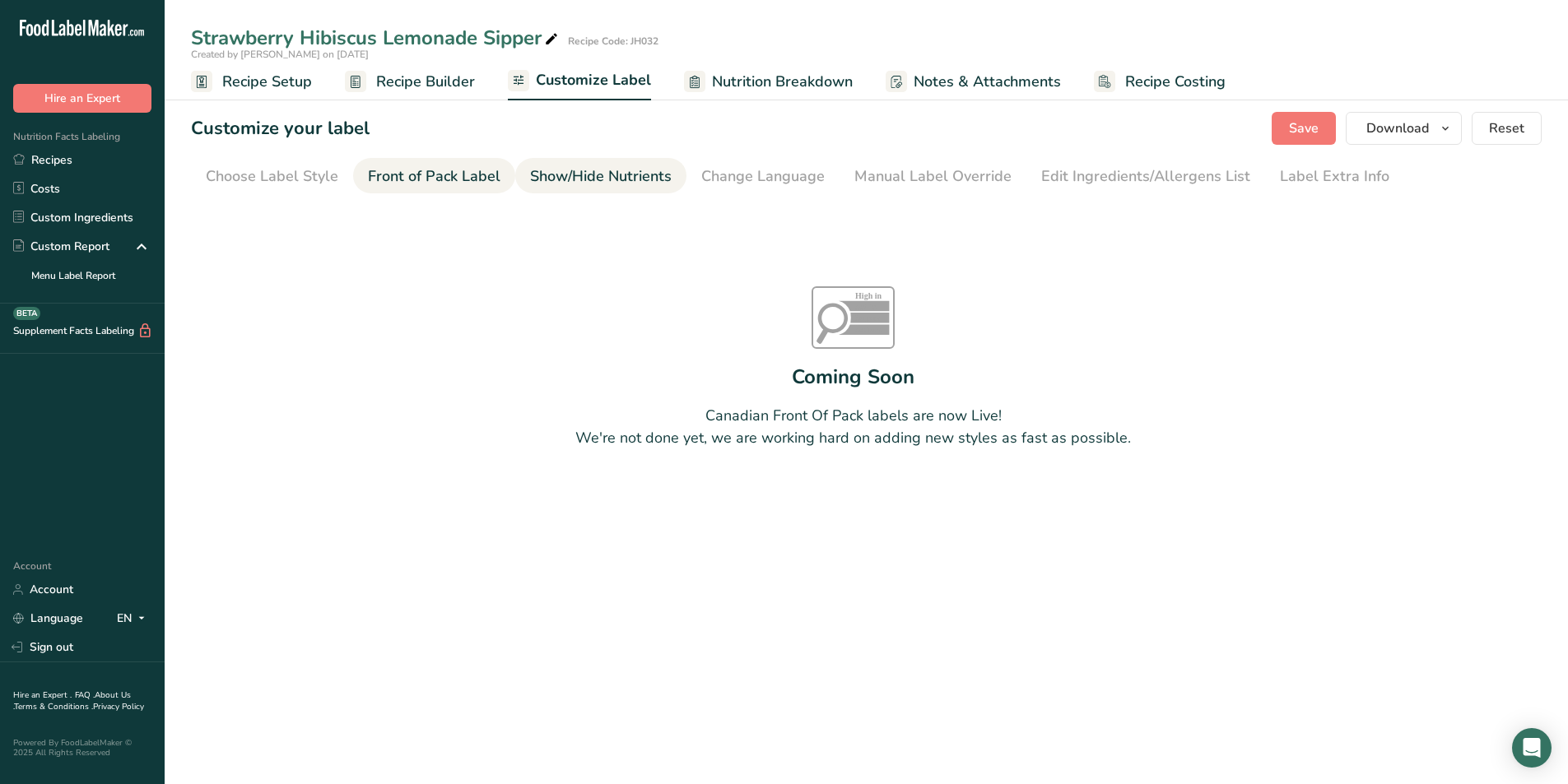
click at [594, 180] on div "Show/Hide Nutrients" at bounding box center [601, 176] width 142 height 22
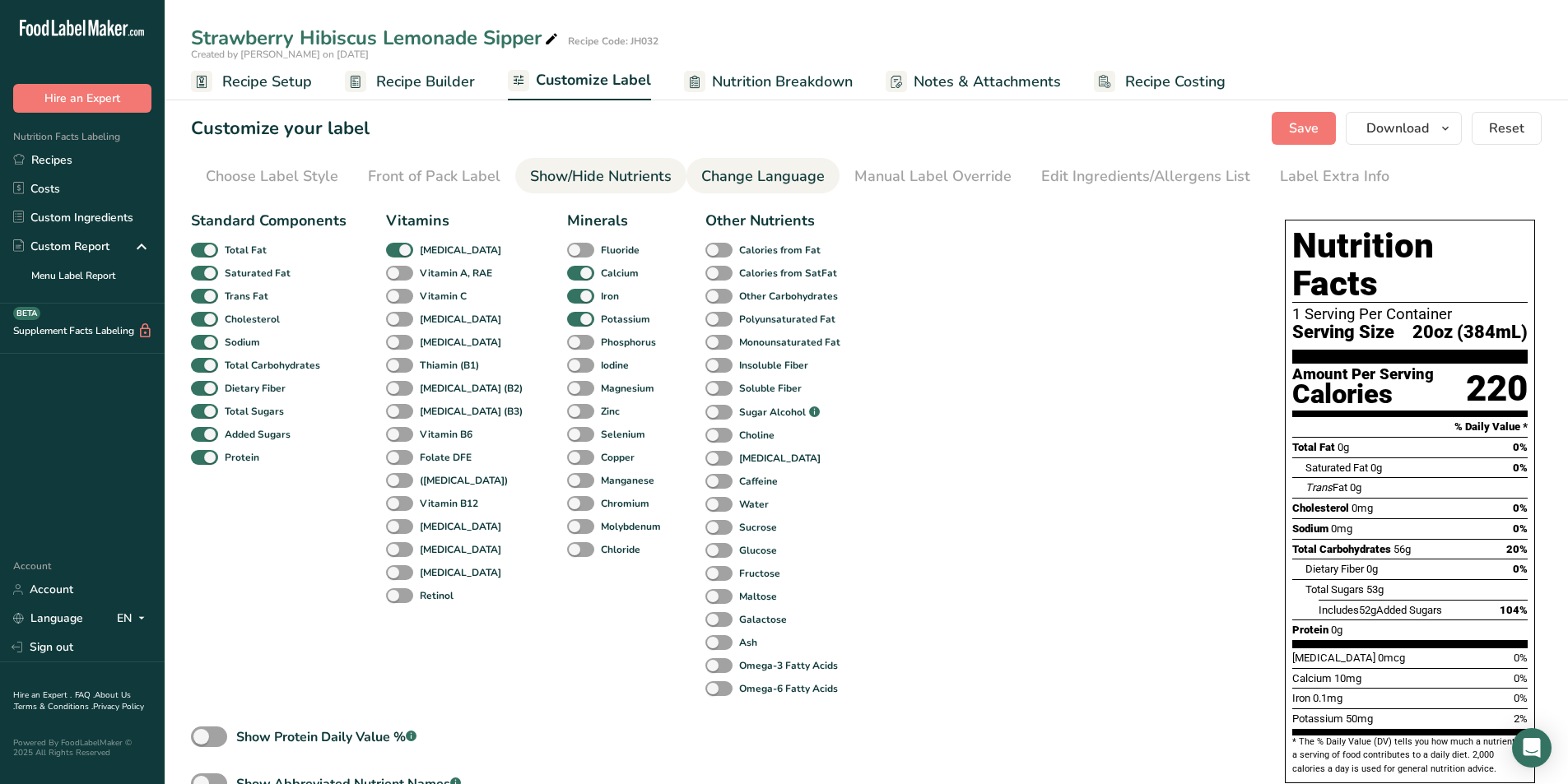
click at [714, 182] on div "Change Language" at bounding box center [763, 176] width 123 height 22
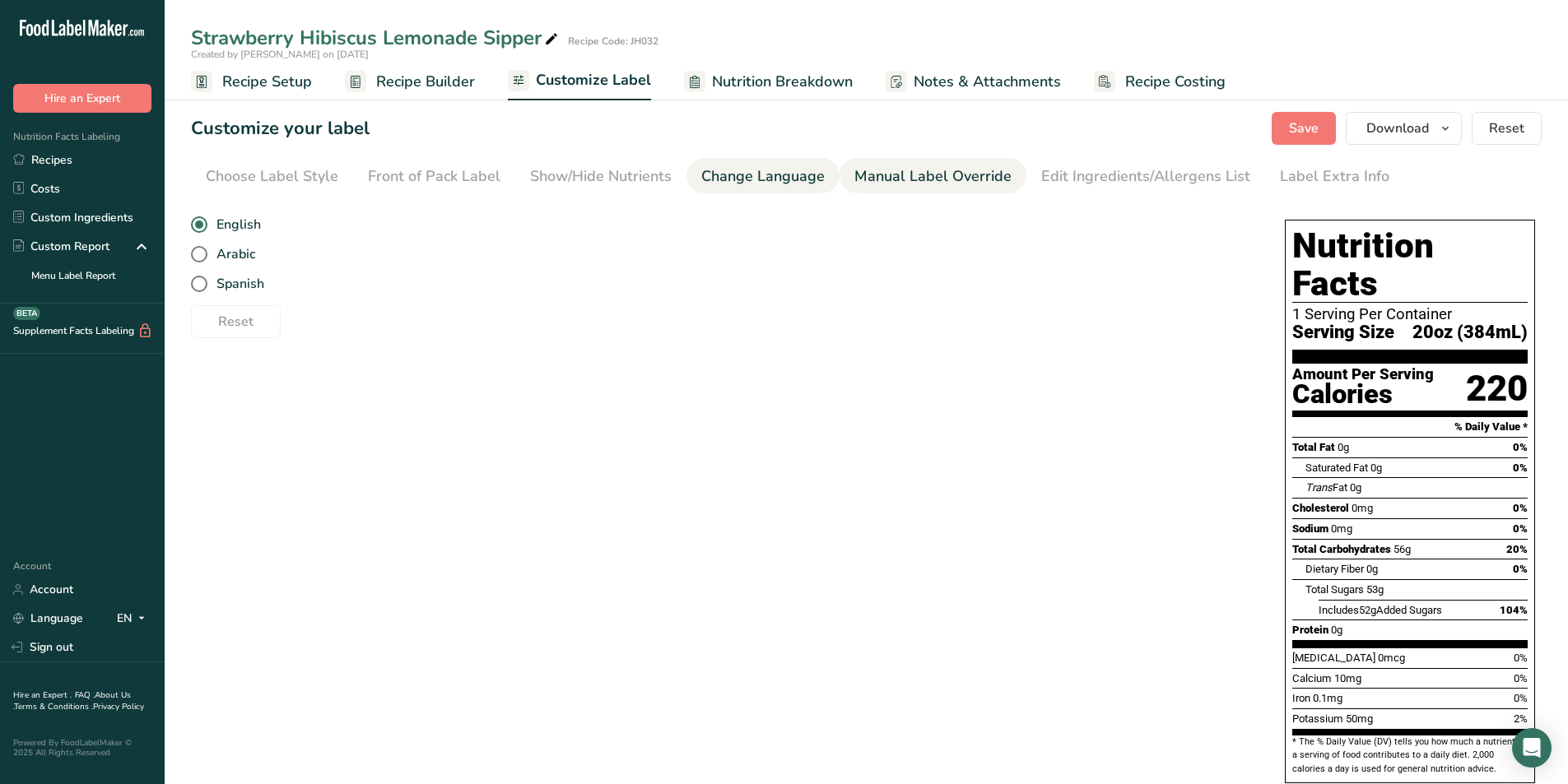
click at [909, 167] on div "Manual Label Override" at bounding box center [933, 176] width 157 height 22
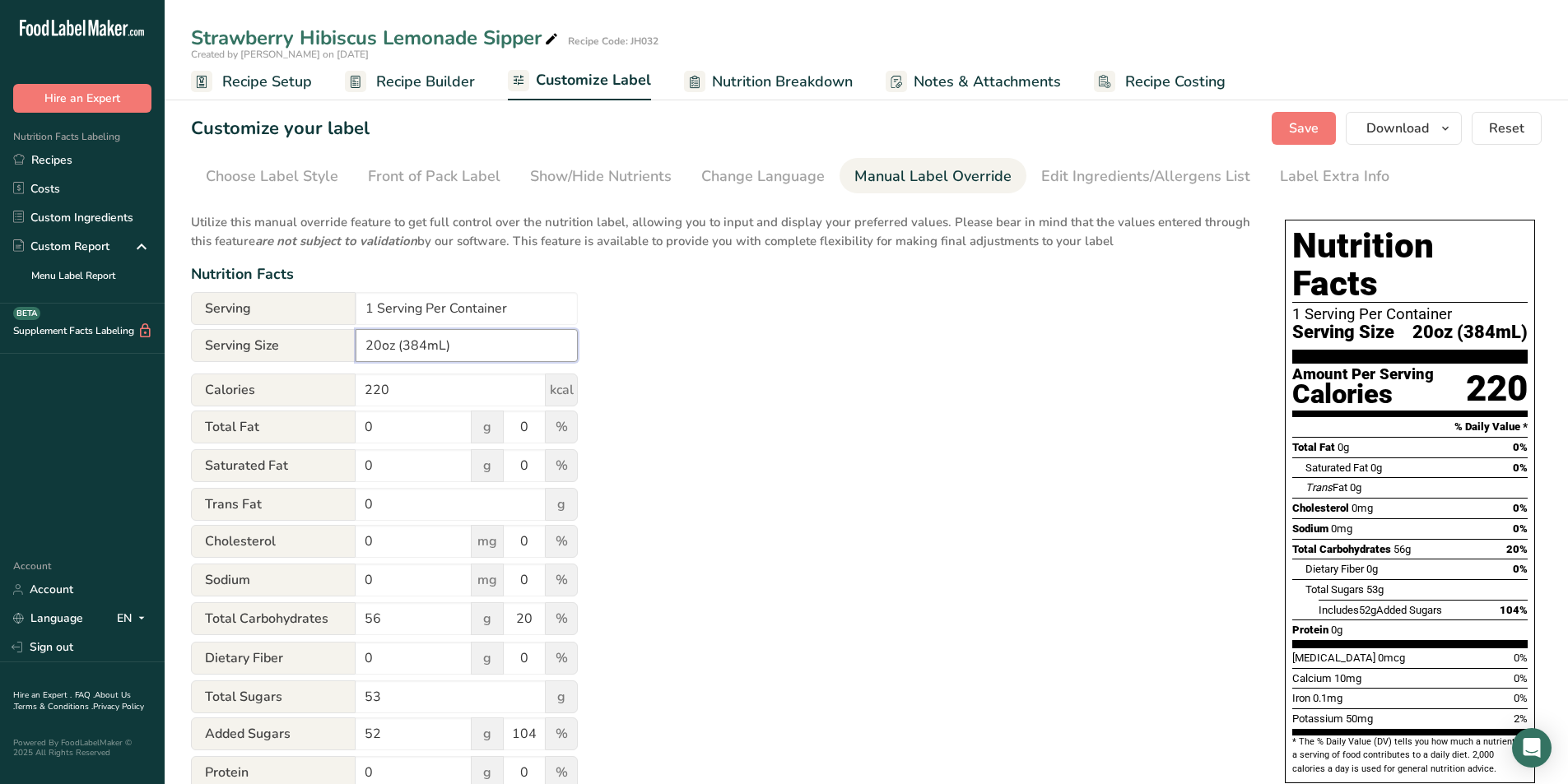
click at [425, 343] on input "20oz (384mL)" at bounding box center [467, 345] width 222 height 33
type input "20oz (591mL)"
click at [904, 326] on div "Utilize this manual override feature to get full control over the nutrition lab…" at bounding box center [721, 596] width 1061 height 787
click at [1148, 174] on div "Edit Ingredients/Allergens List" at bounding box center [1145, 176] width 209 height 22
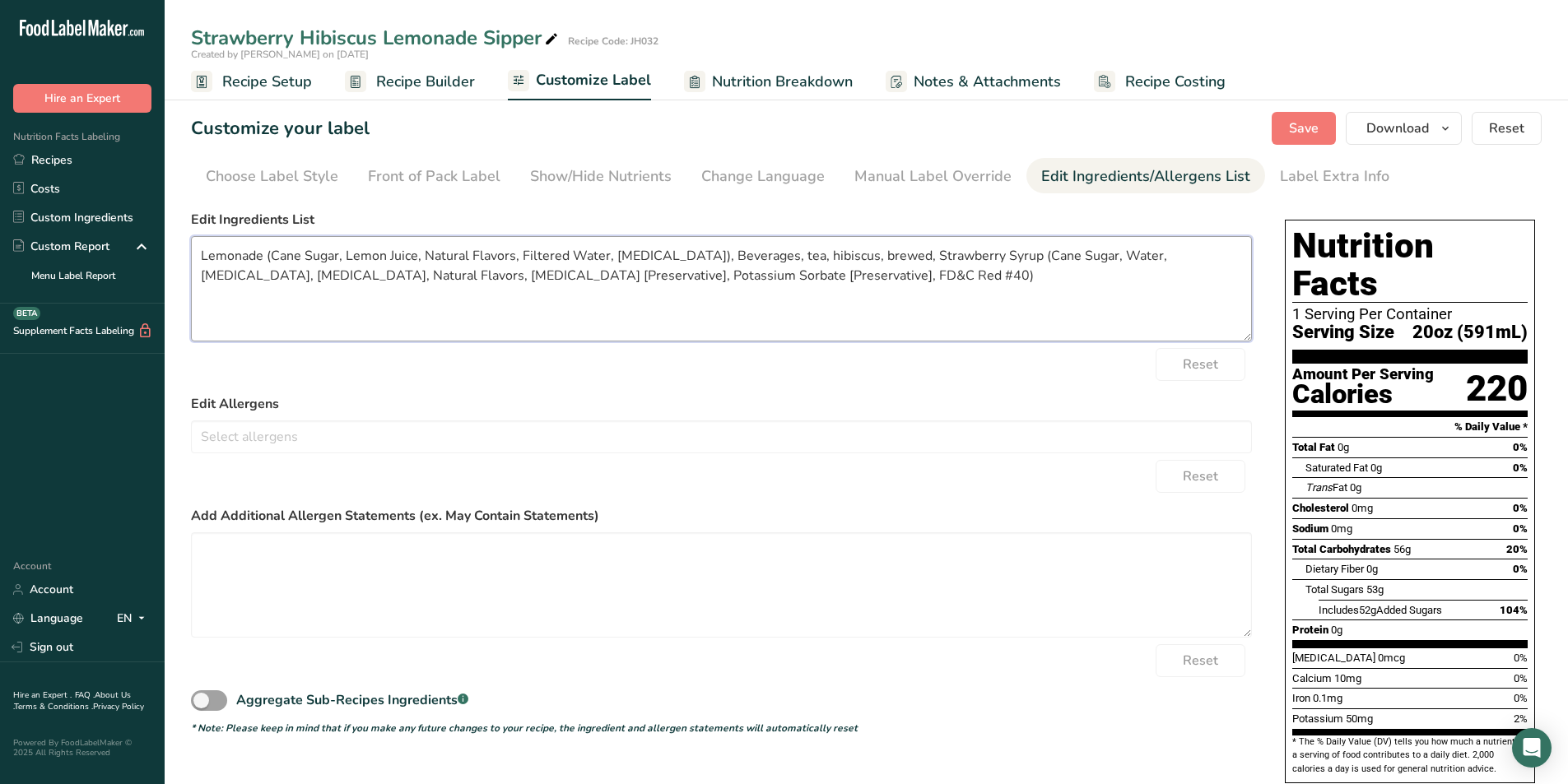
drag, startPoint x: 874, startPoint y: 281, endPoint x: 184, endPoint y: 246, distance: 690.9
click at [184, 246] on section "Customize your label Save Download Choose what to show on your downloaded label…" at bounding box center [866, 512] width 1403 height 854
paste textarea "Hibiscus Tea"
type textarea "Lemonade (Cane Sugar, Lemon Juice, Natural Flavors, Filtered Water, [MEDICAL_DA…"
click at [1296, 129] on span "Save" at bounding box center [1304, 128] width 30 height 20
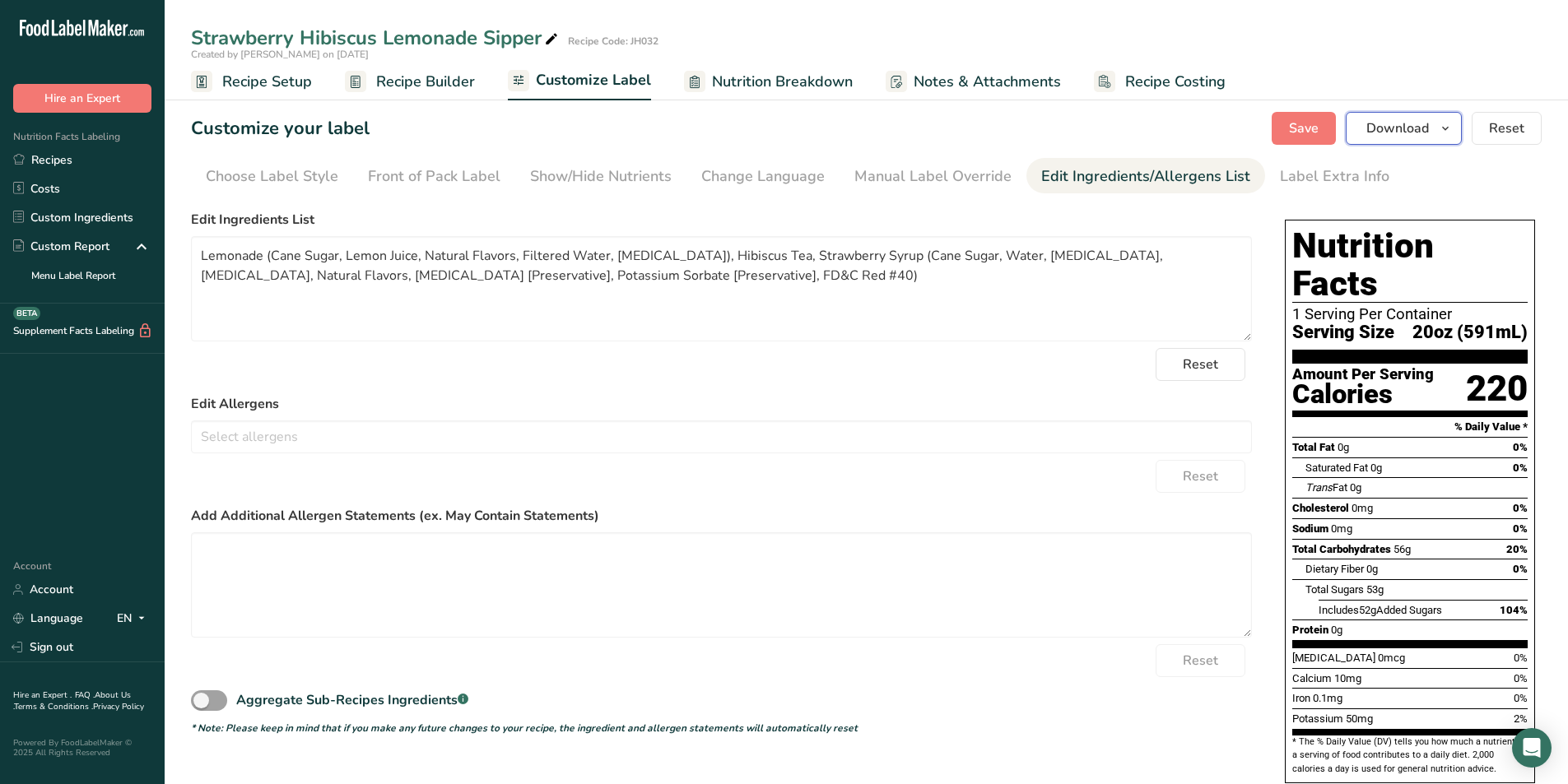
click at [1401, 129] on span "Download" at bounding box center [1397, 128] width 63 height 20
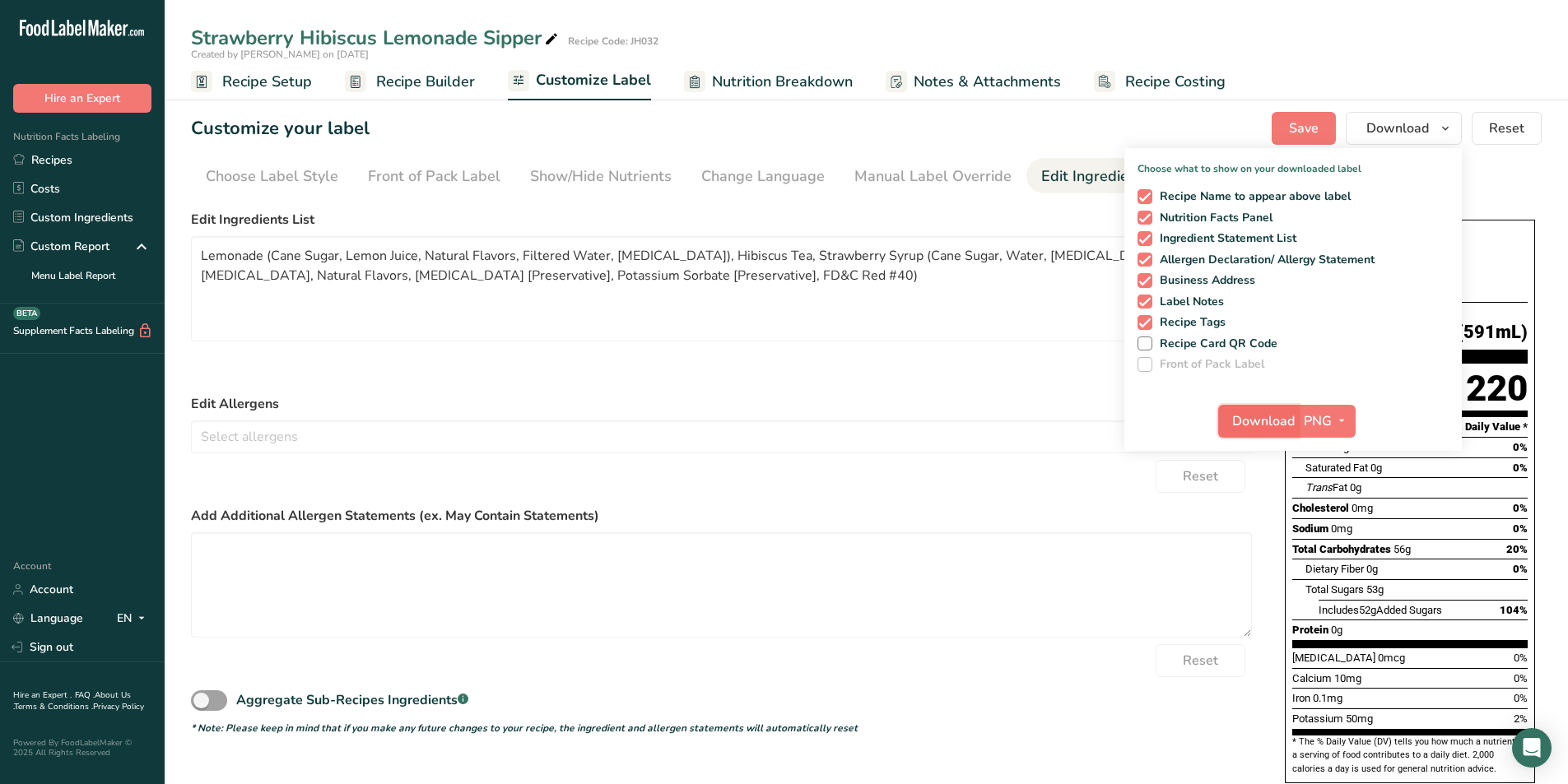
click at [1253, 420] on span "Download" at bounding box center [1264, 420] width 63 height 20
drag, startPoint x: 503, startPoint y: 374, endPoint x: 487, endPoint y: 326, distance: 50.6
click at [503, 374] on div "Reset" at bounding box center [721, 364] width 1061 height 33
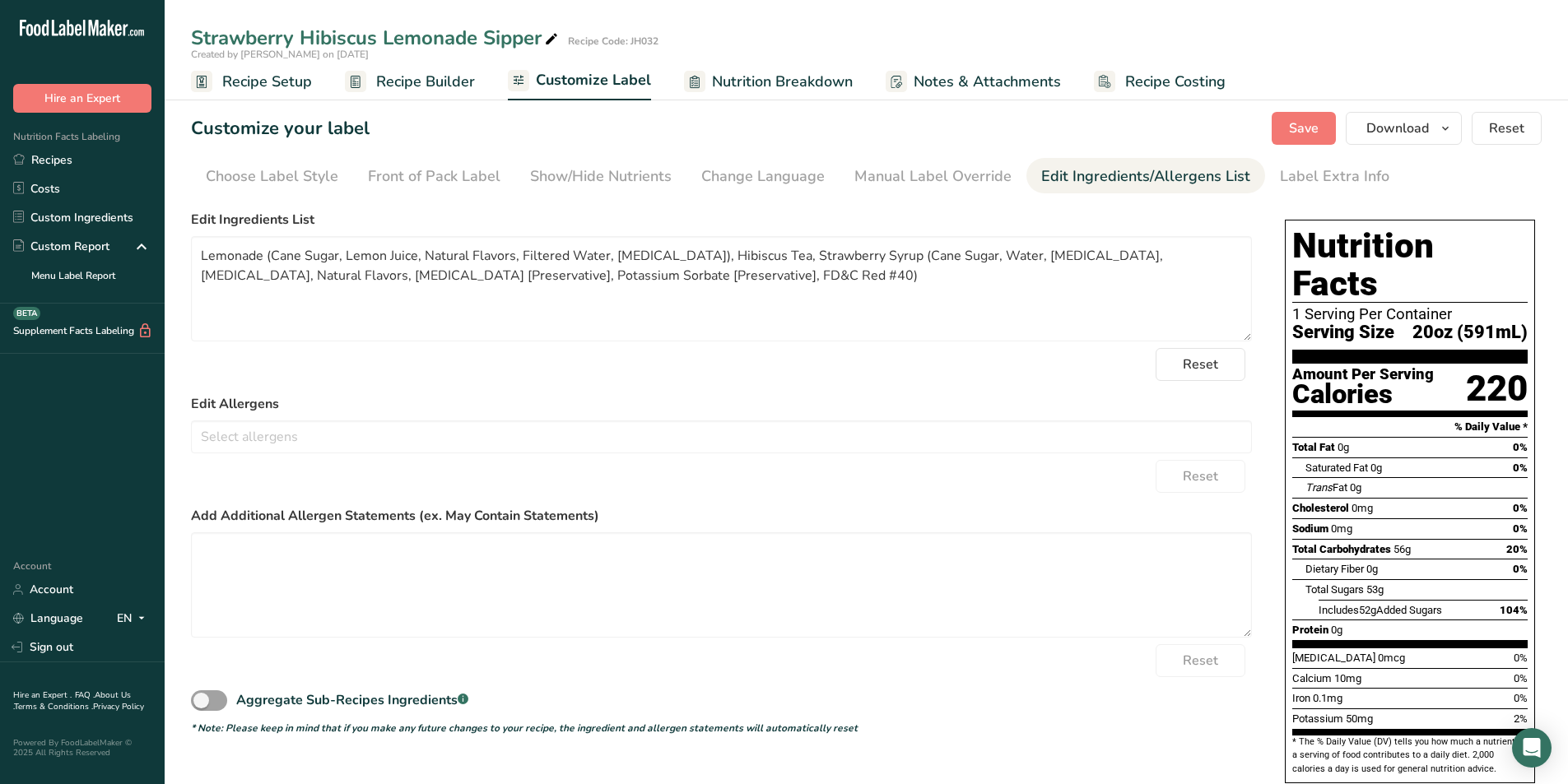
click at [255, 82] on span "Recipe Setup" at bounding box center [267, 81] width 90 height 22
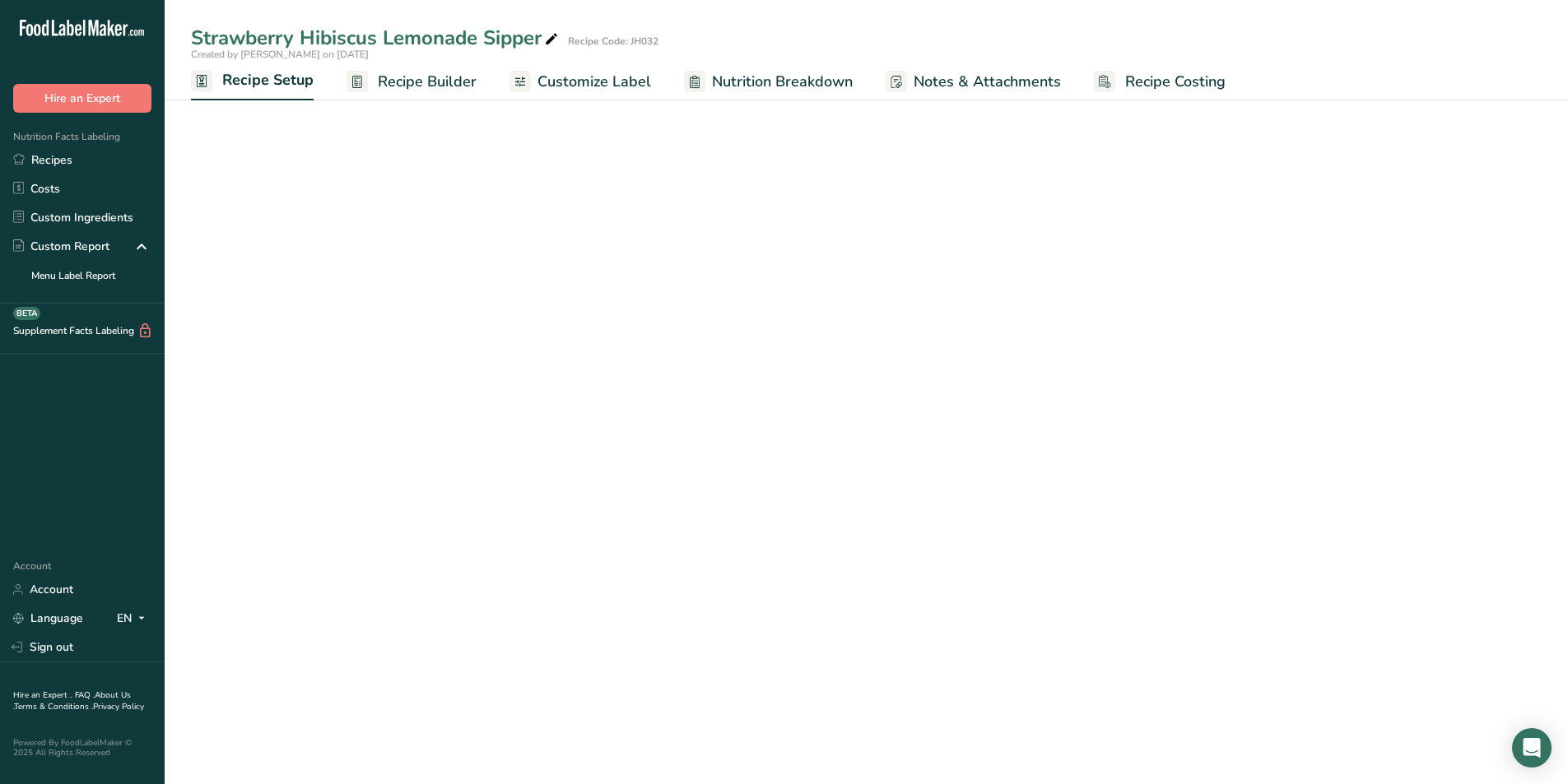
select select "22"
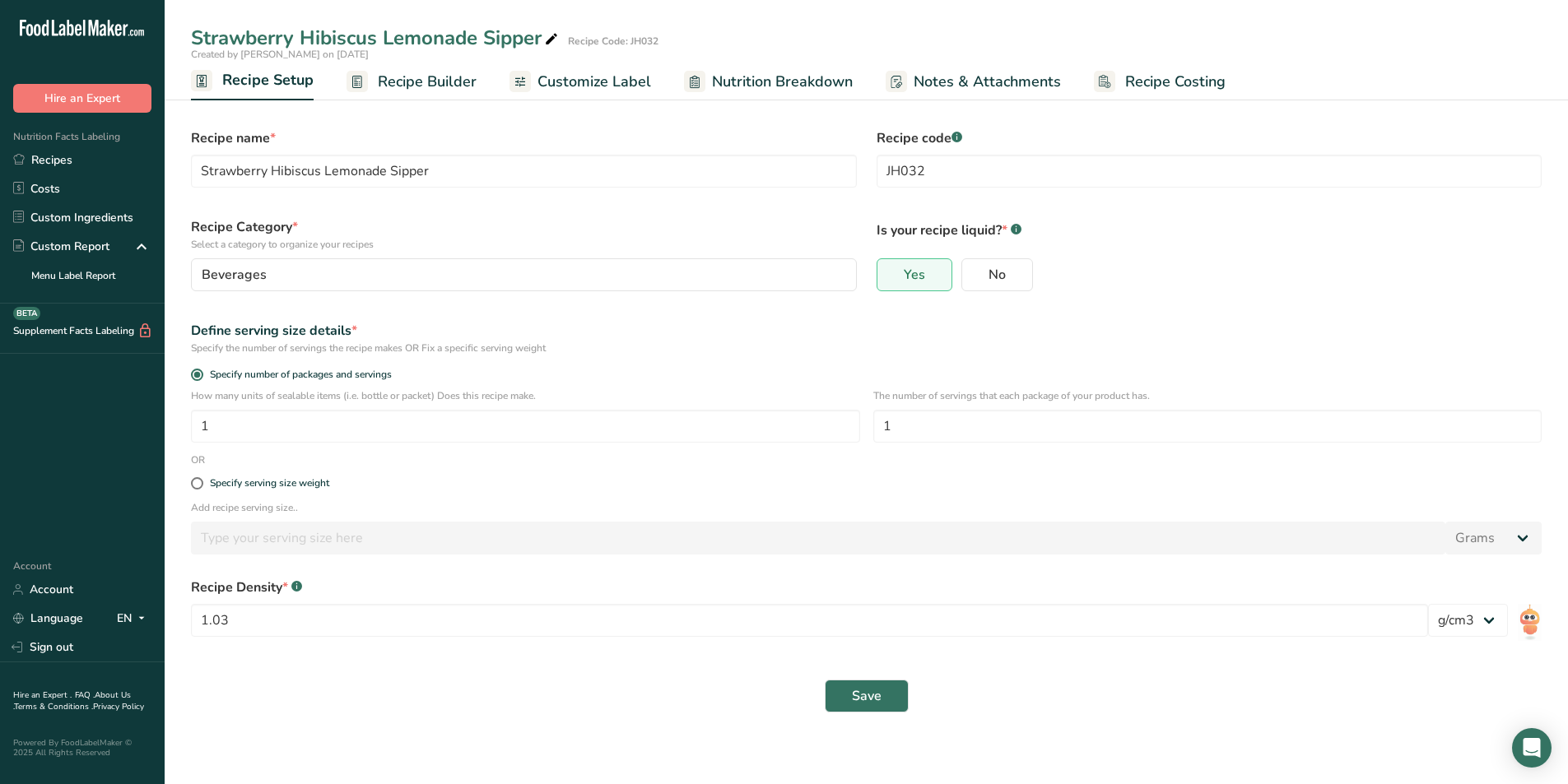
click at [398, 80] on span "Recipe Builder" at bounding box center [427, 81] width 99 height 22
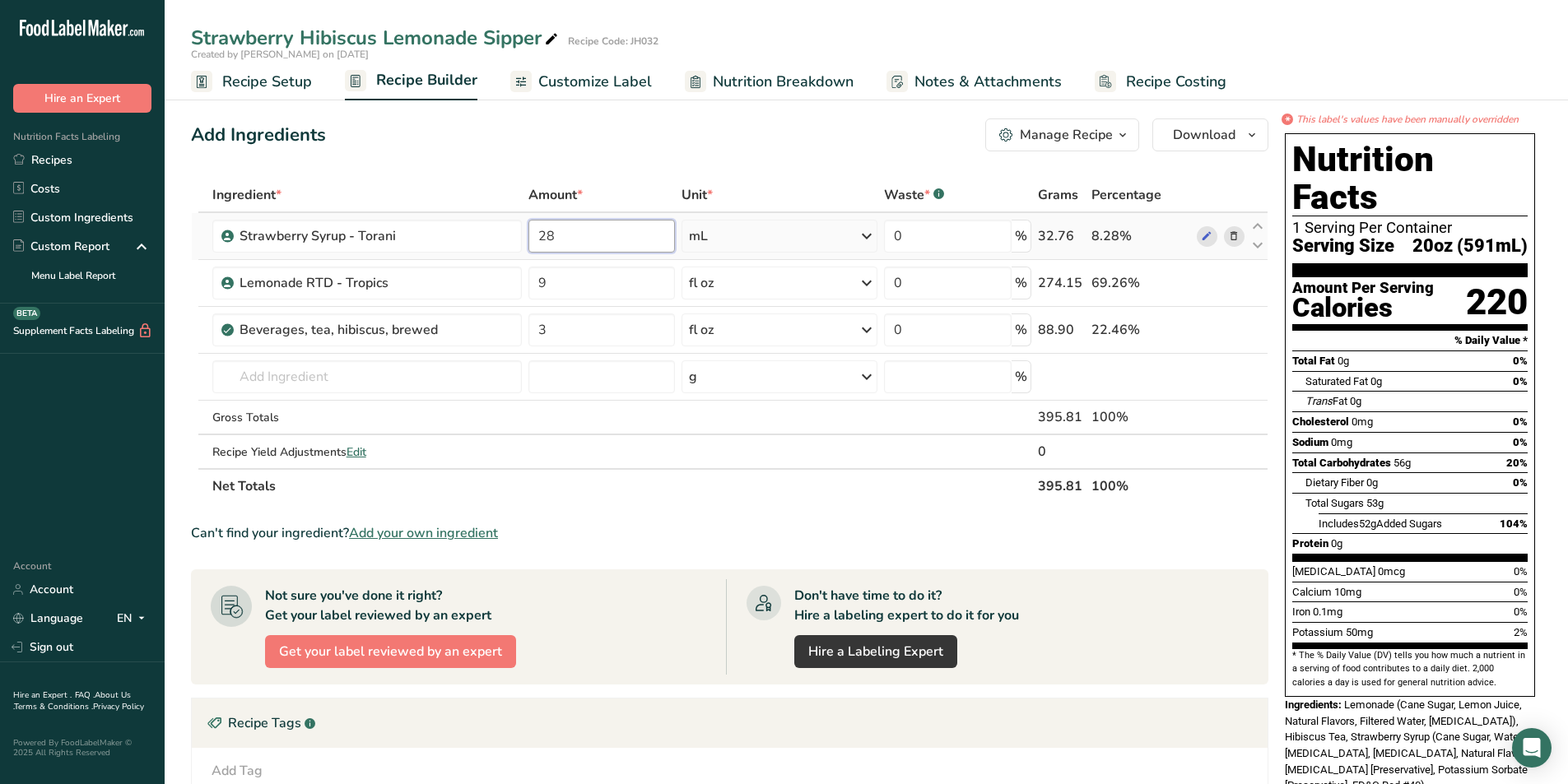
drag, startPoint x: 590, startPoint y: 228, endPoint x: 537, endPoint y: 231, distance: 53.1
click at [537, 231] on input "28" at bounding box center [601, 236] width 146 height 33
type input "35"
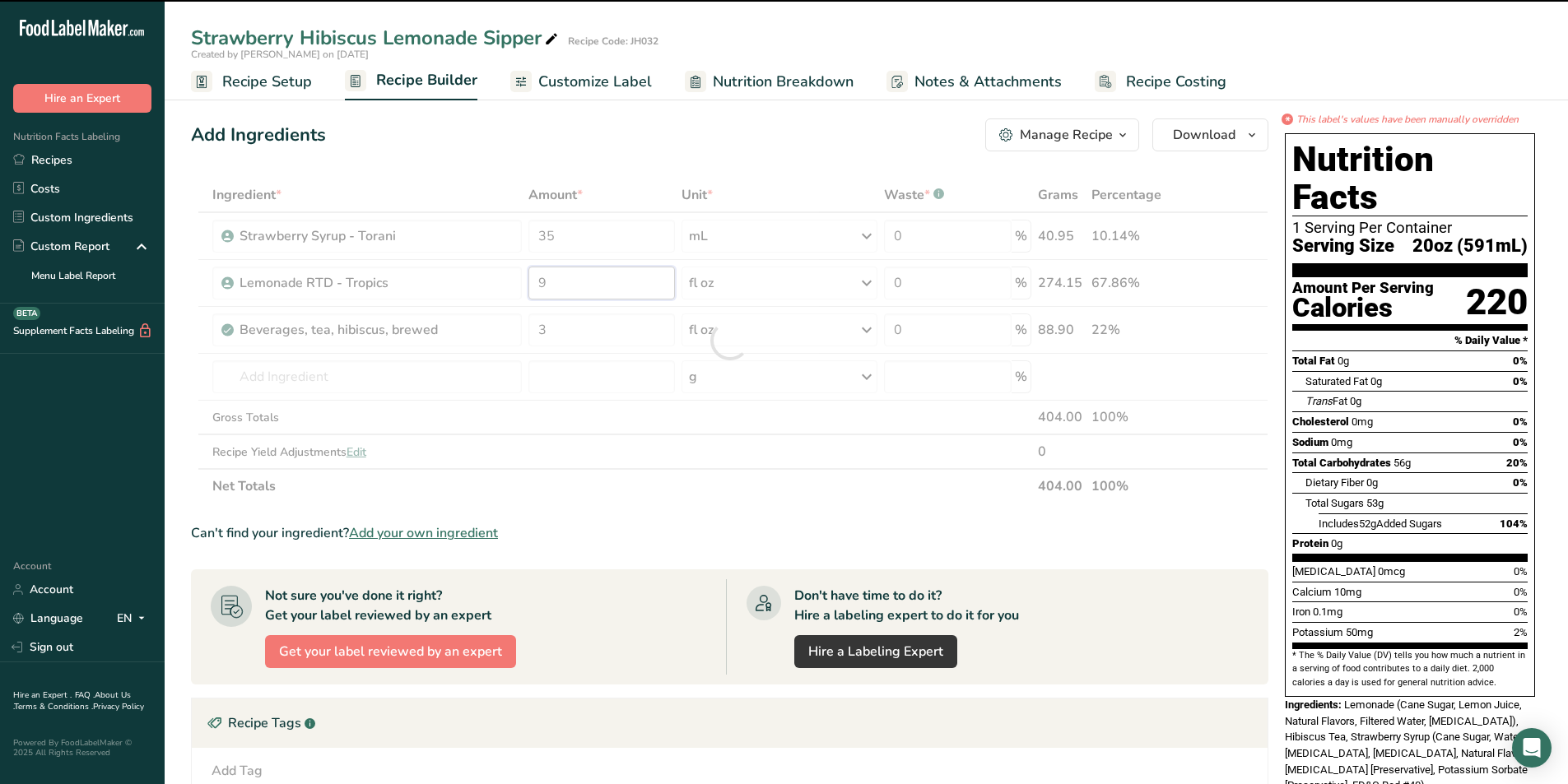
drag, startPoint x: 574, startPoint y: 282, endPoint x: 504, endPoint y: 288, distance: 70.3
click at [504, 288] on div "Ingredient * Amount * Unit * Waste * .a-a{fill:#347362;}.b-a{fill:#fff;} Grams …" at bounding box center [729, 340] width 1077 height 326
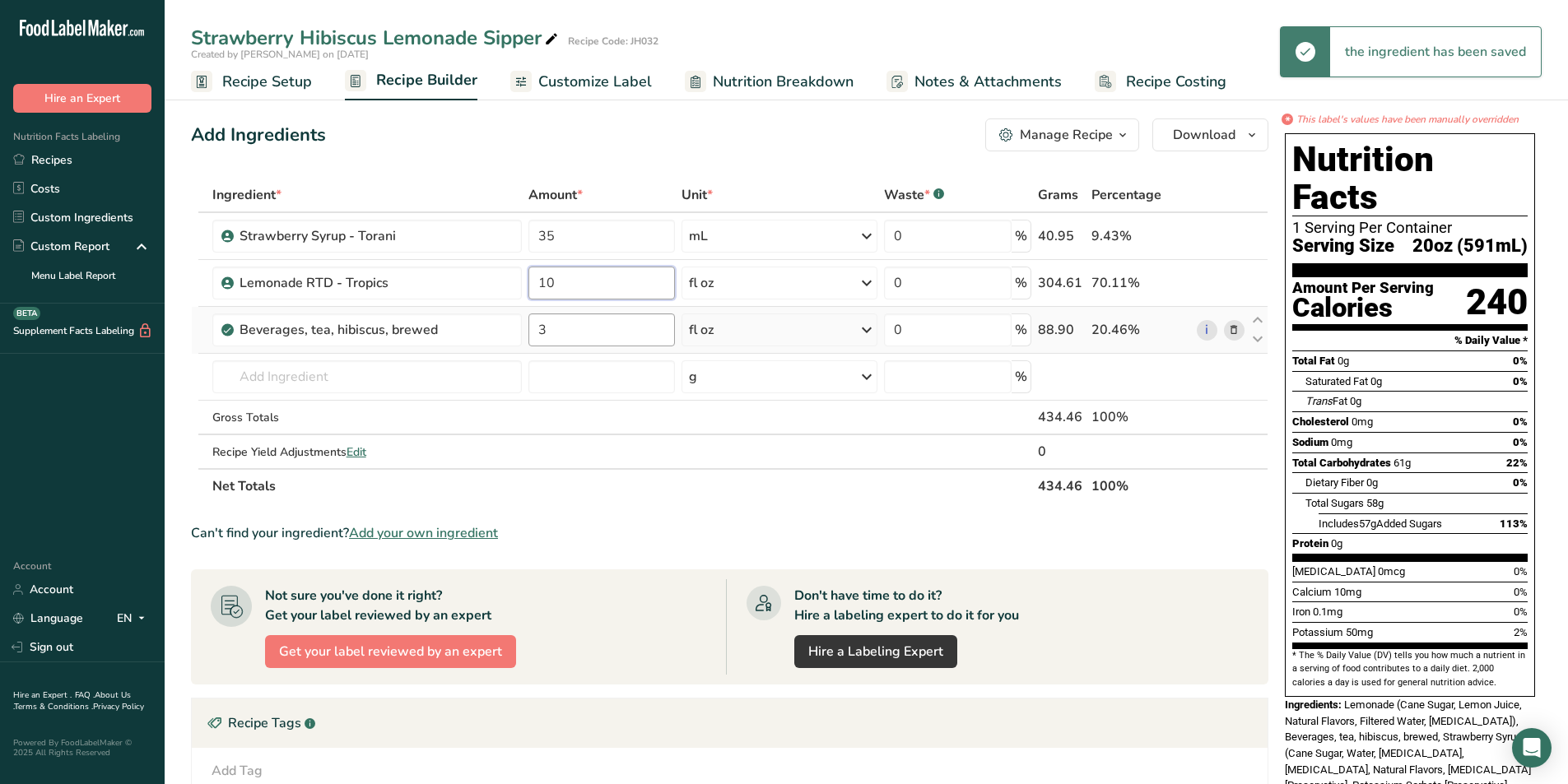
type input "10"
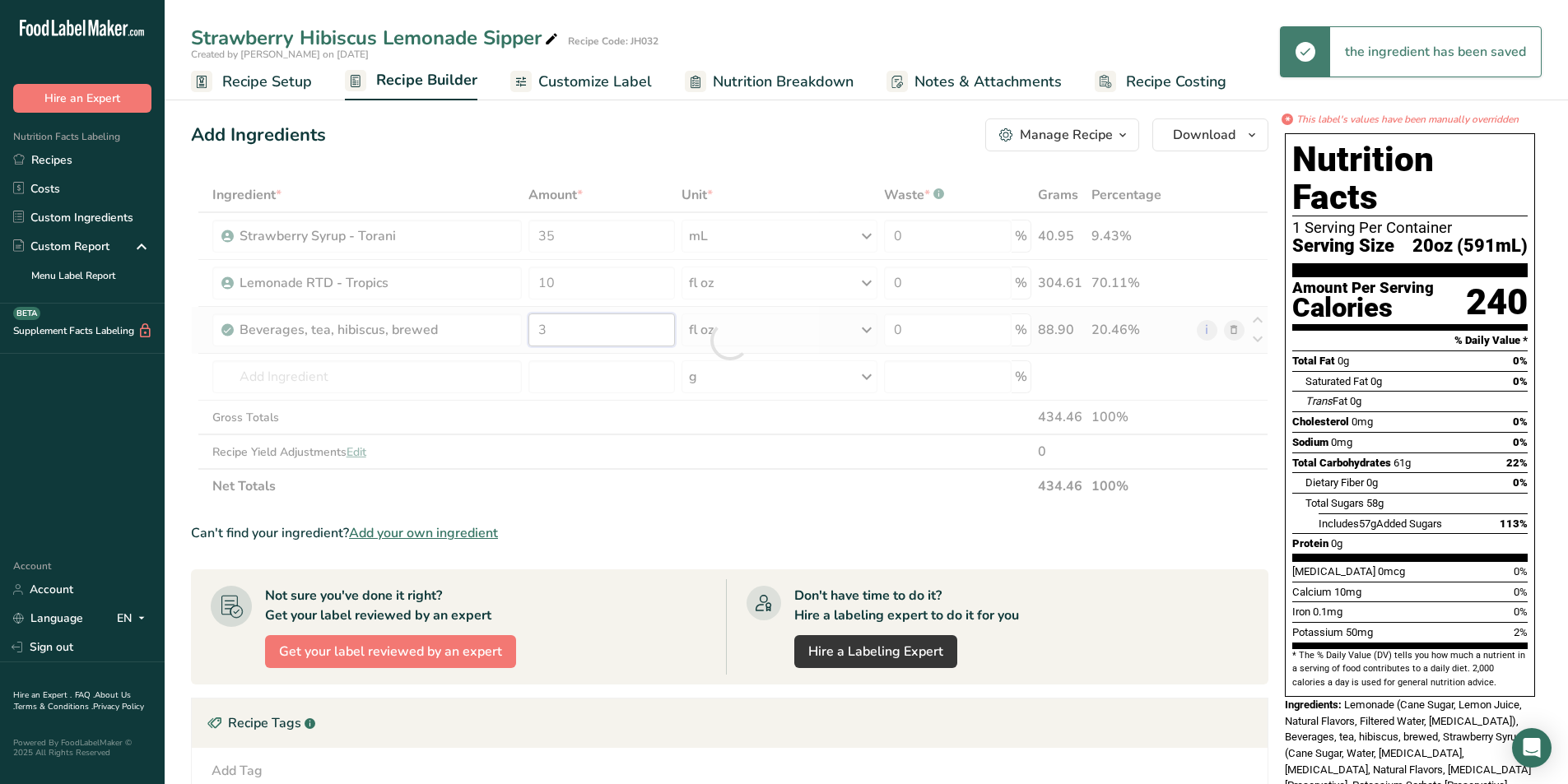
click at [558, 337] on div "Ingredient * Amount * Unit * Waste * .a-a{fill:#347362;}.b-a{fill:#fff;} Grams …" at bounding box center [729, 340] width 1077 height 326
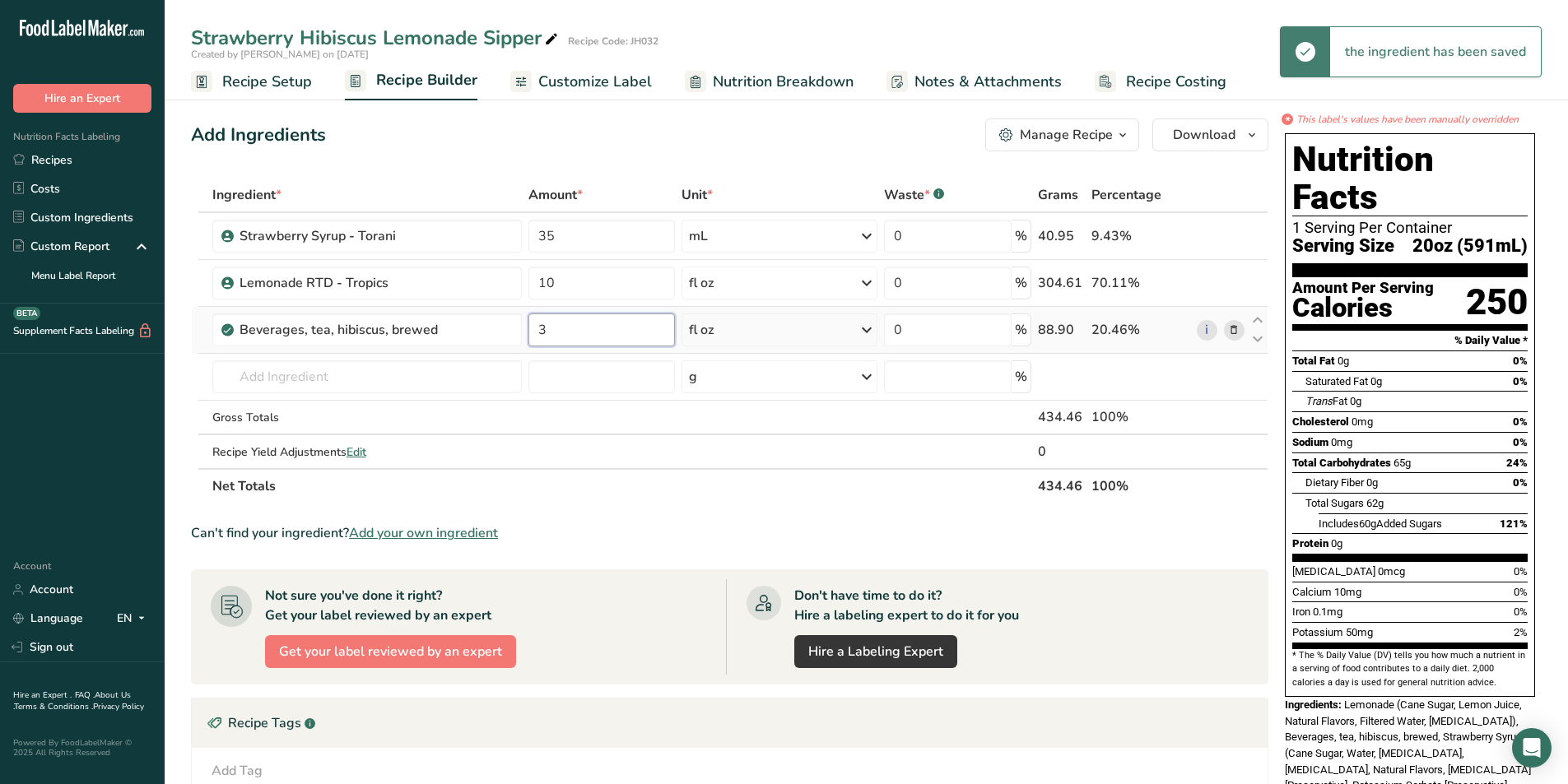
drag, startPoint x: 559, startPoint y: 330, endPoint x: 538, endPoint y: 331, distance: 21.0
click at [538, 331] on input "3" at bounding box center [601, 330] width 146 height 33
type input "3.5"
click at [575, 476] on div "Ingredient * Amount * Unit * Waste * .a-a{fill:#347362;}.b-a{fill:#fff;} Grams …" at bounding box center [729, 340] width 1077 height 326
click at [571, 88] on span "Customize Label" at bounding box center [595, 81] width 114 height 22
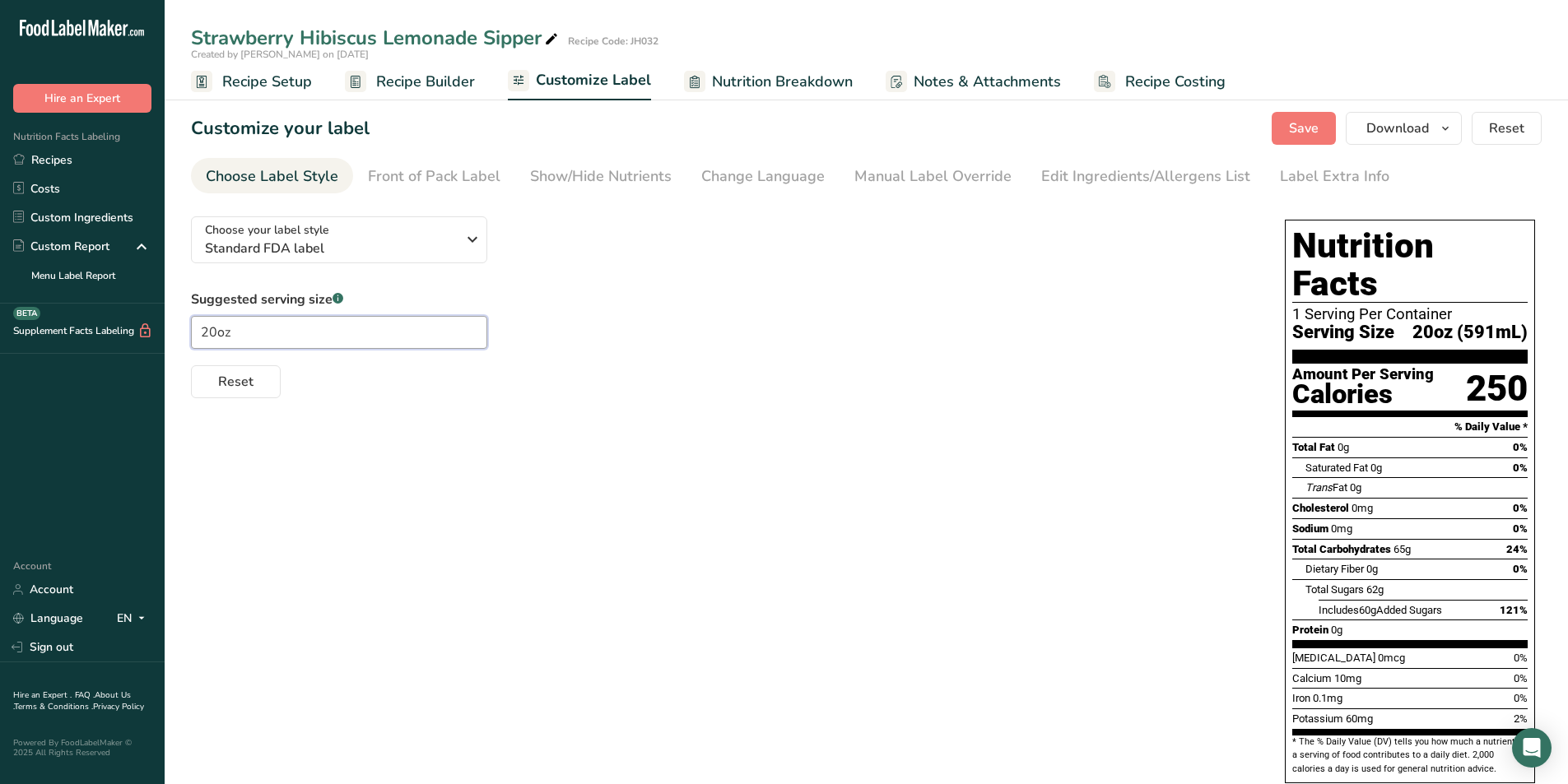
click at [216, 330] on input "20oz" at bounding box center [338, 332] width 296 height 33
type input "24oz"
click at [451, 173] on div "Front of Pack Label" at bounding box center [435, 176] width 133 height 22
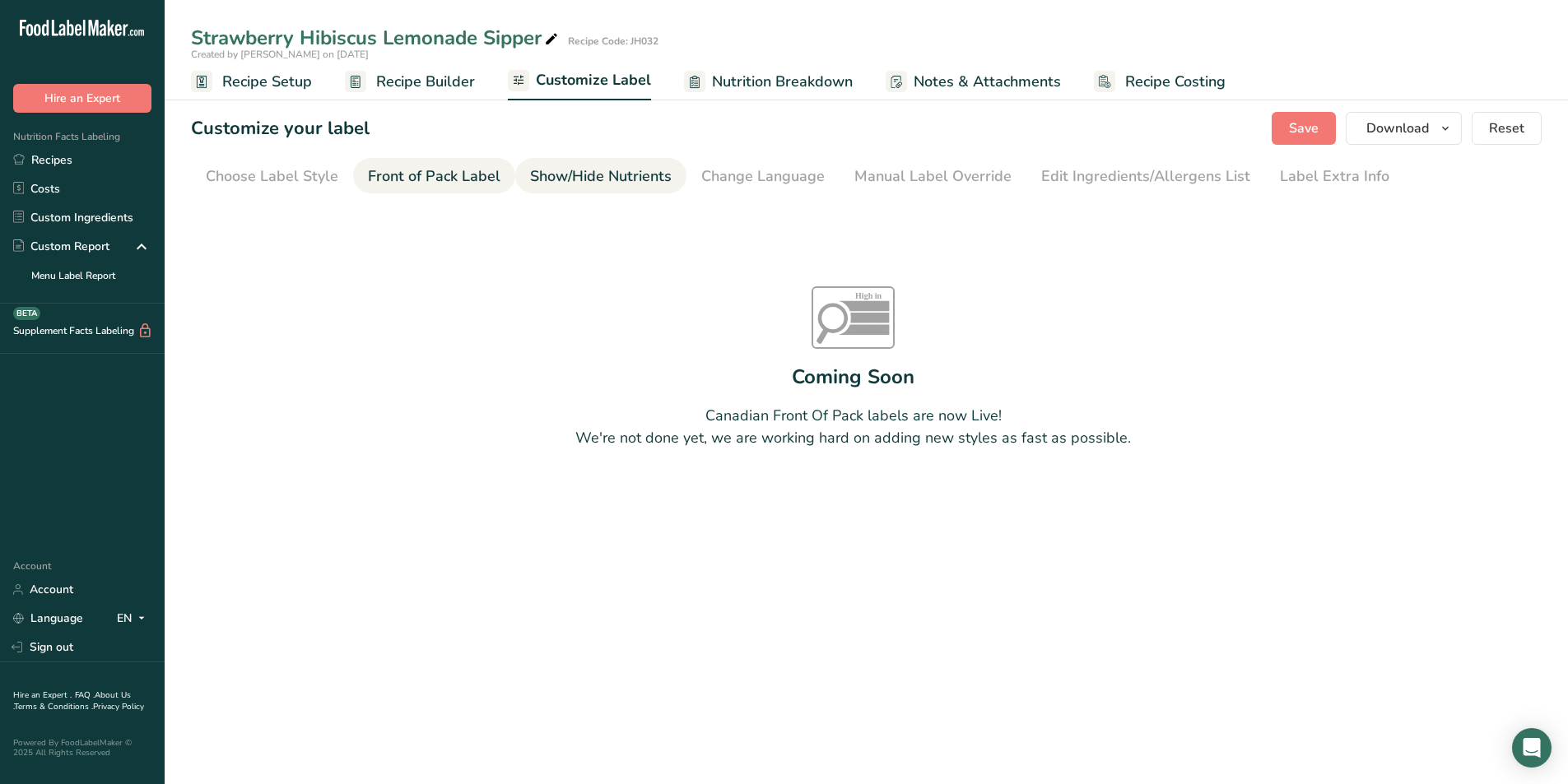
click at [603, 168] on div "Show/Hide Nutrients" at bounding box center [601, 176] width 142 height 22
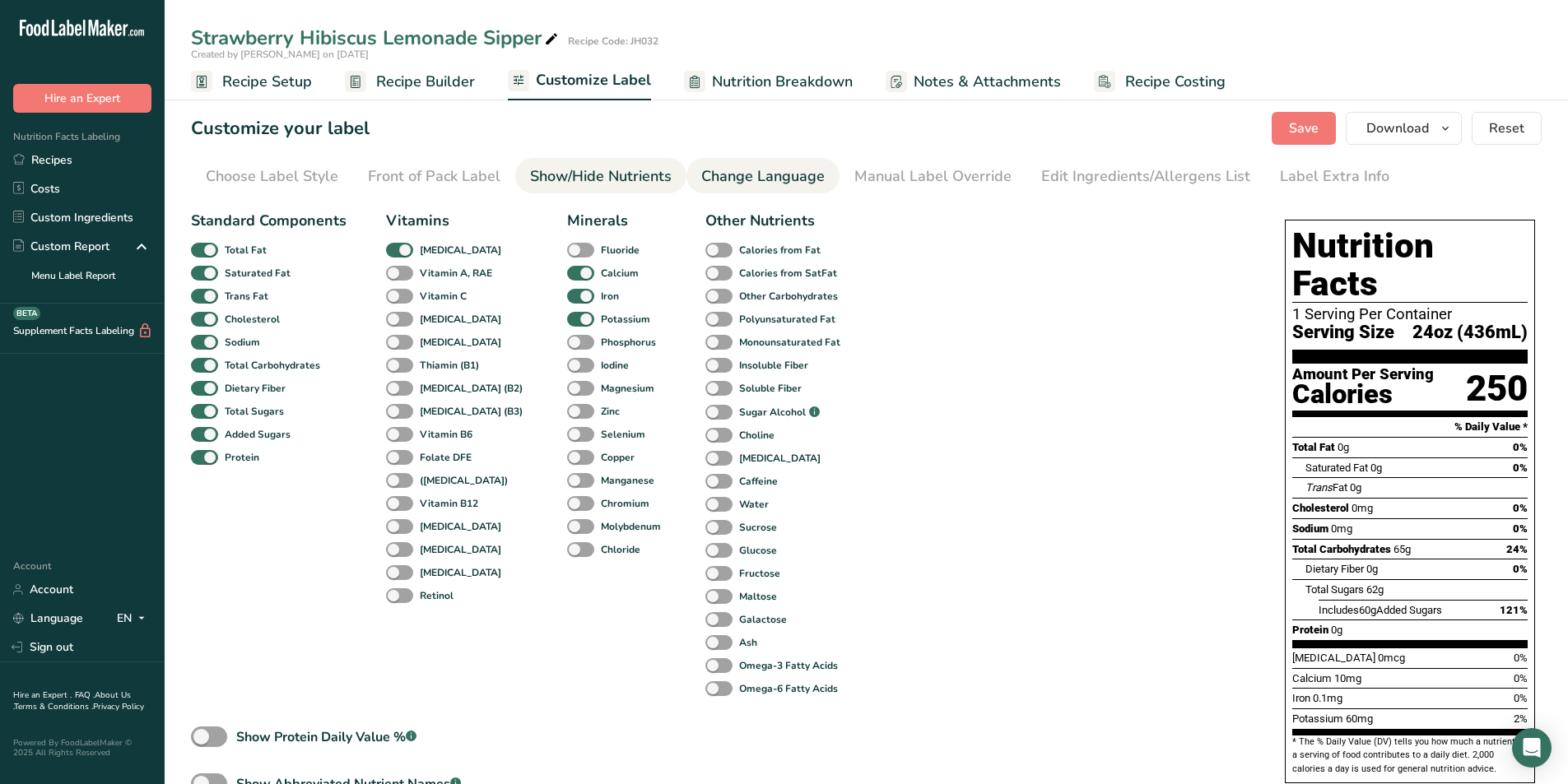
click at [771, 173] on div "Change Language" at bounding box center [763, 176] width 123 height 22
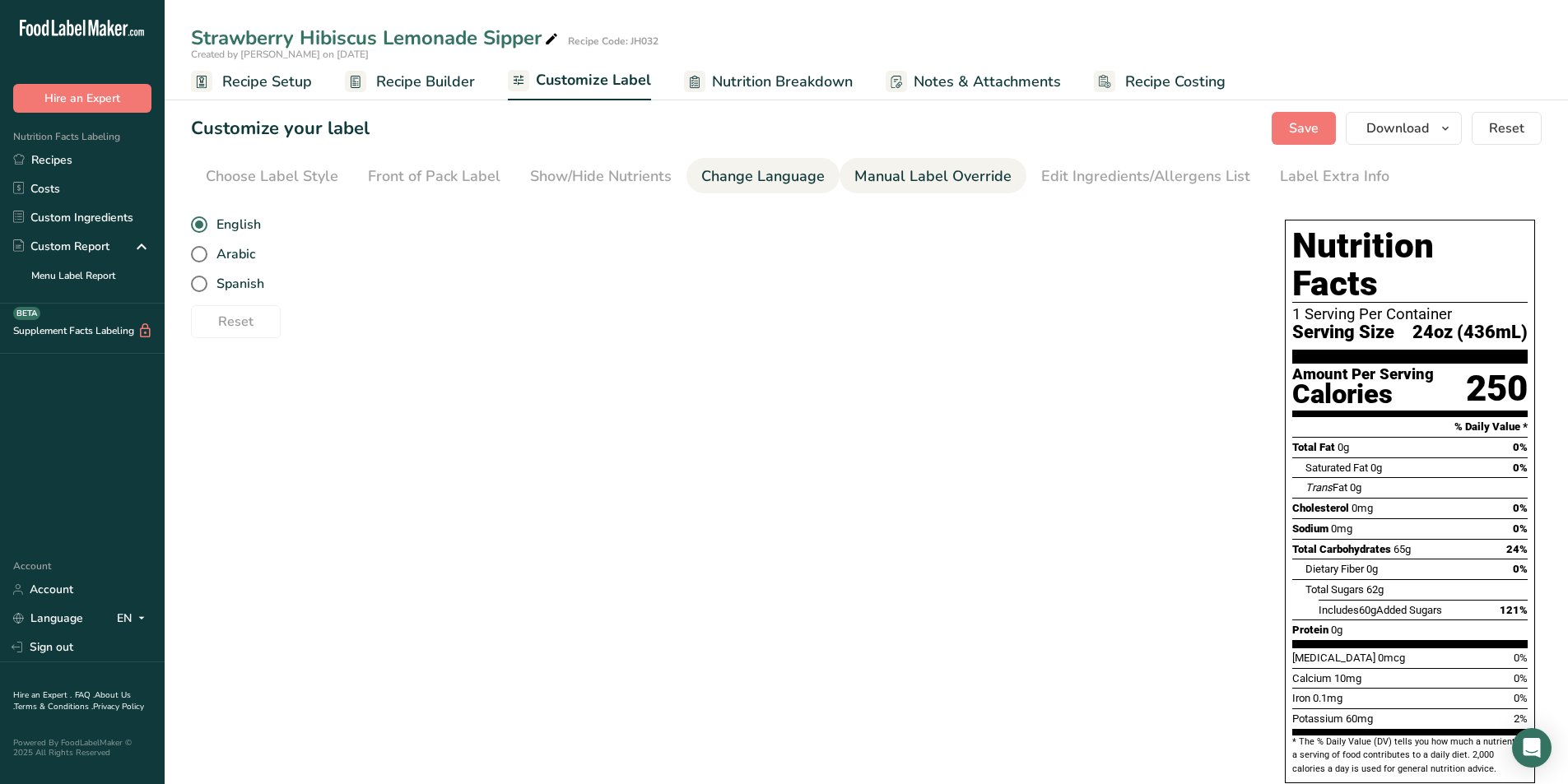
click at [932, 180] on div "Manual Label Override" at bounding box center [933, 176] width 157 height 22
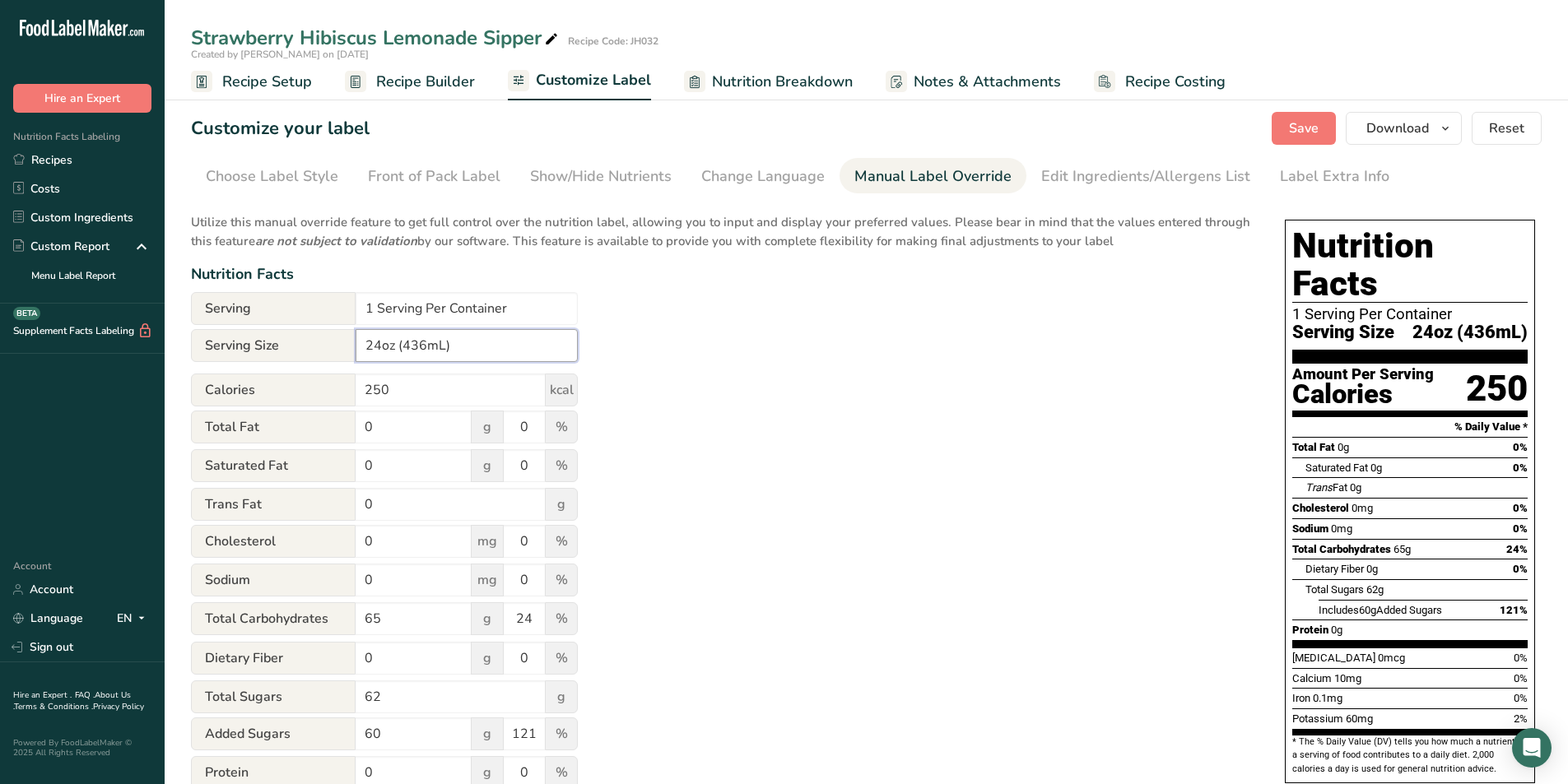
click at [422, 343] on input "24oz (436mL)" at bounding box center [467, 345] width 222 height 33
type input "24oz (710mL)"
click at [1139, 172] on div "Edit Ingredients/Allergens List" at bounding box center [1145, 176] width 209 height 22
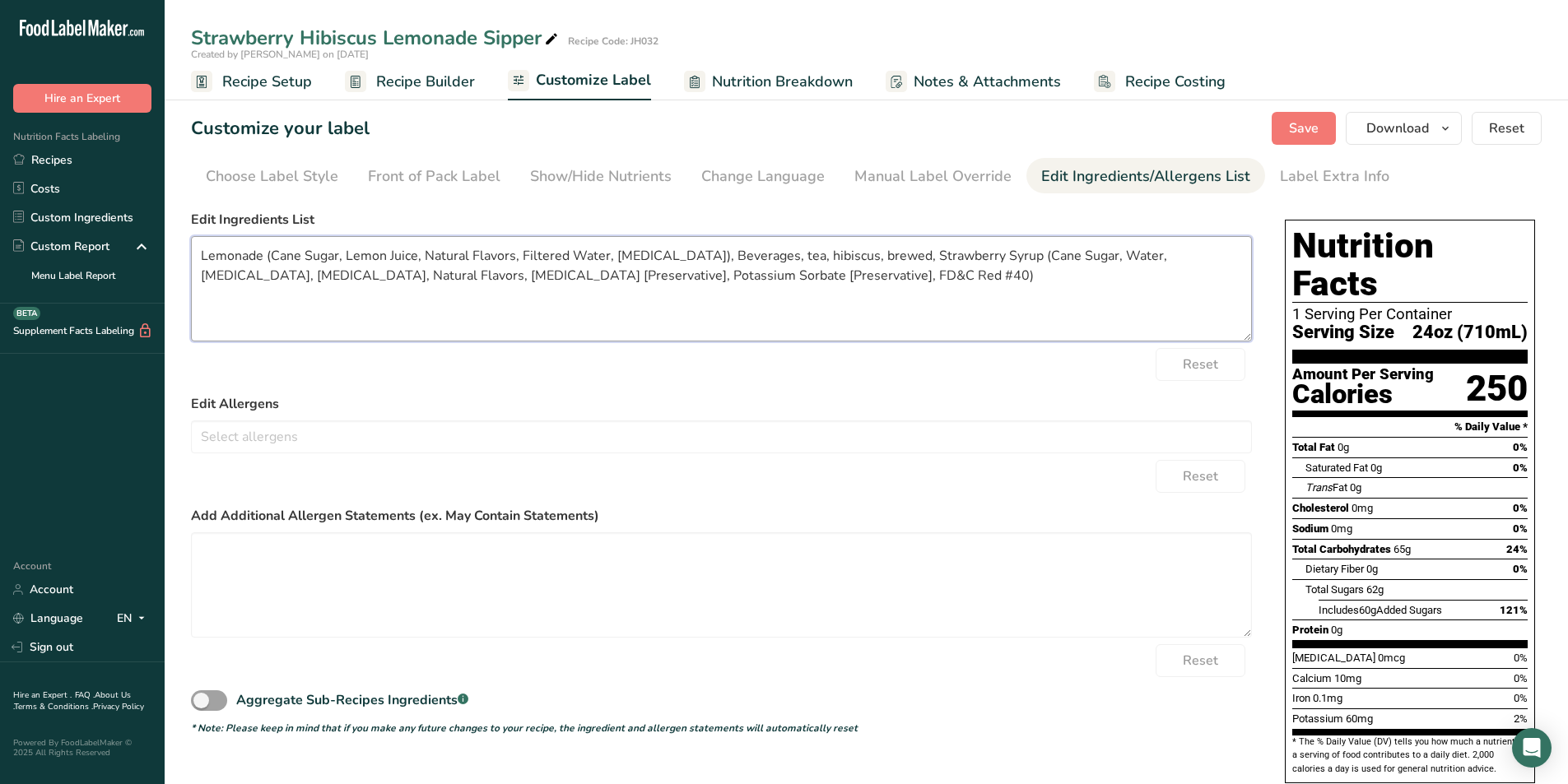
drag, startPoint x: 841, startPoint y: 272, endPoint x: 189, endPoint y: 258, distance: 652.2
click at [189, 258] on section "Customize your label Save Download Choose what to show on your downloaded label…" at bounding box center [866, 512] width 1403 height 854
paste textarea "Hibiscus Tea"
click at [849, 308] on textarea "Lemonade (Cane Sugar, Lemon Juice, Natural Flavors, Filtered Water, [MEDICAL_DA…" at bounding box center [721, 288] width 1061 height 105
type textarea "Lemonade (Cane Sugar, Lemon Juice, Natural Flavors, Filtered Water, [MEDICAL_DA…"
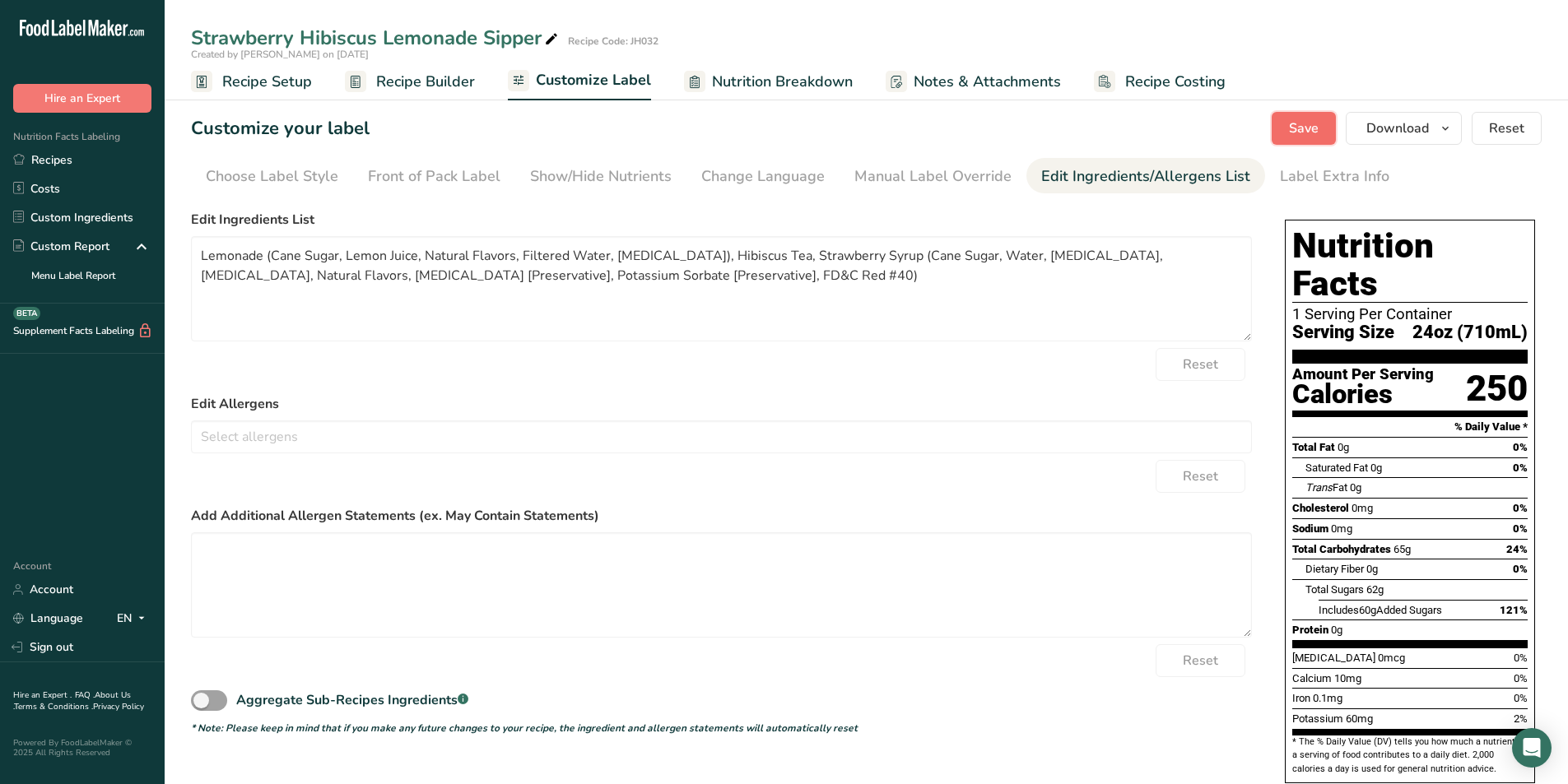
click at [1316, 127] on span "Save" at bounding box center [1304, 128] width 30 height 20
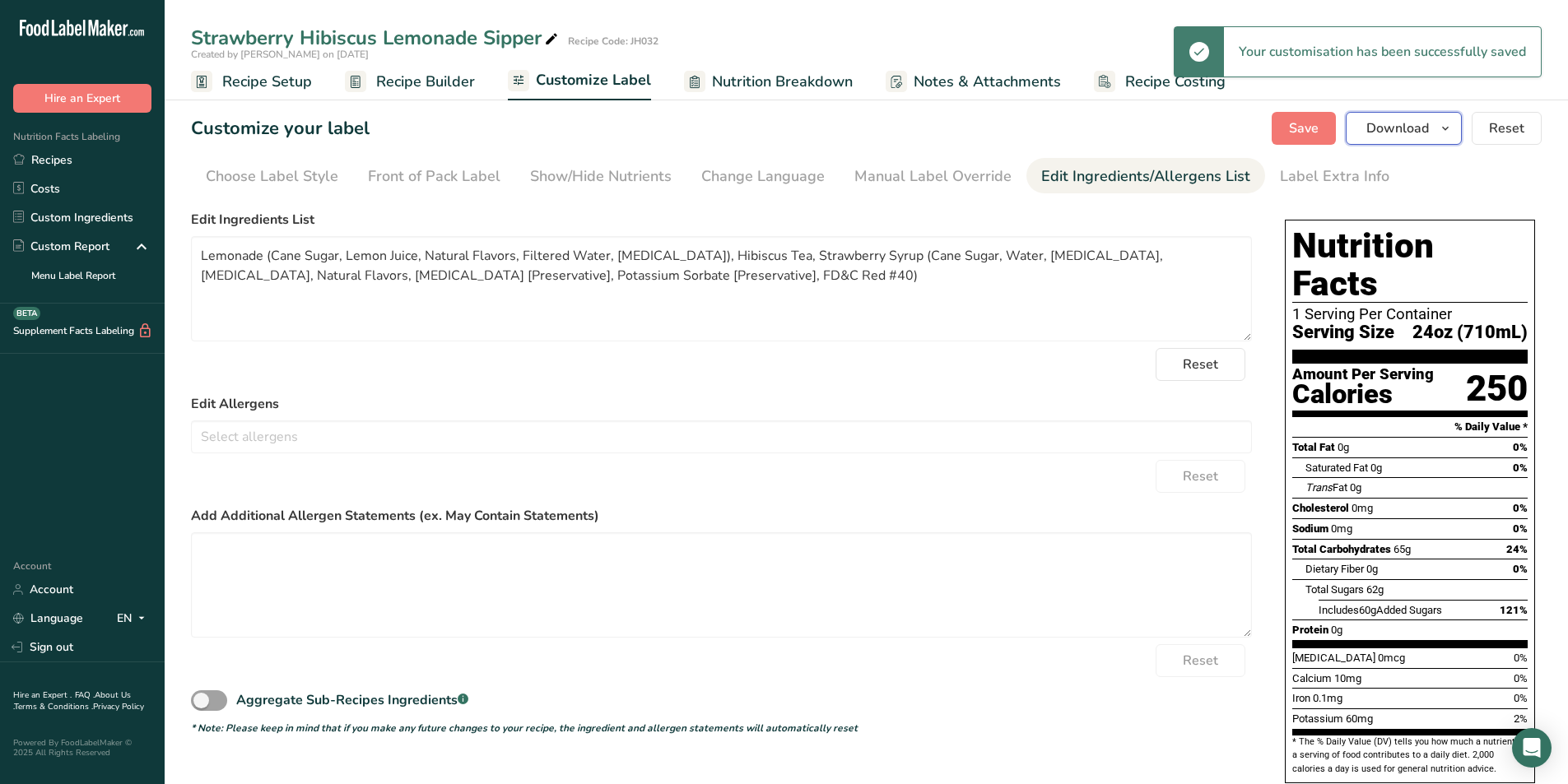
click at [1388, 125] on span "Download" at bounding box center [1397, 128] width 63 height 20
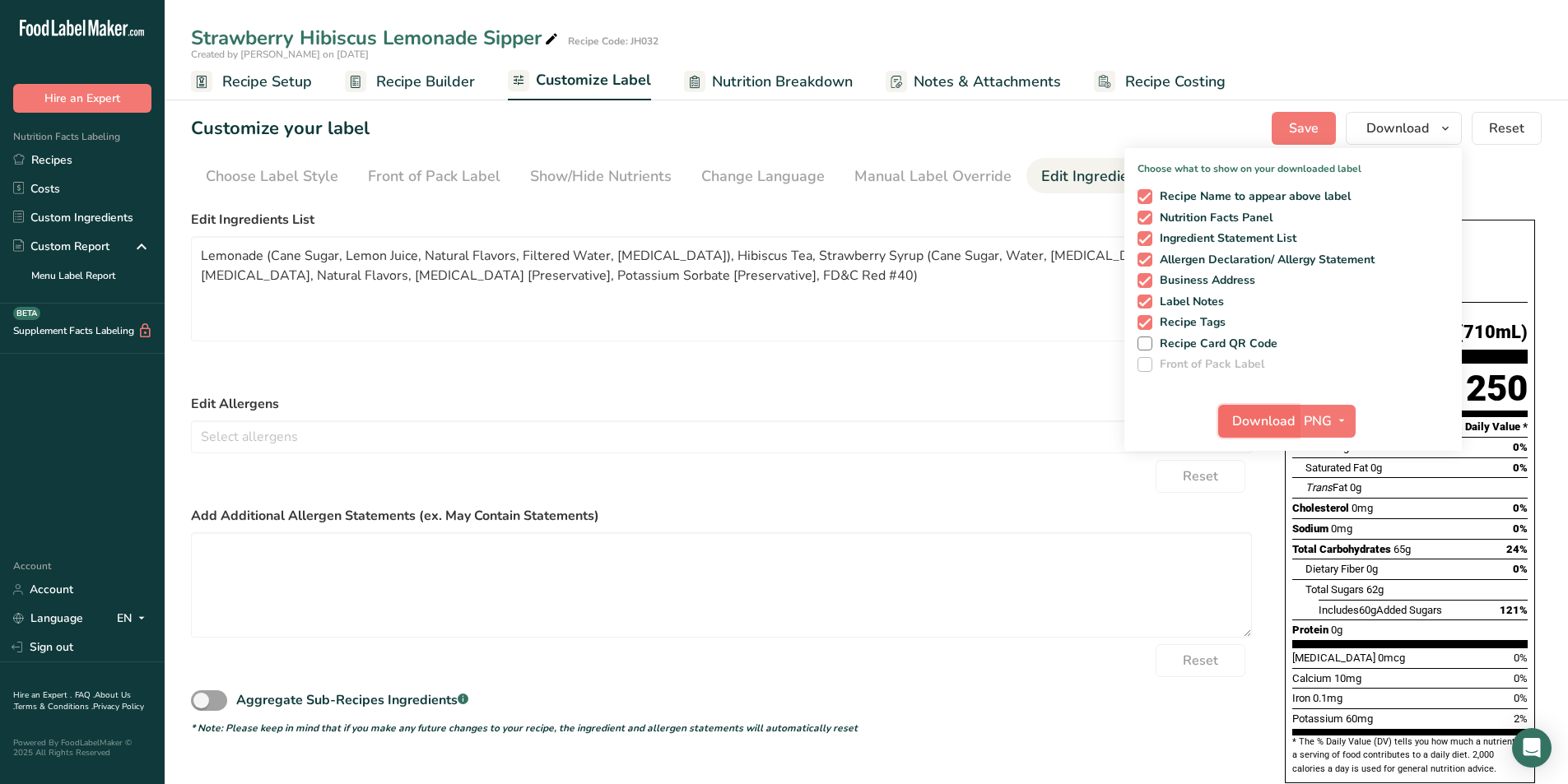
click at [1258, 420] on span "Download" at bounding box center [1264, 420] width 63 height 20
click at [721, 375] on div "Reset" at bounding box center [721, 364] width 1061 height 33
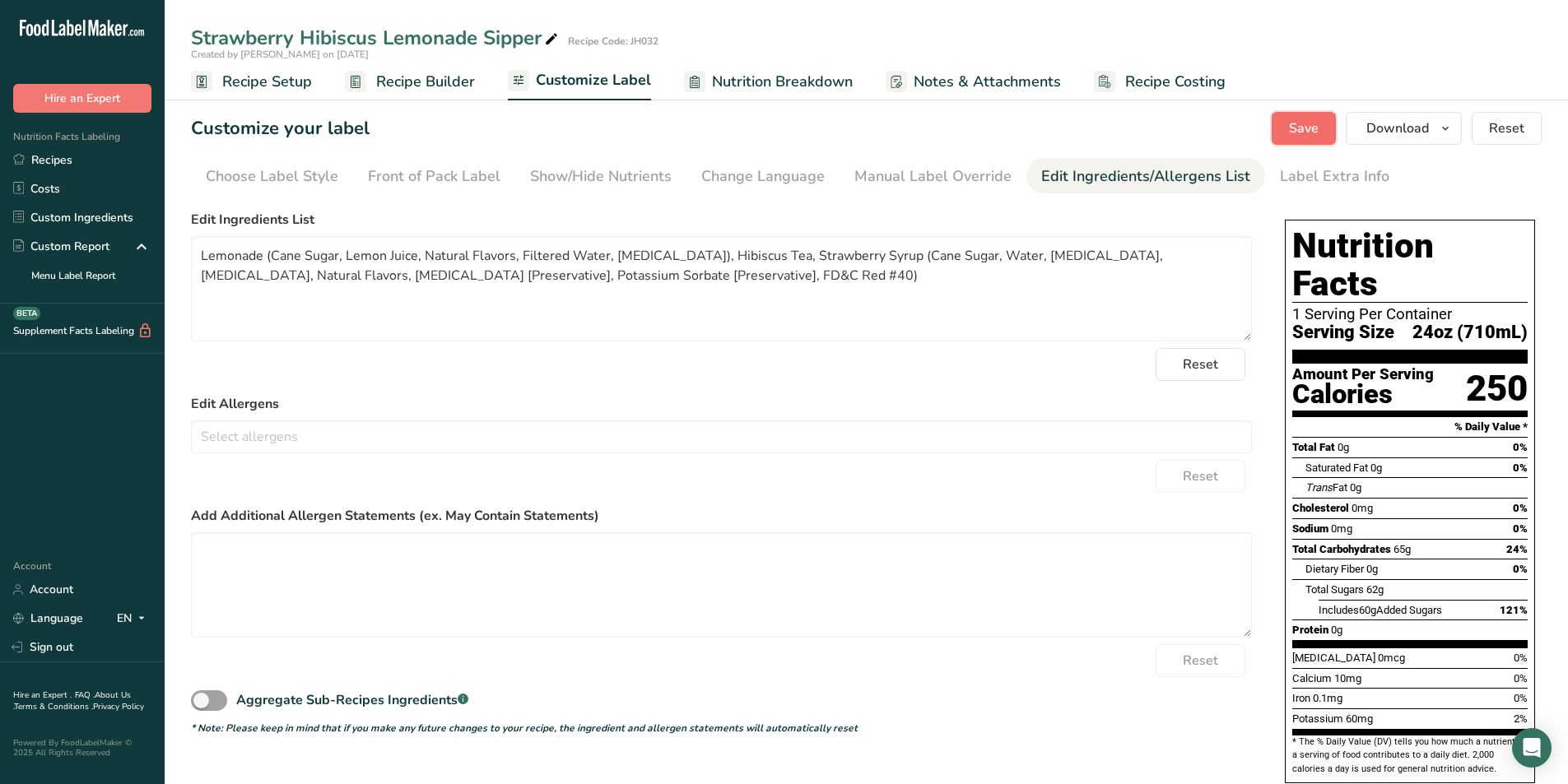
click at [1326, 128] on button "Save" at bounding box center [1303, 128] width 64 height 33
click at [83, 155] on link "Recipes" at bounding box center [82, 160] width 164 height 29
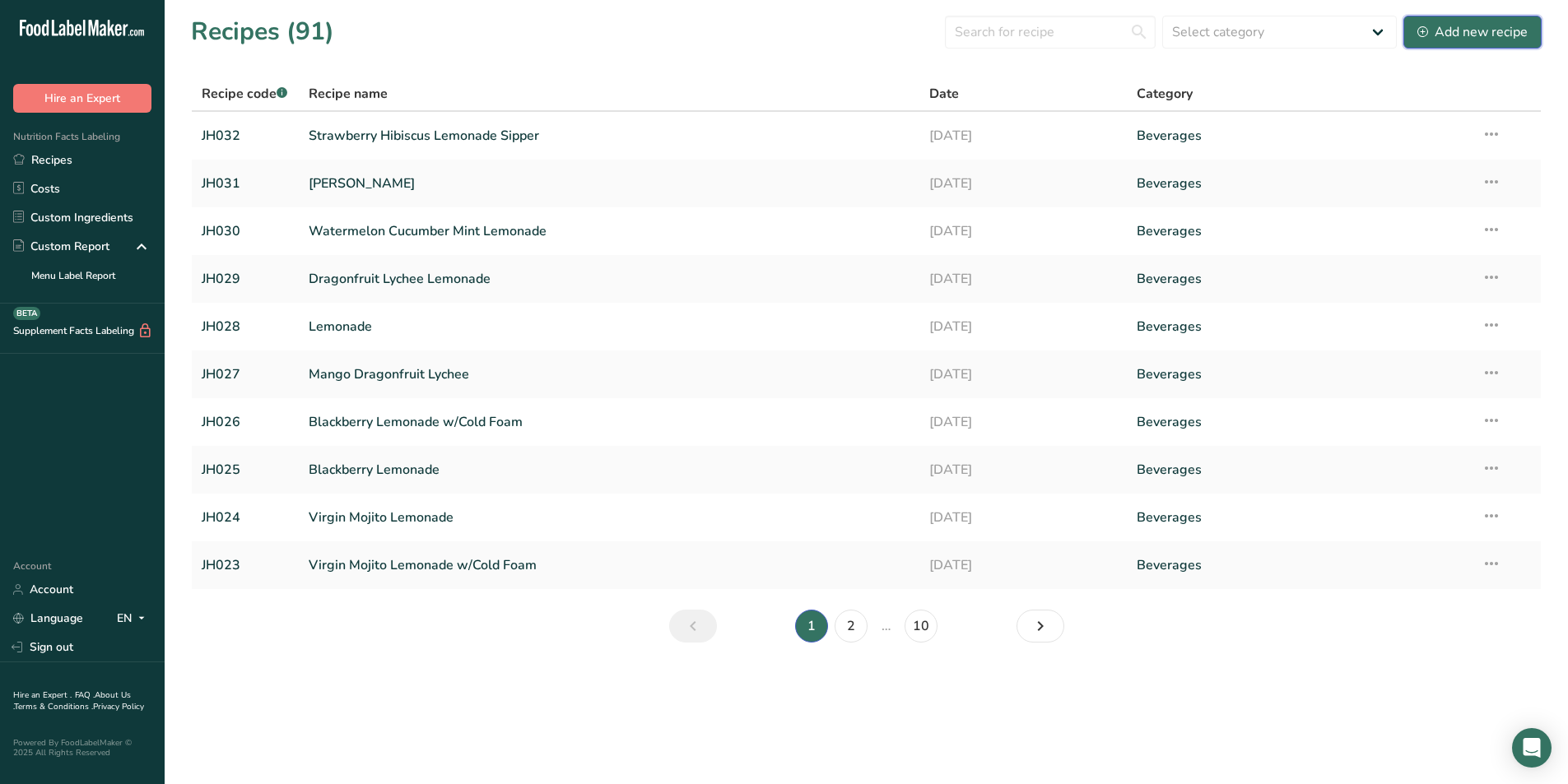
click at [1476, 27] on div "Add new recipe" at bounding box center [1472, 31] width 110 height 20
click at [1451, 32] on div "Add new recipe" at bounding box center [1472, 31] width 110 height 20
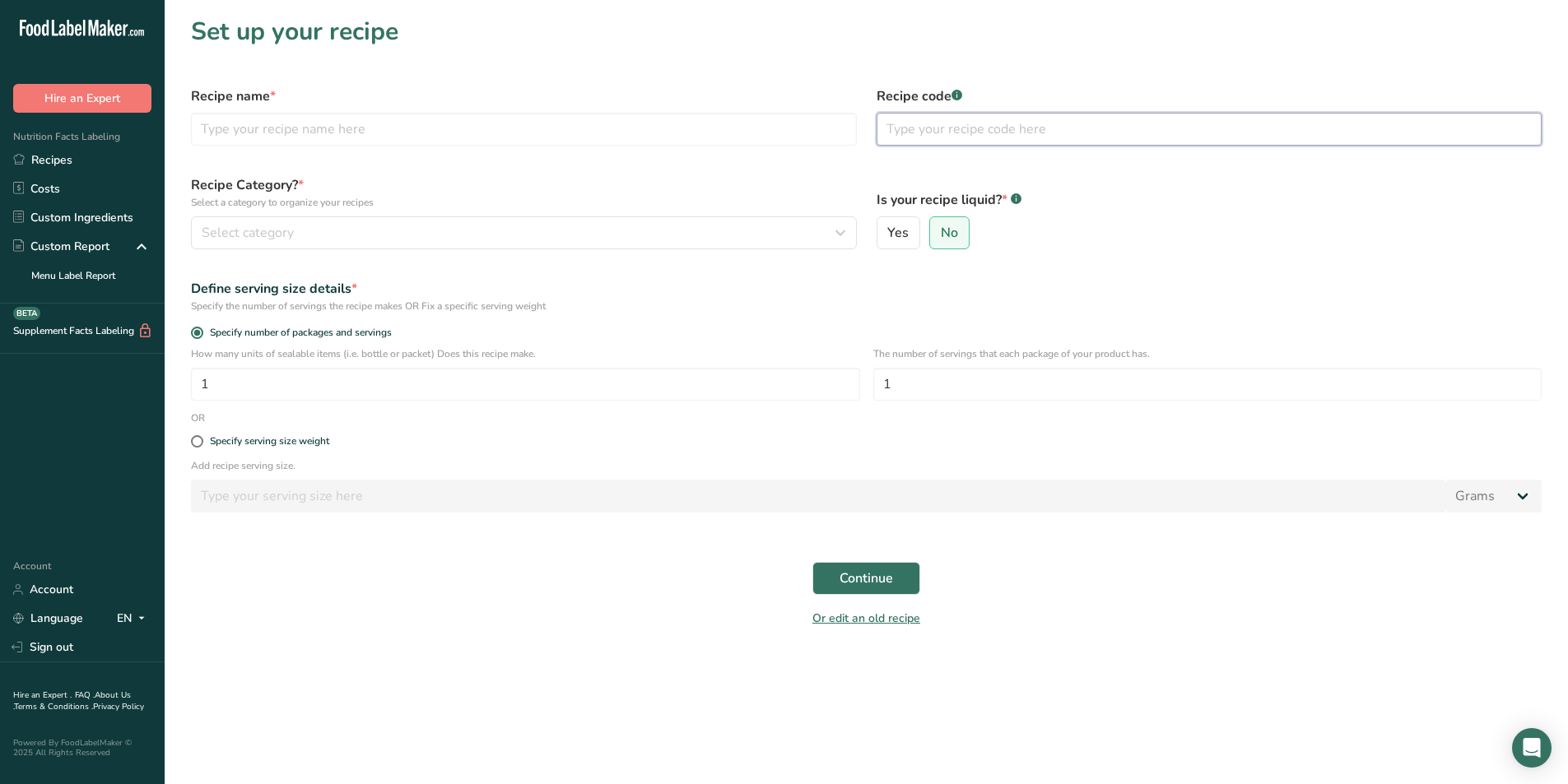
click at [1003, 125] on input "text" at bounding box center [1209, 129] width 666 height 33
type input "JH033"
click at [300, 117] on input "text" at bounding box center [523, 129] width 666 height 33
type input "Nitro Macchiato"
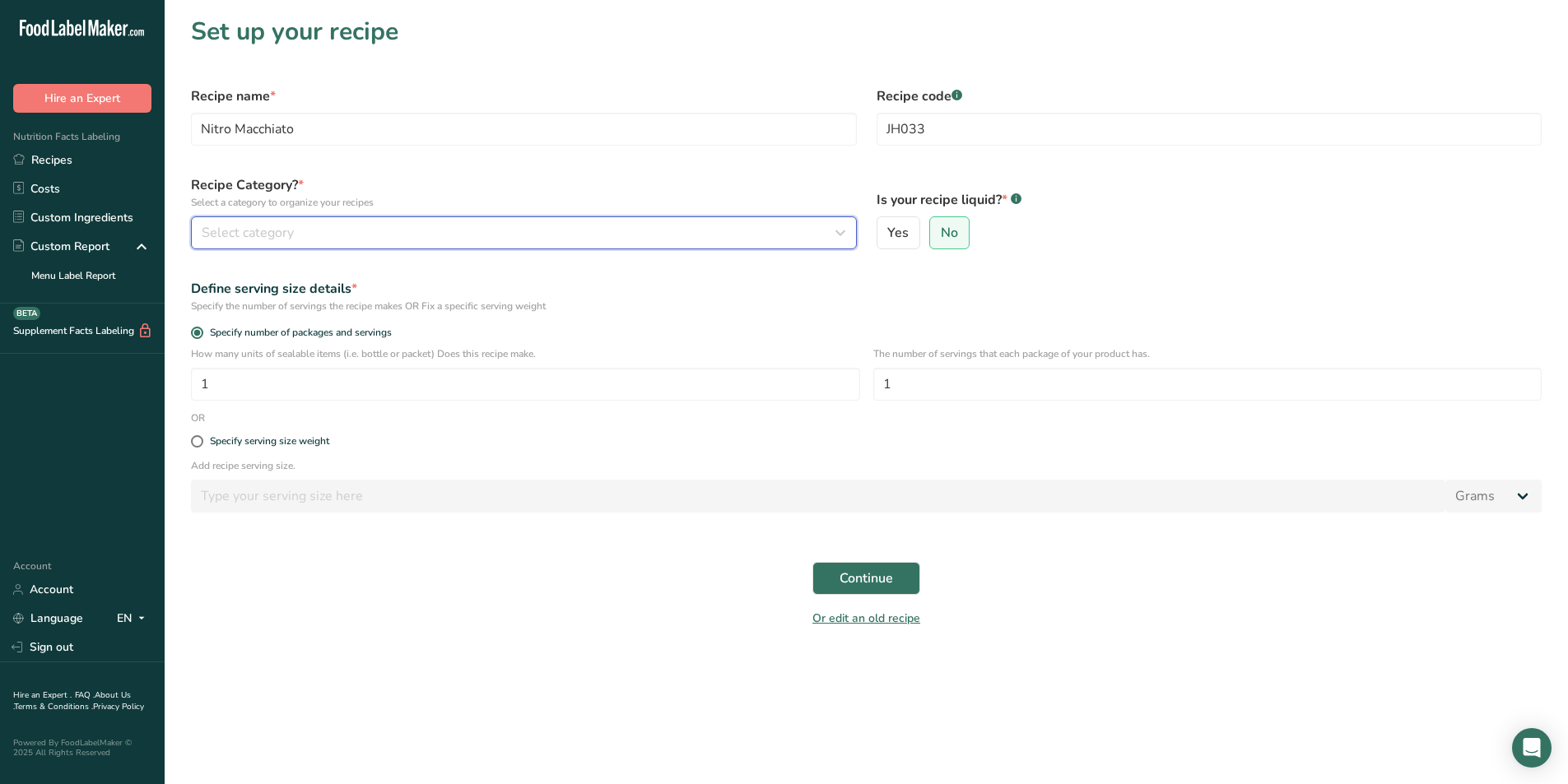
click at [342, 224] on div "Select category" at bounding box center [519, 232] width 635 height 20
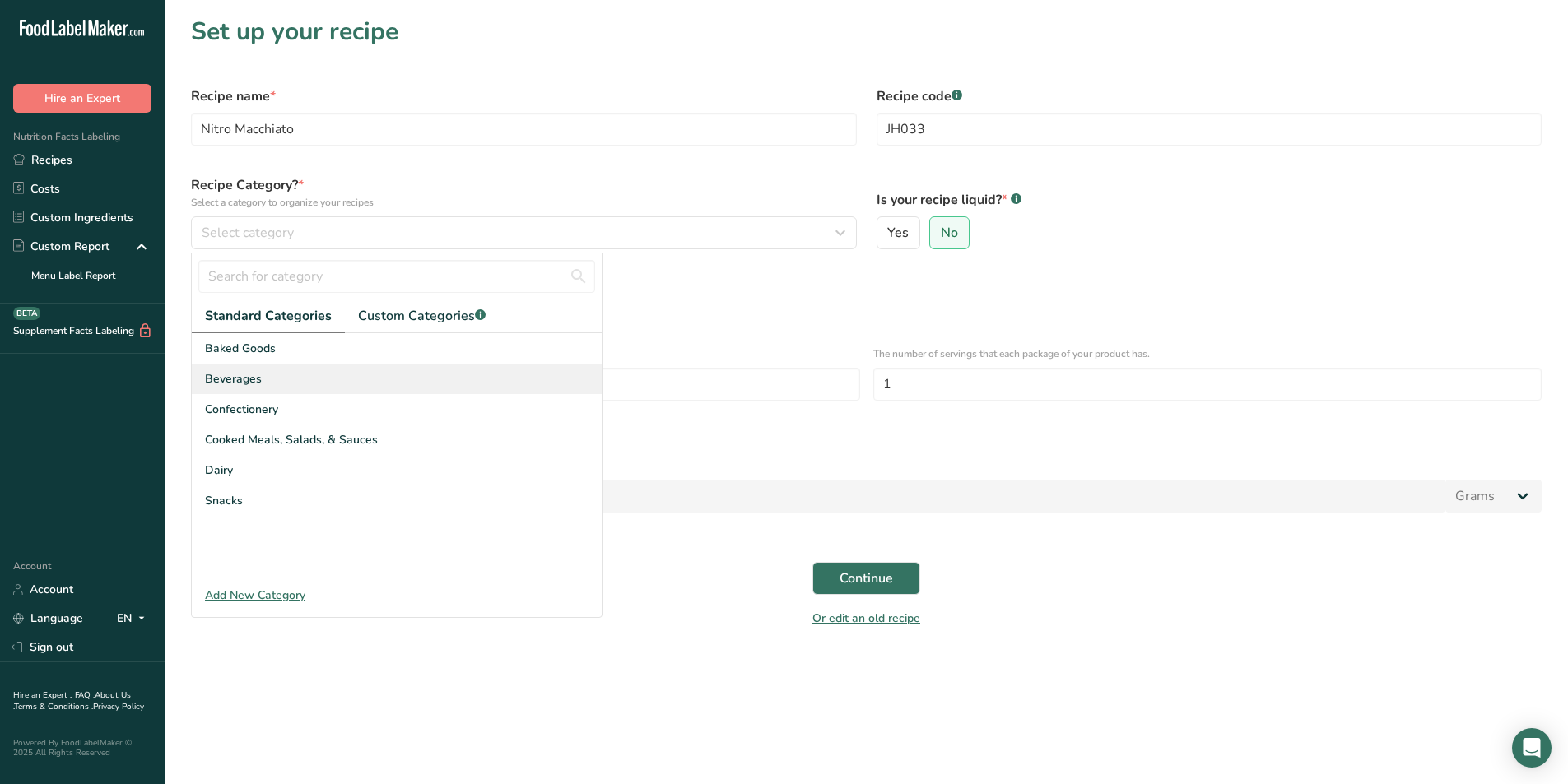
click at [287, 369] on div "Beverages" at bounding box center [396, 378] width 410 height 31
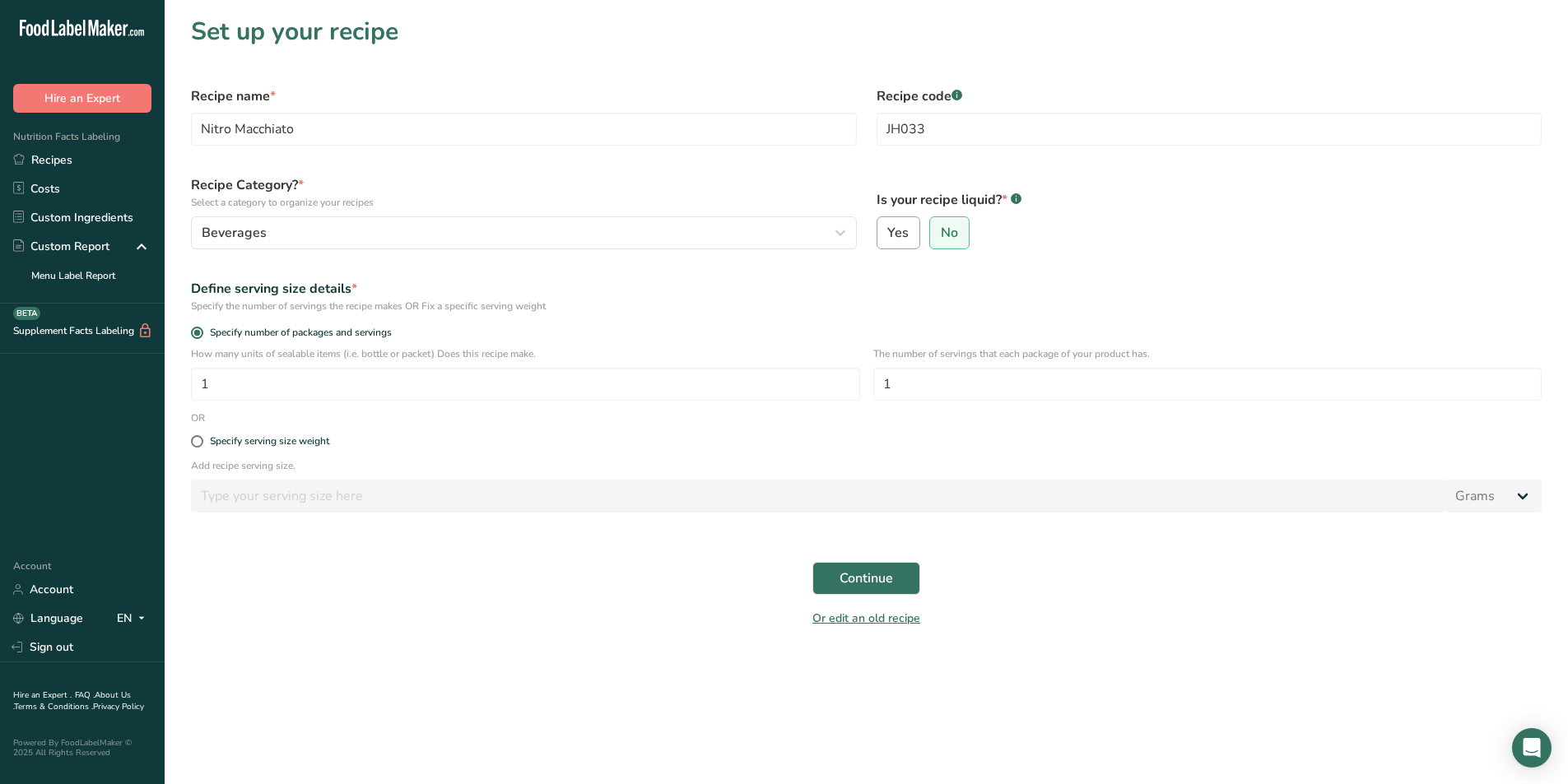
click at [909, 242] on label "Yes" at bounding box center [898, 232] width 45 height 33
click at [888, 239] on input "Yes" at bounding box center [882, 233] width 10 height 10
radio input "true"
radio input "false"
select select "22"
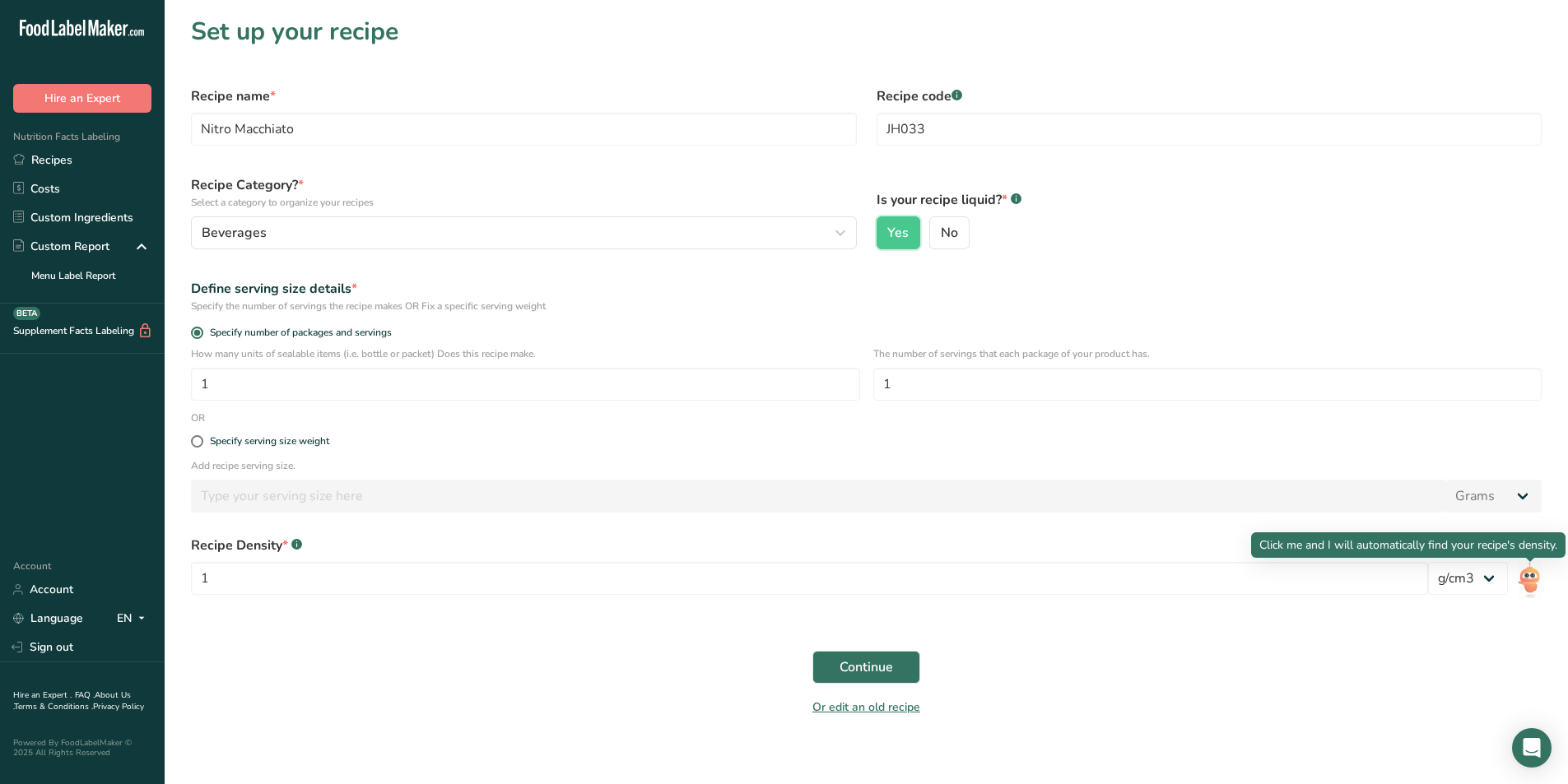
click at [1527, 571] on img at bounding box center [1529, 580] width 24 height 37
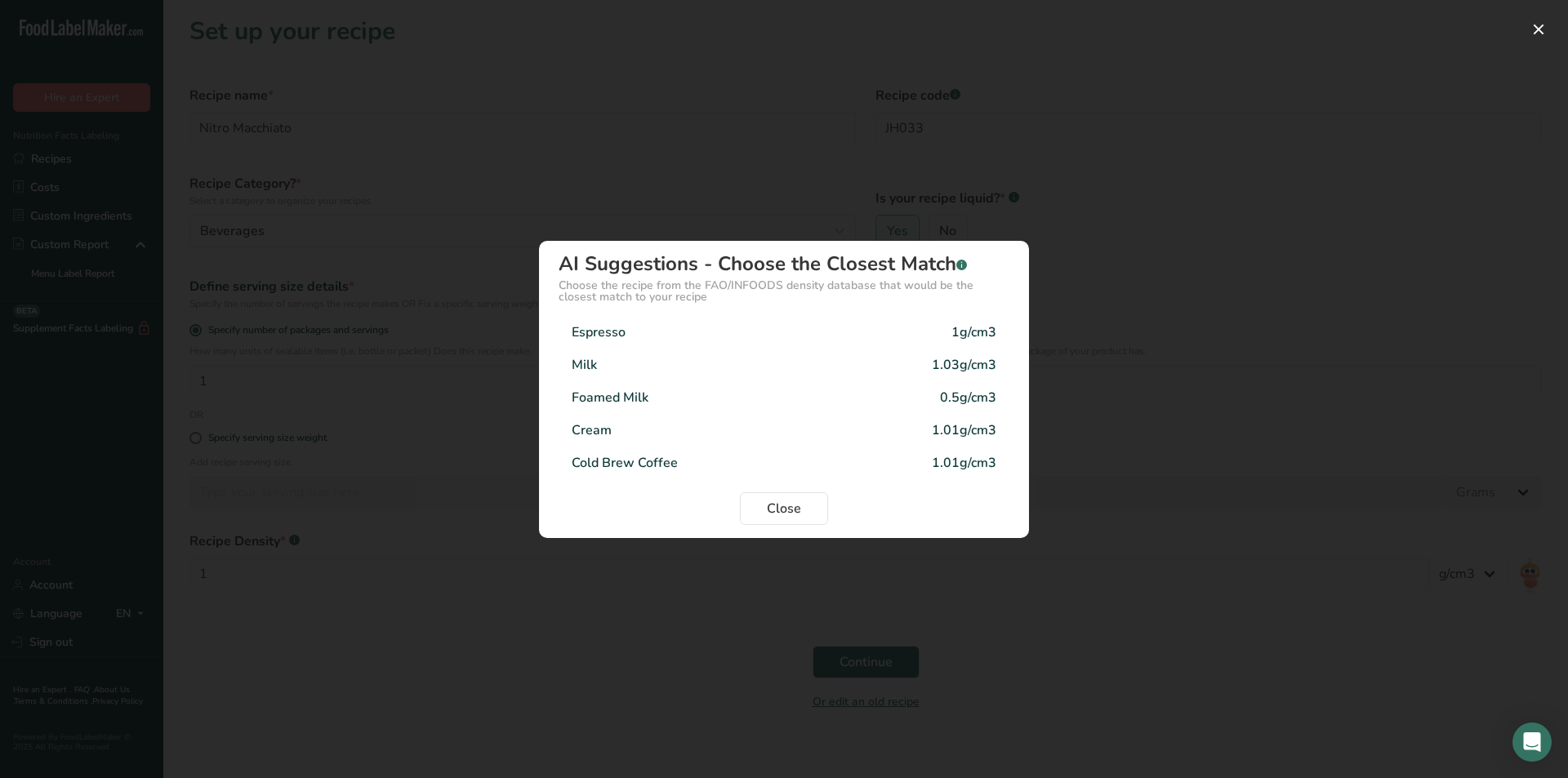
click at [649, 466] on div "Cold Brew Coffee" at bounding box center [625, 462] width 106 height 20
type input "1.01"
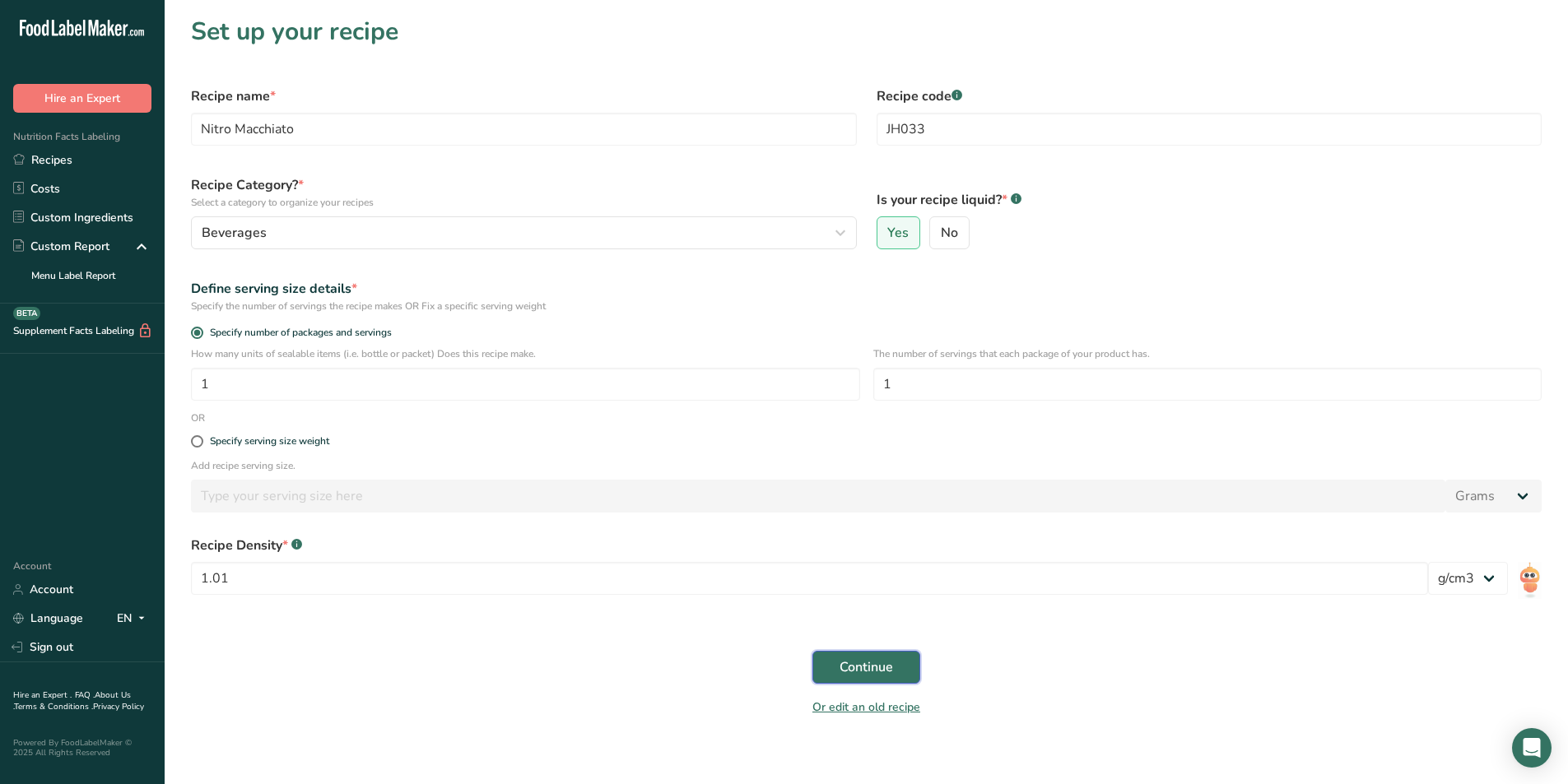
click at [872, 663] on span "Continue" at bounding box center [866, 667] width 53 height 20
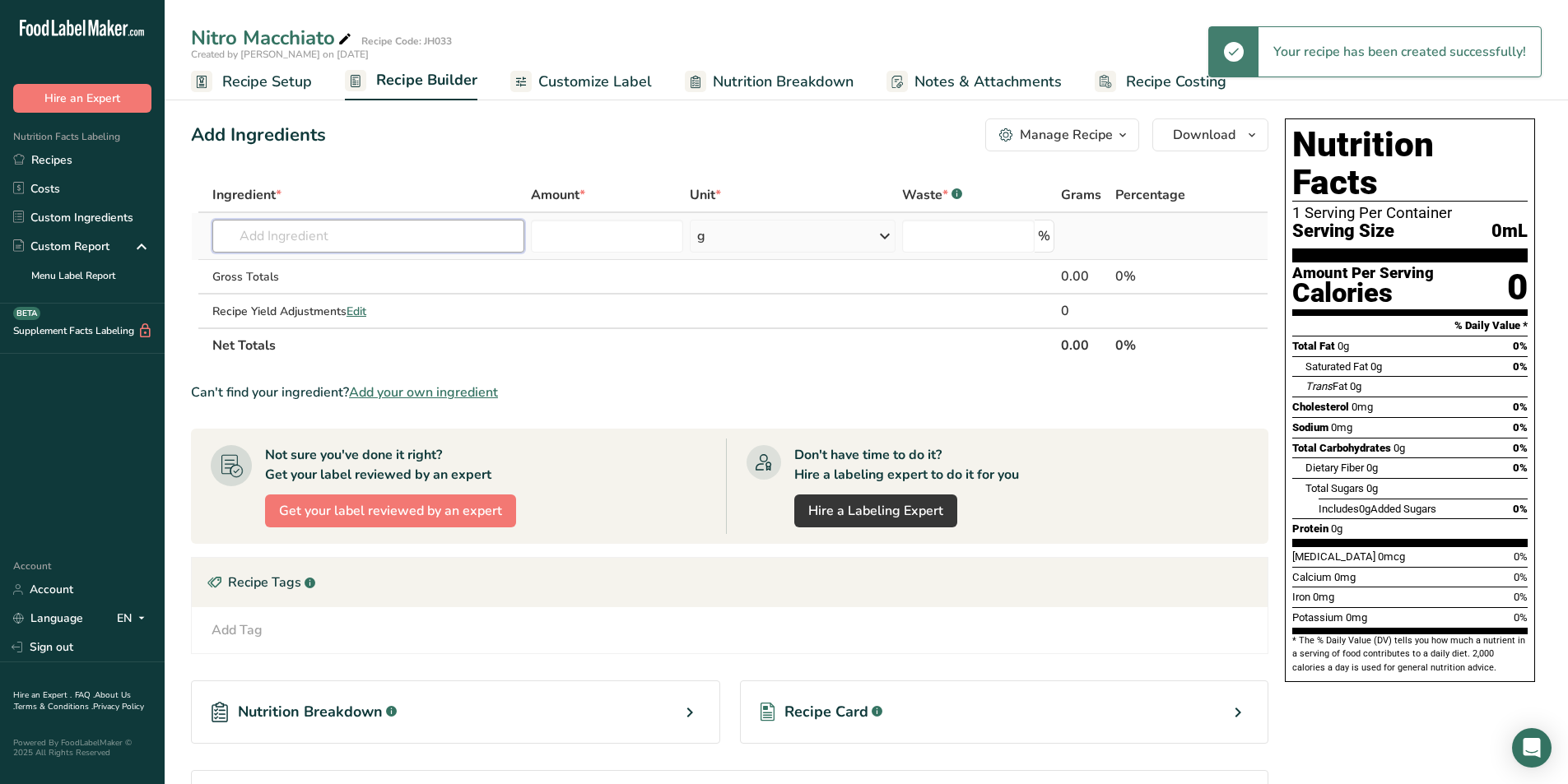
click at [310, 234] on input "text" at bounding box center [368, 236] width 312 height 33
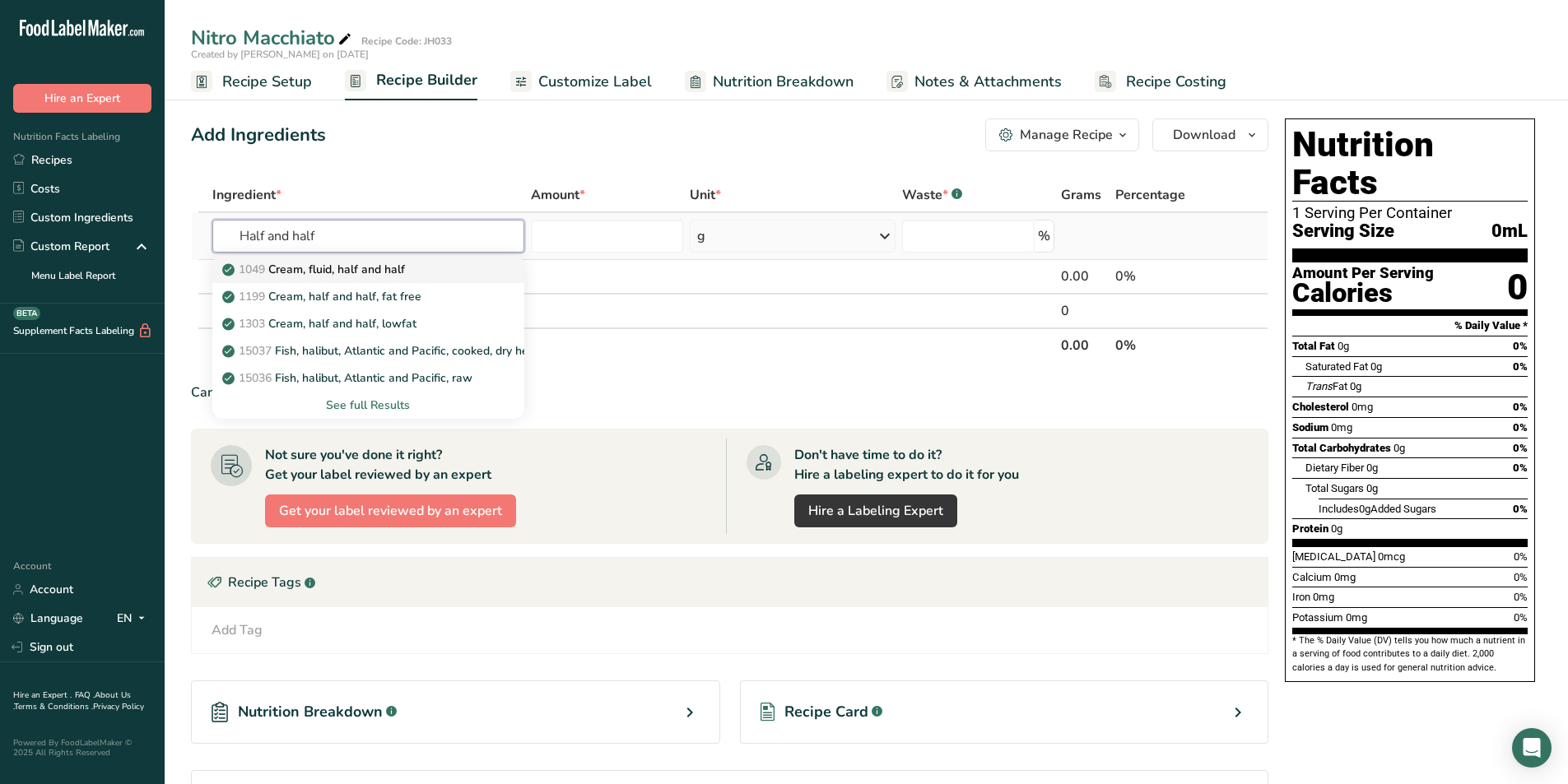
type input "Half and half"
click at [437, 272] on div "1049 Cream, fluid, half and half" at bounding box center [355, 269] width 259 height 17
type input "Cream, fluid, half and half"
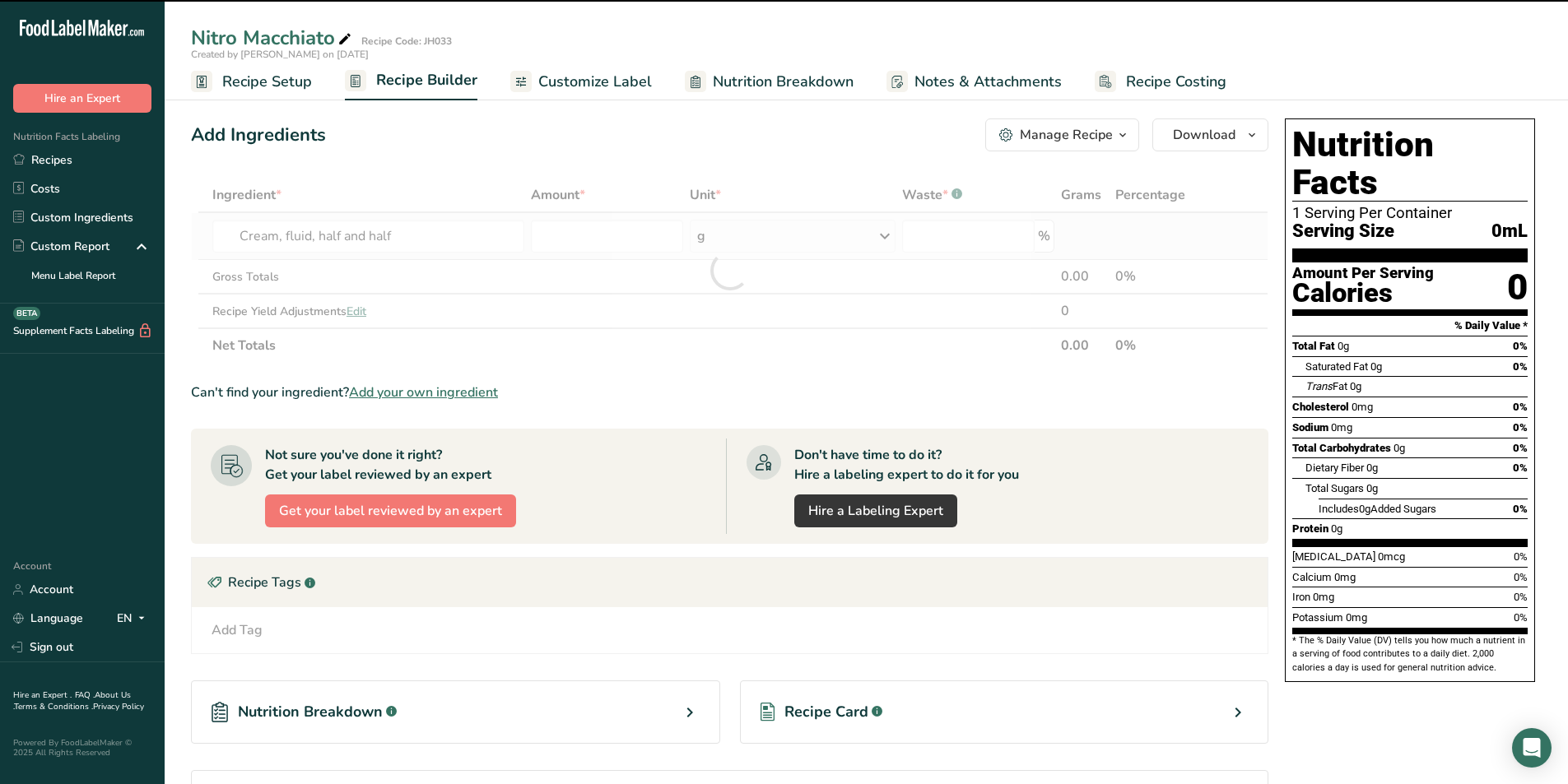
type input "0"
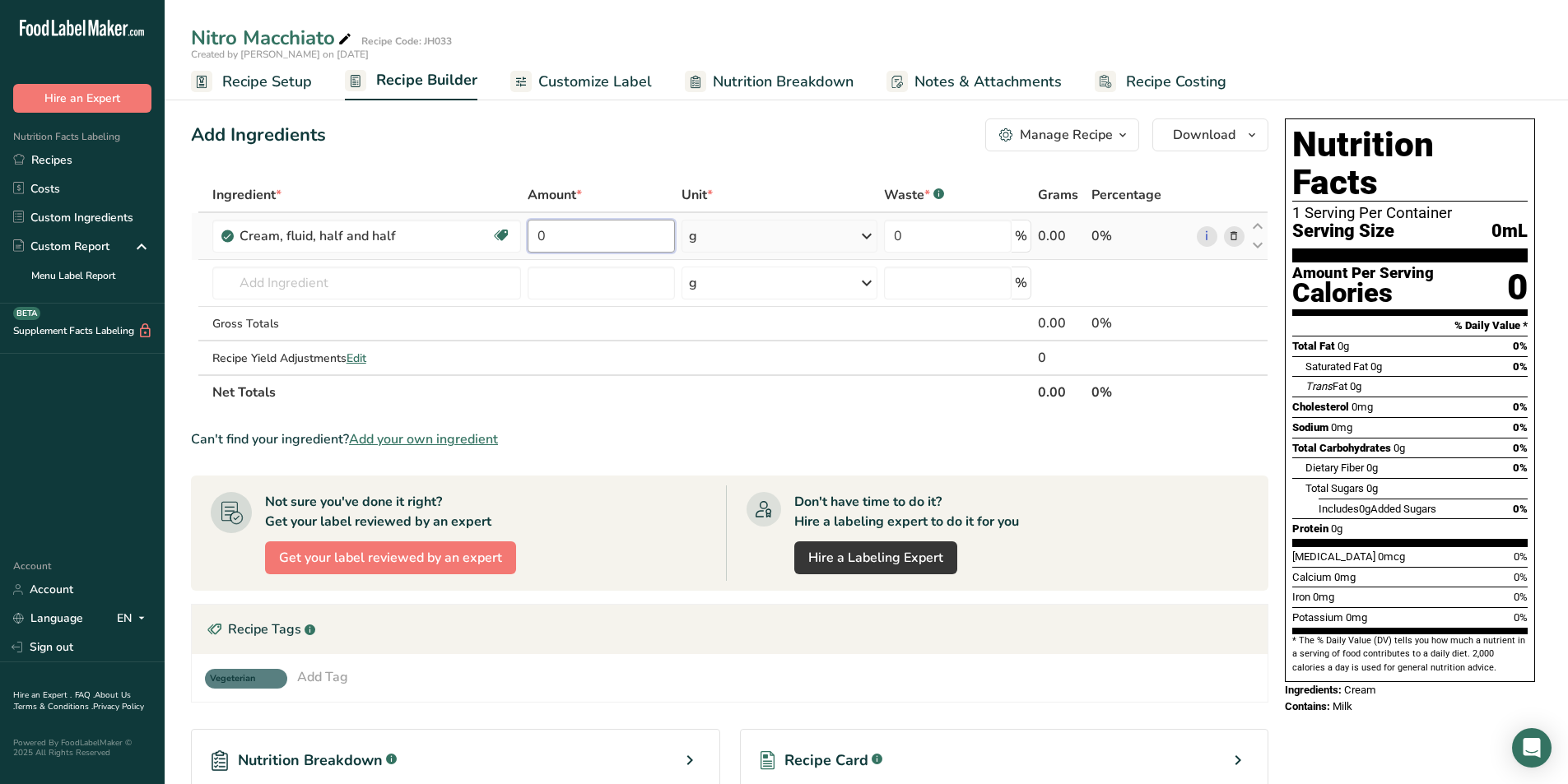
drag, startPoint x: 577, startPoint y: 241, endPoint x: 540, endPoint y: 241, distance: 37.0
click at [540, 241] on input "0" at bounding box center [601, 236] width 147 height 33
type input "2"
click at [839, 237] on div "Ingredient * Amount * Unit * Waste * .a-a{fill:#347362;}.b-a{fill:#fff;} Grams …" at bounding box center [729, 293] width 1077 height 232
click at [855, 236] on div "g" at bounding box center [779, 236] width 196 height 33
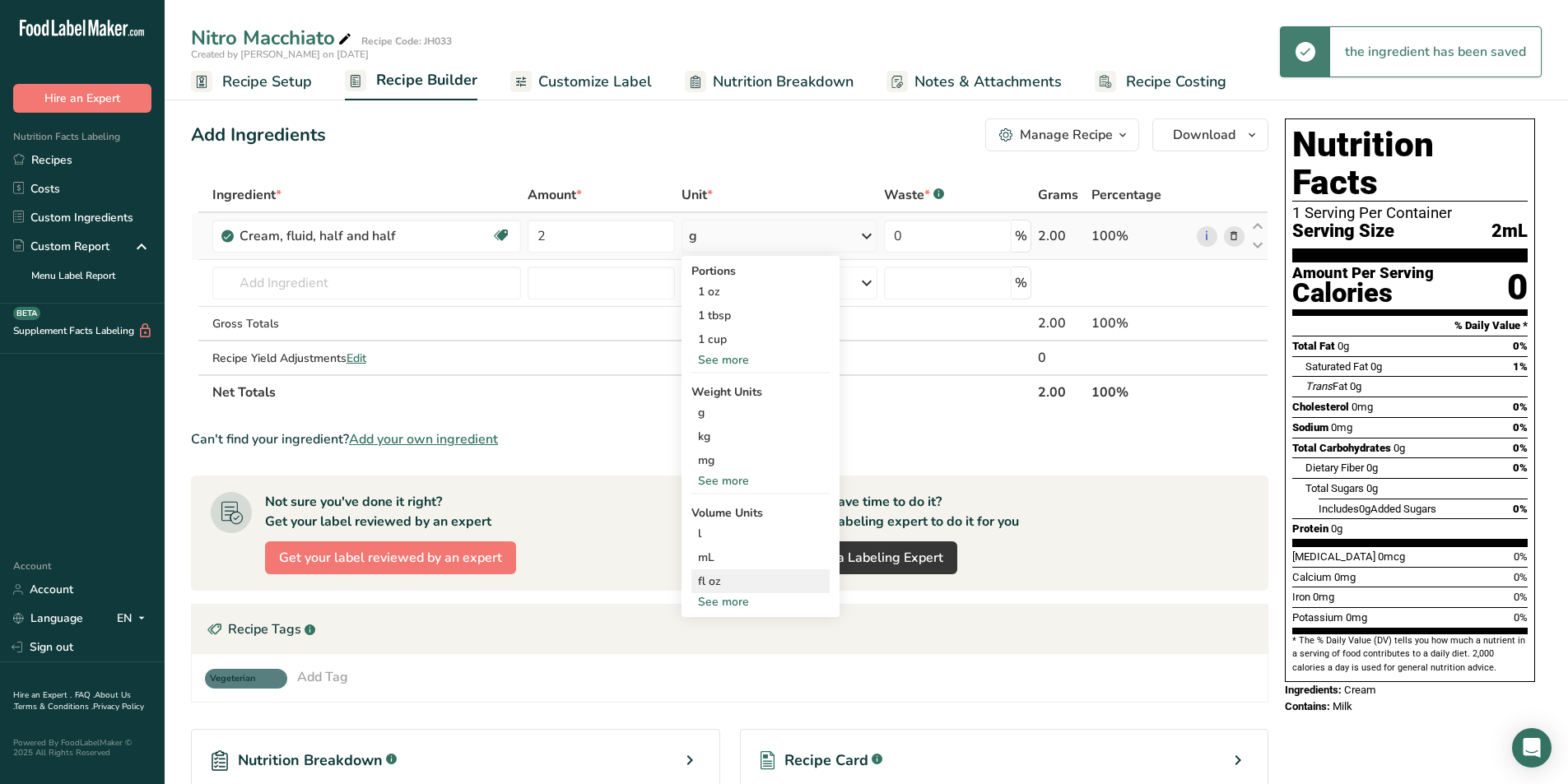
click at [714, 586] on div "fl oz" at bounding box center [760, 581] width 125 height 17
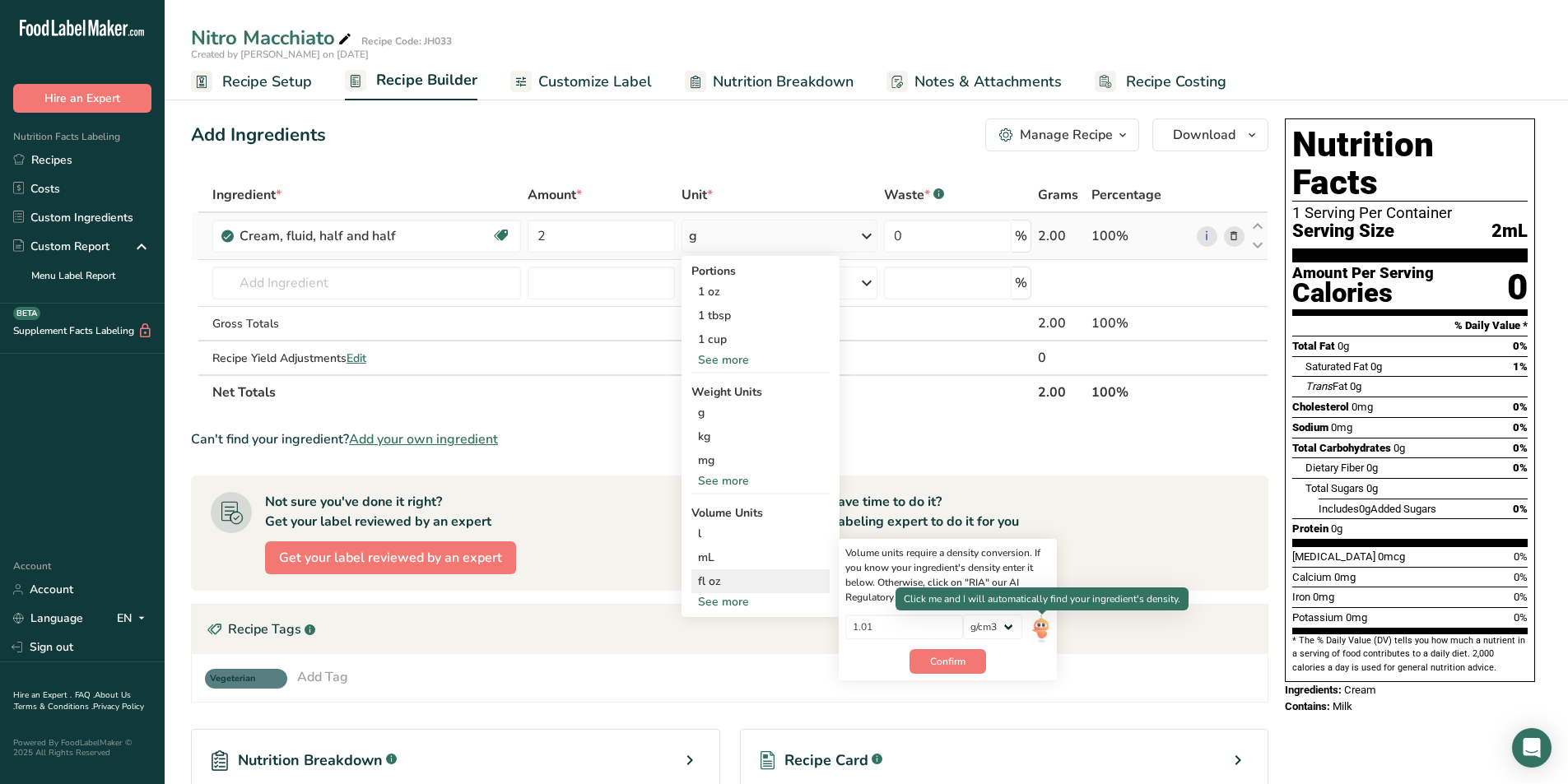
click at [1039, 627] on img at bounding box center [1041, 628] width 18 height 29
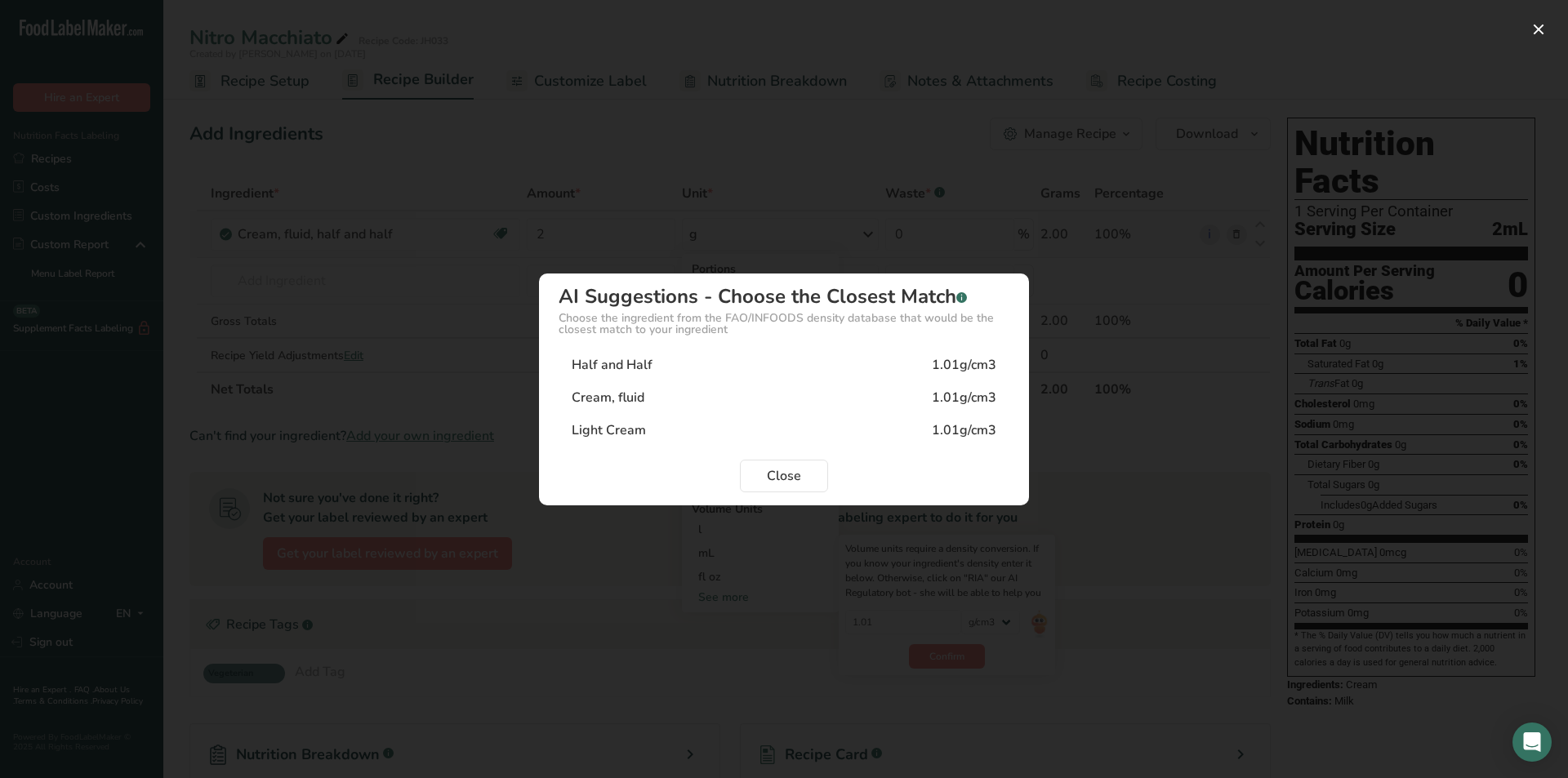
click at [773, 368] on div "Half and Half 1.01g/cm3" at bounding box center [784, 365] width 450 height 33
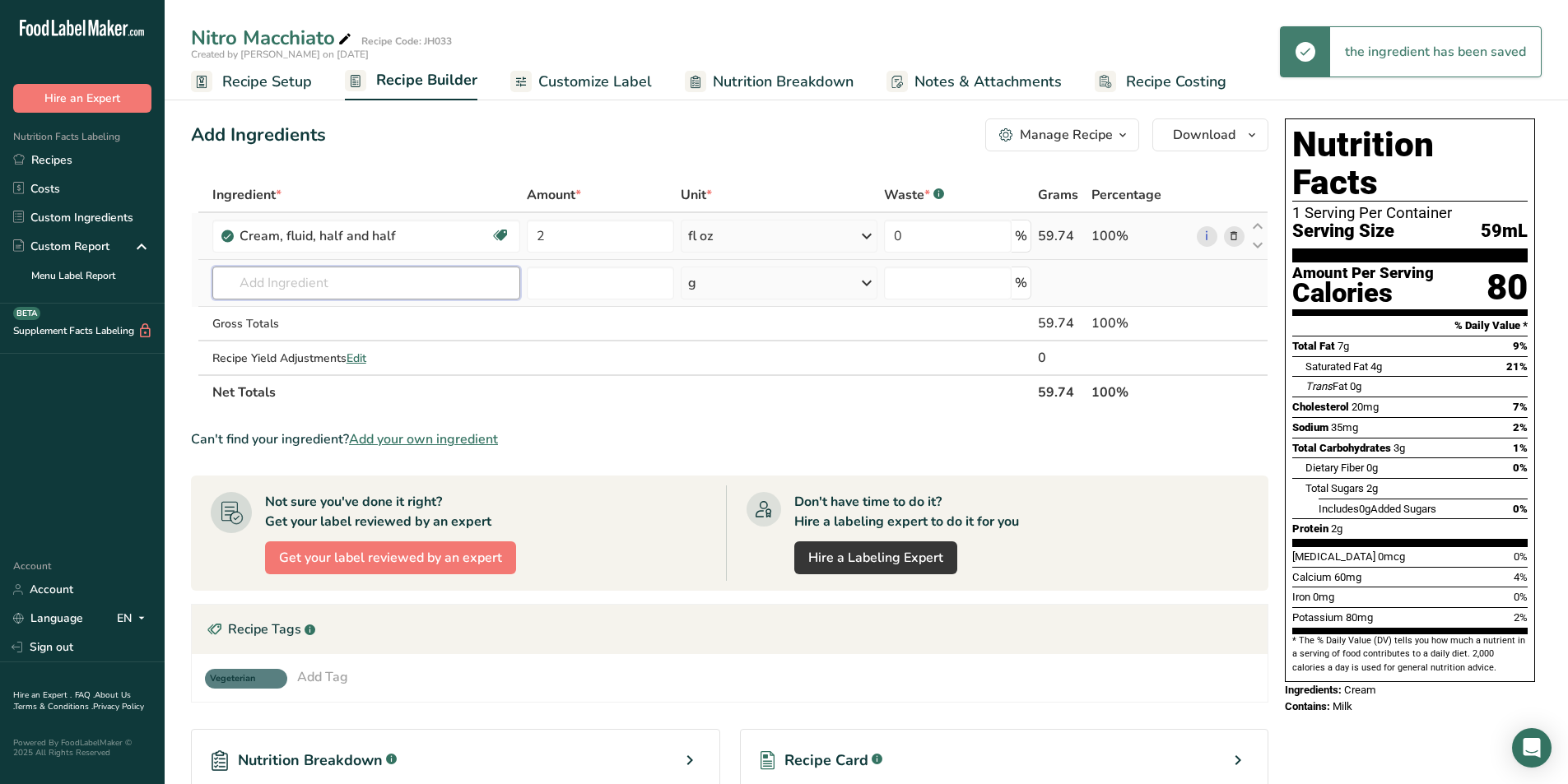
click at [355, 281] on input "text" at bounding box center [366, 283] width 309 height 33
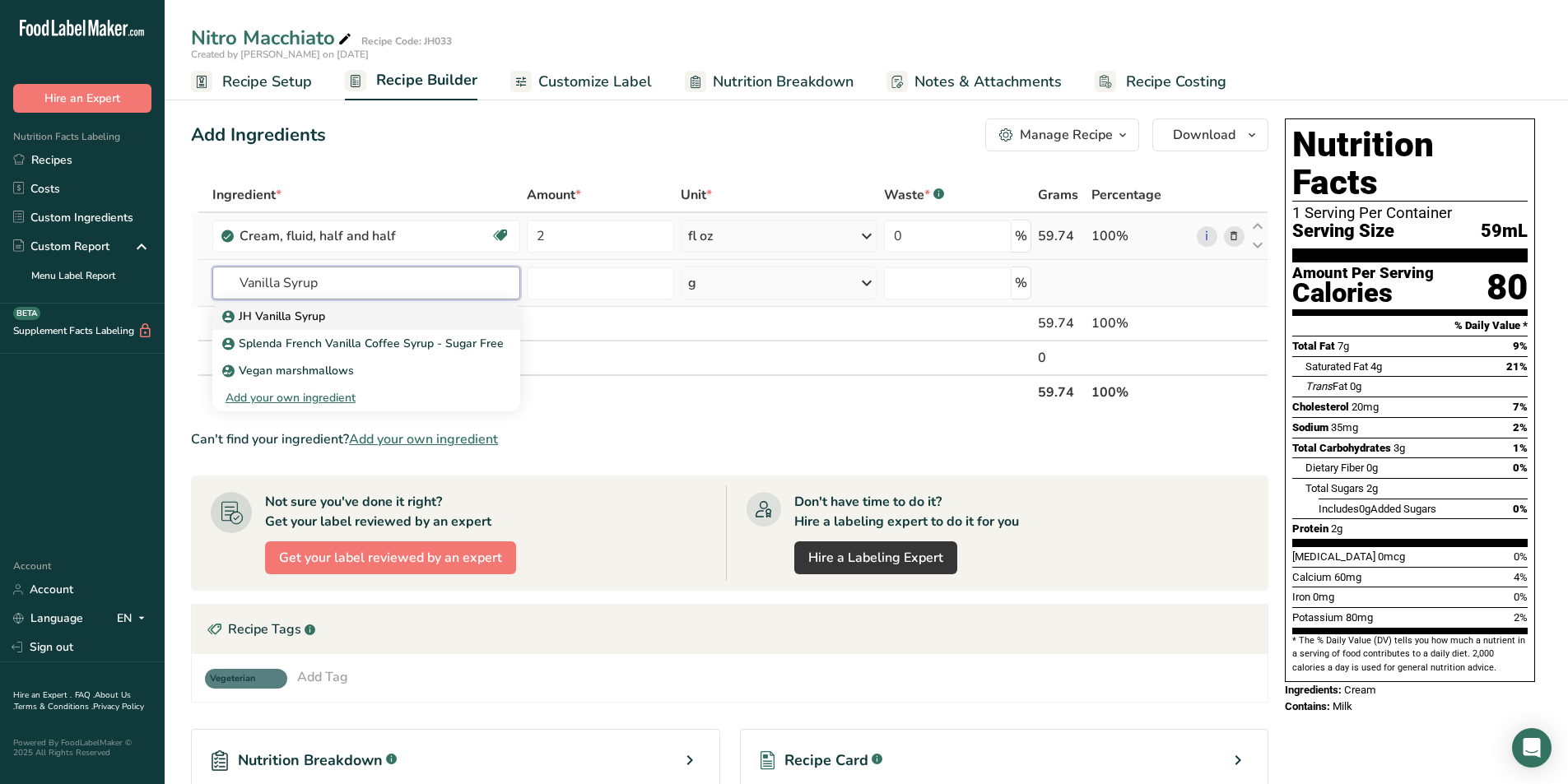
type input "Vanilla Syrup"
click at [338, 312] on div "JH Vanilla Syrup" at bounding box center [353, 316] width 256 height 17
type input "JH Vanilla Syrup"
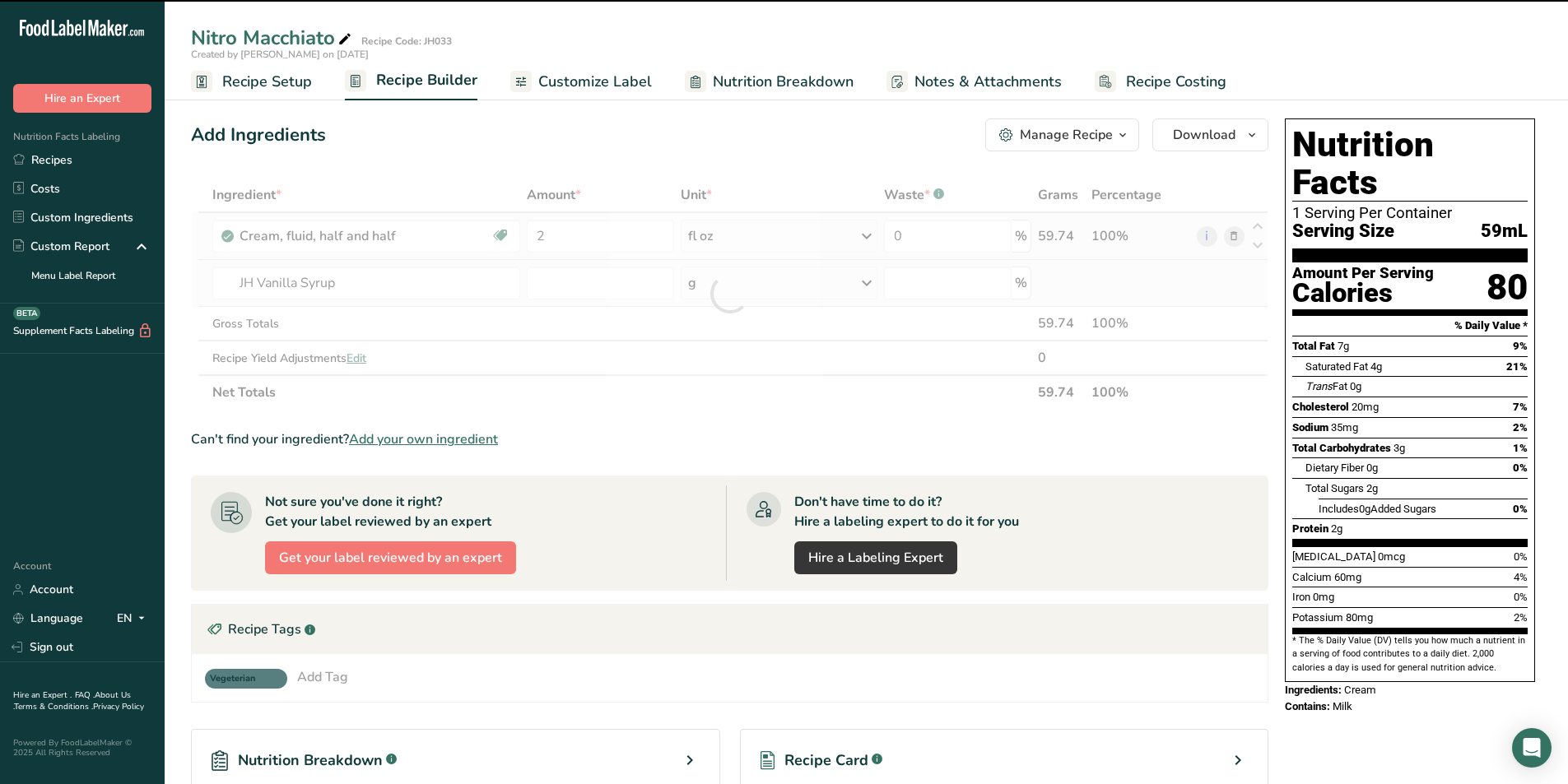
type input "0"
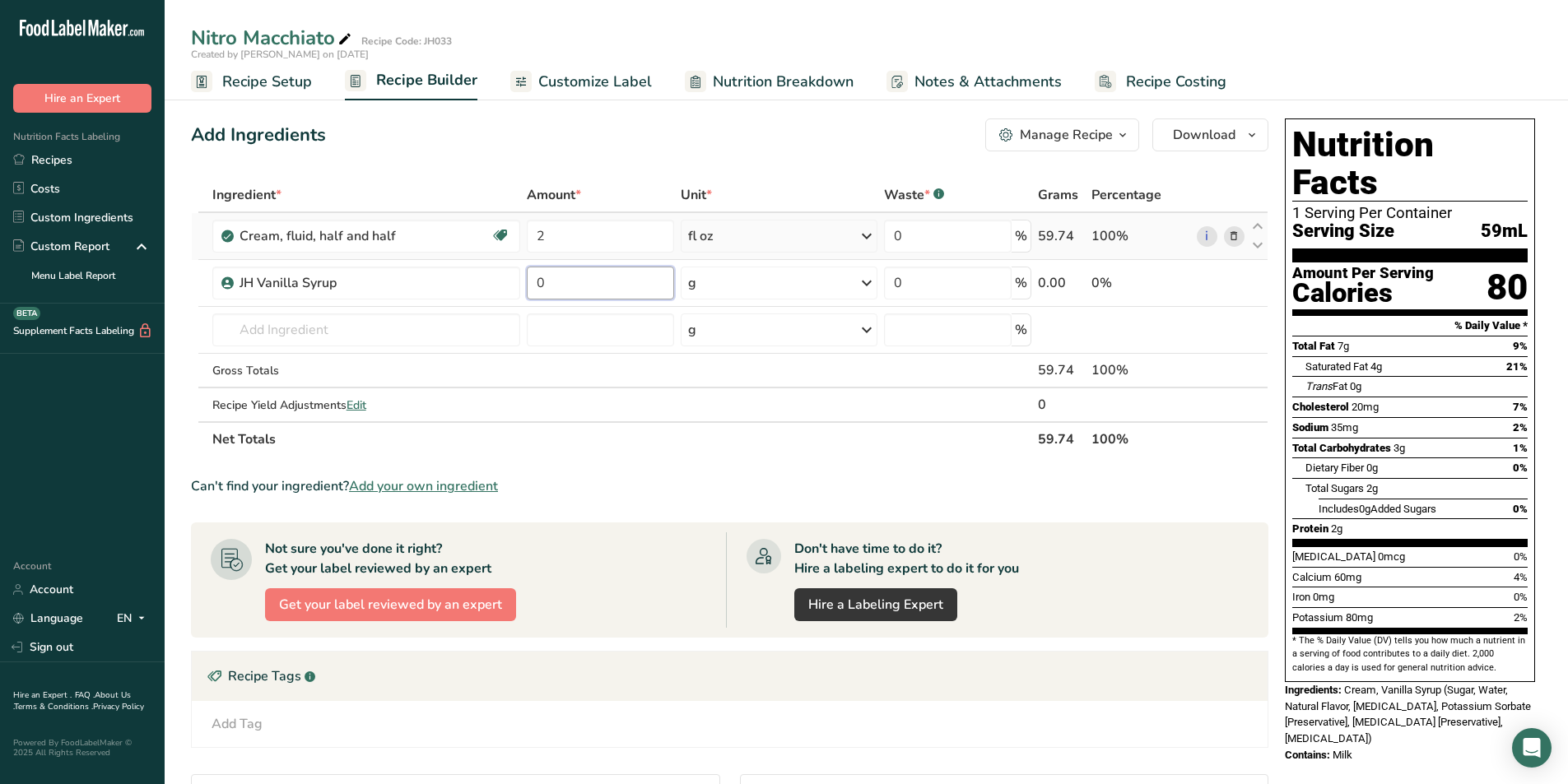
drag, startPoint x: 578, startPoint y: 286, endPoint x: 522, endPoint y: 286, distance: 56.0
click at [522, 286] on tr "JH Vanilla Syrup 0 g Portions 1 ml Weight Units g kg mg See more Volume Units l…" at bounding box center [729, 283] width 1076 height 47
type input "7"
click at [825, 280] on div "Ingredient * Amount * Unit * Waste * .a-a{fill:#347362;}.b-a{fill:#fff;} Grams …" at bounding box center [729, 316] width 1077 height 279
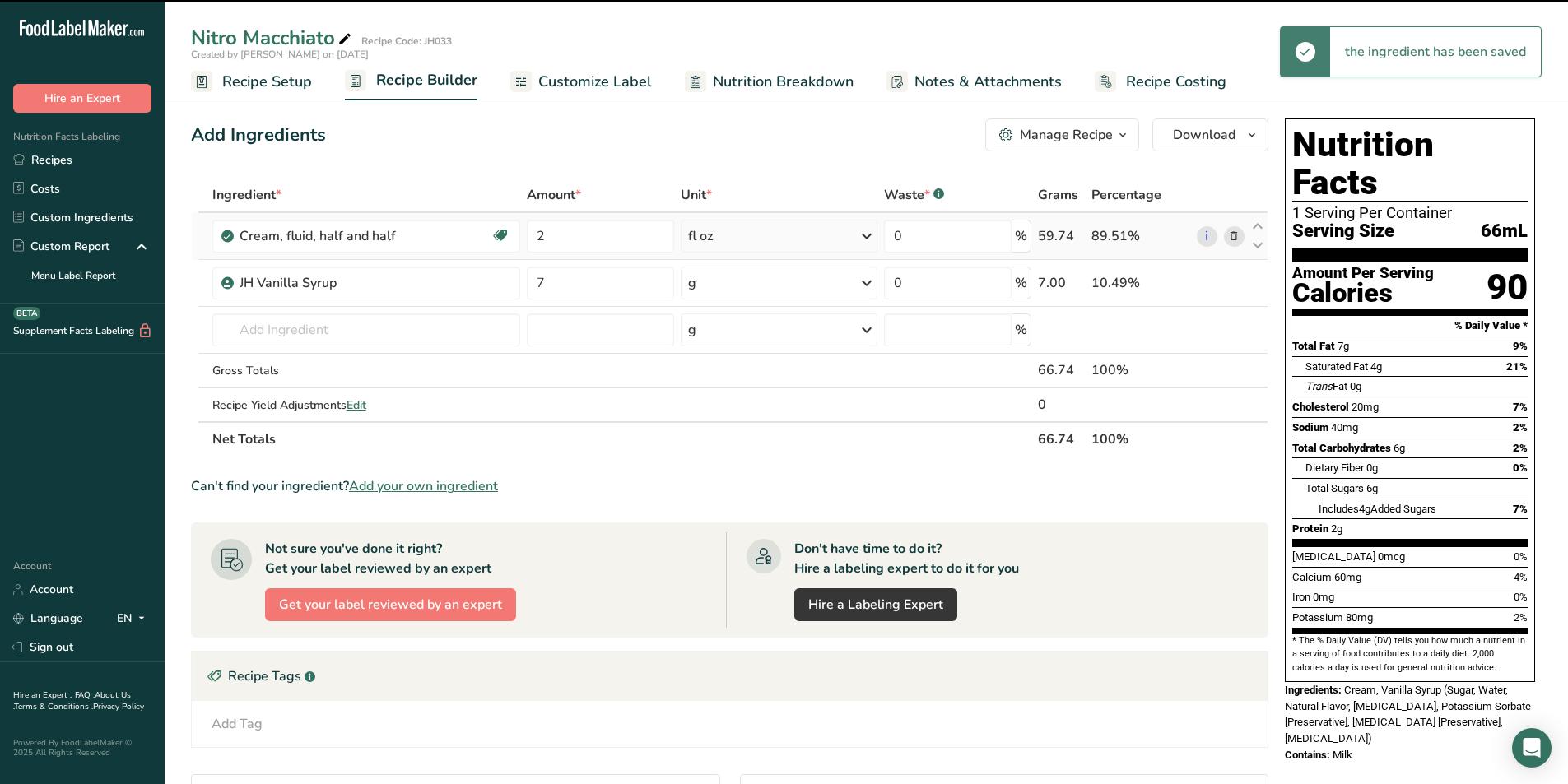
click at [765, 282] on div "g" at bounding box center [778, 283] width 197 height 33
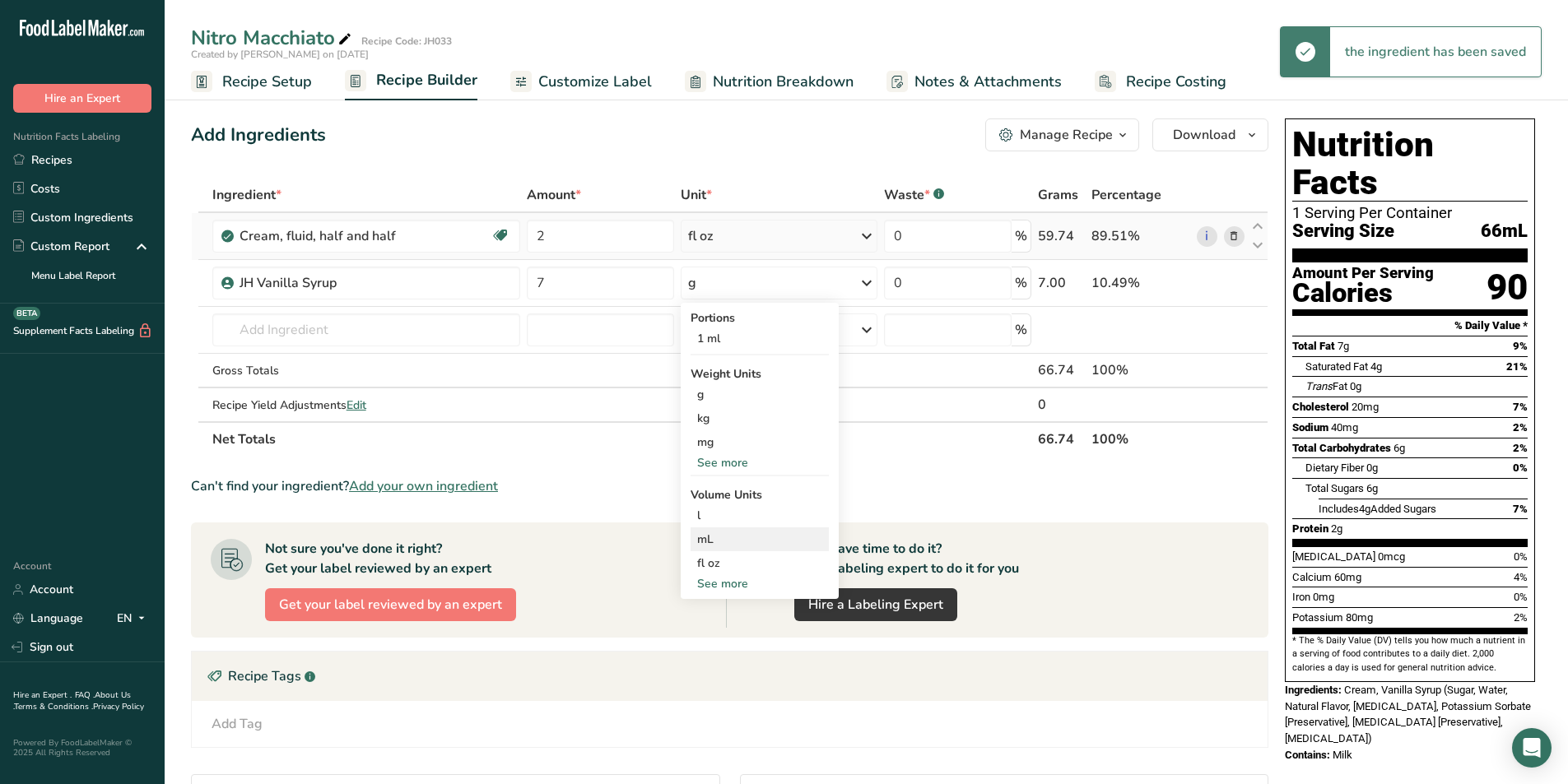
click at [713, 546] on div "mL" at bounding box center [759, 539] width 125 height 17
click at [328, 330] on input "text" at bounding box center [366, 330] width 309 height 33
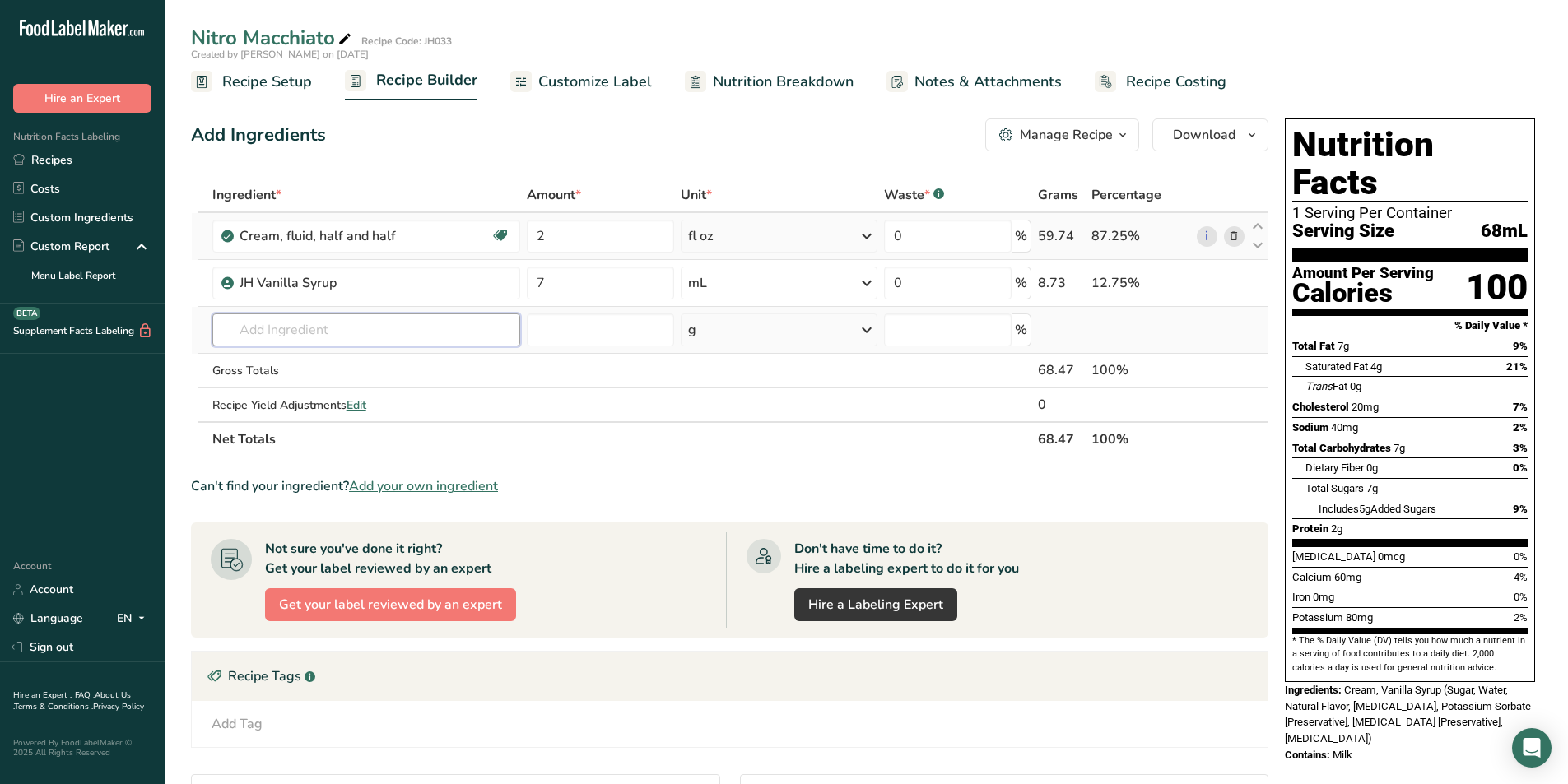
click at [353, 341] on input "text" at bounding box center [366, 330] width 309 height 33
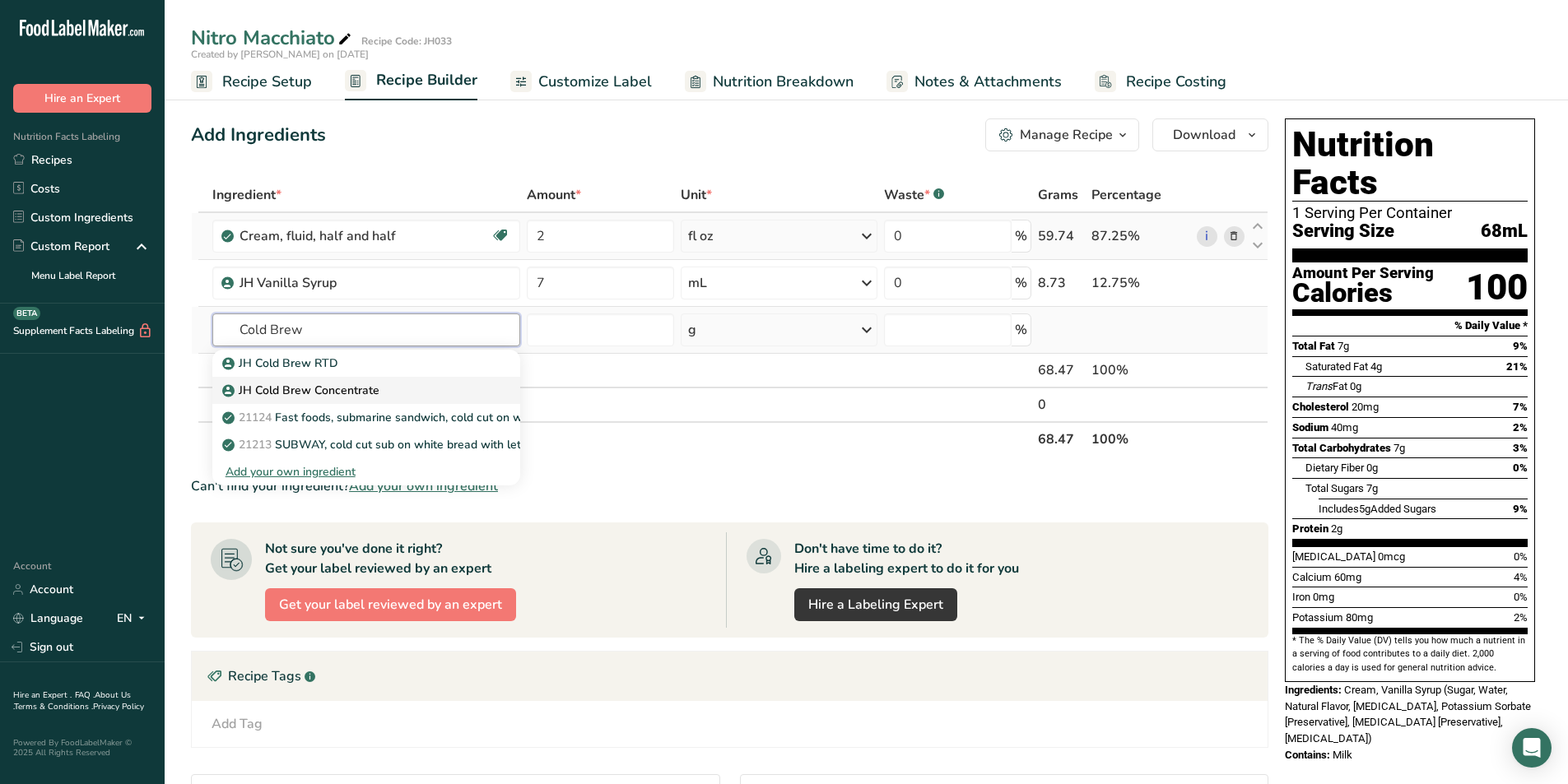
type input "Cold Brew"
click at [338, 388] on p "JH Cold Brew Concentrate" at bounding box center [303, 391] width 154 height 17
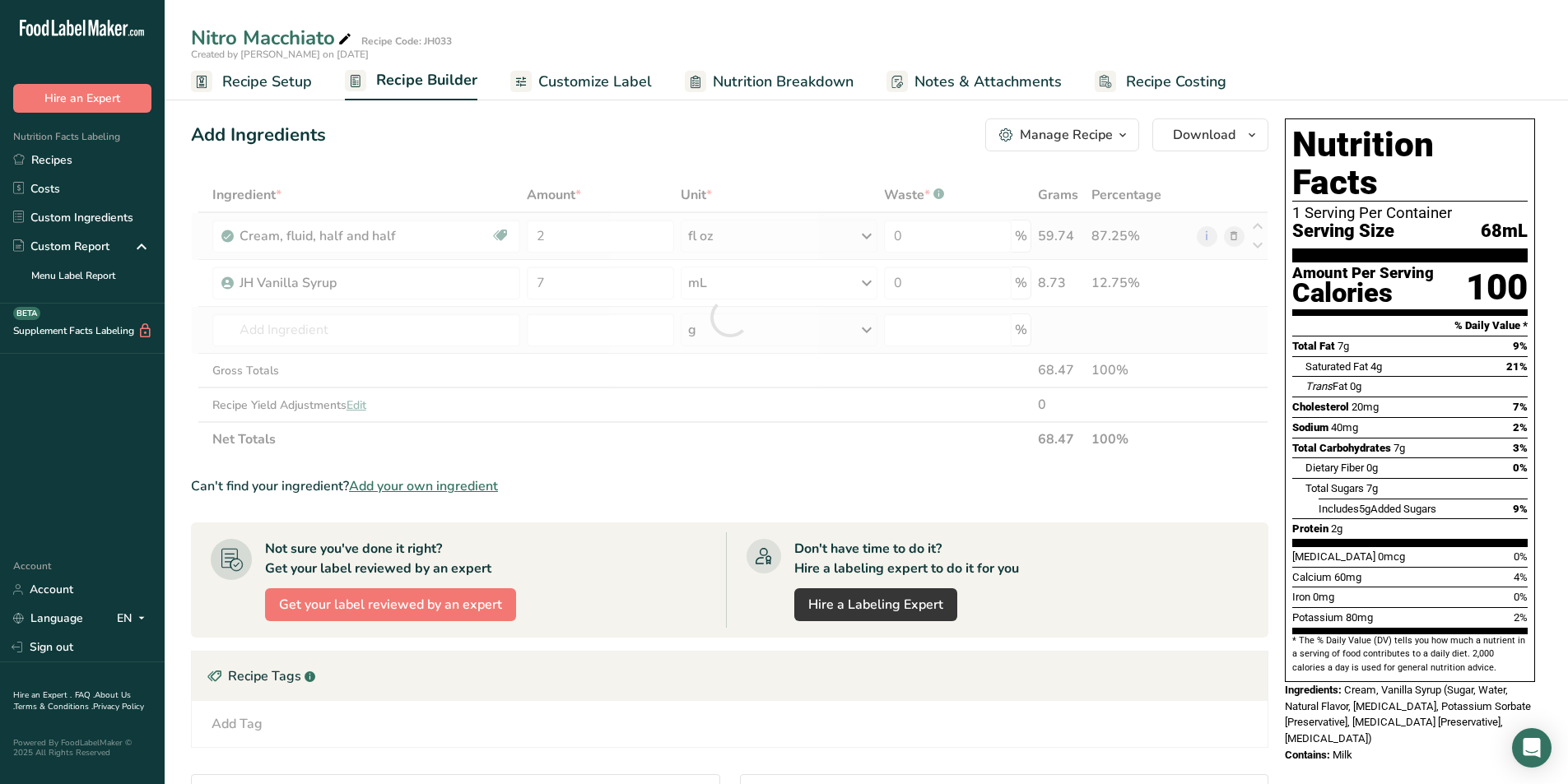
type input "JH Cold Brew Concentrate"
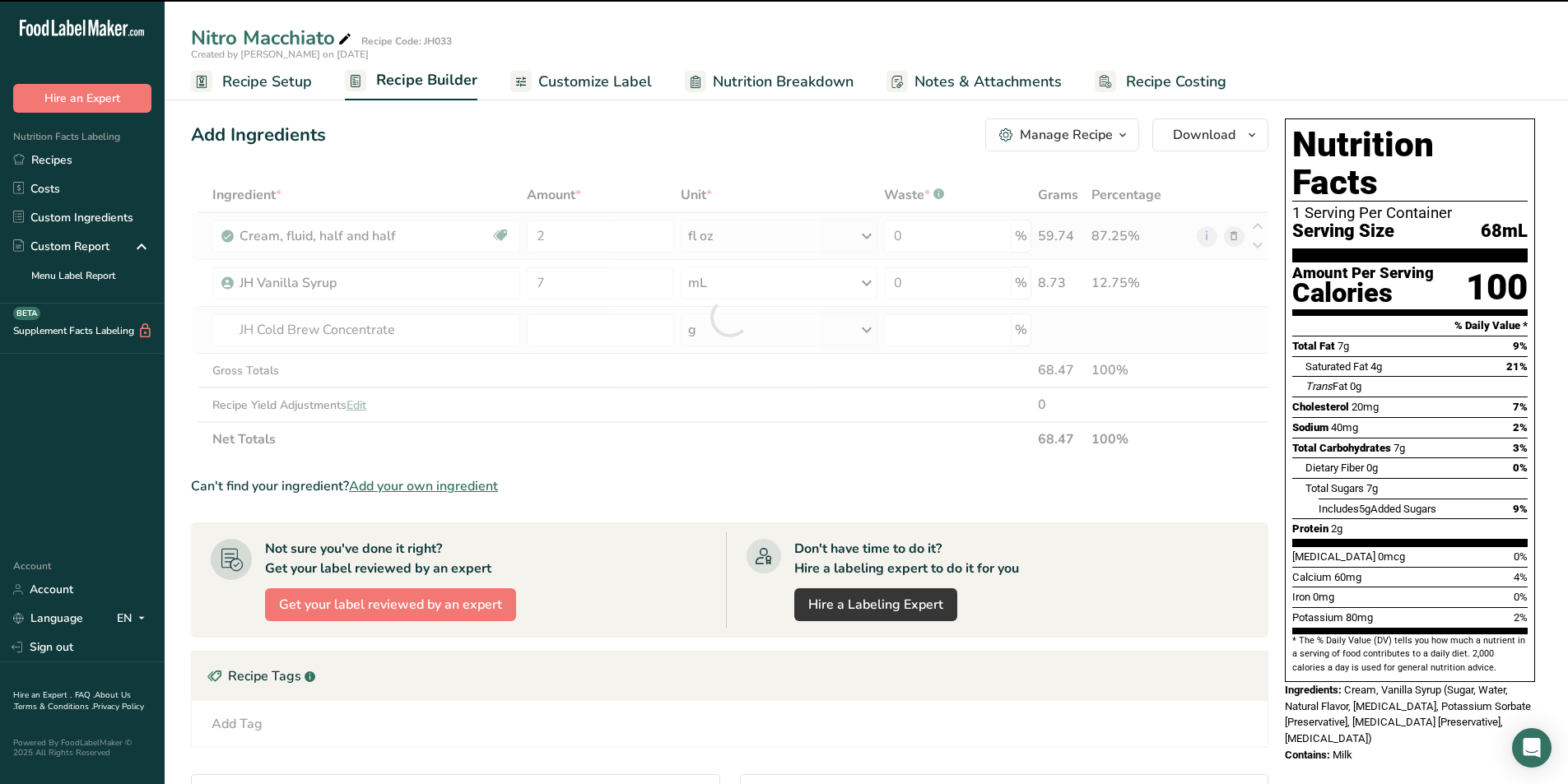
type input "0"
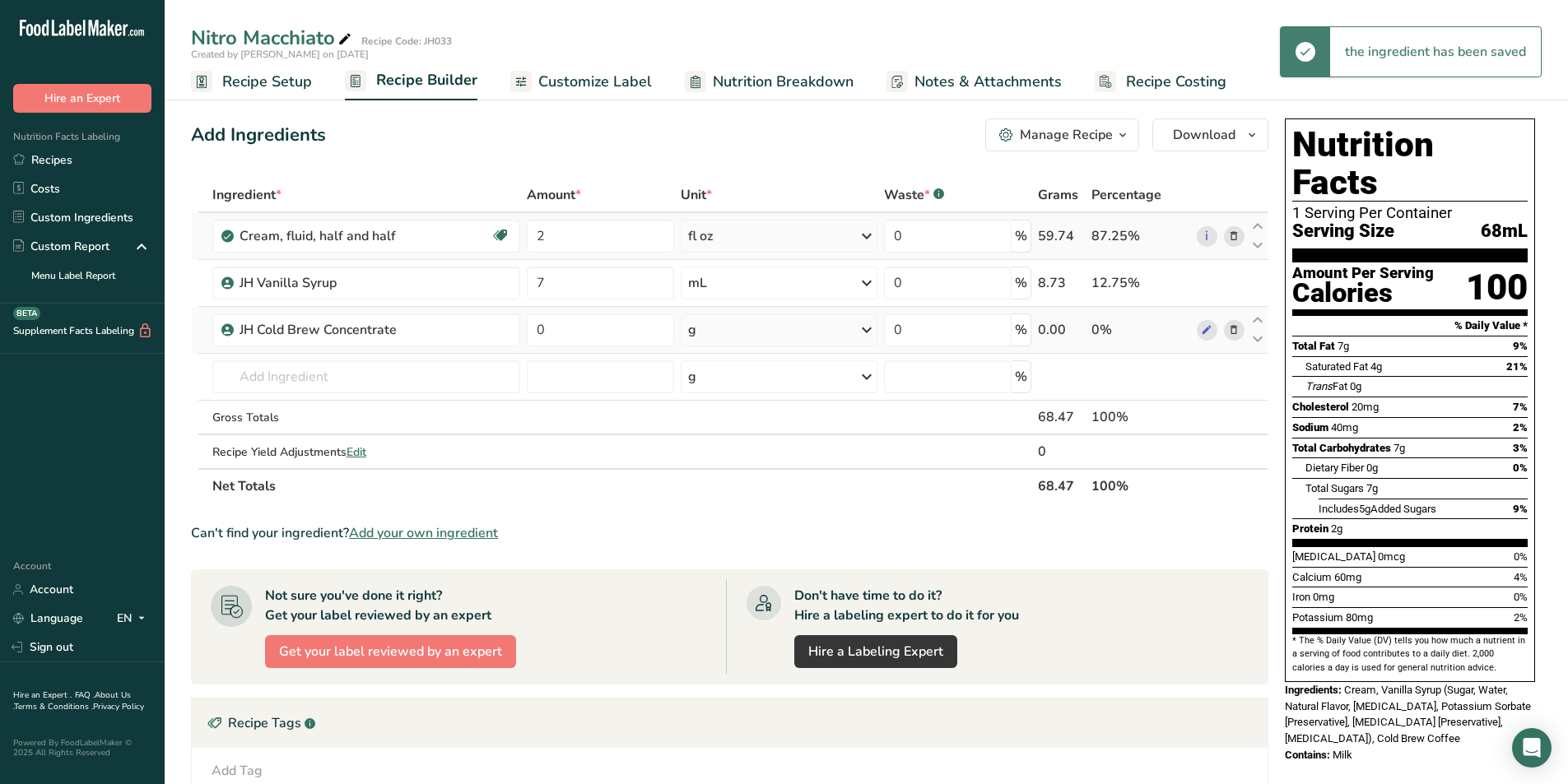
click at [815, 327] on div "g" at bounding box center [778, 330] width 197 height 33
drag, startPoint x: 730, startPoint y: 552, endPoint x: 721, endPoint y: 511, distance: 42.0
click at [728, 552] on div "fl oz" at bounding box center [759, 560] width 125 height 17
drag, startPoint x: 561, startPoint y: 322, endPoint x: 506, endPoint y: 327, distance: 55.2
click at [506, 327] on tr "JH Cold Brew Concentrate 0 fl oz Weight Units g kg mg See more Volume Units l m…" at bounding box center [729, 330] width 1076 height 47
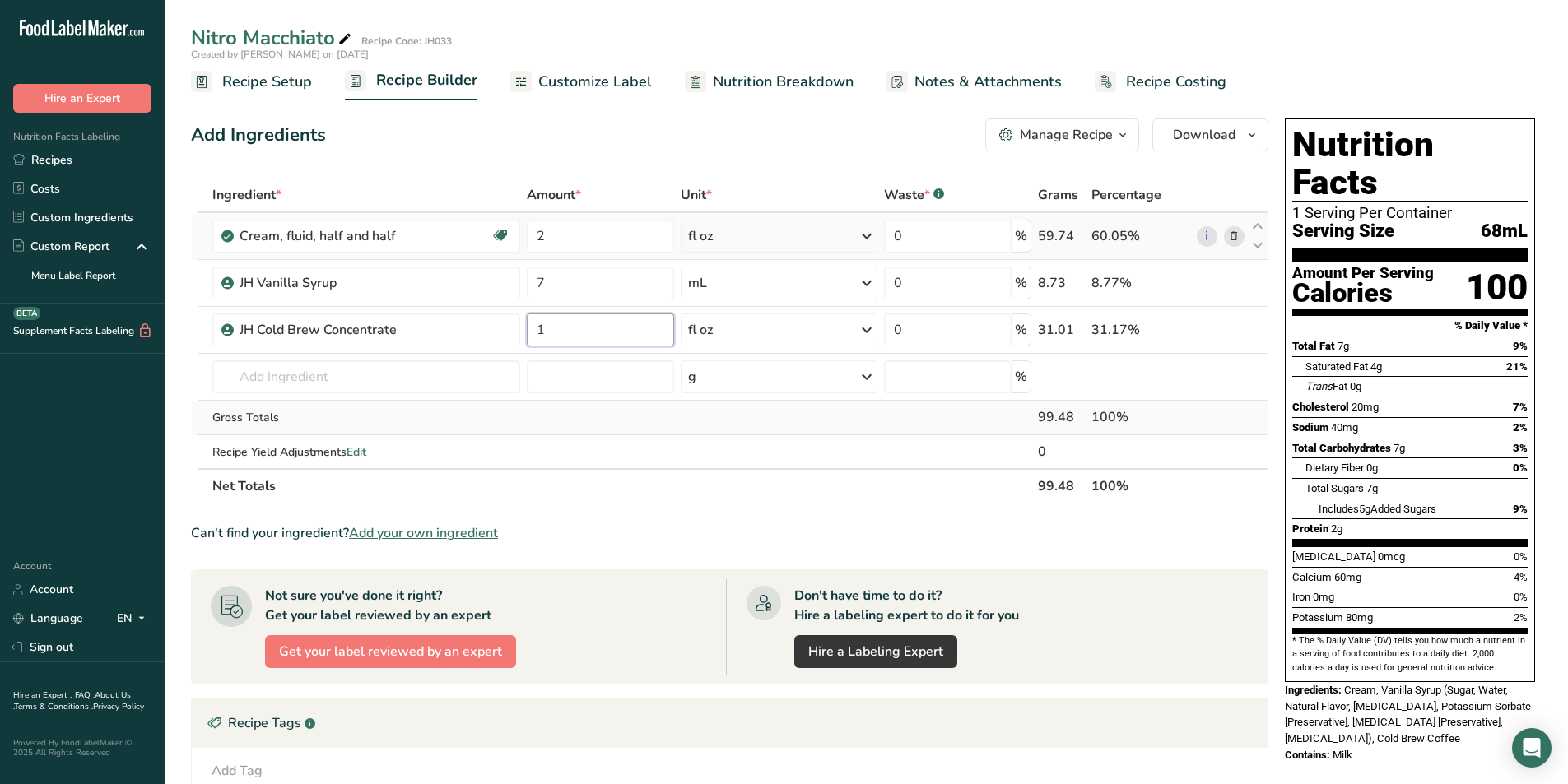
type input "1"
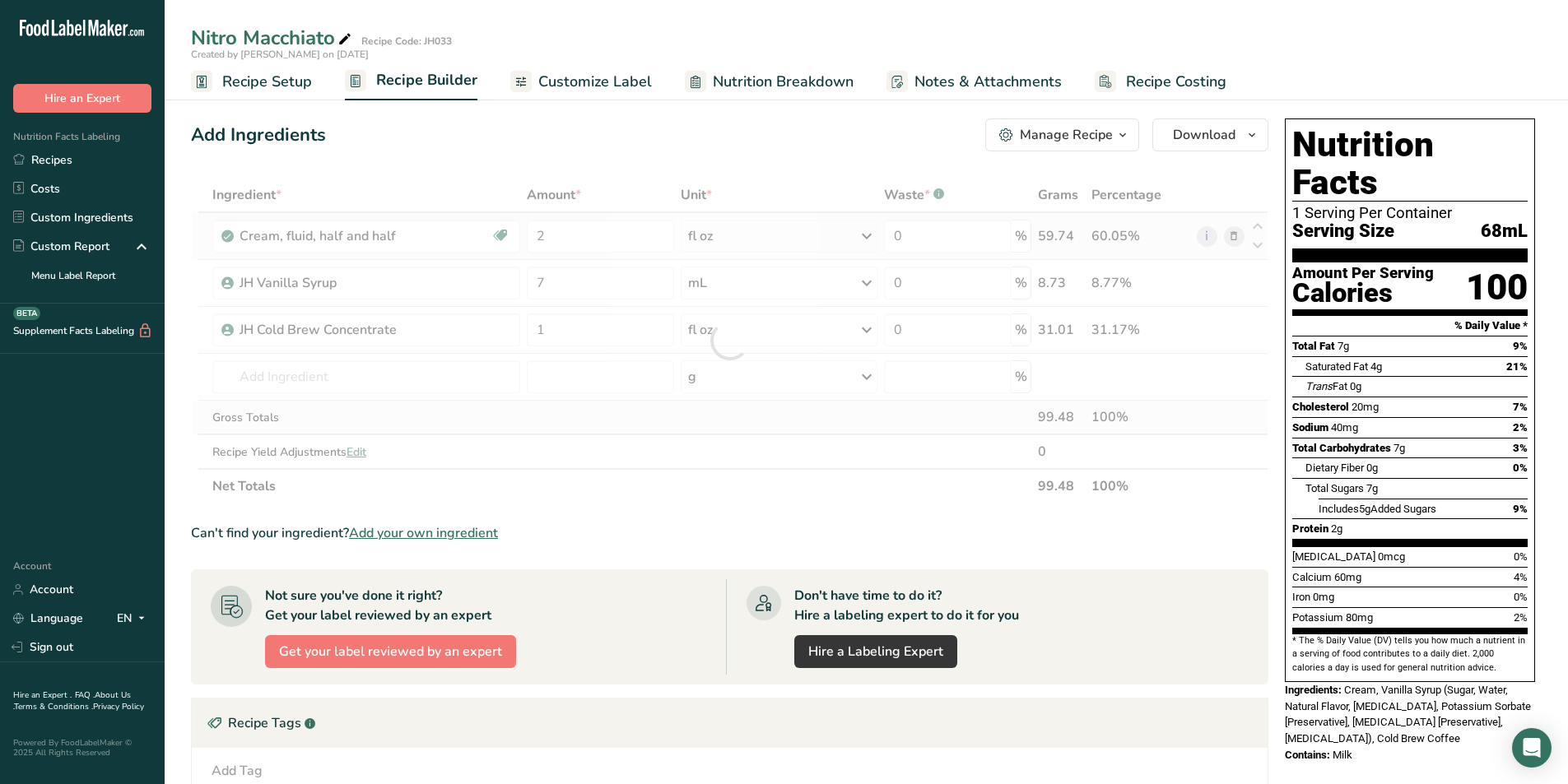
click at [551, 414] on div "Ingredient * Amount * Unit * Waste * .a-a{fill:#347362;}.b-a{fill:#fff;} Grams …" at bounding box center [729, 340] width 1077 height 326
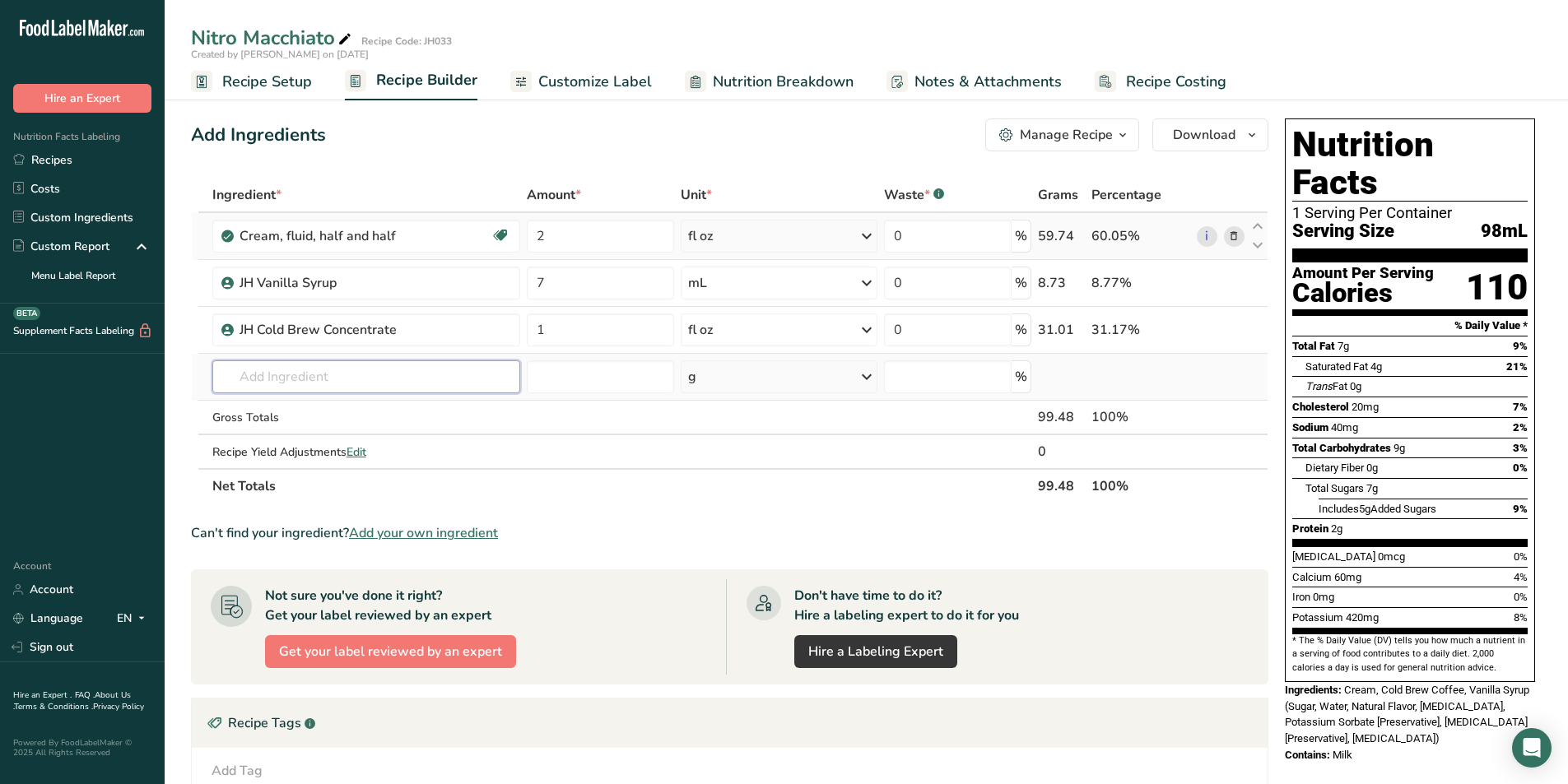
click at [292, 377] on input "text" at bounding box center [366, 377] width 309 height 33
type input "Caramel Sauce"
click at [316, 410] on p "Caramel Sauce - Torani" at bounding box center [295, 410] width 138 height 17
type input "Caramel Sauce - Torani"
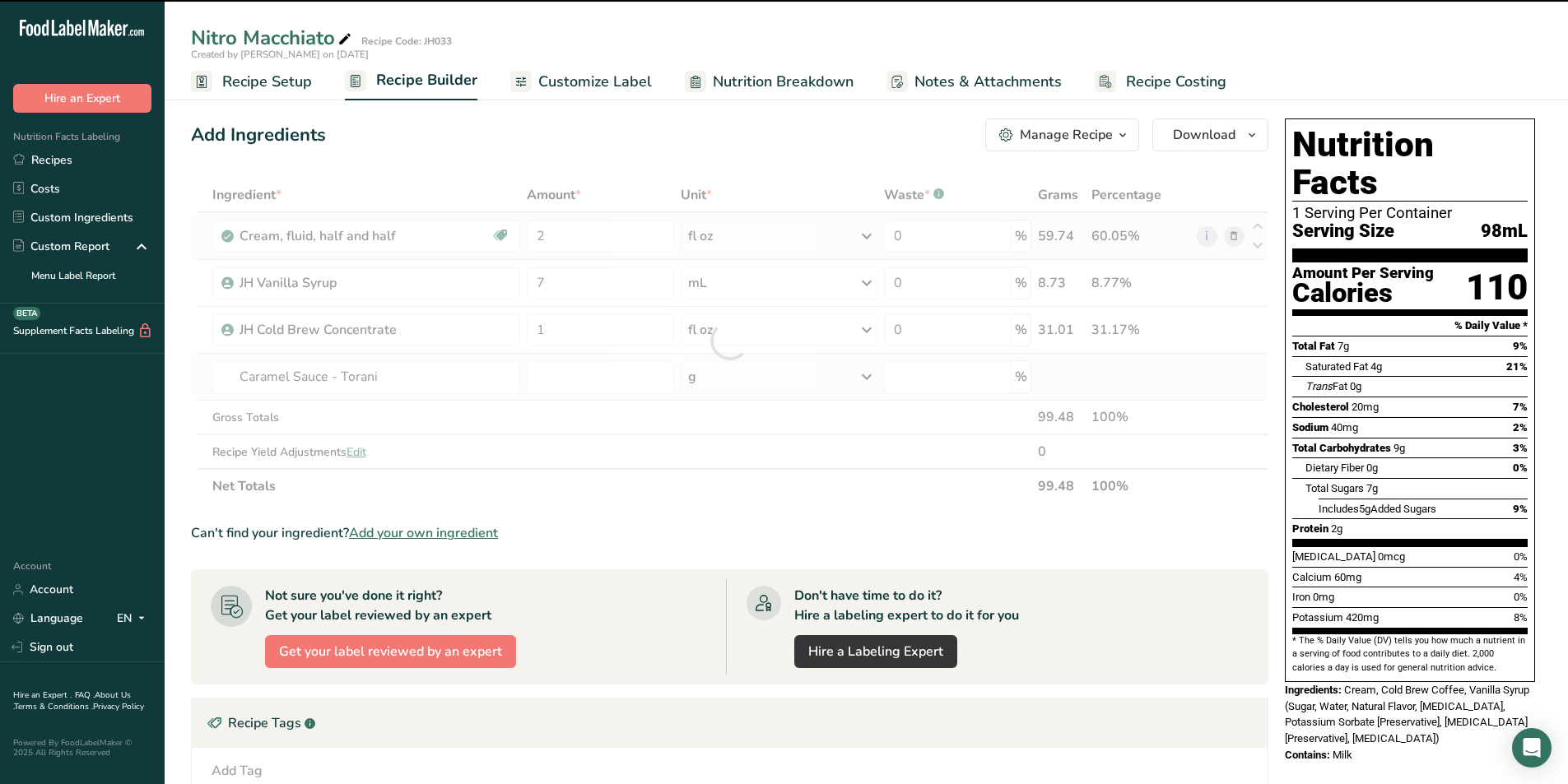
type input "0"
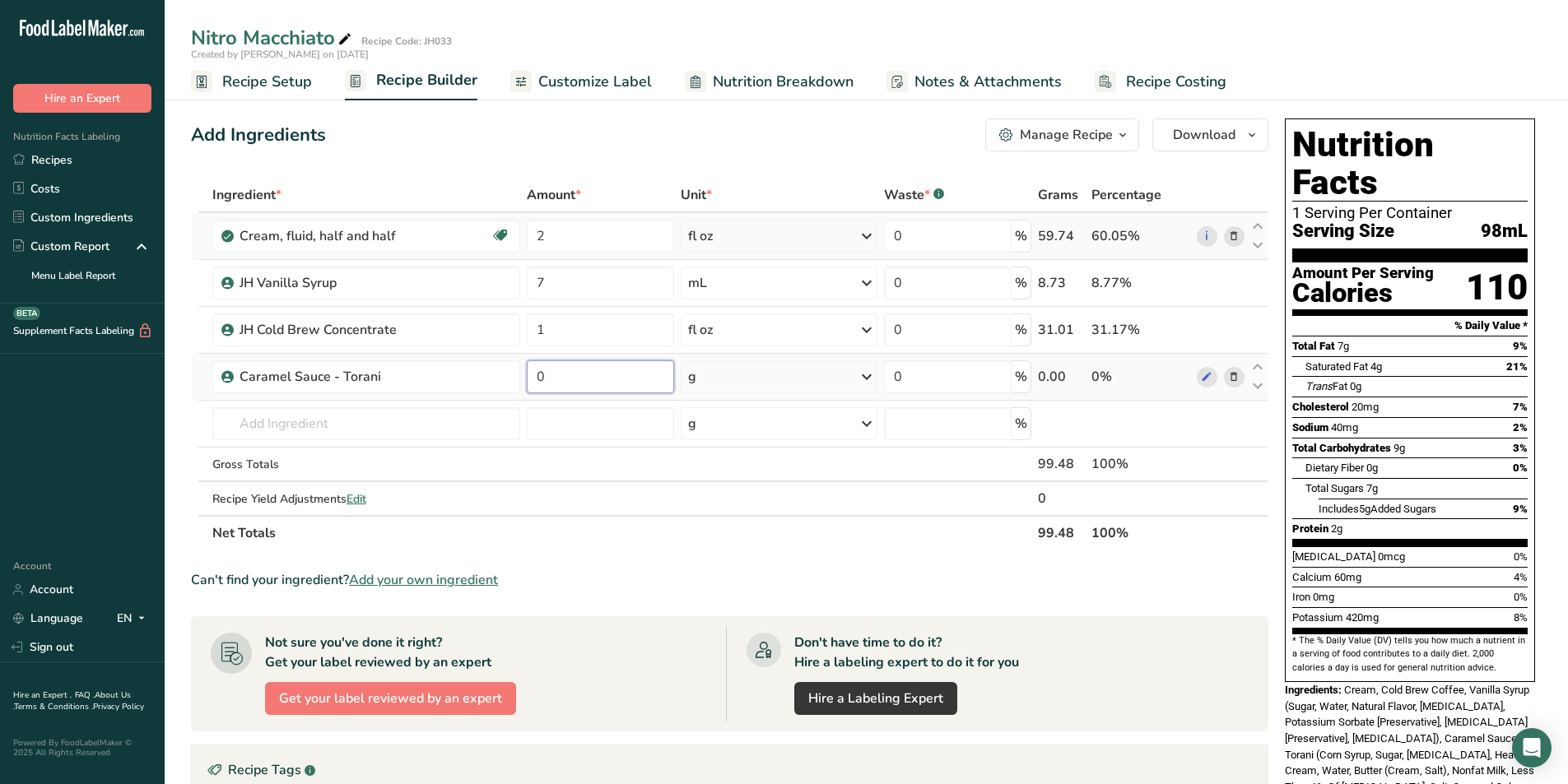
drag, startPoint x: 556, startPoint y: 377, endPoint x: 528, endPoint y: 382, distance: 28.4
click at [528, 382] on input "0" at bounding box center [600, 377] width 147 height 33
type input "4"
click at [703, 567] on section "Ingredient * Amount * Unit * Waste * .a-a{fill:#347362;}.b-a{fill:#fff;} Grams …" at bounding box center [729, 634] width 1077 height 913
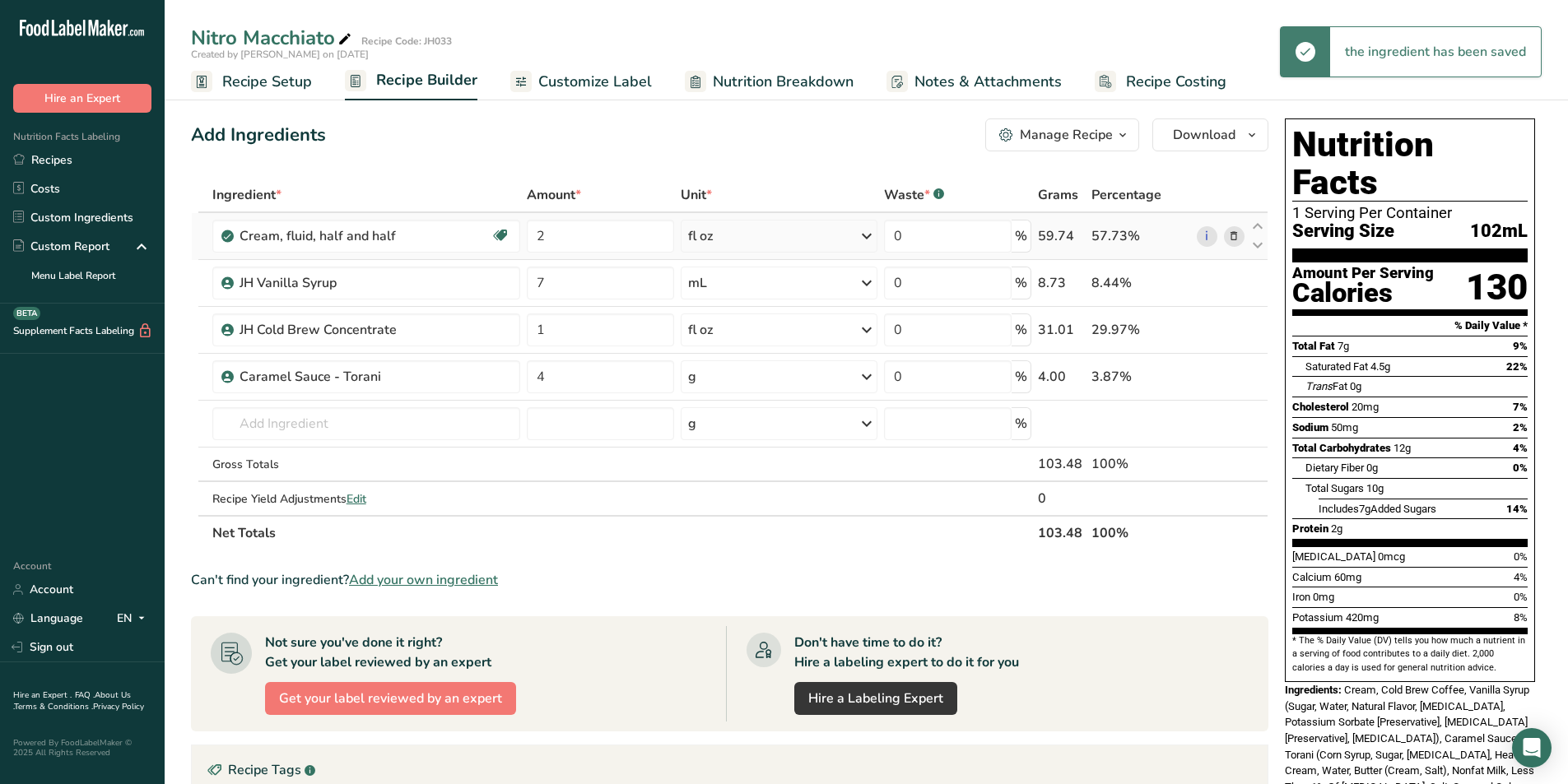
click at [759, 142] on div "Add Ingredients Manage Recipe Delete Recipe Duplicate Recipe Scale Recipe Save …" at bounding box center [729, 135] width 1077 height 33
click at [554, 80] on span "Customize Label" at bounding box center [595, 81] width 114 height 22
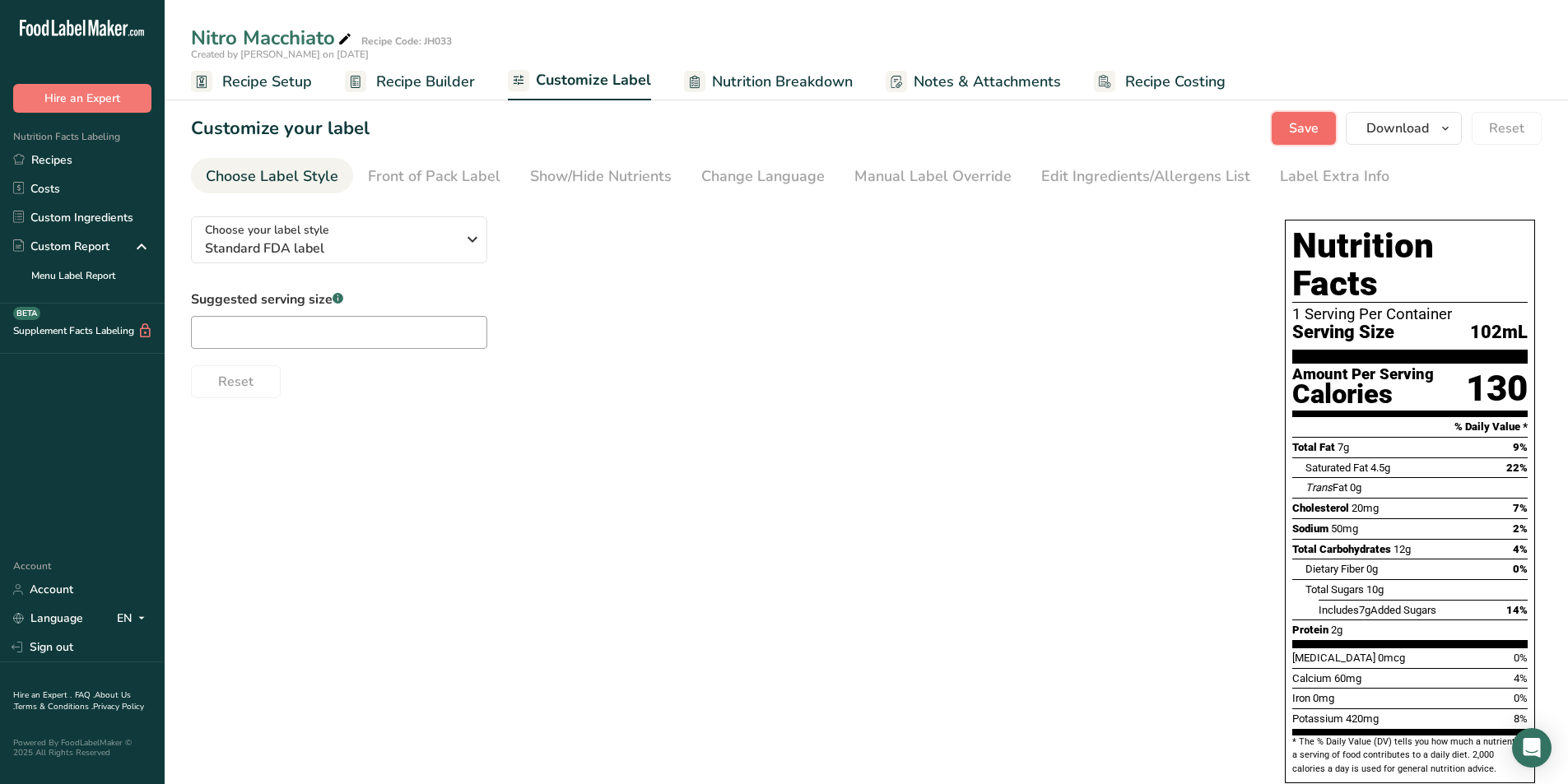
click at [1304, 138] on button "Save" at bounding box center [1303, 128] width 64 height 33
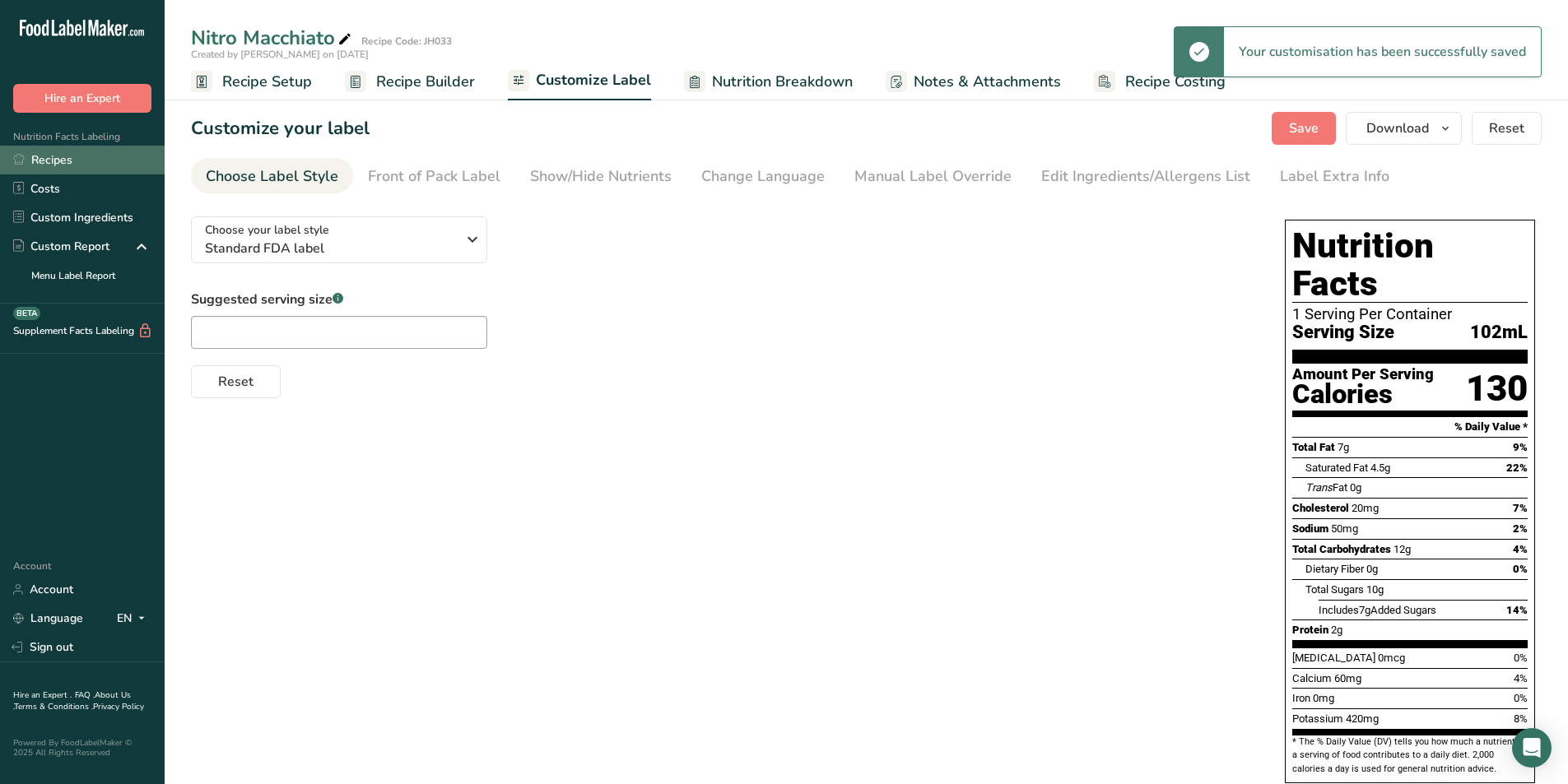
click at [67, 156] on link "Recipes" at bounding box center [82, 160] width 164 height 29
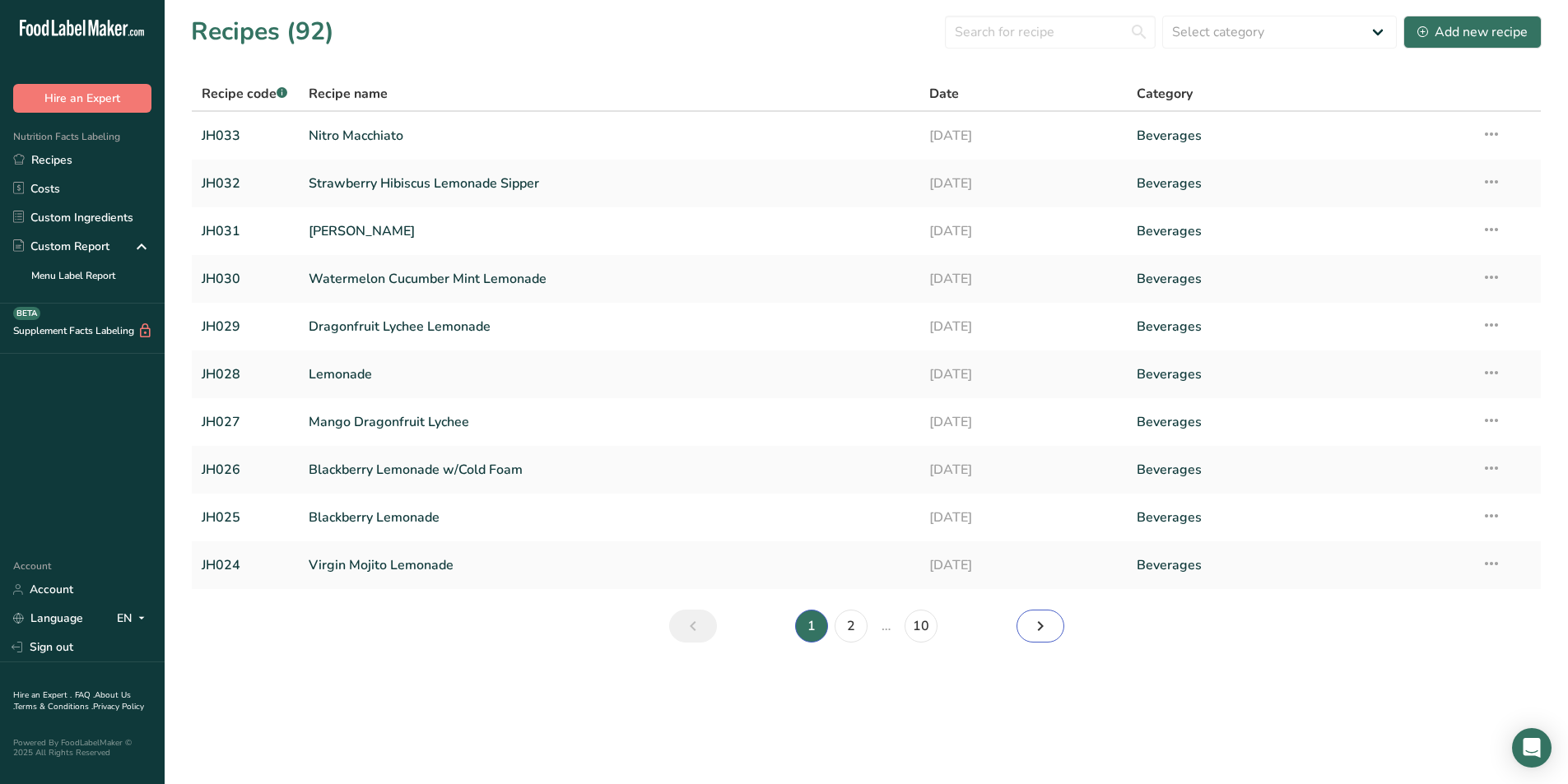
click at [1063, 628] on link "Next page" at bounding box center [1040, 626] width 48 height 33
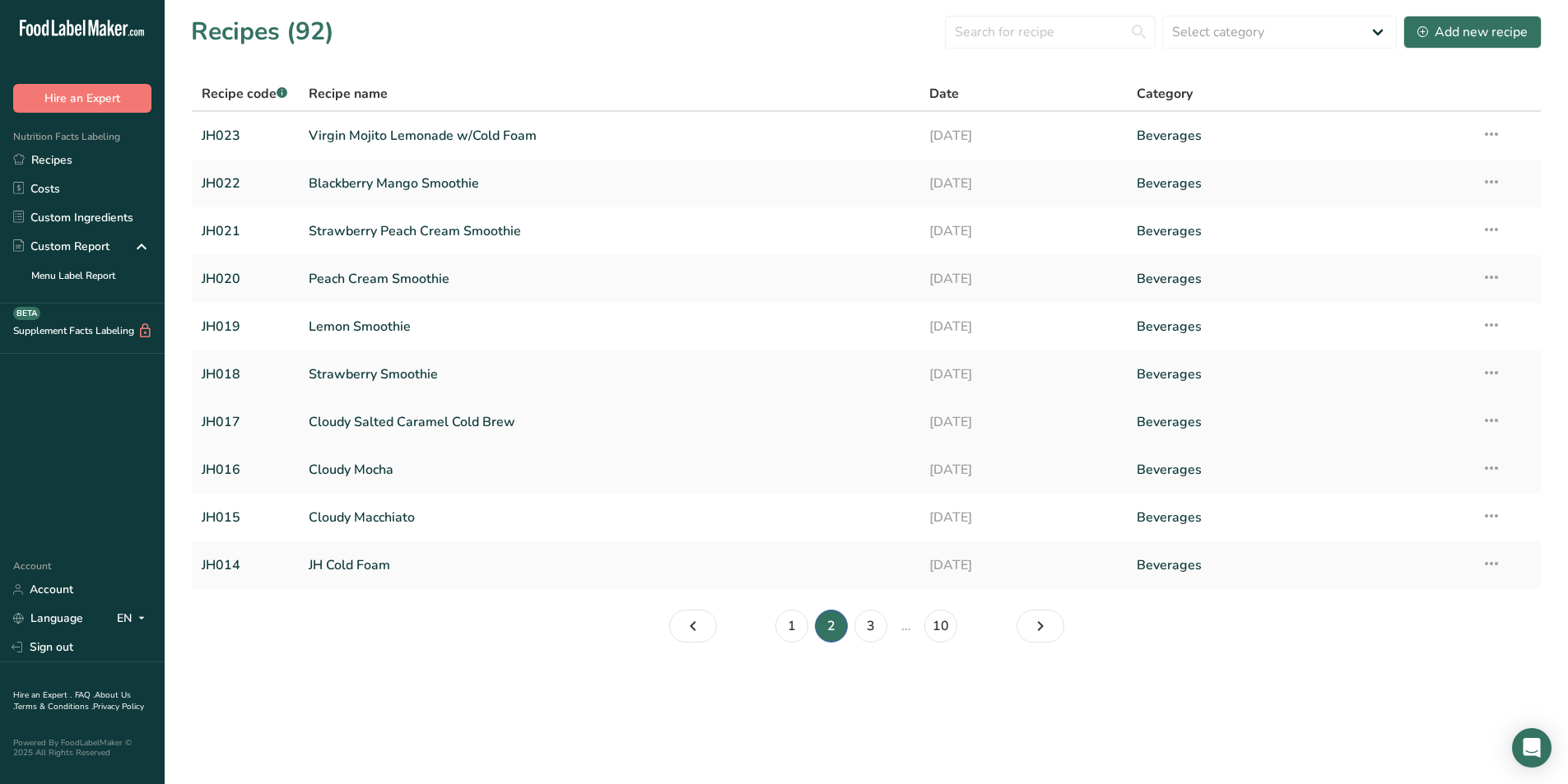
click at [408, 420] on link "Cloudy Salted Caramel Cold Brew" at bounding box center [610, 422] width 602 height 35
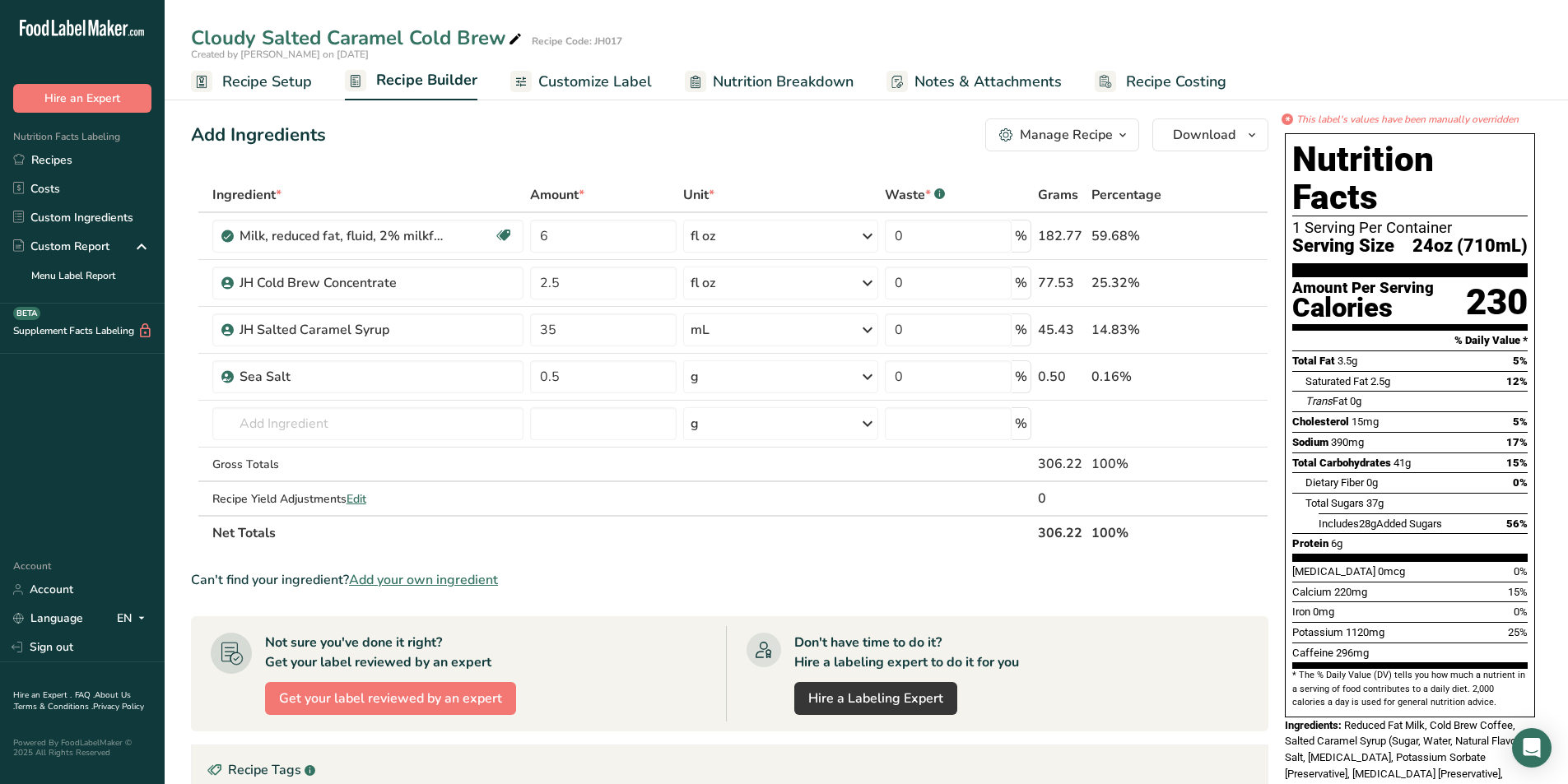
click at [998, 89] on span "Notes & Attachments" at bounding box center [987, 81] width 147 height 22
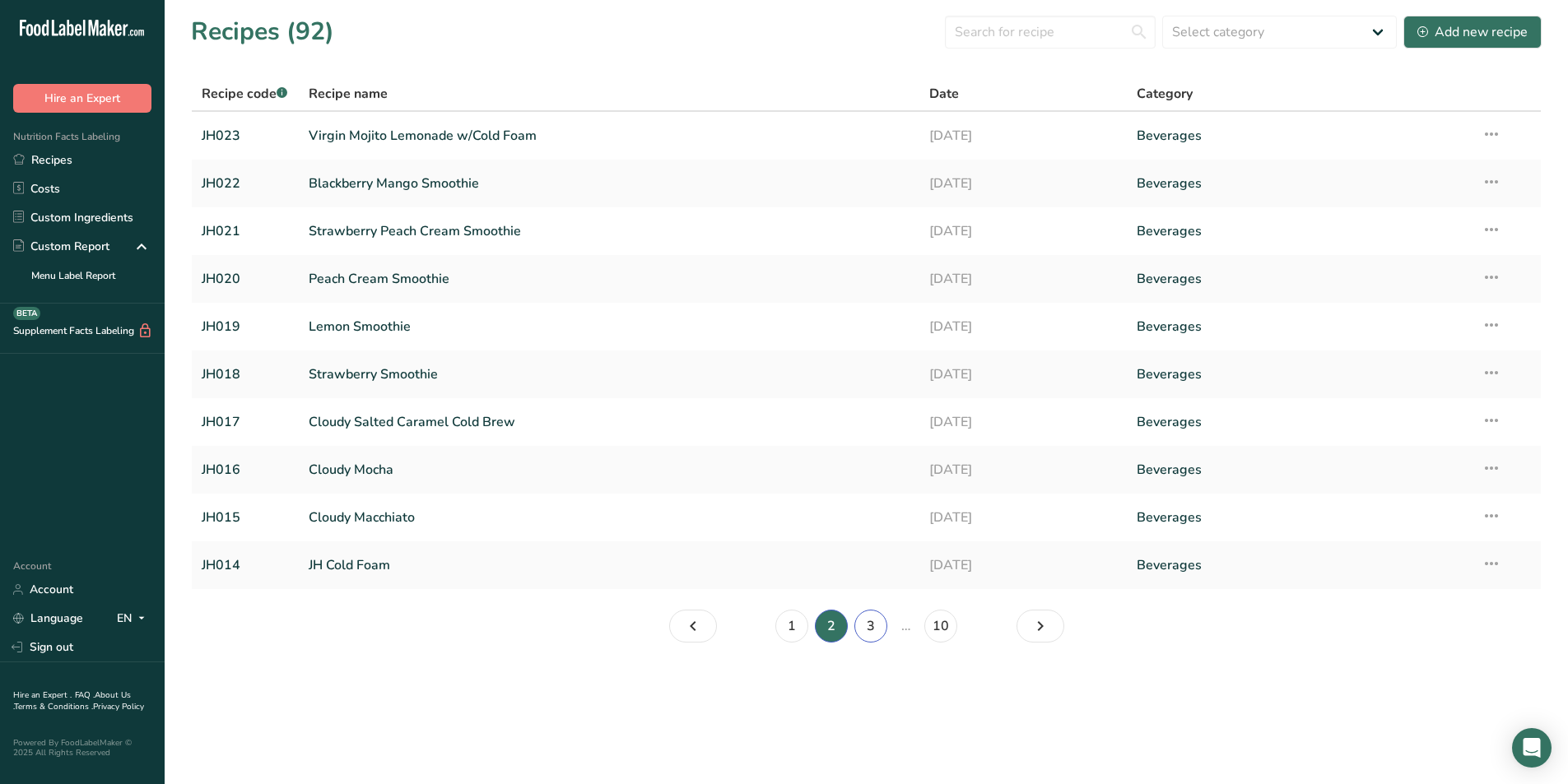
click at [875, 631] on link "3" at bounding box center [871, 626] width 33 height 33
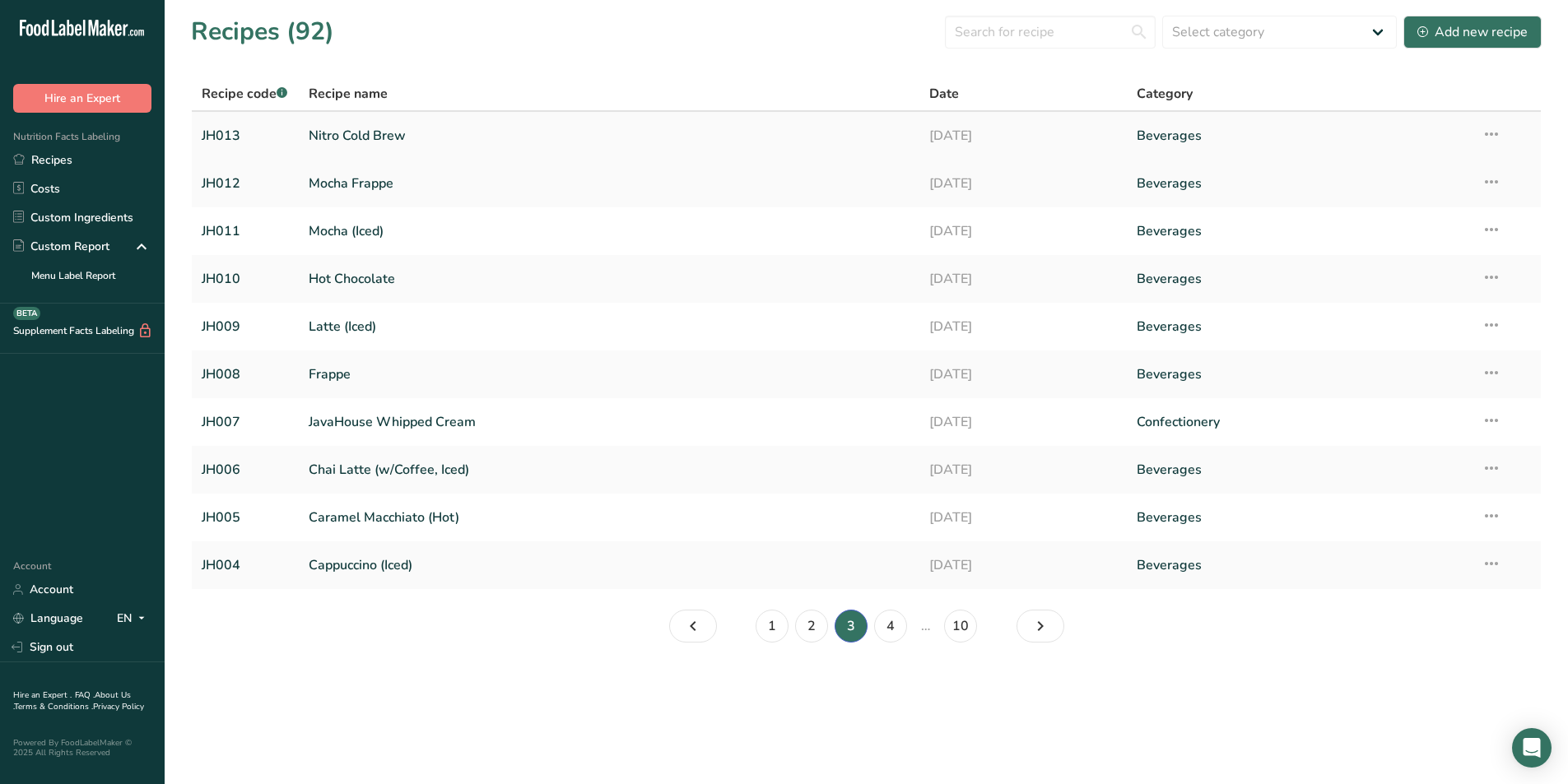
click at [400, 137] on link "Nitro Cold Brew" at bounding box center [610, 136] width 602 height 35
click at [380, 515] on link "Caramel Macchiato (Hot)" at bounding box center [610, 517] width 602 height 35
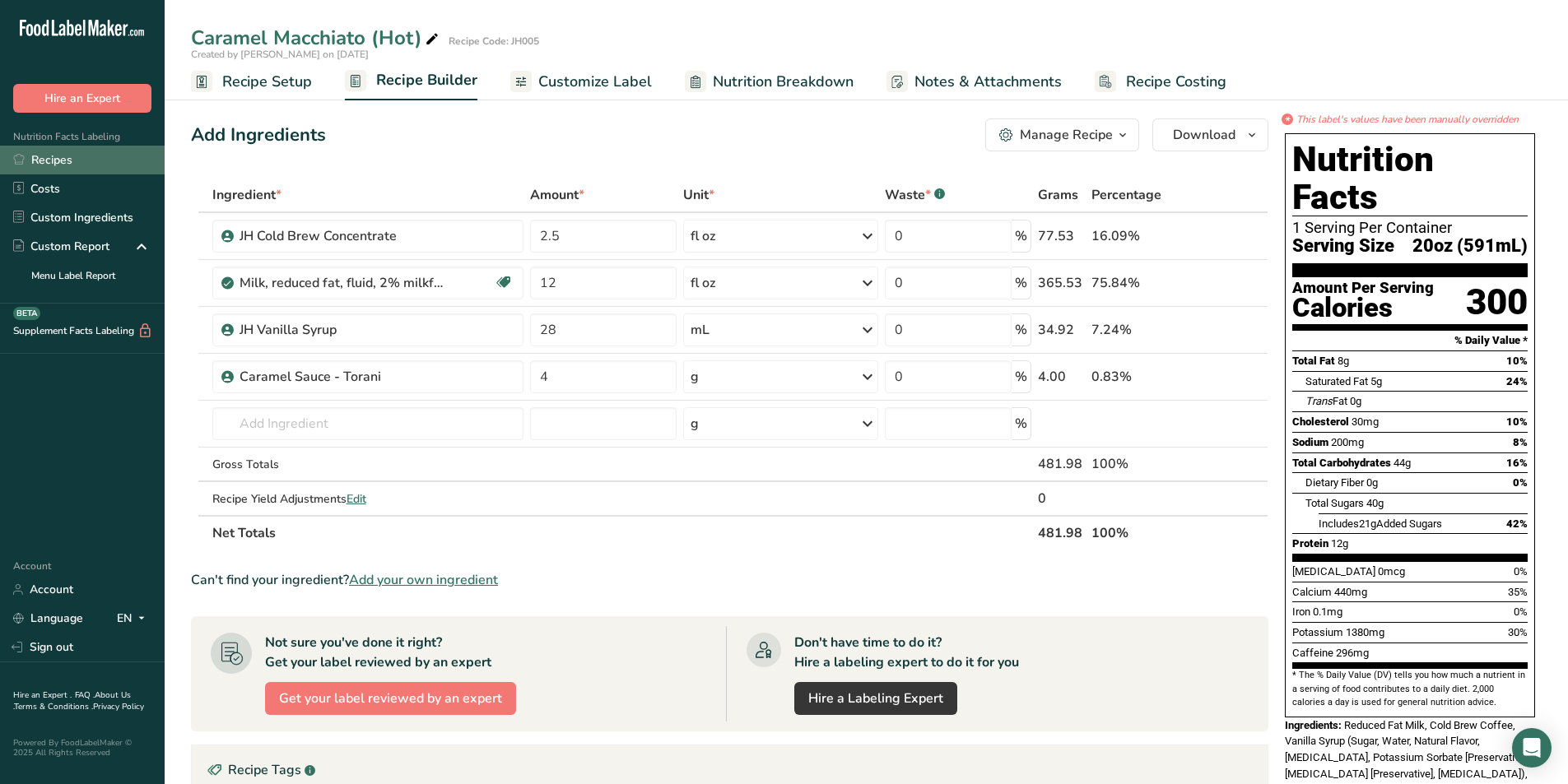
click at [63, 163] on link "Recipes" at bounding box center [82, 160] width 164 height 29
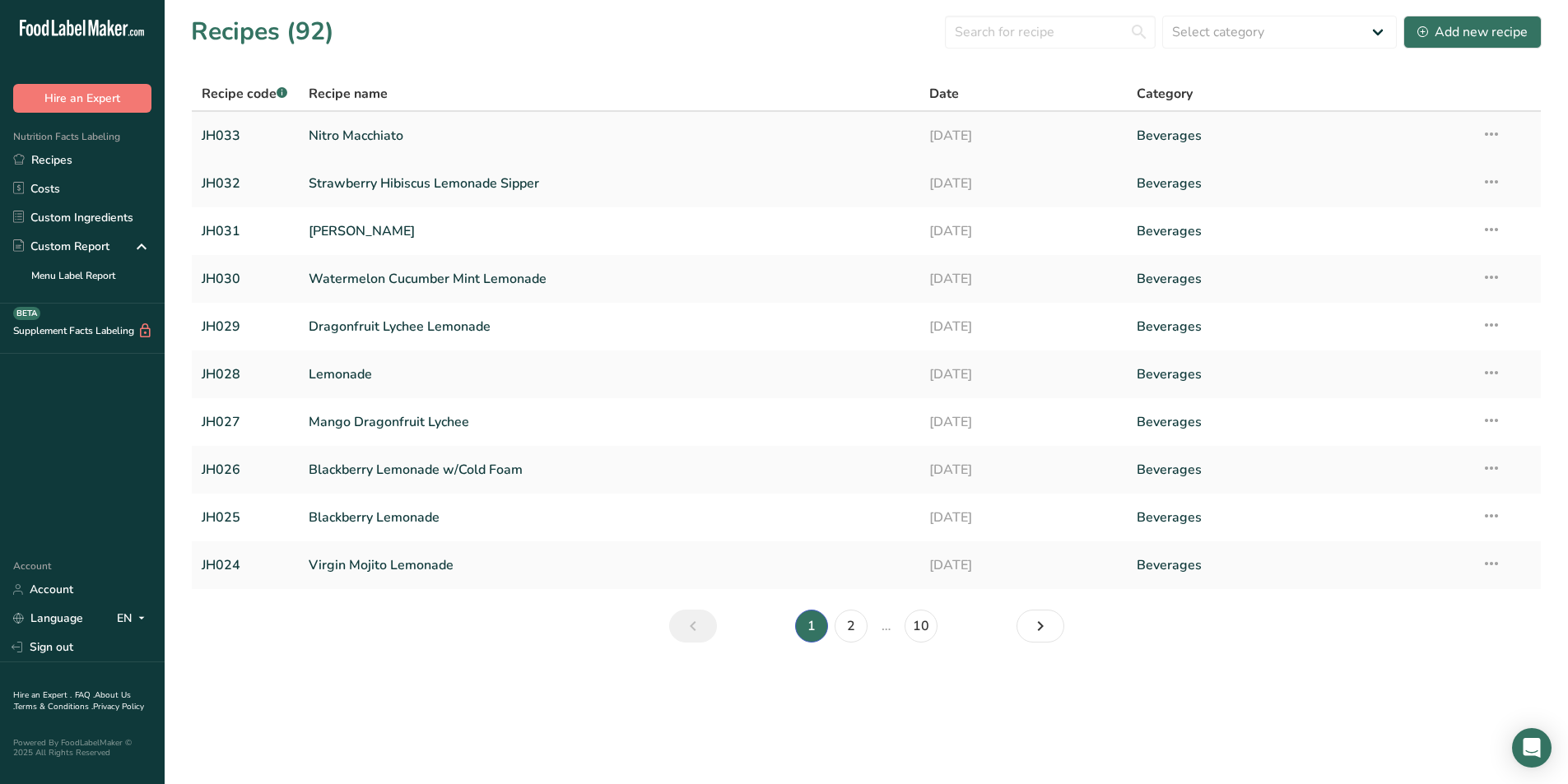
click at [364, 134] on link "Nitro Macchiato" at bounding box center [610, 136] width 602 height 35
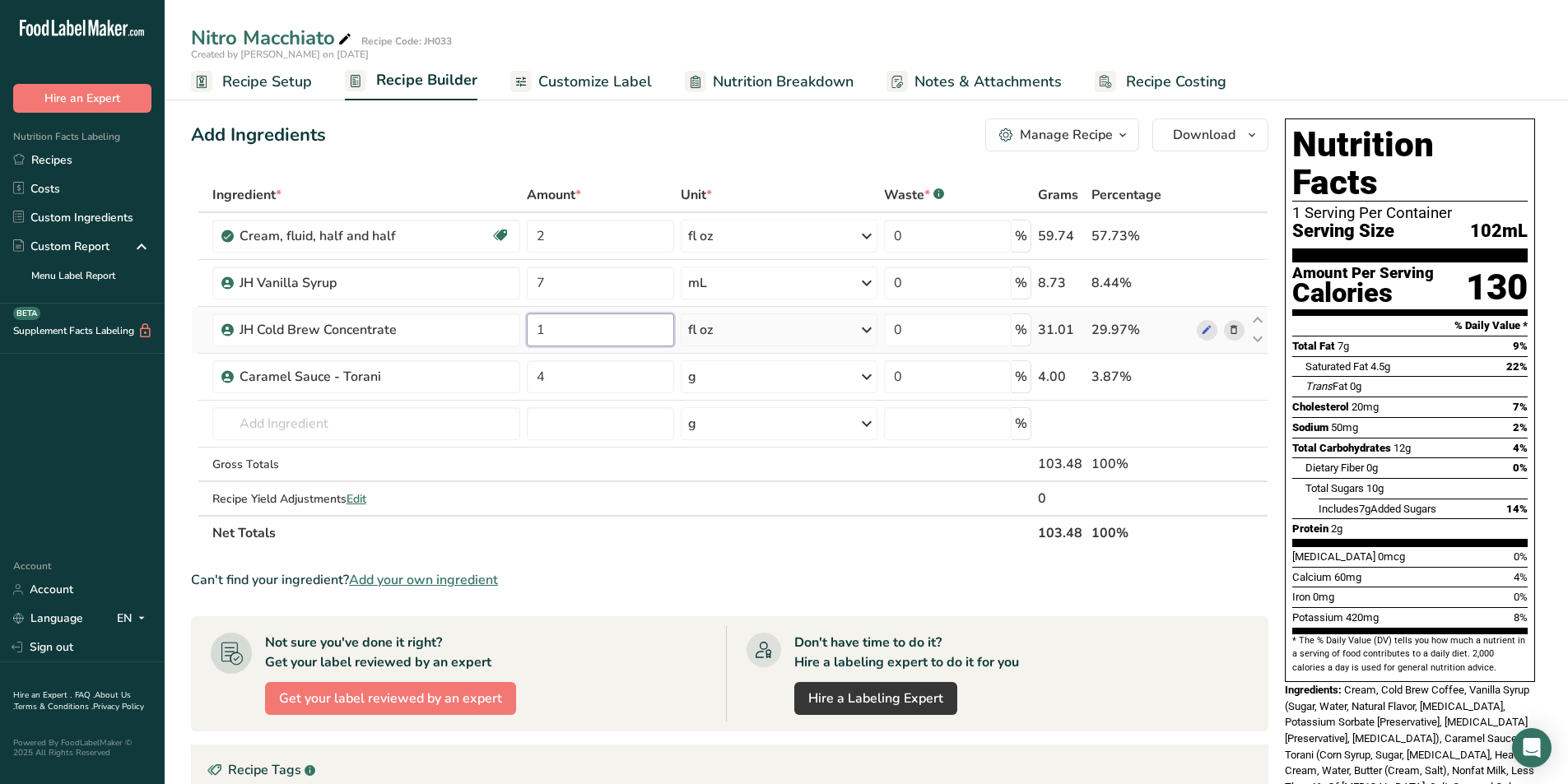
drag, startPoint x: 554, startPoint y: 330, endPoint x: 525, endPoint y: 330, distance: 29.0
click at [525, 330] on td "1" at bounding box center [600, 330] width 154 height 47
type input "2"
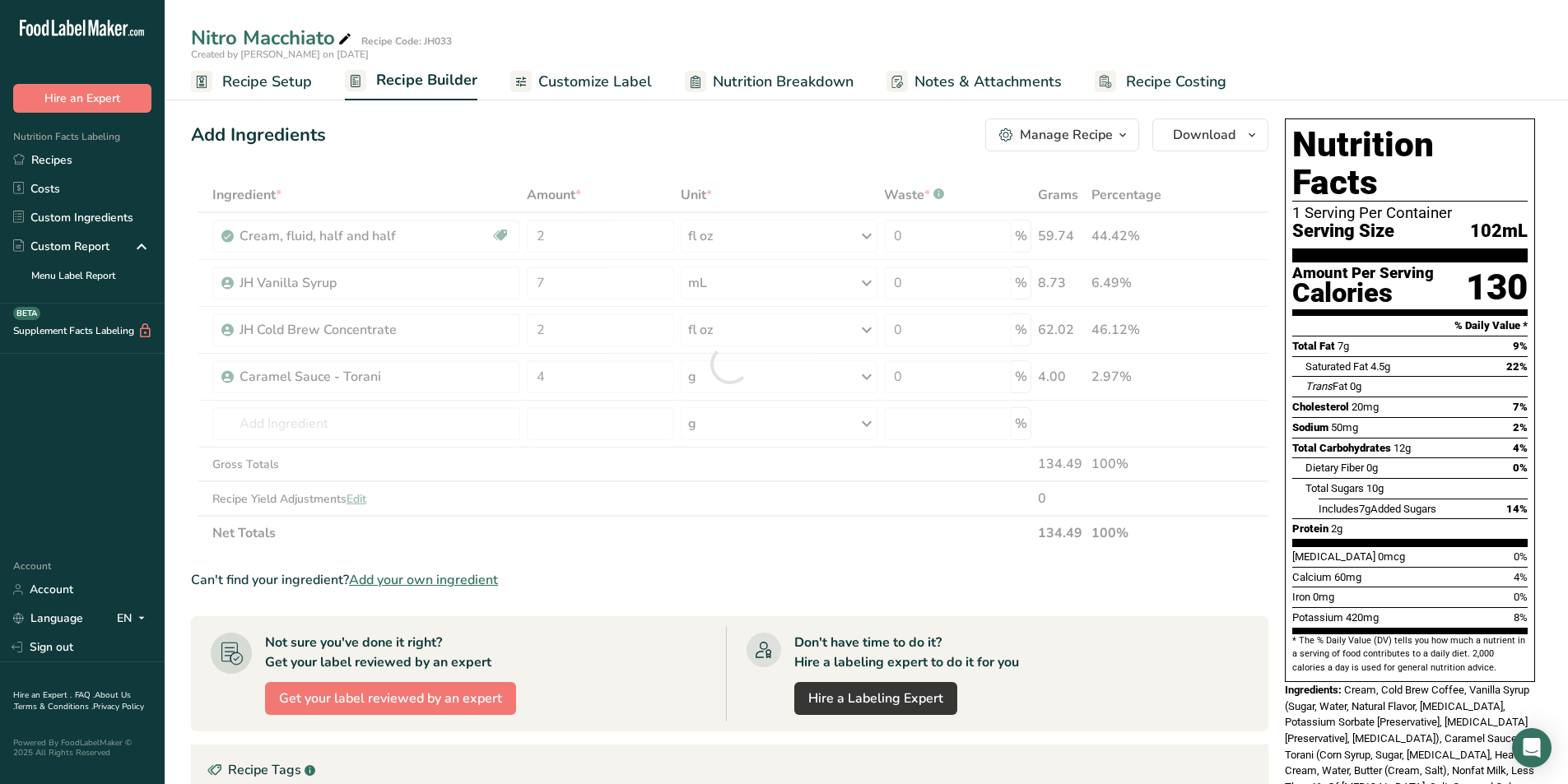
click at [745, 565] on section "Ingredient * Amount * Unit * Waste * .a-a{fill:#347362;}.b-a{fill:#fff;} Grams …" at bounding box center [729, 634] width 1077 height 913
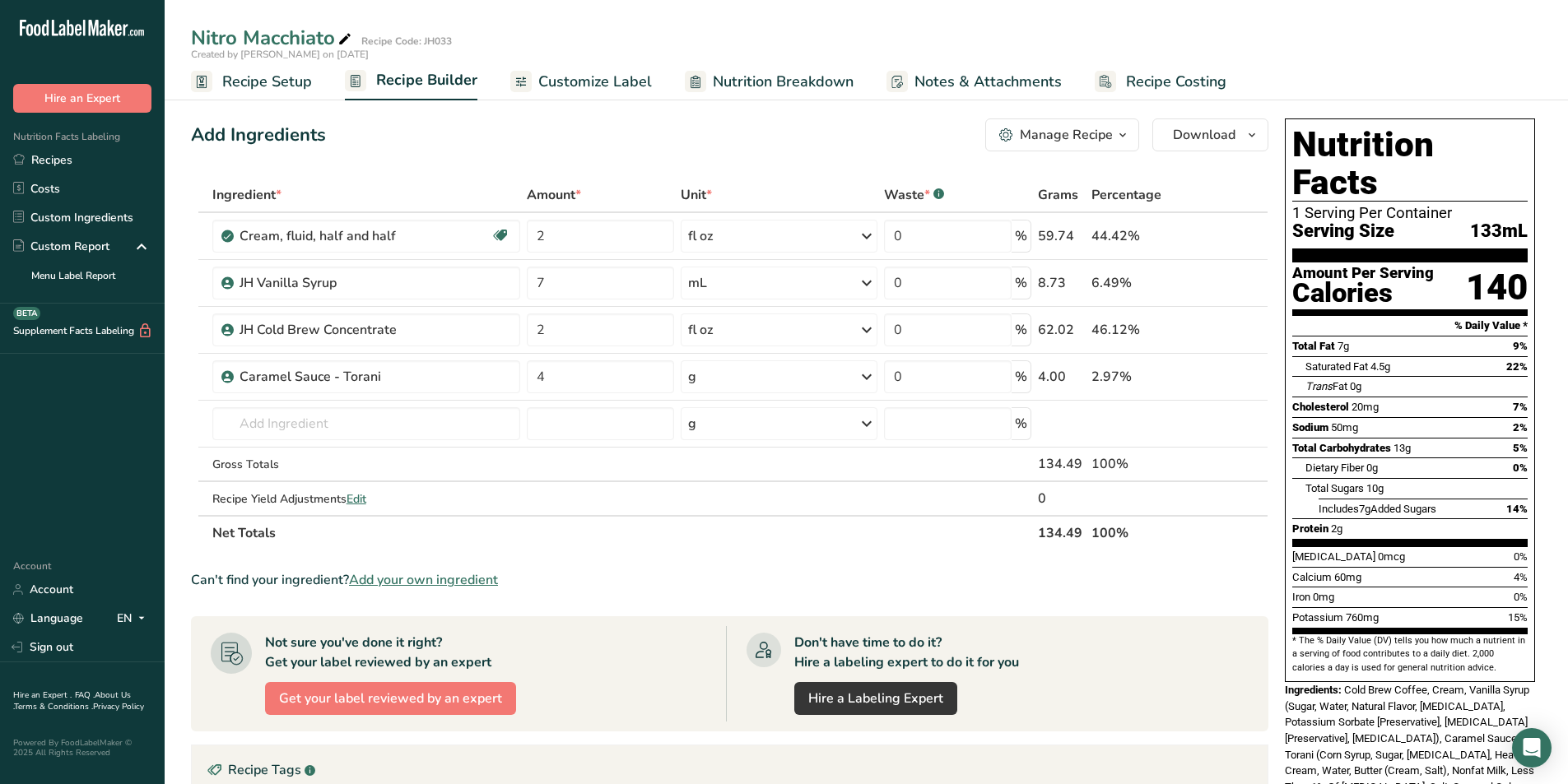
click at [582, 82] on span "Customize Label" at bounding box center [595, 81] width 114 height 22
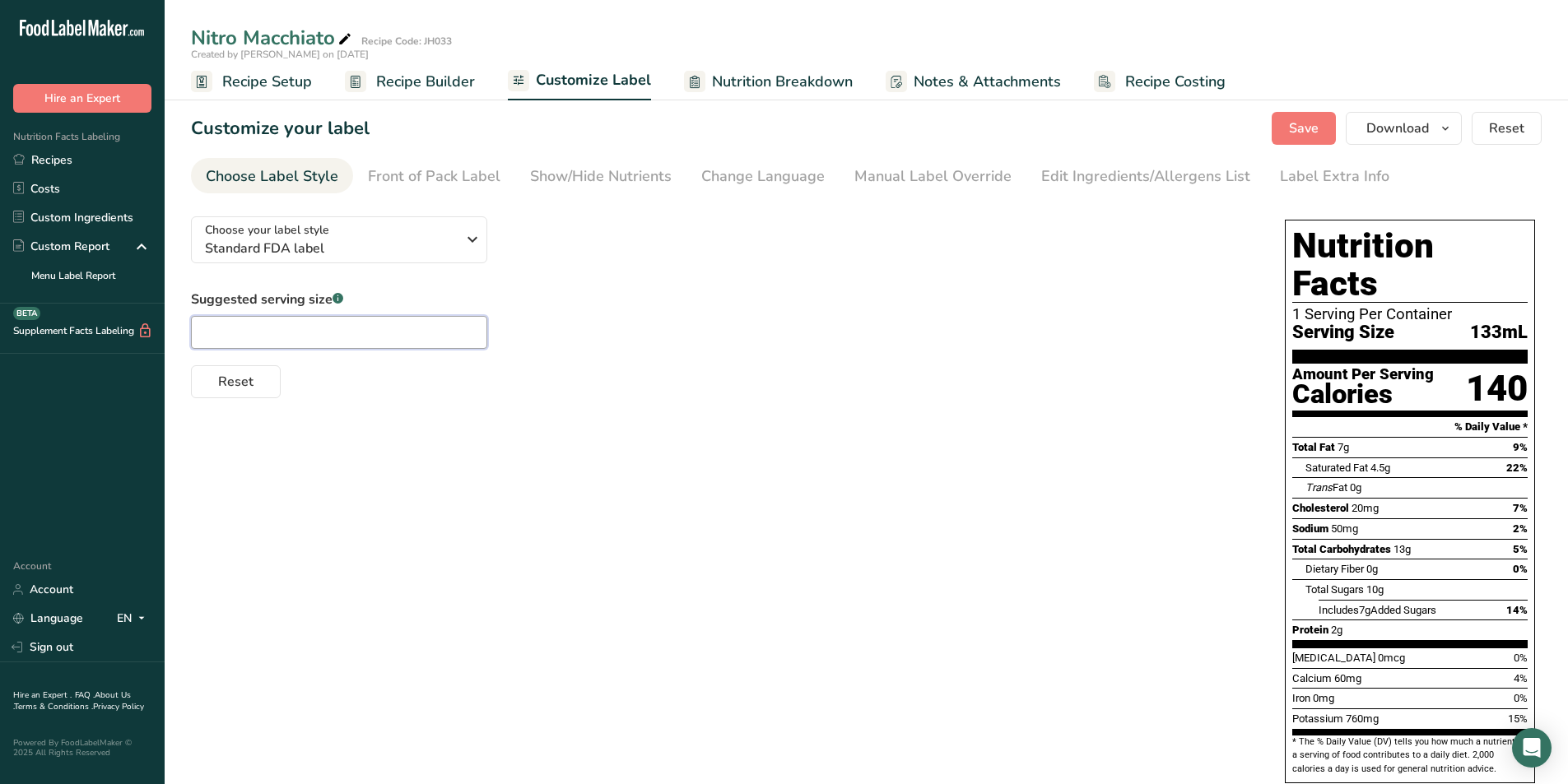
click at [353, 326] on input "text" at bounding box center [338, 332] width 296 height 33
type input "12oz"
click at [454, 170] on div "Front of Pack Label" at bounding box center [435, 176] width 133 height 22
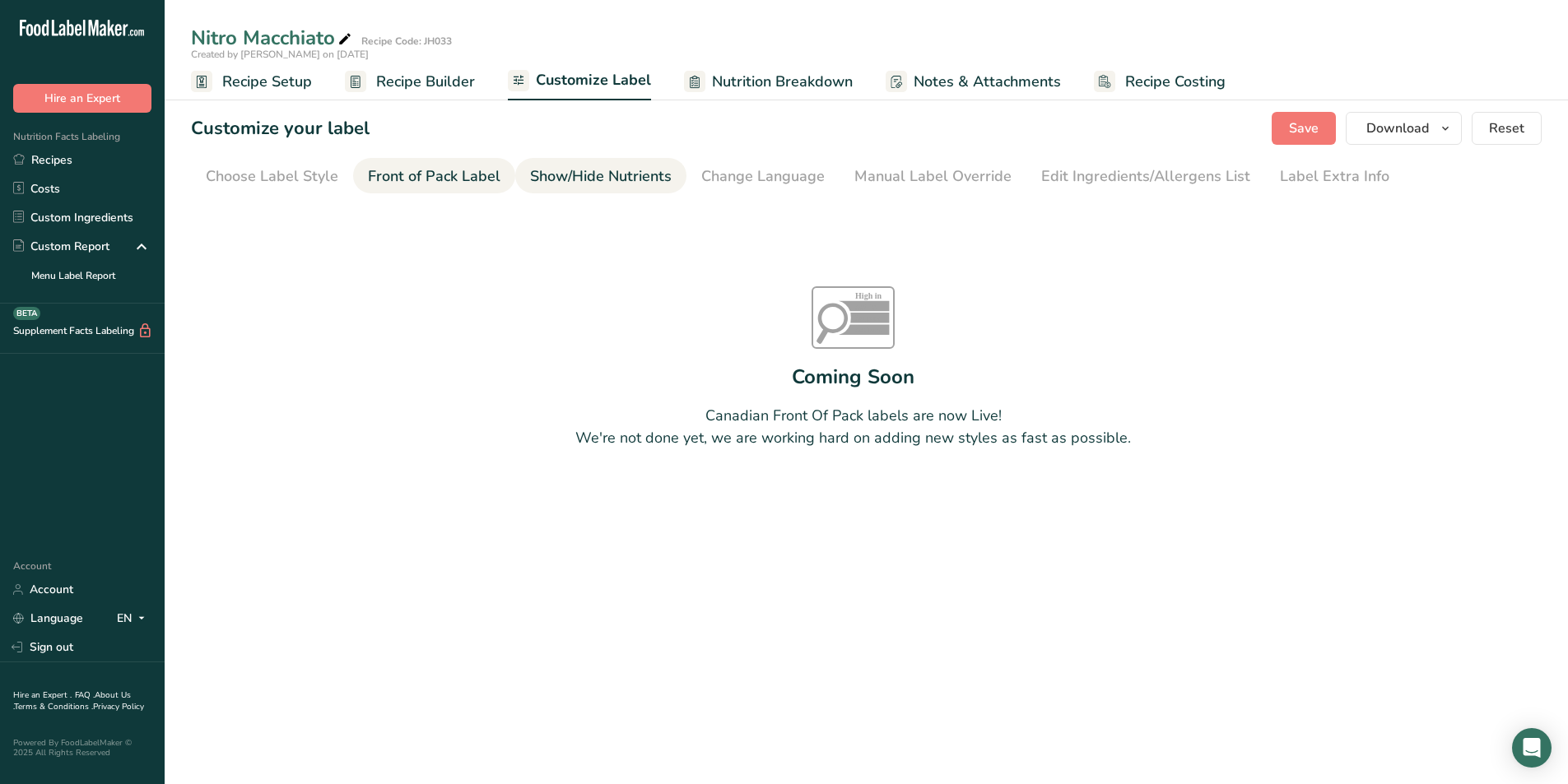
click at [555, 177] on div "Show/Hide Nutrients" at bounding box center [601, 176] width 142 height 22
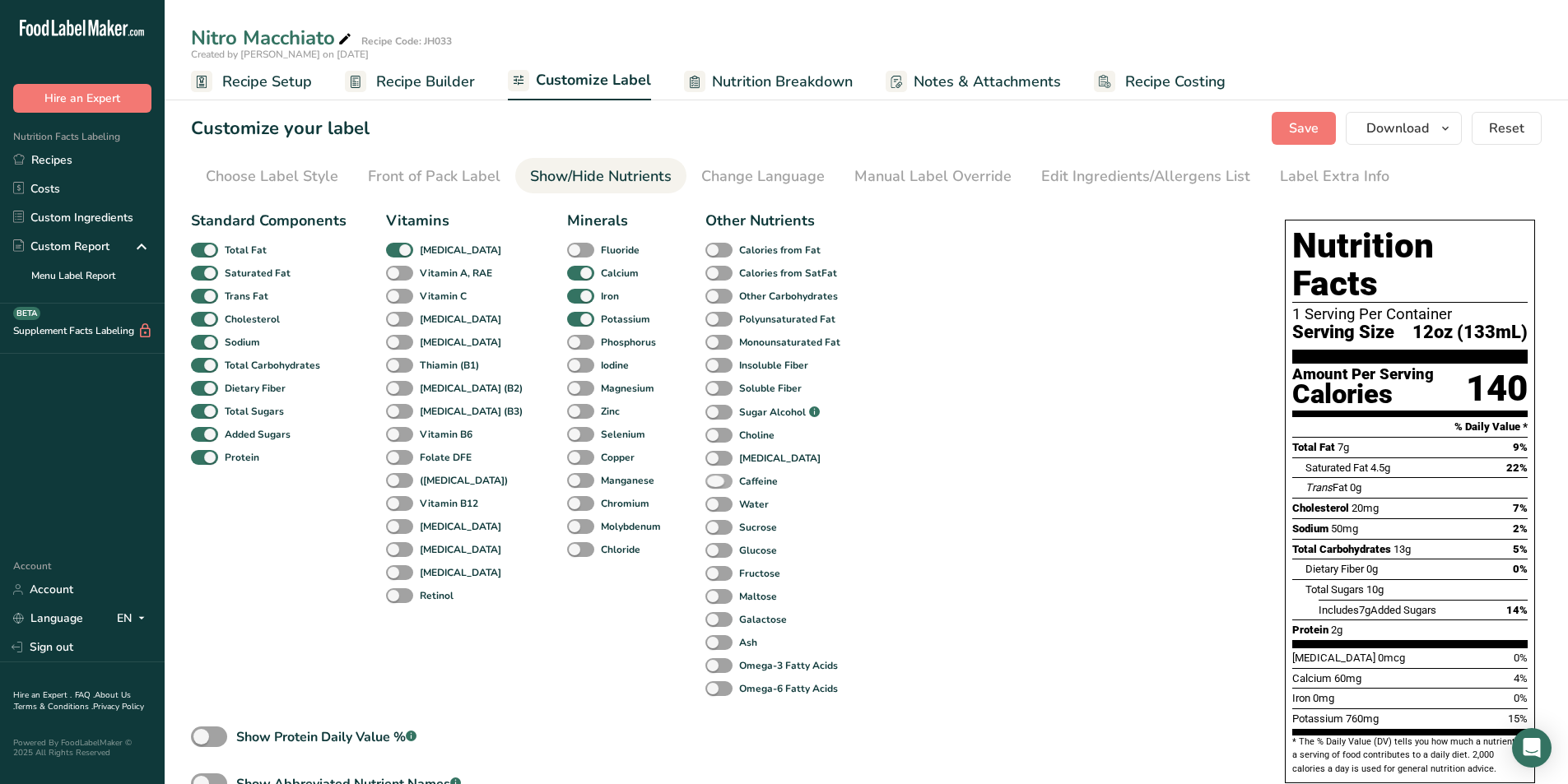
click at [705, 482] on span at bounding box center [718, 482] width 27 height 16
click at [705, 482] on input "Caffeine" at bounding box center [710, 481] width 10 height 10
checkbox input "true"
click at [733, 178] on div "Change Language" at bounding box center [763, 176] width 123 height 22
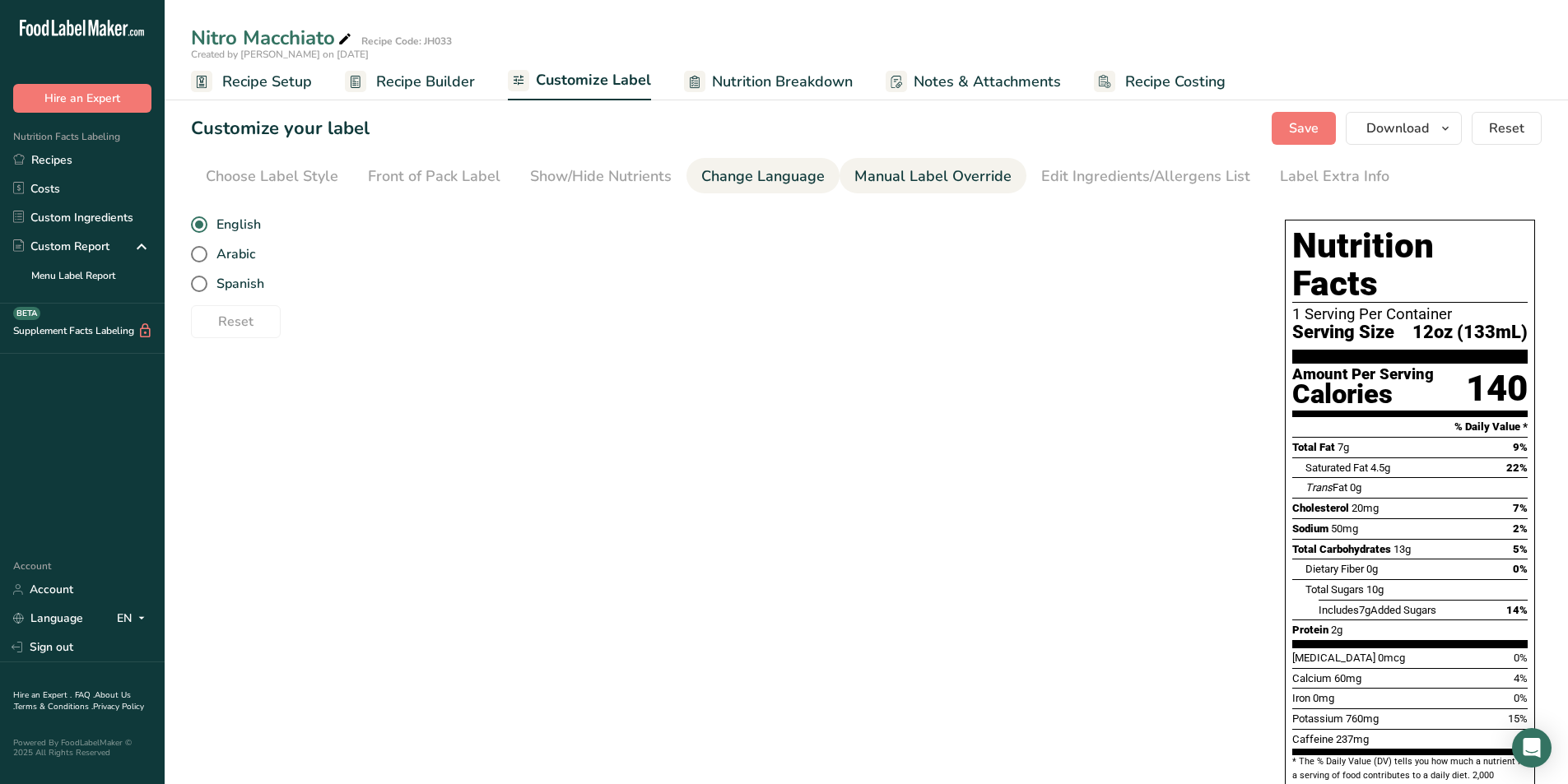
click at [930, 164] on link "Manual Label Override" at bounding box center [933, 177] width 157 height 37
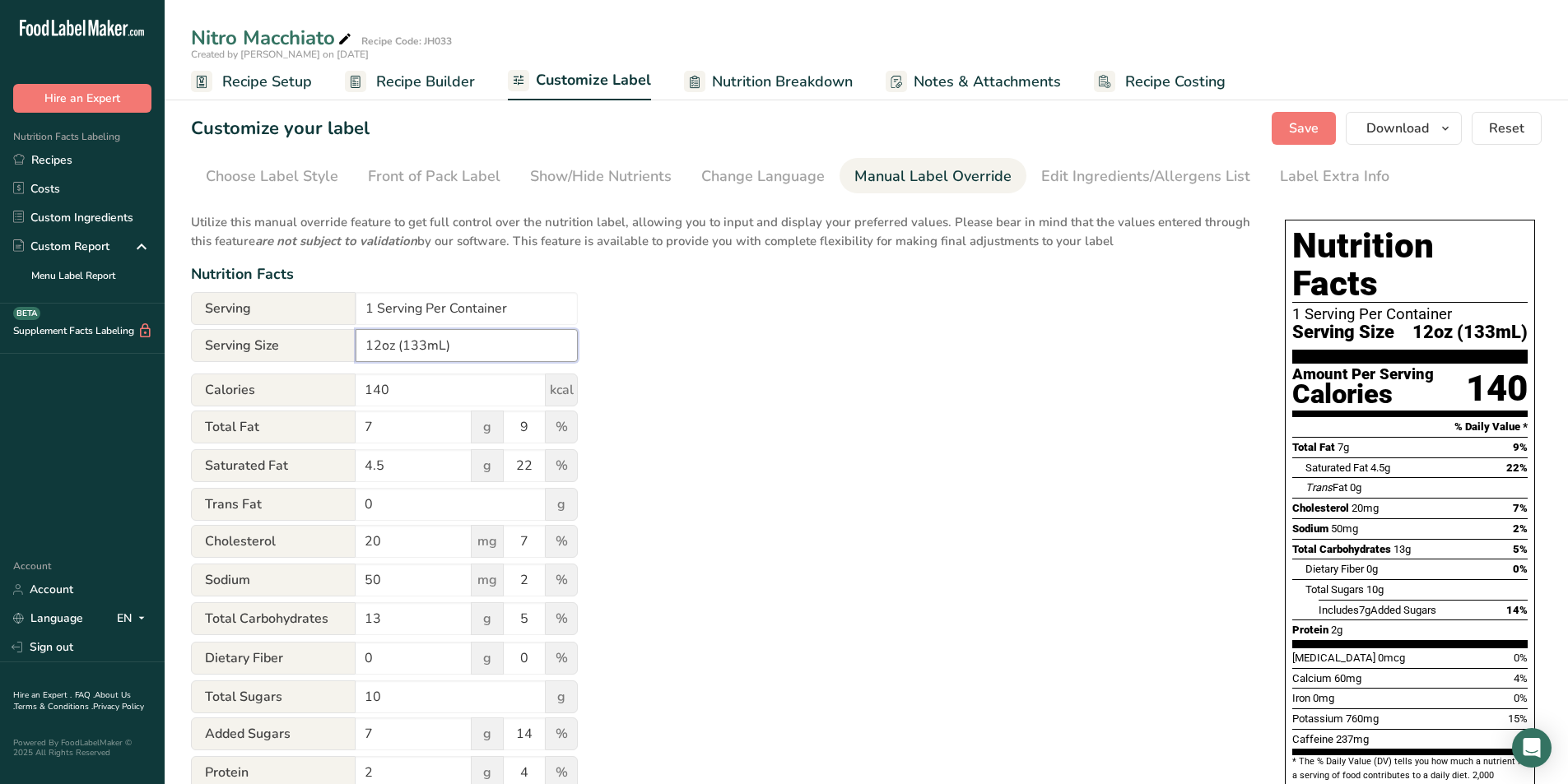
click at [426, 343] on input "12oz (133mL)" at bounding box center [467, 345] width 222 height 33
type input "12oz (355mL)"
click at [741, 304] on div "Utilize this manual override feature to get full control over the nutrition lab…" at bounding box center [721, 614] width 1061 height 824
click at [1066, 165] on div "Edit Ingredients/Allergens List" at bounding box center [1145, 176] width 209 height 22
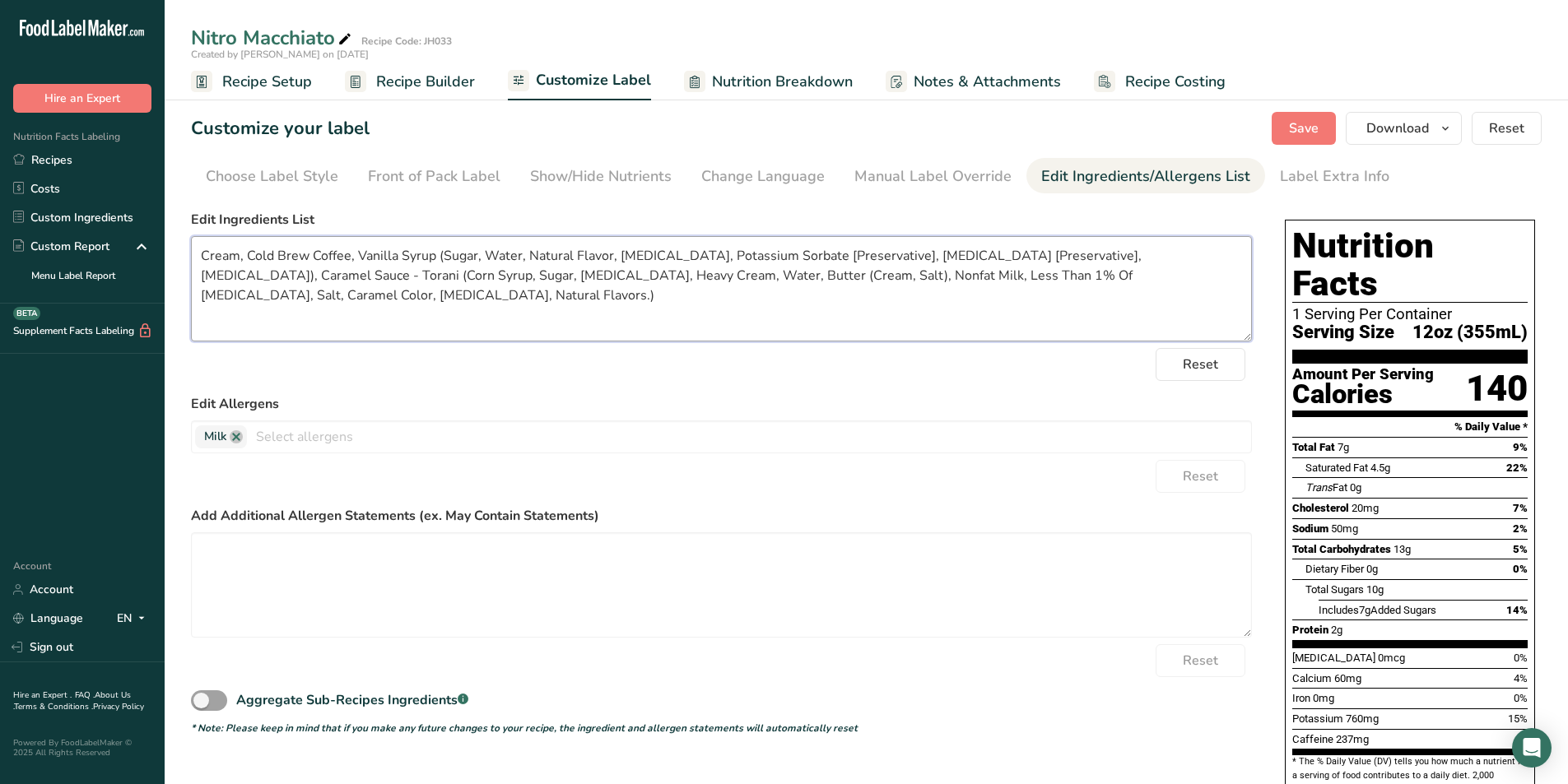
click at [236, 275] on textarea "Cream, Cold Brew Coffee, Vanilla Syrup (Sugar, Water, Natural Flavor, [MEDICAL_…" at bounding box center [721, 288] width 1061 height 105
click at [242, 297] on textarea "Cream, Cold Brew Coffee, Vanilla Syrup (Sugar, Water, Natural Flavor, [MEDICAL_…" at bounding box center [721, 288] width 1061 height 105
drag, startPoint x: 279, startPoint y: 297, endPoint x: 204, endPoint y: 252, distance: 87.5
click at [204, 252] on textarea "Cream, Cold Brew Coffee, Vanilla Syrup (Sugar, Water, Natural Flavor, [MEDICAL_…" at bounding box center [721, 288] width 1061 height 105
click at [422, 294] on textarea "Cream, Cold Brew Coffee, Vanilla Syrup (Sugar, Water, Natural Flavor, [MEDICAL_…" at bounding box center [721, 288] width 1061 height 105
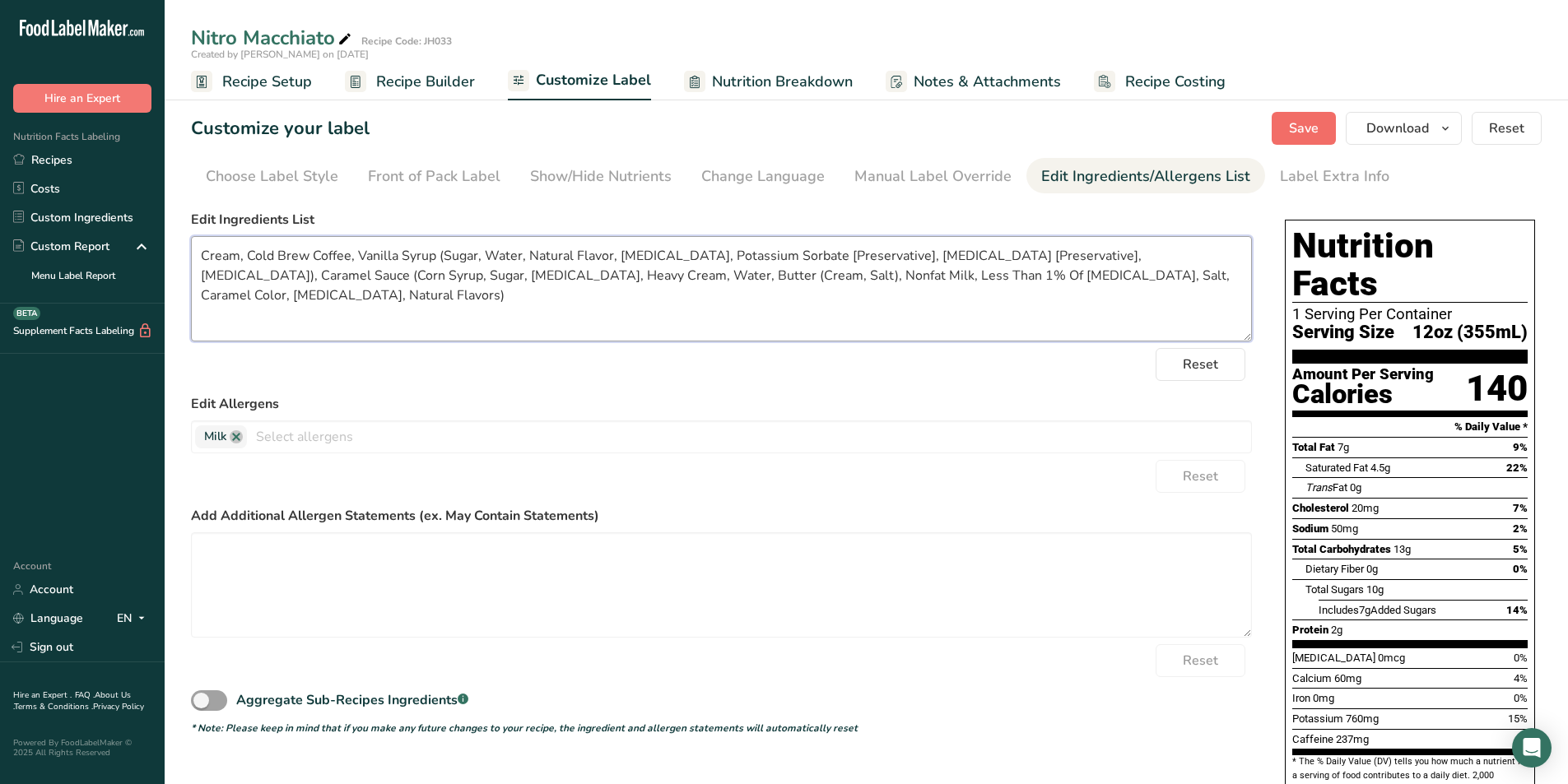
type textarea "Cream, Cold Brew Coffee, Vanilla Syrup (Sugar, Water, Natural Flavor, [MEDICAL_…"
click at [1316, 135] on span "Save" at bounding box center [1304, 128] width 30 height 20
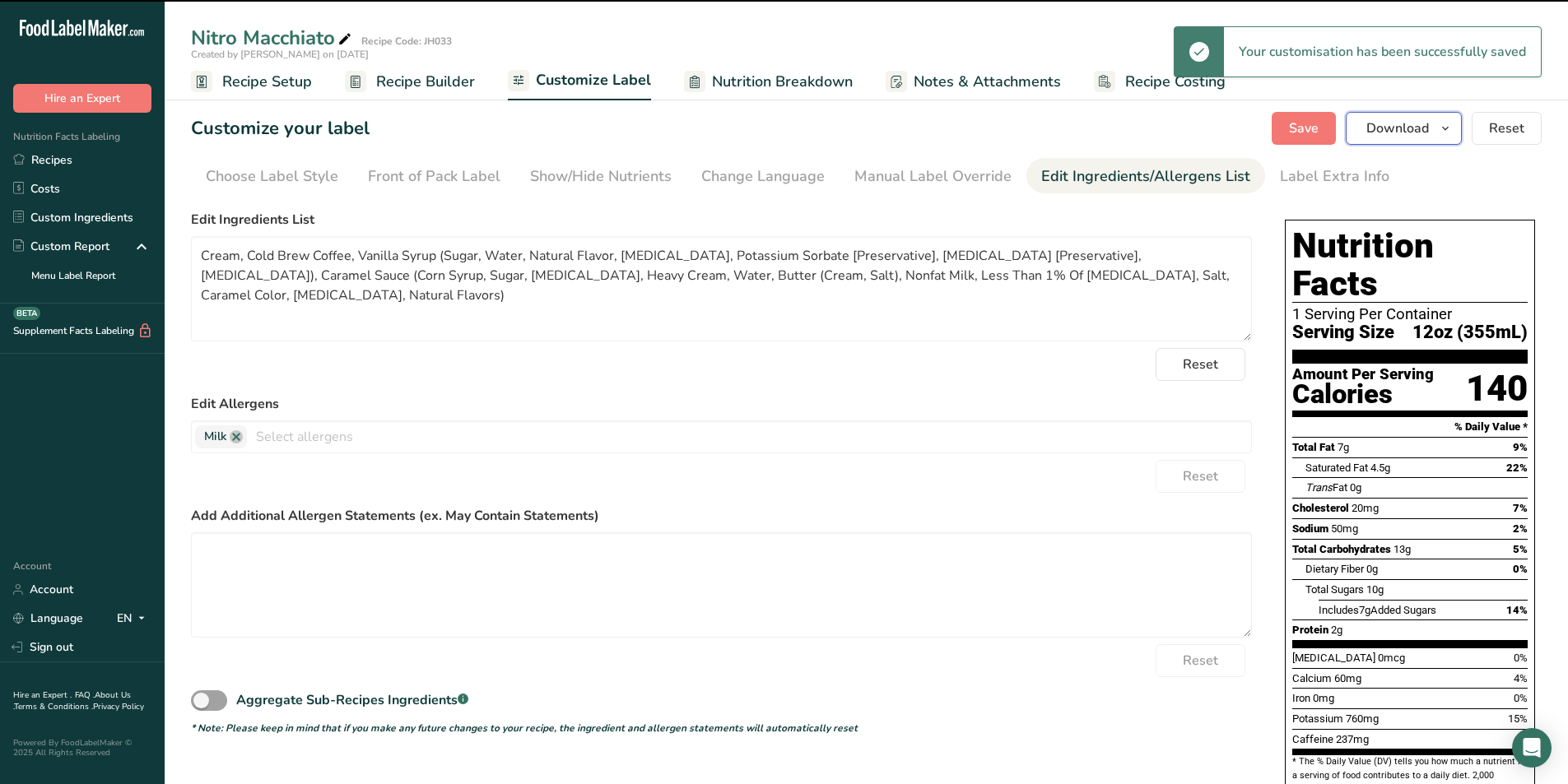
click at [1381, 128] on span "Download" at bounding box center [1397, 128] width 63 height 20
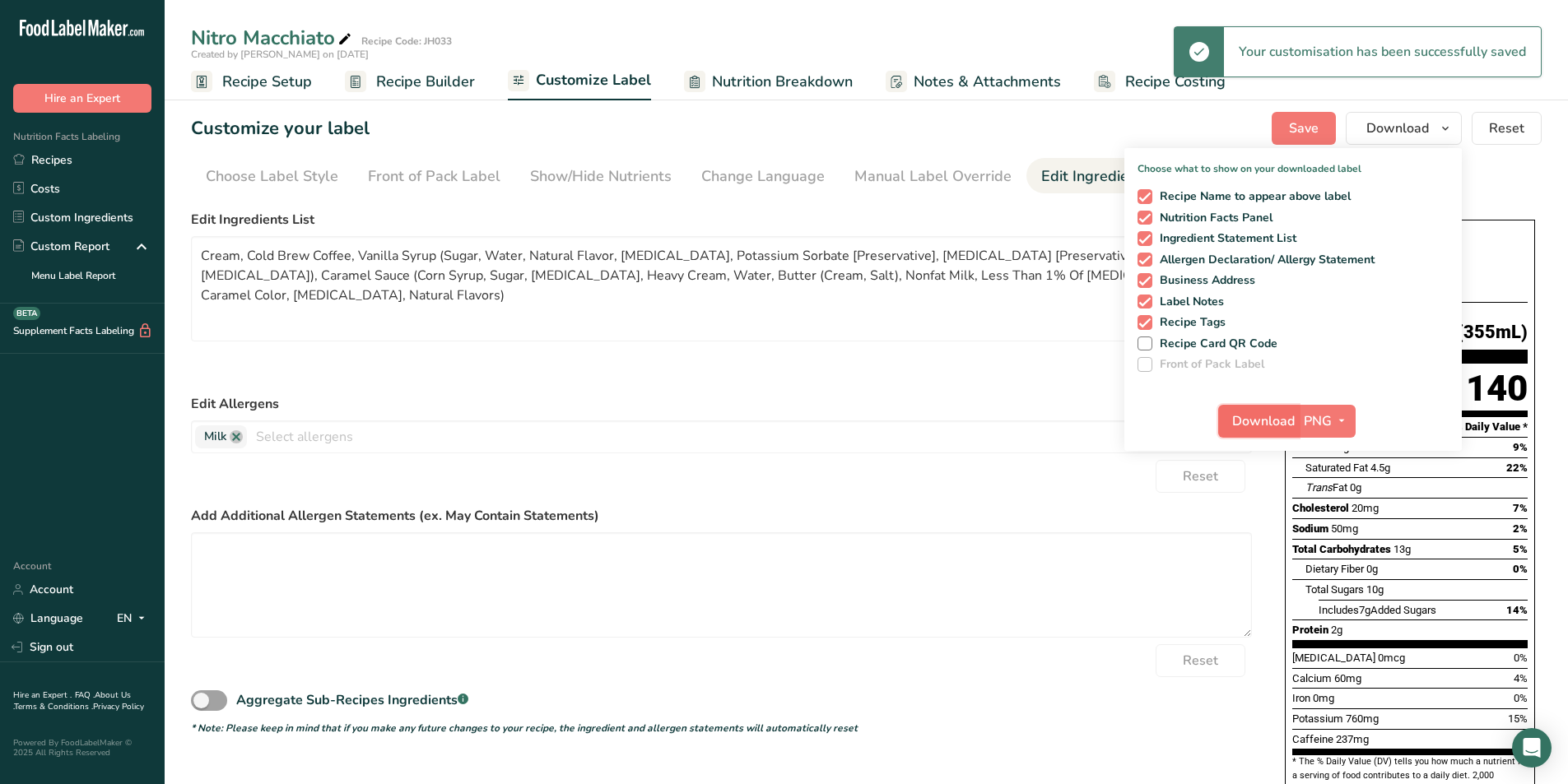
click at [1262, 420] on span "Download" at bounding box center [1264, 420] width 63 height 20
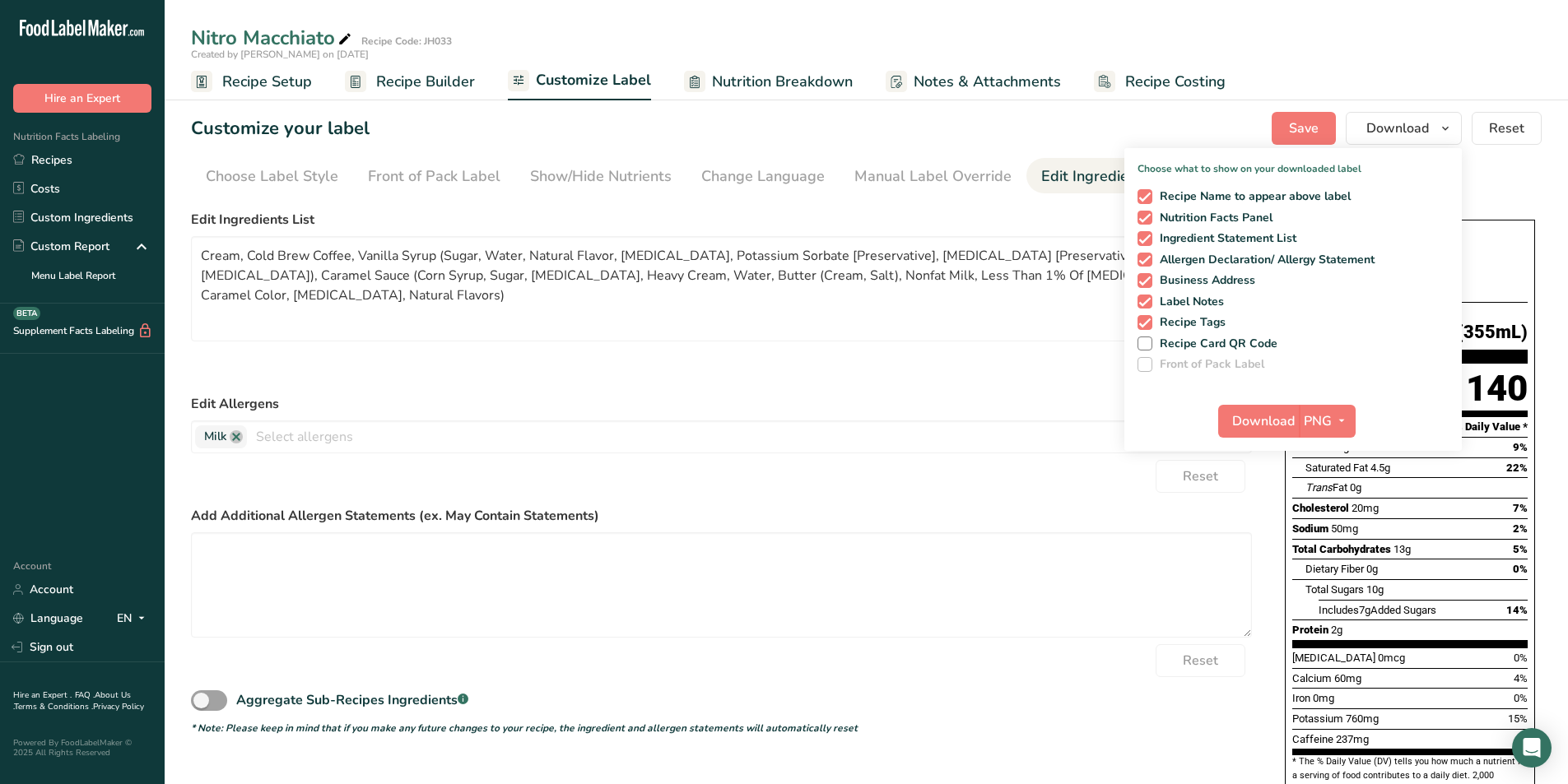
click at [626, 381] on form "Edit Ingredients List Cream, Cold Brew Coffee, Vanilla Syrup (Sugar, Water, Nat…" at bounding box center [721, 472] width 1061 height 525
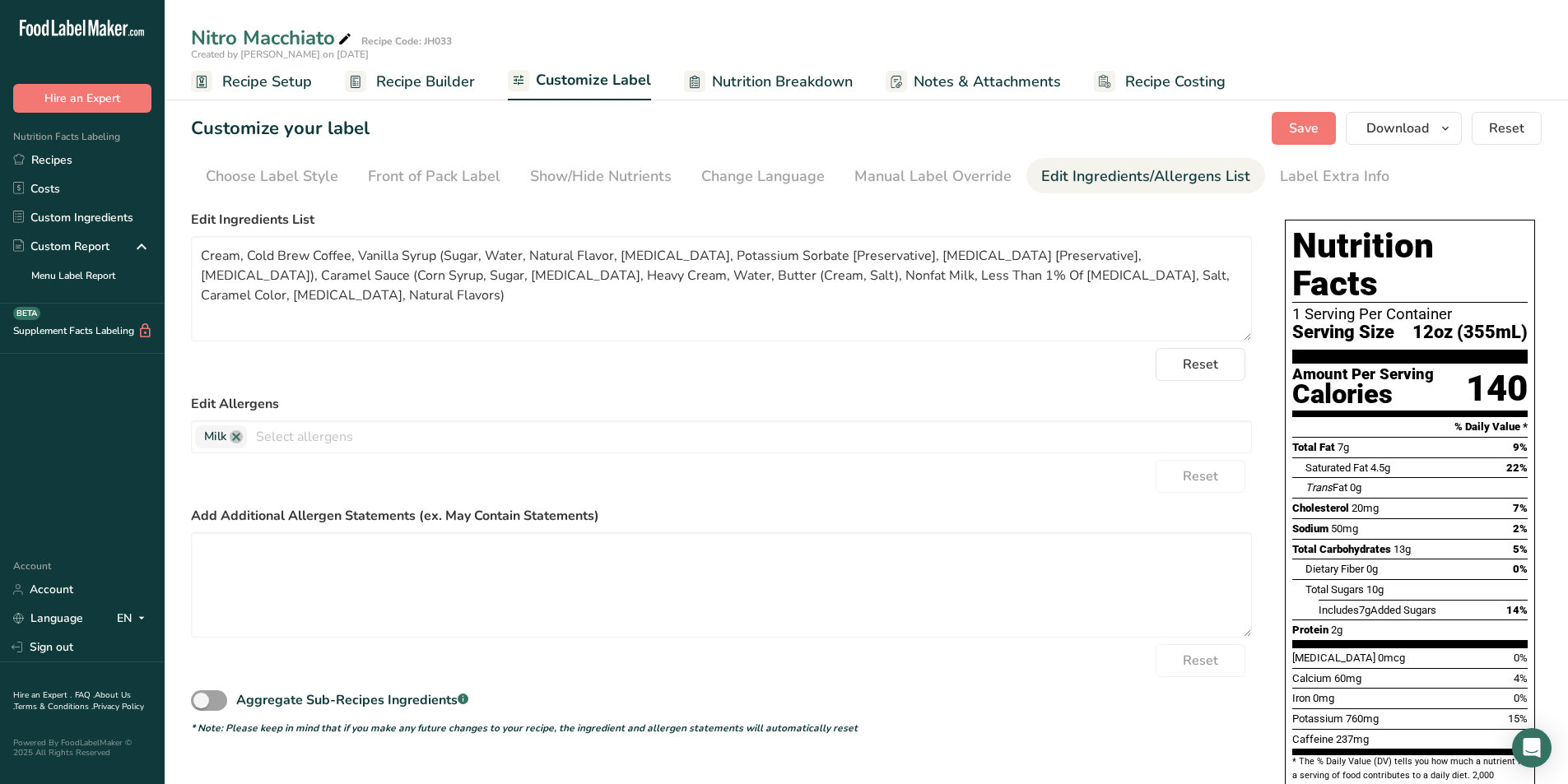
click at [402, 80] on span "Recipe Builder" at bounding box center [425, 81] width 99 height 22
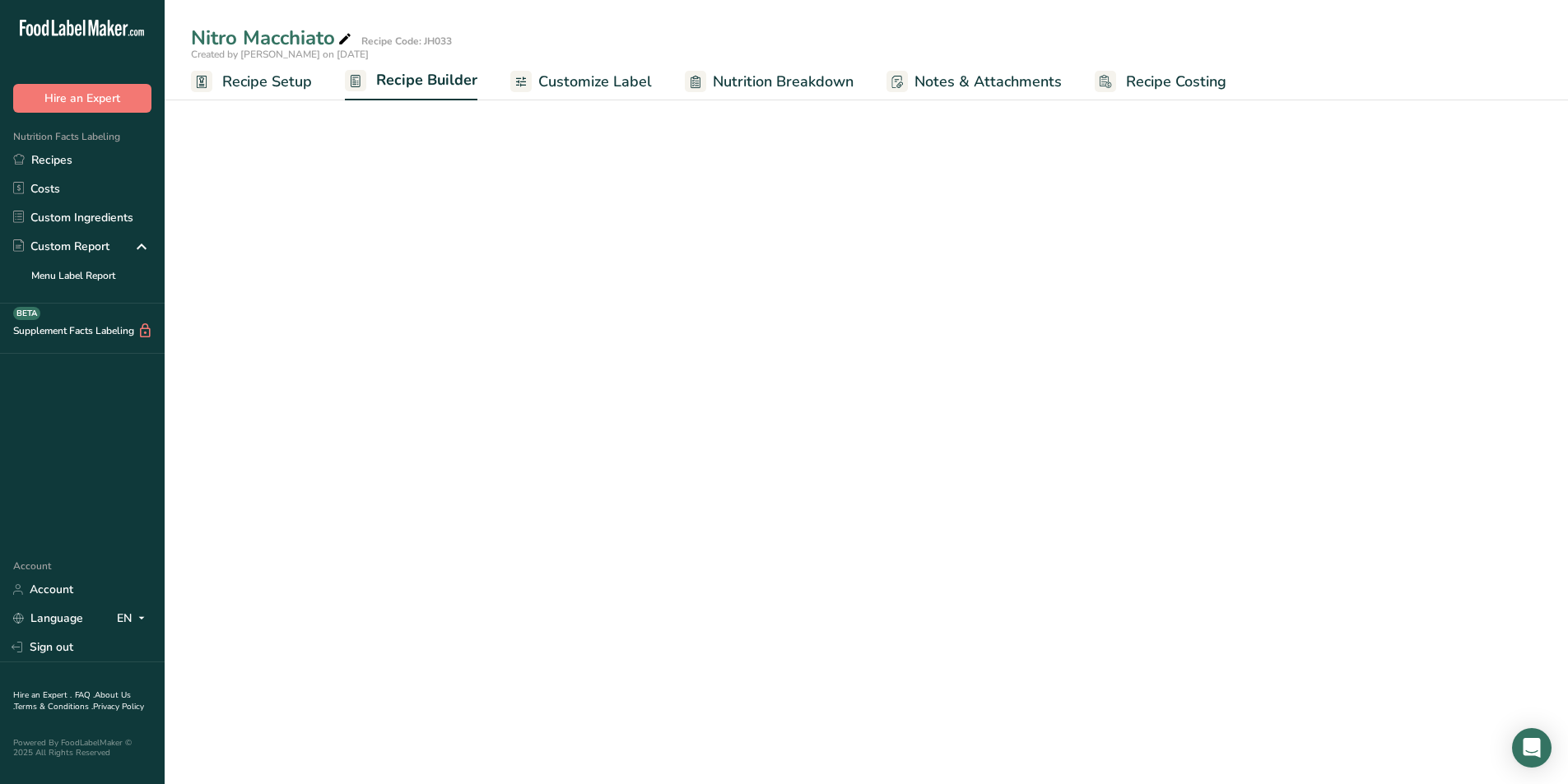
click at [398, 86] on span "Recipe Builder" at bounding box center [427, 80] width 101 height 22
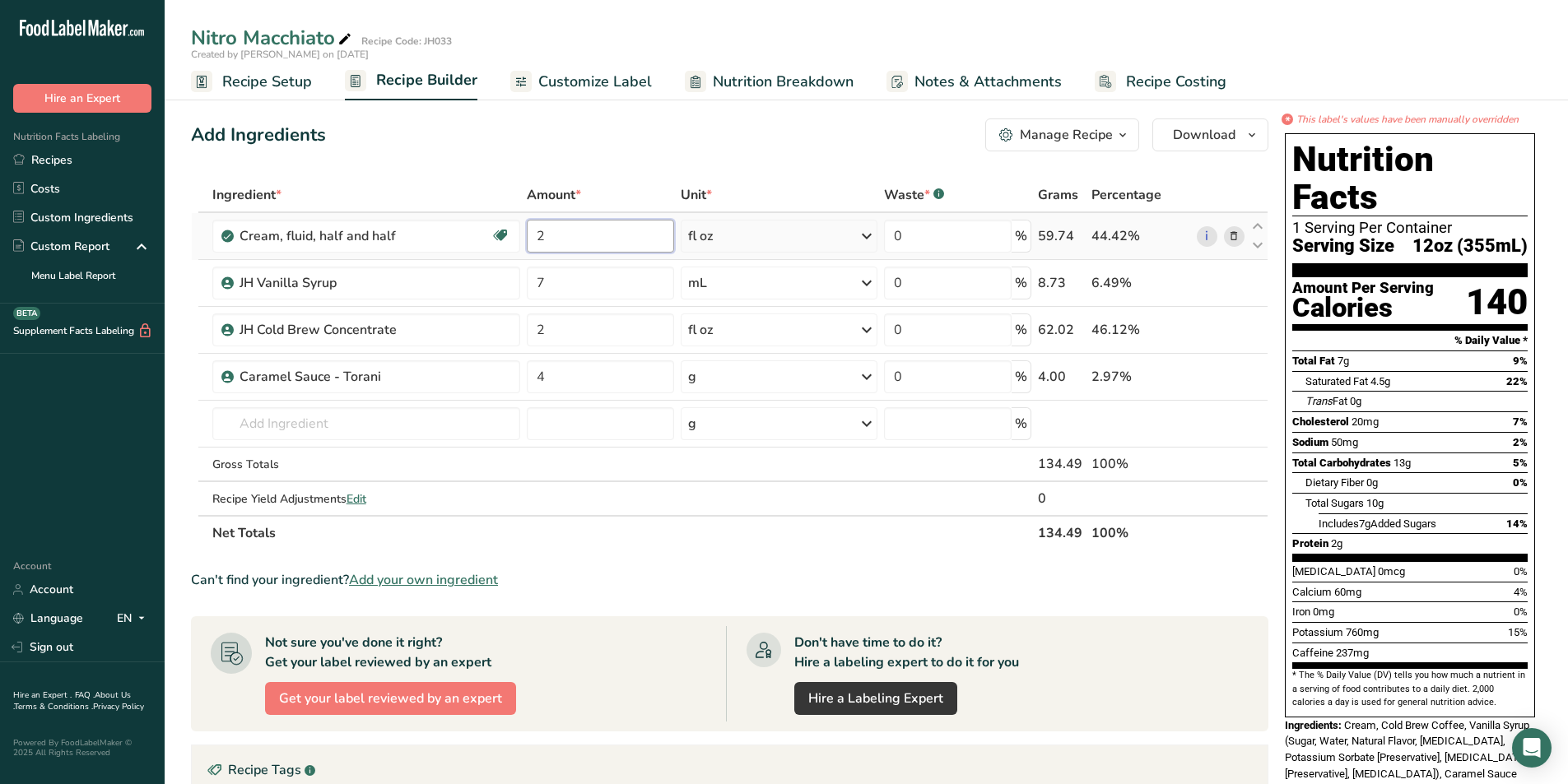
click at [554, 238] on input "2" at bounding box center [600, 236] width 147 height 33
type input "3"
click at [554, 275] on div "Ingredient * Amount * Unit * Waste * .a-a{fill:#347362;}.b-a{fill:#fff;} Grams …" at bounding box center [729, 364] width 1077 height 372
type input "14"
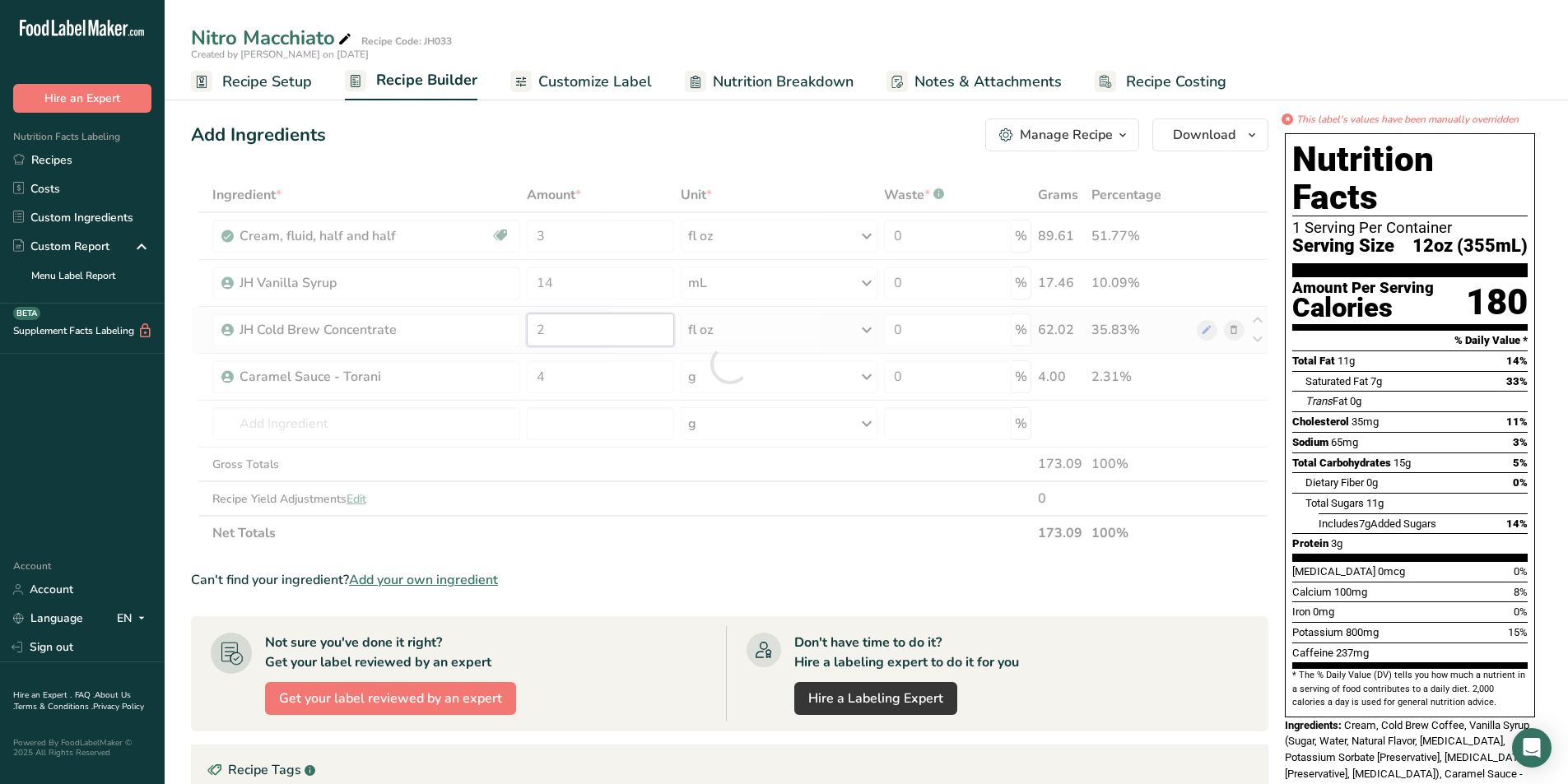
click at [558, 328] on div "Ingredient * Amount * Unit * Waste * .a-a{fill:#347362;}.b-a{fill:#fff;} Grams …" at bounding box center [729, 364] width 1077 height 372
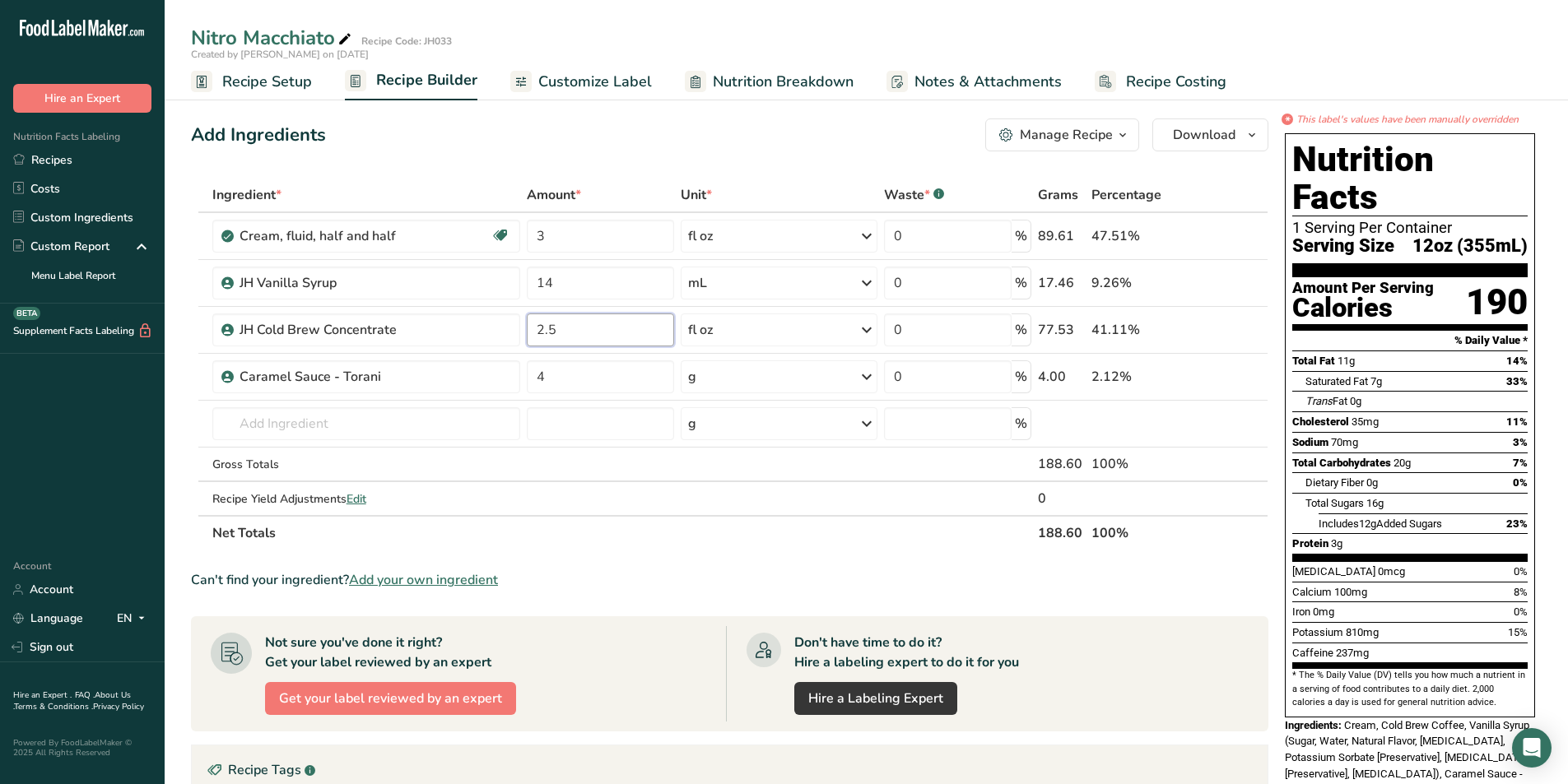
type input "2.5"
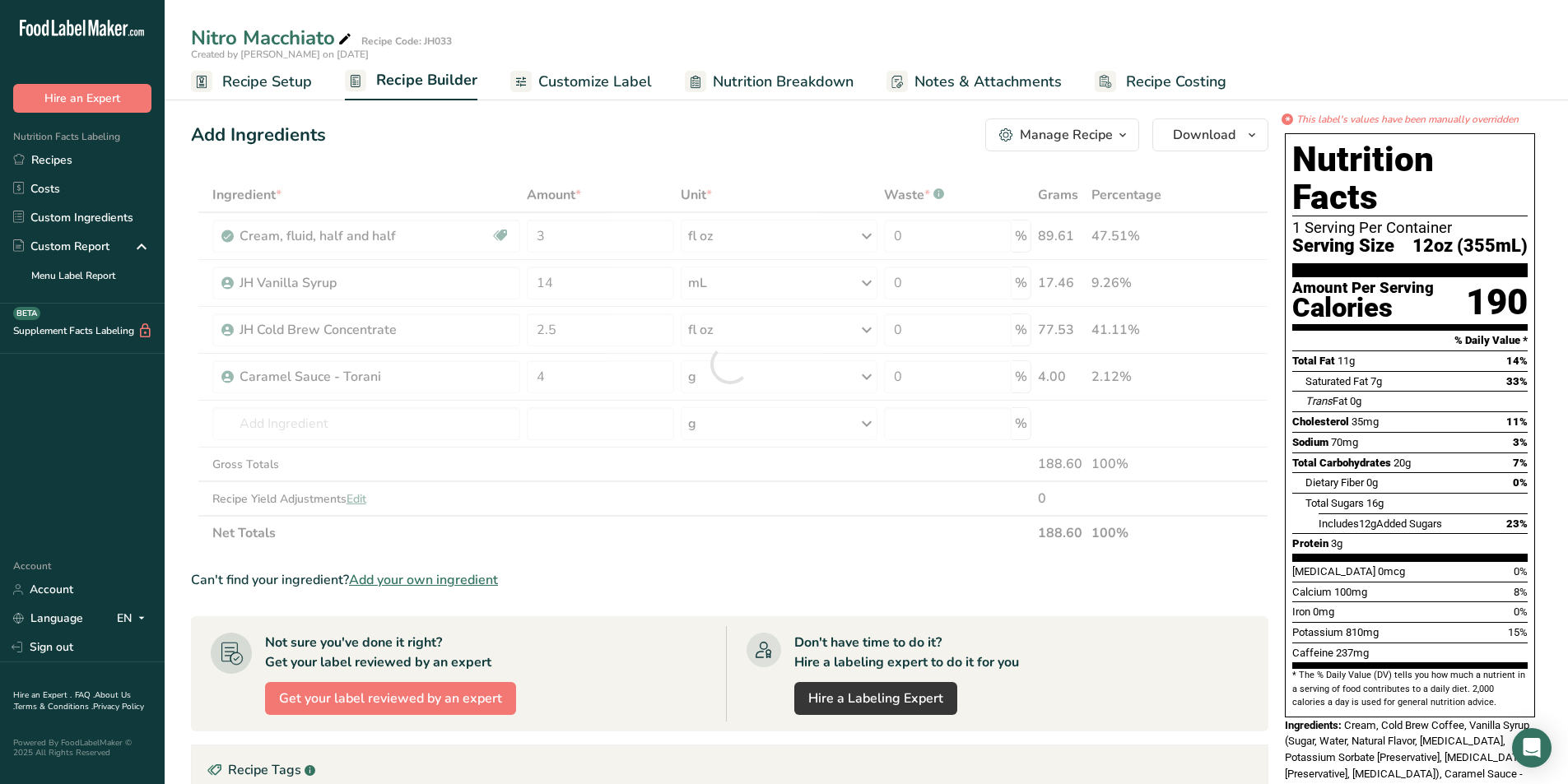
click at [593, 548] on div "Ingredient * Amount * Unit * Waste * .a-a{fill:#347362;}.b-a{fill:#fff;} Grams …" at bounding box center [729, 364] width 1077 height 372
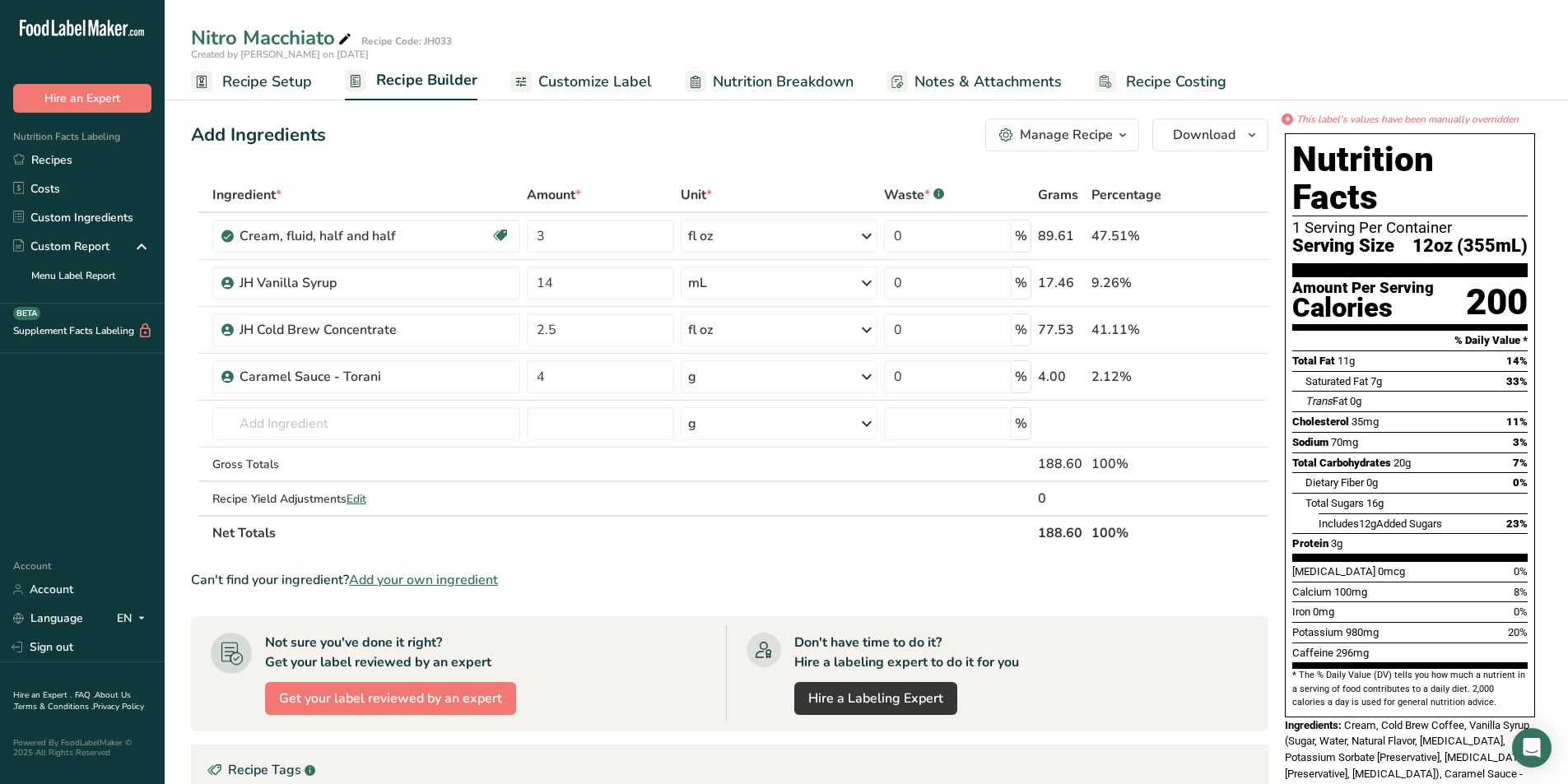
drag, startPoint x: 579, startPoint y: 87, endPoint x: 565, endPoint y: 201, distance: 114.9
click at [579, 87] on span "Customize Label" at bounding box center [595, 81] width 114 height 22
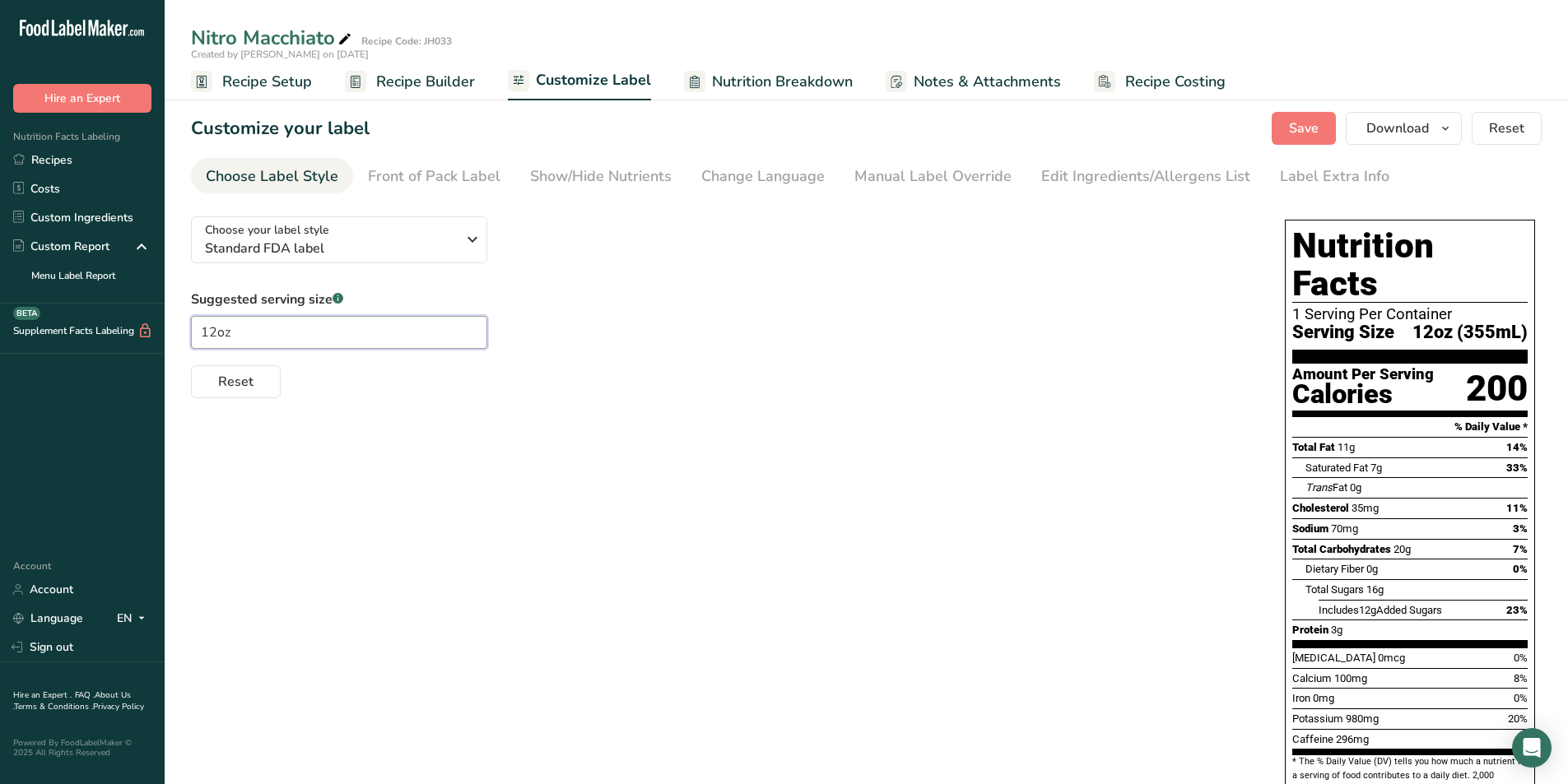
click at [217, 334] on input "12oz" at bounding box center [338, 332] width 296 height 33
type input "16oz"
click at [408, 173] on div "Front of Pack Label" at bounding box center [435, 176] width 133 height 22
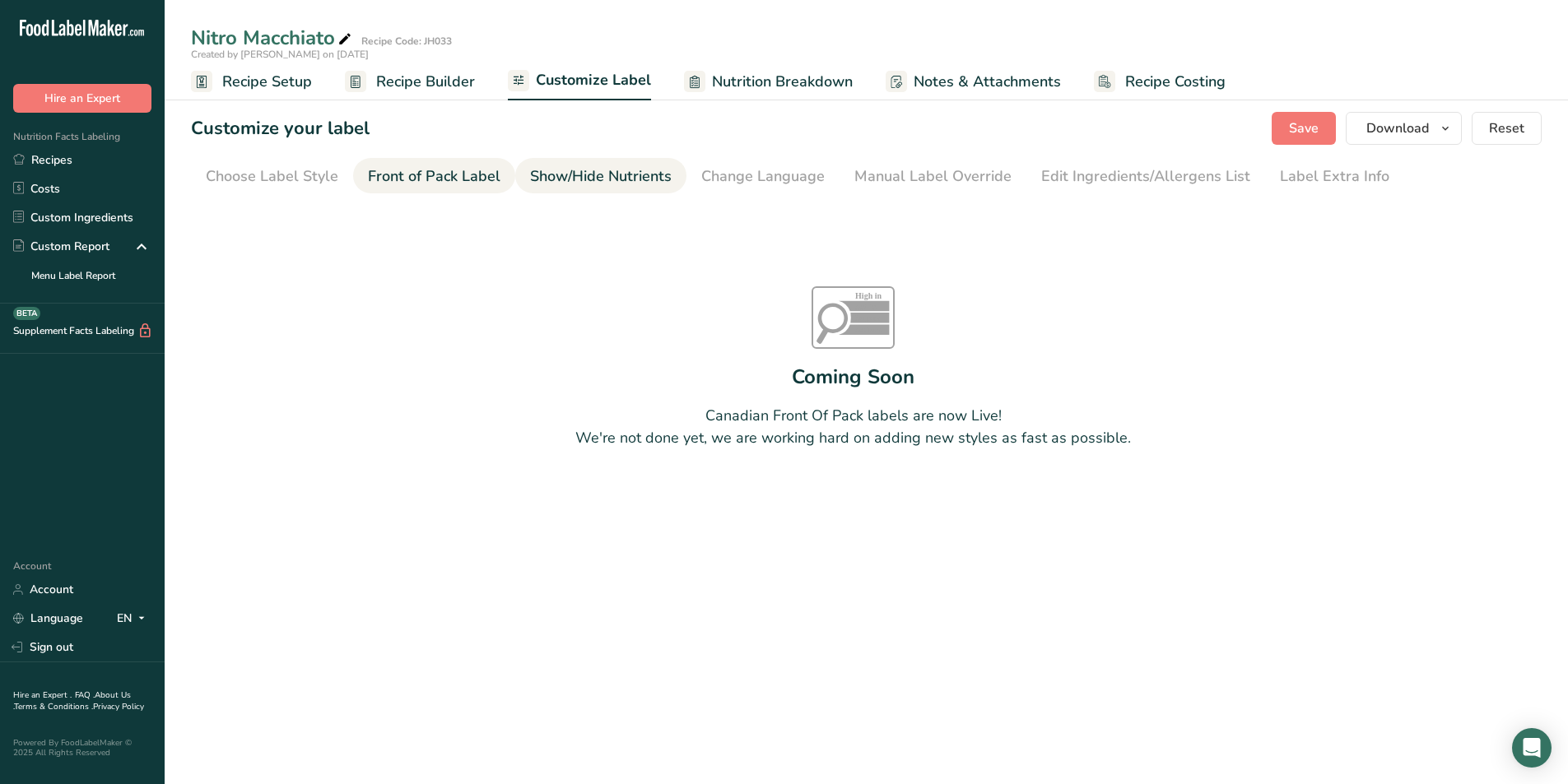
click at [619, 183] on div "Show/Hide Nutrients" at bounding box center [601, 176] width 142 height 22
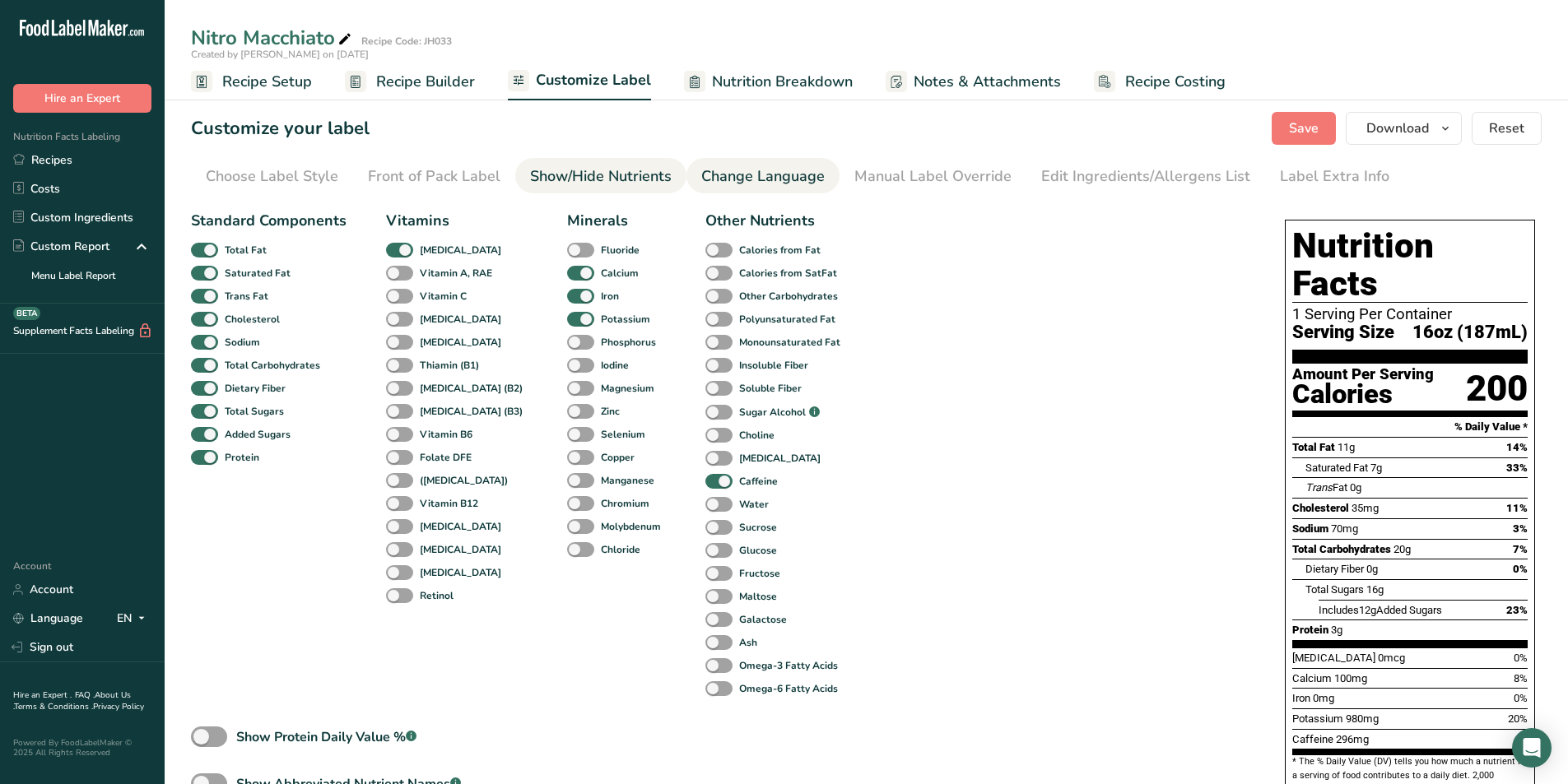
click at [726, 175] on div "Change Language" at bounding box center [763, 176] width 123 height 22
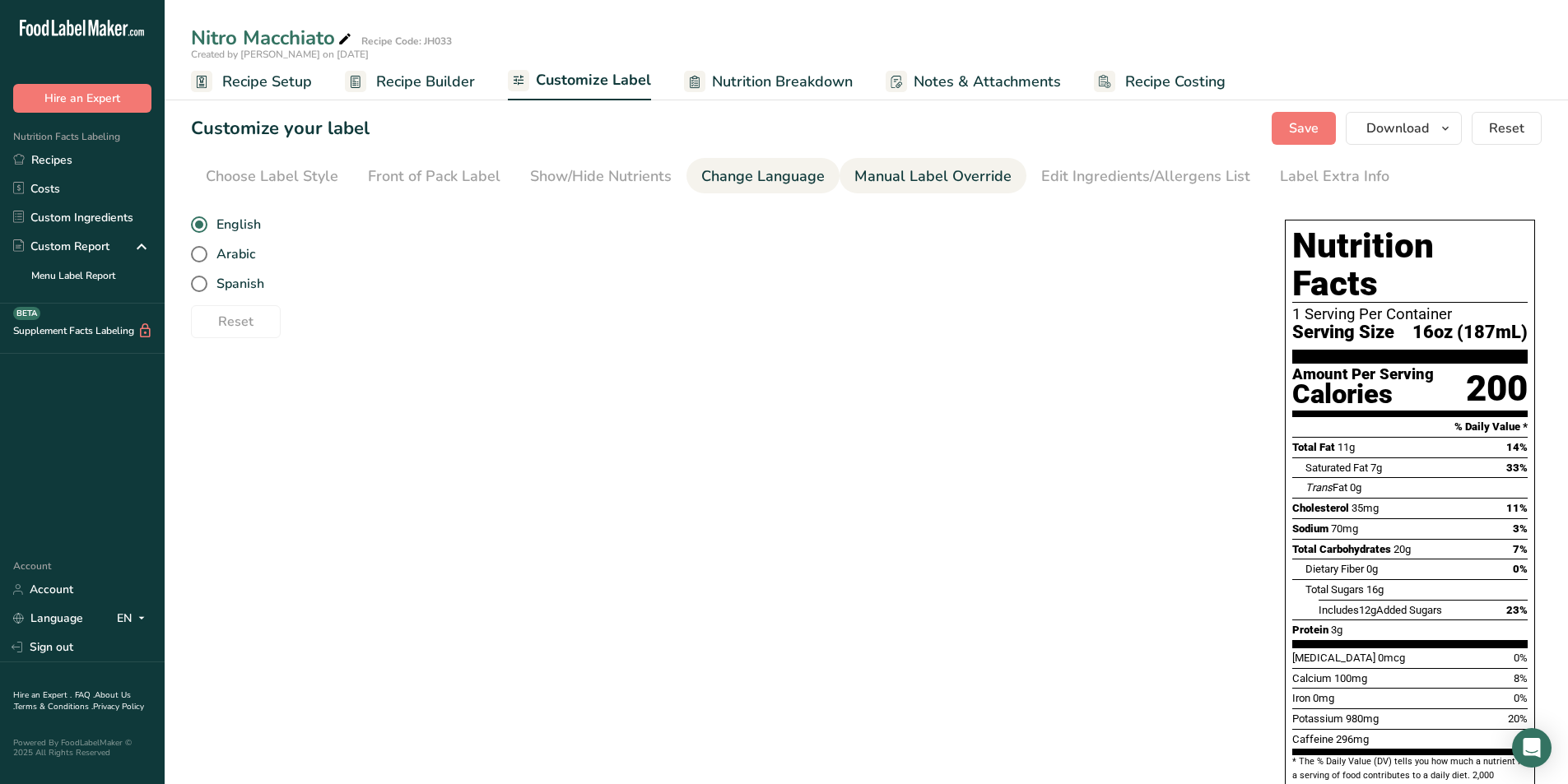
click at [894, 175] on div "Manual Label Override" at bounding box center [933, 176] width 157 height 22
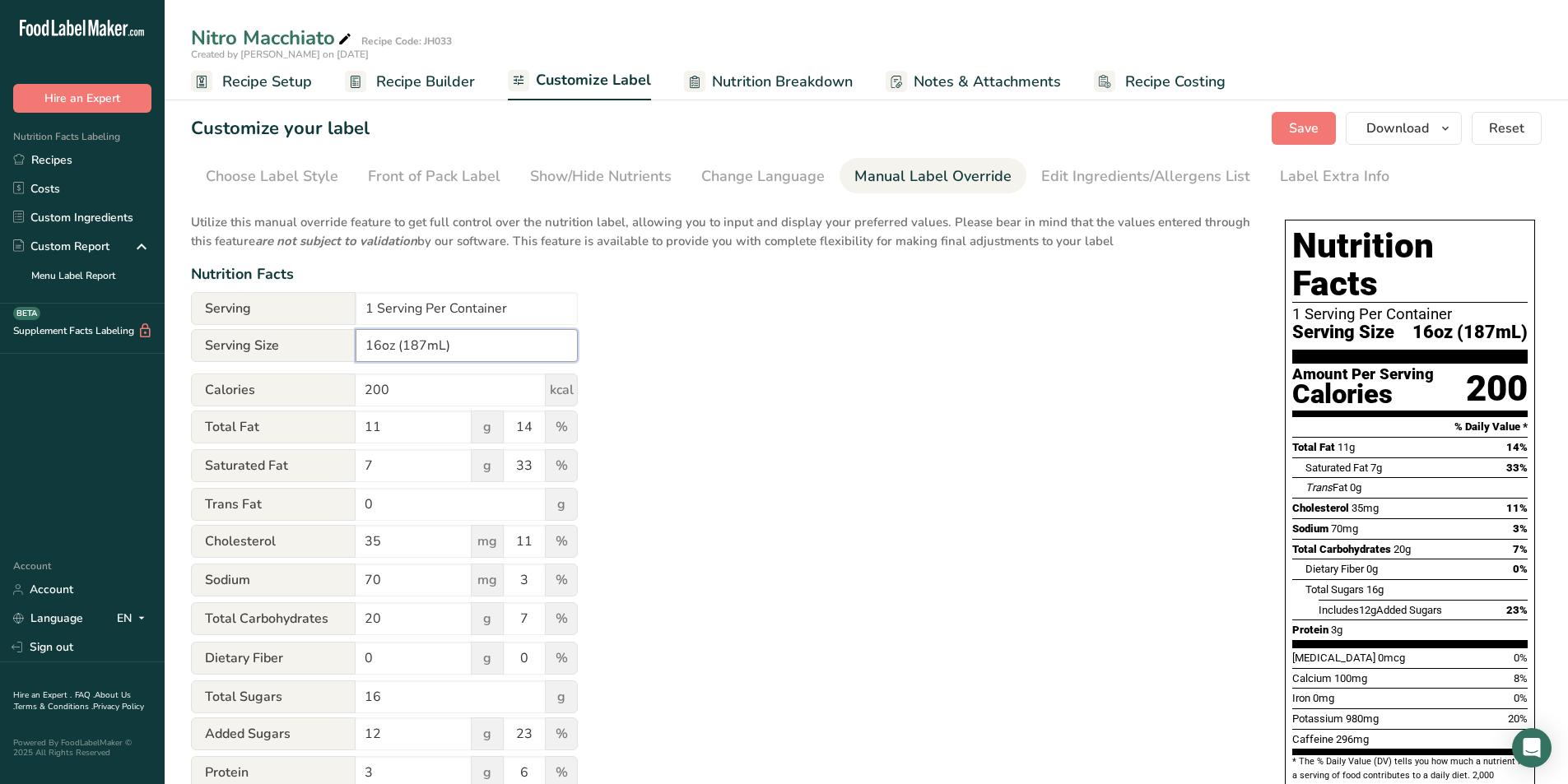
click at [425, 348] on input "16oz (187mL)" at bounding box center [467, 345] width 222 height 33
type input "16oz (473mL)"
click at [826, 401] on div "Utilize this manual override feature to get full control over the nutrition lab…" at bounding box center [721, 614] width 1061 height 824
click at [1070, 176] on div "Edit Ingredients/Allergens List" at bounding box center [1145, 176] width 209 height 22
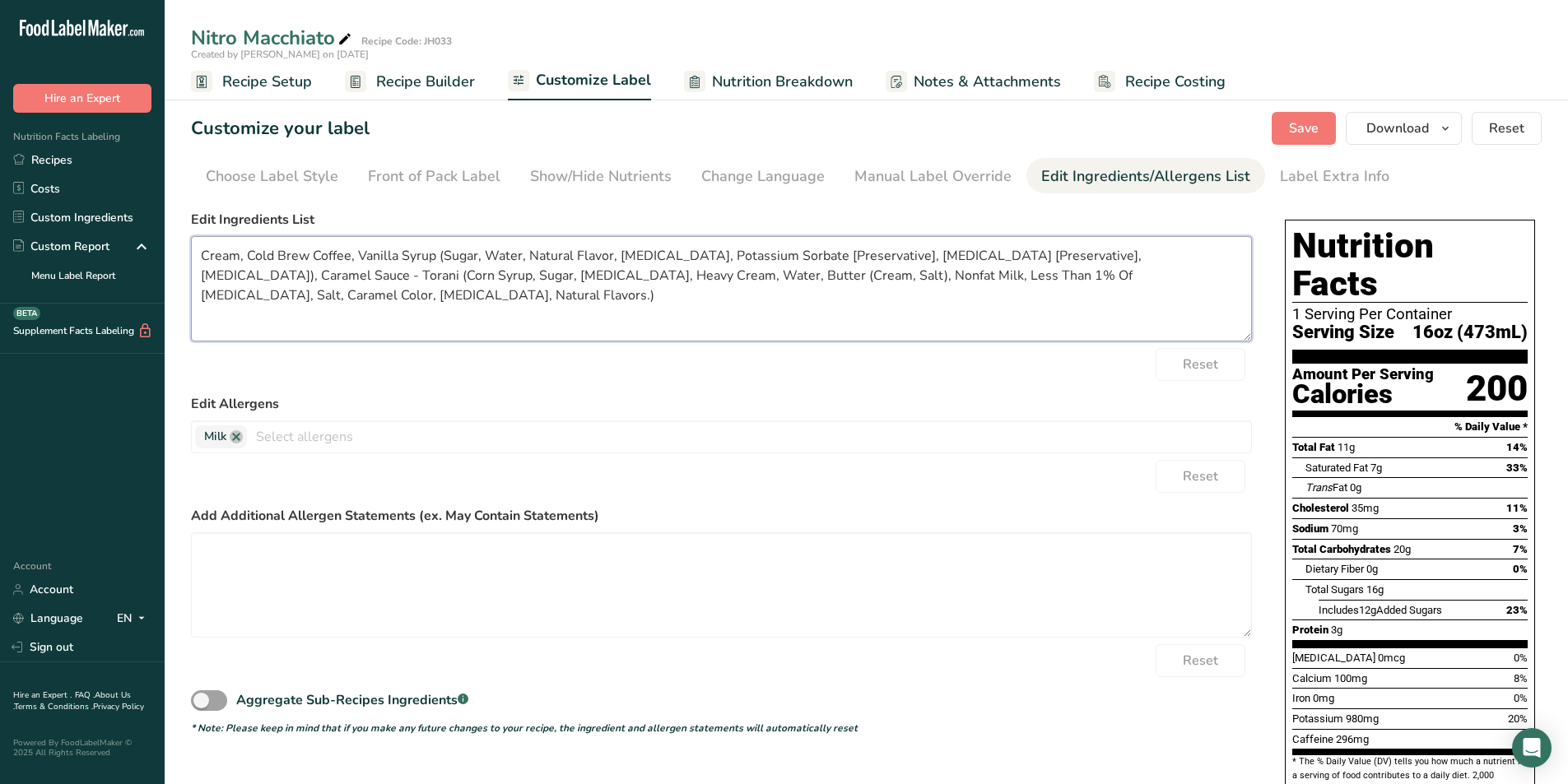
click at [202, 255] on textarea "Cream, Cold Brew Coffee, Vanilla Syrup (Sugar, Water, Natural Flavor, Citric Ac…" at bounding box center [721, 288] width 1061 height 105
type textarea "Cold Brew Coffee, Cream, Vanilla Syrup (Sugar, Water, Natural Flavor, [MEDICAL_…"
click at [1307, 125] on span "Save" at bounding box center [1304, 128] width 30 height 20
click at [1401, 128] on span "Download" at bounding box center [1397, 128] width 63 height 20
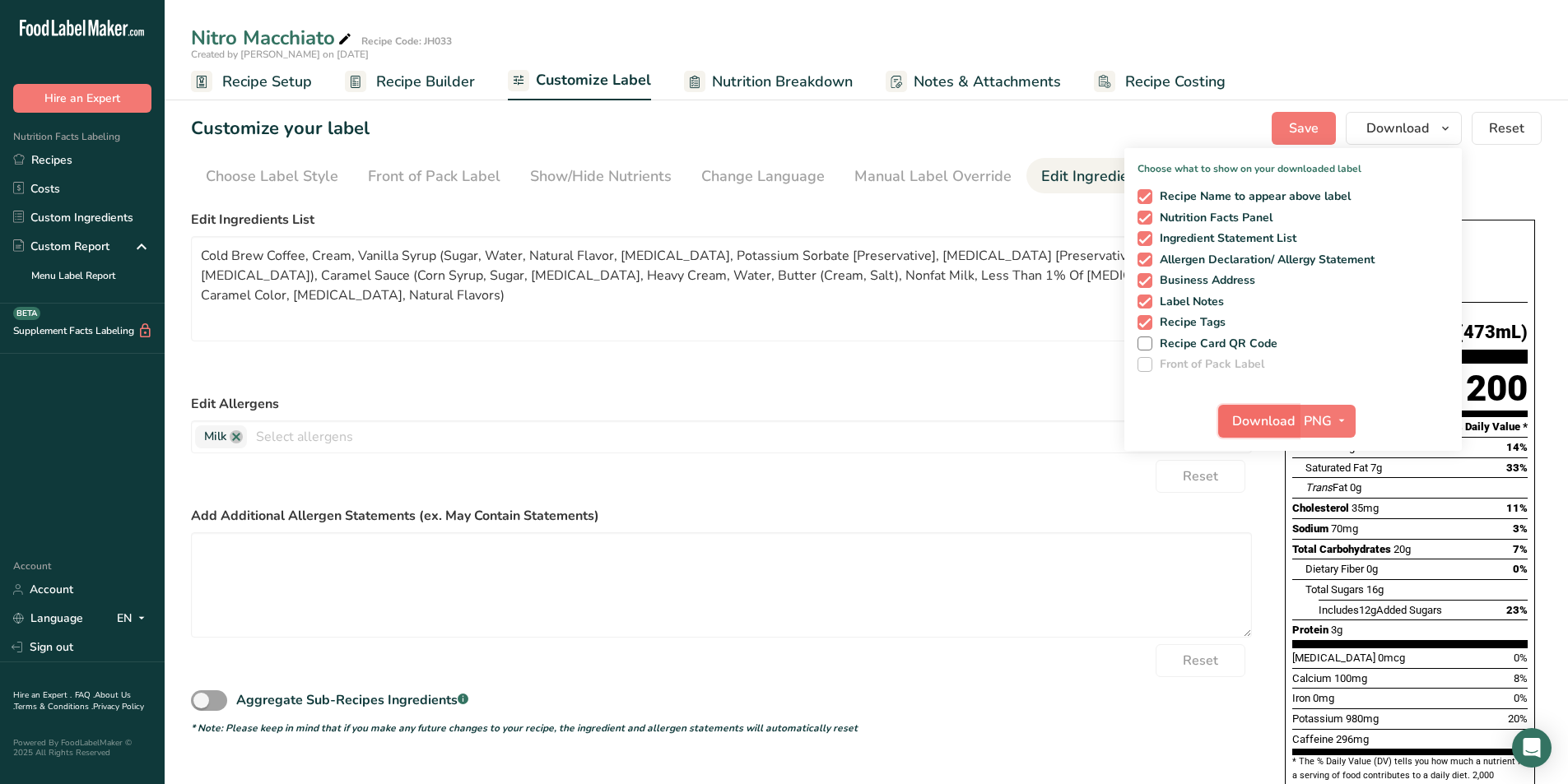
click at [1248, 410] on button "Download" at bounding box center [1258, 421] width 80 height 33
click at [711, 380] on div "Reset" at bounding box center [721, 364] width 1061 height 33
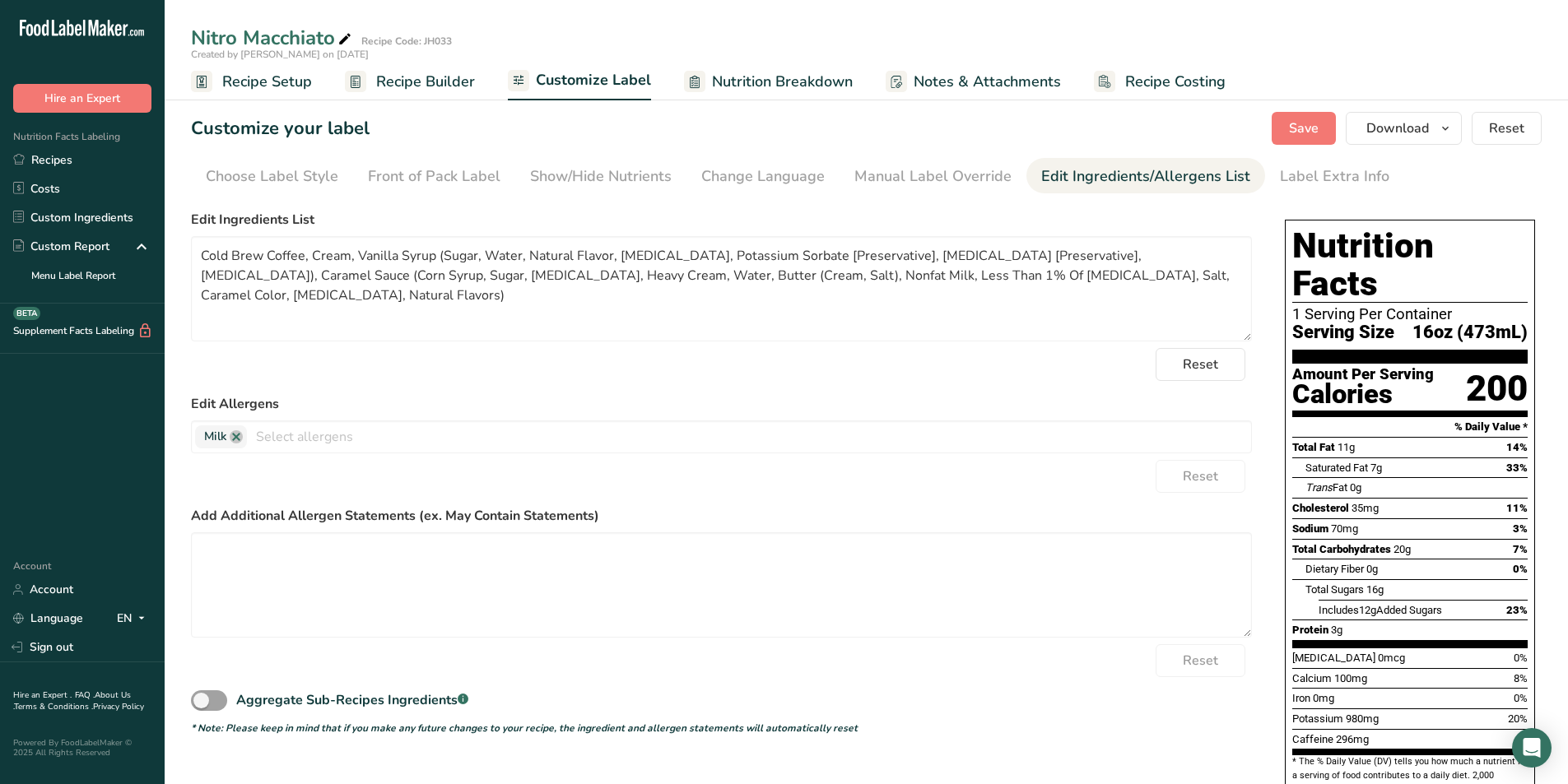
click at [424, 80] on span "Recipe Builder" at bounding box center [425, 81] width 99 height 22
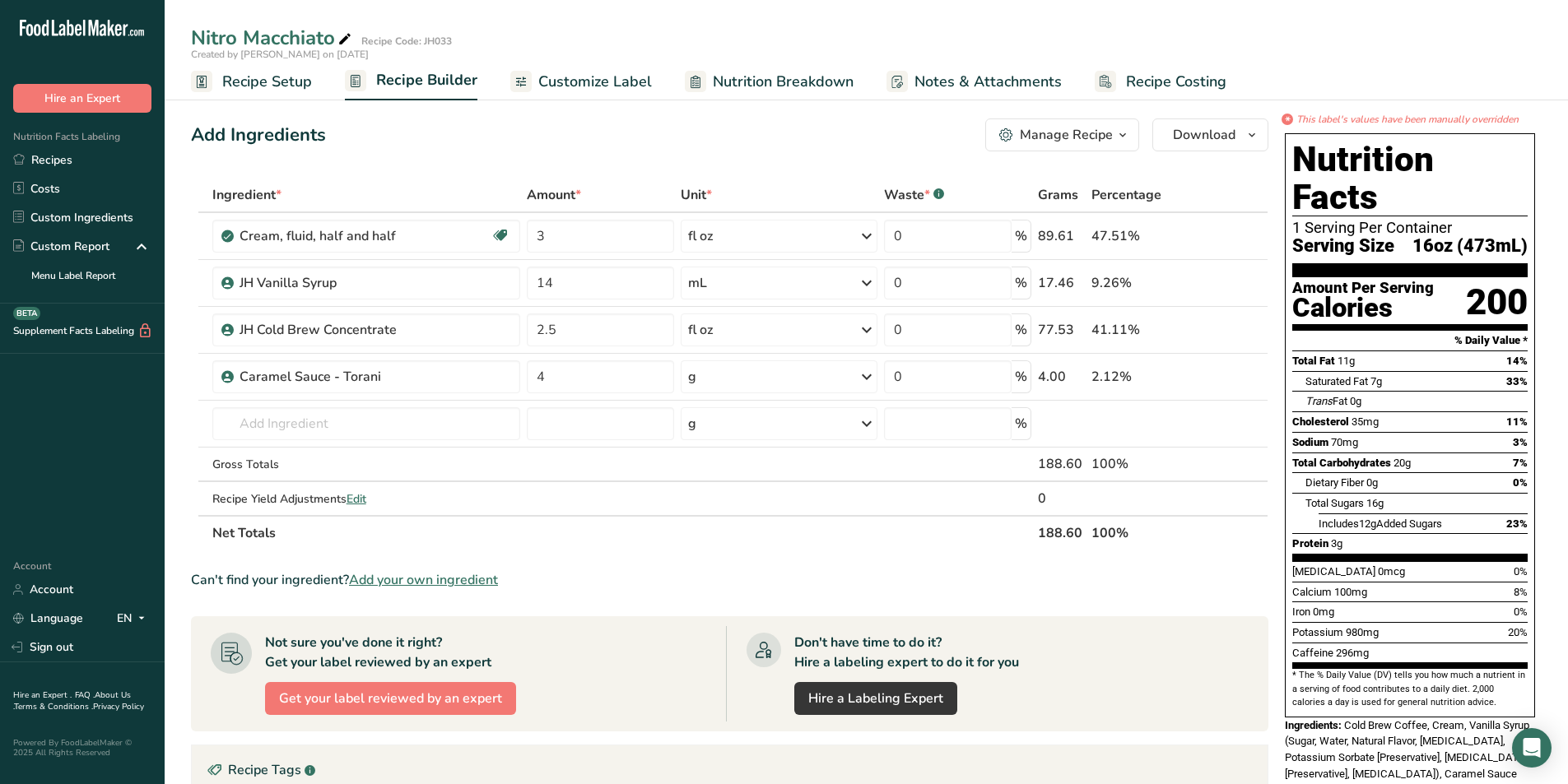
click at [791, 150] on div "Add Ingredients Manage Recipe Delete Recipe Duplicate Recipe Scale Recipe Save …" at bounding box center [729, 135] width 1077 height 33
click at [576, 232] on input "3" at bounding box center [600, 236] width 147 height 33
type input "4"
click at [589, 272] on div "Ingredient * Amount * Unit * Waste * .a-a{fill:#347362;}.b-a{fill:#fff;} Grams …" at bounding box center [729, 364] width 1077 height 372
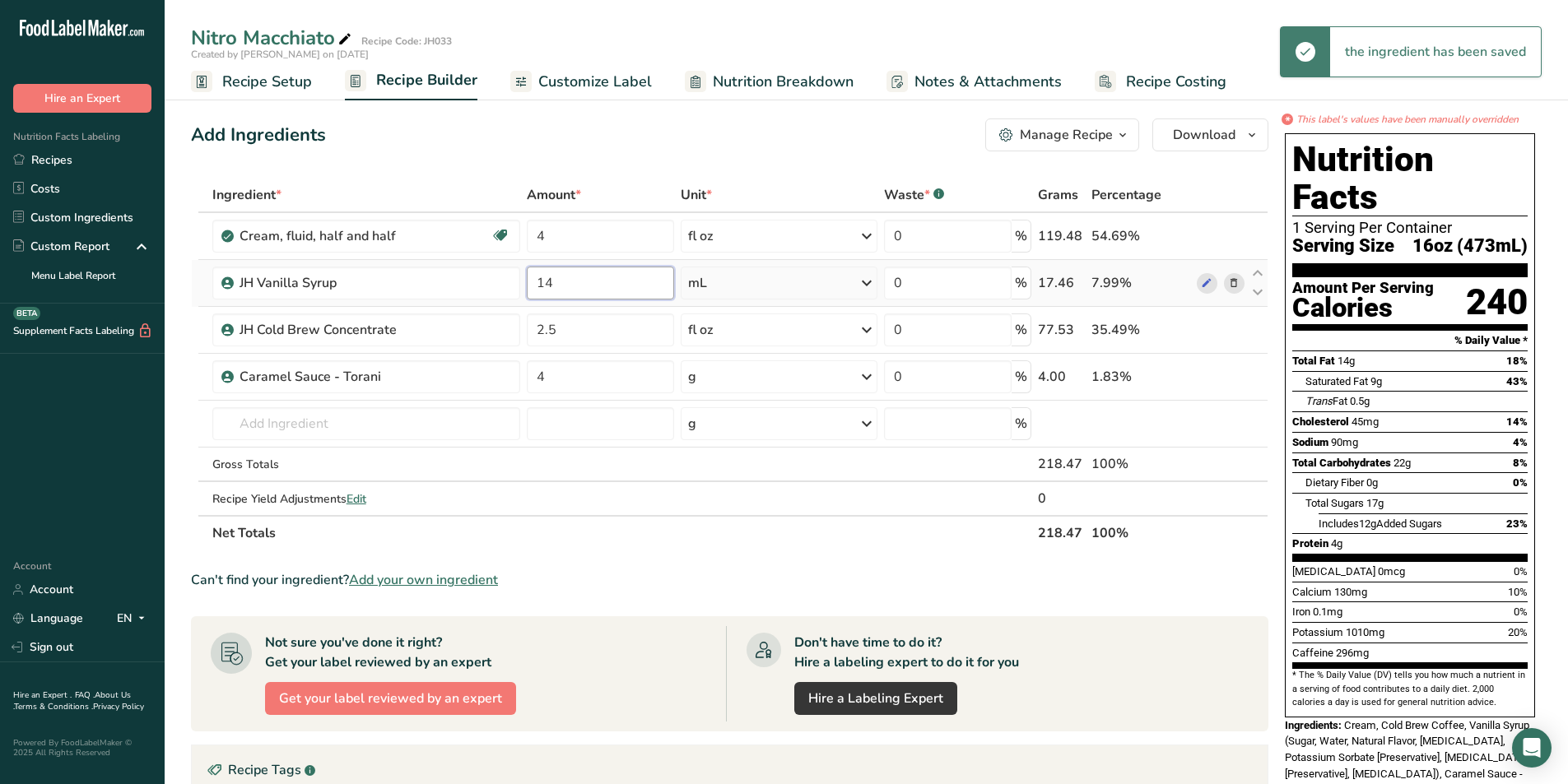
type input "1"
type input "21"
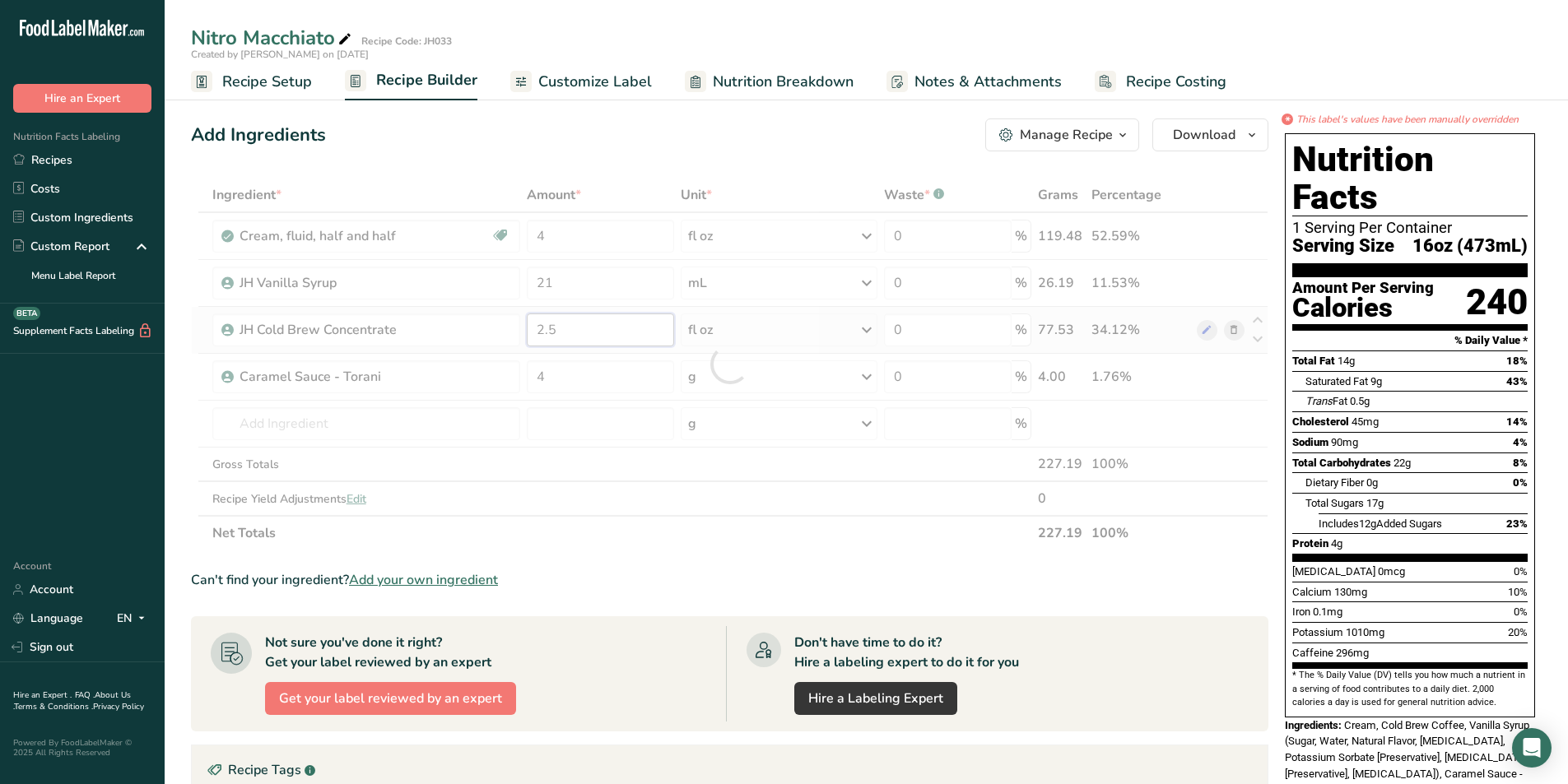
click at [572, 328] on div "Ingredient * Amount * Unit * Waste * .a-a{fill:#347362;}.b-a{fill:#fff;} Grams …" at bounding box center [729, 364] width 1077 height 372
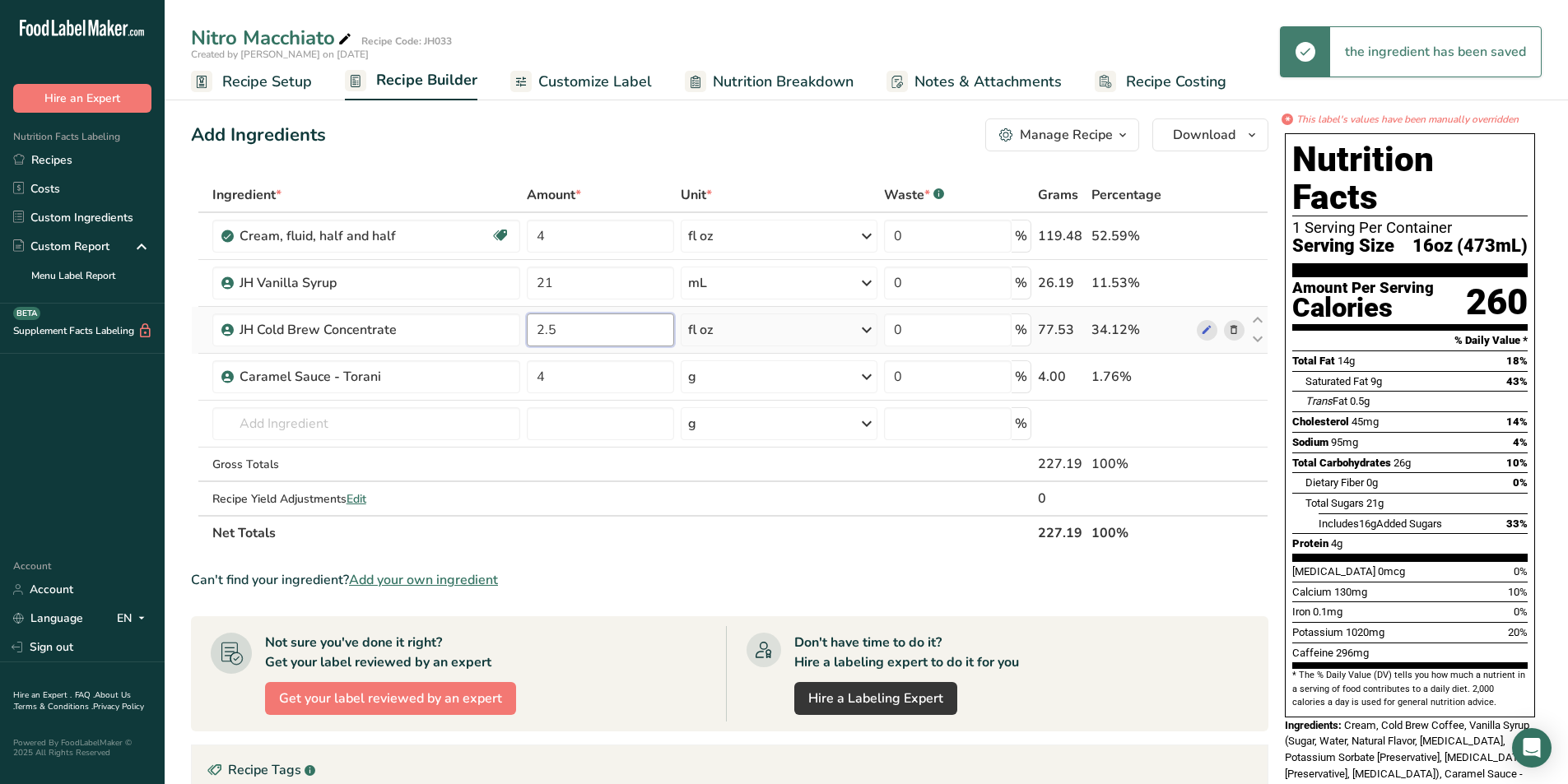
drag, startPoint x: 557, startPoint y: 329, endPoint x: 527, endPoint y: 328, distance: 30.0
click at [527, 328] on input "2.5" at bounding box center [600, 330] width 147 height 33
type input "3.0"
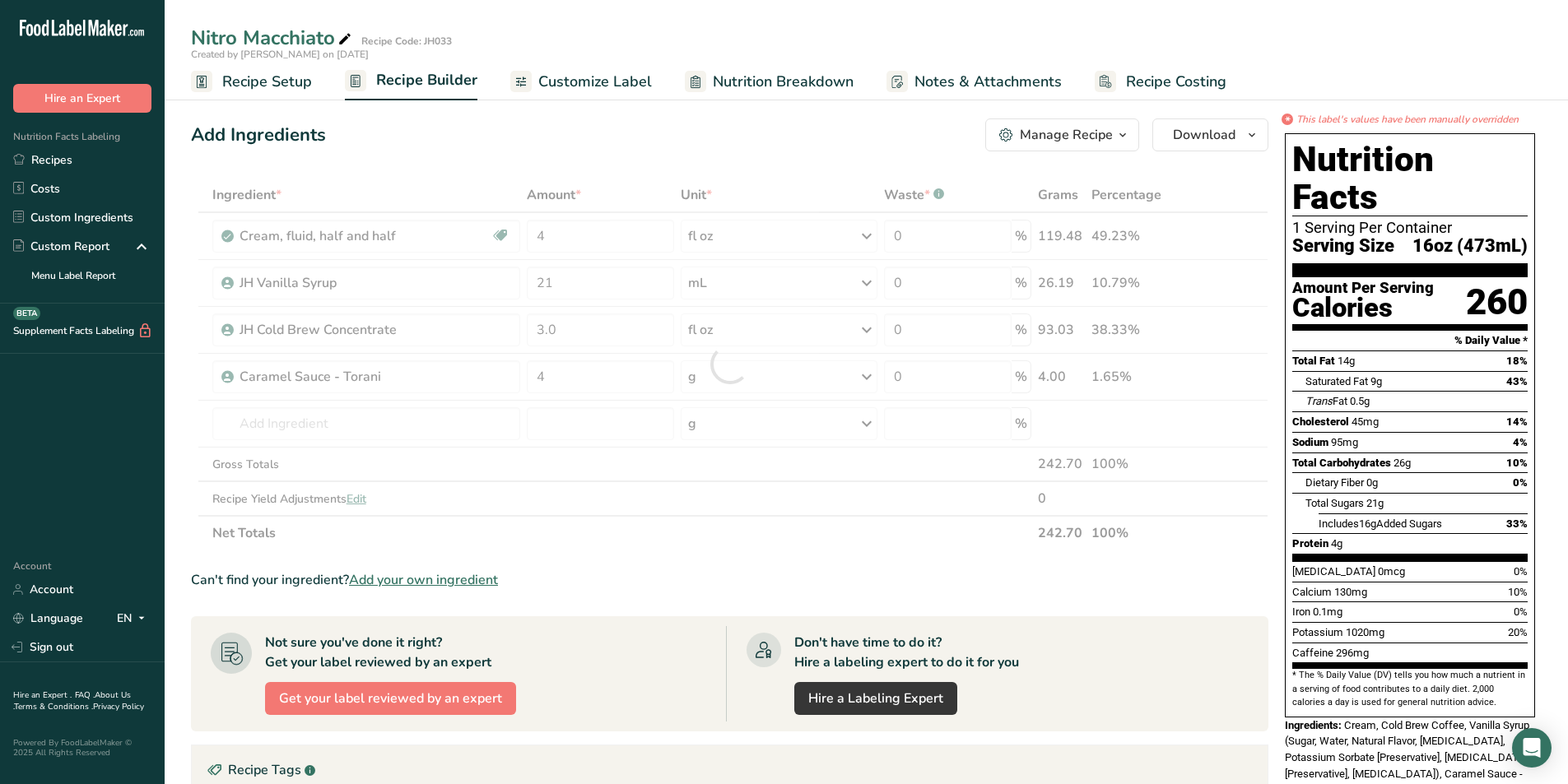
click at [627, 564] on section "Ingredient * Amount * Unit * Waste * .a-a{fill:#347362;}.b-a{fill:#fff;} Grams …" at bounding box center [729, 634] width 1077 height 913
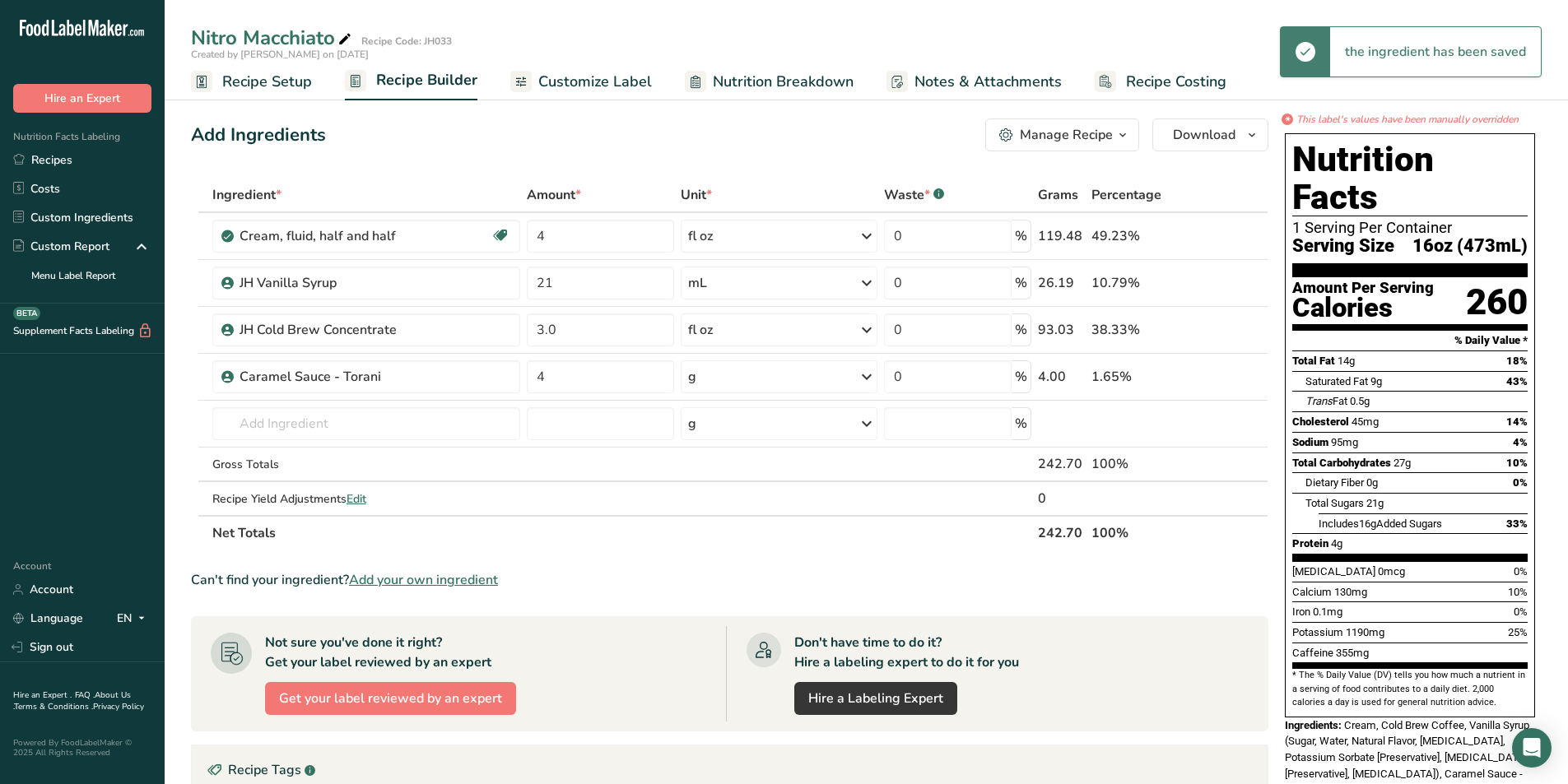
click at [579, 74] on span "Customize Label" at bounding box center [595, 81] width 114 height 22
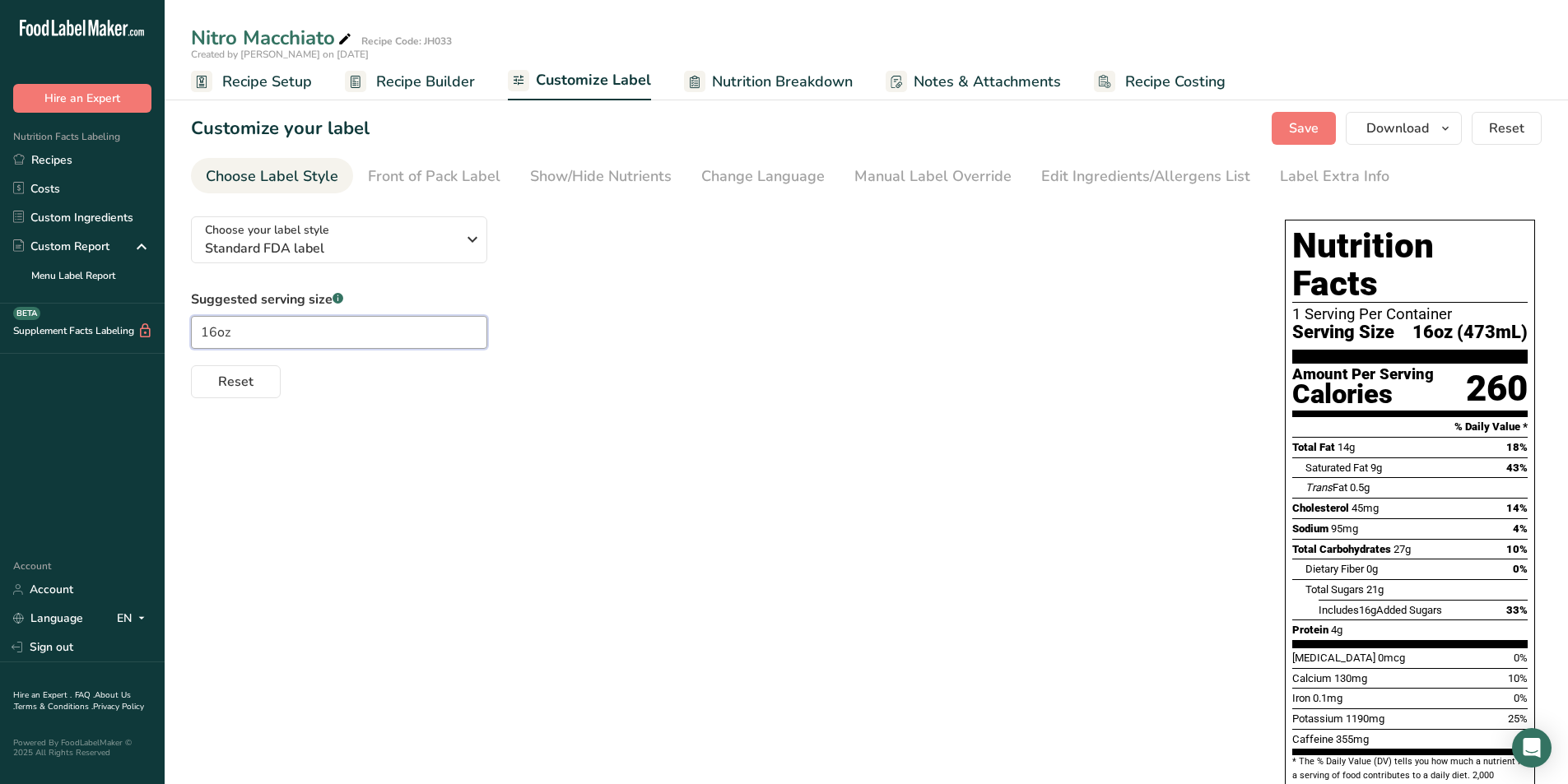
drag, startPoint x: 216, startPoint y: 336, endPoint x: 184, endPoint y: 336, distance: 32.0
click at [184, 336] on section "Customize your label Save Download Choose what to show on your downloaded label…" at bounding box center [866, 538] width 1403 height 906
type input "20oz"
click at [425, 164] on link "Front of Pack Label" at bounding box center [435, 177] width 133 height 37
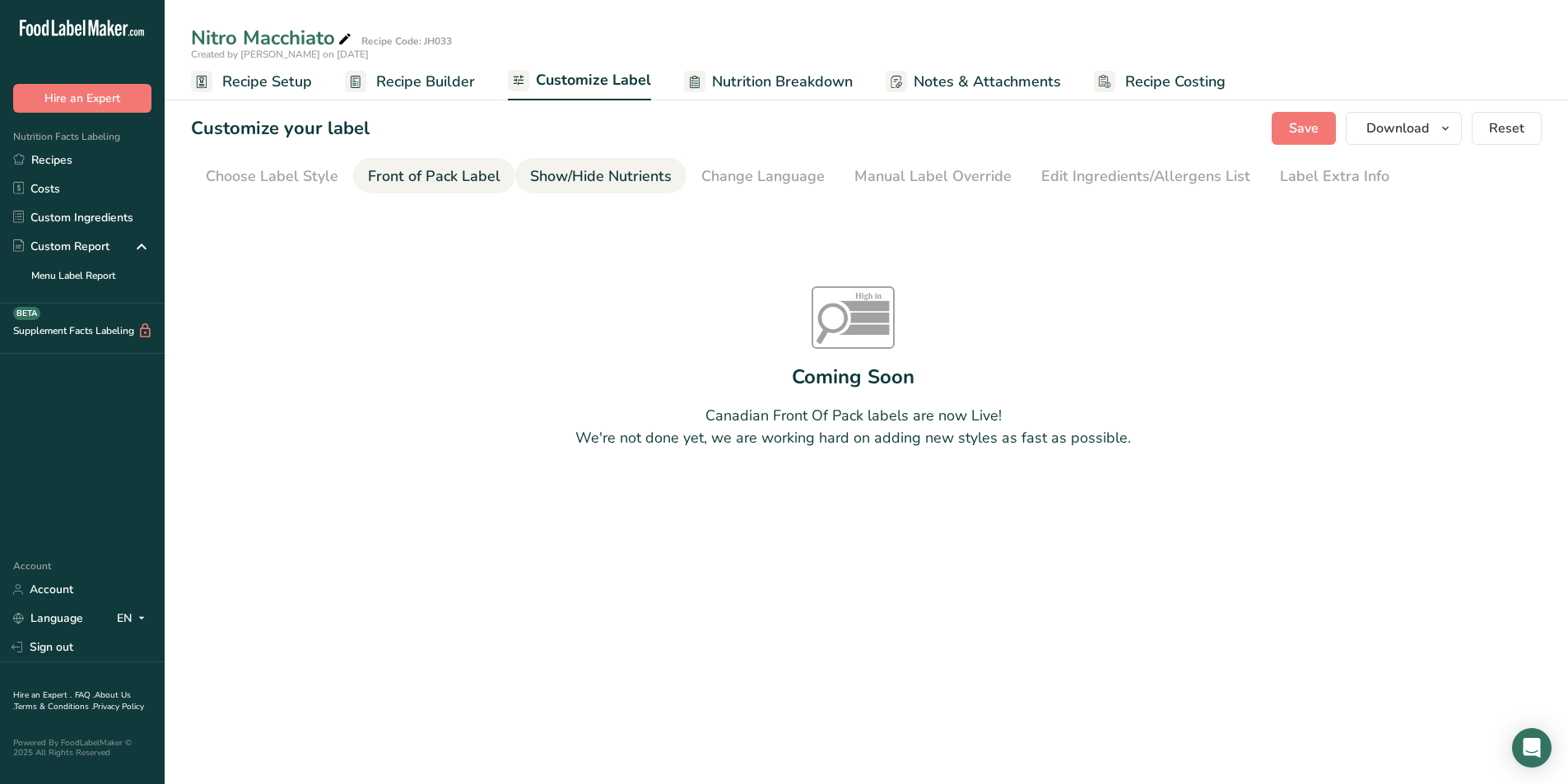
click at [617, 184] on div "Show/Hide Nutrients" at bounding box center [601, 176] width 142 height 22
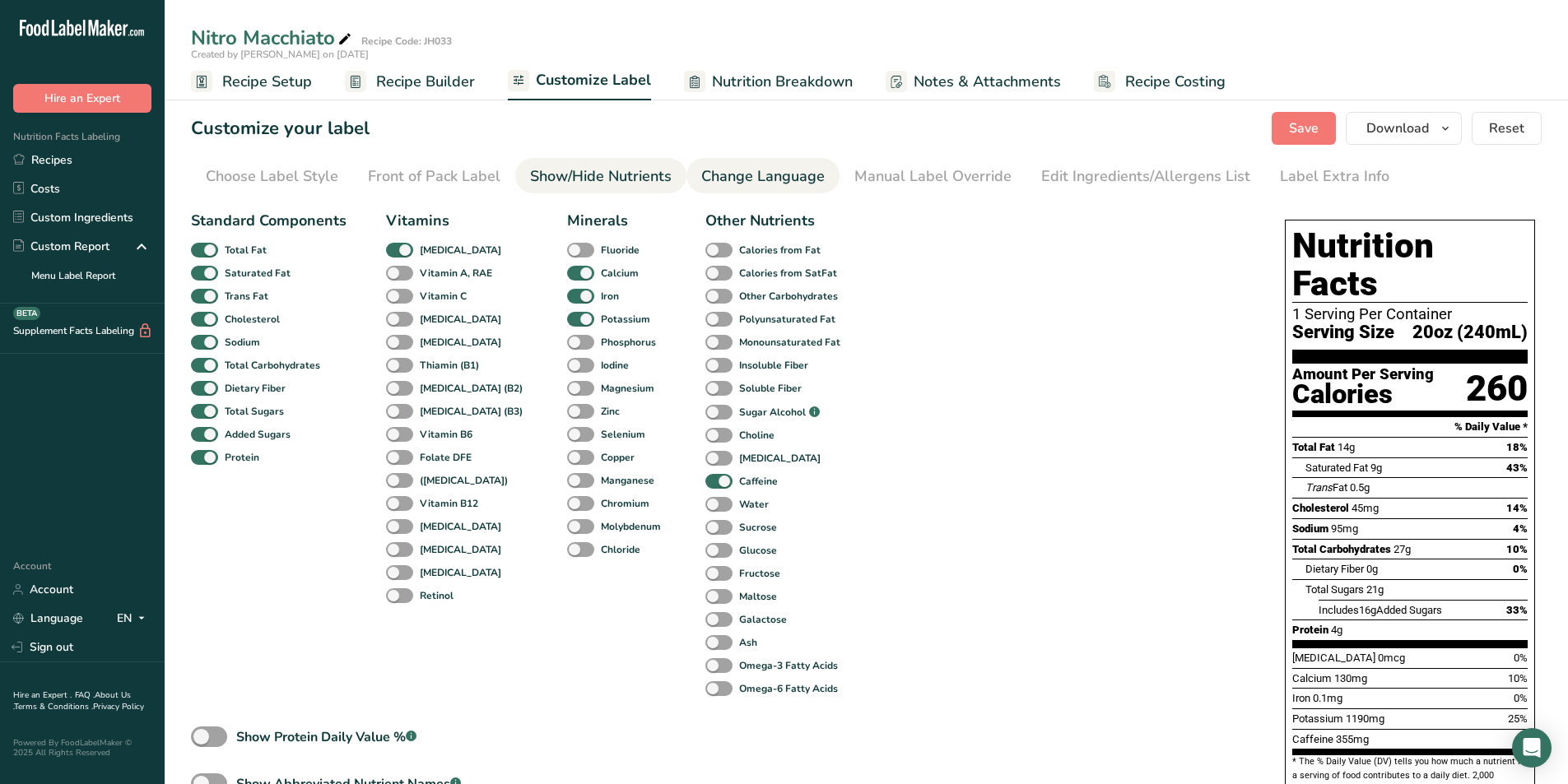
click at [748, 179] on div "Change Language" at bounding box center [763, 176] width 123 height 22
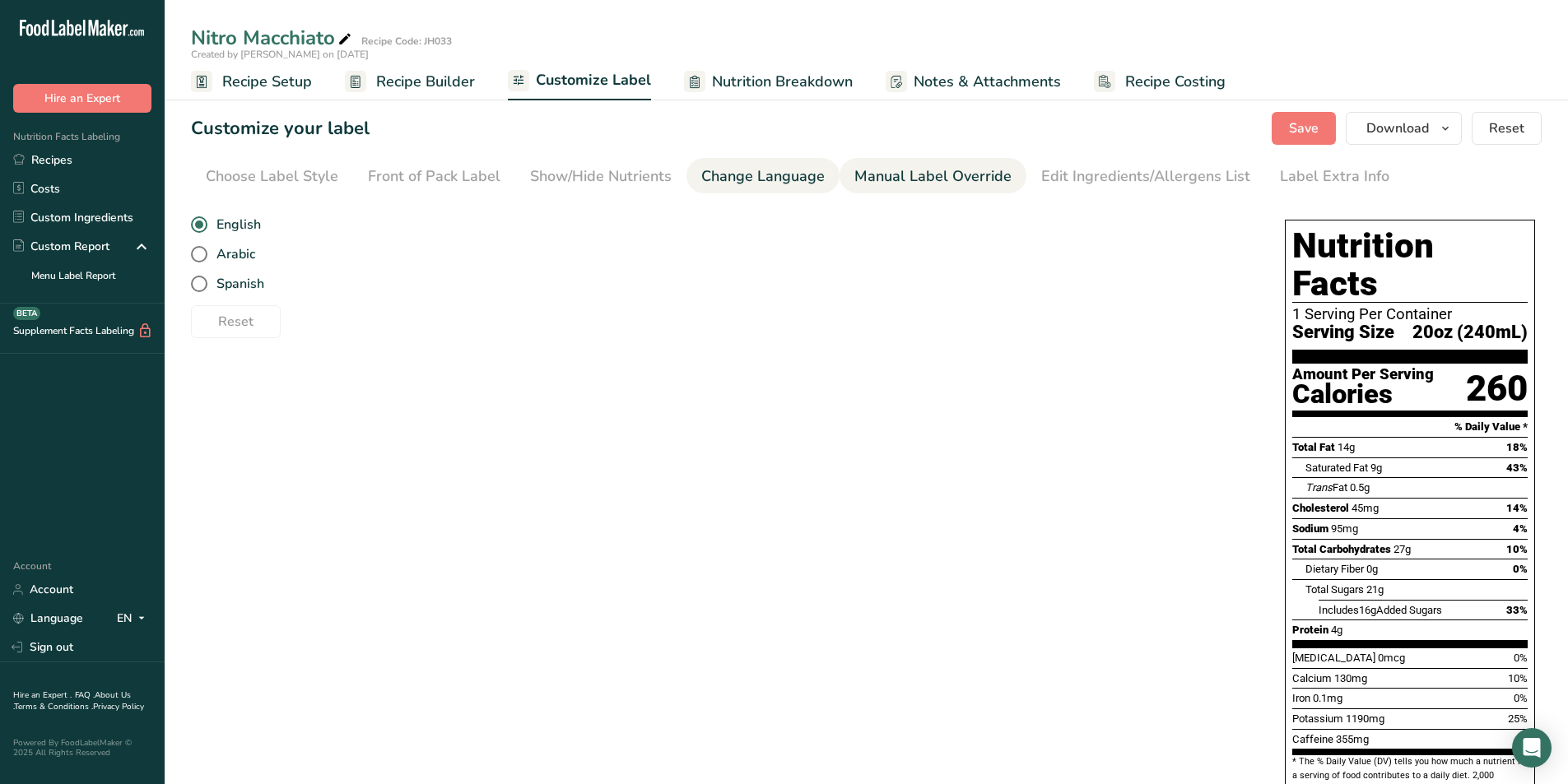
click at [921, 188] on link "Manual Label Override" at bounding box center [933, 177] width 157 height 37
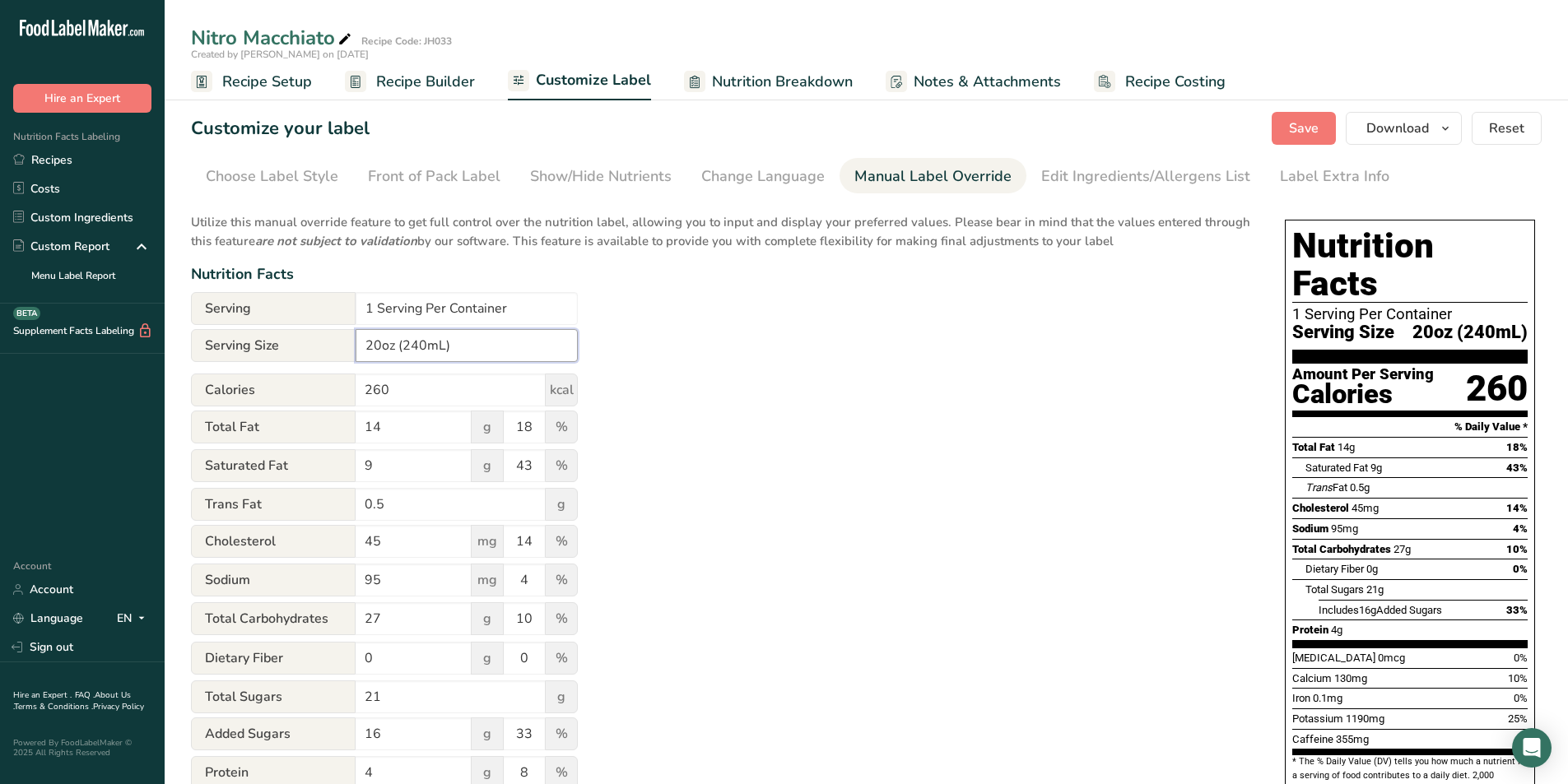
click at [425, 344] on input "20oz (240mL)" at bounding box center [467, 345] width 222 height 33
type input "20oz (591mL)"
click at [803, 329] on div "Utilize this manual override feature to get full control over the nutrition lab…" at bounding box center [721, 614] width 1061 height 824
click at [1186, 176] on div "Edit Ingredients/Allergens List" at bounding box center [1145, 176] width 209 height 22
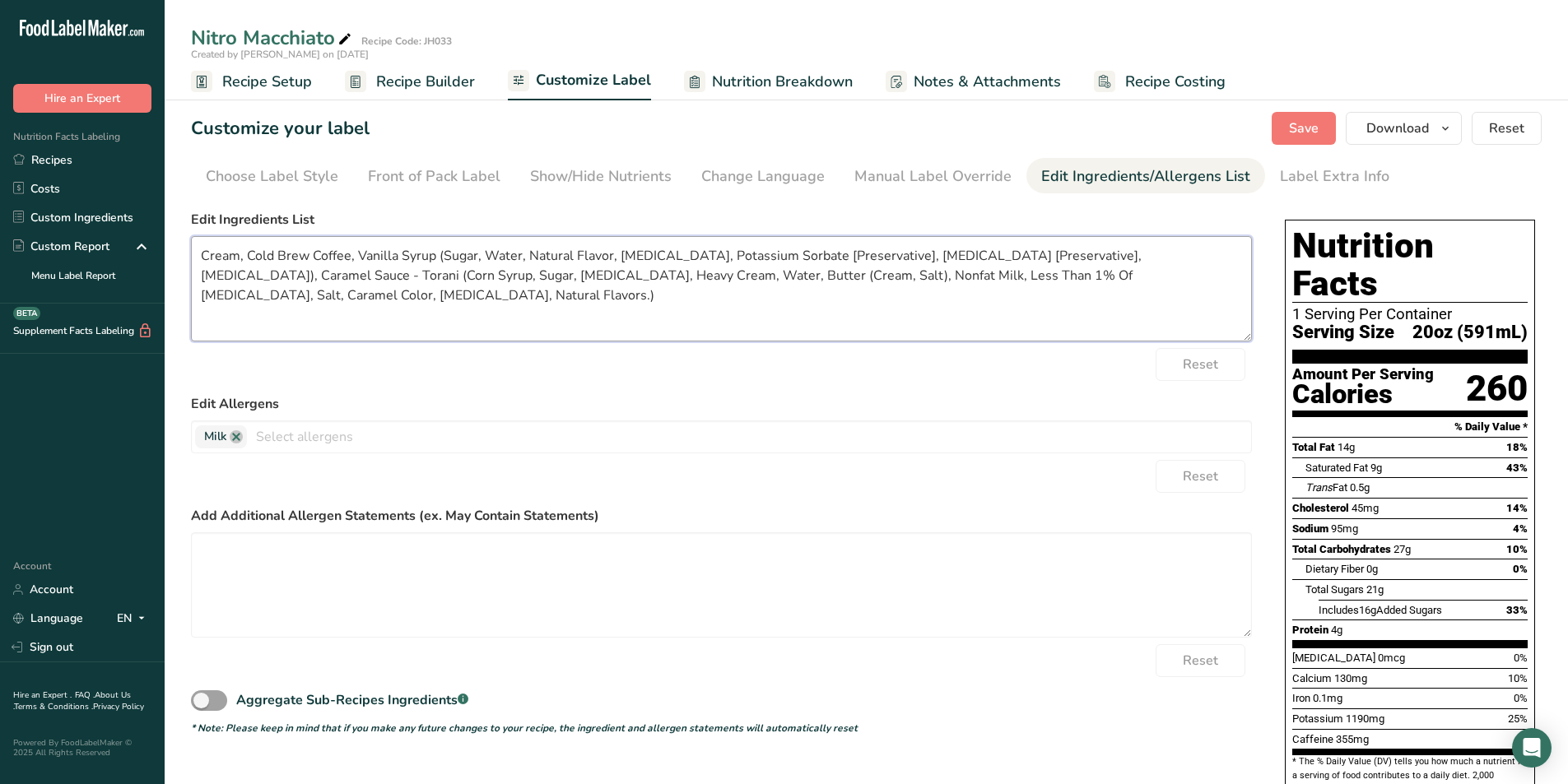
drag, startPoint x: 236, startPoint y: 275, endPoint x: 289, endPoint y: 274, distance: 53.0
click at [289, 274] on textarea "Cream, Cold Brew Coffee, Vanilla Syrup (Sugar, Water, Natural Flavor, Citric Ac…" at bounding box center [721, 288] width 1061 height 105
drag, startPoint x: 199, startPoint y: 248, endPoint x: 244, endPoint y: 257, distance: 45.9
click at [244, 257] on textarea "Cream, Cold Brew Coffee, Vanilla Syrup (Sugar, Water, Natural Flavor, Citric Ac…" at bounding box center [721, 288] width 1061 height 105
click at [244, 300] on textarea "Cold Brew Coffee, Cream, Vanilla Syrup (Sugar, Water, Natural Flavor, Citric Ac…" at bounding box center [721, 288] width 1061 height 105
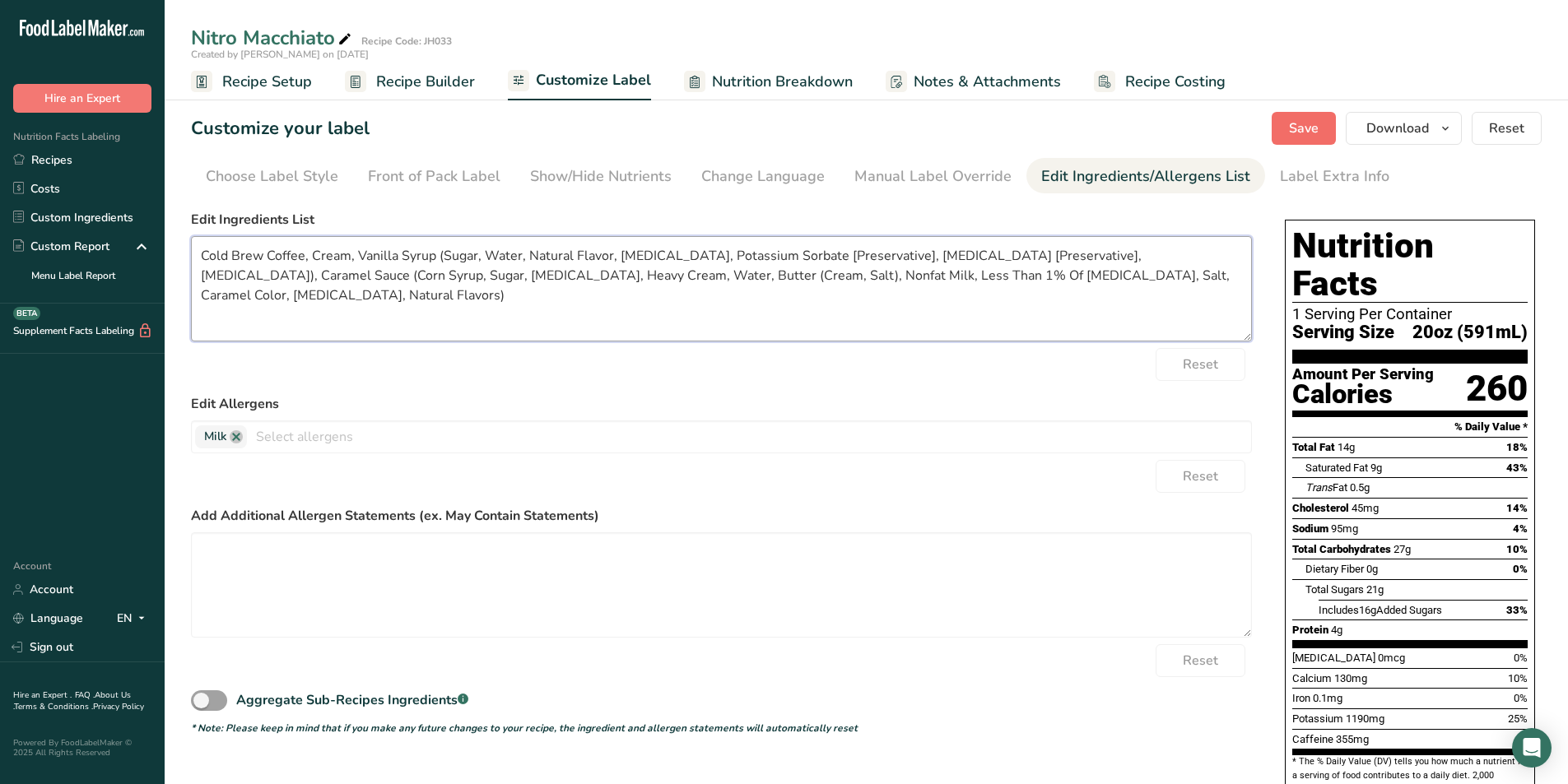
type textarea "Cold Brew Coffee, Cream, Vanilla Syrup (Sugar, Water, Natural Flavor, [MEDICAL_…"
click at [1318, 126] on span "Save" at bounding box center [1304, 128] width 30 height 20
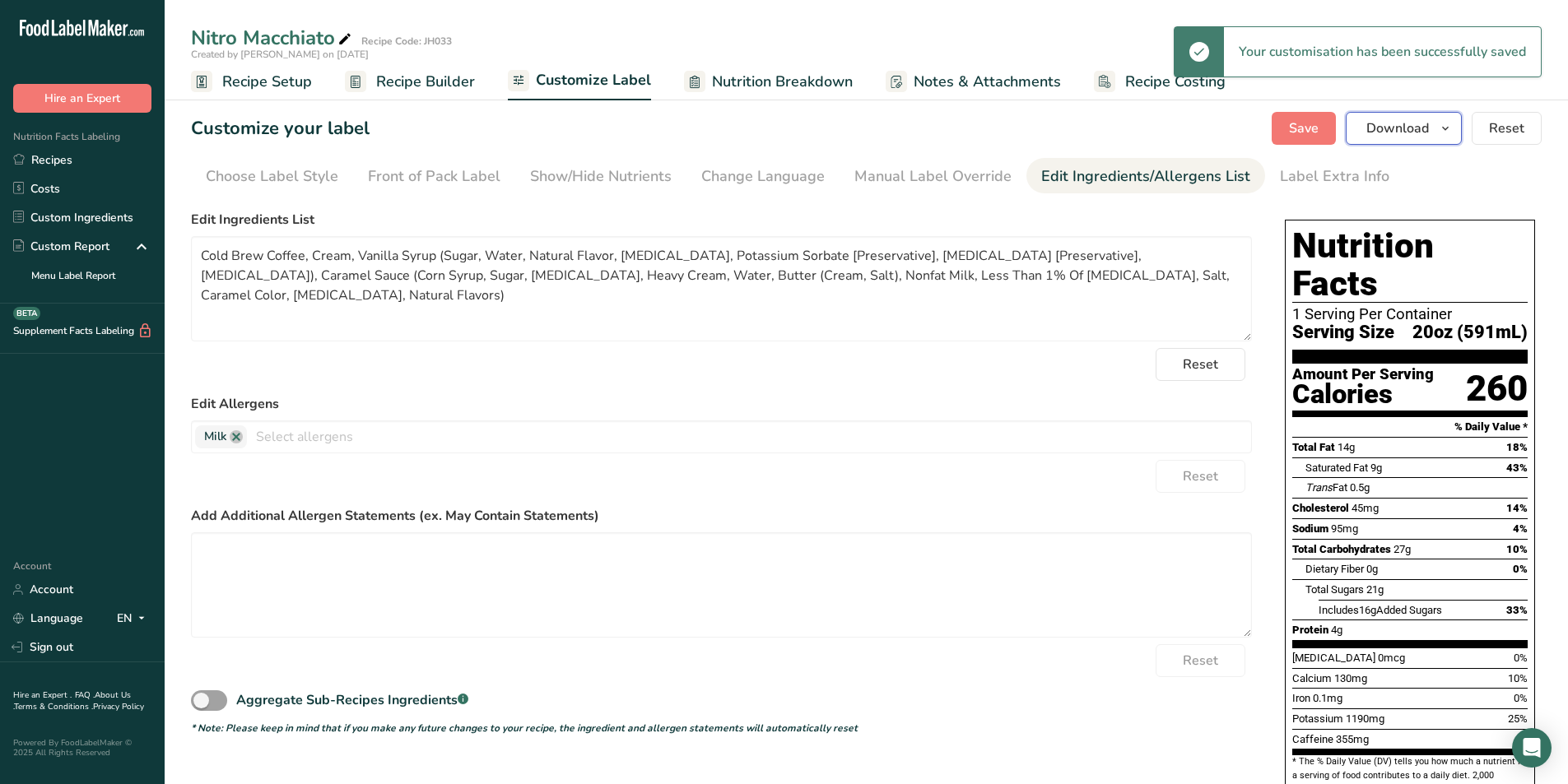
click at [1388, 129] on span "Download" at bounding box center [1397, 128] width 63 height 20
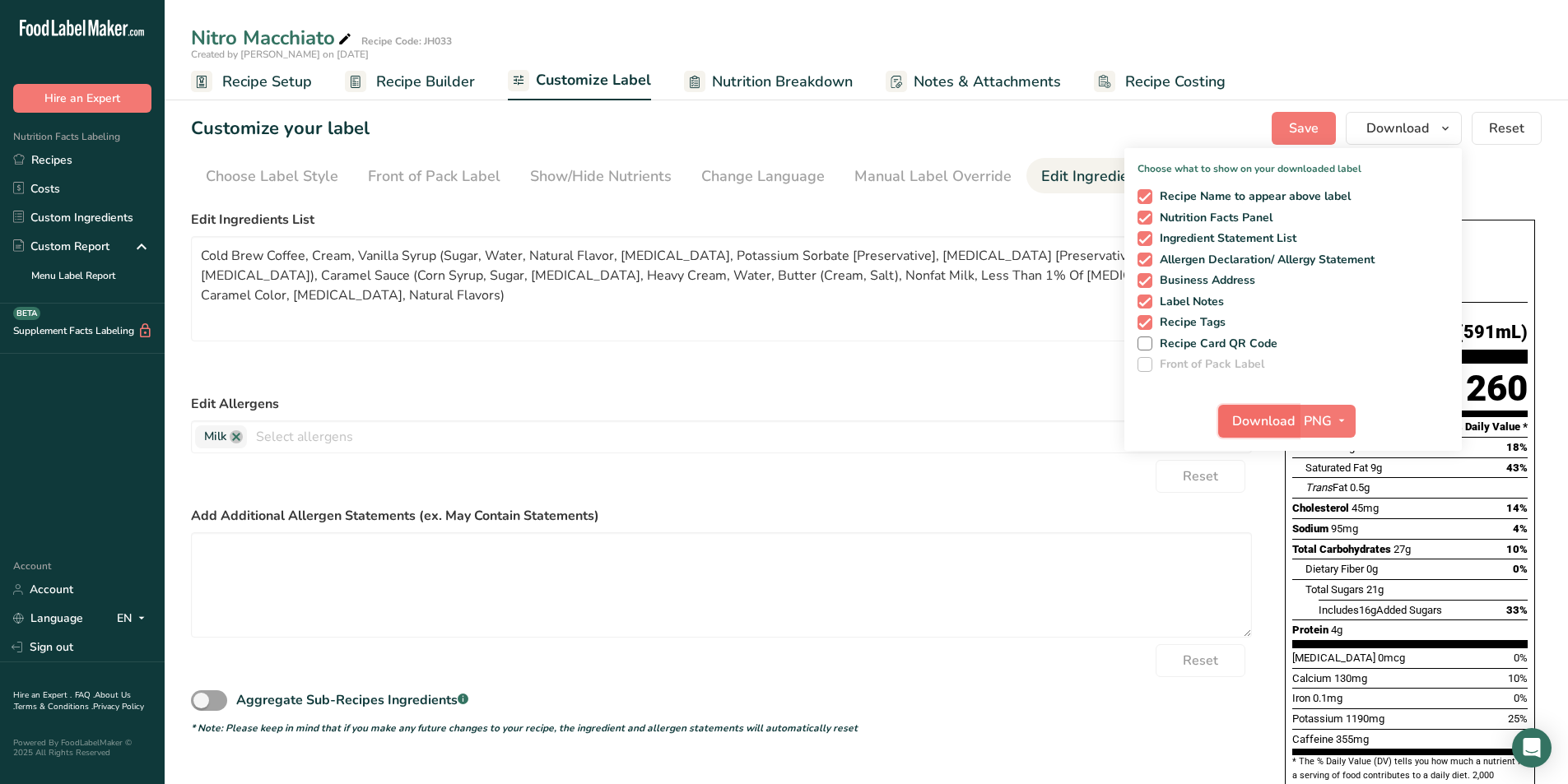
click at [1249, 423] on span "Download" at bounding box center [1264, 420] width 63 height 20
click at [777, 370] on div "Reset" at bounding box center [721, 364] width 1061 height 33
